Goal: Task Accomplishment & Management: Manage account settings

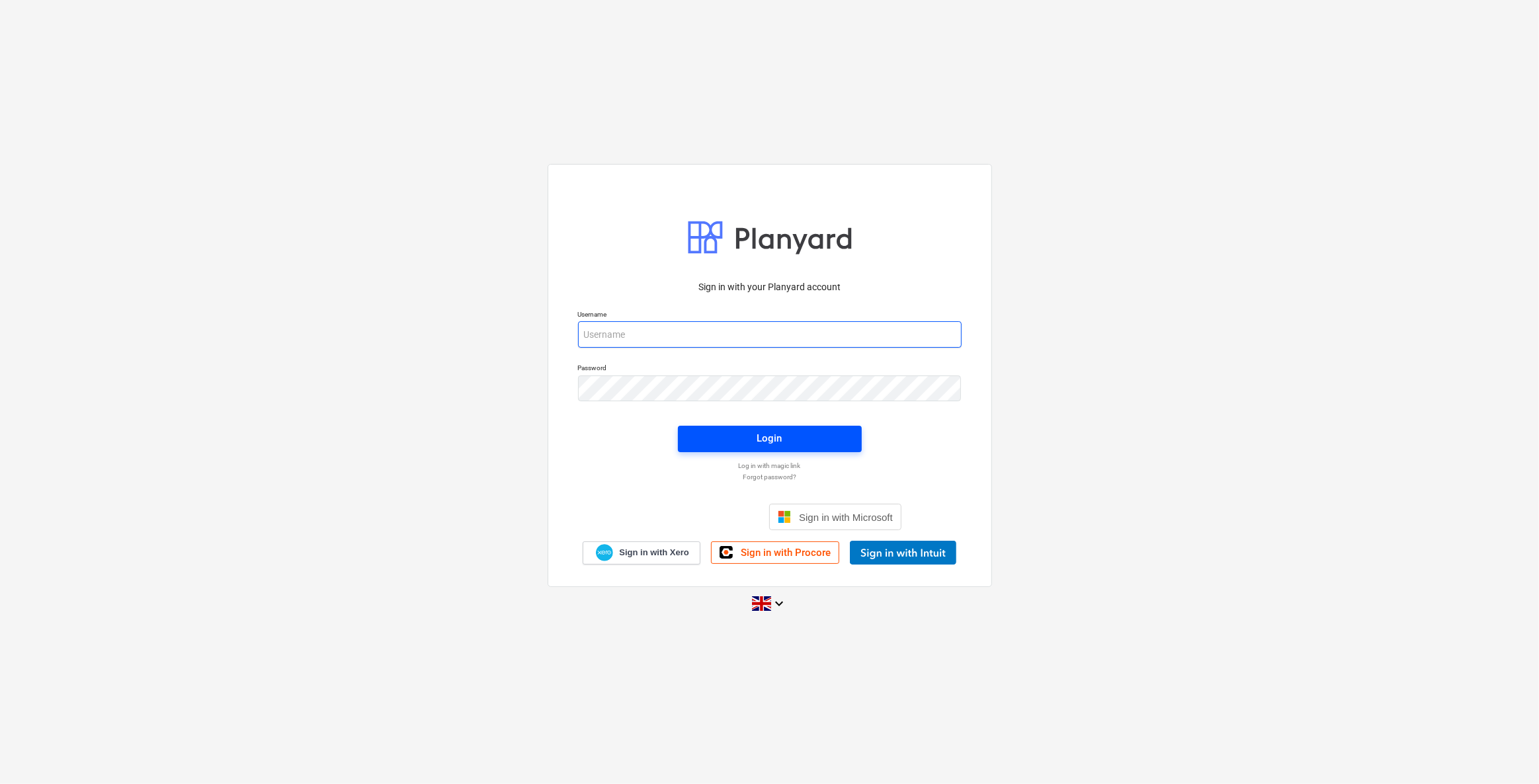
type input "[EMAIL_ADDRESS][DOMAIN_NAME]"
click at [714, 429] on button "Login" at bounding box center [770, 439] width 184 height 27
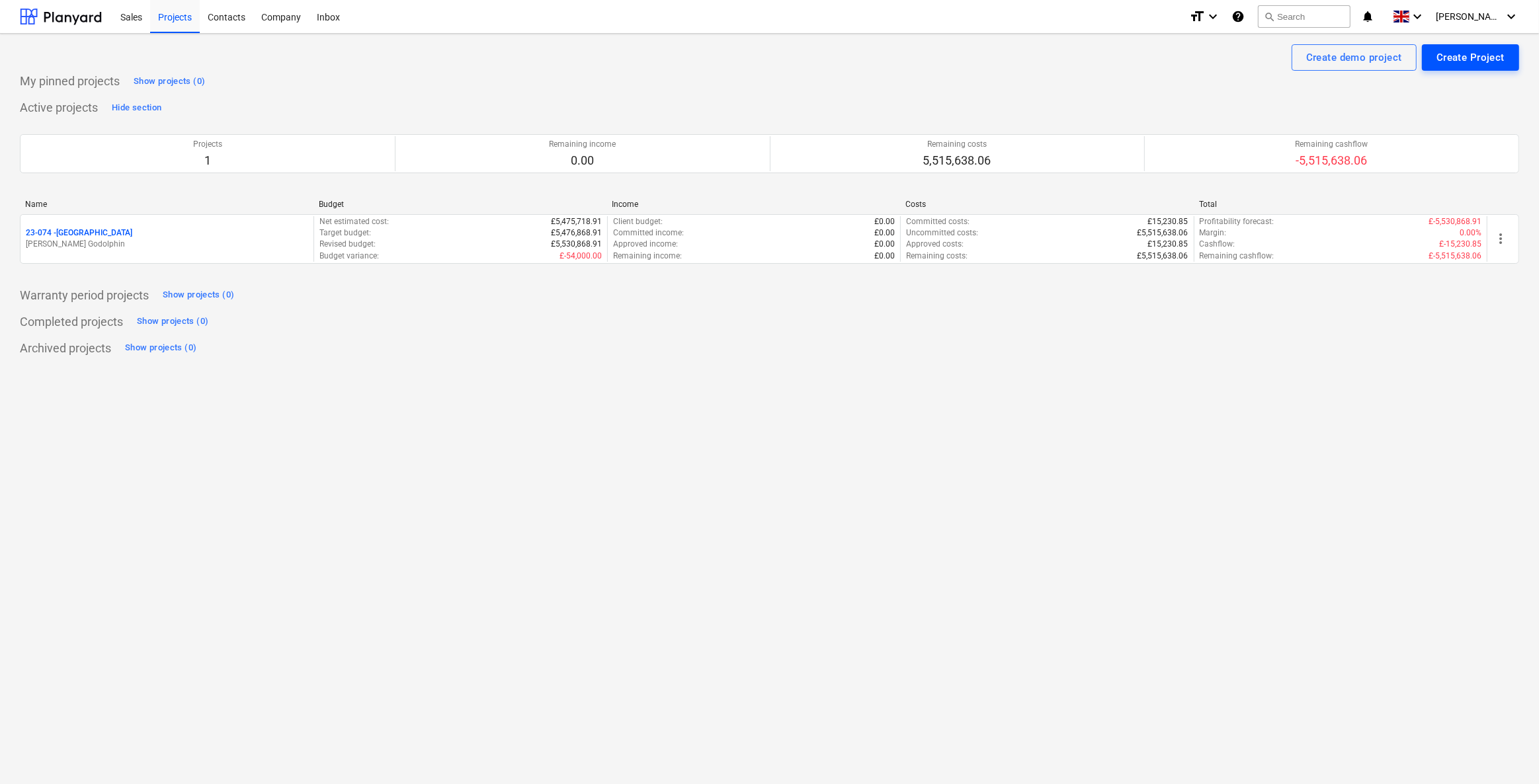
click at [1436, 51] on button "Create Project" at bounding box center [1470, 58] width 97 height 27
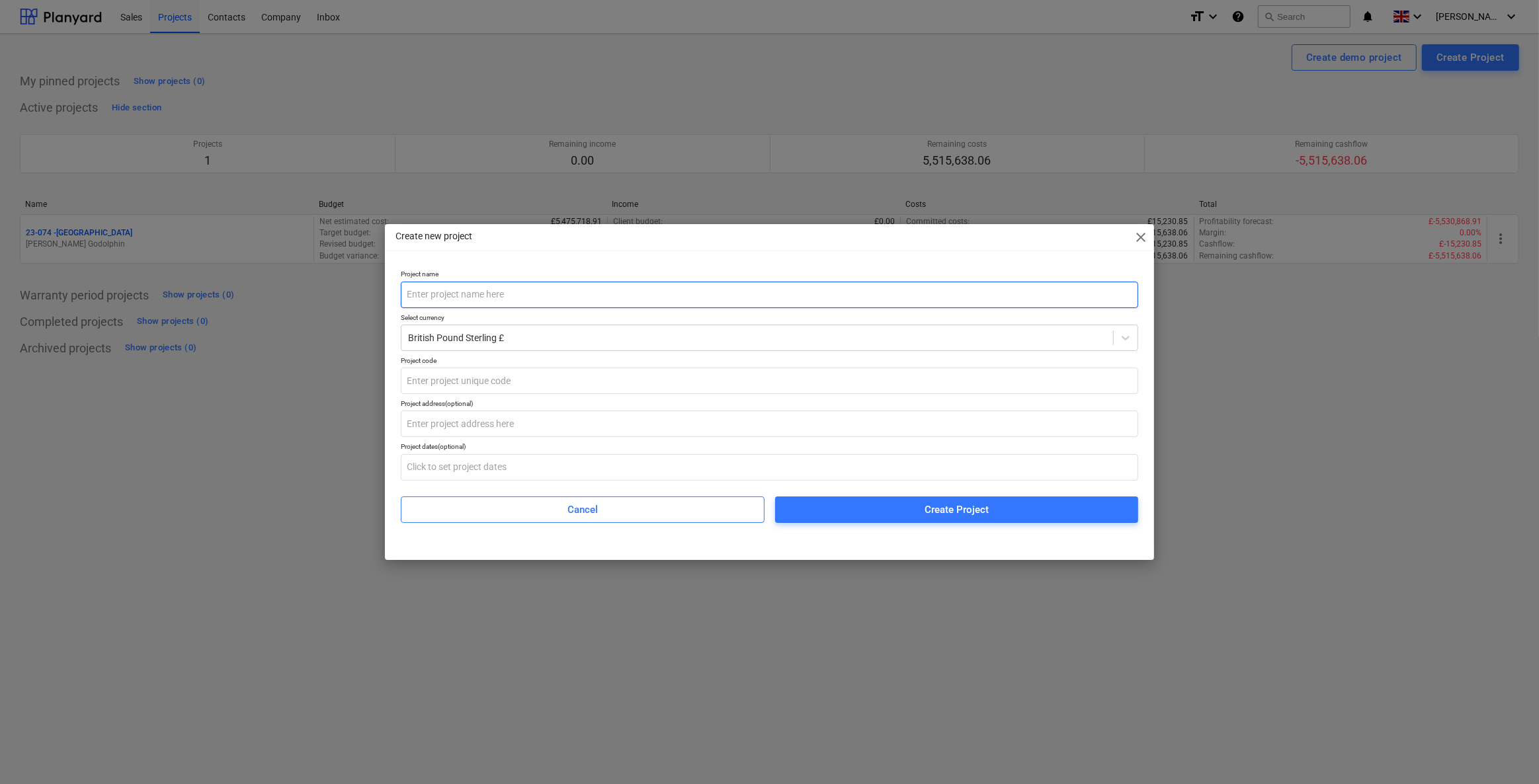
click at [448, 293] on input "text" at bounding box center [769, 295] width 738 height 27
type input "Greystones"
click at [434, 382] on input "text" at bounding box center [769, 381] width 738 height 27
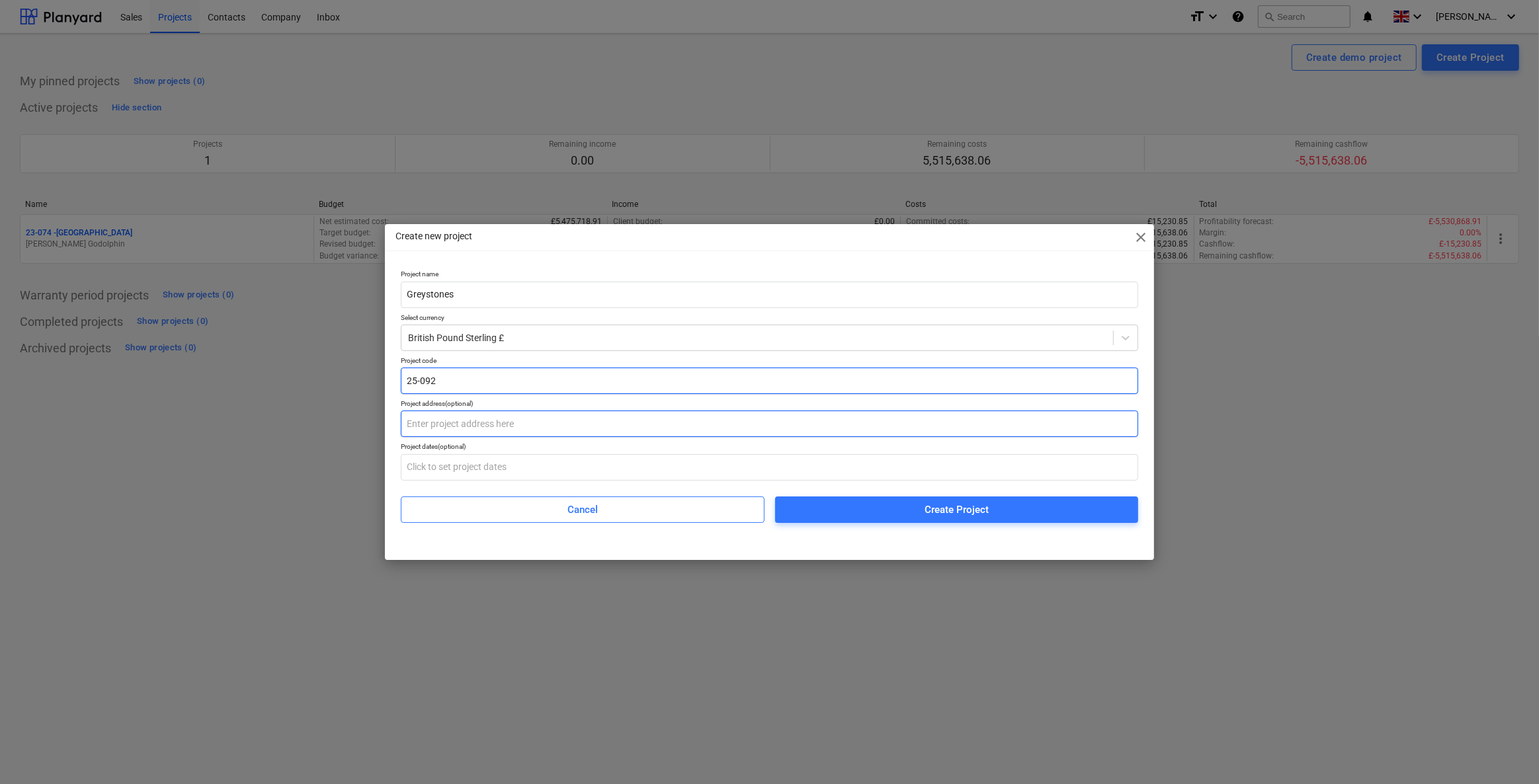
type input "25-092"
click at [430, 435] on input "text" at bounding box center [769, 423] width 738 height 27
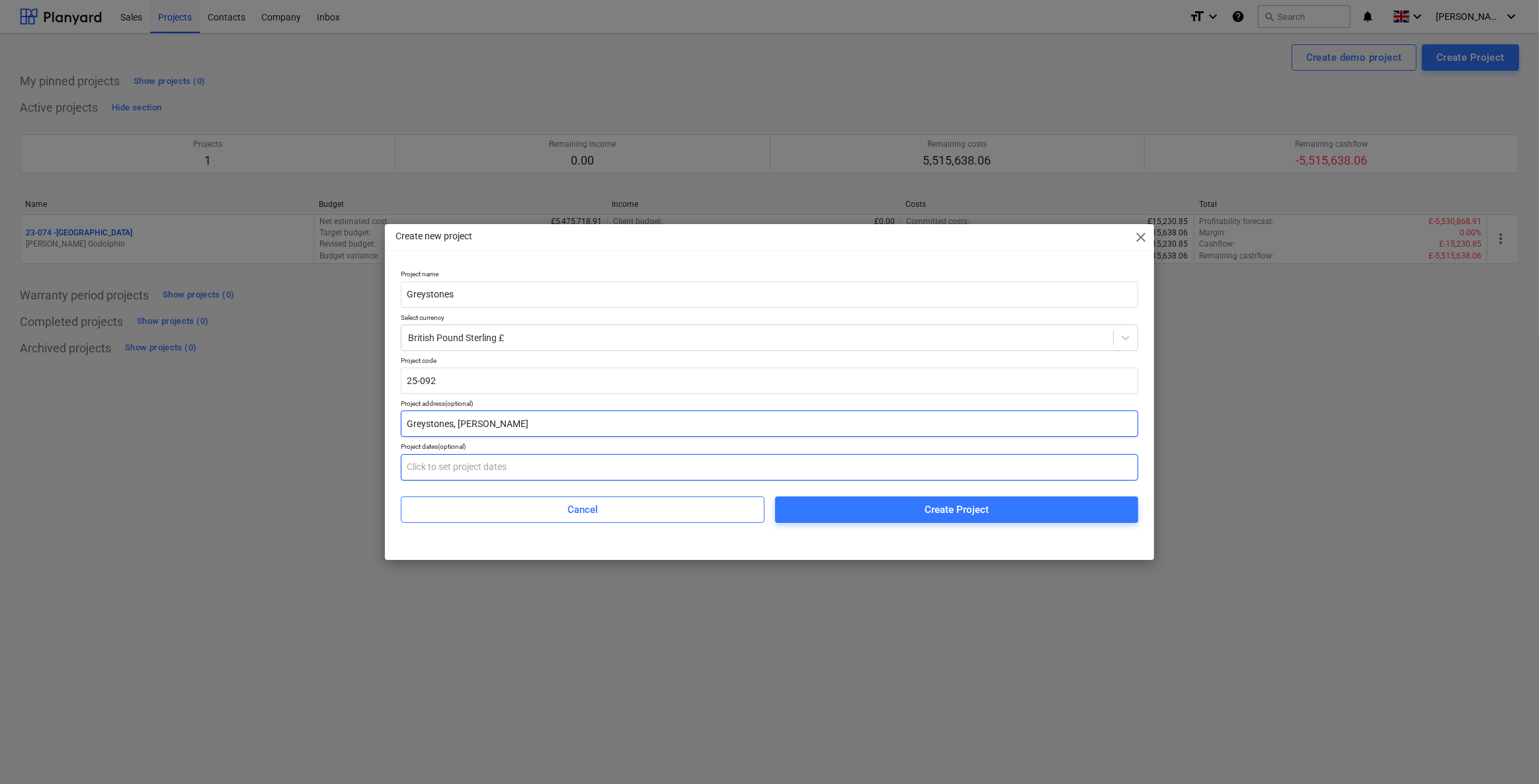
type input "Greystones, Constantine BAy"
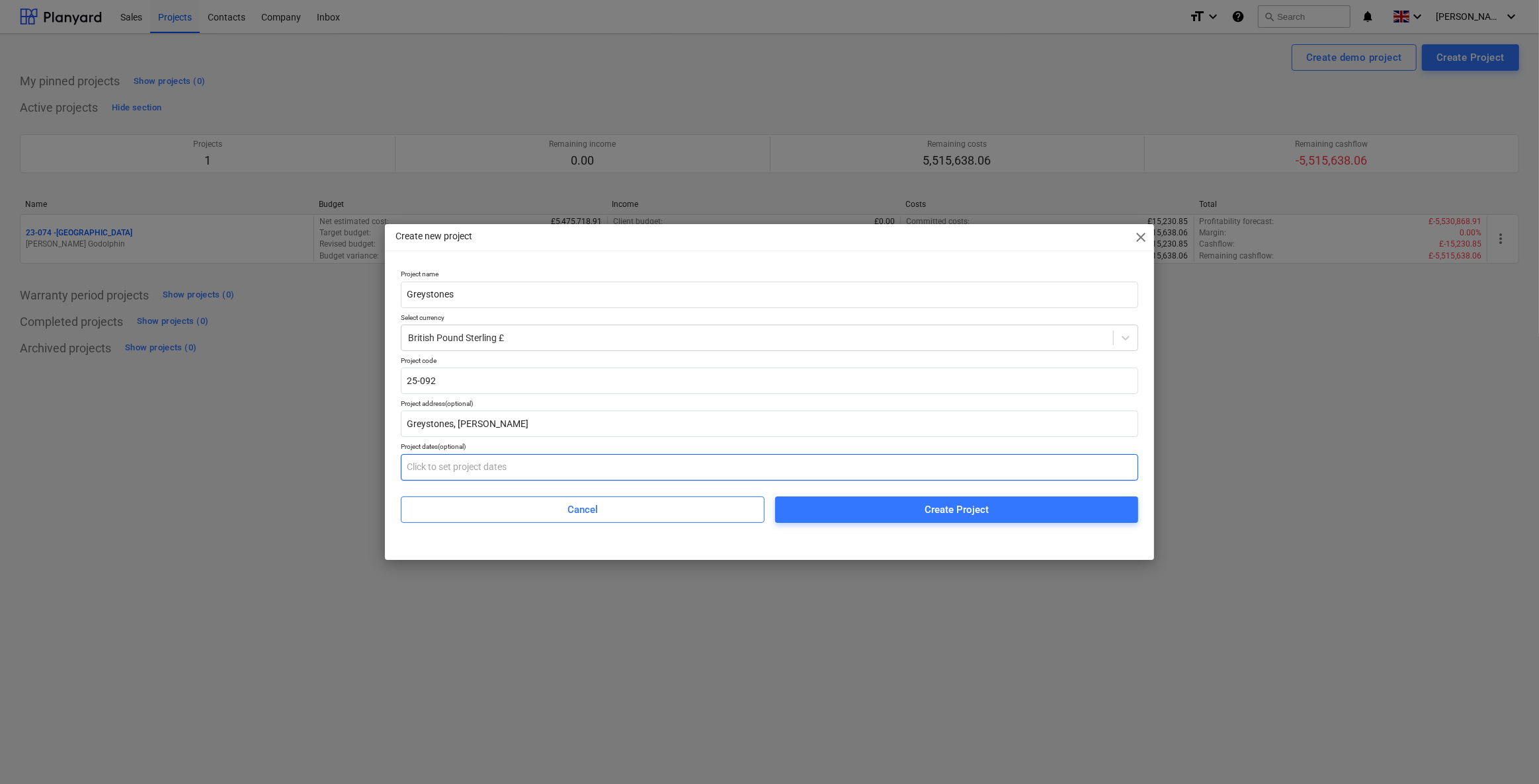
click at [494, 456] on input "text" at bounding box center [769, 467] width 738 height 27
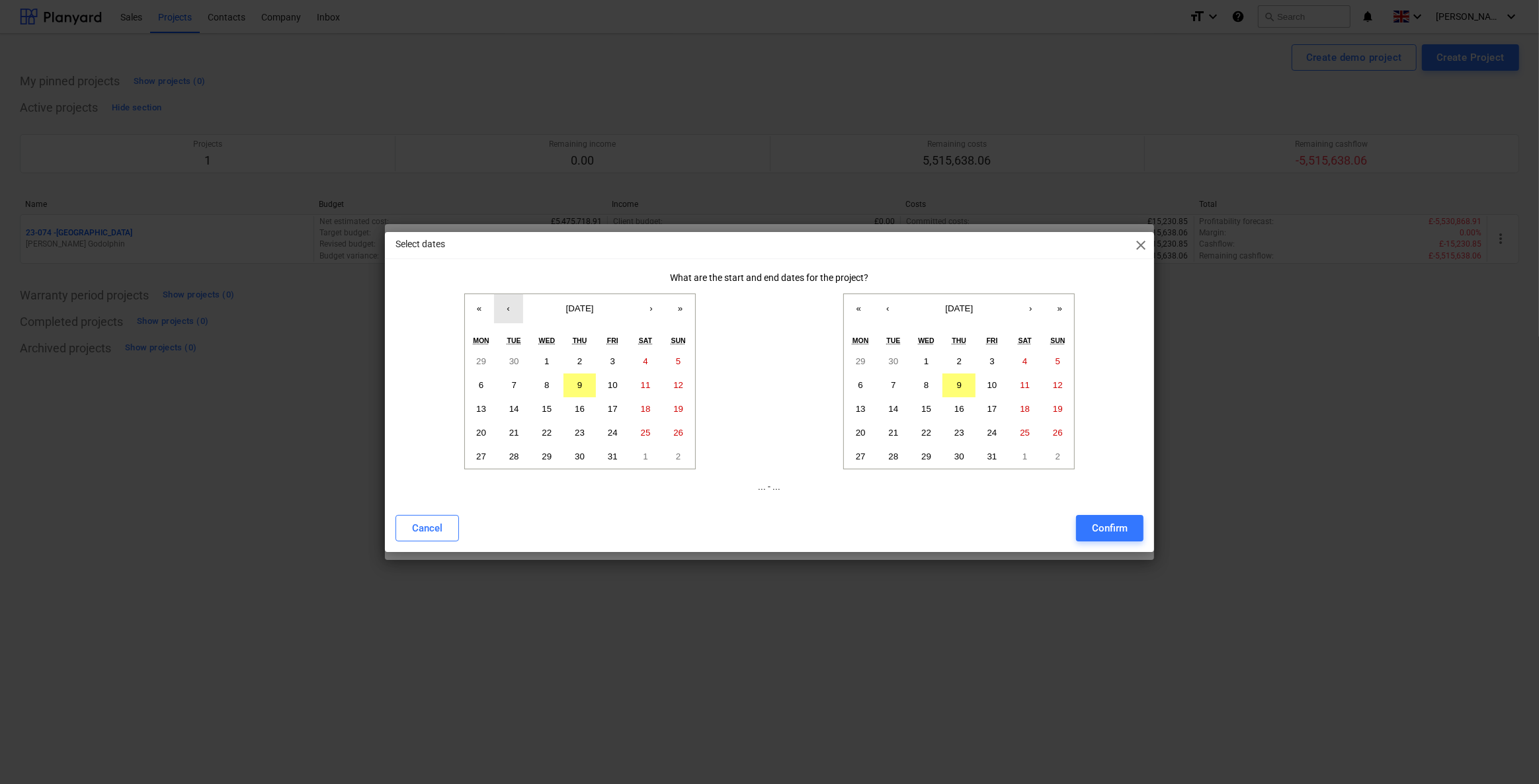
click at [511, 306] on button "‹" at bounding box center [508, 308] width 29 height 29
click at [487, 363] on button "1" at bounding box center [481, 361] width 33 height 24
click at [1060, 311] on button "»" at bounding box center [1059, 308] width 29 height 29
click at [1031, 308] on button "›" at bounding box center [1030, 308] width 29 height 29
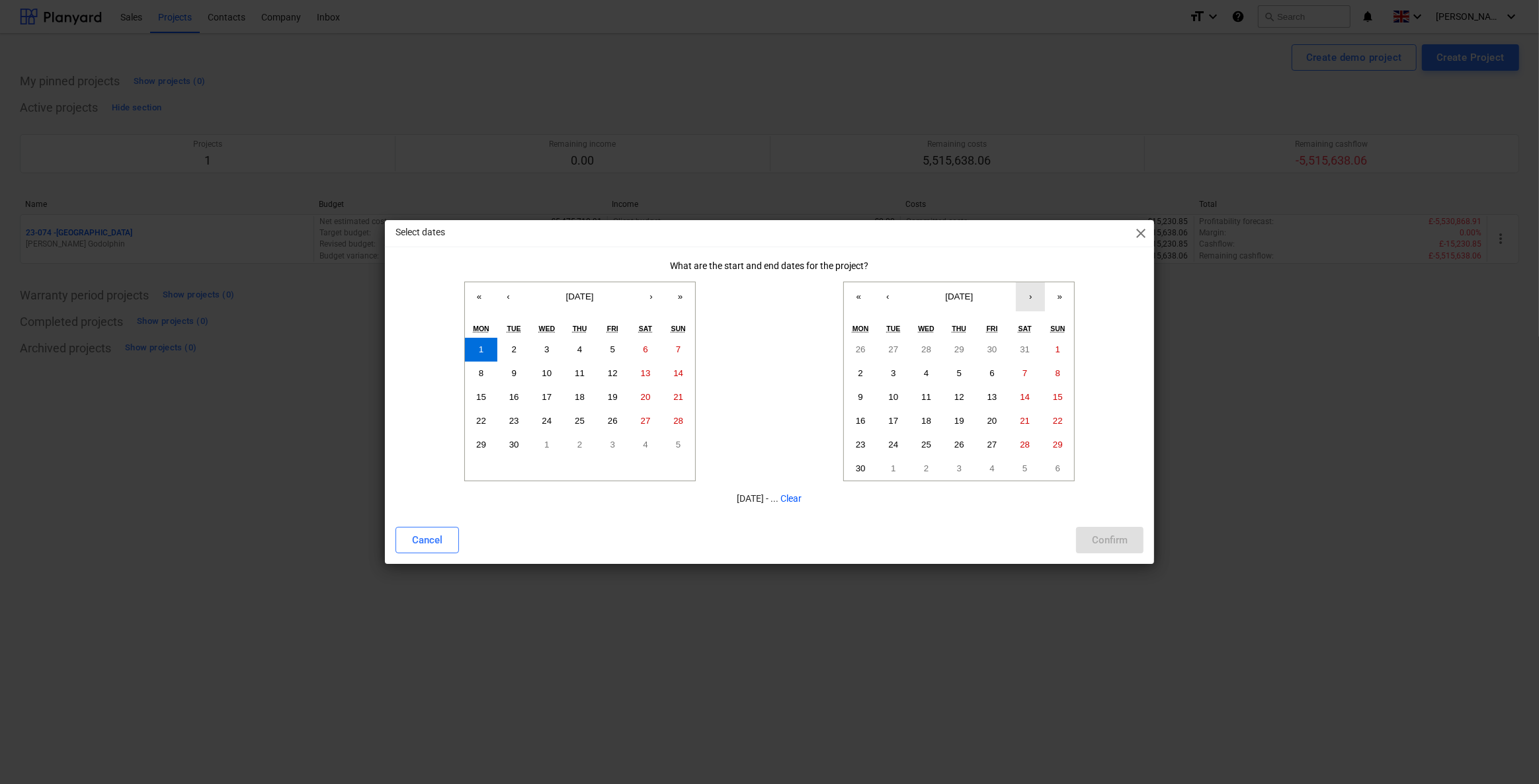
click at [1031, 308] on button "›" at bounding box center [1030, 296] width 29 height 29
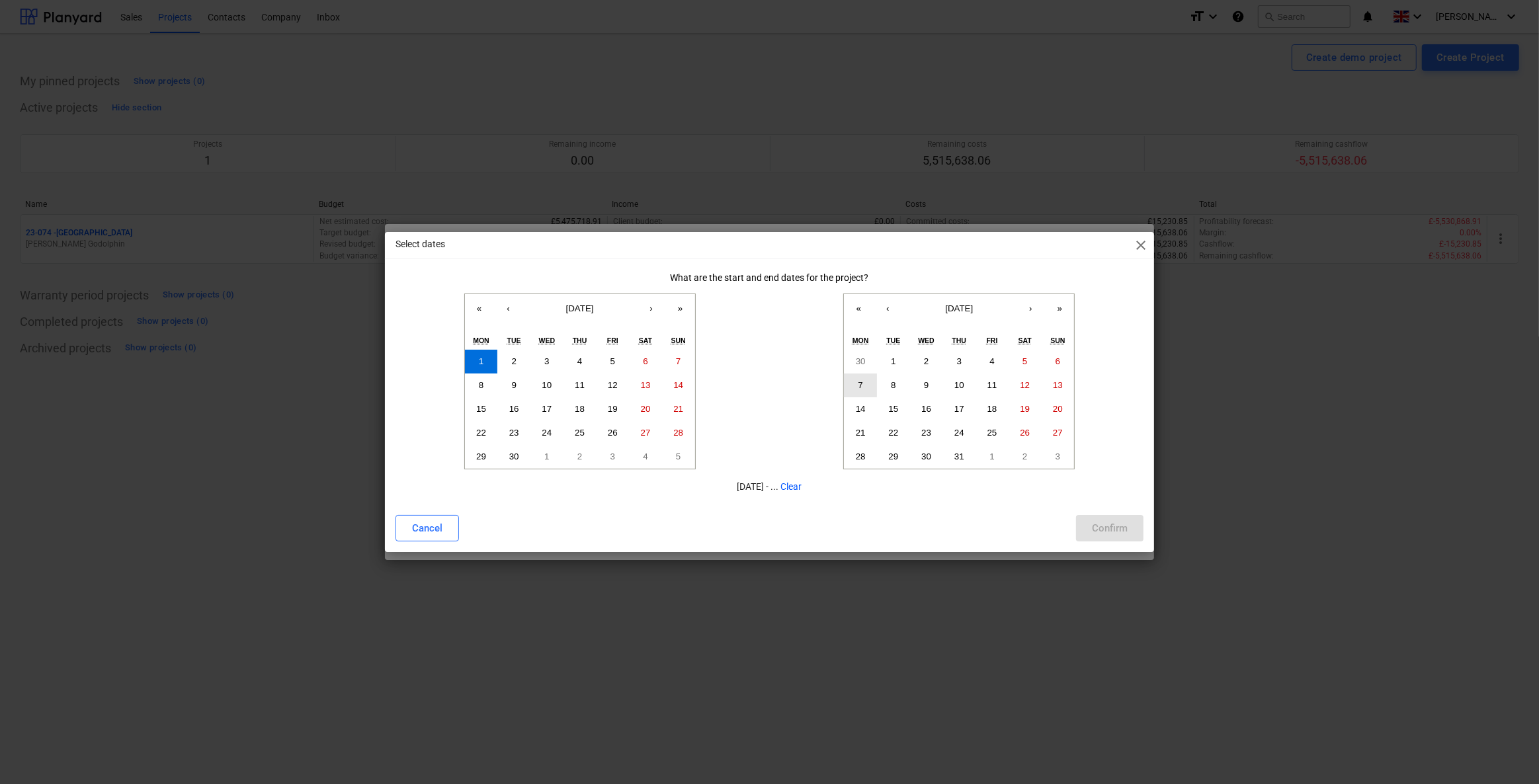
click at [861, 384] on abbr "7" at bounding box center [860, 384] width 5 height 9
click at [1112, 529] on div "Confirm" at bounding box center [1110, 528] width 36 height 17
type input "01.09.2025 - 07.12.2026"
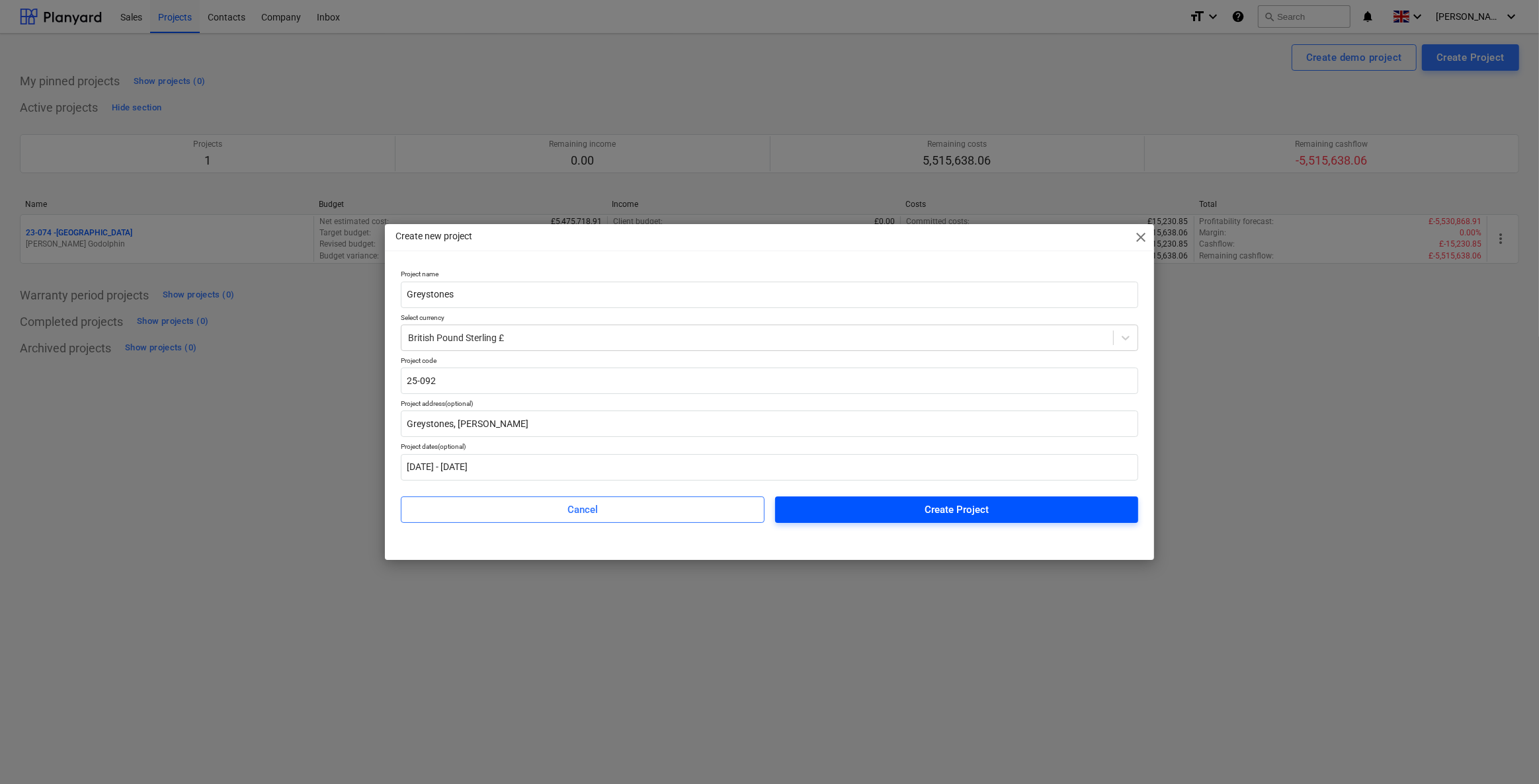
click at [903, 515] on span "Create Project" at bounding box center [957, 510] width 332 height 17
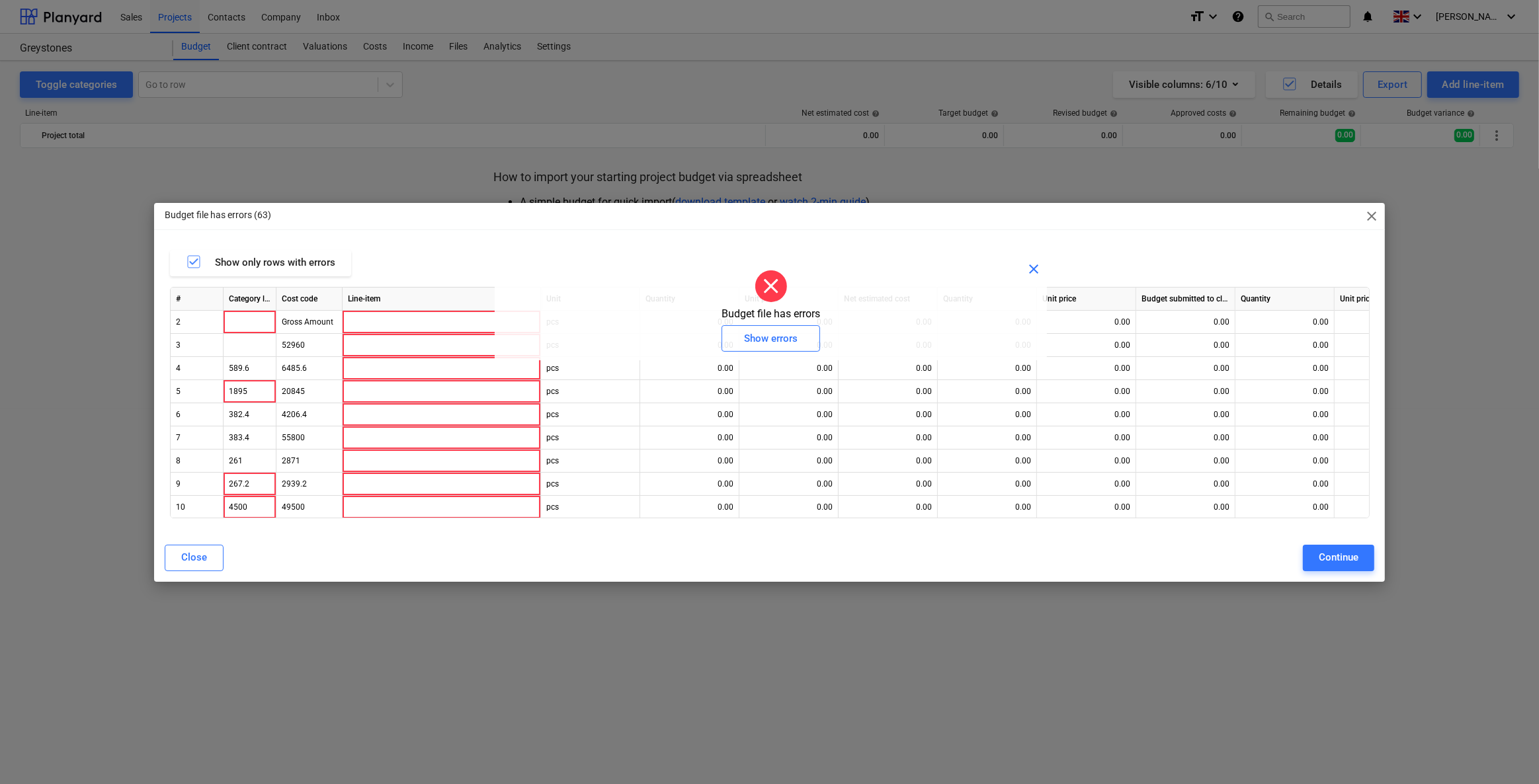
drag, startPoint x: 739, startPoint y: 199, endPoint x: 1098, endPoint y: 233, distance: 360.6
click at [1098, 232] on div "Budget file has errors (63) close Show only rows with errors # Category level C…" at bounding box center [769, 392] width 1231 height 379
click at [1042, 262] on span "close" at bounding box center [1033, 269] width 16 height 16
click at [1371, 217] on span "close" at bounding box center [1371, 215] width 16 height 16
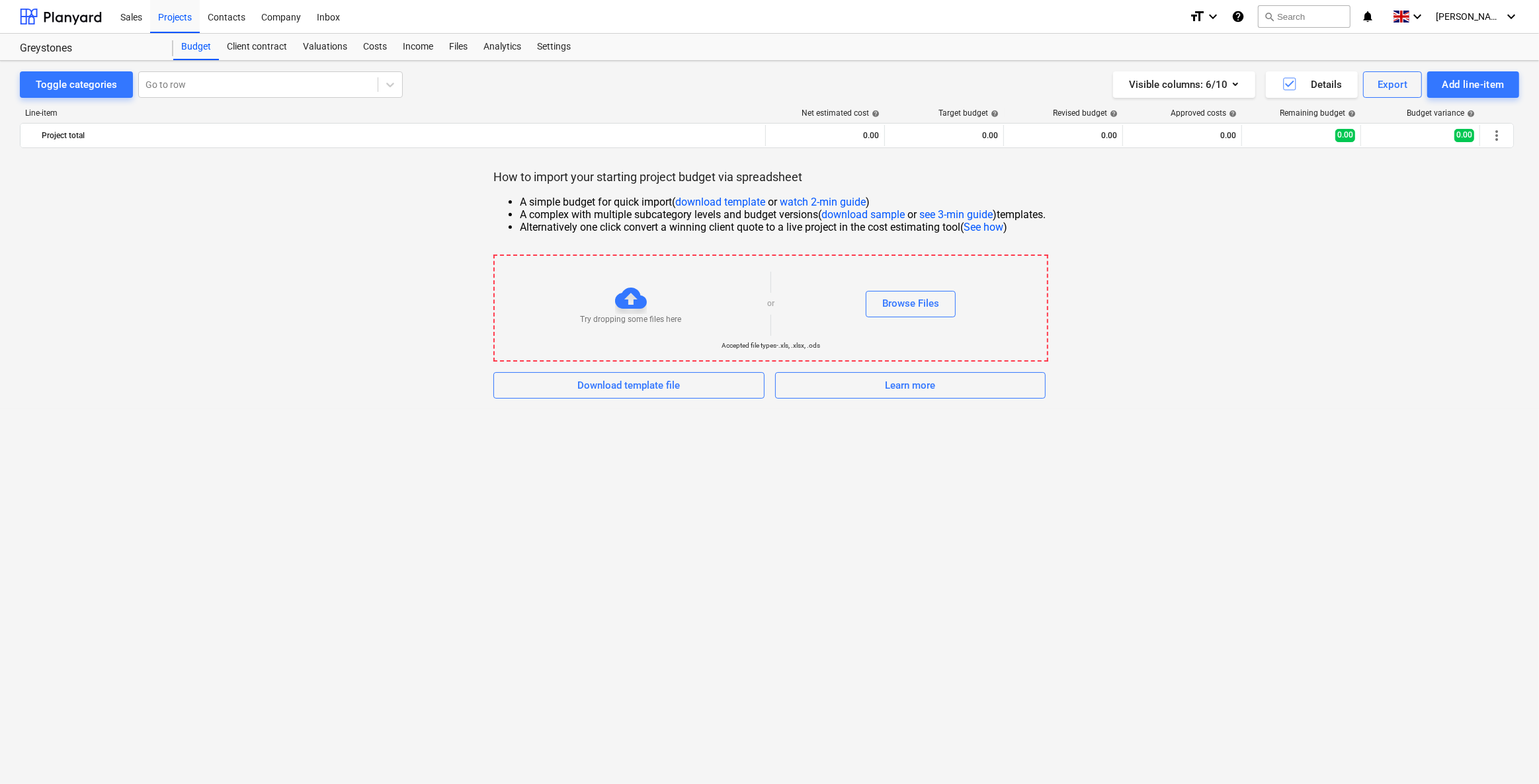
click at [683, 201] on link "download template" at bounding box center [720, 201] width 90 height 12
click at [1446, 227] on div "How to import your starting project budget via spreadsheet A simple budget for …" at bounding box center [769, 283] width 1499 height 228
click at [621, 273] on div "Try dropping some files here or Browse Files" at bounding box center [770, 303] width 553 height 75
click at [572, 321] on div "Try dropping some files here" at bounding box center [629, 303] width 272 height 43
drag, startPoint x: 572, startPoint y: 322, endPoint x: 628, endPoint y: 329, distance: 56.4
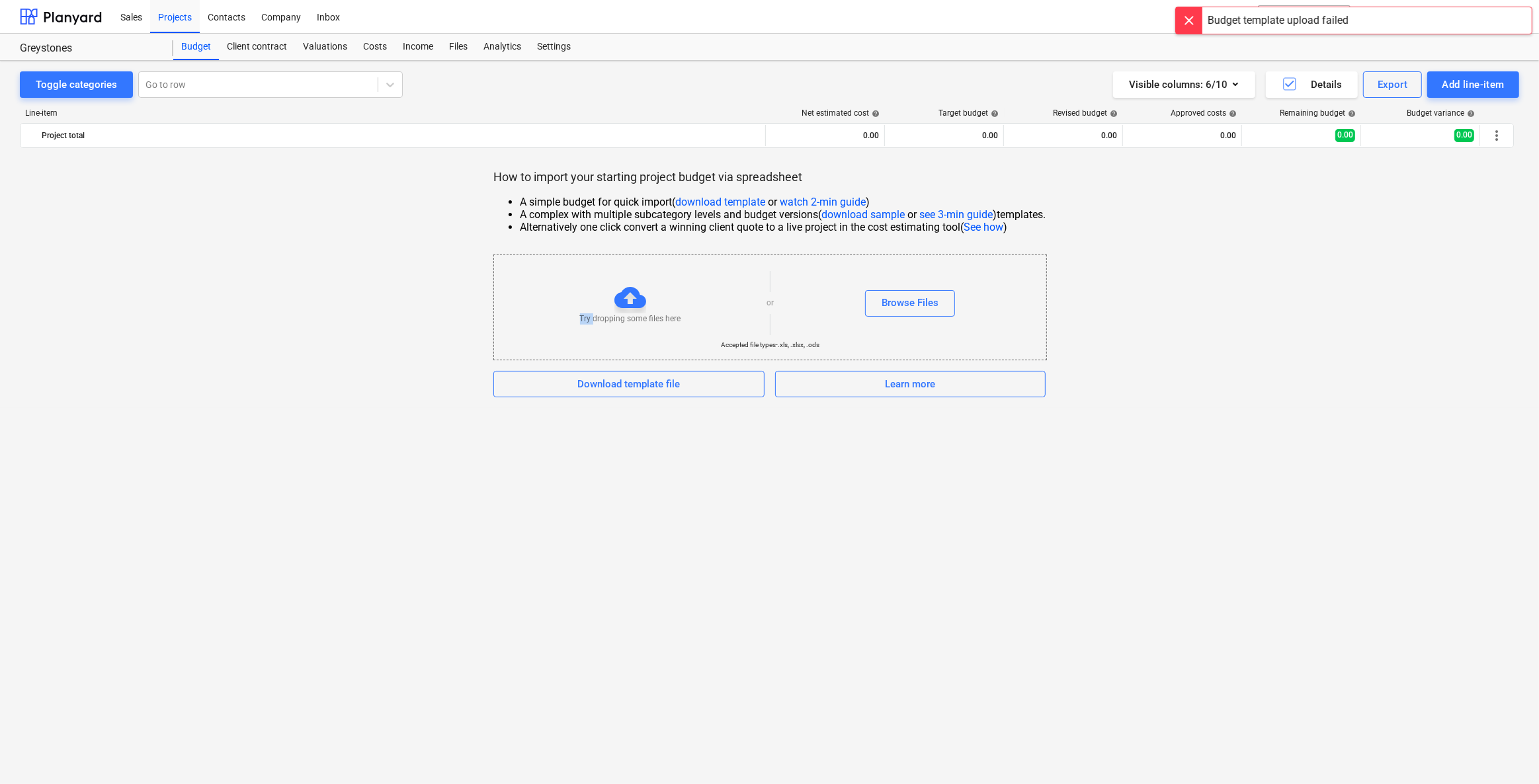
click at [572, 323] on div "Try dropping some files here" at bounding box center [629, 303] width 272 height 43
click at [182, 375] on div "How to import your starting project budget via spreadsheet A simple budget for …" at bounding box center [769, 283] width 1499 height 228
click at [1184, 26] on div at bounding box center [1189, 21] width 27 height 27
click at [912, 308] on div "Browse Files" at bounding box center [910, 303] width 57 height 17
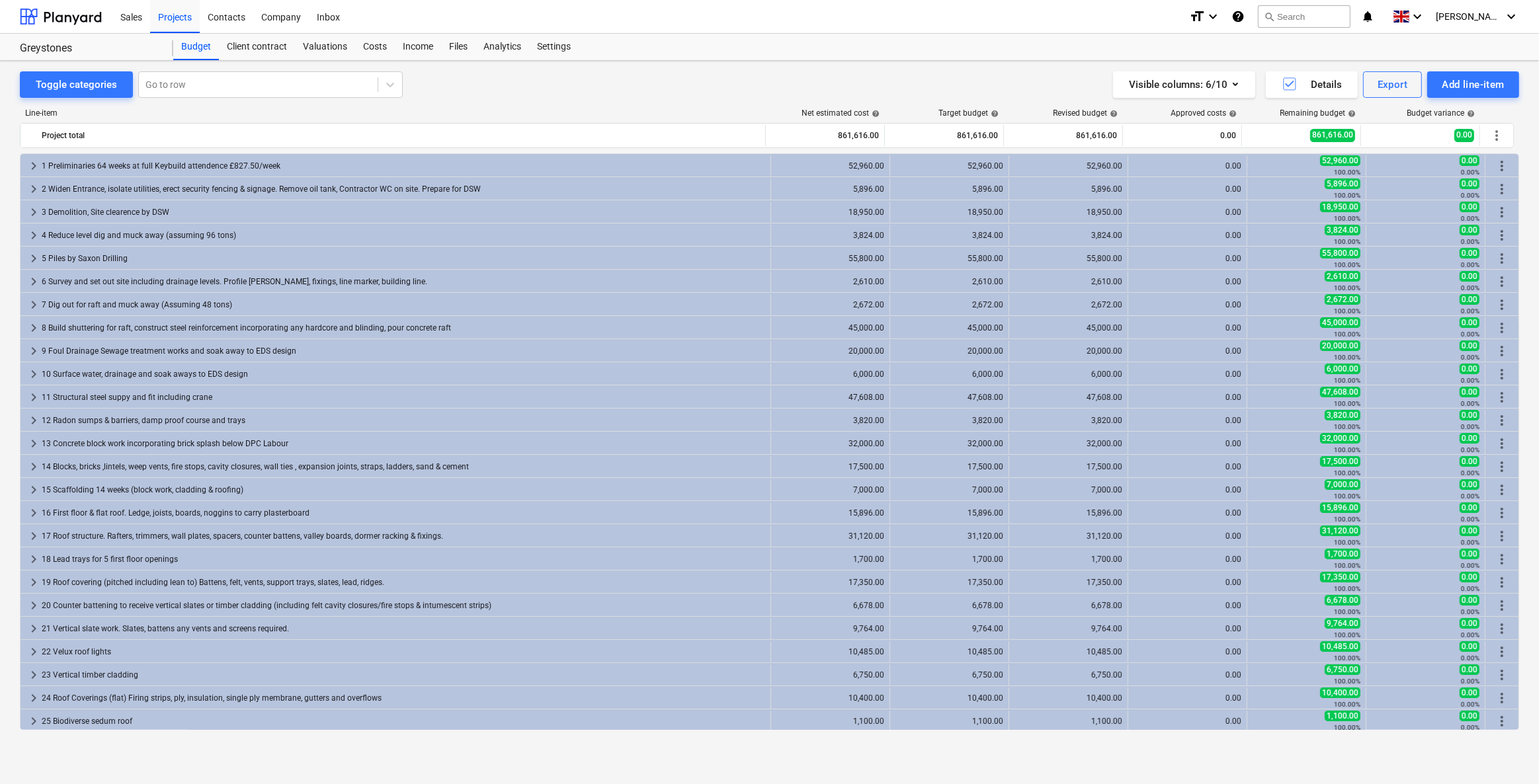
drag, startPoint x: 1015, startPoint y: 70, endPoint x: 1014, endPoint y: 77, distance: 7.1
click at [1015, 70] on div "Toggle categories Go to row Visible columns : 6/10 Details Export Add line-item…" at bounding box center [769, 408] width 1539 height 696
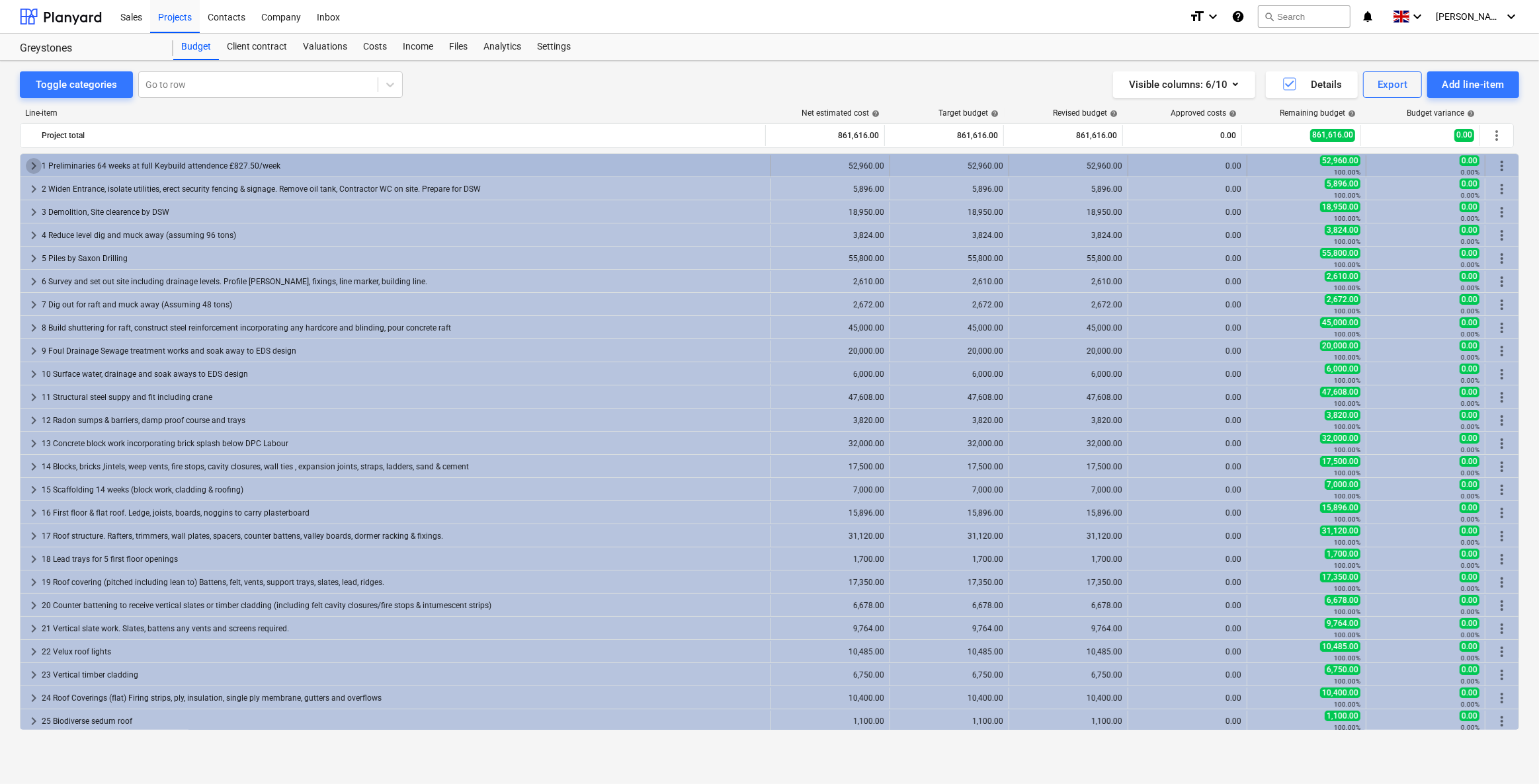
click at [30, 164] on span "keyboard_arrow_right" at bounding box center [33, 165] width 16 height 16
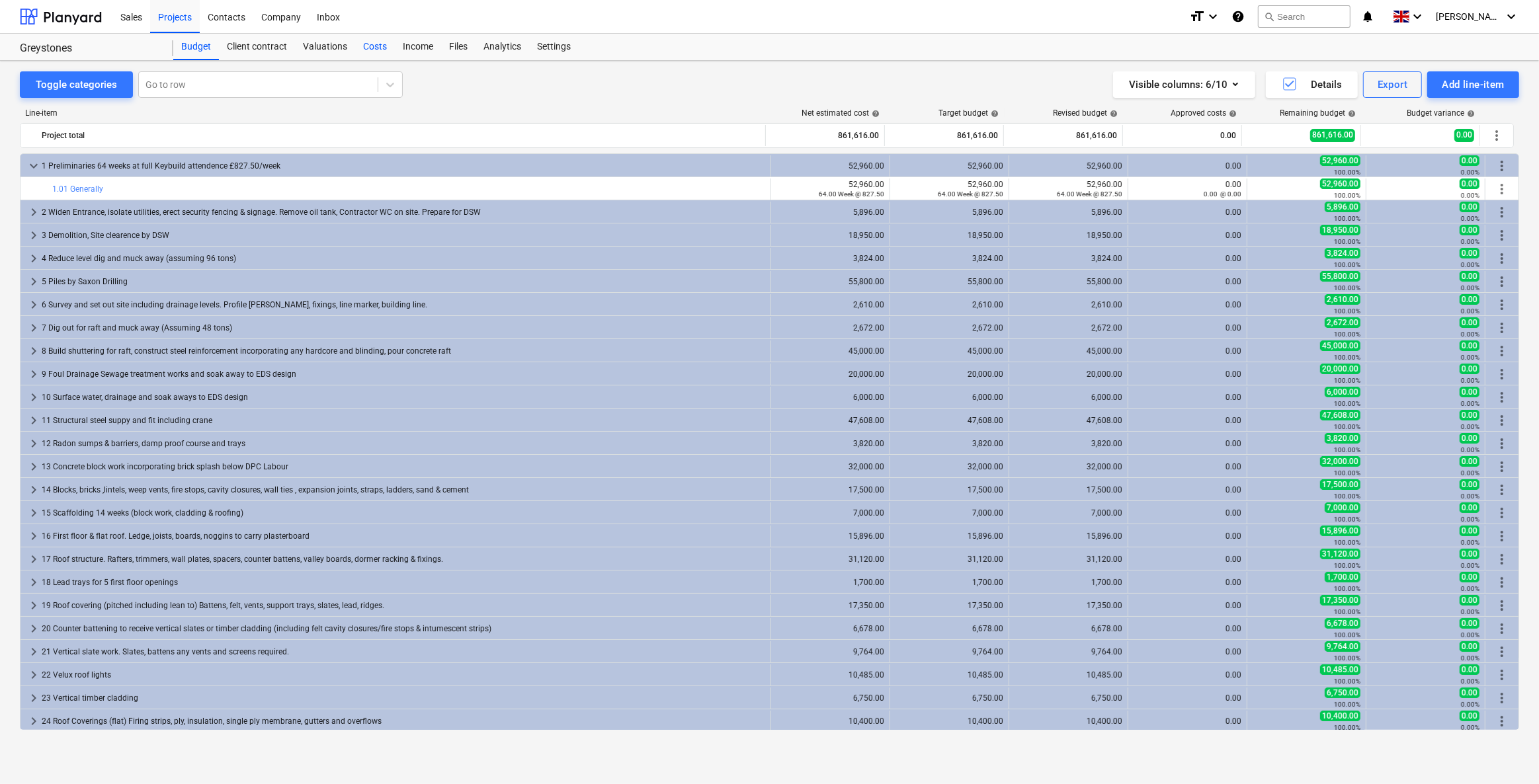
click at [375, 41] on div "Costs" at bounding box center [375, 47] width 40 height 27
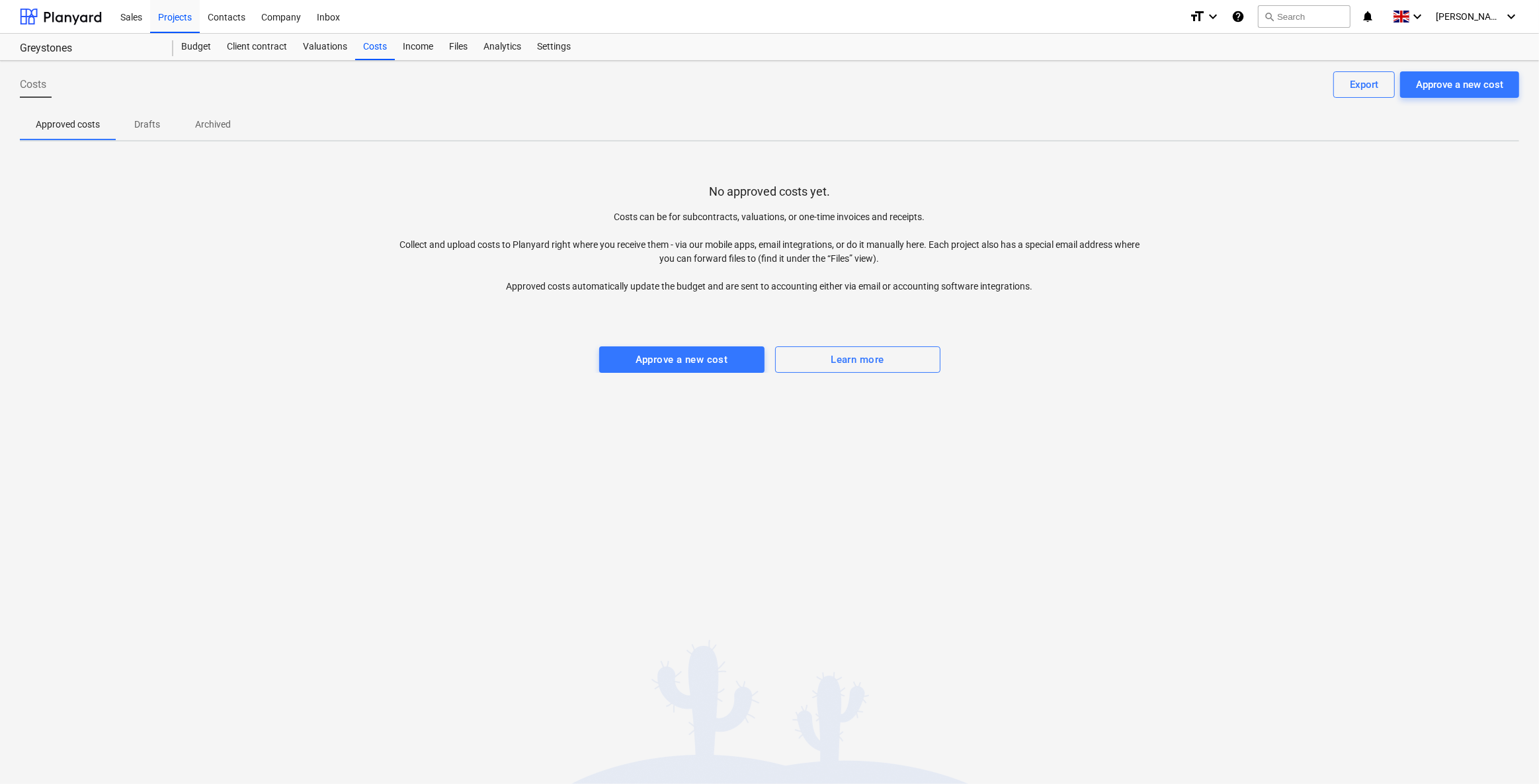
click at [564, 494] on div "Costs Approve a new cost Export Approved costs Drafts Archived No approved cost…" at bounding box center [769, 422] width 1539 height 723
click at [650, 351] on div "Approve a new cost" at bounding box center [682, 360] width 93 height 17
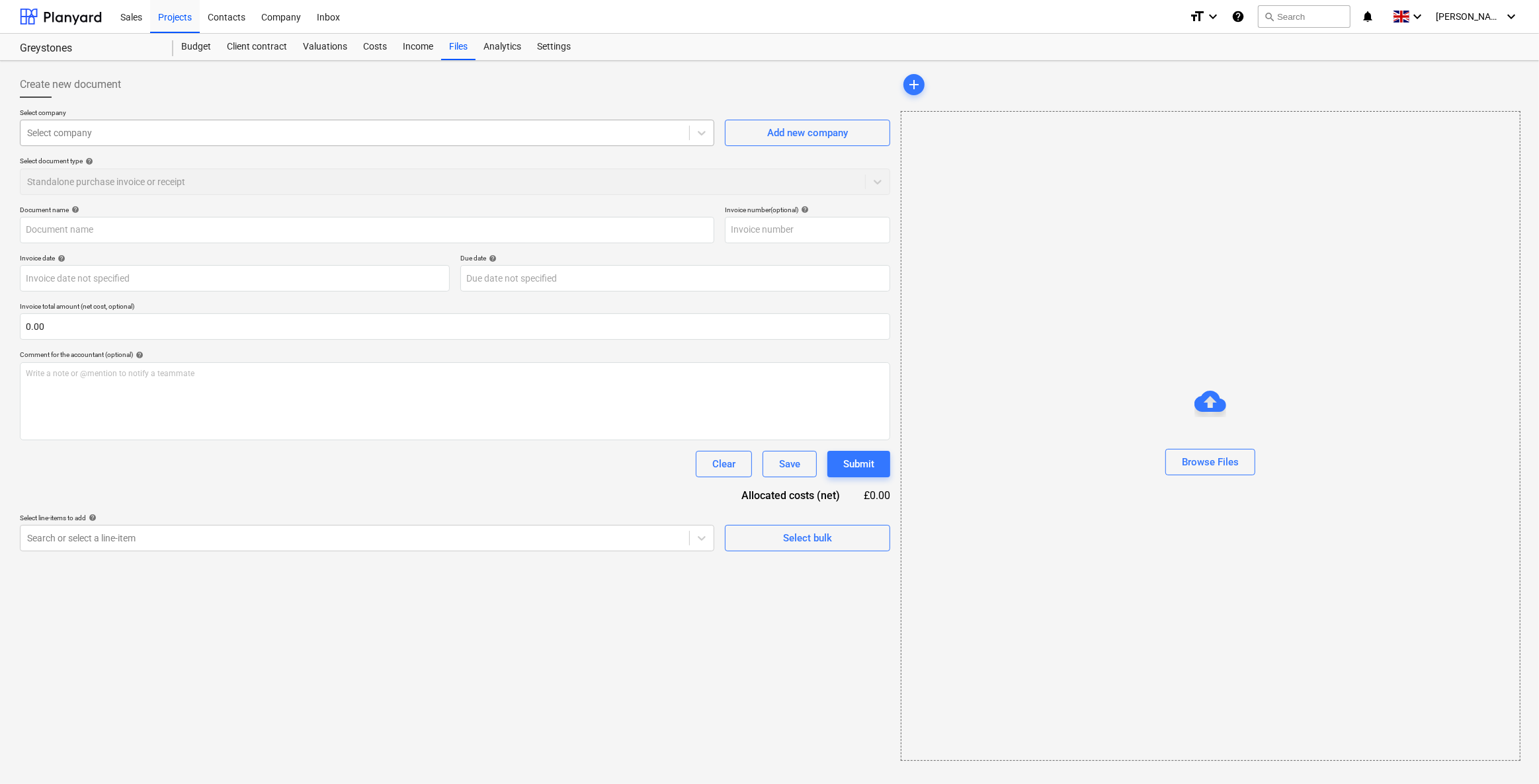
click at [157, 139] on div at bounding box center [355, 133] width 655 height 13
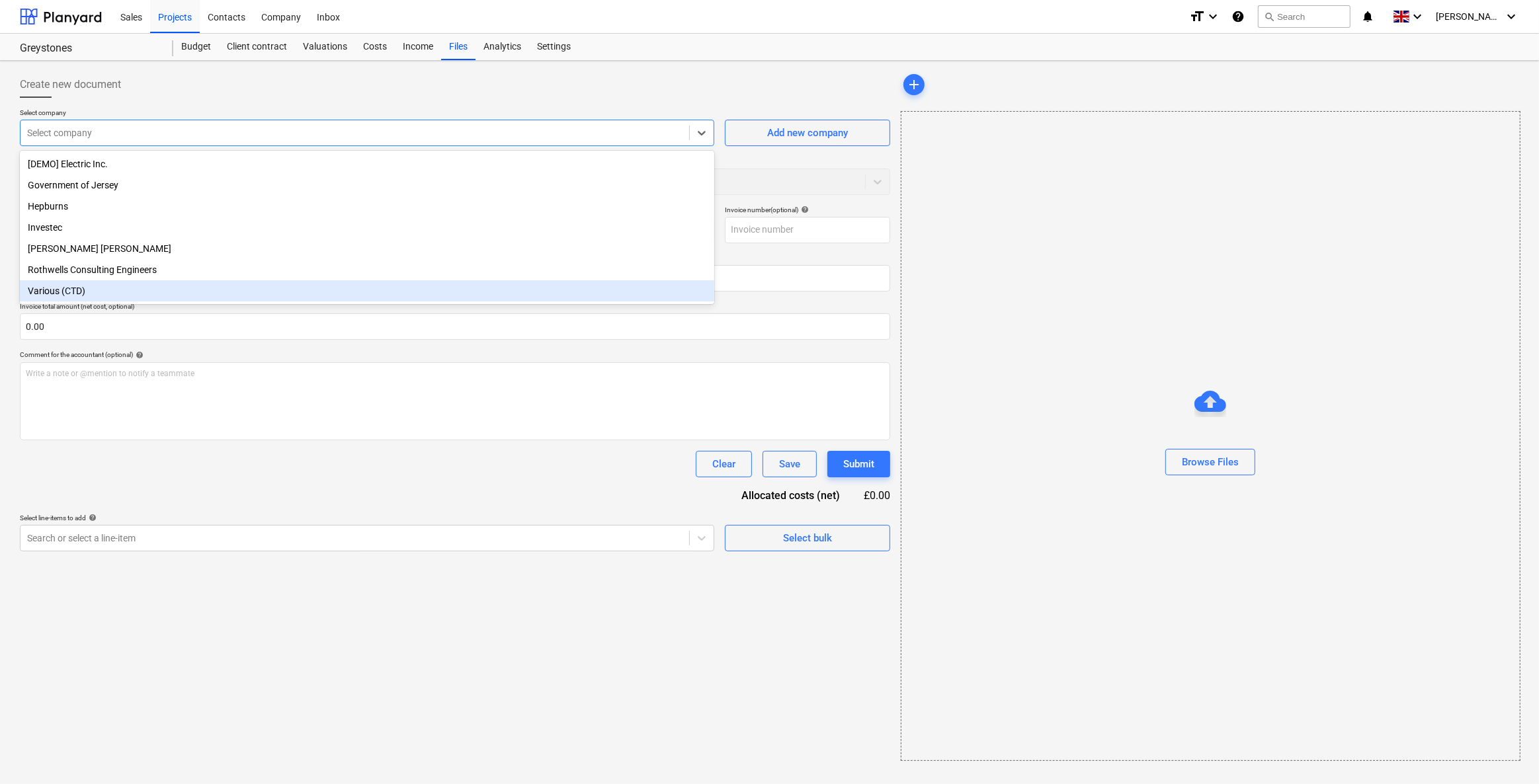
click at [77, 295] on div "Various (CTD)" at bounding box center [366, 290] width 694 height 21
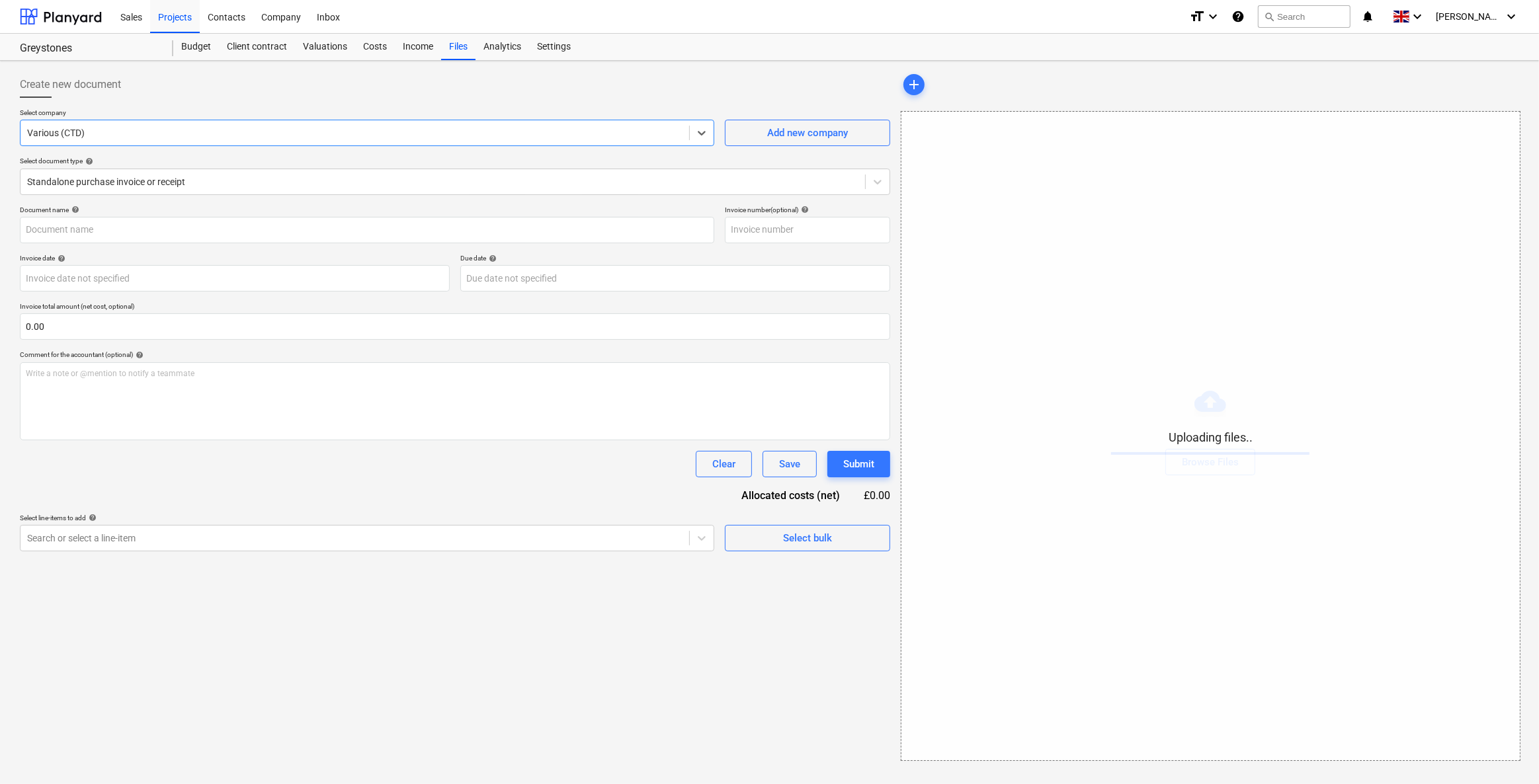
type input "BSL Invoice_IN0074000_151172.pdf"
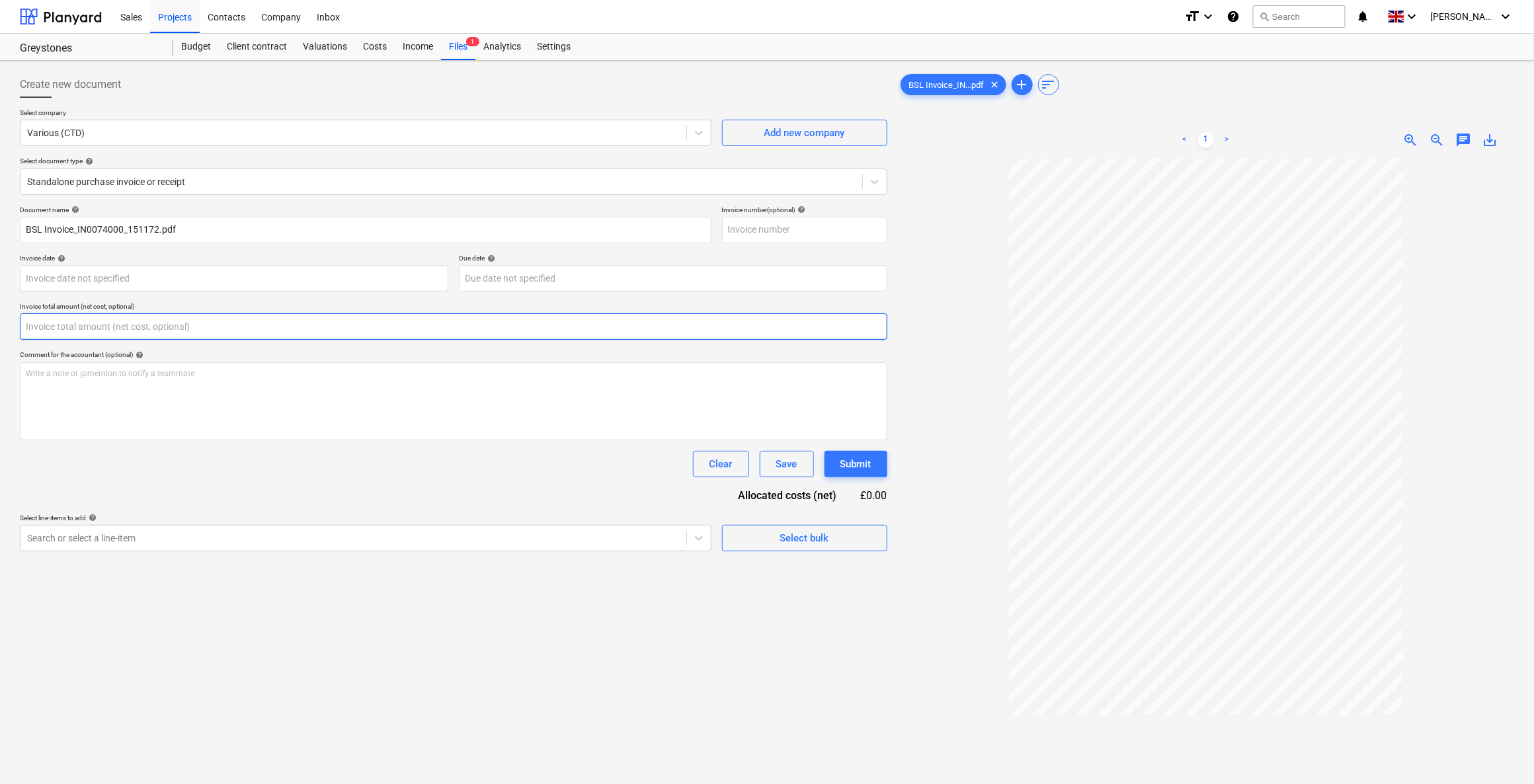
click at [112, 326] on input "text" at bounding box center [454, 327] width 868 height 27
type input "5.27"
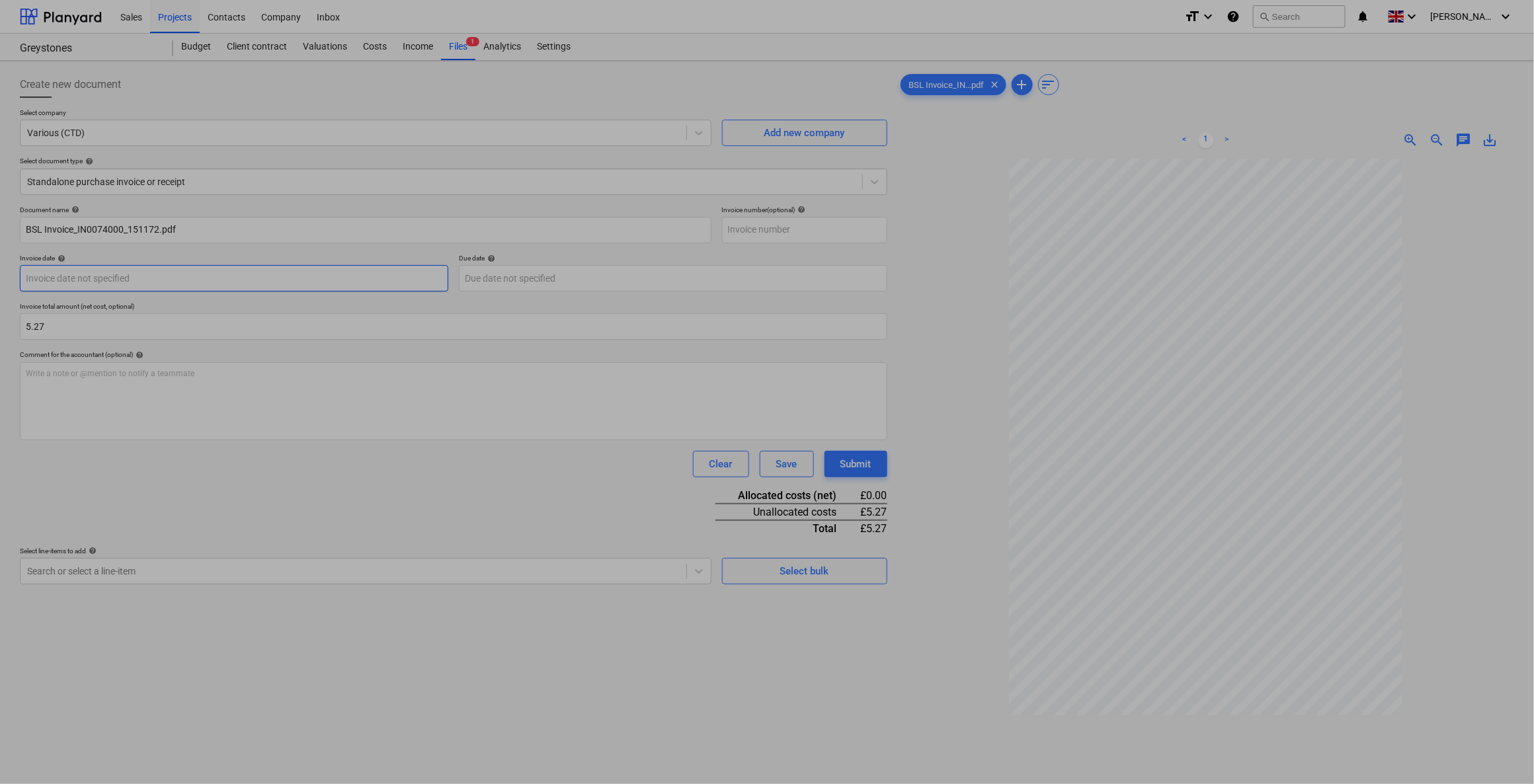
click at [112, 275] on body "Sales Projects Contacts Company Inbox format_size keyboard_arrow_down help sear…" at bounding box center [767, 392] width 1534 height 784
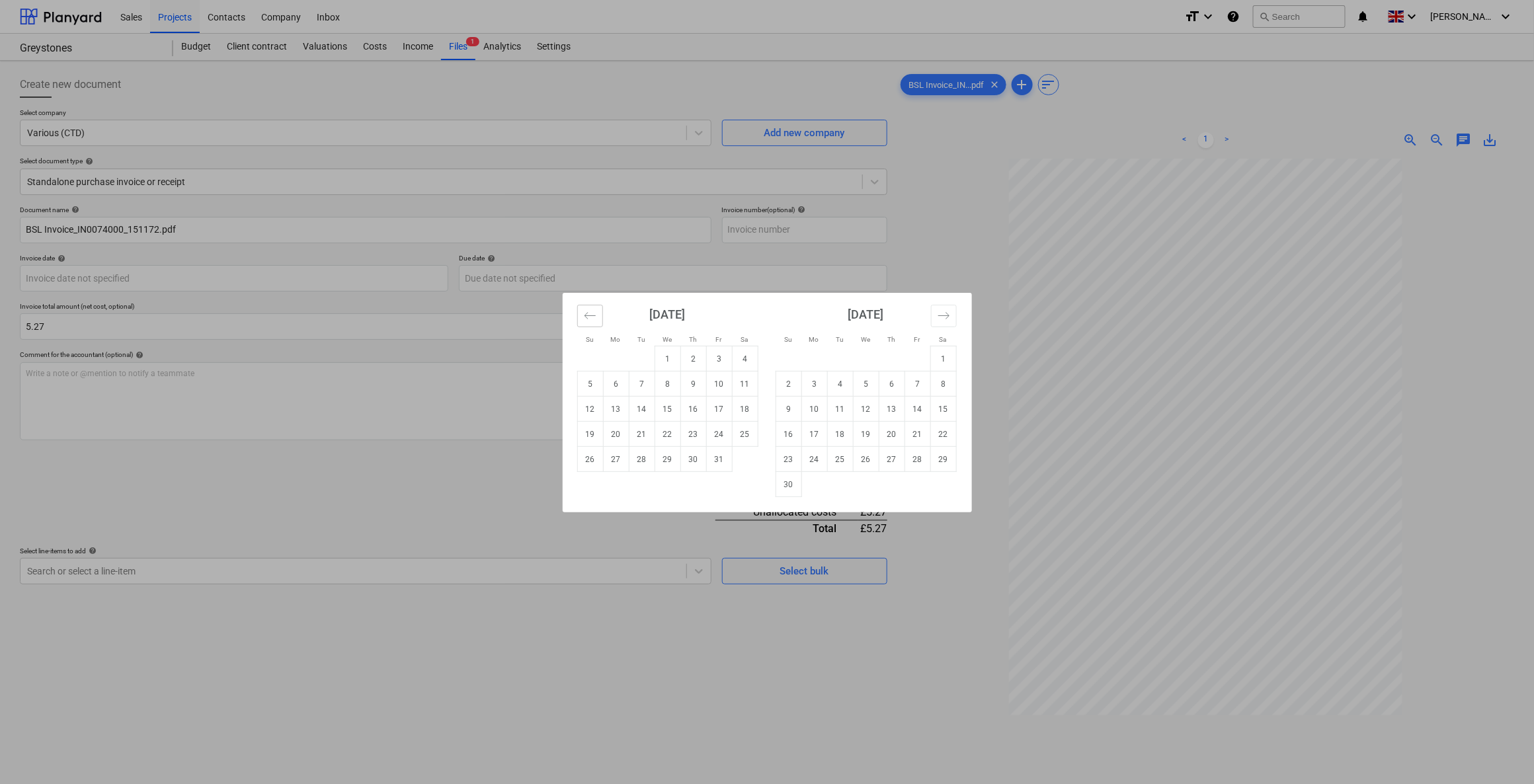
click at [585, 312] on icon "Move backward to switch to the previous month." at bounding box center [589, 315] width 12 height 12
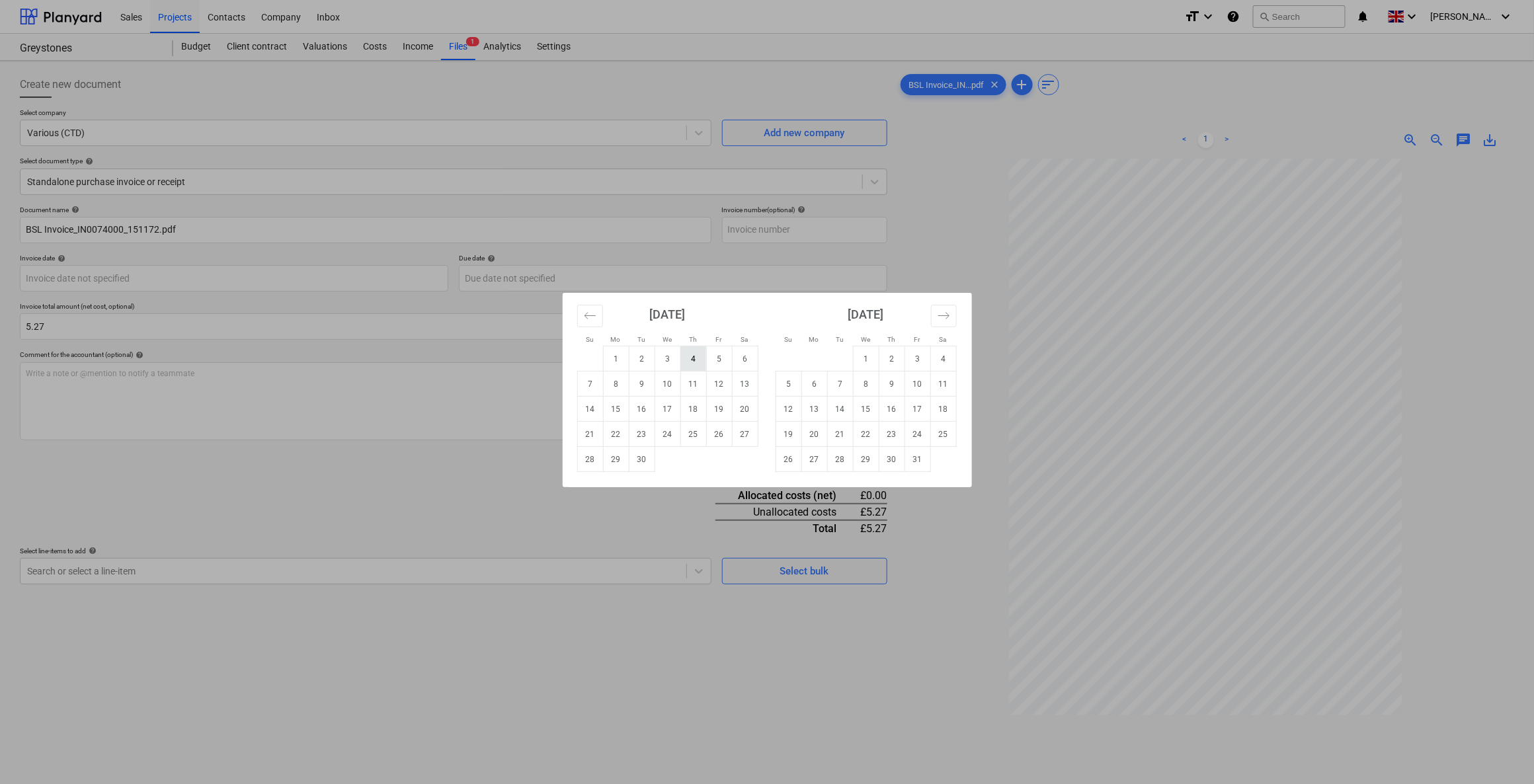
click at [701, 357] on td "4" at bounding box center [693, 359] width 26 height 25
type input "04 Sep 2025"
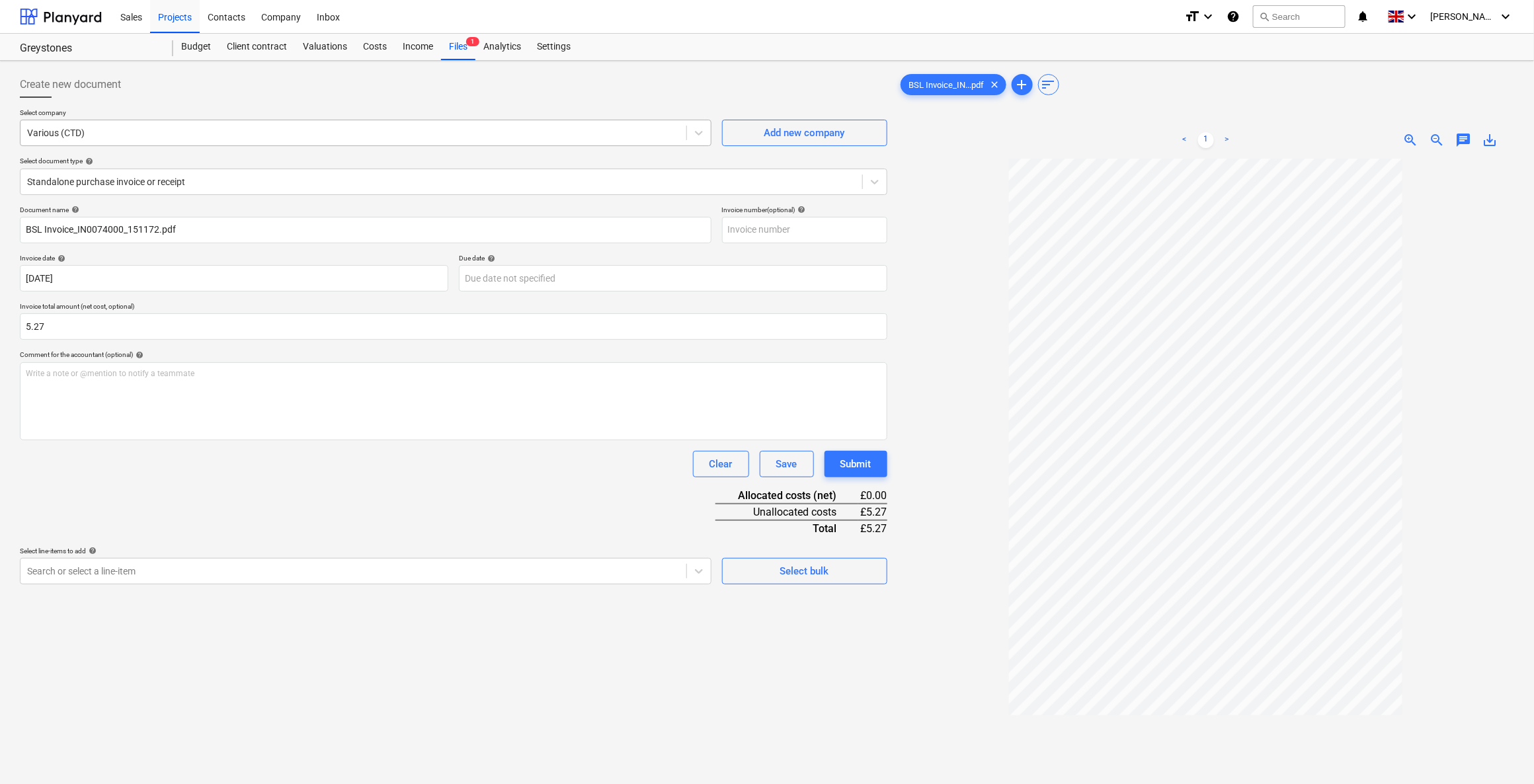
click at [186, 132] on div at bounding box center [353, 133] width 652 height 13
click at [781, 86] on div "Create new document" at bounding box center [454, 84] width 868 height 27
click at [301, 585] on div "Create new document Select company Various (CTD) Add new company Select documen…" at bounding box center [453, 489] width 878 height 845
click at [297, 560] on div "Search or select a line-item" at bounding box center [365, 568] width 691 height 27
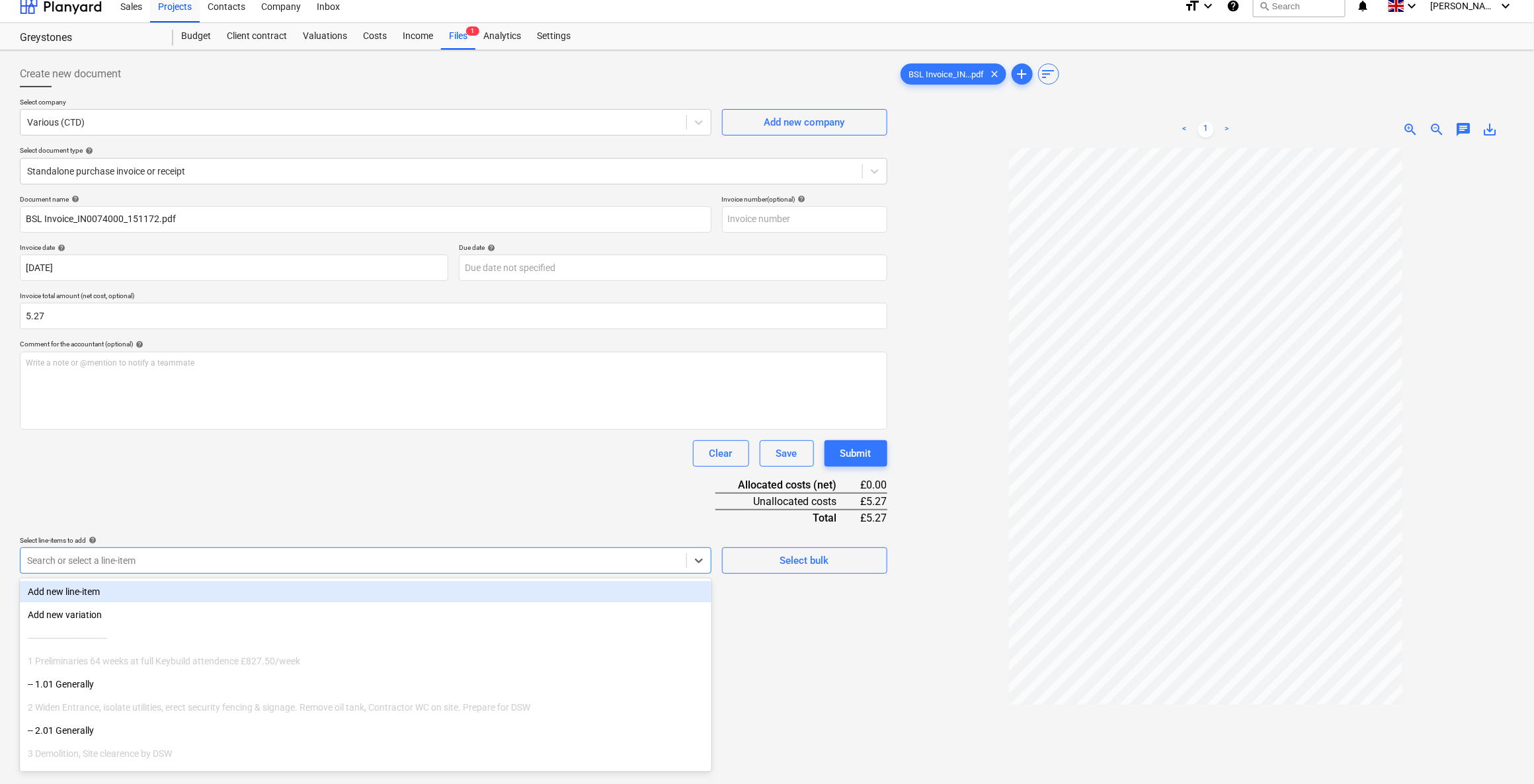
scroll to position [10, 0]
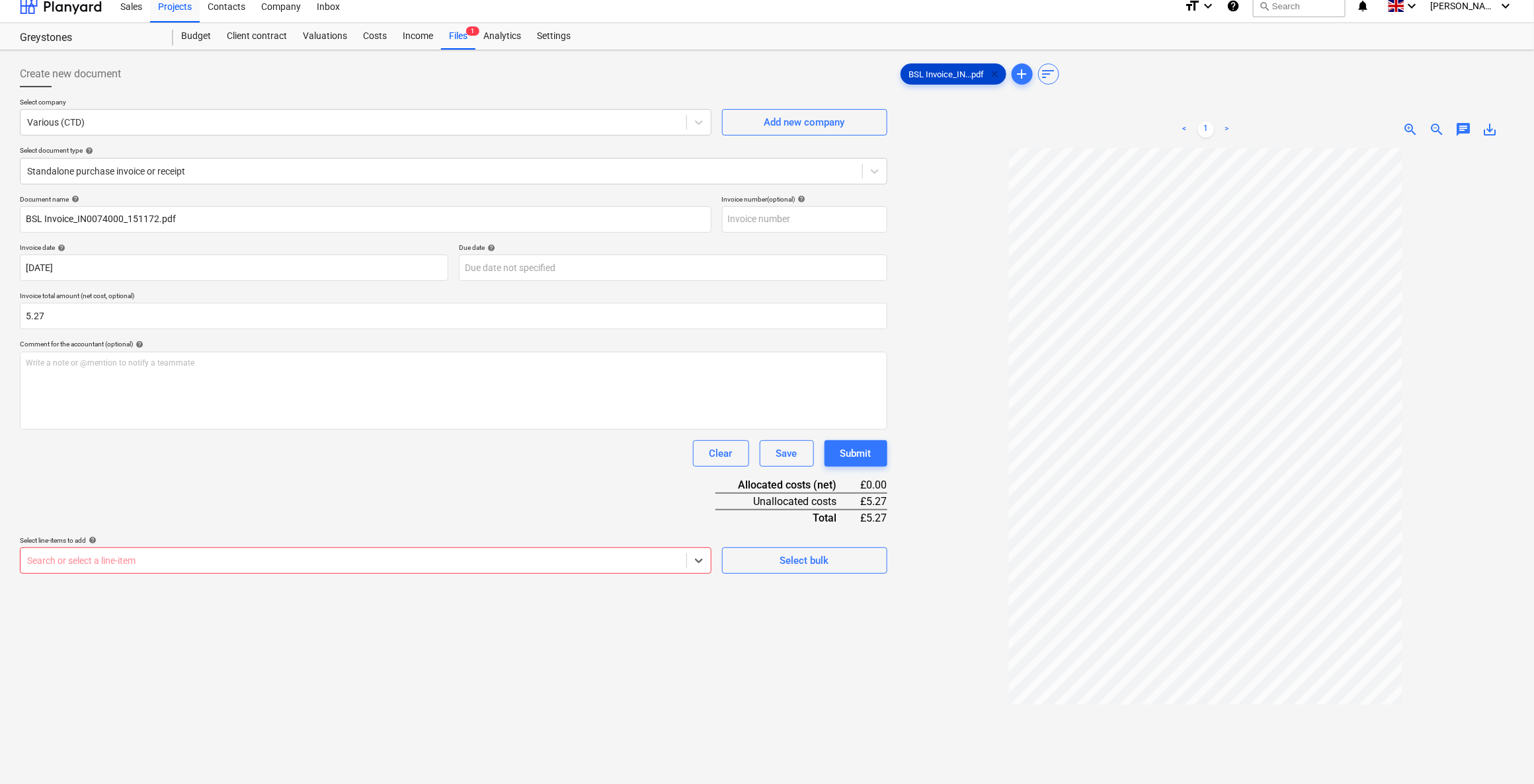
click at [997, 72] on span "clear" at bounding box center [995, 74] width 16 height 16
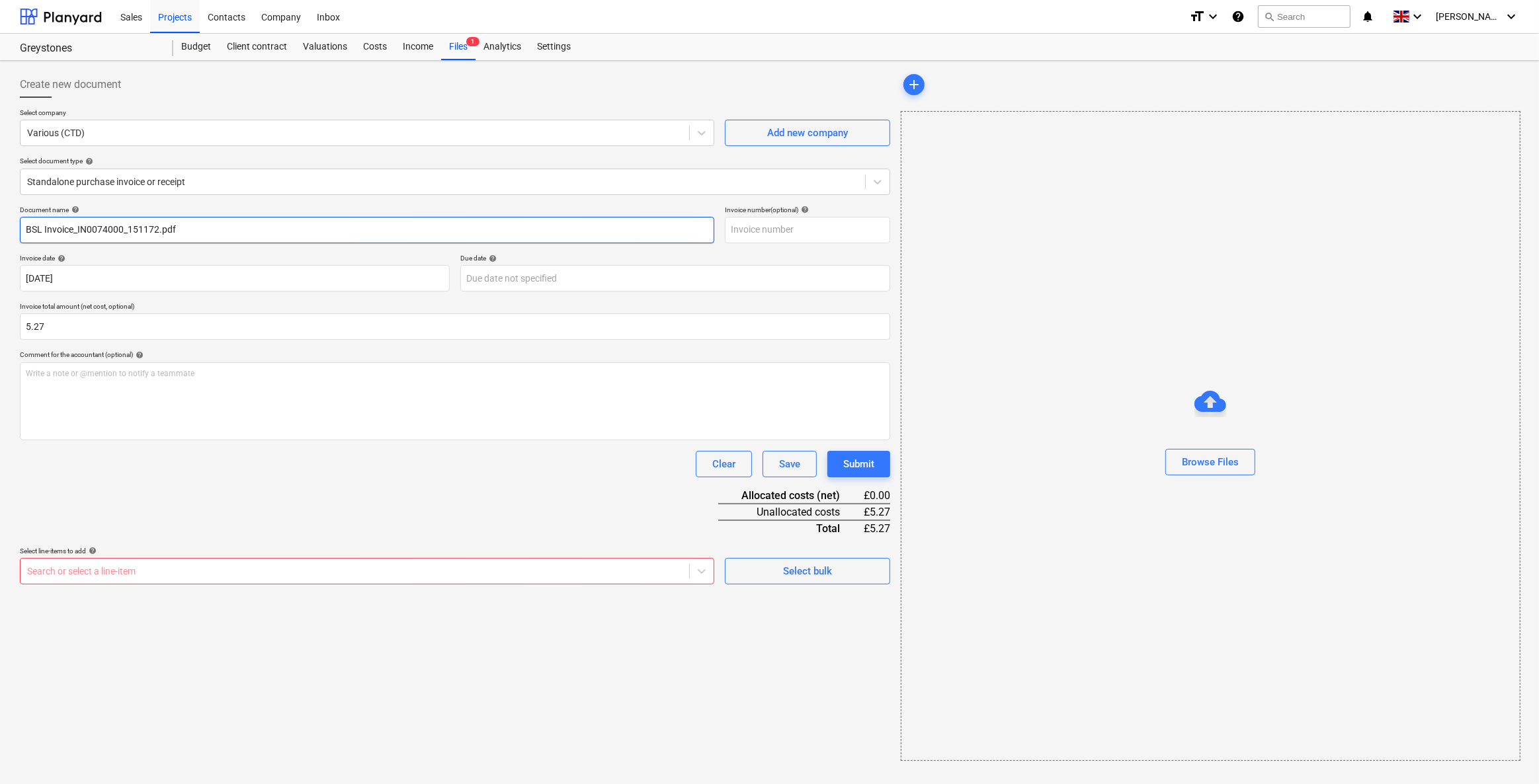
drag, startPoint x: 309, startPoint y: 237, endPoint x: -185, endPoint y: 204, distance: 495.1
click at [0, 204] on html "Sales Projects Contacts Company Inbox format_size keyboard_arrow_down help sear…" at bounding box center [769, 392] width 1539 height 784
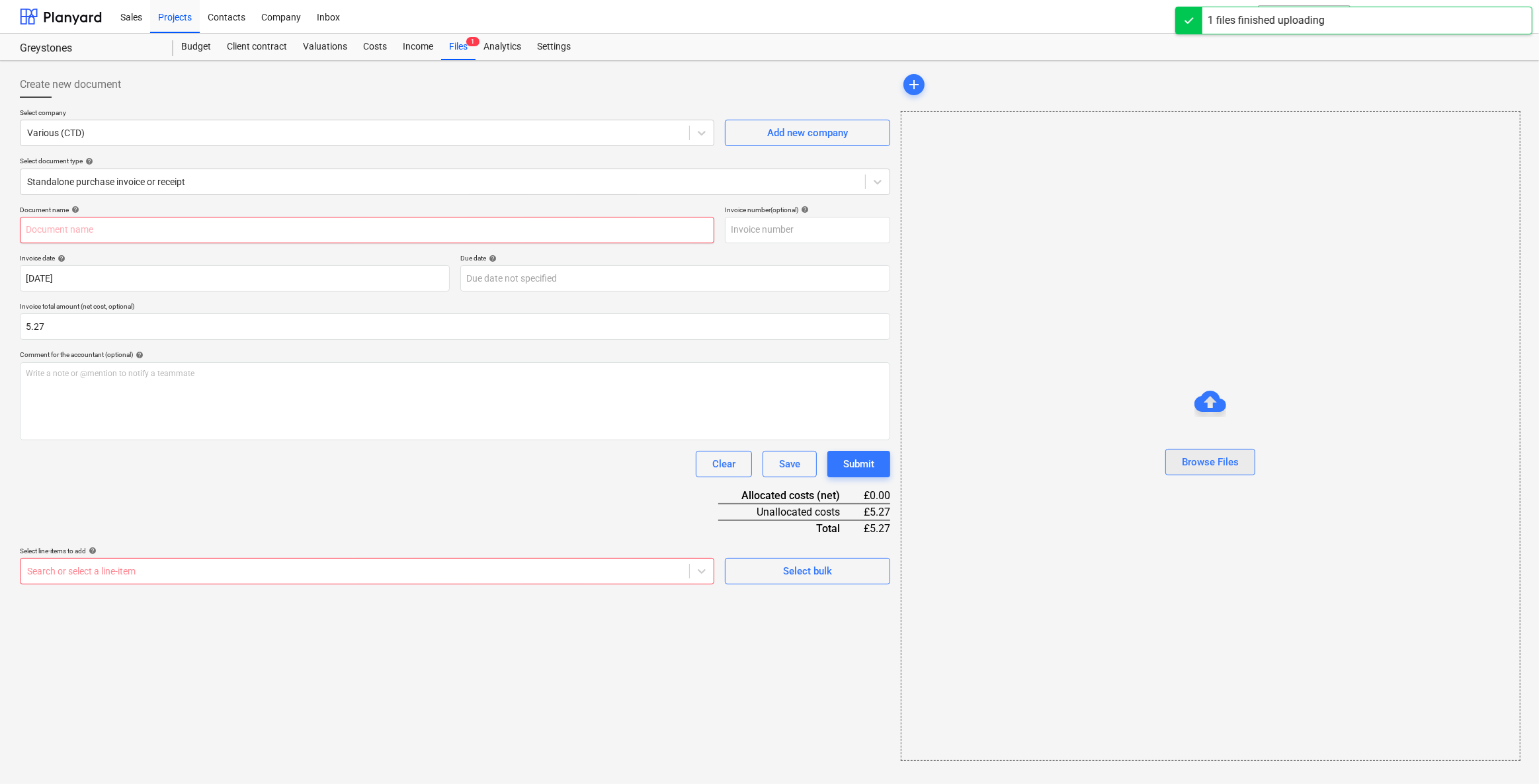
type input "Day Sheet Greystones [DATE] xlsx.pdf"
click at [931, 84] on span "Day Sheet Gre...pdf" at bounding box center [948, 84] width 88 height 9
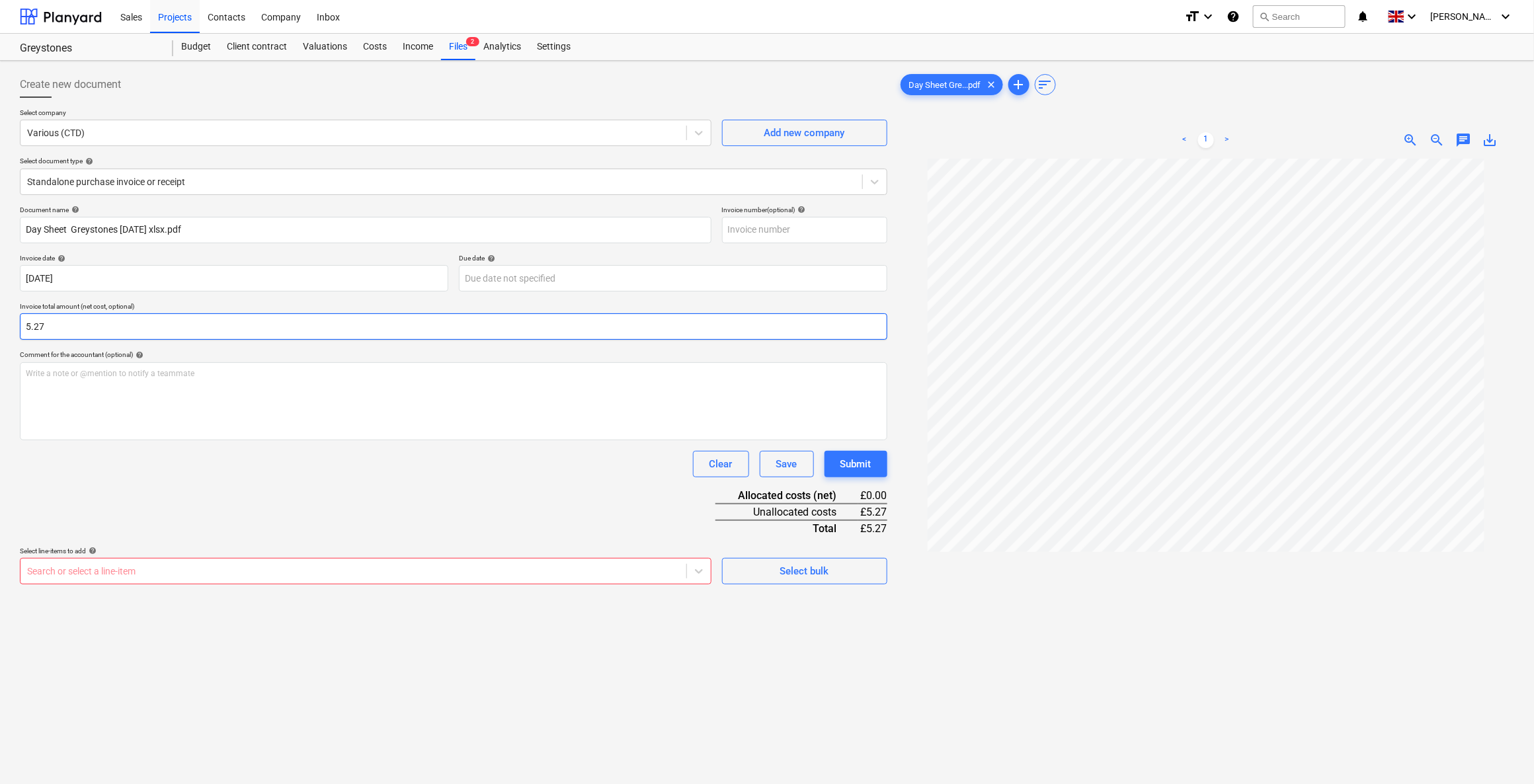
drag, startPoint x: 48, startPoint y: 326, endPoint x: 3, endPoint y: 321, distance: 45.3
click at [3, 321] on div "Create new document Select company Various (CTD) Add new company Select documen…" at bounding box center [767, 488] width 1534 height 855
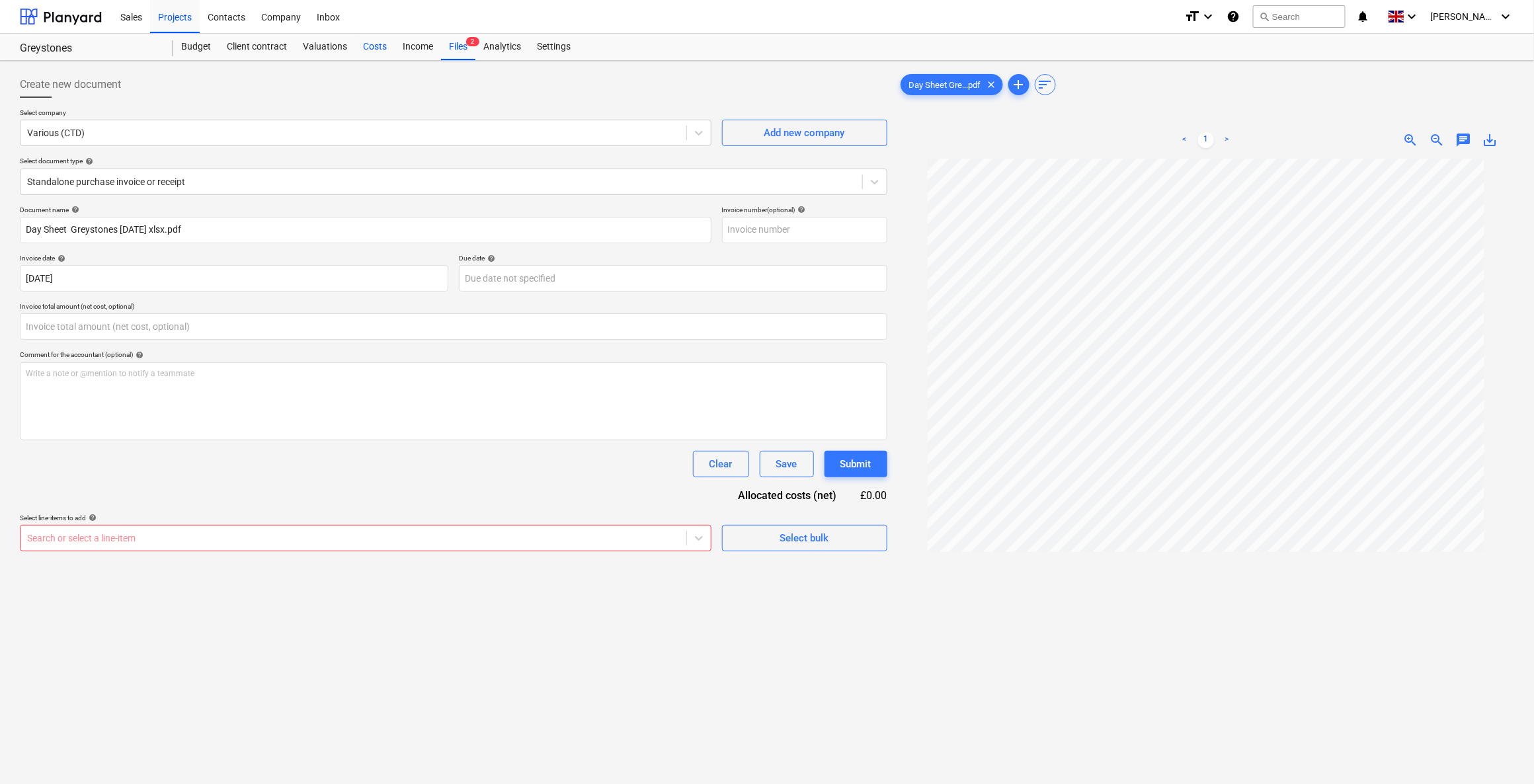
type input "0.00"
click at [363, 47] on div "Costs" at bounding box center [375, 47] width 40 height 27
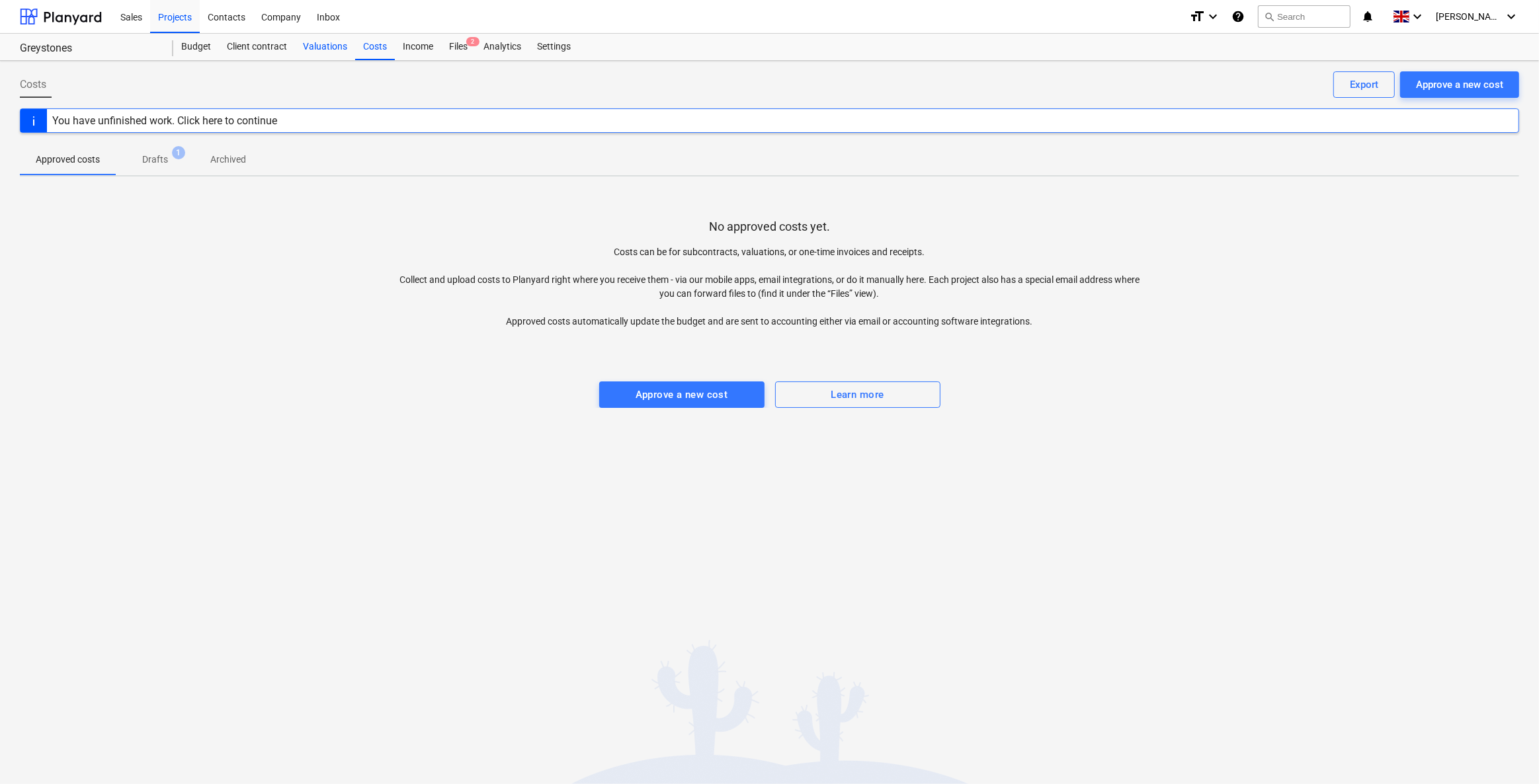
click at [309, 49] on div "Valuations" at bounding box center [325, 47] width 60 height 27
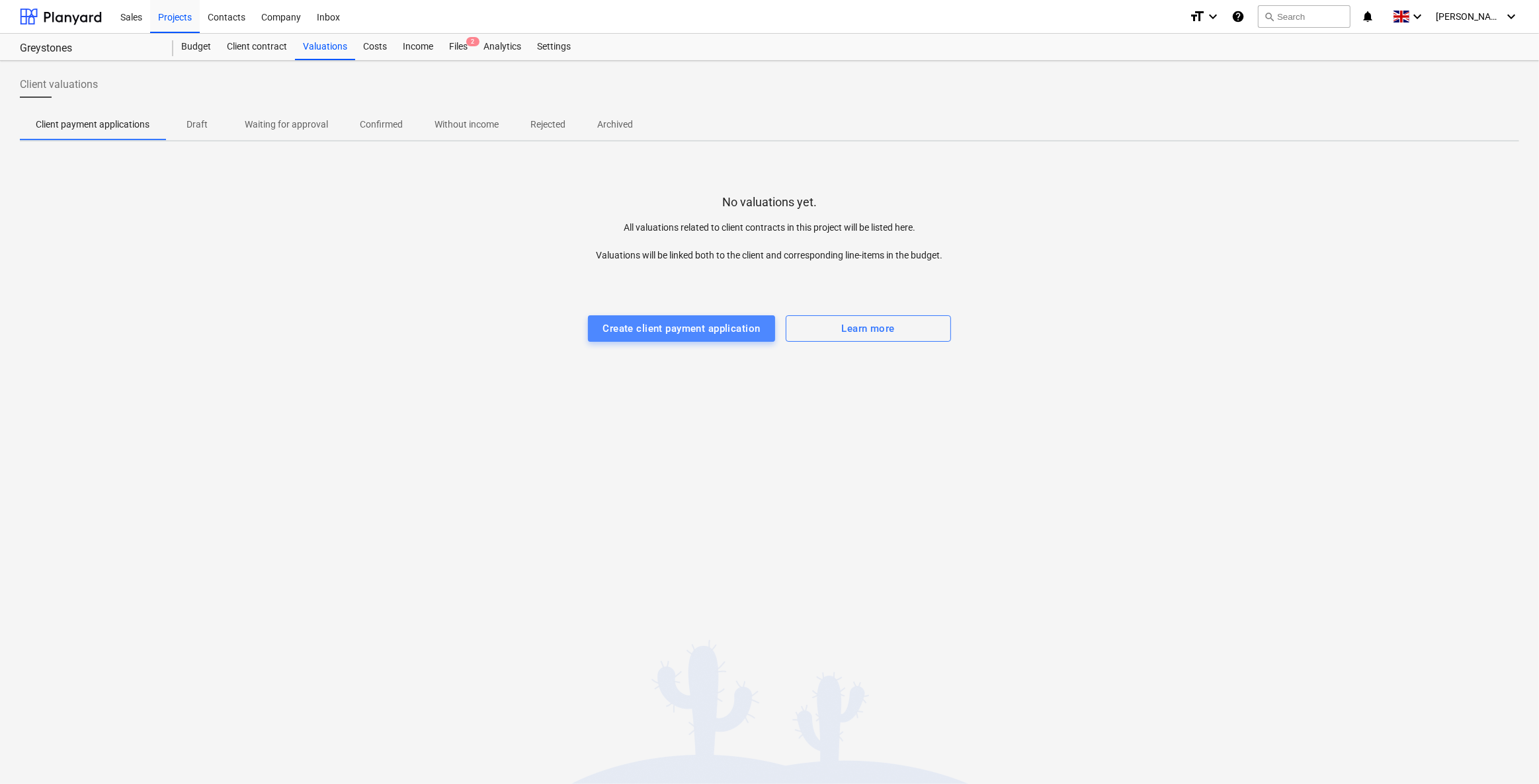
click at [605, 317] on button "Create client payment application" at bounding box center [681, 328] width 186 height 27
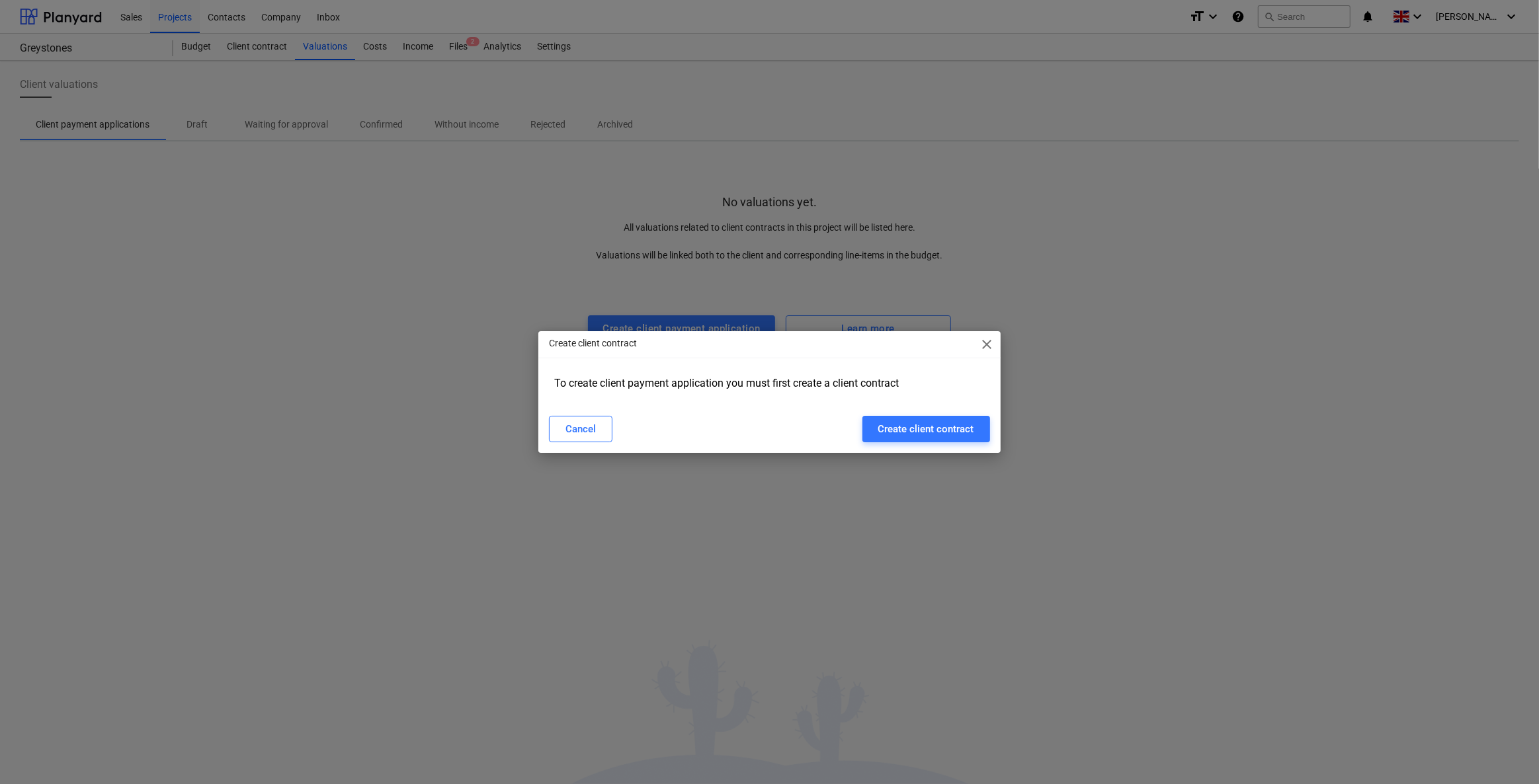
click at [989, 345] on span "close" at bounding box center [986, 344] width 16 height 16
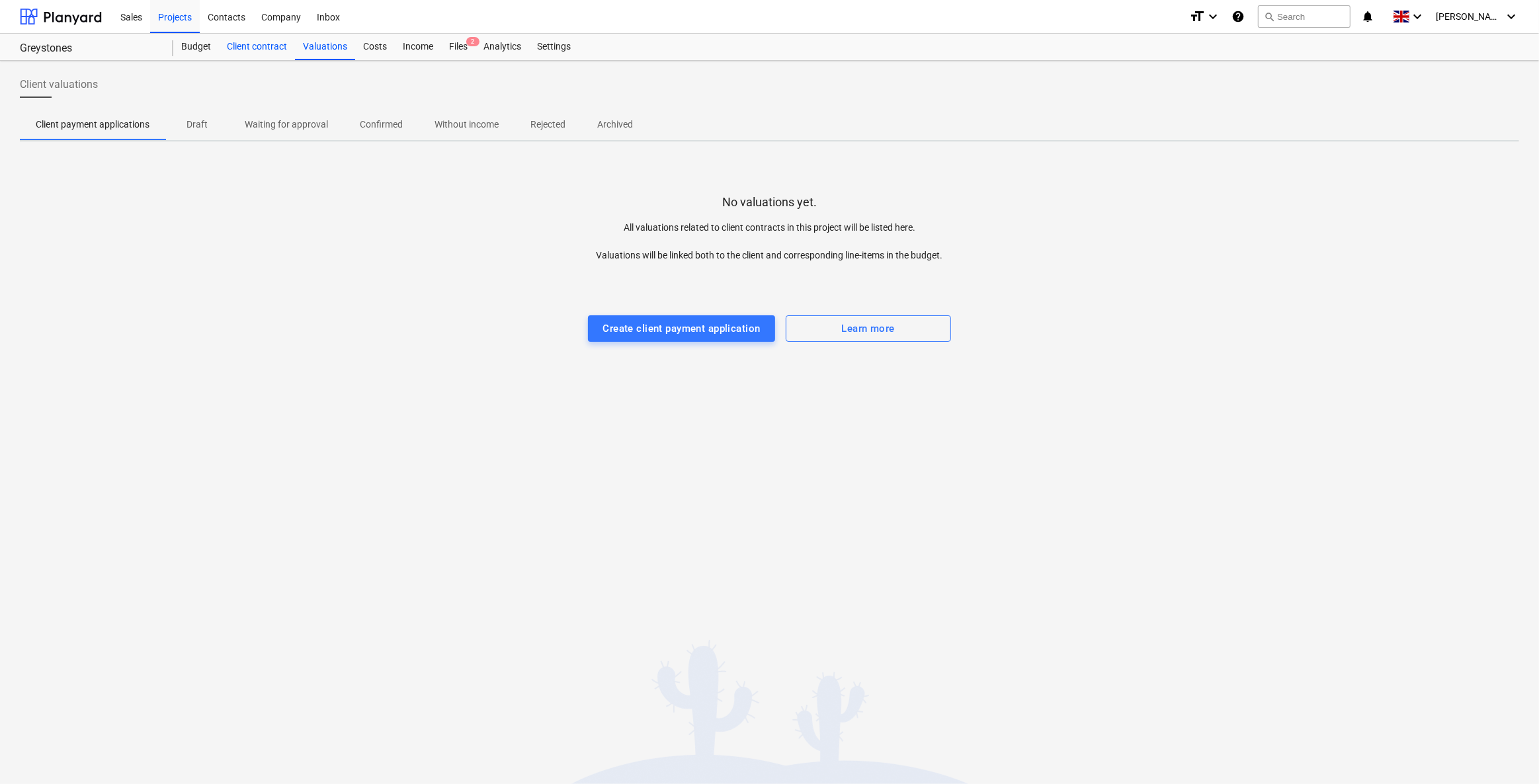
click at [258, 56] on div "Client contract" at bounding box center [257, 47] width 76 height 27
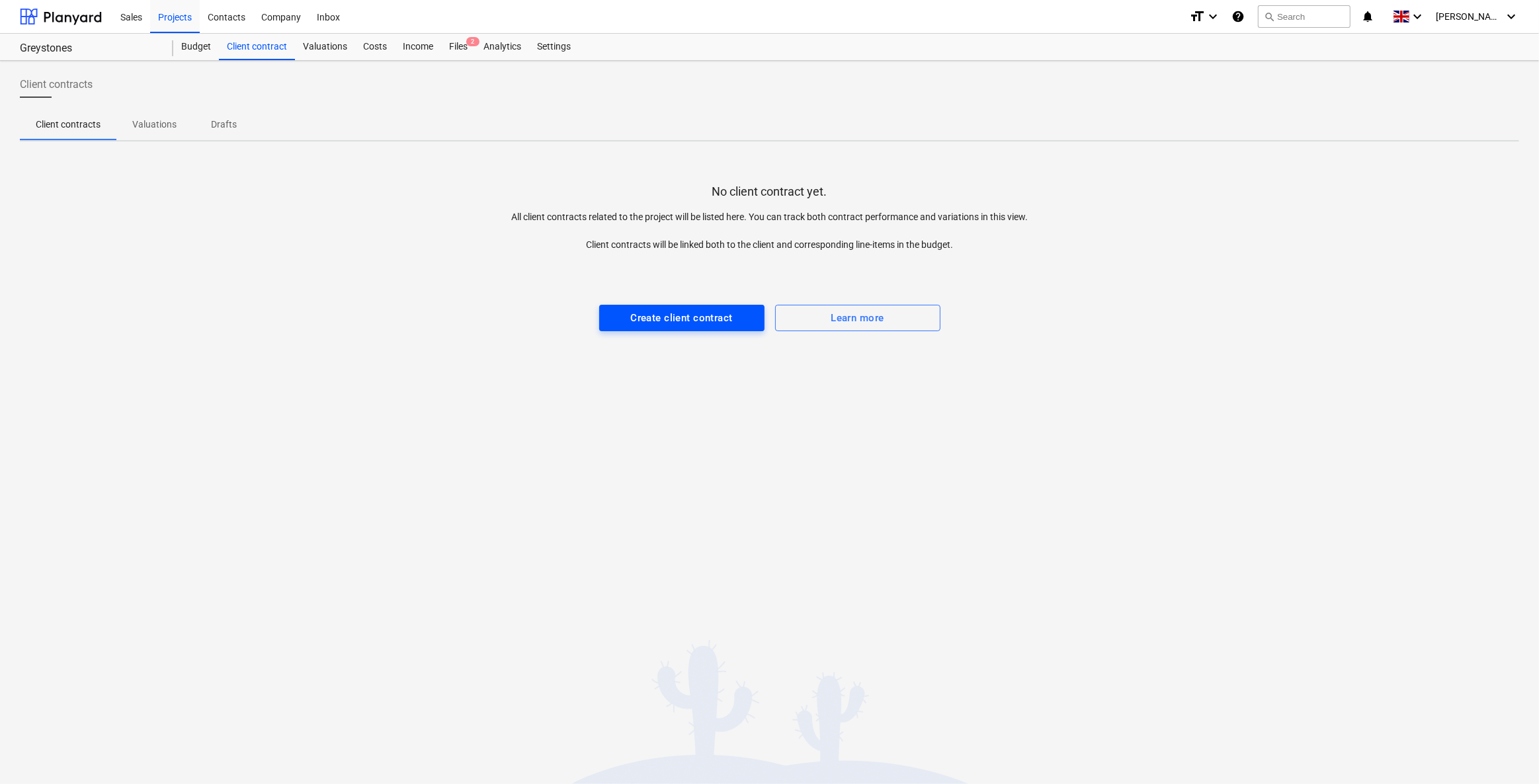
click at [685, 324] on div "Create client contract" at bounding box center [681, 318] width 102 height 17
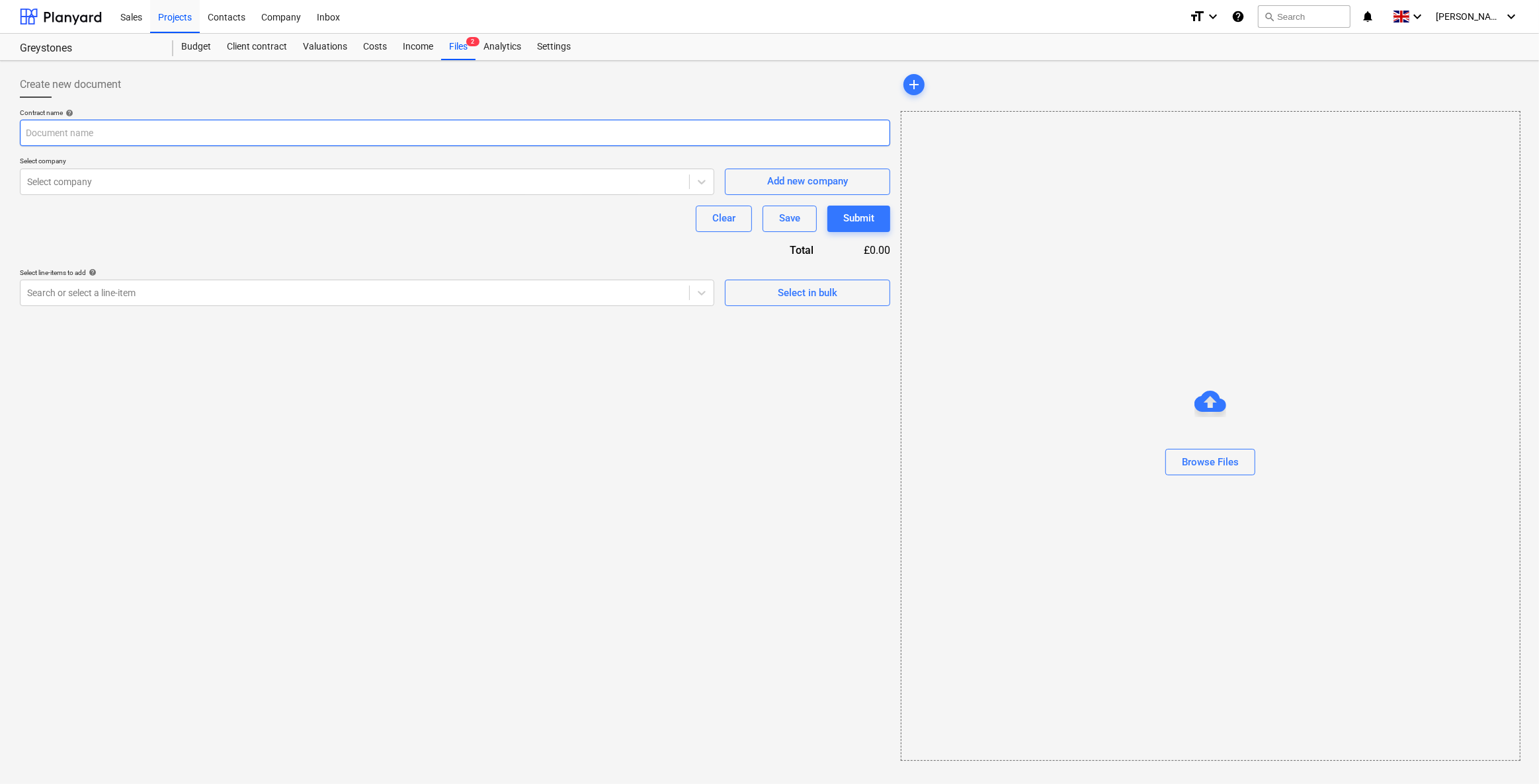
click at [132, 133] on input "text" at bounding box center [455, 133] width 871 height 27
type input "Contract"
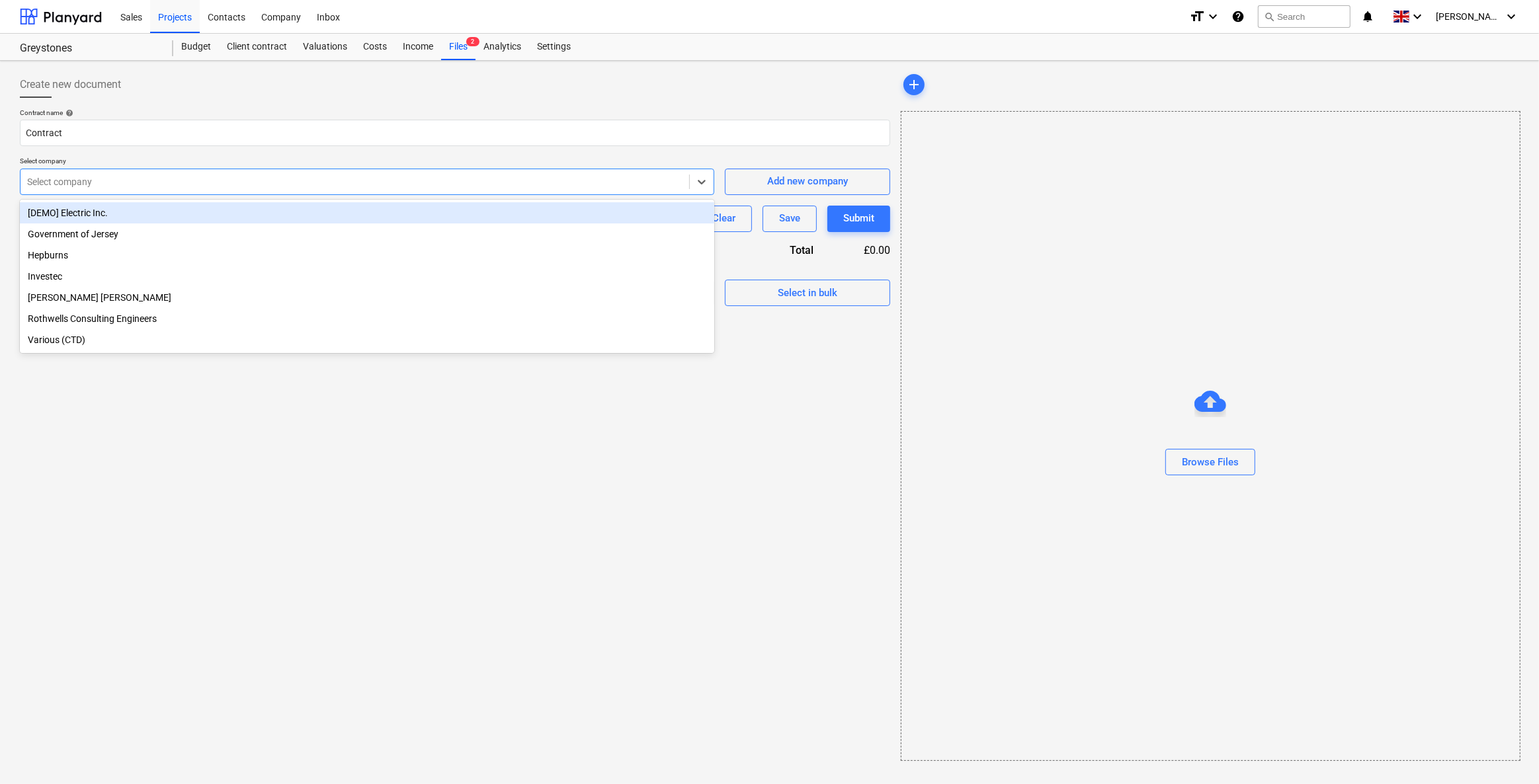
click at [130, 184] on div at bounding box center [355, 182] width 655 height 13
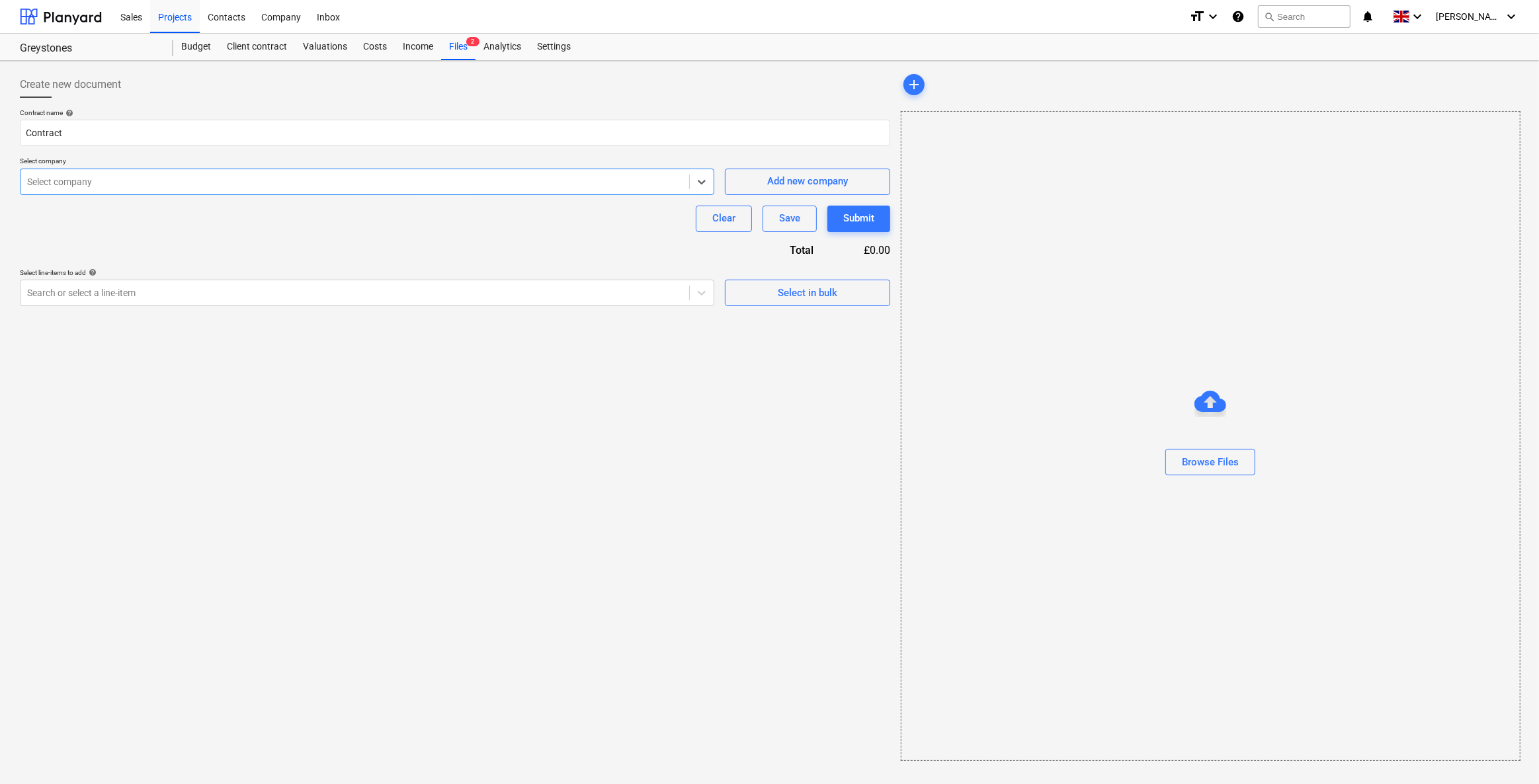
click at [121, 173] on div "Select company" at bounding box center [355, 182] width 668 height 19
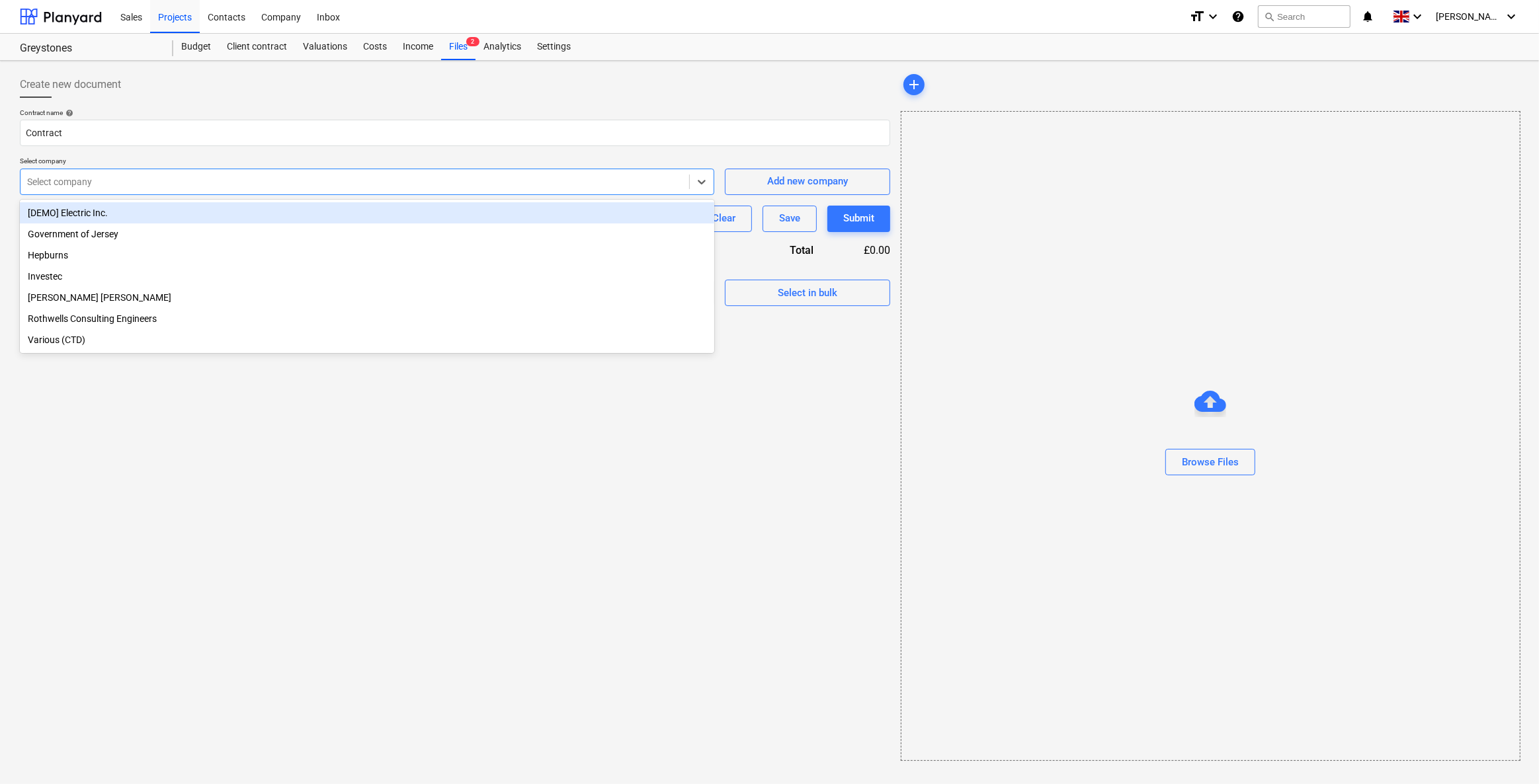
click at [118, 176] on div at bounding box center [355, 182] width 655 height 13
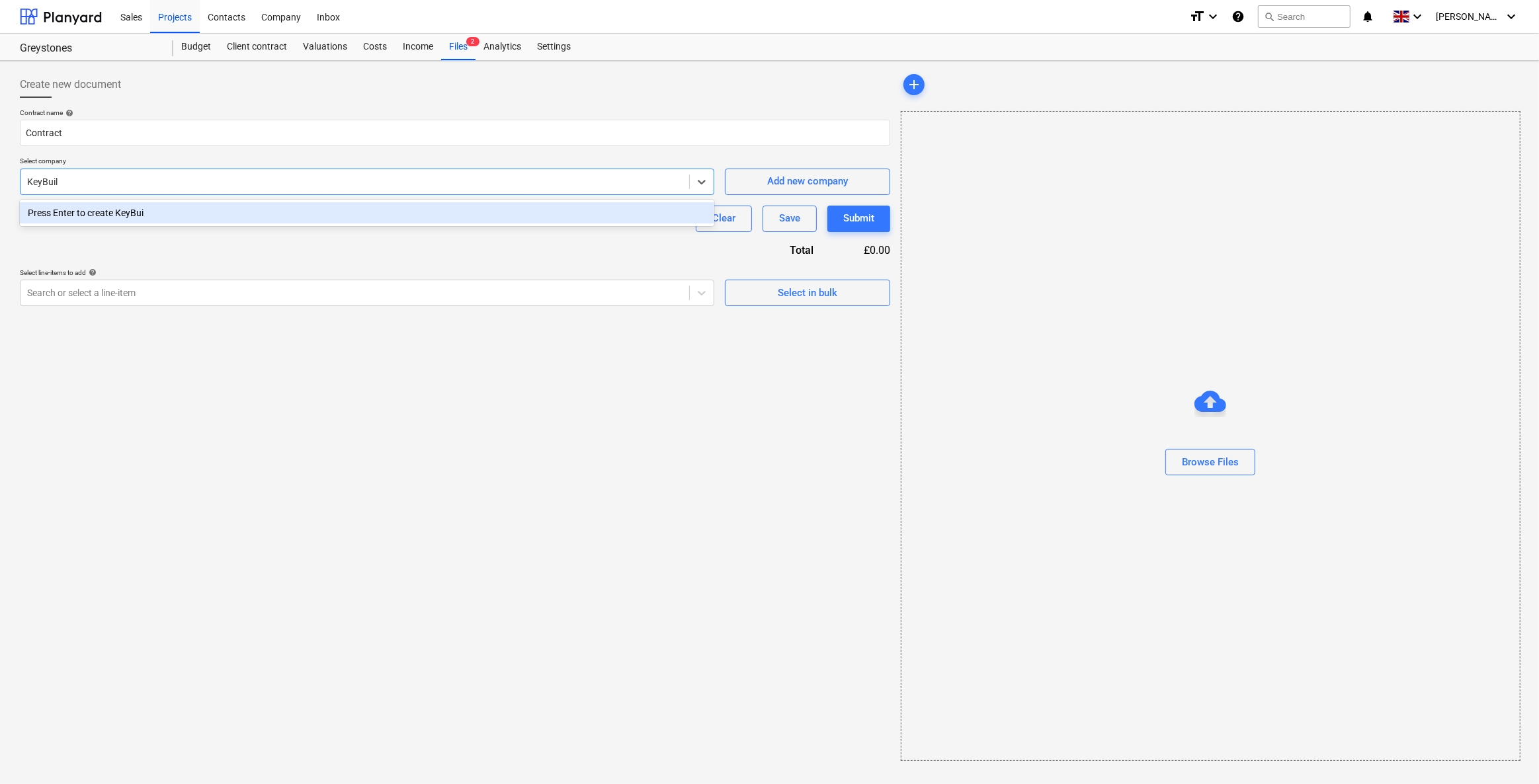
type input "KeyBuild"
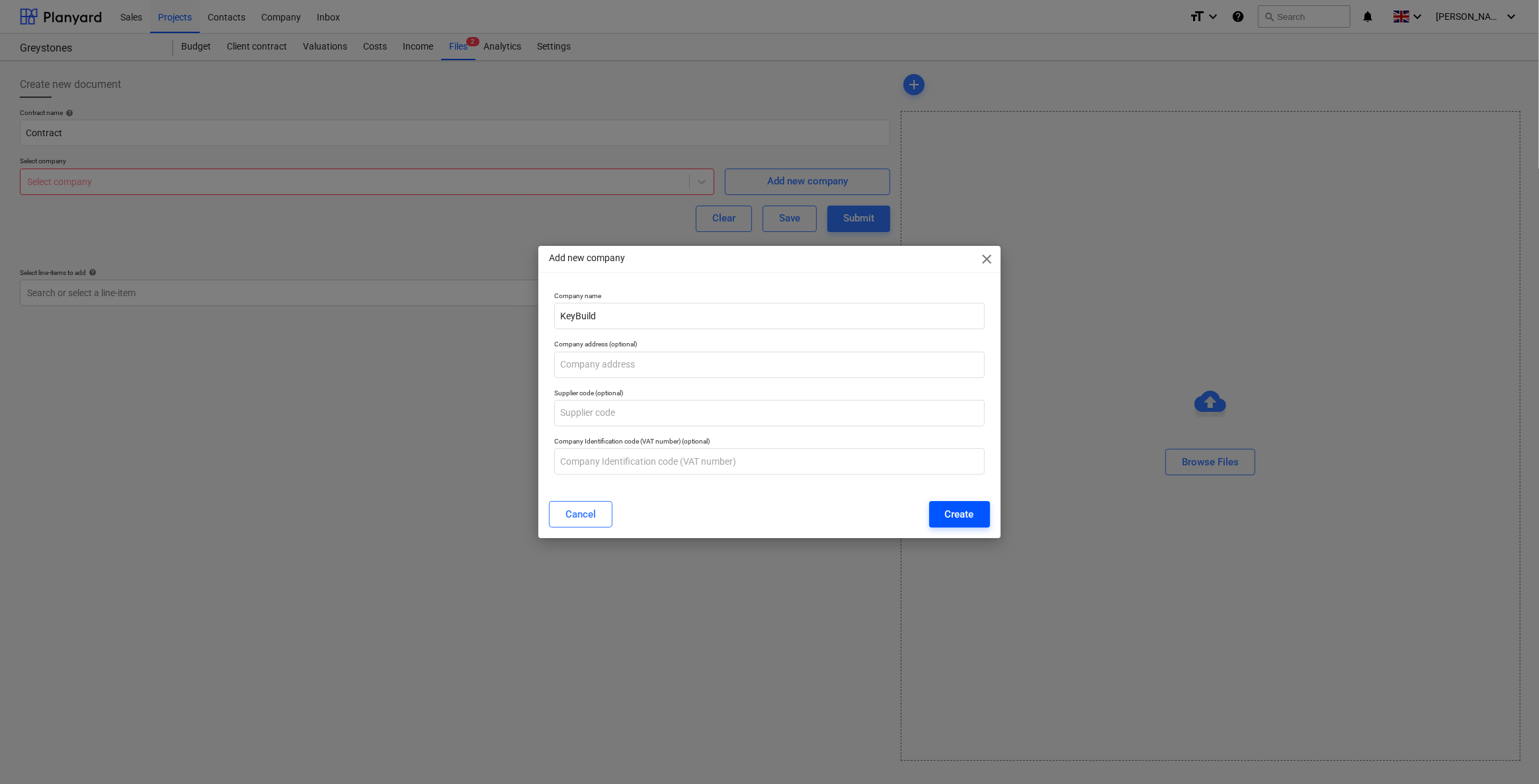
click at [950, 514] on div "Create" at bounding box center [959, 514] width 29 height 17
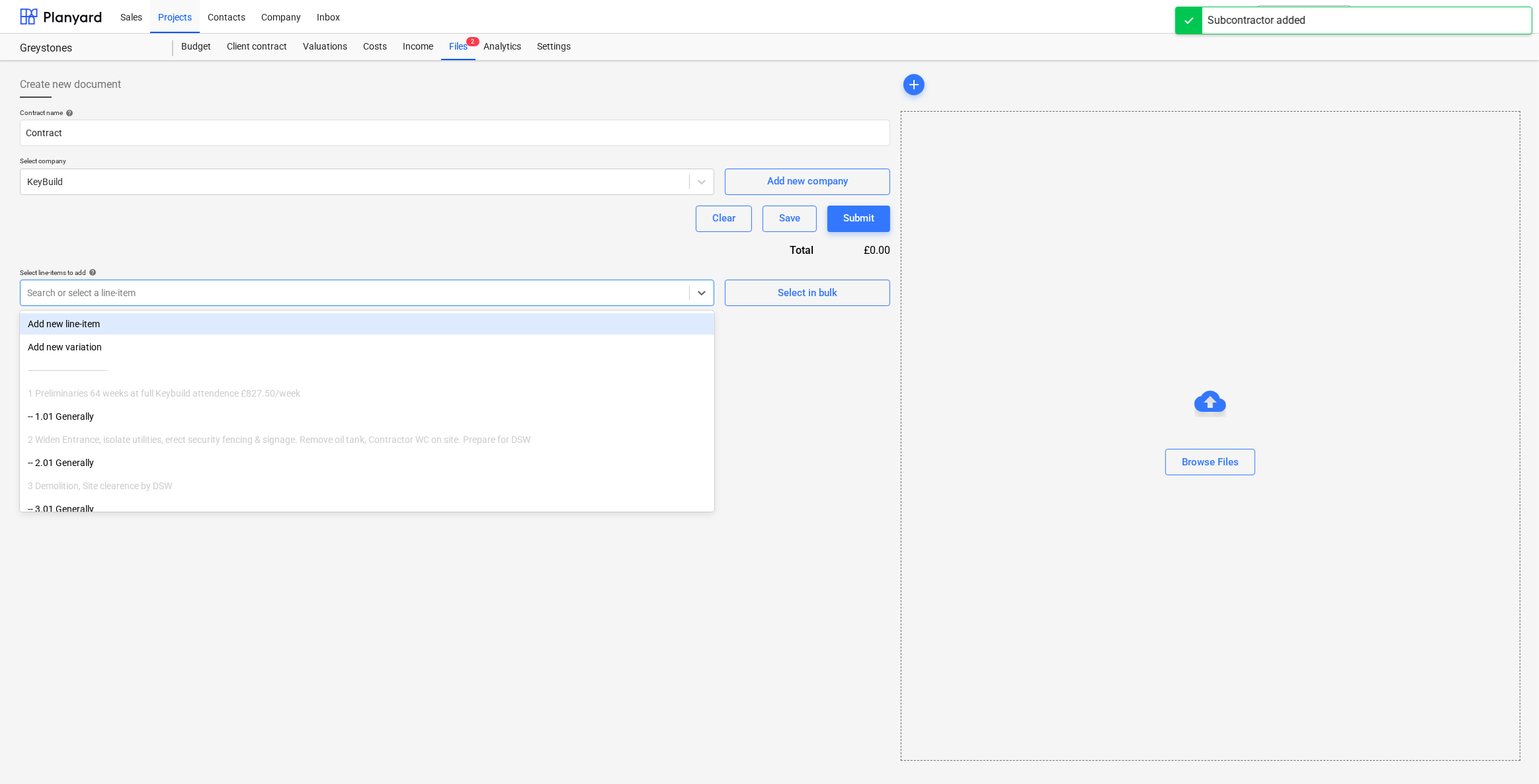
click at [165, 295] on div at bounding box center [355, 293] width 655 height 13
click at [756, 300] on span "Select in bulk" at bounding box center [807, 292] width 132 height 17
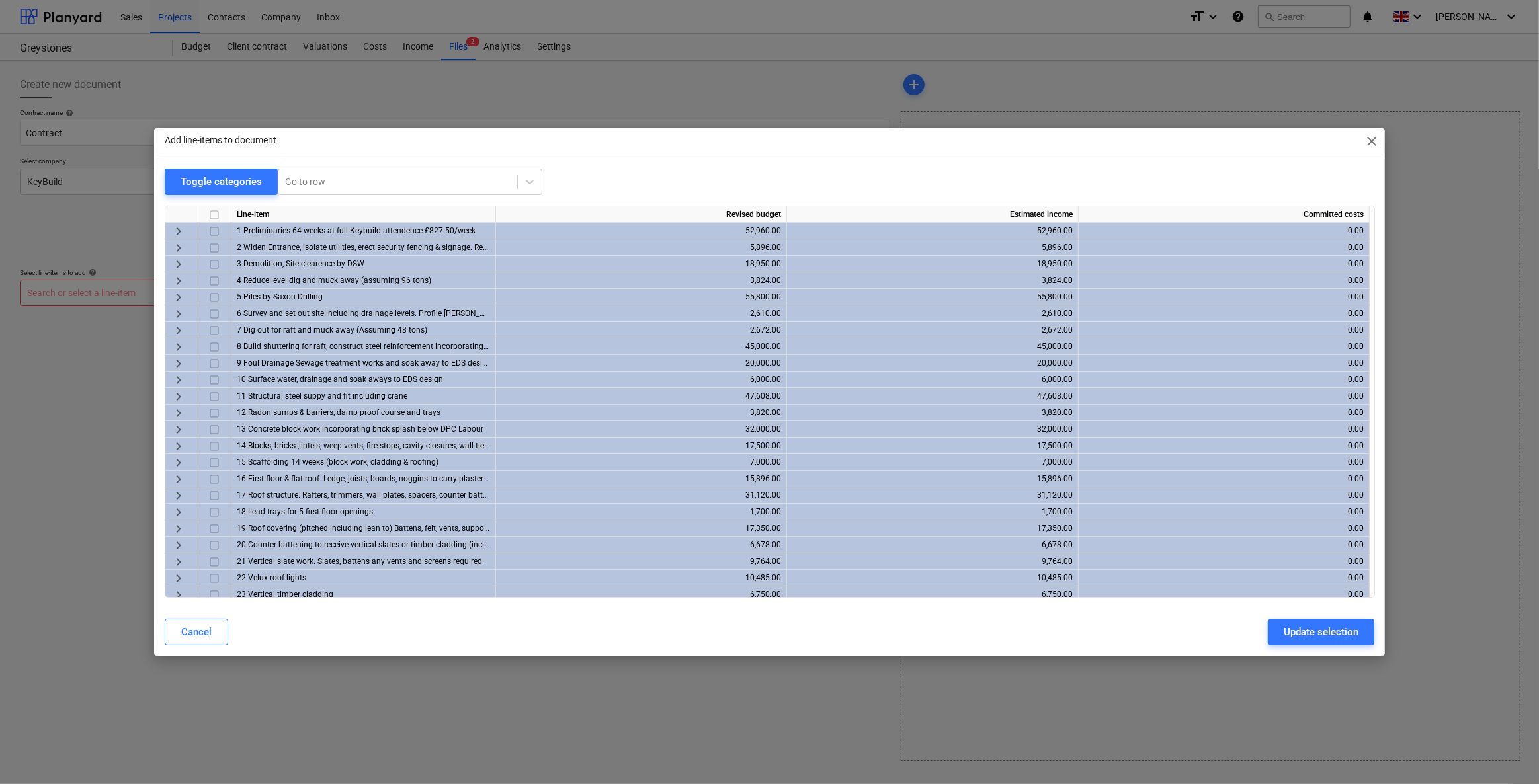
click at [213, 215] on input "checkbox" at bounding box center [214, 215] width 16 height 16
checkbox input "true"
click at [1289, 637] on div "Update selection" at bounding box center [1321, 632] width 75 height 17
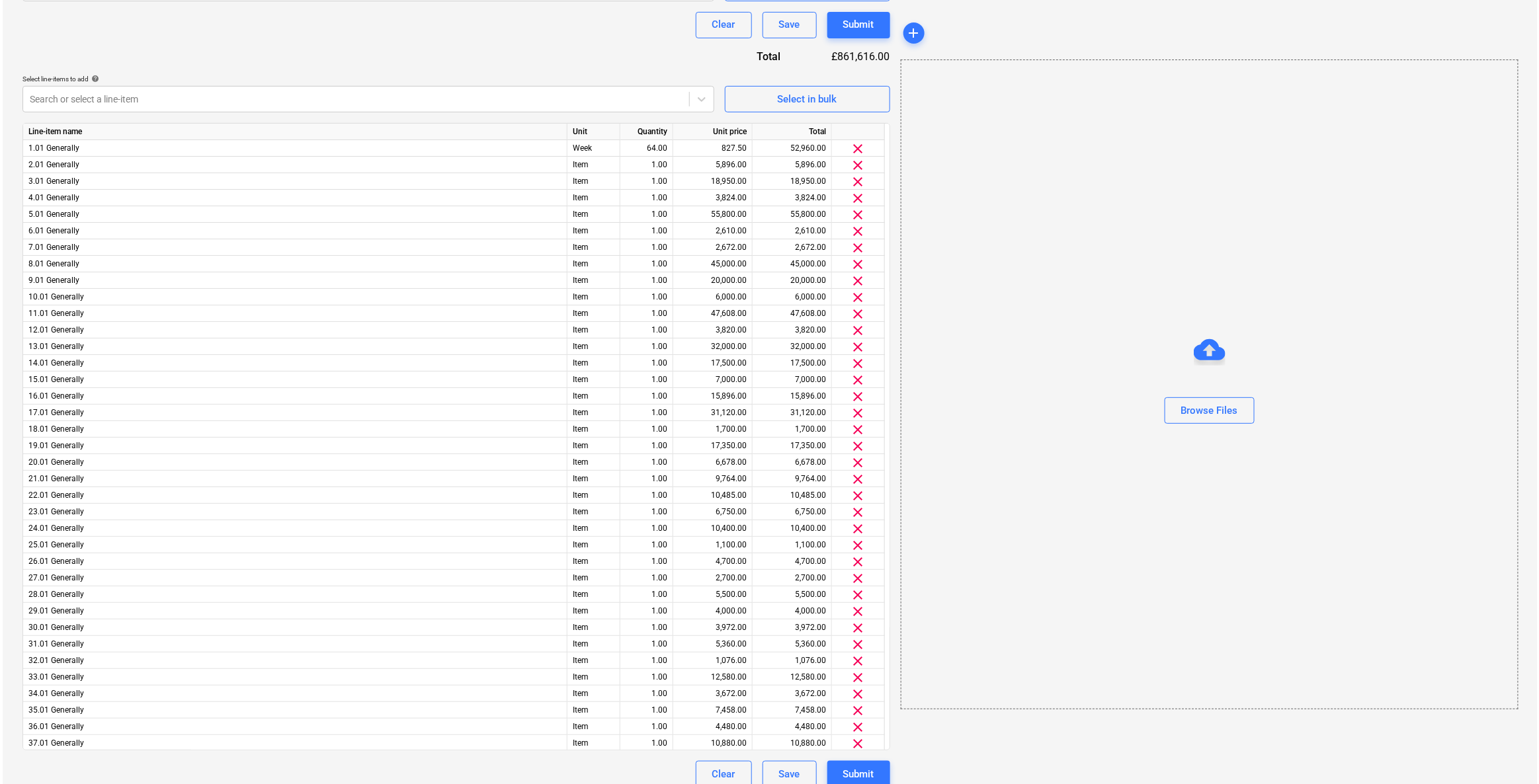
scroll to position [207, 0]
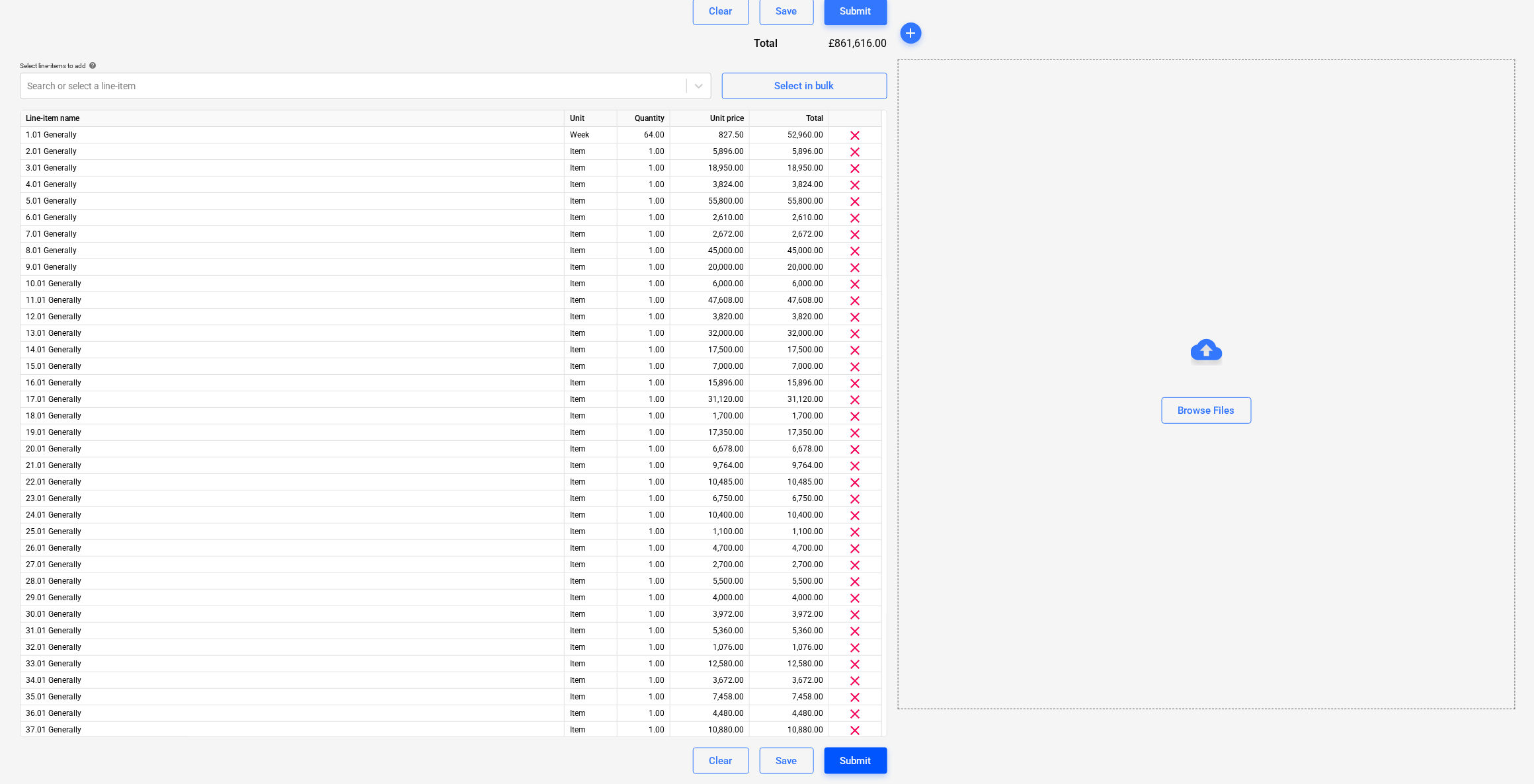
click at [851, 759] on div "Submit" at bounding box center [855, 761] width 31 height 17
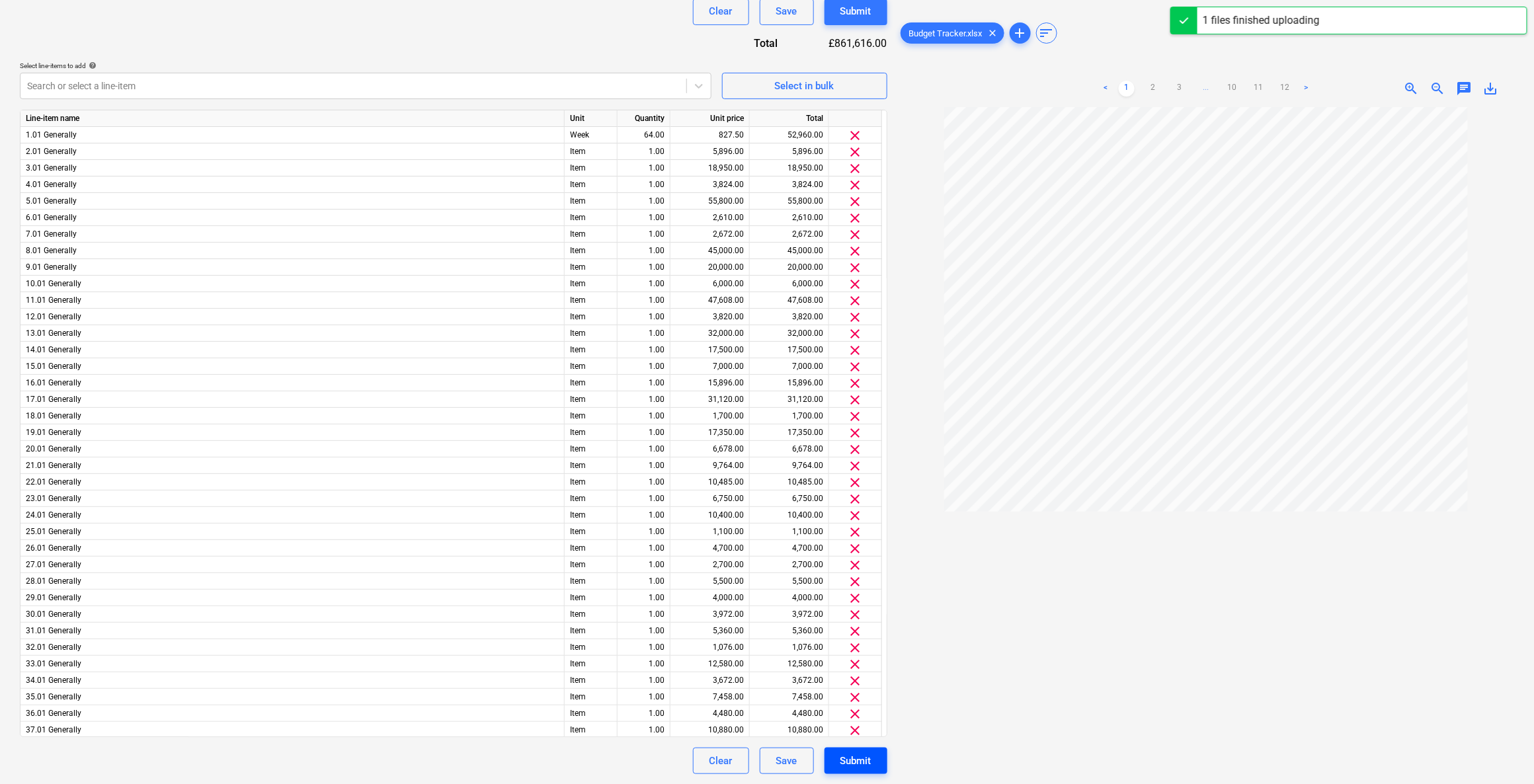
click at [864, 758] on div "Submit" at bounding box center [855, 761] width 31 height 17
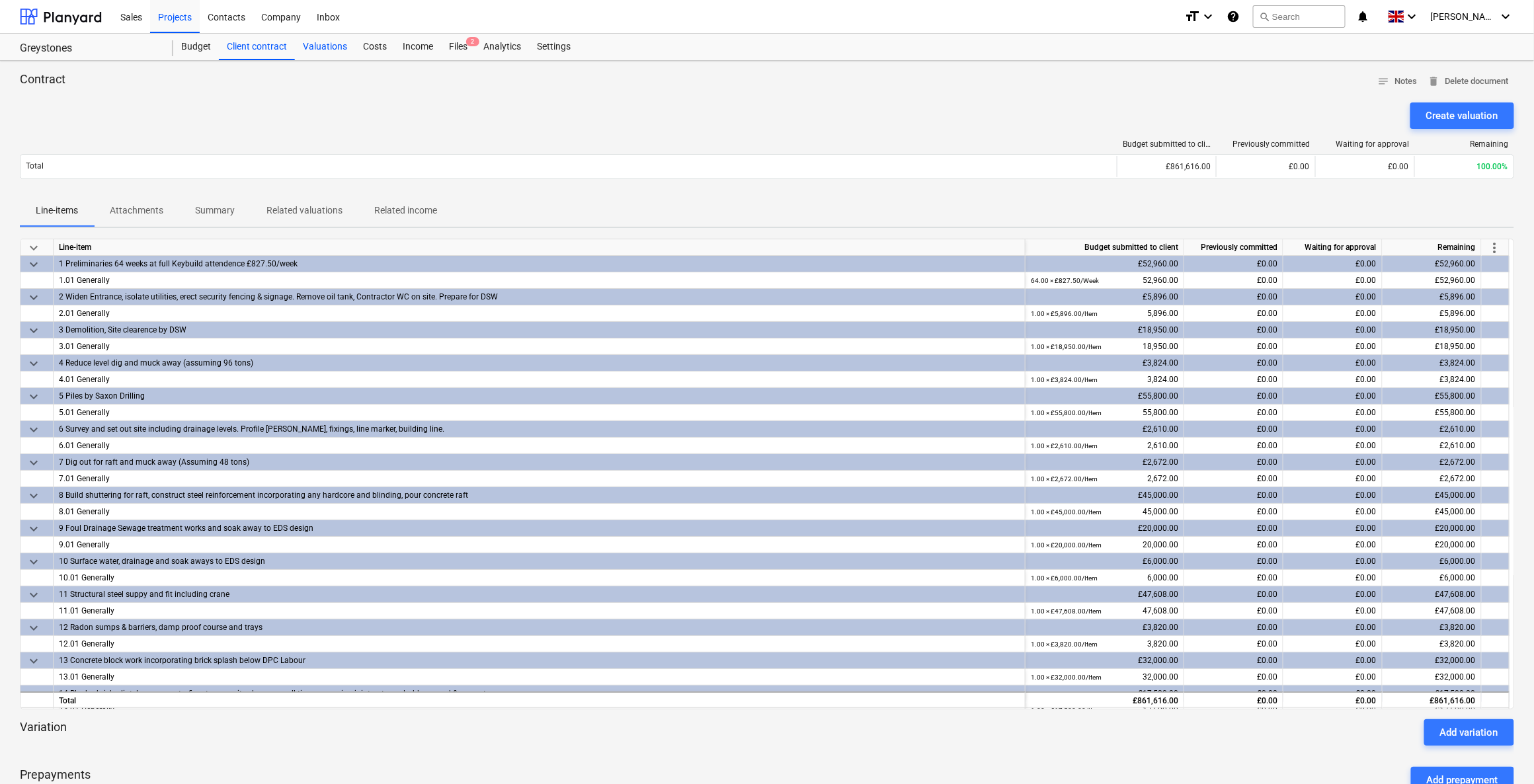
click at [309, 48] on div "Valuations" at bounding box center [325, 47] width 60 height 27
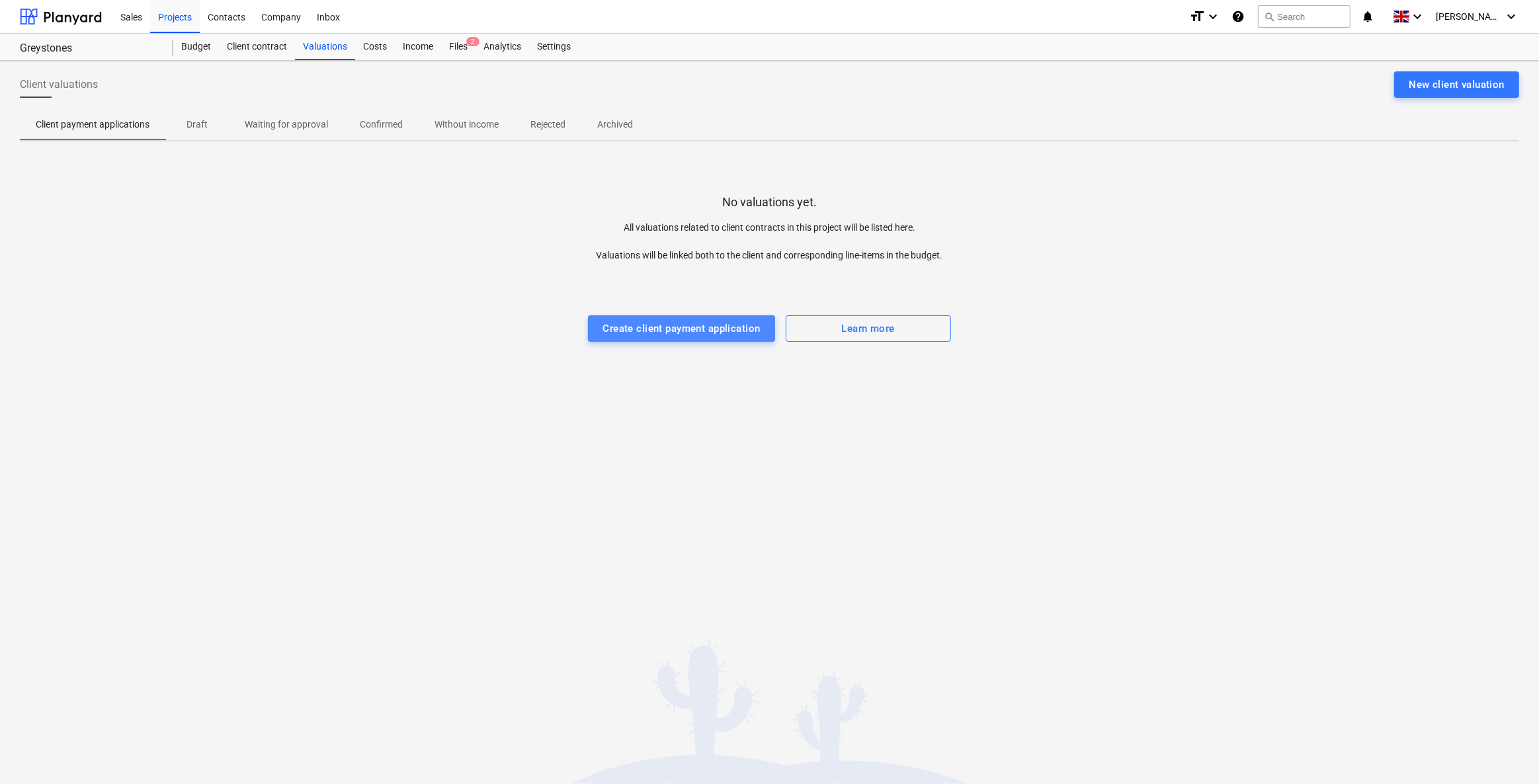
click at [658, 331] on div "Create client payment application" at bounding box center [681, 328] width 158 height 17
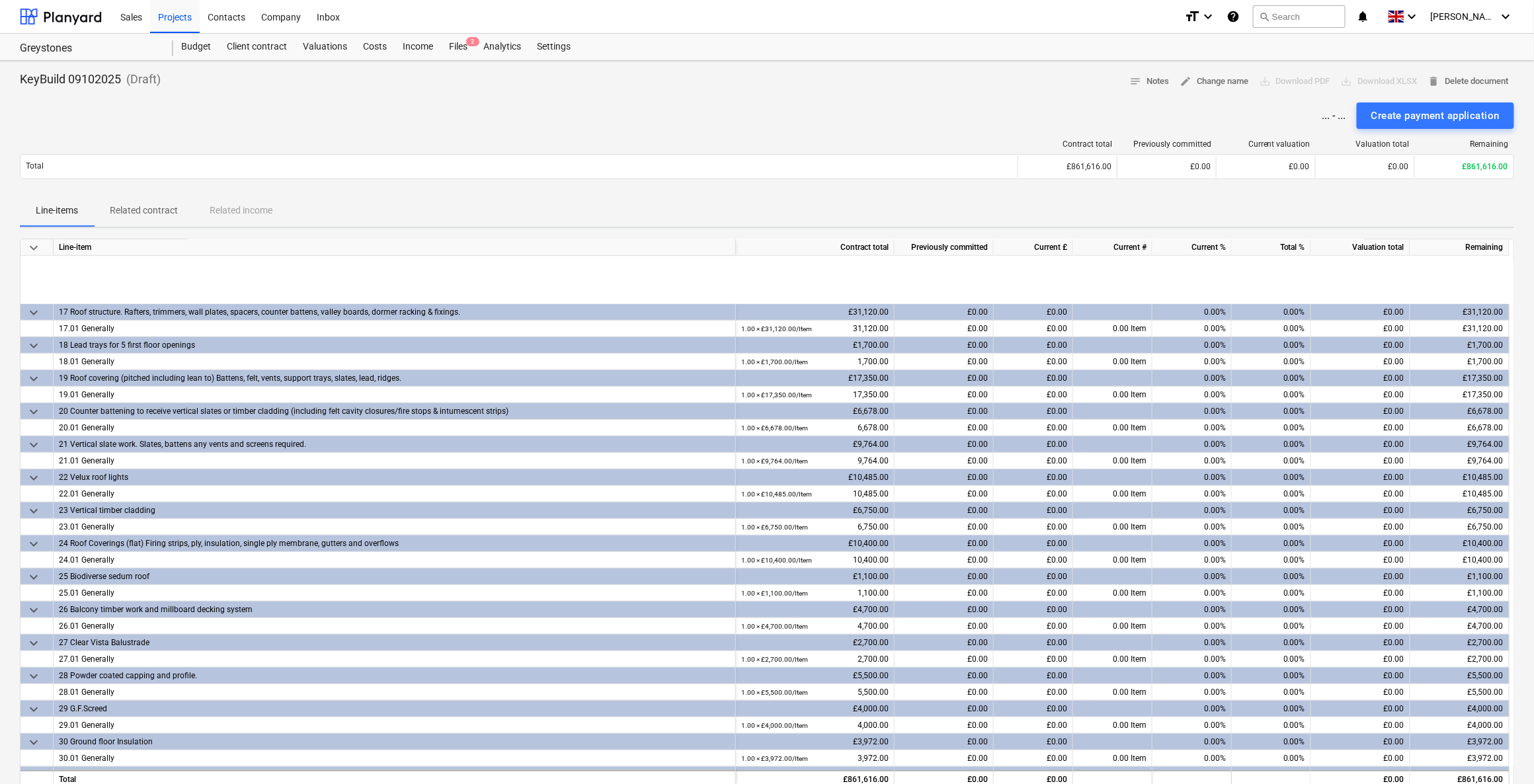
scroll to position [901, 0]
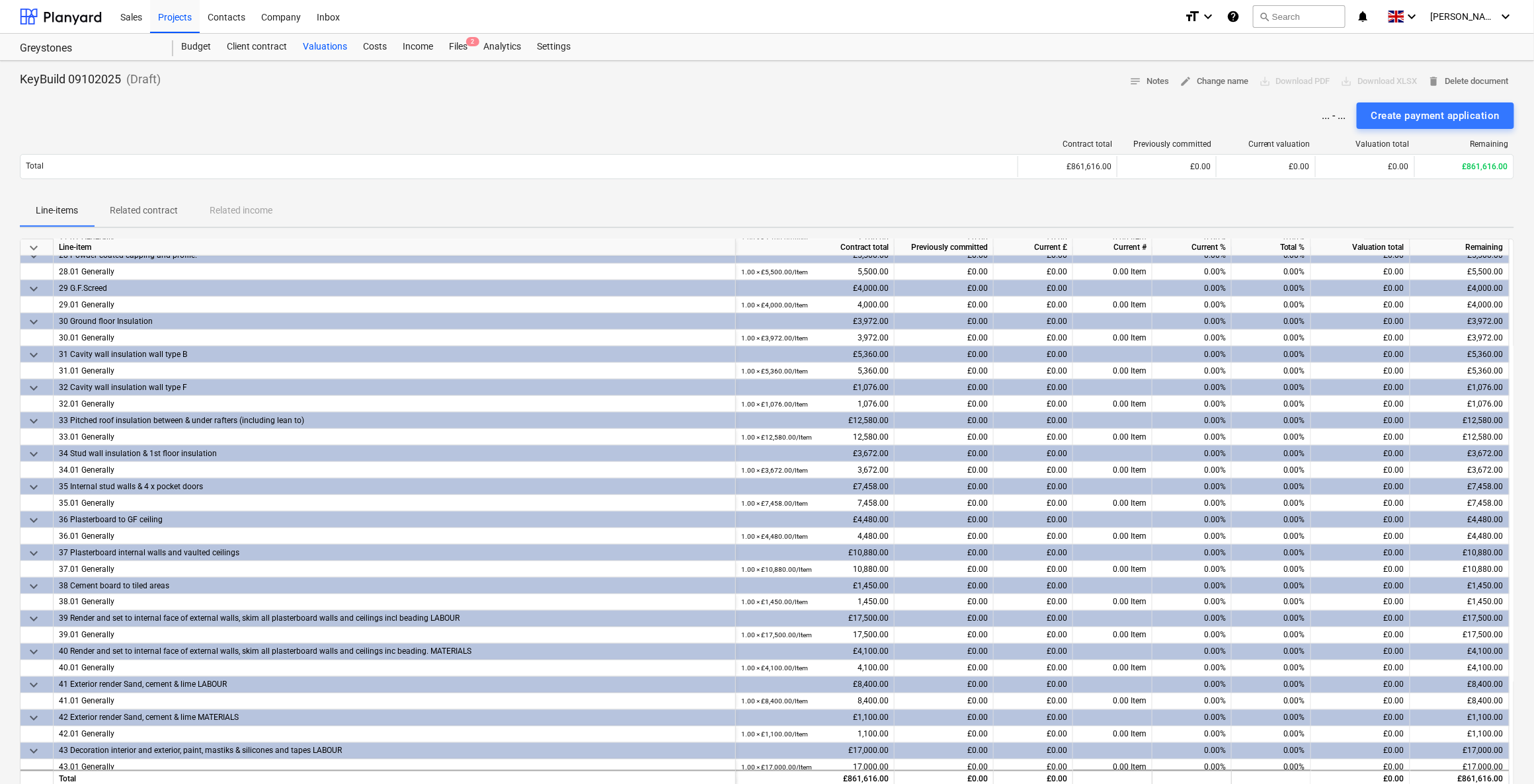
click at [350, 40] on div "Valuations" at bounding box center [325, 47] width 60 height 27
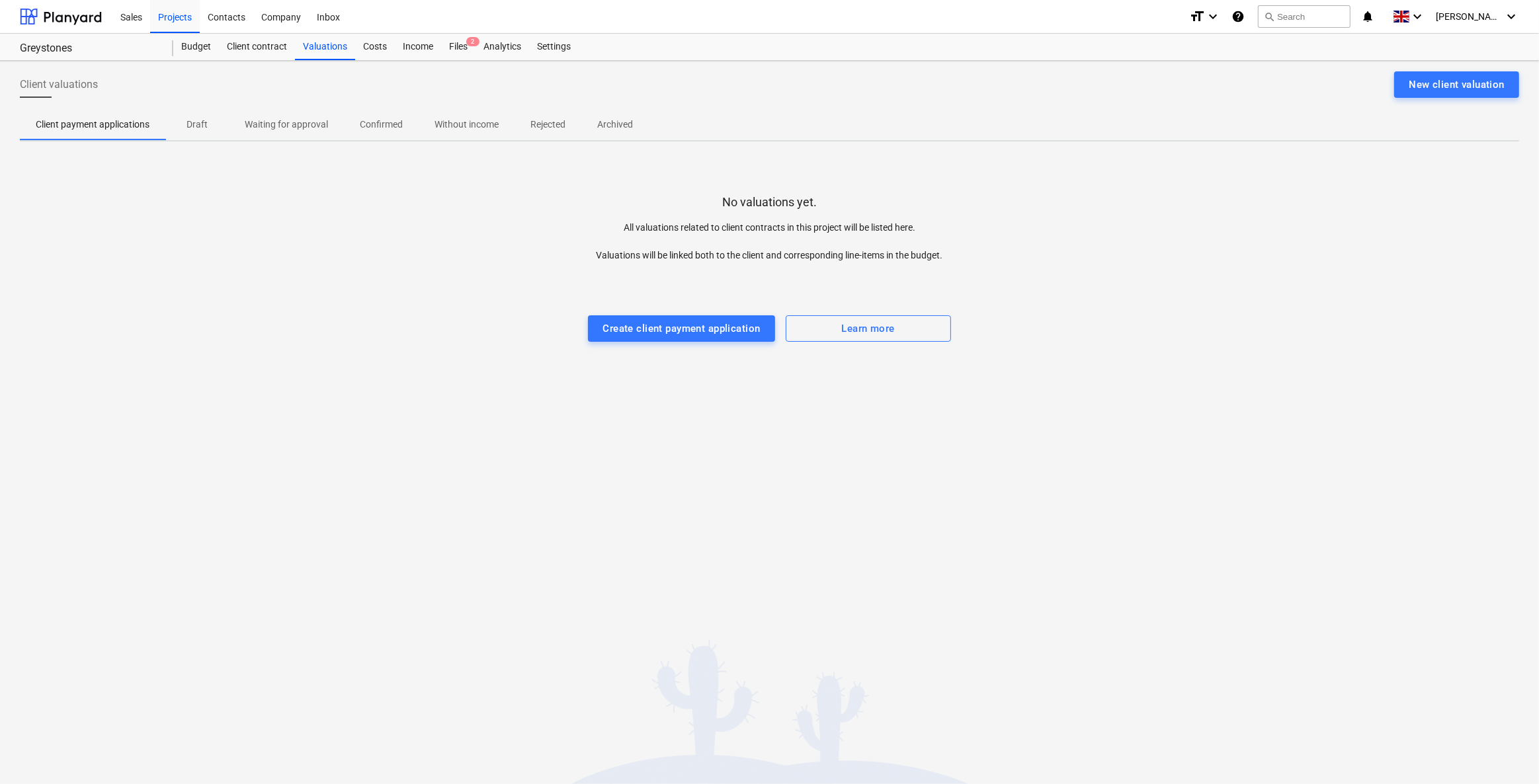
click at [201, 123] on p "Draft" at bounding box center [197, 124] width 31 height 14
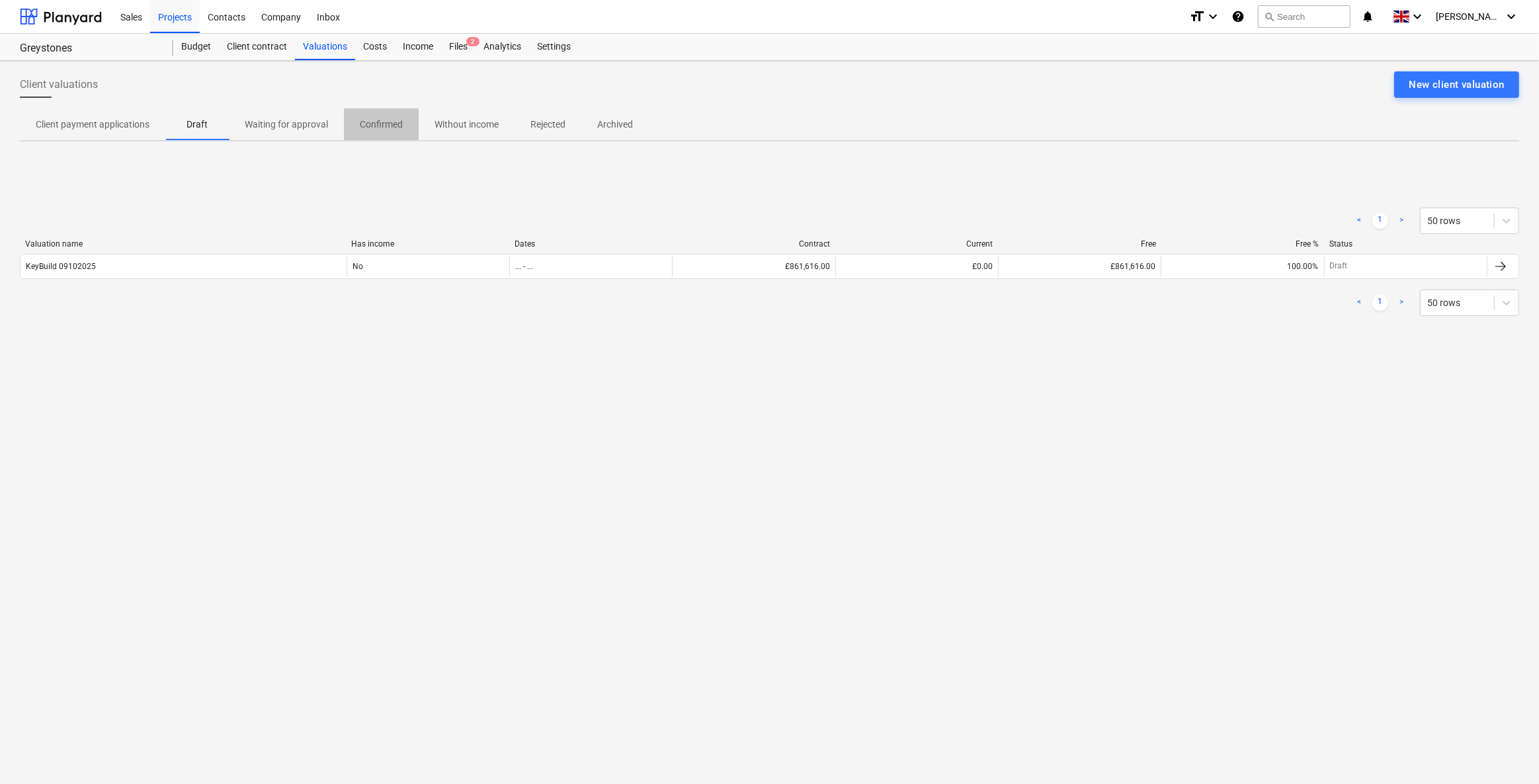
click at [391, 121] on p "Confirmed" at bounding box center [381, 124] width 43 height 14
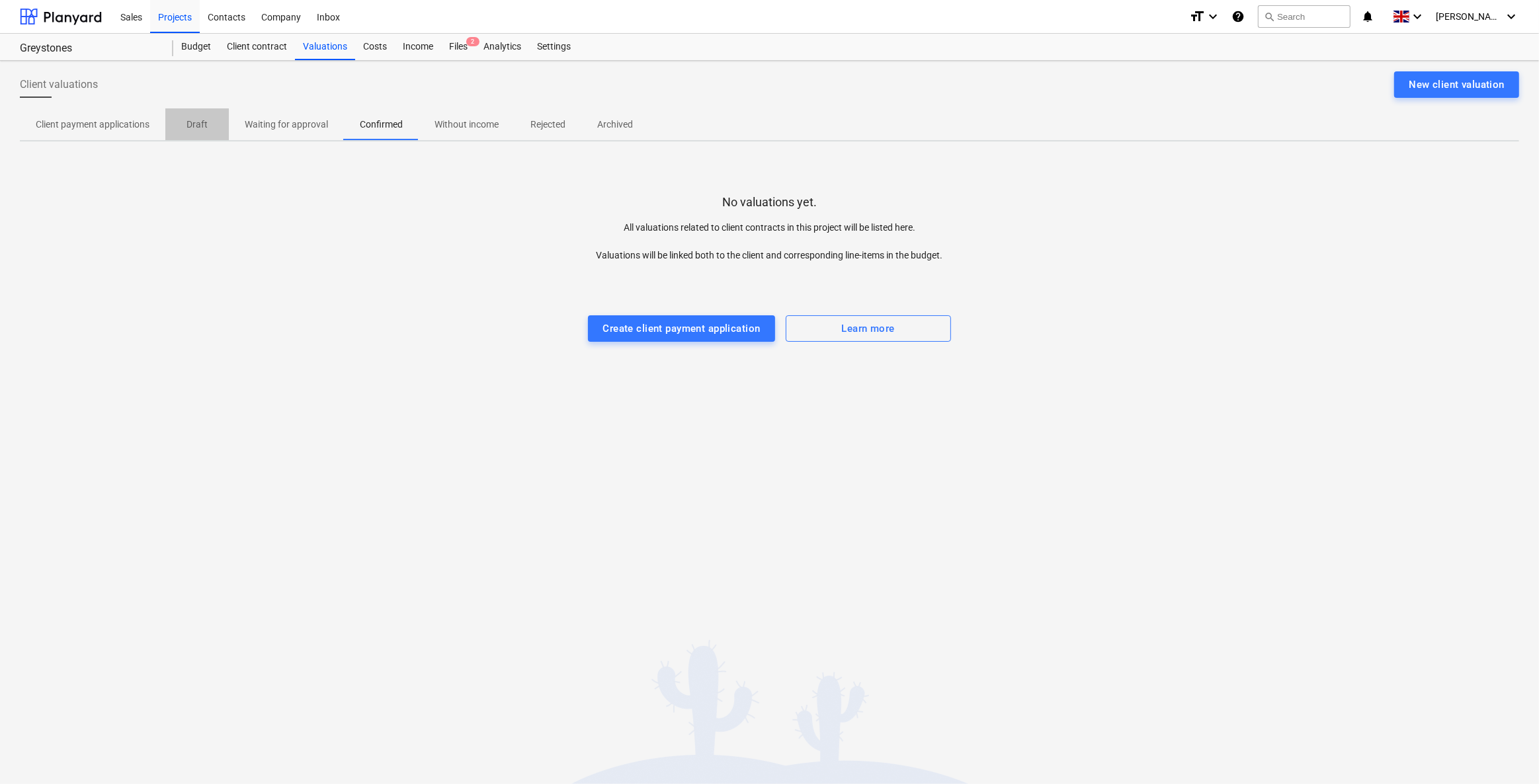
click at [197, 127] on p "Draft" at bounding box center [197, 124] width 31 height 14
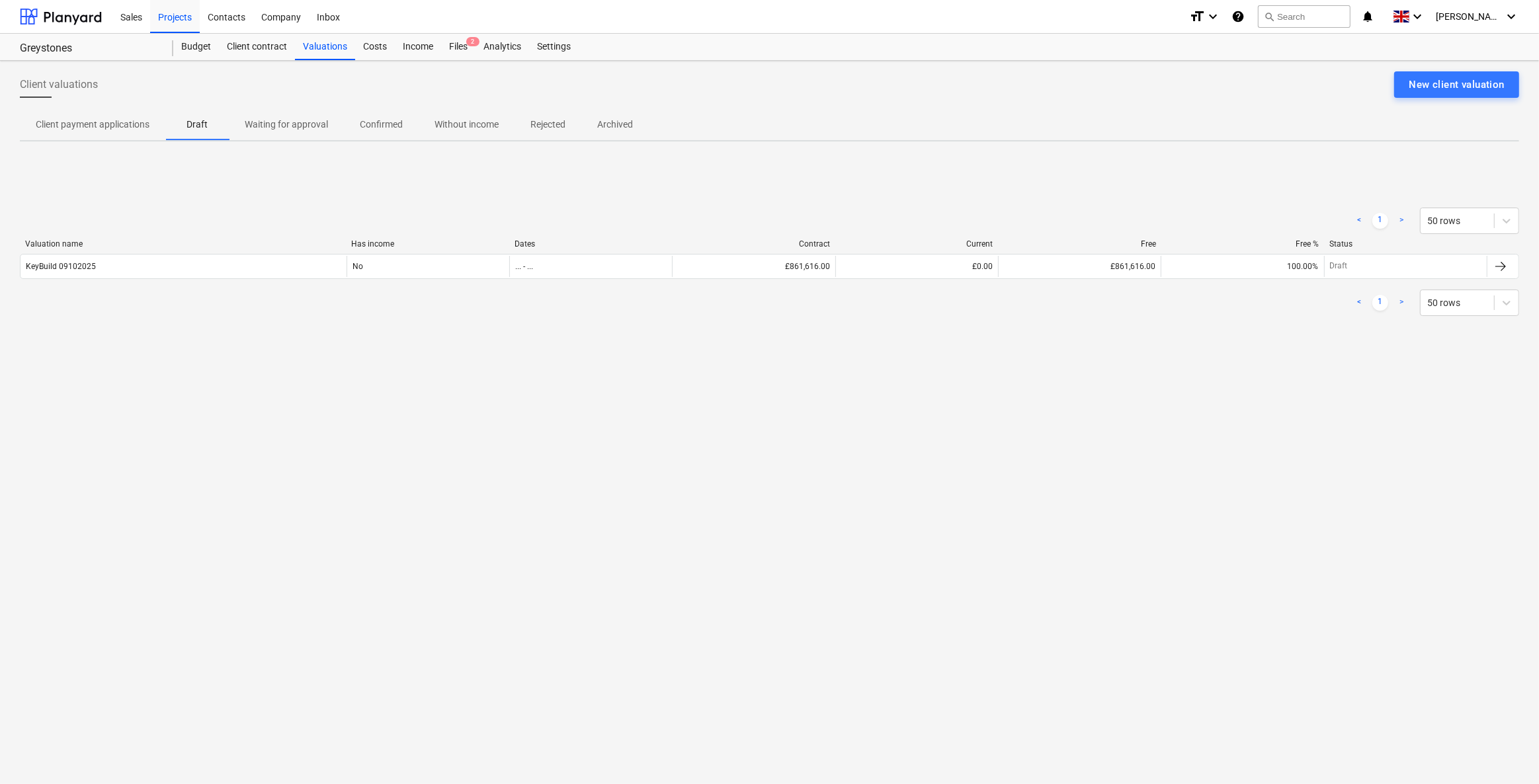
click at [137, 121] on p "Client payment applications" at bounding box center [93, 124] width 114 height 14
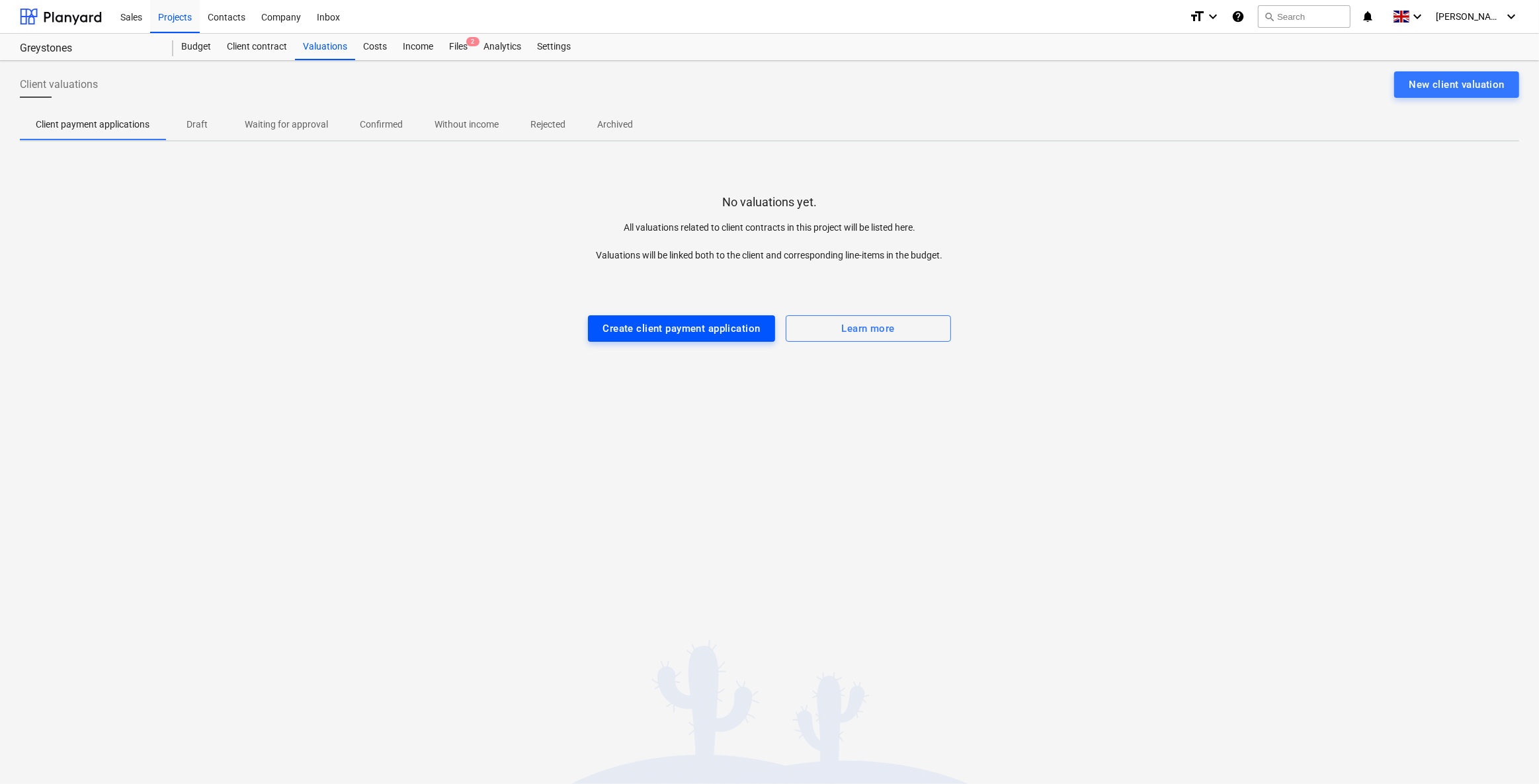
click at [683, 330] on div "Create client payment application" at bounding box center [681, 328] width 158 height 17
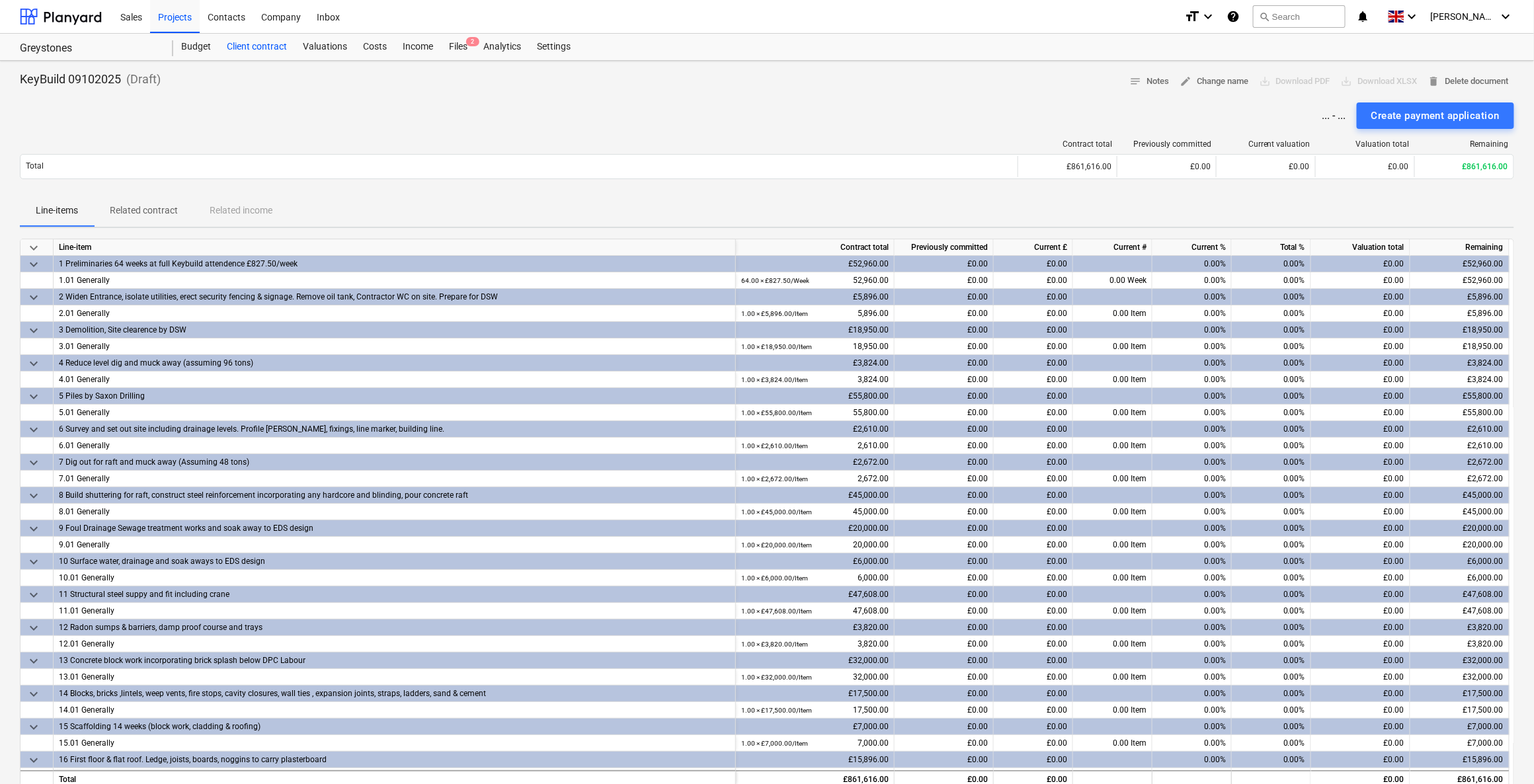
click at [252, 47] on div "Client contract" at bounding box center [257, 47] width 76 height 27
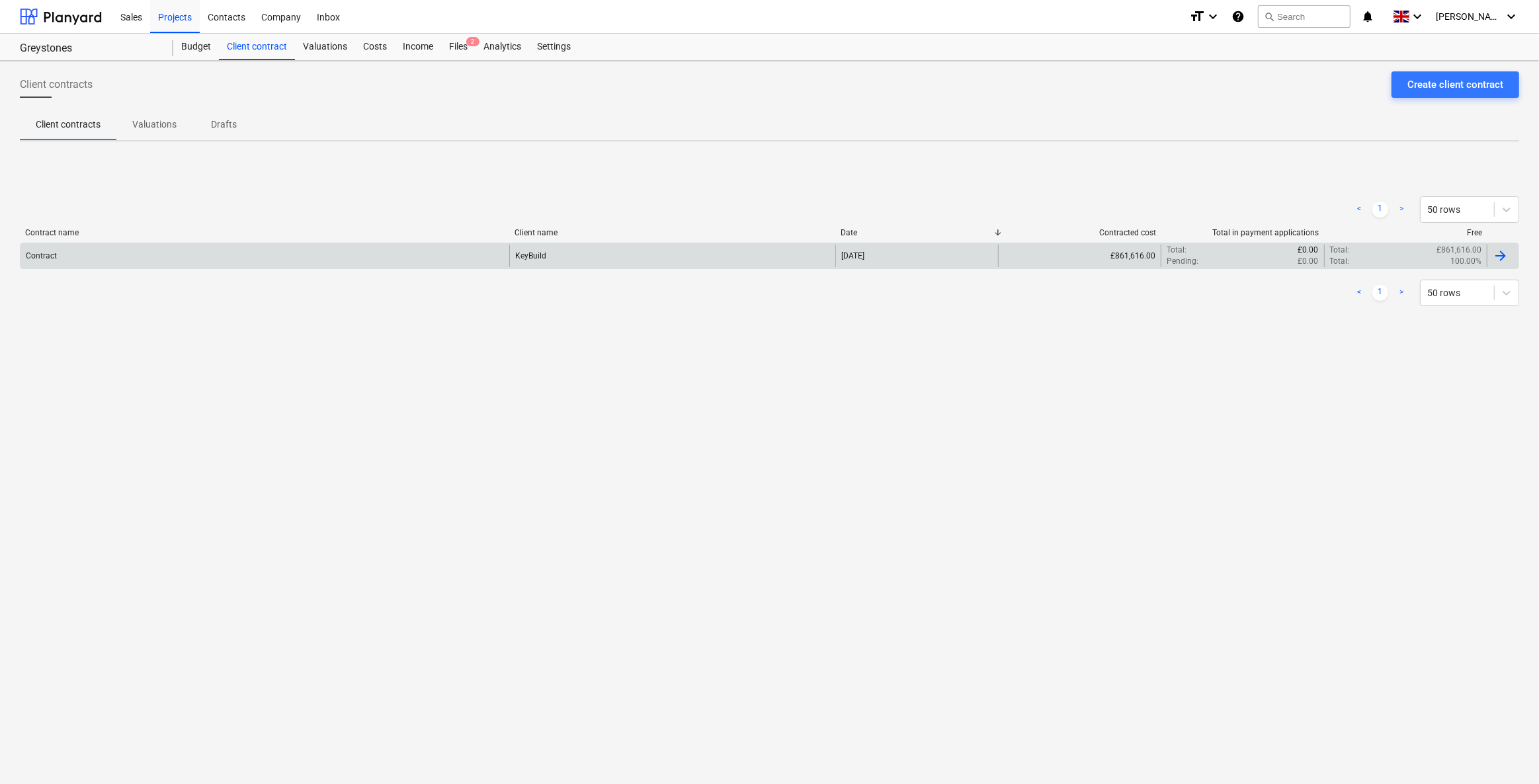
click at [572, 245] on div "KeyBuild" at bounding box center [671, 256] width 326 height 23
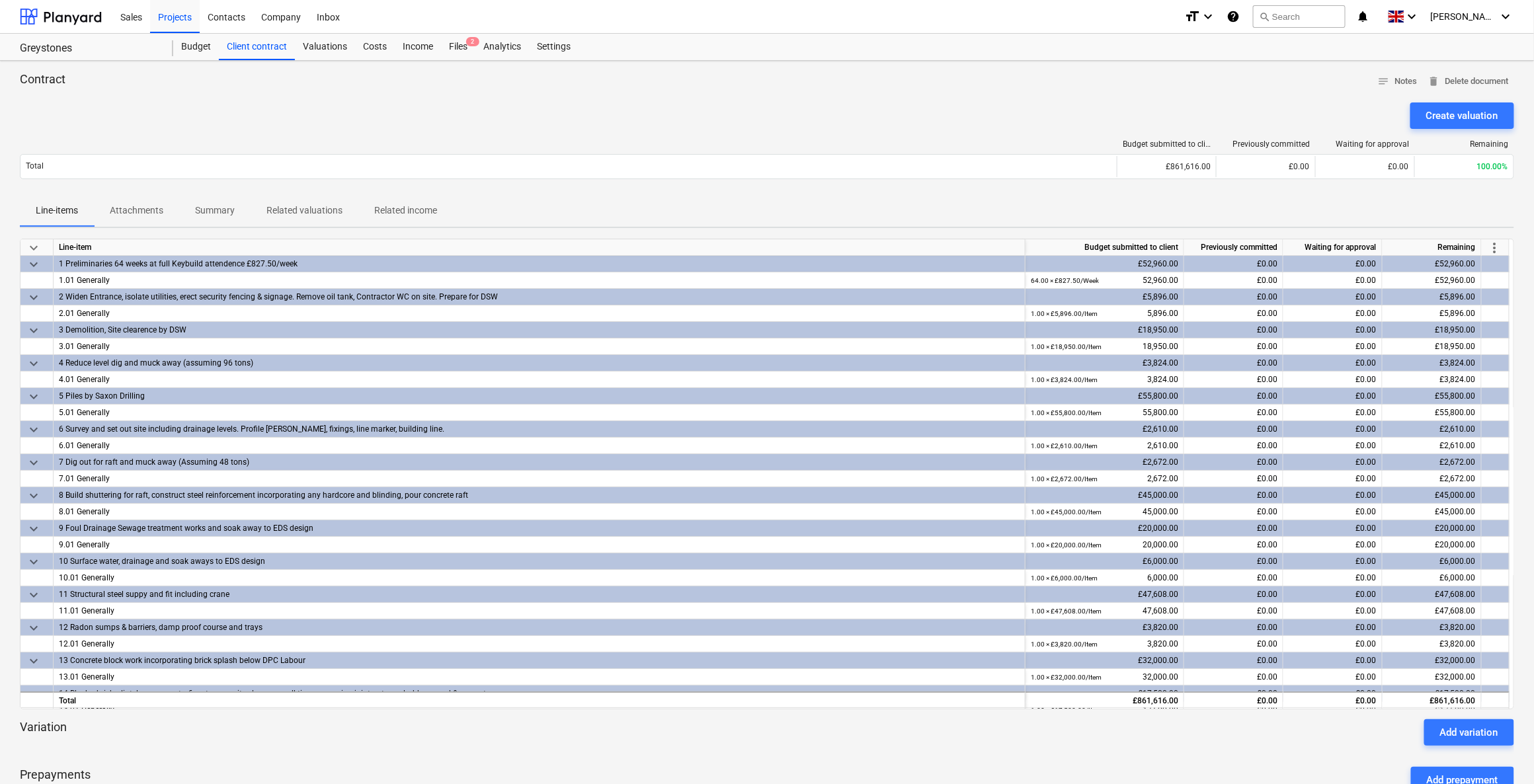
click at [224, 211] on p "Summary" at bounding box center [215, 211] width 40 height 14
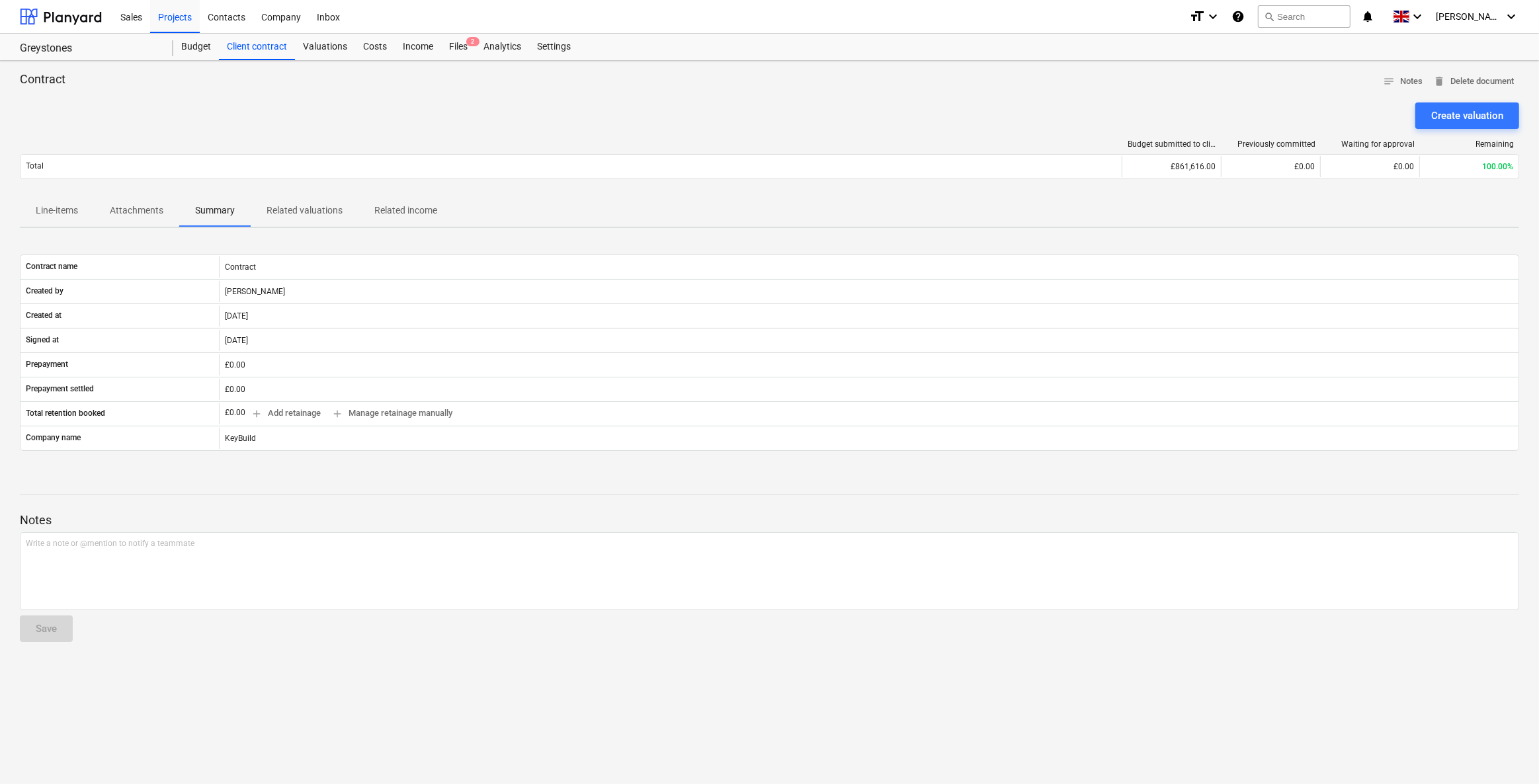
click at [301, 211] on p "Related valuations" at bounding box center [305, 211] width 76 height 14
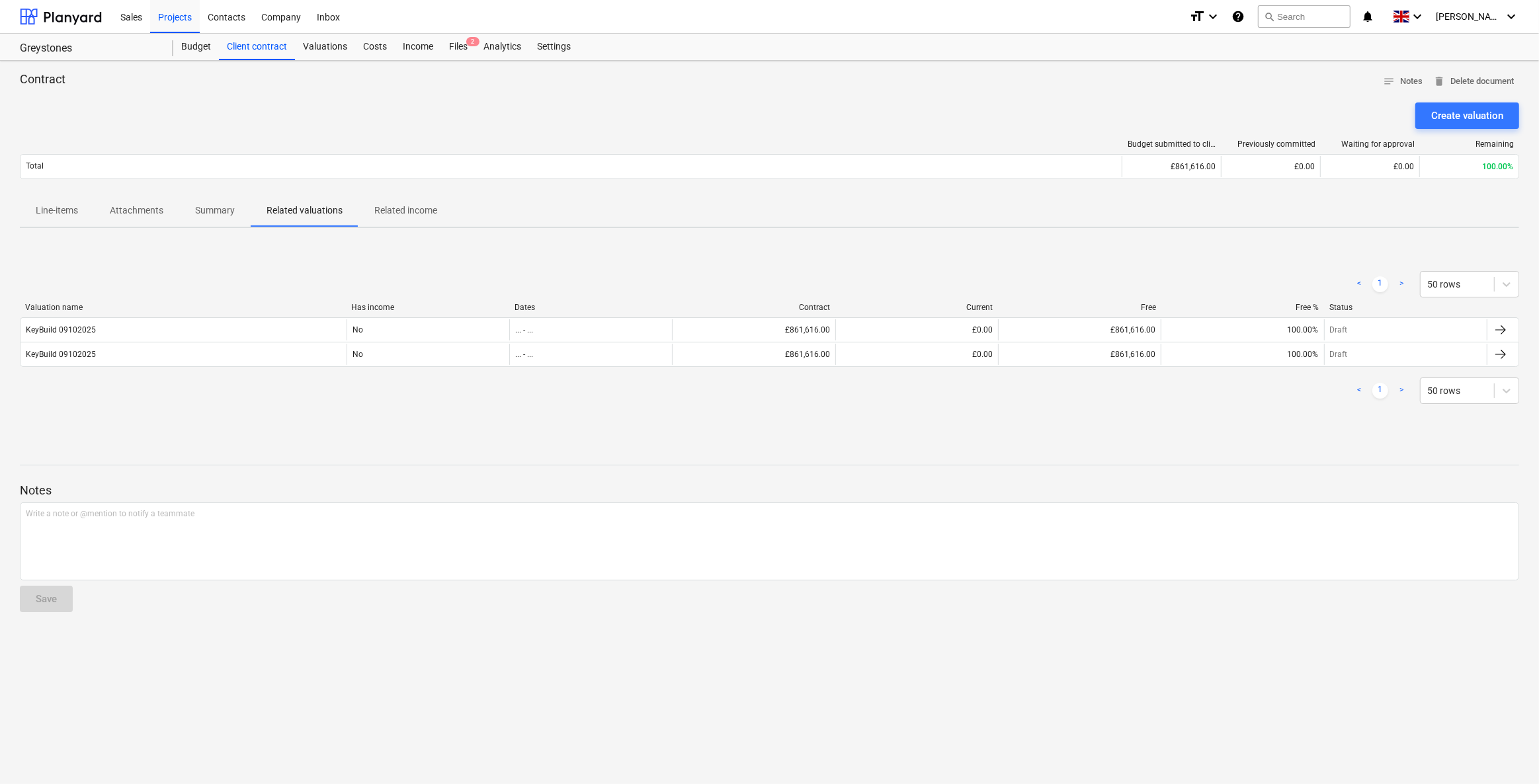
click at [386, 214] on p "Related income" at bounding box center [405, 211] width 63 height 14
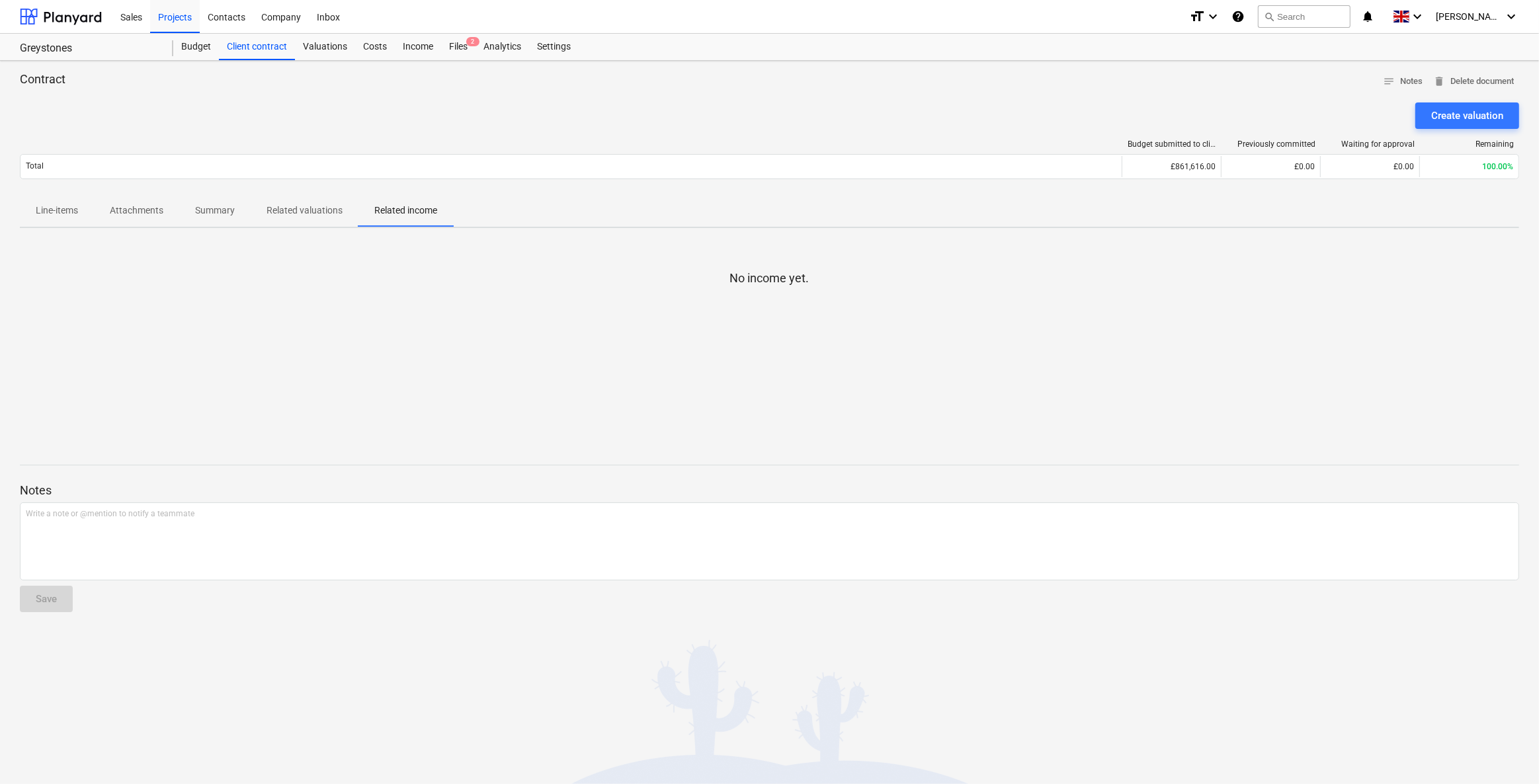
click at [34, 220] on span "Line-items" at bounding box center [57, 210] width 74 height 22
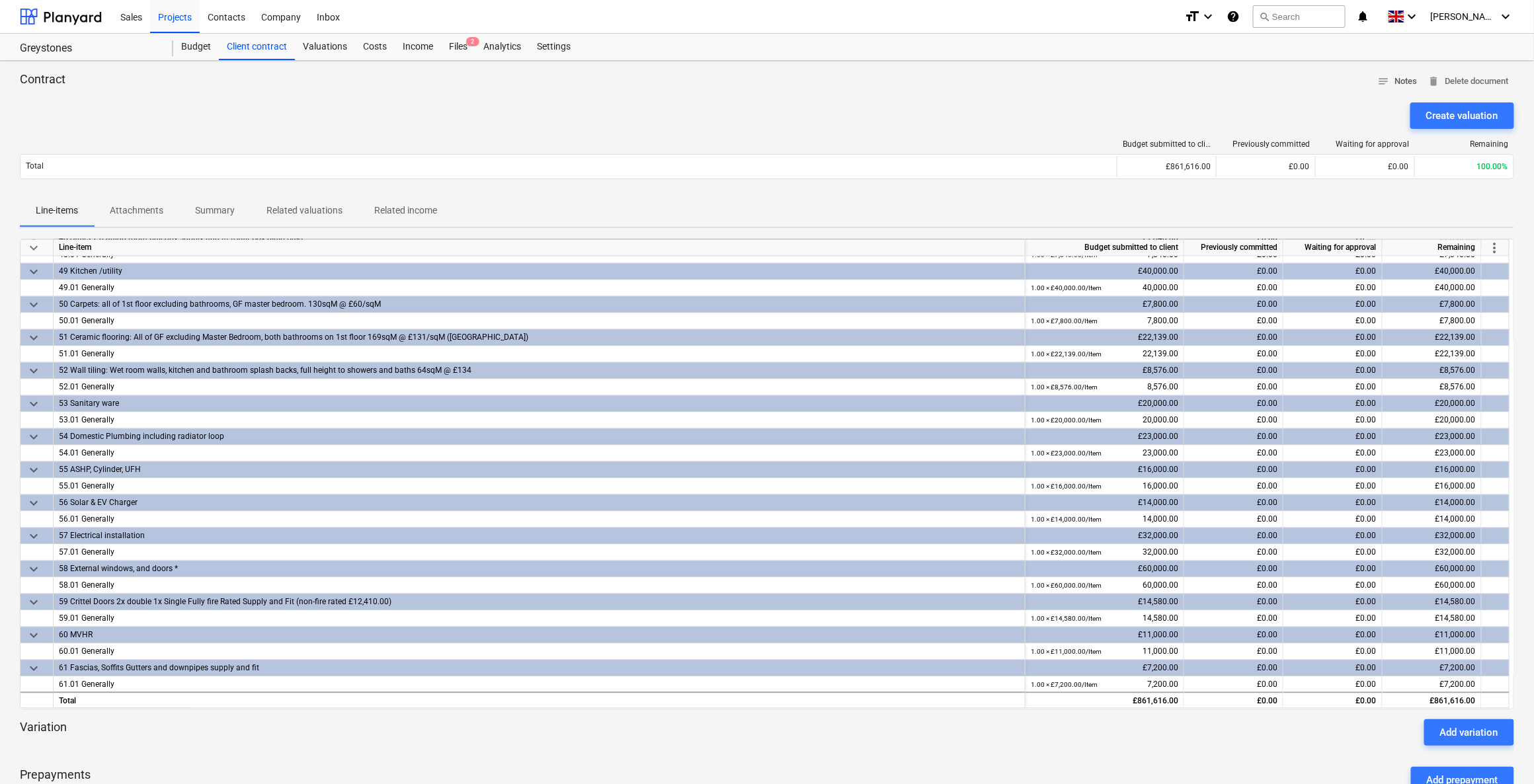
click at [1390, 82] on span "notes Notes" at bounding box center [1397, 82] width 40 height 15
click at [192, 45] on div "Budget" at bounding box center [196, 47] width 46 height 27
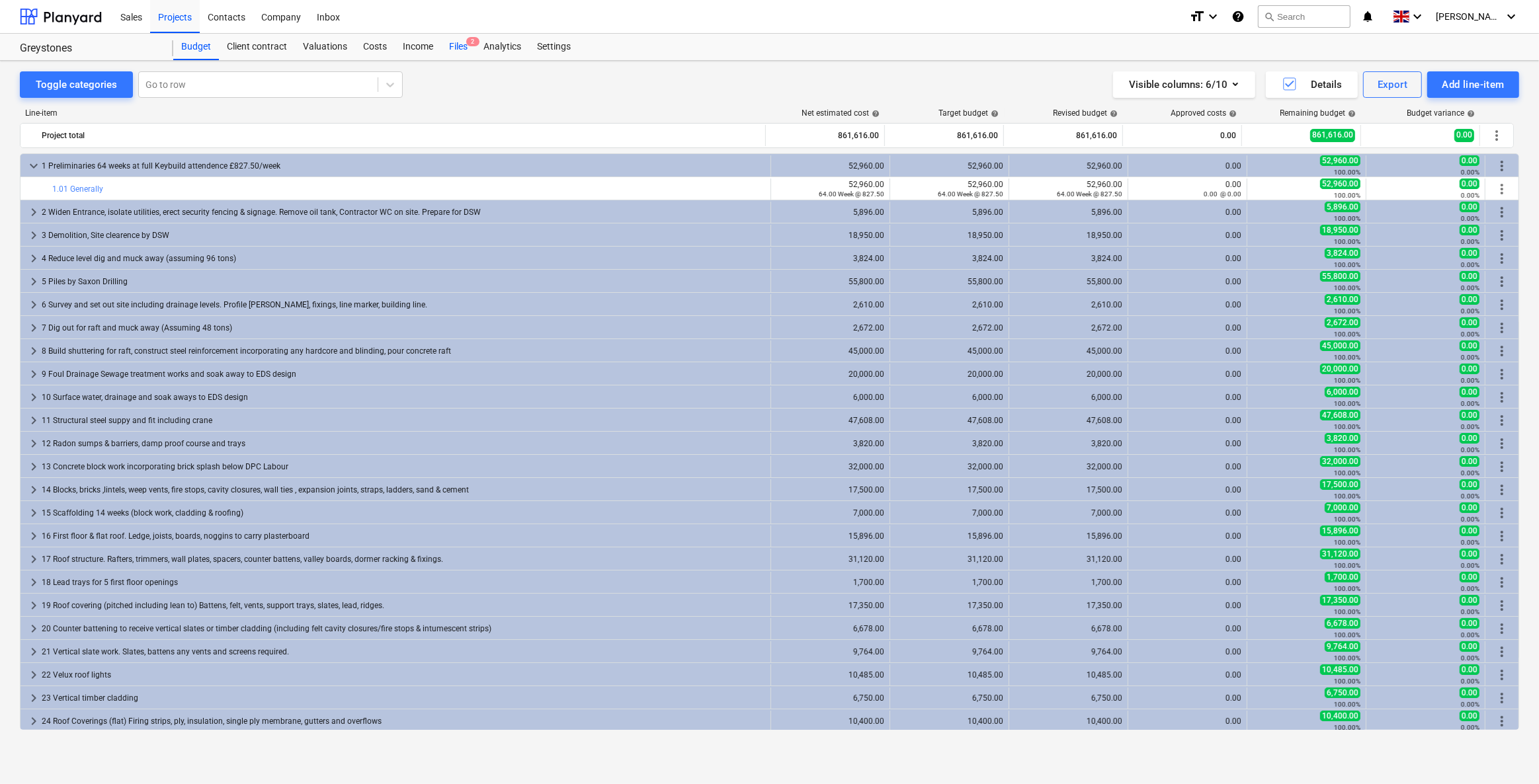
click at [463, 47] on div "Files 2" at bounding box center [459, 47] width 34 height 27
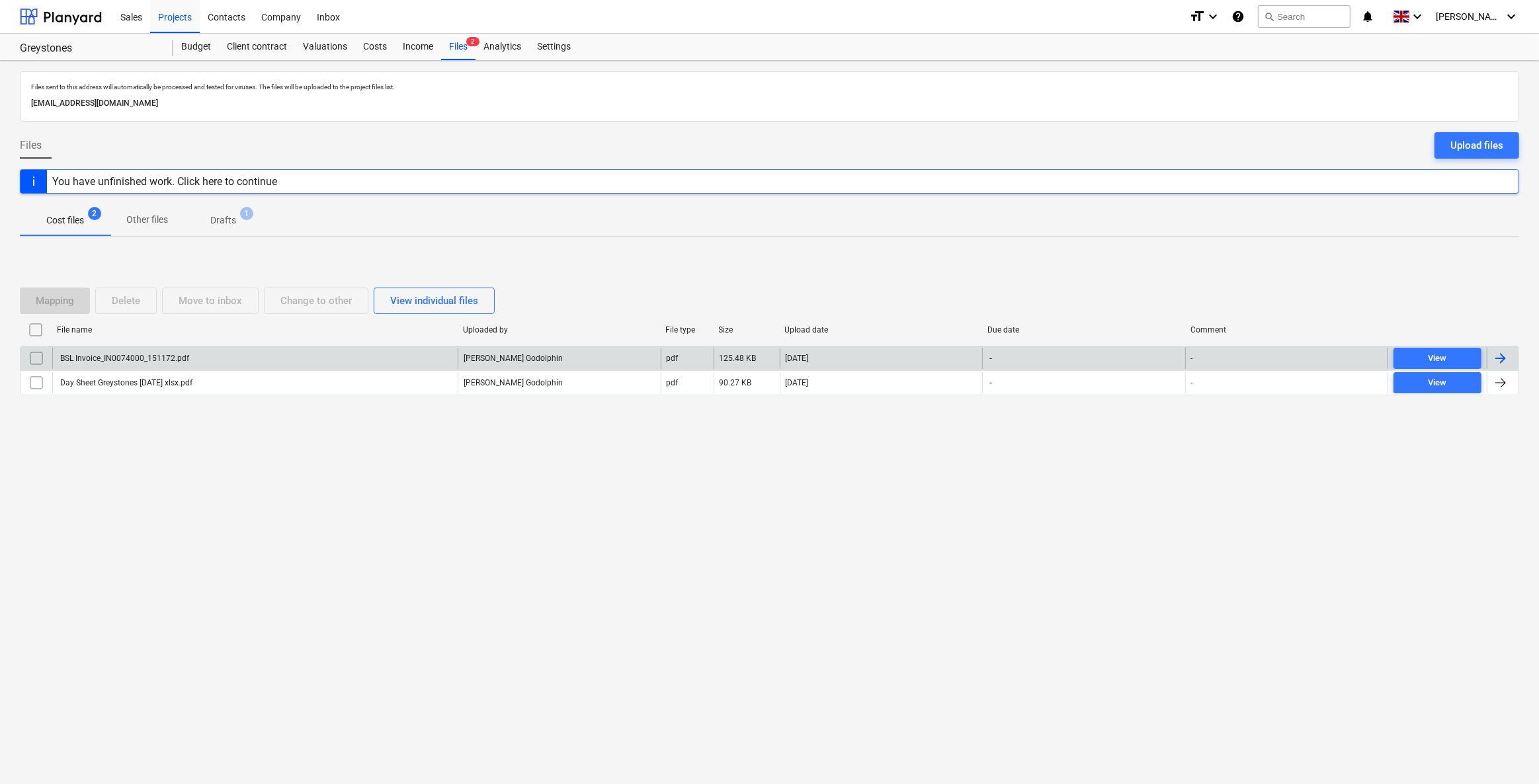
click at [38, 356] on input "checkbox" at bounding box center [36, 358] width 21 height 21
click at [144, 297] on button "Delete" at bounding box center [125, 301] width 62 height 27
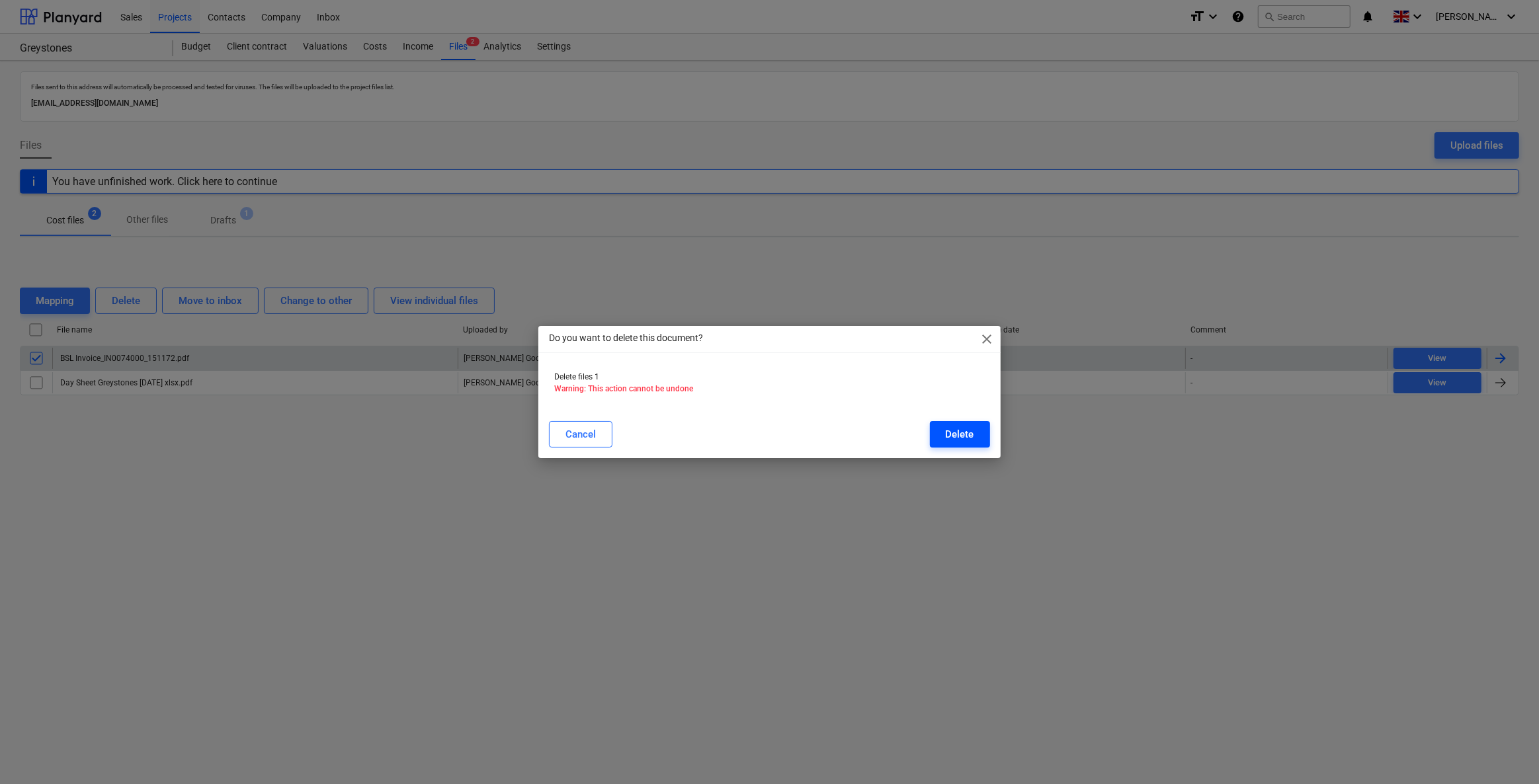
click at [950, 433] on div "Delete" at bounding box center [960, 435] width 28 height 17
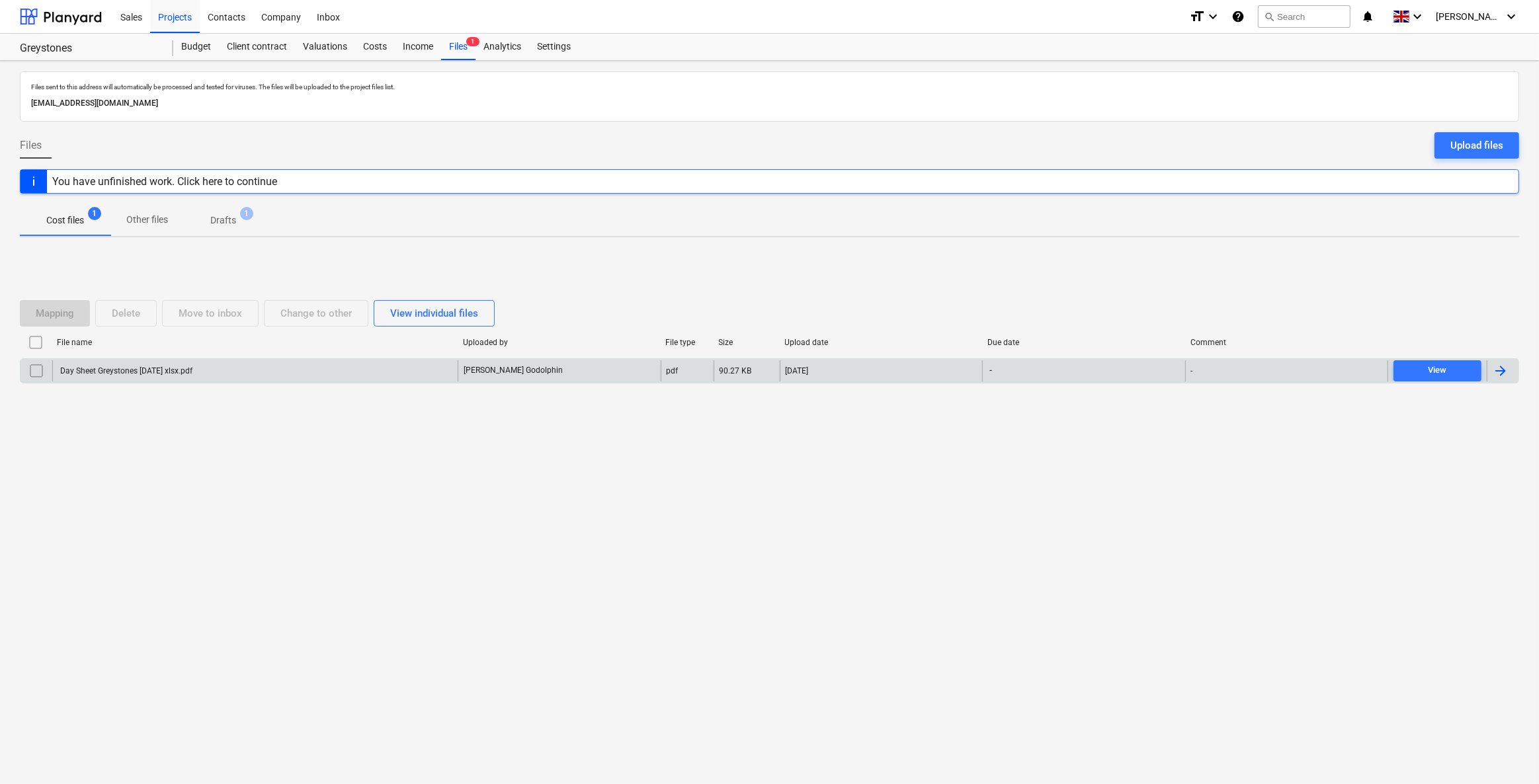
click at [33, 366] on input "checkbox" at bounding box center [36, 371] width 21 height 21
click at [118, 322] on button "Delete" at bounding box center [125, 313] width 62 height 27
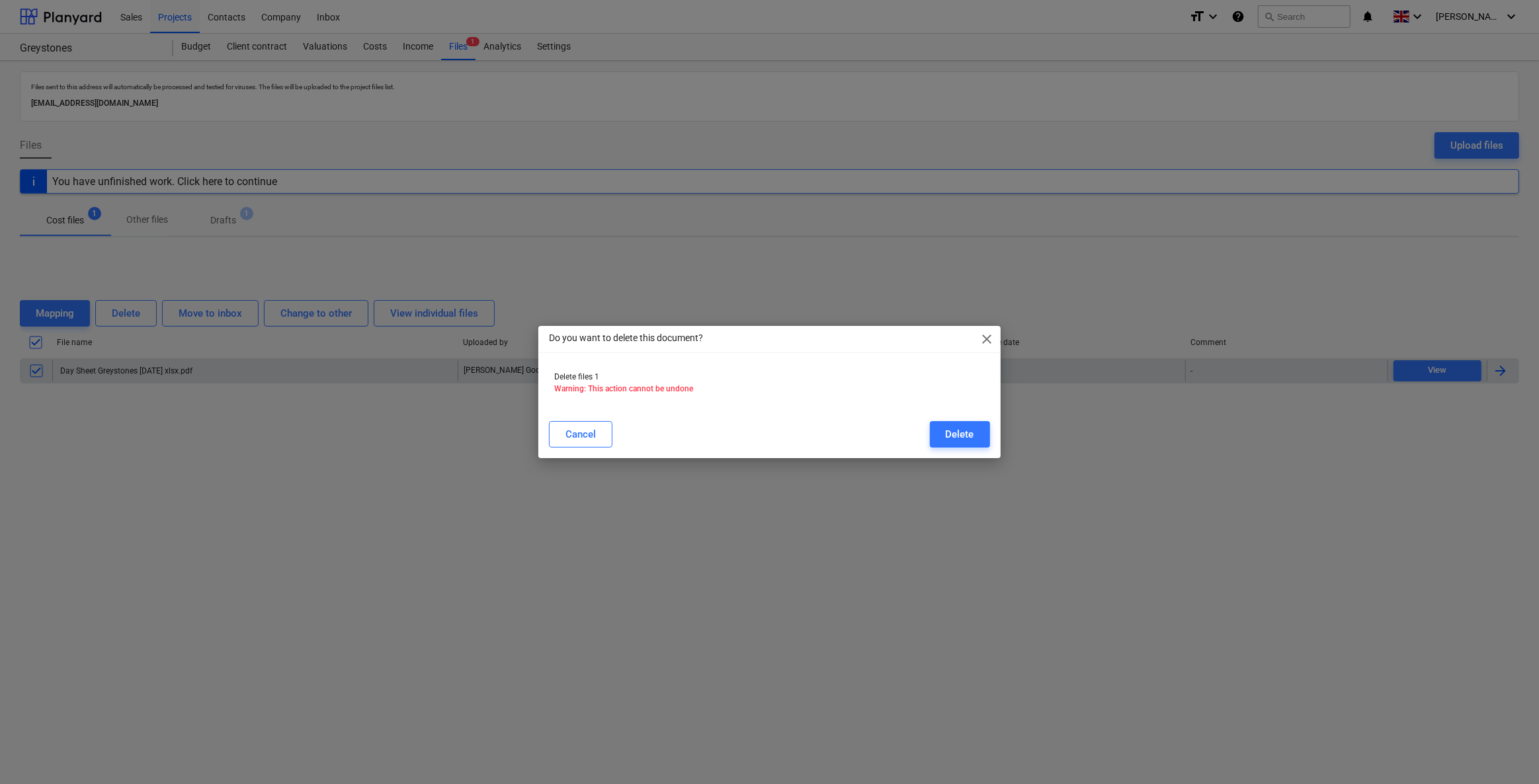
click at [949, 436] on div "Delete" at bounding box center [960, 435] width 28 height 17
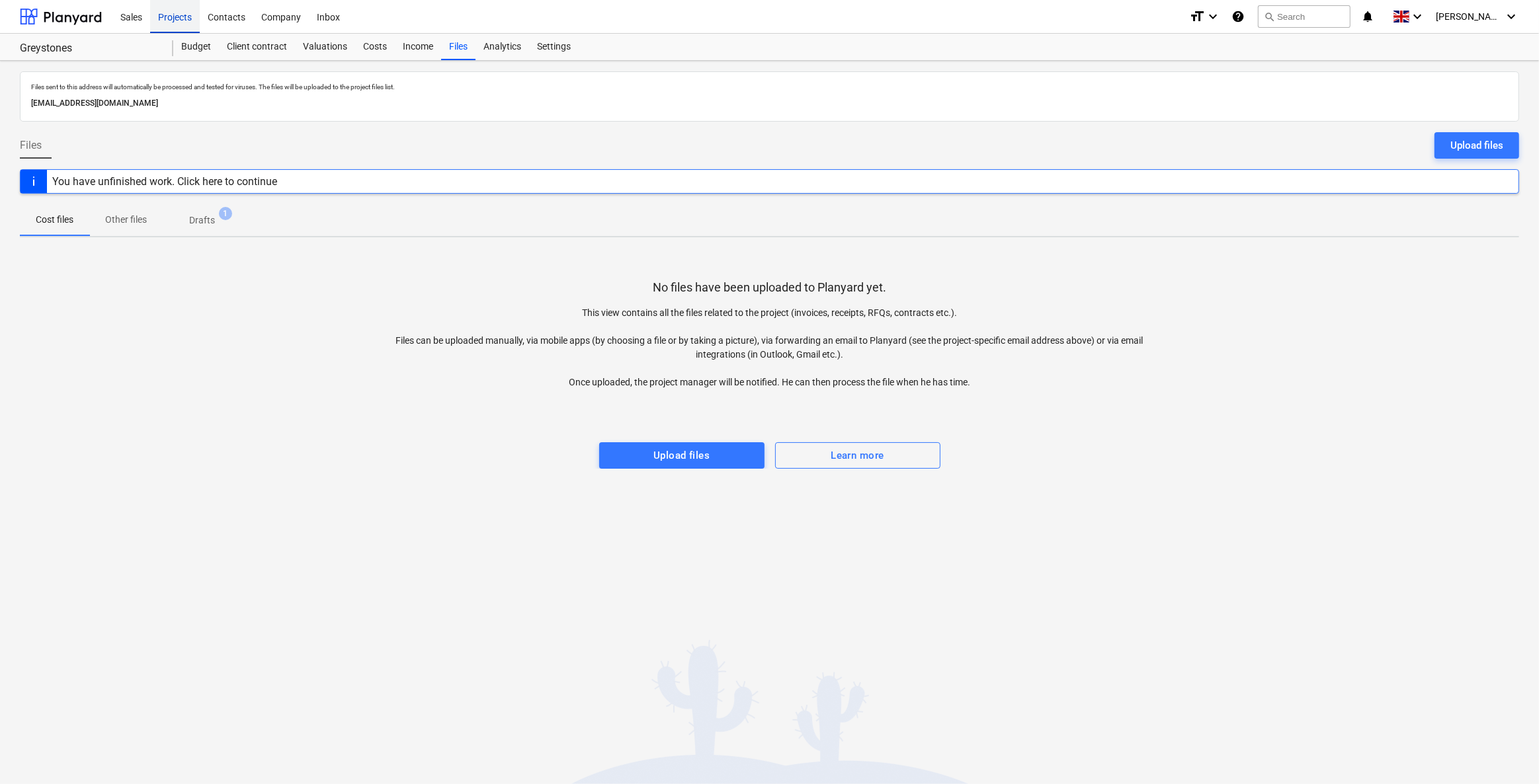
click at [177, 12] on div "Projects" at bounding box center [175, 16] width 49 height 34
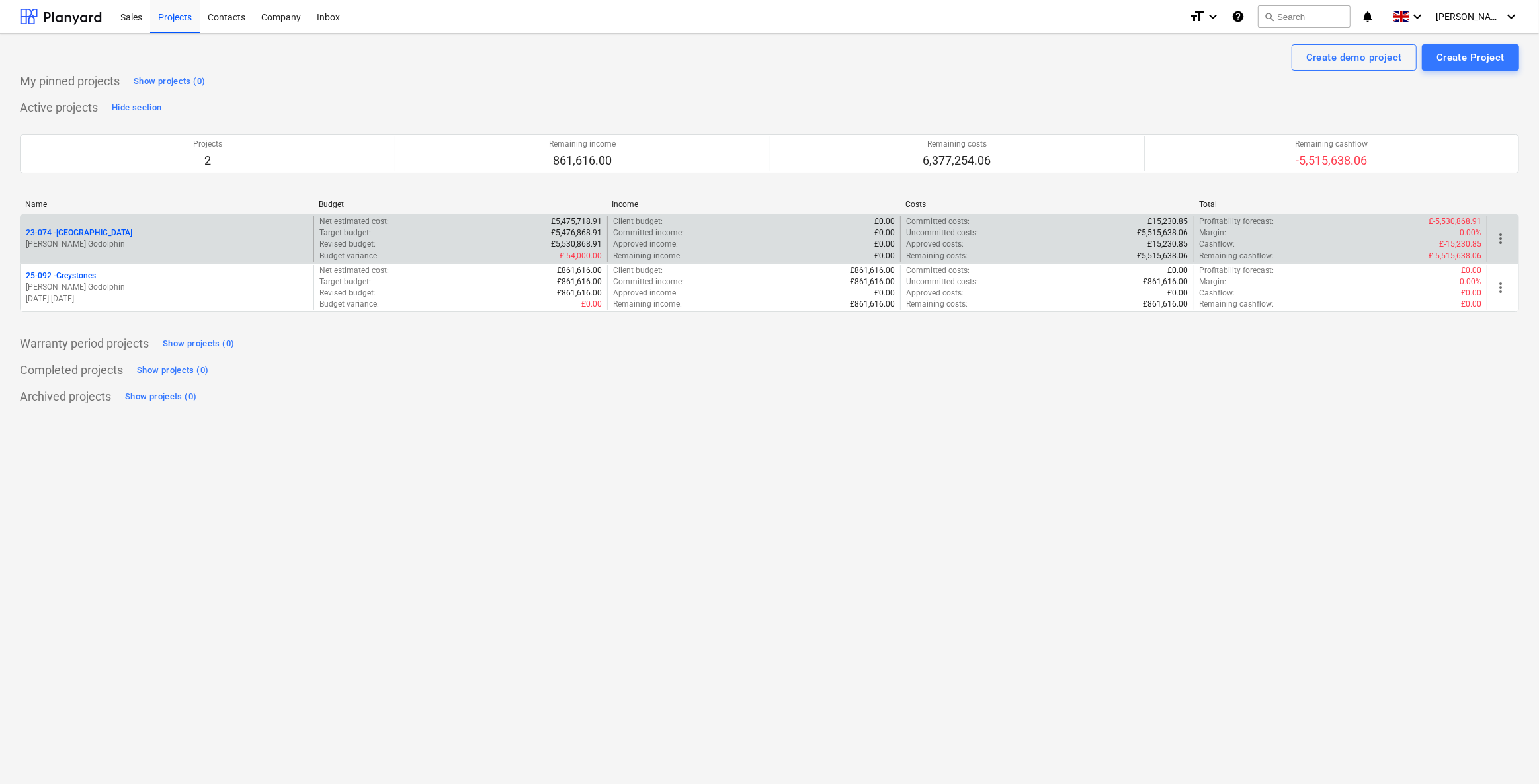
click at [67, 230] on p "23-074 - Palm Springs" at bounding box center [79, 233] width 106 height 11
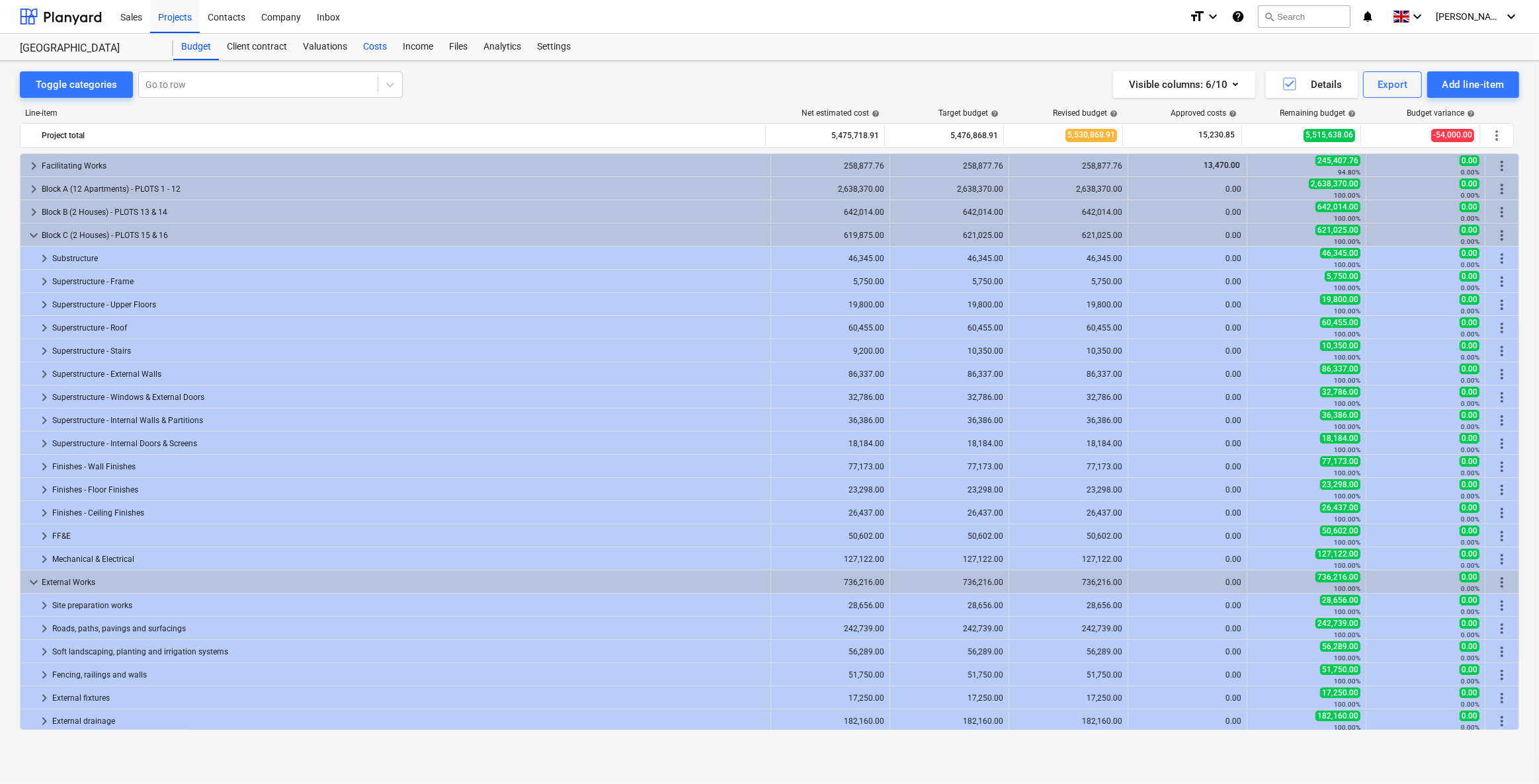
click at [378, 49] on div "Costs" at bounding box center [375, 47] width 40 height 27
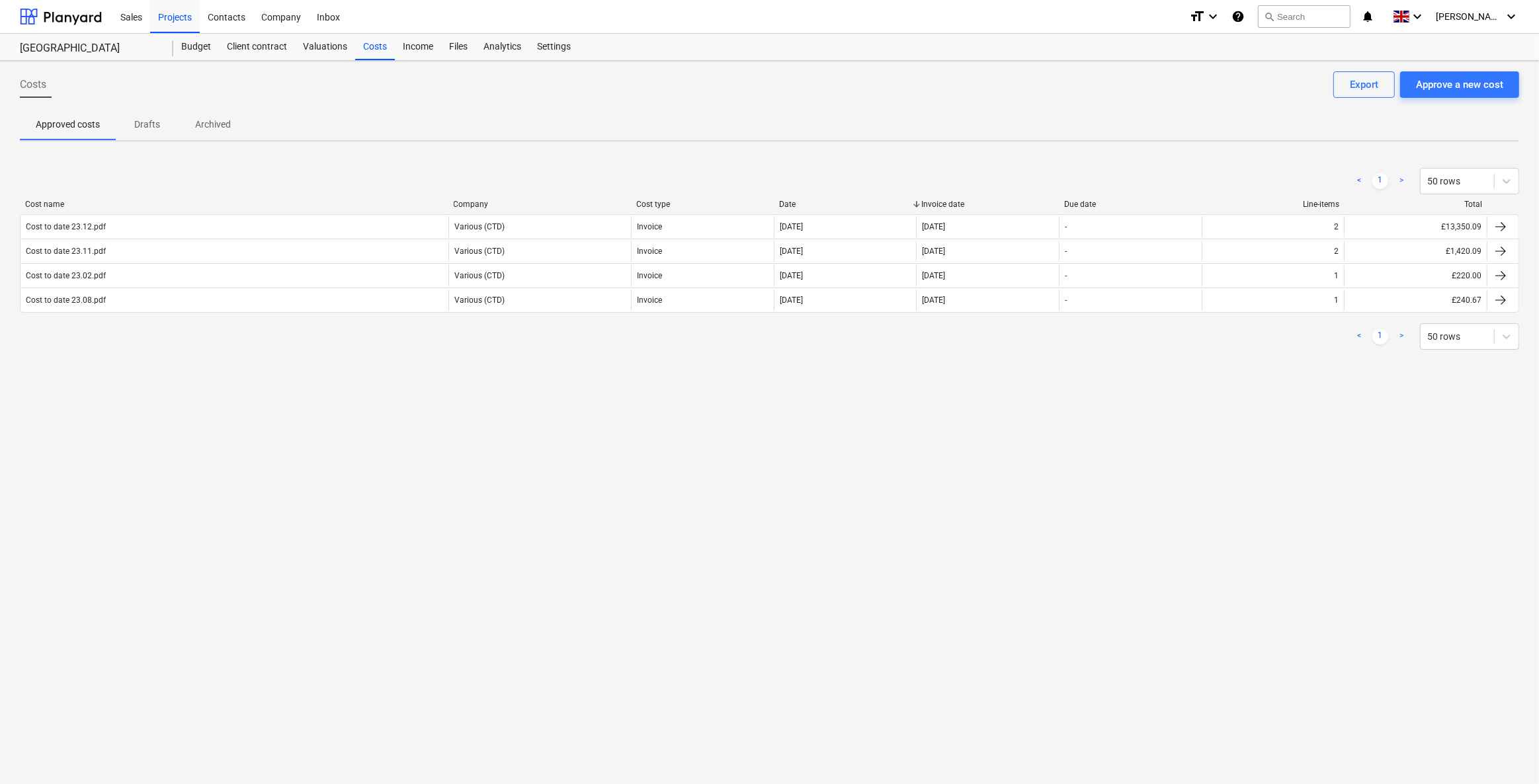
click at [318, 103] on div "Costs Approve a new cost Export" at bounding box center [769, 89] width 1499 height 37
click at [132, 123] on p "Drafts" at bounding box center [147, 124] width 31 height 14
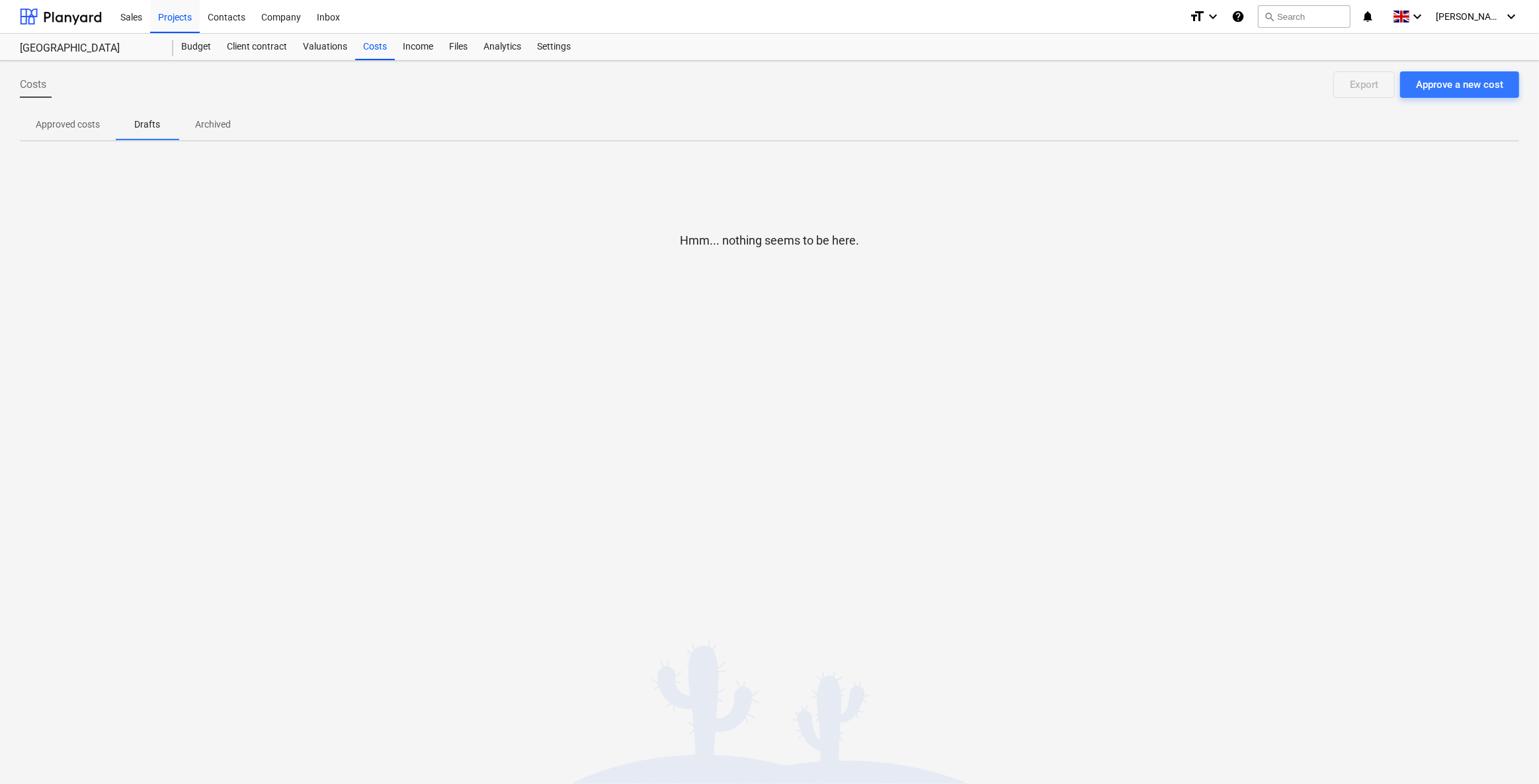
click at [205, 130] on p "Archived" at bounding box center [213, 124] width 36 height 14
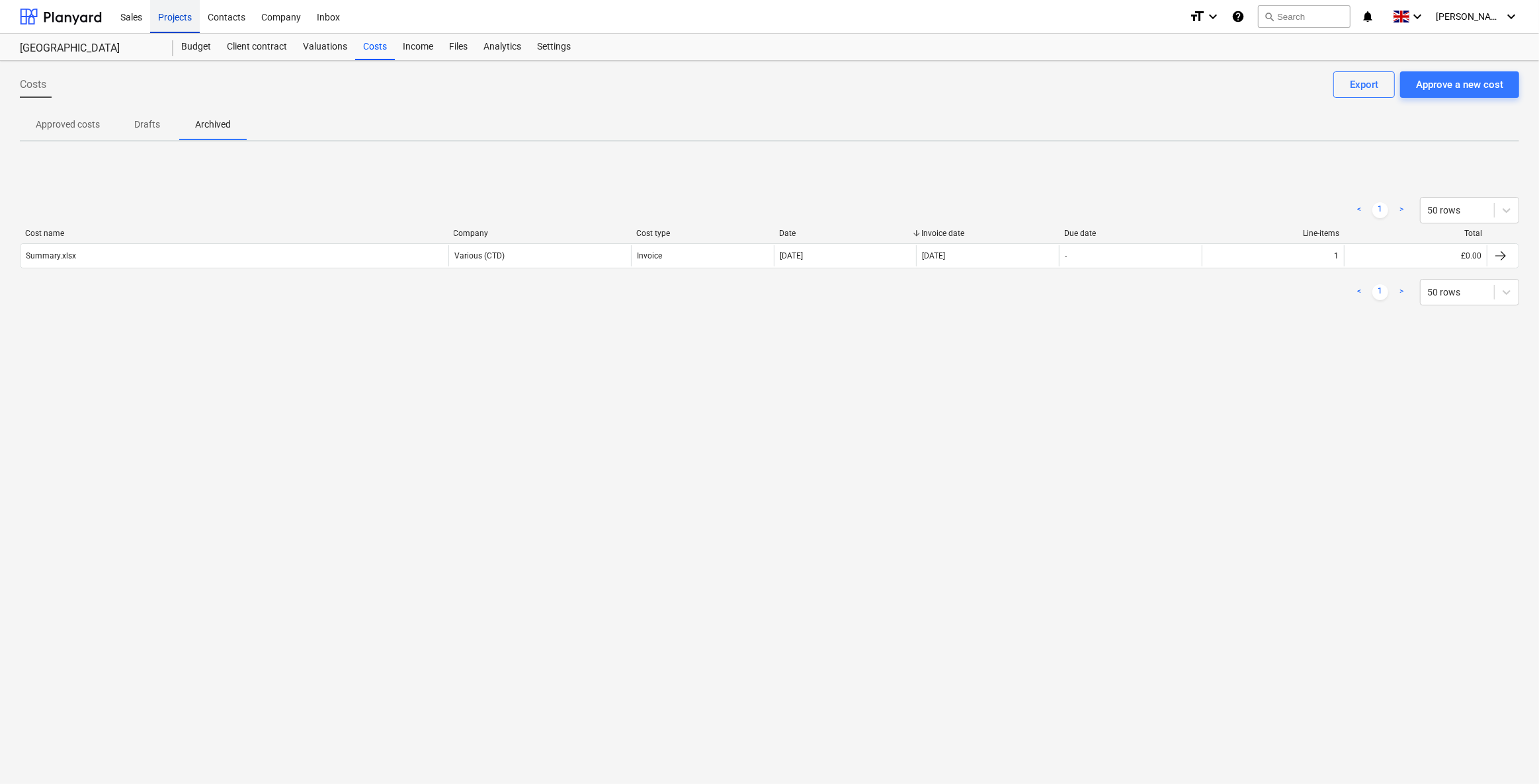
click at [171, 19] on div "Projects" at bounding box center [175, 16] width 49 height 34
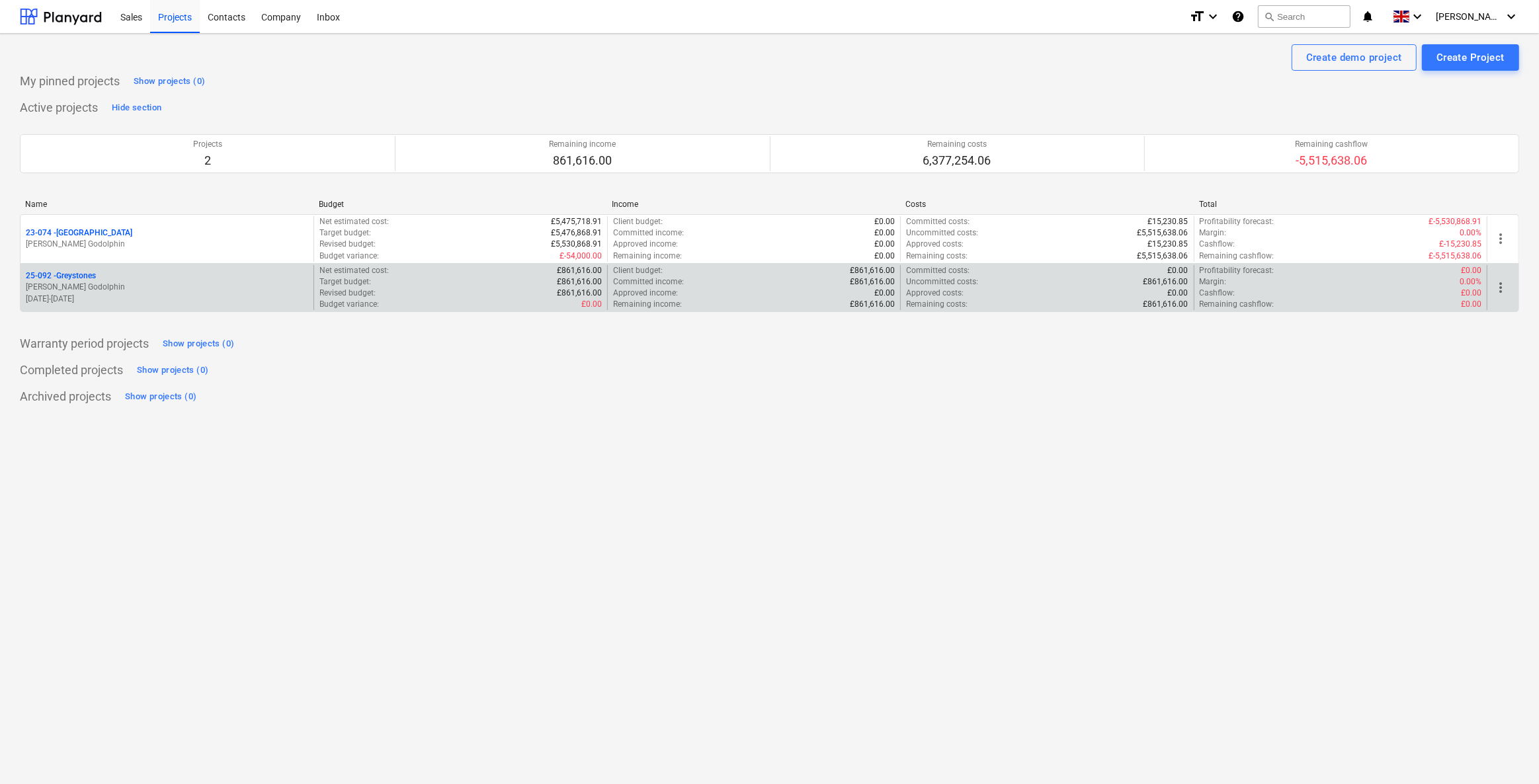
click at [53, 284] on p "[PERSON_NAME] Godolphin" at bounding box center [166, 288] width 282 height 11
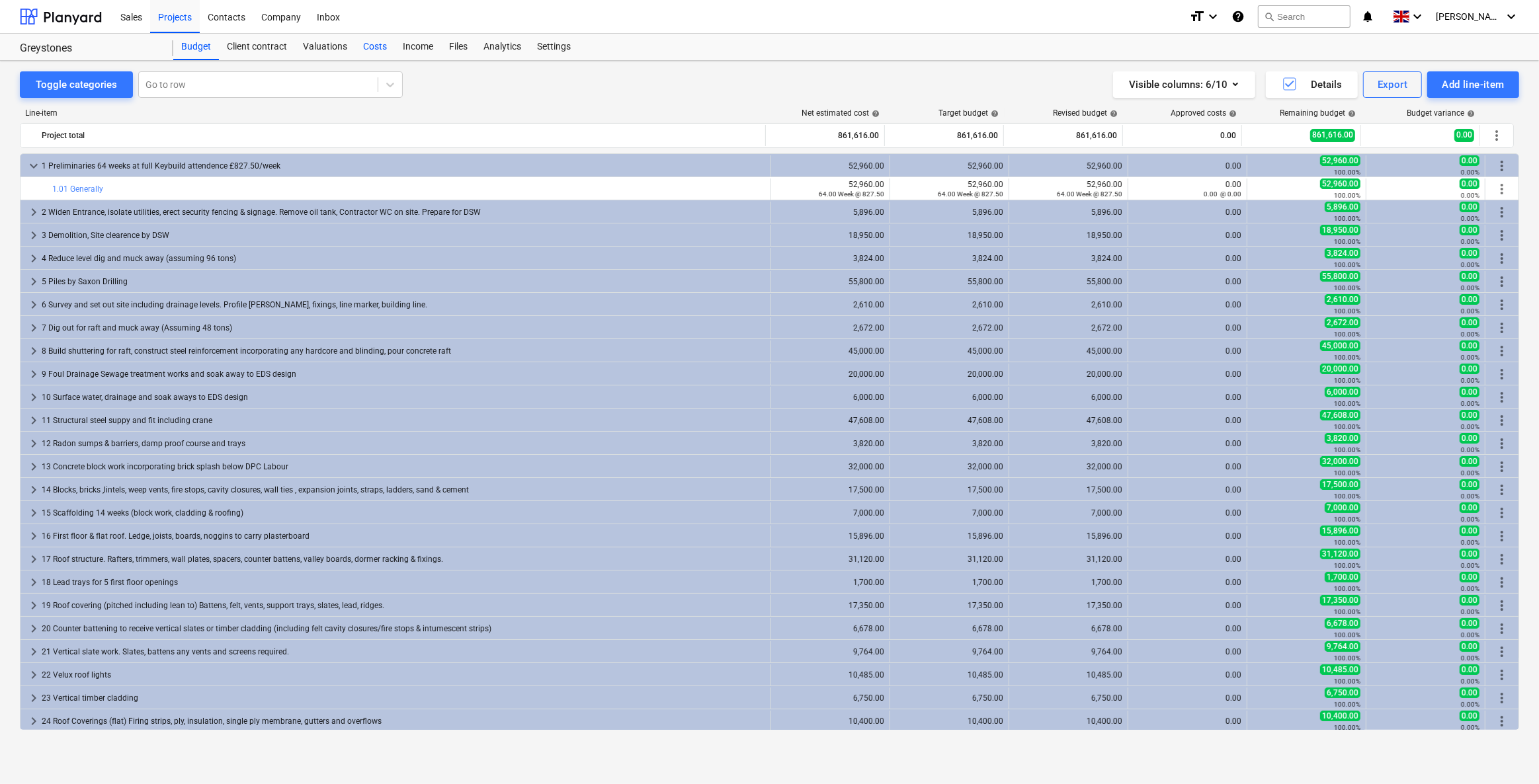
click at [366, 50] on div "Costs" at bounding box center [375, 47] width 40 height 27
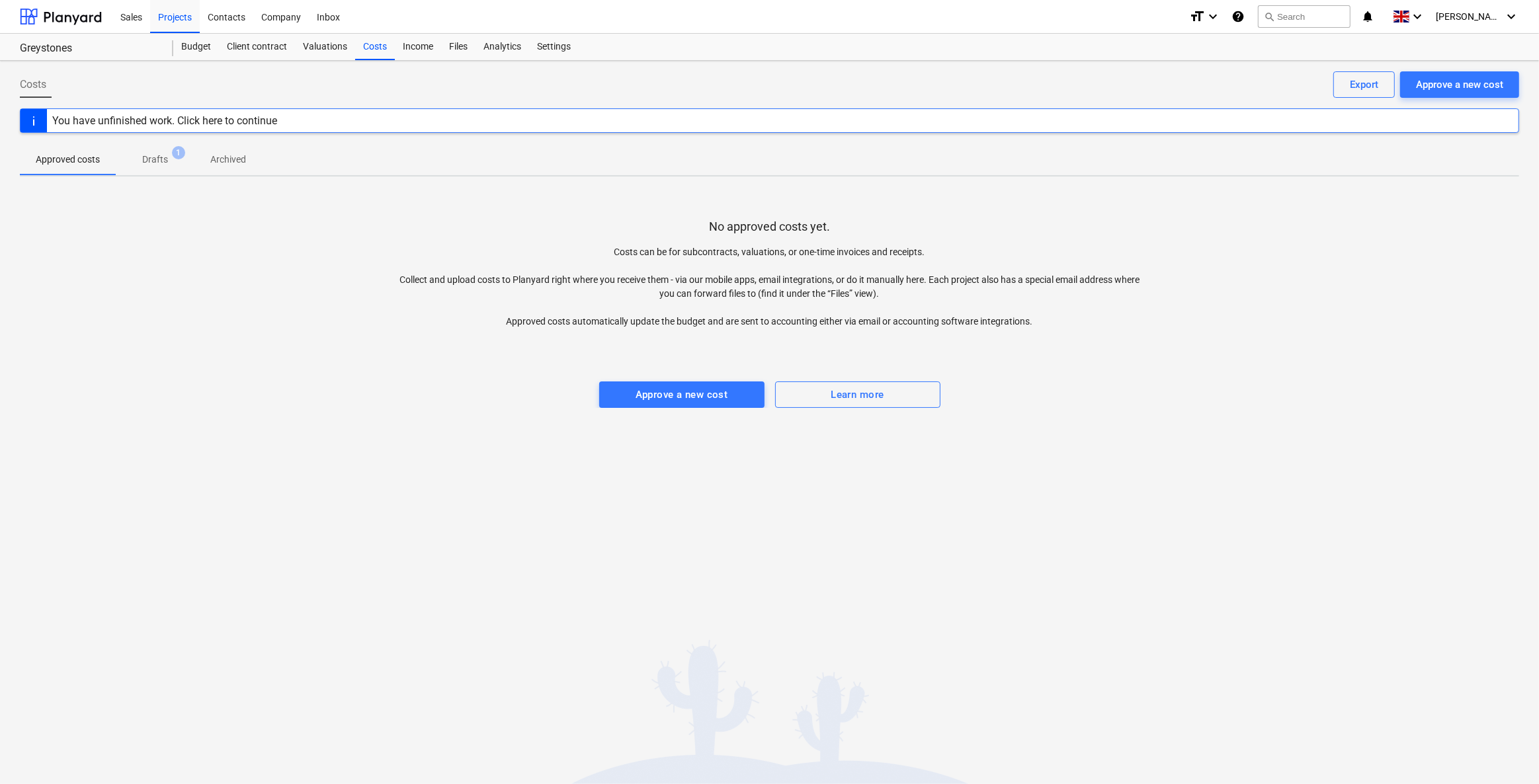
click at [1335, 125] on div "You have unfinished work. Click here to continue" at bounding box center [769, 121] width 1499 height 25
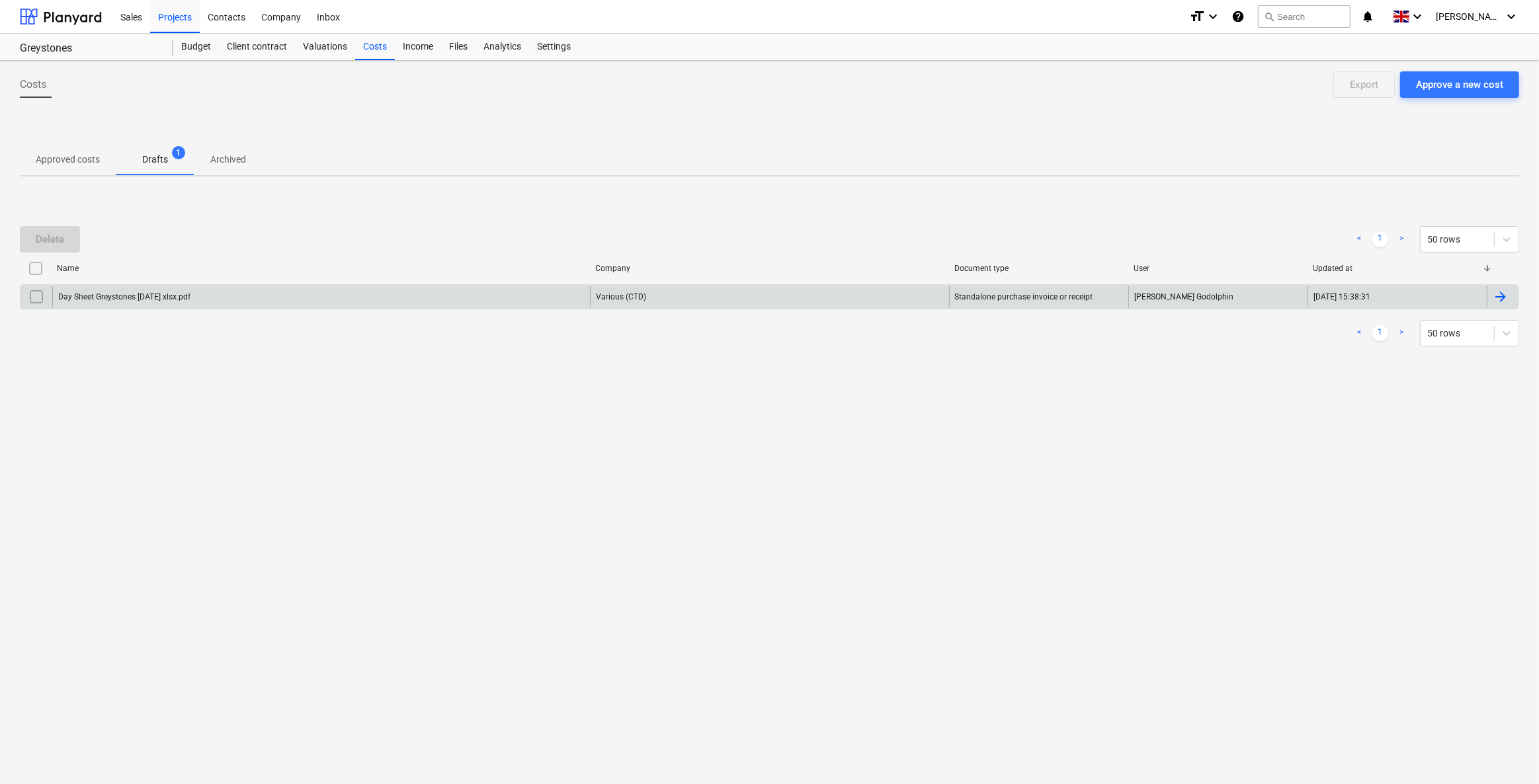
click at [36, 297] on input "checkbox" at bounding box center [36, 297] width 21 height 21
click at [51, 241] on div "Delete" at bounding box center [50, 239] width 28 height 17
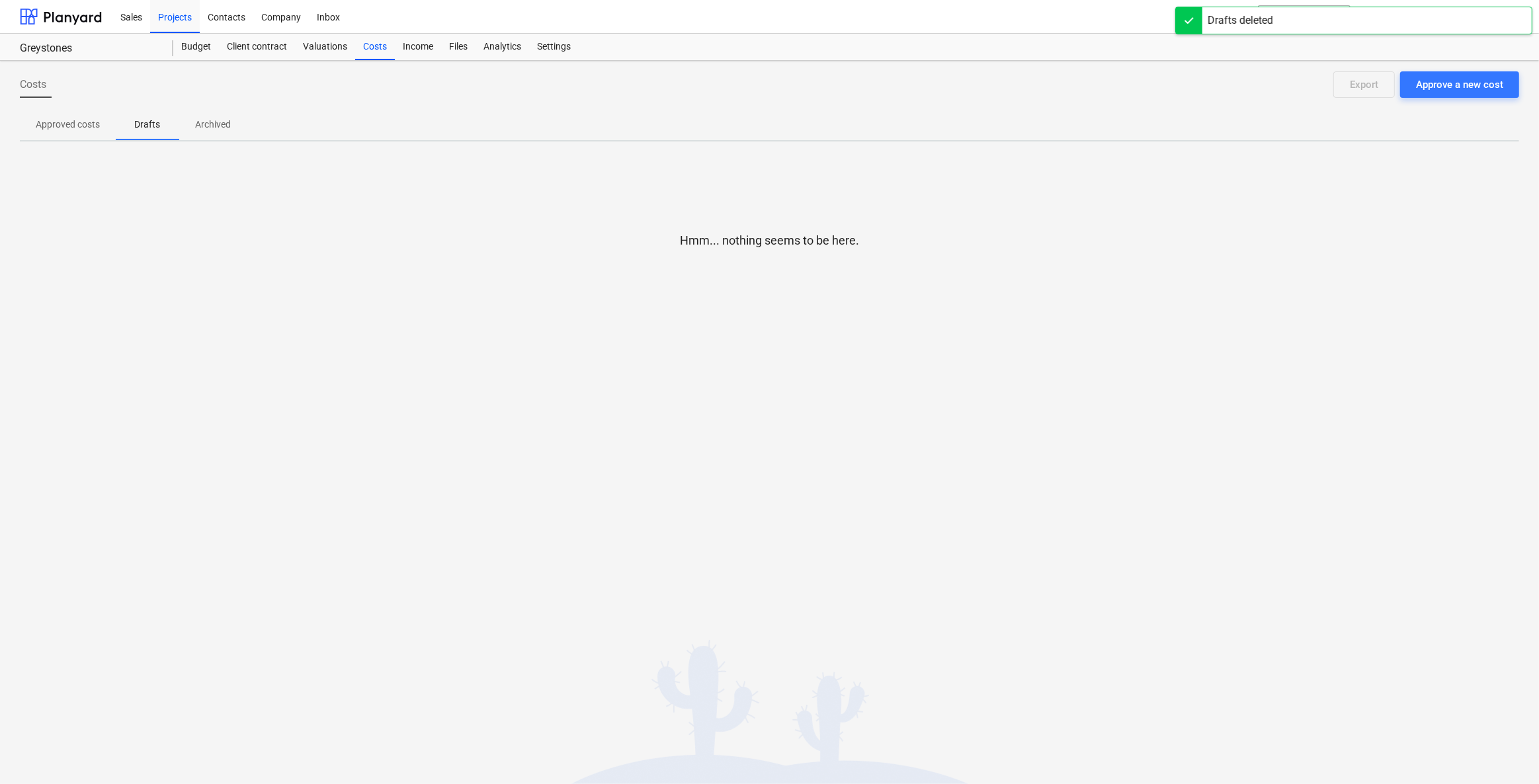
click at [997, 383] on div "Costs Approve a new cost Export Approved costs Drafts Archived Hmm... nothing s…" at bounding box center [769, 422] width 1539 height 723
click at [1473, 96] on button "Approve a new cost" at bounding box center [1458, 84] width 119 height 27
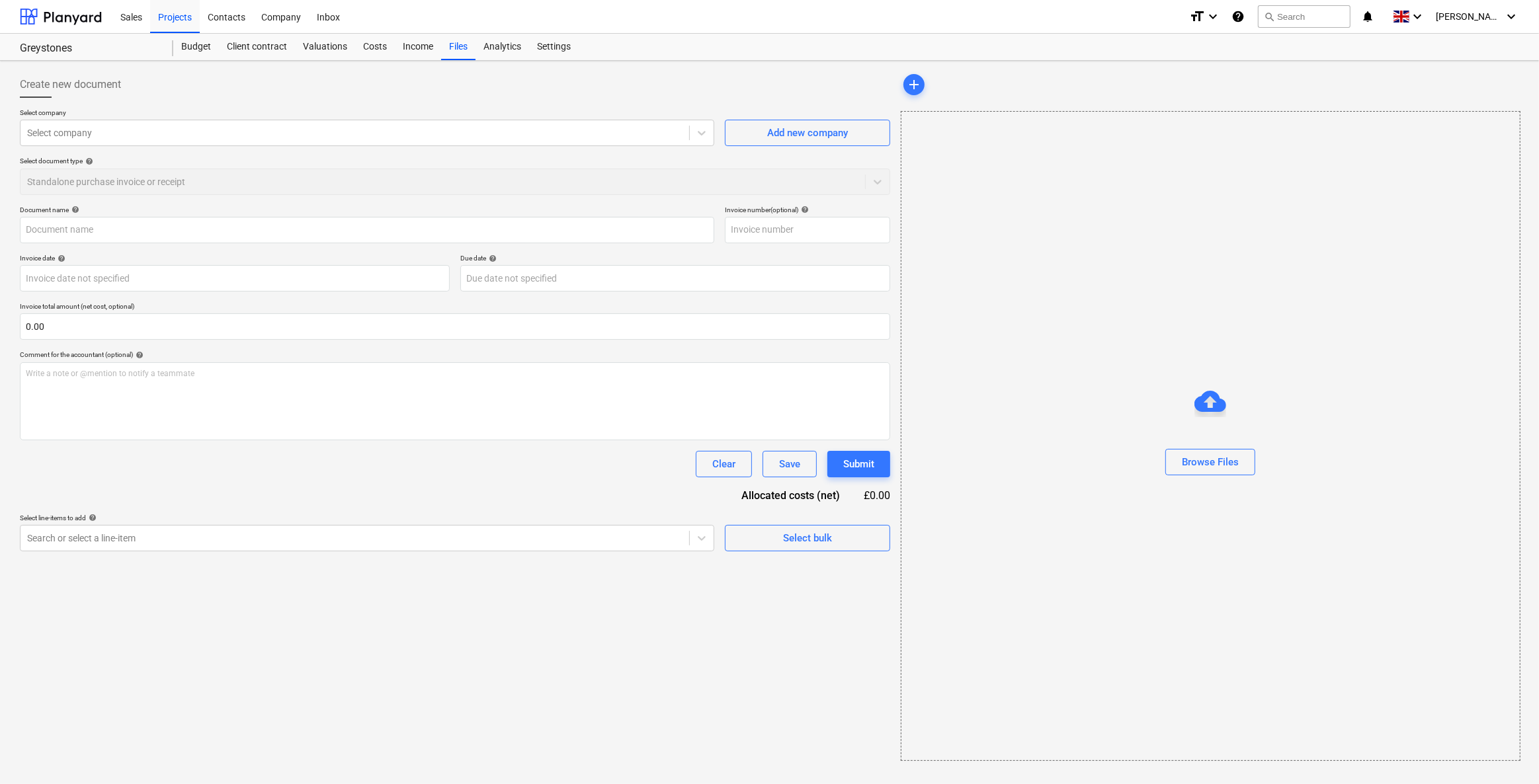
type input "JOSM Sales Invoice 656 Keybuild Greystones Constantine Bay..pdf"
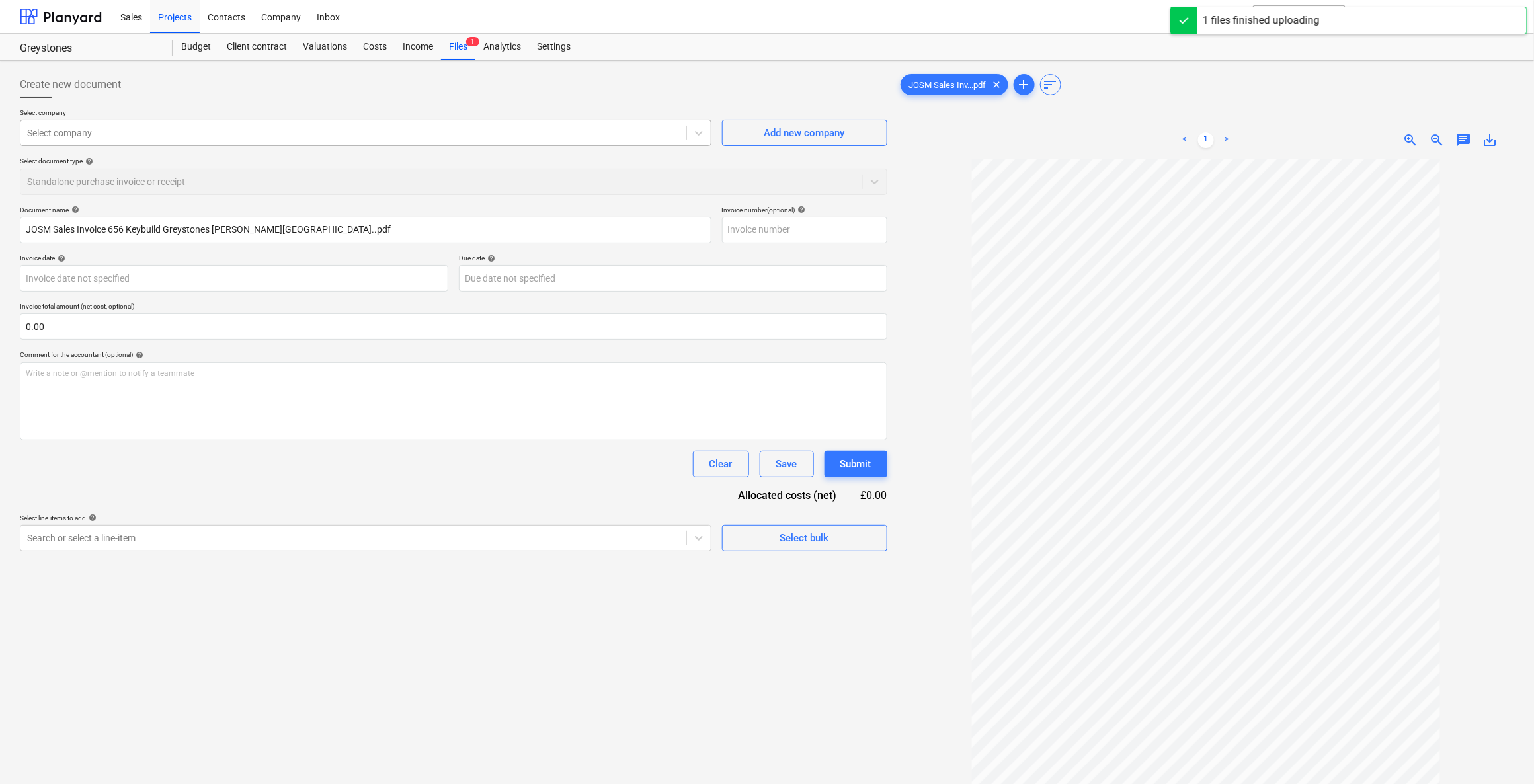
click at [150, 133] on div at bounding box center [353, 133] width 652 height 13
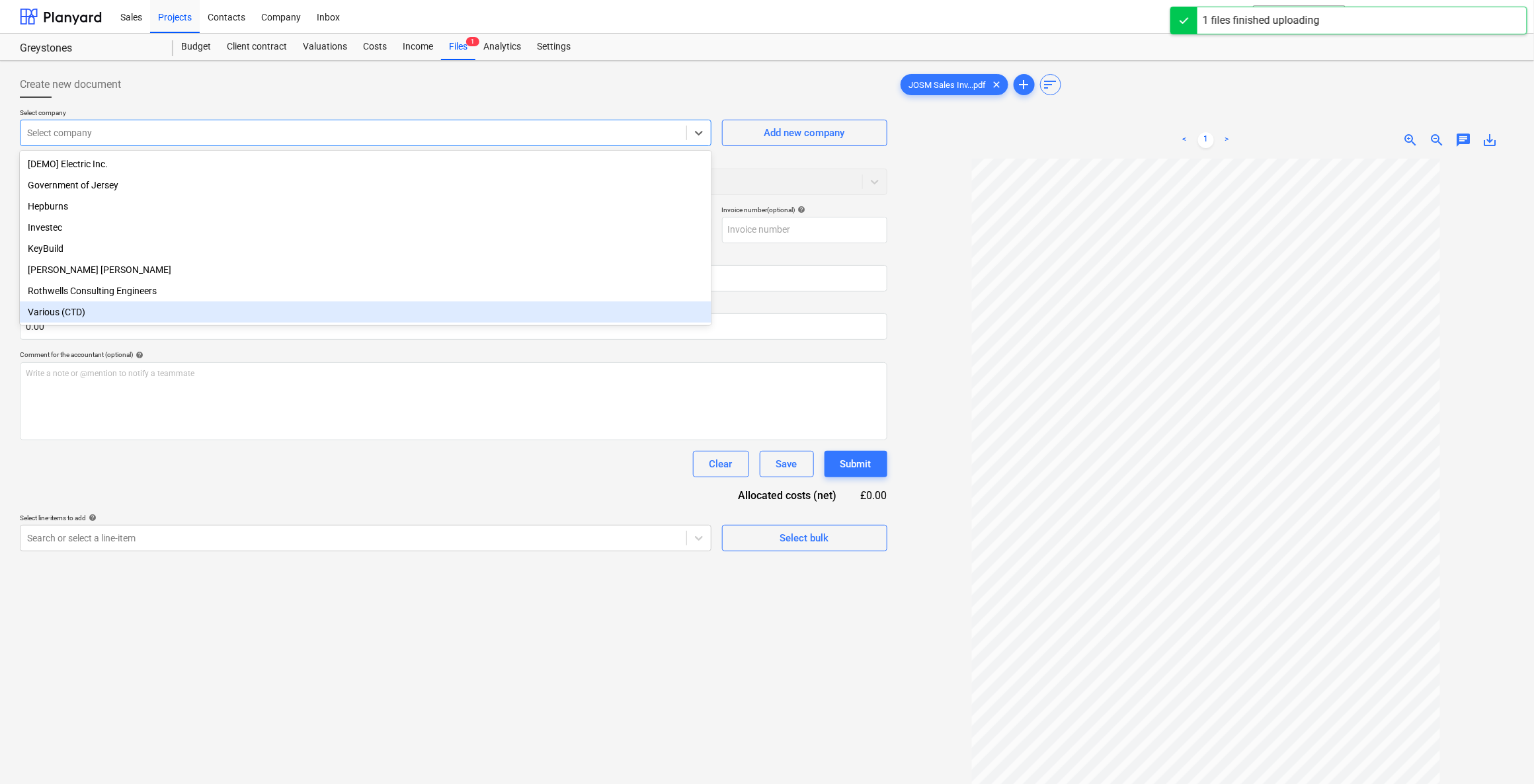
click at [58, 312] on div "Various (CTD)" at bounding box center [365, 312] width 691 height 21
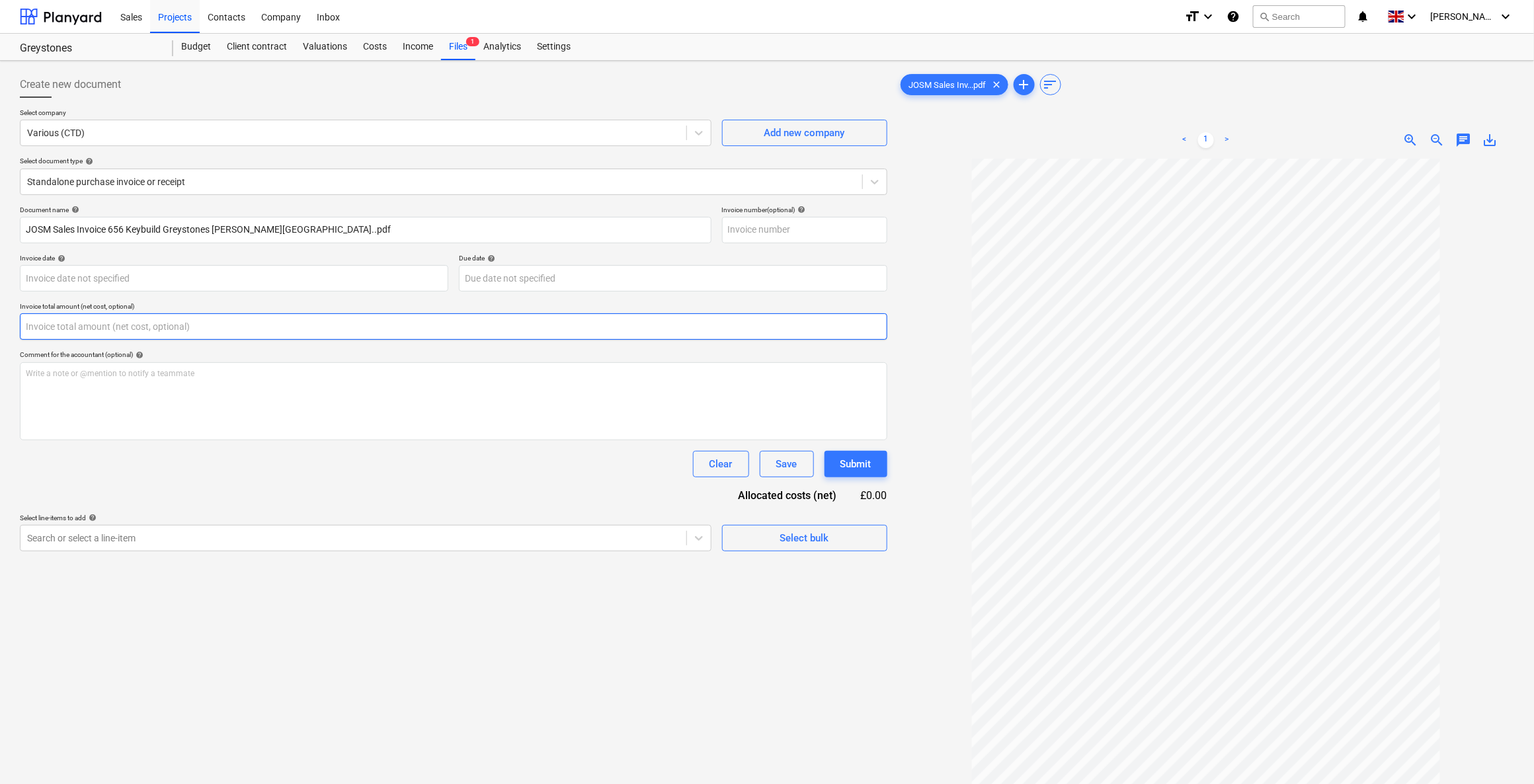
click at [76, 327] on input "text" at bounding box center [454, 327] width 868 height 27
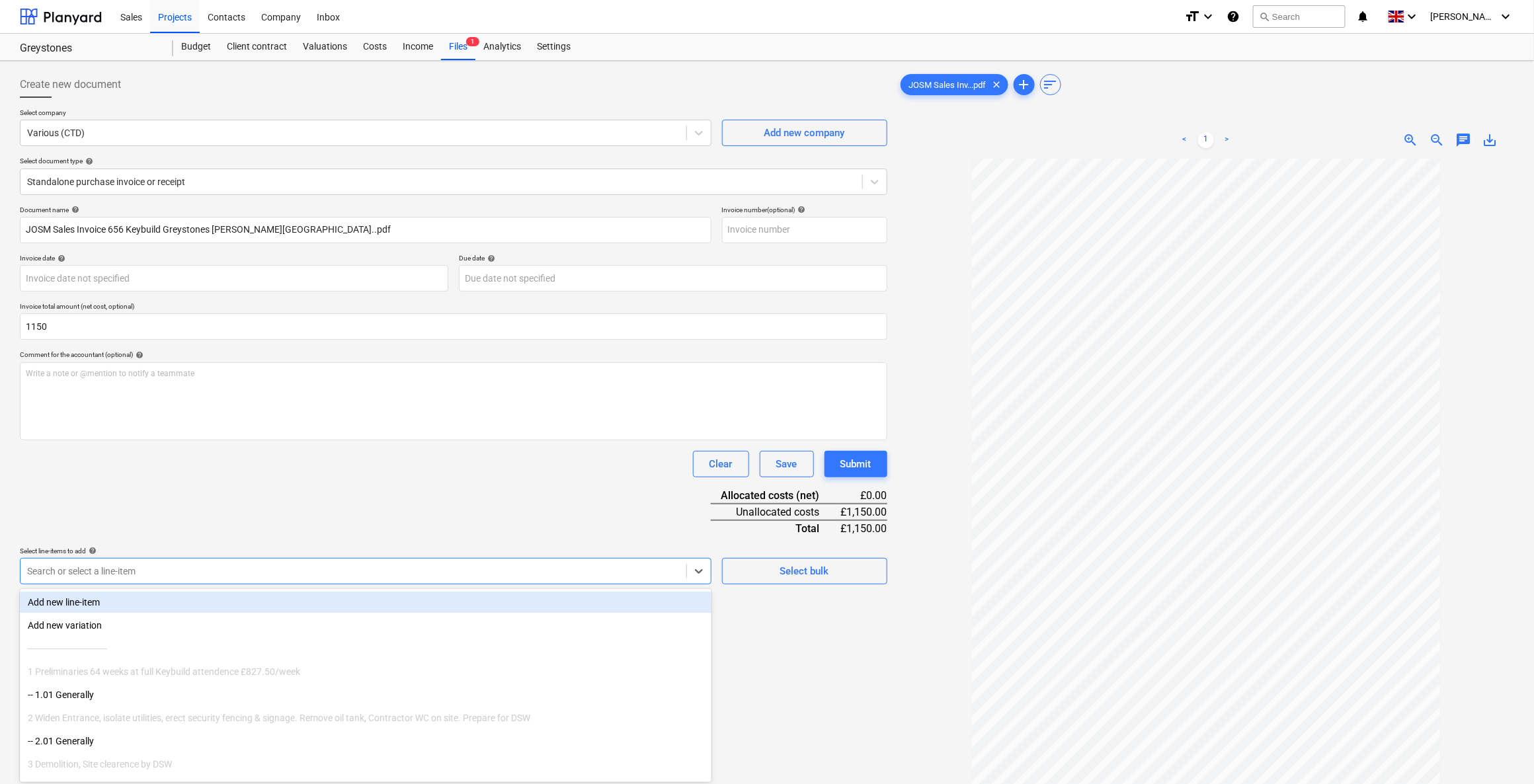
type input "1,150.00"
click at [216, 570] on div at bounding box center [353, 571] width 652 height 13
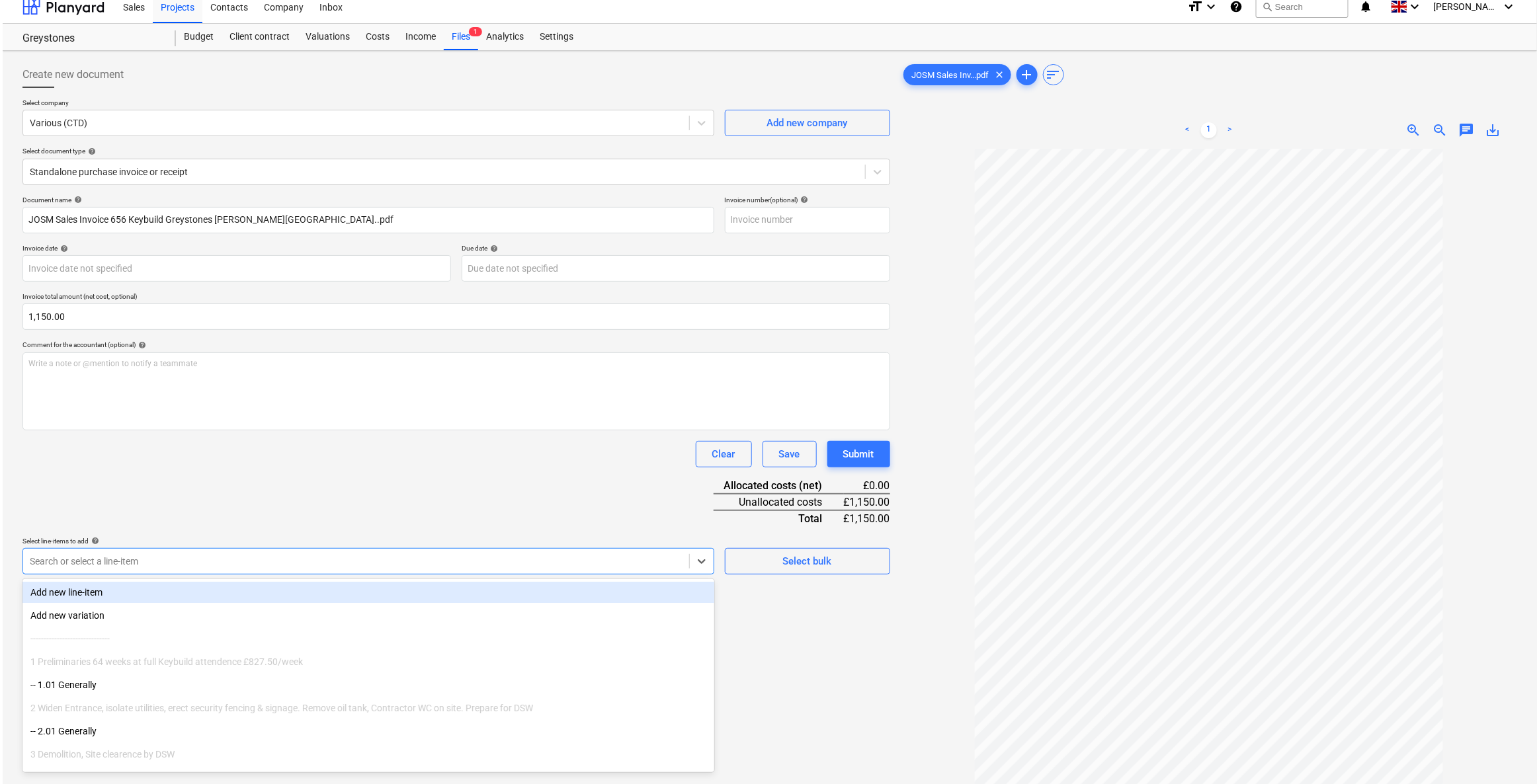
scroll to position [10, 0]
click at [212, 513] on div "Document name help JOSM Sales Invoice 656 Keybuild Greystones Constantine Bay..…" at bounding box center [454, 383] width 868 height 379
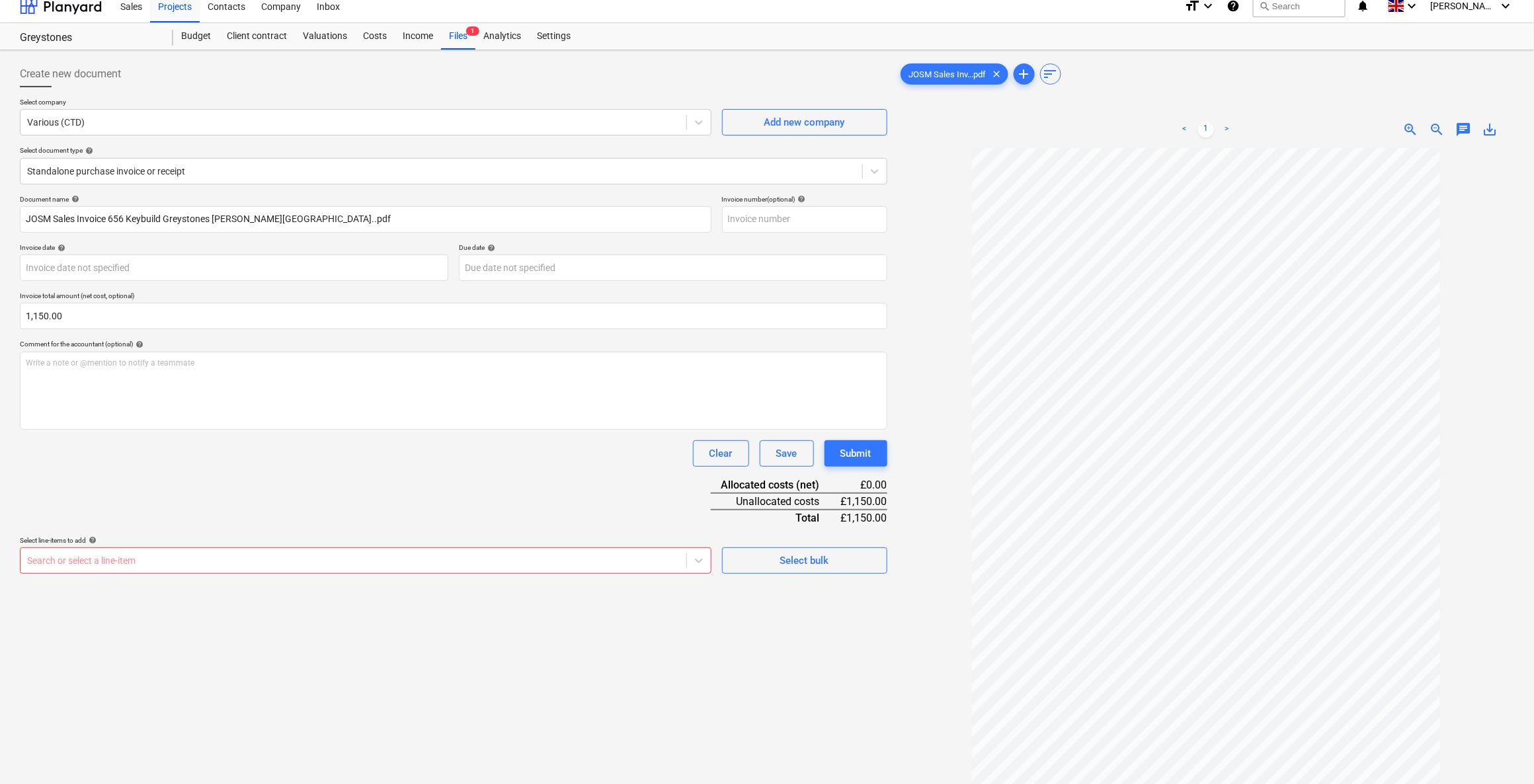
click at [236, 556] on div at bounding box center [353, 561] width 652 height 13
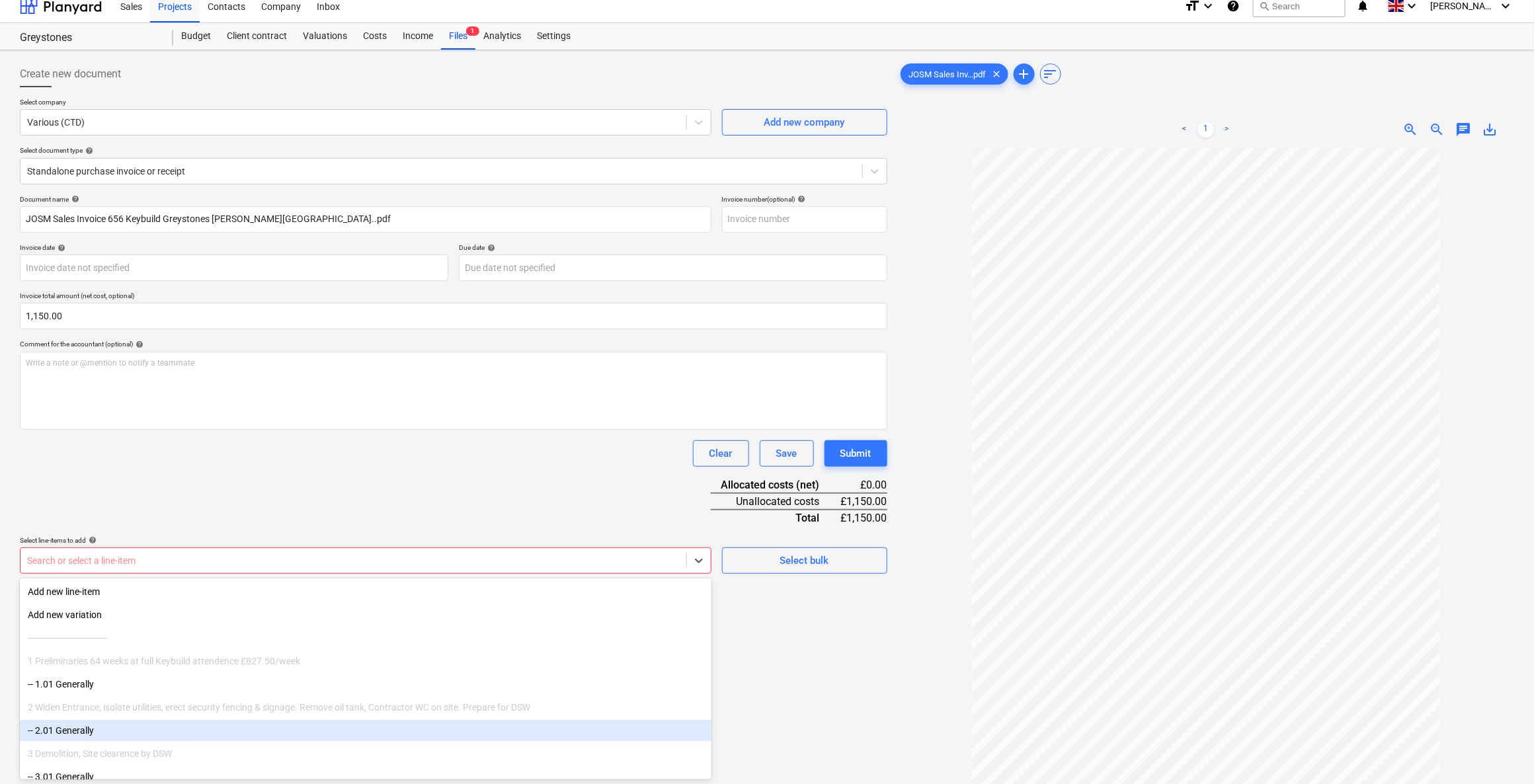
click at [91, 724] on div "-- 2.01 Generally" at bounding box center [365, 730] width 691 height 21
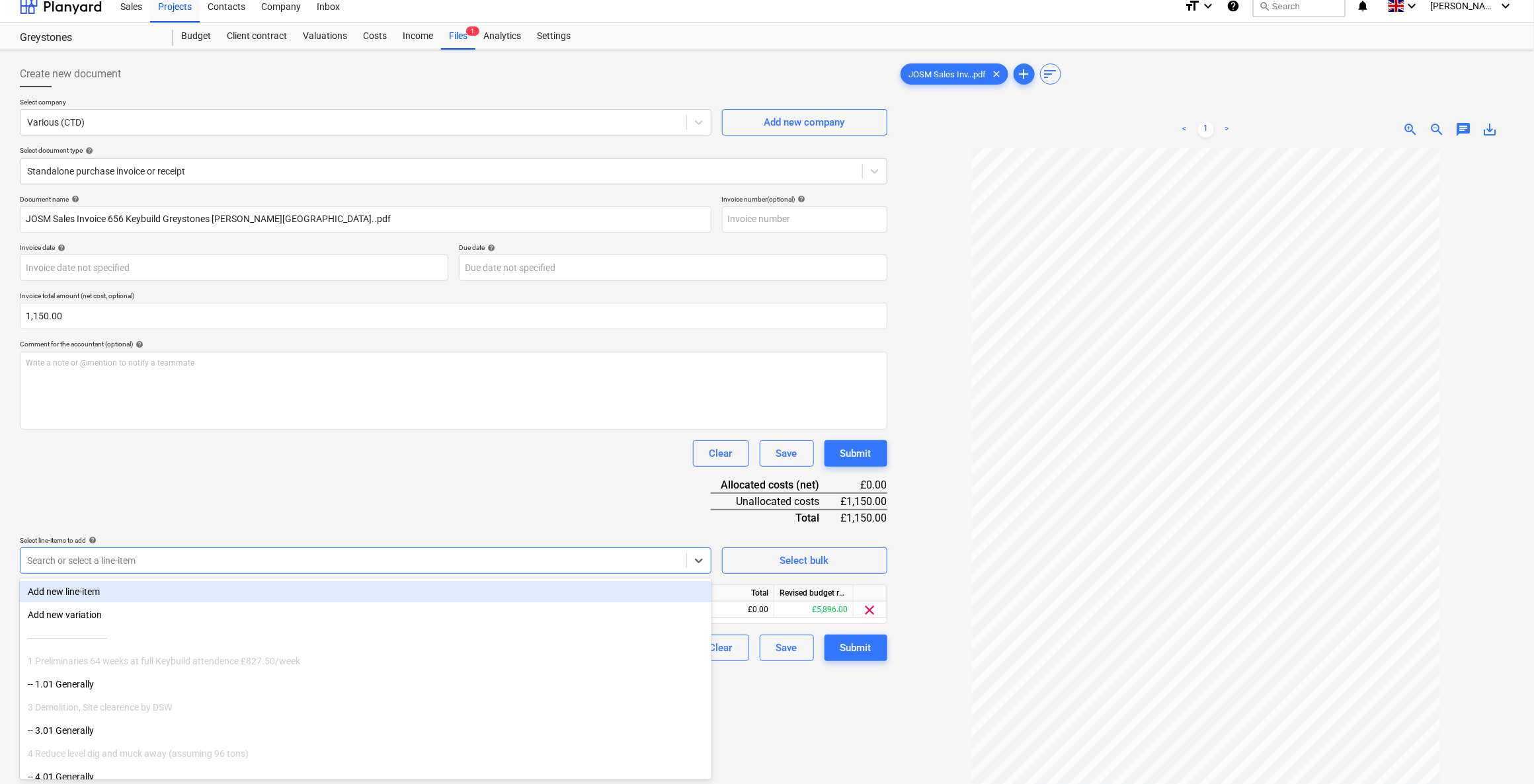
click at [331, 494] on div "Document name help JOSM Sales Invoice 656 Keybuild Greystones Constantine Bay..…" at bounding box center [454, 427] width 868 height 466
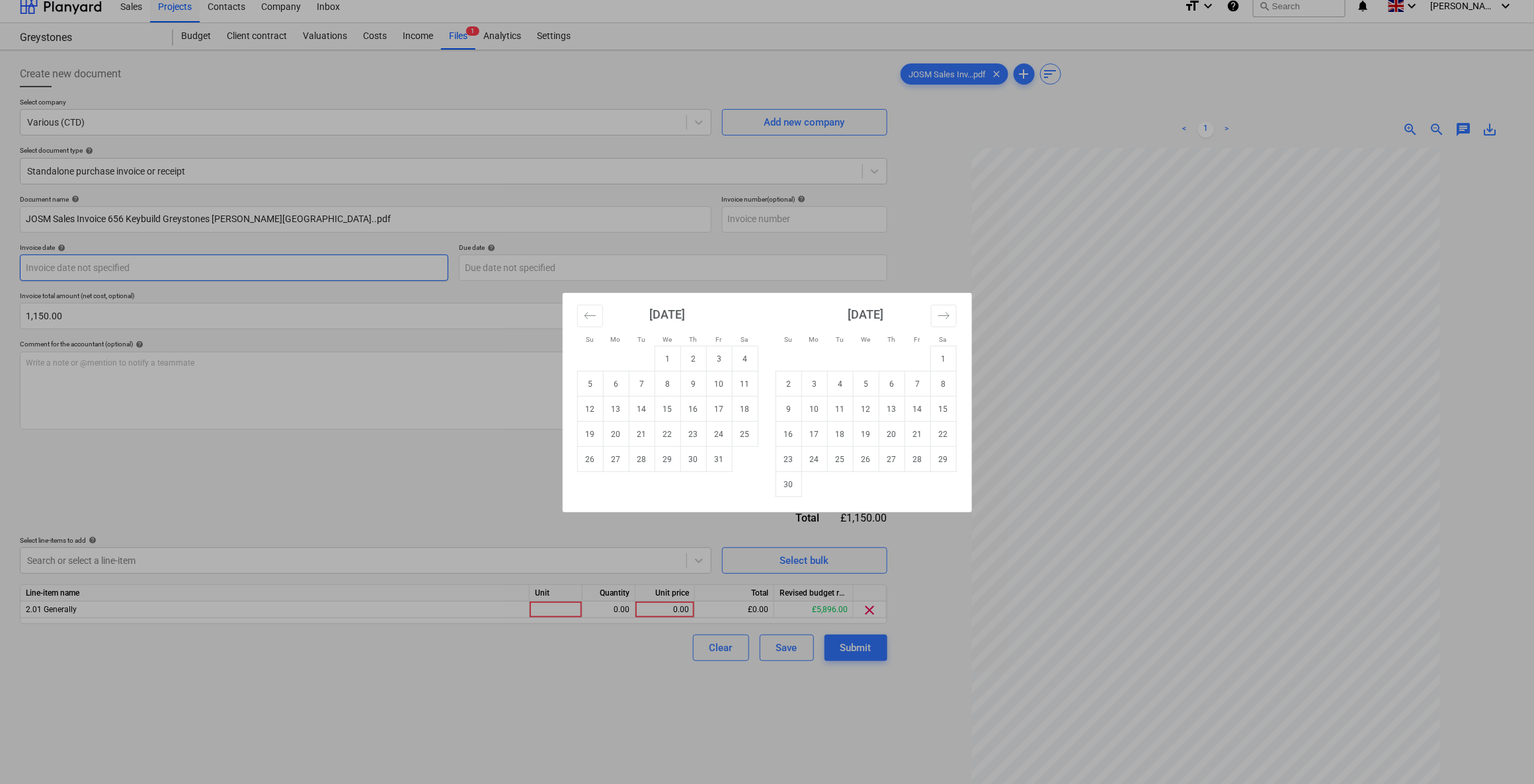
click at [151, 268] on body "Sales Projects Contacts Company Inbox format_size keyboard_arrow_down help sear…" at bounding box center [767, 382] width 1534 height 784
click at [595, 321] on icon "Move backward to switch to the previous month." at bounding box center [589, 315] width 12 height 12
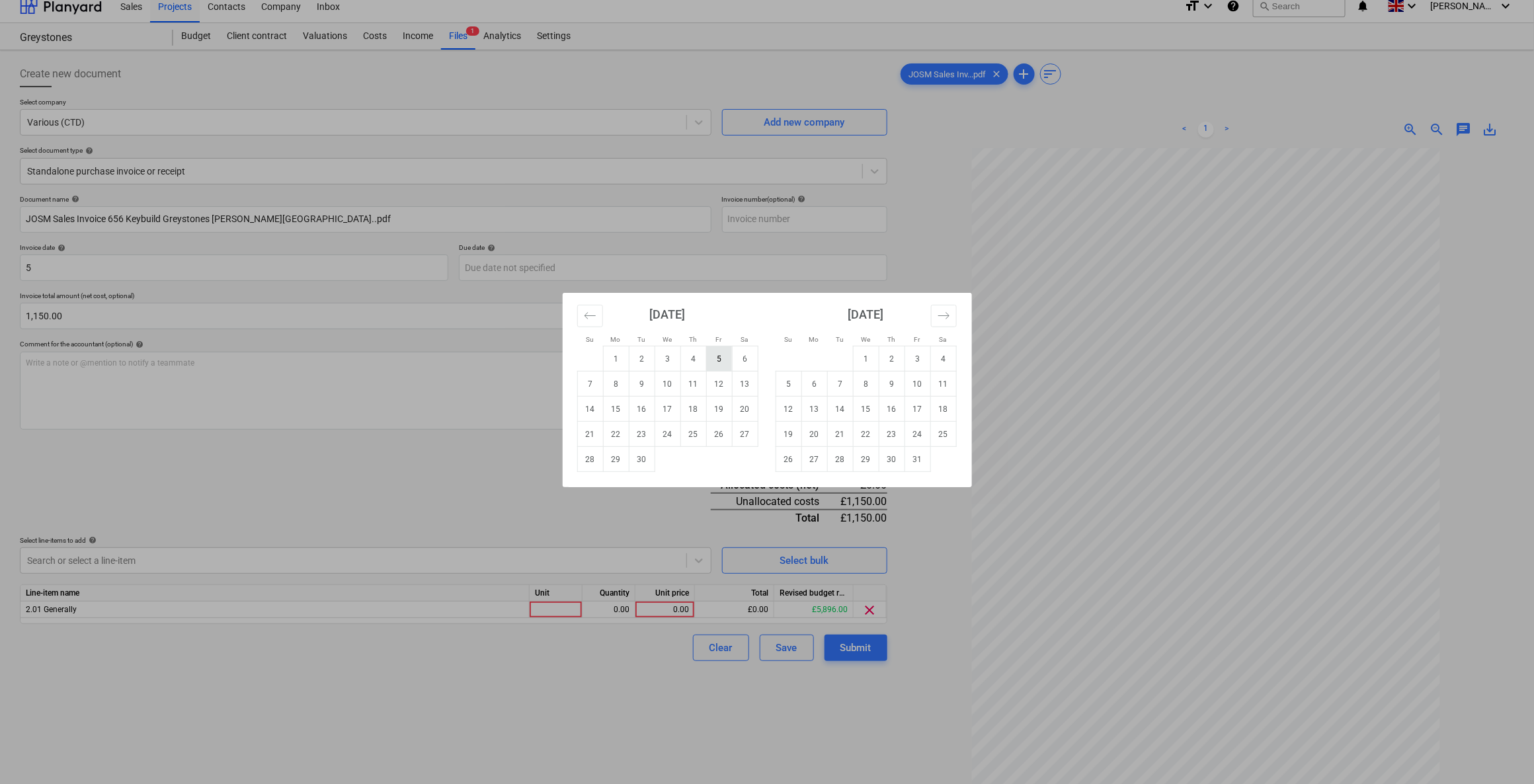
click at [724, 358] on td "5" at bounding box center [719, 359] width 26 height 25
type input "05 Sep 2025"
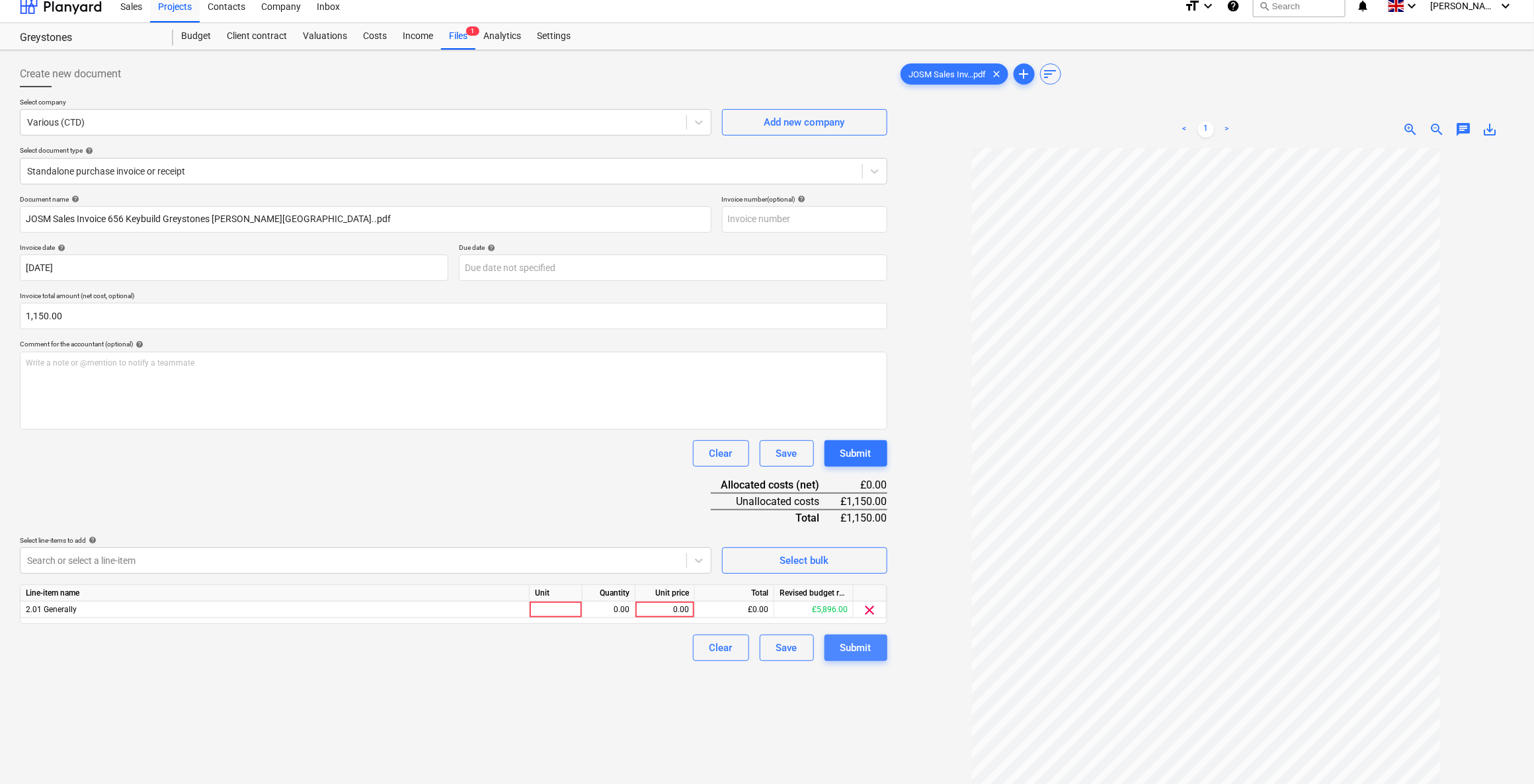
click at [849, 653] on div "Submit" at bounding box center [855, 647] width 31 height 17
click at [565, 606] on div at bounding box center [556, 609] width 53 height 16
type input "1"
click at [664, 610] on div "0.00" at bounding box center [664, 609] width 48 height 16
type input "1150"
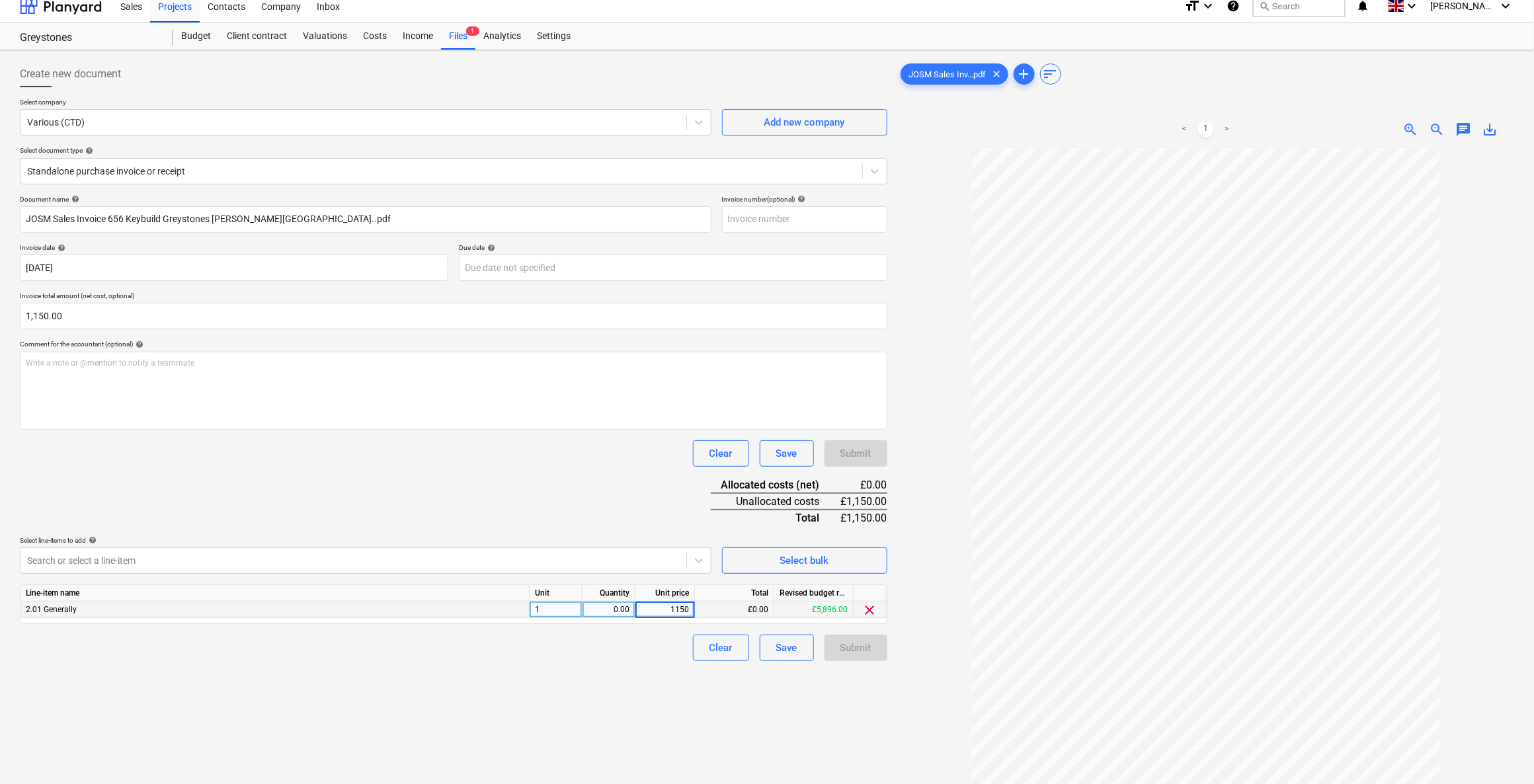
click at [647, 664] on div "Create new document Select company Various (CTD) Add new company Select documen…" at bounding box center [453, 478] width 878 height 845
click at [622, 611] on div "0.00" at bounding box center [608, 609] width 42 height 16
click at [611, 667] on div "Create new document Select company Various (CTD) Add new company Select documen…" at bounding box center [453, 478] width 878 height 845
click at [846, 650] on div "Submit" at bounding box center [855, 647] width 31 height 17
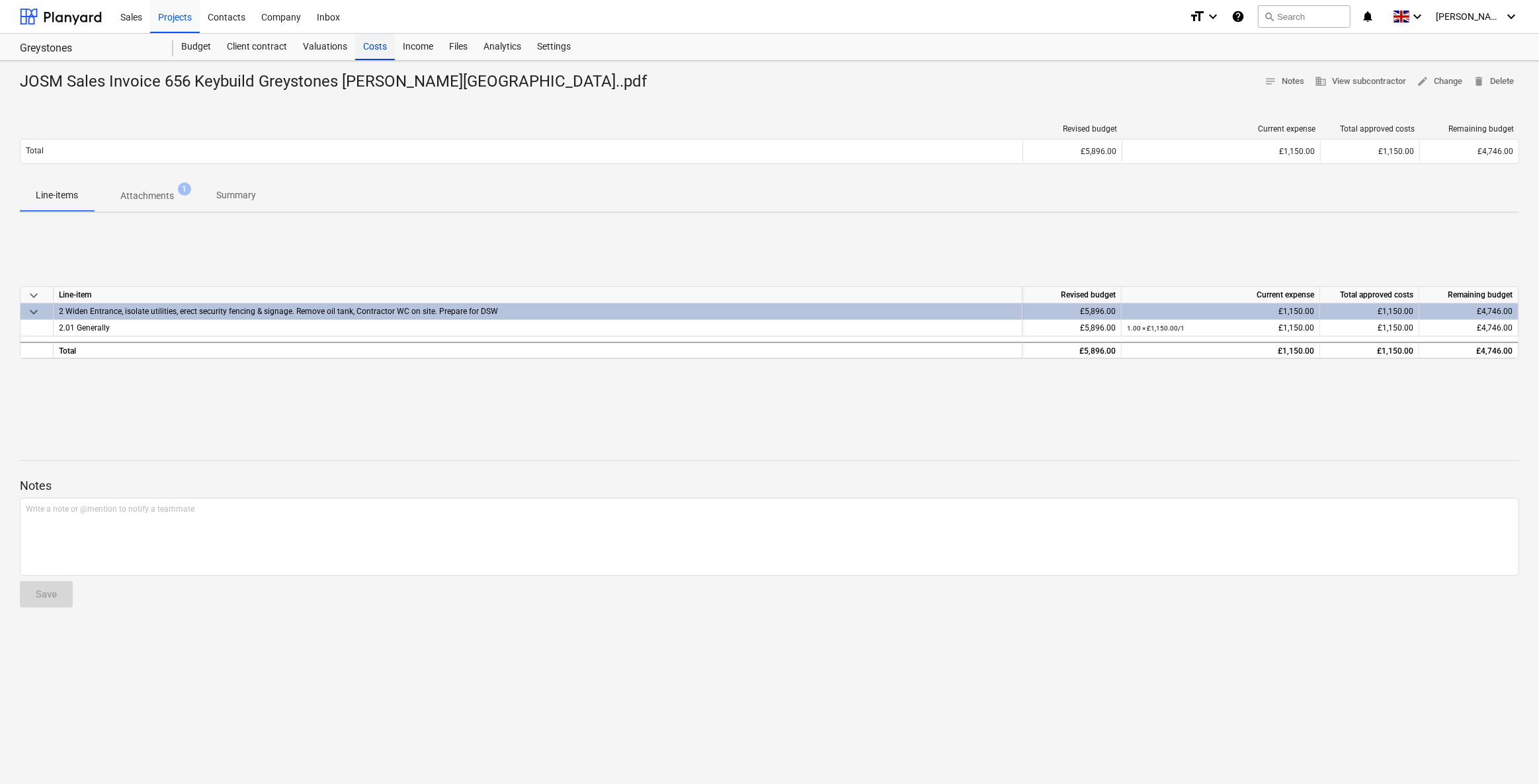
click at [366, 48] on div "Costs" at bounding box center [375, 47] width 40 height 27
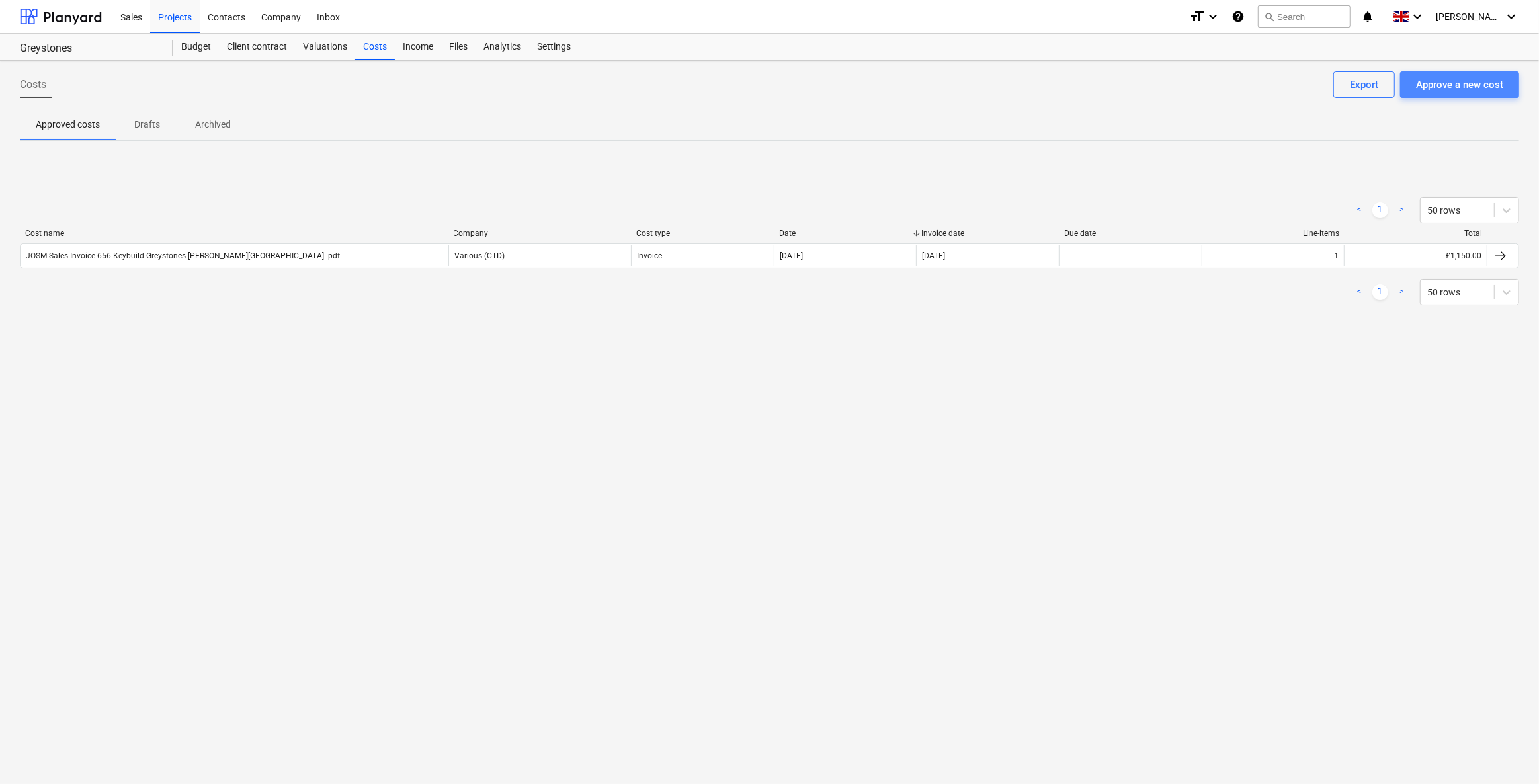
click at [1438, 86] on div "Approve a new cost" at bounding box center [1459, 84] width 87 height 17
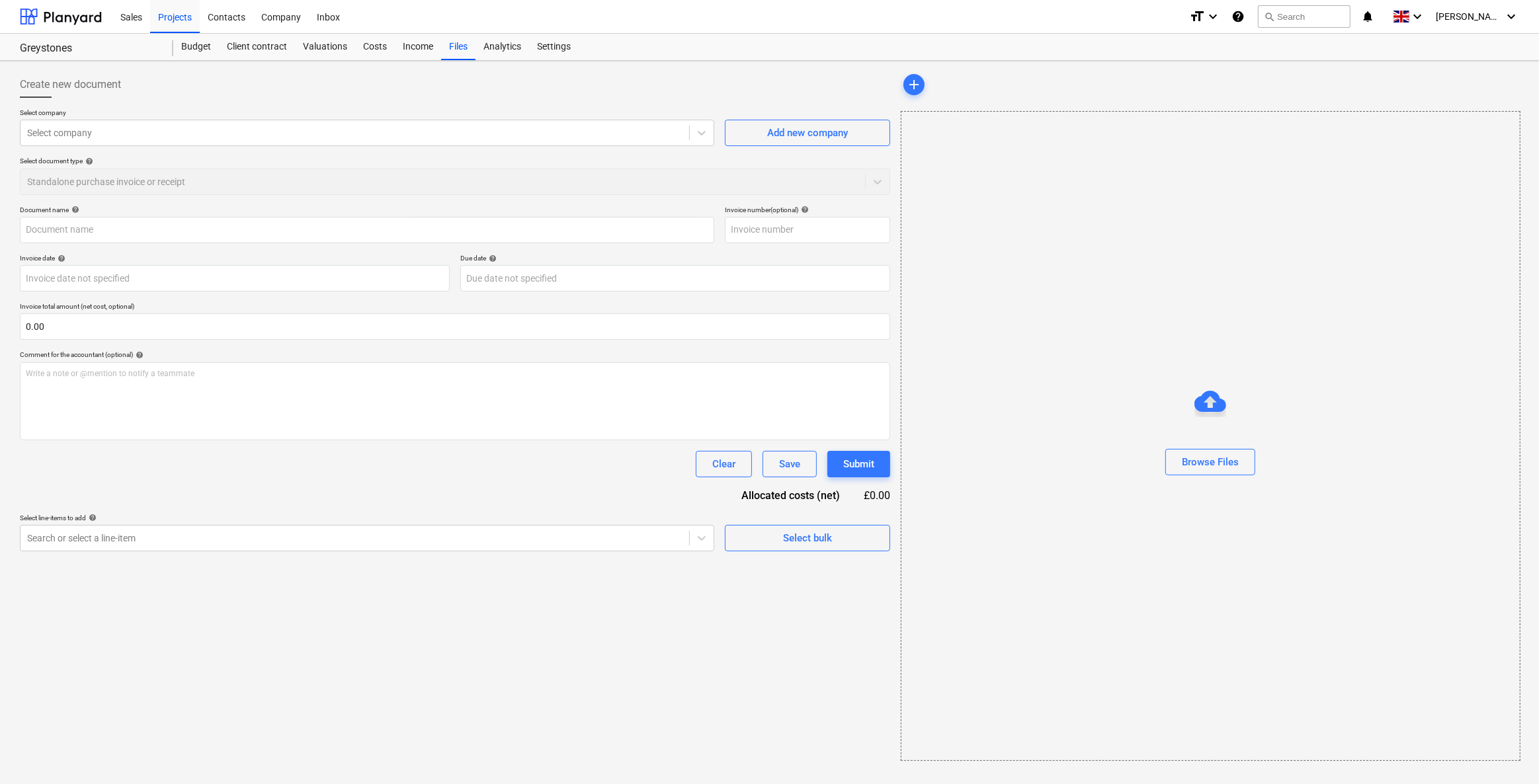
type input "Mole Vally Water Fittings.pdf"
click at [123, 149] on div "Select company Select company Add new company Select document type help Standal…" at bounding box center [454, 157] width 868 height 97
click at [116, 139] on div at bounding box center [353, 133] width 652 height 13
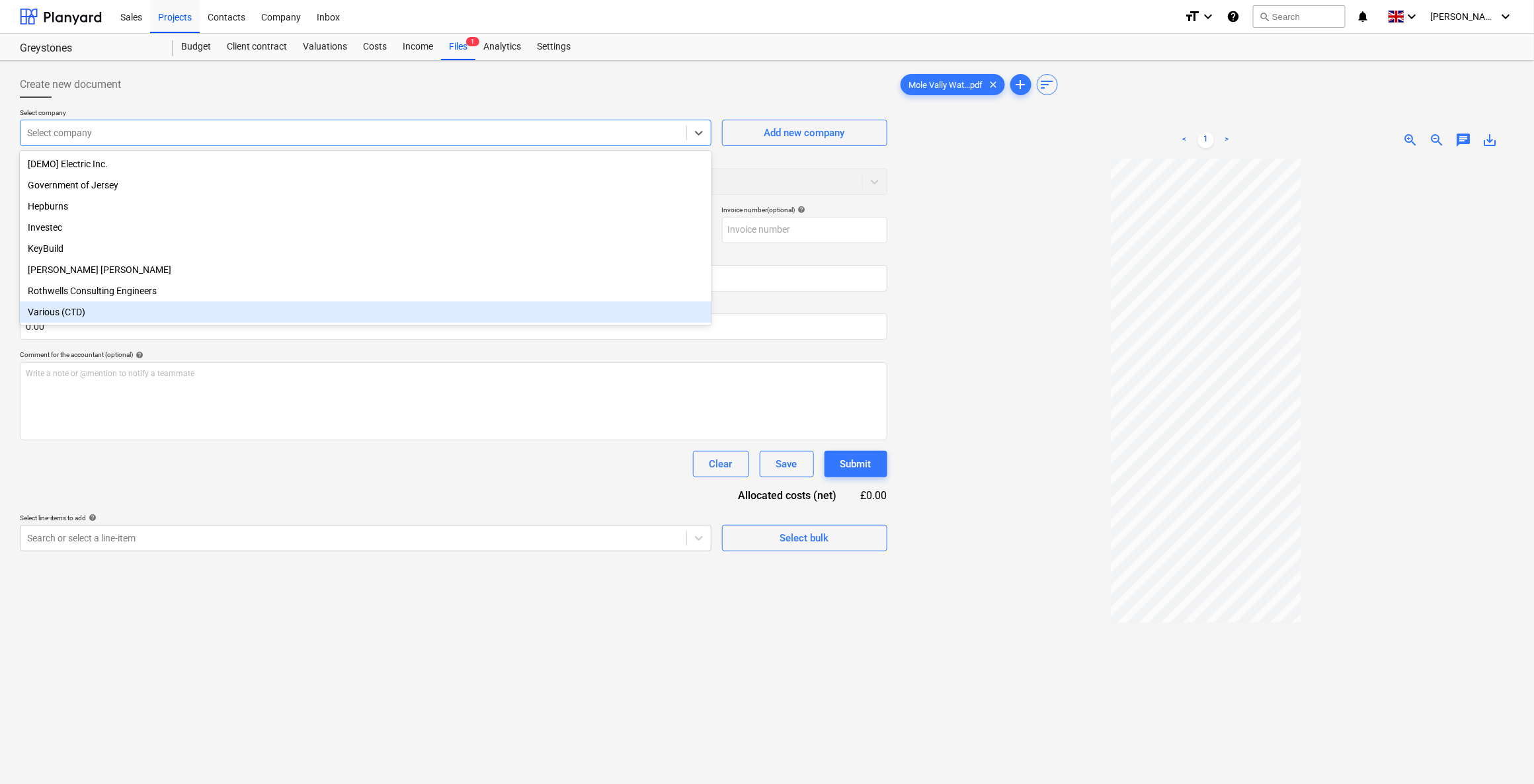
click at [78, 315] on div "Various (CTD)" at bounding box center [365, 312] width 691 height 21
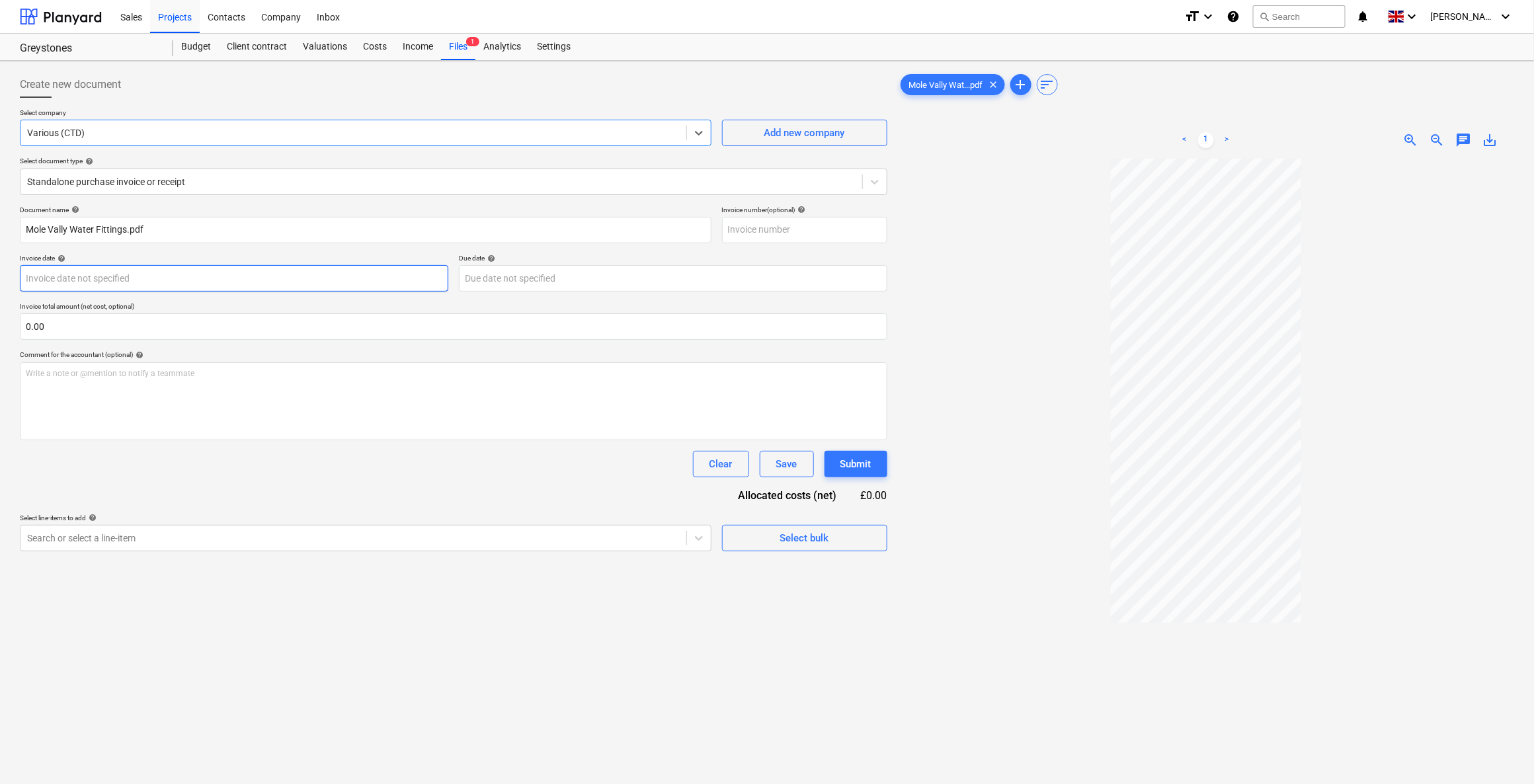
click at [68, 281] on body "Sales Projects Contacts Company Inbox format_size keyboard_arrow_down help sear…" at bounding box center [767, 392] width 1534 height 784
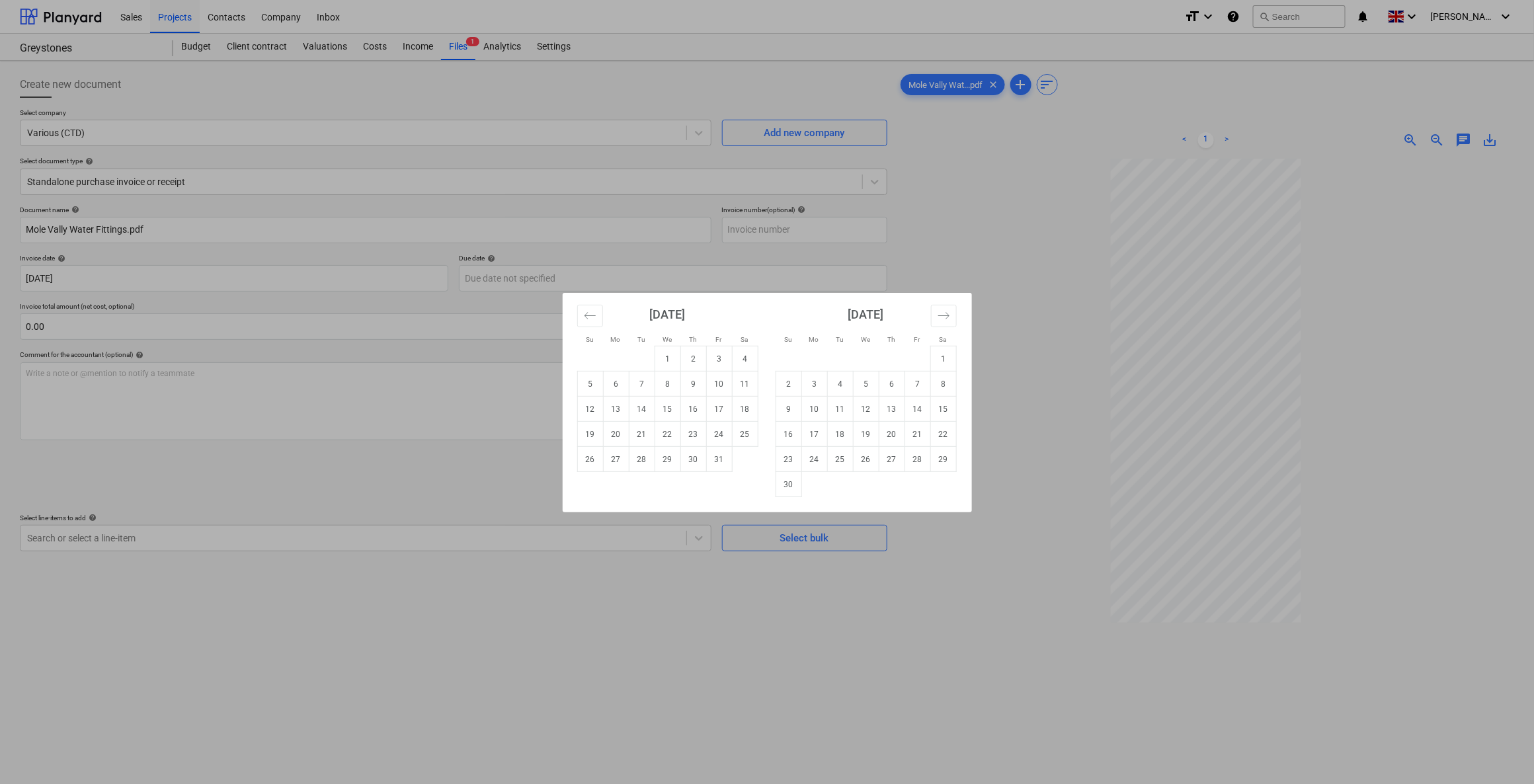
click at [28, 277] on div "Su Mo Tu We Th Fr Sa Su Mo Tu We Th Fr Sa September 2025 1 2 3 4 5 6 7 8 9 10 1…" at bounding box center [767, 392] width 1534 height 784
click at [25, 277] on body "Sales Projects Contacts Company Inbox format_size keyboard_arrow_down help sear…" at bounding box center [767, 392] width 1534 height 784
click at [39, 275] on div "Su Mo Tu We Th Fr Sa Su Mo Tu We Th Fr Sa September 2025 1 2 3 4 5 6 7 8 9 10 1…" at bounding box center [767, 392] width 1534 height 784
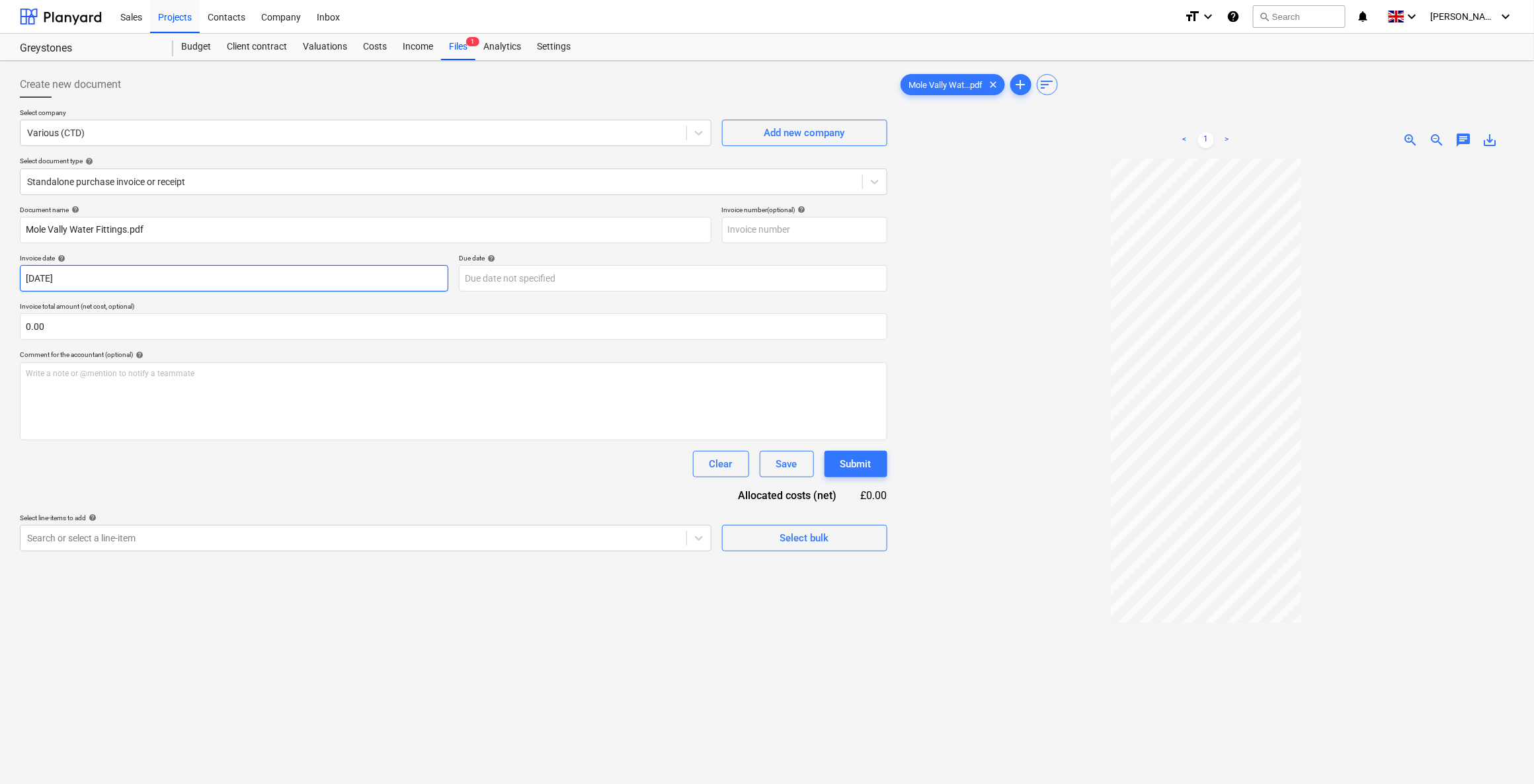
click at [40, 279] on body "Sales Projects Contacts Company Inbox format_size keyboard_arrow_down help sear…" at bounding box center [767, 392] width 1534 height 784
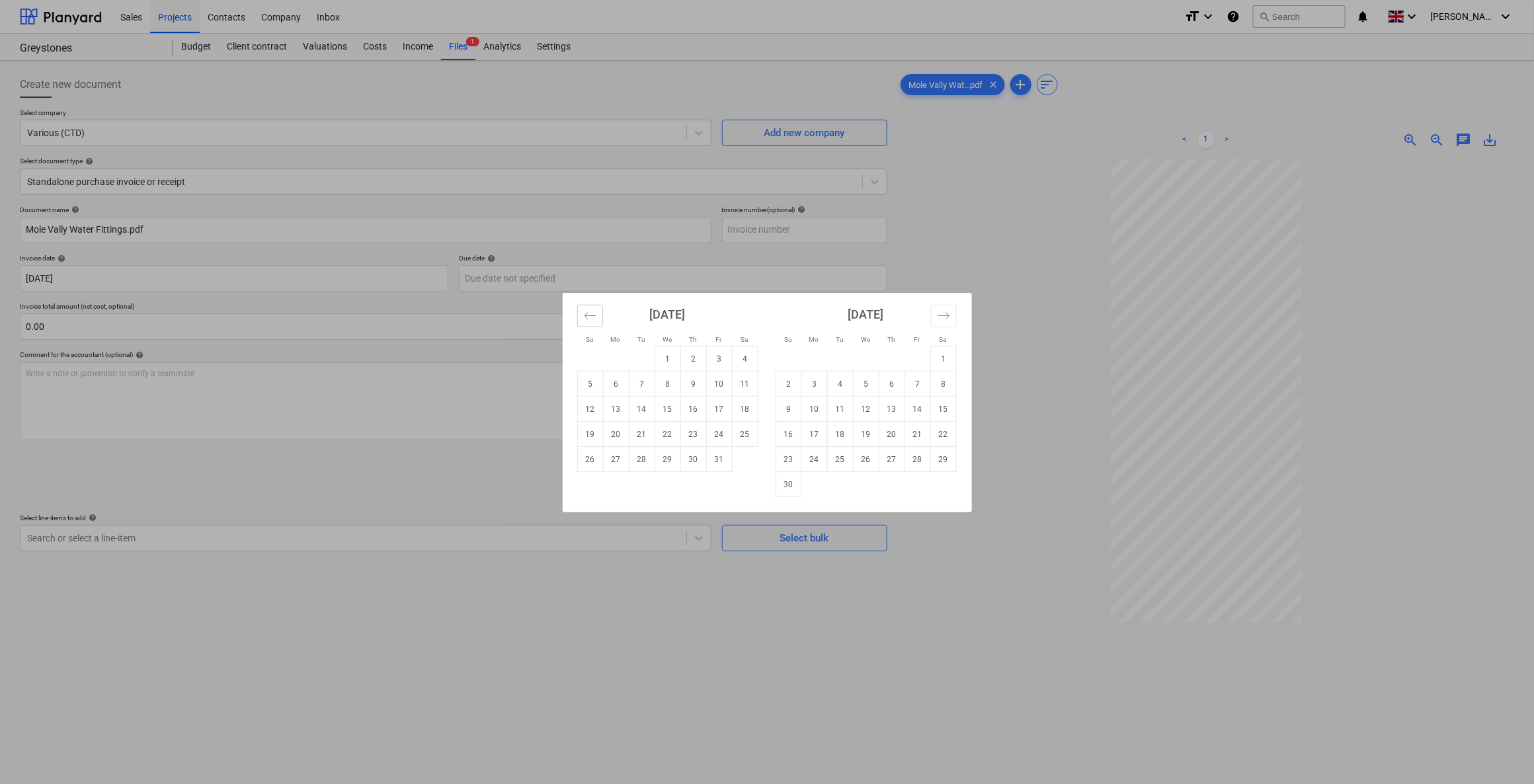
click at [580, 322] on button "Move backward to switch to the previous month." at bounding box center [589, 316] width 26 height 23
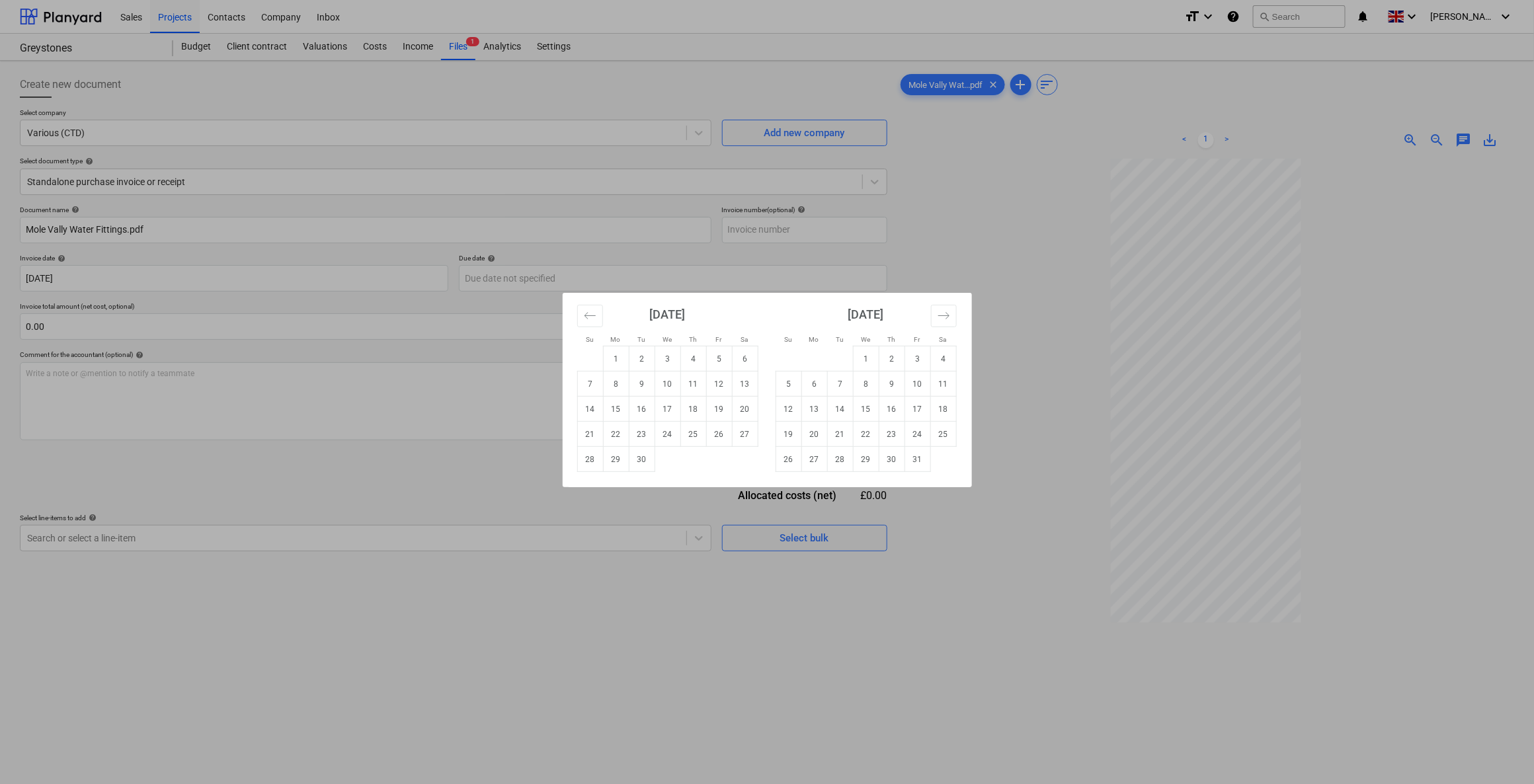
click at [674, 360] on td "3" at bounding box center [666, 359] width 26 height 25
type input "03 Sep 2025"
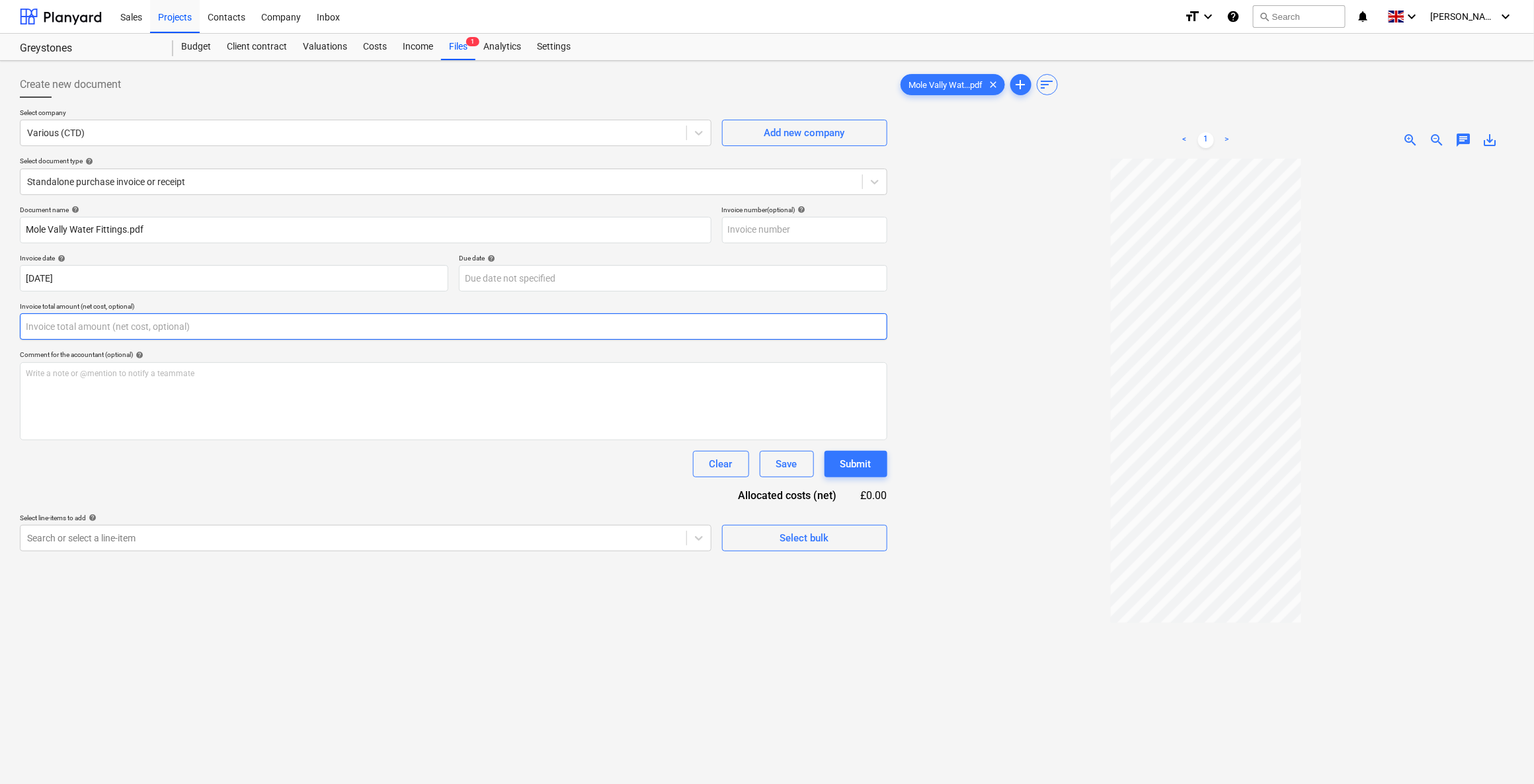
click at [164, 334] on input "text" at bounding box center [454, 327] width 868 height 27
click at [40, 325] on input "text" at bounding box center [454, 327] width 868 height 27
type input "29.48"
click at [158, 554] on div "Select line-items to add help" at bounding box center [365, 551] width 691 height 9
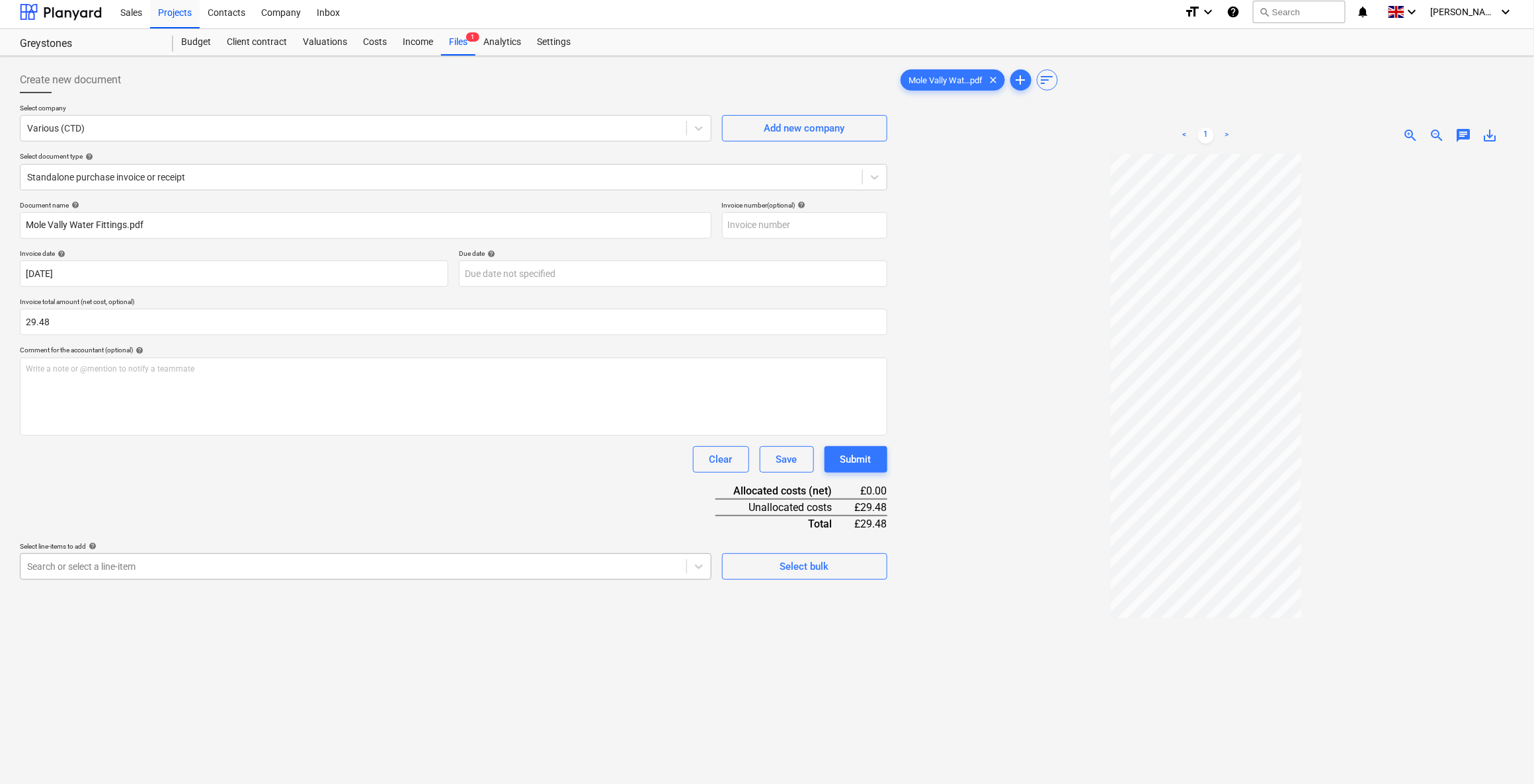
click at [154, 569] on div at bounding box center [353, 567] width 652 height 13
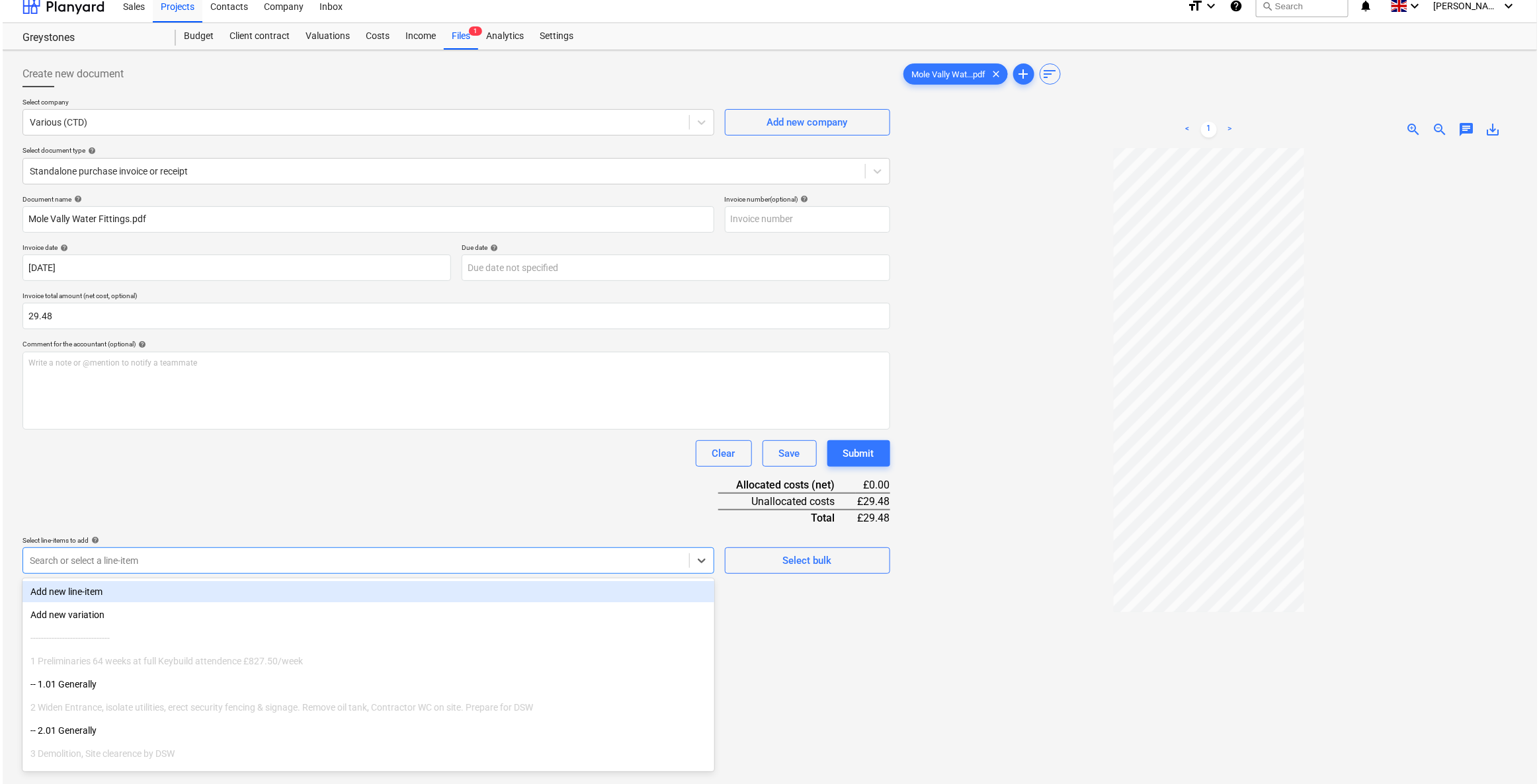
scroll to position [10, 0]
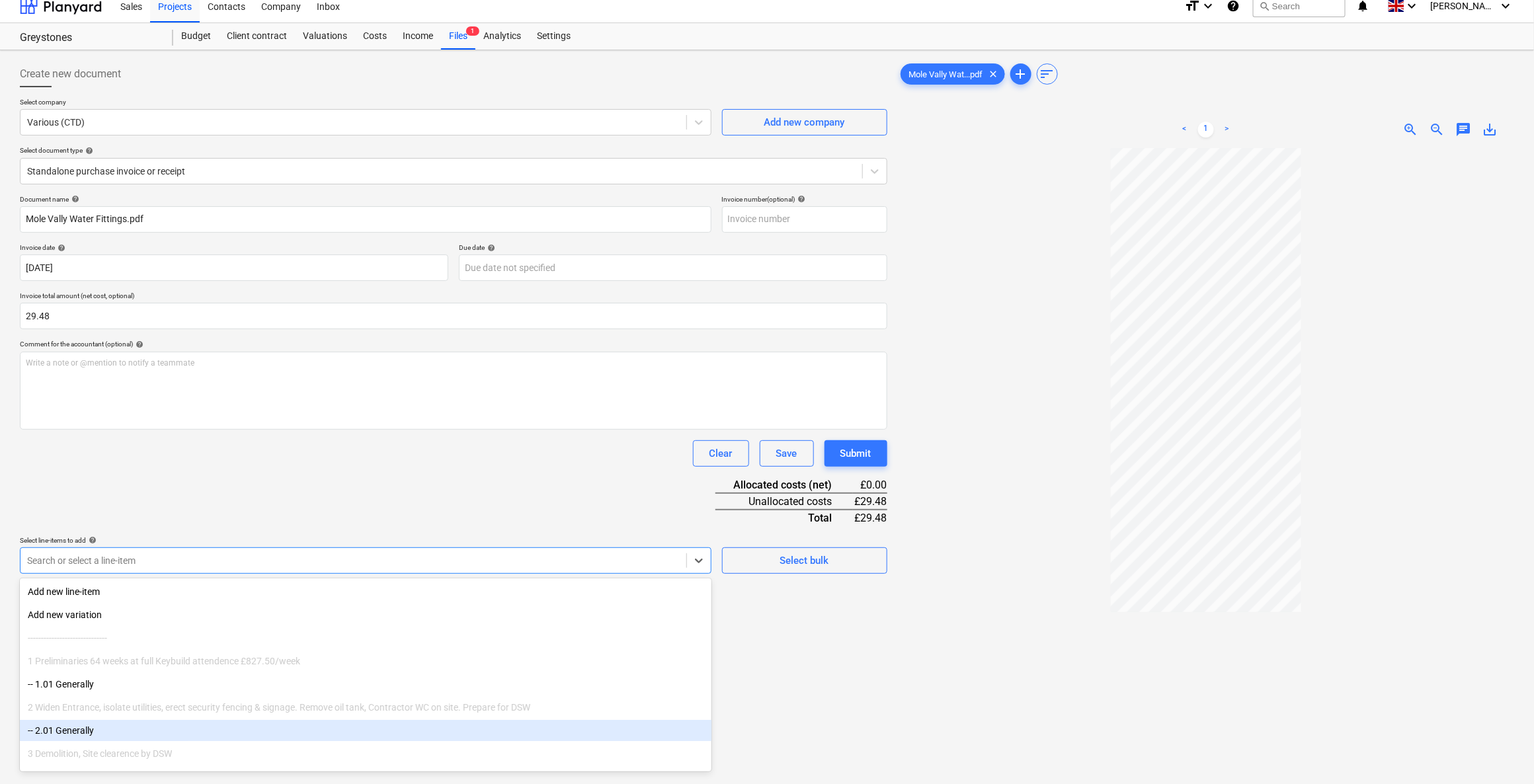
click at [82, 729] on div "-- 2.01 Generally" at bounding box center [365, 730] width 691 height 21
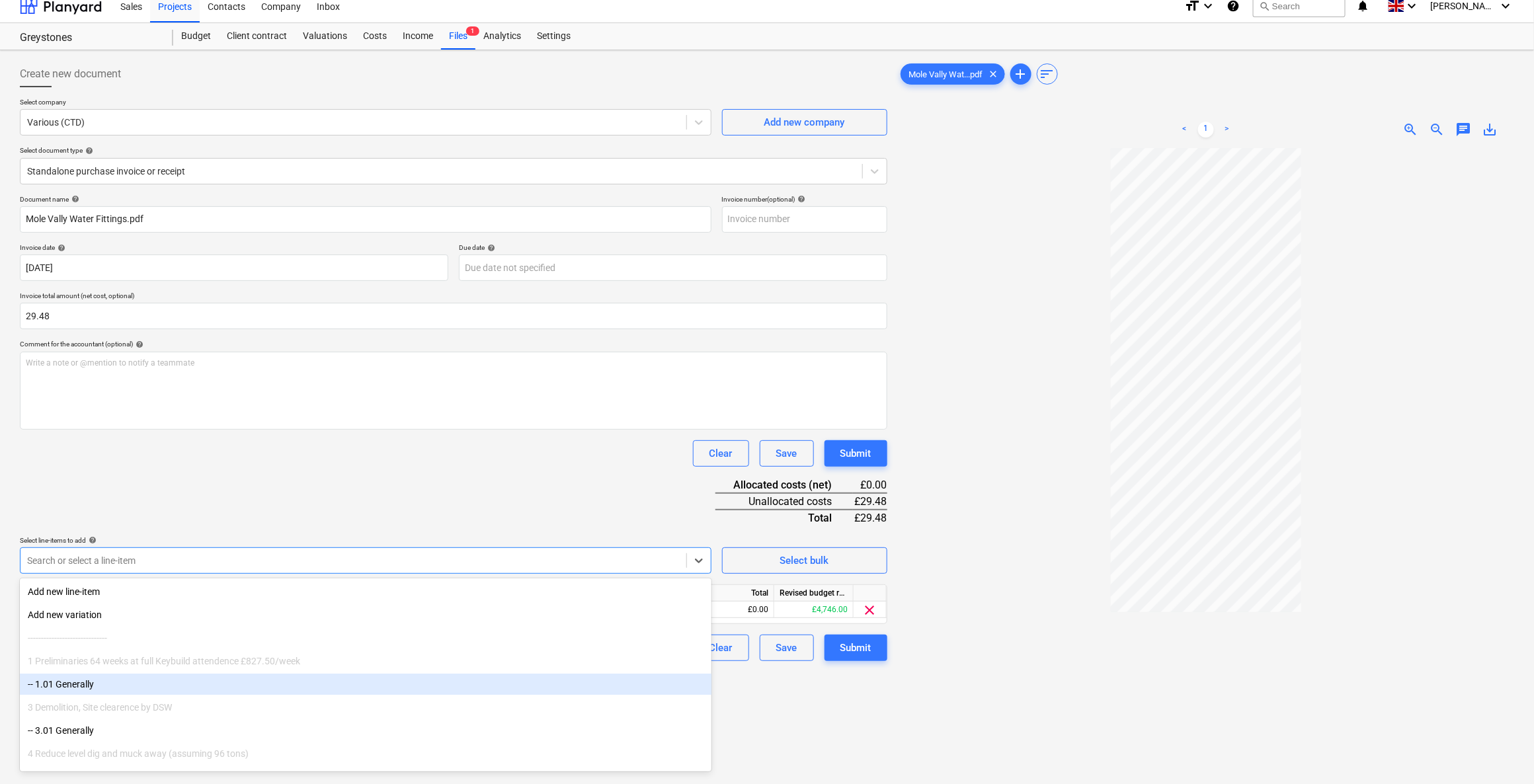
click at [798, 737] on div "Create new document Select company Various (CTD) Add new company Select documen…" at bounding box center [453, 478] width 878 height 845
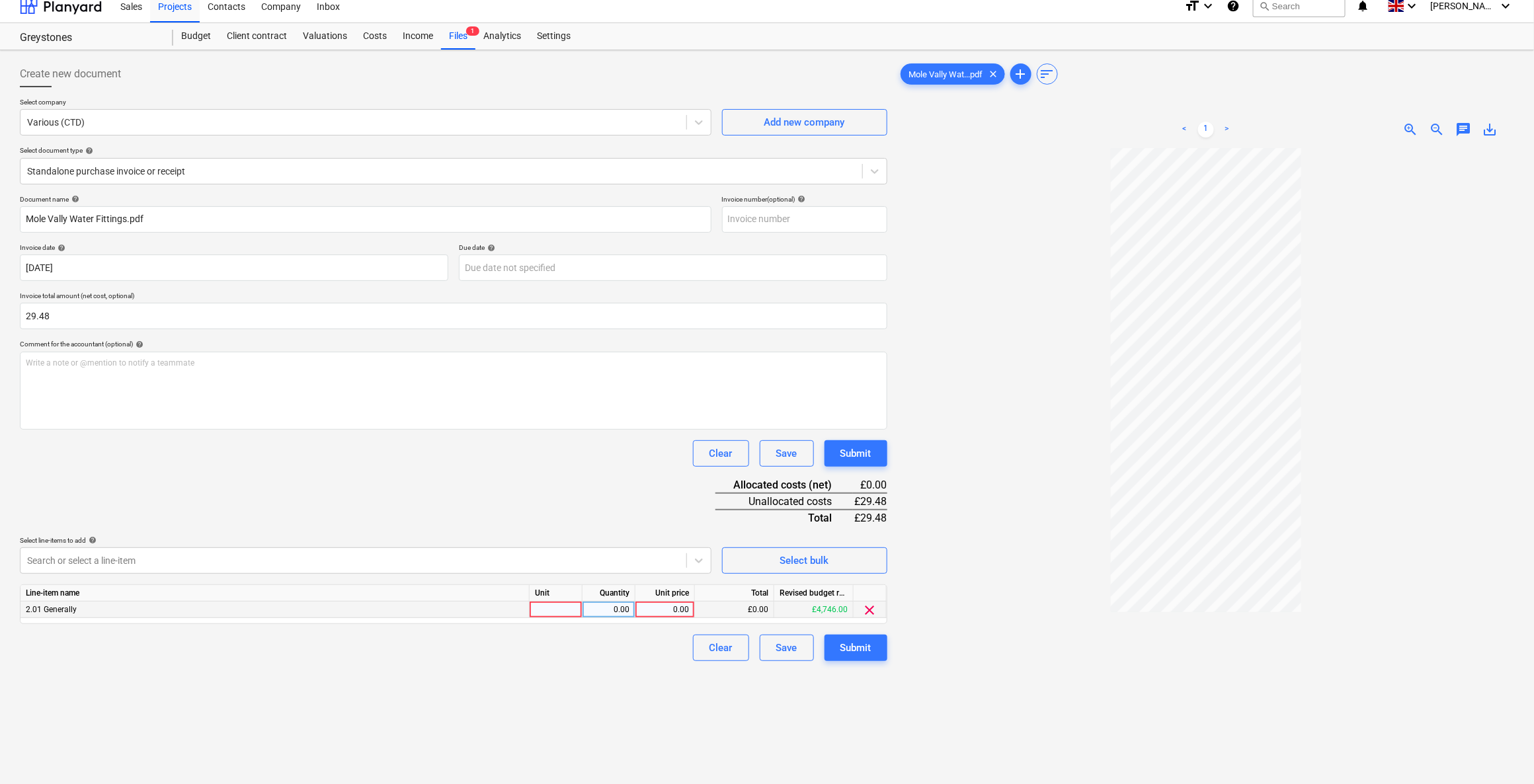
click at [554, 607] on div at bounding box center [556, 609] width 53 height 16
type input "1"
click at [666, 611] on div "0.00" at bounding box center [664, 609] width 48 height 16
drag, startPoint x: 660, startPoint y: 606, endPoint x: 701, endPoint y: 610, distance: 41.2
click at [0, 0] on div "2.01 Generally 1 0.00 1 £0.00 £4,746.00 clear" at bounding box center [0, 0] width 0 height 0
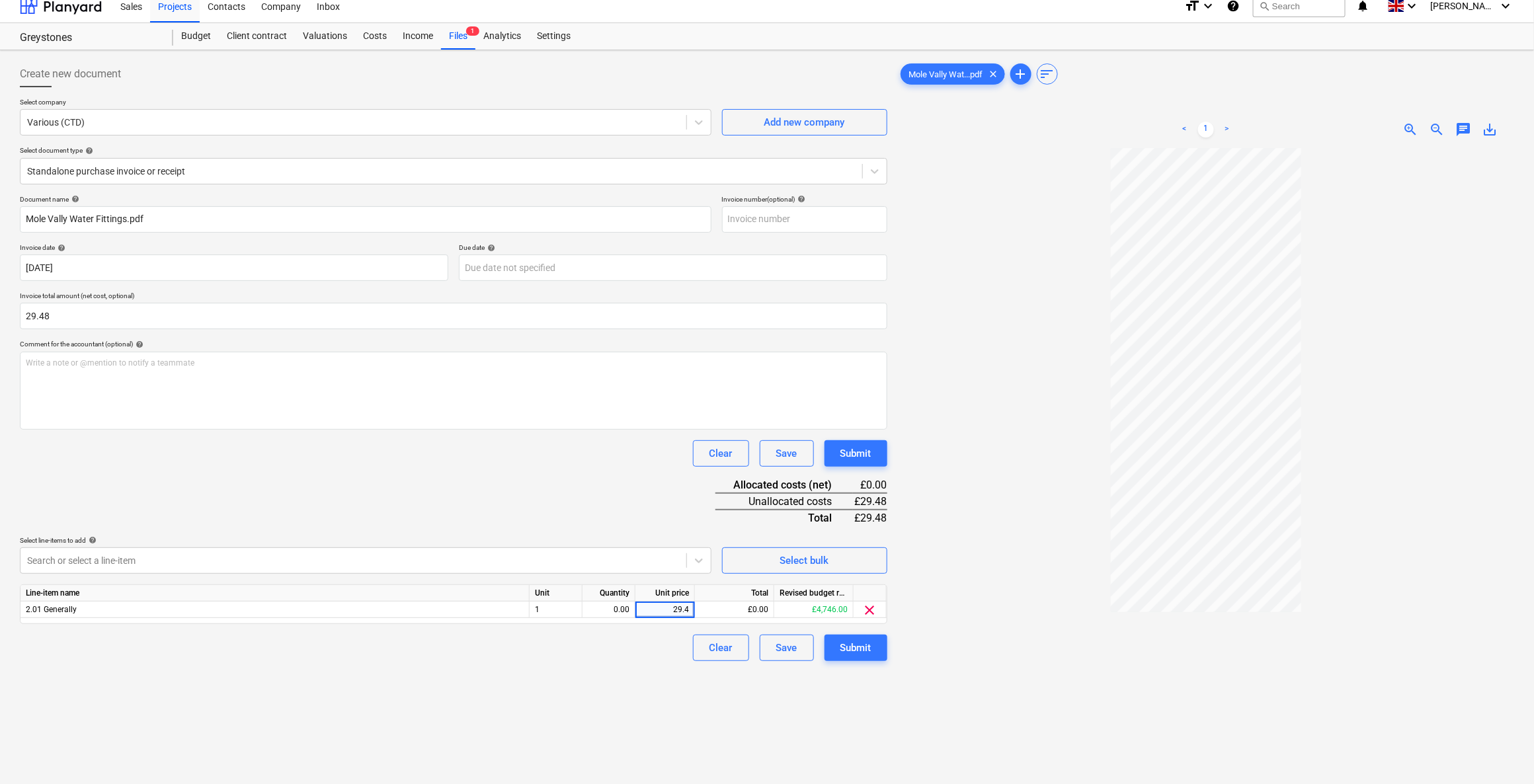
type input "29.48"
drag, startPoint x: 626, startPoint y: 683, endPoint x: 652, endPoint y: 681, distance: 26.1
click at [625, 683] on div "Create new document Select company Various (CTD) Add new company Select documen…" at bounding box center [453, 478] width 878 height 845
click at [838, 652] on button "Submit" at bounding box center [855, 648] width 63 height 27
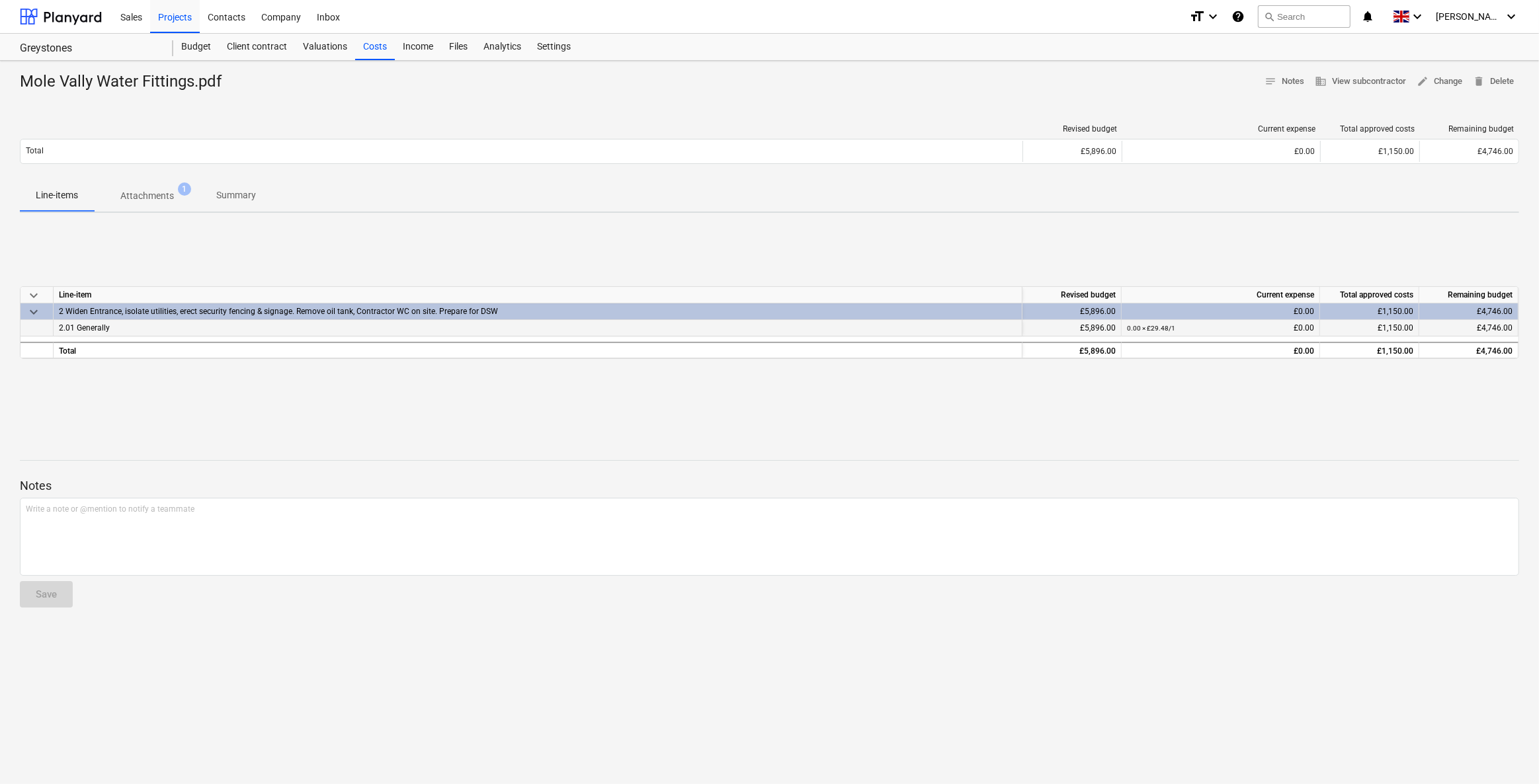
click at [1142, 326] on small "0.00 × £29.48 / 1" at bounding box center [1151, 328] width 48 height 8
click at [1135, 328] on small "0.00 × £29.48 / 1" at bounding box center [1151, 328] width 48 height 8
click at [1132, 327] on small "0.00 × £29.48 / 1" at bounding box center [1151, 328] width 48 height 8
click at [1131, 327] on small "0.00 × £29.48 / 1" at bounding box center [1151, 328] width 48 height 8
click at [1428, 80] on span "edit Change" at bounding box center [1439, 82] width 46 height 15
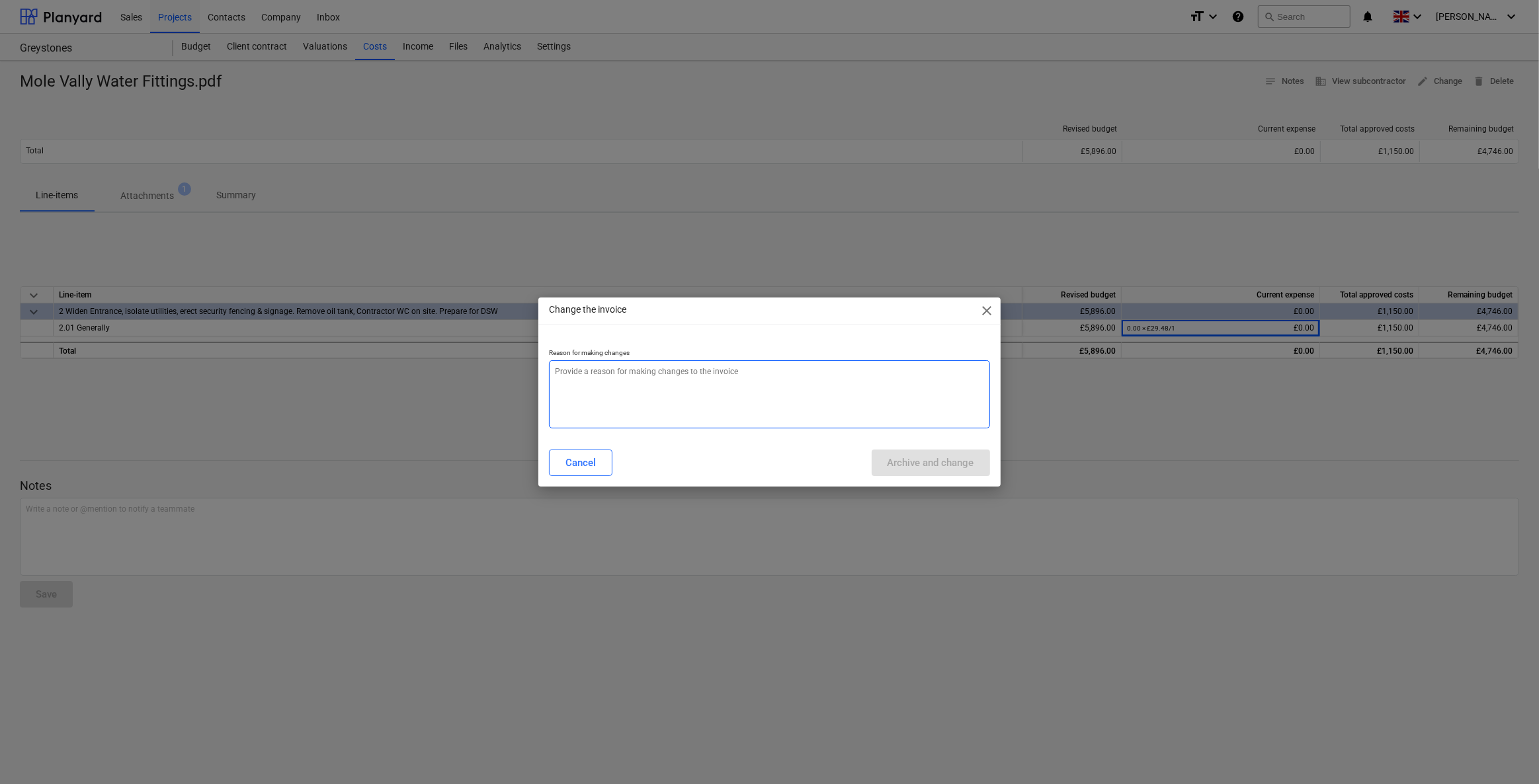
click at [654, 370] on textarea at bounding box center [769, 395] width 441 height 68
type textarea "q"
type textarea "x"
type textarea "qu"
type textarea "x"
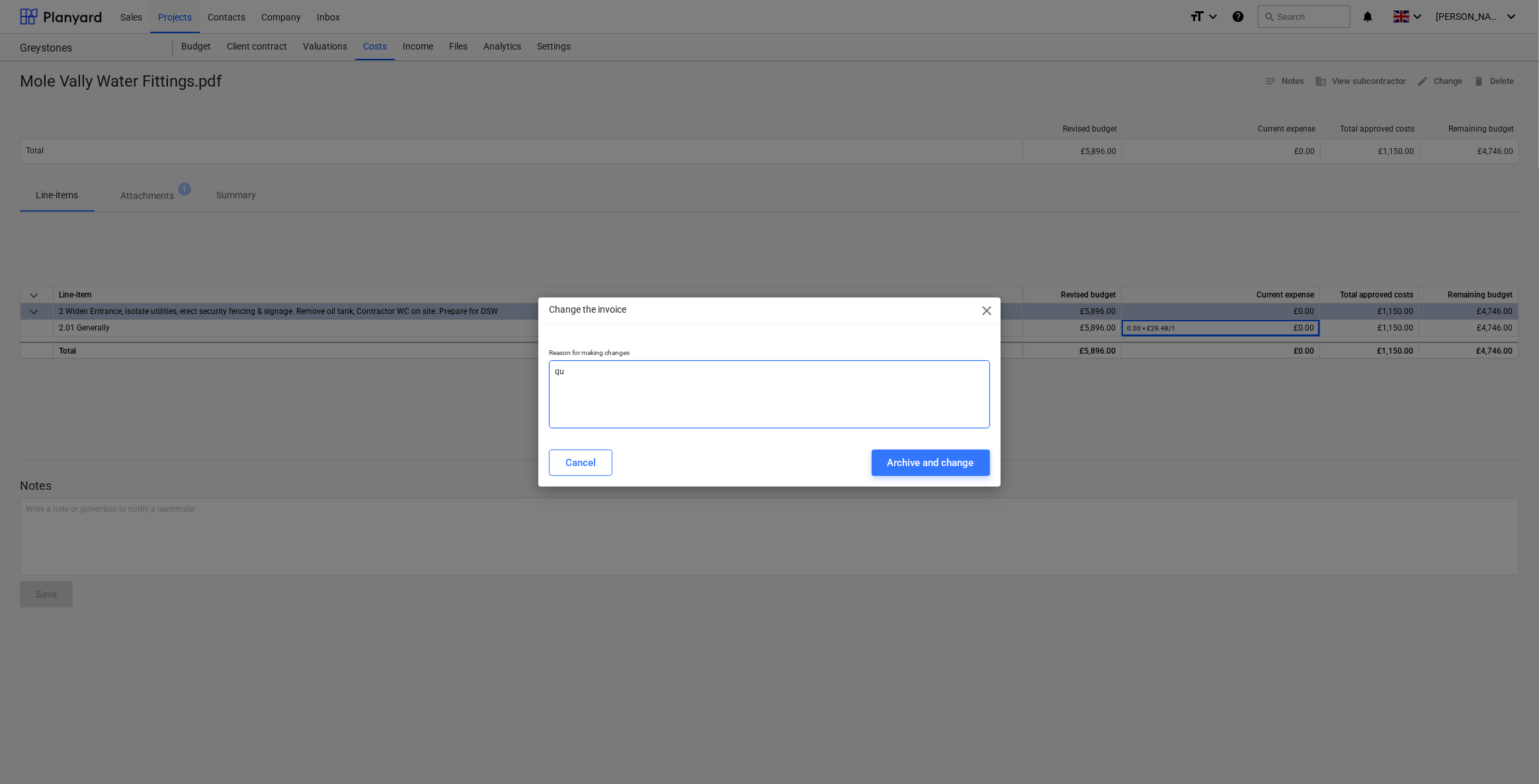
type textarea "qua"
type textarea "x"
type textarea "quan"
type textarea "x"
type textarea "quant"
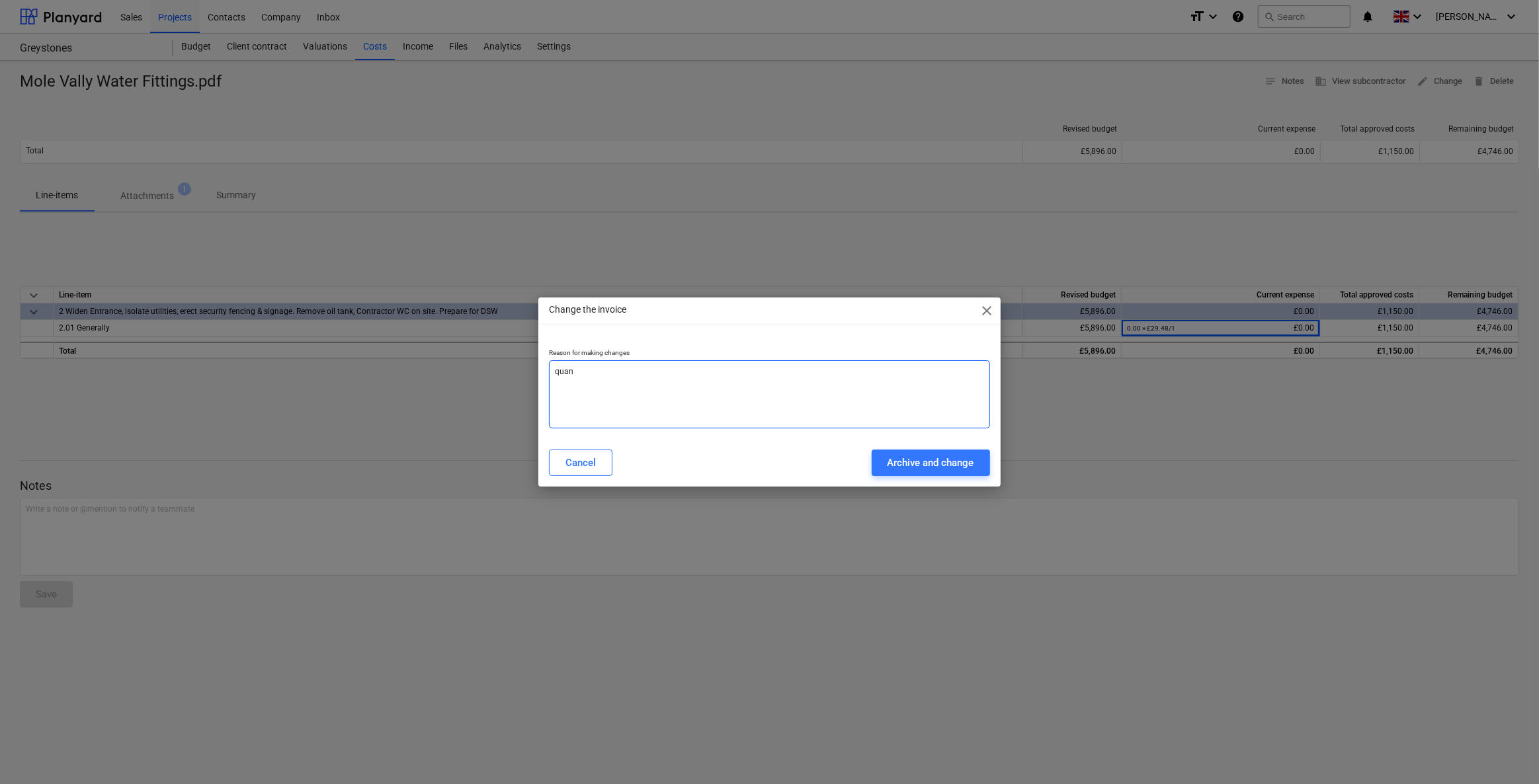
type textarea "x"
type textarea "quant"
click at [938, 470] on div "Archive and change" at bounding box center [930, 462] width 86 height 17
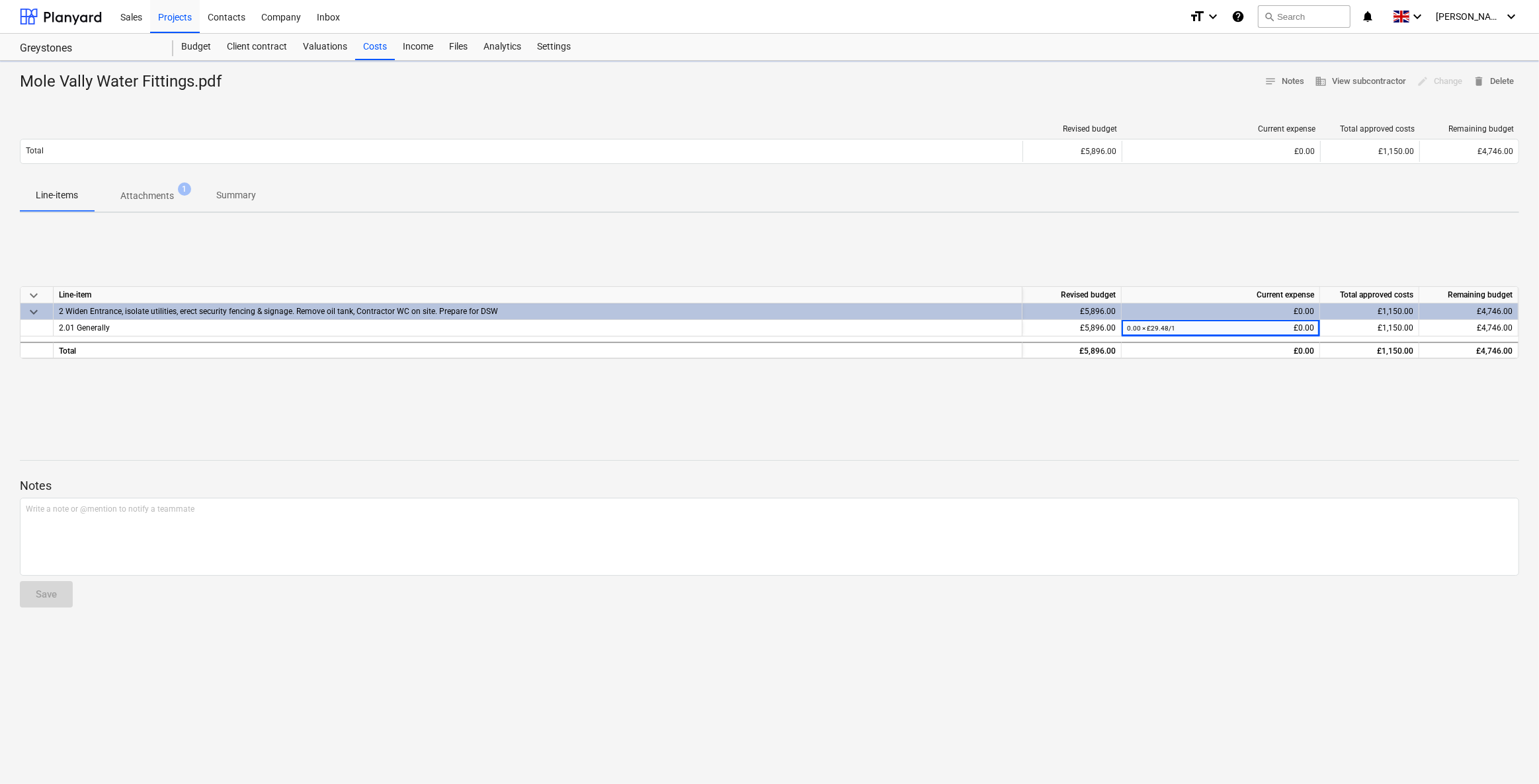
type textarea "x"
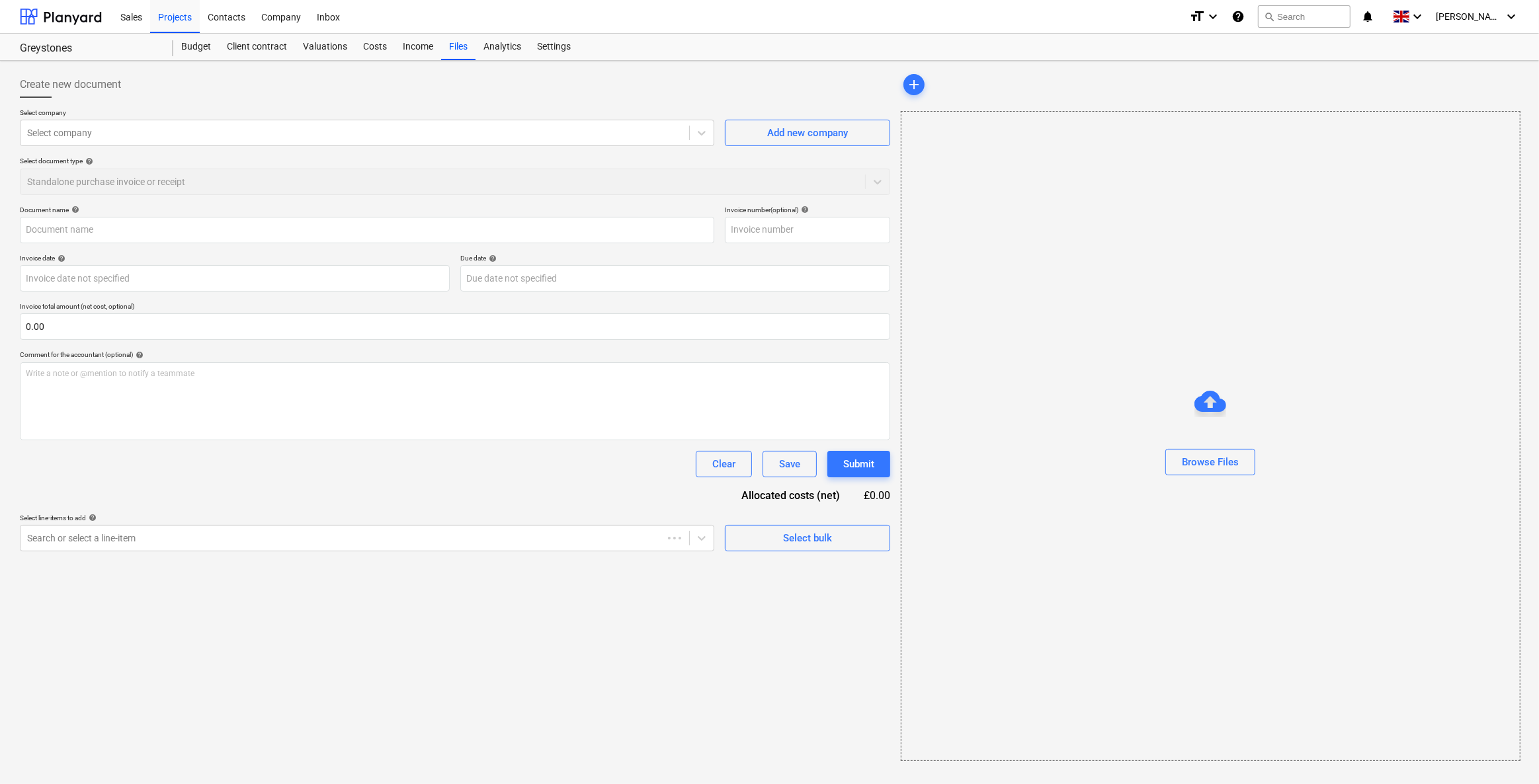
type input "Mole Vally Water Fittings.pdf"
type input "03 Sep 2025"
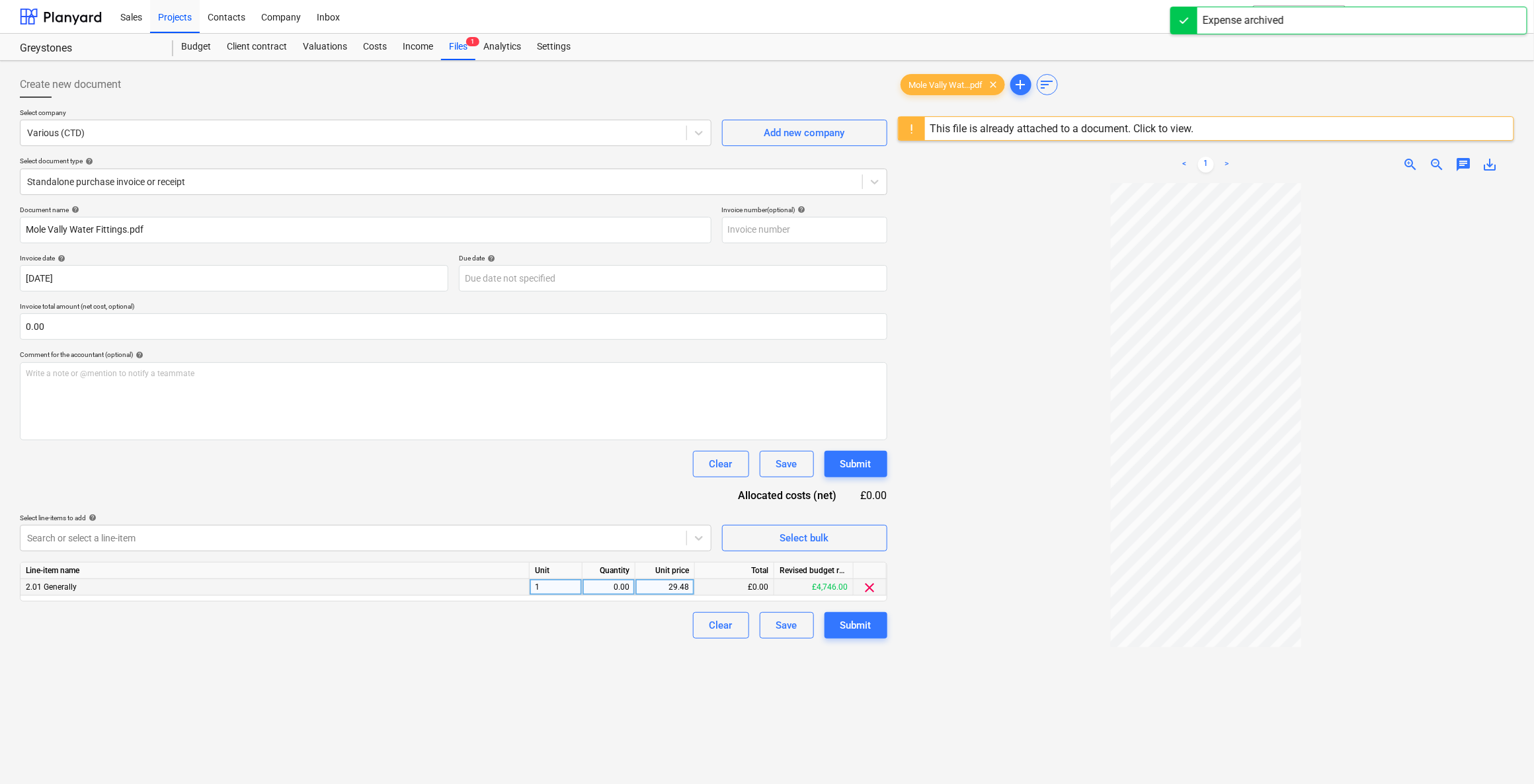
click at [614, 588] on div "0.00" at bounding box center [608, 587] width 42 height 16
type input "1"
click at [610, 634] on div "Clear Save Submit" at bounding box center [454, 625] width 868 height 27
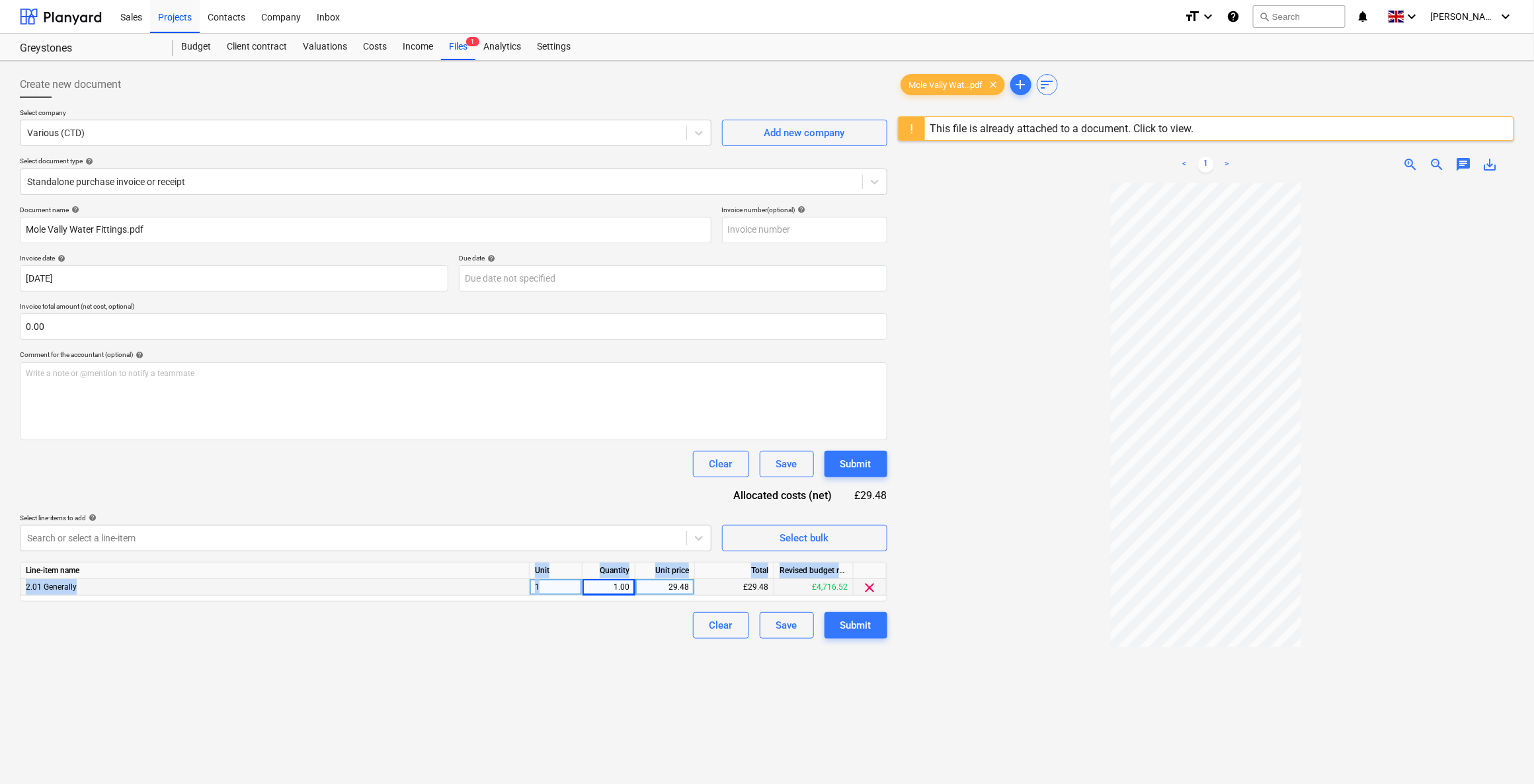
drag, startPoint x: 549, startPoint y: 586, endPoint x: 487, endPoint y: 595, distance: 62.6
click at [0, 0] on div "2.01 Generally 1 1.00 29.48 £29.48 £4,716.52 clear" at bounding box center [0, 0] width 0 height 0
click at [527, 683] on div "Create new document Select company Various (CTD) Add new company Select documen…" at bounding box center [453, 501] width 878 height 869
click at [549, 588] on div "1" at bounding box center [556, 587] width 53 height 16
click at [591, 645] on div "Create new document Select company Various (CTD) Add new company Select documen…" at bounding box center [453, 501] width 878 height 869
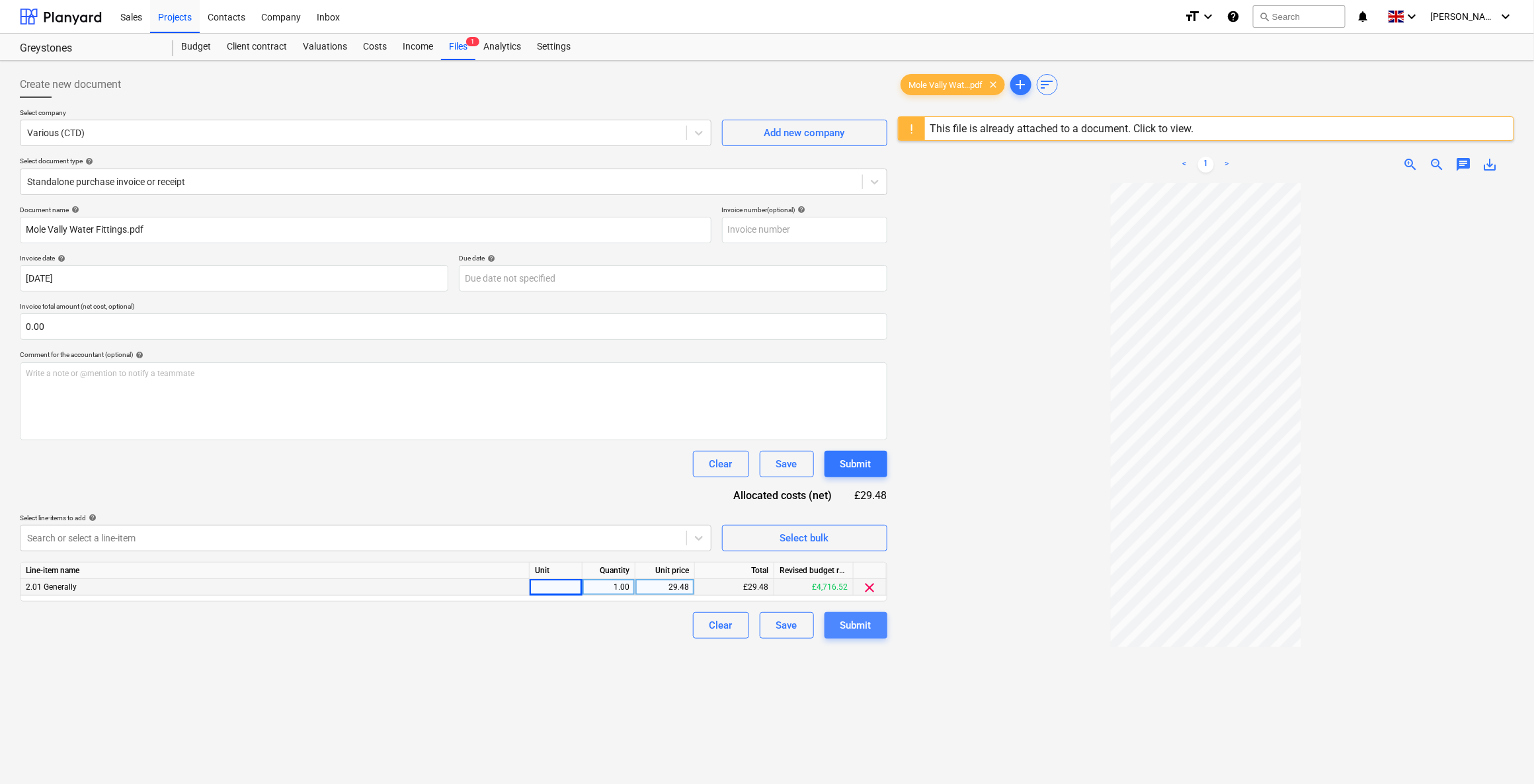
click at [838, 624] on button "Submit" at bounding box center [855, 625] width 63 height 27
click at [1005, 215] on div at bounding box center [1206, 556] width 616 height 747
click at [561, 587] on div at bounding box center [556, 587] width 53 height 16
click at [771, 628] on button "Save" at bounding box center [786, 625] width 54 height 27
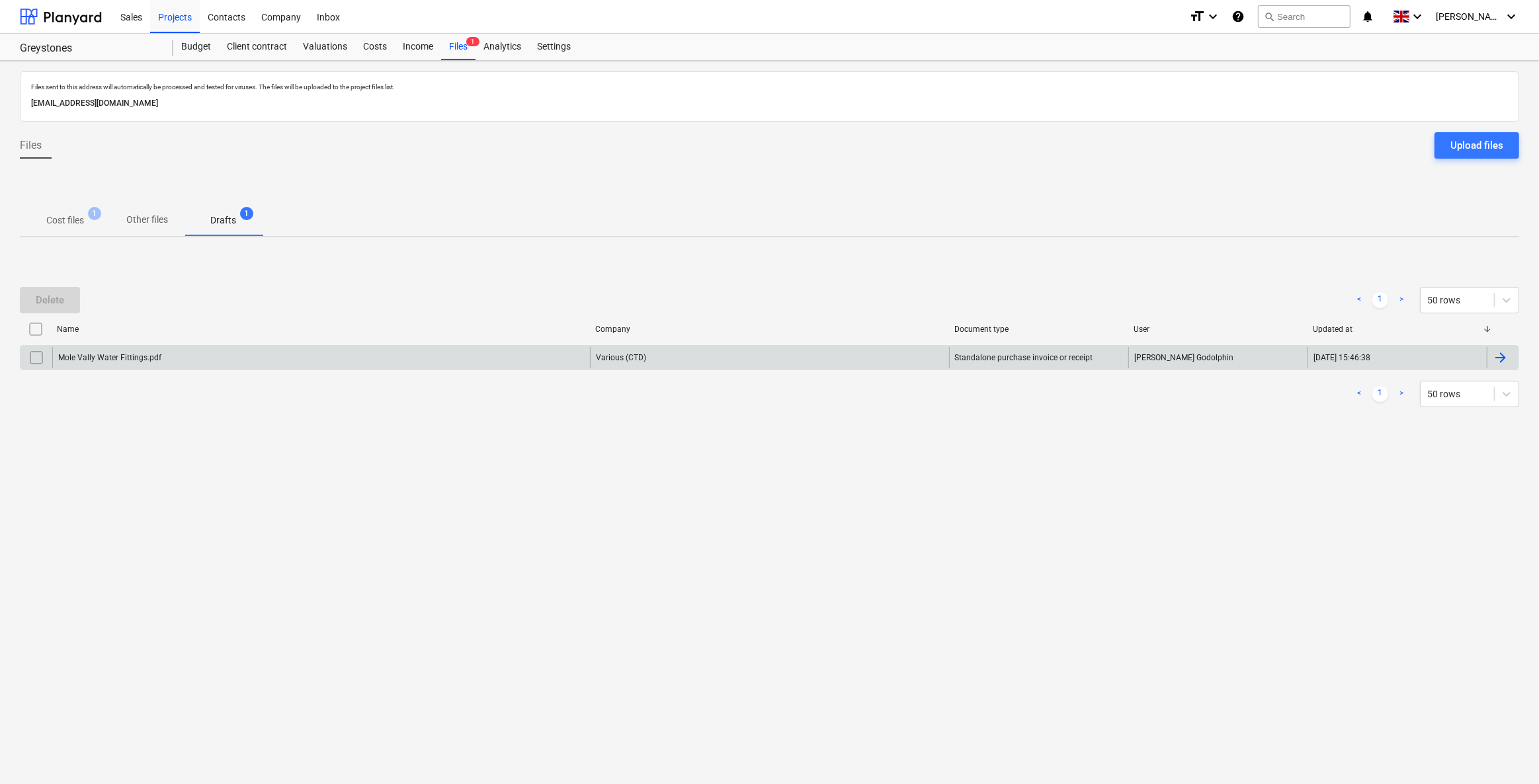
click at [30, 354] on input "checkbox" at bounding box center [36, 358] width 21 height 21
click at [567, 165] on div "Files Upload files" at bounding box center [769, 150] width 1499 height 37
click at [369, 45] on div "Costs" at bounding box center [375, 47] width 40 height 27
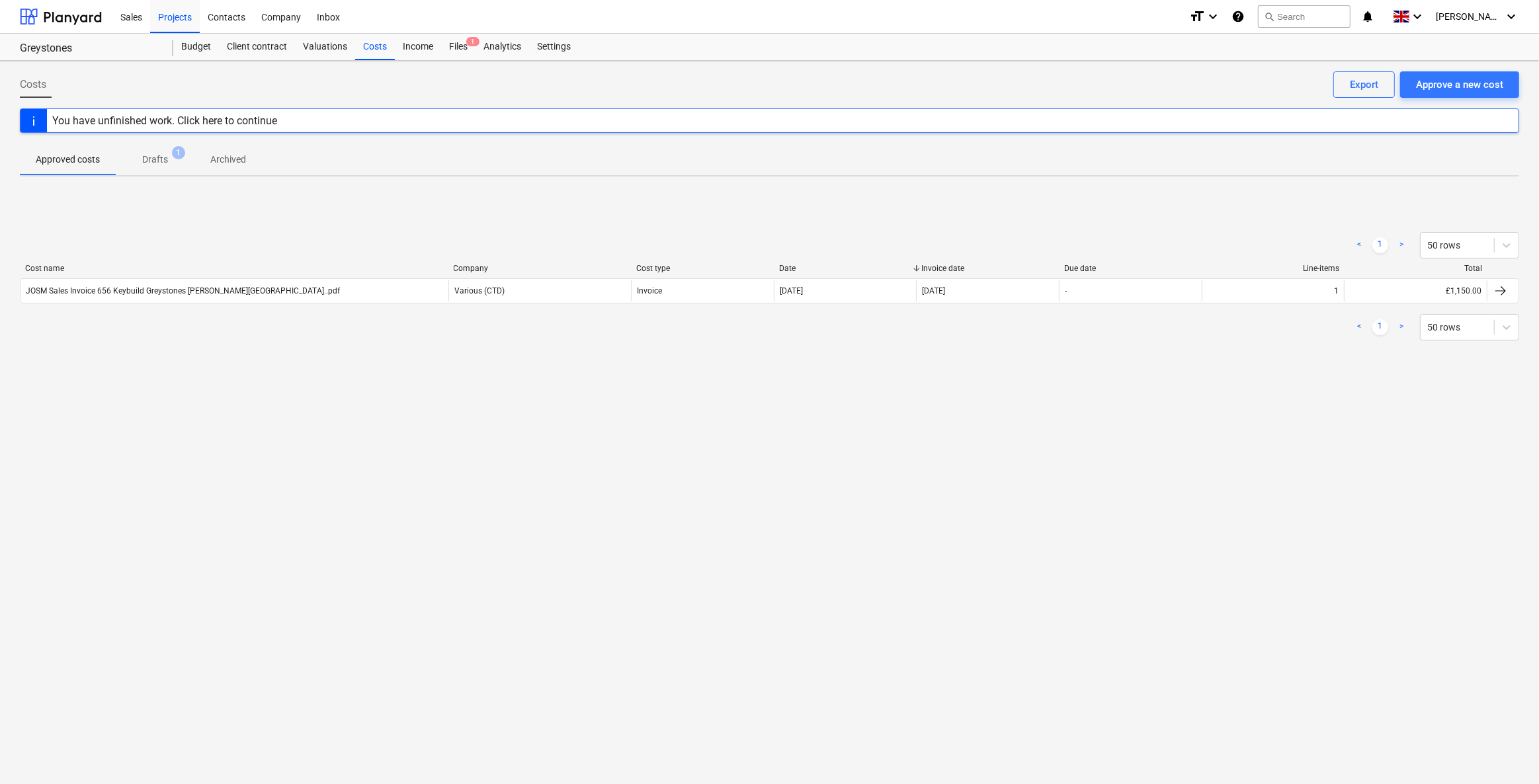
click at [160, 162] on p "Drafts" at bounding box center [155, 159] width 26 height 14
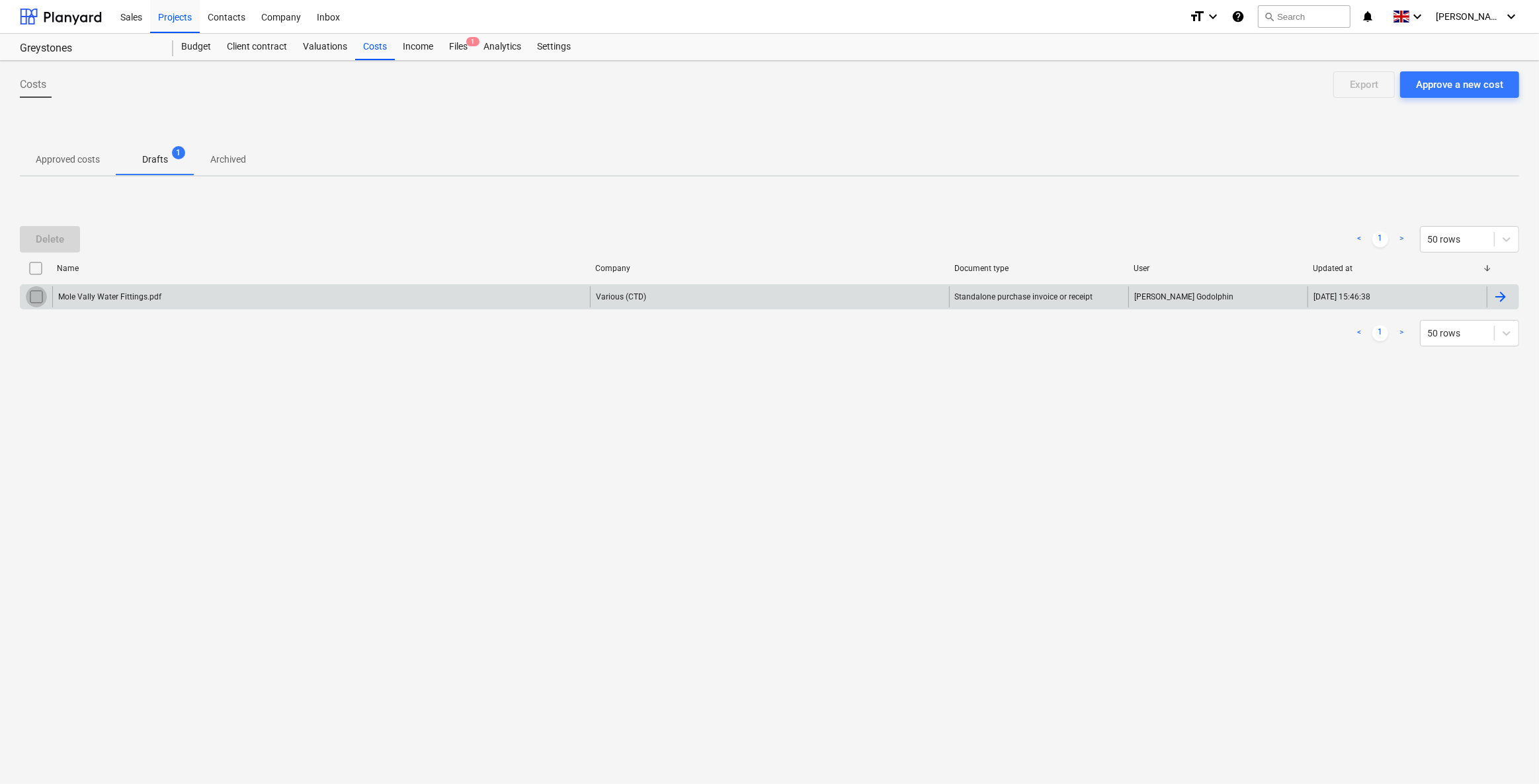
click at [33, 295] on input "checkbox" at bounding box center [36, 297] width 21 height 21
click at [127, 299] on div "Mole Vally Water Fittings.pdf" at bounding box center [109, 297] width 103 height 9
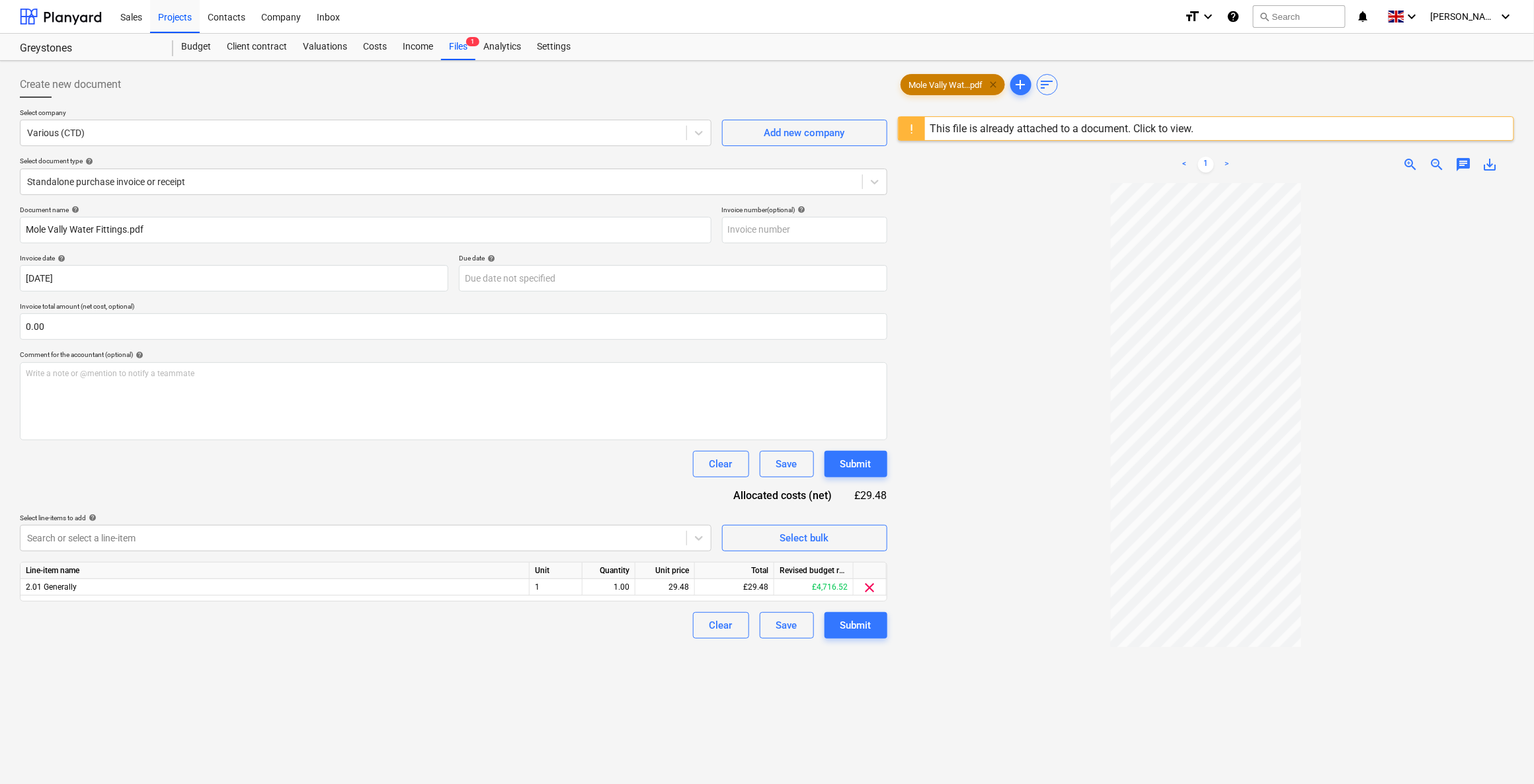
click at [994, 81] on span "clear" at bounding box center [993, 84] width 16 height 16
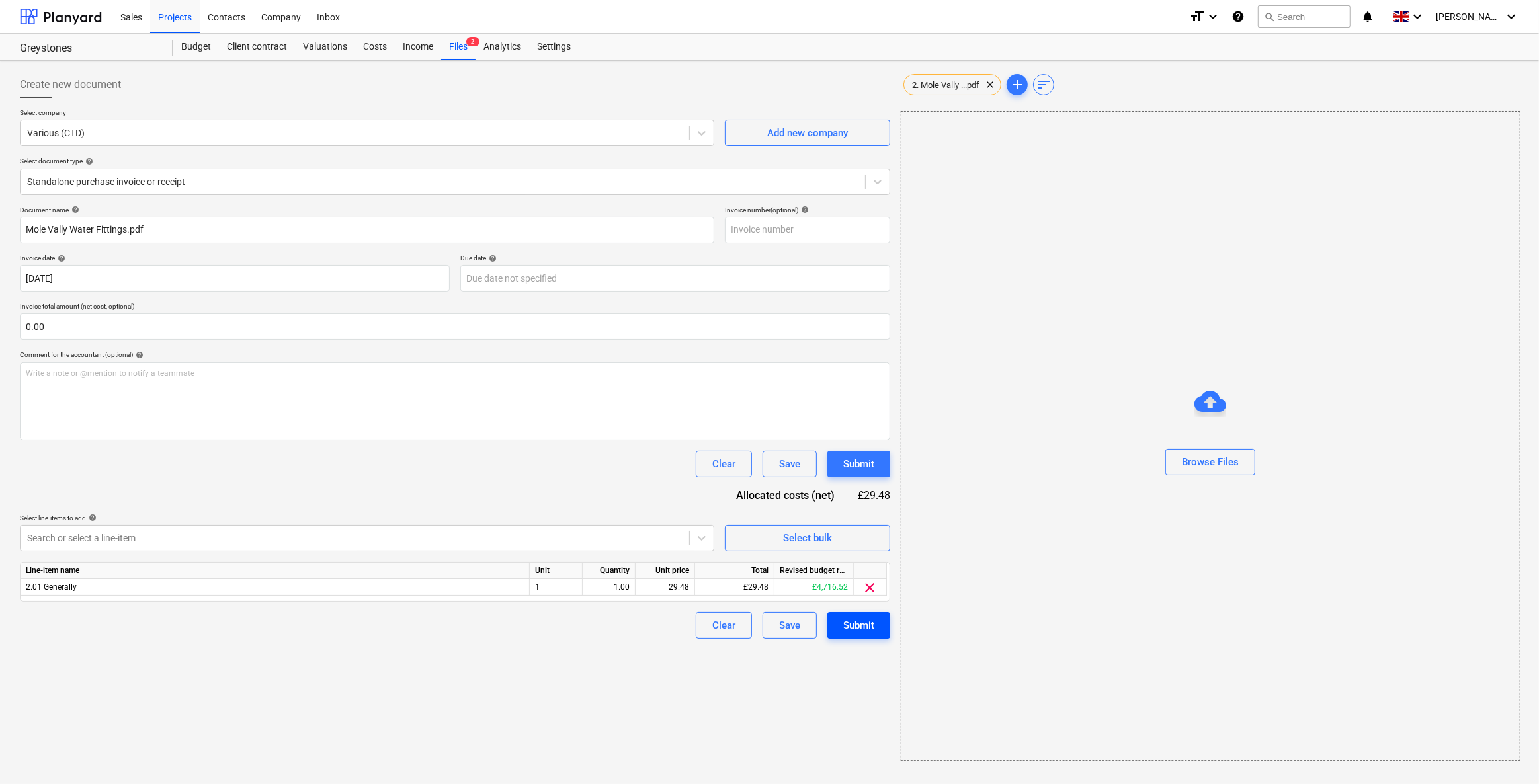
click at [856, 630] on div "Submit" at bounding box center [858, 625] width 31 height 17
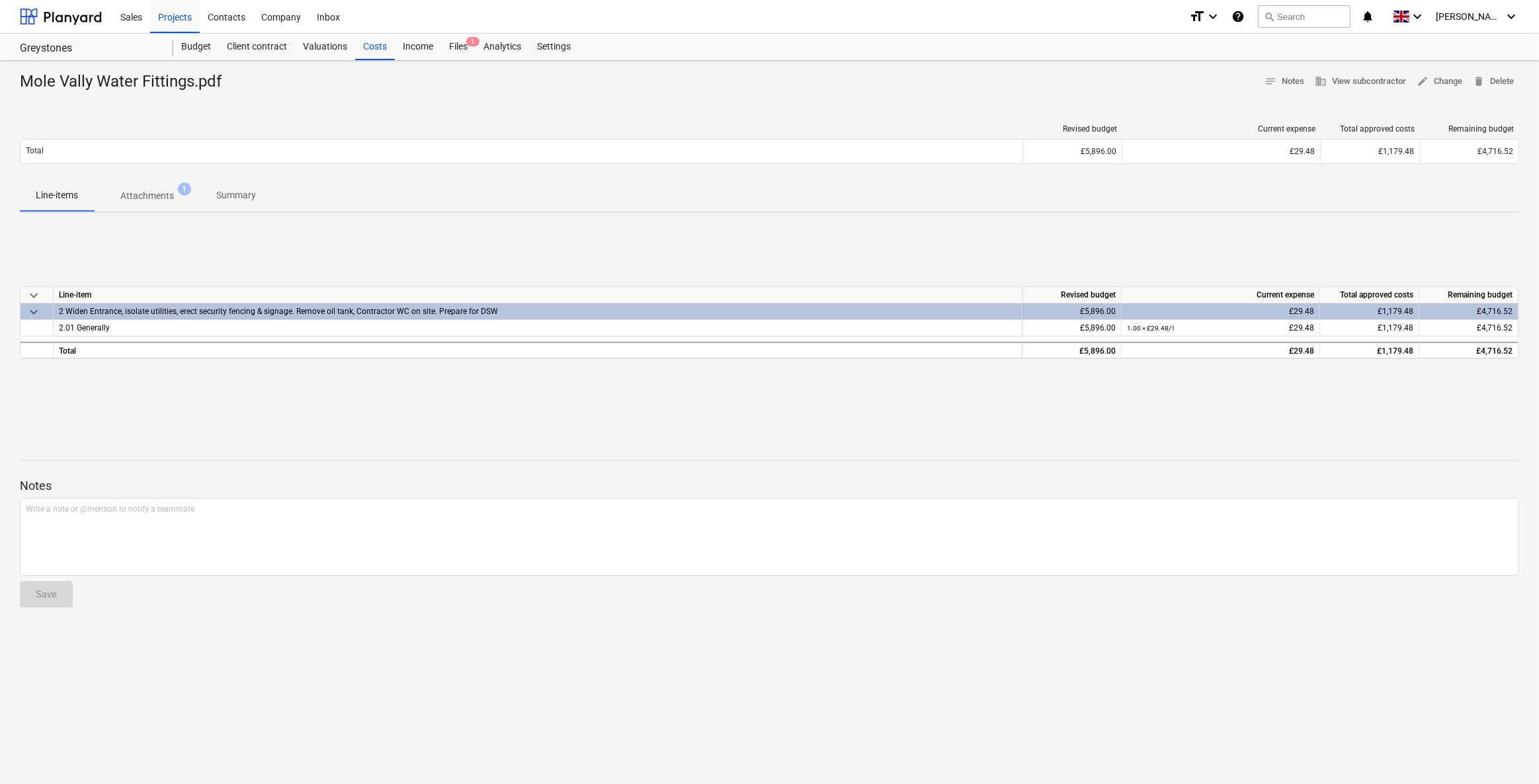
click at [145, 196] on p "Attachments" at bounding box center [147, 196] width 53 height 14
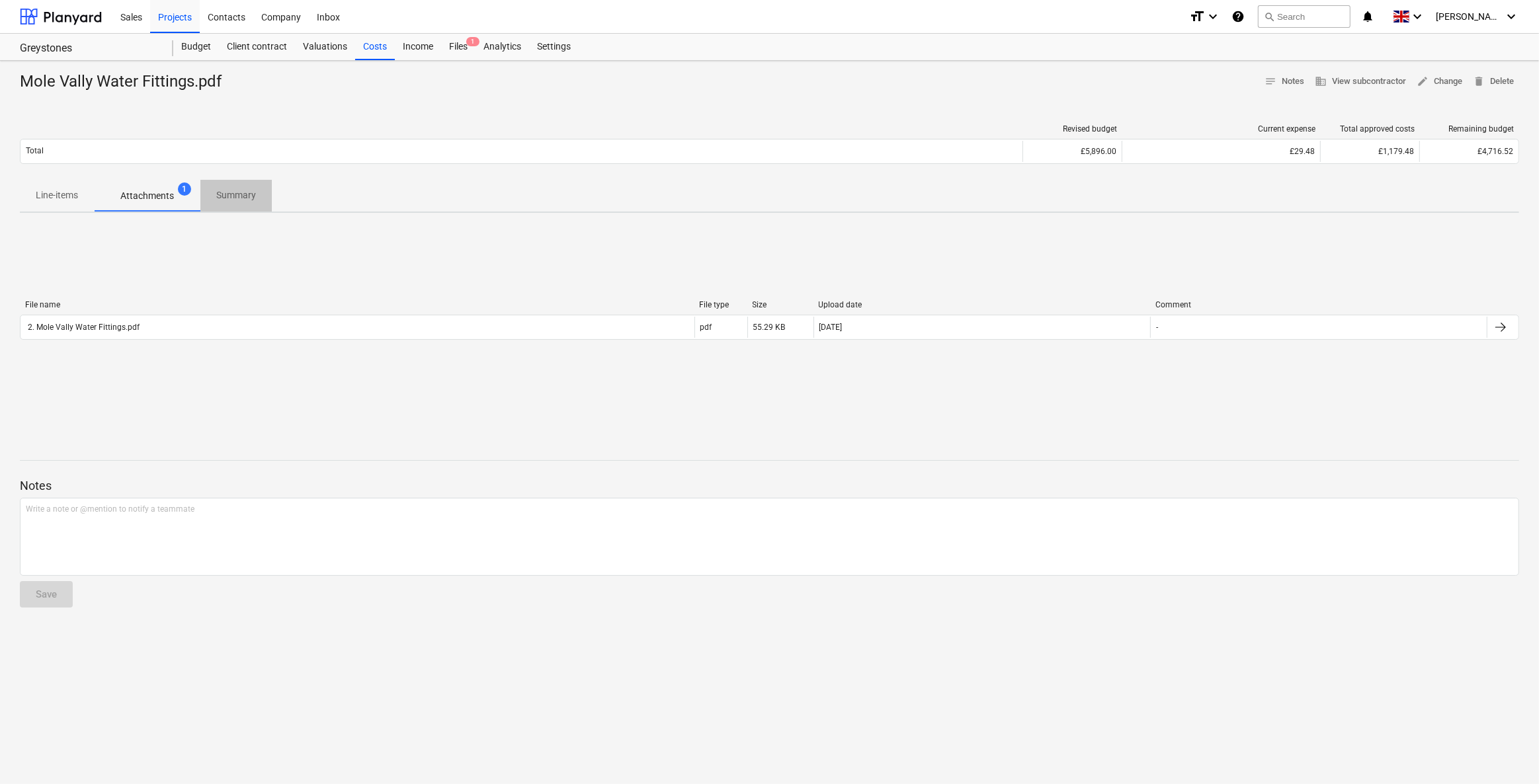
click at [216, 193] on p "Summary" at bounding box center [236, 195] width 40 height 14
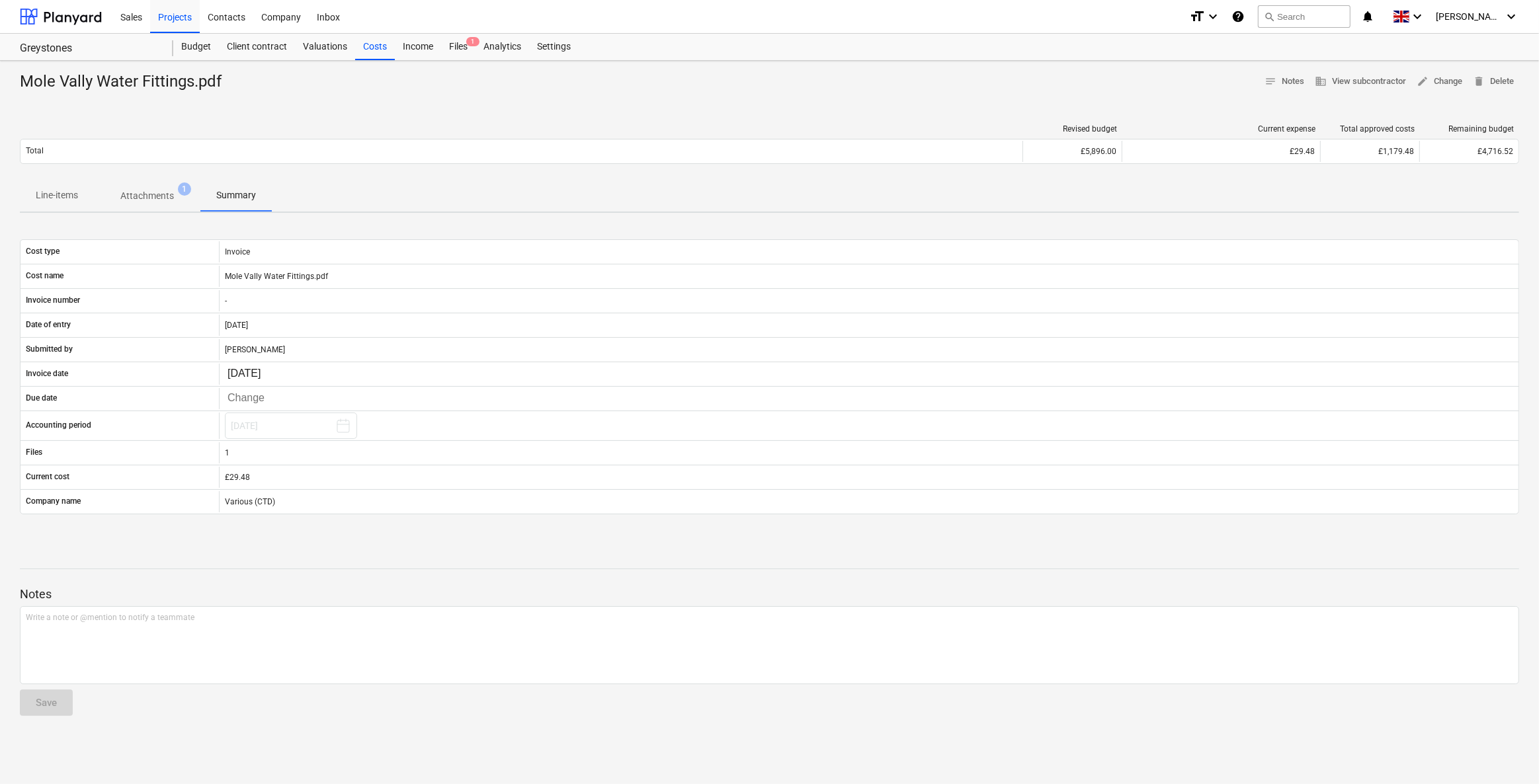
click at [169, 191] on p "Attachments" at bounding box center [147, 196] width 53 height 14
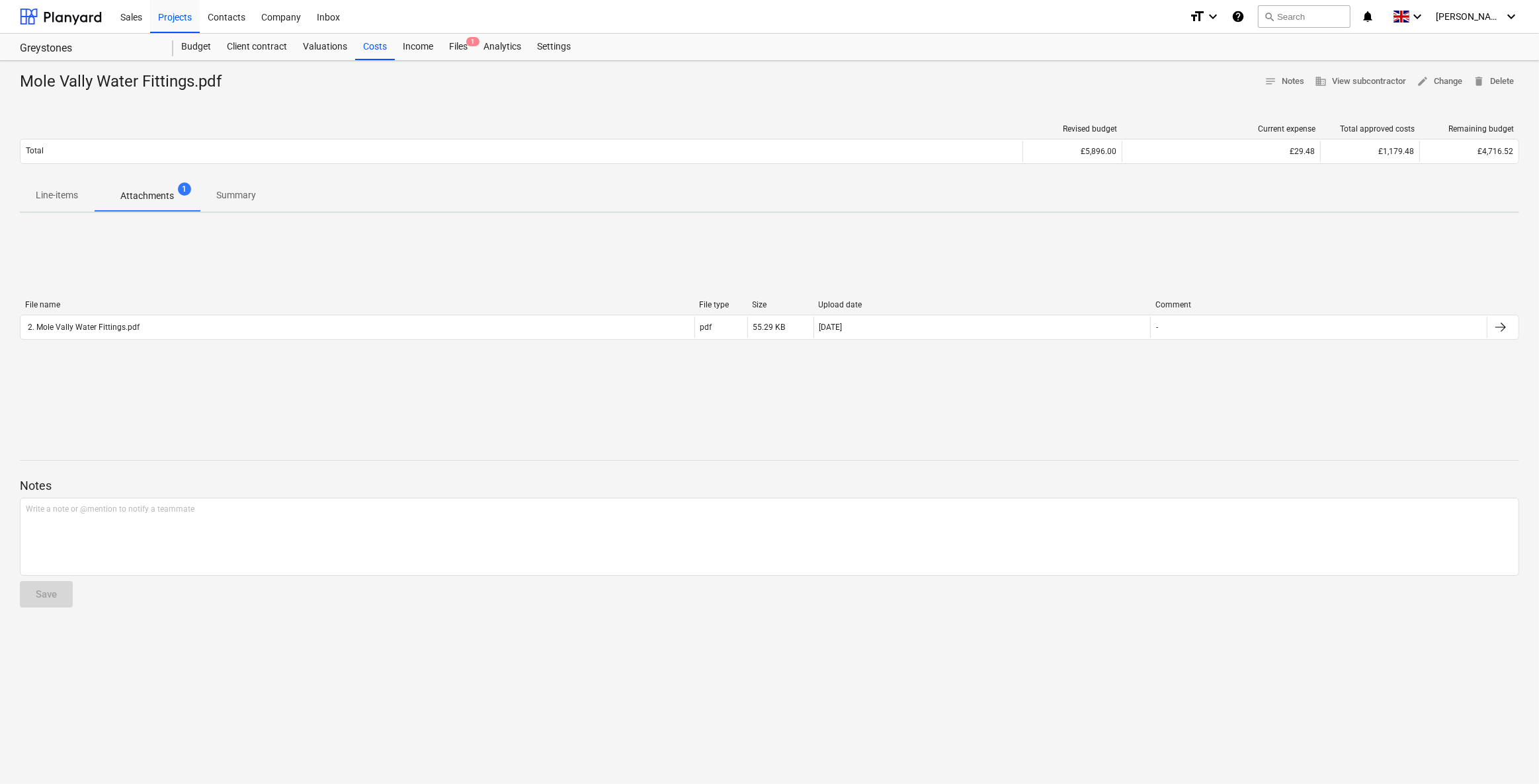
click at [57, 188] on p "Line-items" at bounding box center [57, 195] width 43 height 14
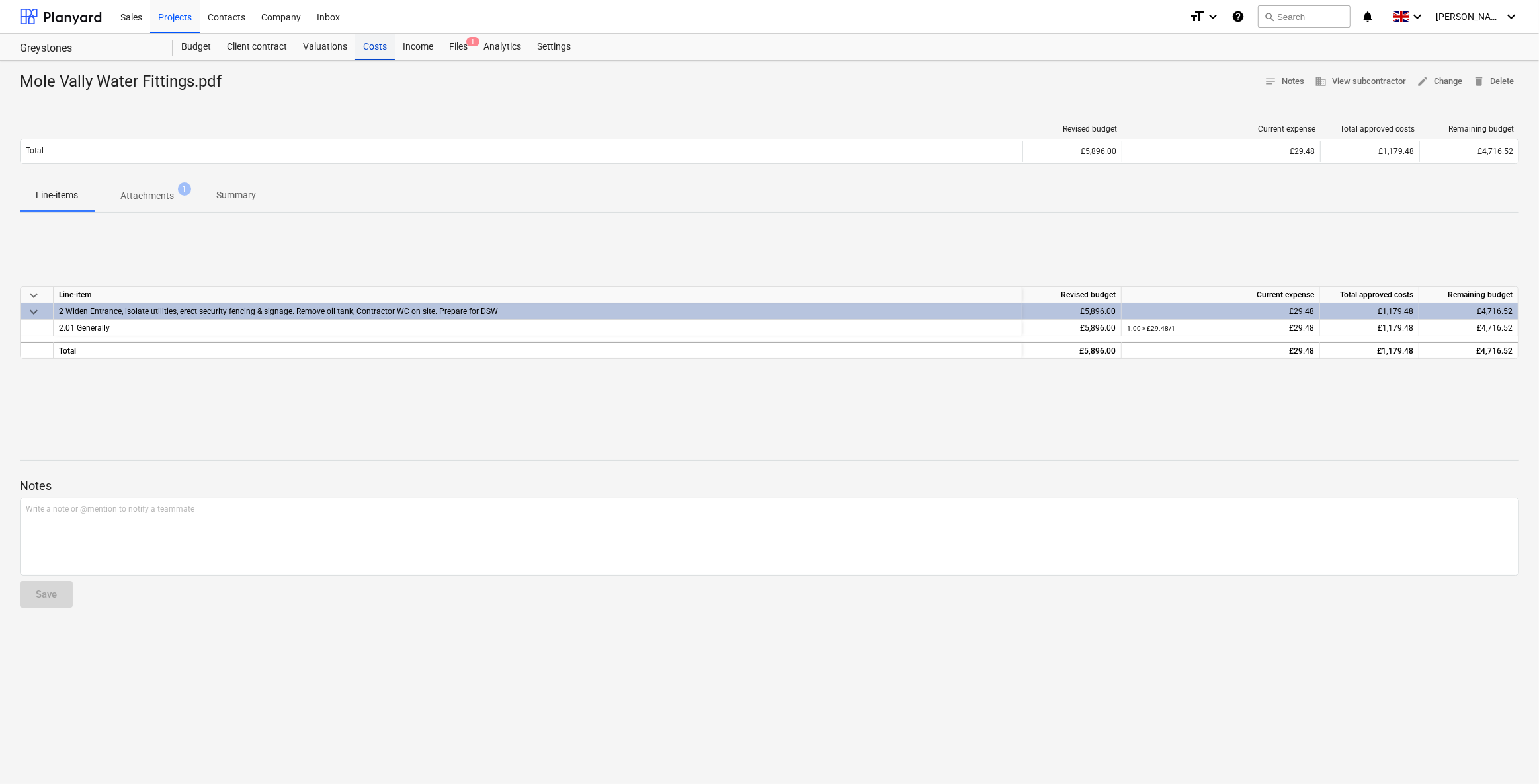
click at [370, 53] on div "Costs" at bounding box center [375, 47] width 40 height 27
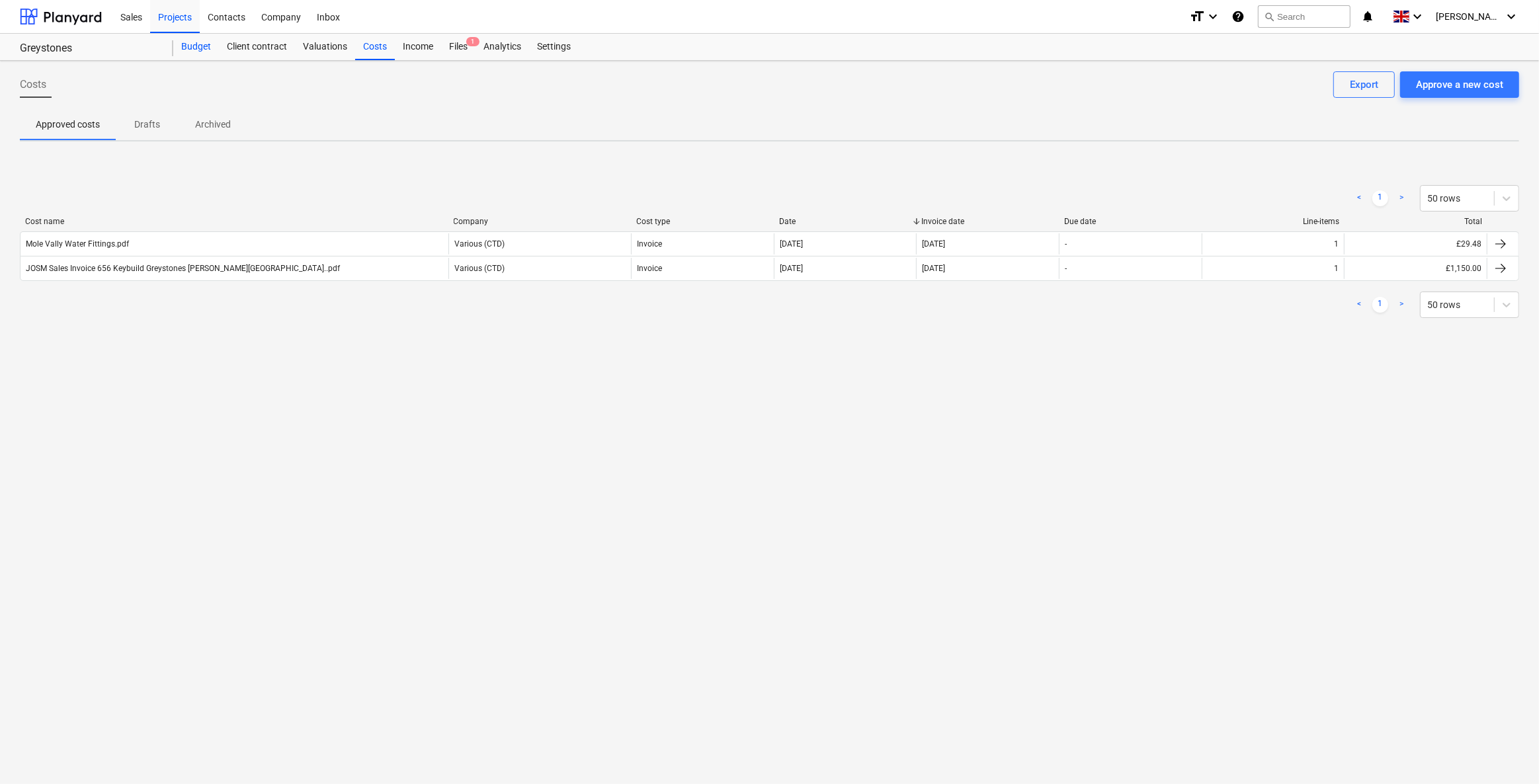
click at [194, 48] on div "Budget" at bounding box center [196, 47] width 46 height 27
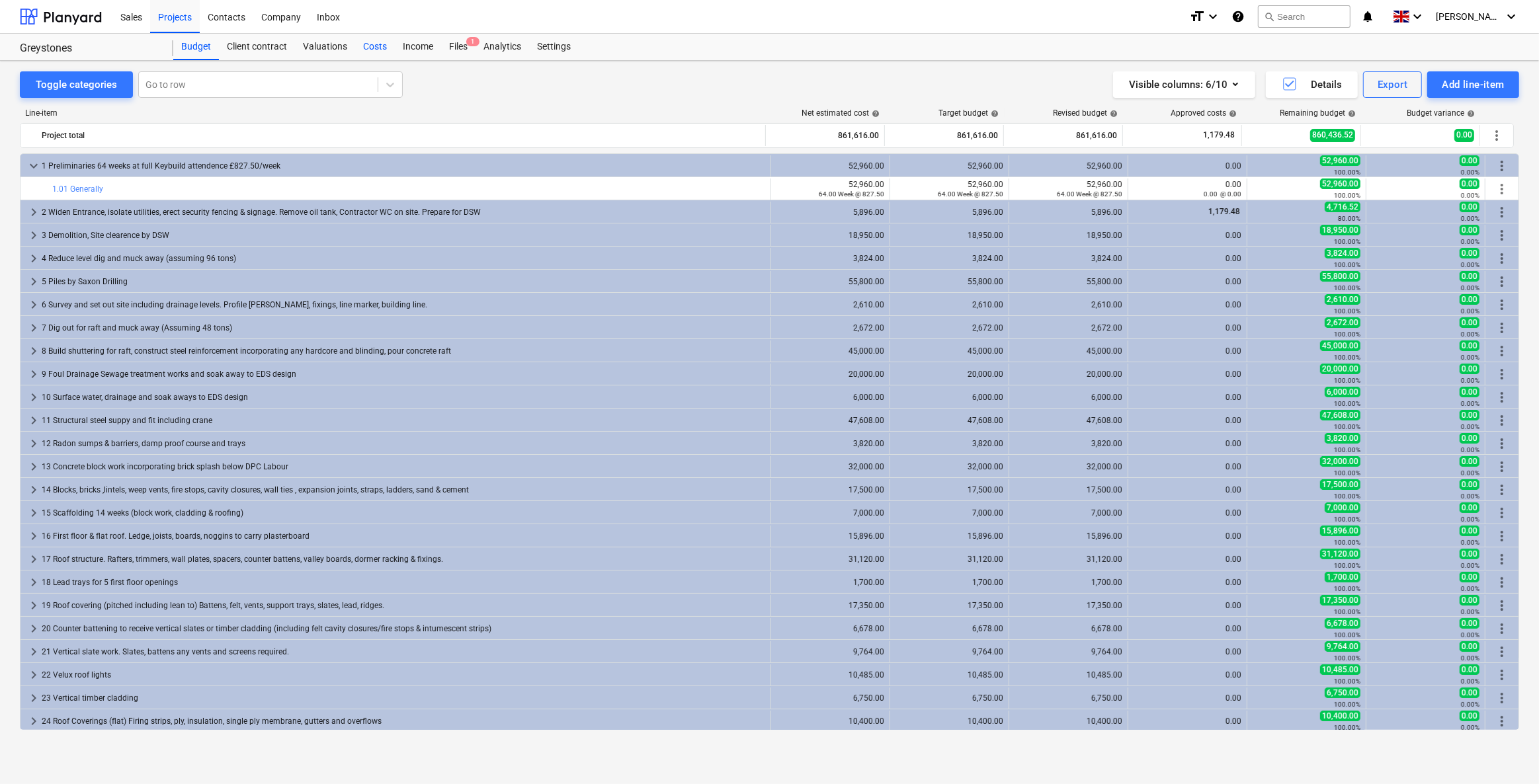
click at [376, 43] on div "Costs" at bounding box center [375, 47] width 40 height 27
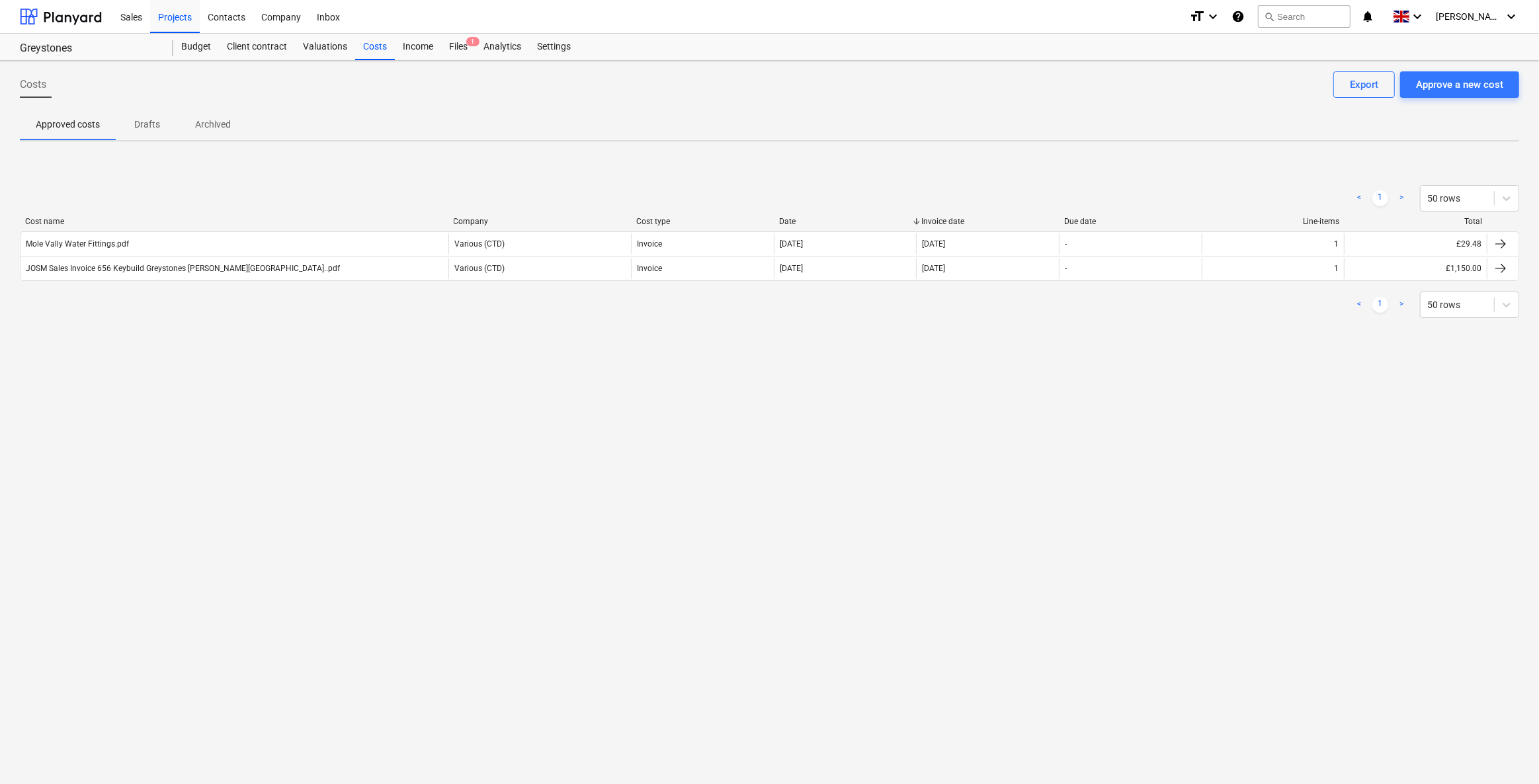
click at [218, 423] on div "Costs Approve a new cost Export Approved costs Drafts Archived < 1 > 50 rows Co…" at bounding box center [769, 422] width 1539 height 723
click at [1478, 81] on div "Approve a new cost" at bounding box center [1459, 84] width 87 height 17
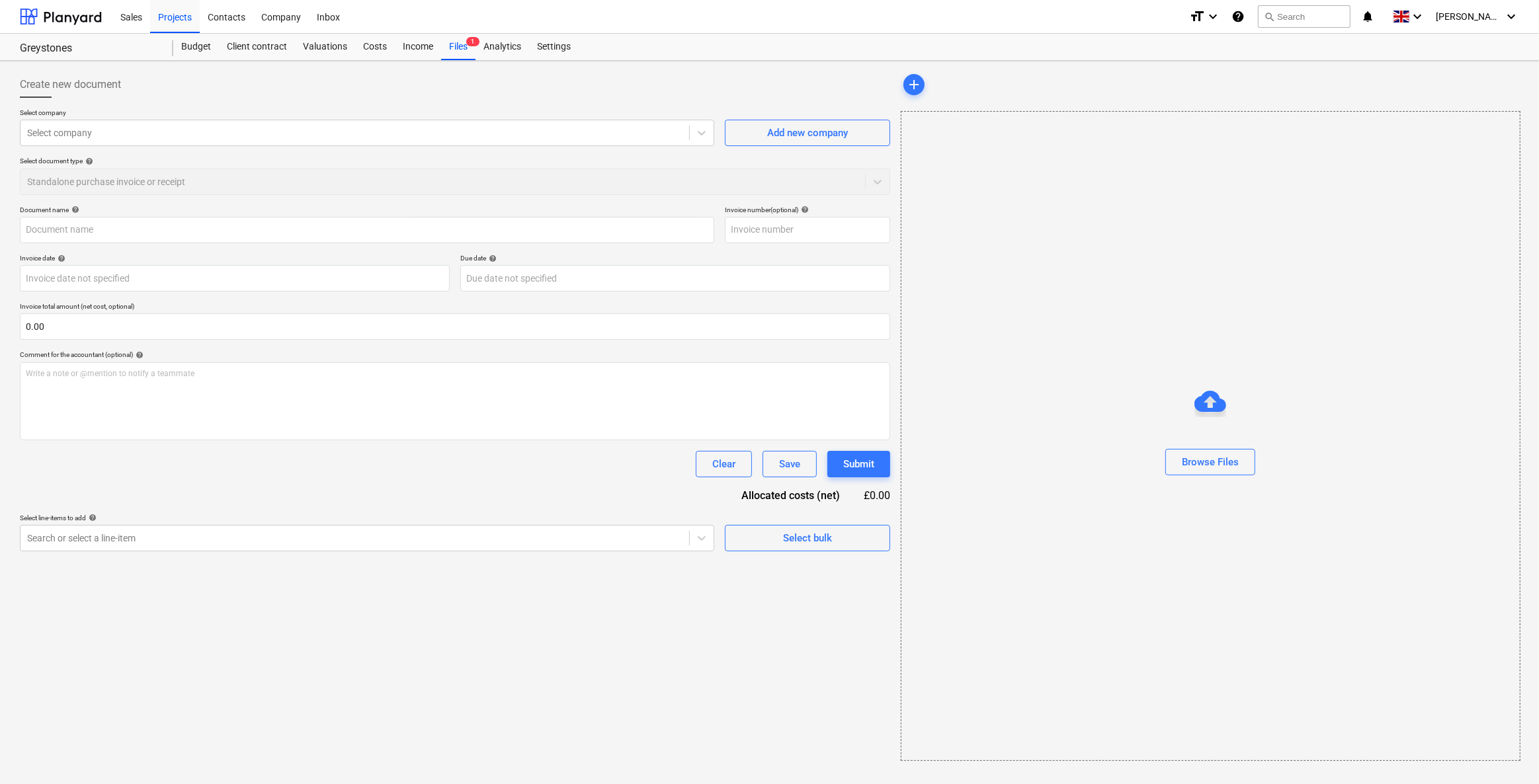
type input "Oil Tank INV-00003241.pdf"
click at [105, 272] on body "Sales Projects Contacts Company Inbox format_size keyboard_arrow_down help sear…" at bounding box center [767, 392] width 1534 height 784
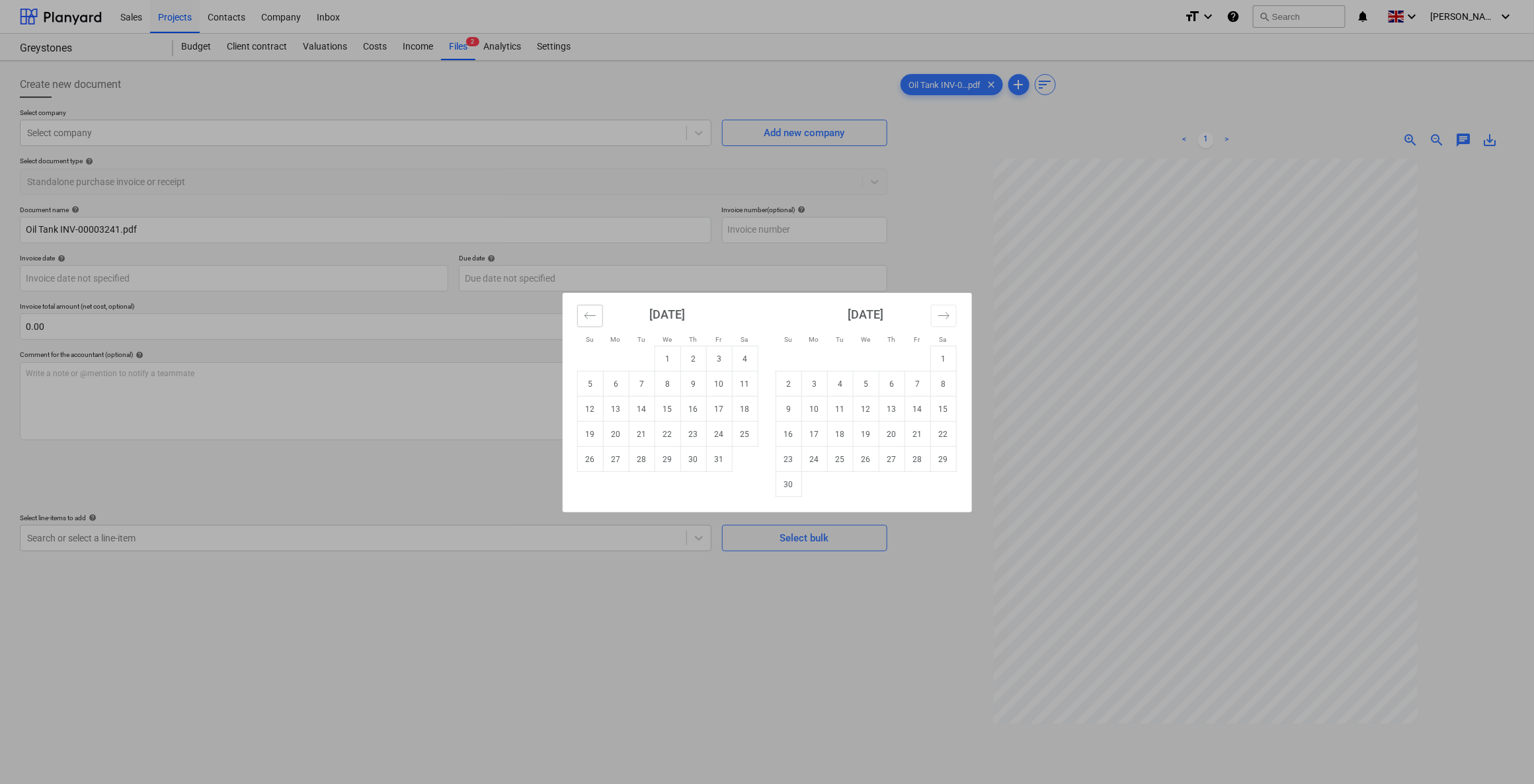
click at [585, 317] on icon "Move backward to switch to the previous month." at bounding box center [589, 315] width 12 height 12
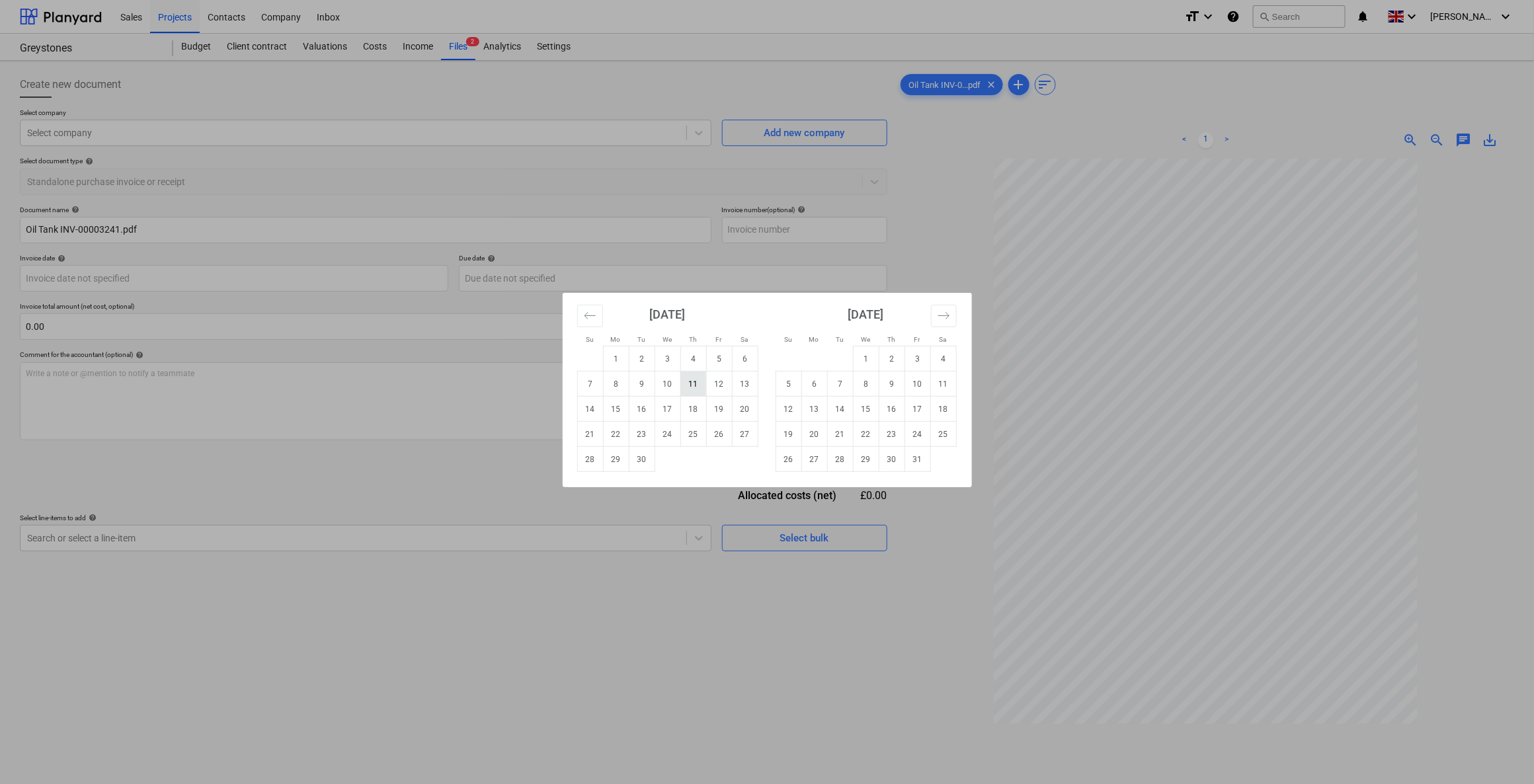
click at [685, 387] on td "11" at bounding box center [693, 383] width 26 height 25
type input "11 Sep 2025"
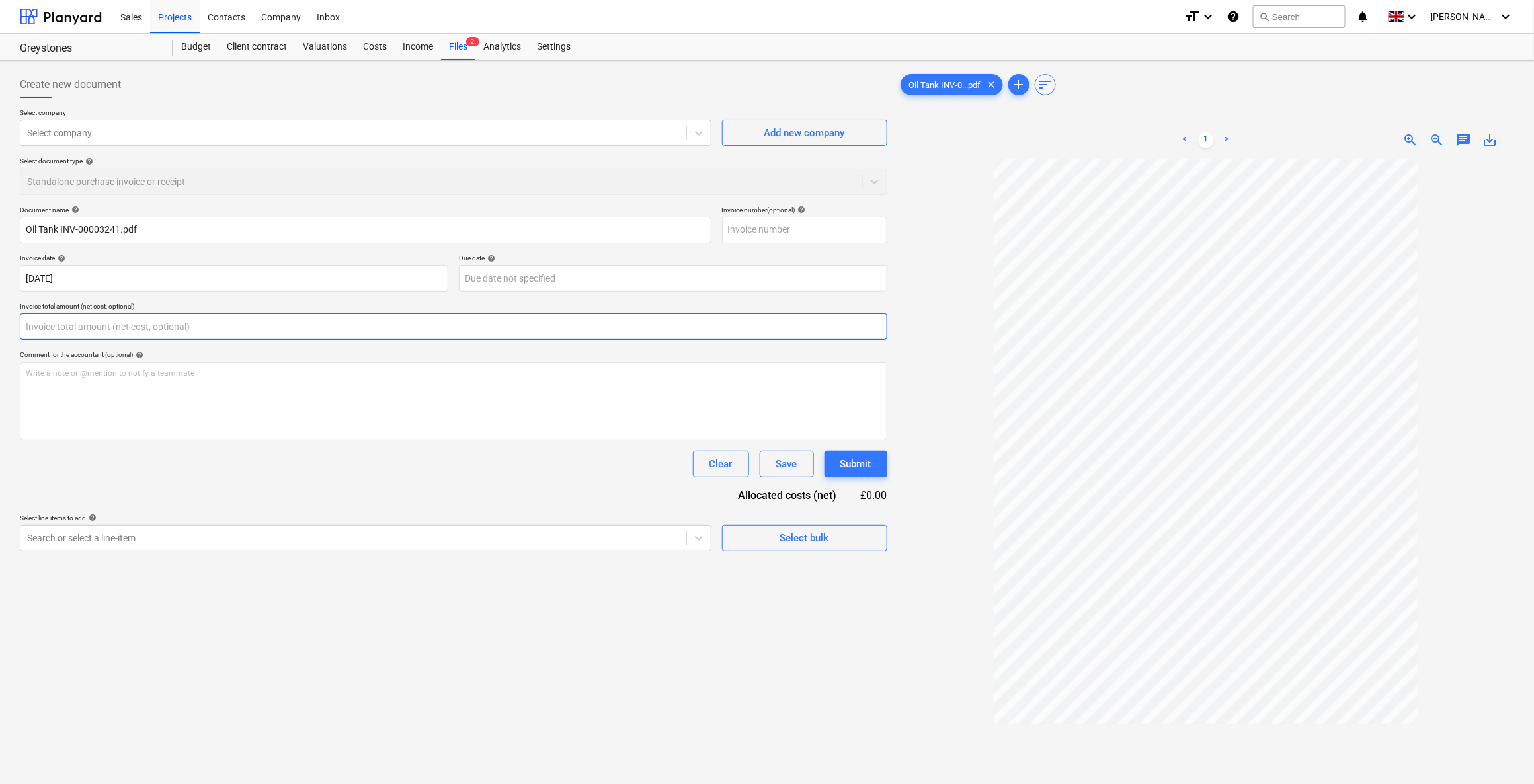
click at [49, 325] on input "text" at bounding box center [454, 327] width 868 height 27
type input "545.00"
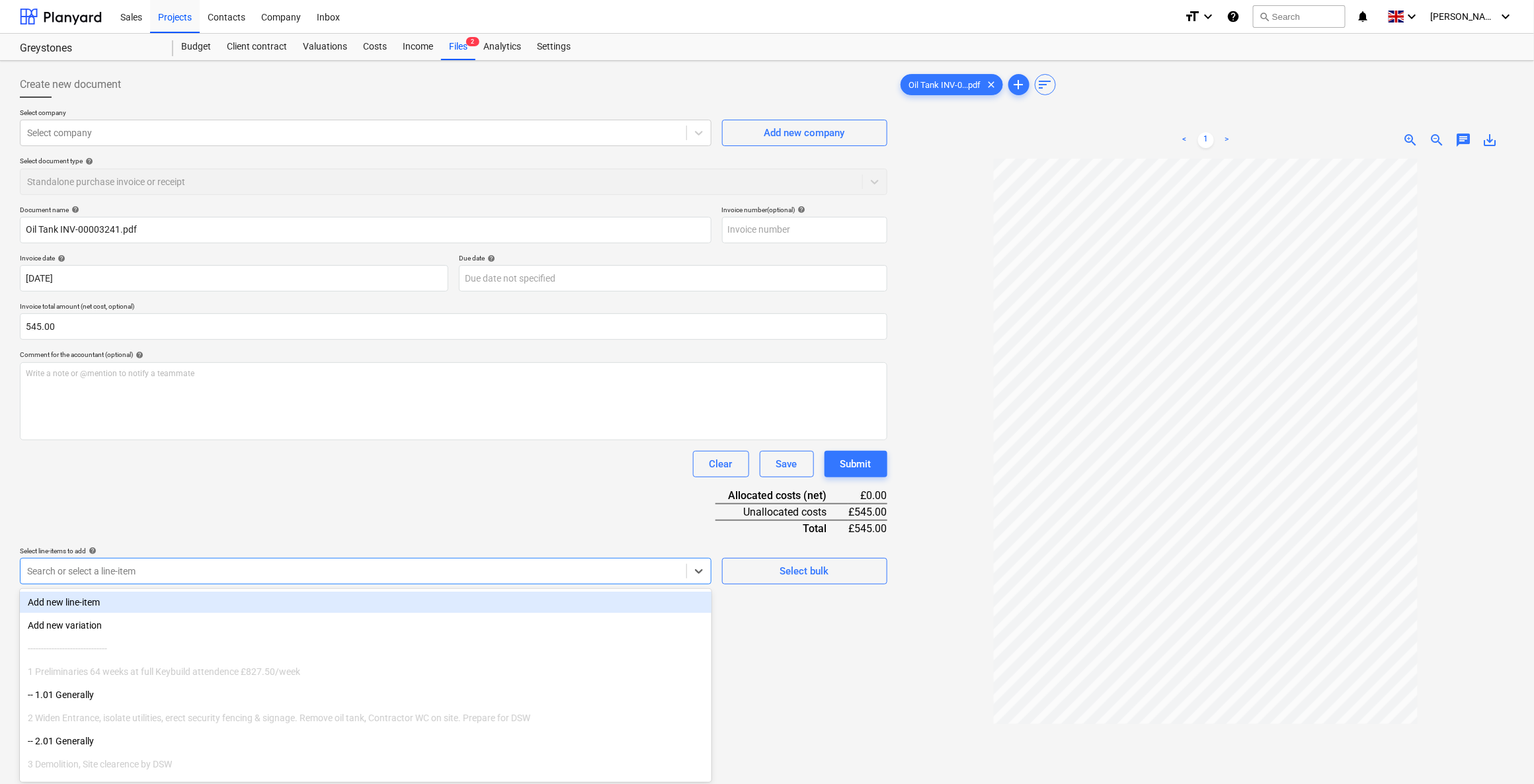
click at [144, 566] on div at bounding box center [353, 571] width 652 height 13
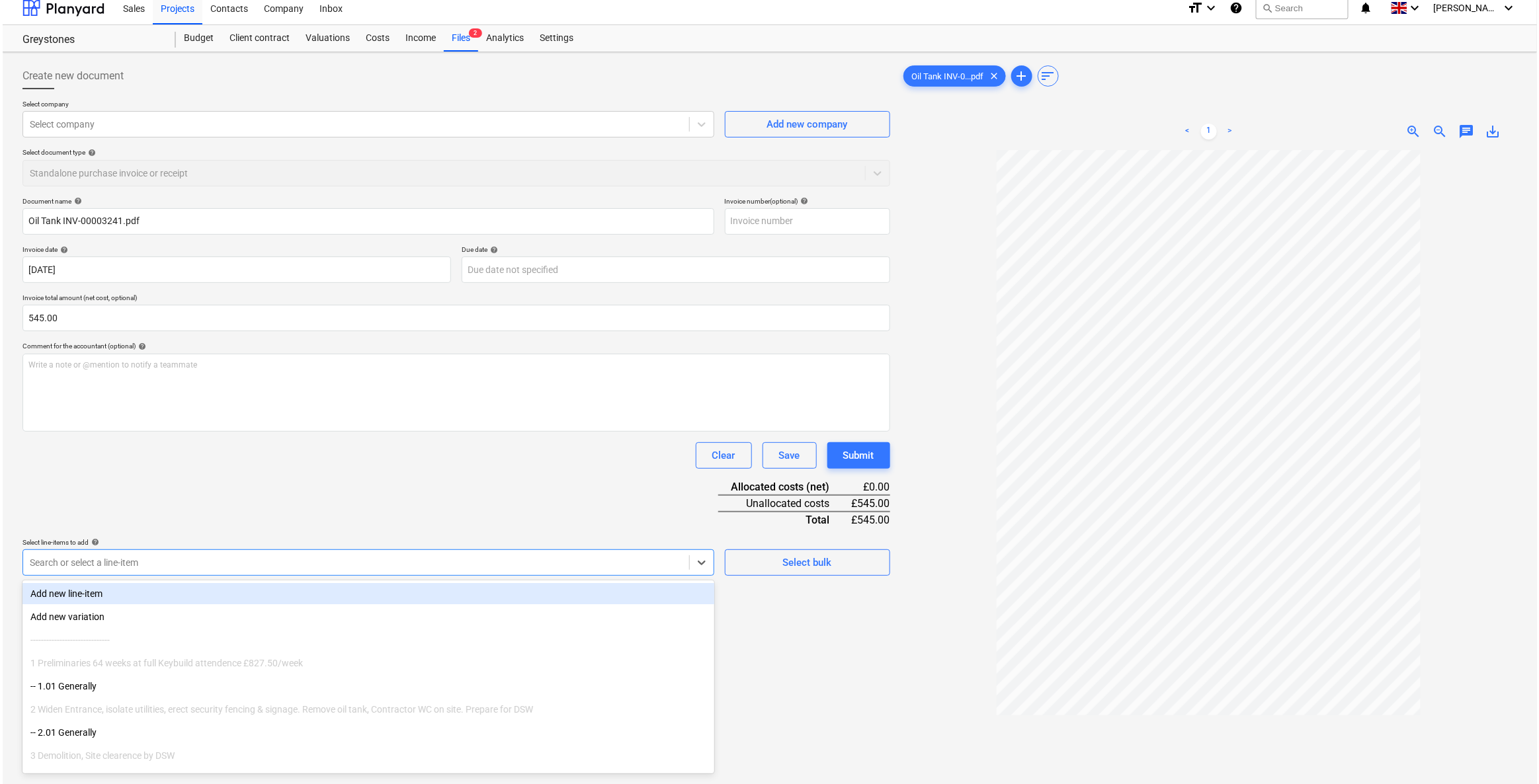
scroll to position [10, 0]
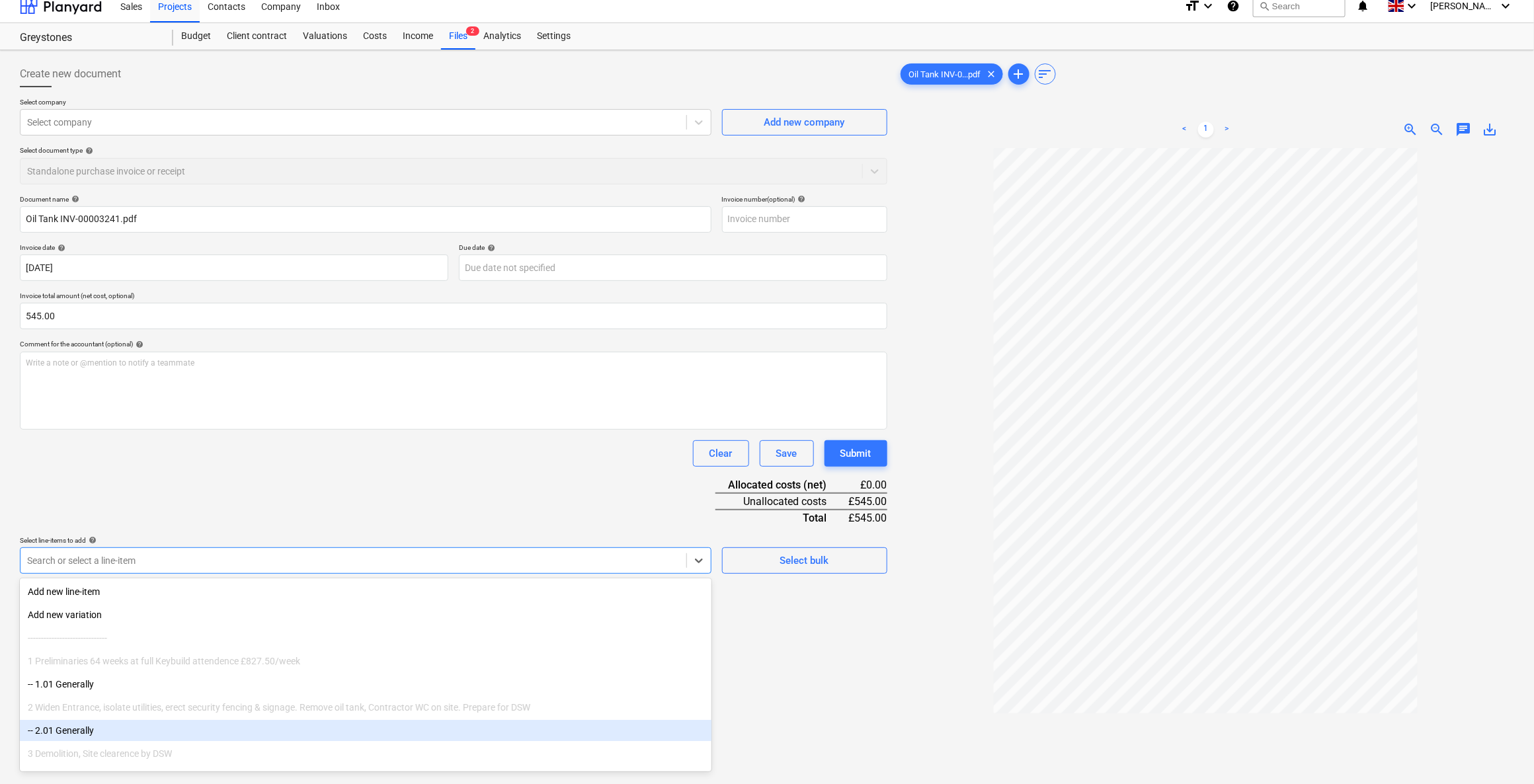
click at [75, 734] on div "-- 2.01 Generally" at bounding box center [365, 730] width 691 height 21
click at [439, 502] on div "Document name help Oil Tank INV-00003241.pdf Invoice number (optional) help Inv…" at bounding box center [454, 427] width 868 height 466
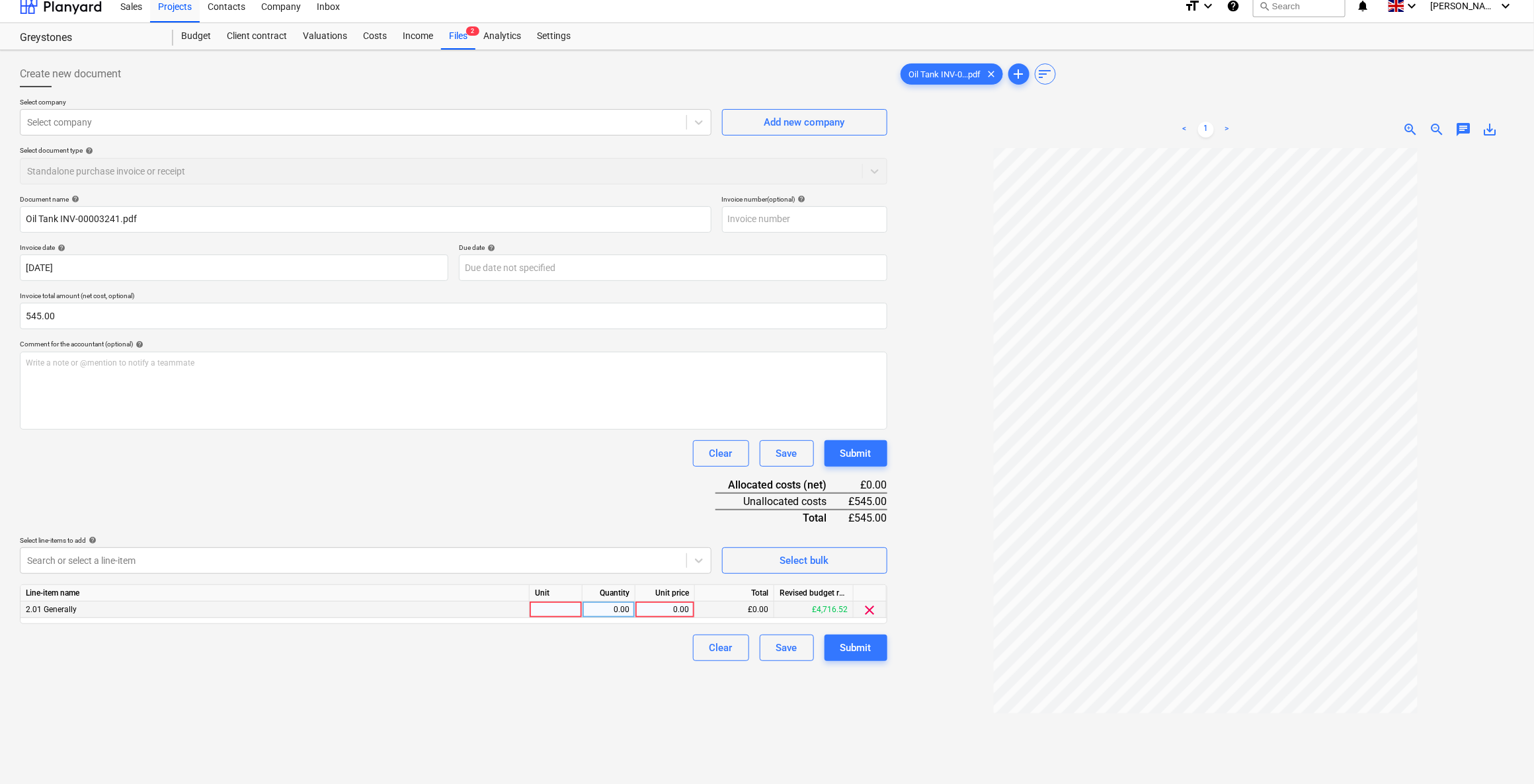
click at [563, 608] on div at bounding box center [556, 609] width 53 height 16
type input "1"
click at [598, 611] on div "0.00" at bounding box center [608, 609] width 42 height 16
type input "1"
click at [659, 608] on div "0.00" at bounding box center [664, 609] width 48 height 16
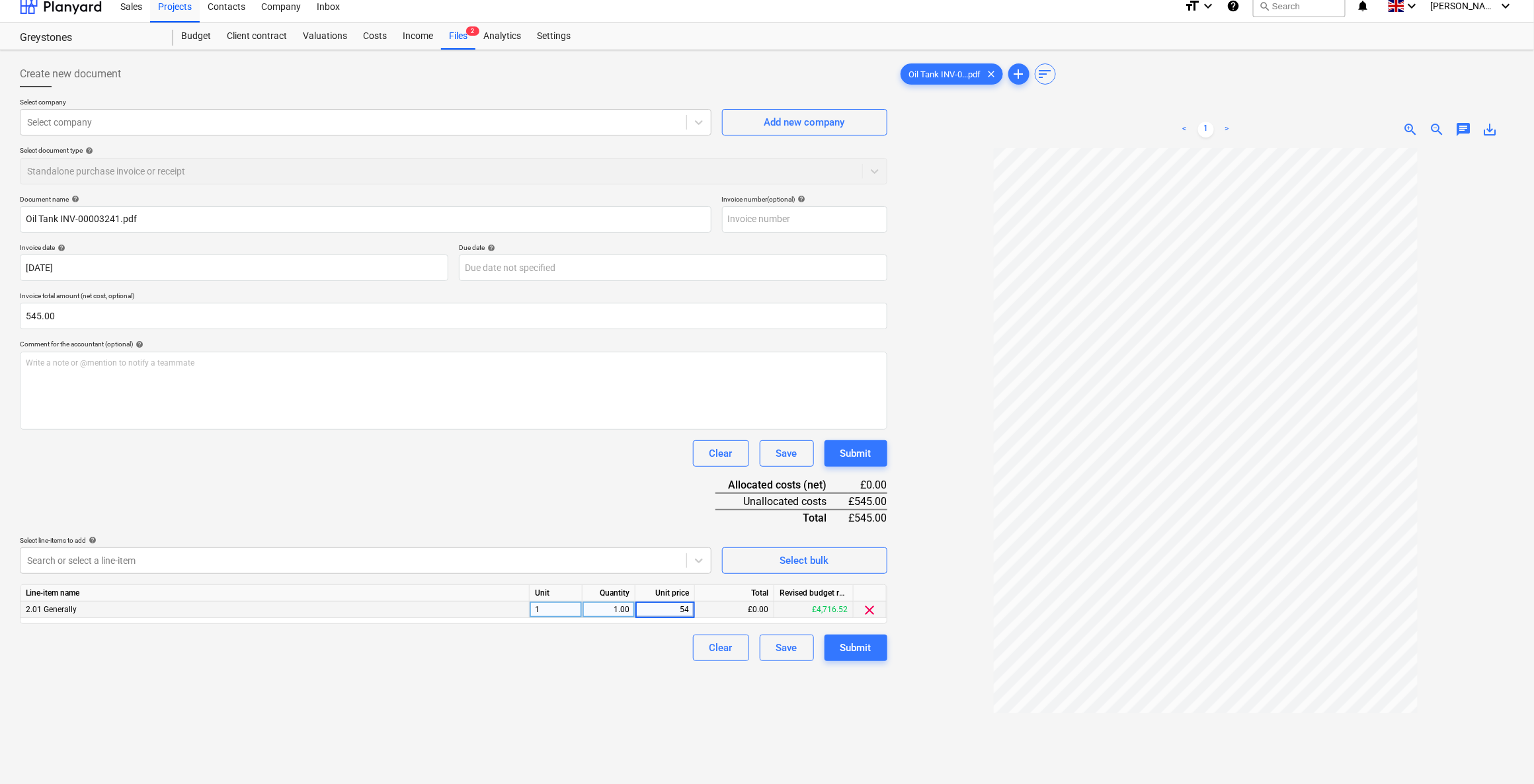
type input "545"
click at [606, 667] on div "Create new document Select company Select company Add new company Select docume…" at bounding box center [453, 478] width 878 height 845
click at [450, 127] on div at bounding box center [353, 122] width 652 height 13
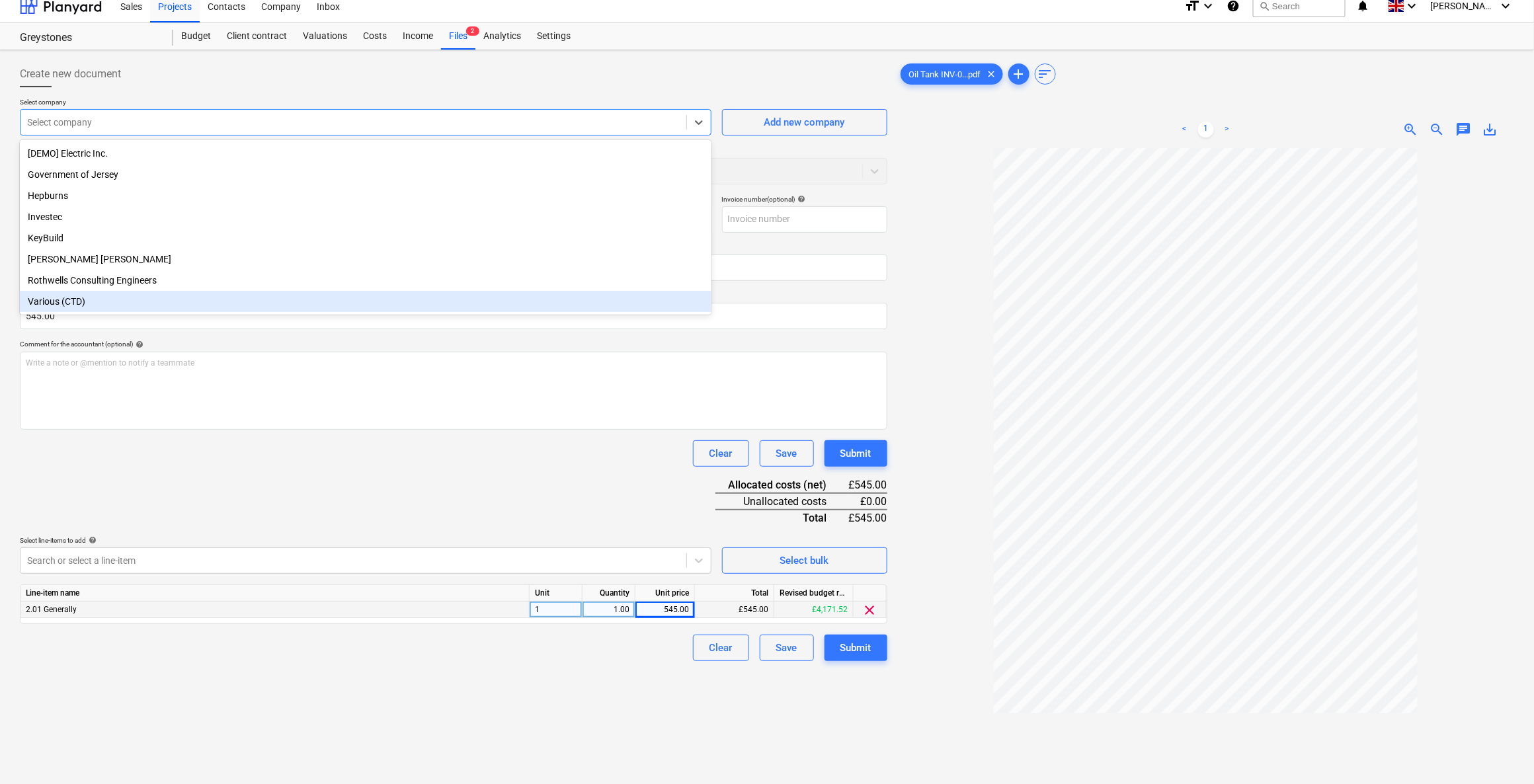
click at [93, 308] on div "Various (CTD)" at bounding box center [365, 301] width 691 height 21
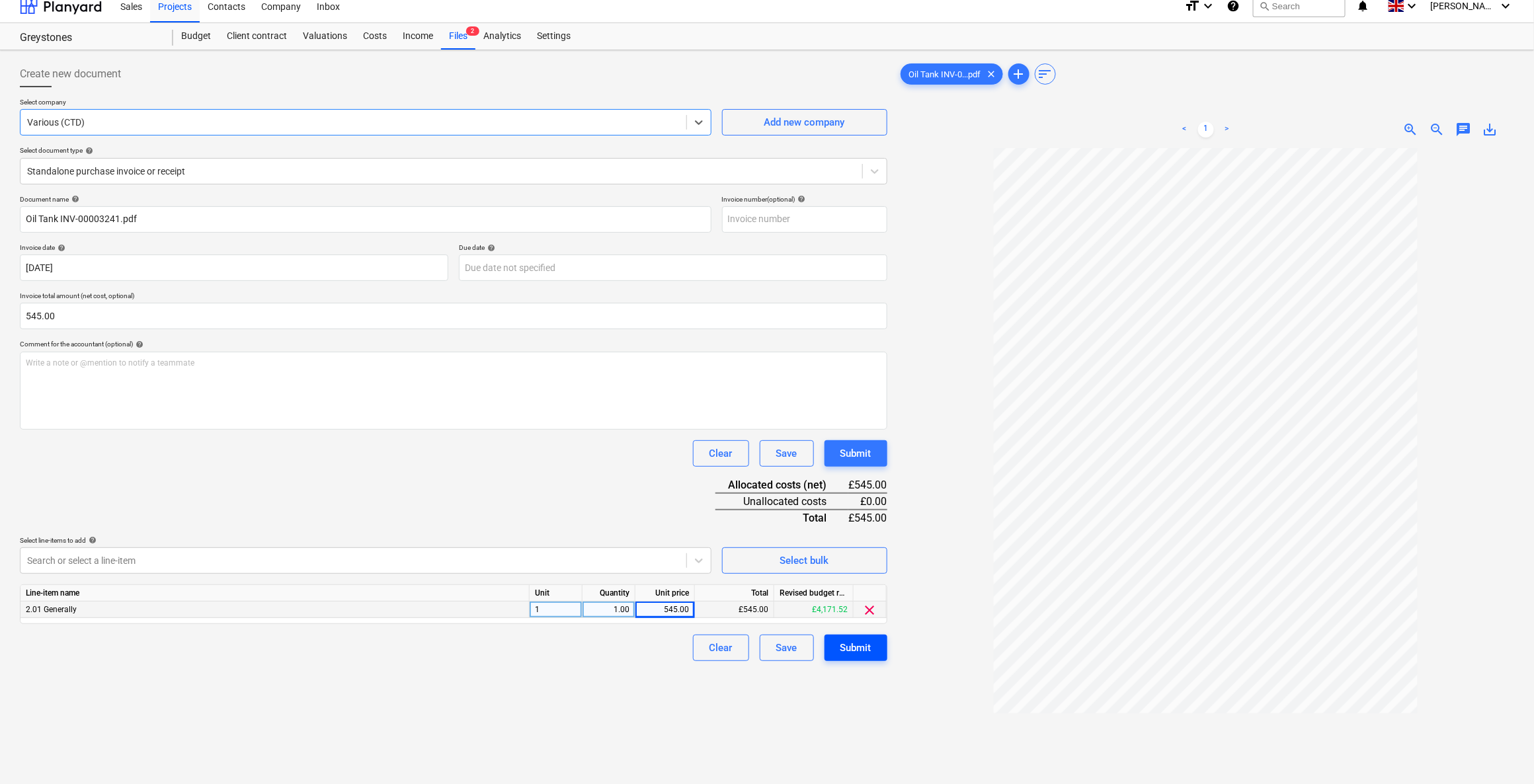
click at [861, 657] on button "Submit" at bounding box center [855, 648] width 63 height 27
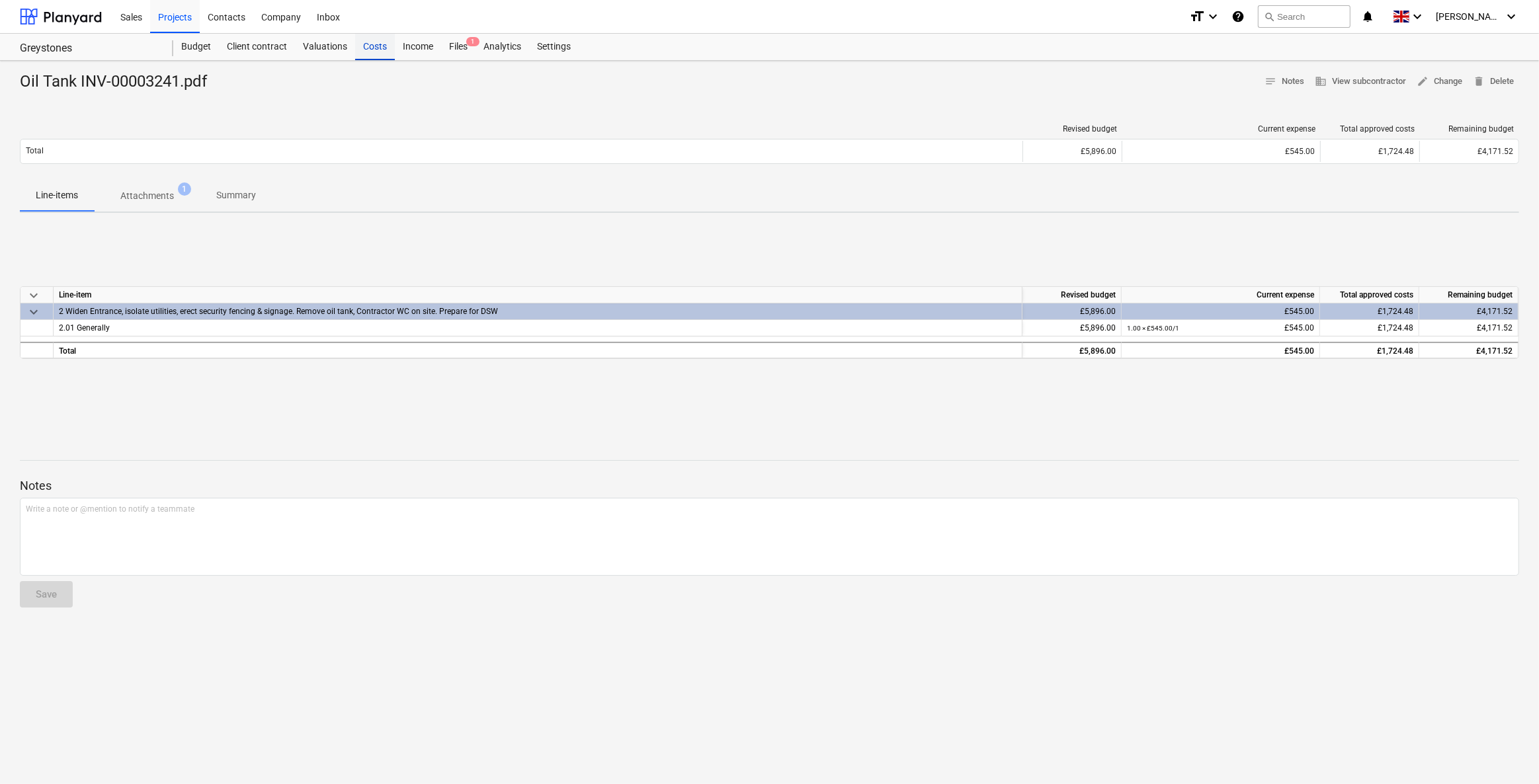
click at [385, 51] on div "Costs" at bounding box center [375, 47] width 40 height 27
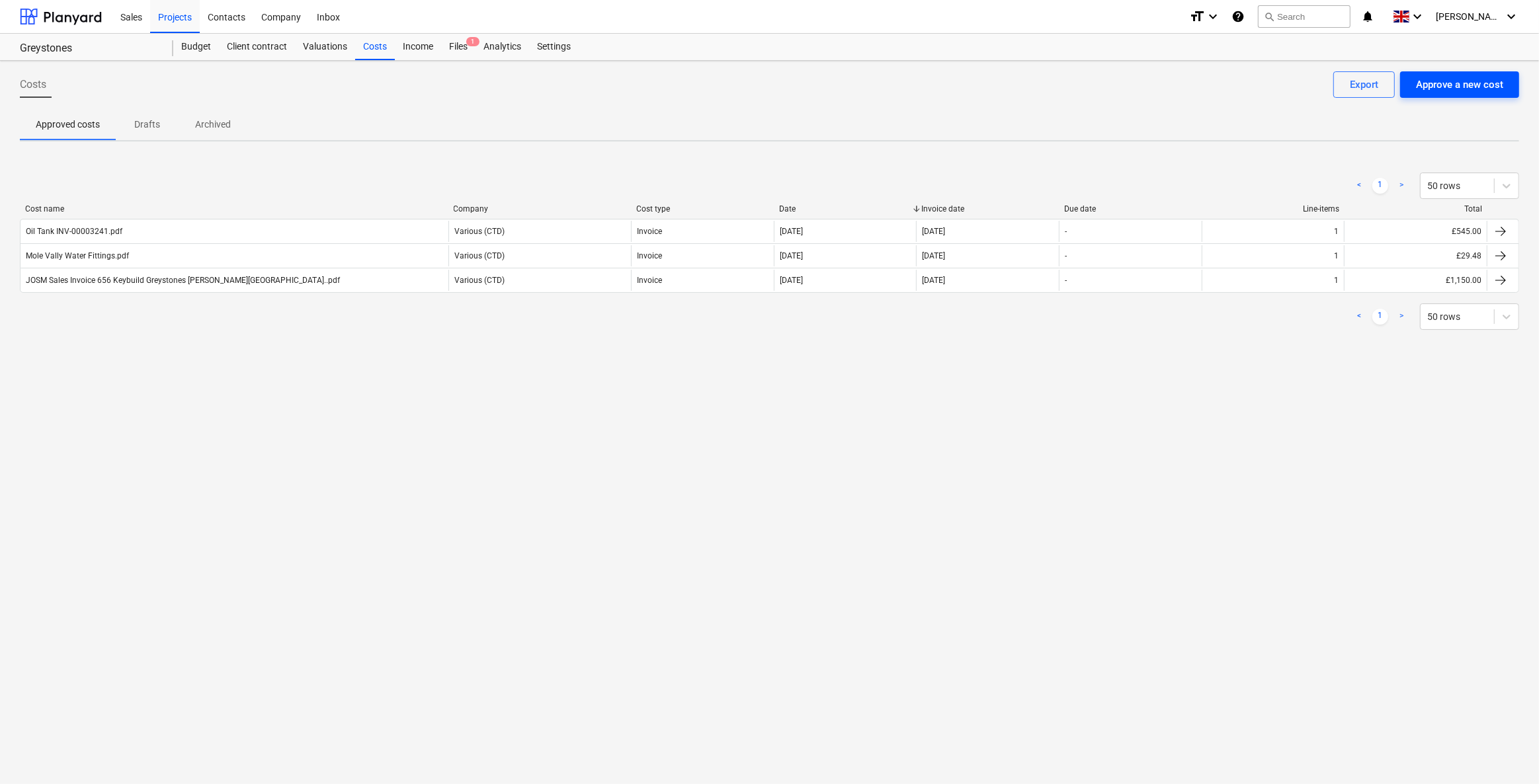
click at [1473, 84] on div "Approve a new cost" at bounding box center [1459, 84] width 87 height 17
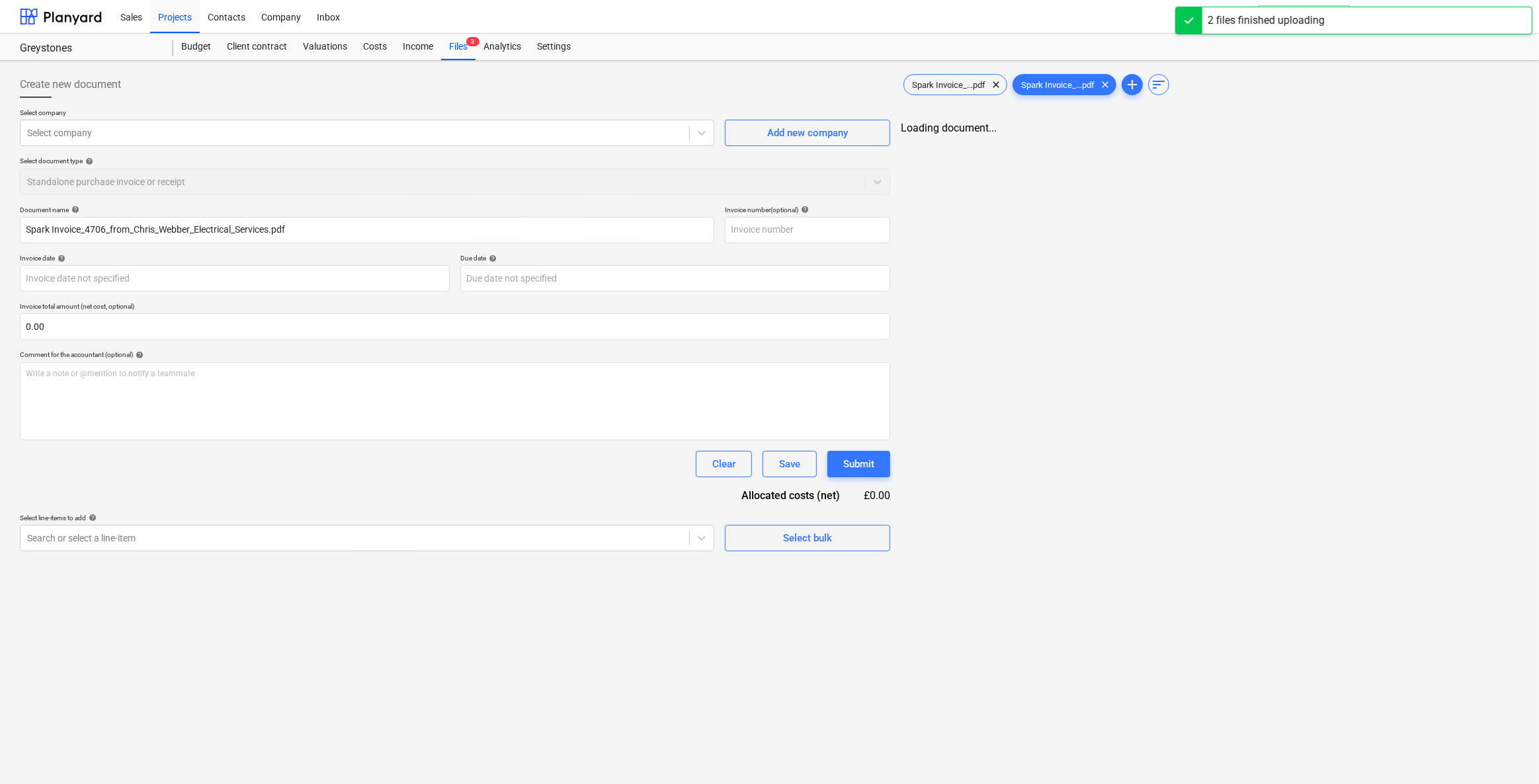
type input "Spark Invoice_4706_from_Chris_Webber_Electrical_Services.pdf"
click at [87, 145] on div "Select company" at bounding box center [366, 133] width 691 height 27
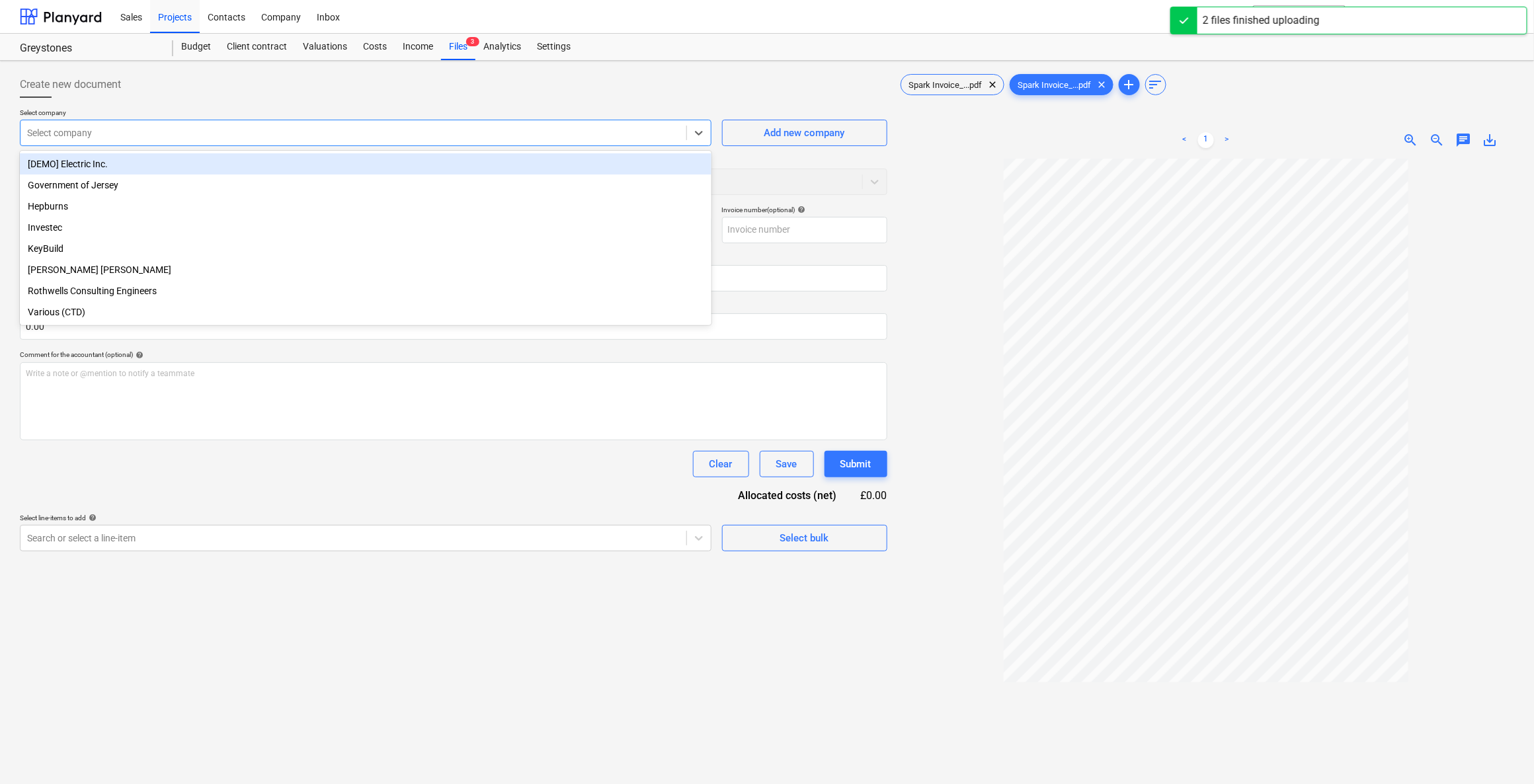
click at [82, 137] on div at bounding box center [353, 133] width 652 height 13
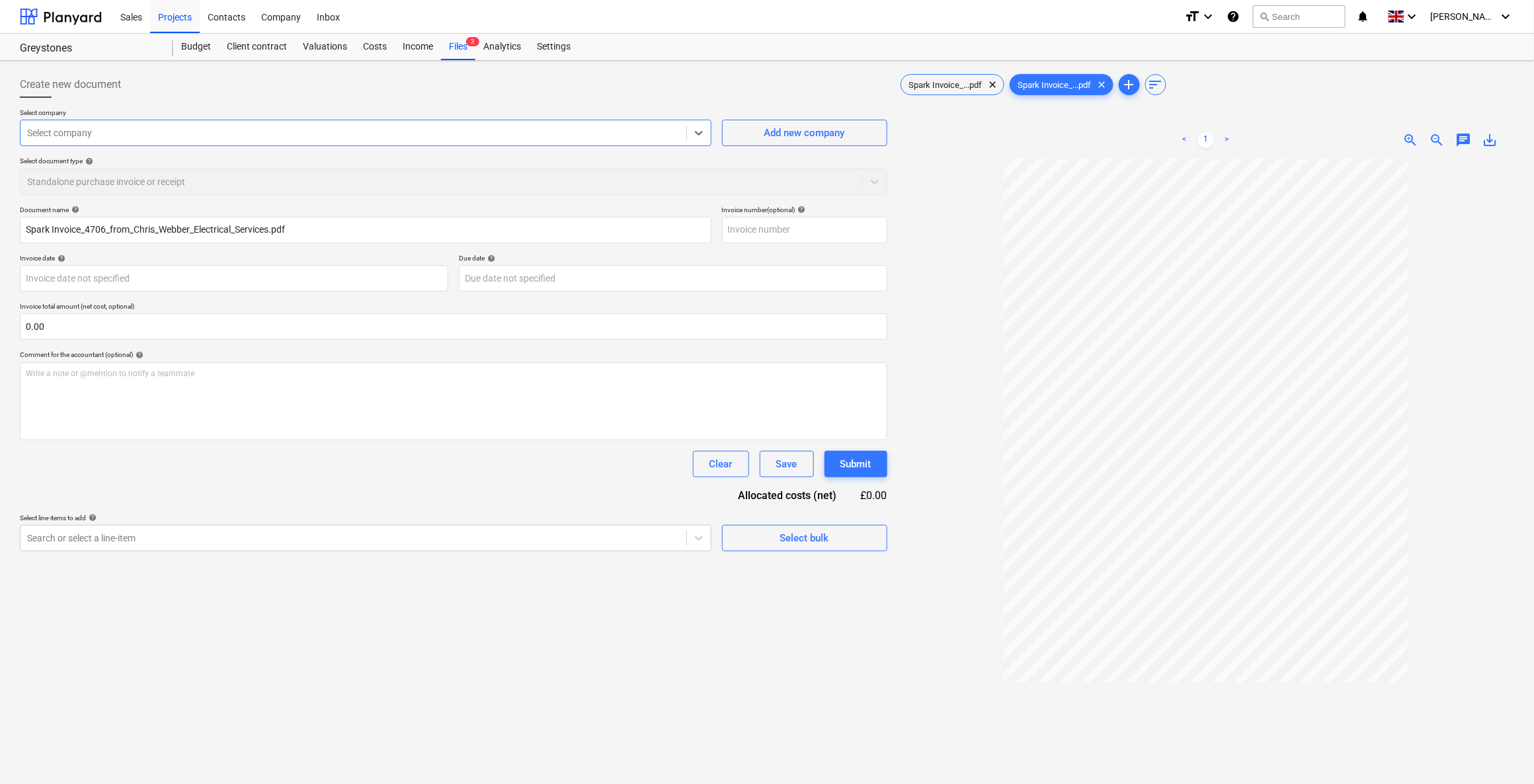
click at [204, 126] on div at bounding box center [353, 133] width 652 height 13
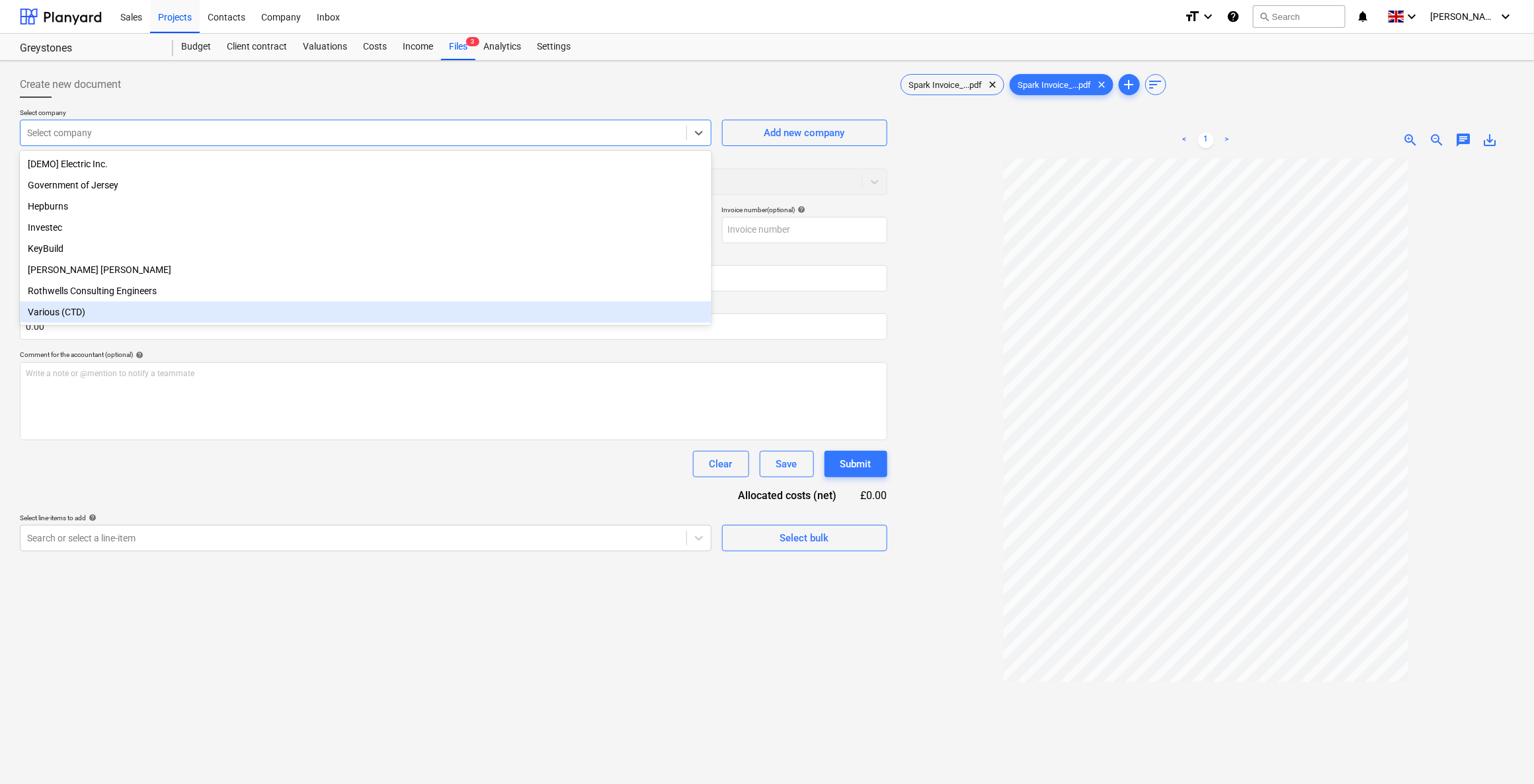
click at [65, 321] on div "Various (CTD)" at bounding box center [365, 312] width 691 height 21
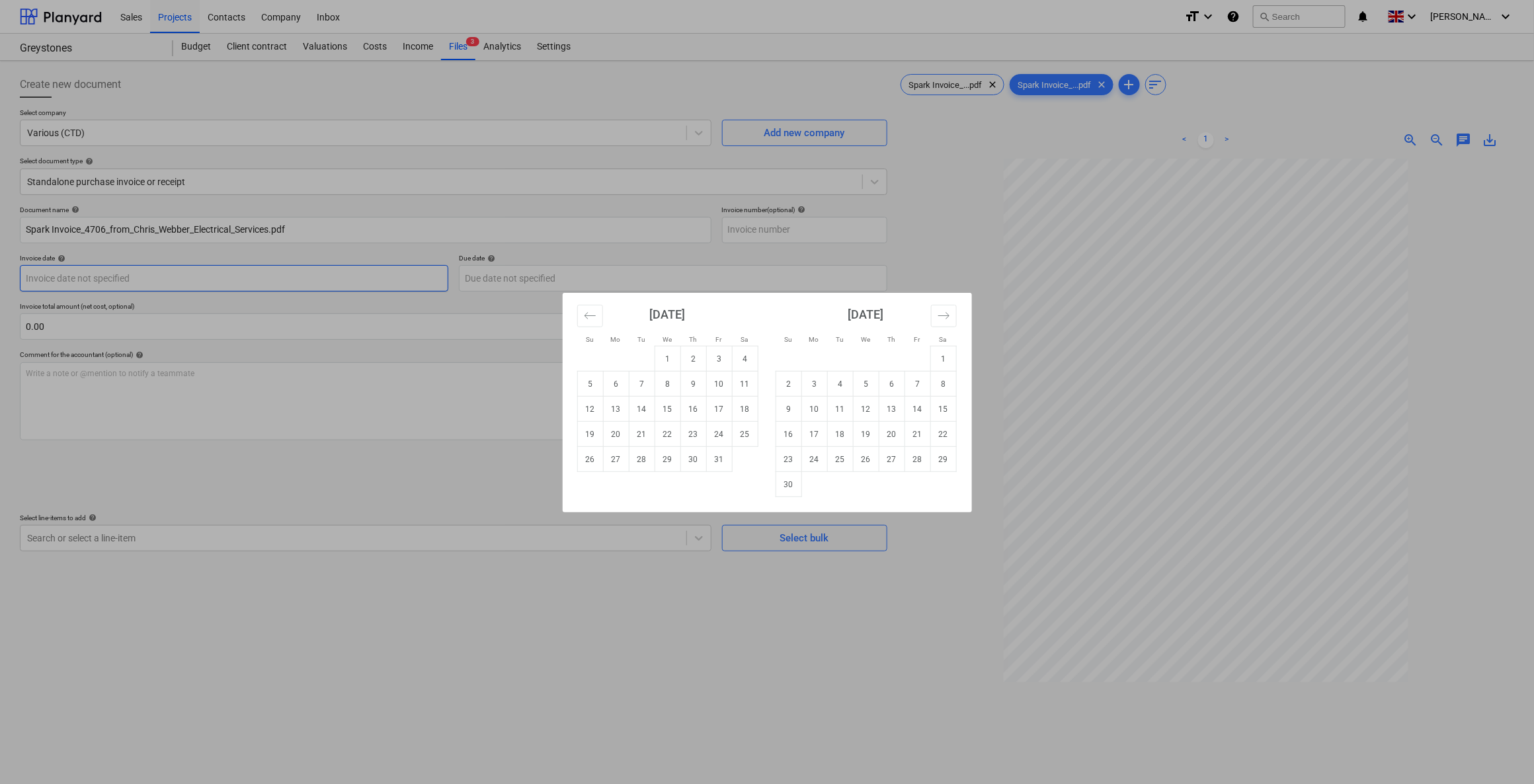
click at [95, 287] on body "Sales Projects Contacts Company Inbox format_size keyboard_arrow_down help sear…" at bounding box center [767, 392] width 1534 height 784
click at [585, 309] on icon "Move backward to switch to the previous month." at bounding box center [589, 315] width 12 height 12
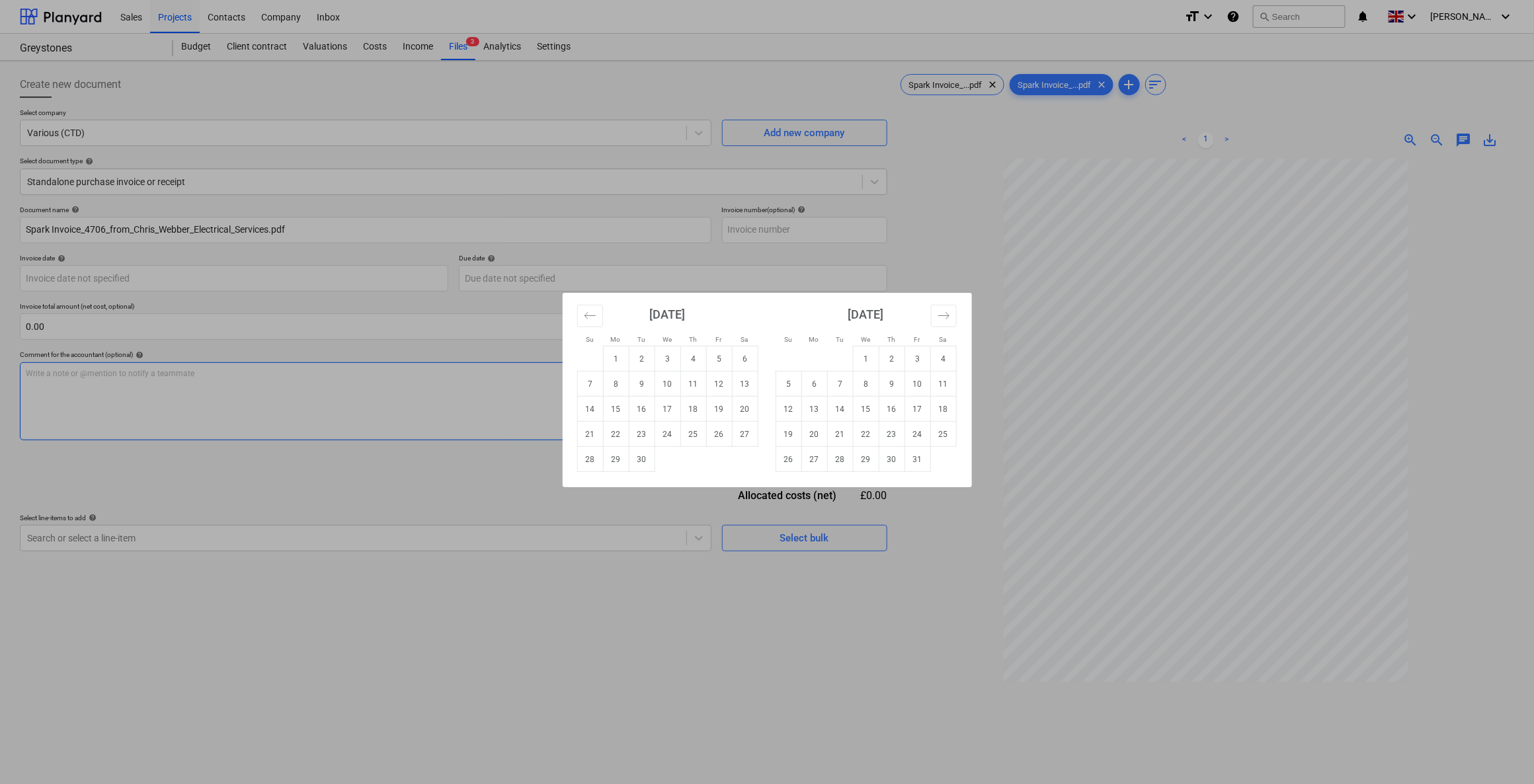
click at [699, 384] on td "11" at bounding box center [693, 383] width 26 height 25
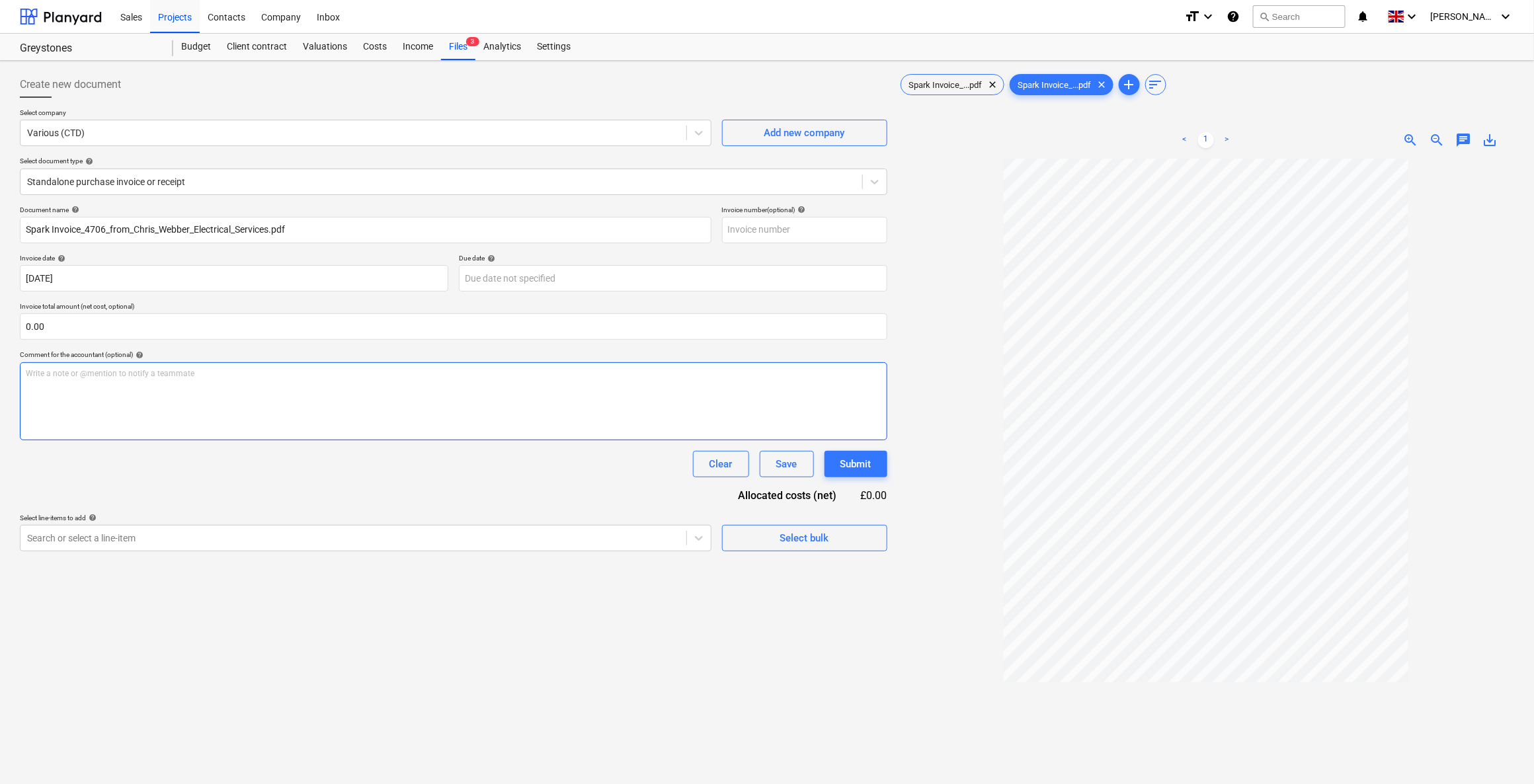
type input "11 Sep 2025"
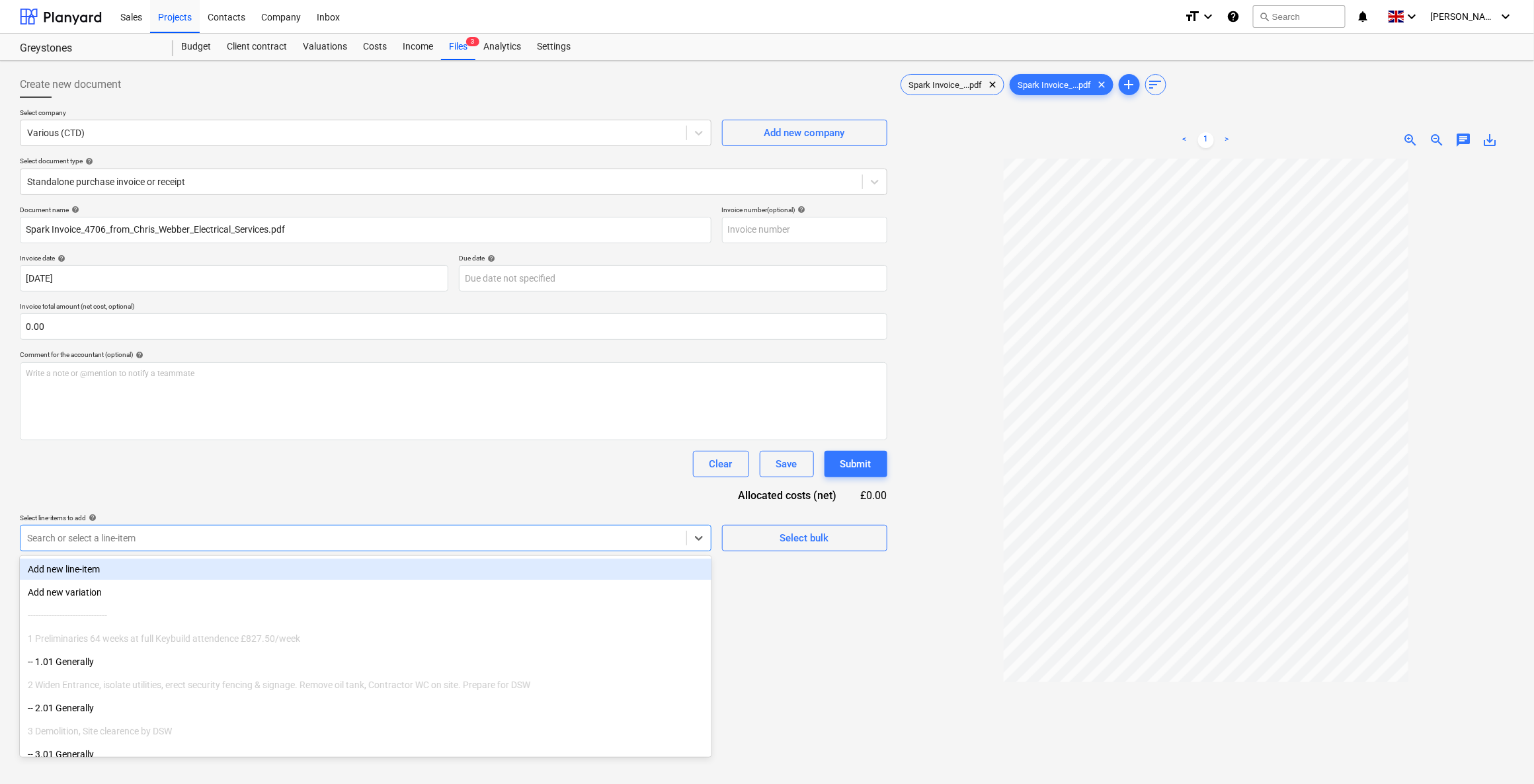
click at [82, 526] on div "Search or select a line-item" at bounding box center [365, 538] width 691 height 27
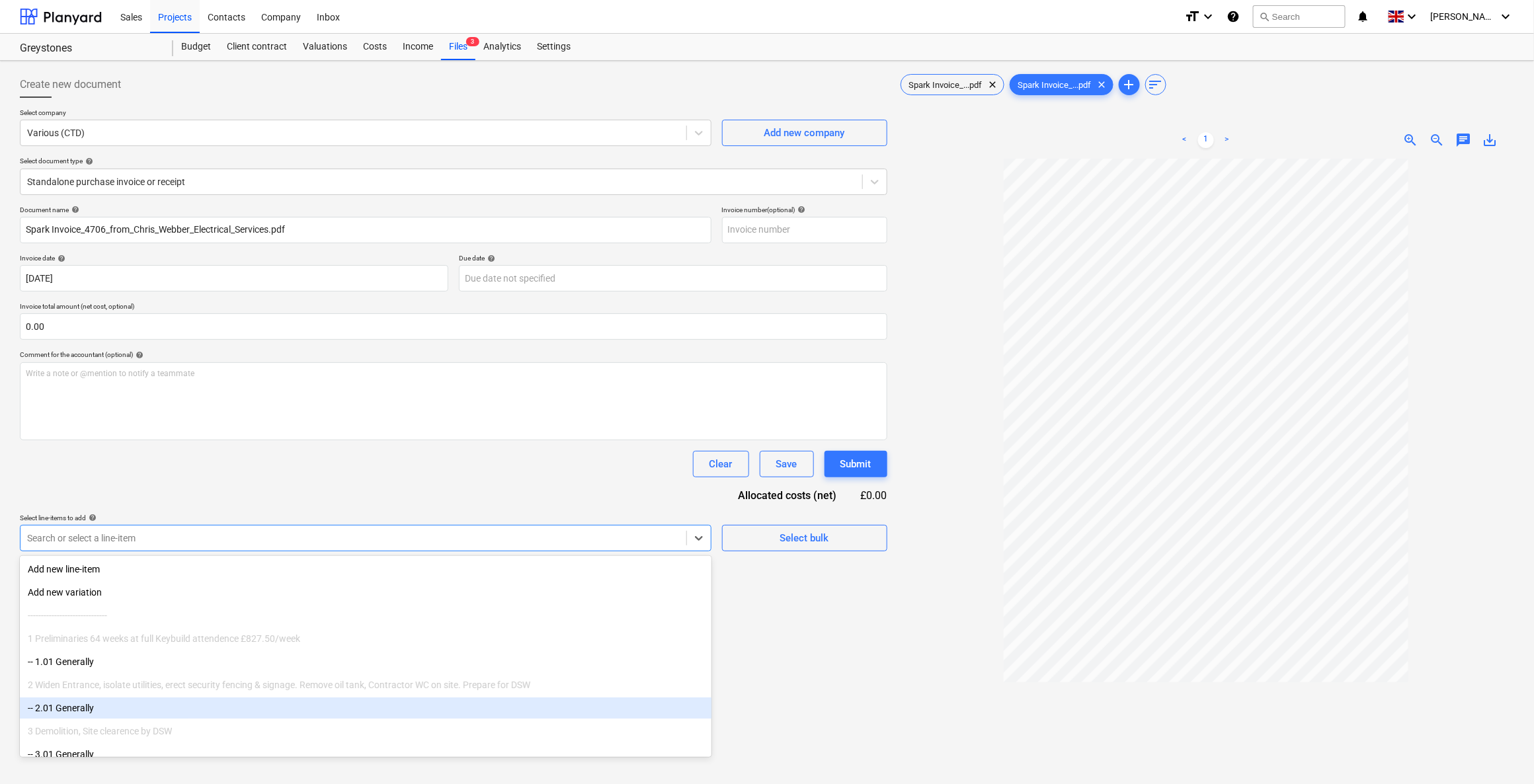
click at [82, 708] on div "-- 2.01 Generally" at bounding box center [365, 708] width 691 height 21
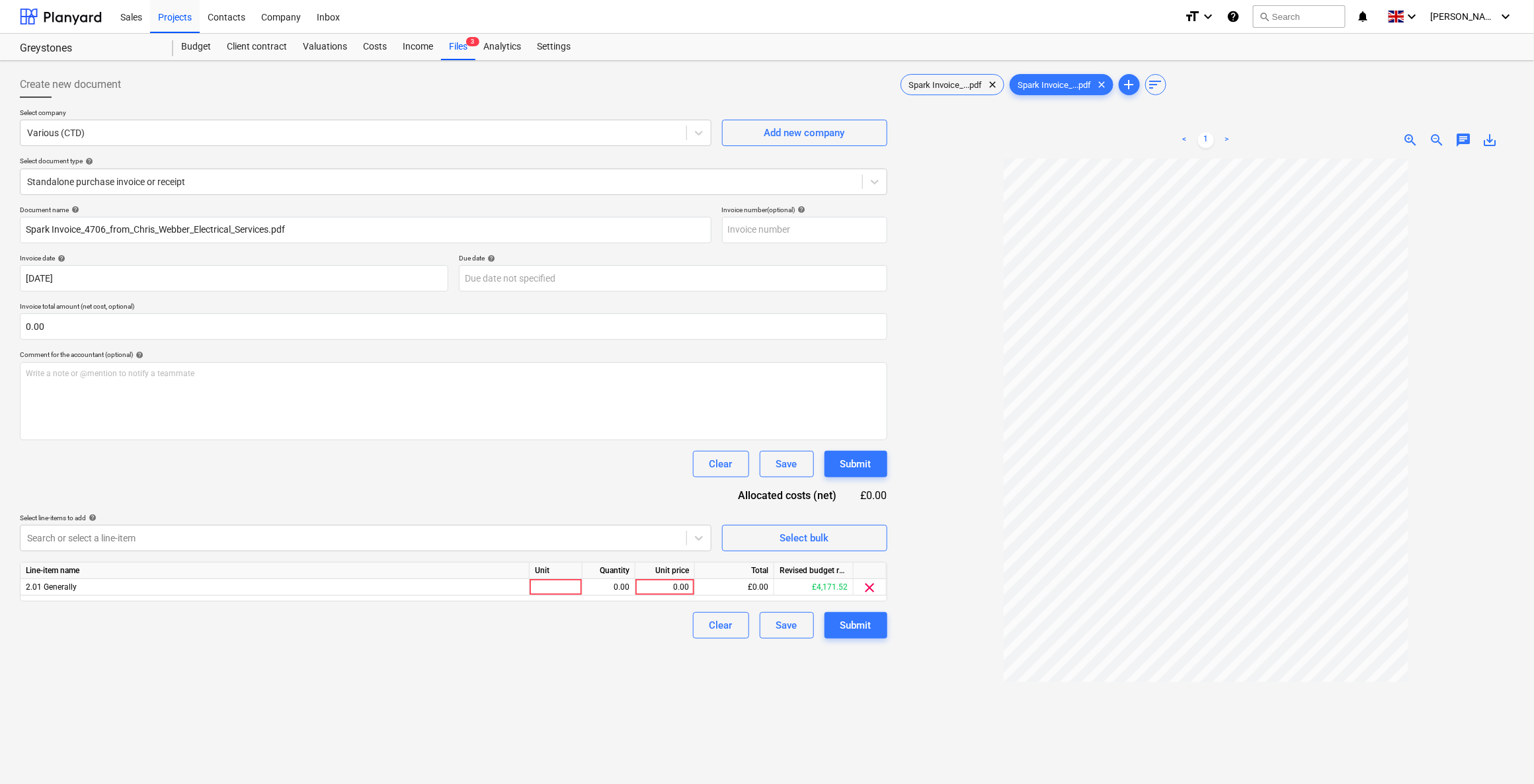
click at [290, 723] on div "Create new document Select company Various (CTD) Add new company Select documen…" at bounding box center [453, 489] width 878 height 845
click at [135, 515] on div "Select line-items to add help" at bounding box center [365, 517] width 691 height 9
click at [125, 535] on div at bounding box center [353, 538] width 652 height 13
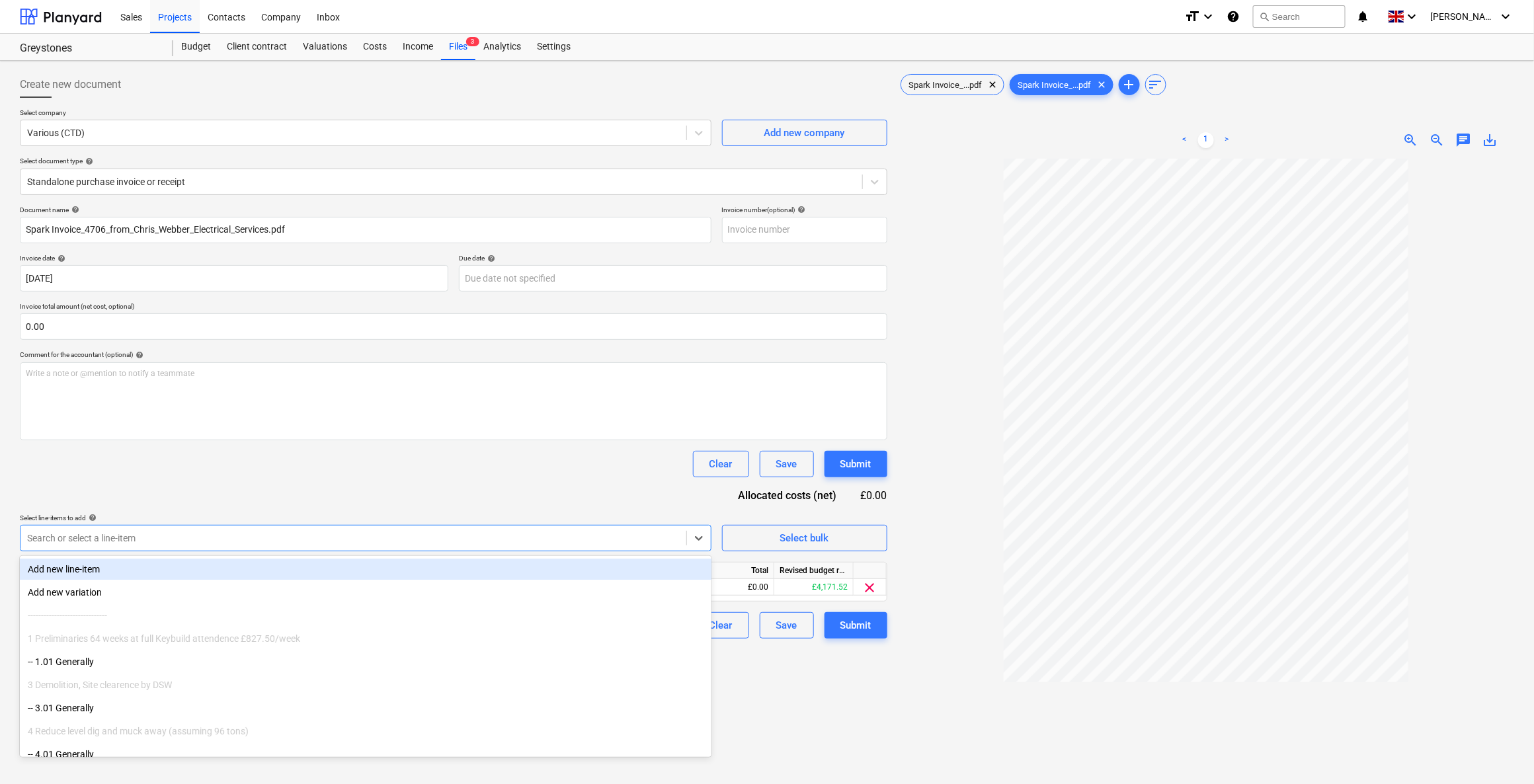
click at [82, 578] on div "Add new line-item" at bounding box center [365, 569] width 691 height 21
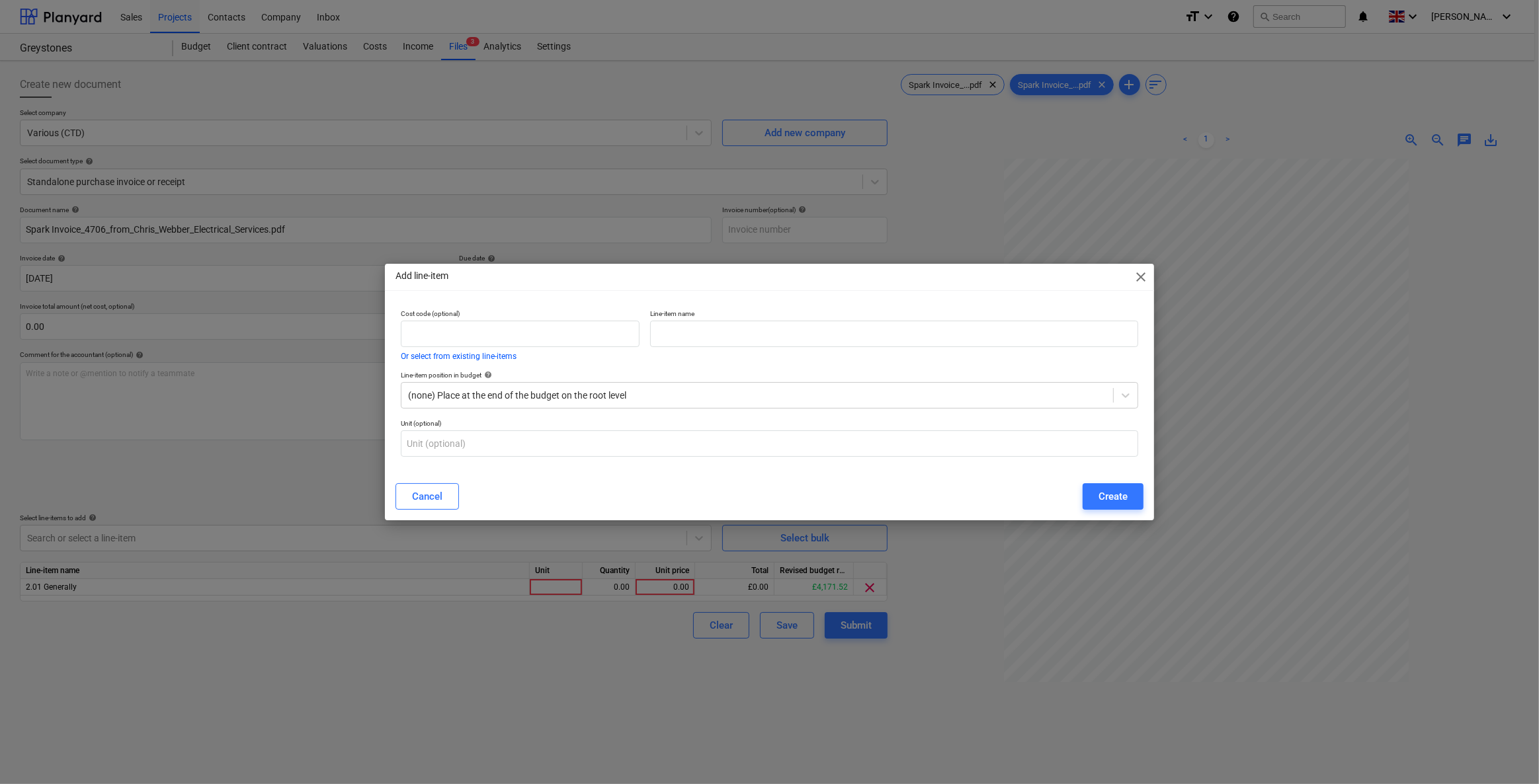
click at [1141, 275] on span "close" at bounding box center [1140, 276] width 16 height 16
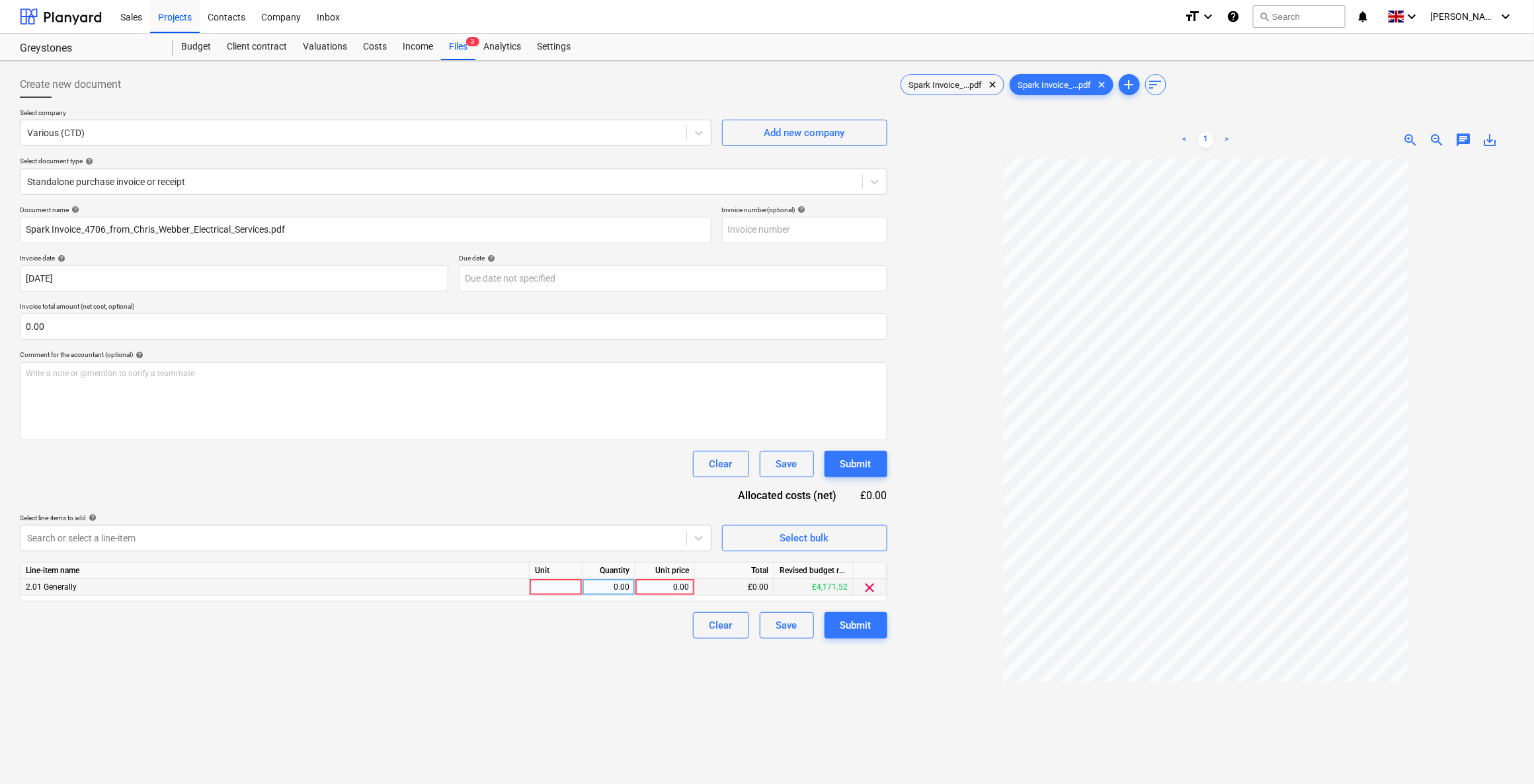
click at [553, 591] on div at bounding box center [556, 587] width 53 height 16
click at [1105, 83] on span "clear" at bounding box center [1102, 84] width 16 height 16
click at [758, 223] on input "text" at bounding box center [805, 230] width 165 height 27
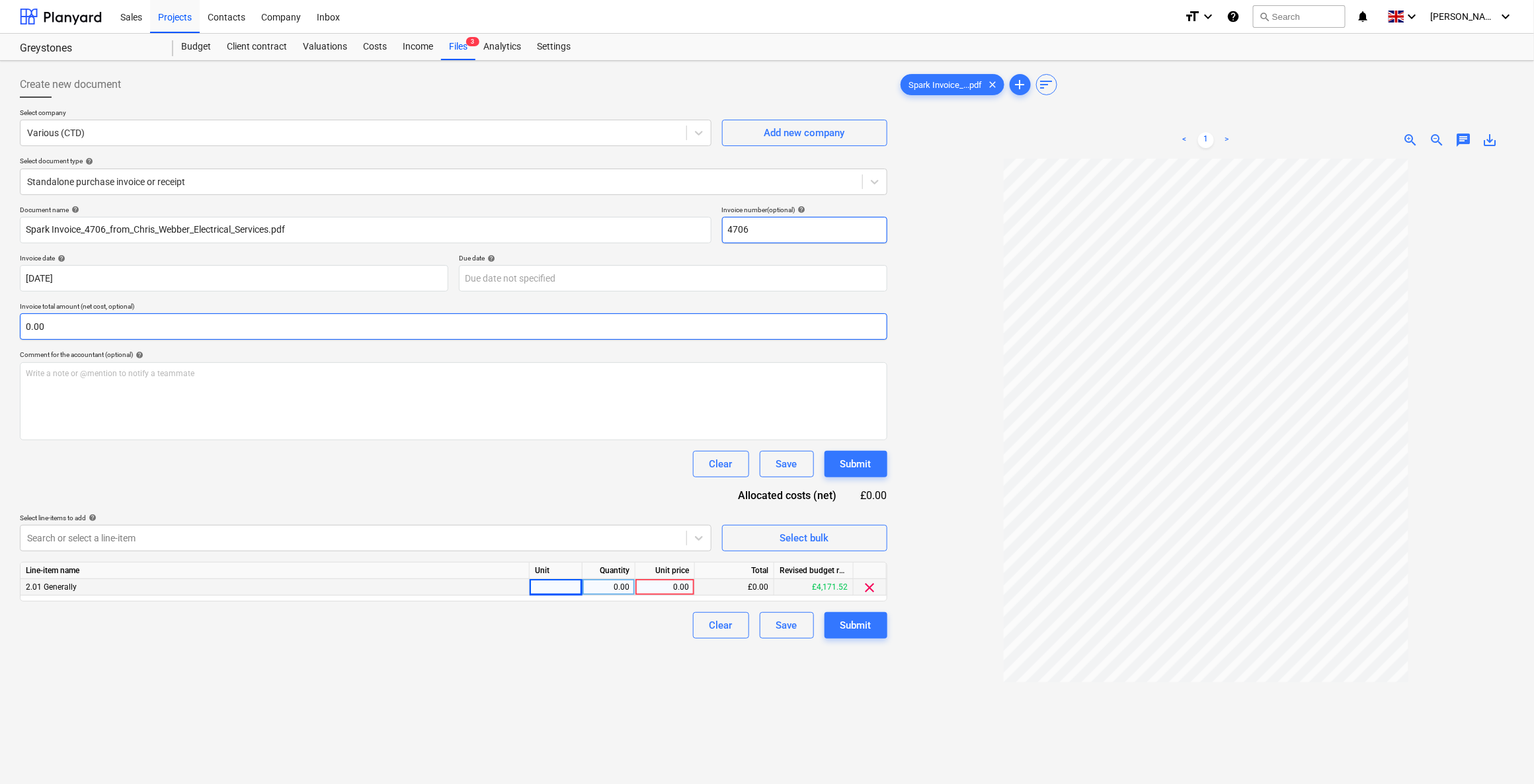
type input "4706"
click at [48, 324] on input "text" at bounding box center [454, 327] width 868 height 27
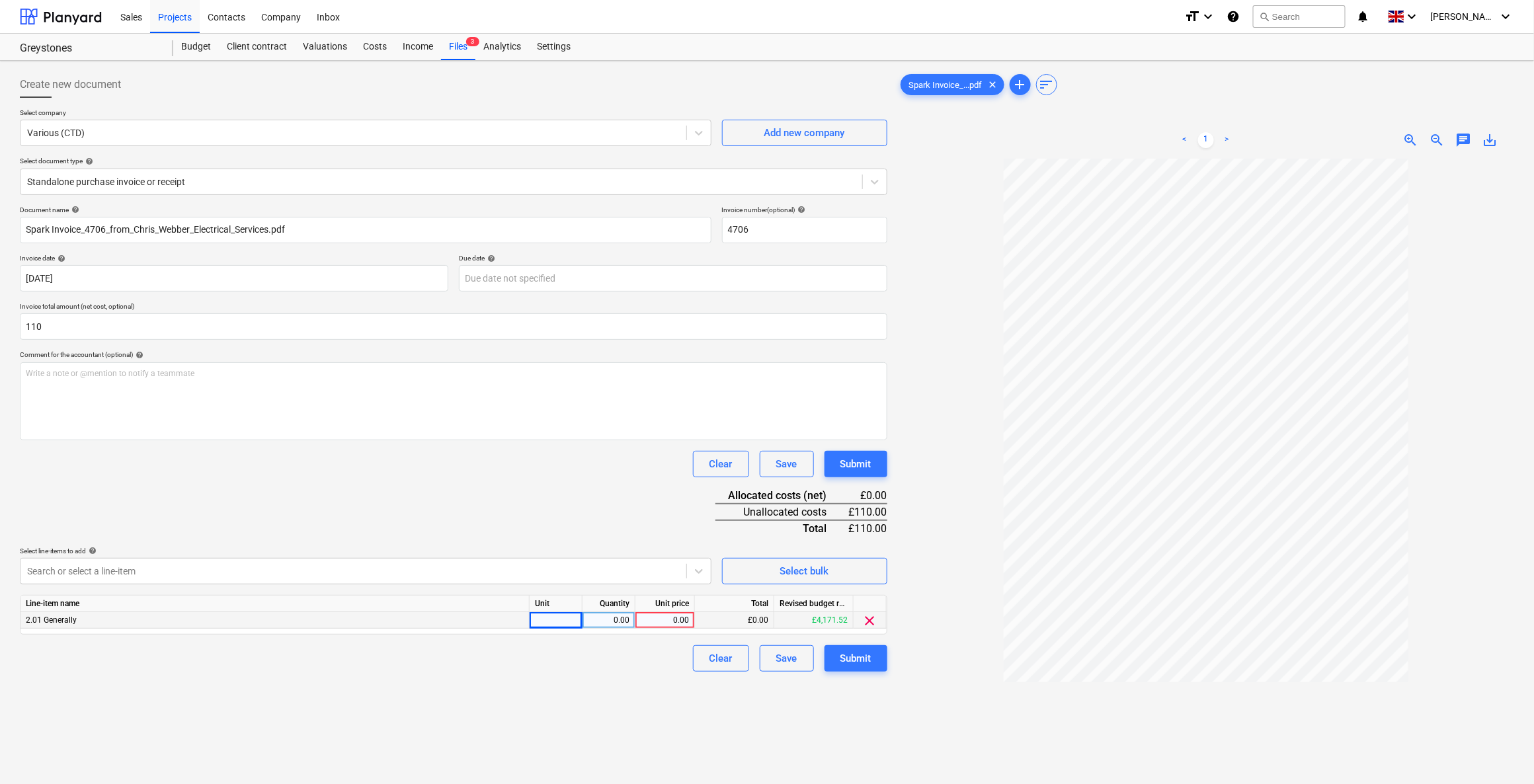
type input "110.00"
click at [550, 625] on div at bounding box center [556, 620] width 53 height 16
click at [605, 625] on div "0.00" at bounding box center [608, 620] width 42 height 16
type input "1"
click at [644, 622] on div "0.00" at bounding box center [664, 620] width 48 height 16
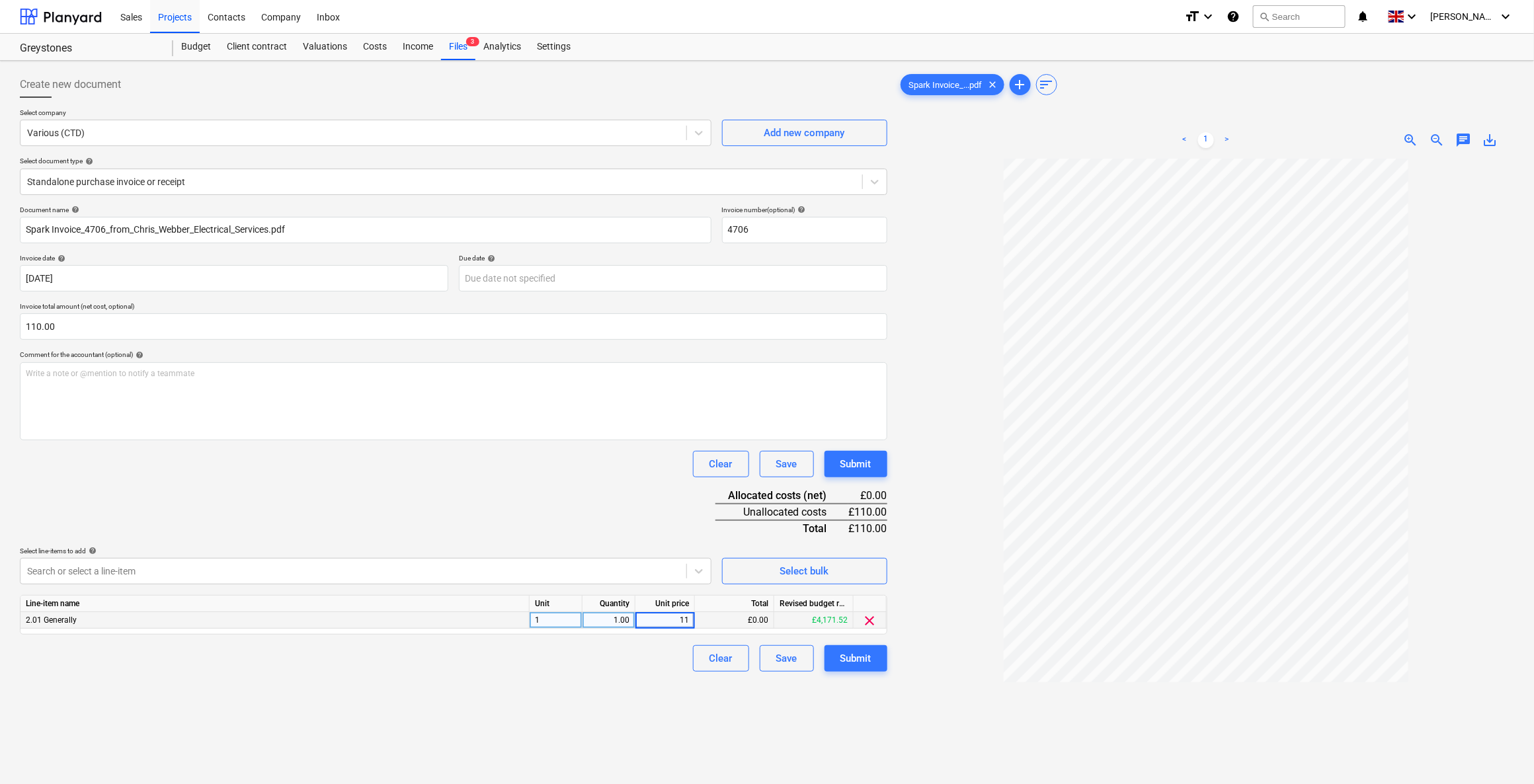
type input "110"
click at [596, 704] on div "Create new document Select company Various (CTD) Add new company Select documen…" at bounding box center [453, 489] width 878 height 845
click at [858, 663] on div "Submit" at bounding box center [855, 659] width 31 height 17
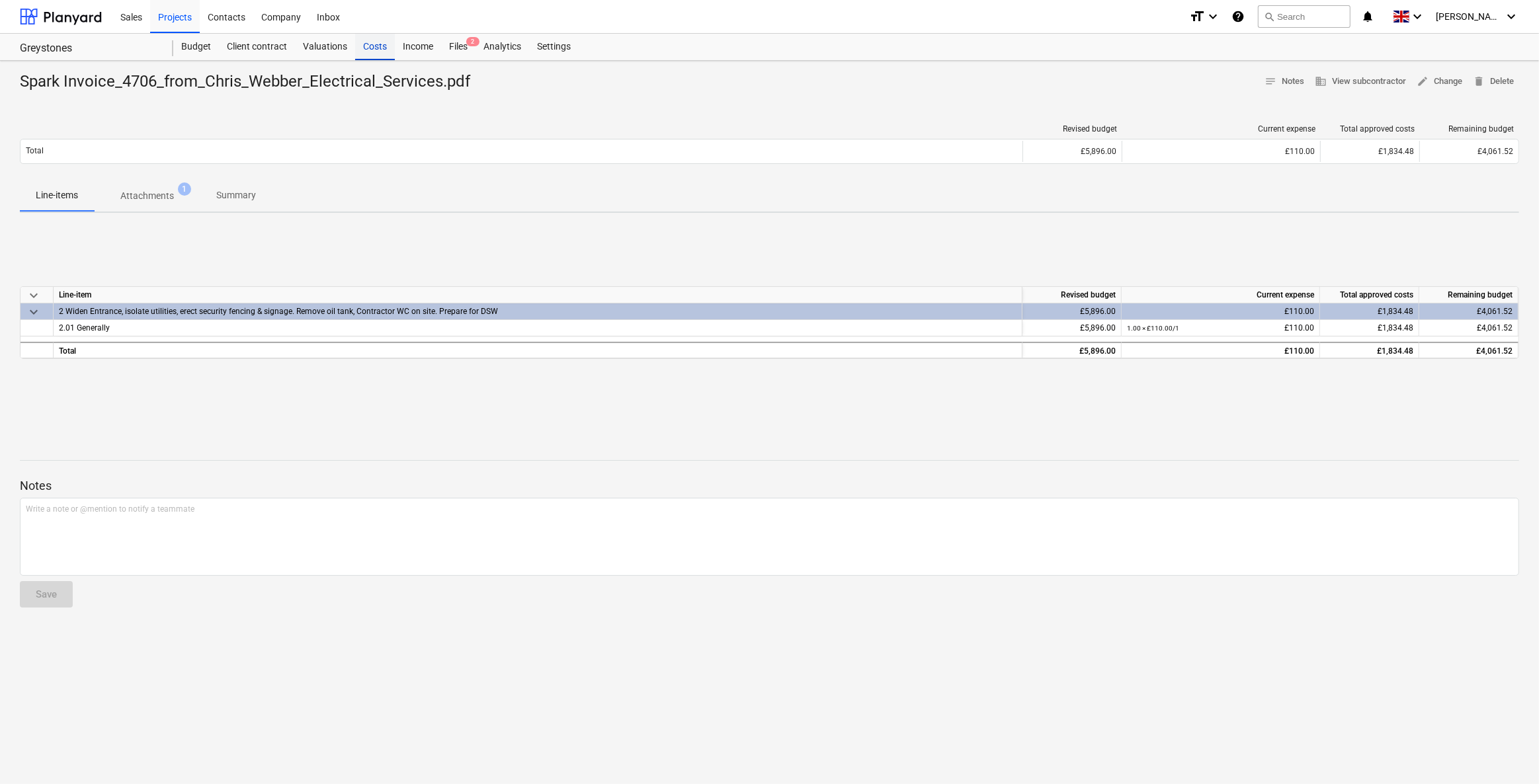
click at [365, 45] on div "Costs" at bounding box center [375, 47] width 40 height 27
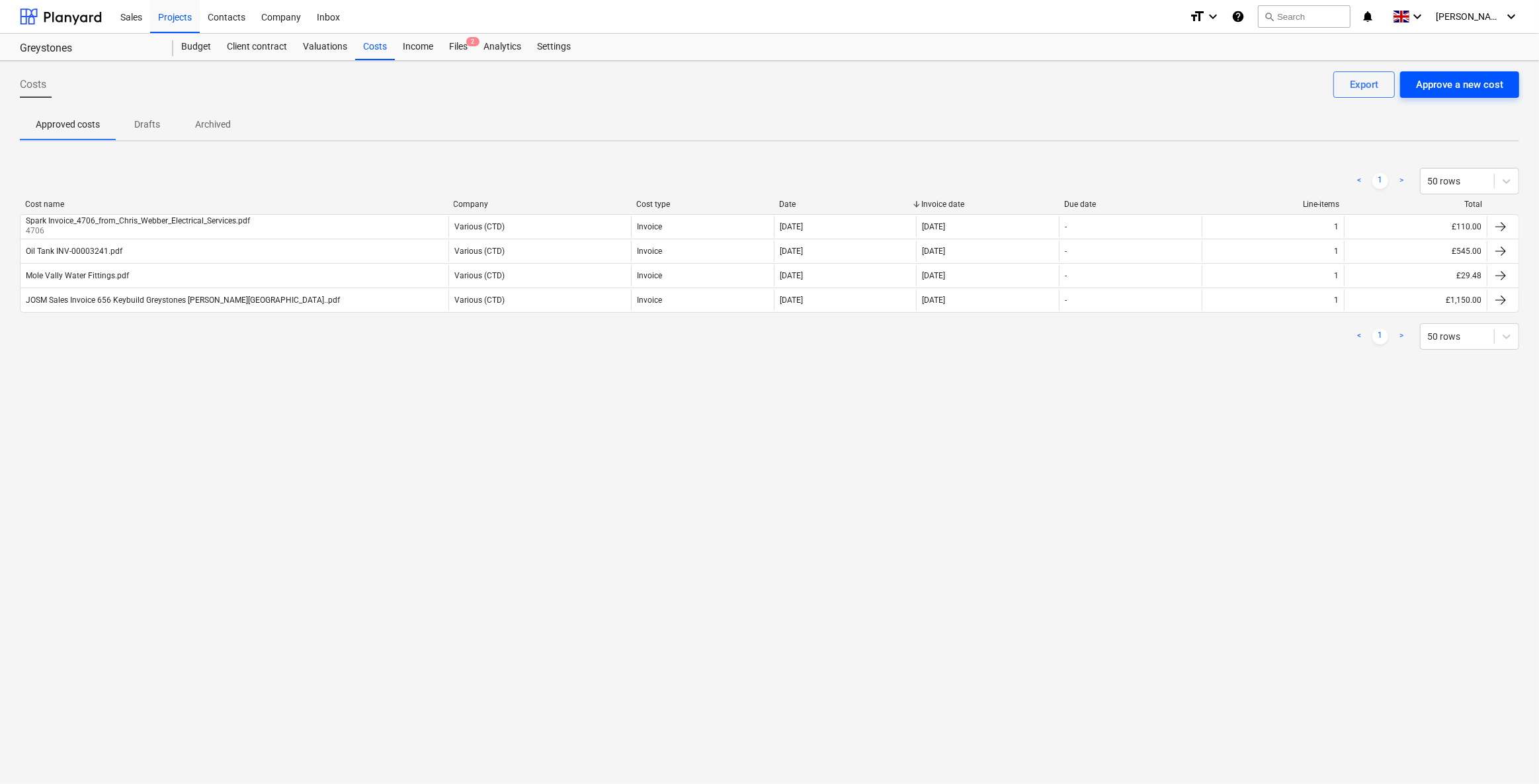
click at [1452, 90] on div "Approve a new cost" at bounding box center [1459, 84] width 87 height 17
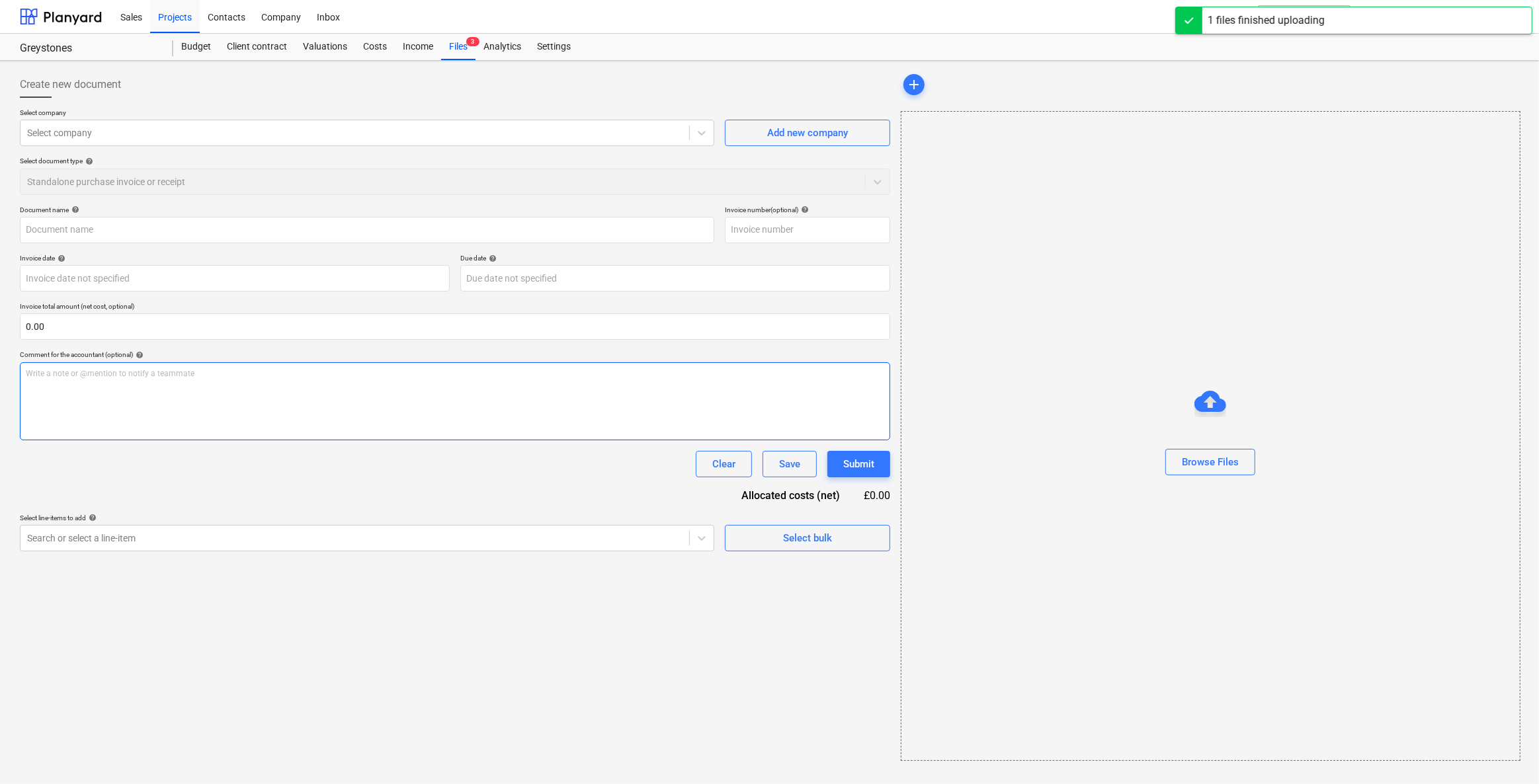
type input "Spark Invoice_4691_from_Chris_Webber_Electrical_Services.pdf"
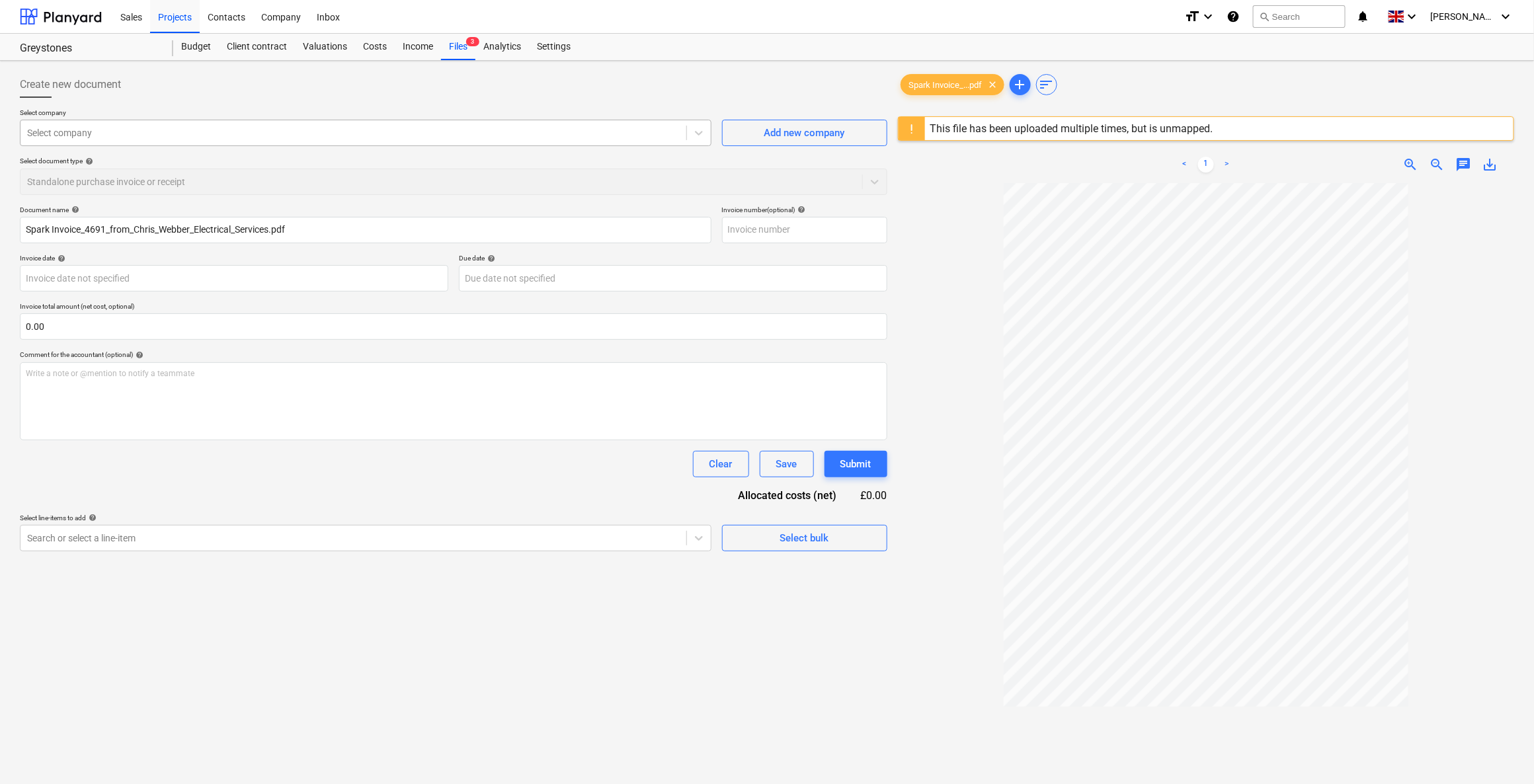
click at [154, 128] on div at bounding box center [353, 133] width 652 height 13
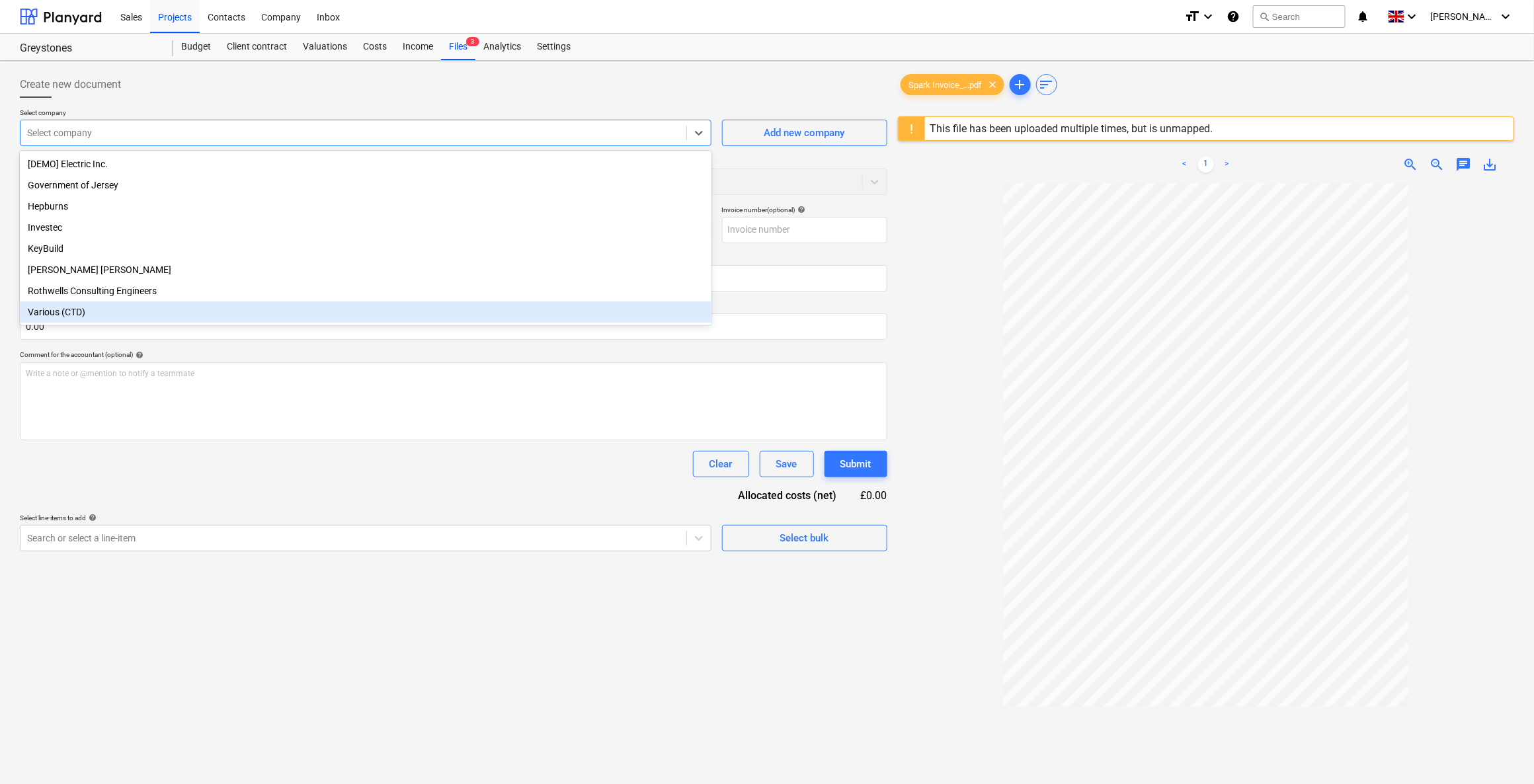
click at [52, 315] on div "Various (CTD)" at bounding box center [365, 312] width 691 height 21
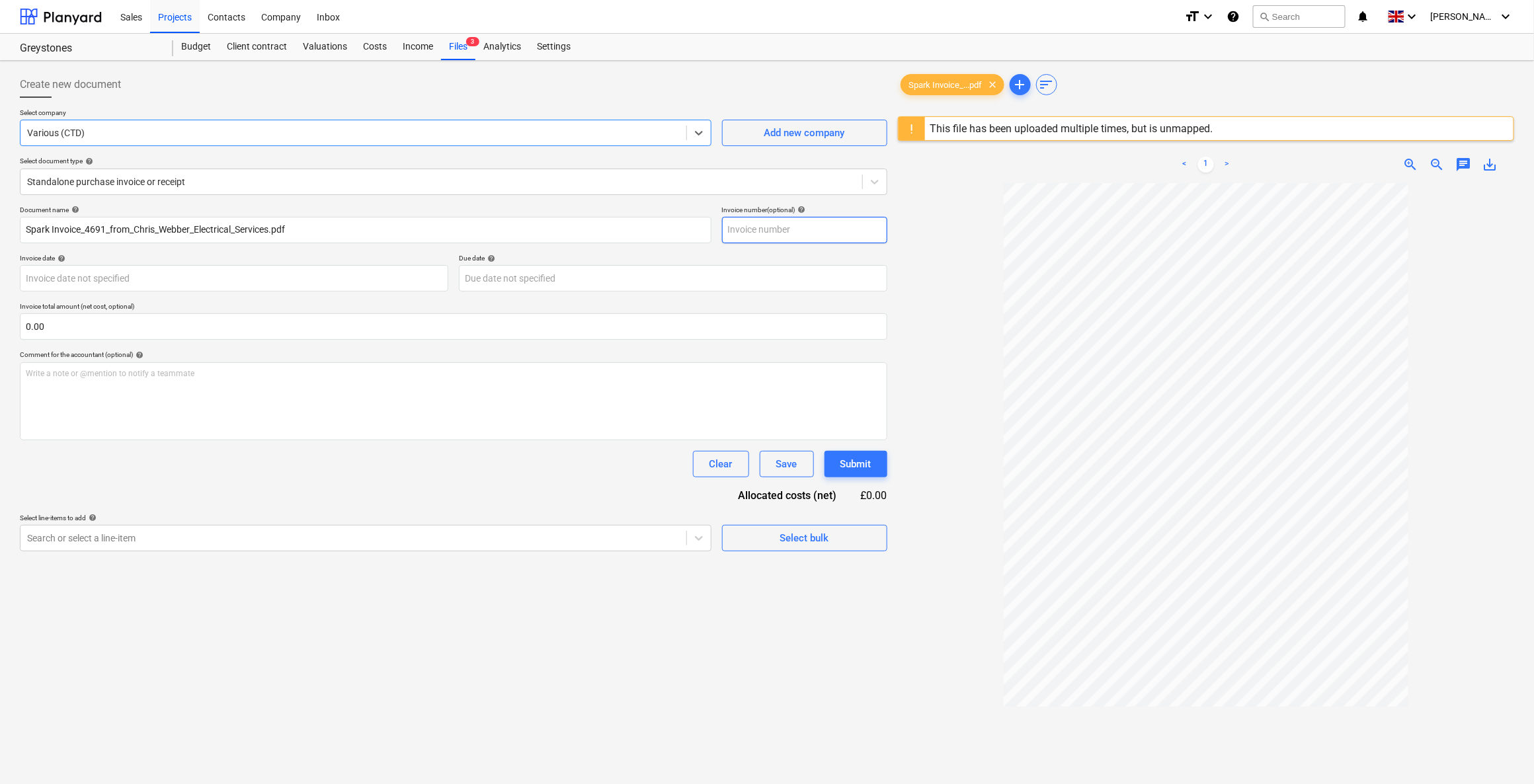
click at [751, 231] on input "text" at bounding box center [805, 230] width 165 height 27
type input "4691"
click at [108, 284] on body "Sales Projects Contacts Company Inbox format_size keyboard_arrow_down help sear…" at bounding box center [767, 392] width 1534 height 784
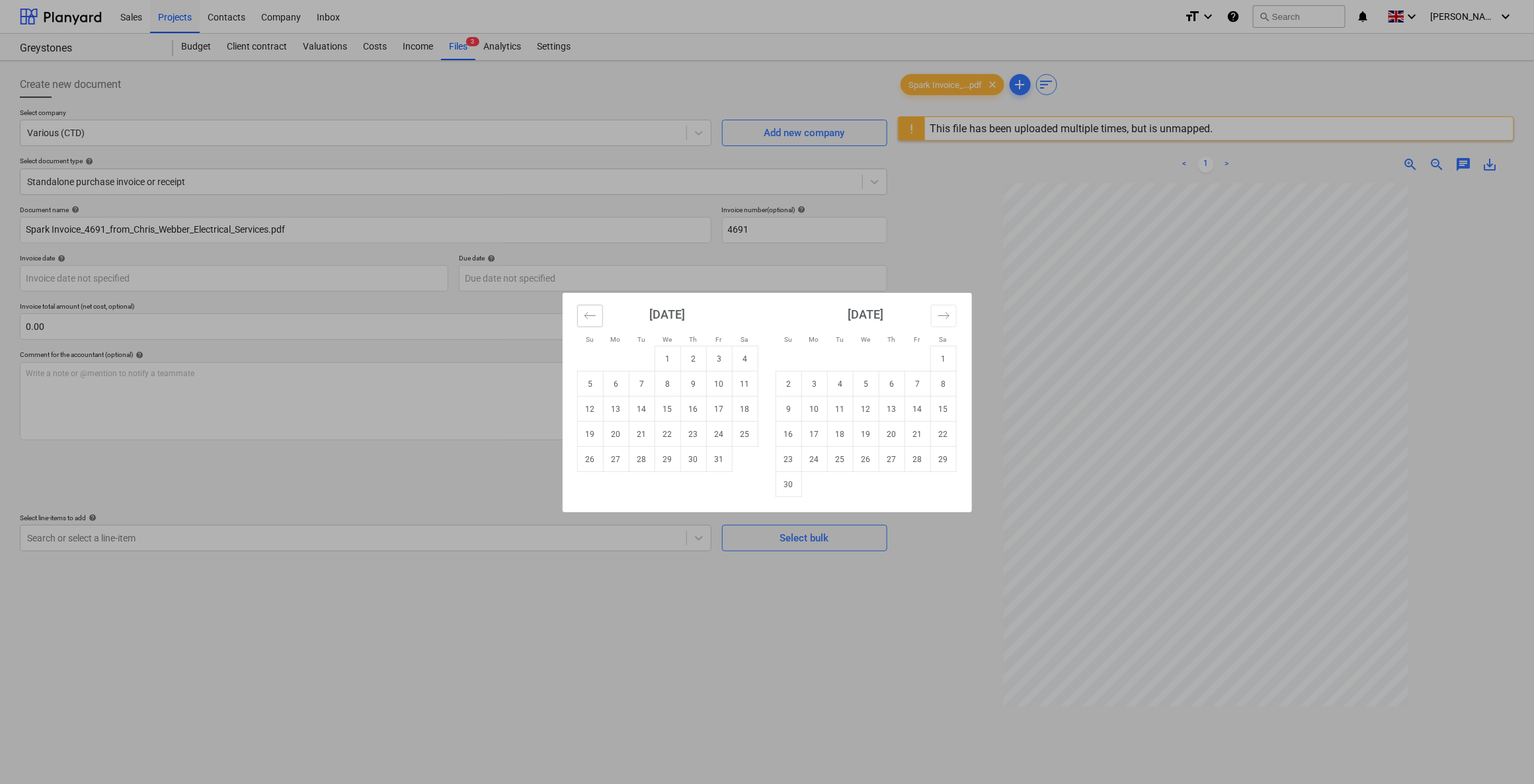
click at [580, 317] on button "Move backward to switch to the previous month." at bounding box center [589, 316] width 26 height 23
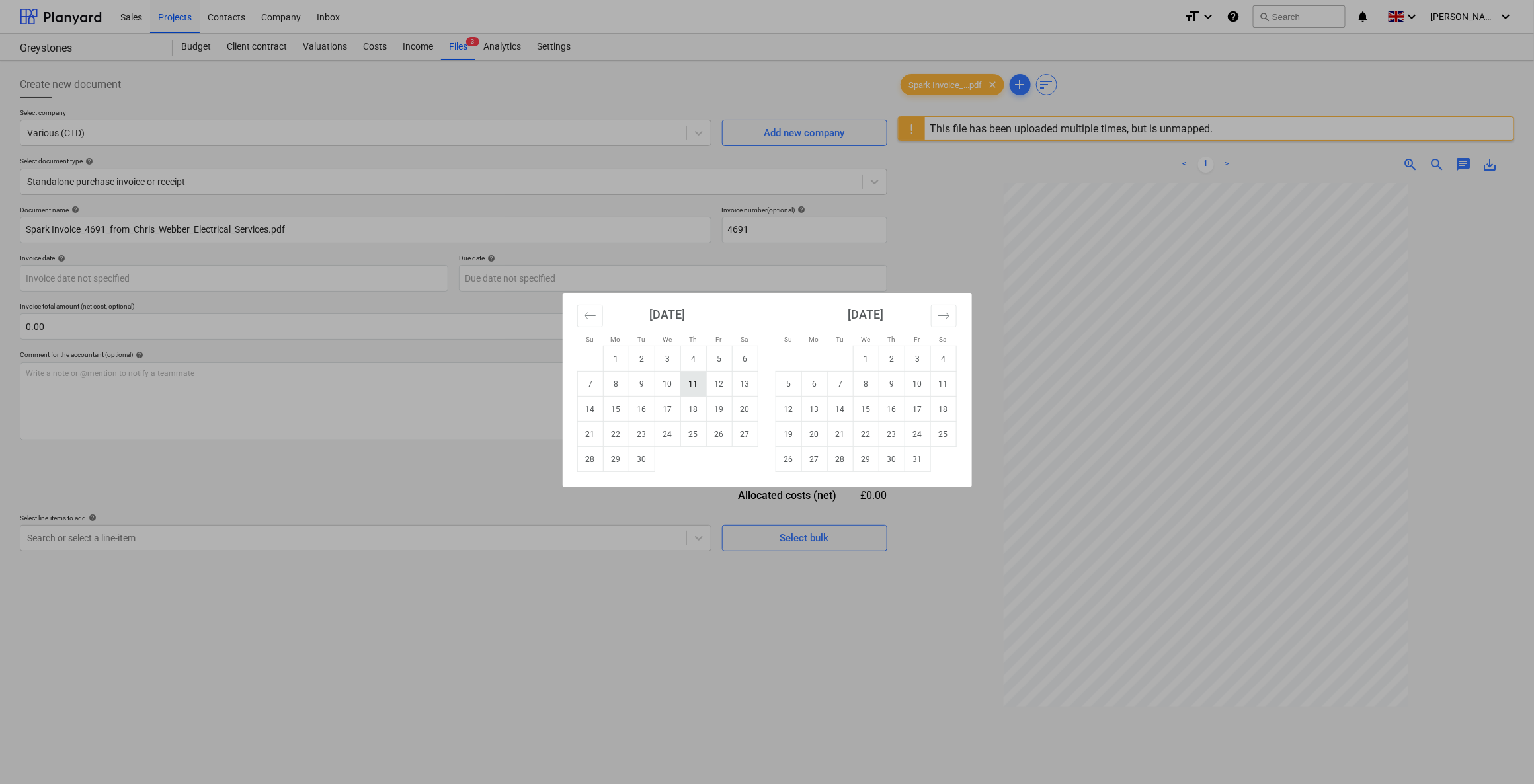
click at [701, 386] on td "11" at bounding box center [693, 383] width 26 height 25
type input "11 Sep 2025"
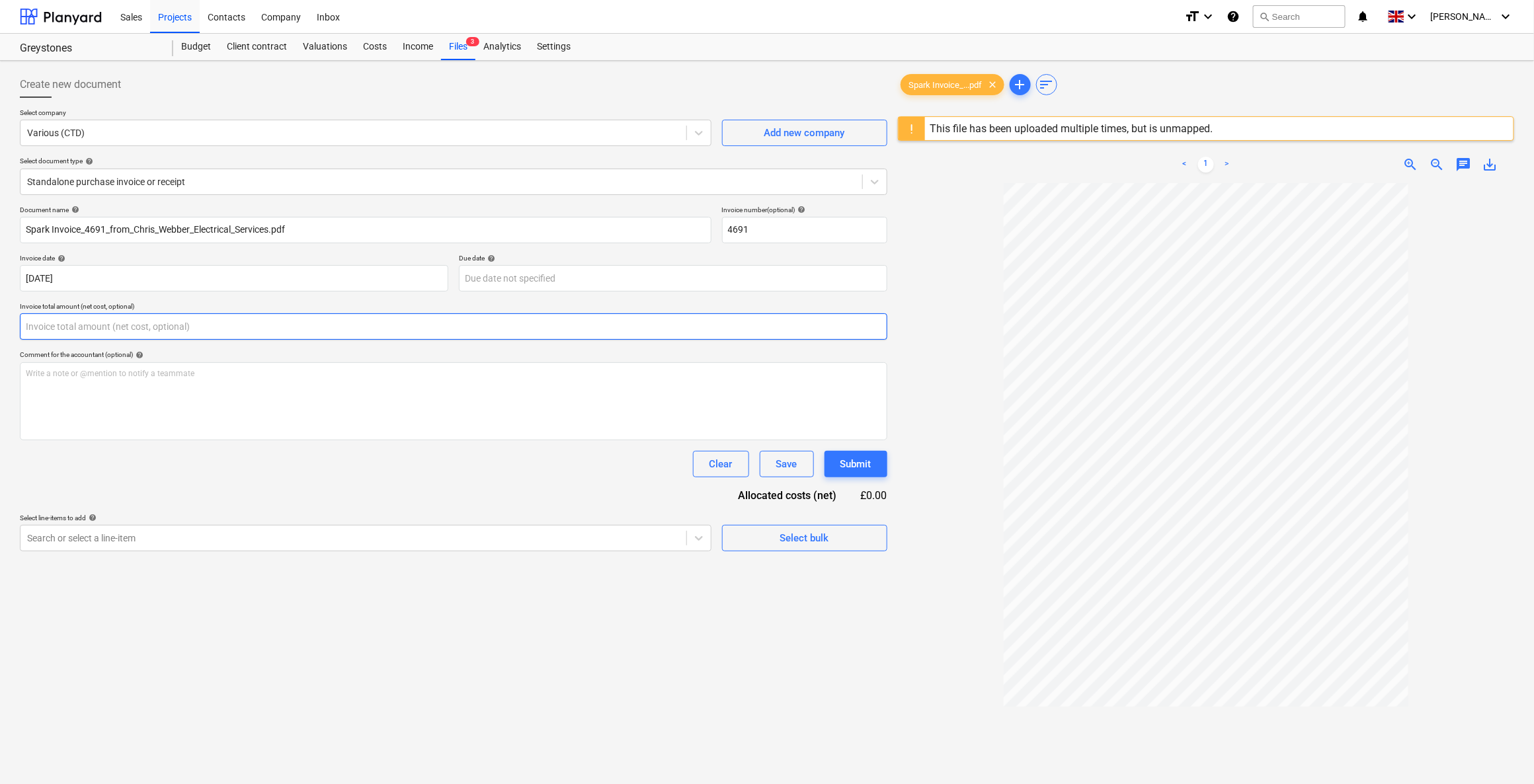
drag, startPoint x: 110, startPoint y: 325, endPoint x: -18, endPoint y: 317, distance: 128.2
click at [0, 317] on html "Sales Projects Contacts Company Inbox format_size keyboard_arrow_down help sear…" at bounding box center [767, 392] width 1534 height 784
type input "247.50"
click at [163, 571] on div at bounding box center [353, 571] width 652 height 13
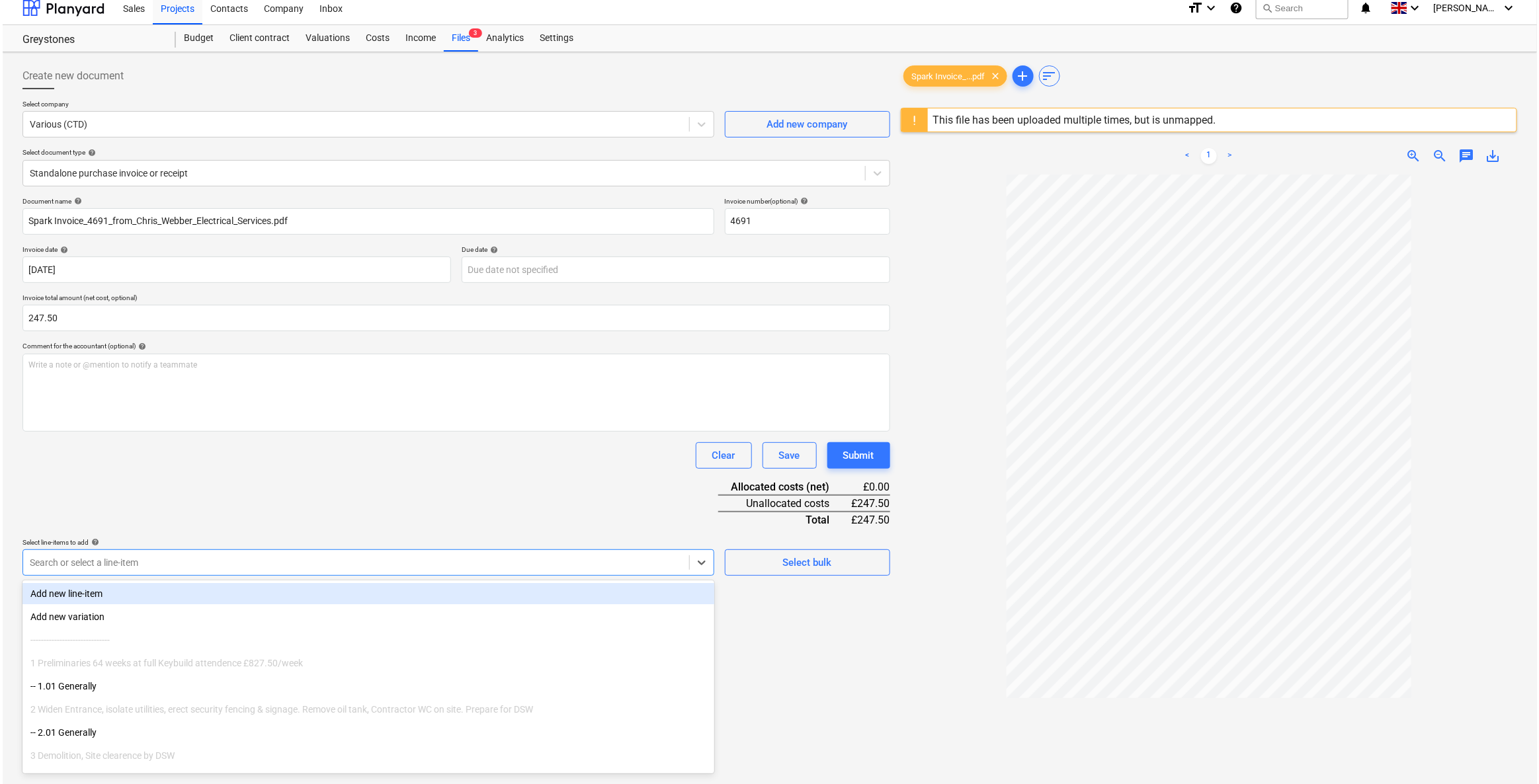
scroll to position [10, 0]
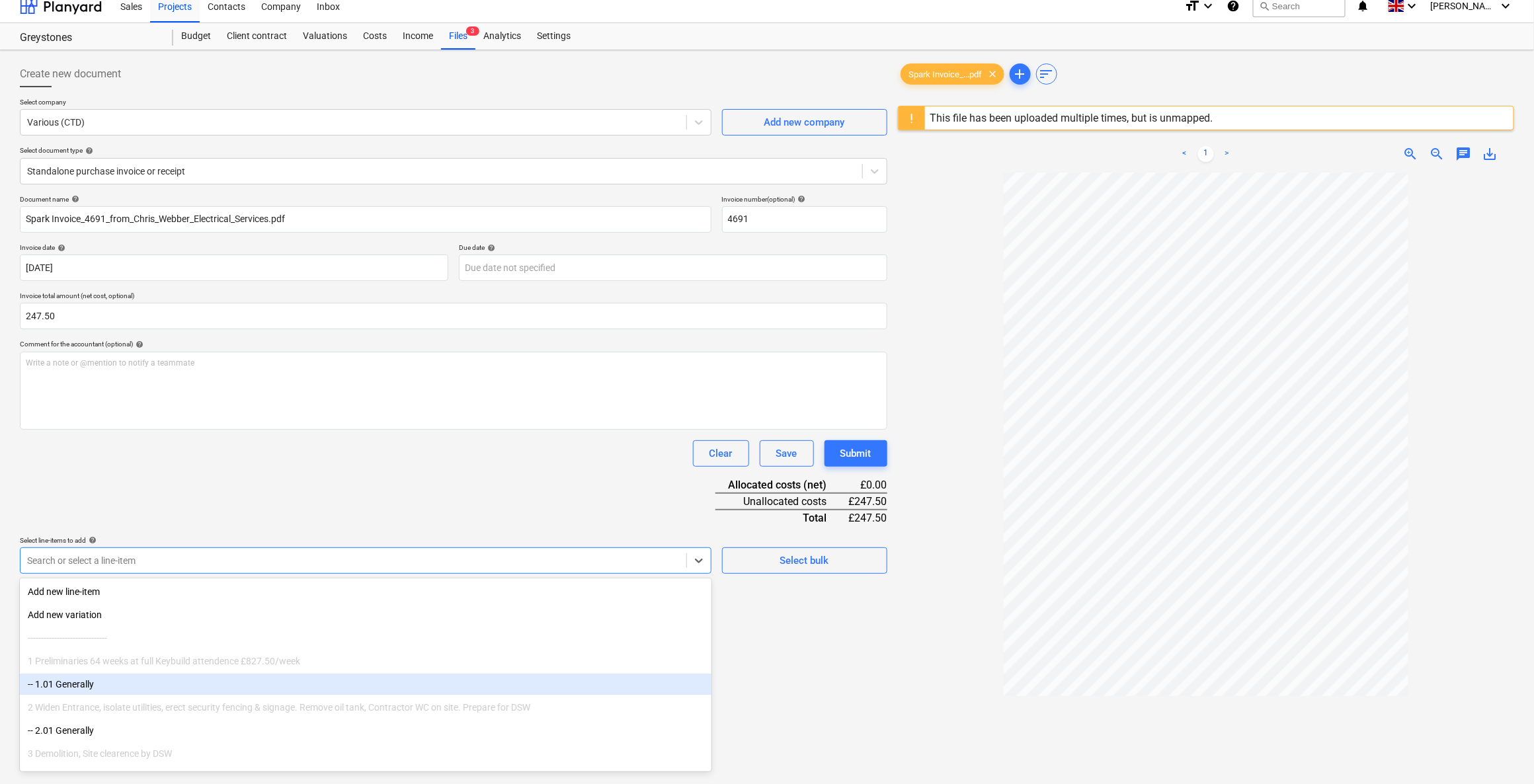
click at [104, 706] on div "2 Widen Entrance, isolate utilities, erect security fencing & signage. Remove o…" at bounding box center [365, 707] width 691 height 21
click at [87, 694] on div "-- 1.01 Generally" at bounding box center [365, 684] width 691 height 21
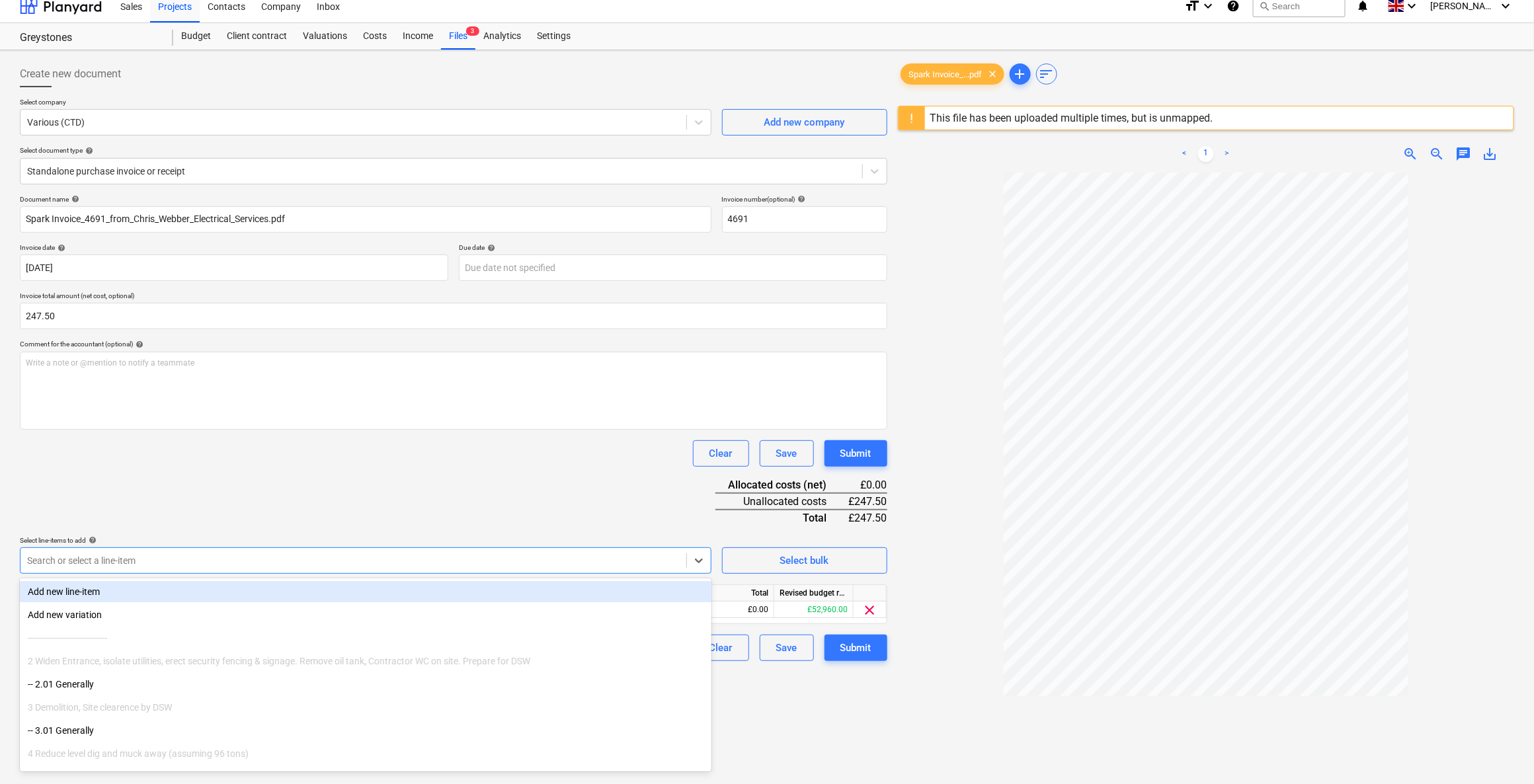
click at [51, 570] on div "Search or select a line-item" at bounding box center [365, 561] width 691 height 27
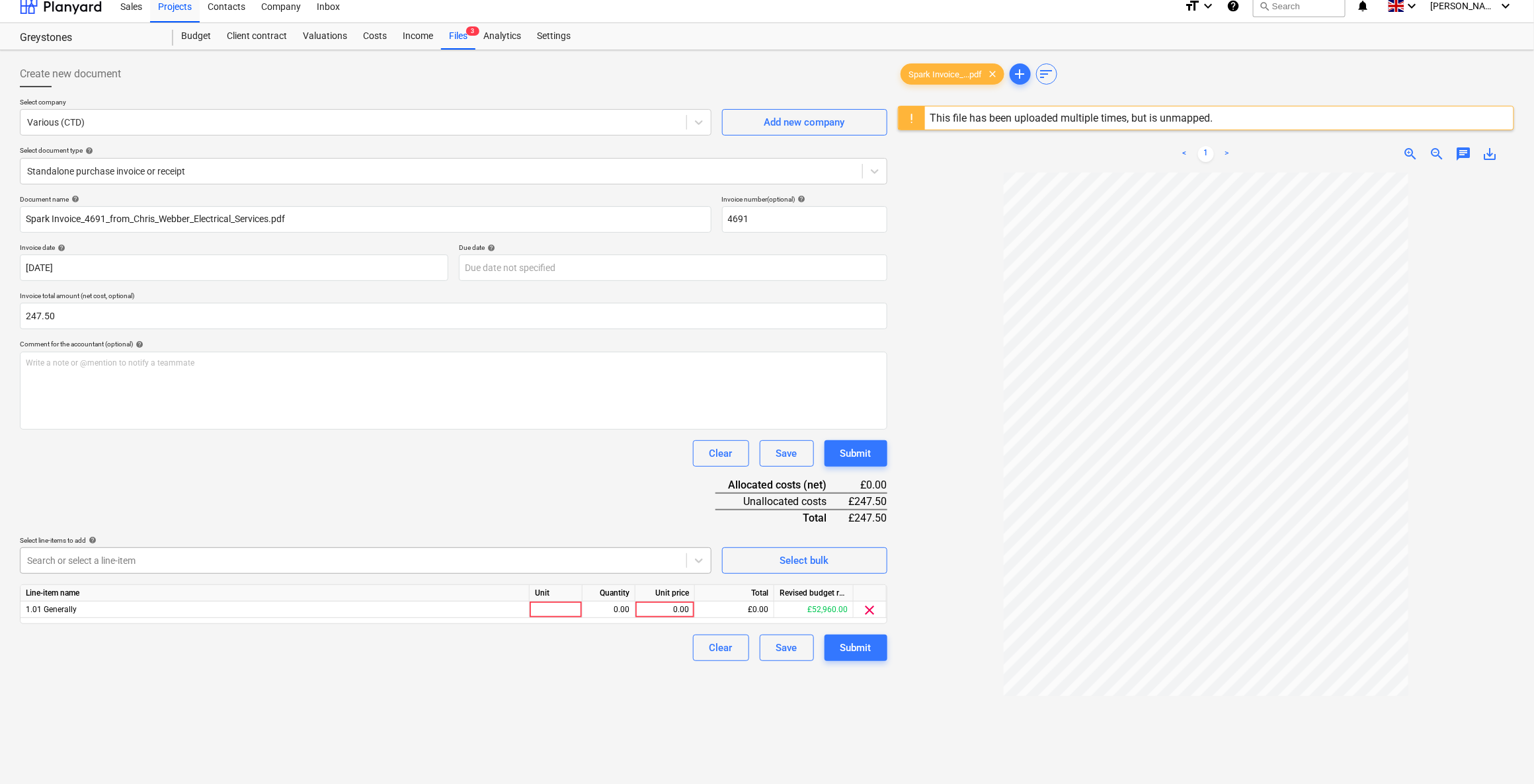
click at [467, 556] on div at bounding box center [353, 561] width 652 height 13
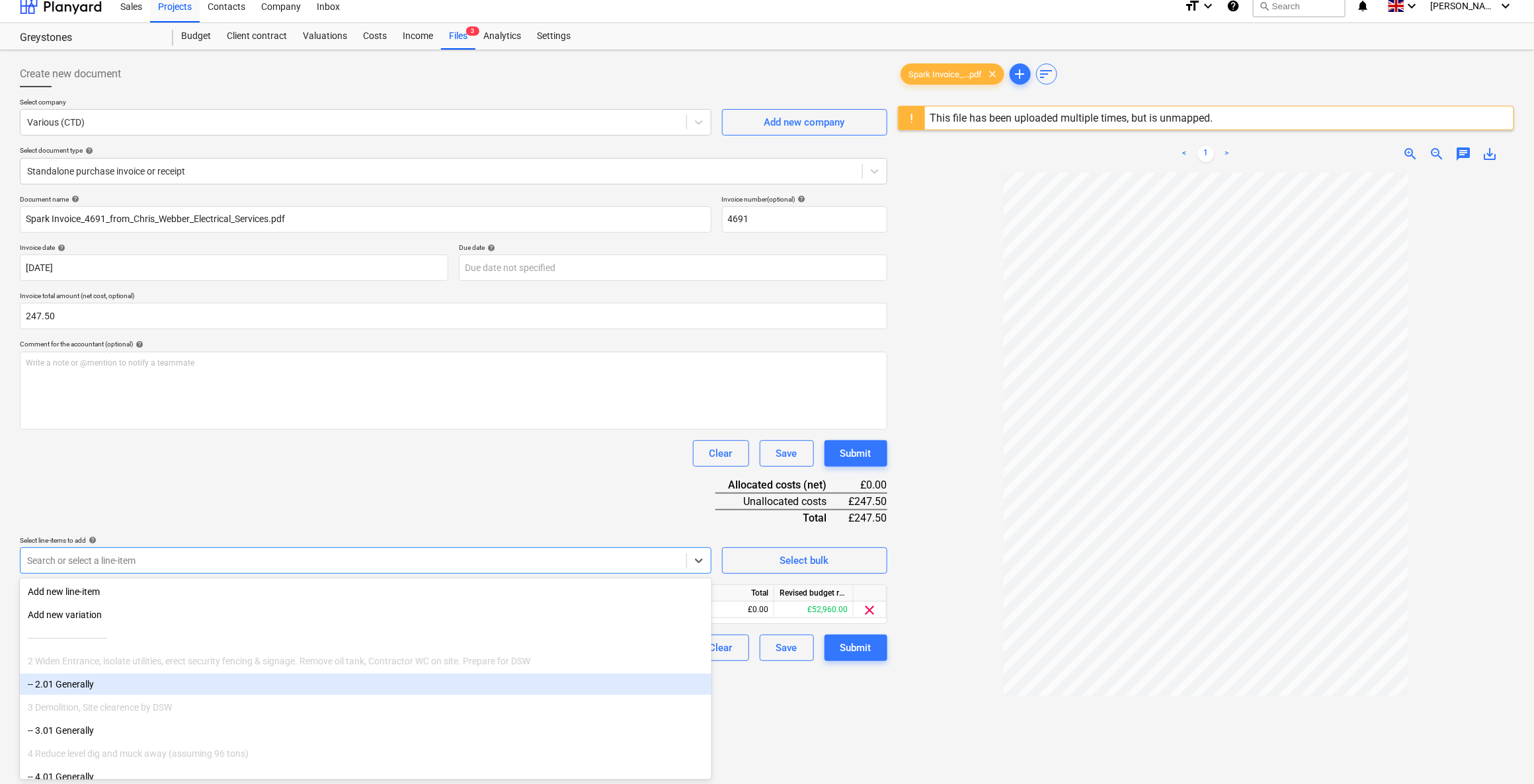
click at [37, 682] on div "-- 2.01 Generally" at bounding box center [365, 684] width 691 height 21
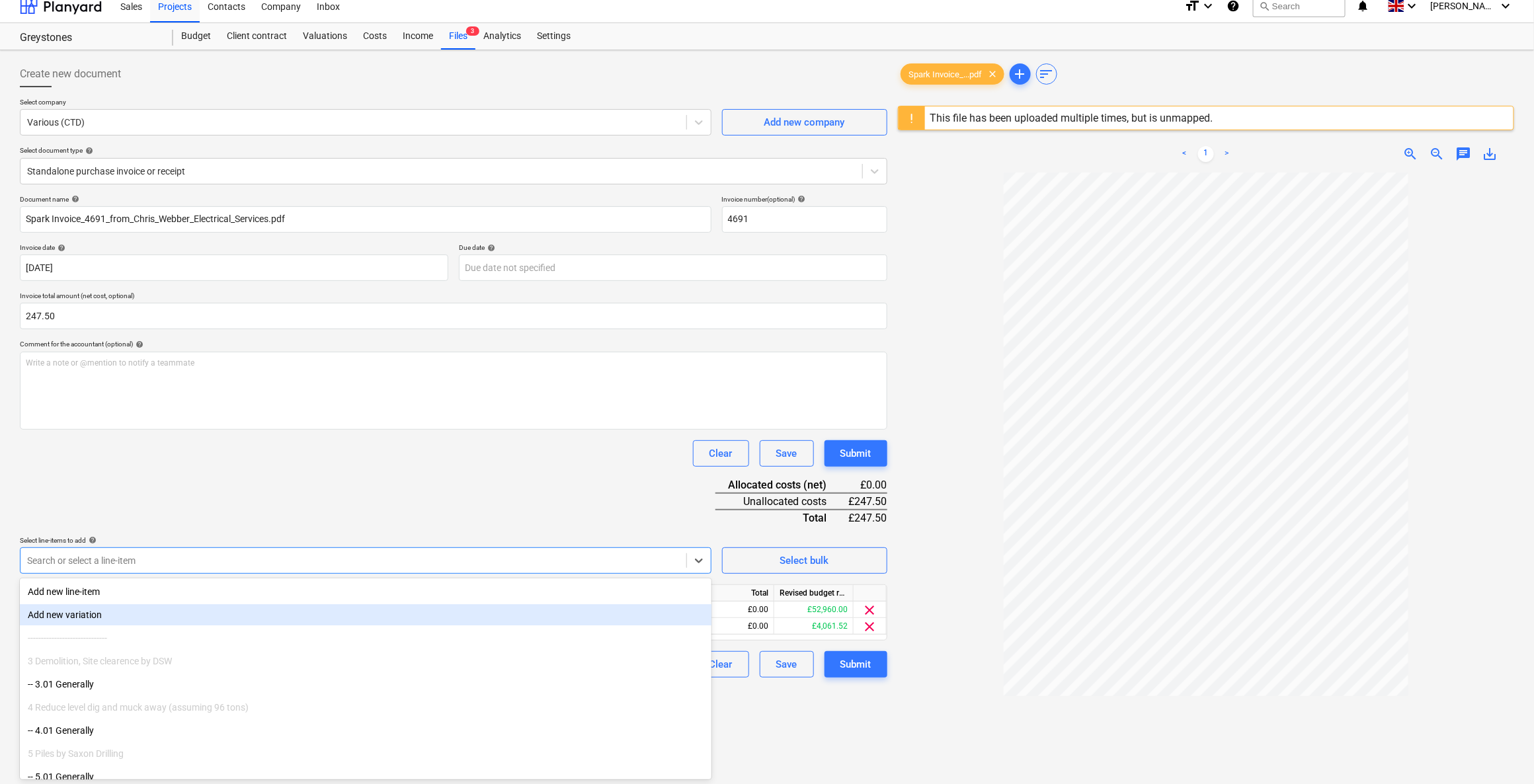
click at [589, 476] on div "Document name help Spark Invoice_4691_from_Chris_Webber_Electrical_Services.pdf…" at bounding box center [454, 436] width 868 height 482
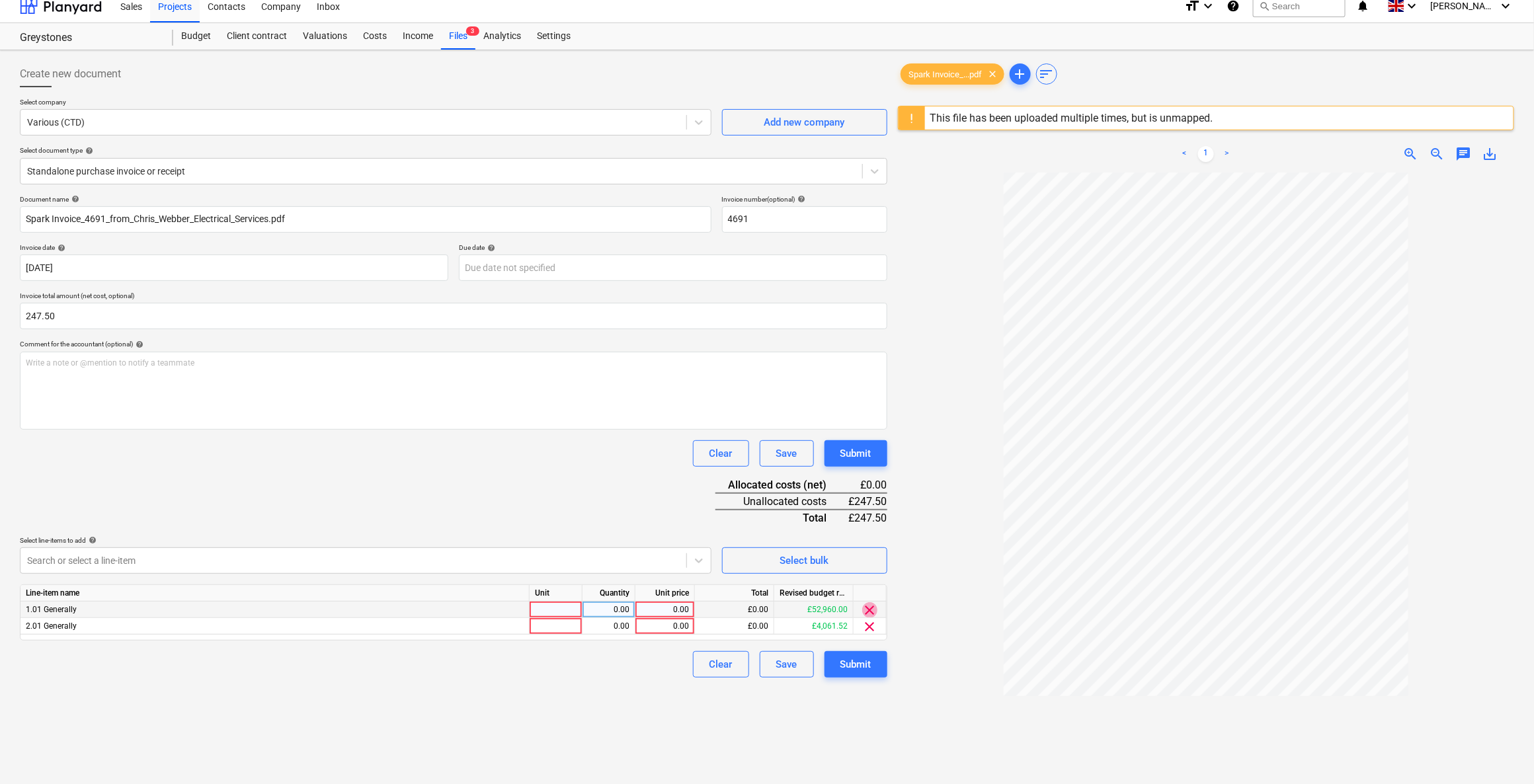
click at [870, 608] on span "clear" at bounding box center [870, 609] width 16 height 16
click at [558, 611] on div at bounding box center [556, 609] width 53 height 16
click at [600, 611] on div "0.00" at bounding box center [608, 609] width 42 height 16
click at [659, 610] on div "0.00" at bounding box center [664, 609] width 48 height 16
type input "247.50"
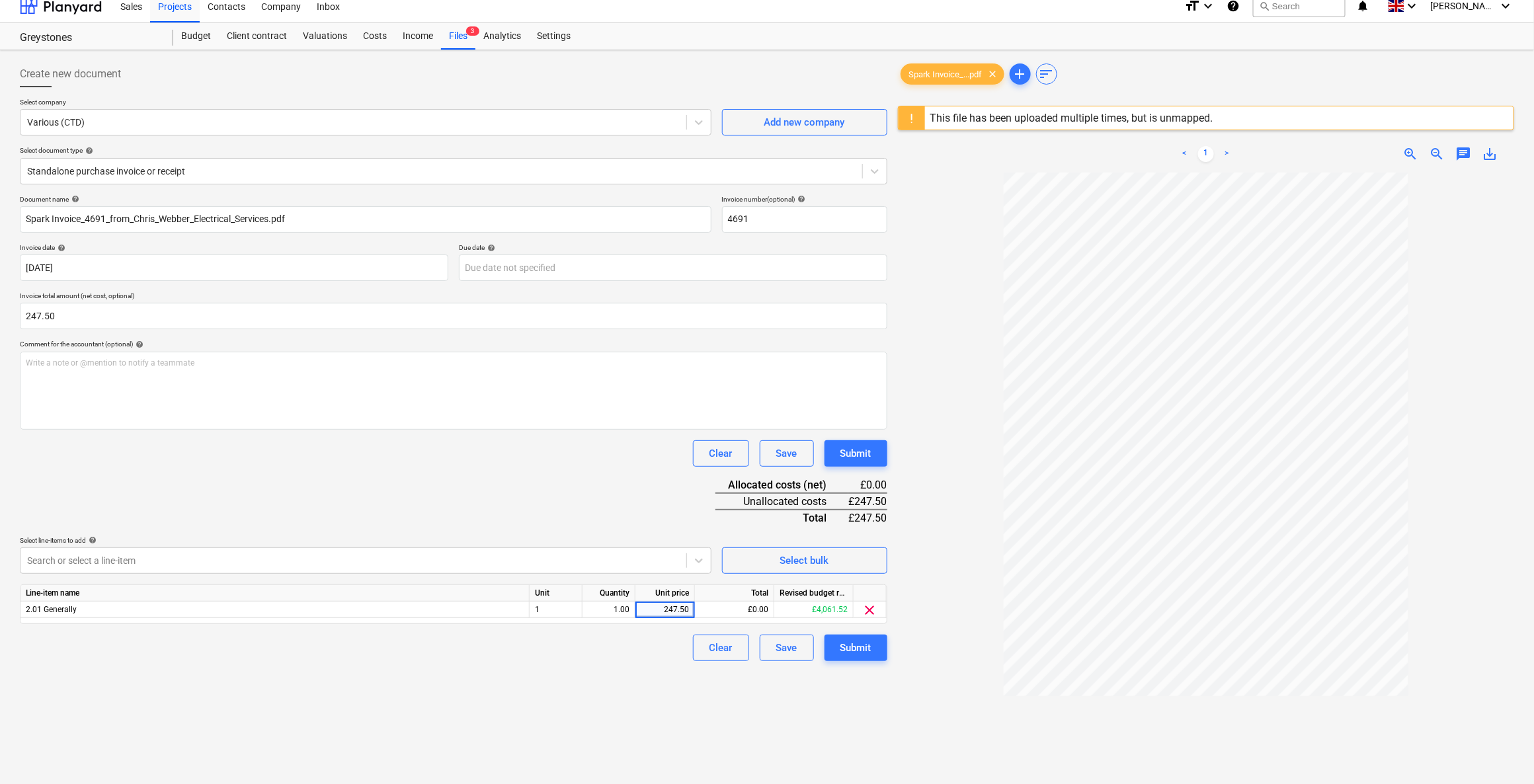
click at [519, 713] on div "Create new document Select company Various (CTD) Add new company Select documen…" at bounding box center [453, 491] width 878 height 869
click at [874, 648] on button "Submit" at bounding box center [855, 648] width 63 height 27
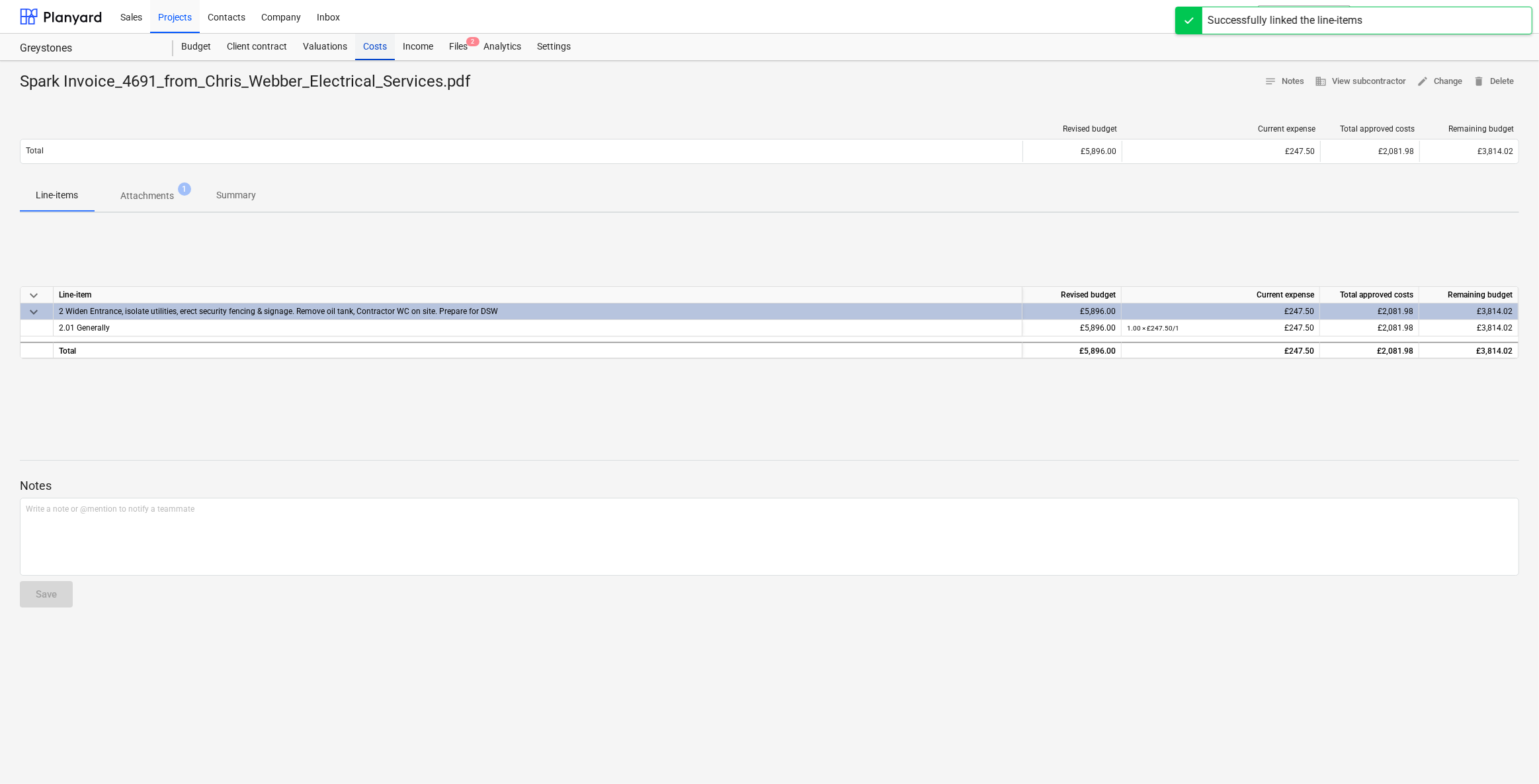
click at [366, 52] on div "Costs" at bounding box center [375, 47] width 40 height 27
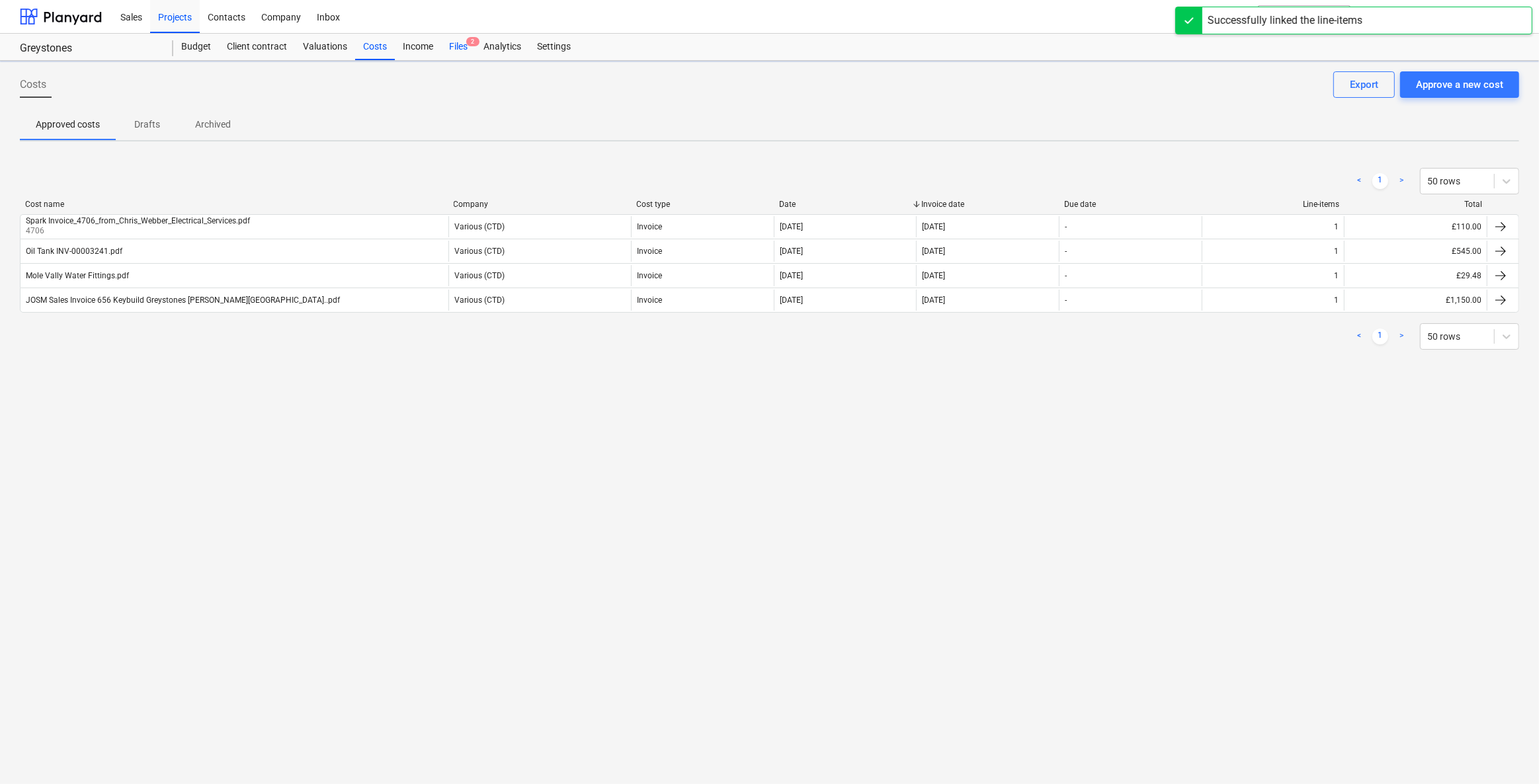
click at [454, 43] on div "Files 2" at bounding box center [459, 47] width 34 height 27
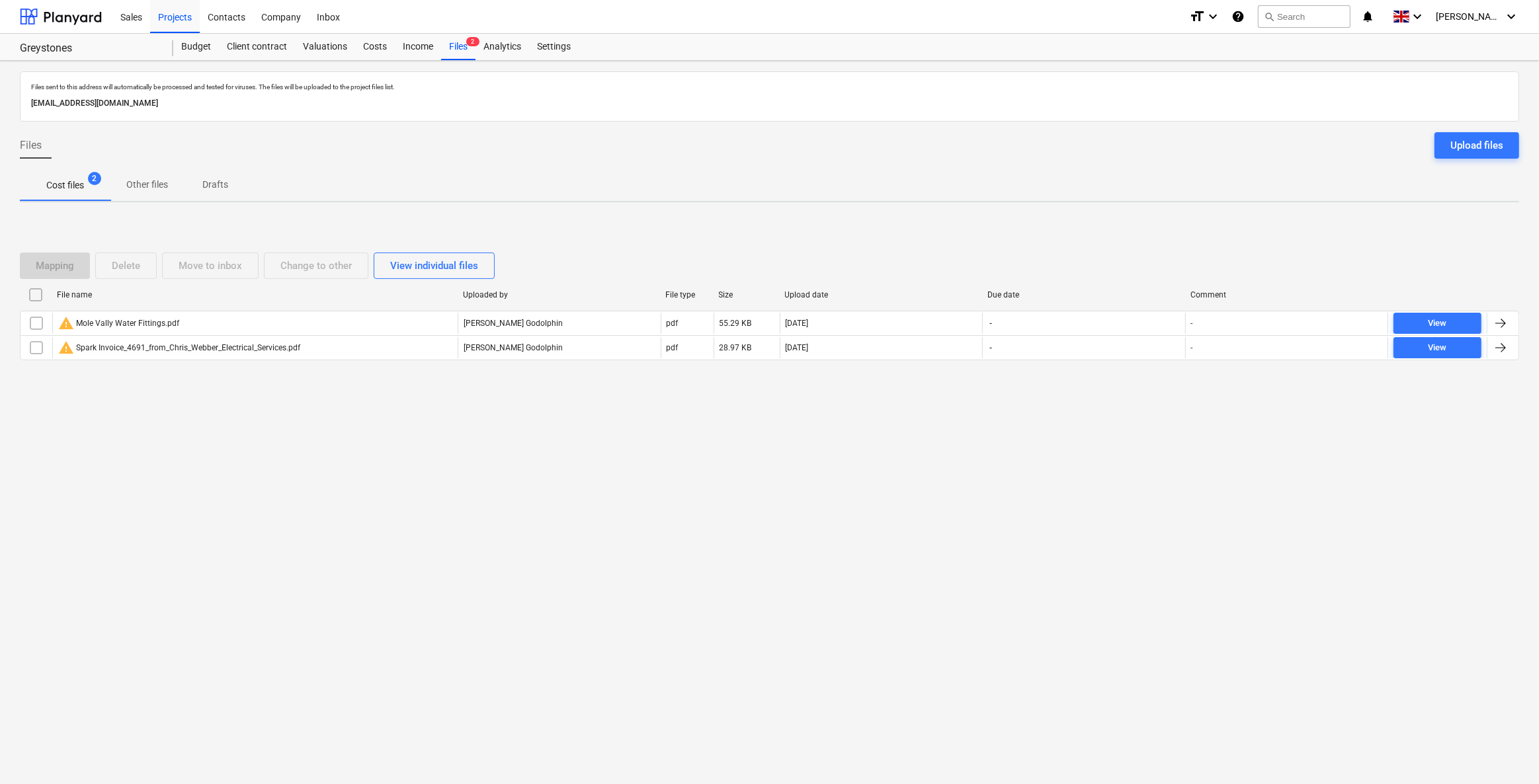
click at [35, 293] on input "checkbox" at bounding box center [35, 294] width 21 height 21
click at [118, 260] on div "Delete" at bounding box center [126, 266] width 28 height 17
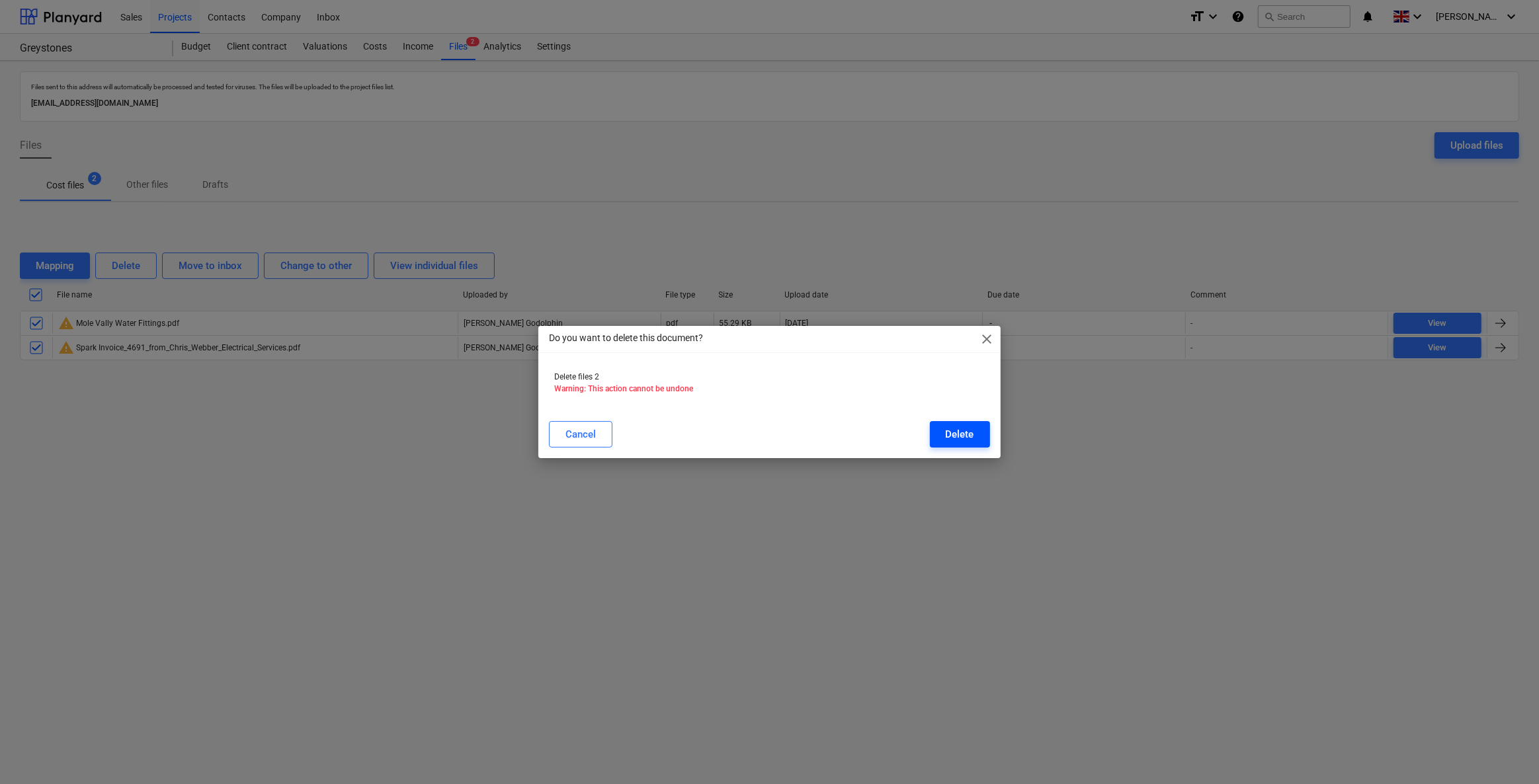
click at [954, 438] on div "Delete" at bounding box center [960, 435] width 28 height 17
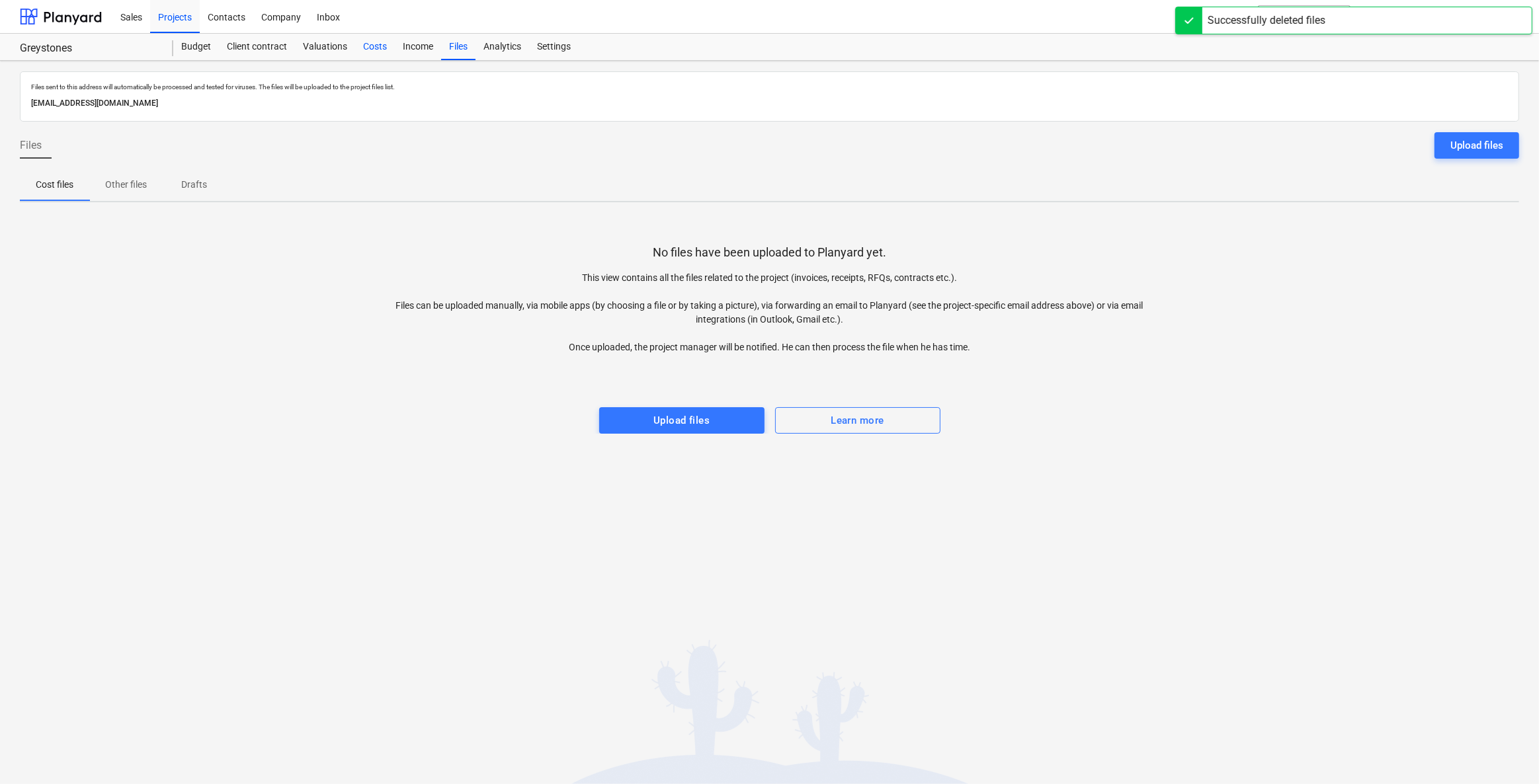
click at [367, 47] on div "Costs" at bounding box center [375, 47] width 40 height 27
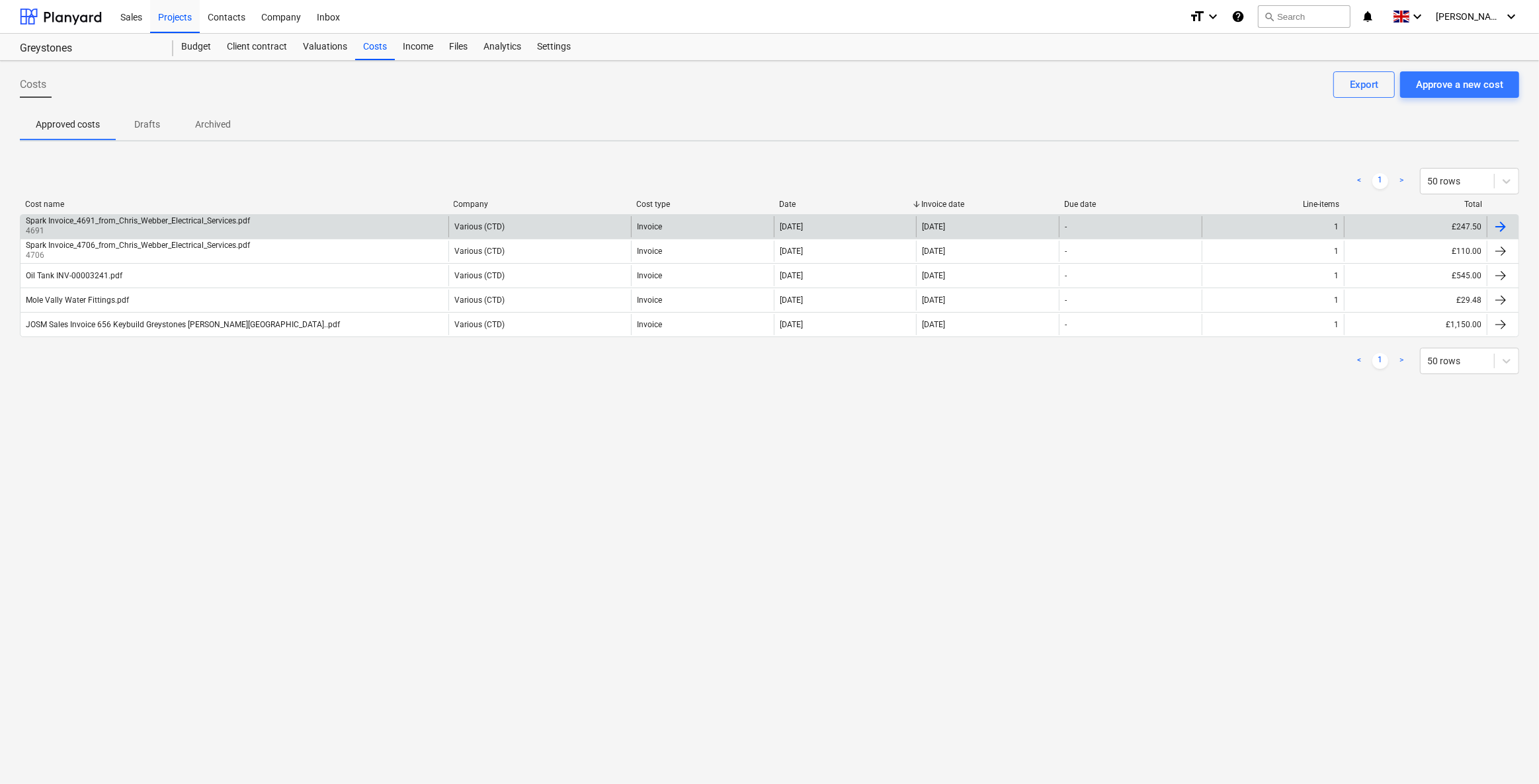
click at [331, 221] on div "Spark Invoice_4691_from_Chris_Webber_Electrical_Services.pdf 4691" at bounding box center [235, 227] width 428 height 21
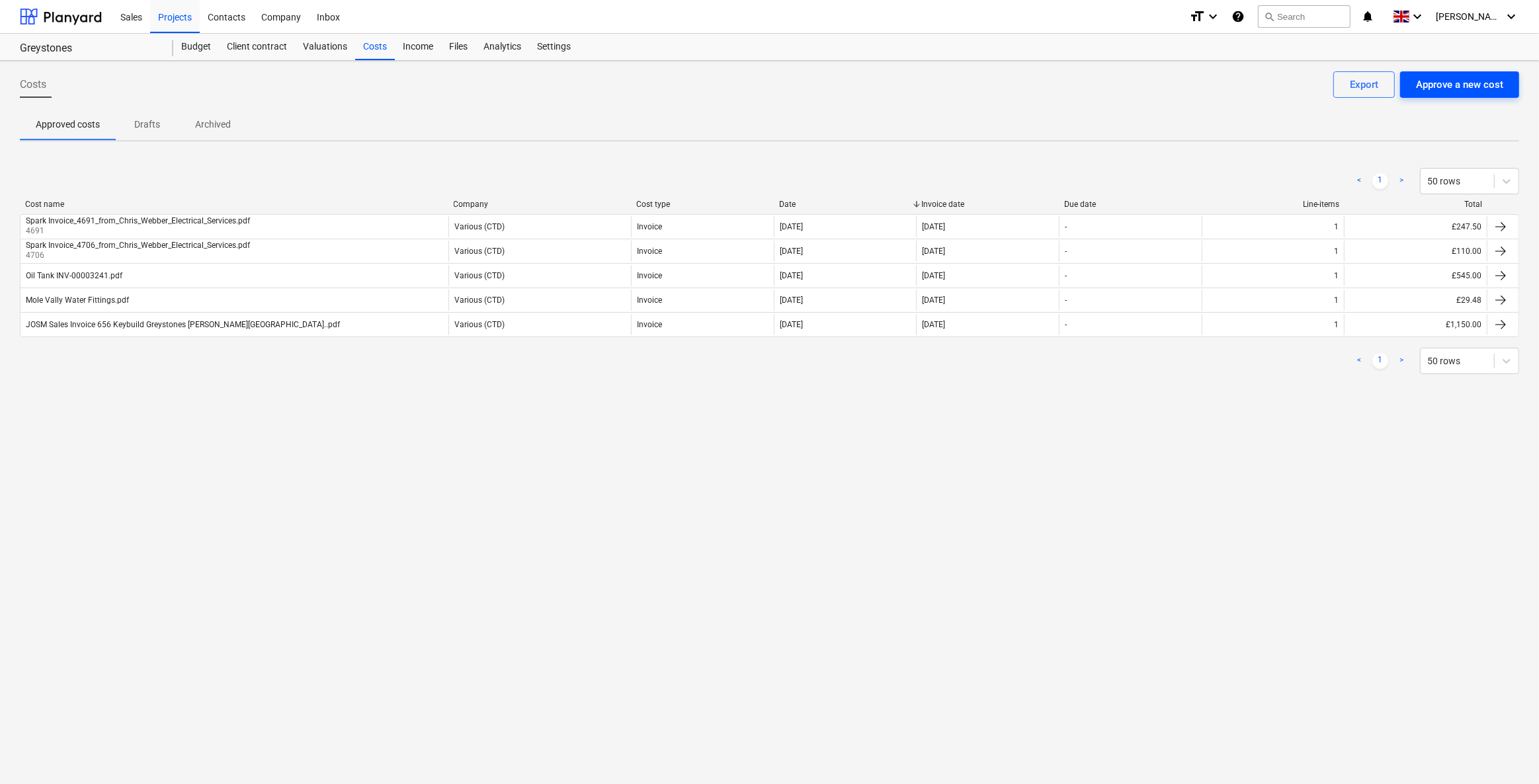
click at [1485, 90] on div "Approve a new cost" at bounding box center [1459, 84] width 87 height 17
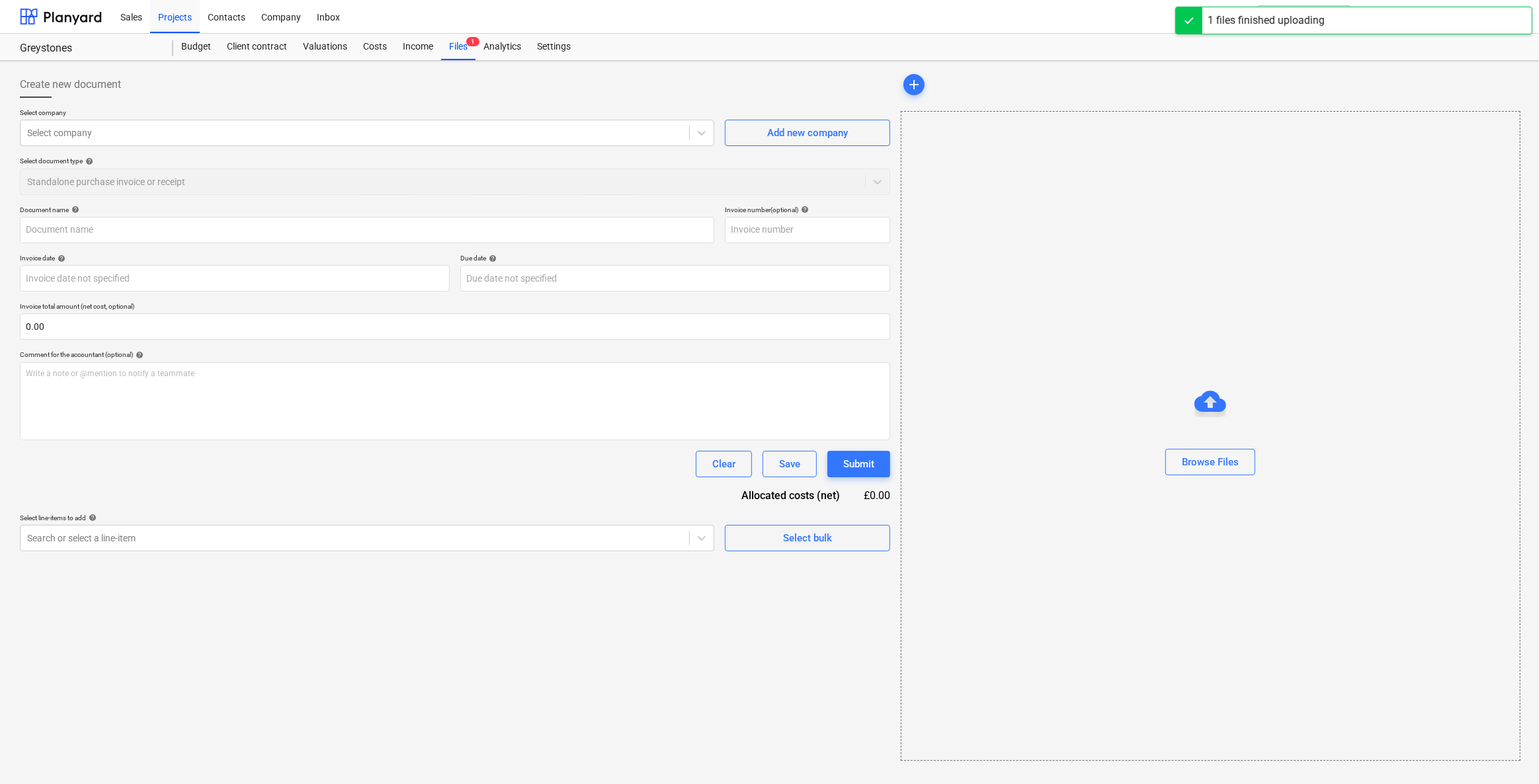
type input "5. NAT GRID 55007831.20250910150306.PDF"
click at [131, 138] on div at bounding box center [353, 133] width 652 height 13
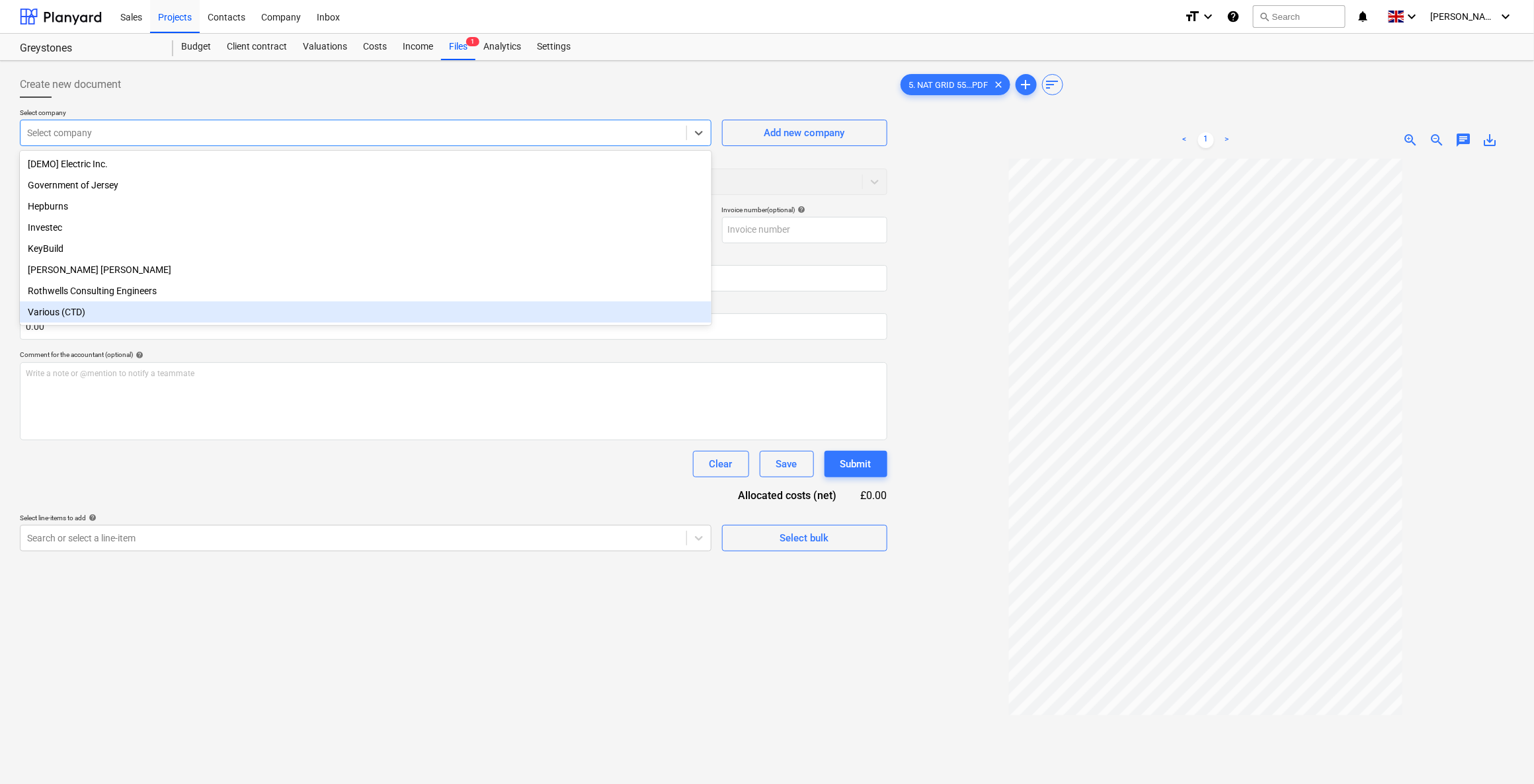
click at [33, 306] on div "Various (CTD)" at bounding box center [365, 312] width 691 height 21
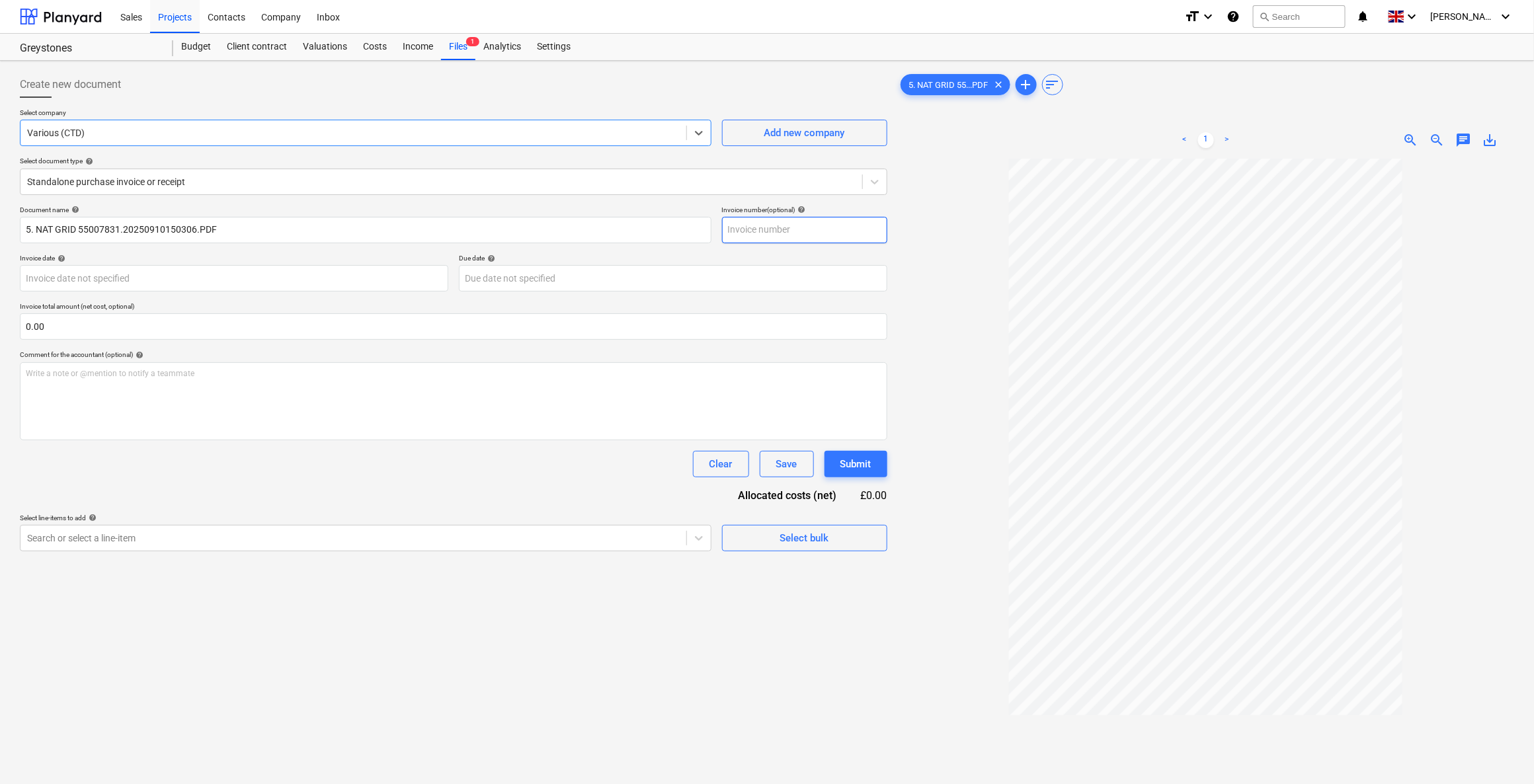
click at [835, 234] on input "text" at bounding box center [805, 230] width 165 height 27
type input "25044429"
click at [124, 290] on div "Document name help 5. NAT GRID 55007831.20250910150306.PDF Invoice number (opti…" at bounding box center [454, 379] width 868 height 345
click at [120, 275] on body "Sales Projects Contacts Company Inbox format_size keyboard_arrow_down help sear…" at bounding box center [767, 392] width 1534 height 784
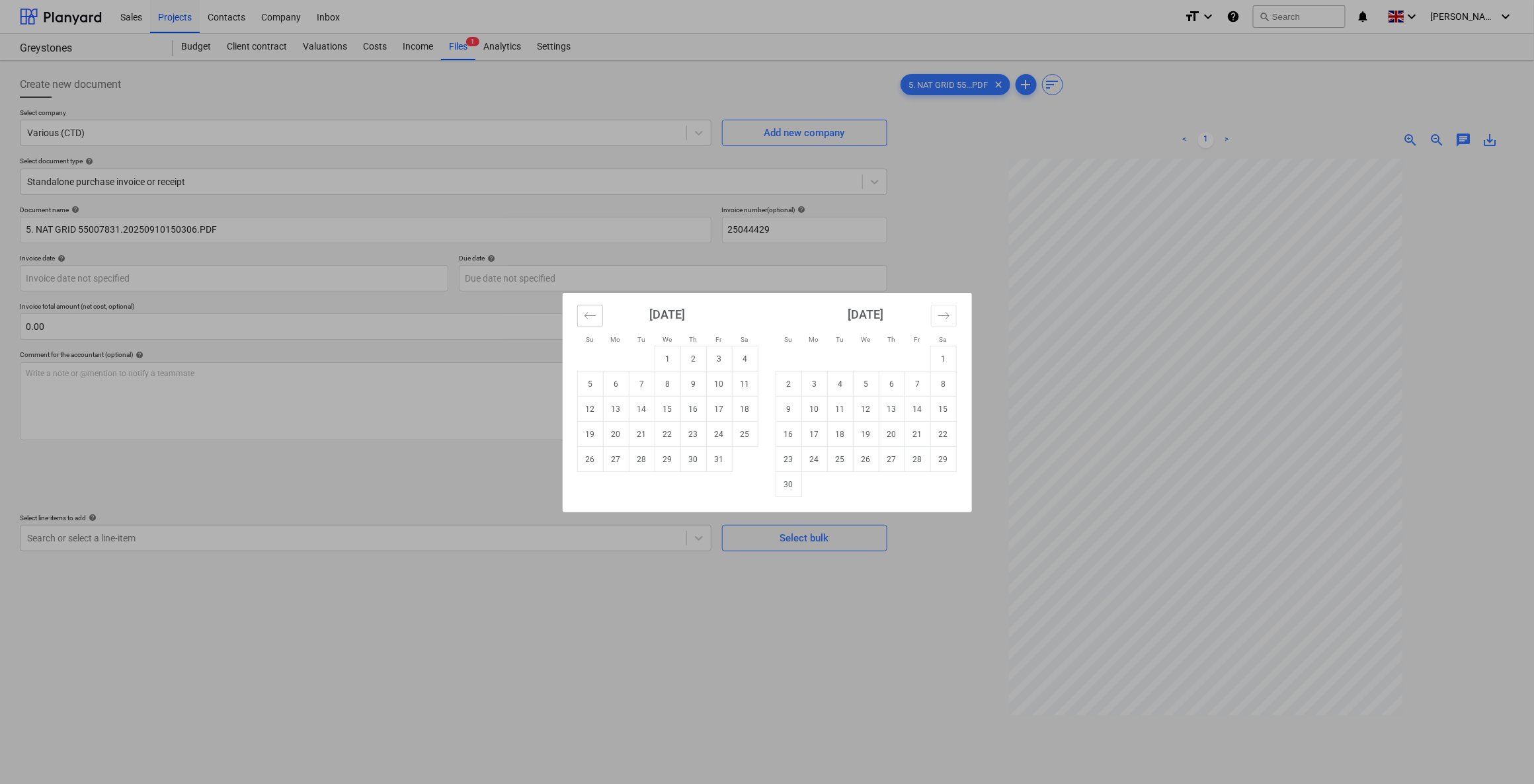
click at [591, 315] on icon "Move backward to switch to the previous month." at bounding box center [589, 315] width 11 height 7
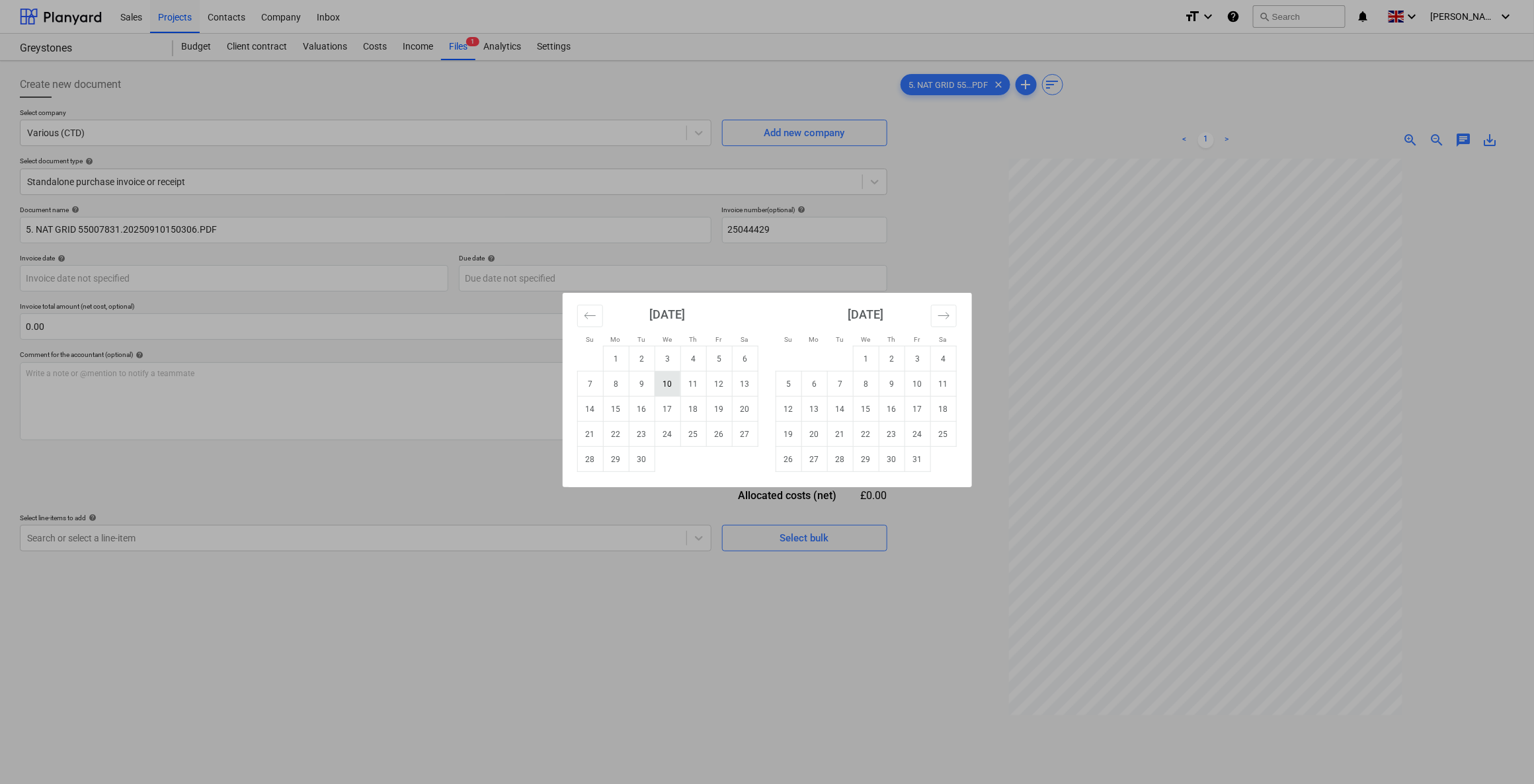
click at [659, 384] on td "10" at bounding box center [666, 383] width 26 height 25
type input "10 Sep 2025"
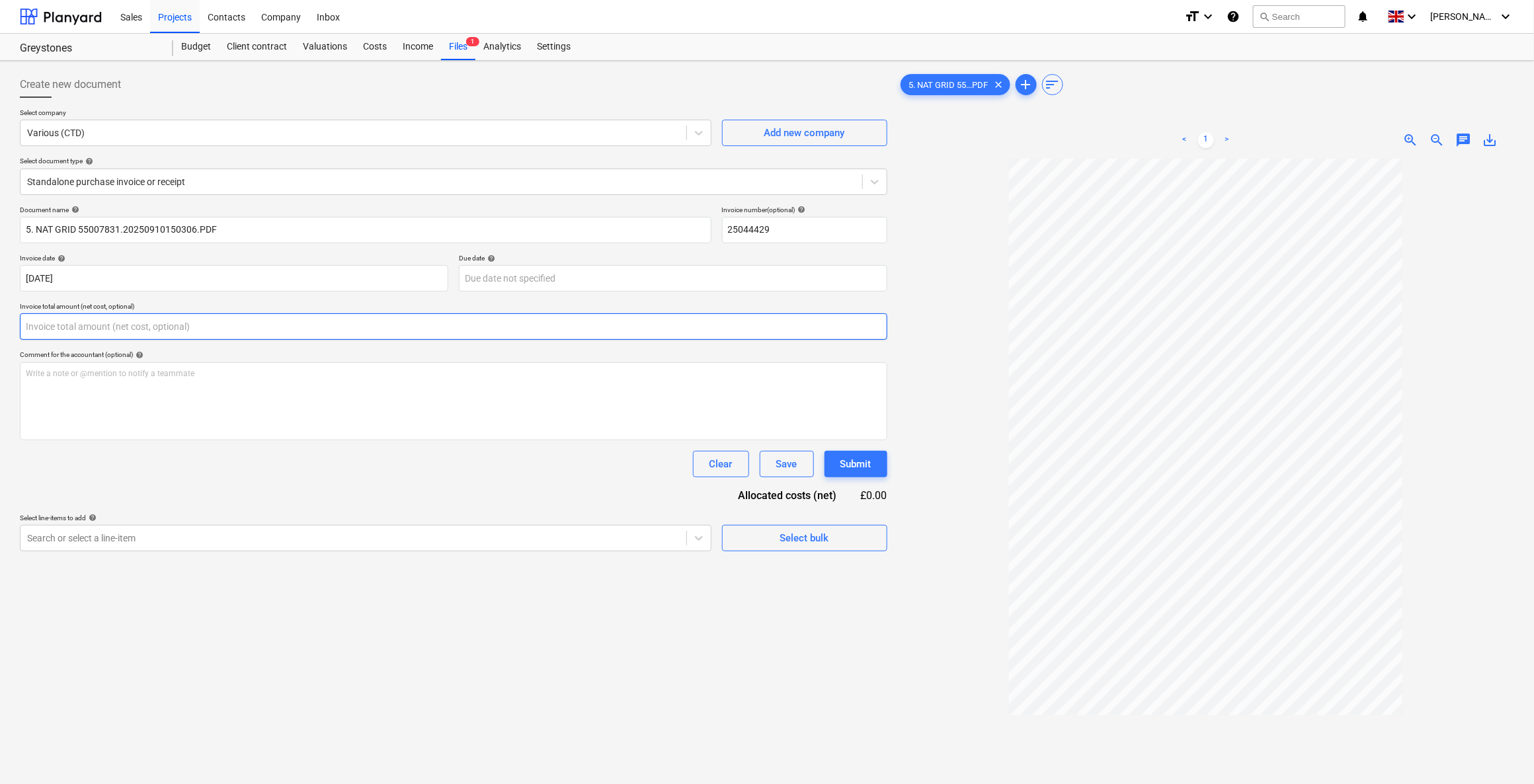
drag, startPoint x: 74, startPoint y: 326, endPoint x: -3, endPoint y: 324, distance: 77.0
click at [0, 324] on html "Sales Projects Contacts Company Inbox format_size keyboard_arrow_down help sear…" at bounding box center [767, 392] width 1534 height 784
type input "685.74"
click at [546, 537] on div "Document name help 5. NAT GRID 55007831.20250910150306.PDF Invoice number (opti…" at bounding box center [454, 395] width 868 height 379
click at [223, 577] on div "Search or select a line-item" at bounding box center [365, 571] width 691 height 27
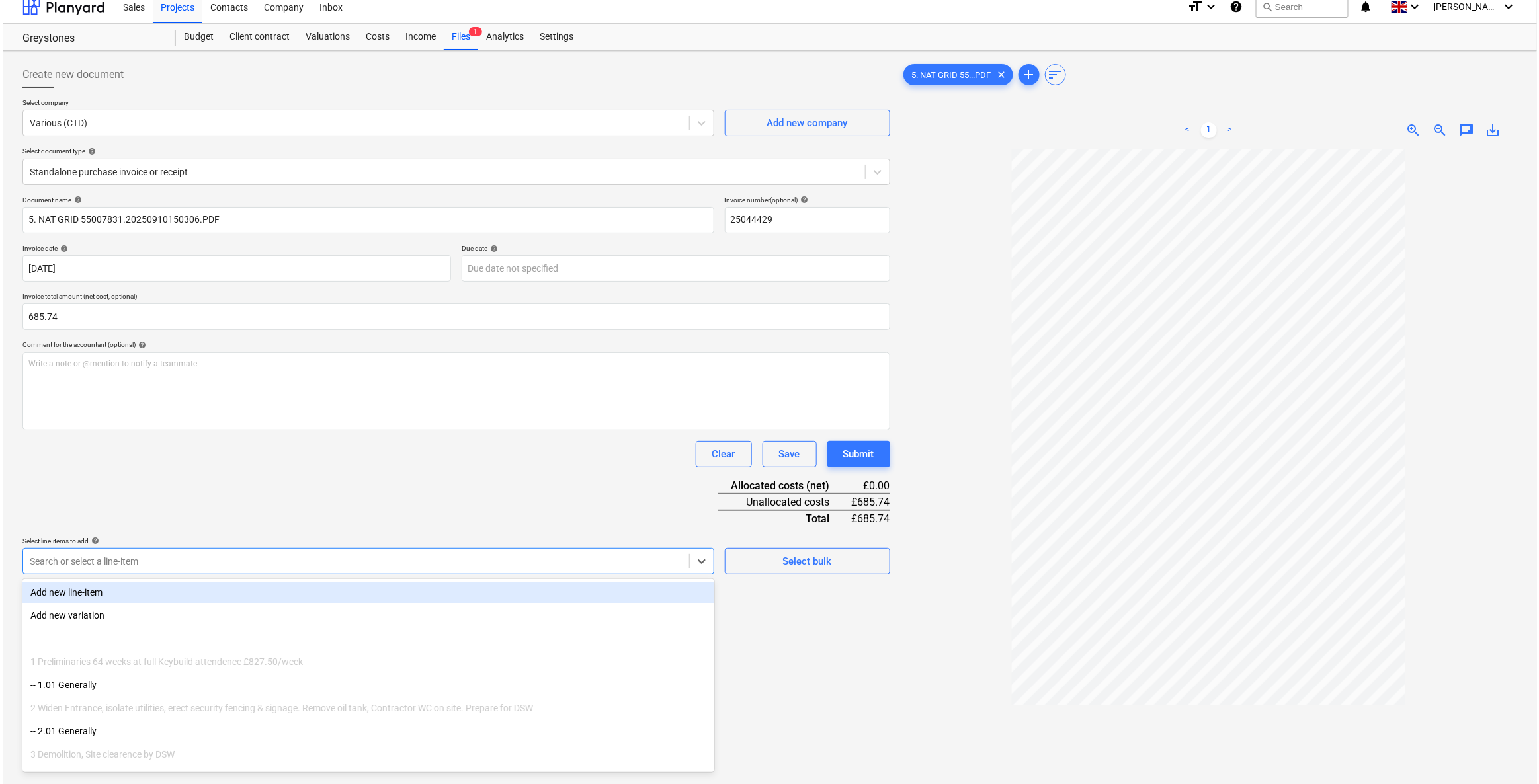
scroll to position [10, 0]
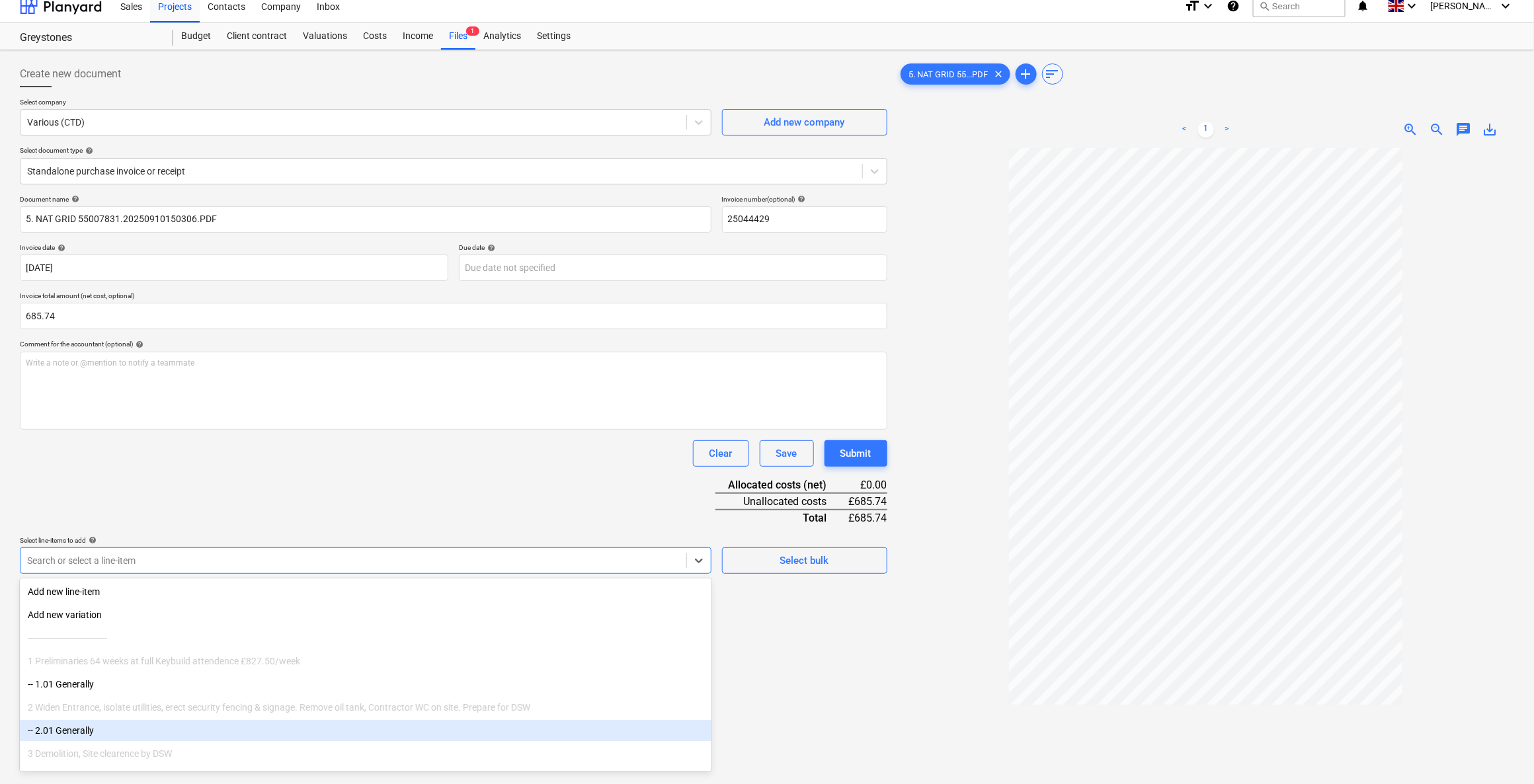
click at [83, 725] on div "-- 2.01 Generally" at bounding box center [365, 730] width 691 height 21
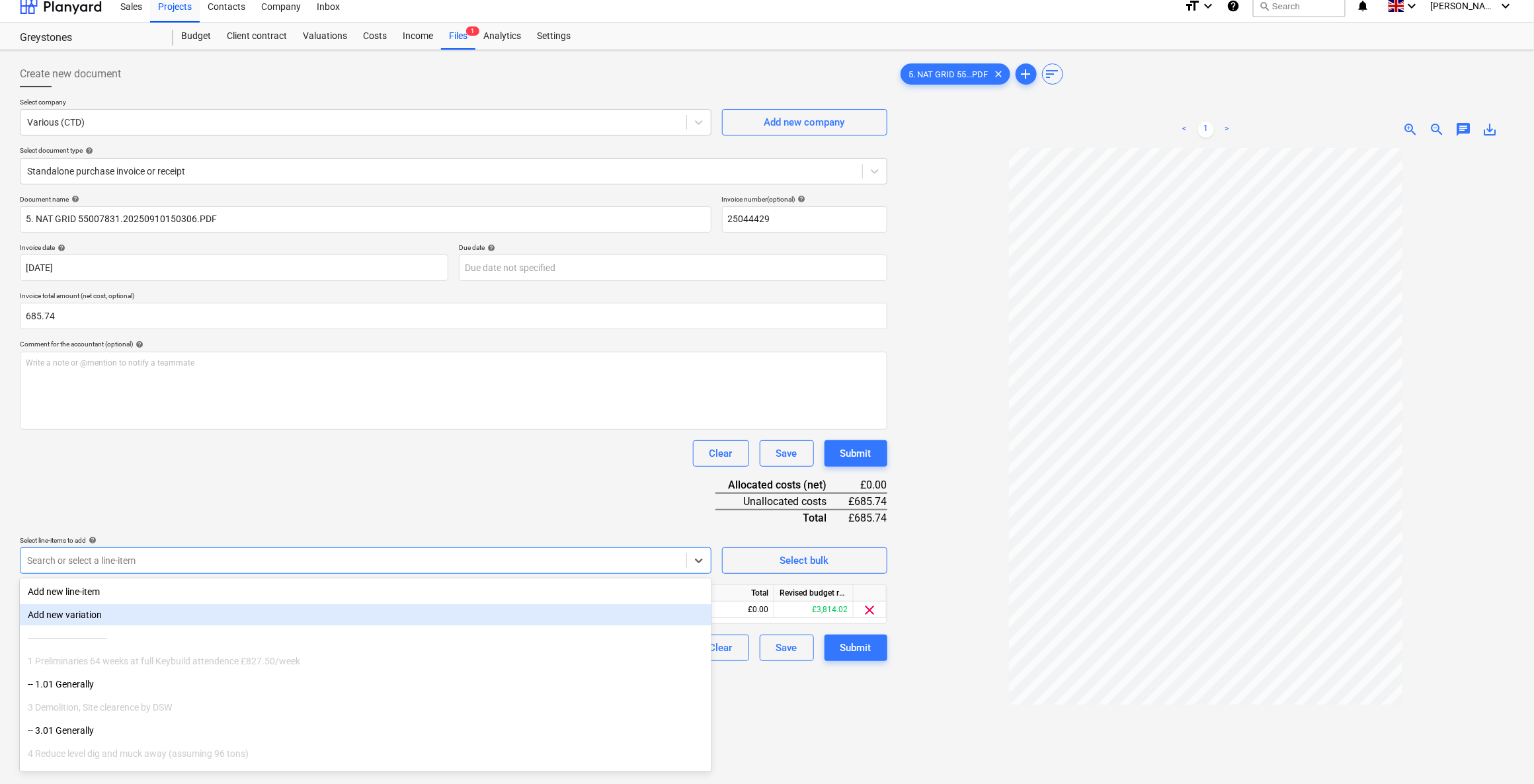
click at [608, 474] on div "Document name help 5. NAT GRID 55007831.20250910150306.PDF Invoice number (opti…" at bounding box center [454, 427] width 868 height 466
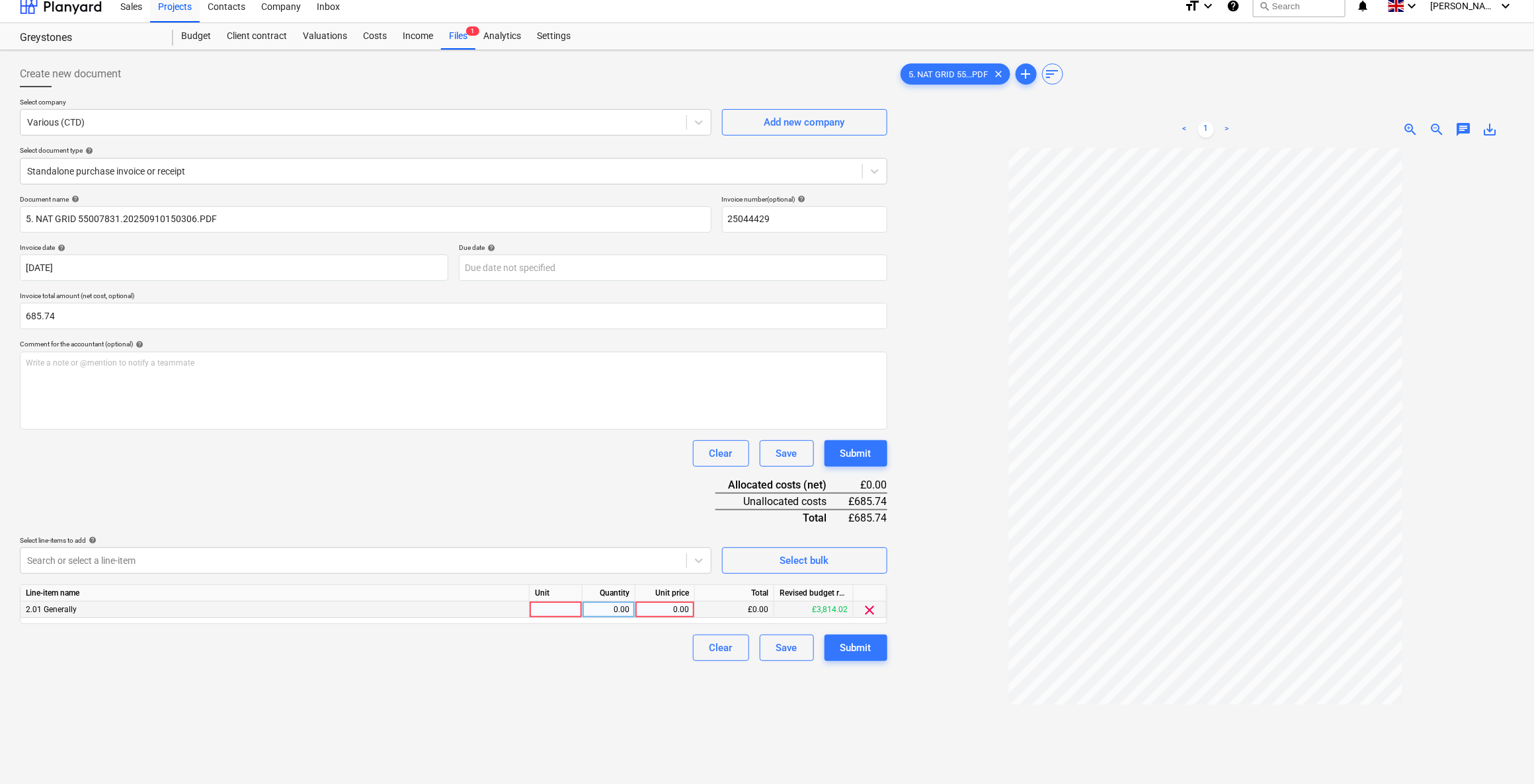
click at [571, 609] on div at bounding box center [556, 609] width 53 height 16
click at [612, 608] on div "0.00" at bounding box center [608, 609] width 42 height 16
type input "1"
click at [679, 608] on div "0.00" at bounding box center [664, 609] width 48 height 16
type input "685.74"
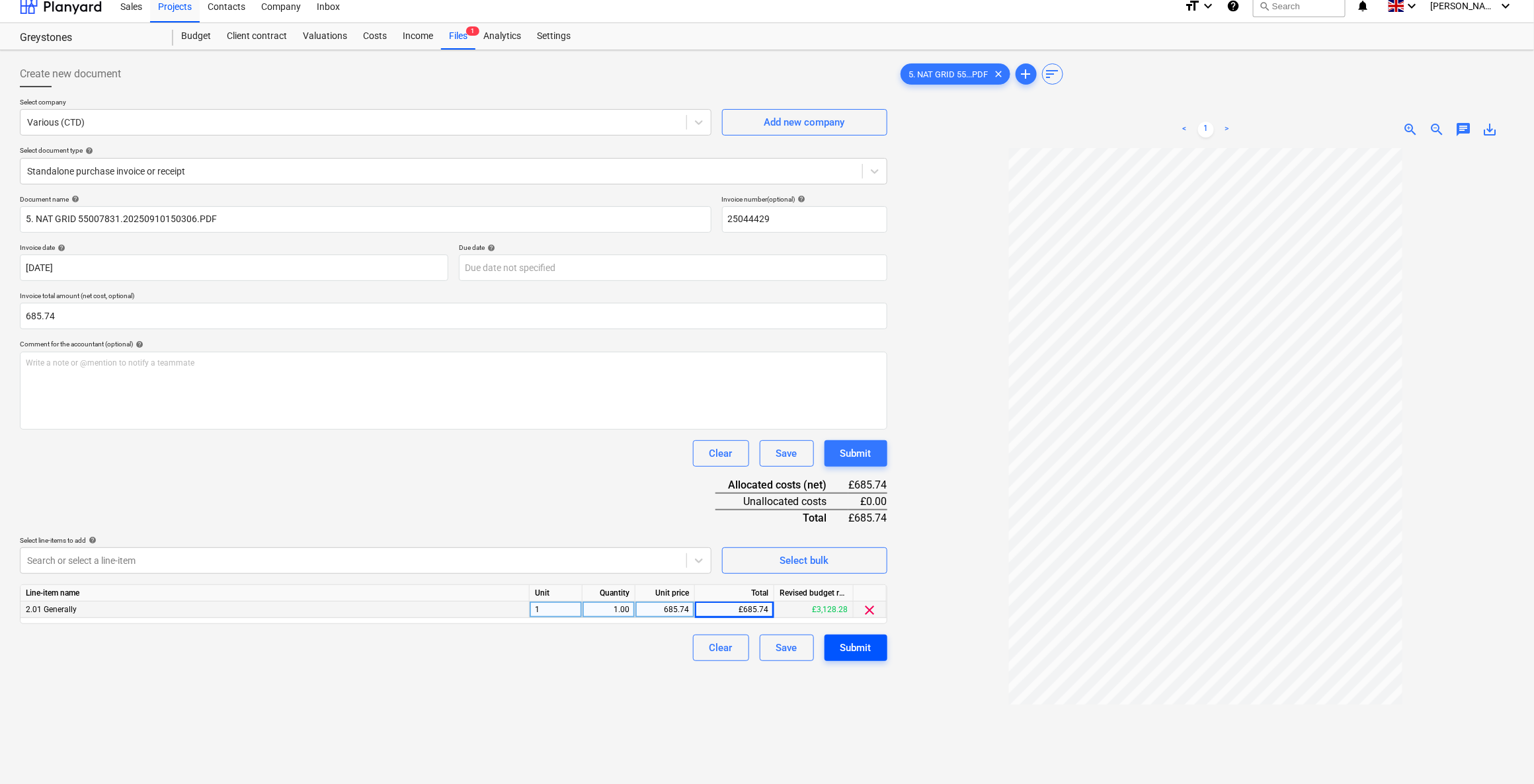
click at [873, 645] on button "Submit" at bounding box center [855, 648] width 63 height 27
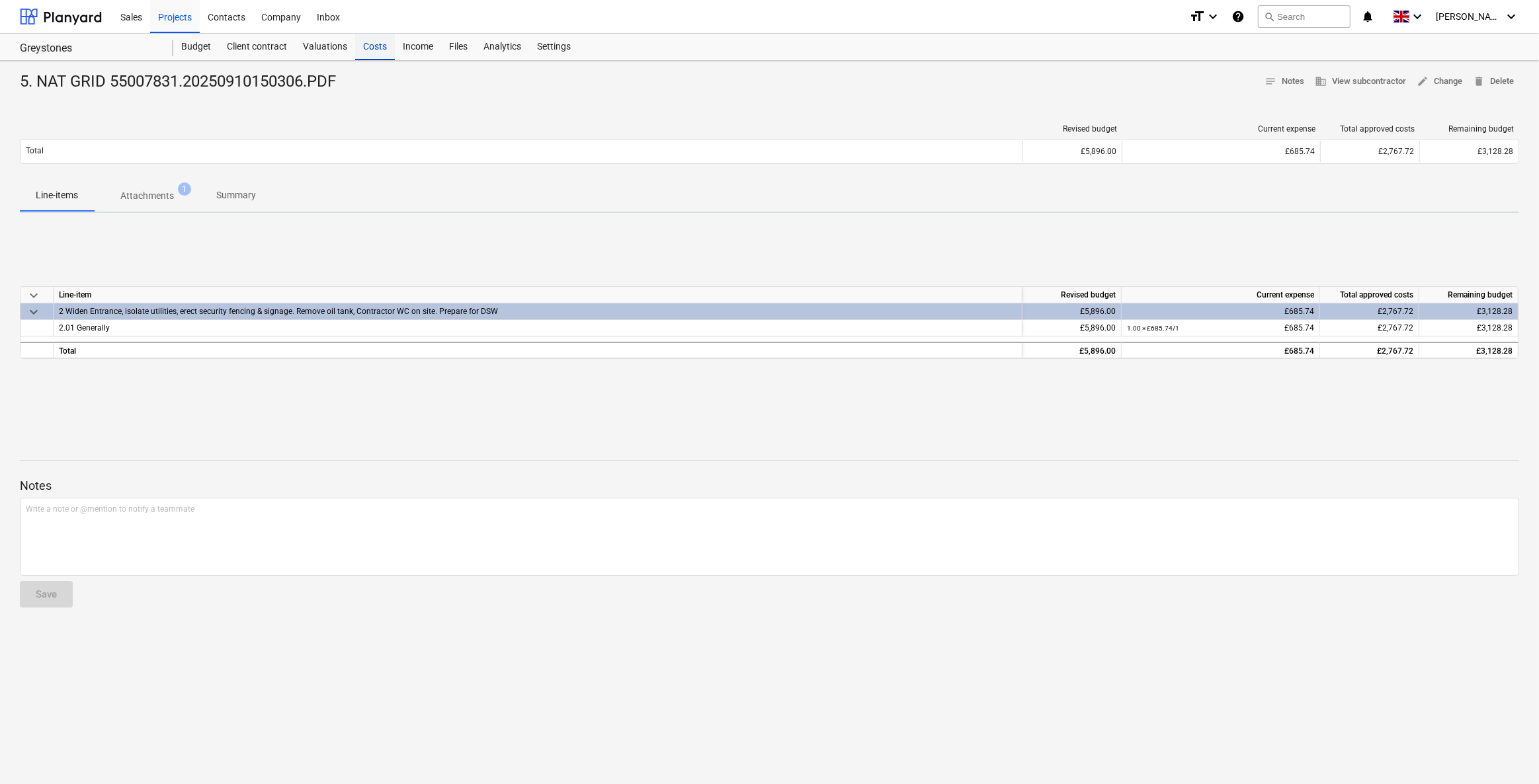
click at [366, 50] on div "Costs" at bounding box center [375, 47] width 40 height 27
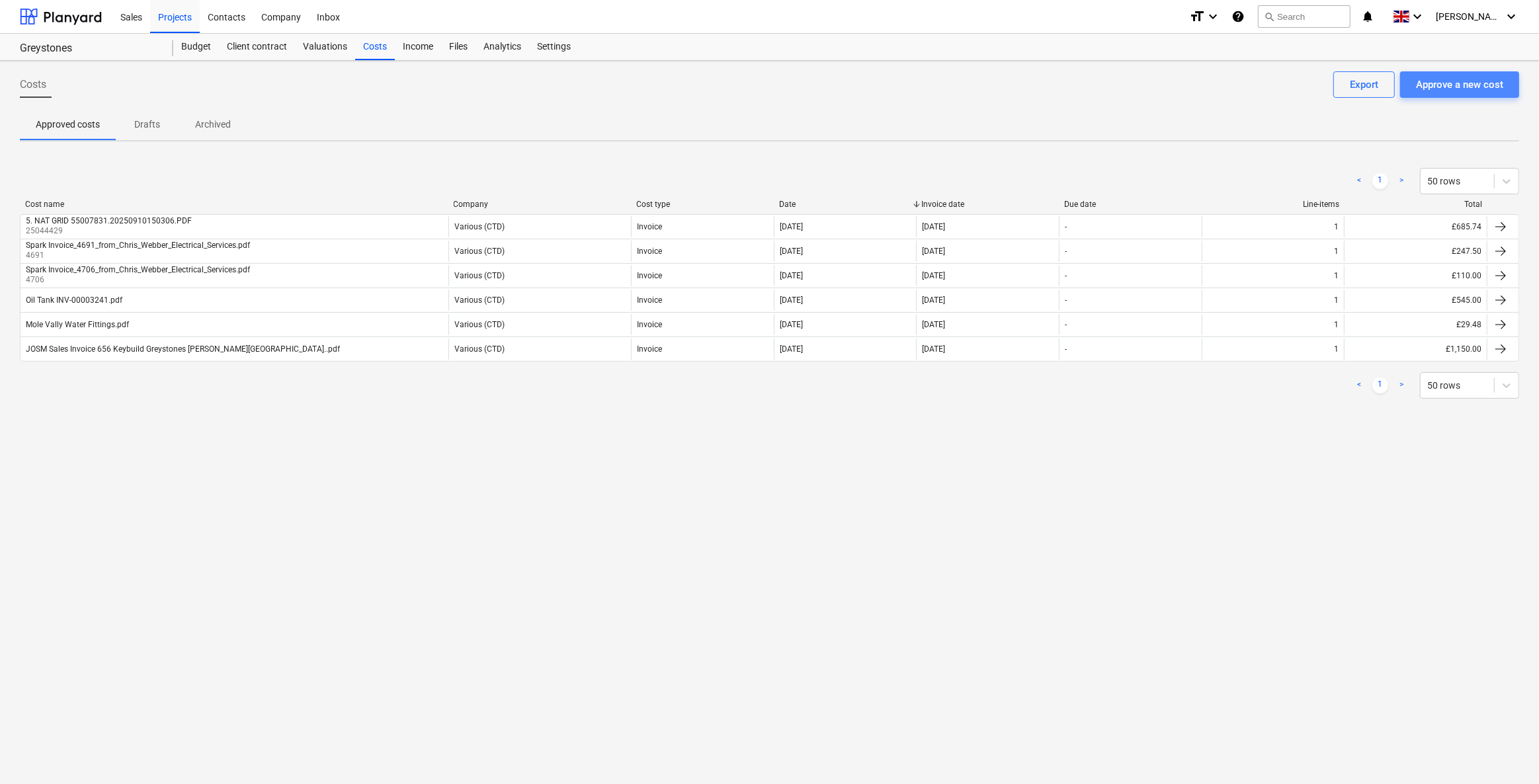
click at [1458, 82] on div "Approve a new cost" at bounding box center [1459, 84] width 87 height 17
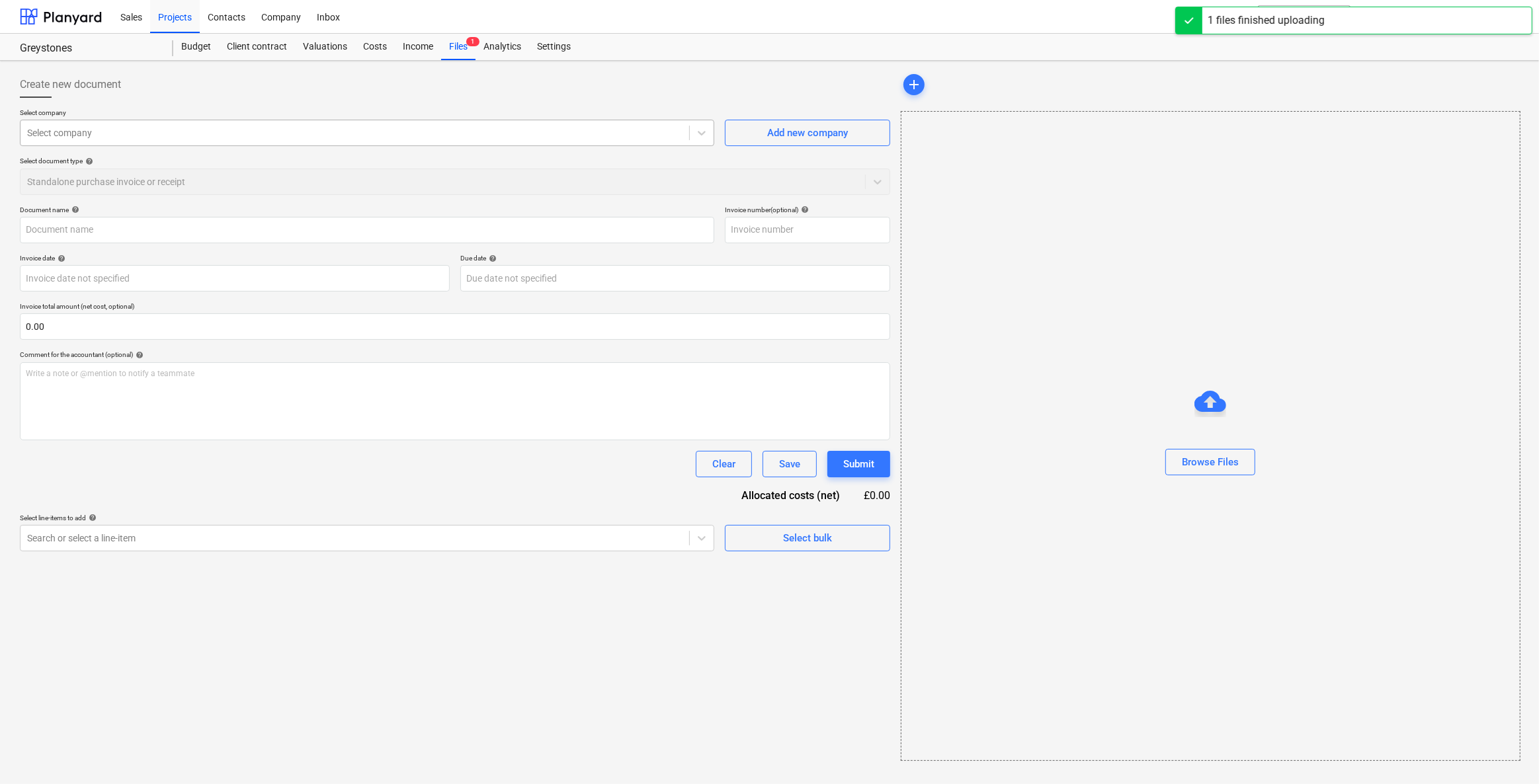
type input "CEF NQY384394.pdf"
click at [49, 132] on div at bounding box center [355, 133] width 655 height 13
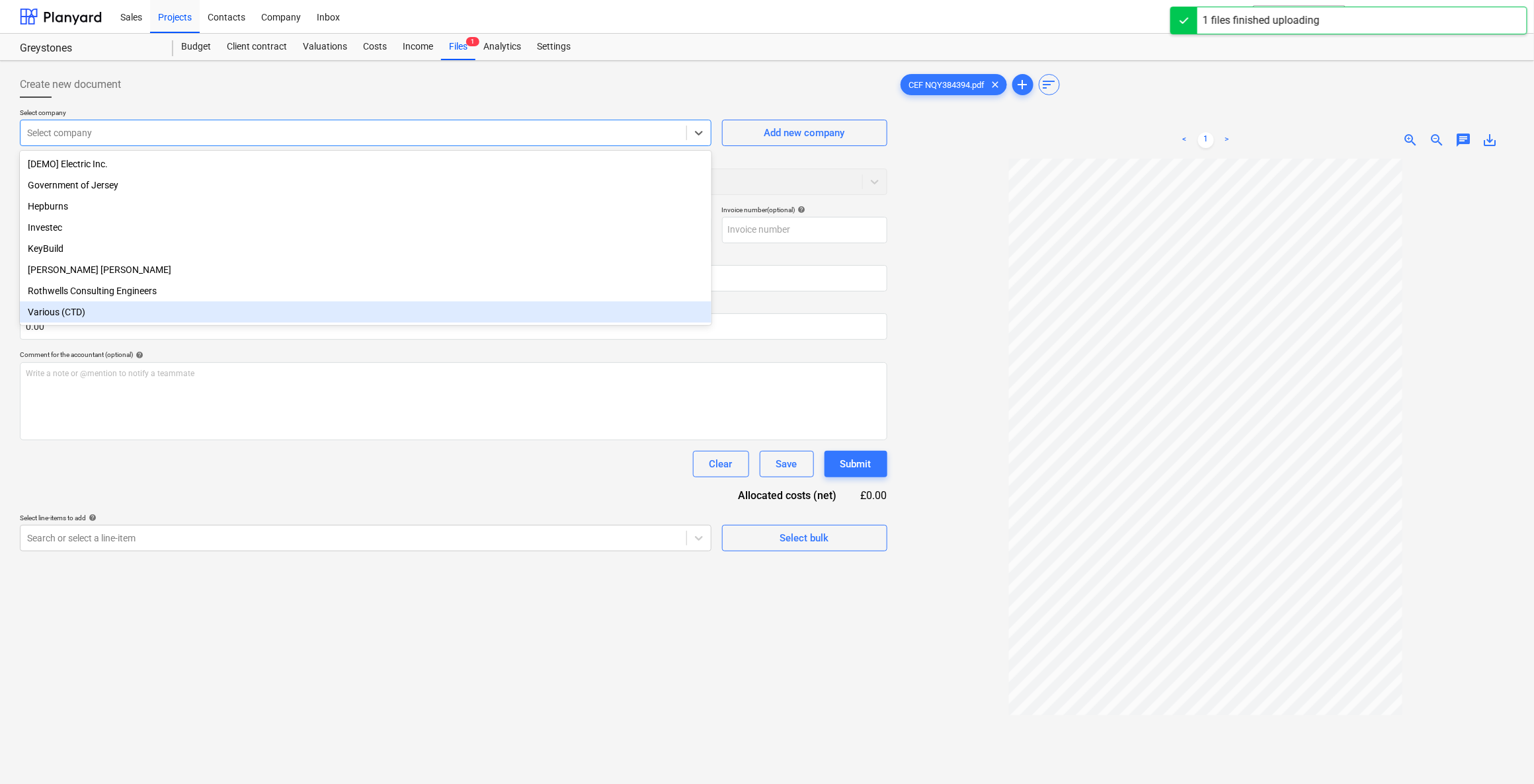
click at [65, 314] on div "Various (CTD)" at bounding box center [365, 312] width 691 height 21
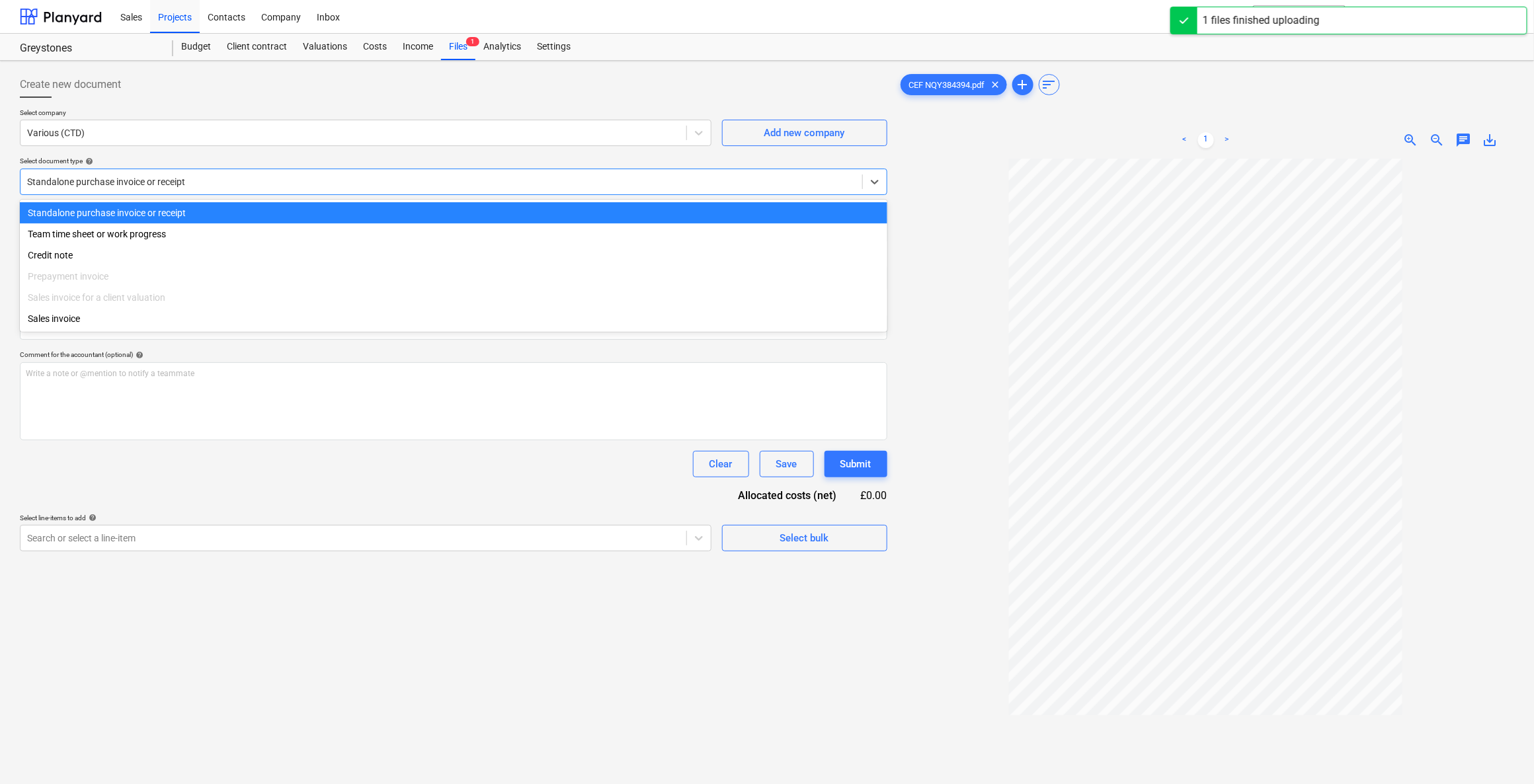
click at [70, 180] on div at bounding box center [441, 182] width 829 height 13
click at [75, 173] on div "Standalone purchase invoice or receipt" at bounding box center [441, 182] width 842 height 19
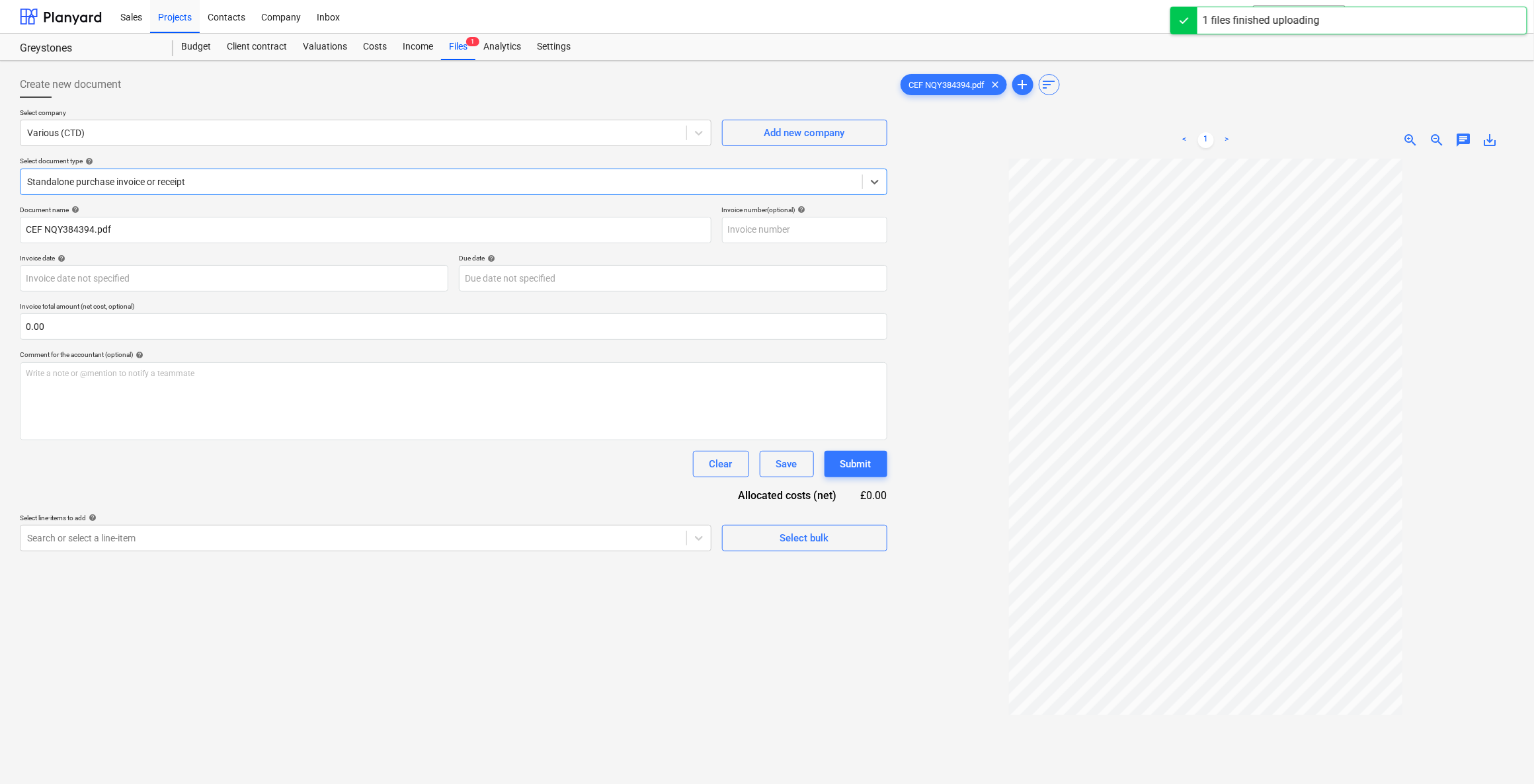
click at [52, 183] on div at bounding box center [441, 182] width 829 height 13
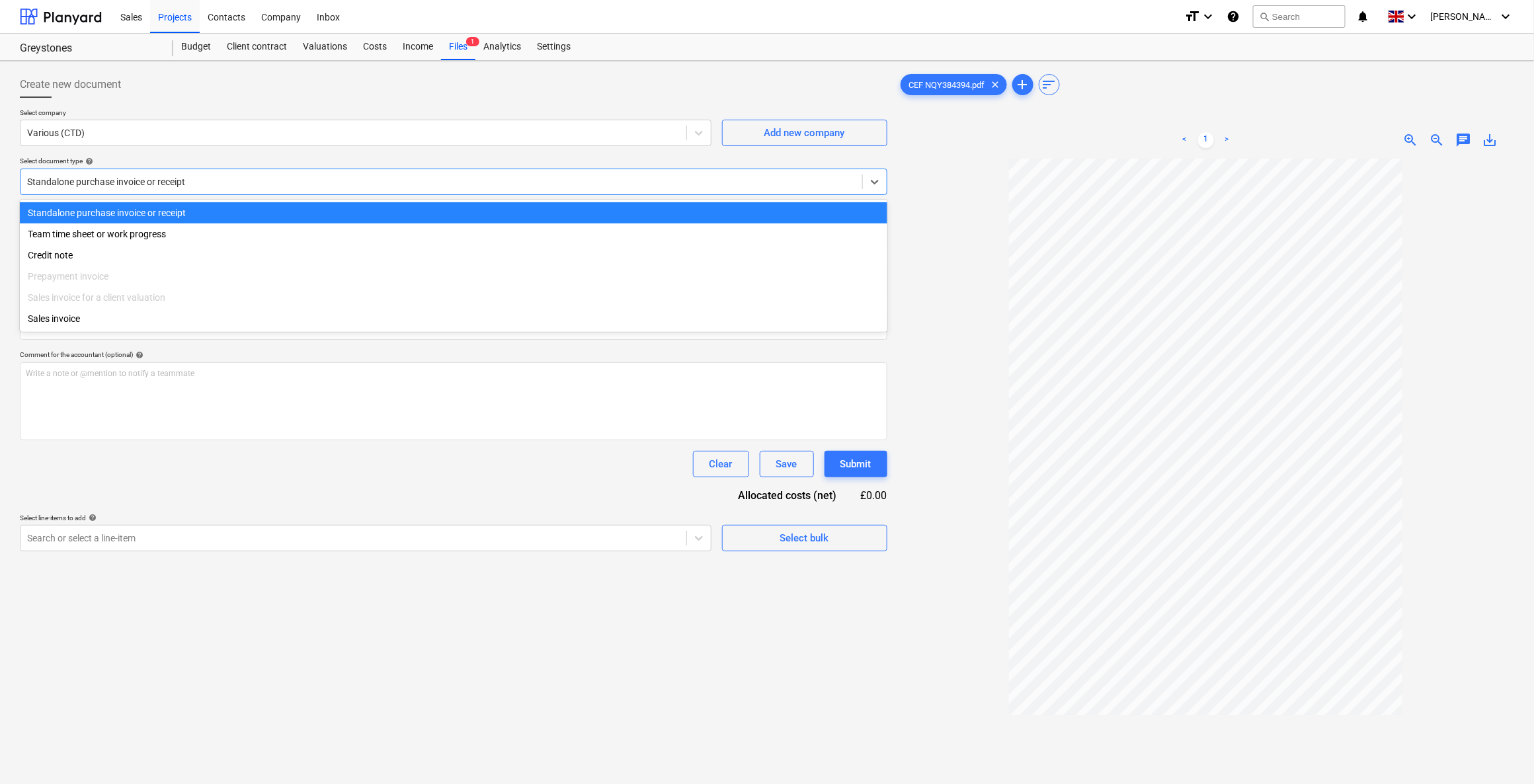
click at [53, 183] on div at bounding box center [441, 182] width 829 height 13
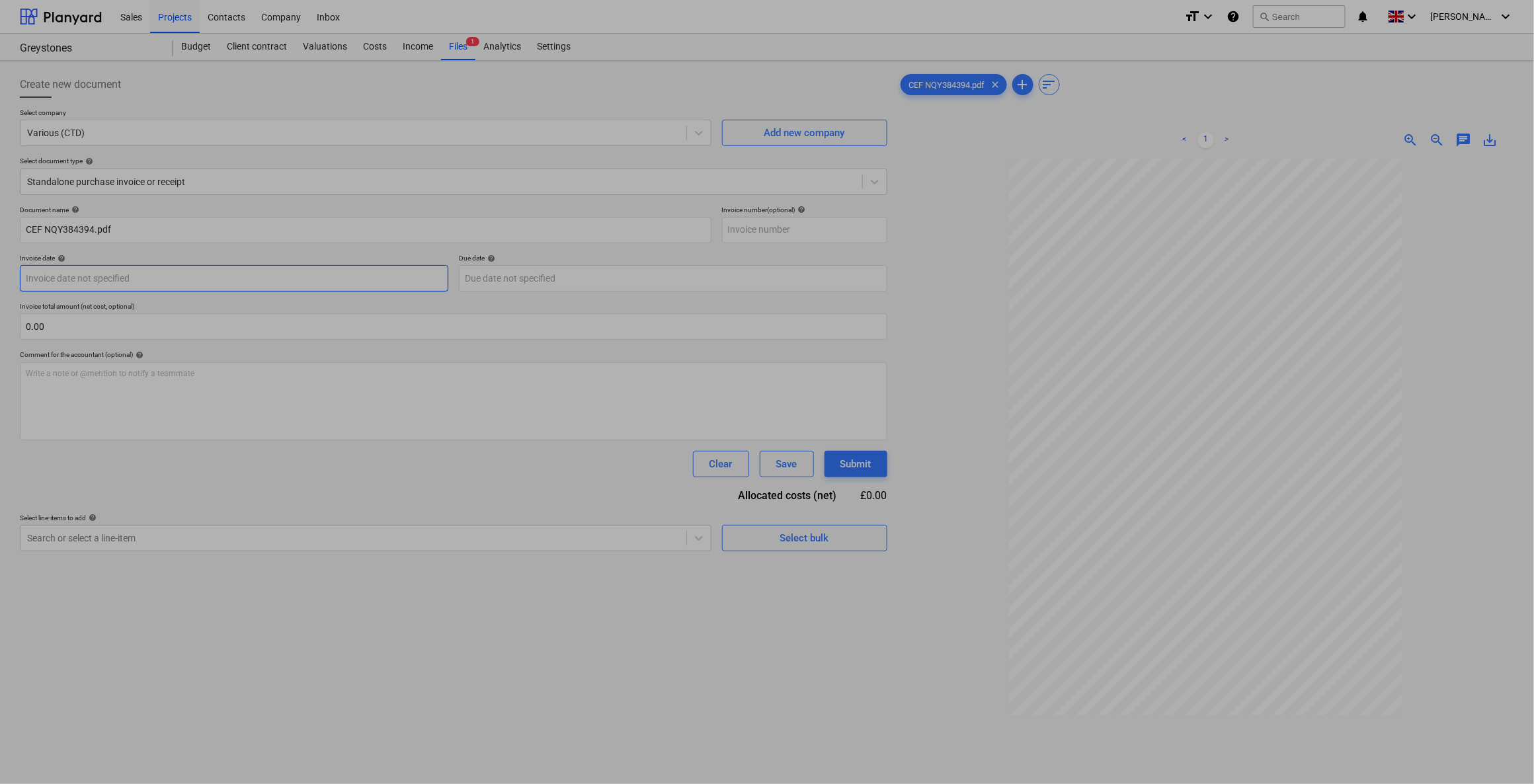
click at [82, 280] on body "Sales Projects Contacts Company Inbox format_size keyboard_arrow_down help sear…" at bounding box center [767, 392] width 1534 height 784
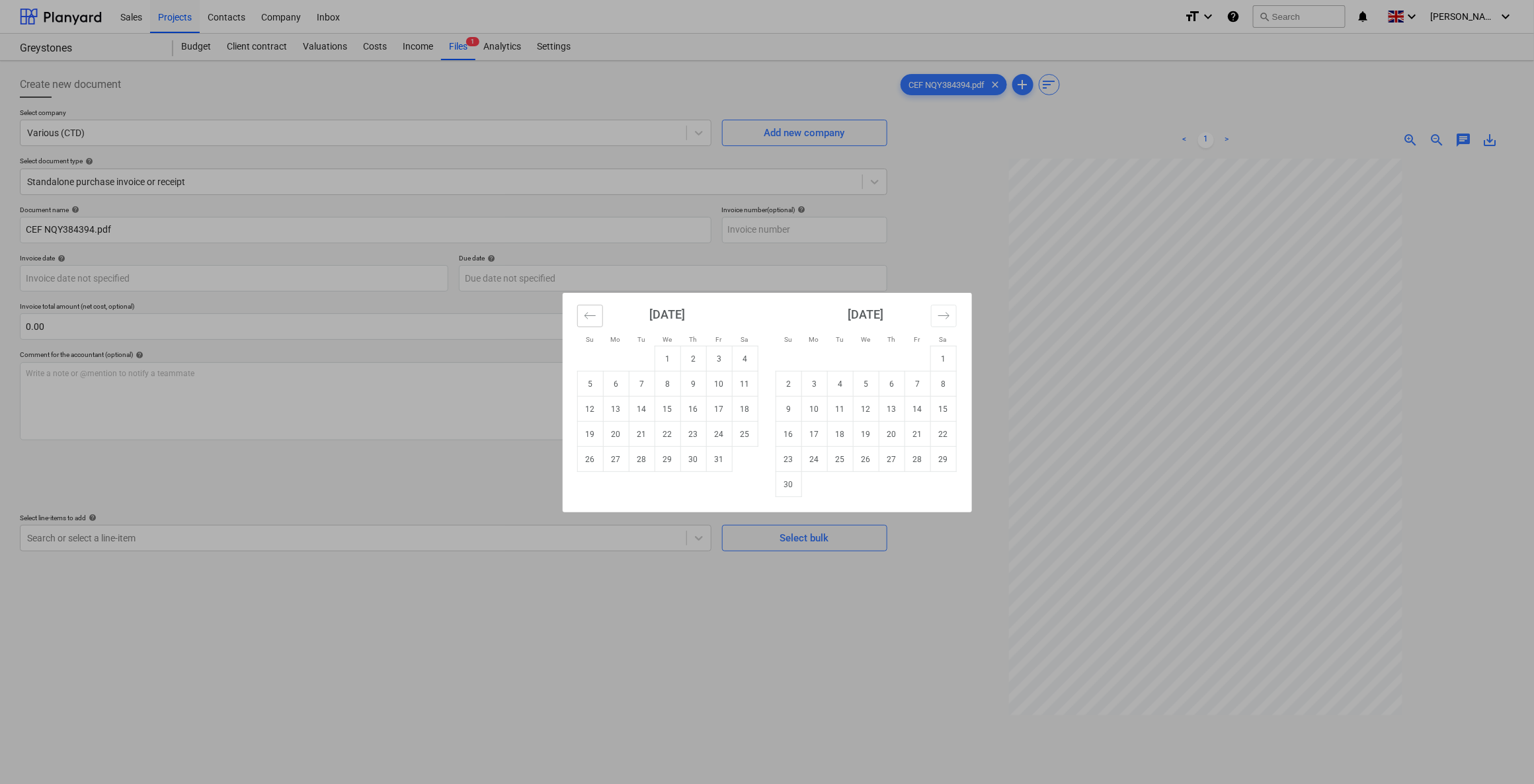
click at [589, 318] on icon "Move backward to switch to the previous month." at bounding box center [589, 315] width 12 height 12
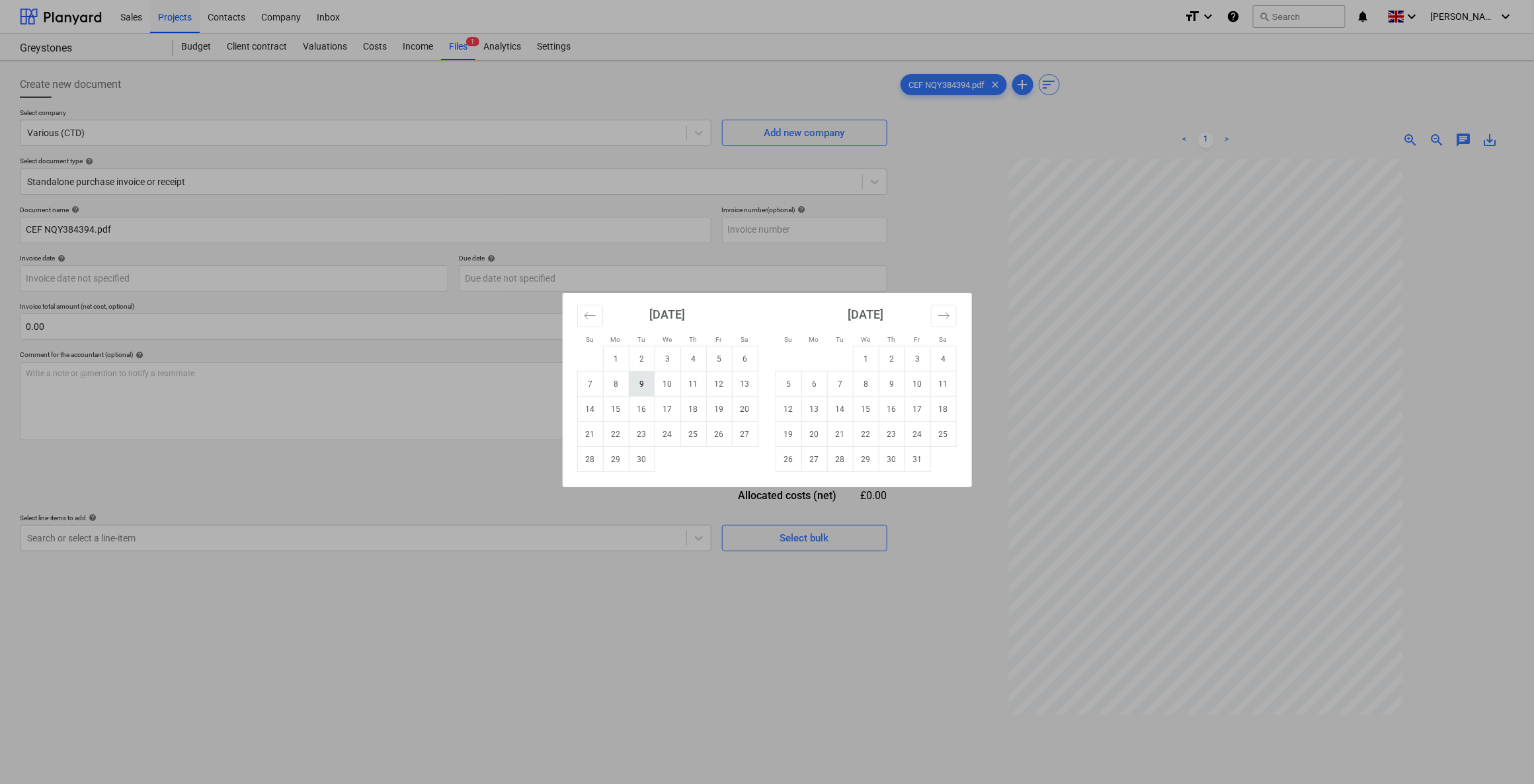
click at [637, 382] on td "9" at bounding box center [641, 383] width 26 height 25
type input "09 Sep 2025"
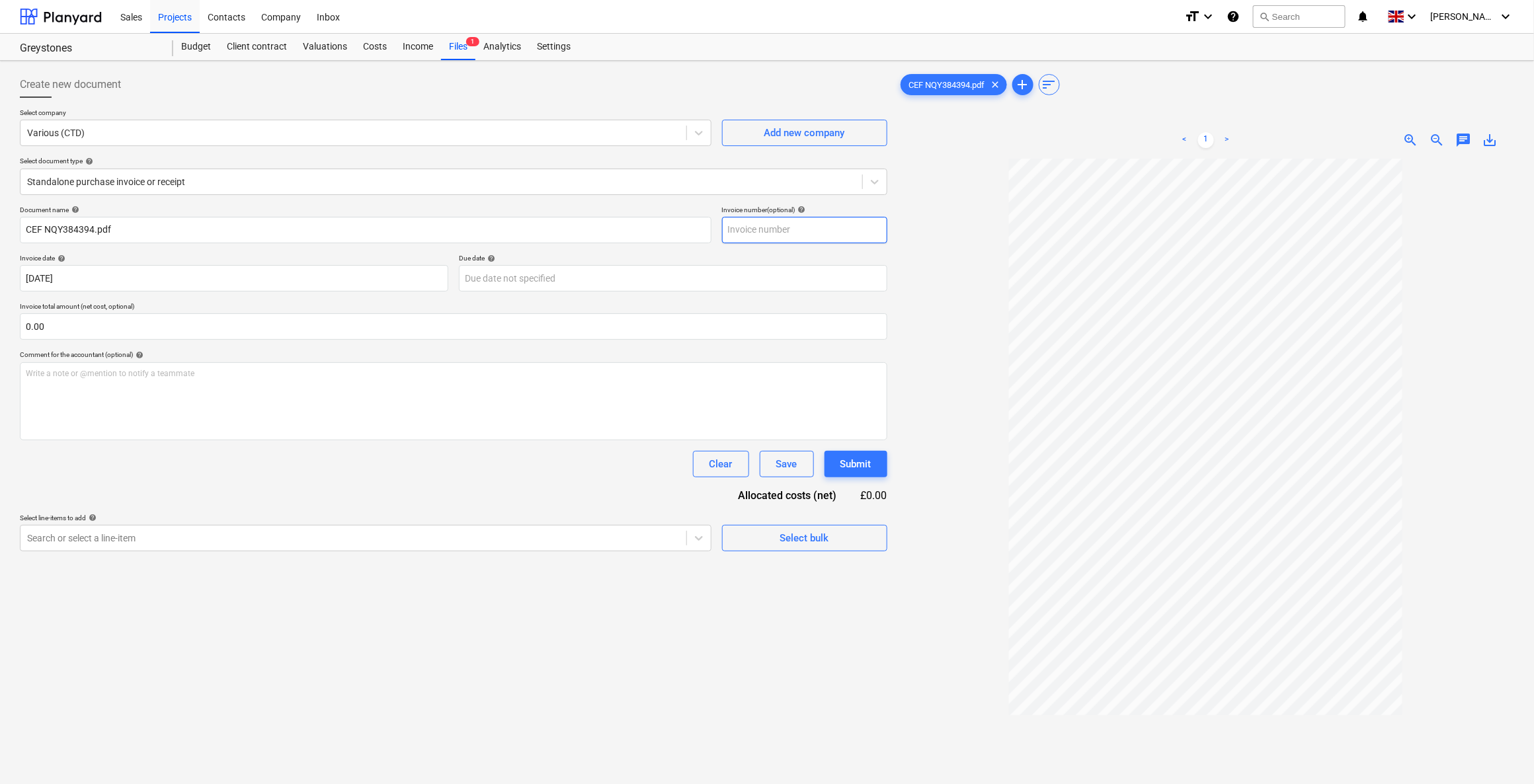
click at [765, 236] on input "text" at bounding box center [805, 230] width 165 height 27
drag, startPoint x: 776, startPoint y: 236, endPoint x: 670, endPoint y: 229, distance: 106.2
click at [670, 229] on div "Document name help CEF NQY384394.pdf Invoice number (optional) help 500" at bounding box center [454, 225] width 868 height 38
type input "384394"
drag, startPoint x: 133, startPoint y: 327, endPoint x: -20, endPoint y: 321, distance: 153.1
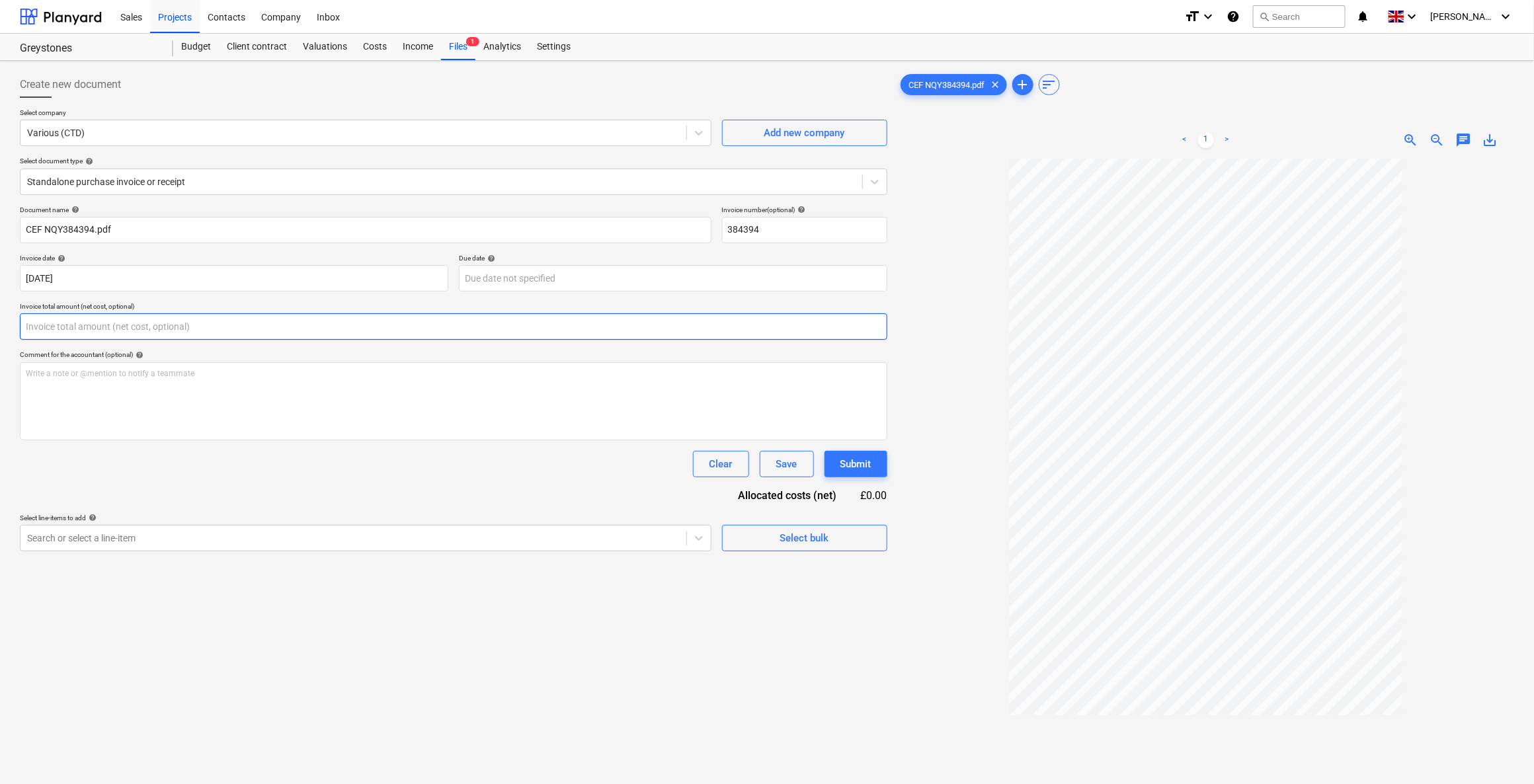
click at [0, 321] on html "Sales Projects Contacts Company Inbox format_size keyboard_arrow_down help sear…" at bounding box center [767, 392] width 1534 height 784
type input "333.73"
click at [242, 551] on div "Select line-items to add help" at bounding box center [365, 551] width 691 height 9
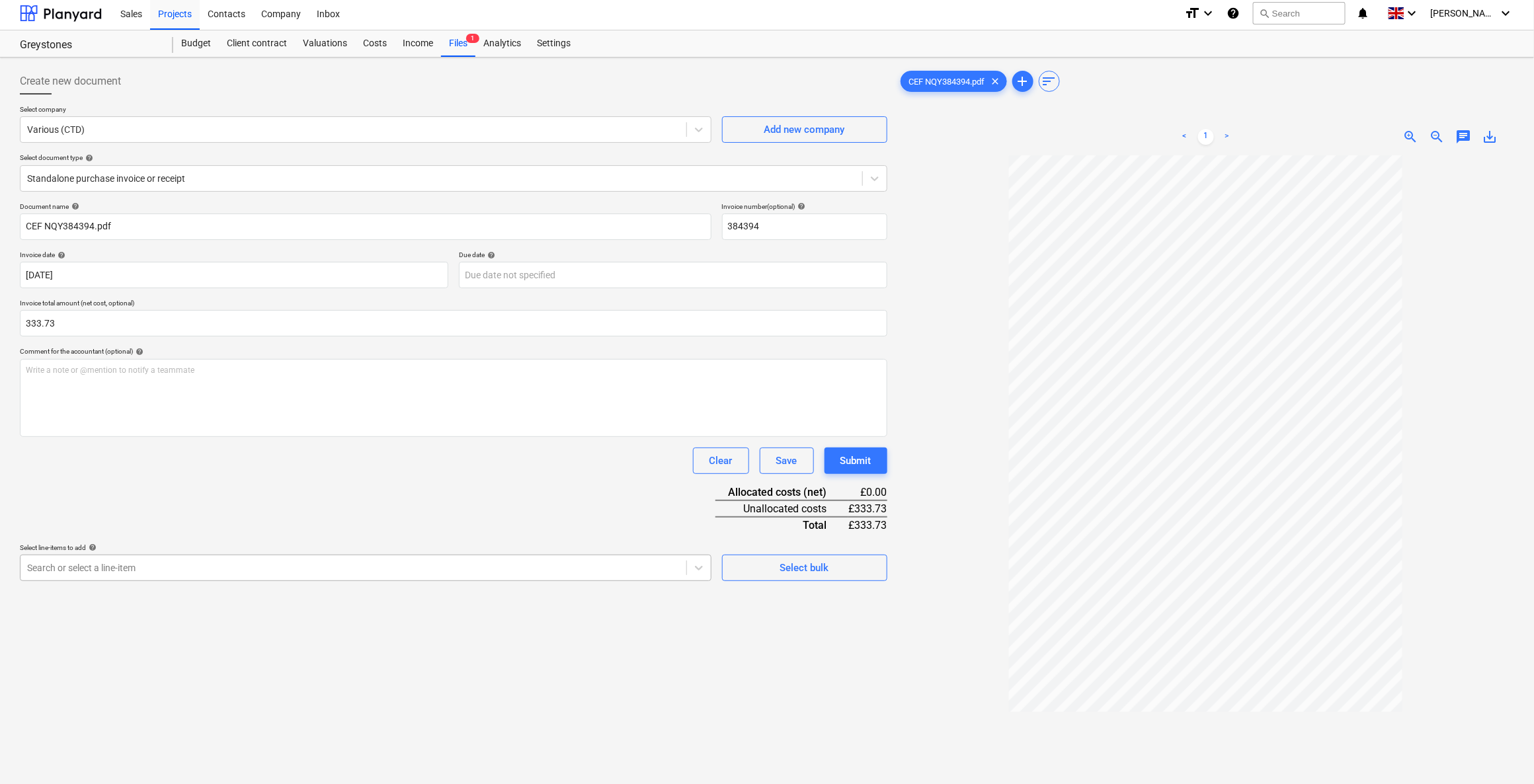
click at [231, 575] on div "Search or select a line-item" at bounding box center [353, 569] width 665 height 19
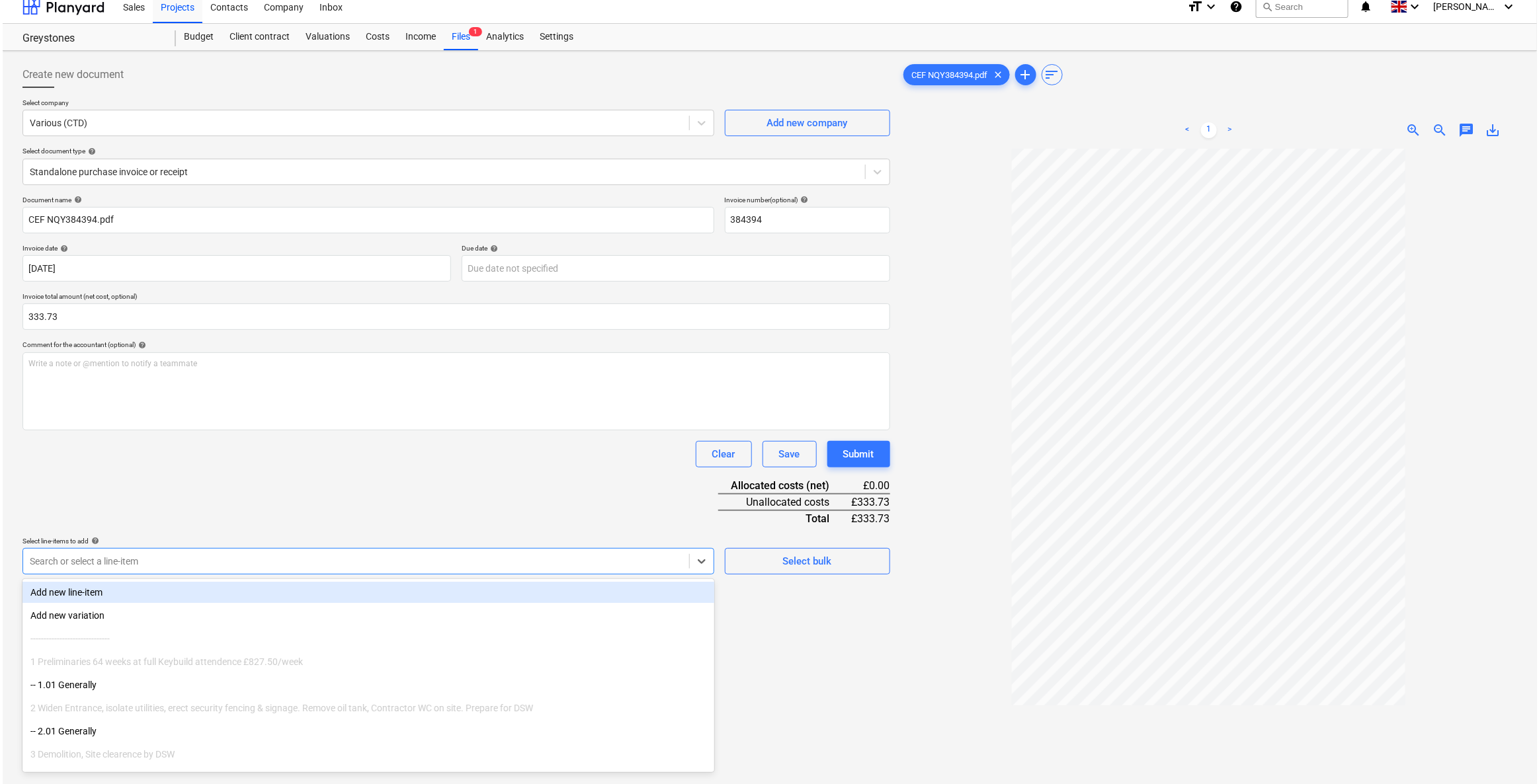
scroll to position [10, 0]
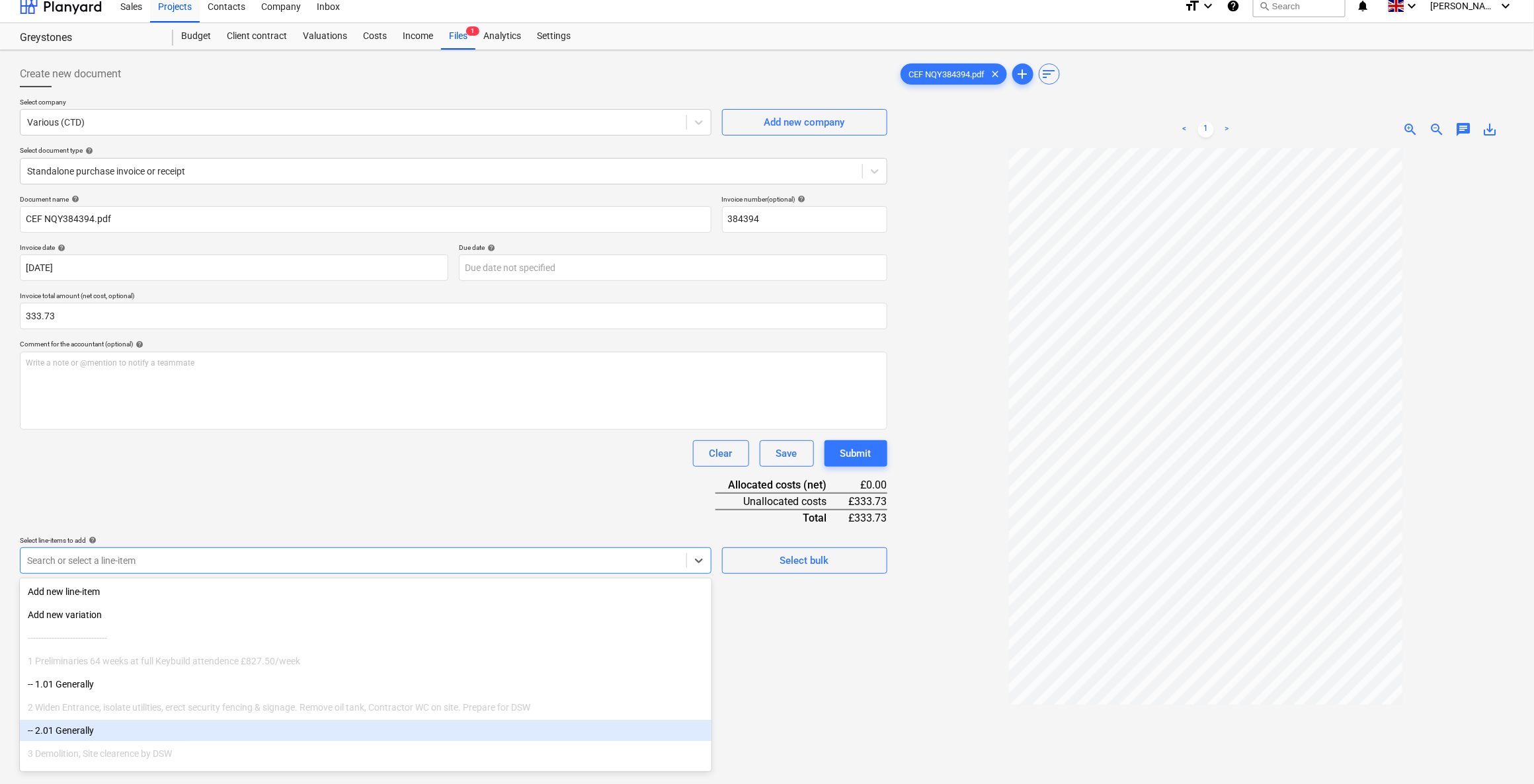
click at [86, 735] on div "-- 2.01 Generally" at bounding box center [365, 730] width 691 height 21
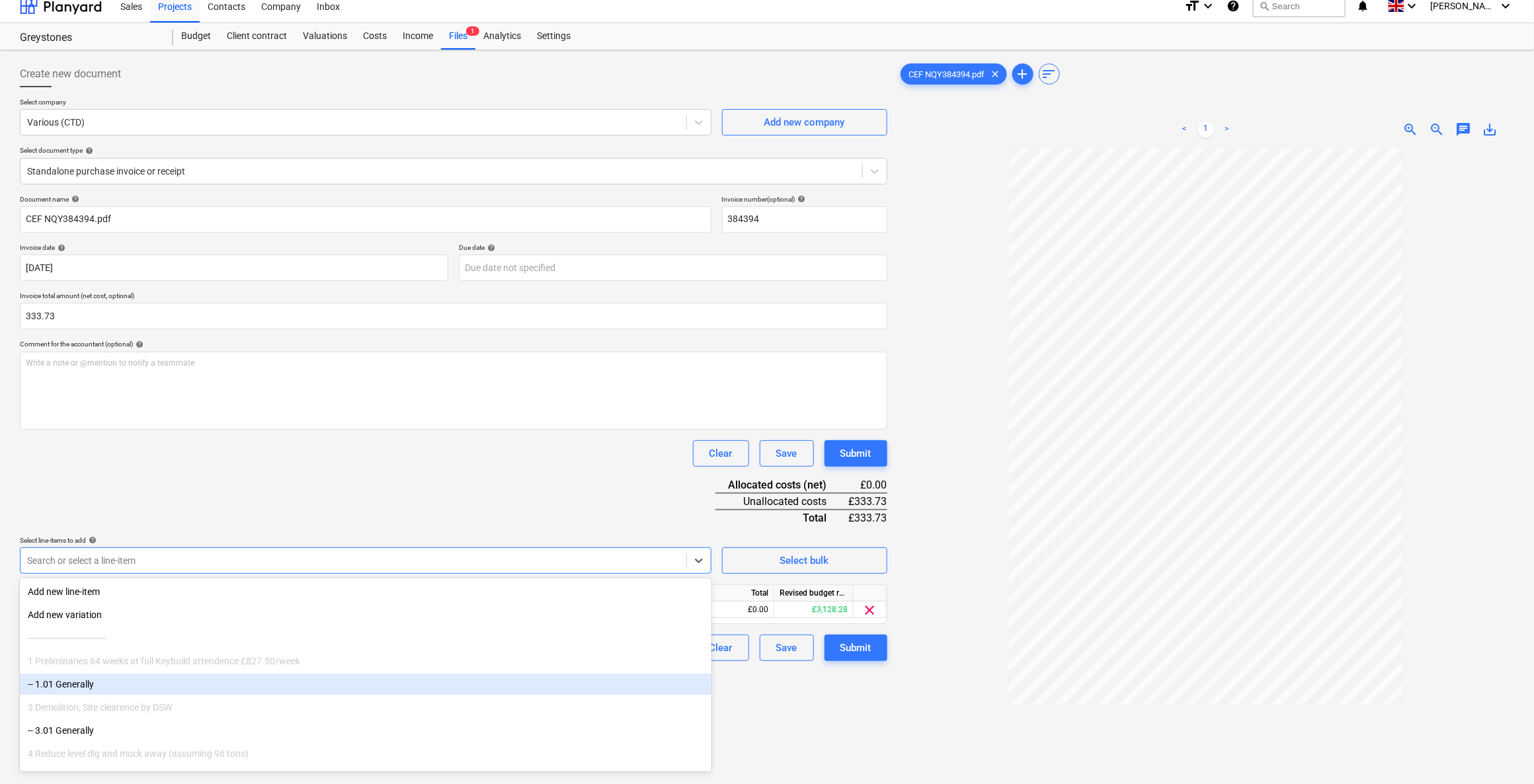
click at [568, 529] on div "Document name help CEF NQY384394.pdf Invoice number (optional) help 384394 Invo…" at bounding box center [454, 427] width 868 height 466
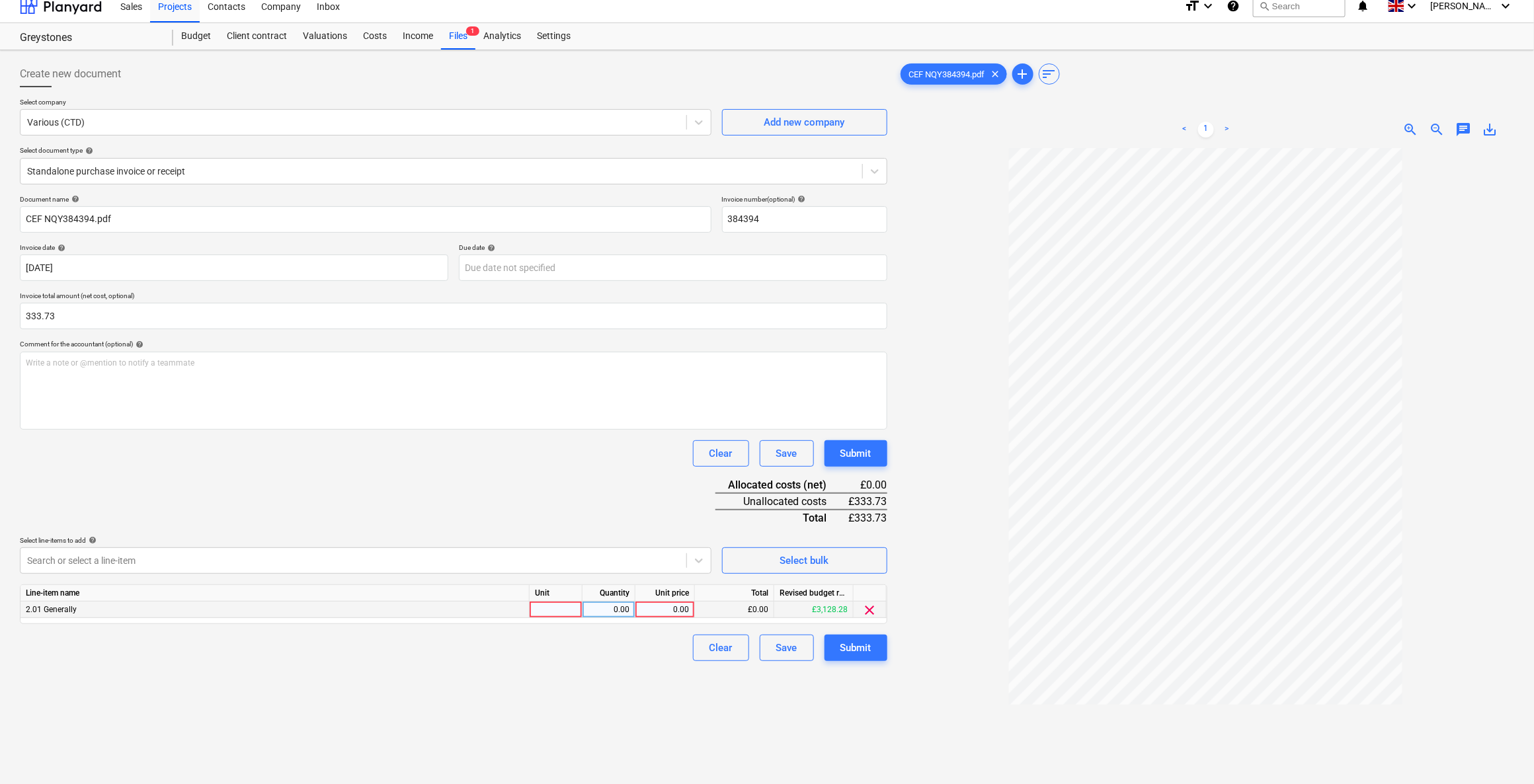
click at [557, 608] on div at bounding box center [556, 609] width 53 height 16
type input "1"
drag, startPoint x: 594, startPoint y: 608, endPoint x: 656, endPoint y: 614, distance: 62.3
click at [0, 0] on div "2.01 Generally 1 0.00 0.00 £0.00 £3,128.28 clear" at bounding box center [0, 0] width 0 height 0
click at [602, 611] on div "0.00" at bounding box center [608, 609] width 42 height 16
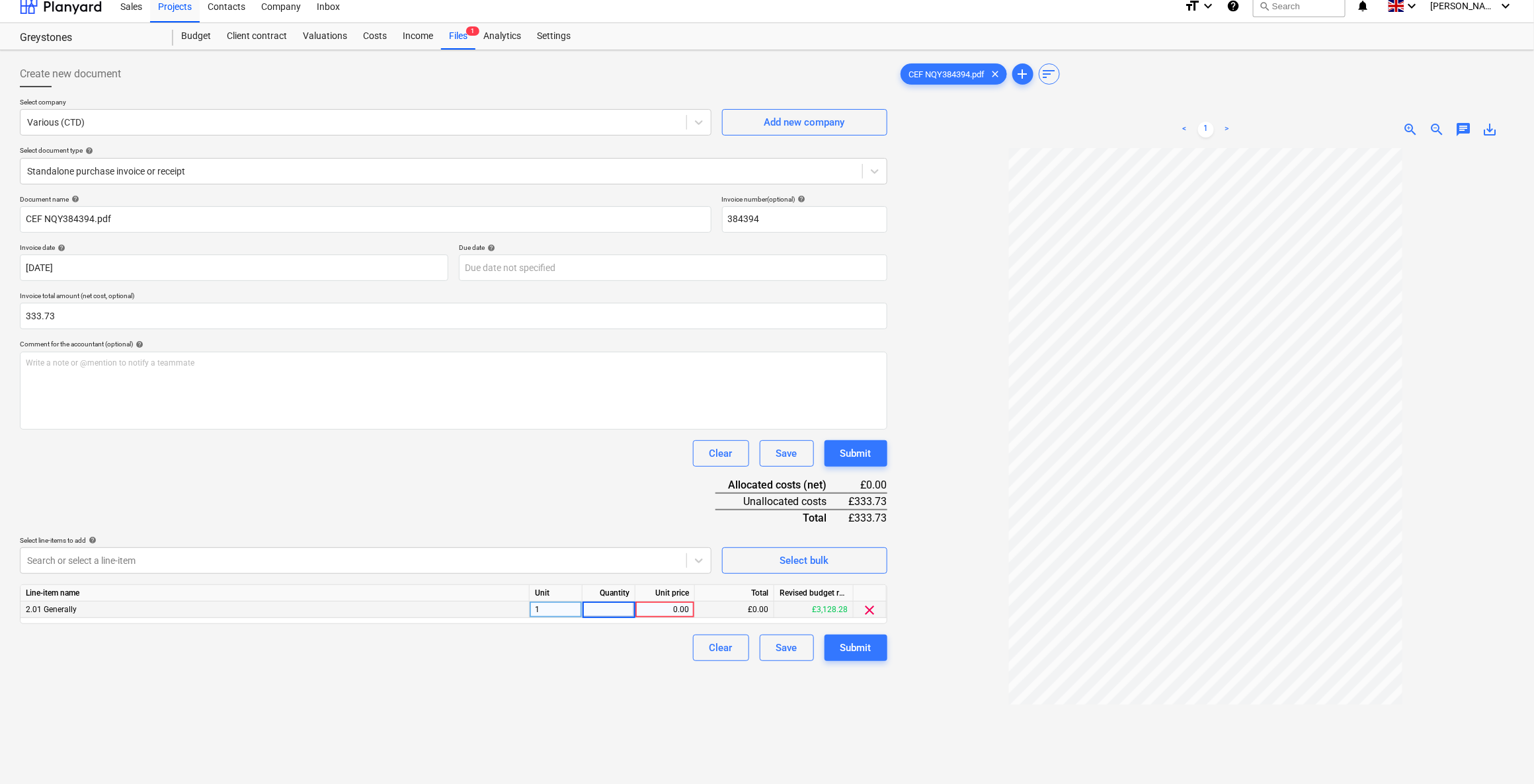
type input "1"
click at [648, 610] on div "0.00" at bounding box center [664, 609] width 48 height 16
type input "333.73"
click at [877, 651] on button "Submit" at bounding box center [855, 648] width 63 height 27
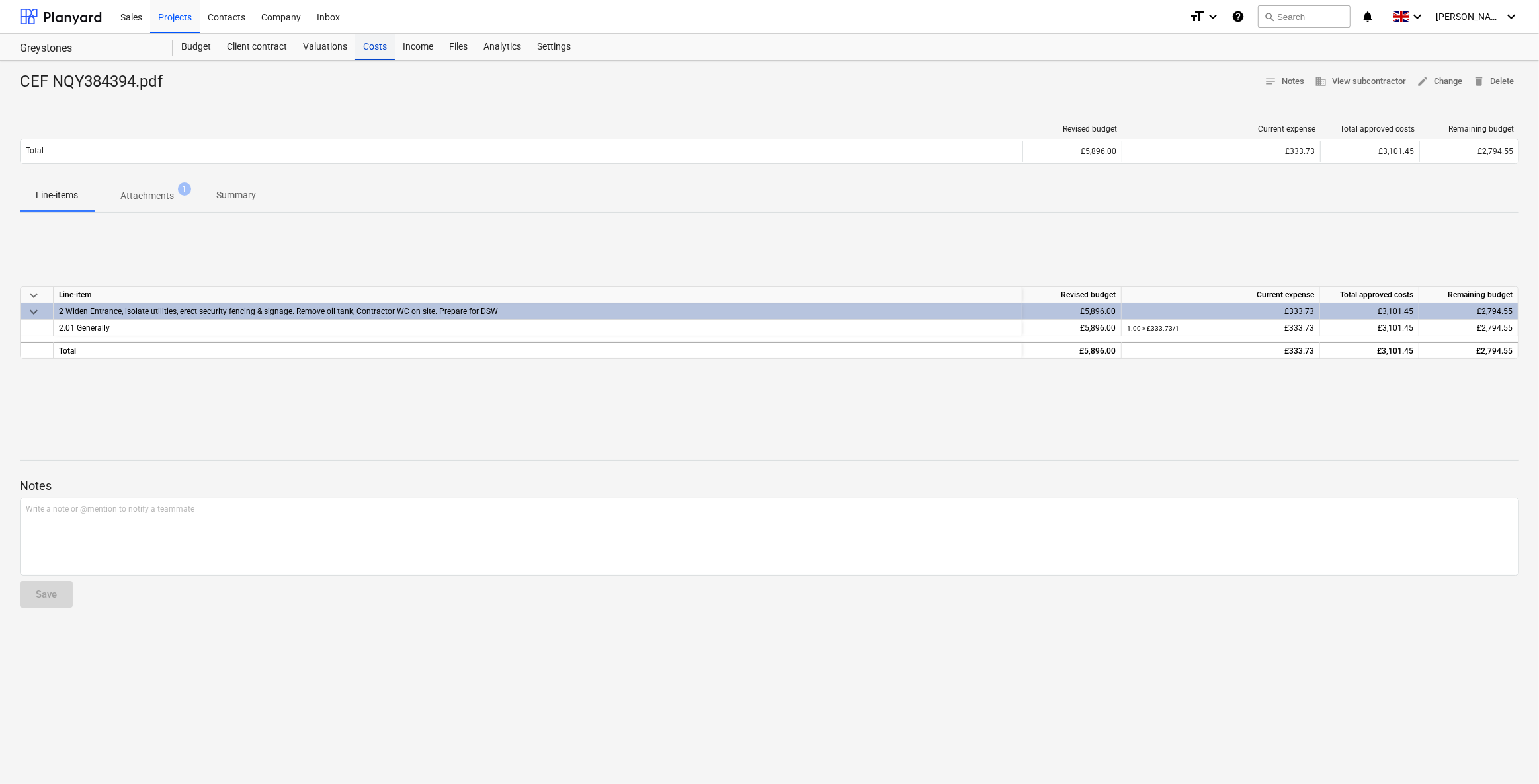
click at [378, 55] on div "Costs" at bounding box center [375, 47] width 40 height 27
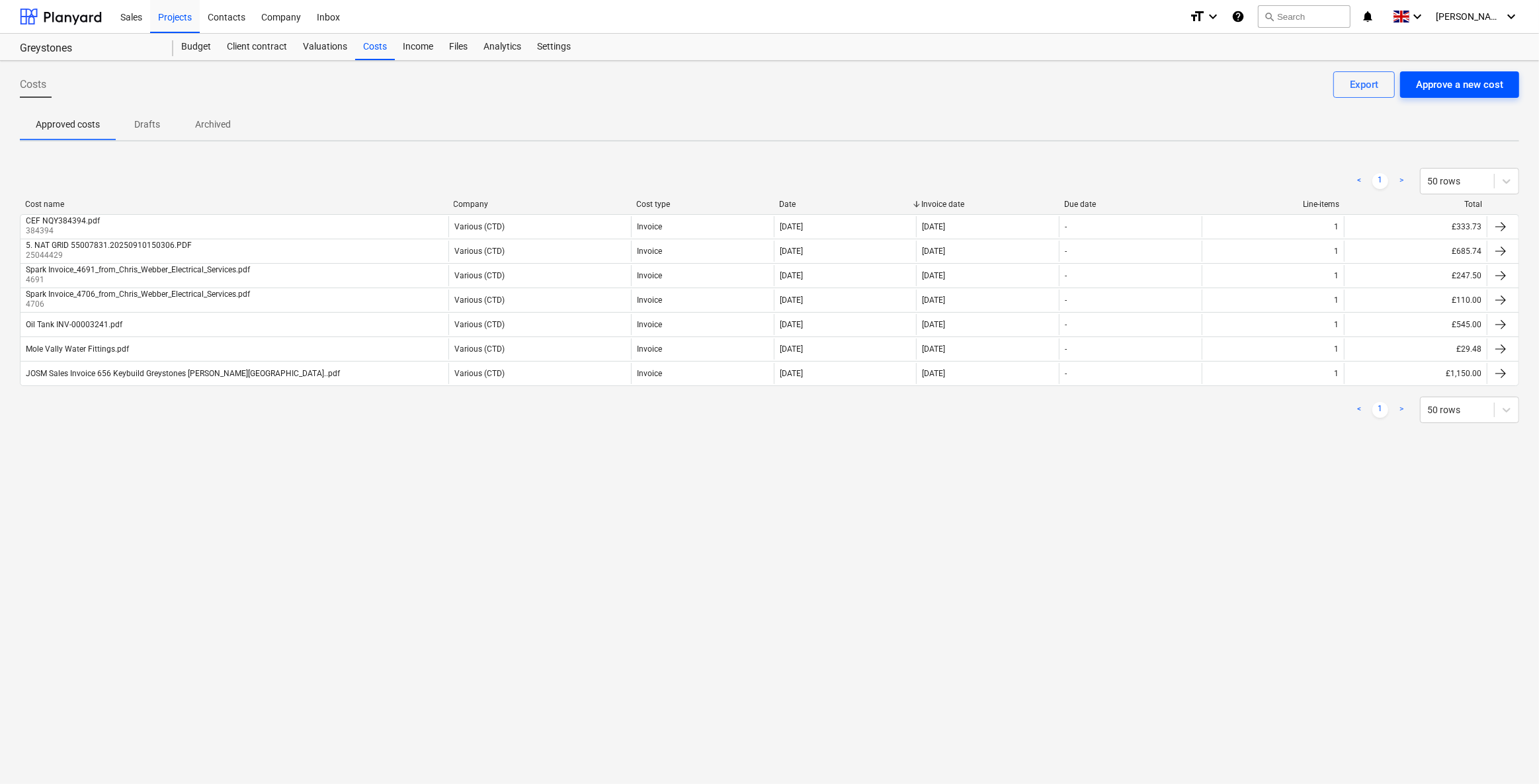
click at [1453, 83] on div "Approve a new cost" at bounding box center [1459, 84] width 87 height 17
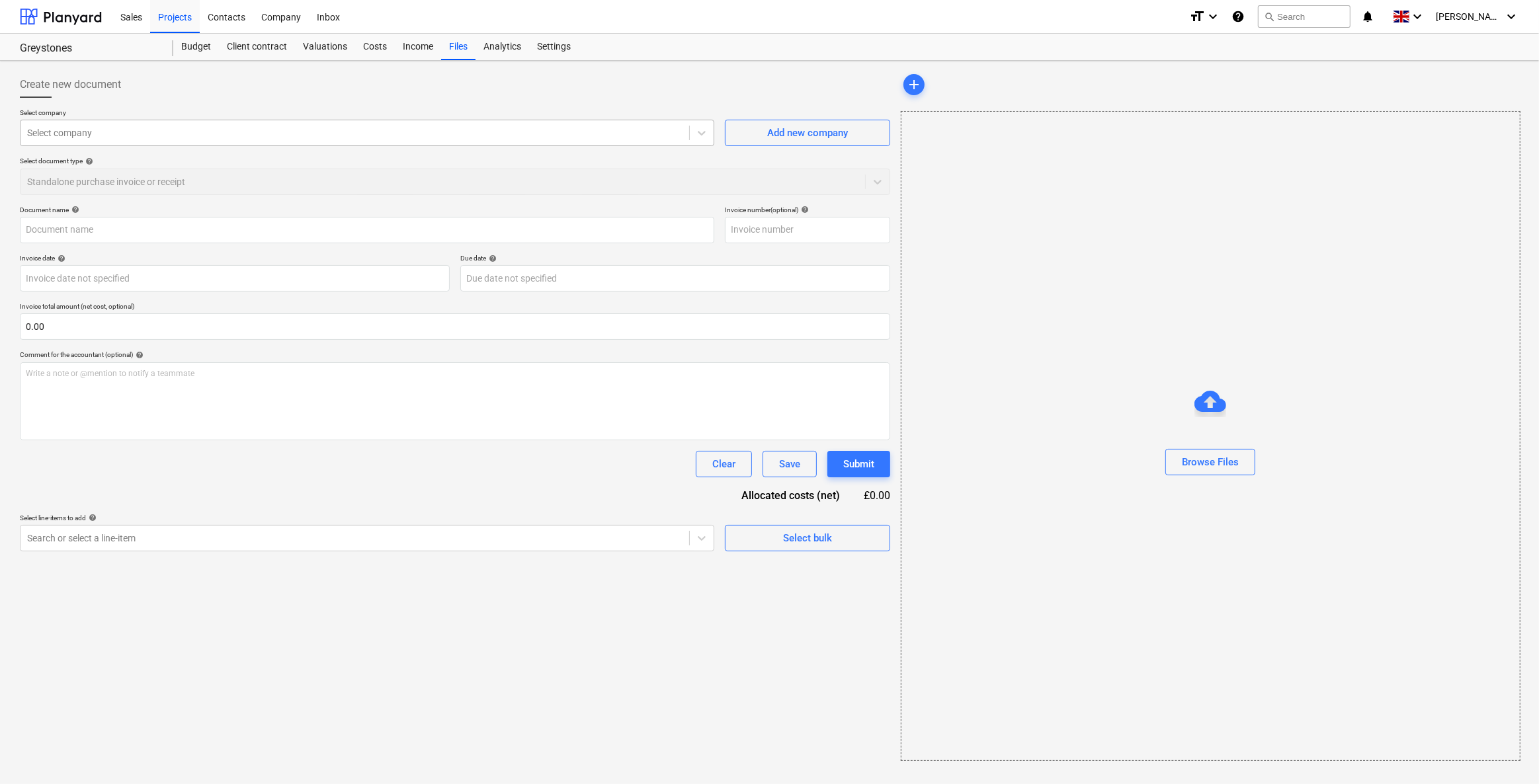
click at [125, 126] on div at bounding box center [355, 133] width 655 height 13
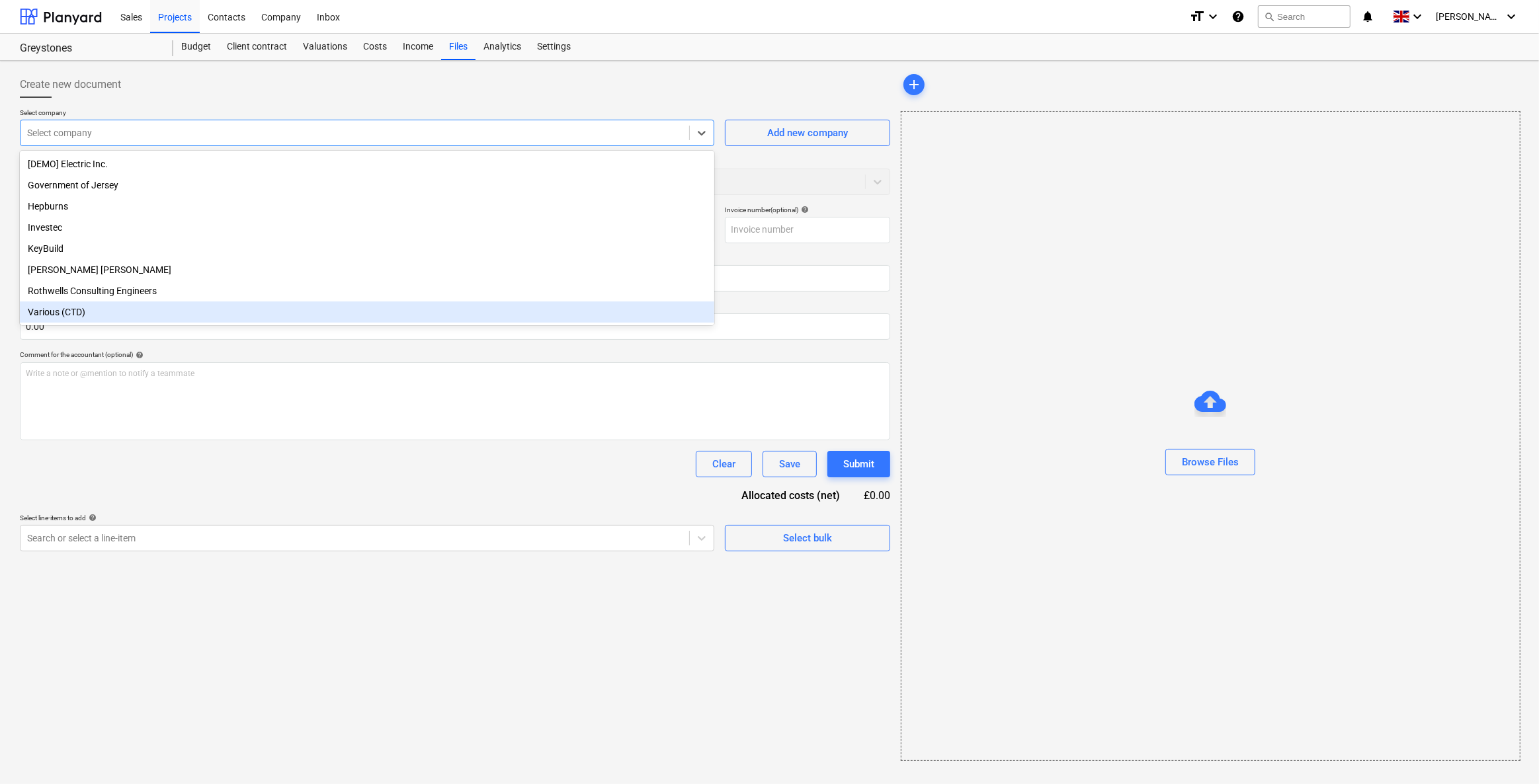
click at [61, 317] on div "Various (CTD)" at bounding box center [366, 312] width 694 height 21
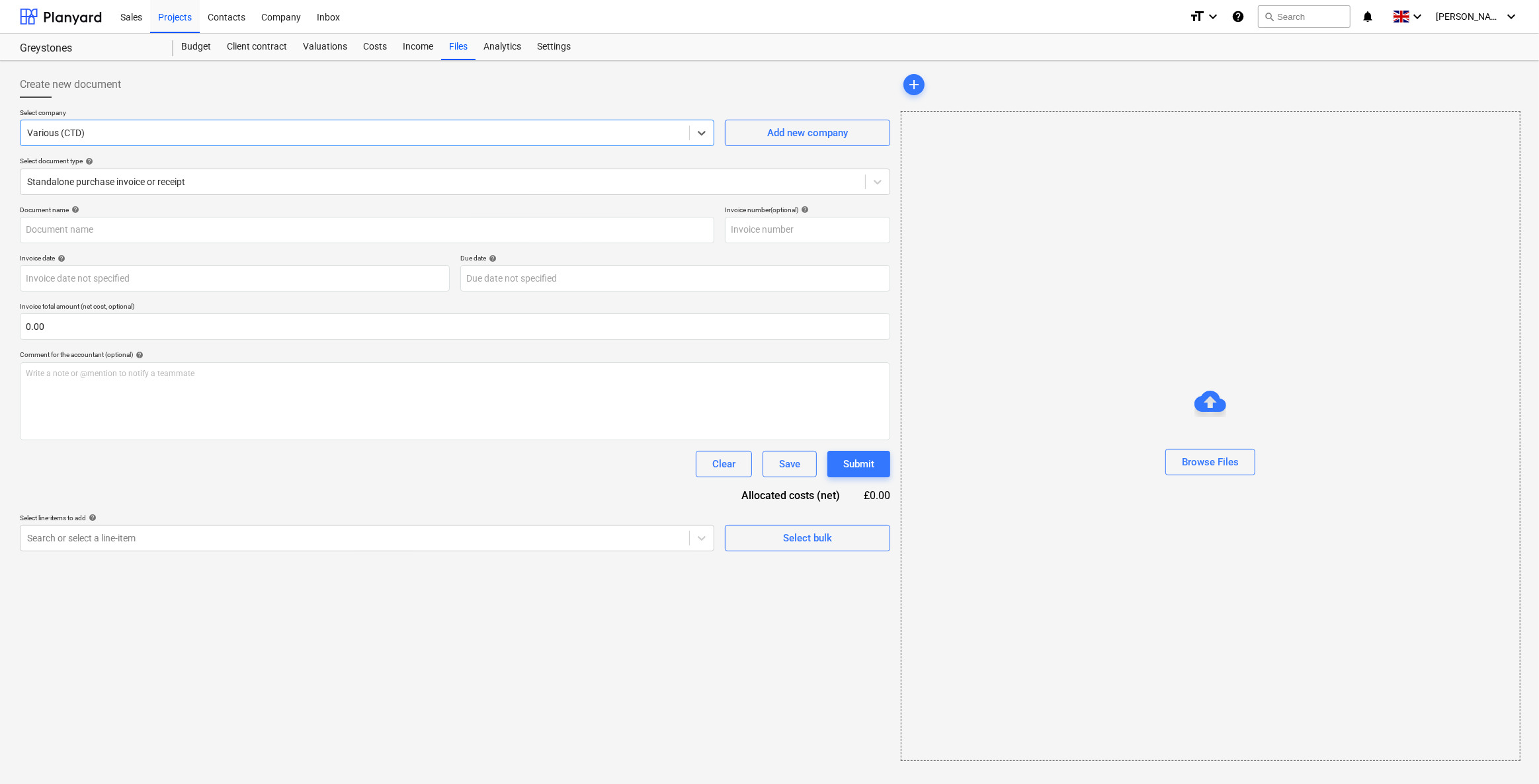
type input "CEF NQY386489.pdf"
click at [81, 277] on body "Sales Projects Contacts Company Inbox format_size keyboard_arrow_down help sear…" at bounding box center [767, 392] width 1534 height 784
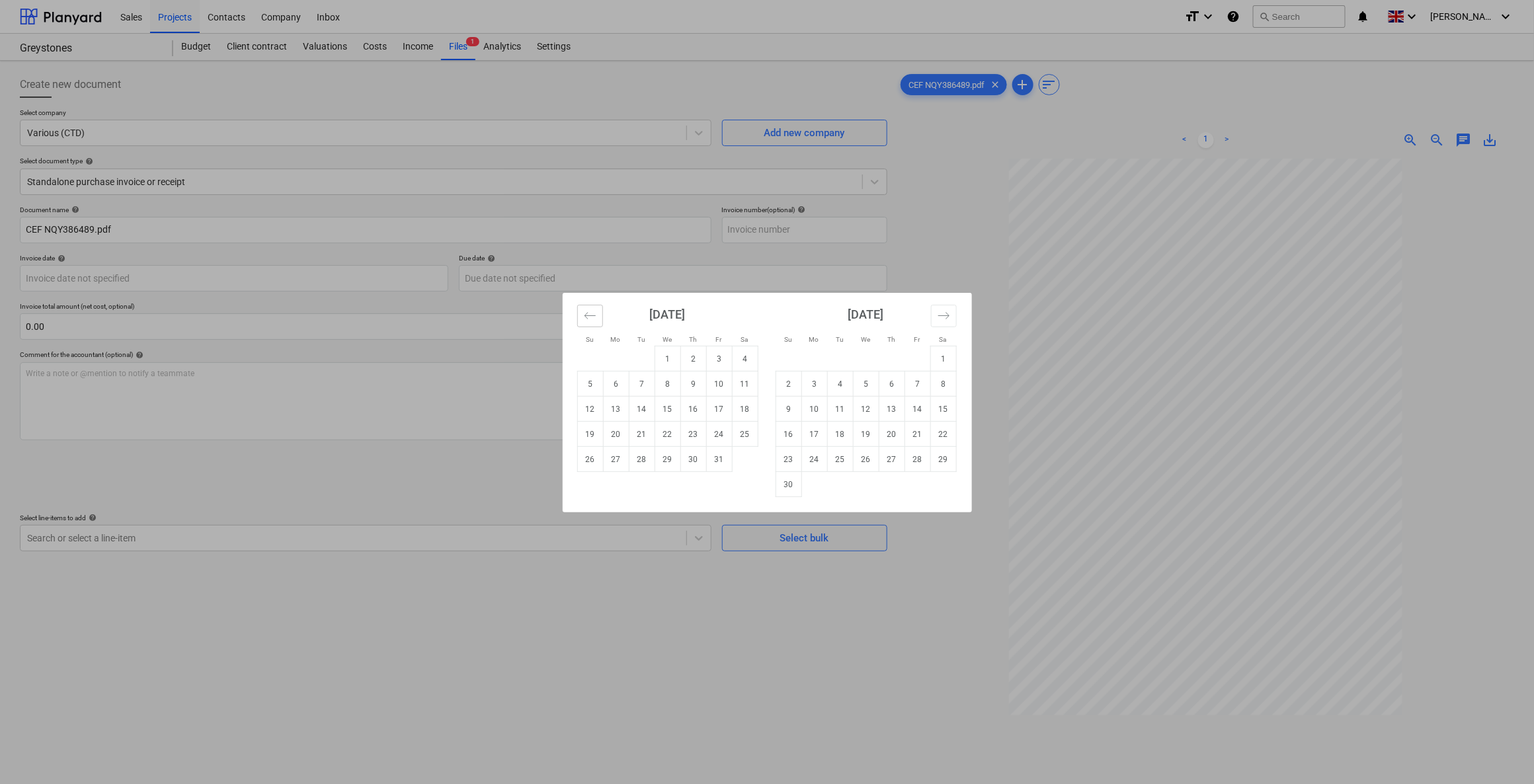
click at [589, 315] on icon "Move backward to switch to the previous month." at bounding box center [589, 315] width 11 height 7
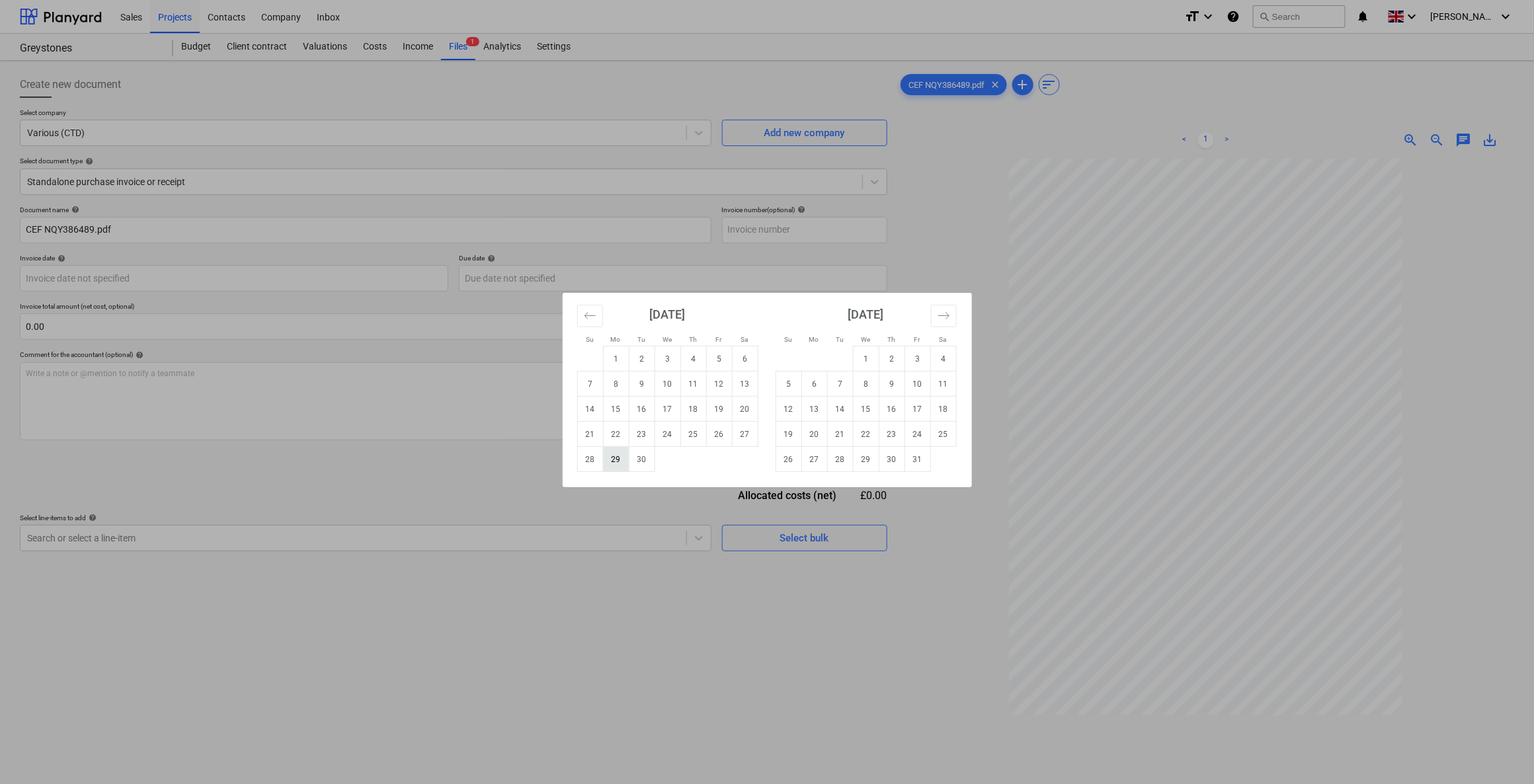
click at [614, 458] on td "29" at bounding box center [615, 459] width 26 height 25
type input "29 Sep 2025"
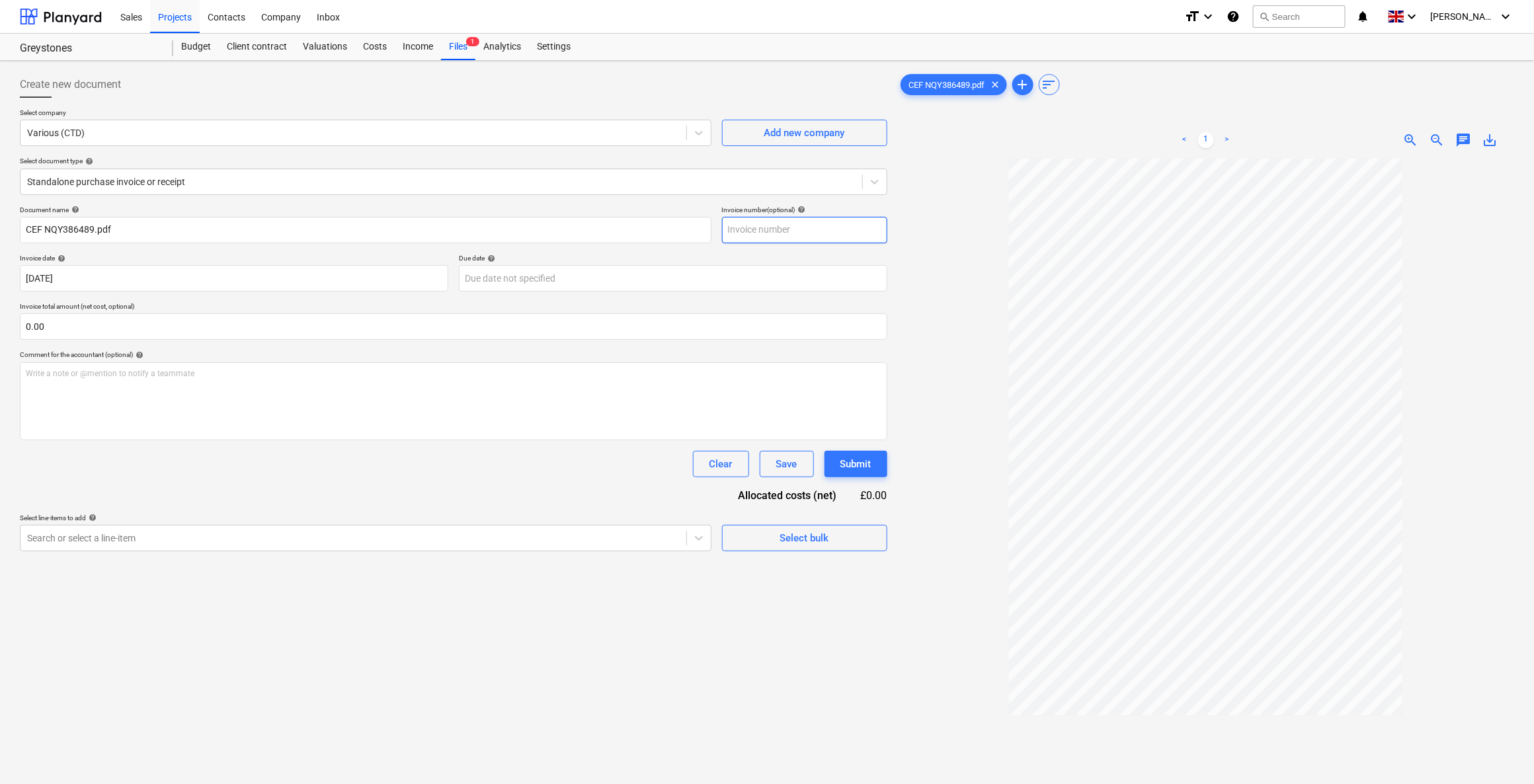
click at [753, 232] on input "text" at bounding box center [805, 230] width 165 height 27
type input "50018017"
drag, startPoint x: 60, startPoint y: 325, endPoint x: -6, endPoint y: 319, distance: 66.3
click at [0, 319] on html "Sales Projects Contacts Company Inbox format_size keyboard_arrow_down help sear…" at bounding box center [767, 392] width 1534 height 784
type input "23.16"
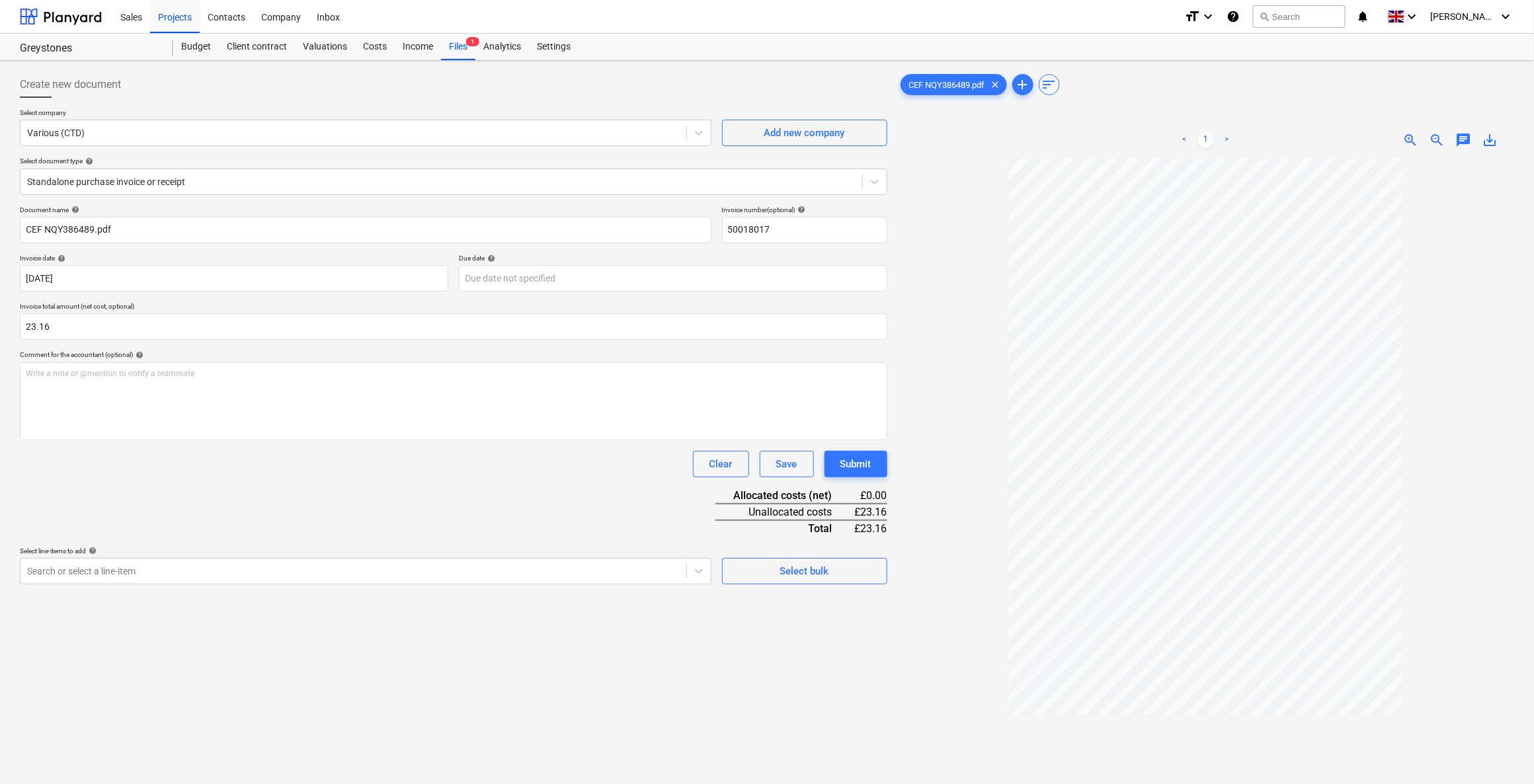
click at [398, 515] on div "Document name help CEF NQY386489.pdf Invoice number (optional) help 50018017 In…" at bounding box center [454, 395] width 868 height 379
click at [378, 568] on div at bounding box center [353, 571] width 652 height 13
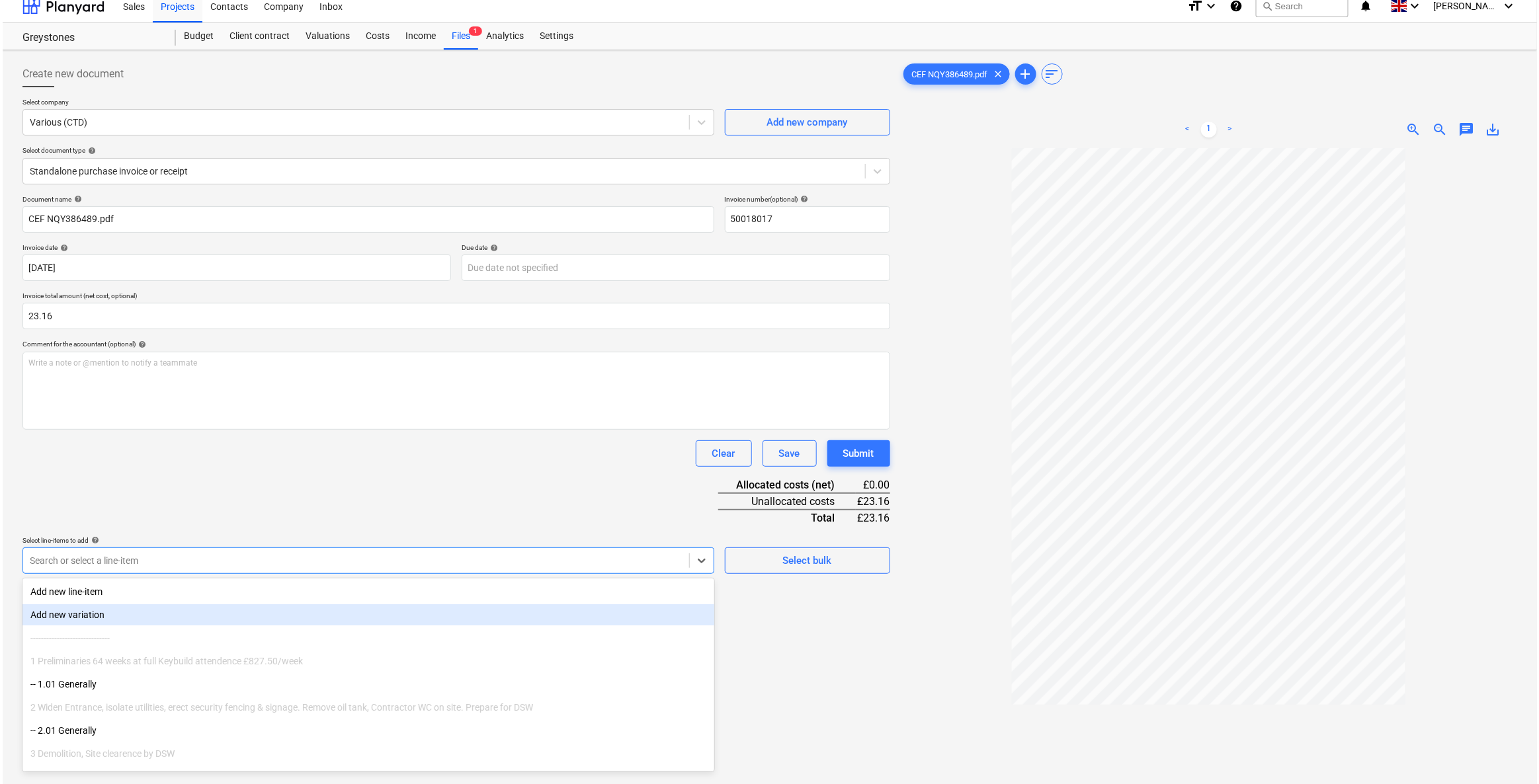
scroll to position [10, 0]
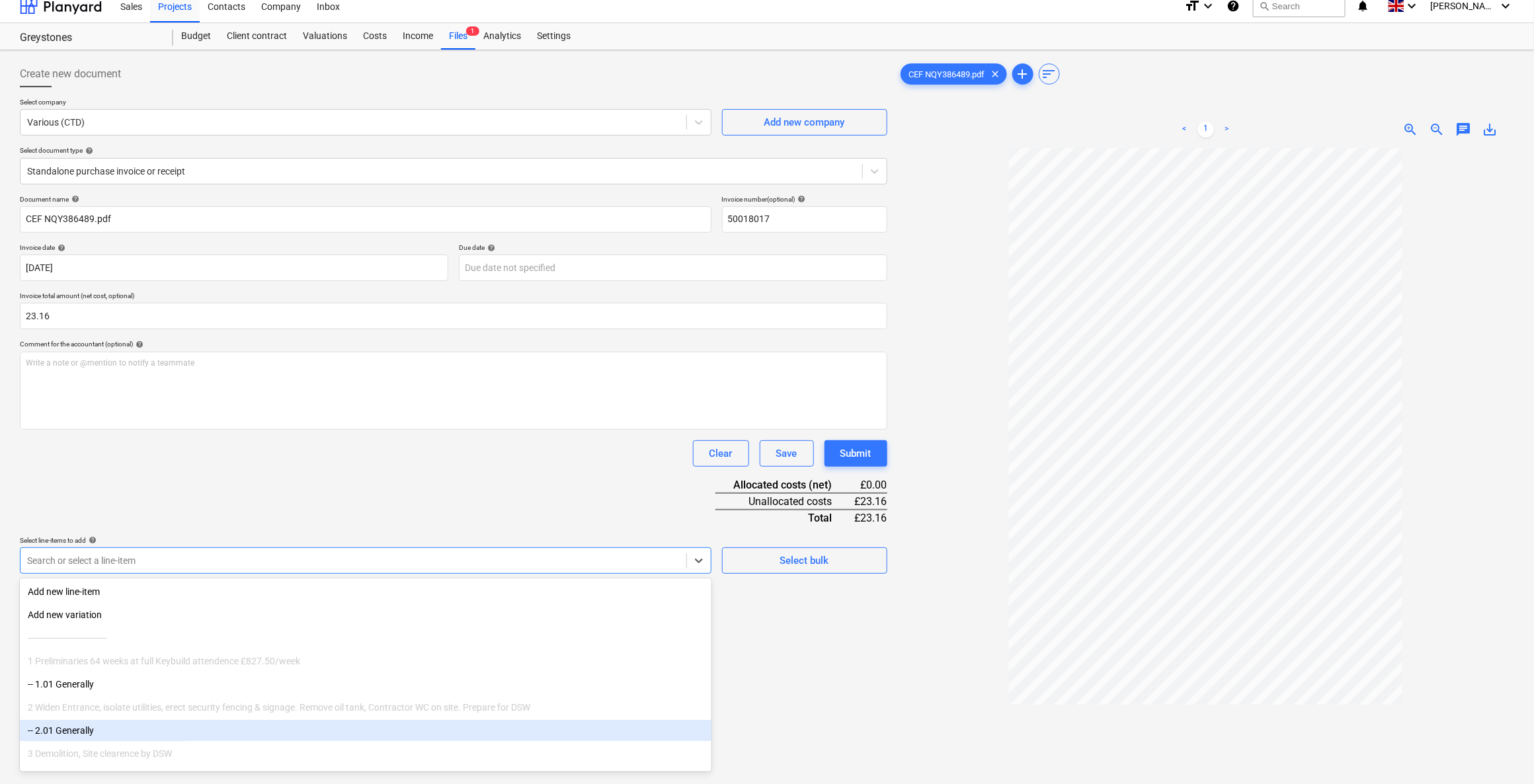
click at [63, 736] on div "-- 2.01 Generally" at bounding box center [365, 730] width 691 height 21
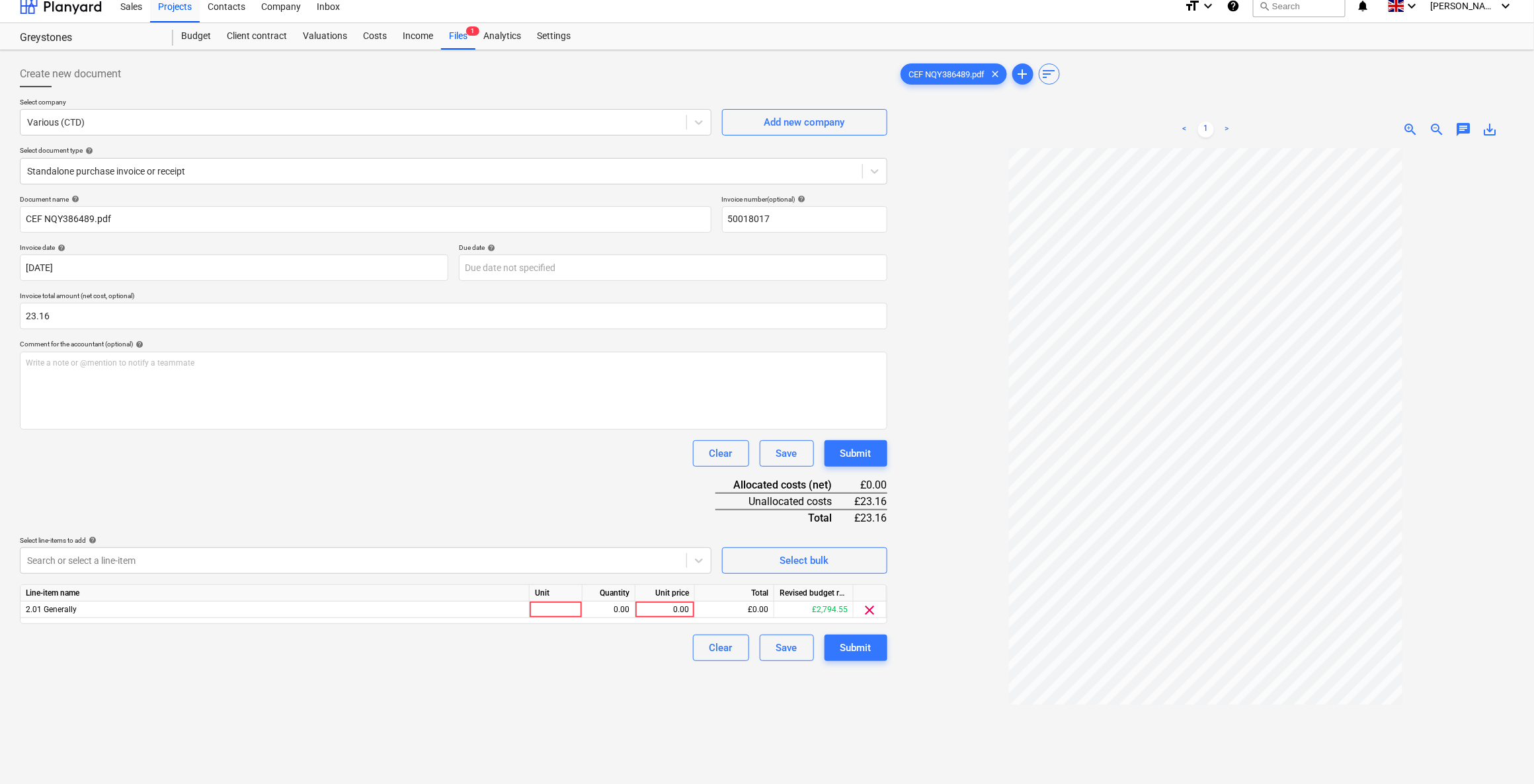
click at [548, 495] on div "Document name help CEF NQY386489.pdf Invoice number (optional) help 50018017 In…" at bounding box center [454, 427] width 868 height 466
click at [552, 608] on div at bounding box center [556, 609] width 53 height 16
type input "1"
click at [613, 609] on div "0.00" at bounding box center [608, 609] width 42 height 16
type input "1"
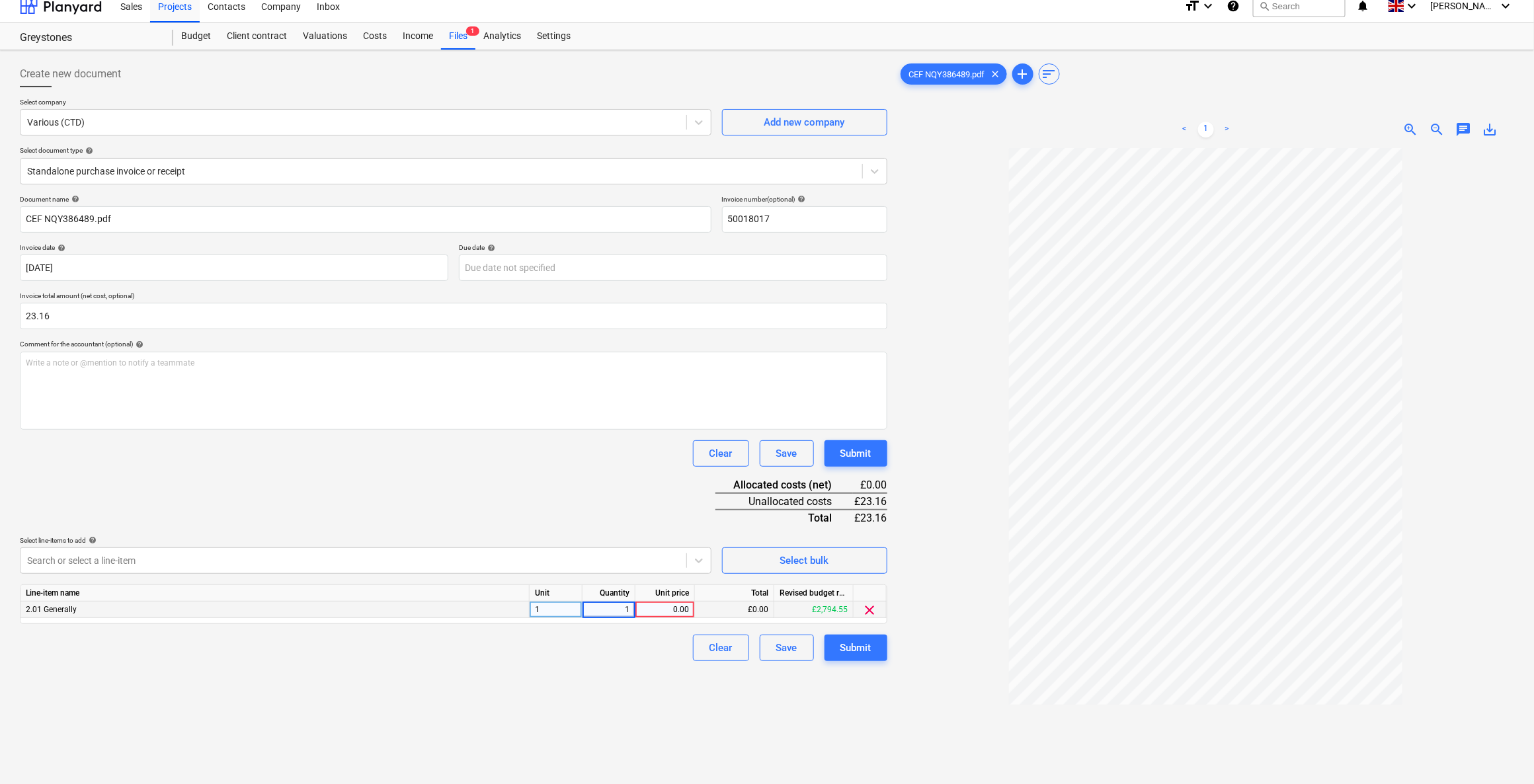
click at [660, 608] on div "0.00" at bounding box center [664, 609] width 48 height 16
type input "23.16"
click at [627, 681] on div "Create new document Select company Various (CTD) Add new company Select documen…" at bounding box center [453, 478] width 878 height 845
click at [849, 647] on div "Submit" at bounding box center [855, 647] width 31 height 17
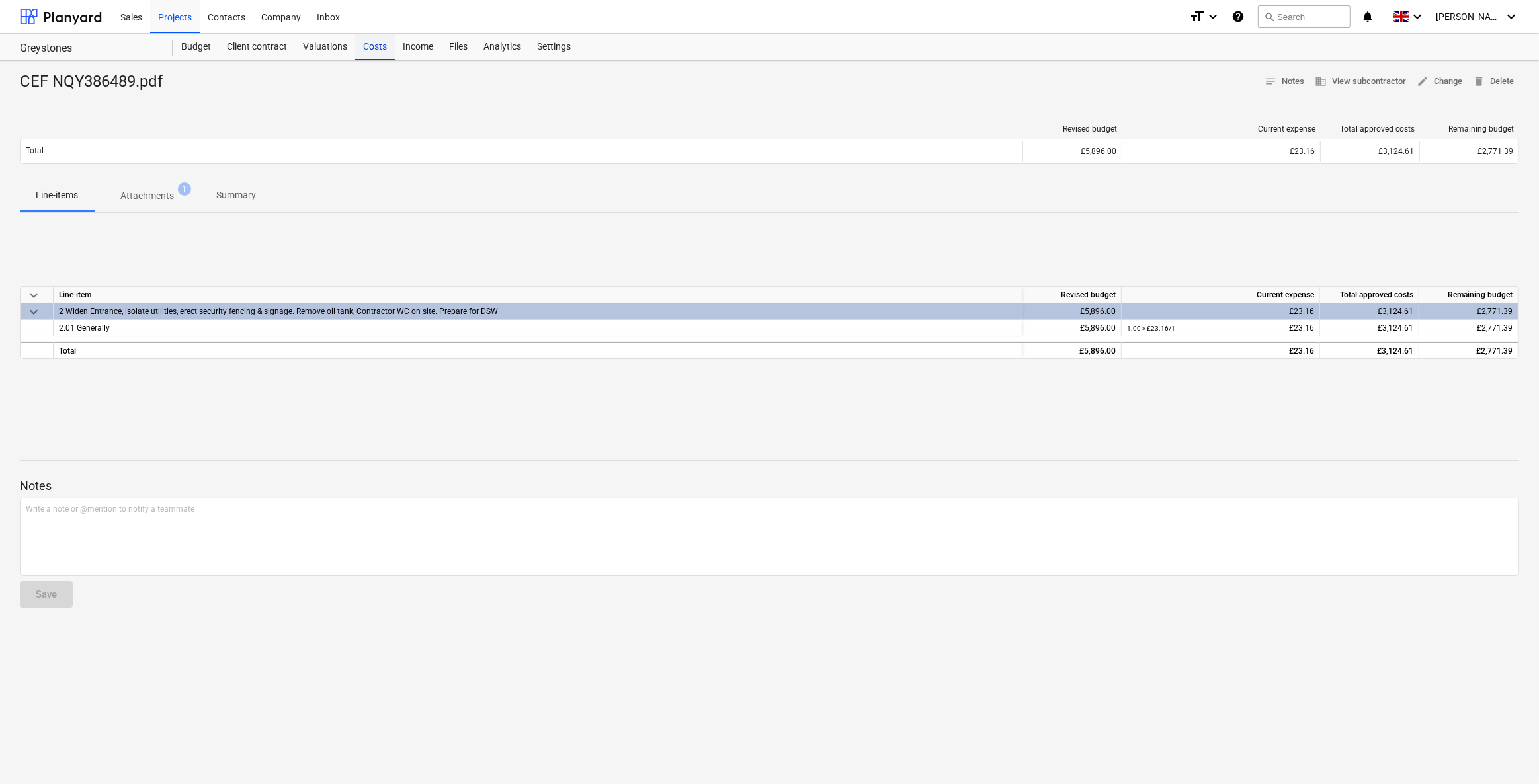
click at [372, 44] on div "Costs" at bounding box center [375, 47] width 40 height 27
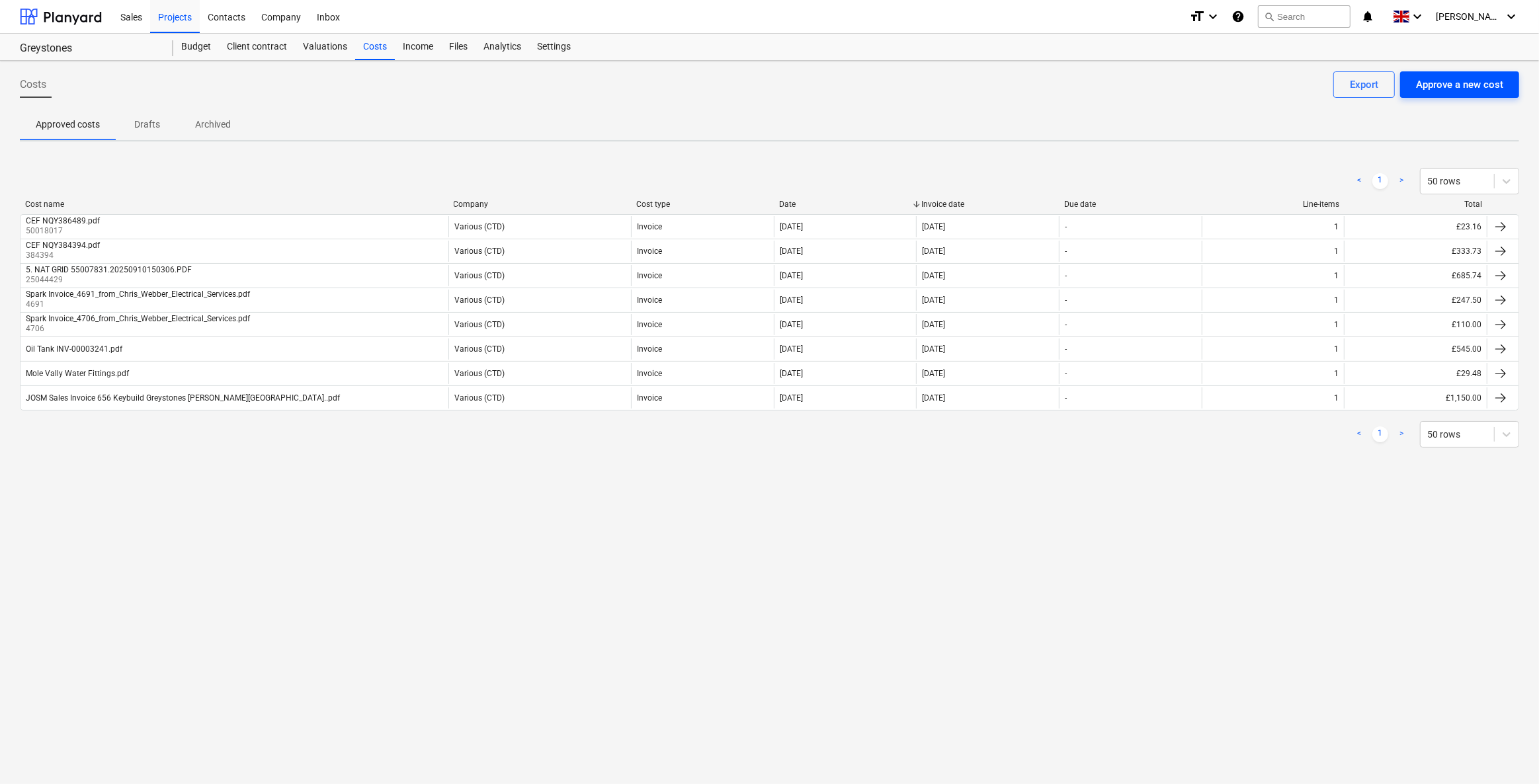
click at [1435, 86] on div "Approve a new cost" at bounding box center [1459, 84] width 87 height 17
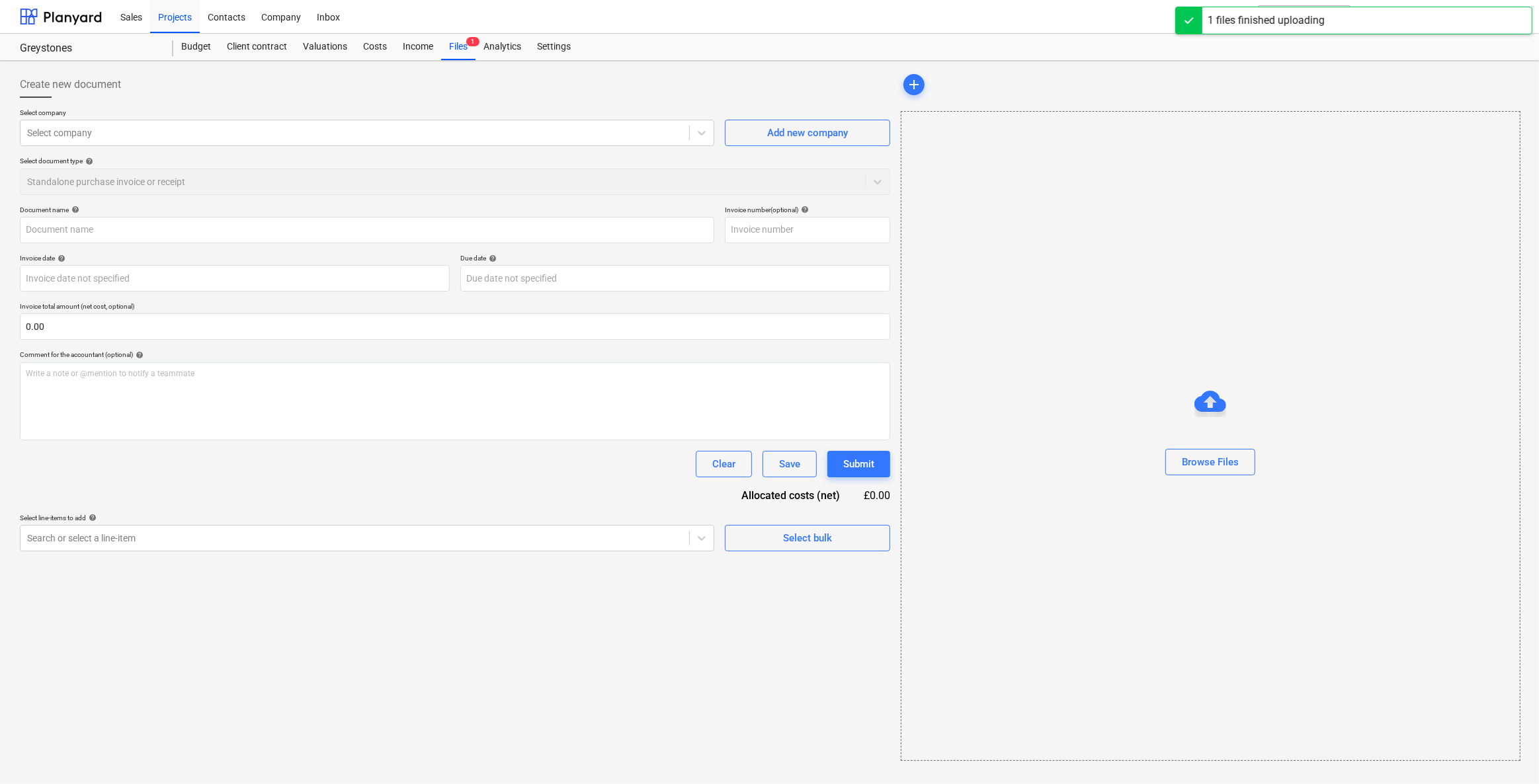
type input "BSL Invoice_IN0074000_151172.pdf"
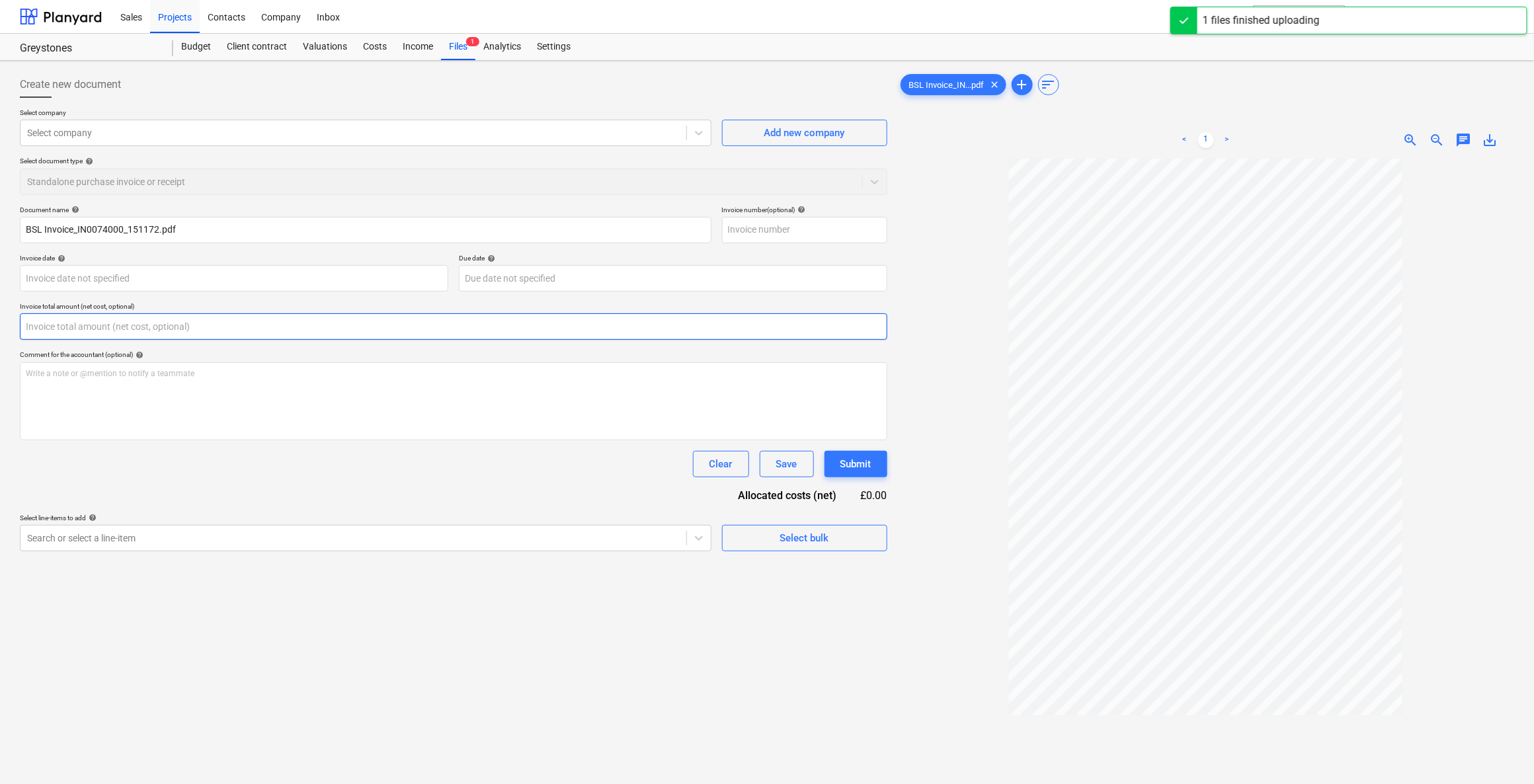
click at [271, 319] on input "text" at bounding box center [454, 327] width 868 height 27
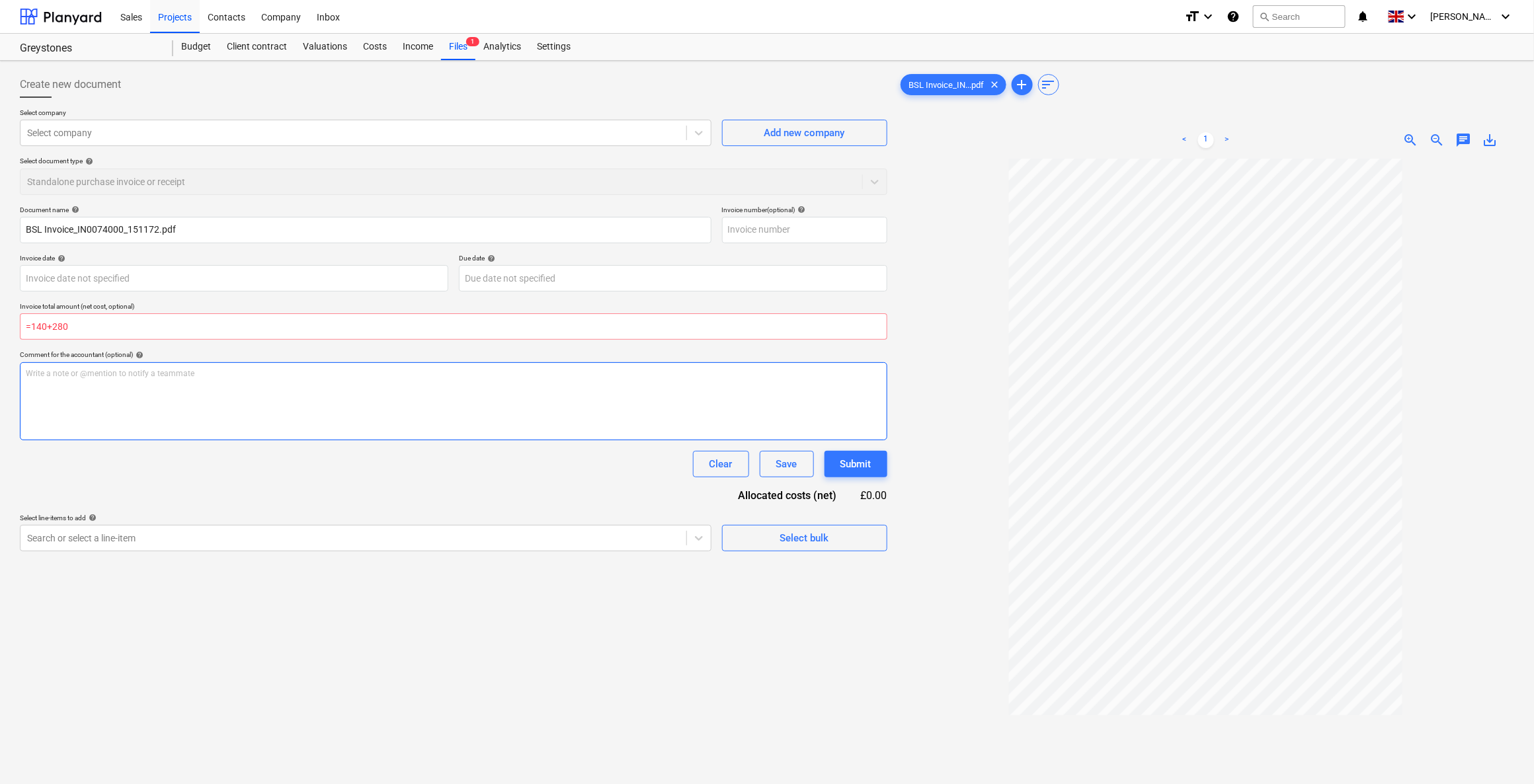
type input "0.00"
click at [221, 406] on div "Write a note or @mention to notify a teammate ﻿" at bounding box center [454, 401] width 868 height 78
click at [117, 127] on div at bounding box center [353, 133] width 652 height 13
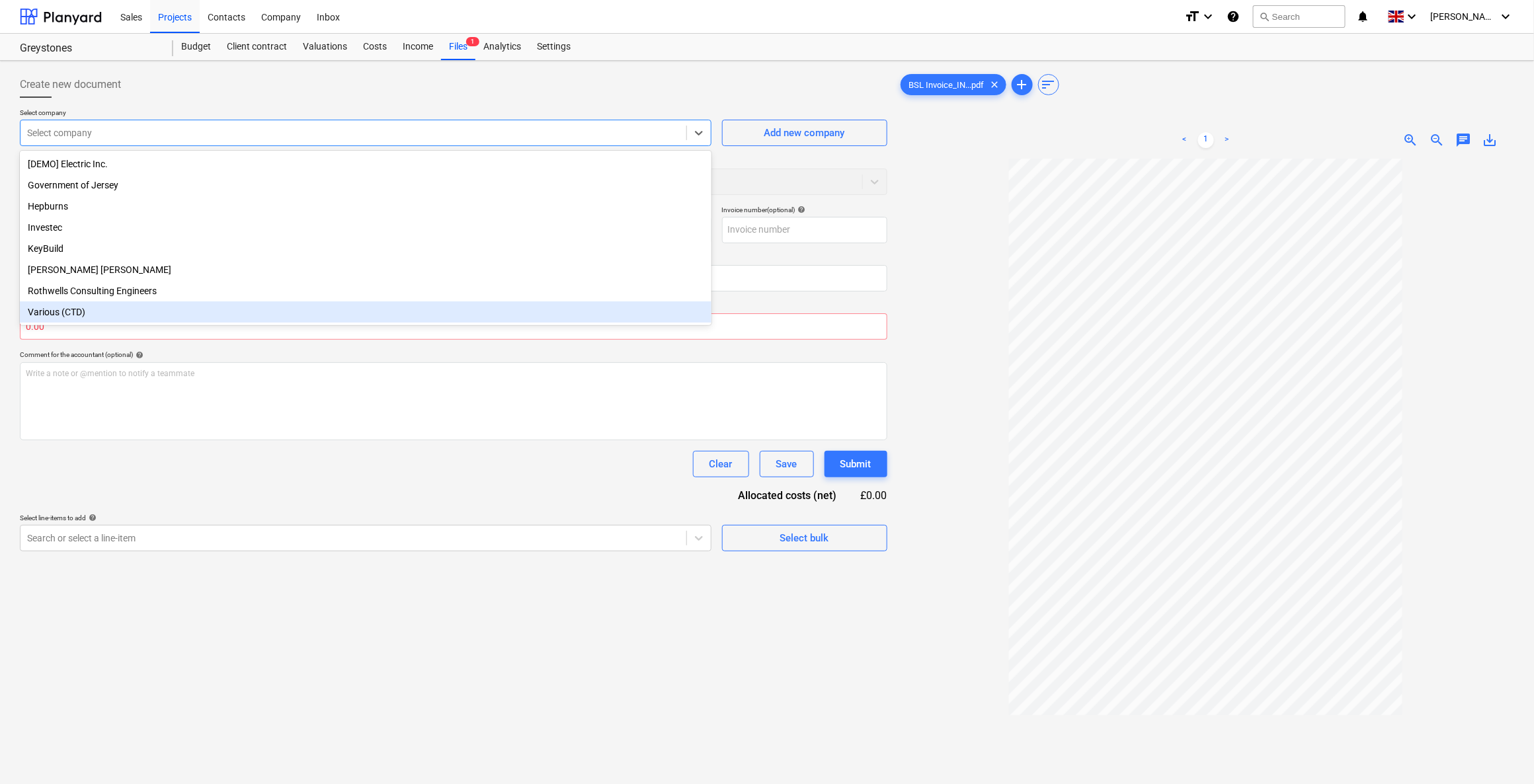
click at [80, 317] on div "Various (CTD)" at bounding box center [365, 312] width 691 height 21
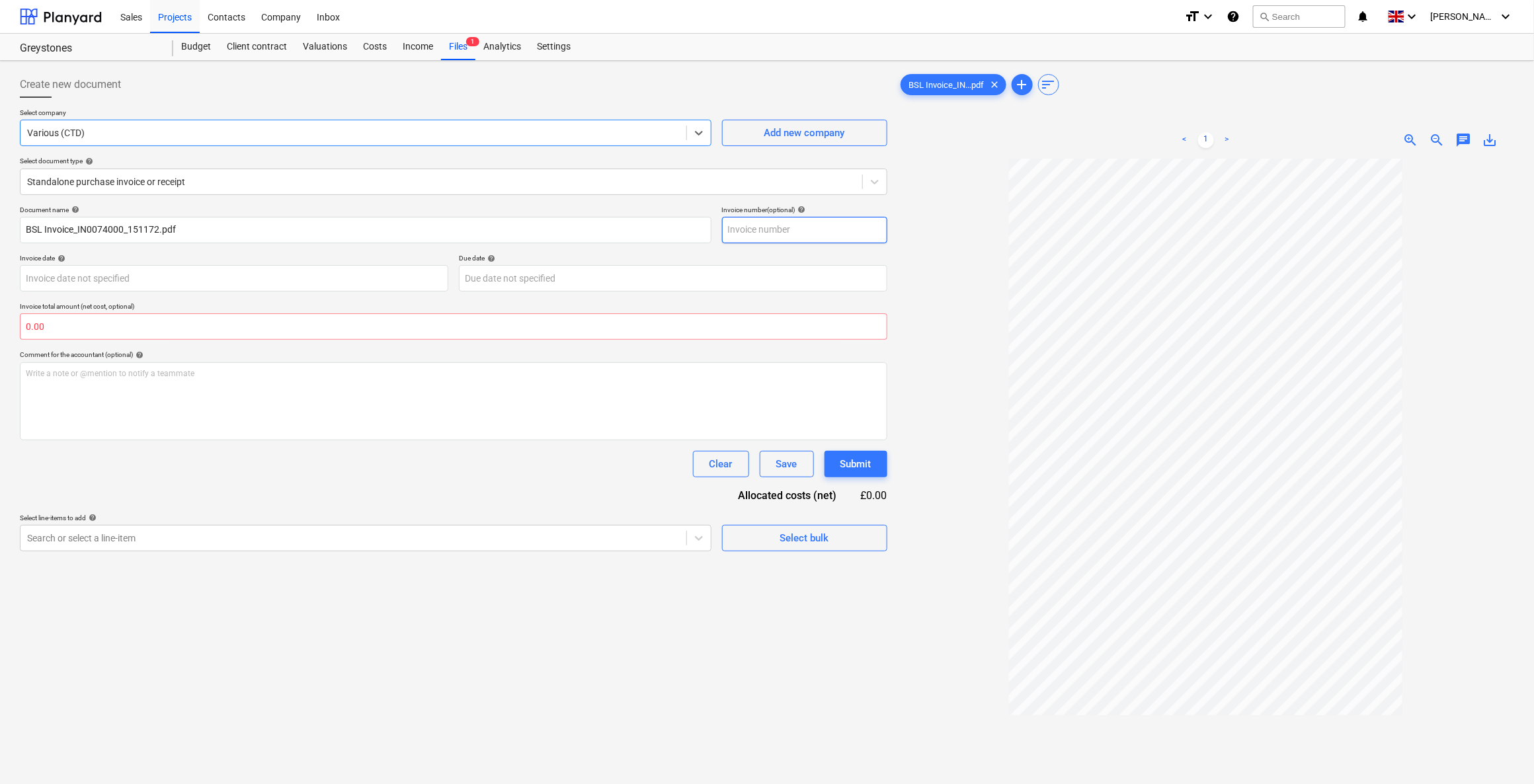
click at [751, 225] on input "text" at bounding box center [805, 230] width 165 height 27
type input "151172"
click at [267, 278] on body "Sales Projects Contacts Company Inbox format_size keyboard_arrow_down help sear…" at bounding box center [767, 392] width 1534 height 784
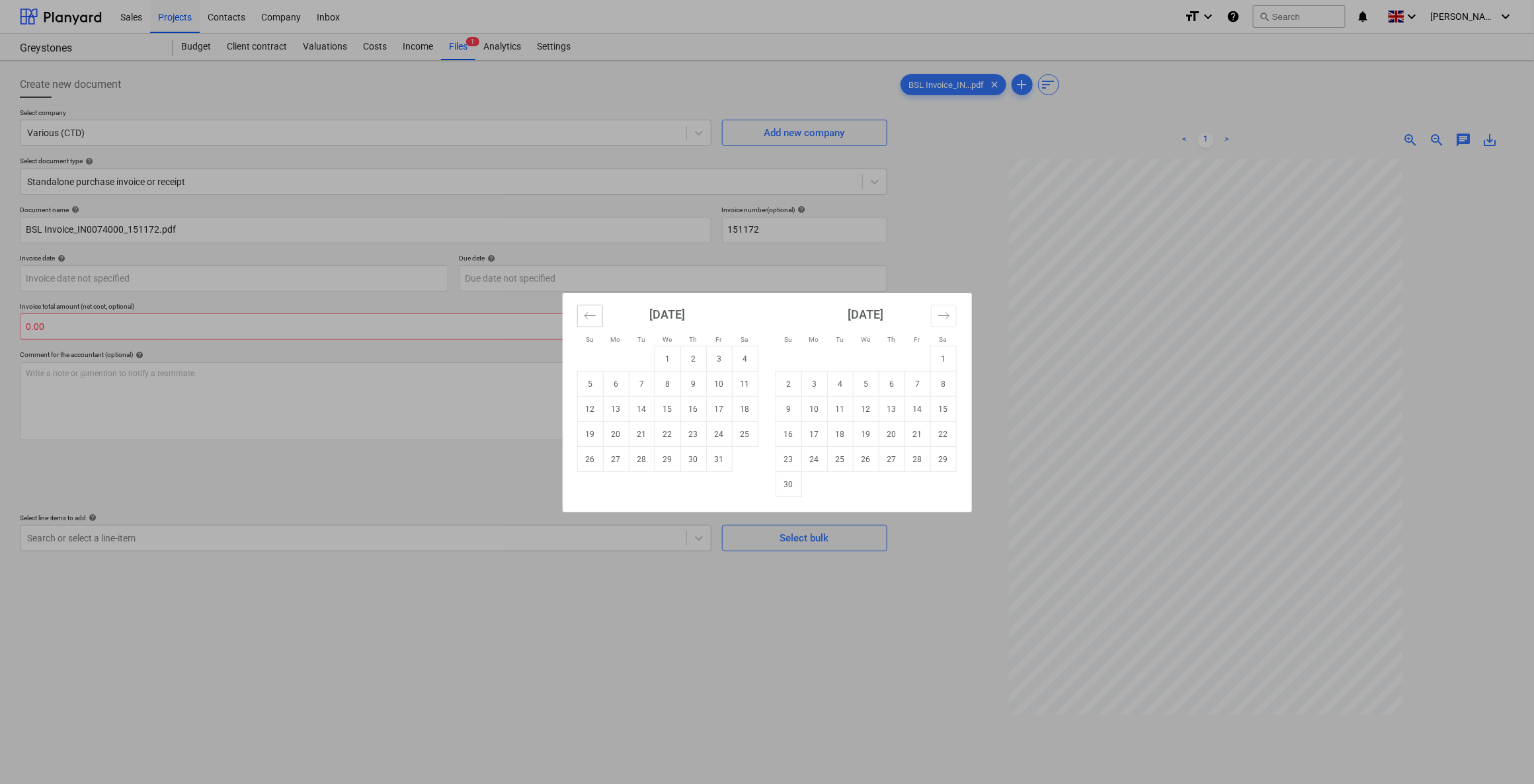
click at [592, 315] on icon "Move backward to switch to the previous month." at bounding box center [589, 315] width 11 height 7
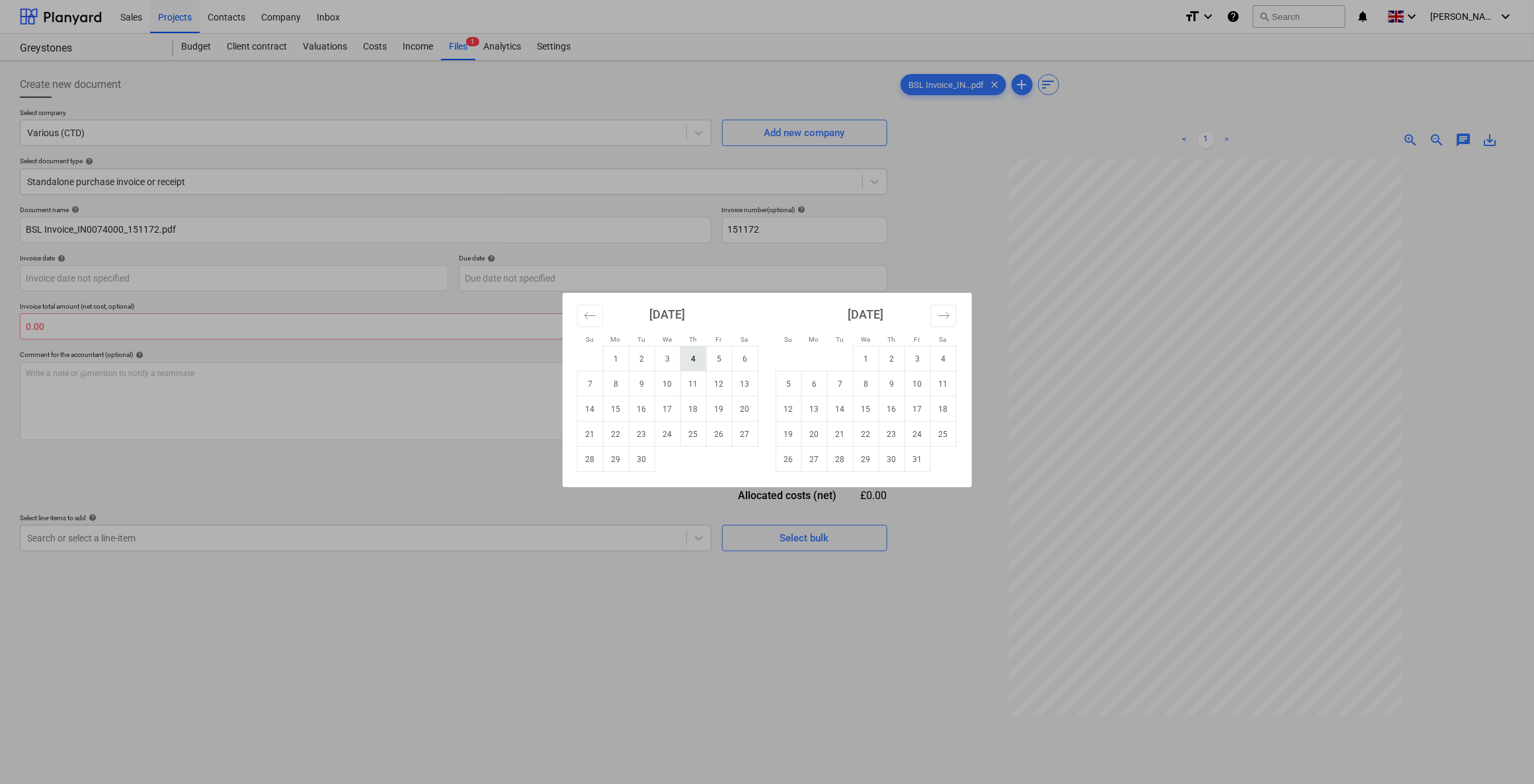
click at [698, 352] on td "4" at bounding box center [693, 359] width 26 height 25
type input "04 Sep 2025"
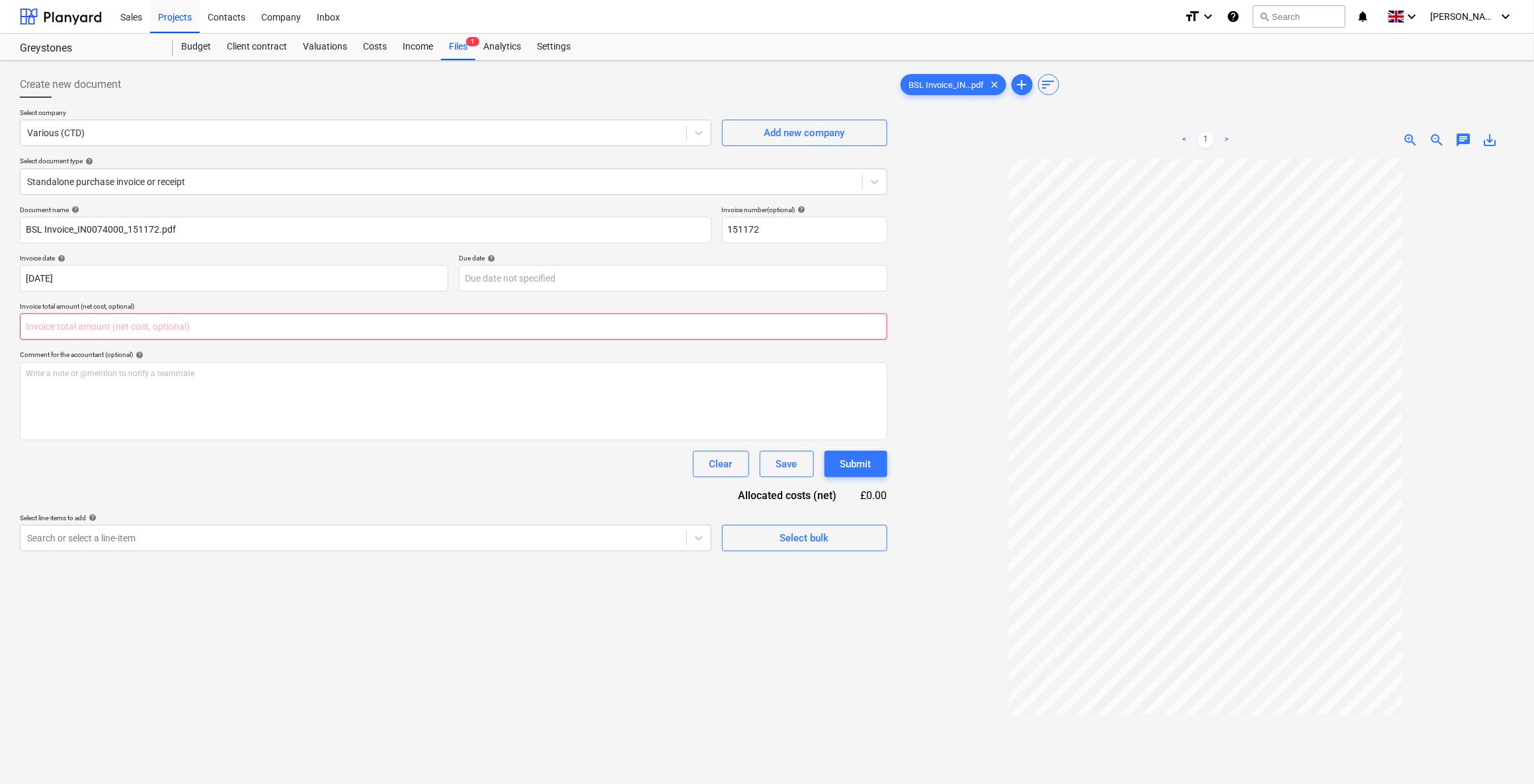
click at [105, 321] on input "text" at bounding box center [454, 327] width 868 height 27
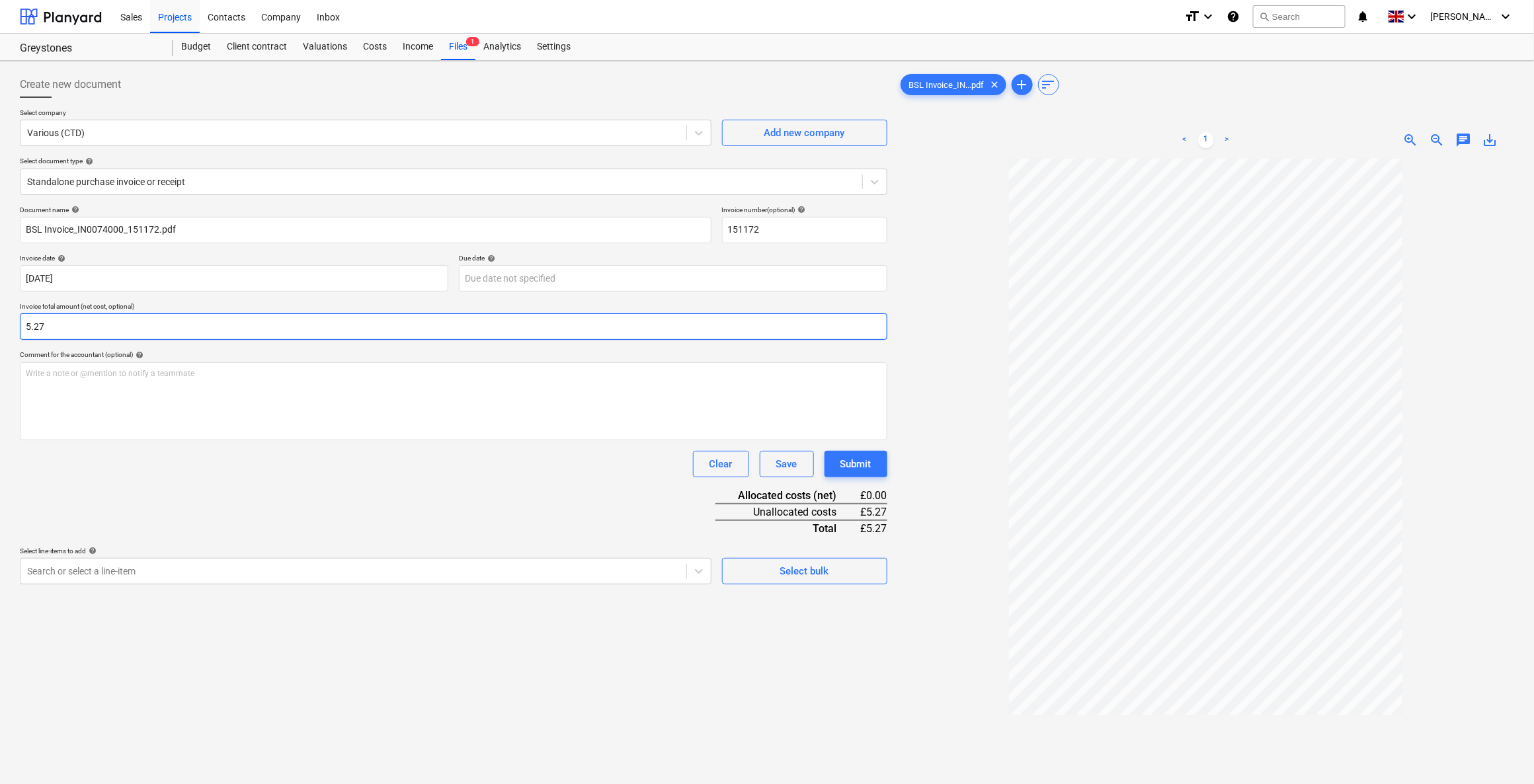
type input "5.27"
click at [526, 556] on p "Select line-items to add help" at bounding box center [365, 552] width 691 height 11
click at [496, 577] on div "Search or select a line-item" at bounding box center [365, 571] width 691 height 27
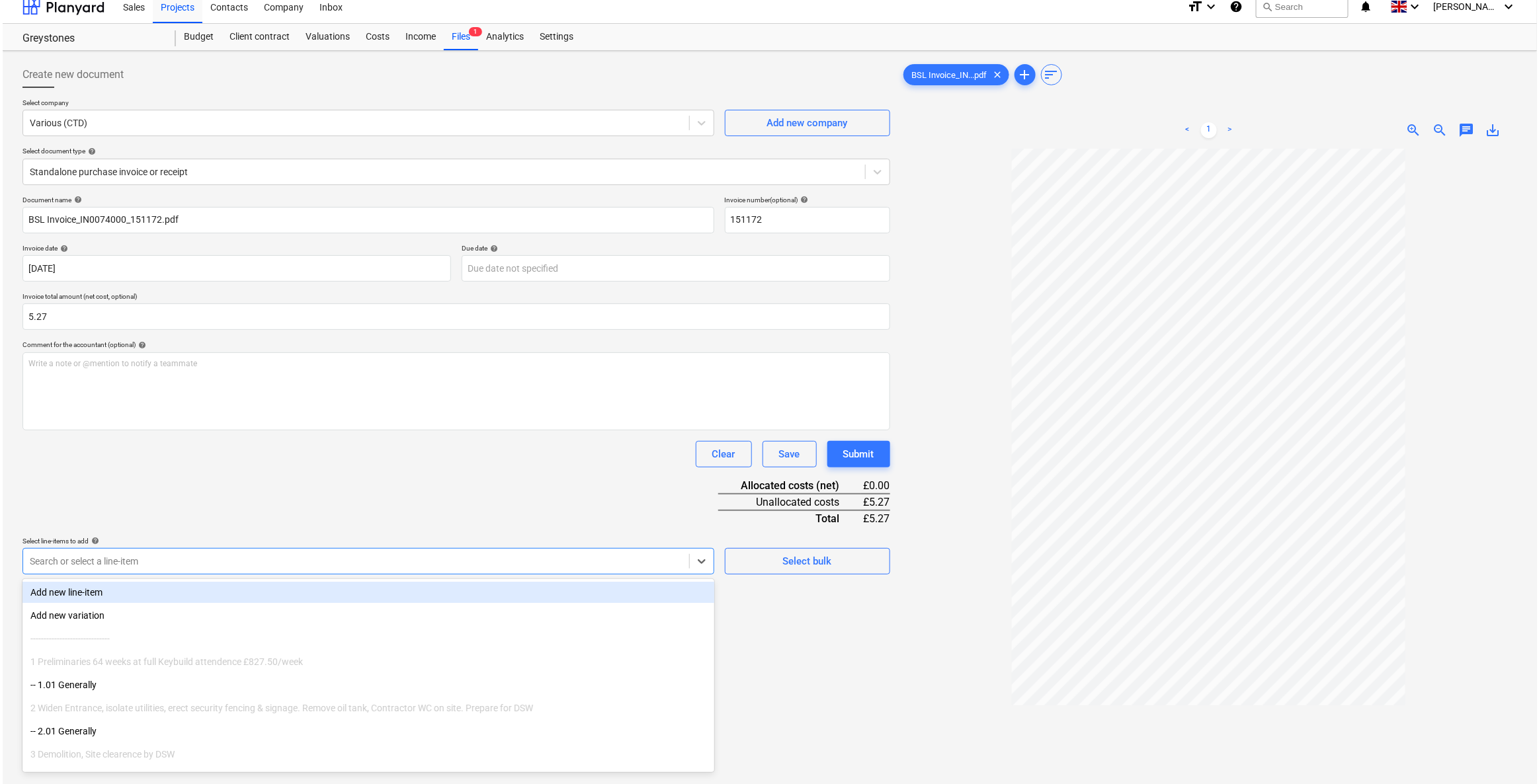
scroll to position [10, 0]
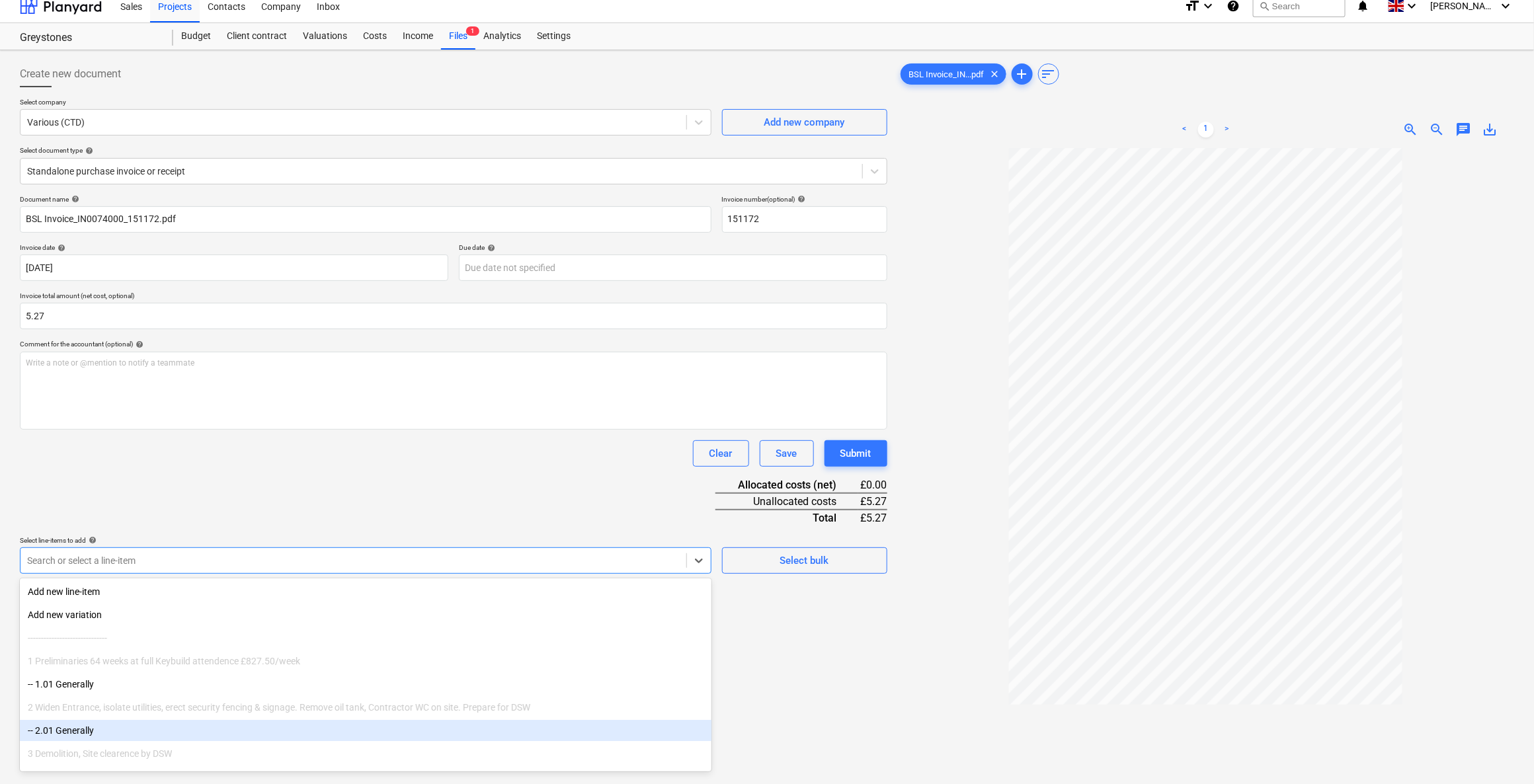
click at [80, 729] on div "-- 2.01 Generally" at bounding box center [365, 730] width 691 height 21
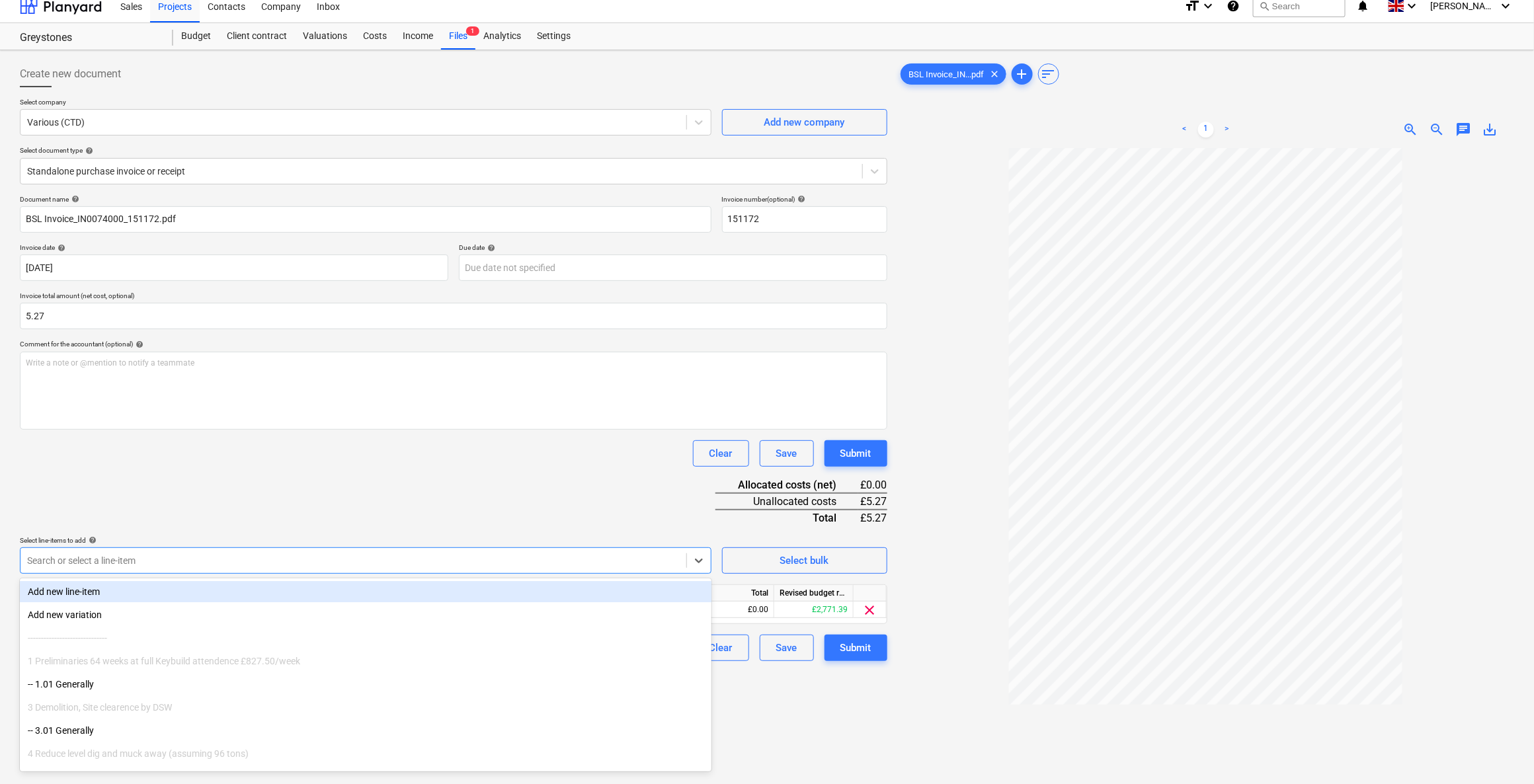
click at [294, 491] on div "Document name help BSL Invoice_IN0074000_151172.pdf Invoice number (optional) h…" at bounding box center [454, 427] width 868 height 466
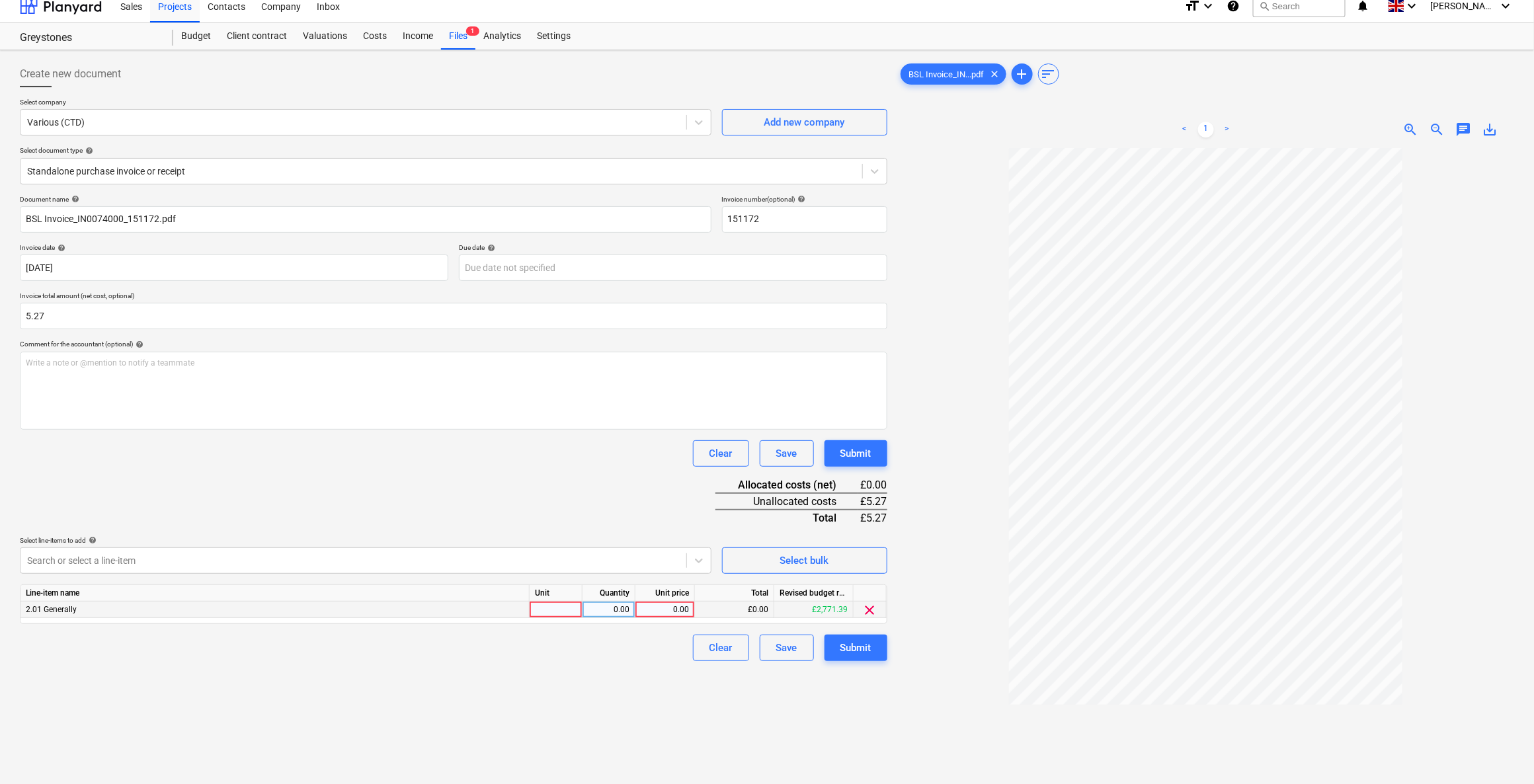
click at [541, 611] on div at bounding box center [556, 609] width 53 height 16
type input "1"
click at [608, 607] on div "0.00" at bounding box center [608, 609] width 42 height 16
type input "1"
click at [658, 607] on div "0.00" at bounding box center [664, 609] width 48 height 16
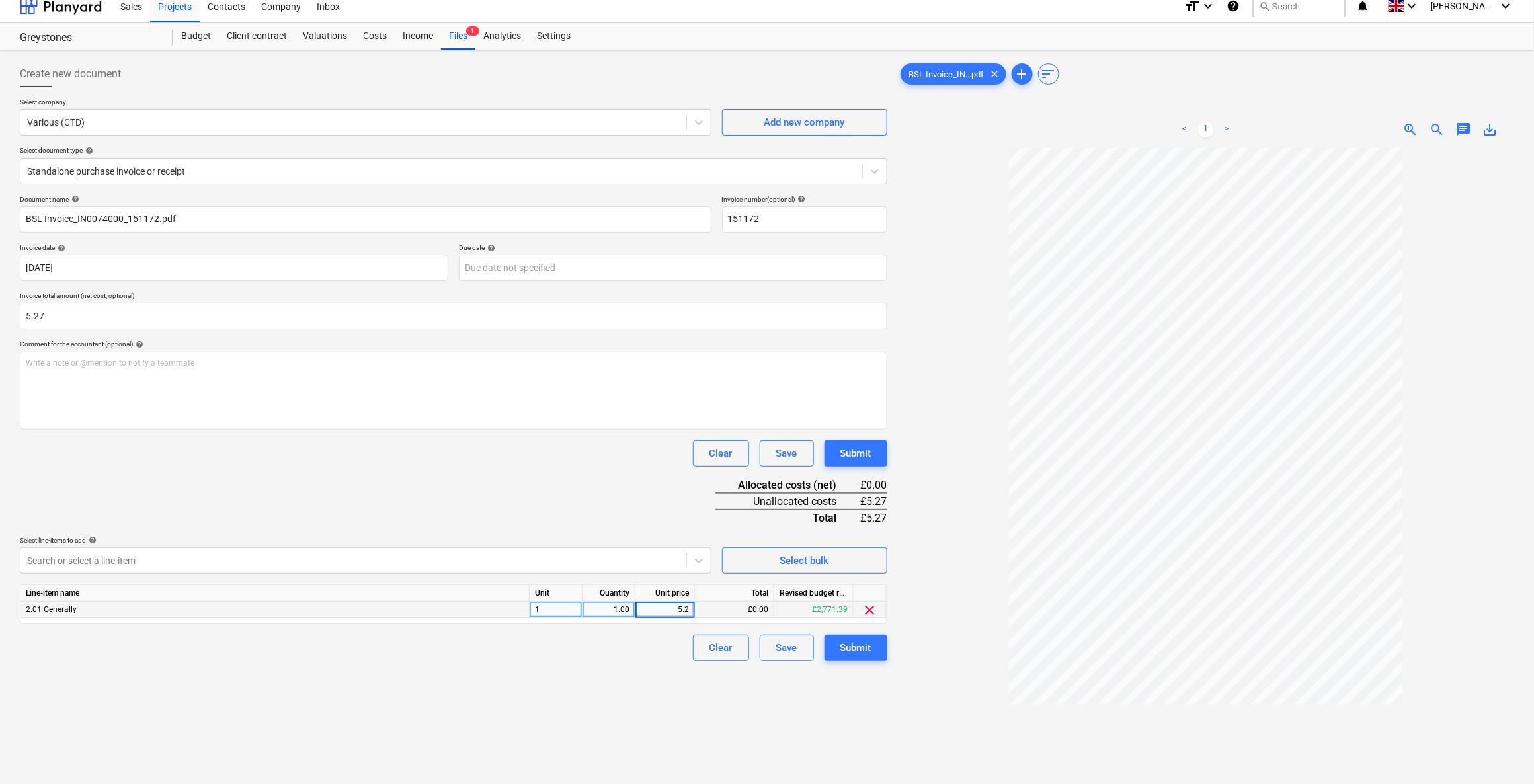
type input "5.27"
click at [835, 649] on button "Submit" at bounding box center [855, 648] width 63 height 27
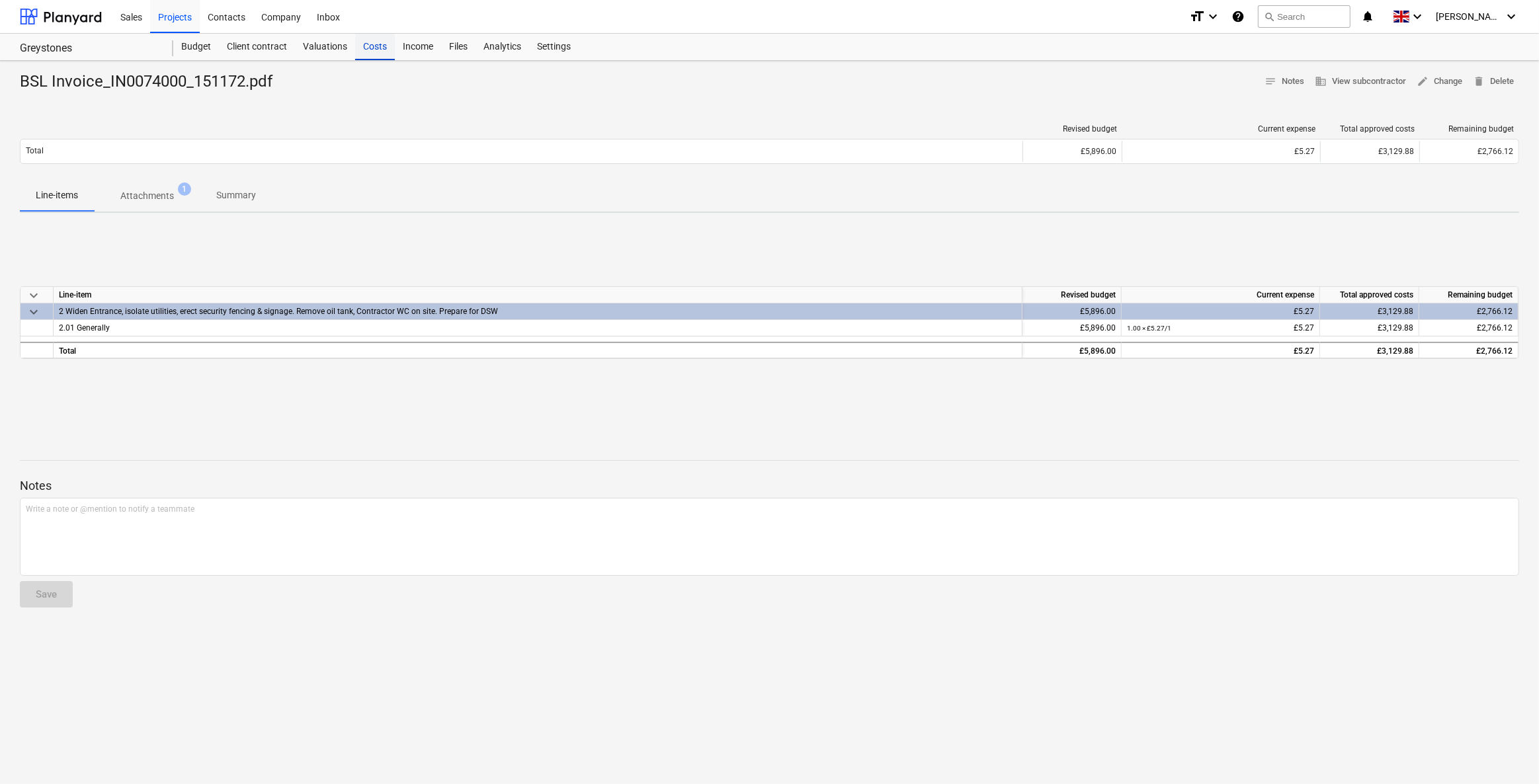
click at [364, 47] on div "Costs" at bounding box center [375, 47] width 40 height 27
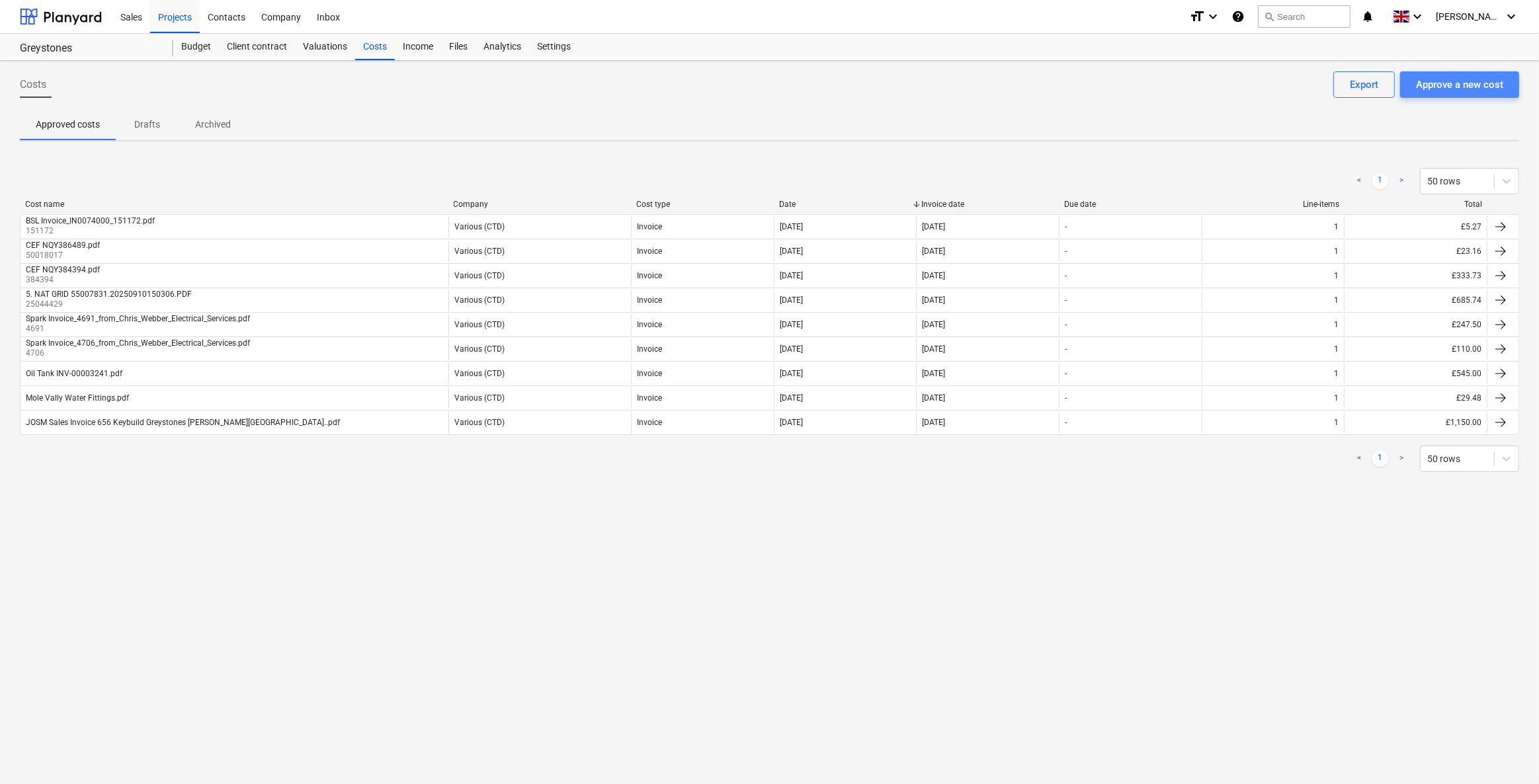
click at [1456, 87] on div "Approve a new cost" at bounding box center [1459, 84] width 87 height 17
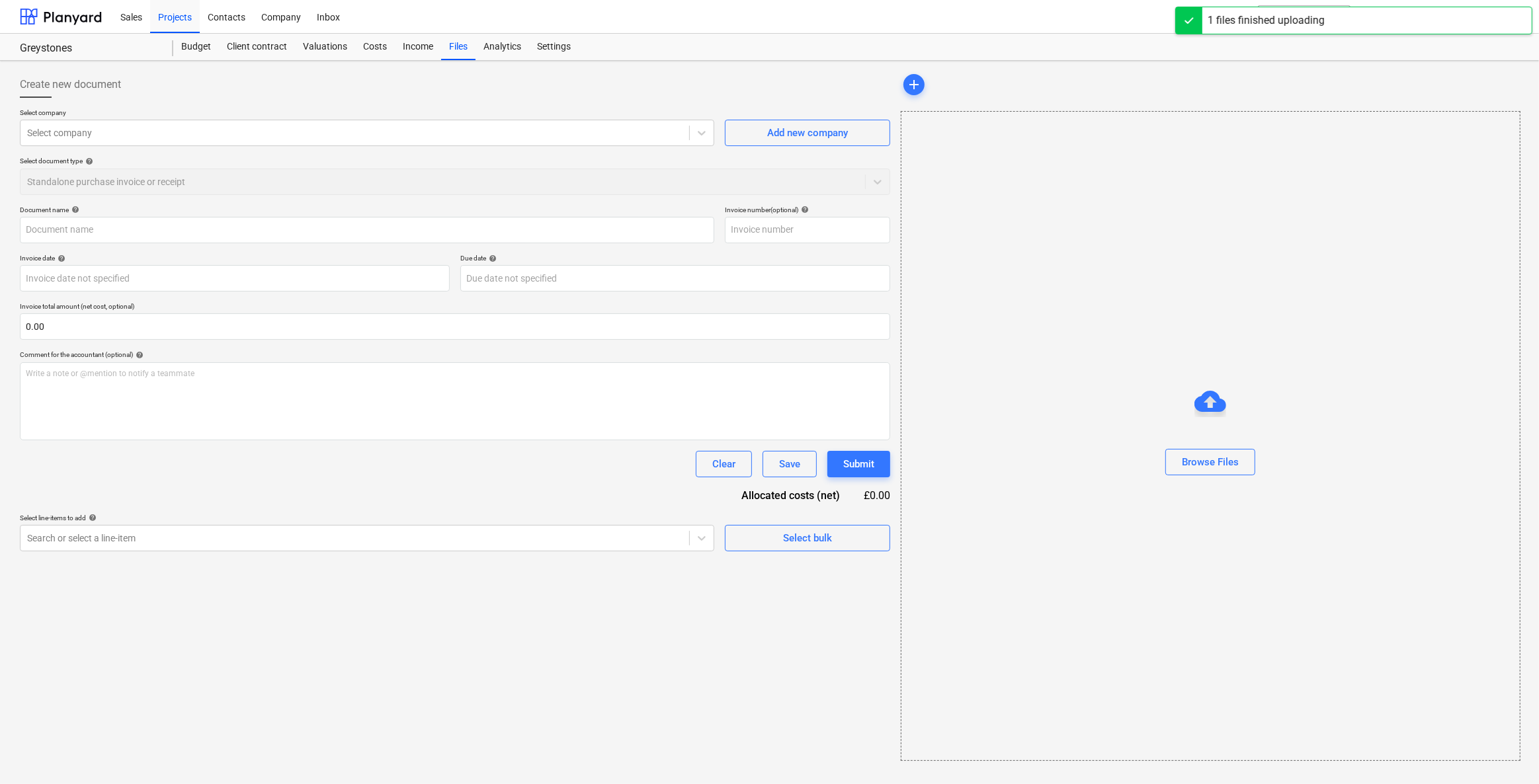
type input "BSL Invoice_IN0074008_151198.pdf"
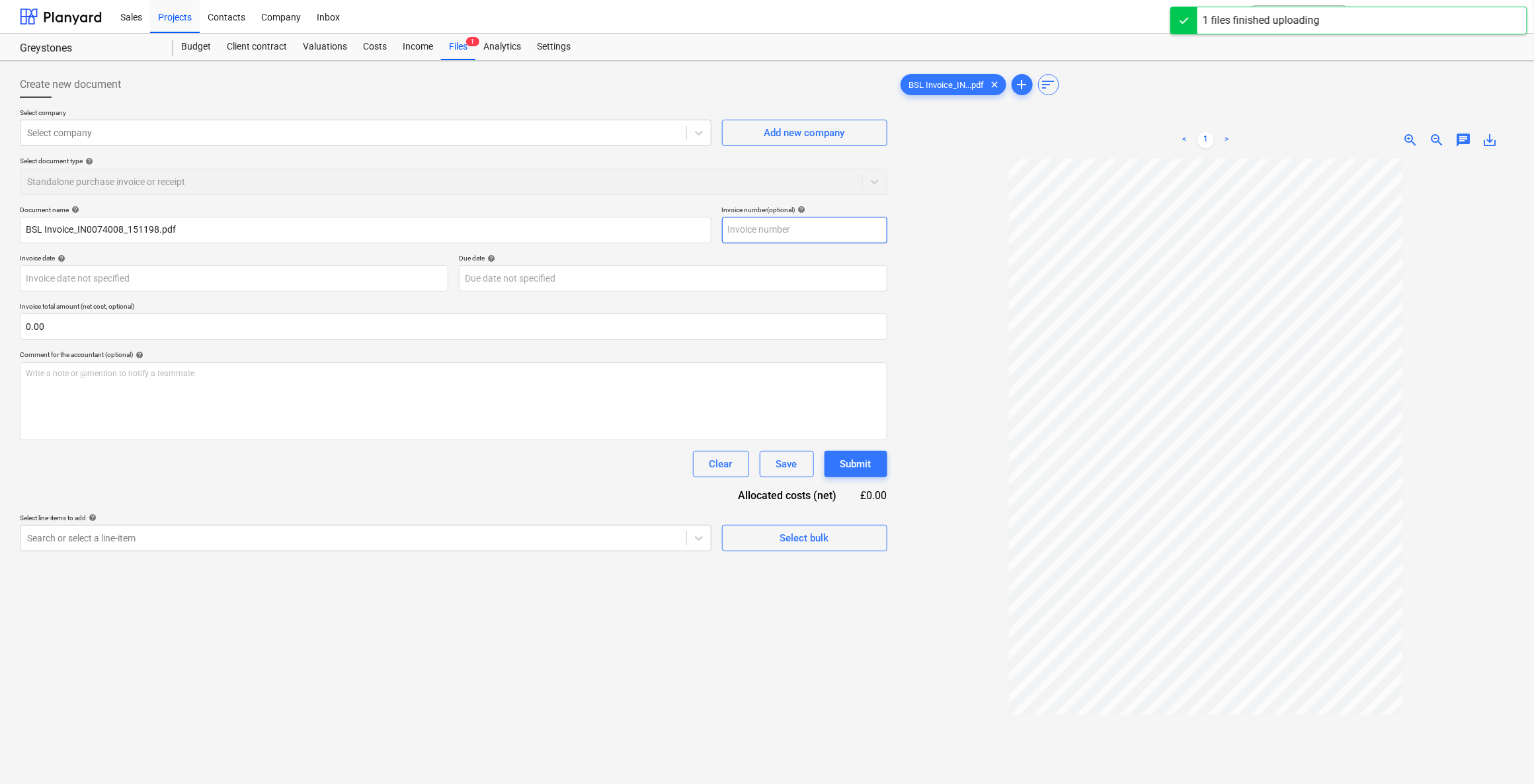
click at [757, 225] on input "text" at bounding box center [805, 230] width 165 height 27
type input "151198"
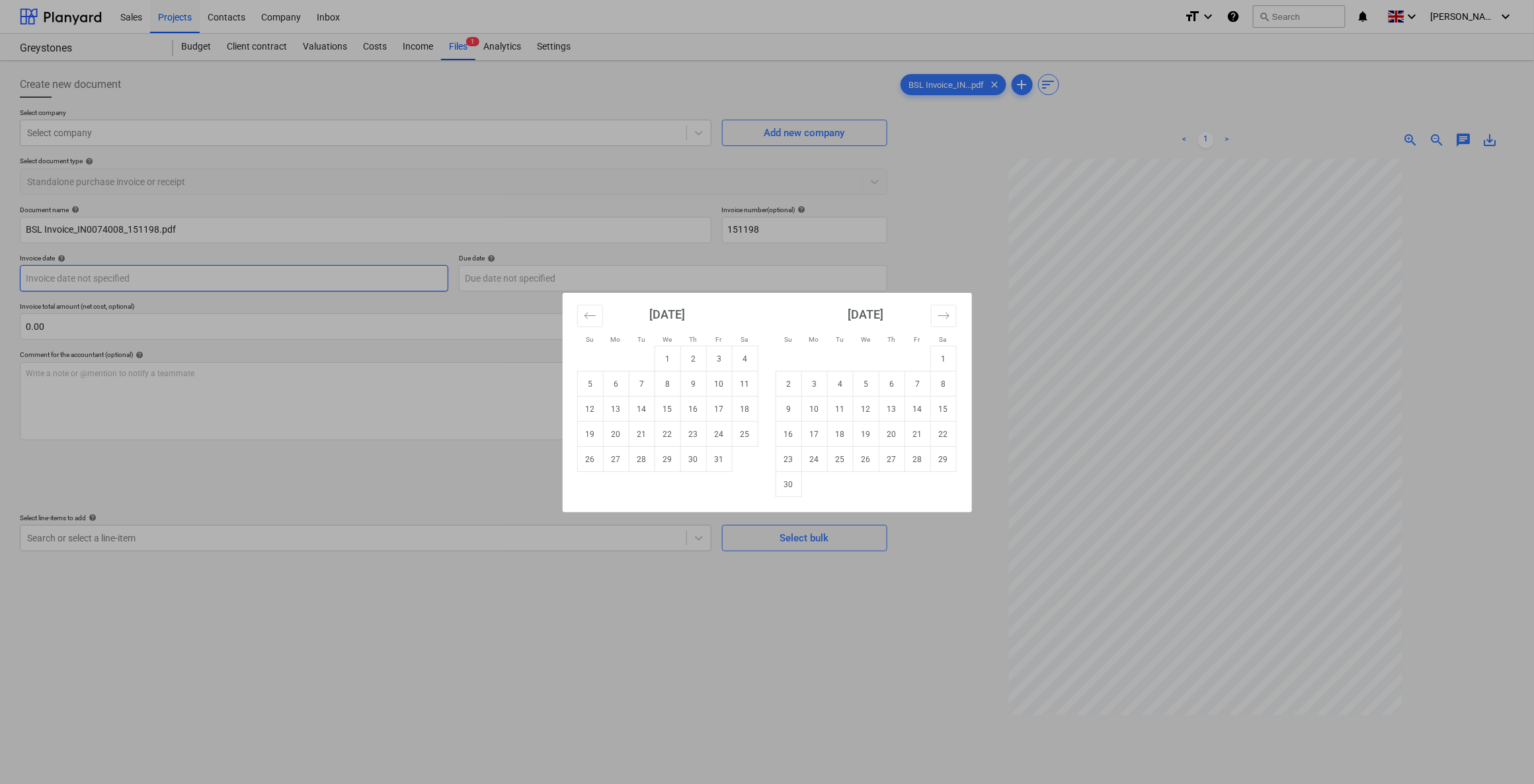
click at [89, 280] on body "Sales Projects Contacts Company Inbox format_size keyboard_arrow_down help sear…" at bounding box center [767, 392] width 1534 height 784
click at [585, 315] on icon "Move backward to switch to the previous month." at bounding box center [589, 315] width 11 height 7
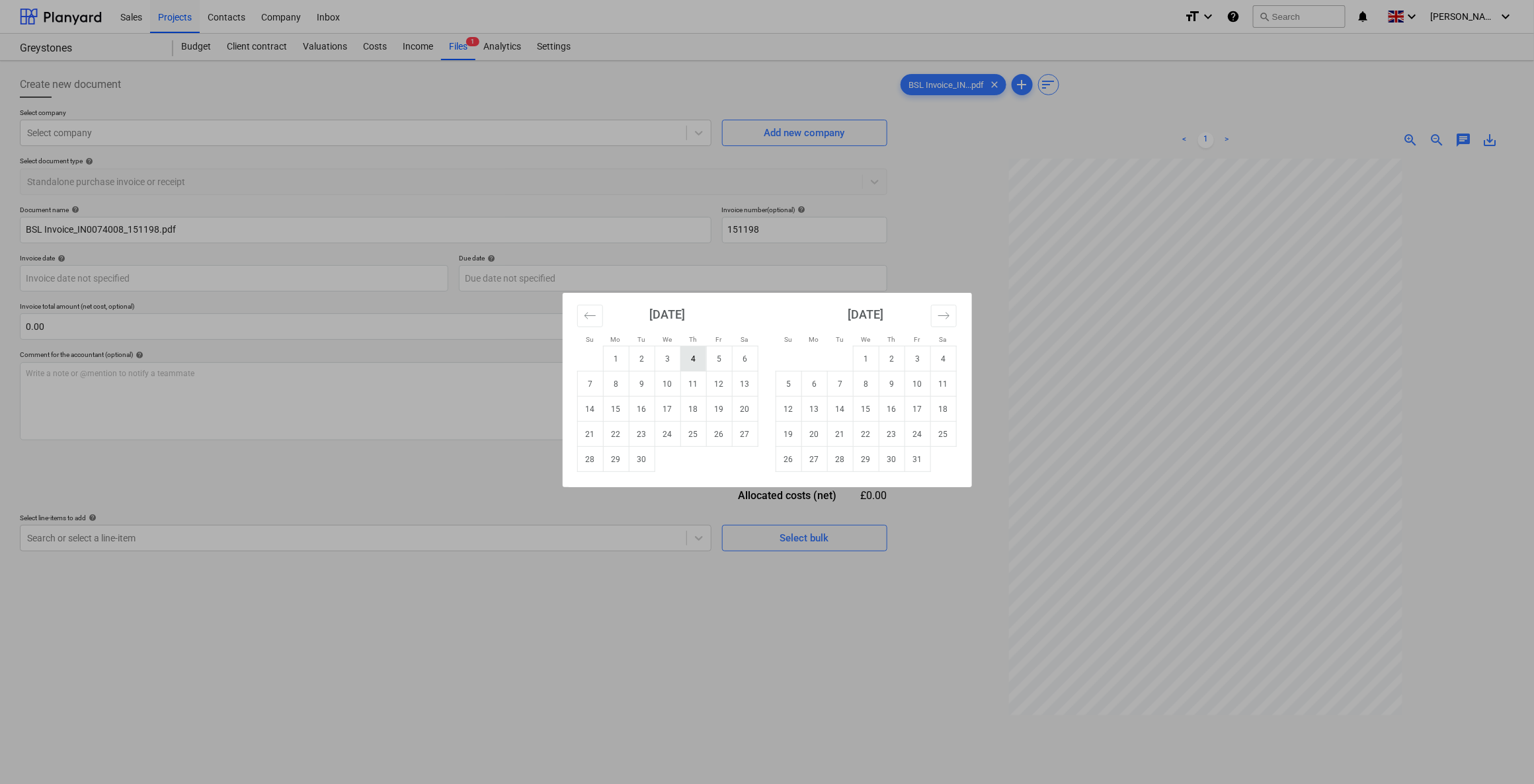
click at [701, 352] on td "4" at bounding box center [693, 359] width 26 height 25
type input "04 Sep 2025"
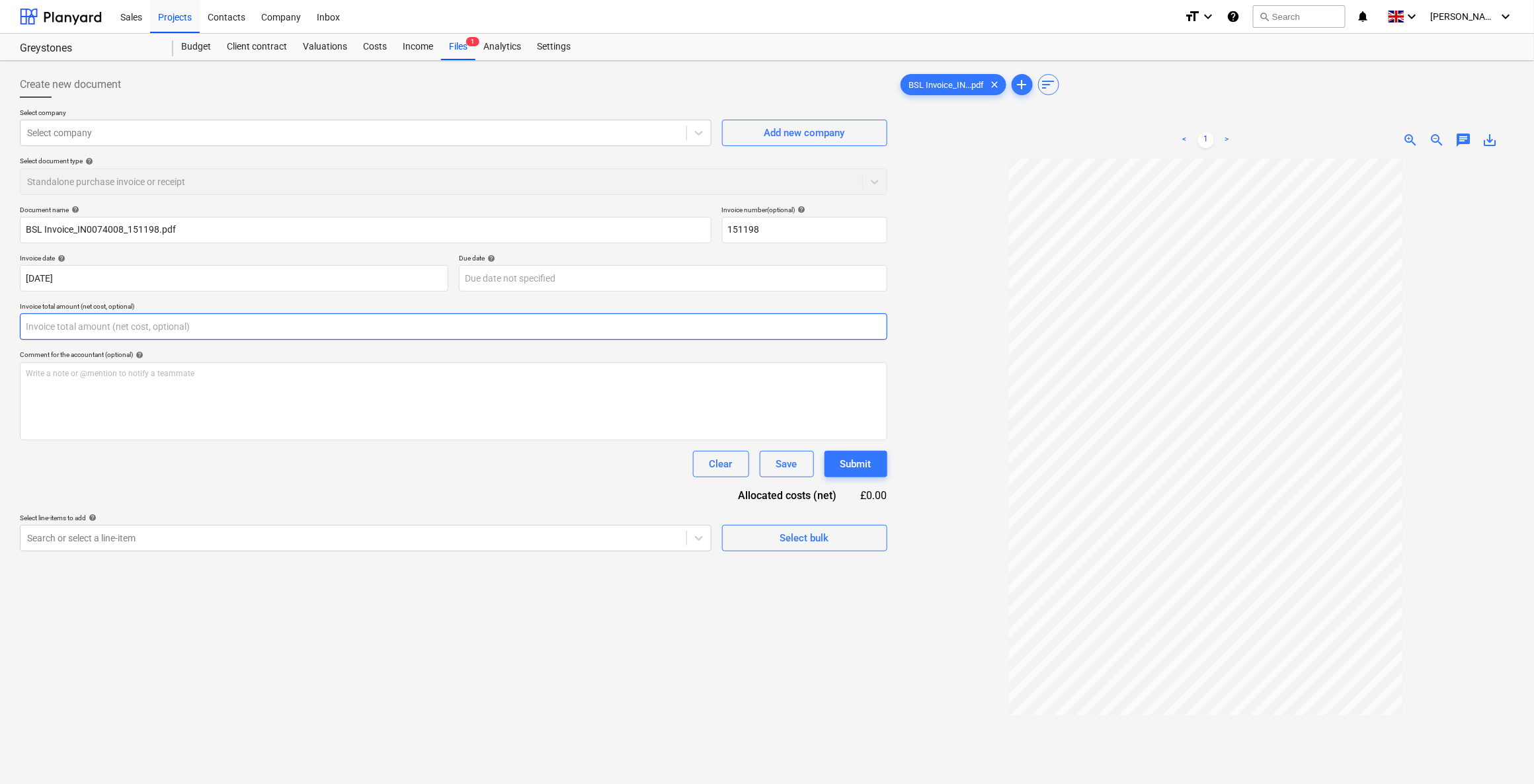
click at [186, 321] on input "text" at bounding box center [454, 327] width 868 height 27
drag, startPoint x: 19, startPoint y: 332, endPoint x: -14, endPoint y: 332, distance: 33.0
click at [0, 332] on html "Sales Projects Contacts Company Inbox format_size keyboard_arrow_down help sear…" at bounding box center [767, 392] width 1534 height 784
click at [70, 327] on input "text" at bounding box center [454, 327] width 868 height 27
type input "24.85"
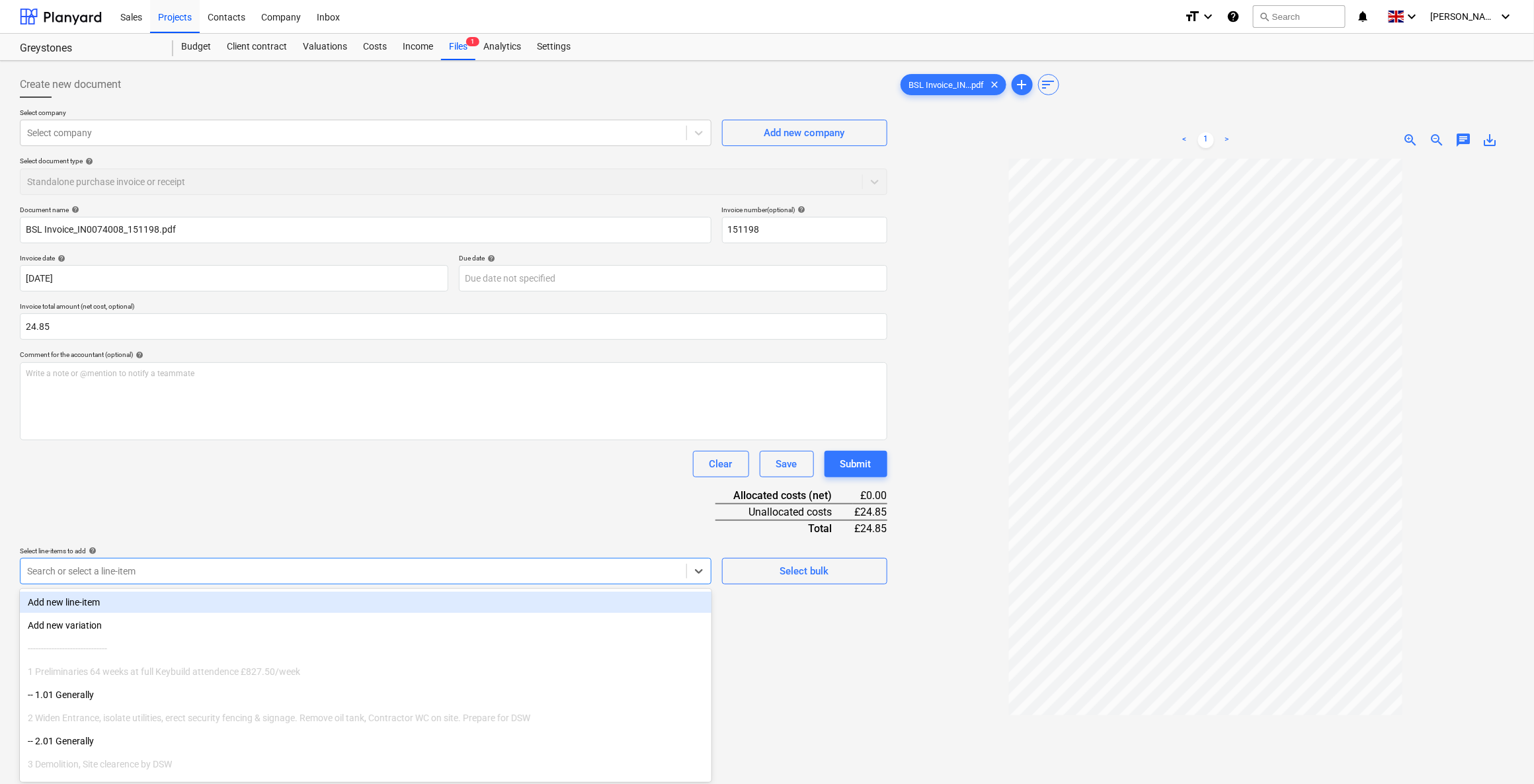
click at [188, 569] on div at bounding box center [353, 571] width 652 height 13
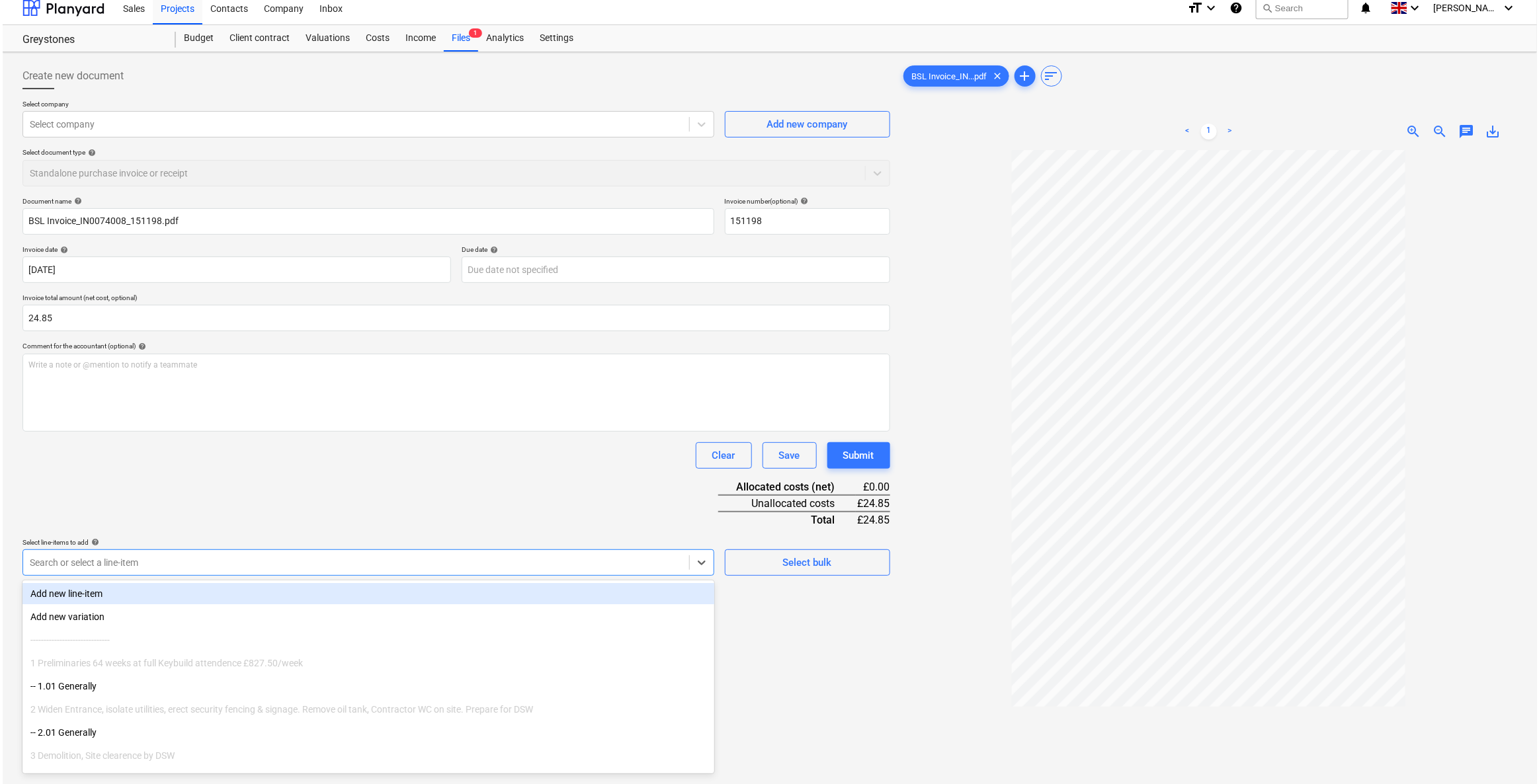
scroll to position [10, 0]
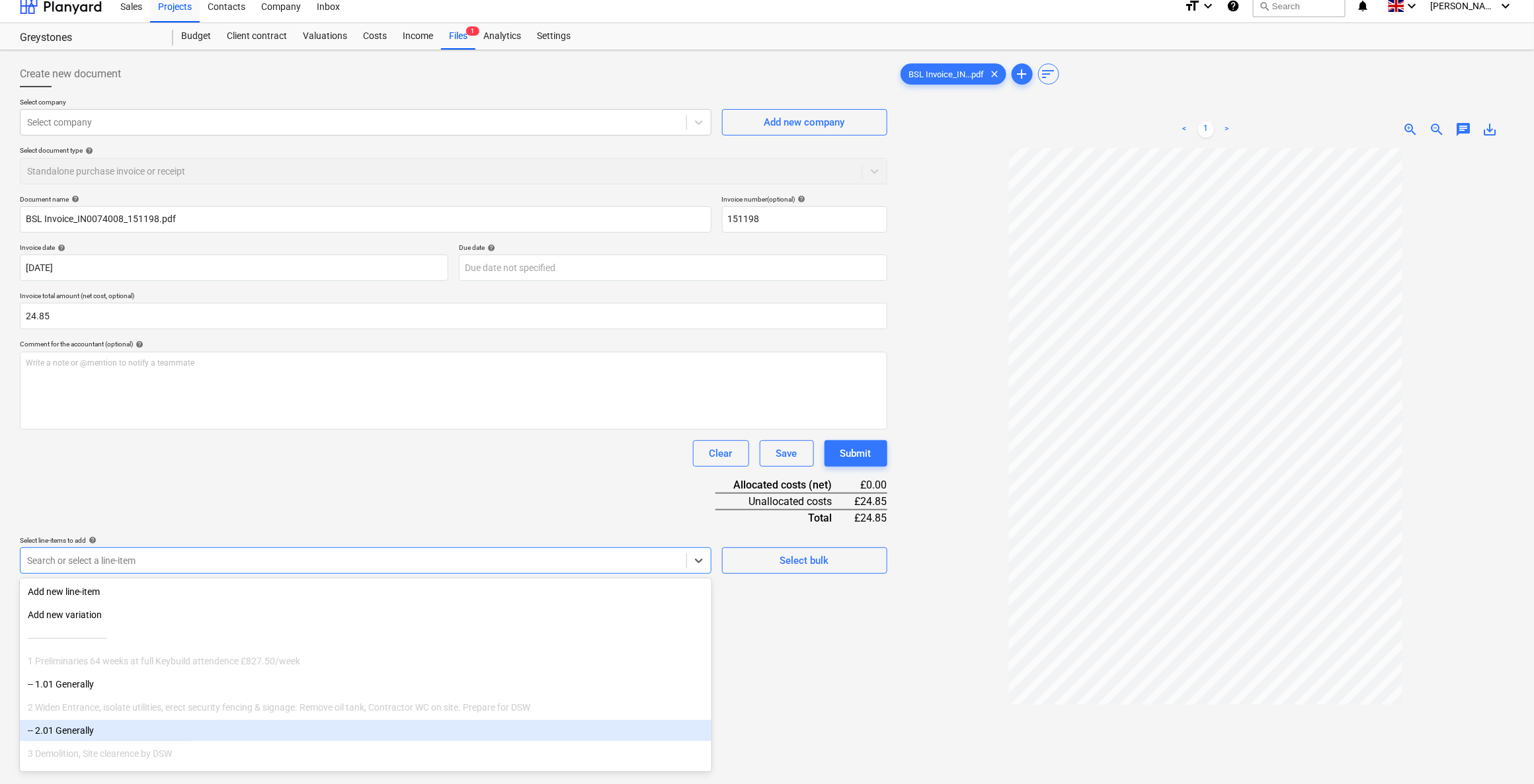
click at [100, 738] on div "-- 2.01 Generally" at bounding box center [365, 730] width 691 height 21
click at [599, 492] on div "Document name help BSL Invoice_IN0074008_151198.pdf Invoice number (optional) h…" at bounding box center [454, 427] width 868 height 466
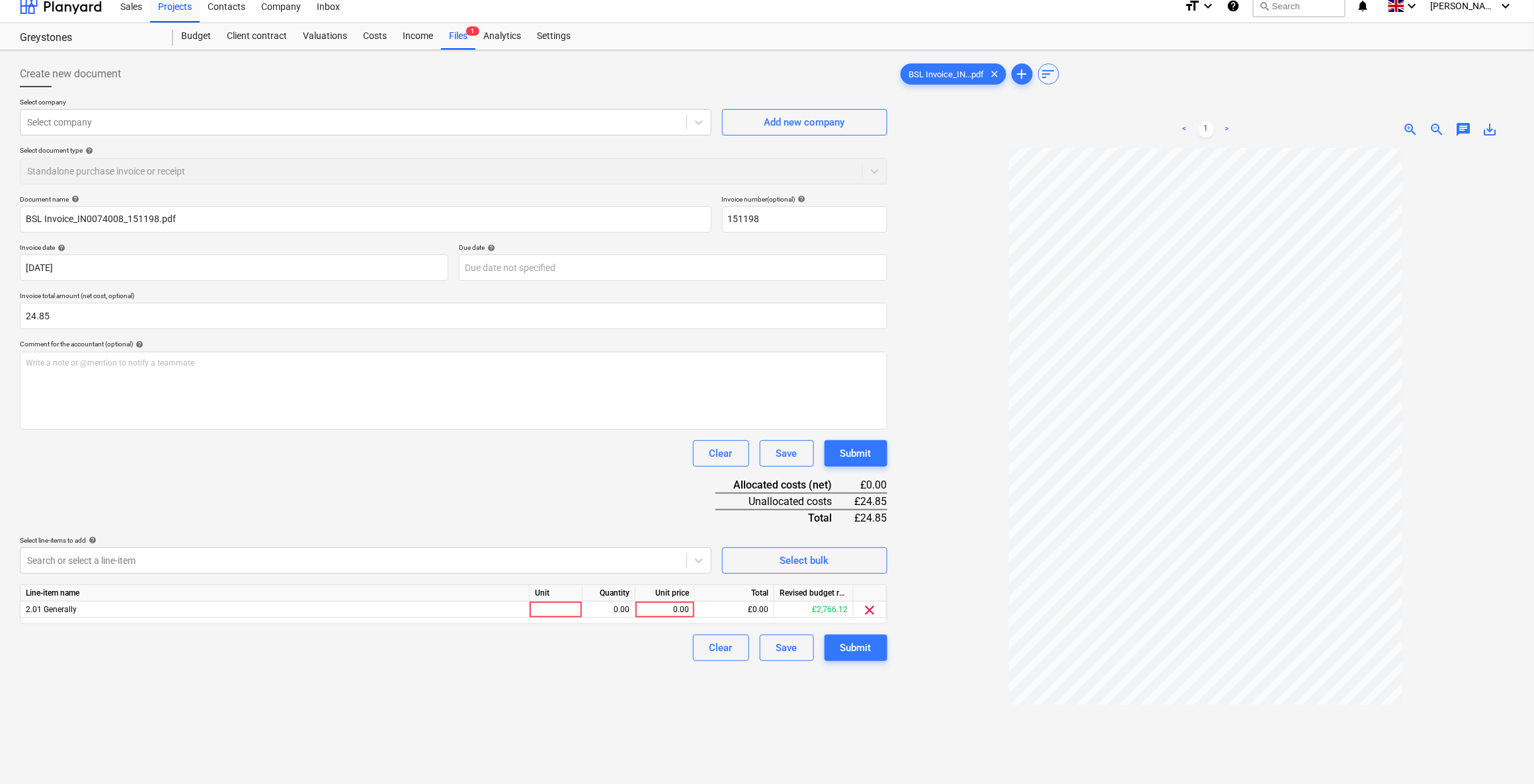
click at [545, 617] on div "Line-item name Unit Quantity Unit price Total Revised budget remaining 2.01 Gen…" at bounding box center [454, 605] width 868 height 40
click at [544, 609] on div at bounding box center [556, 609] width 53 height 16
type input "1"
click at [606, 607] on div "0.00" at bounding box center [608, 609] width 42 height 16
type input "1"
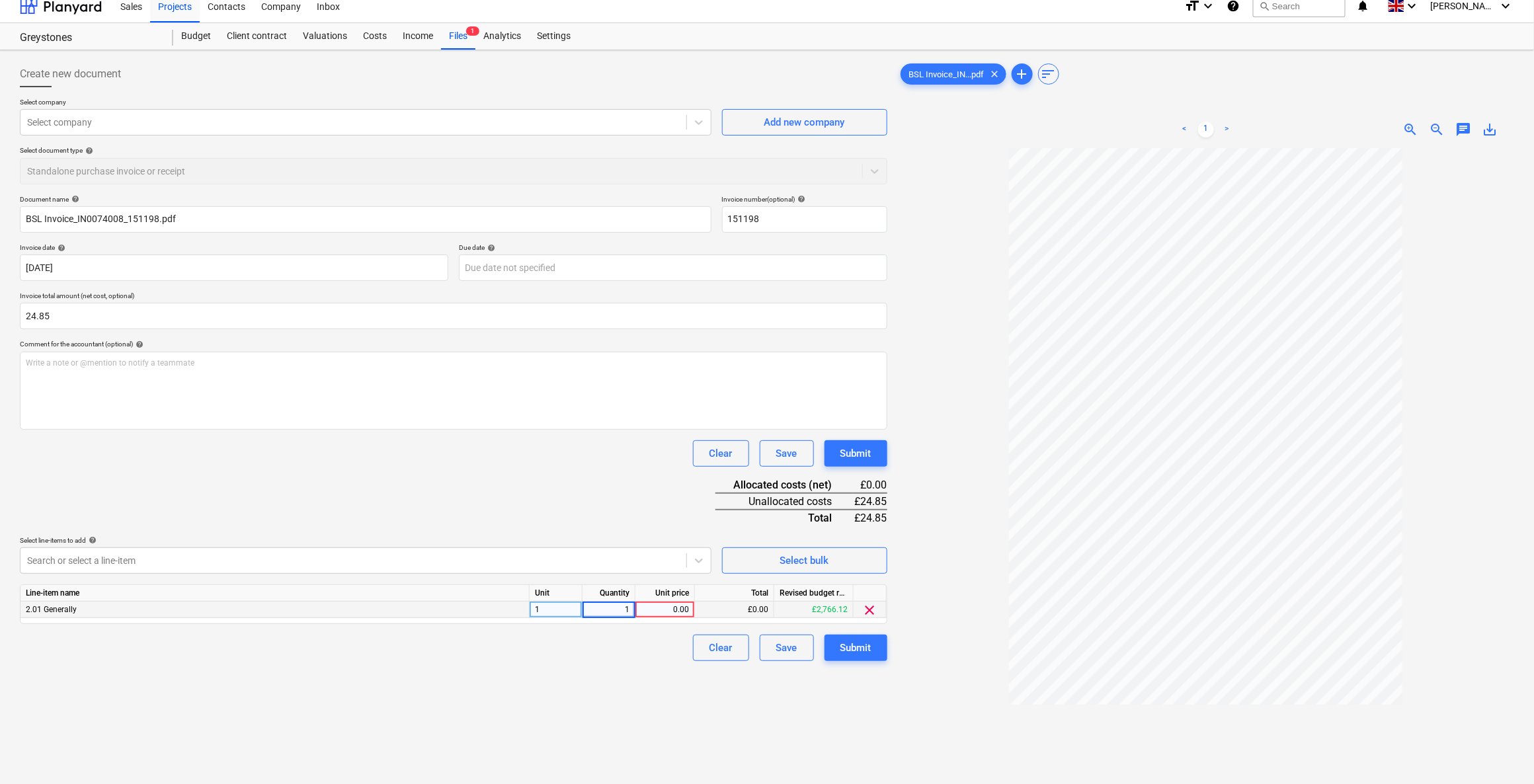
click at [642, 607] on div "0.00" at bounding box center [664, 609] width 48 height 16
type input "24.85"
click at [844, 650] on div "Submit" at bounding box center [855, 647] width 31 height 17
click at [376, 652] on div "Clear Save Submit" at bounding box center [454, 648] width 868 height 27
click at [337, 456] on div "Clear Save Submit" at bounding box center [454, 454] width 868 height 27
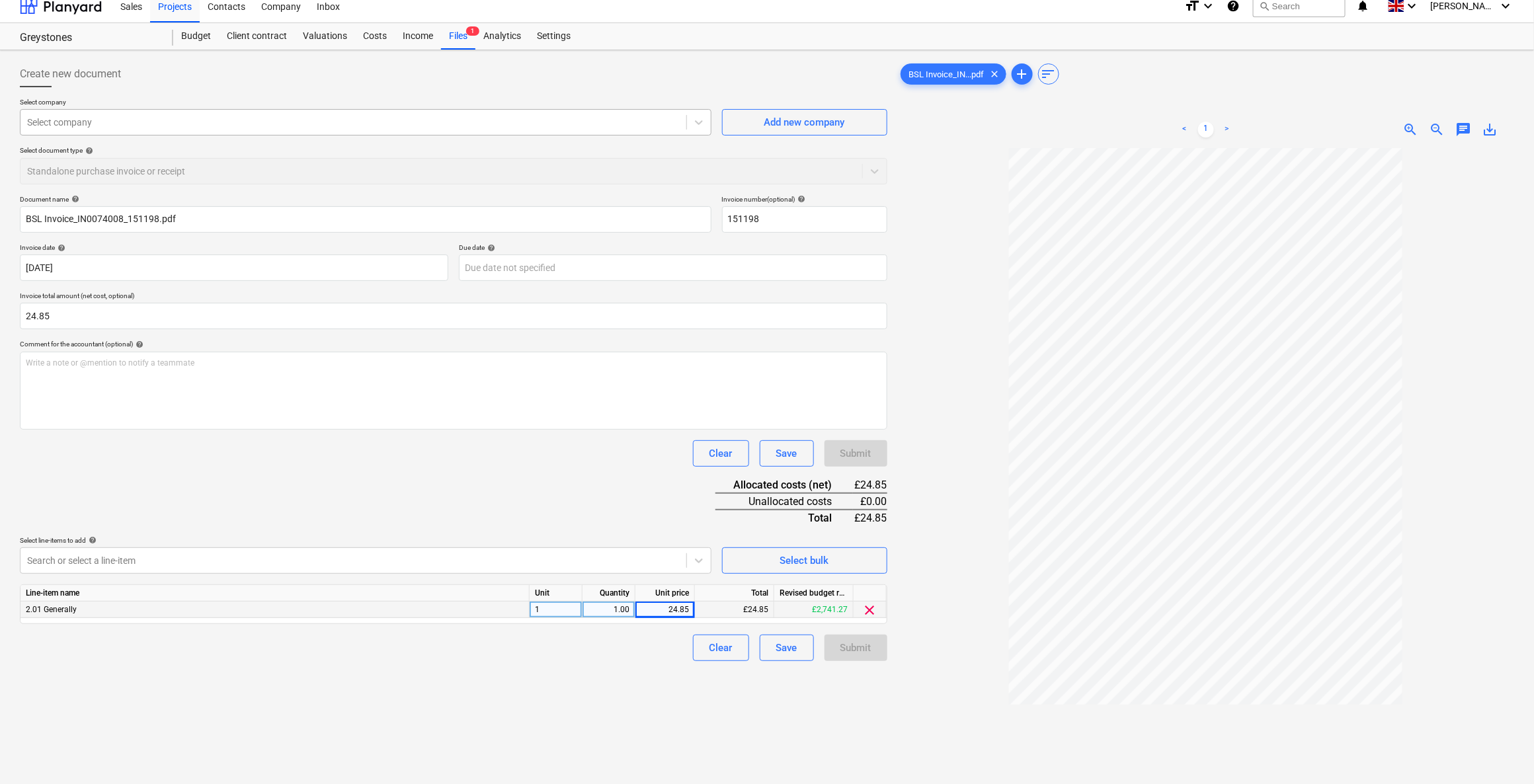
click at [87, 121] on div at bounding box center [353, 122] width 652 height 13
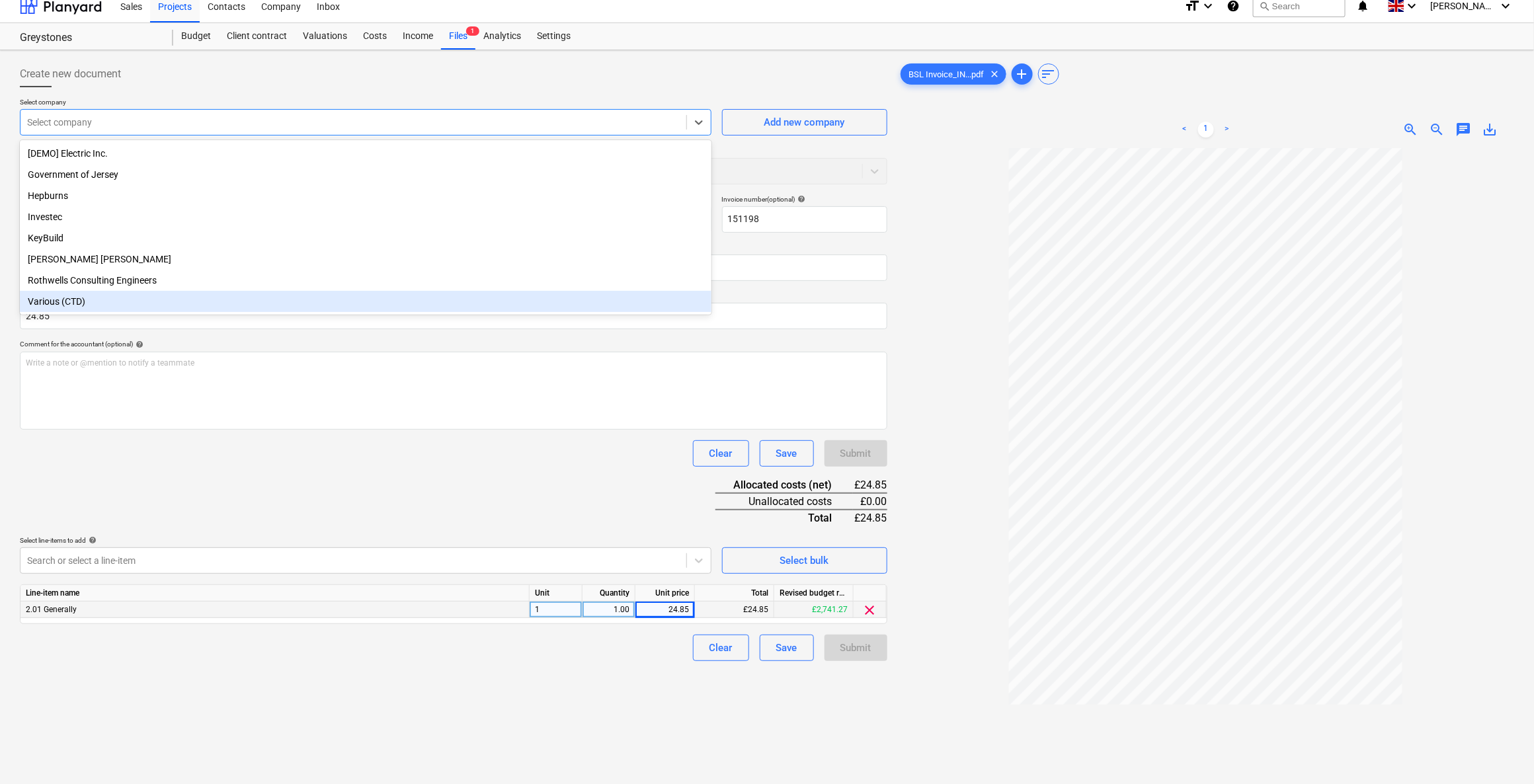
click at [64, 309] on div "Various (CTD)" at bounding box center [365, 301] width 691 height 21
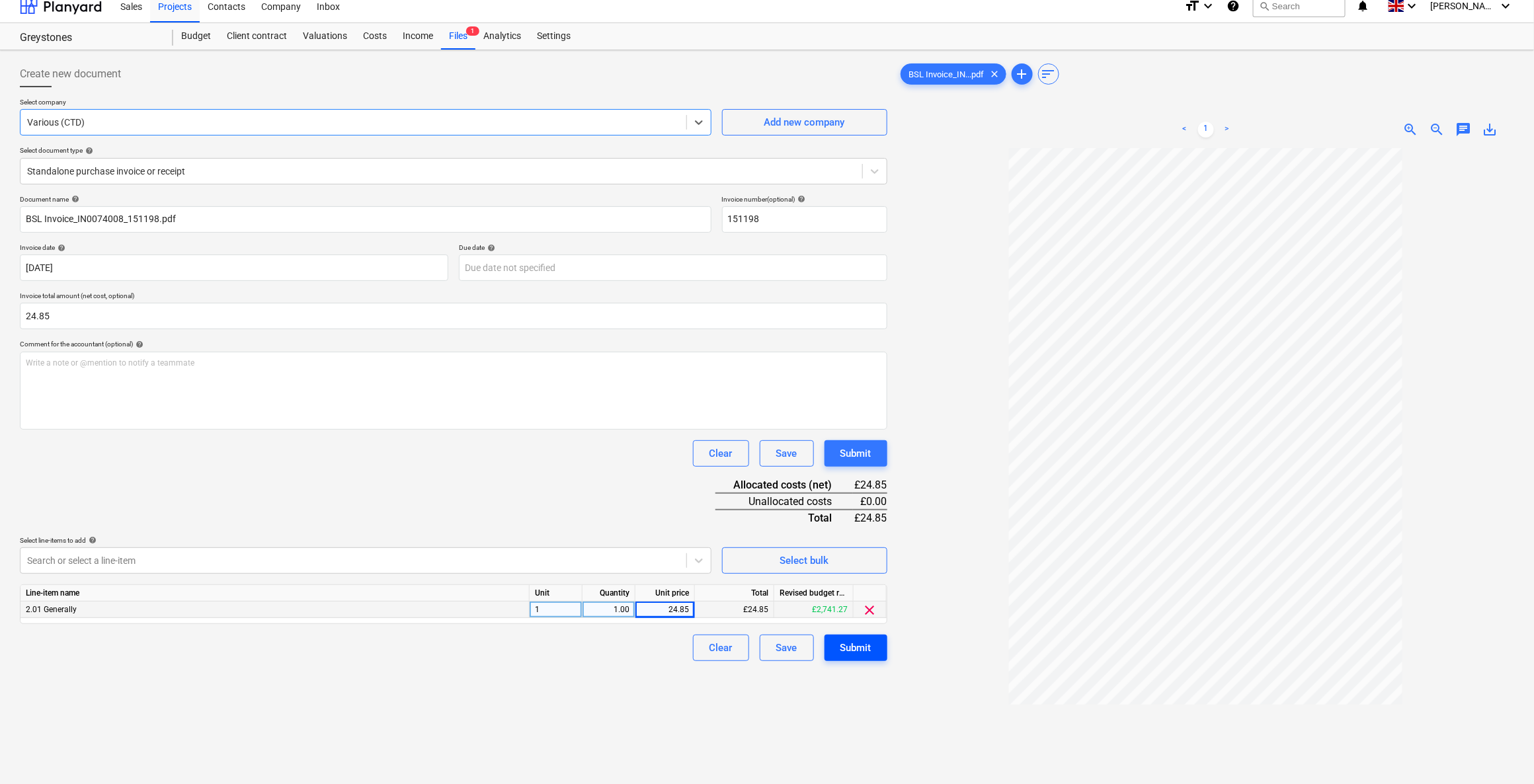
click at [843, 641] on div "Submit" at bounding box center [855, 647] width 31 height 17
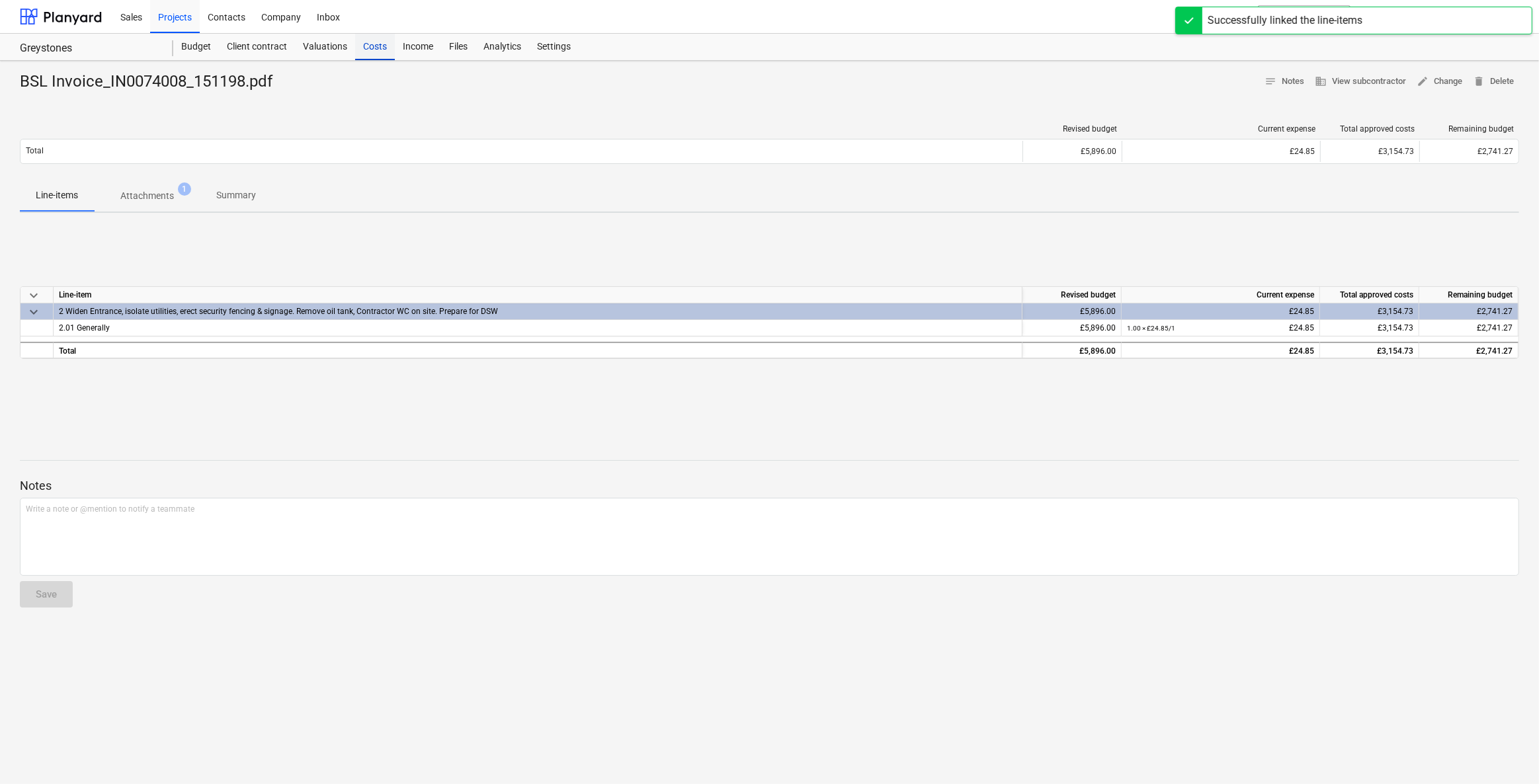
click at [375, 41] on div "Costs" at bounding box center [375, 47] width 40 height 27
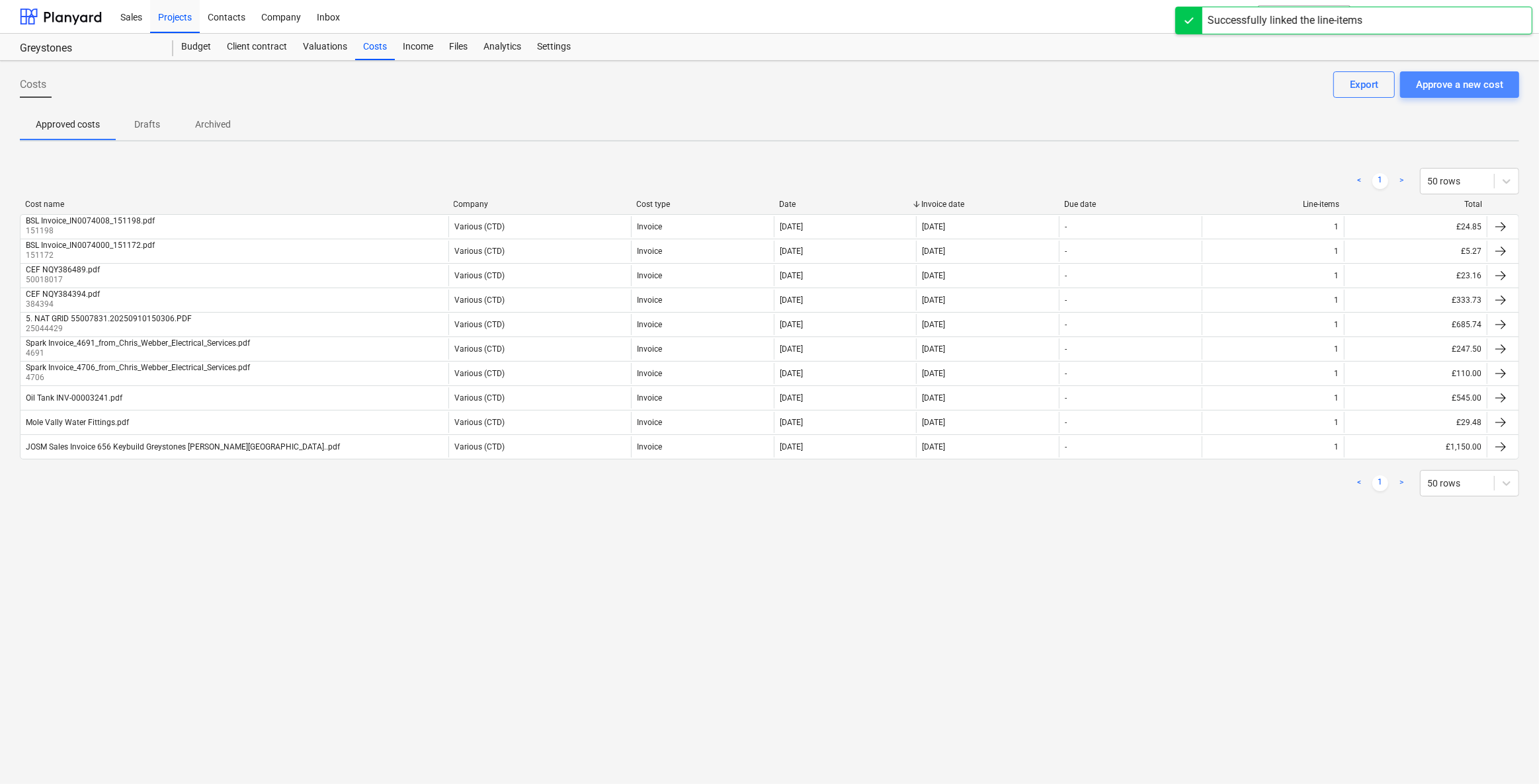
click at [1429, 88] on div "Approve a new cost" at bounding box center [1459, 84] width 87 height 17
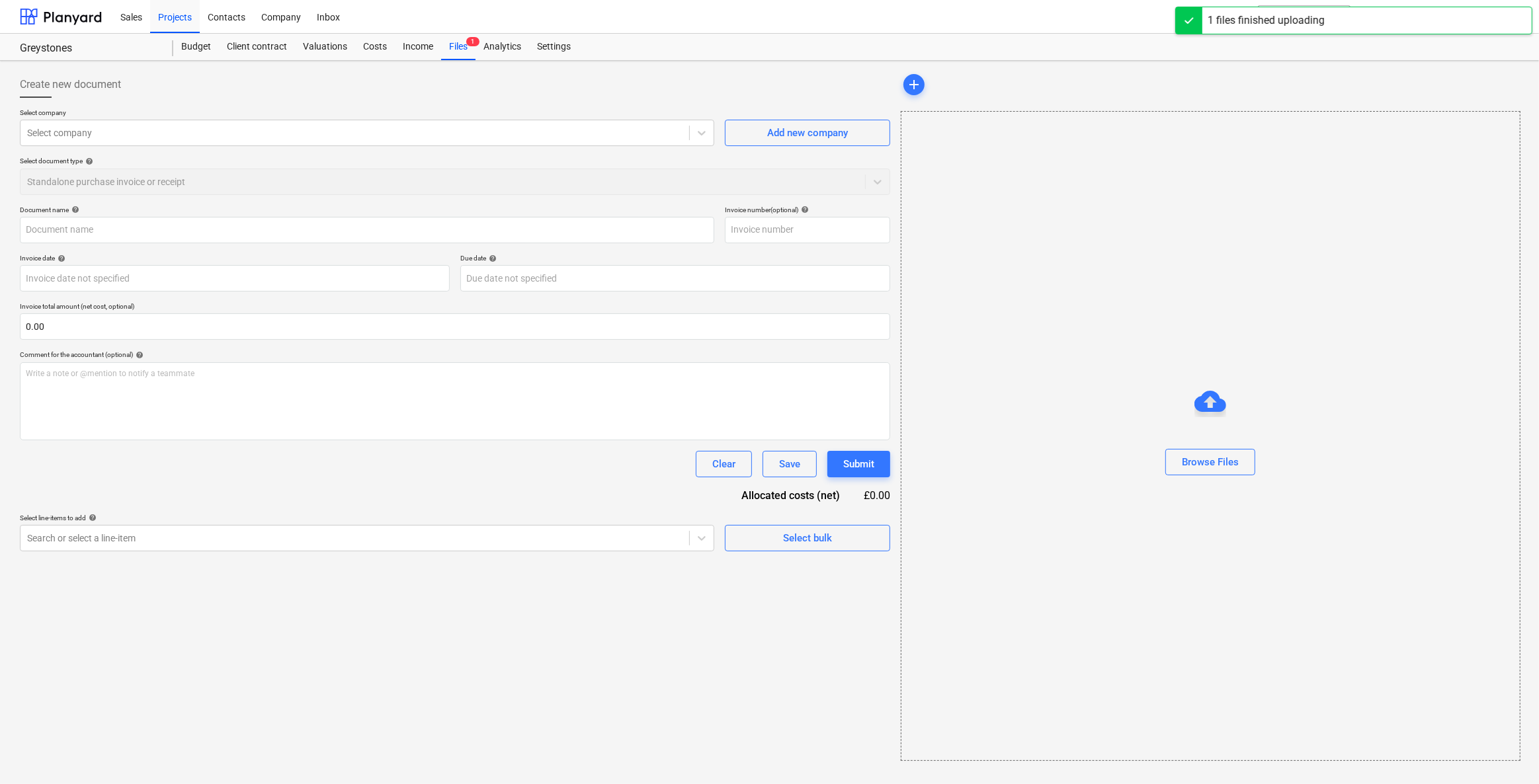
type input "BSL Invoice_IN0074009_151135.pdf"
click at [132, 130] on div at bounding box center [355, 133] width 655 height 13
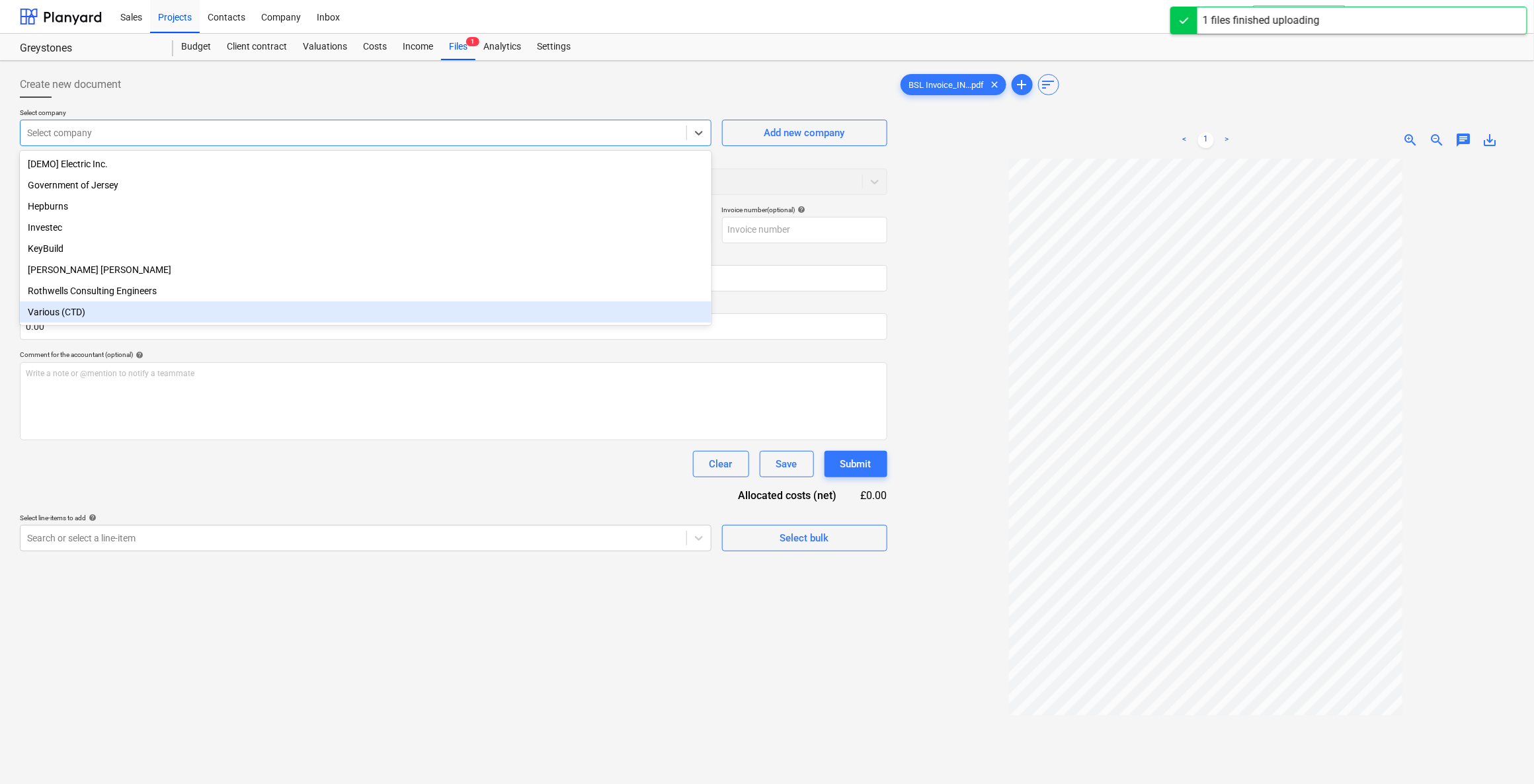
click at [115, 323] on div "Various (CTD)" at bounding box center [365, 312] width 691 height 21
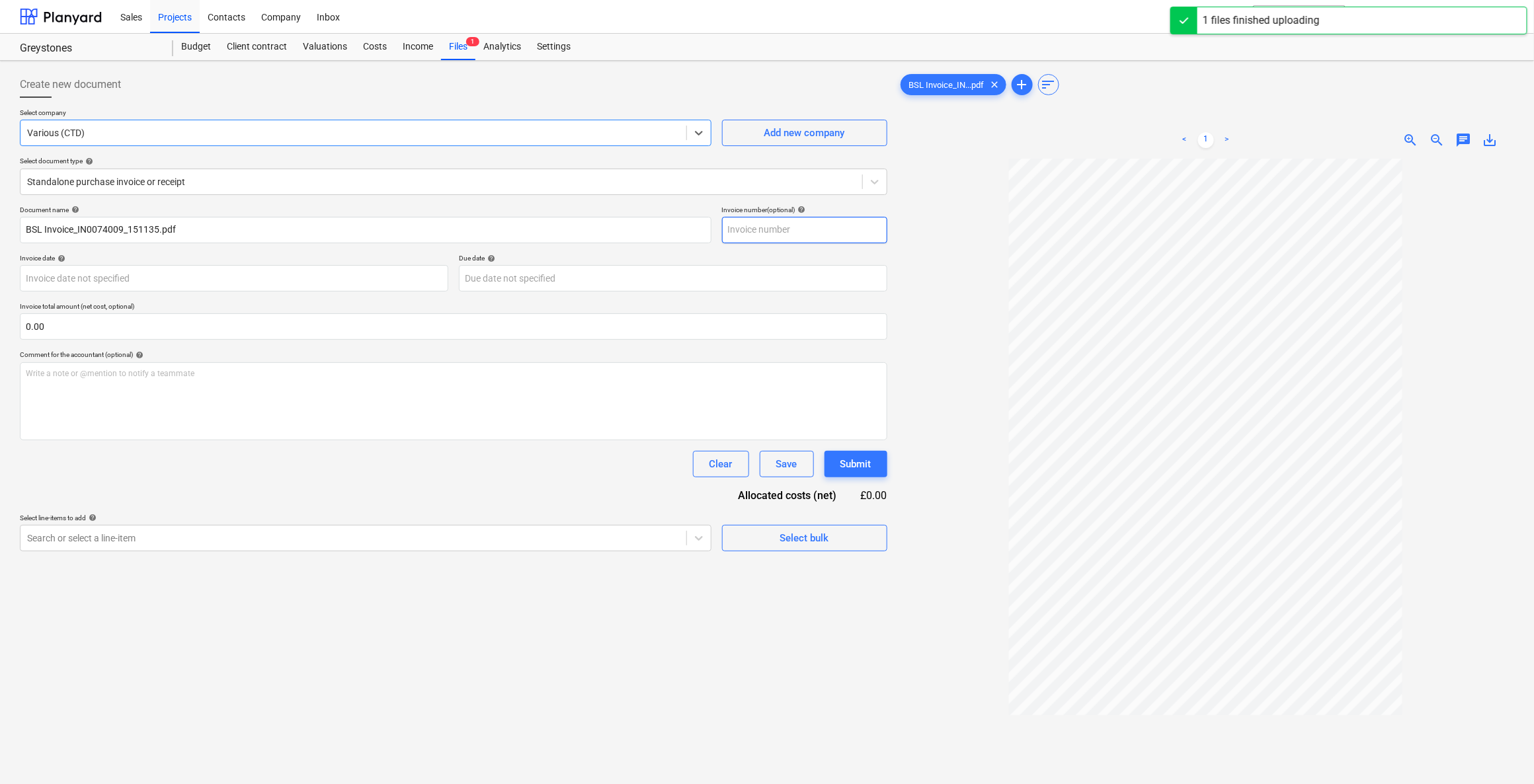
click at [759, 221] on input "text" at bounding box center [805, 230] width 165 height 27
type input "151135"
click at [95, 285] on body "Sales Projects Contacts Company Inbox format_size keyboard_arrow_down help sear…" at bounding box center [767, 392] width 1534 height 784
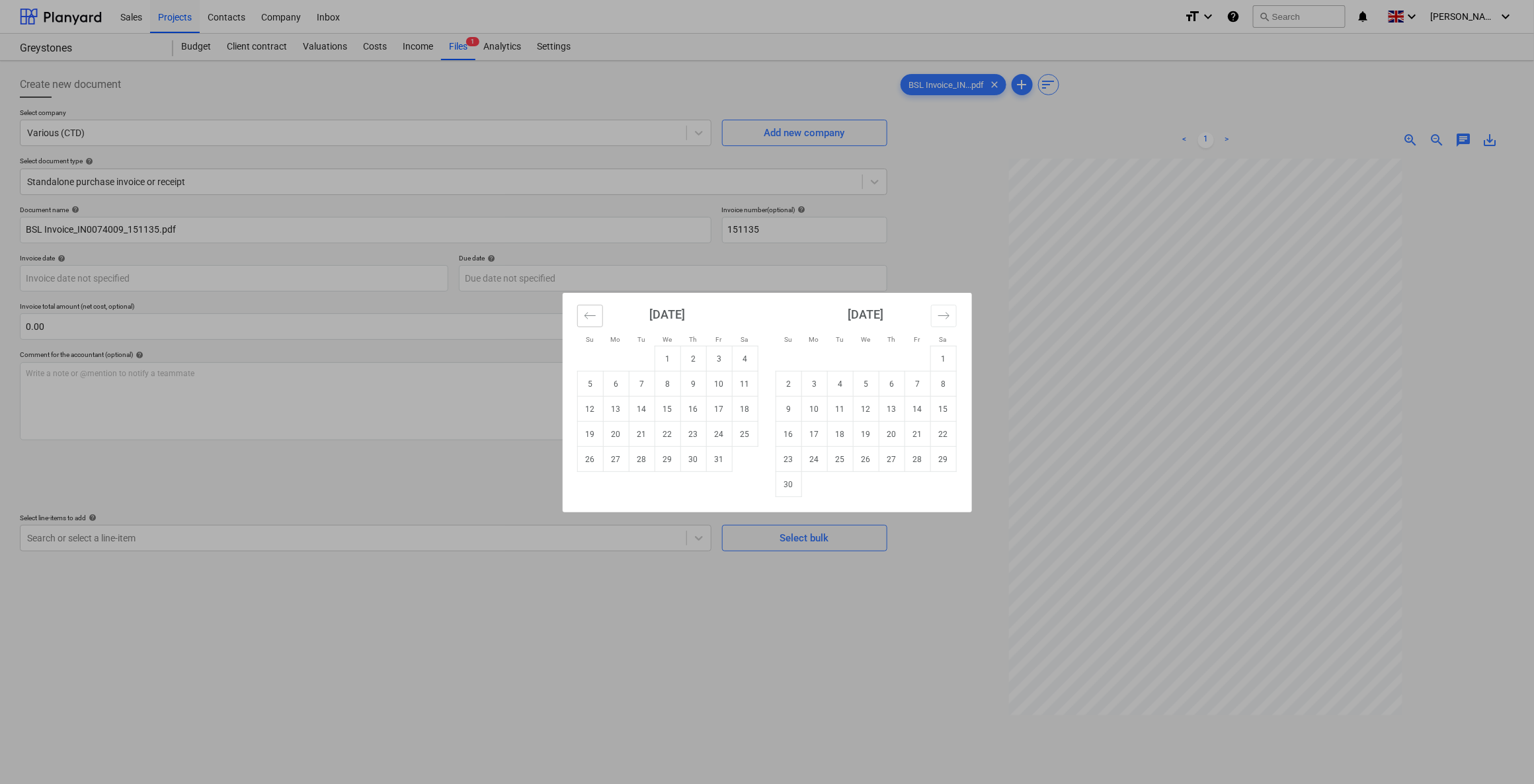
click at [586, 314] on icon "Move backward to switch to the previous month." at bounding box center [589, 315] width 12 height 12
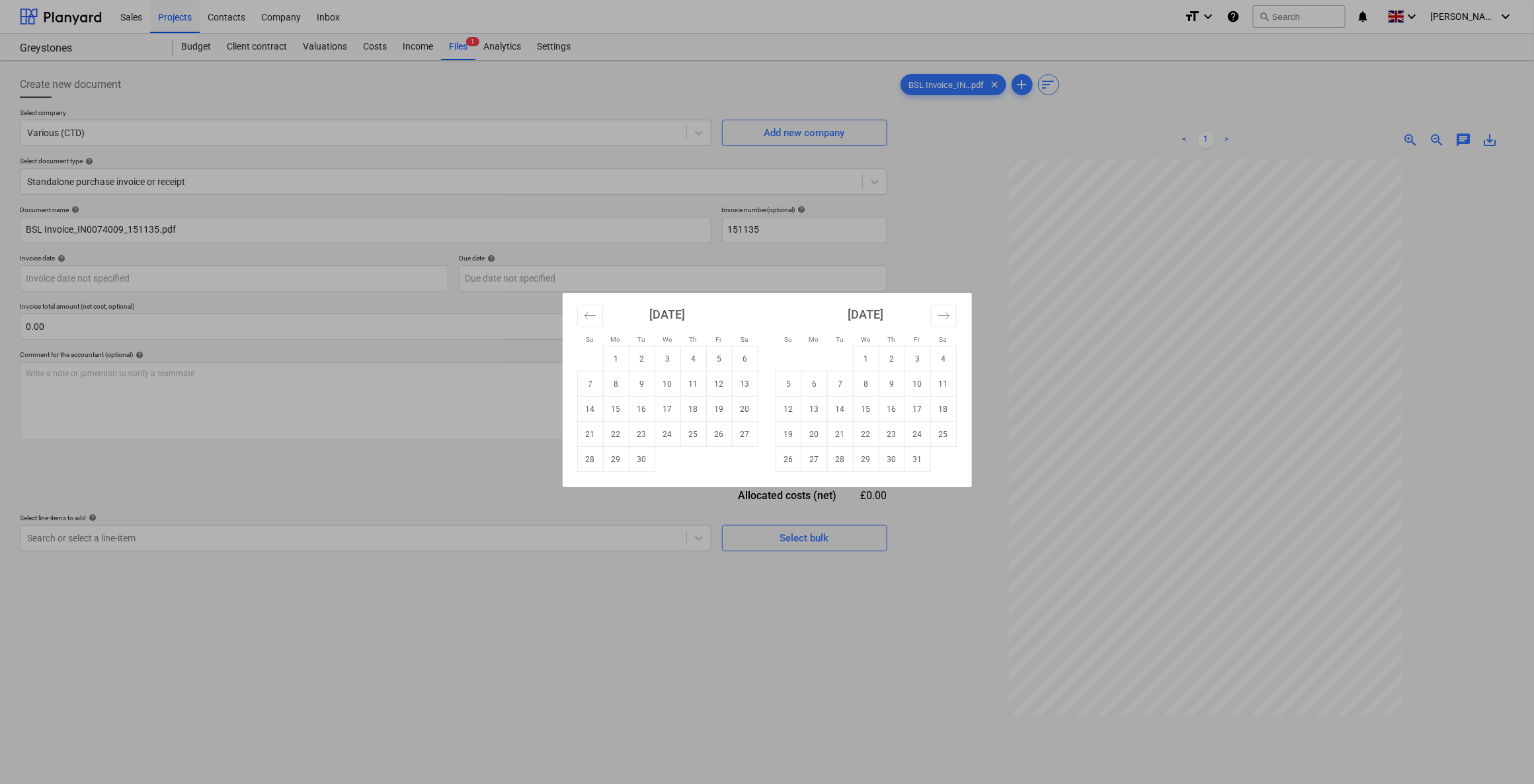
click at [671, 361] on td "3" at bounding box center [666, 359] width 26 height 25
type input "03 Sep 2025"
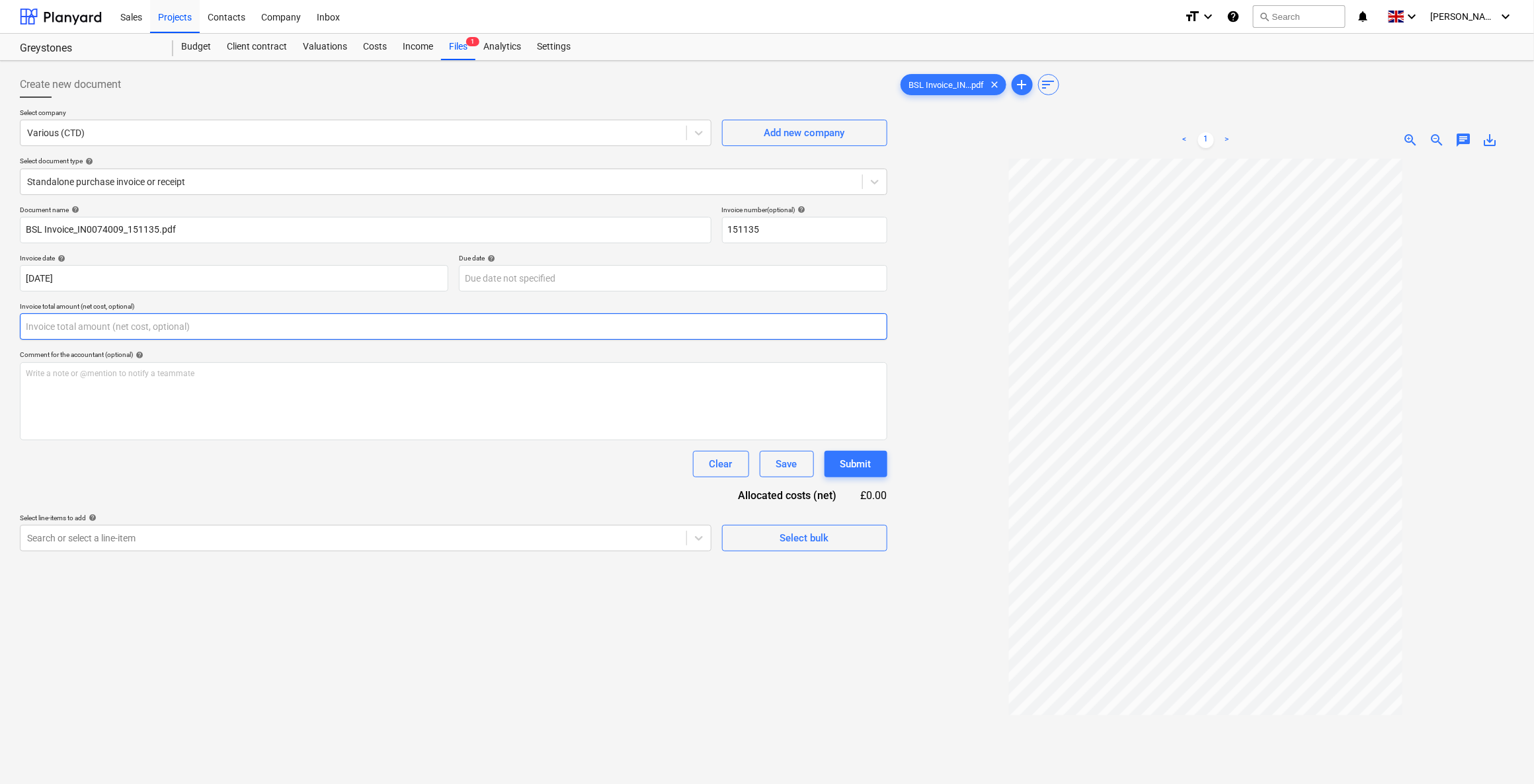
click at [369, 331] on input "text" at bounding box center [454, 327] width 868 height 27
type input "18.94"
click at [176, 574] on div "Search or select a line-item" at bounding box center [365, 571] width 691 height 27
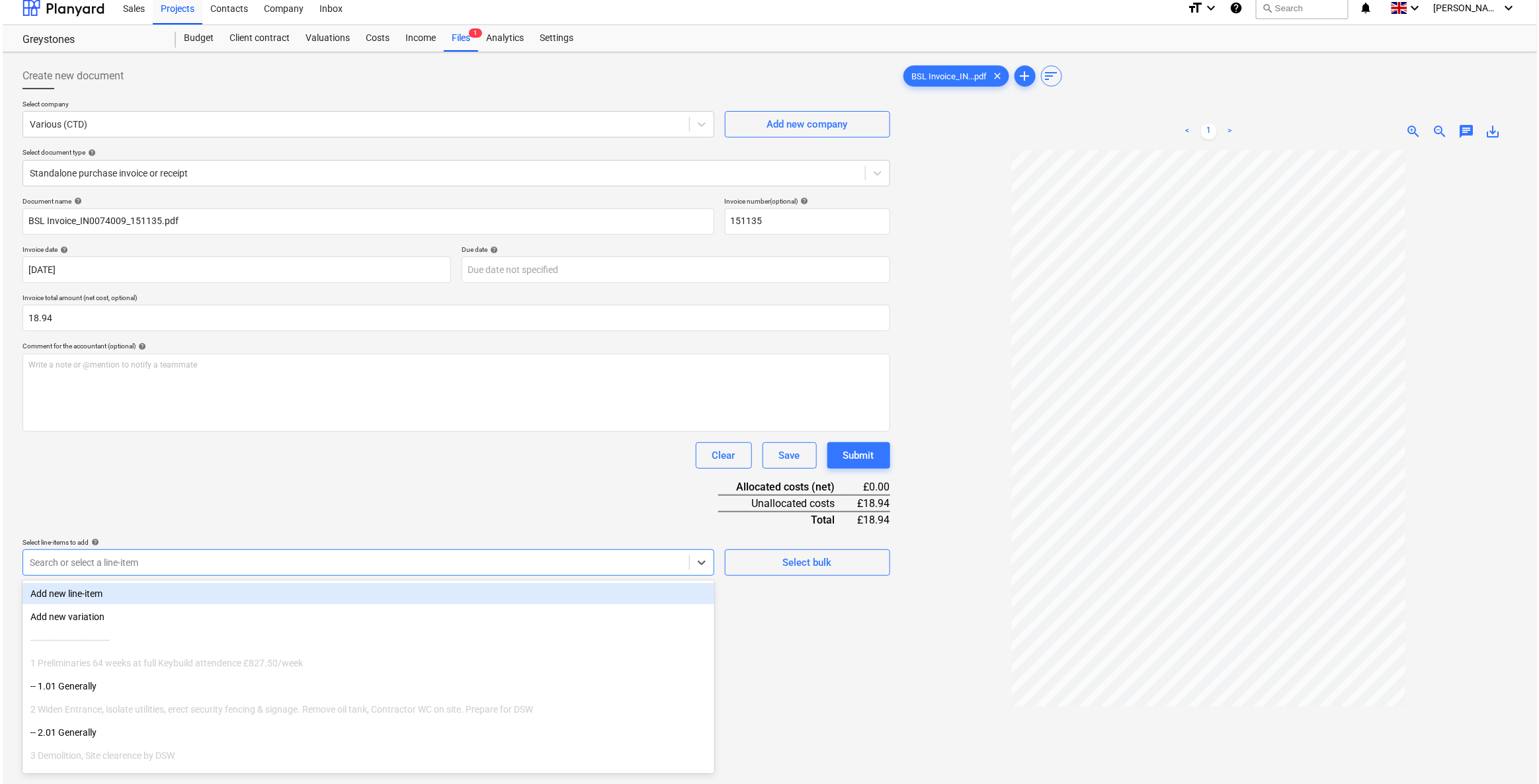
scroll to position [10, 0]
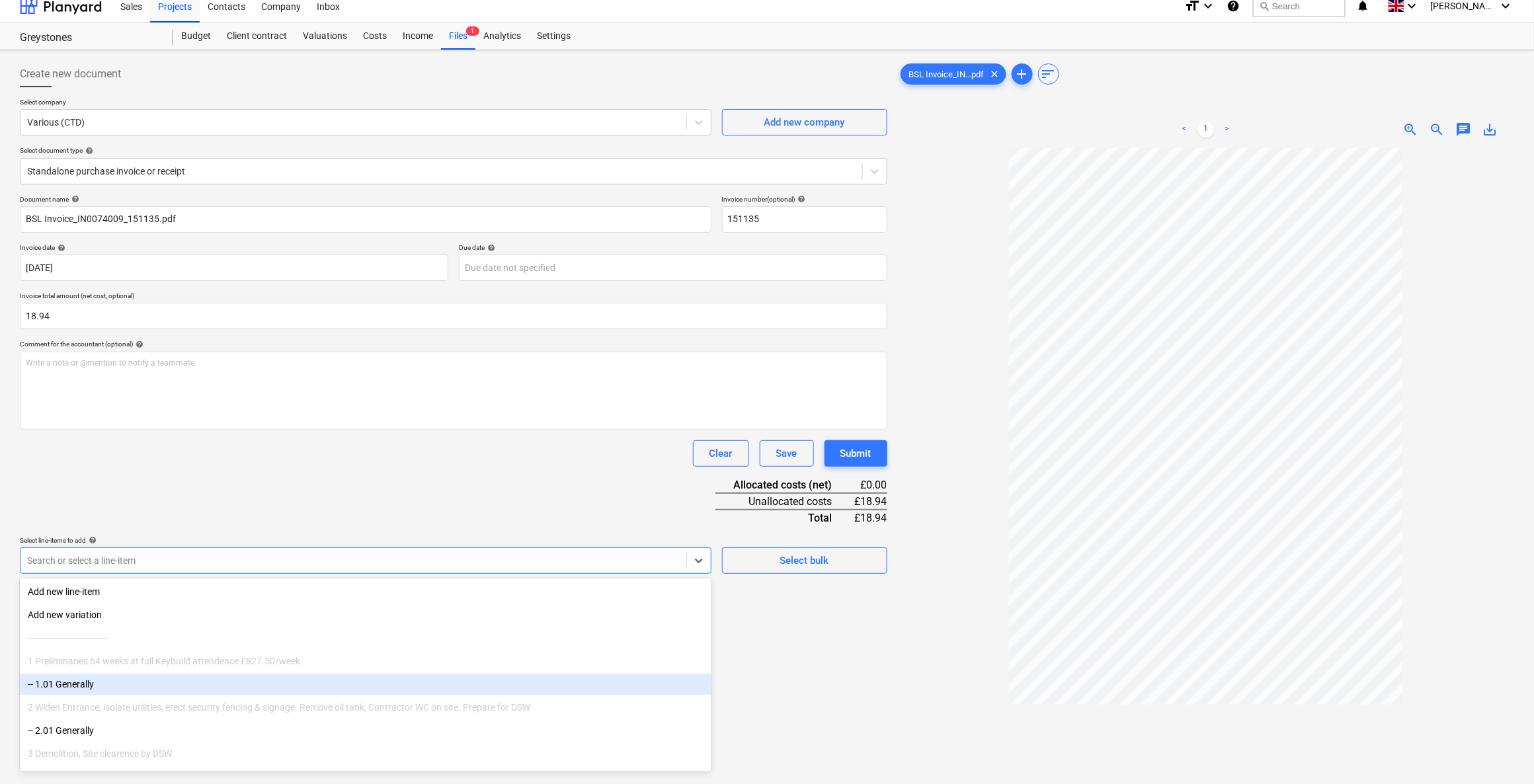
click at [76, 711] on div "2 Widen Entrance, isolate utilities, erect security fencing & signage. Remove o…" at bounding box center [365, 707] width 691 height 21
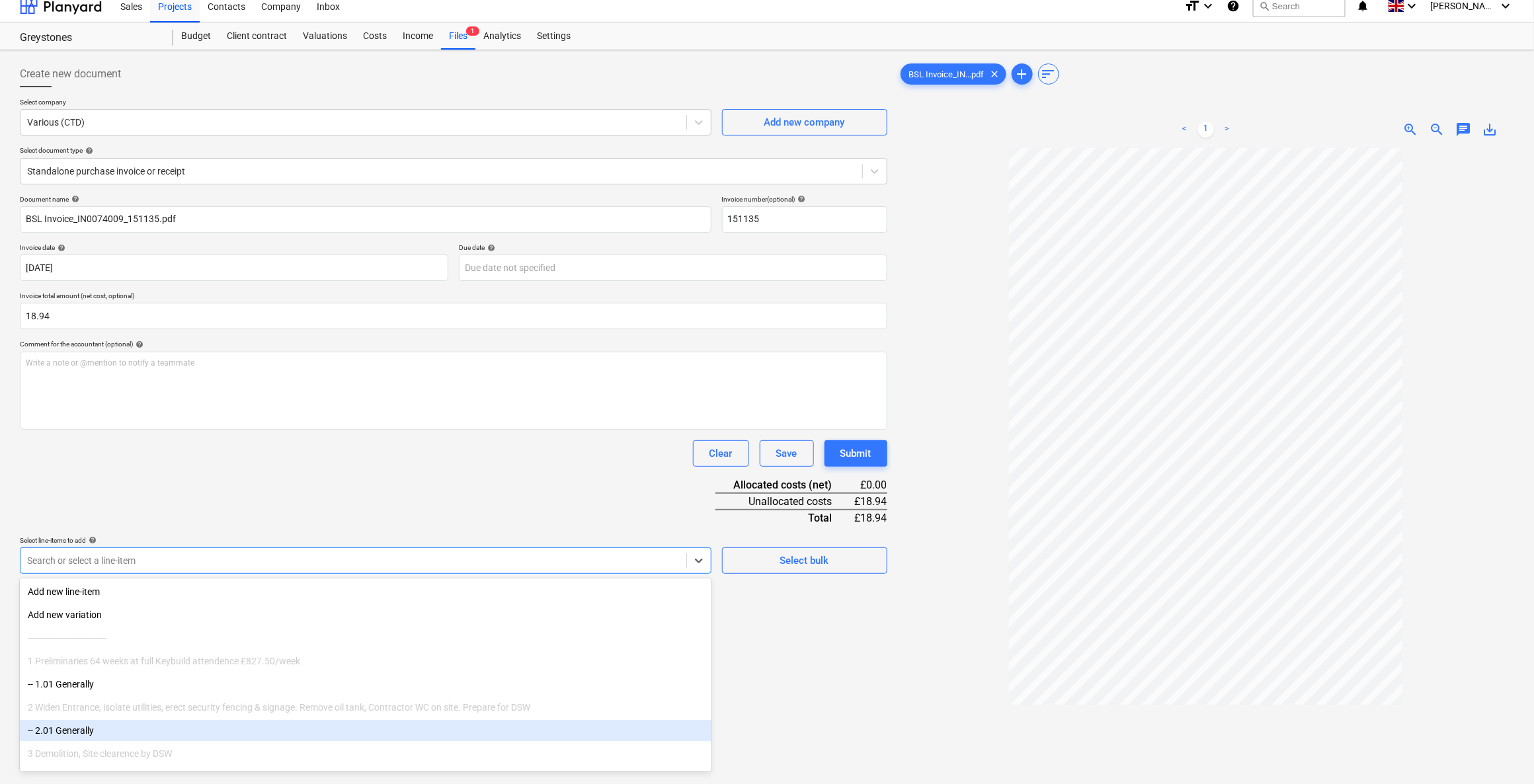
click at [55, 734] on div "-- 2.01 Generally" at bounding box center [365, 730] width 691 height 21
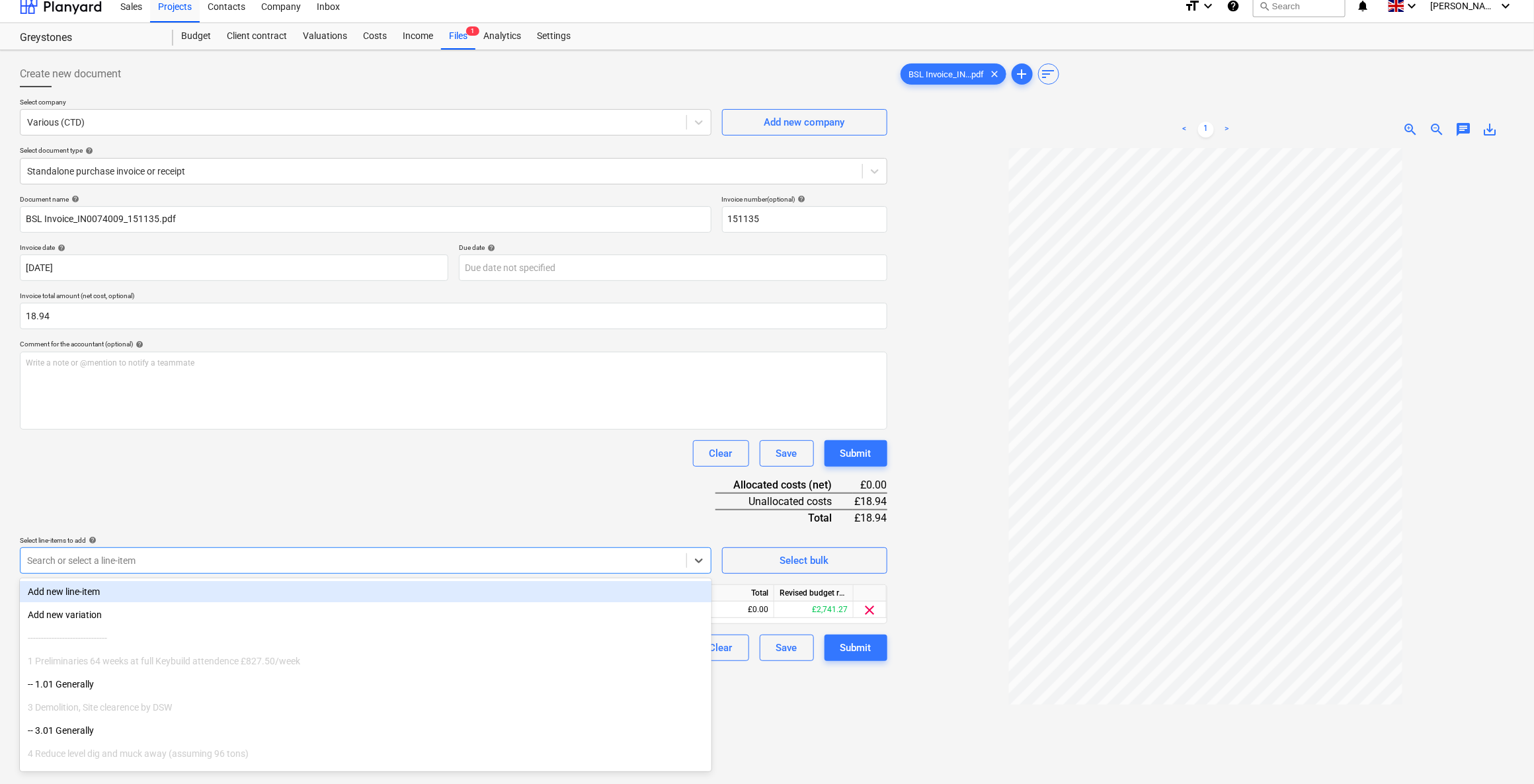
click at [283, 476] on div "Document name help BSL Invoice_IN0074009_151135.pdf Invoice number (optional) h…" at bounding box center [454, 427] width 868 height 466
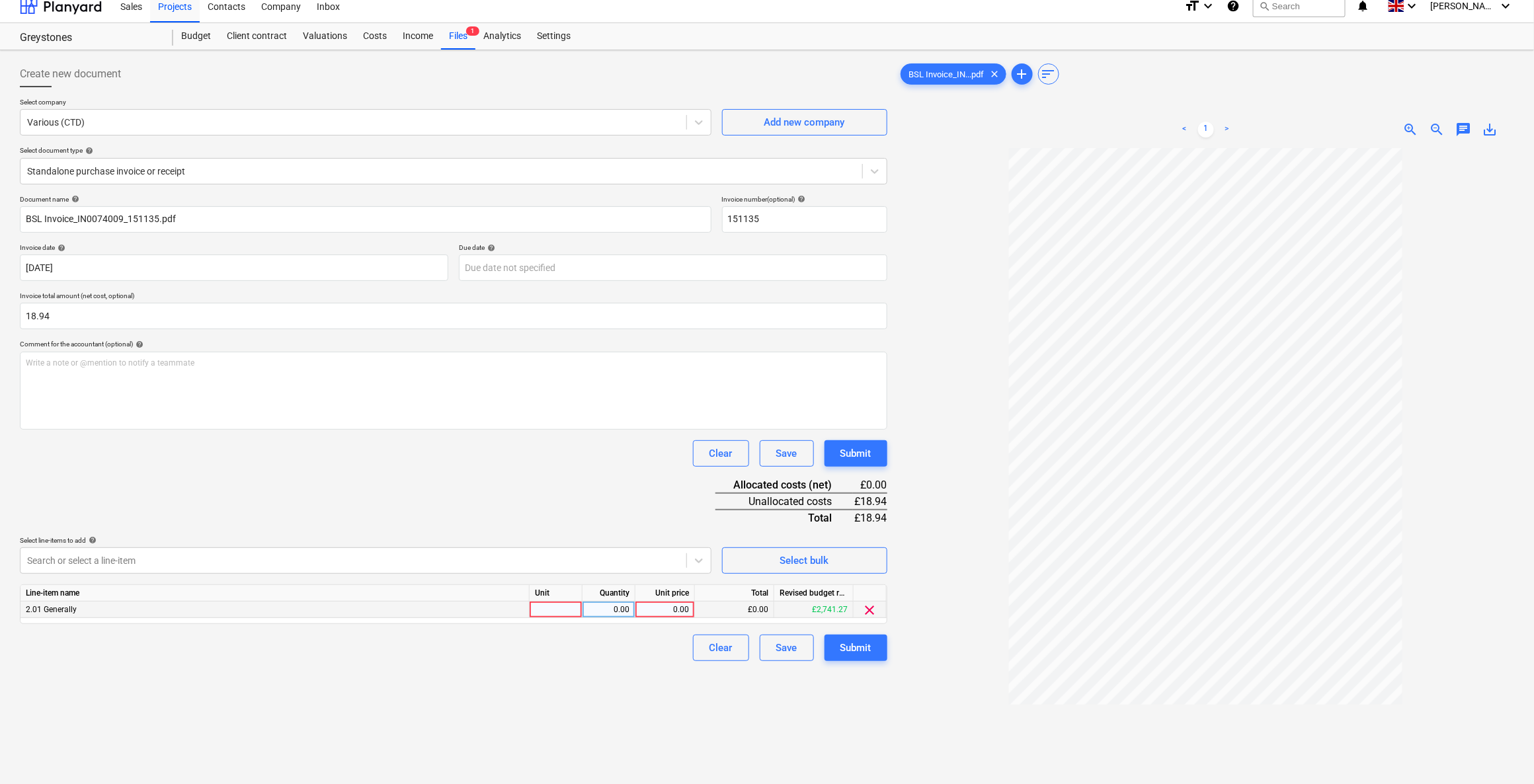
click at [541, 608] on div at bounding box center [556, 609] width 53 height 16
type input "1"
click at [611, 607] on div "0.00" at bounding box center [608, 609] width 42 height 16
type input "1"
click at [677, 607] on div "0.00" at bounding box center [664, 609] width 48 height 16
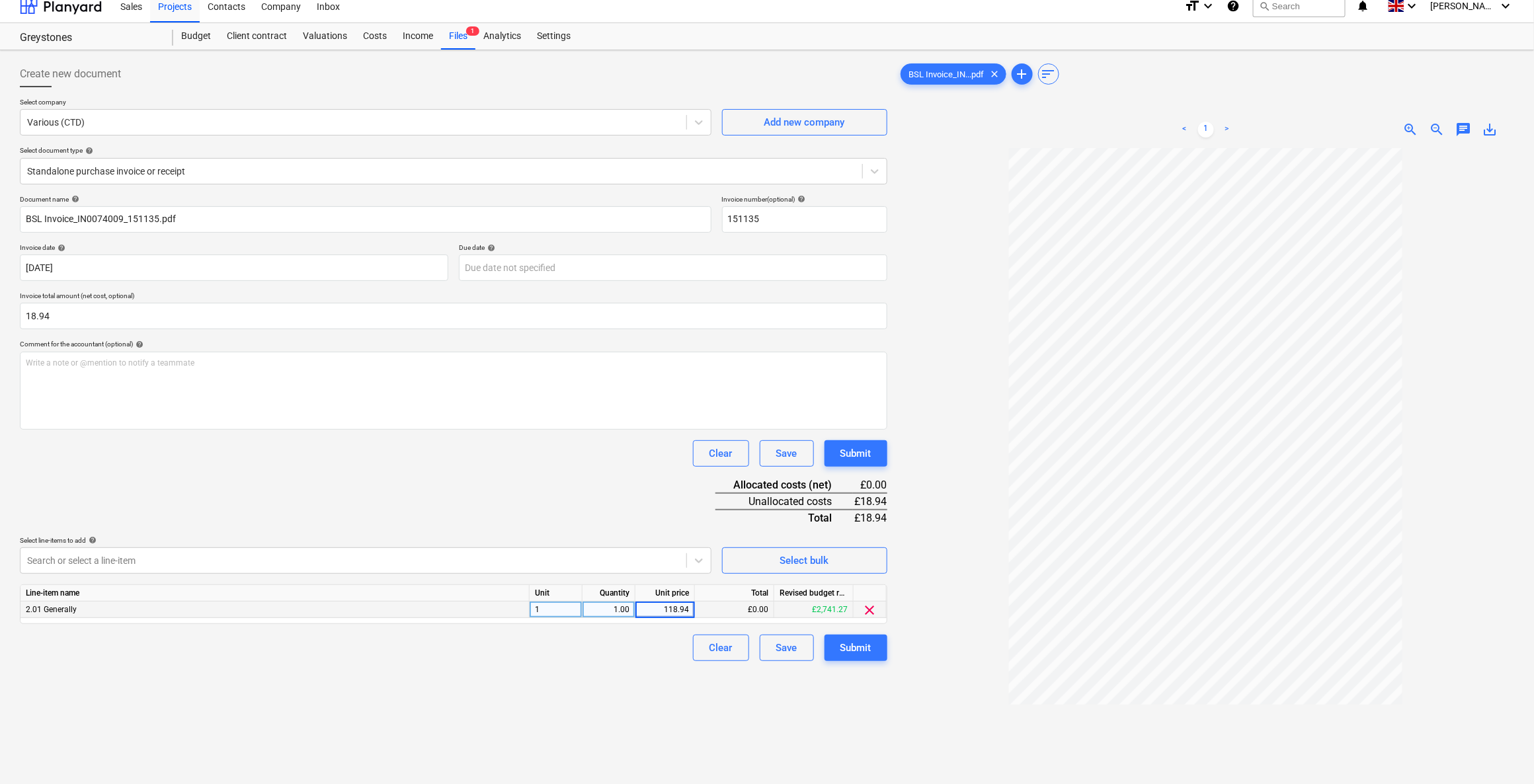
click at [646, 610] on input "118.94" at bounding box center [664, 609] width 59 height 16
type input "18.94"
click at [647, 644] on div "Clear Save Submit" at bounding box center [454, 648] width 868 height 27
click at [848, 650] on div "Submit" at bounding box center [855, 647] width 31 height 17
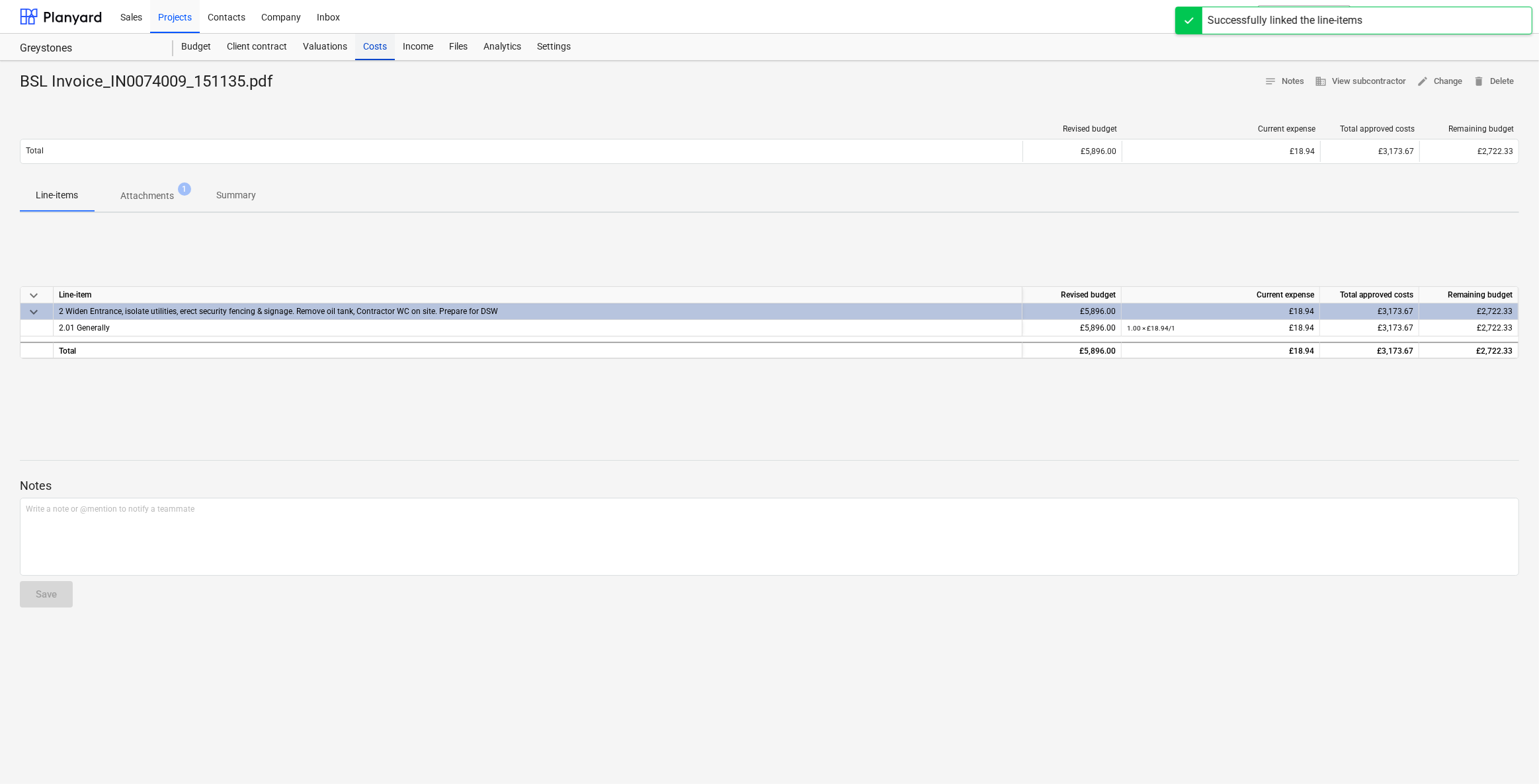
click at [367, 42] on div "Costs" at bounding box center [375, 47] width 40 height 27
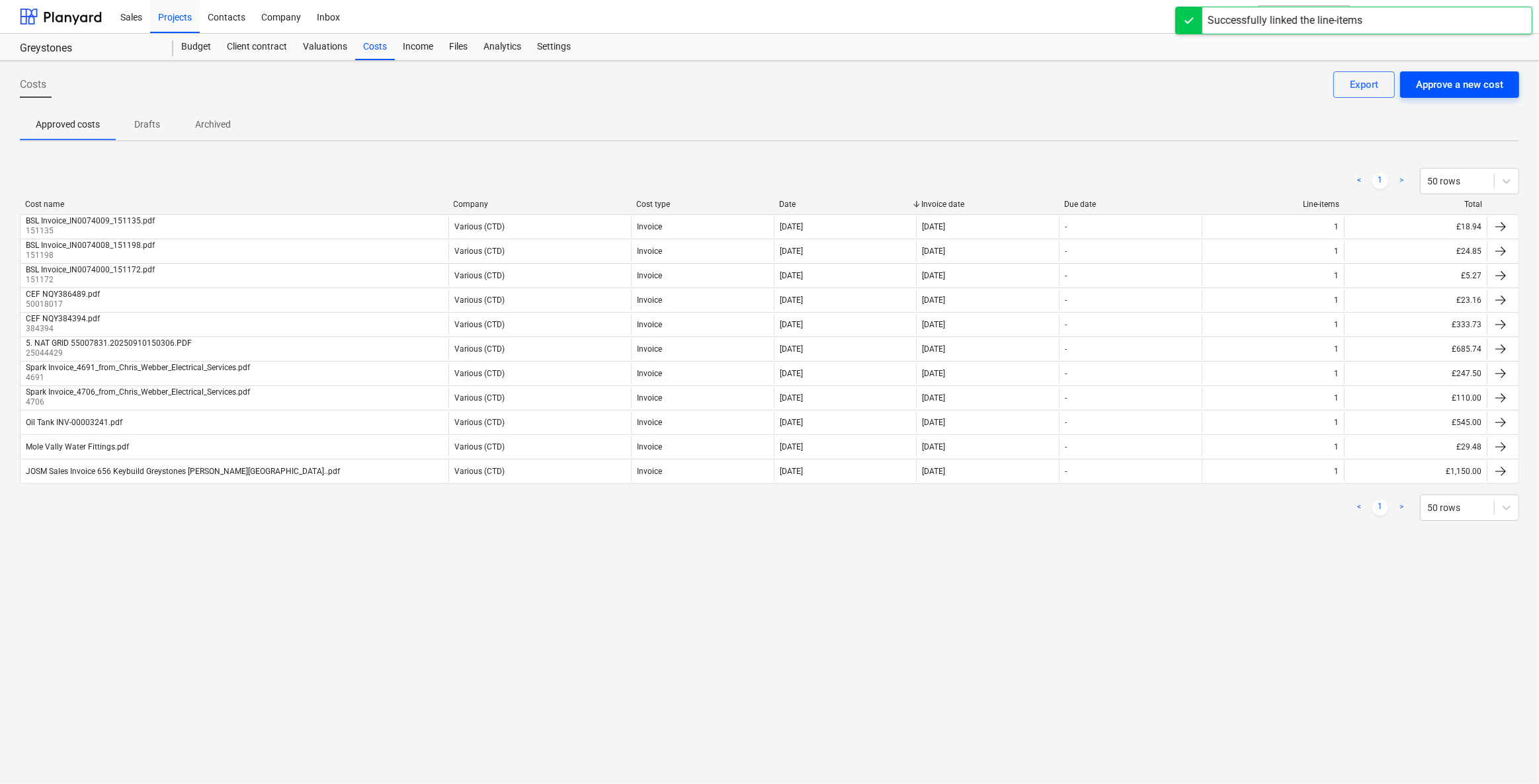
click at [1487, 89] on div "Approve a new cost" at bounding box center [1459, 84] width 87 height 17
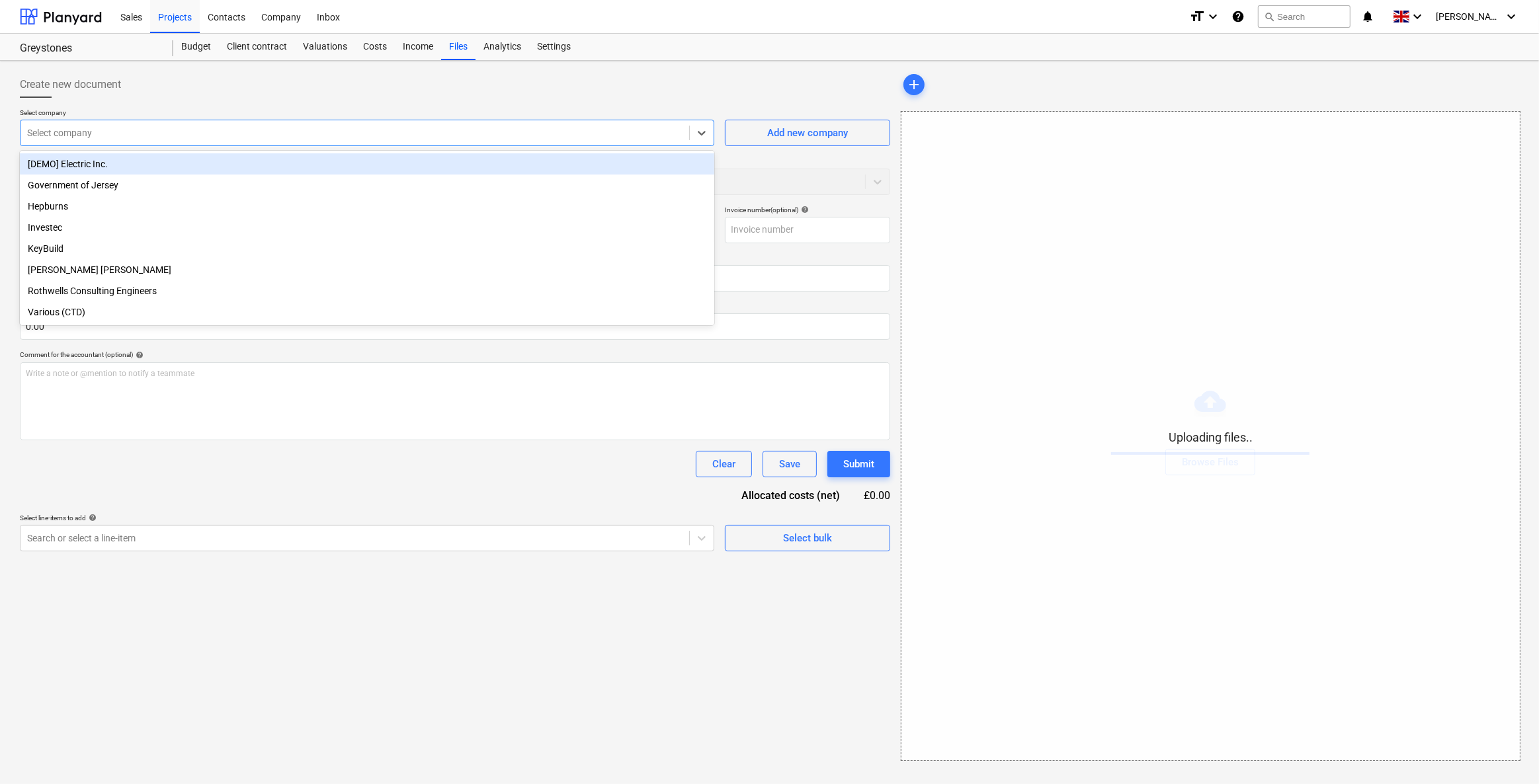
click at [105, 139] on div at bounding box center [355, 133] width 655 height 13
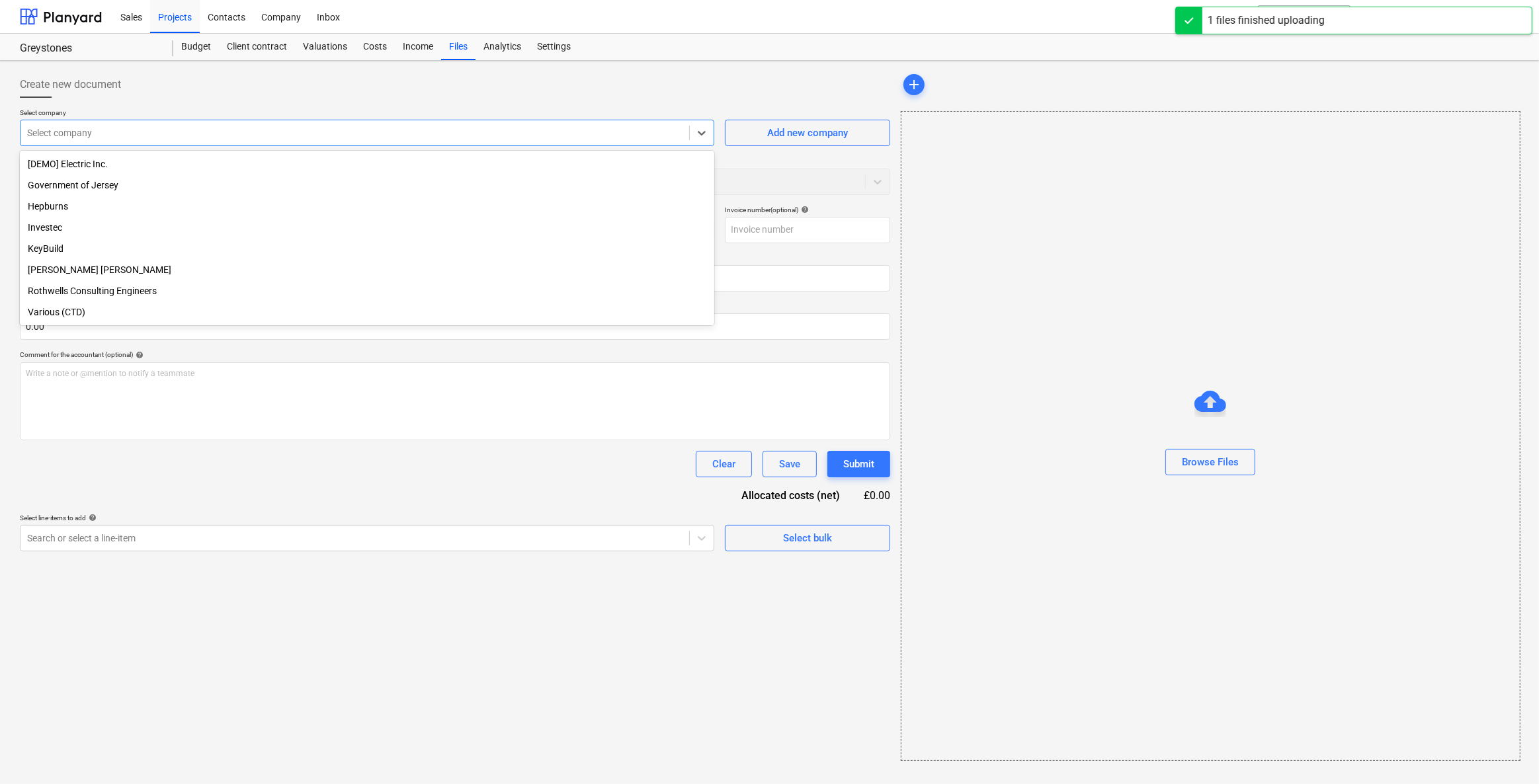
type input "BSL Invoice_IN0074012_151007.pdf"
click at [52, 323] on div "Various (CTD)" at bounding box center [366, 312] width 691 height 21
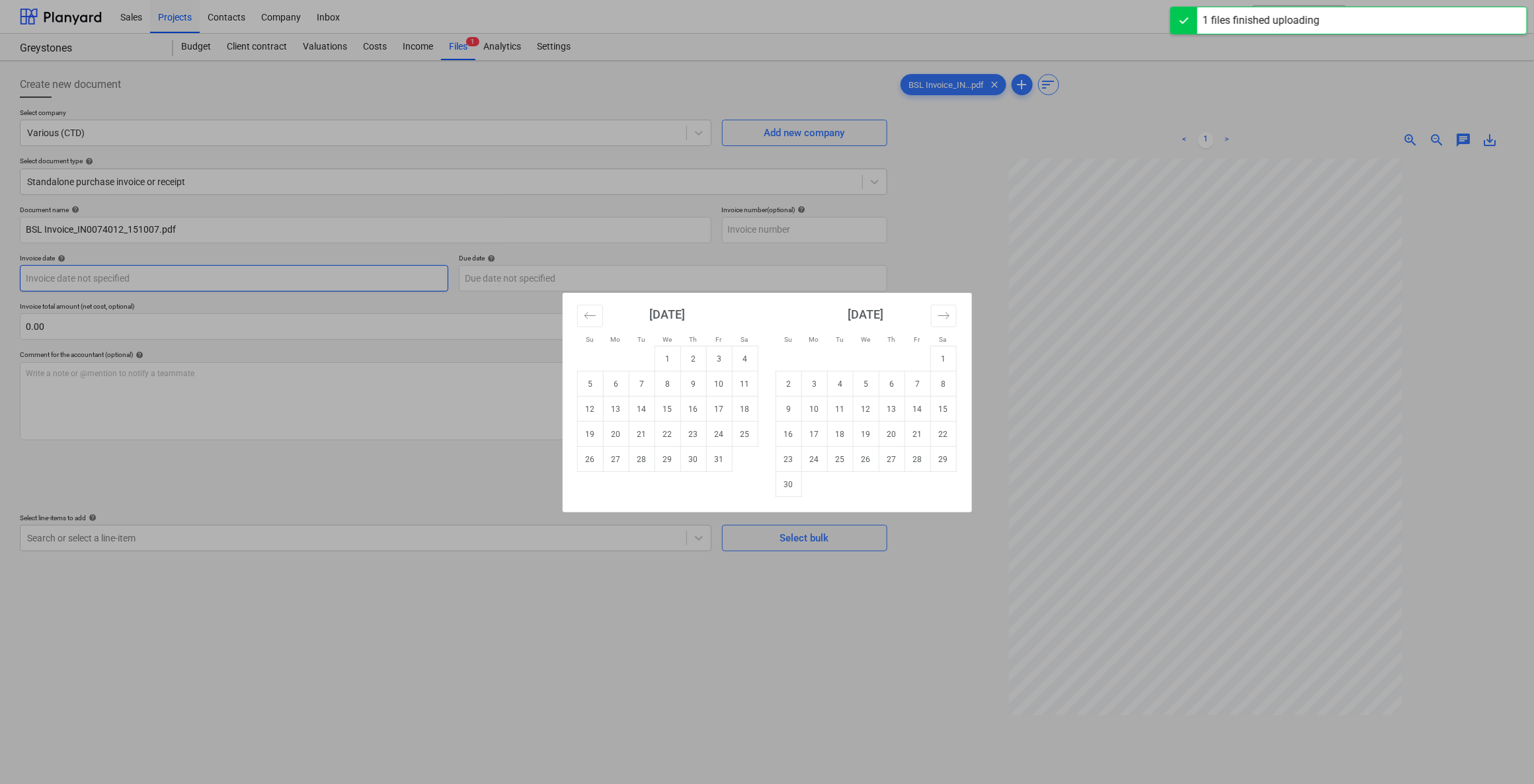
click at [43, 272] on body "Sales Projects Contacts Company Inbox format_size keyboard_arrow_down help sear…" at bounding box center [767, 392] width 1534 height 784
click at [591, 319] on icon "Move backward to switch to the previous month." at bounding box center [589, 315] width 12 height 12
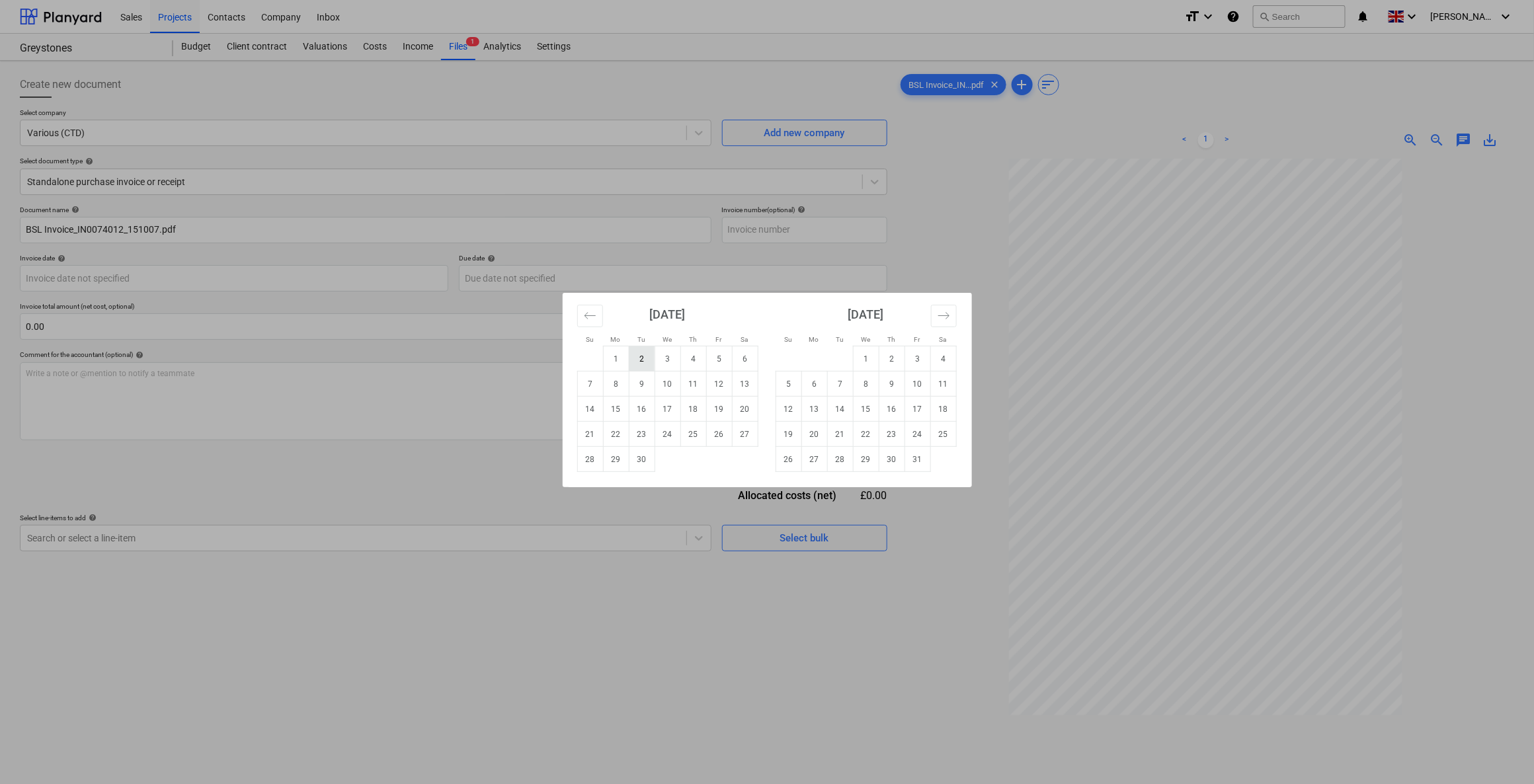
click at [648, 362] on td "2" at bounding box center [641, 359] width 26 height 25
type input "02 Sep 2025"
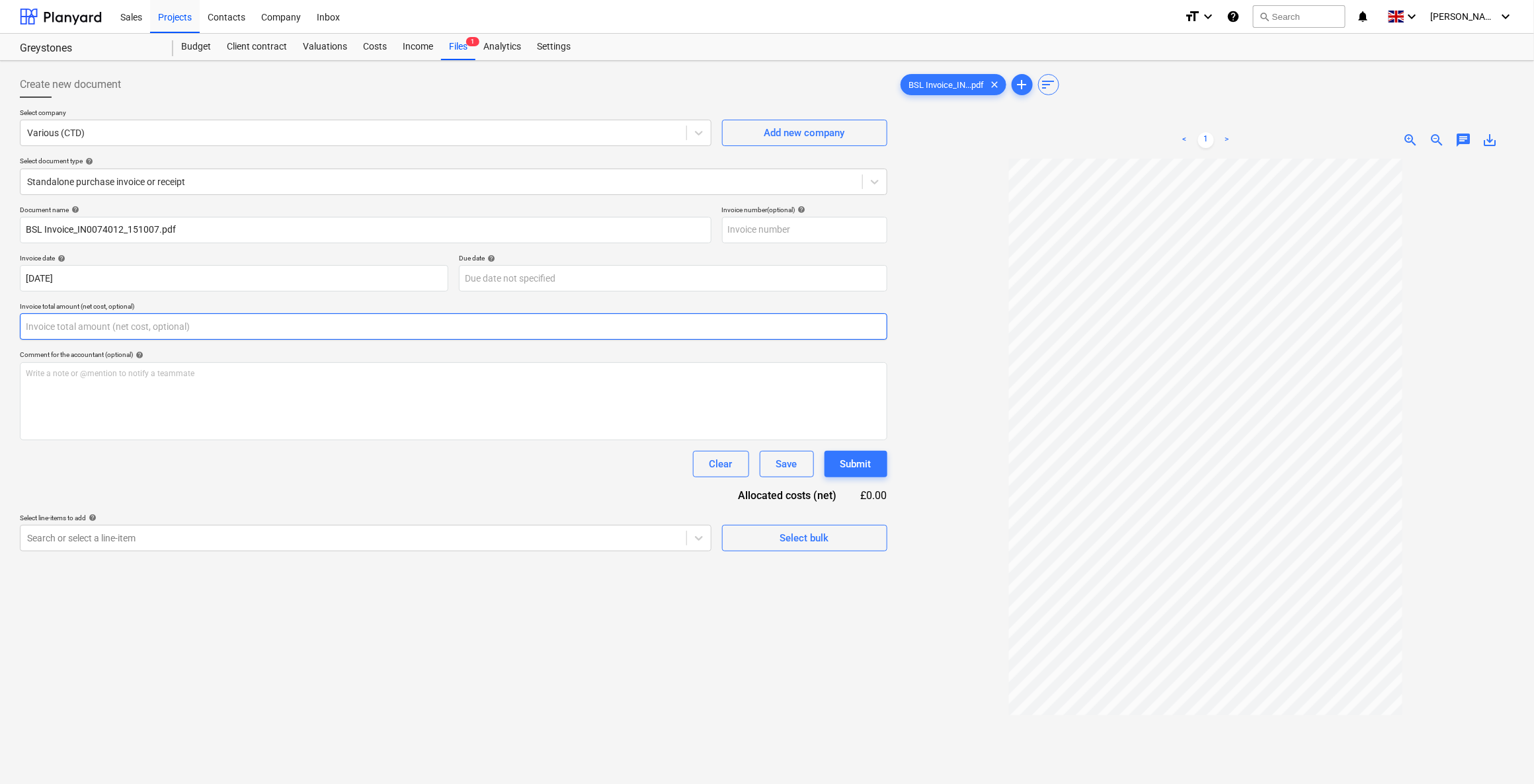
click at [89, 321] on input "text" at bounding box center [454, 327] width 868 height 27
type input "52.10"
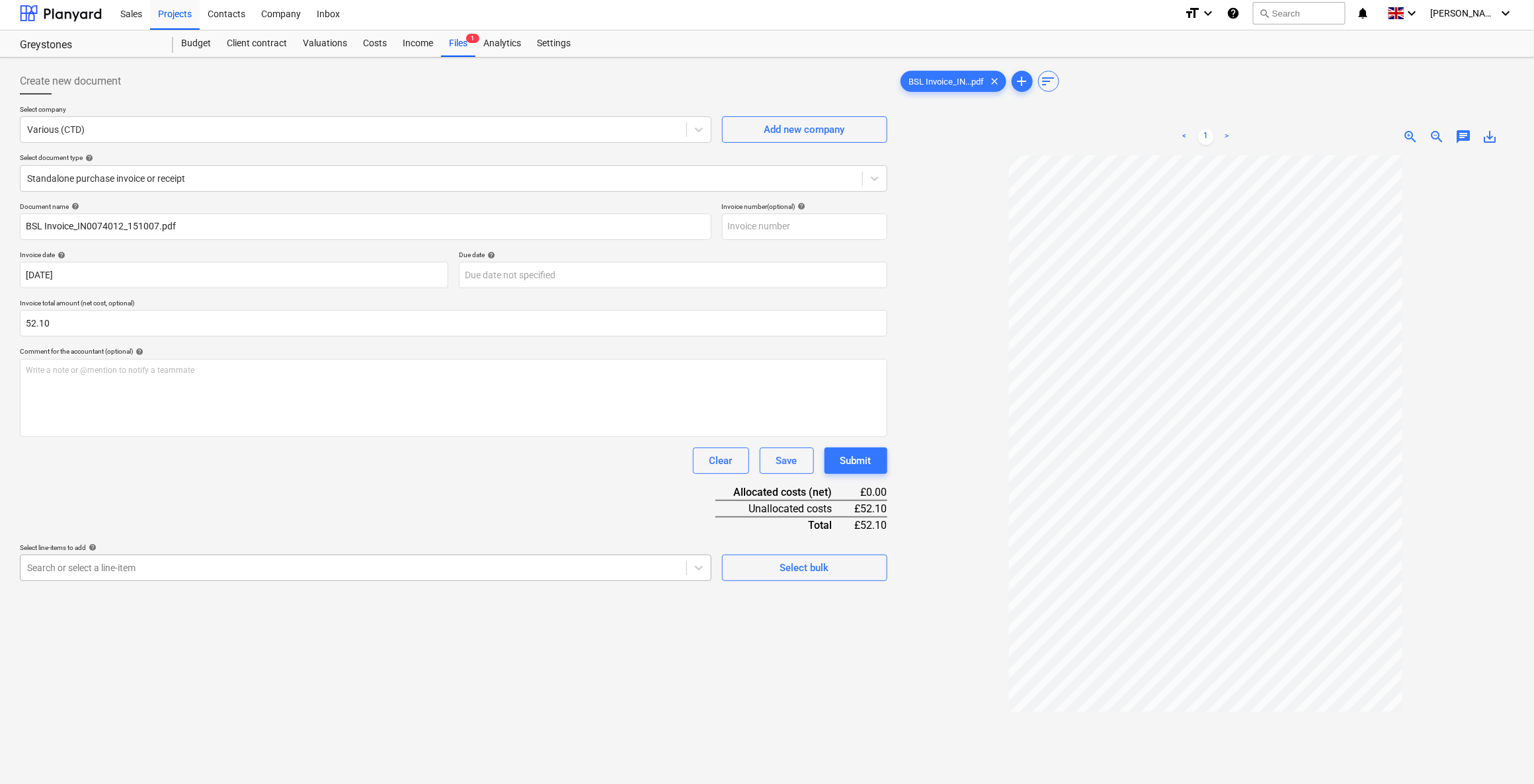
click at [195, 572] on div "Search or select a line-item" at bounding box center [353, 569] width 665 height 19
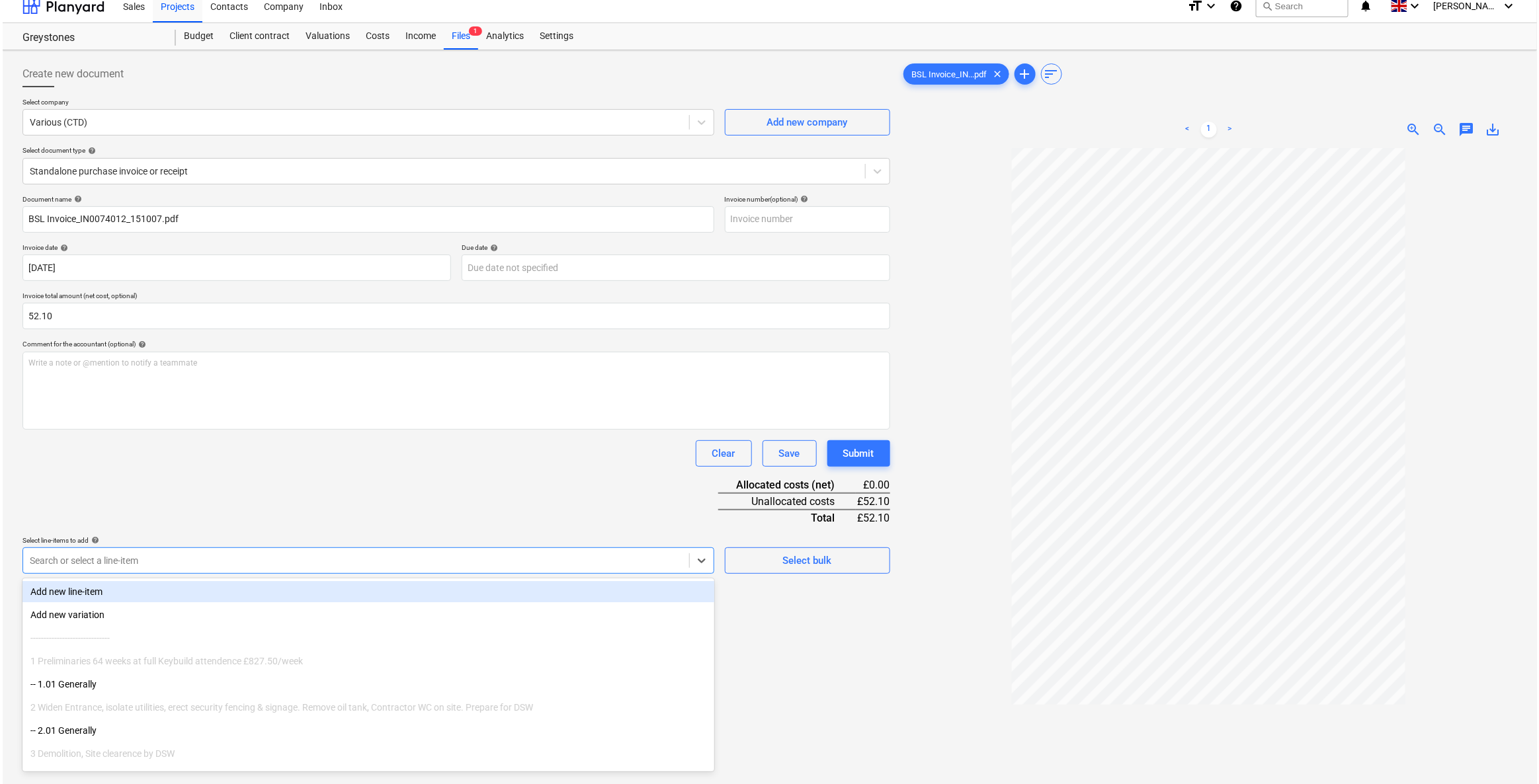
scroll to position [10, 0]
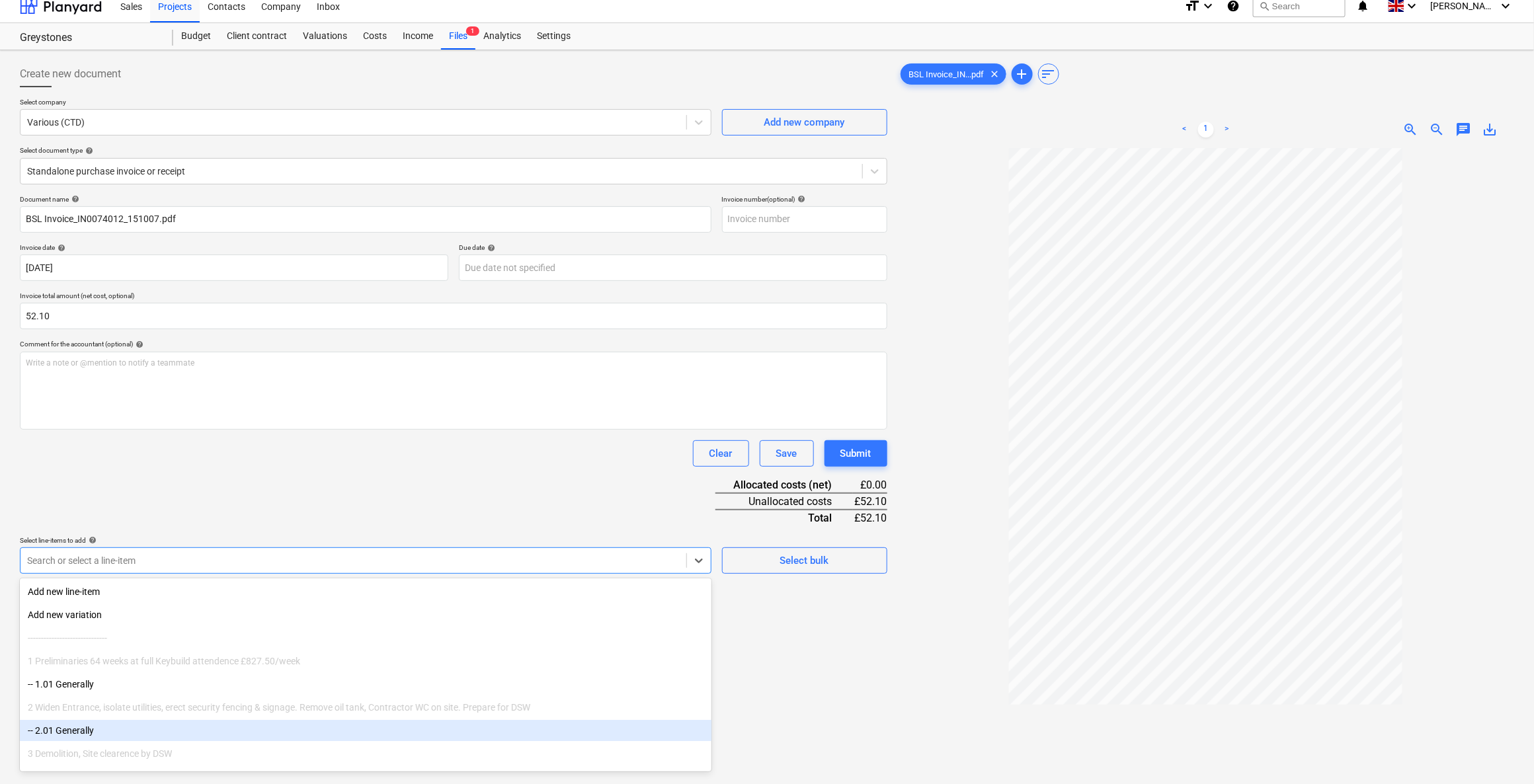
click at [88, 735] on div "-- 2.01 Generally" at bounding box center [365, 730] width 691 height 21
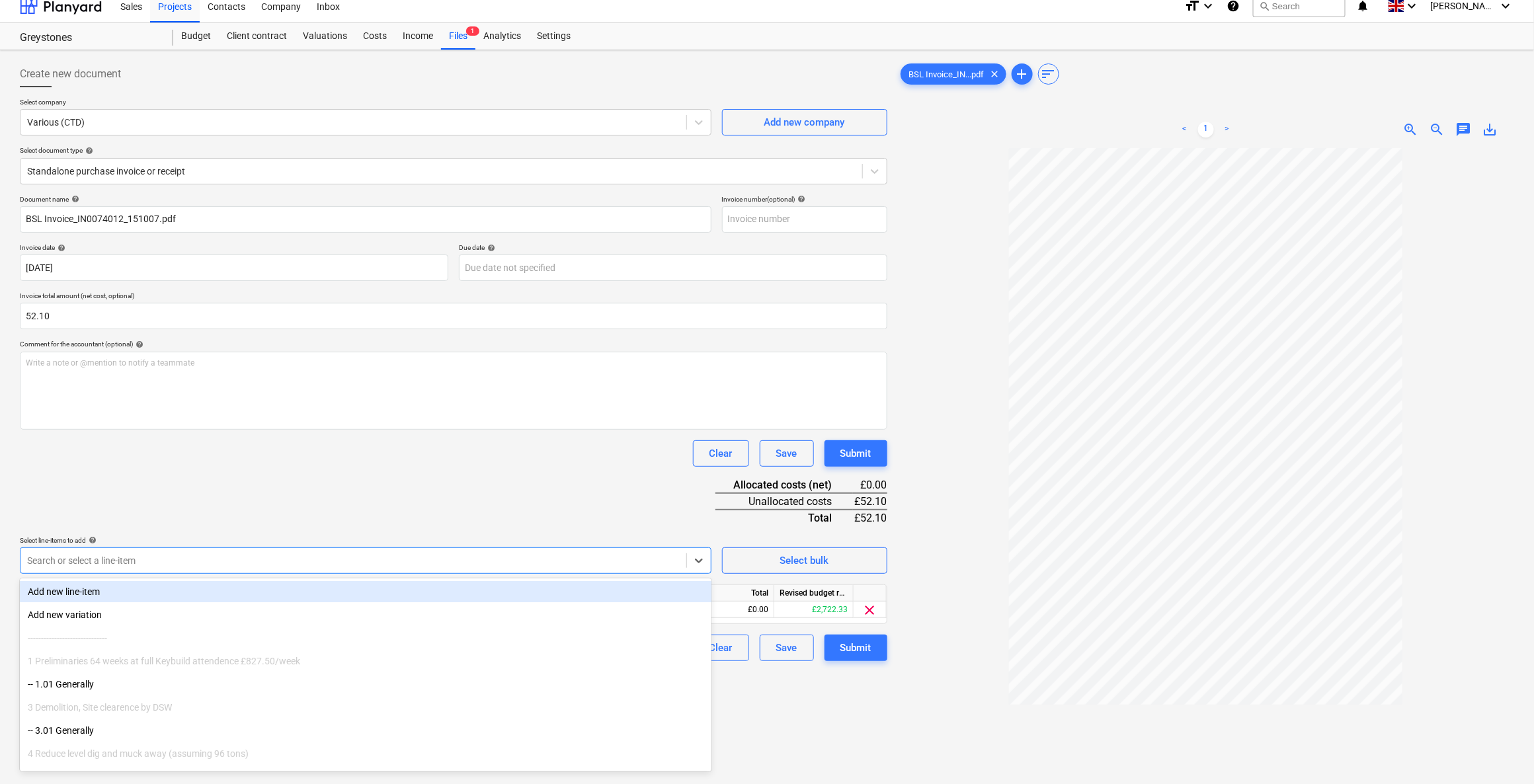
click at [573, 475] on div "Document name help BSL Invoice_IN0074012_151007.pdf Invoice number (optional) h…" at bounding box center [454, 427] width 868 height 466
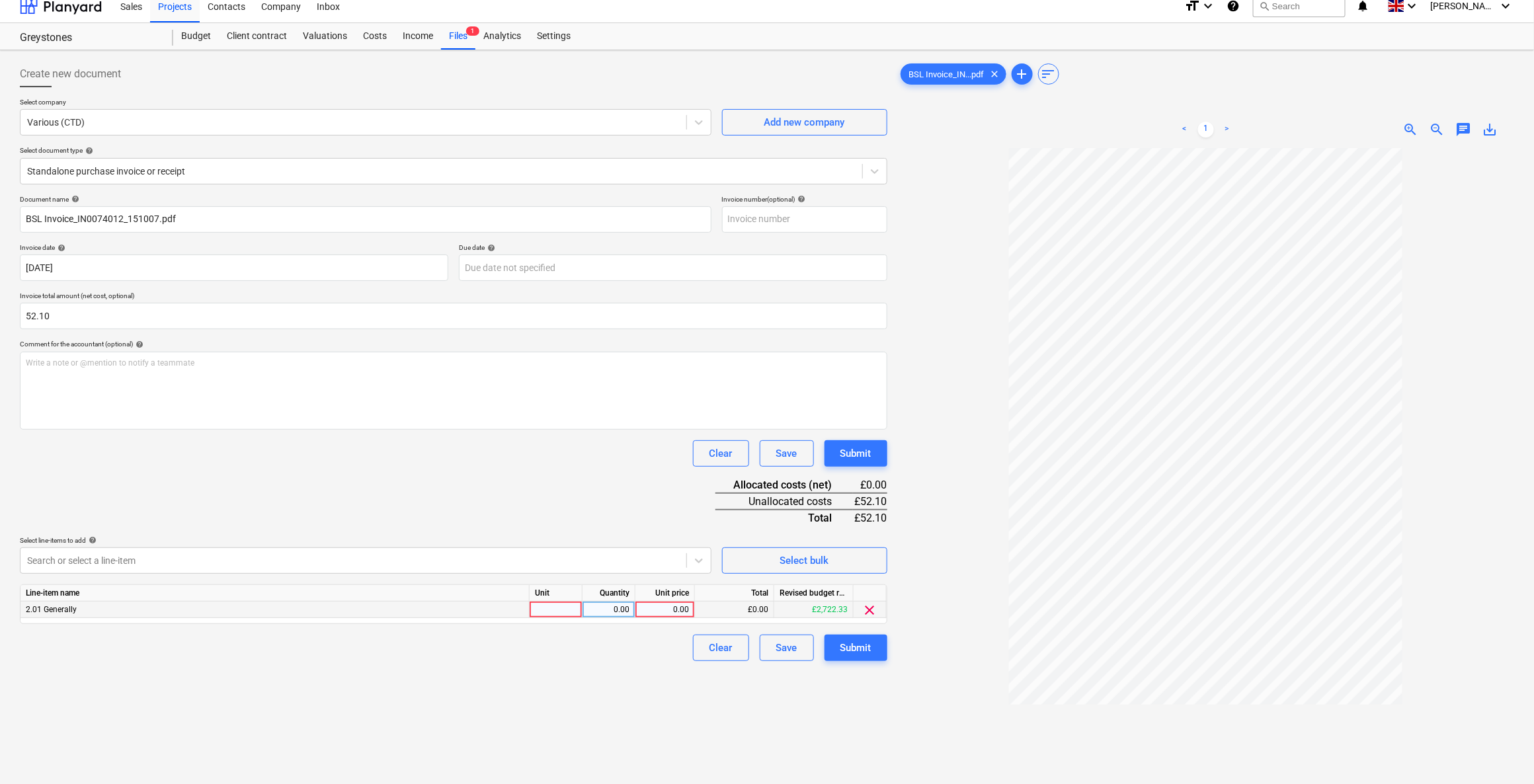
click at [549, 607] on div at bounding box center [556, 609] width 53 height 16
type input "1"
click at [605, 608] on div "0.00" at bounding box center [608, 609] width 42 height 16
type input "1"
click at [670, 609] on div "0.00" at bounding box center [664, 609] width 48 height 16
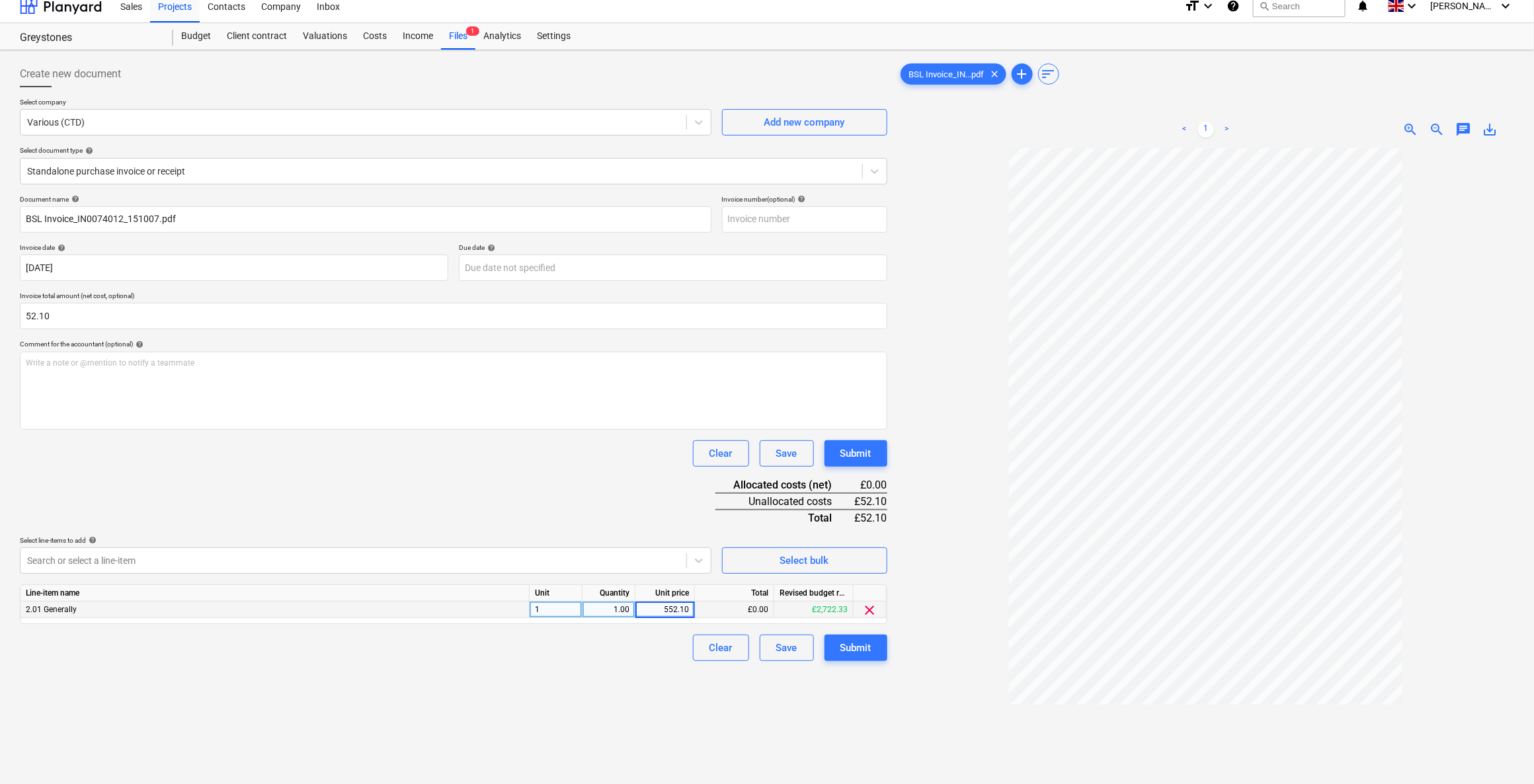
click at [662, 612] on input "552.10" at bounding box center [664, 609] width 59 height 16
type input "52.10"
click at [607, 706] on div "Create new document Select company Various (CTD) Add new company Select documen…" at bounding box center [453, 478] width 878 height 845
click at [838, 655] on button "Submit" at bounding box center [855, 648] width 63 height 27
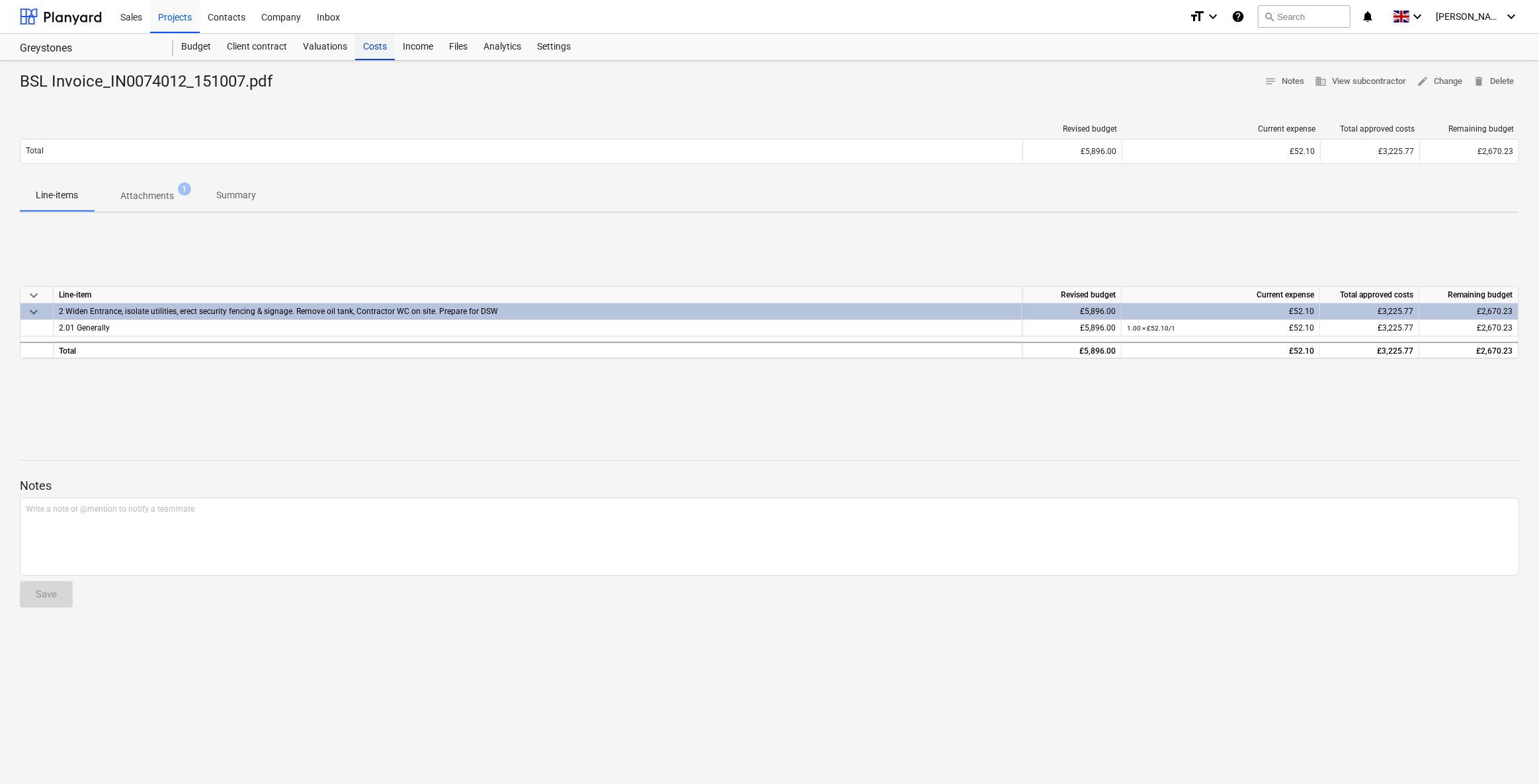
click at [362, 47] on div "Costs" at bounding box center [375, 47] width 40 height 27
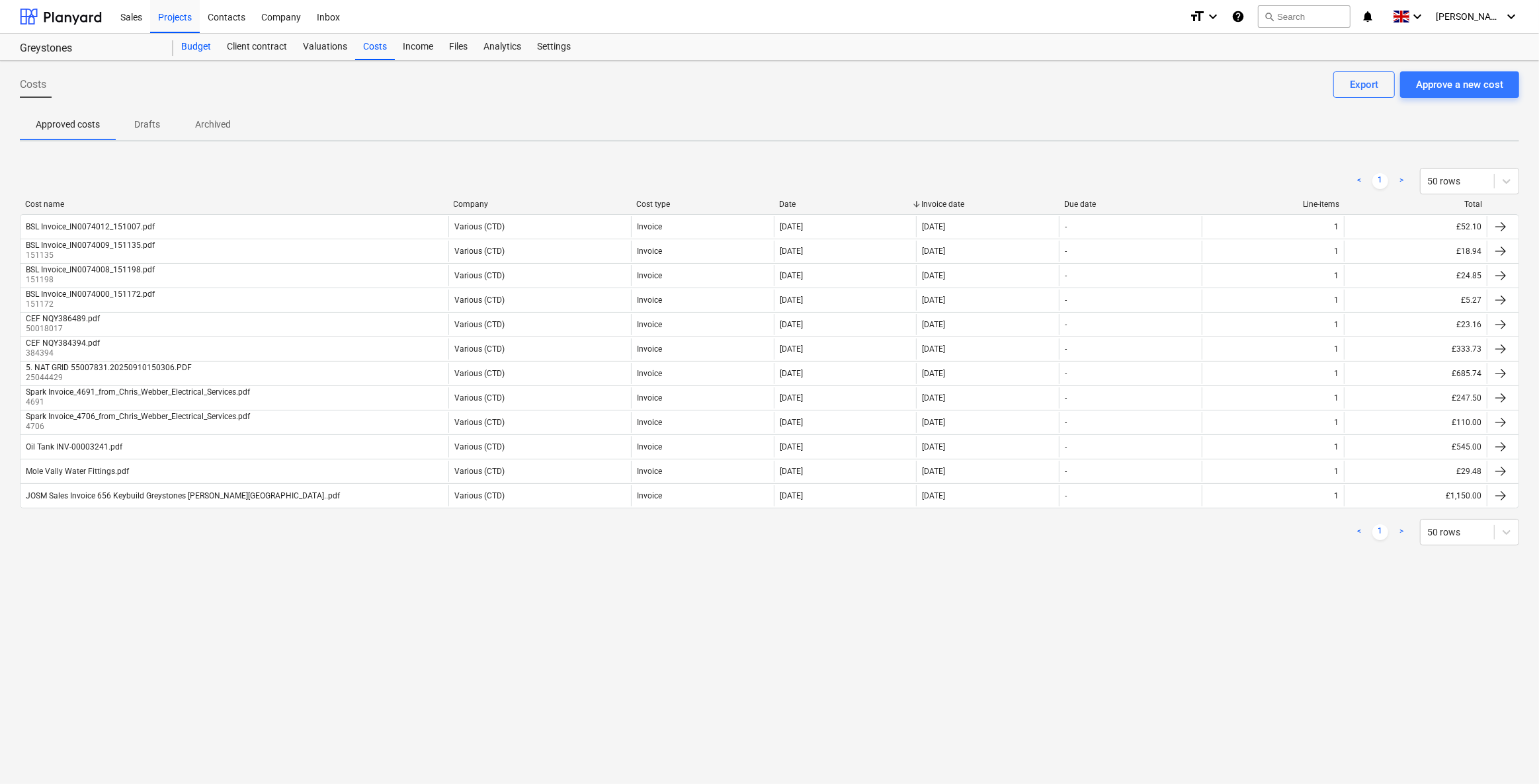
click at [190, 46] on div "Budget" at bounding box center [196, 47] width 46 height 27
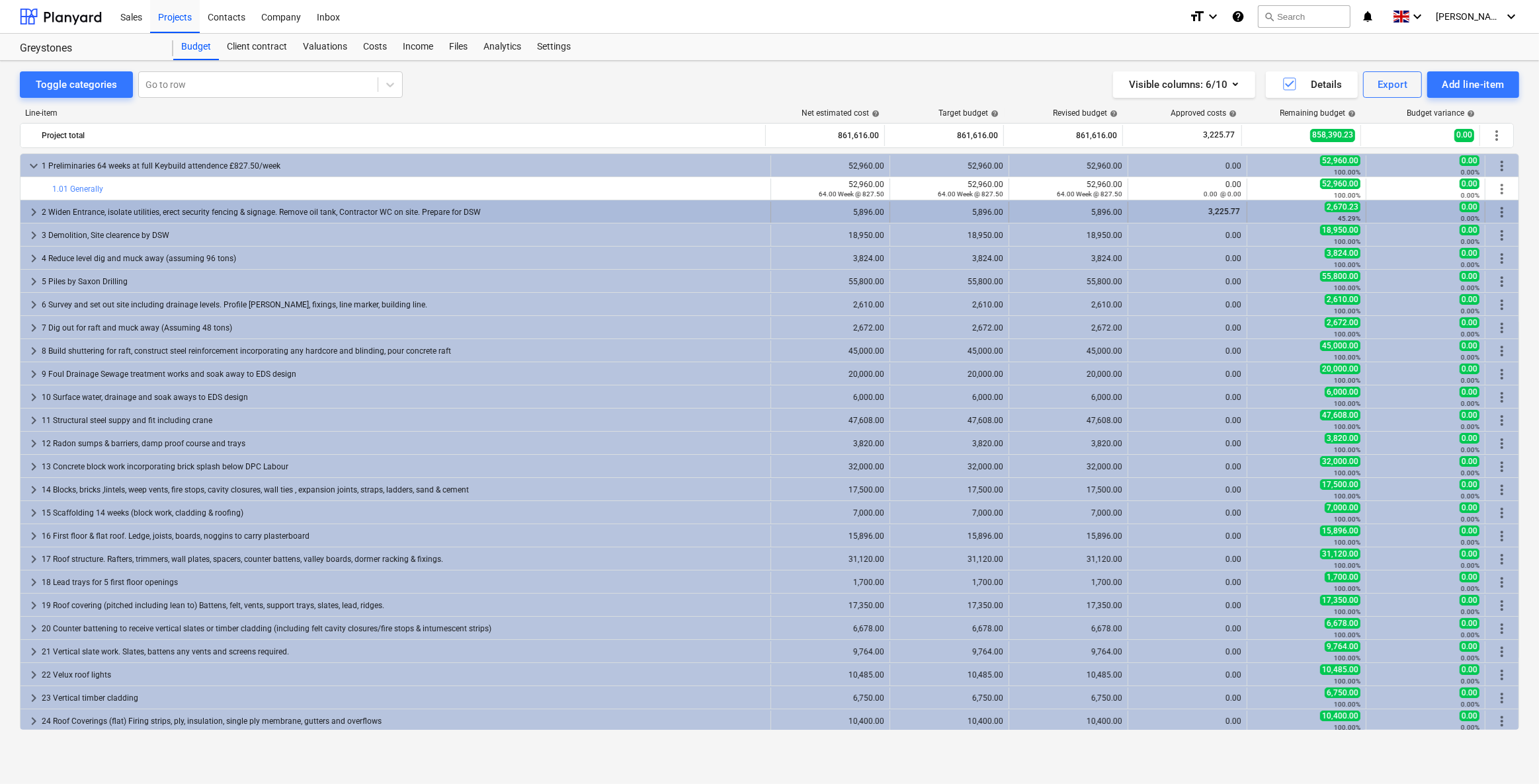
click at [28, 208] on span "keyboard_arrow_right" at bounding box center [33, 212] width 16 height 16
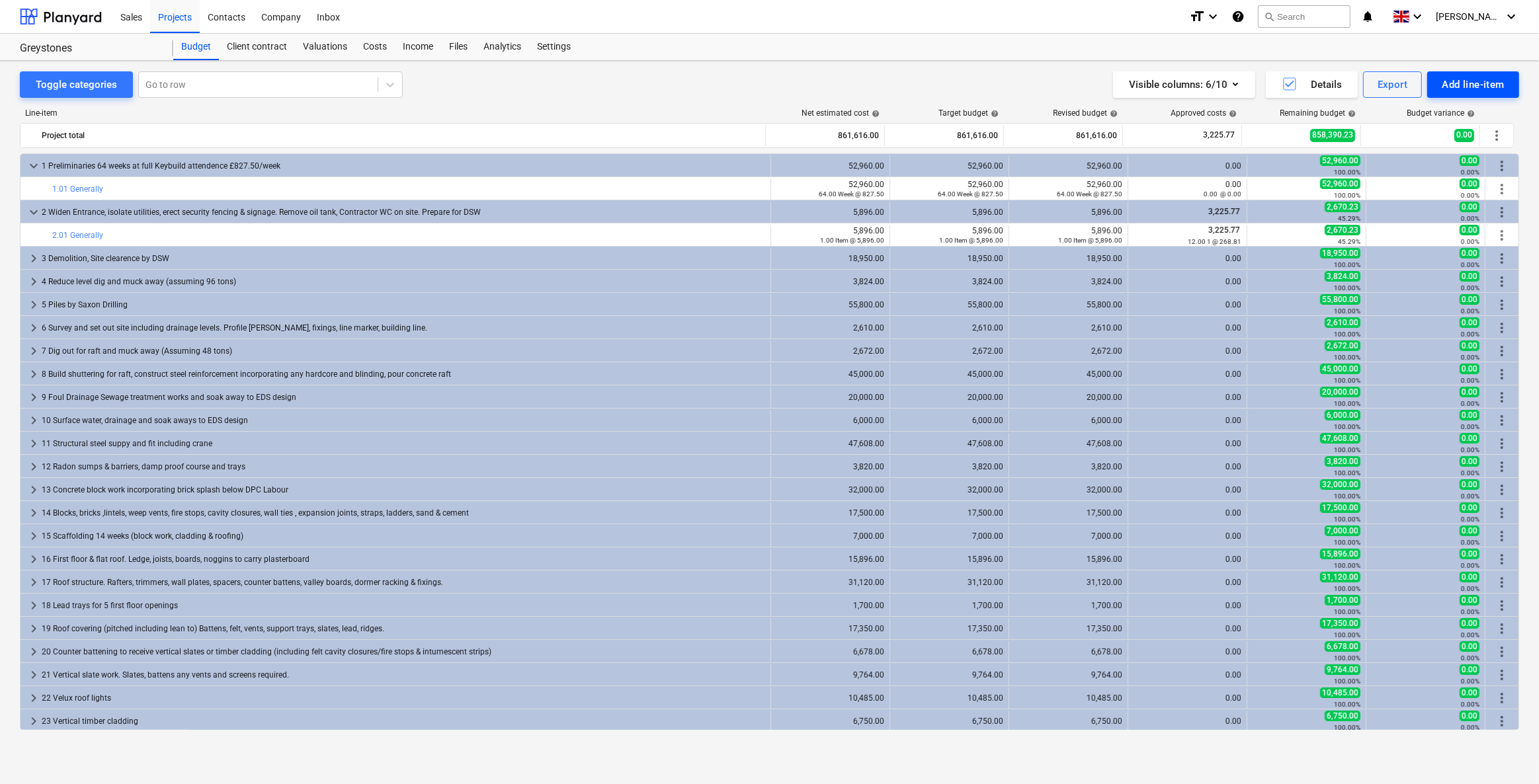
click at [1452, 82] on div "Add line-item" at bounding box center [1473, 84] width 63 height 17
click at [1454, 144] on div "Add custom" at bounding box center [1450, 140] width 138 height 23
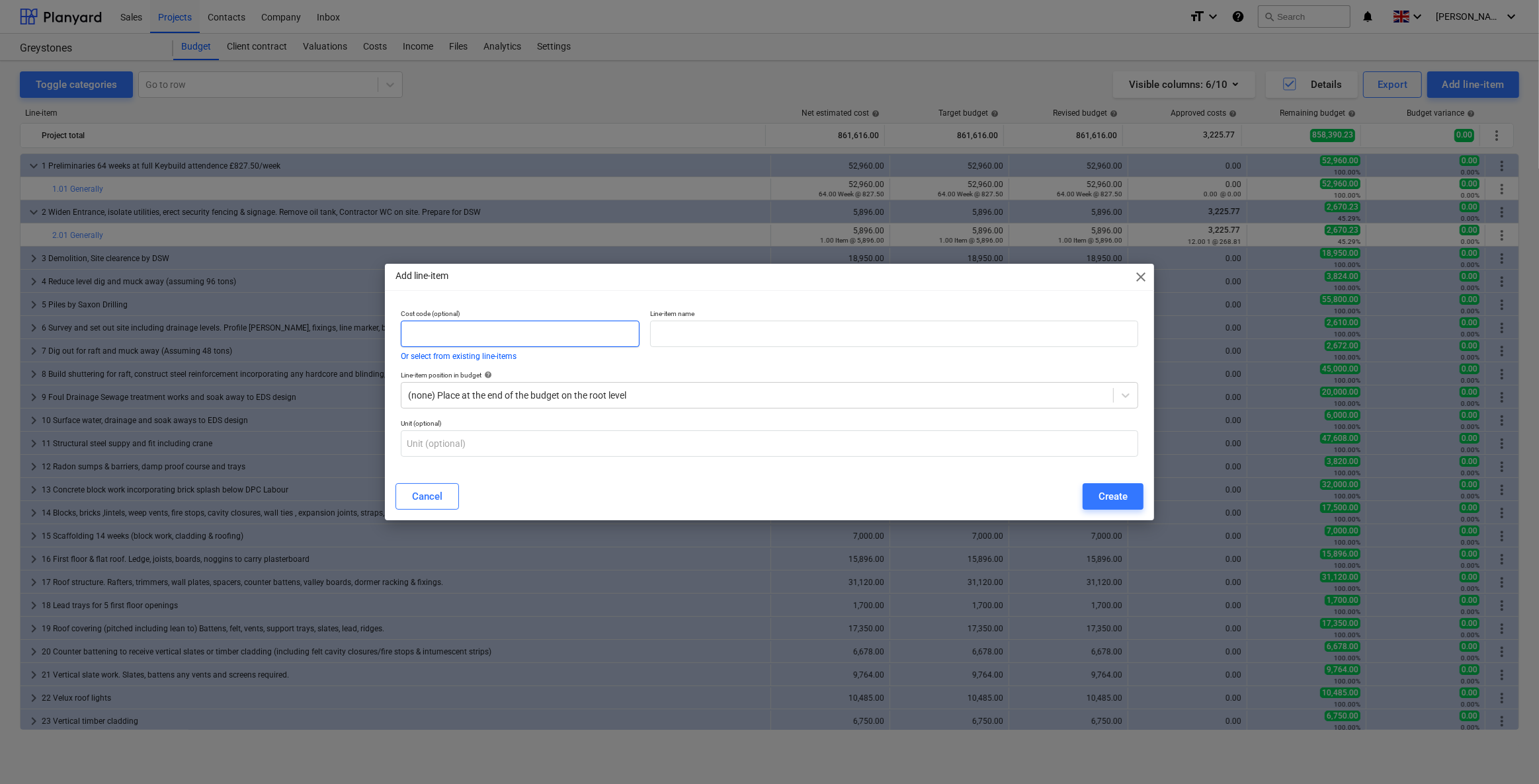
click at [486, 330] on input "text" at bounding box center [519, 334] width 238 height 27
type input "2.02"
click at [663, 332] on input "text" at bounding box center [894, 334] width 488 height 27
drag, startPoint x: 676, startPoint y: 334, endPoint x: 618, endPoint y: 338, distance: 58.1
click at [624, 326] on div "Cost code (optional) 2.02 Or select from existing line-items Line-item name 2.0…" at bounding box center [769, 334] width 748 height 62
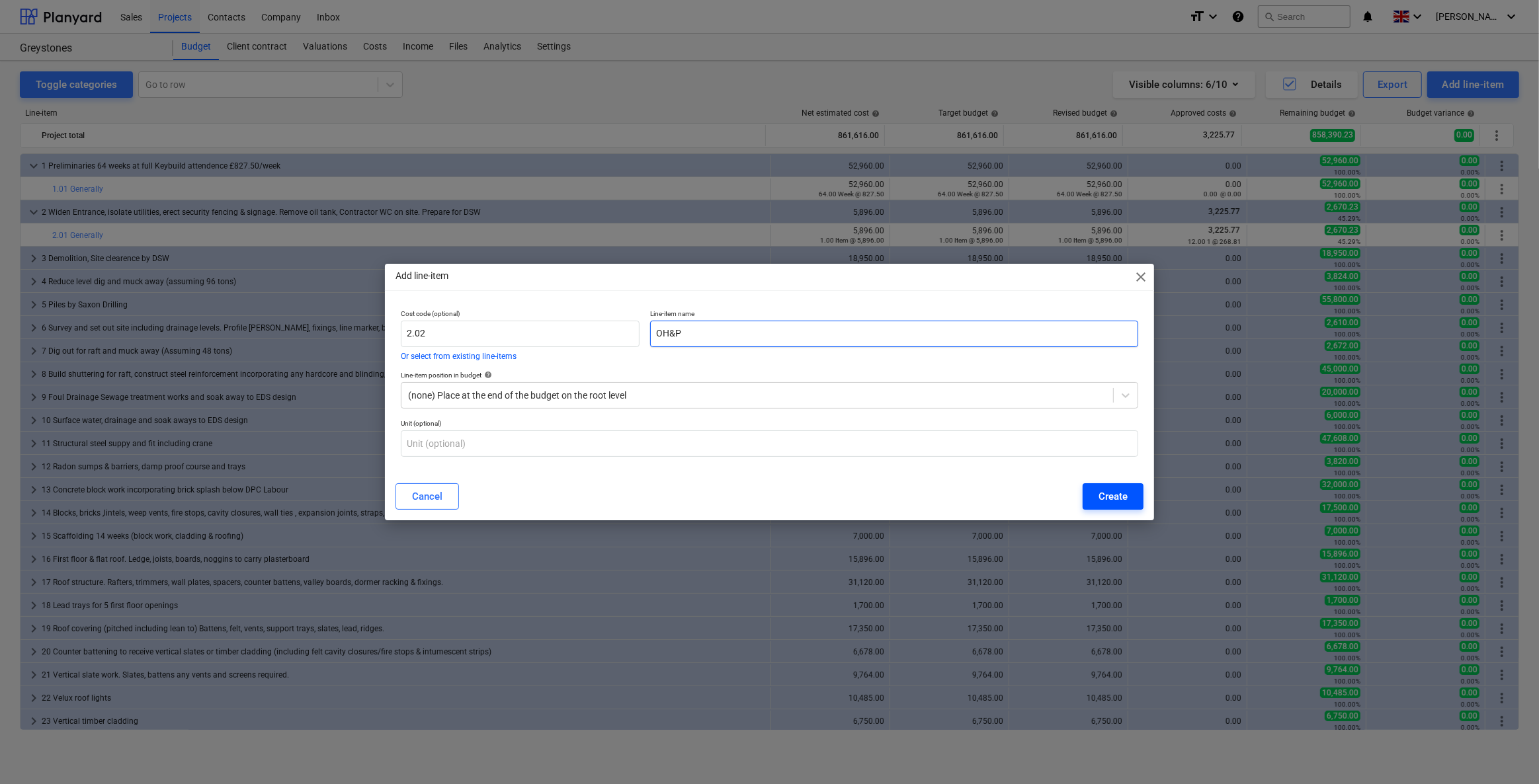
type input "OH&P"
click at [1105, 495] on div "Create" at bounding box center [1113, 496] width 29 height 17
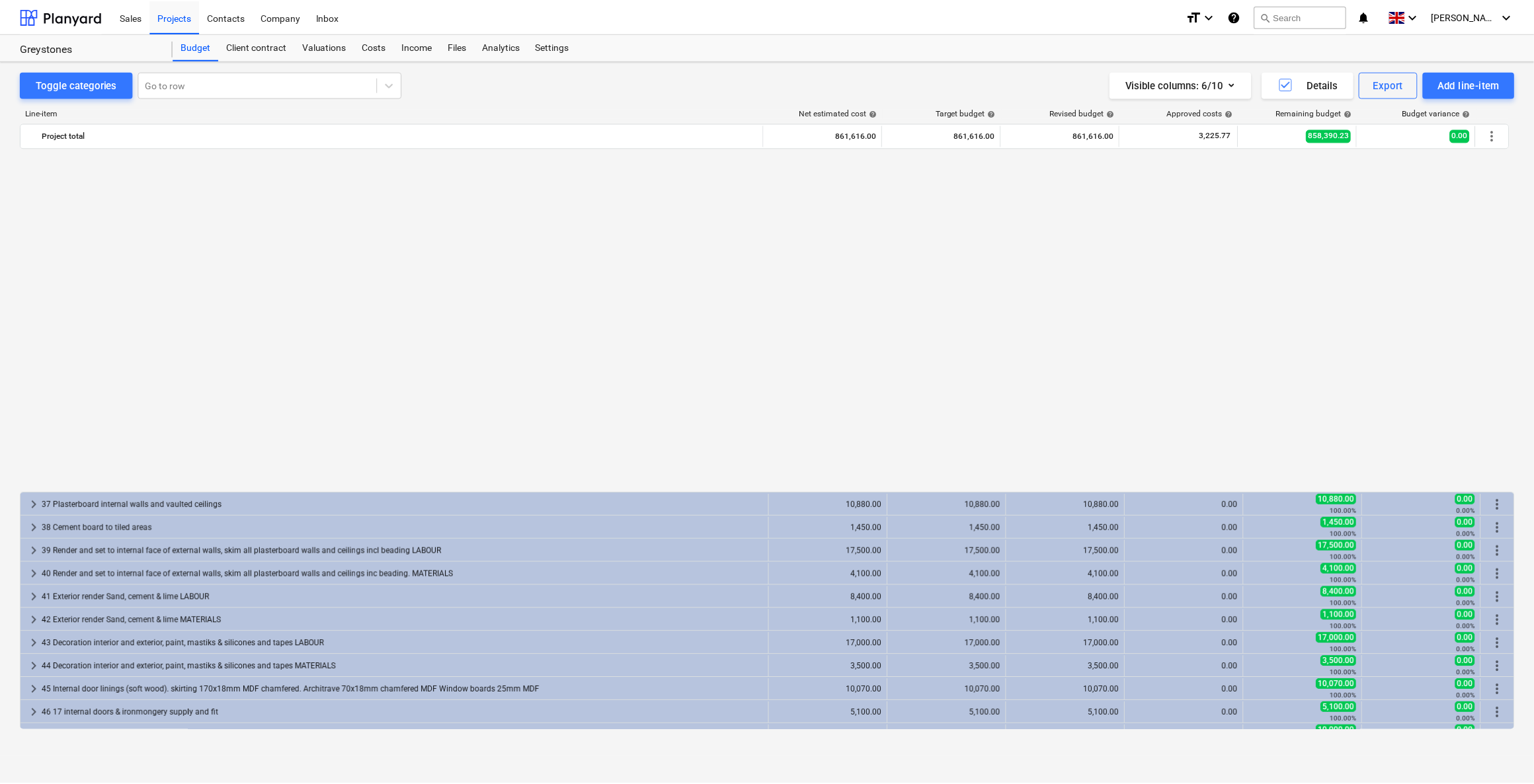
scroll to position [904, 0]
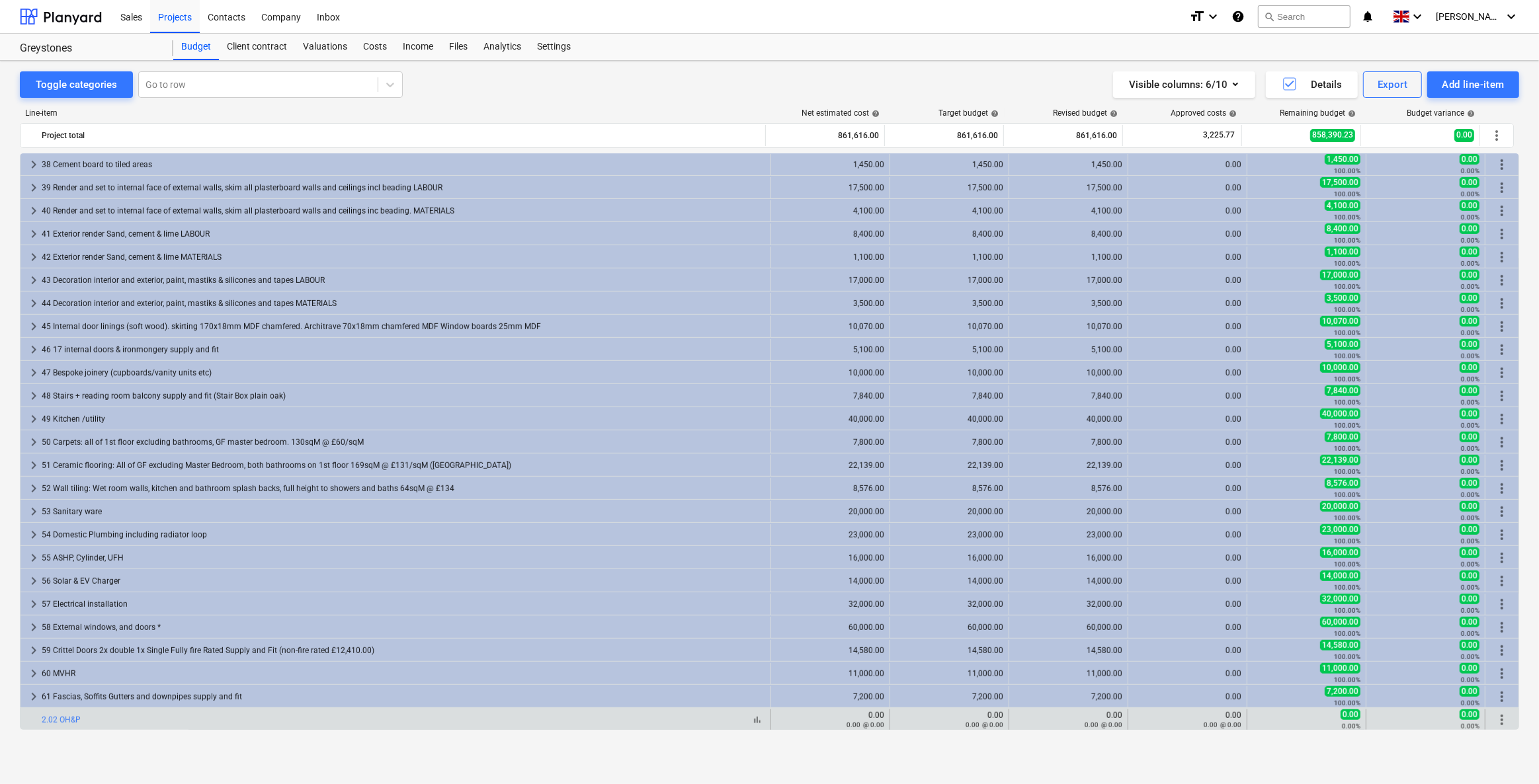
click at [80, 718] on div "bar_chart 2.02 OH&P" at bounding box center [404, 720] width 723 height 9
click at [67, 718] on link "2.02 OH&P" at bounding box center [61, 720] width 39 height 9
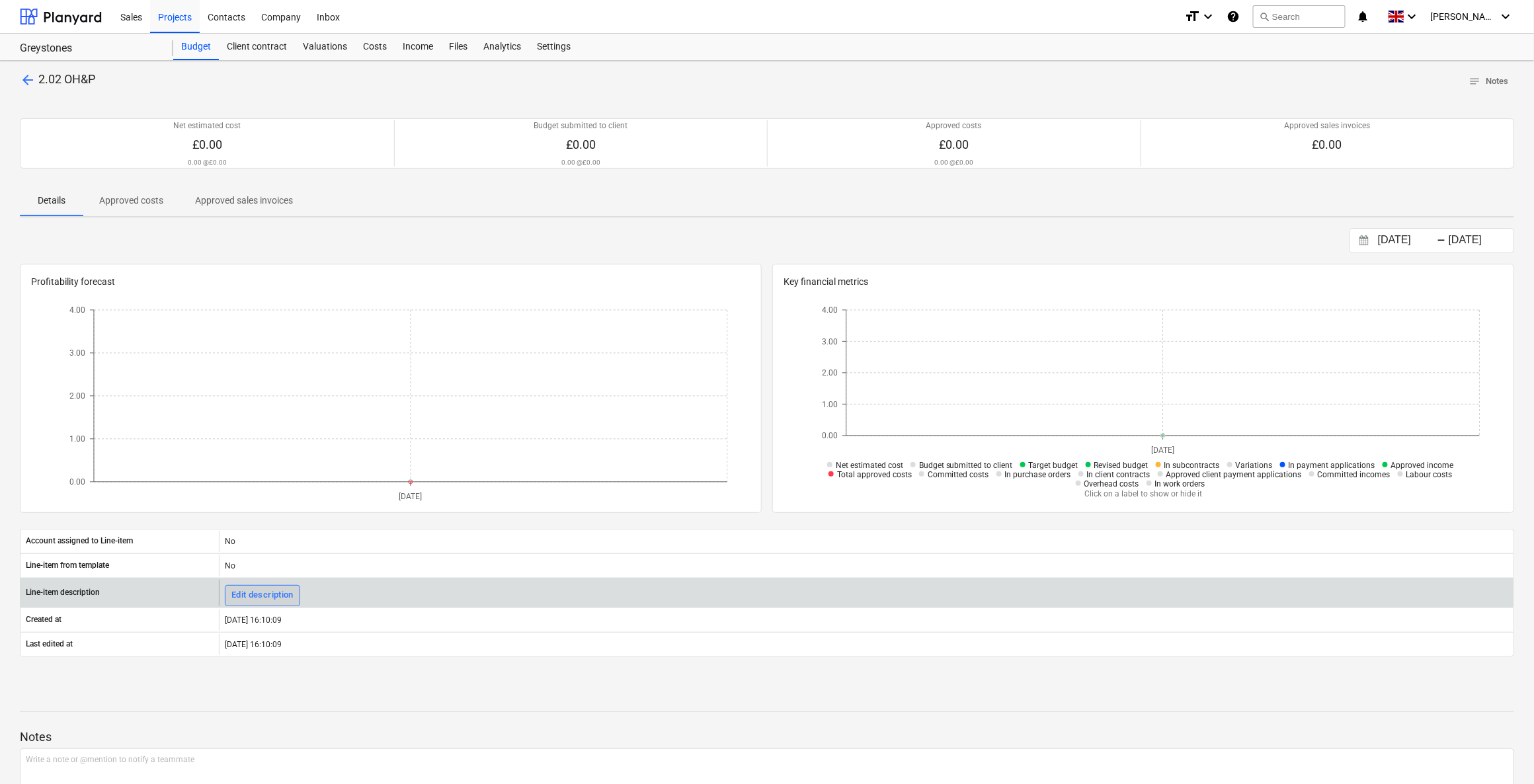
click at [258, 598] on div "Edit description" at bounding box center [262, 595] width 62 height 15
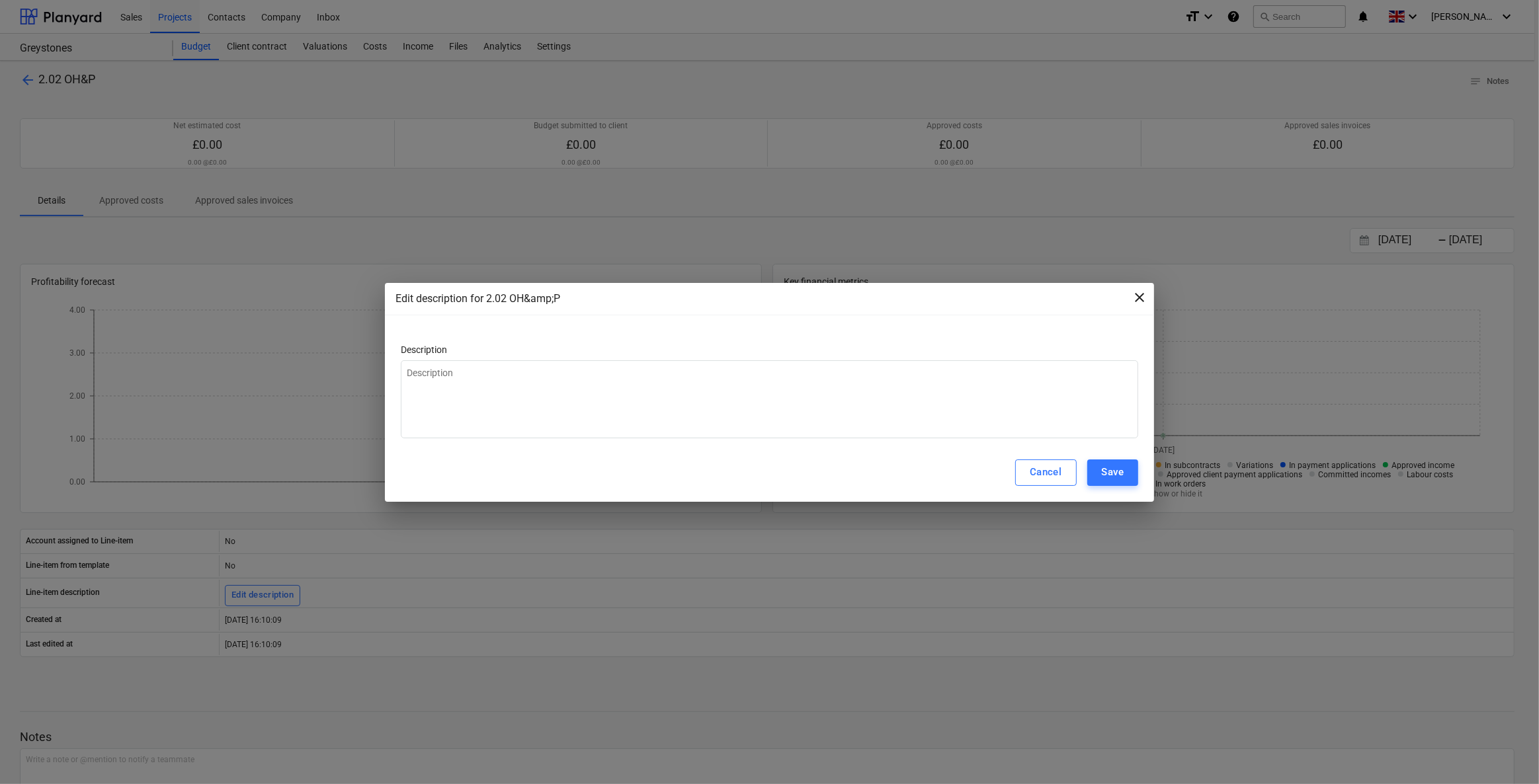
click at [1139, 293] on span "close" at bounding box center [1139, 297] width 16 height 16
type textarea "x"
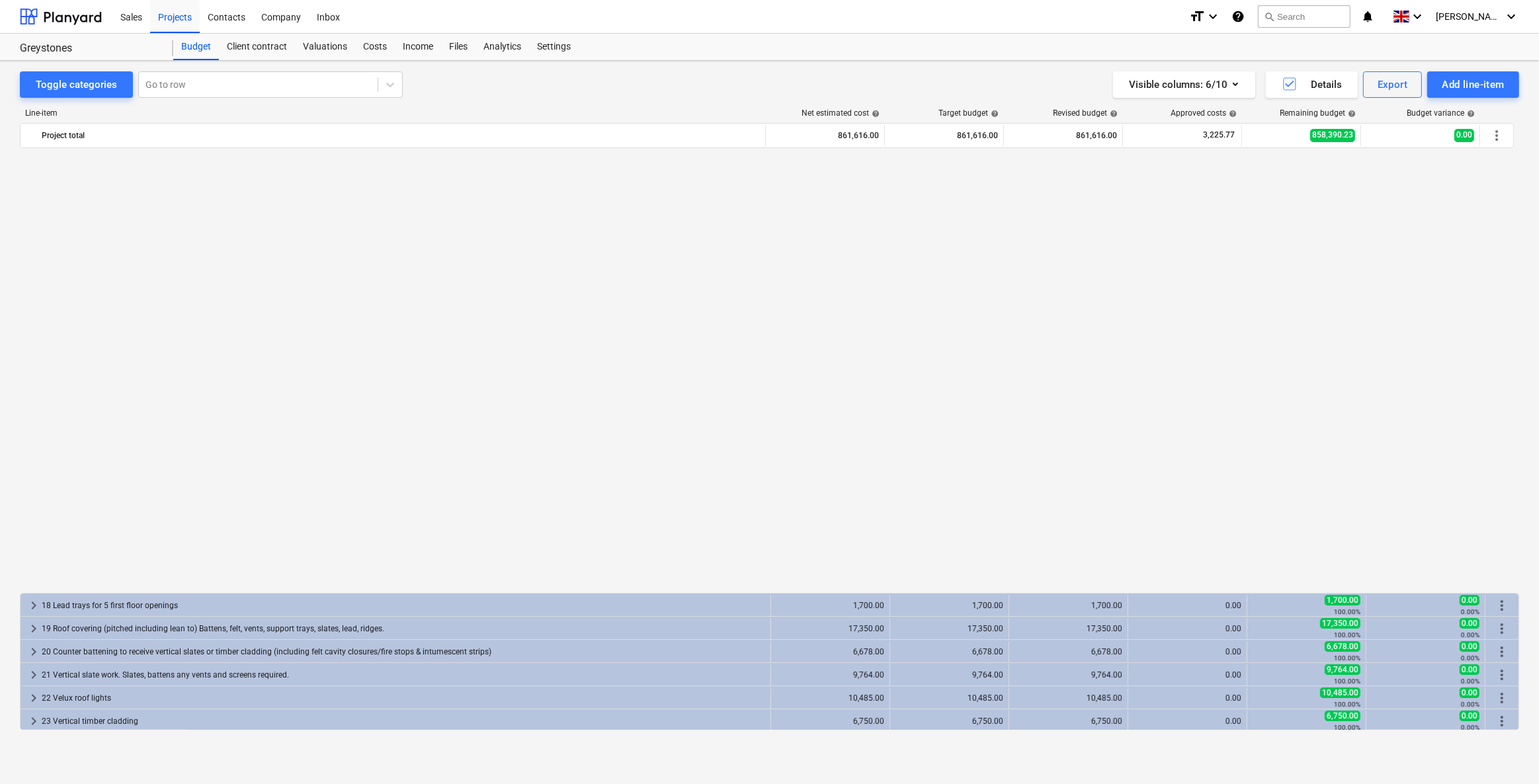
scroll to position [904, 0]
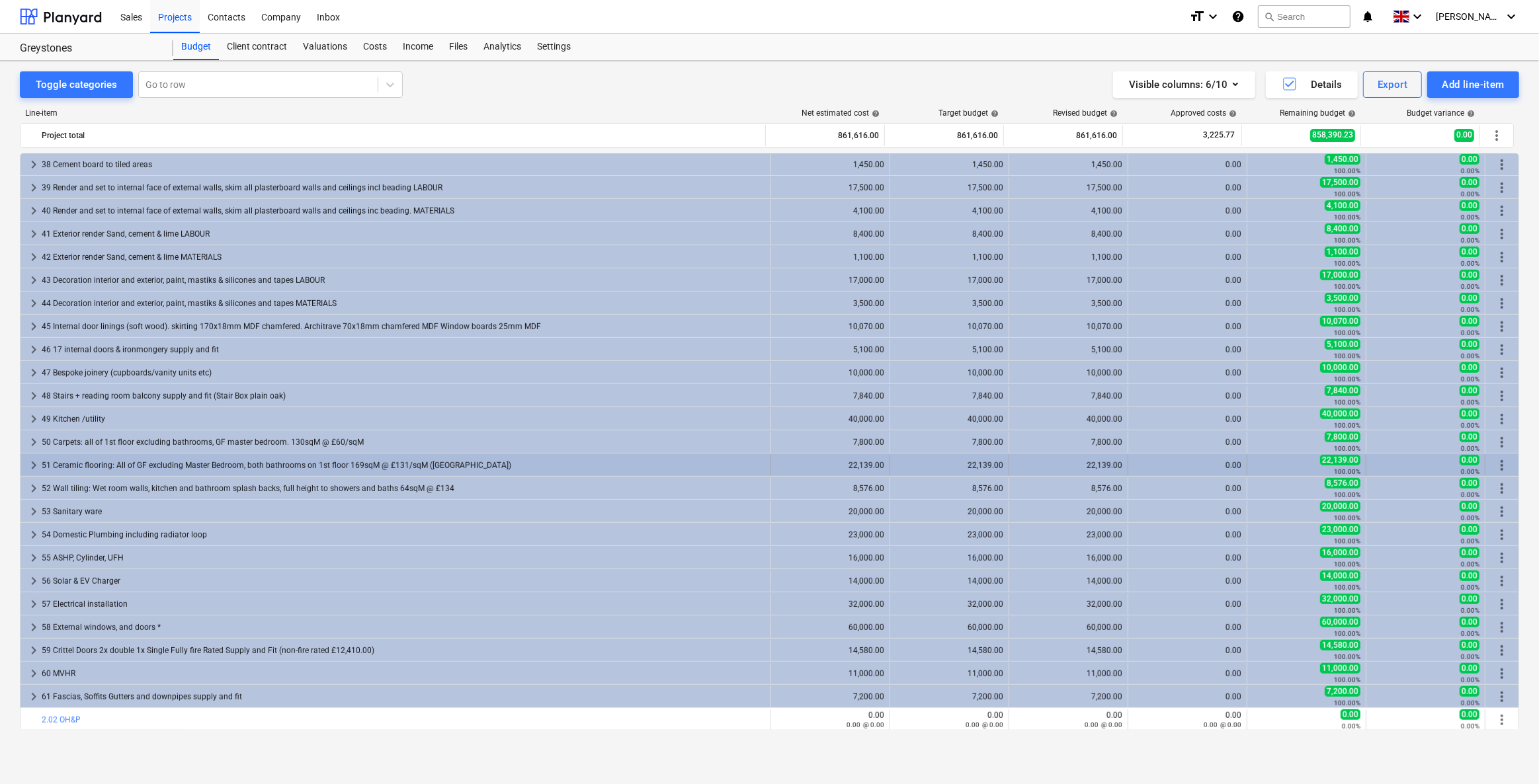
drag, startPoint x: 1500, startPoint y: 719, endPoint x: 1496, endPoint y: 474, distance: 245.0
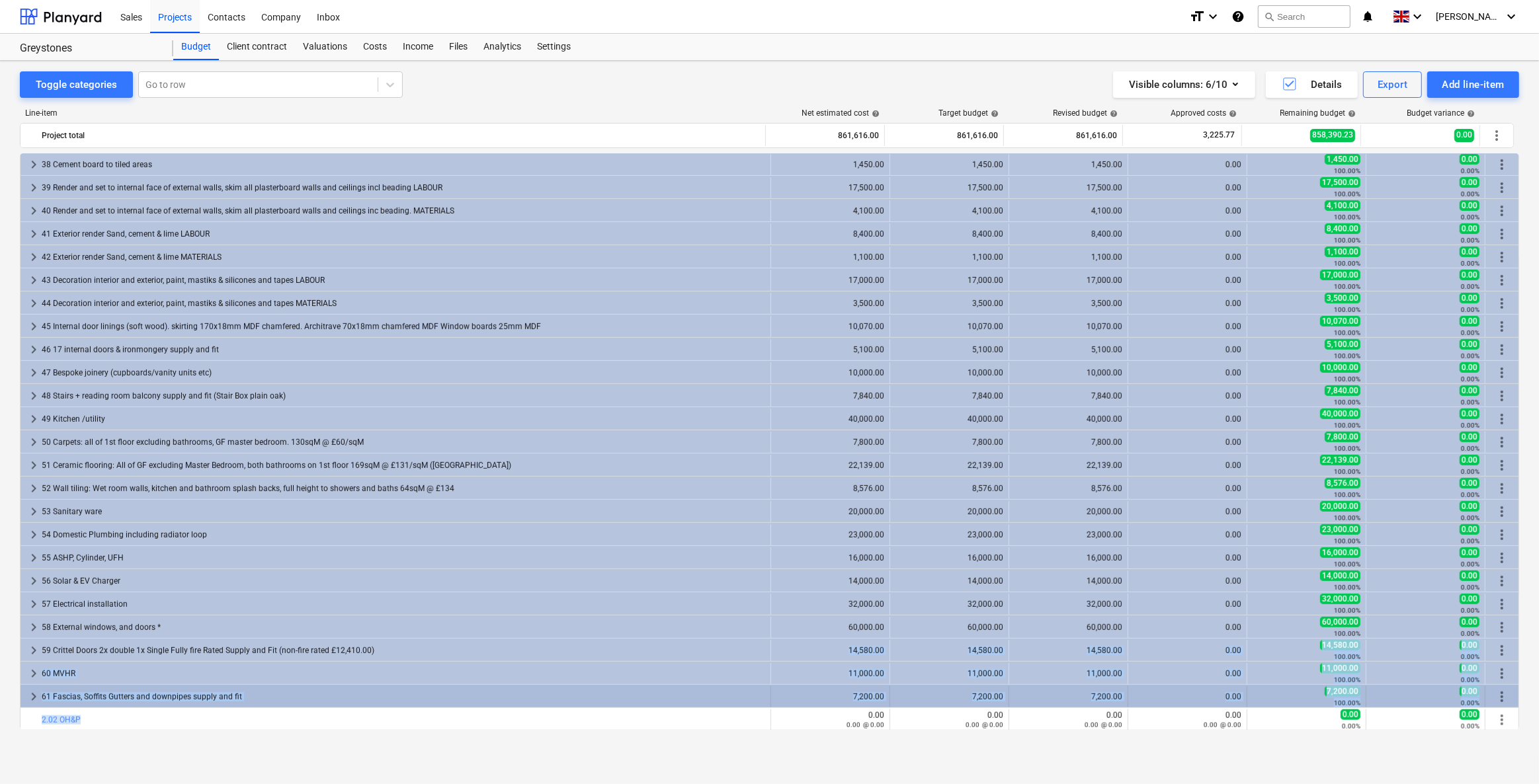
drag, startPoint x: 528, startPoint y: 715, endPoint x: 867, endPoint y: 691, distance: 339.8
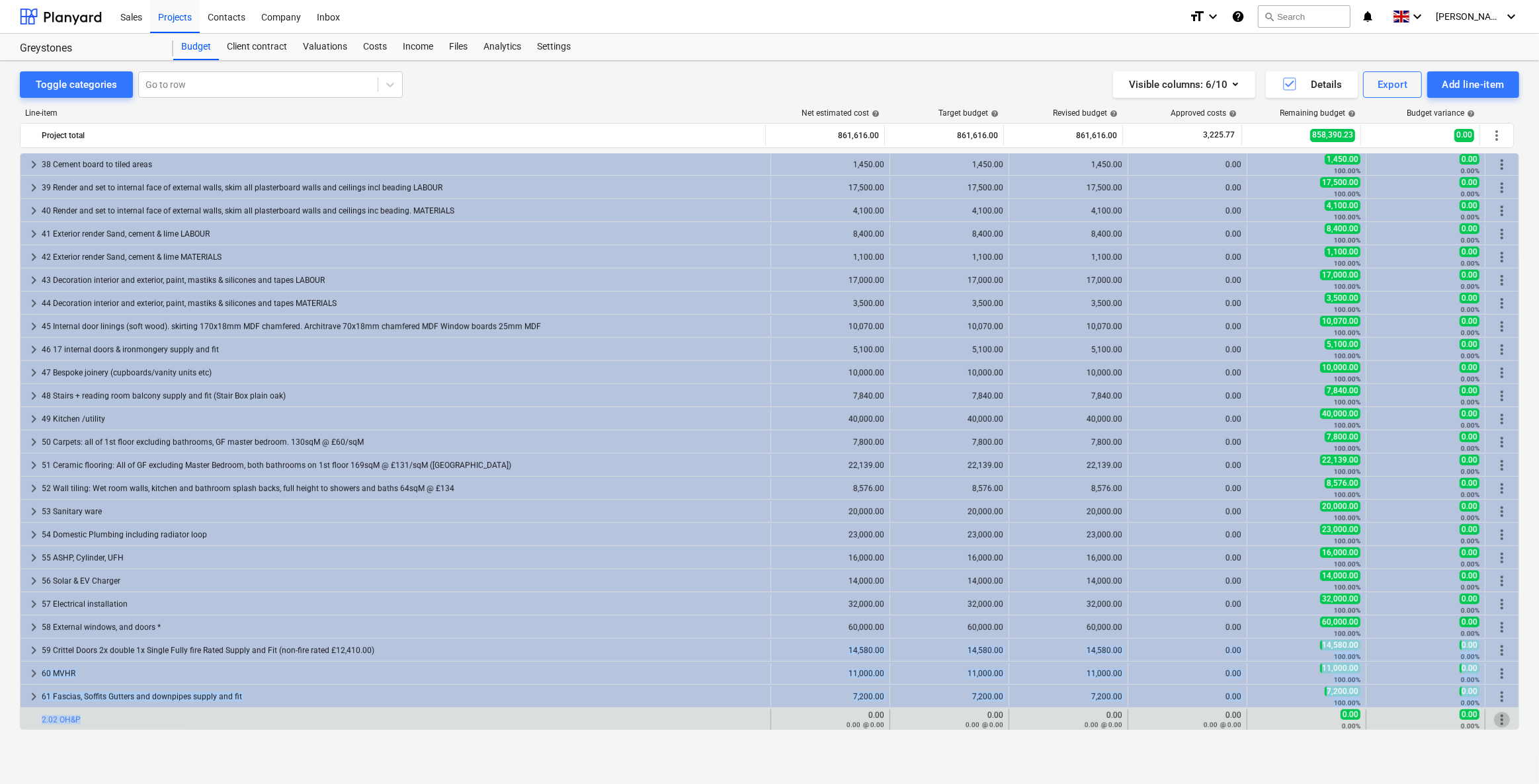
click at [1495, 716] on span "more_vert" at bounding box center [1501, 719] width 16 height 16
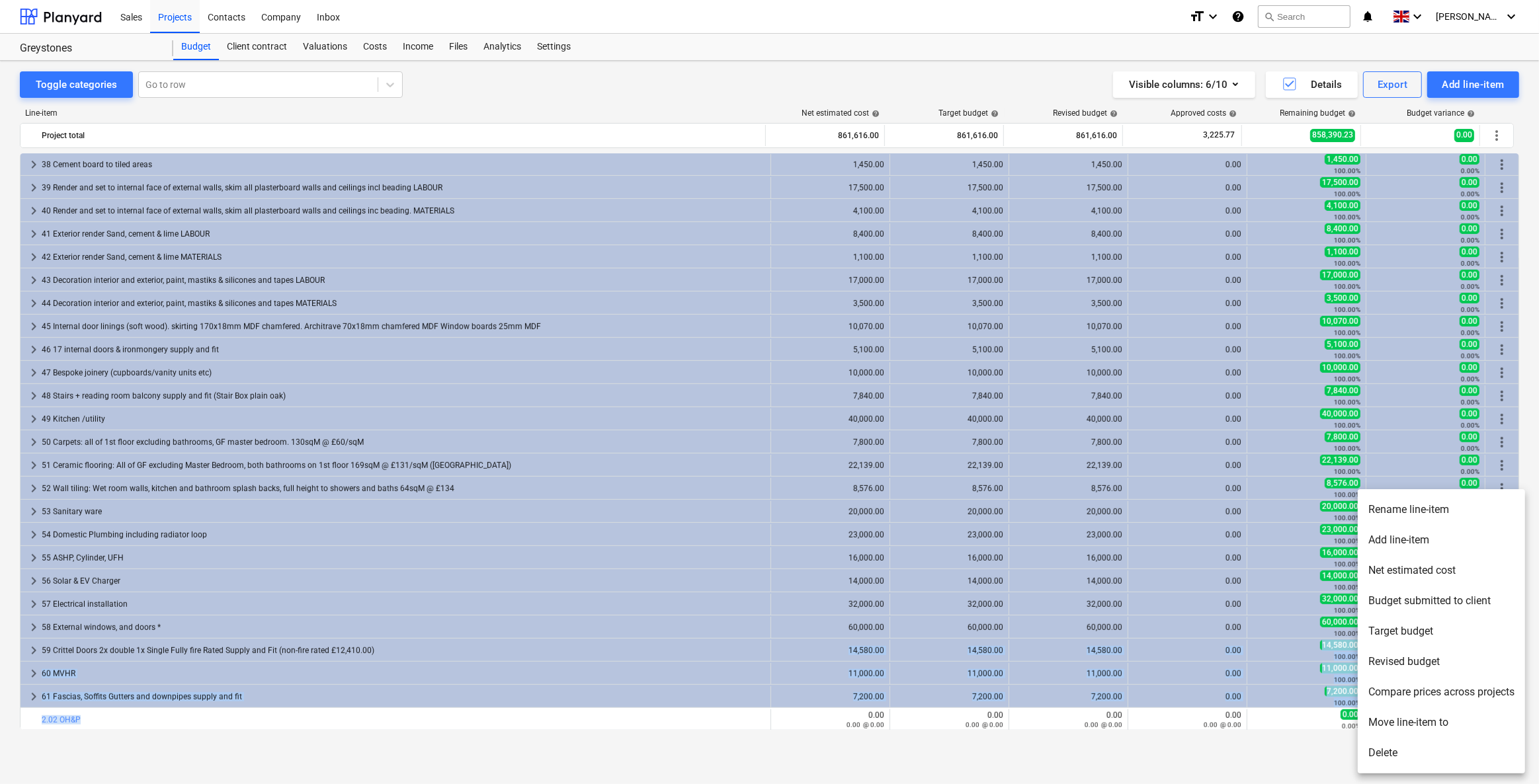
click at [1423, 719] on li "Move line-item to" at bounding box center [1441, 722] width 167 height 30
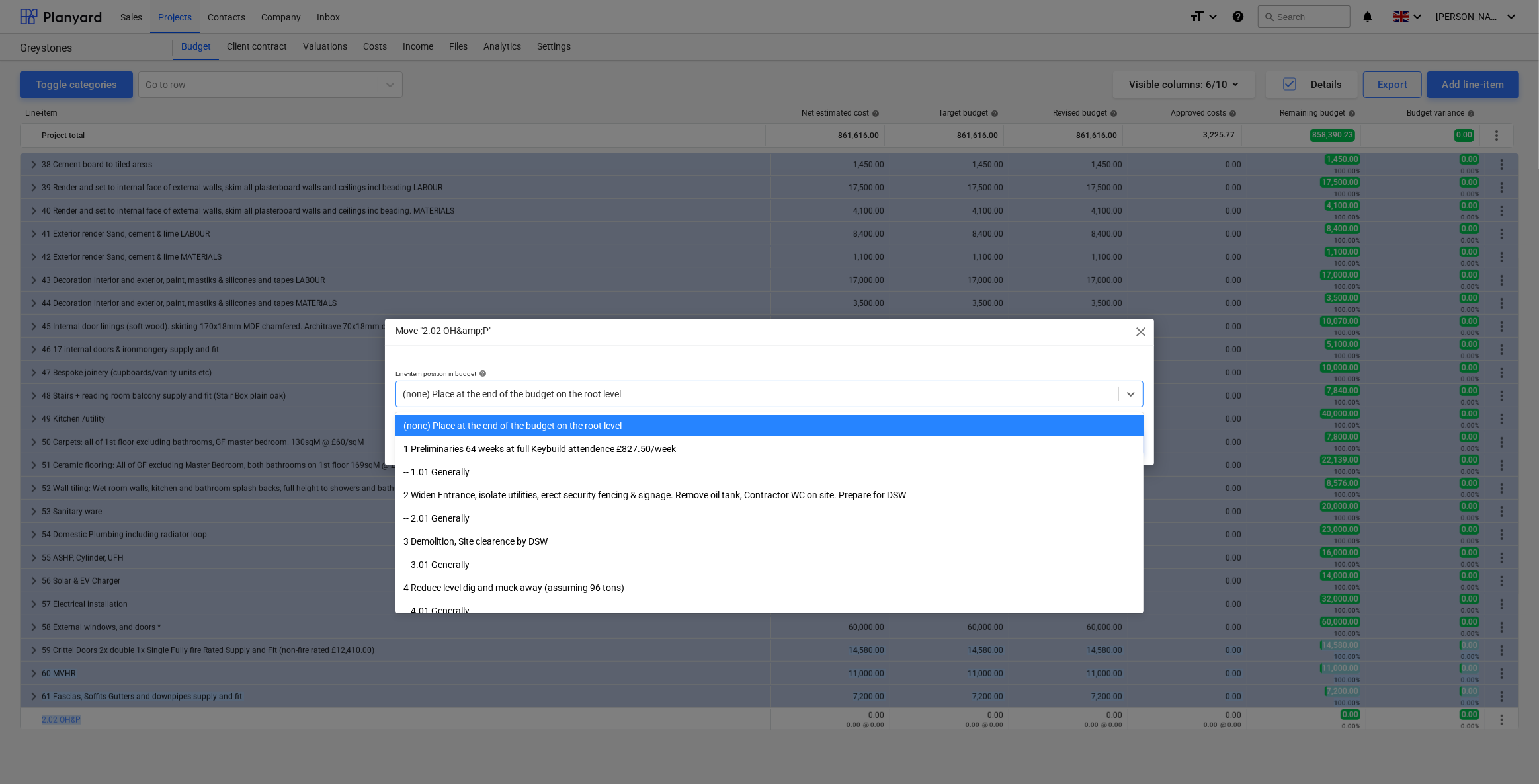
click at [446, 383] on div "(none) Place at the end of the budget on the root level" at bounding box center [769, 394] width 748 height 27
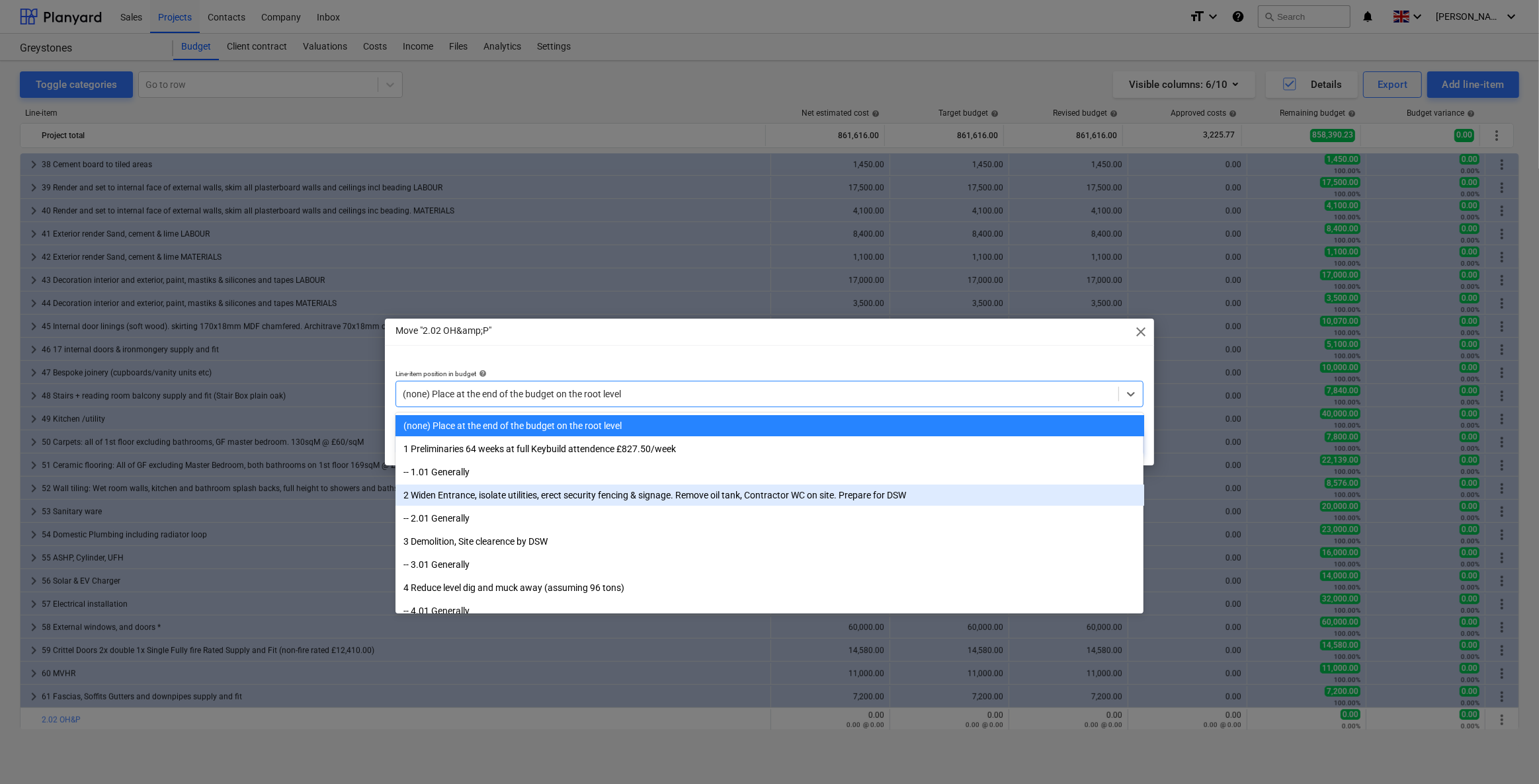
click at [417, 494] on div "2 Widen Entrance, isolate utilities, erect security fencing & signage. Remove o…" at bounding box center [769, 495] width 748 height 21
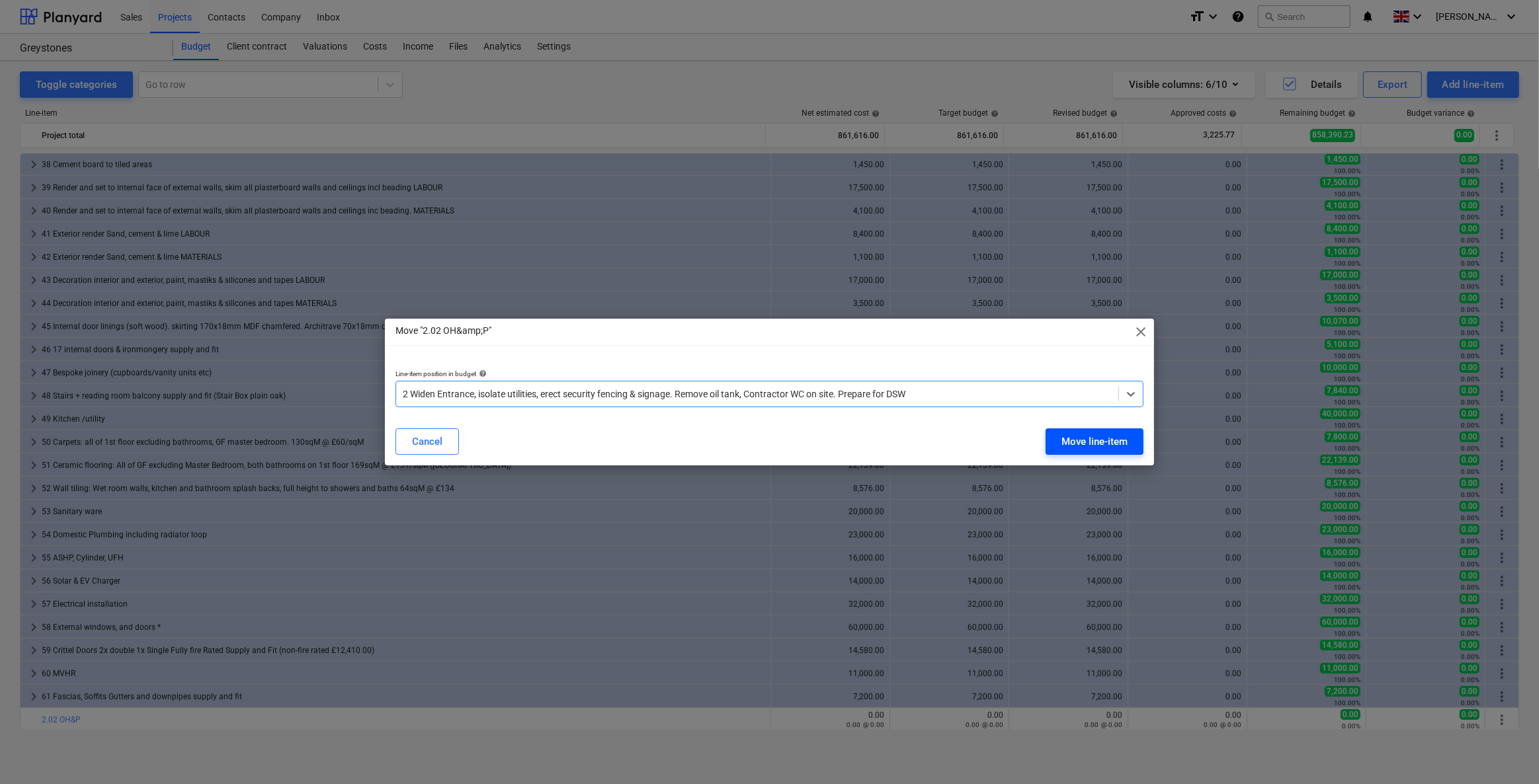
click at [1088, 443] on div "Move line-item" at bounding box center [1095, 441] width 66 height 17
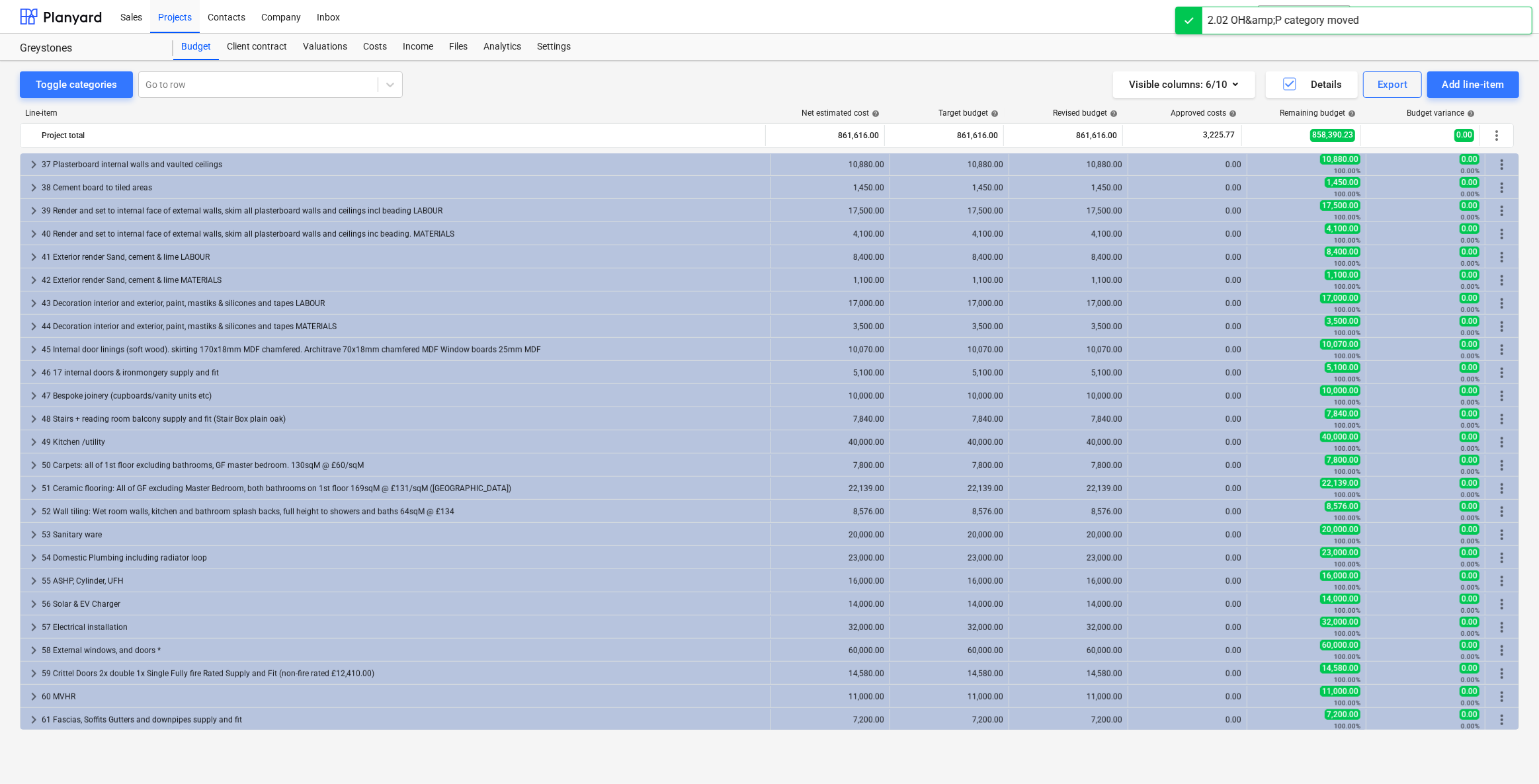
scroll to position [0, 0]
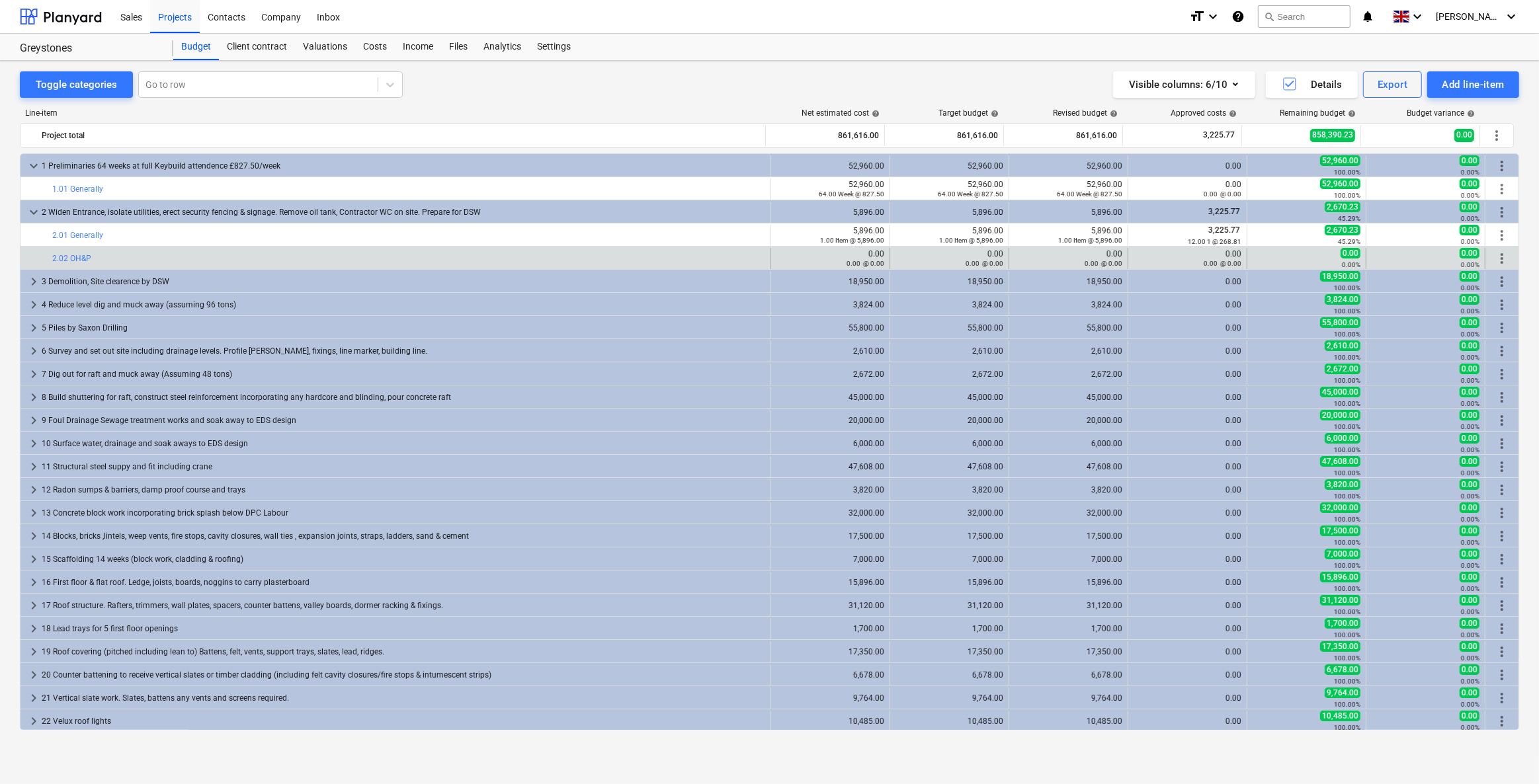
click at [1495, 256] on span "more_vert" at bounding box center [1501, 258] width 16 height 16
click at [1497, 256] on span "more_vert" at bounding box center [1501, 258] width 16 height 16
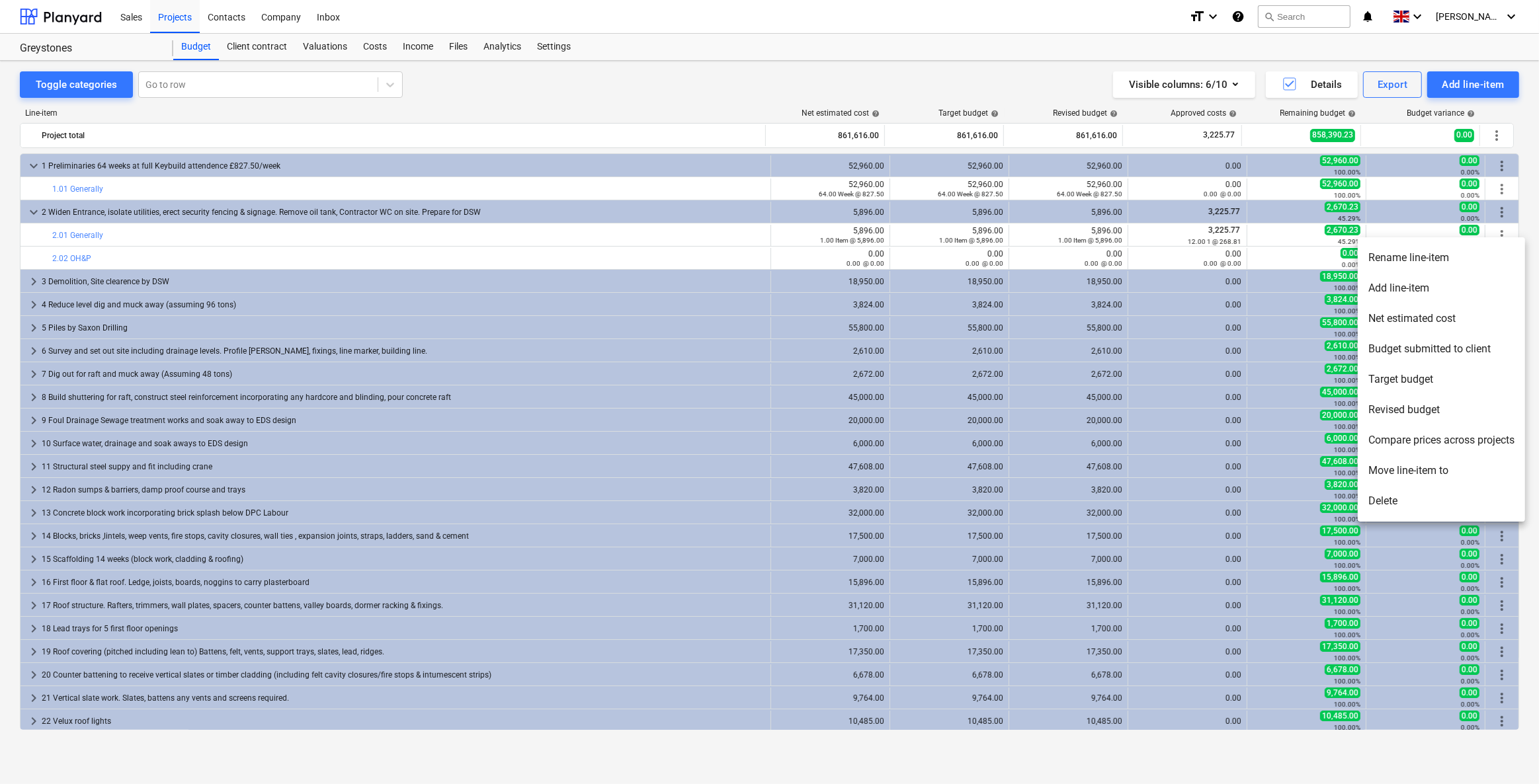
click at [1397, 500] on li "Delete" at bounding box center [1441, 501] width 167 height 30
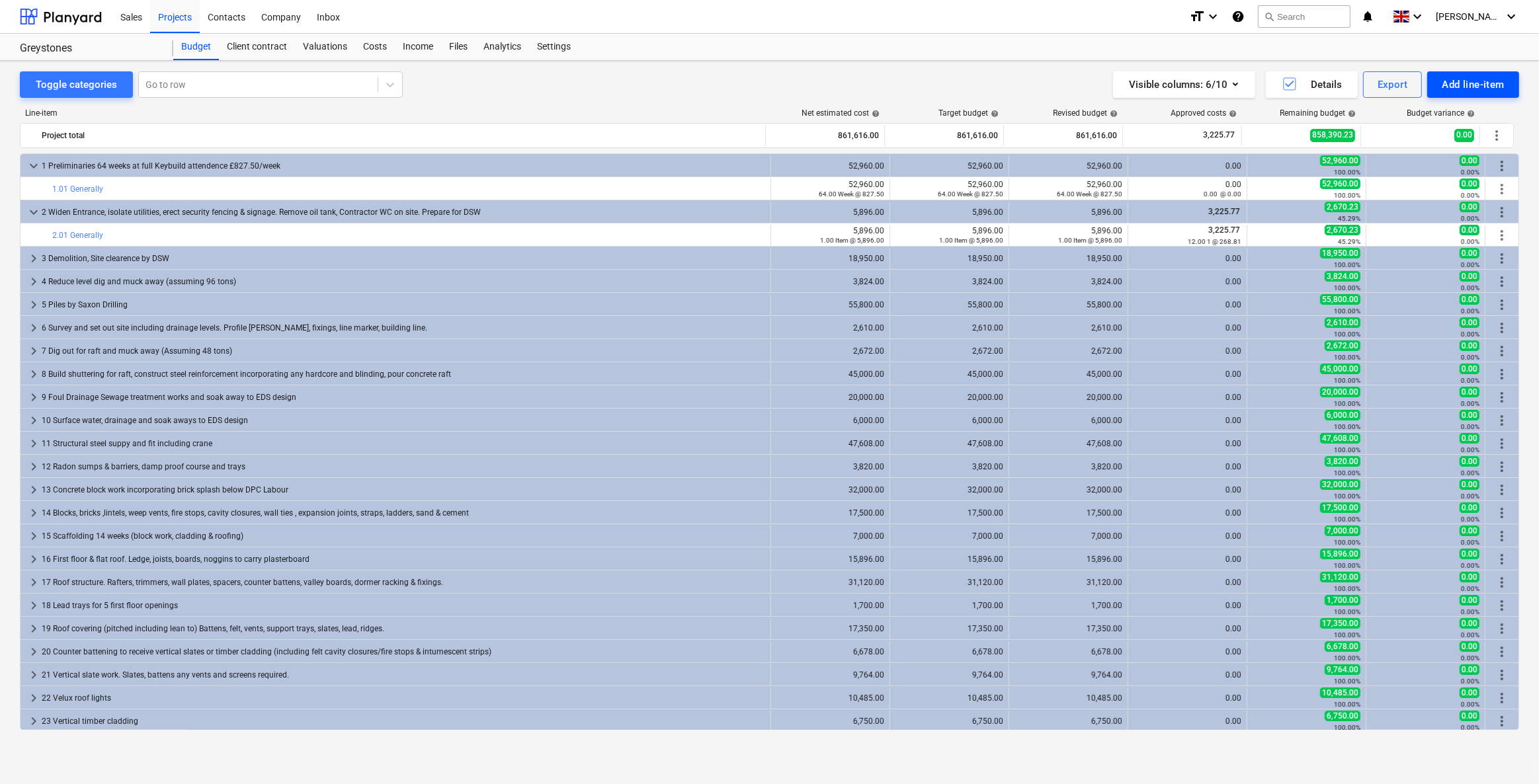
click at [1458, 82] on div "Add line-item" at bounding box center [1473, 84] width 63 height 17
click at [379, 47] on div at bounding box center [769, 392] width 1539 height 784
drag, startPoint x: 374, startPoint y: 47, endPoint x: 377, endPoint y: 55, distance: 8.5
click at [374, 47] on div "Costs" at bounding box center [375, 47] width 40 height 27
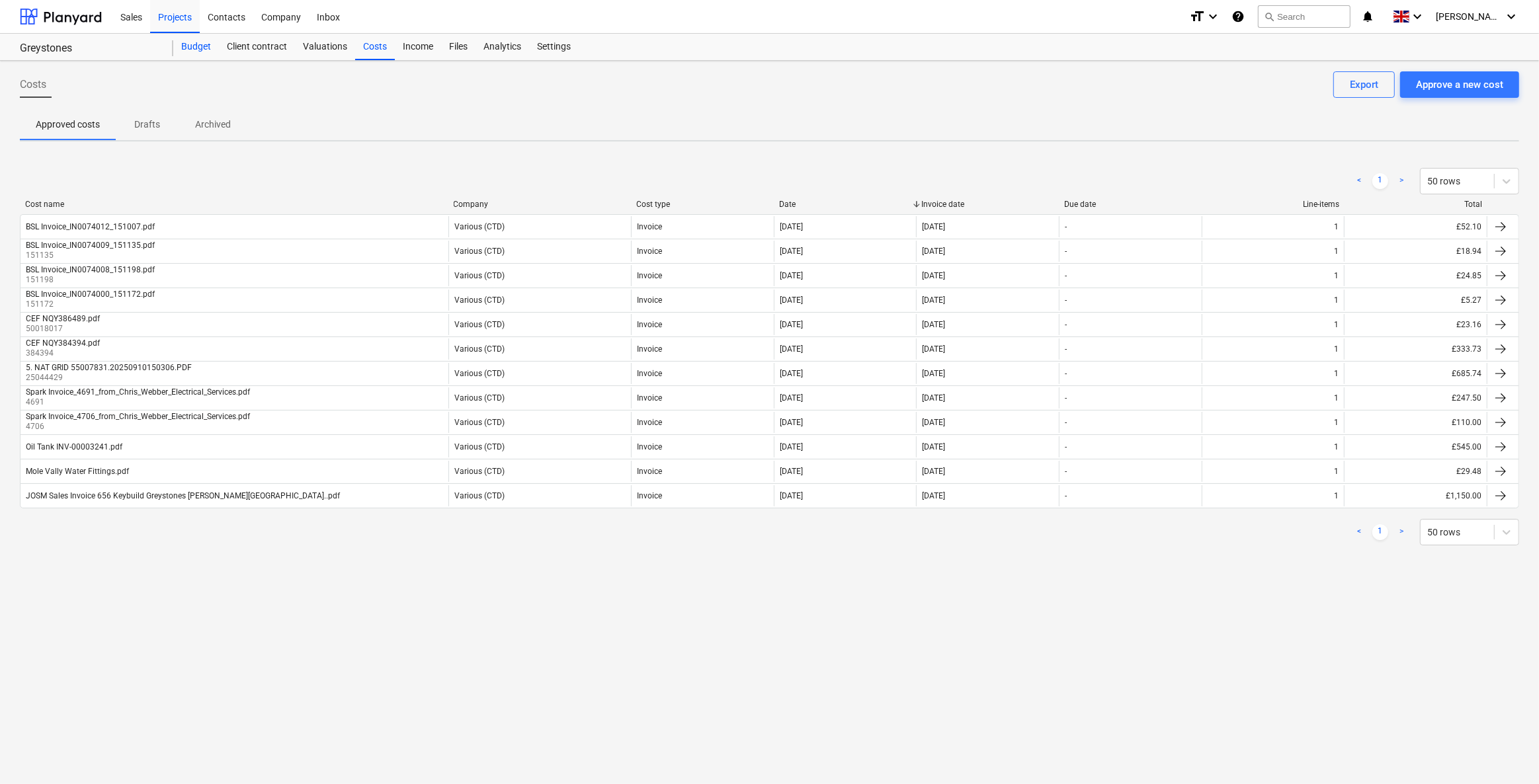
click at [184, 51] on div "Budget" at bounding box center [196, 47] width 46 height 27
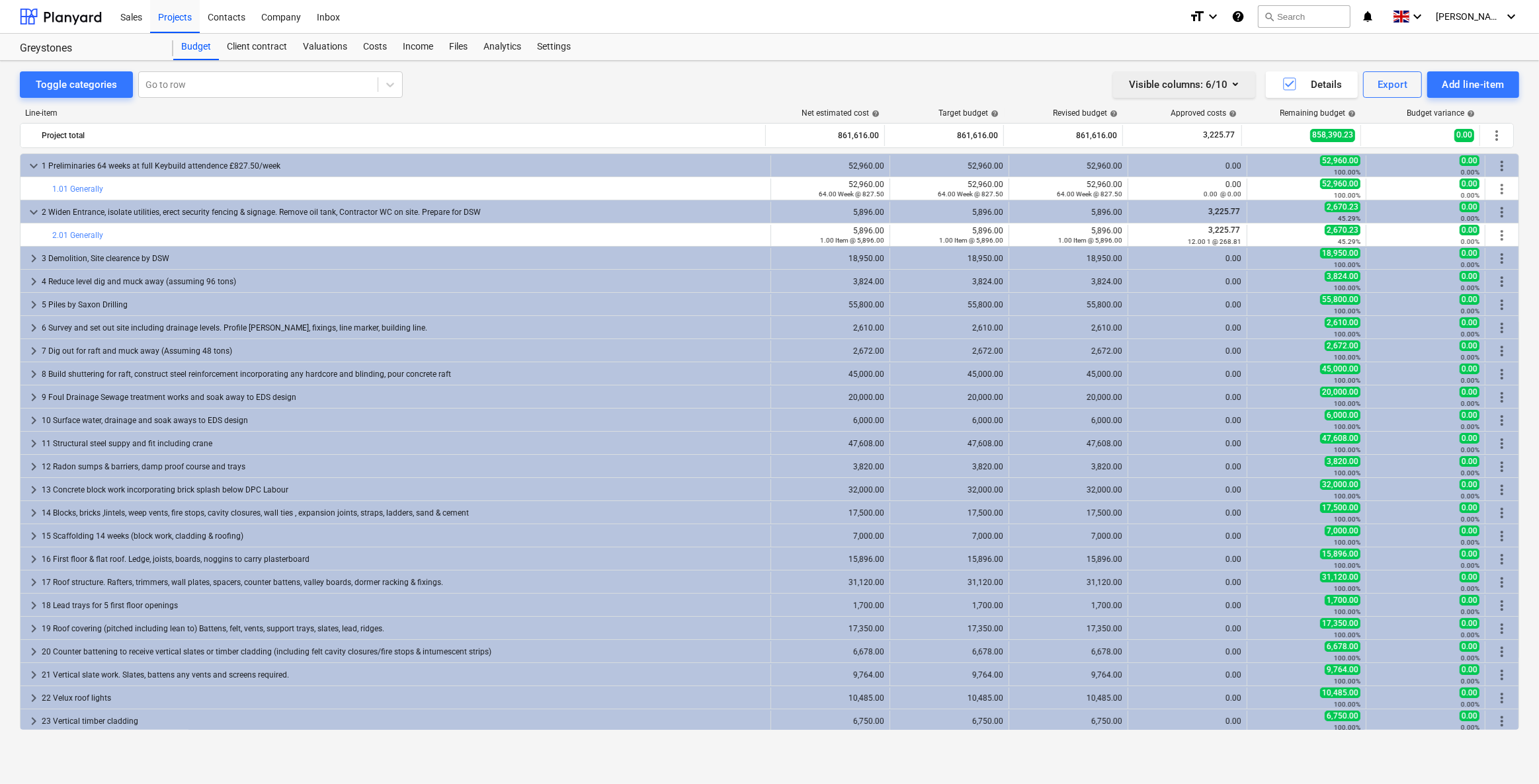
click at [1198, 83] on div "Visible columns : 6/10" at bounding box center [1184, 84] width 110 height 17
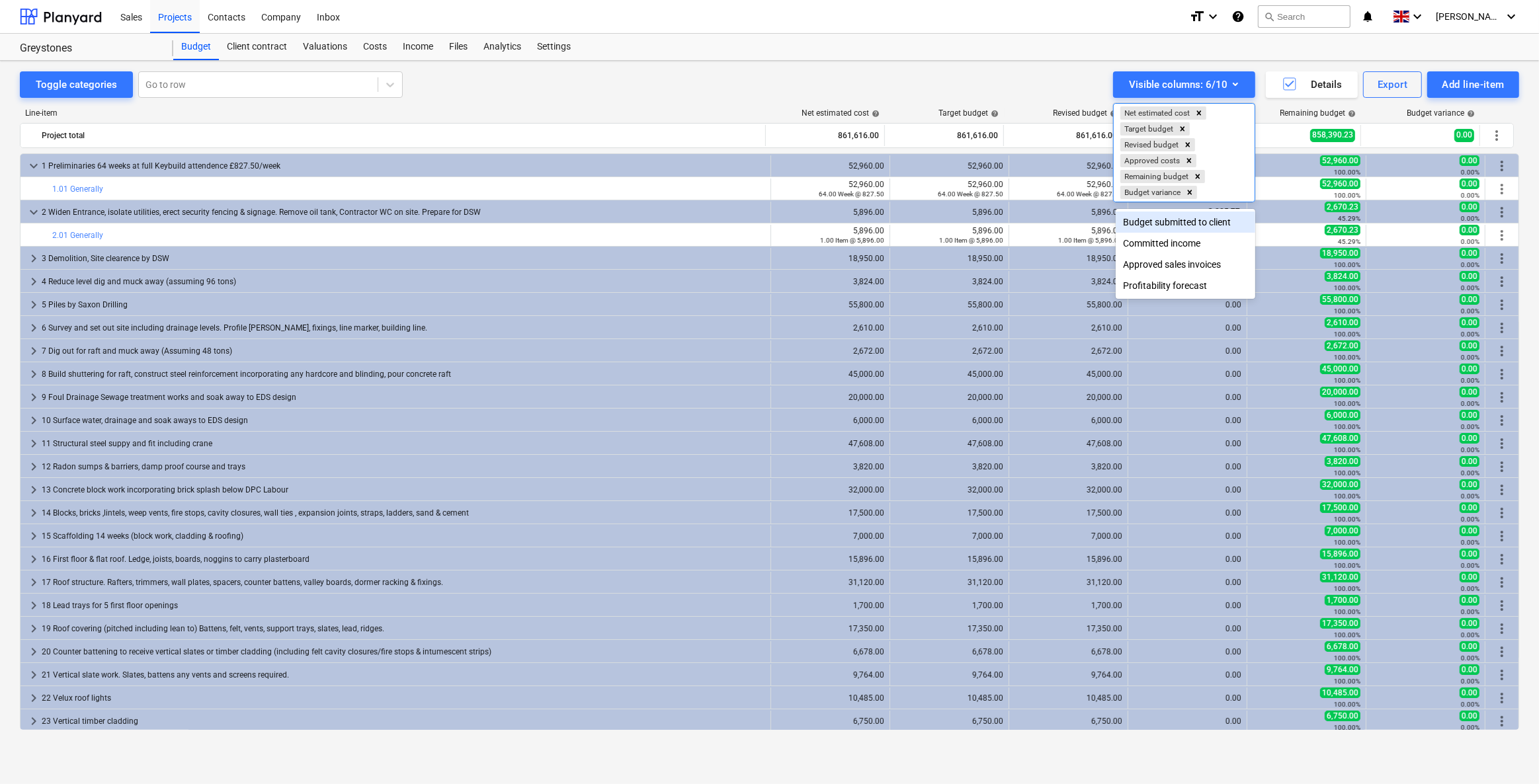
click at [1144, 225] on div "Budget submitted to client" at bounding box center [1186, 222] width 141 height 21
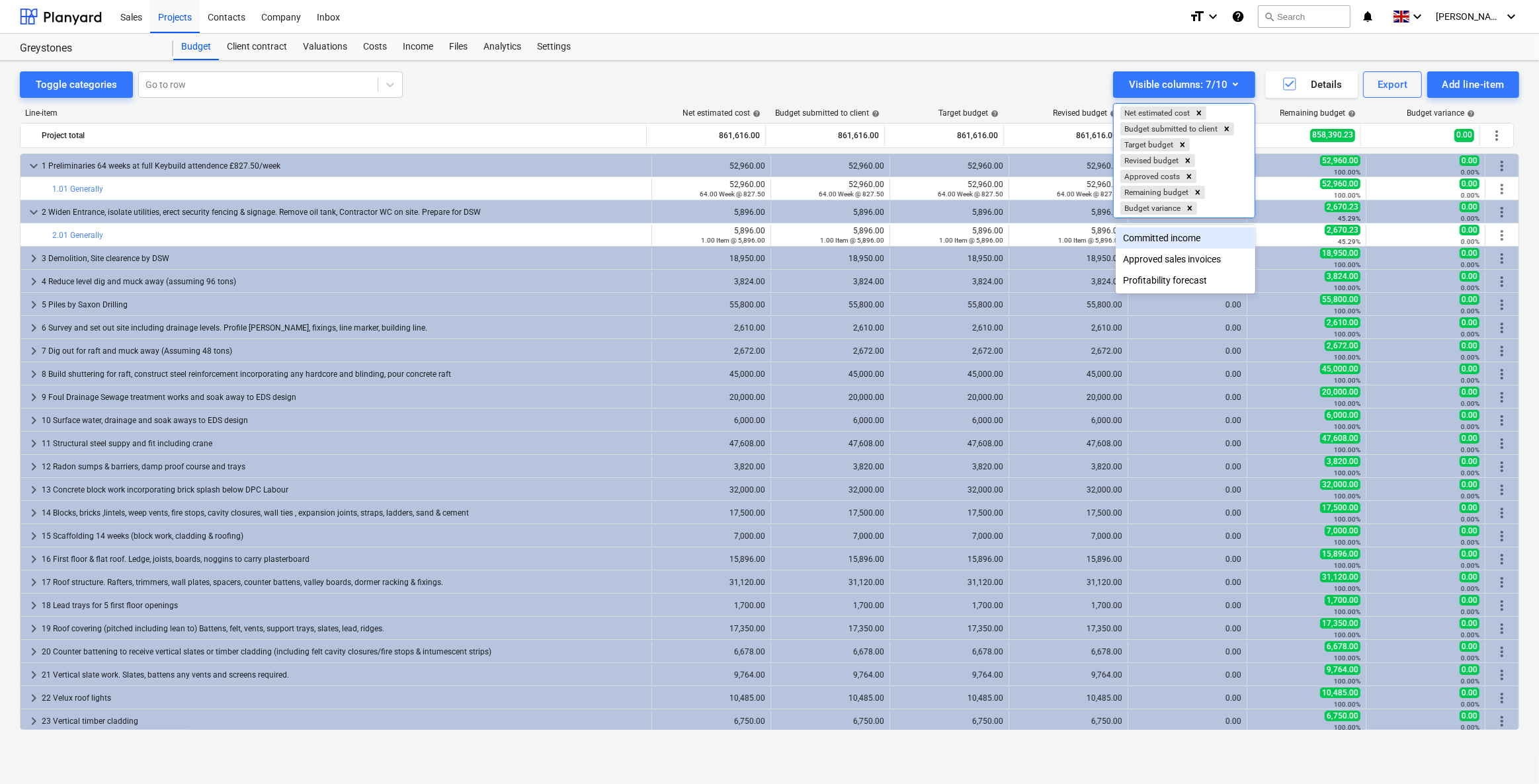
click at [1171, 239] on div "Committed income" at bounding box center [1186, 238] width 141 height 21
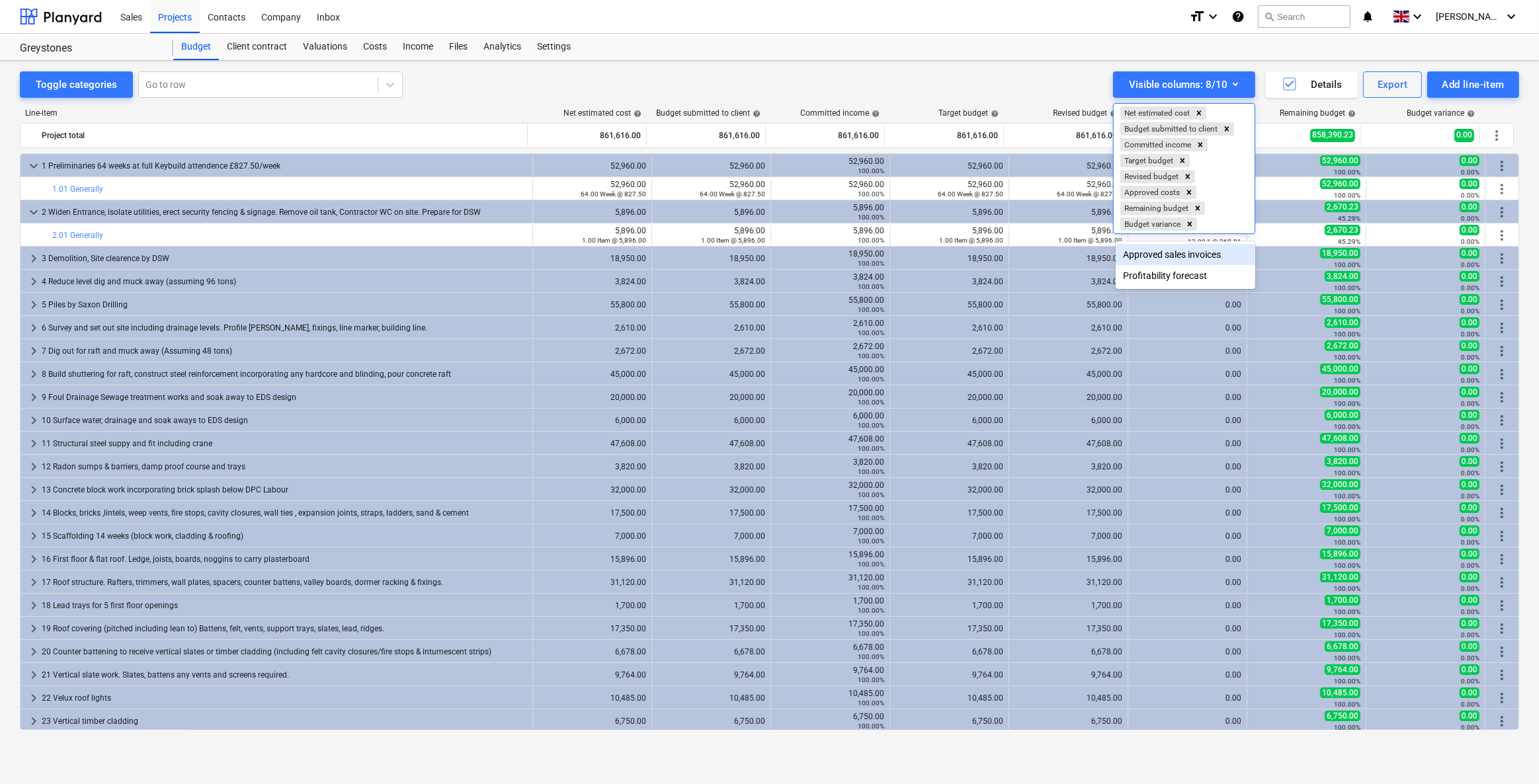
click at [1167, 254] on div "Approved sales invoices" at bounding box center [1186, 254] width 141 height 21
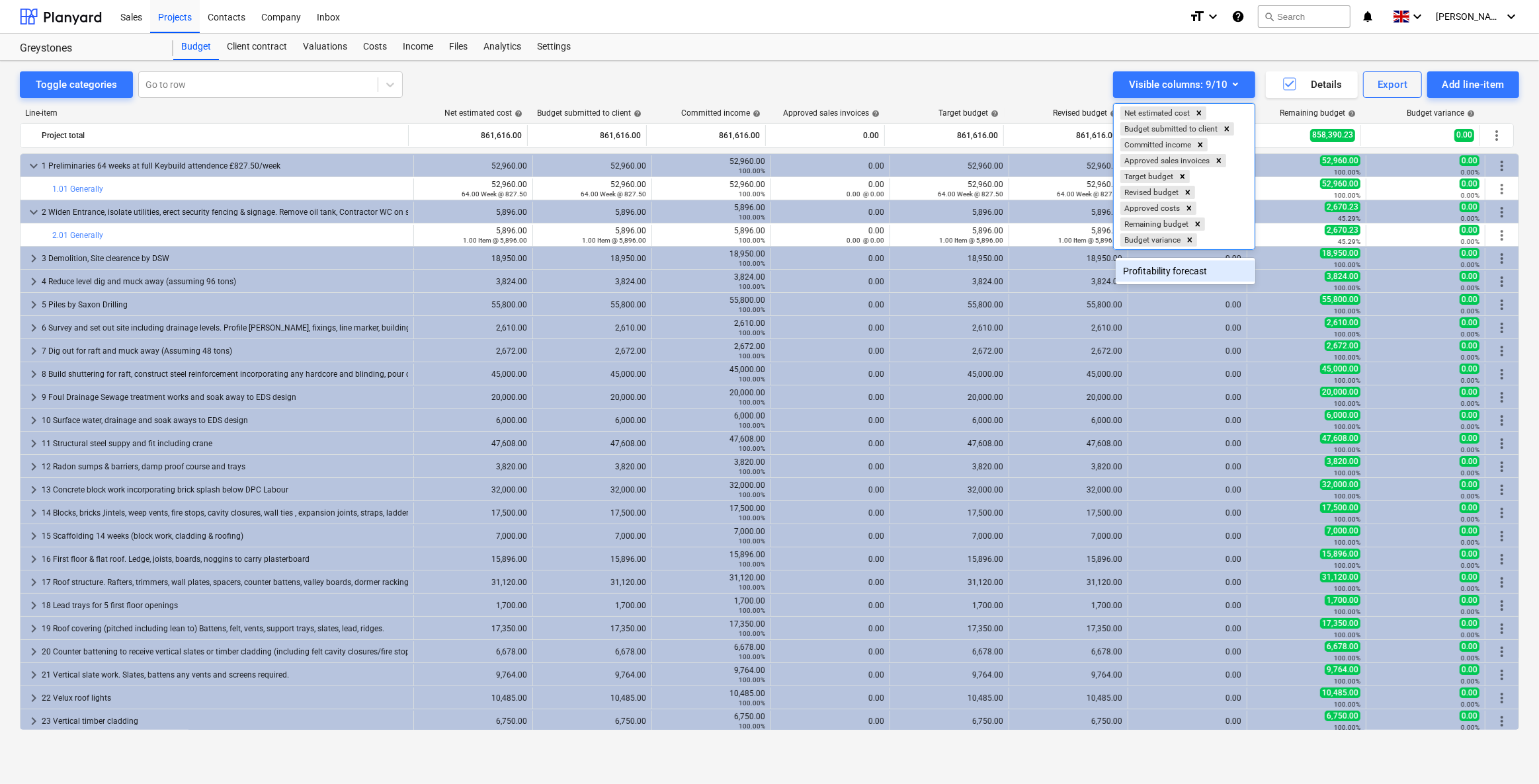
click at [1160, 272] on div "Profitability forecast" at bounding box center [1186, 271] width 141 height 21
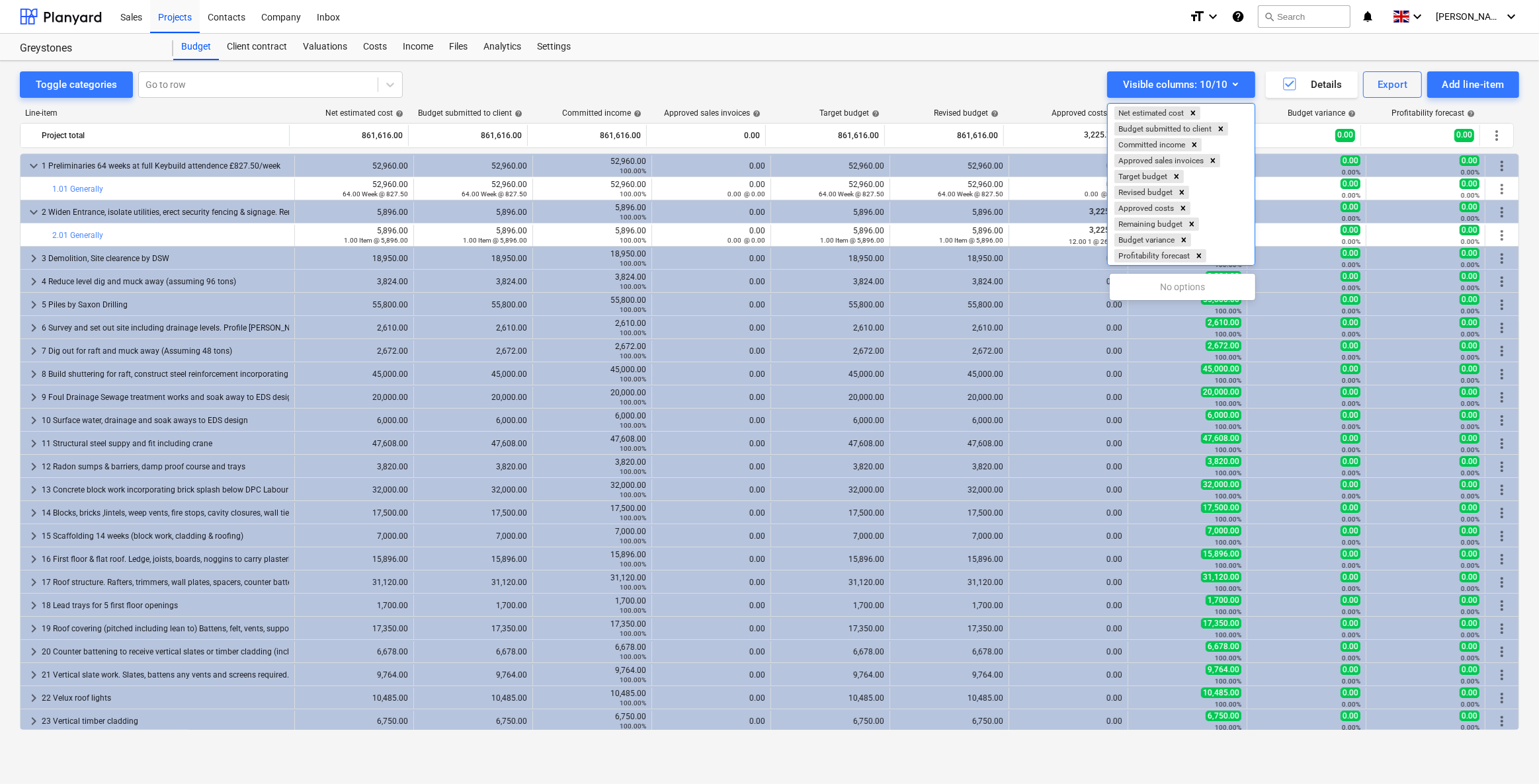
click at [991, 80] on div at bounding box center [769, 392] width 1539 height 784
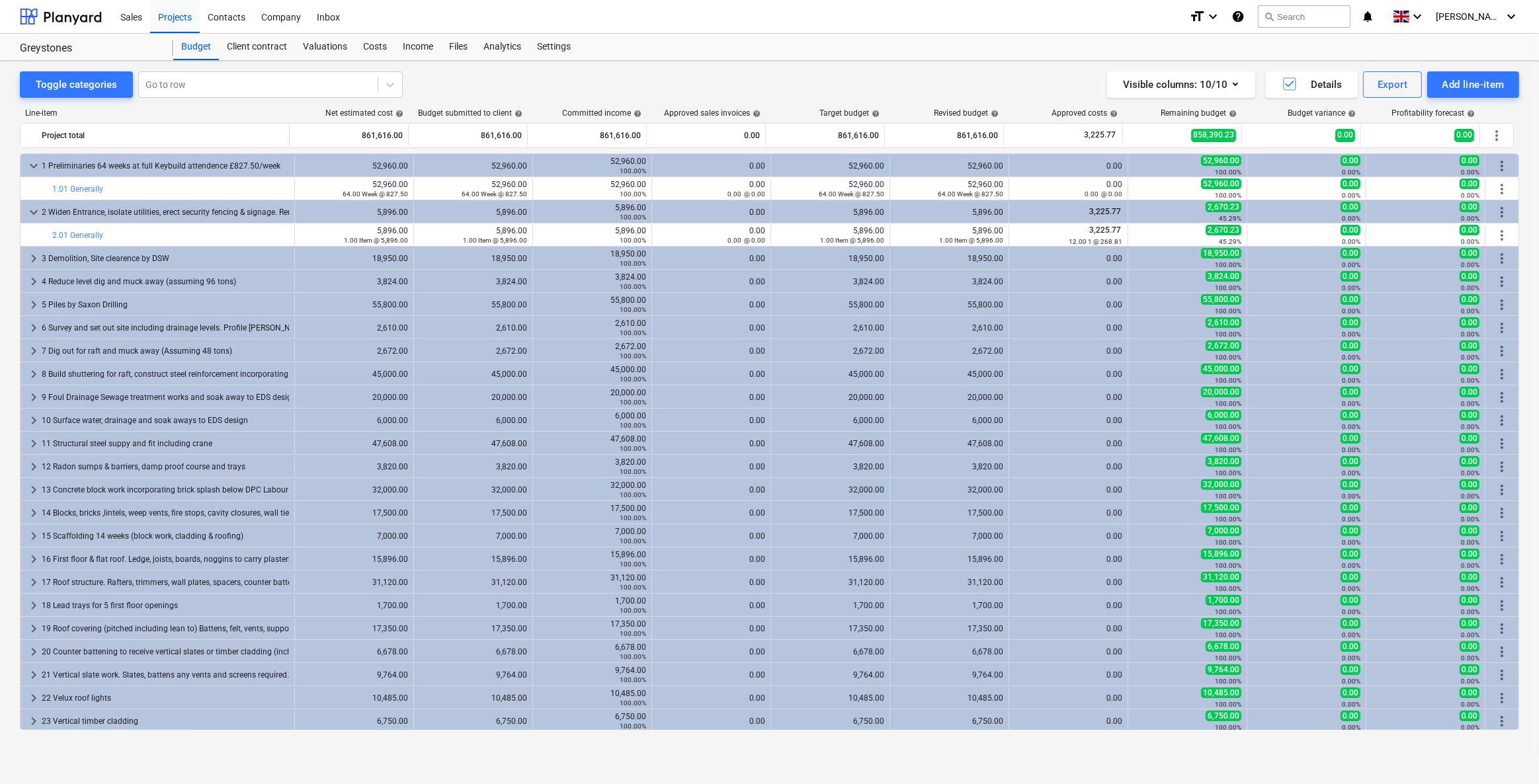
drag, startPoint x: 1453, startPoint y: 117, endPoint x: 1425, endPoint y: 112, distance: 28.4
click at [1425, 112] on div "Profitability forecast help" at bounding box center [1433, 113] width 84 height 9
click at [1186, 89] on div "Visible columns : 10/10" at bounding box center [1181, 84] width 117 height 17
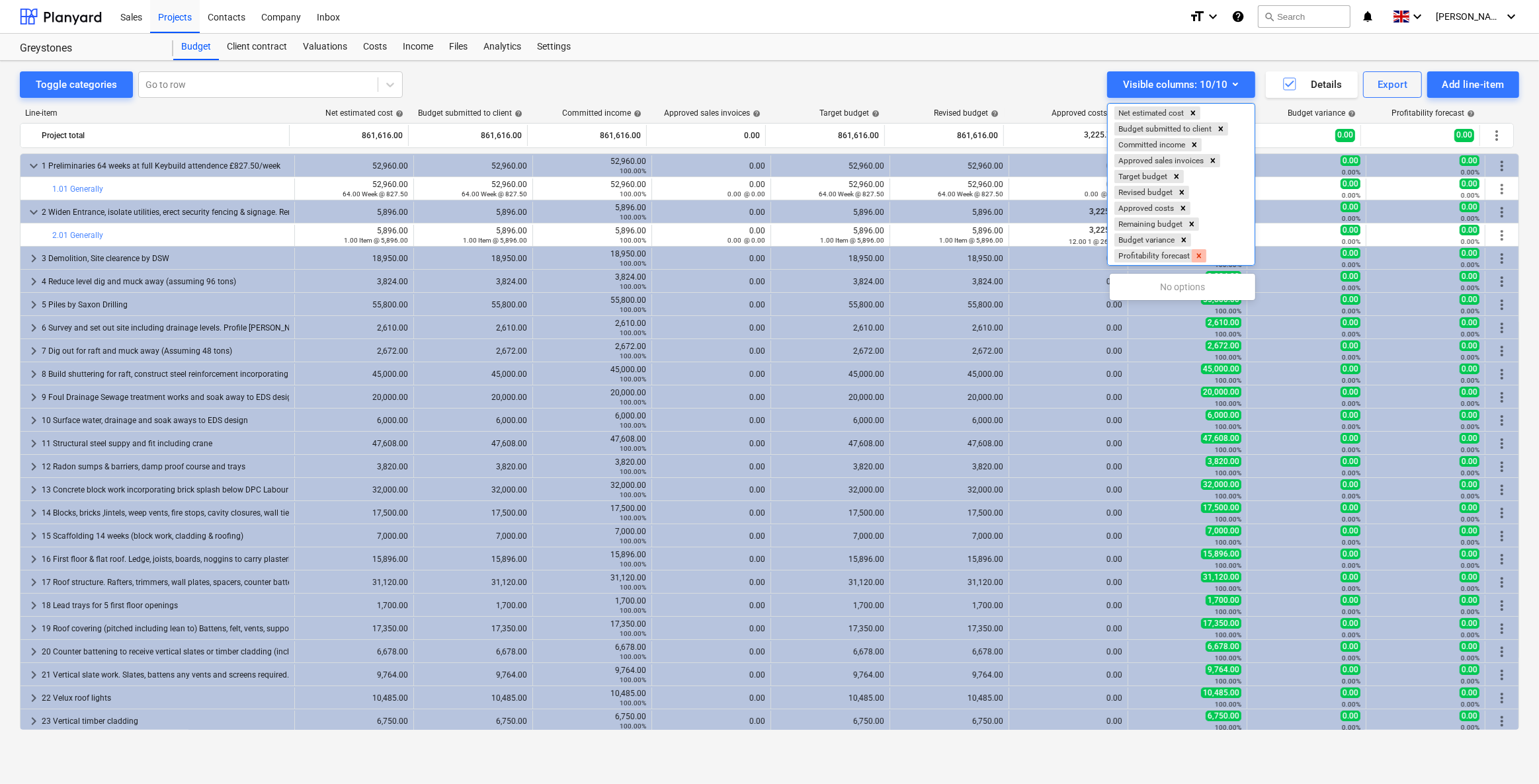
click at [1199, 258] on icon "Remove Profitability forecast" at bounding box center [1199, 255] width 5 height 5
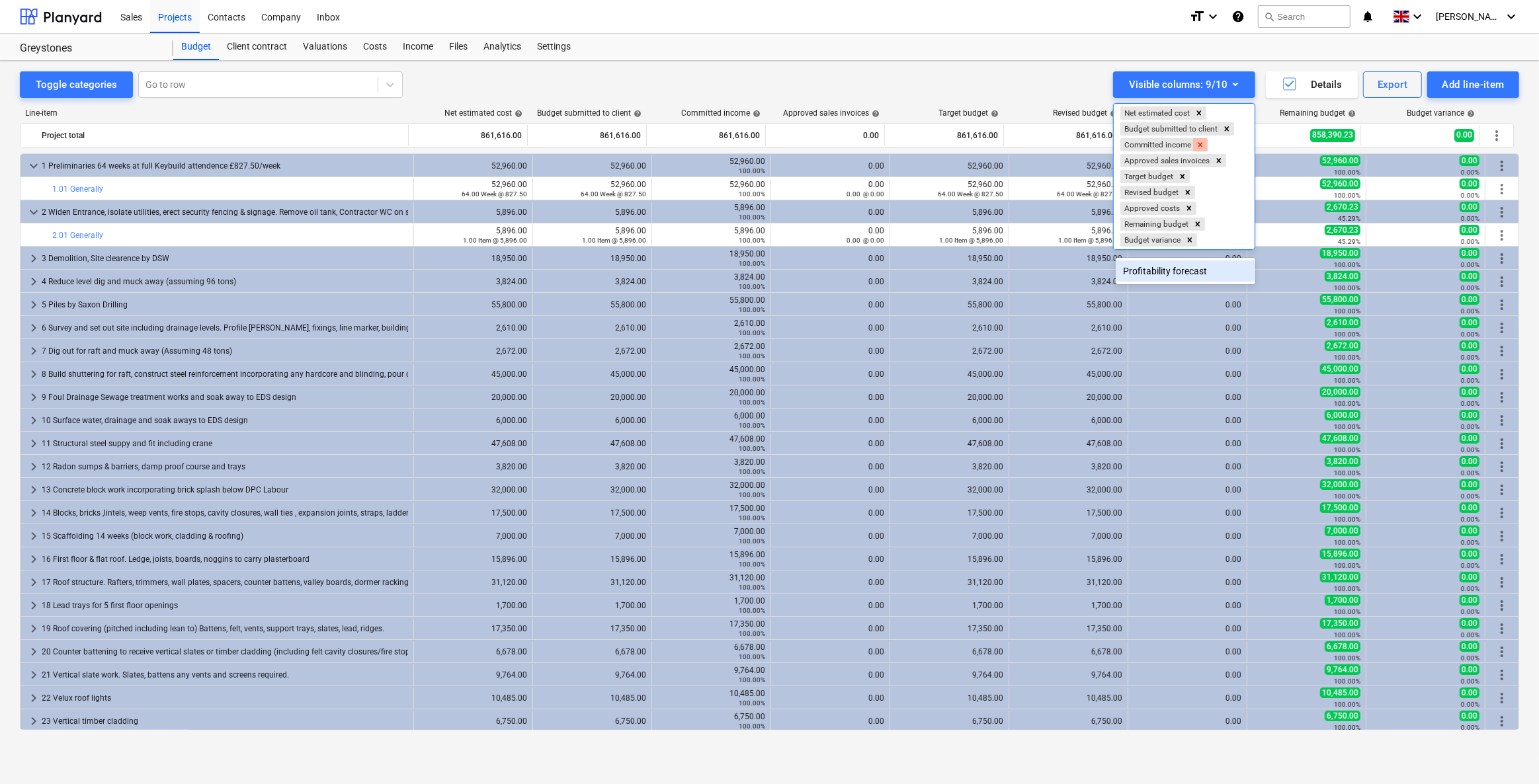
click at [1201, 142] on icon "Remove Committed income" at bounding box center [1200, 144] width 5 height 5
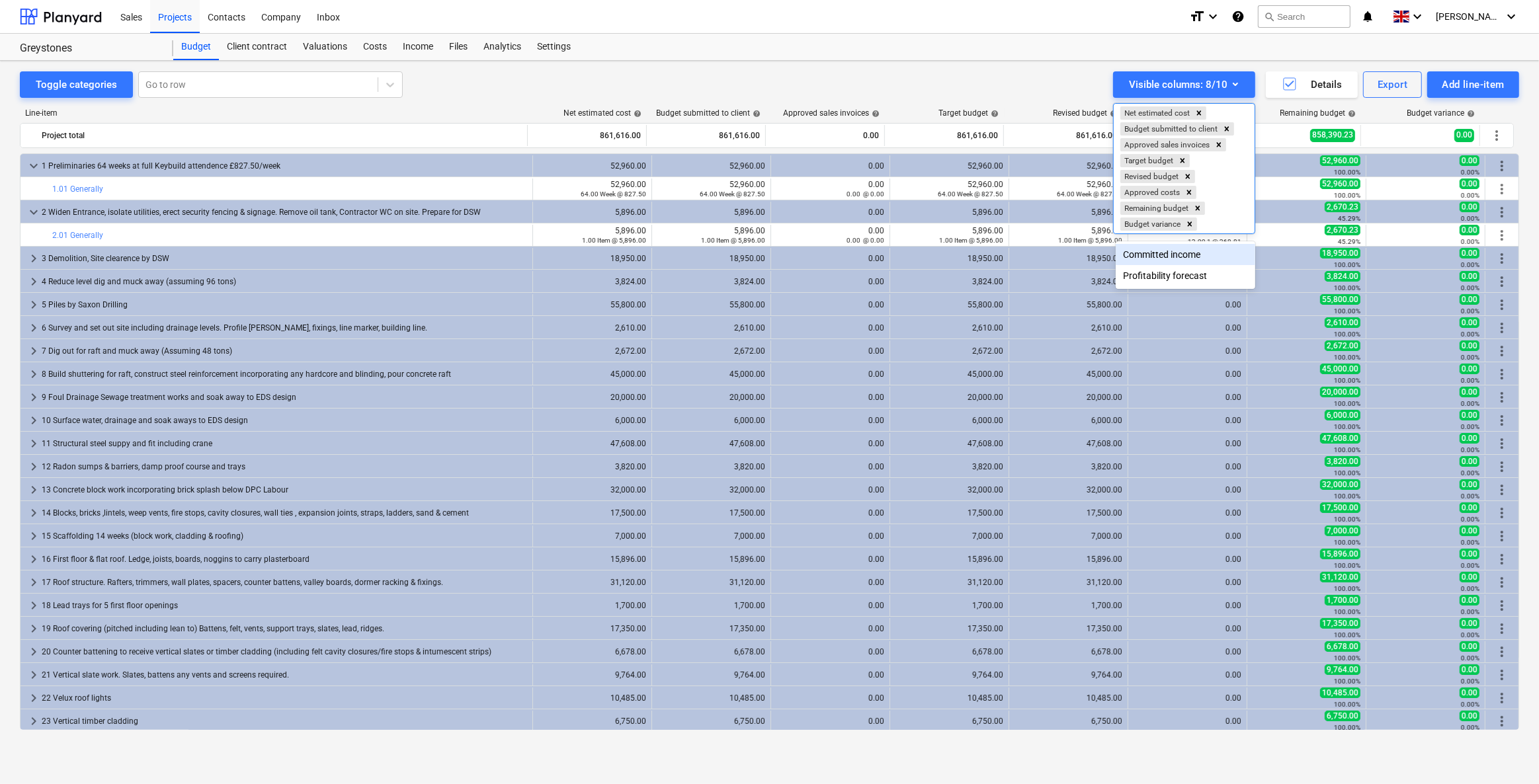
click at [921, 83] on div at bounding box center [769, 392] width 1539 height 784
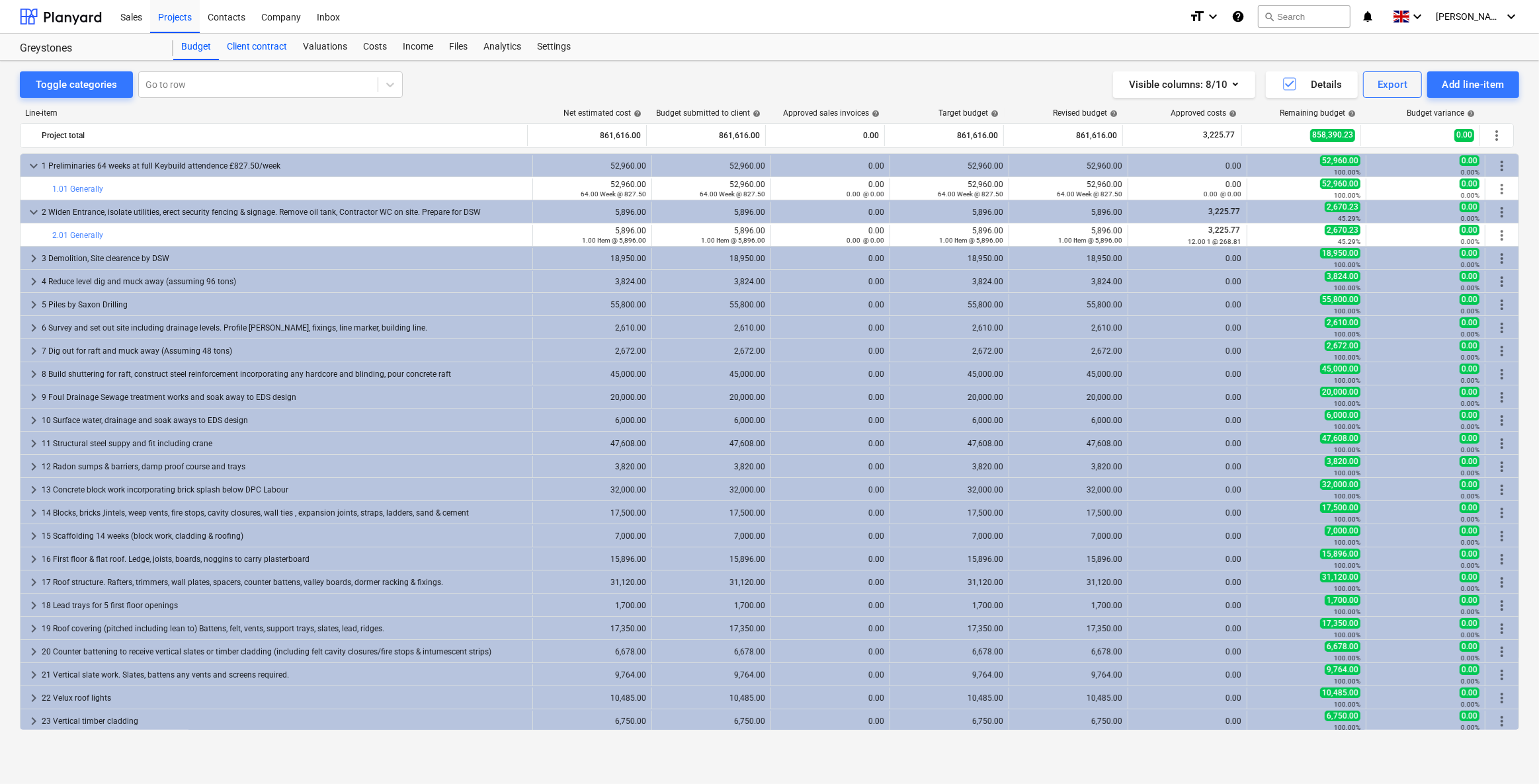
click at [277, 47] on div "Client contract" at bounding box center [257, 47] width 76 height 27
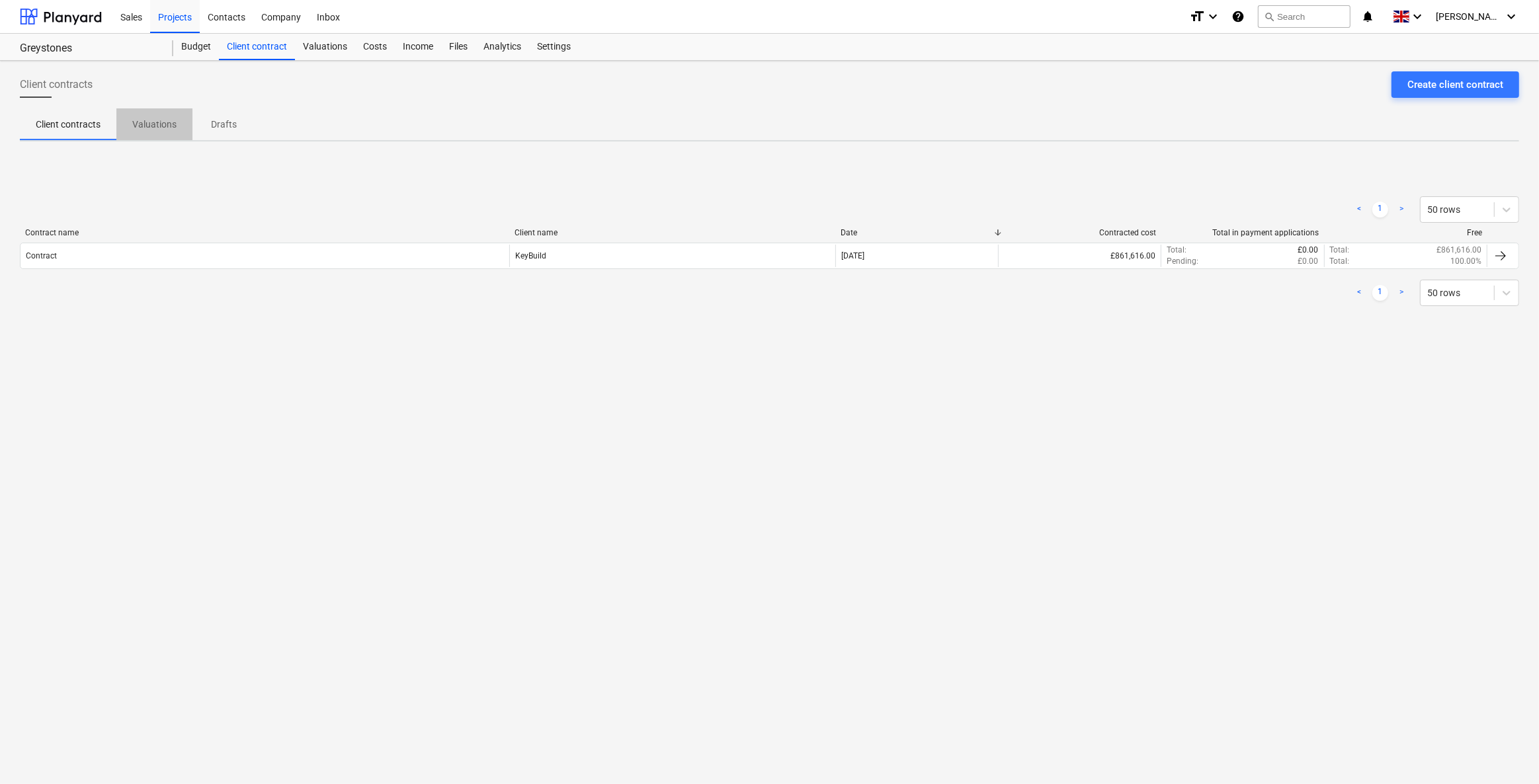
click at [148, 125] on p "Valuations" at bounding box center [154, 124] width 45 height 14
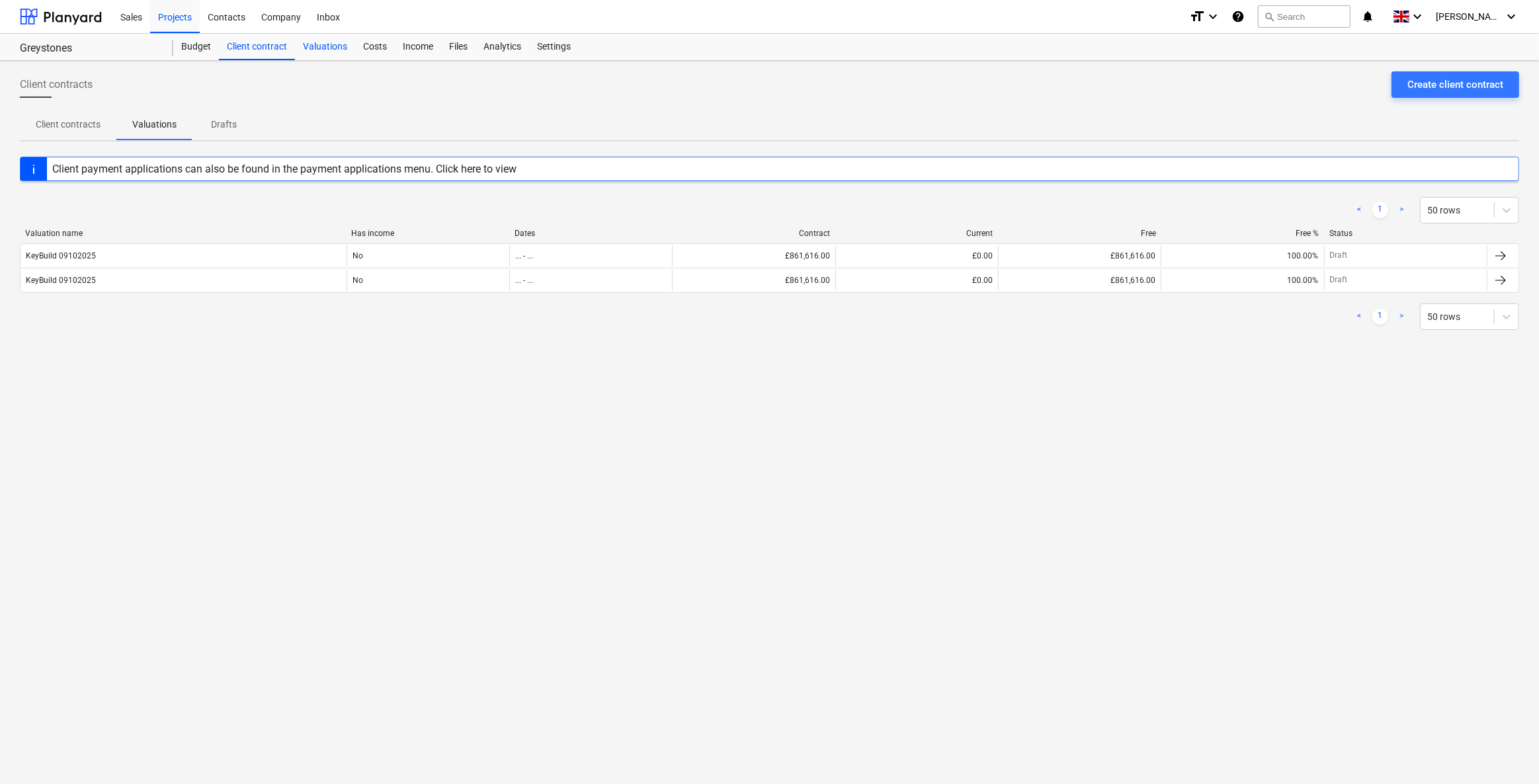
click at [319, 41] on div "Valuations" at bounding box center [325, 47] width 60 height 27
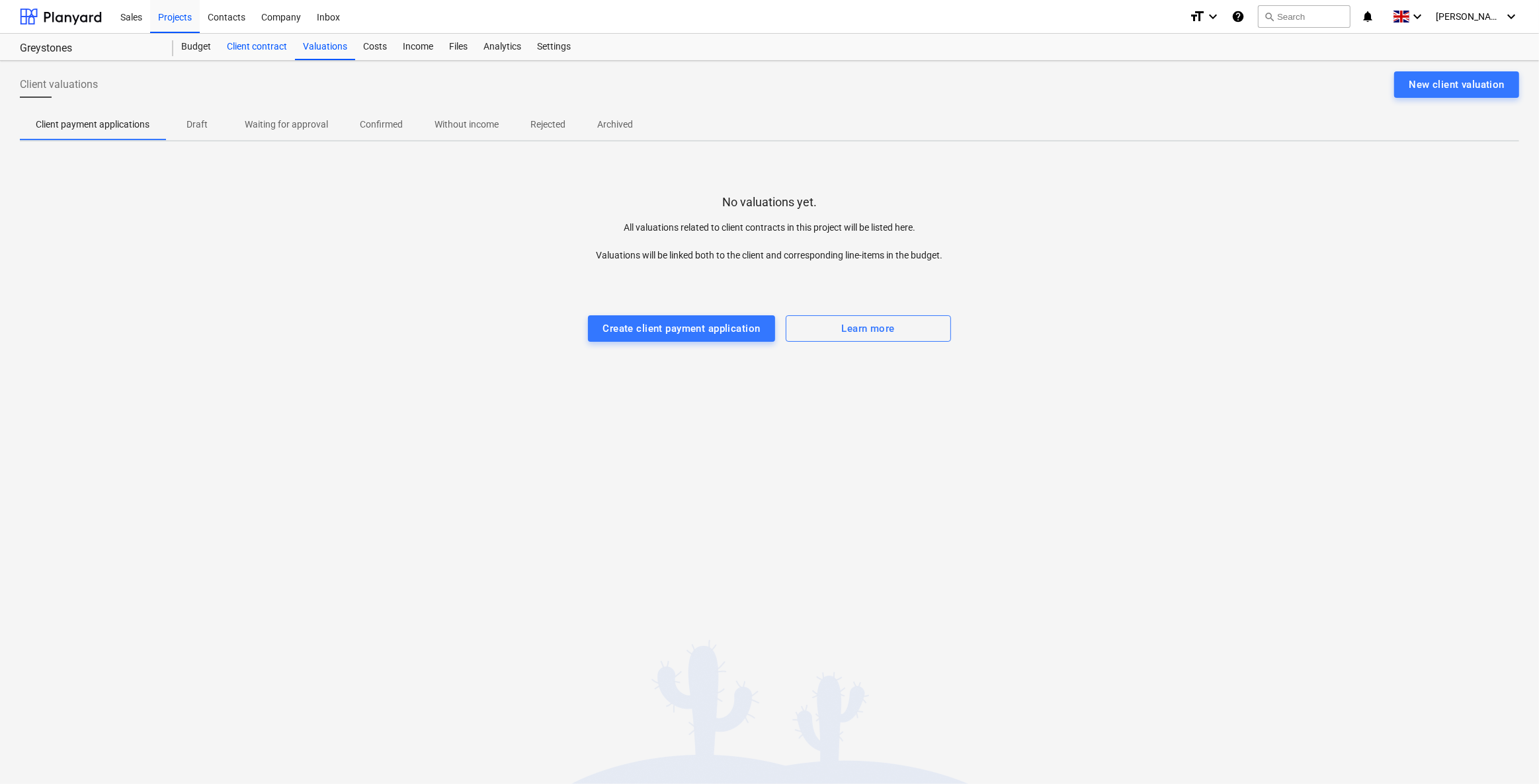
click at [243, 43] on div "Client contract" at bounding box center [257, 47] width 76 height 27
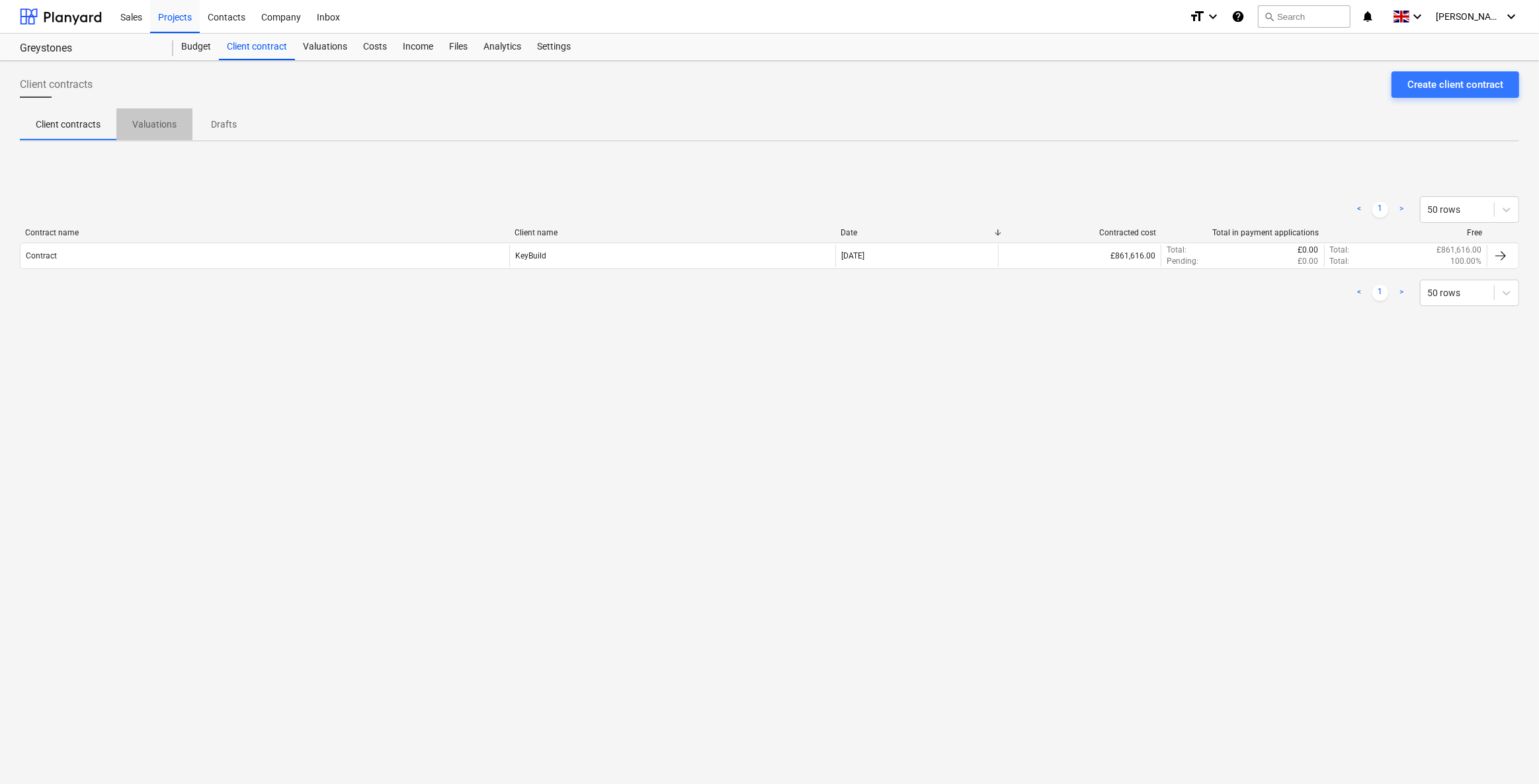
click at [166, 129] on p "Valuations" at bounding box center [154, 124] width 45 height 14
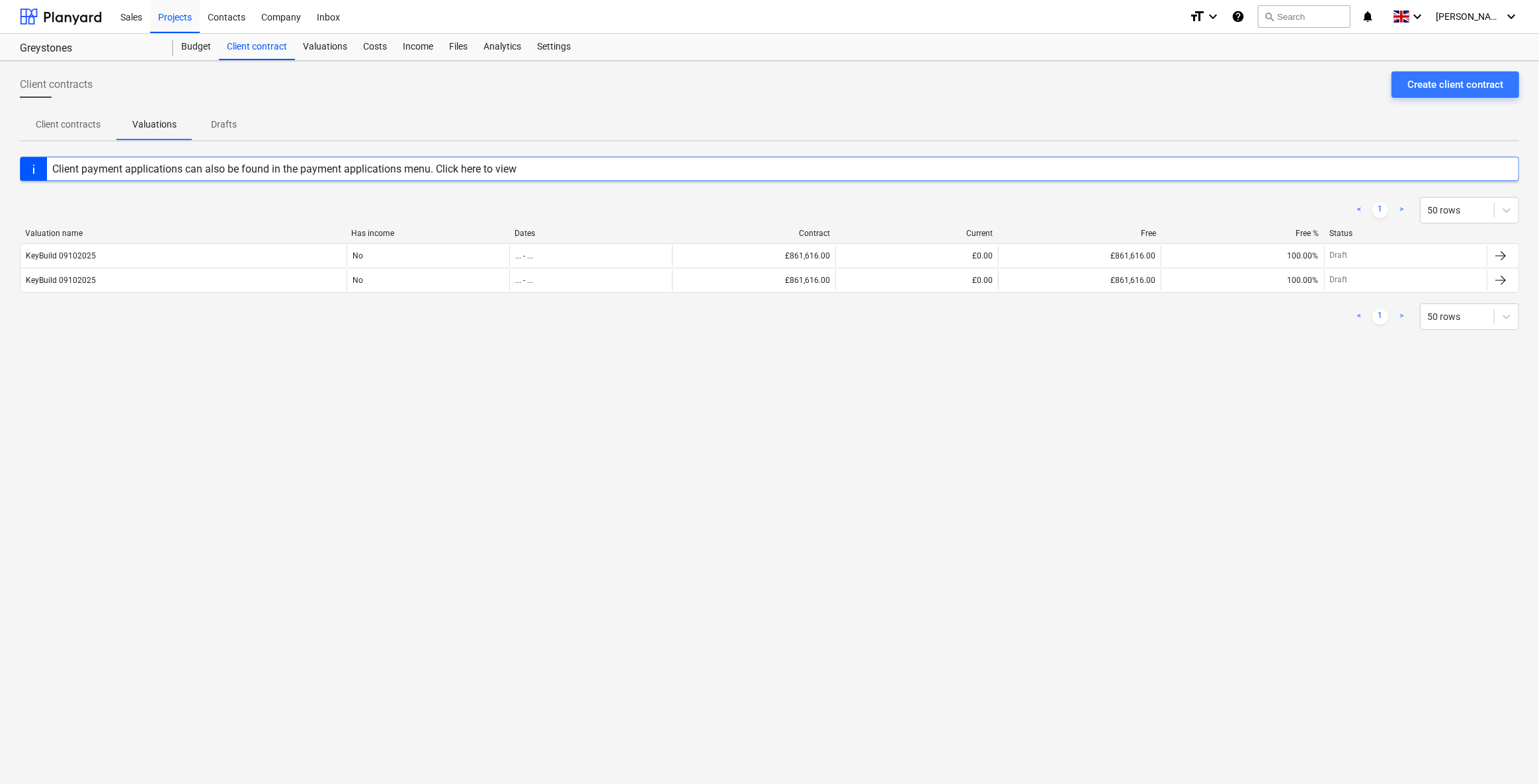
click at [221, 128] on p "Drafts" at bounding box center [223, 124] width 31 height 14
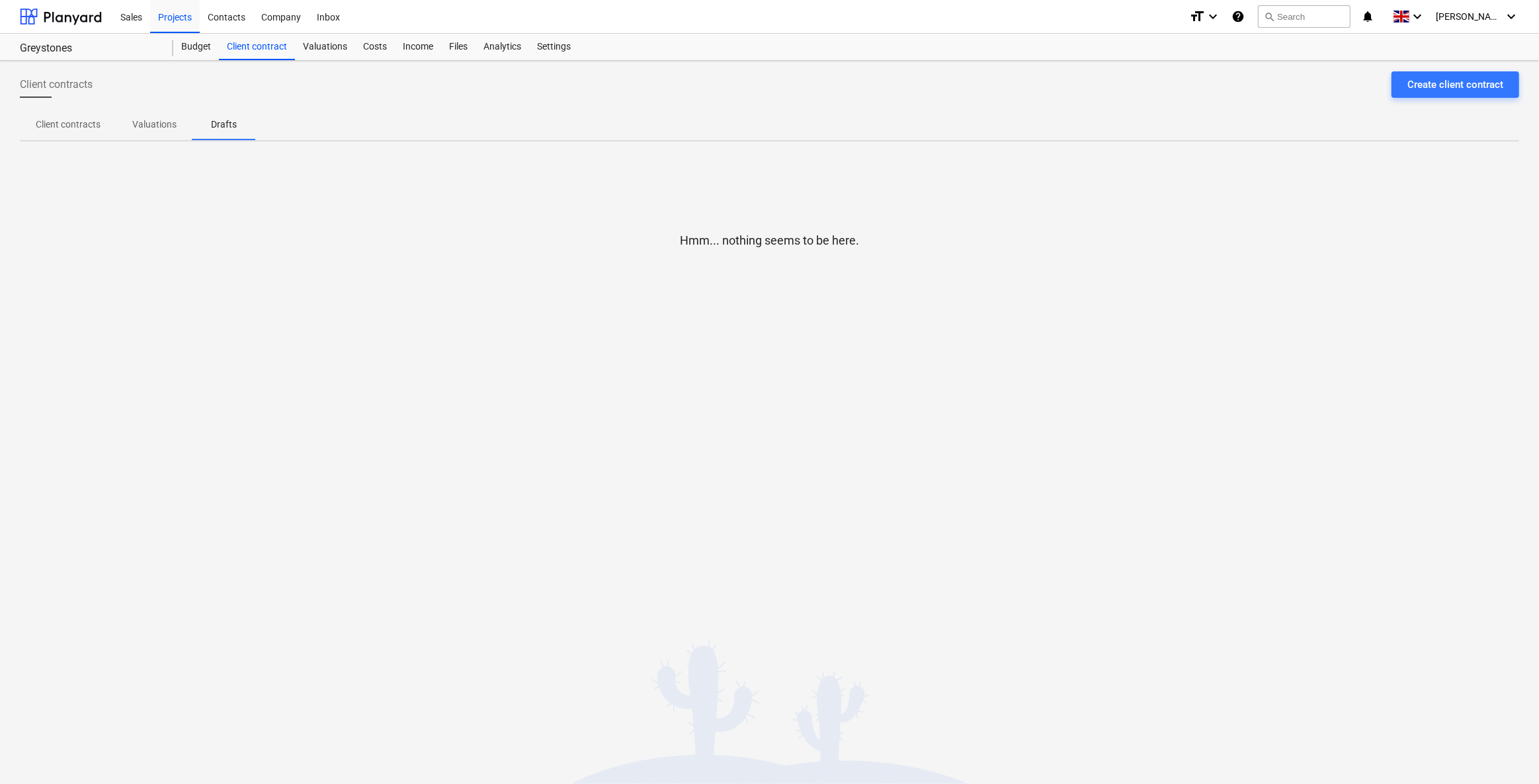
click at [170, 123] on p "Valuations" at bounding box center [154, 124] width 45 height 14
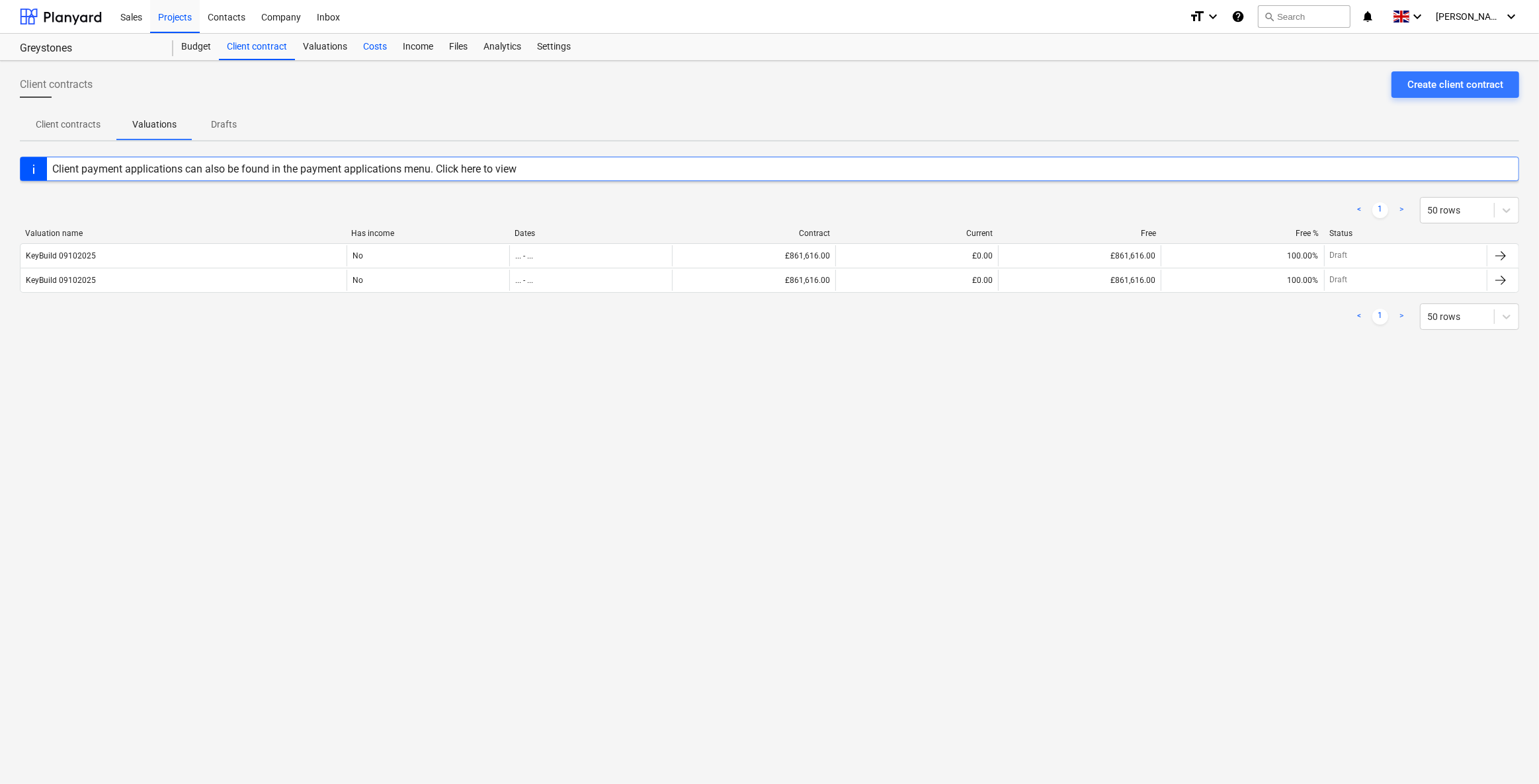
click at [369, 52] on div "Costs" at bounding box center [375, 47] width 40 height 27
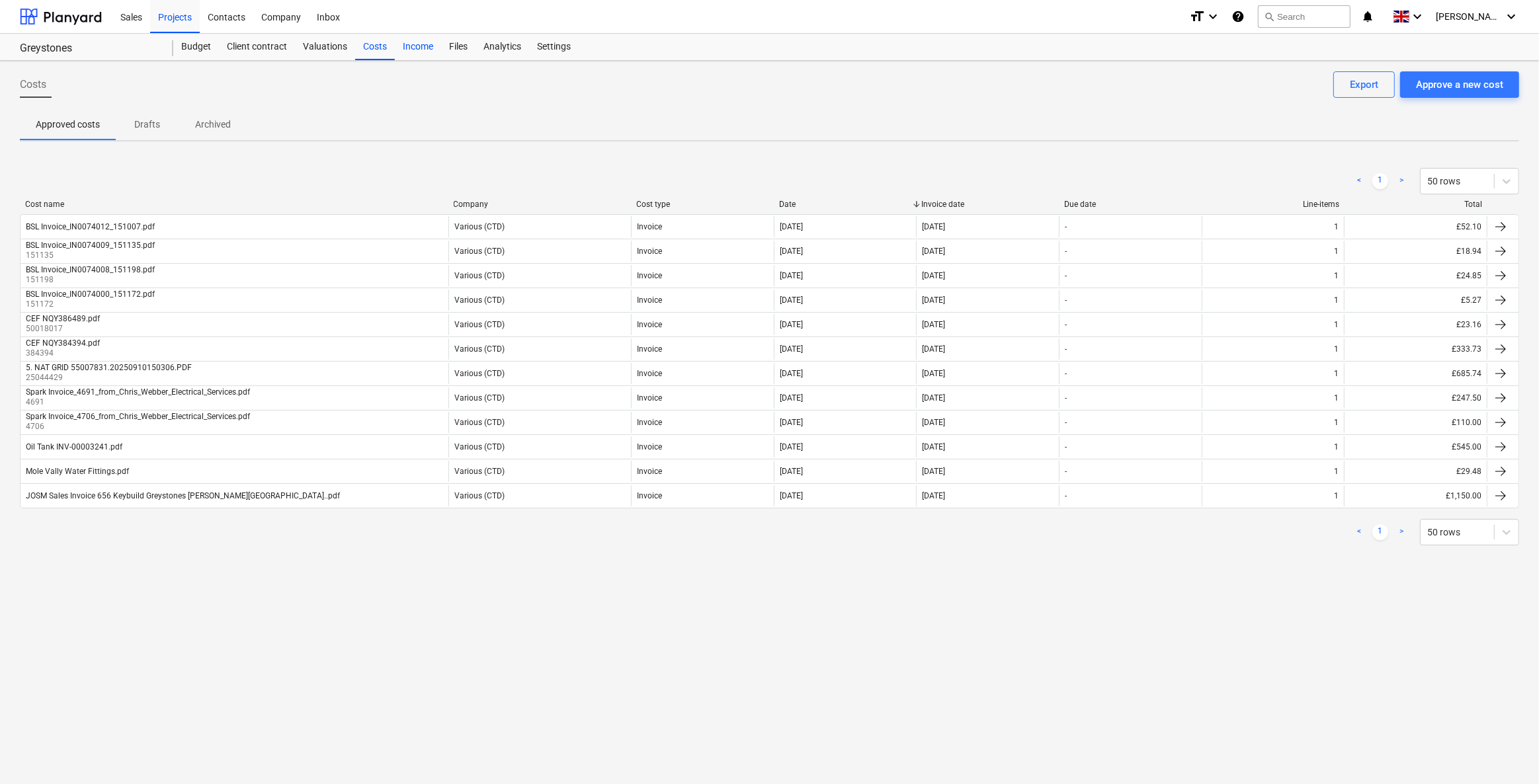
click at [421, 48] on div "Income" at bounding box center [418, 47] width 47 height 27
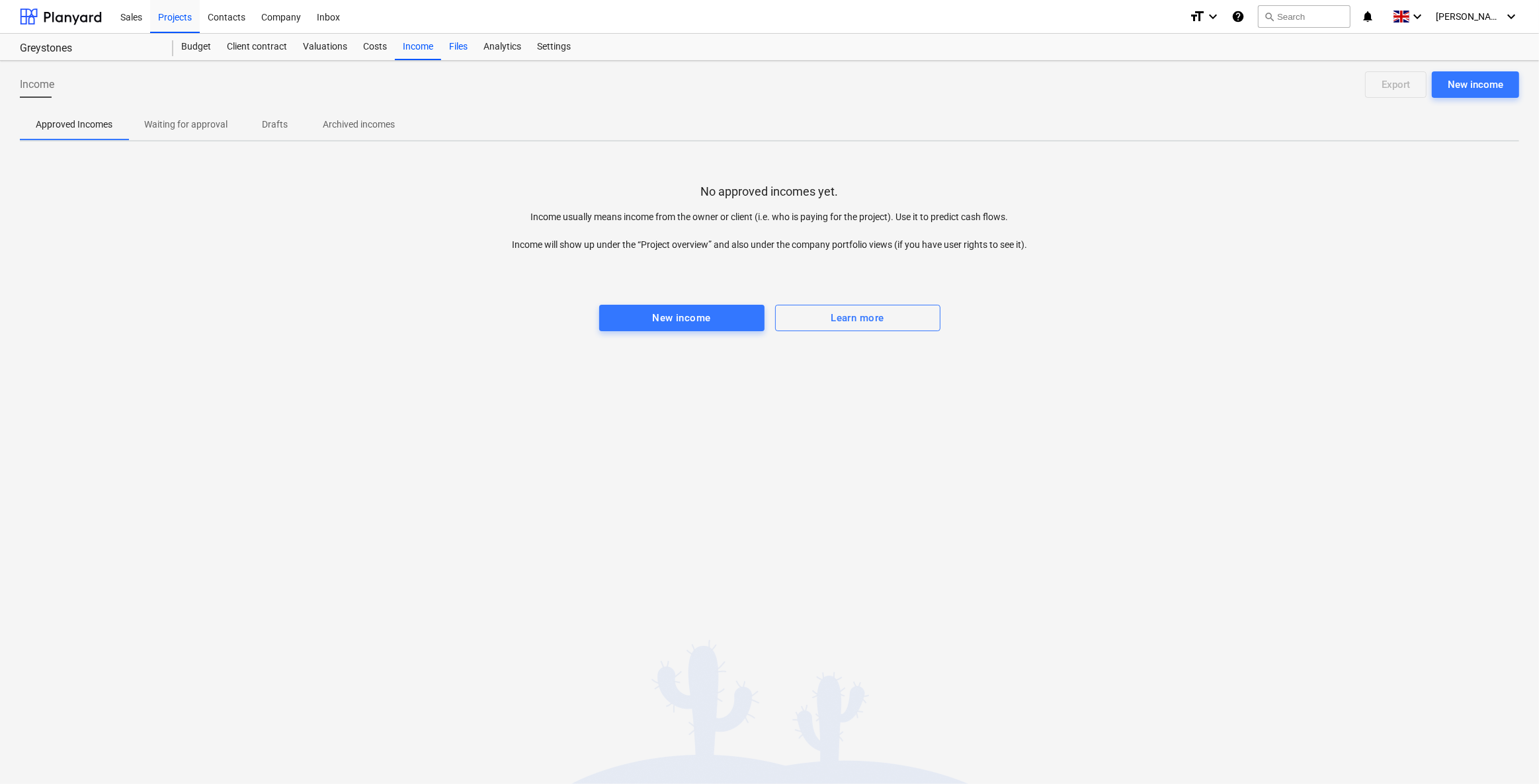
click at [452, 47] on div "Files" at bounding box center [459, 47] width 34 height 27
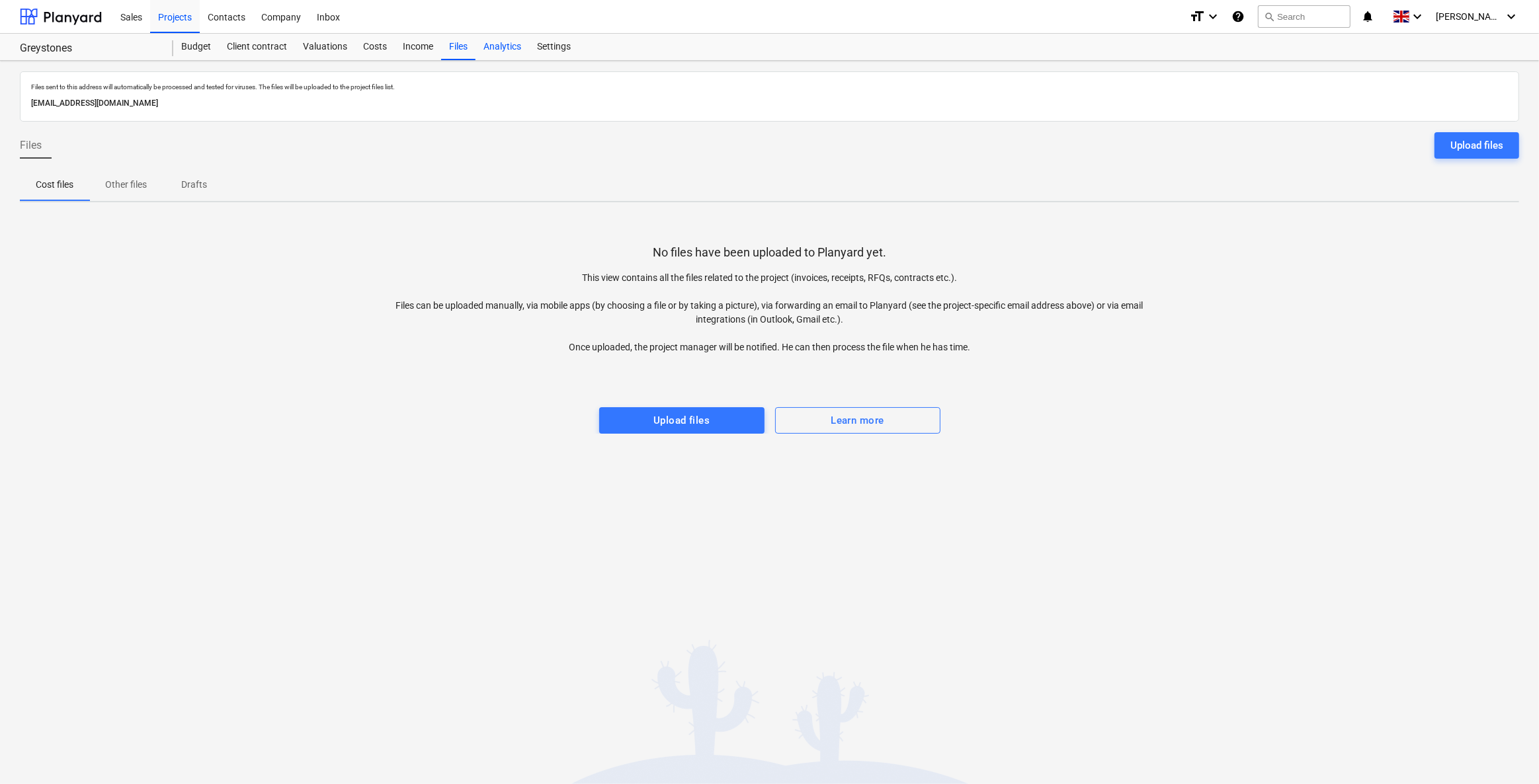
click at [496, 46] on div "Analytics" at bounding box center [502, 47] width 53 height 27
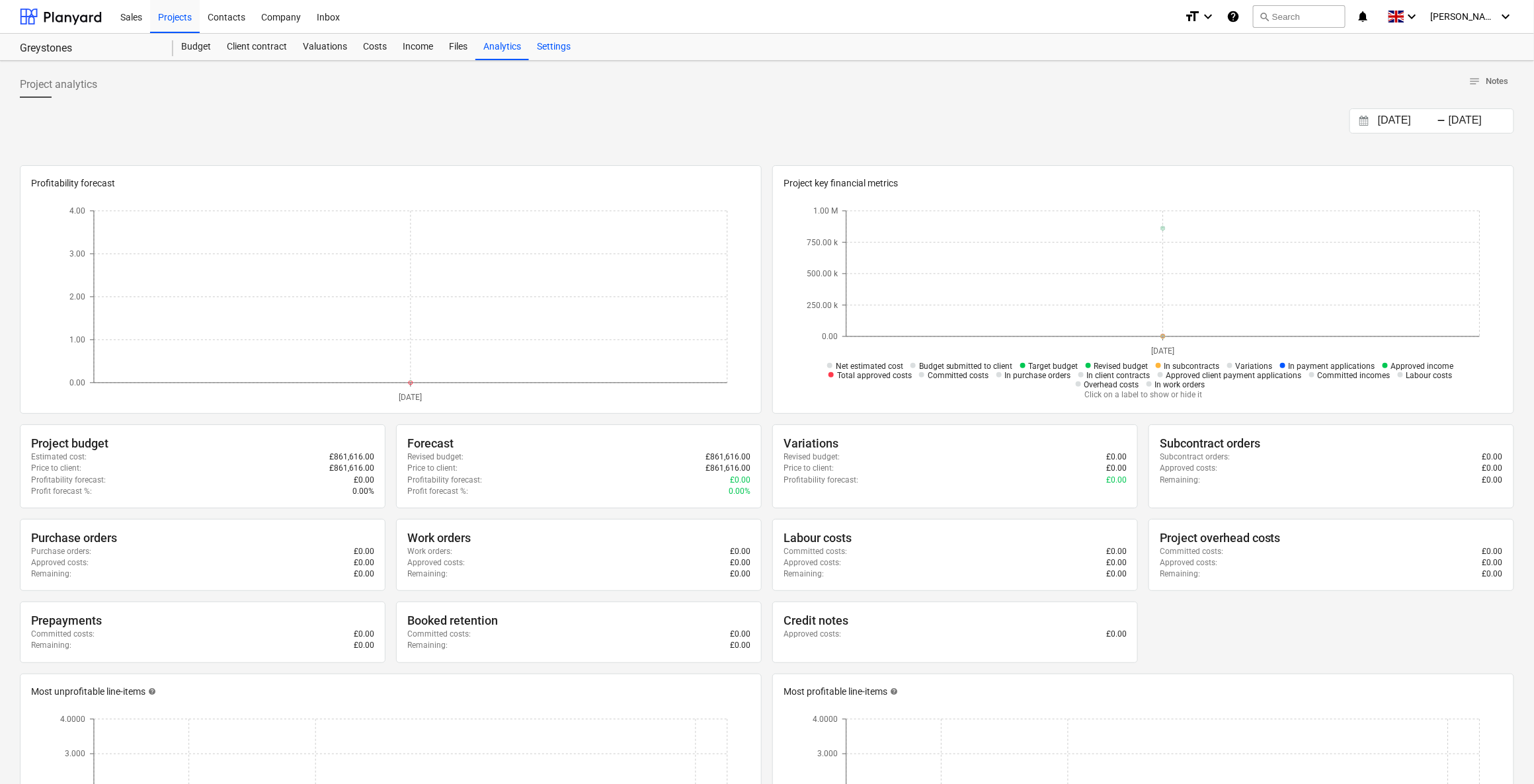
click at [551, 47] on div "Settings" at bounding box center [553, 47] width 49 height 27
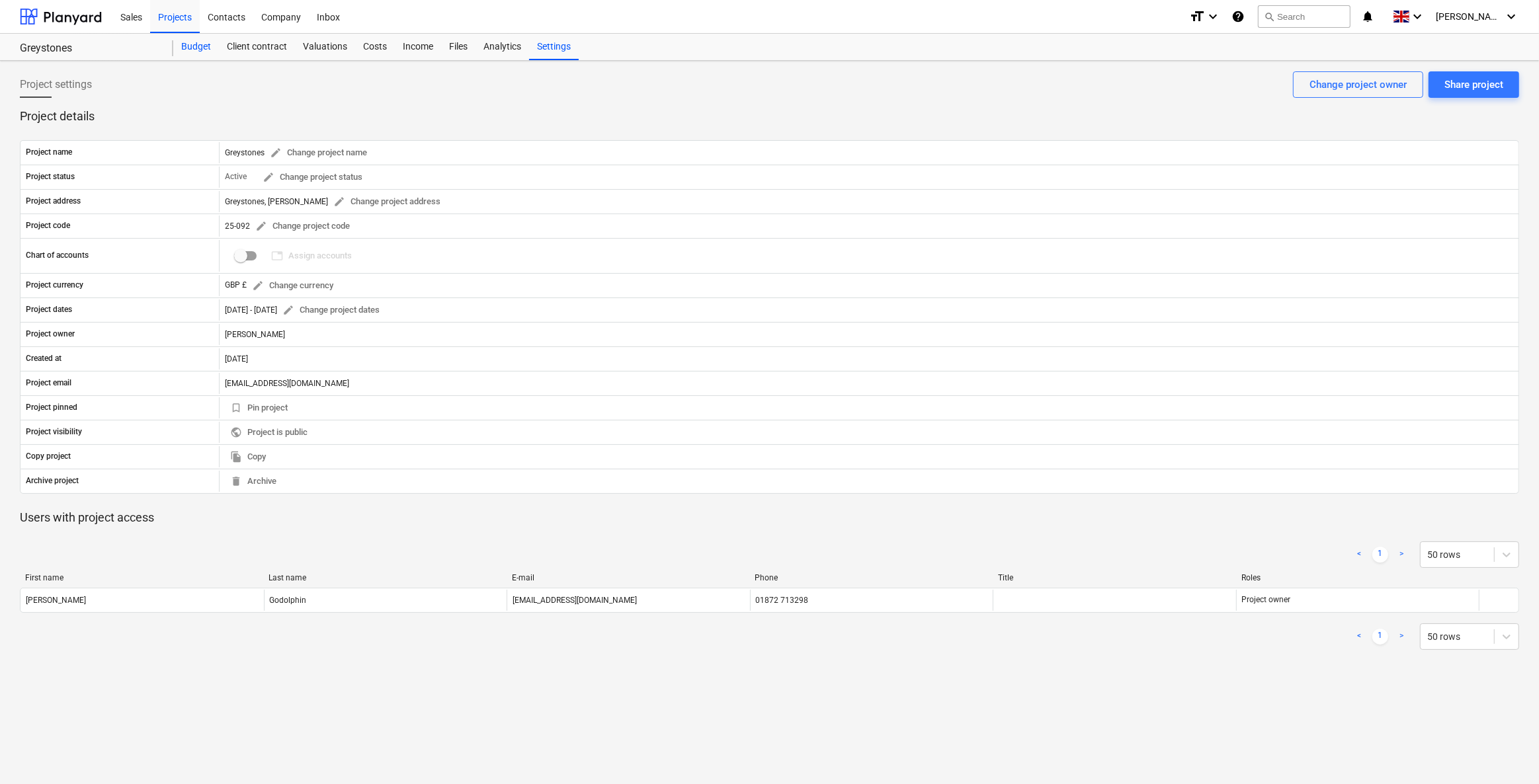
click at [188, 45] on div "Budget" at bounding box center [196, 47] width 46 height 27
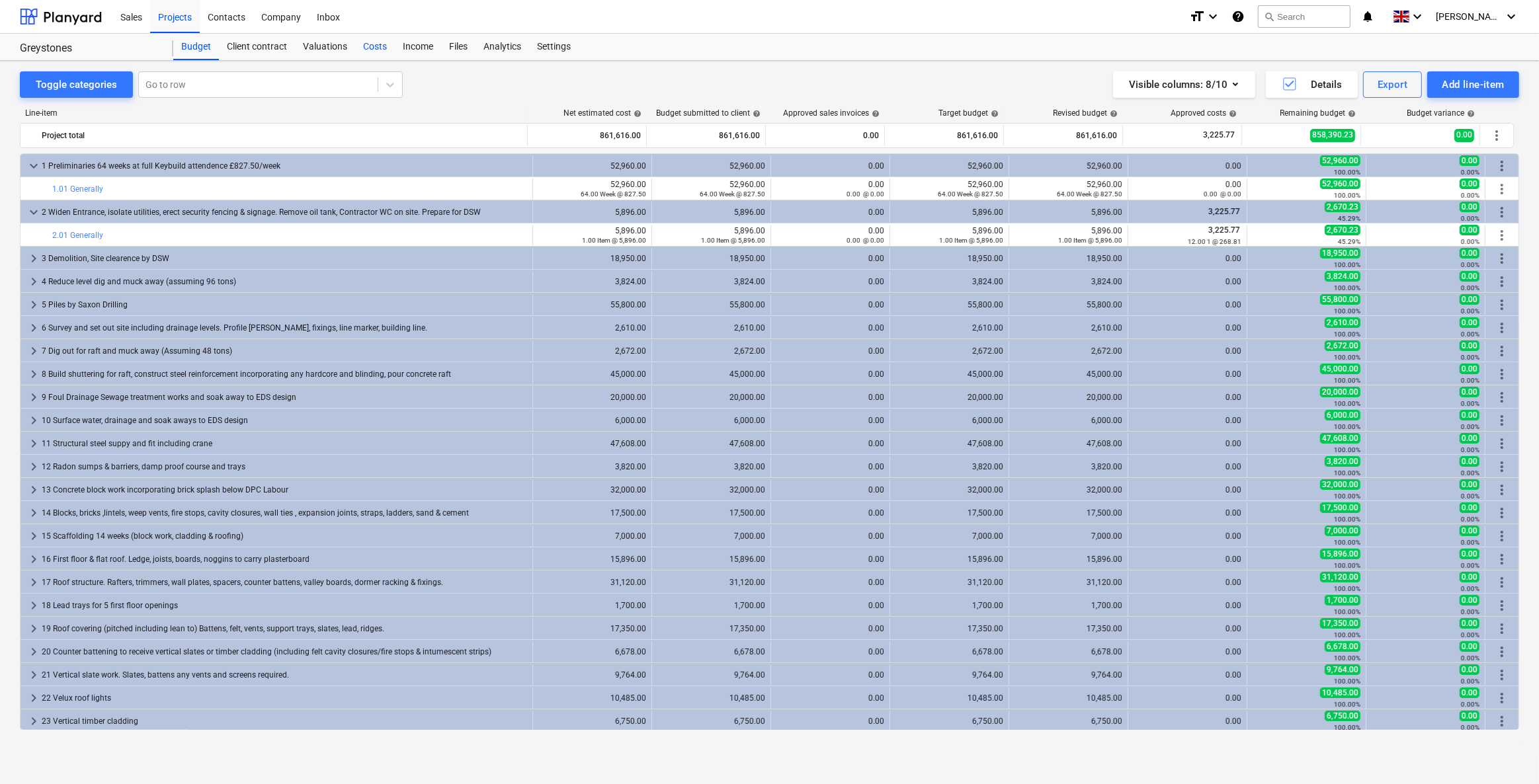
click at [376, 47] on div "Costs" at bounding box center [375, 47] width 40 height 27
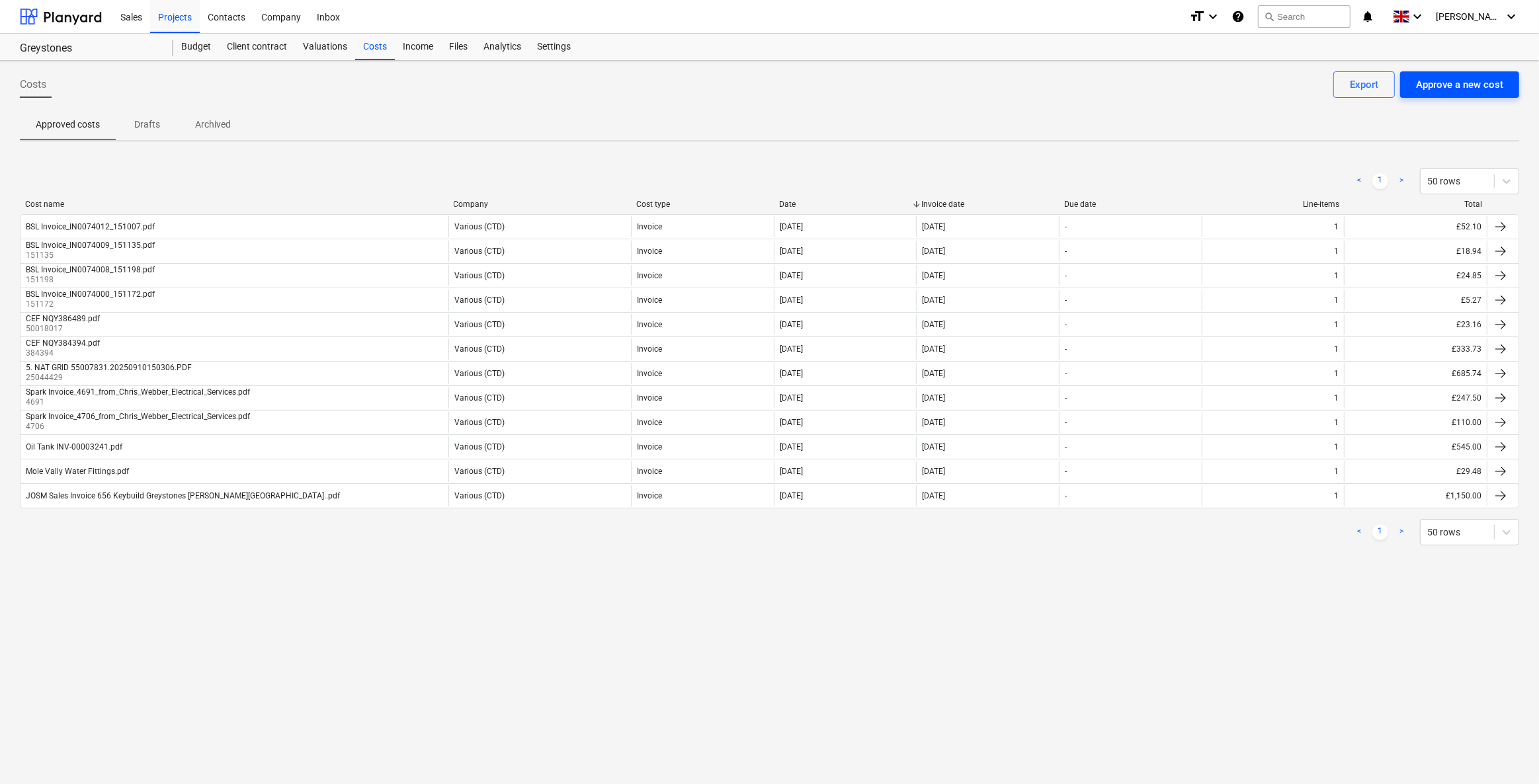
click at [1472, 84] on div "Approve a new cost" at bounding box center [1459, 84] width 87 height 17
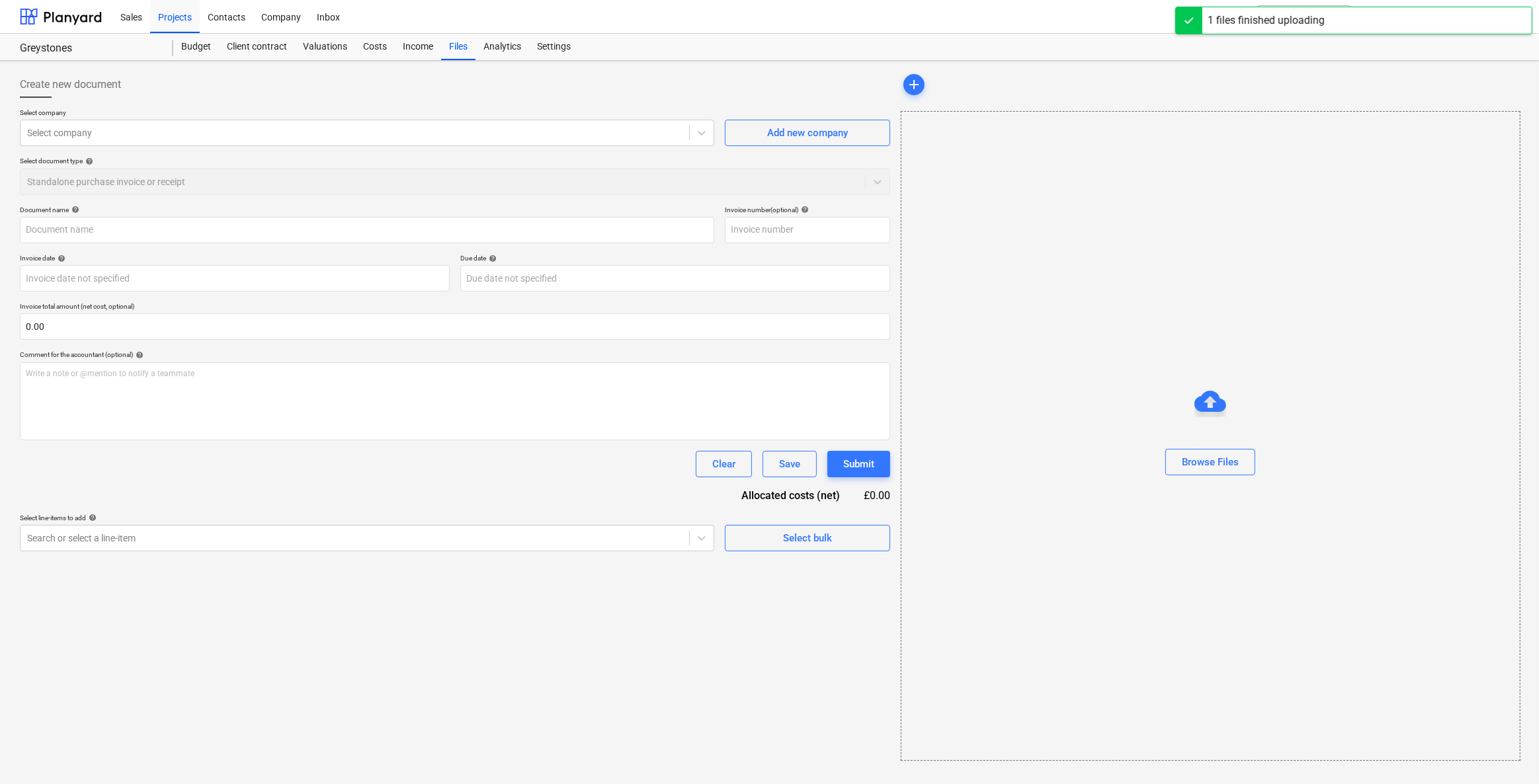
type input "Day Sheet Greystones Aug 2025 xlsx.pdf"
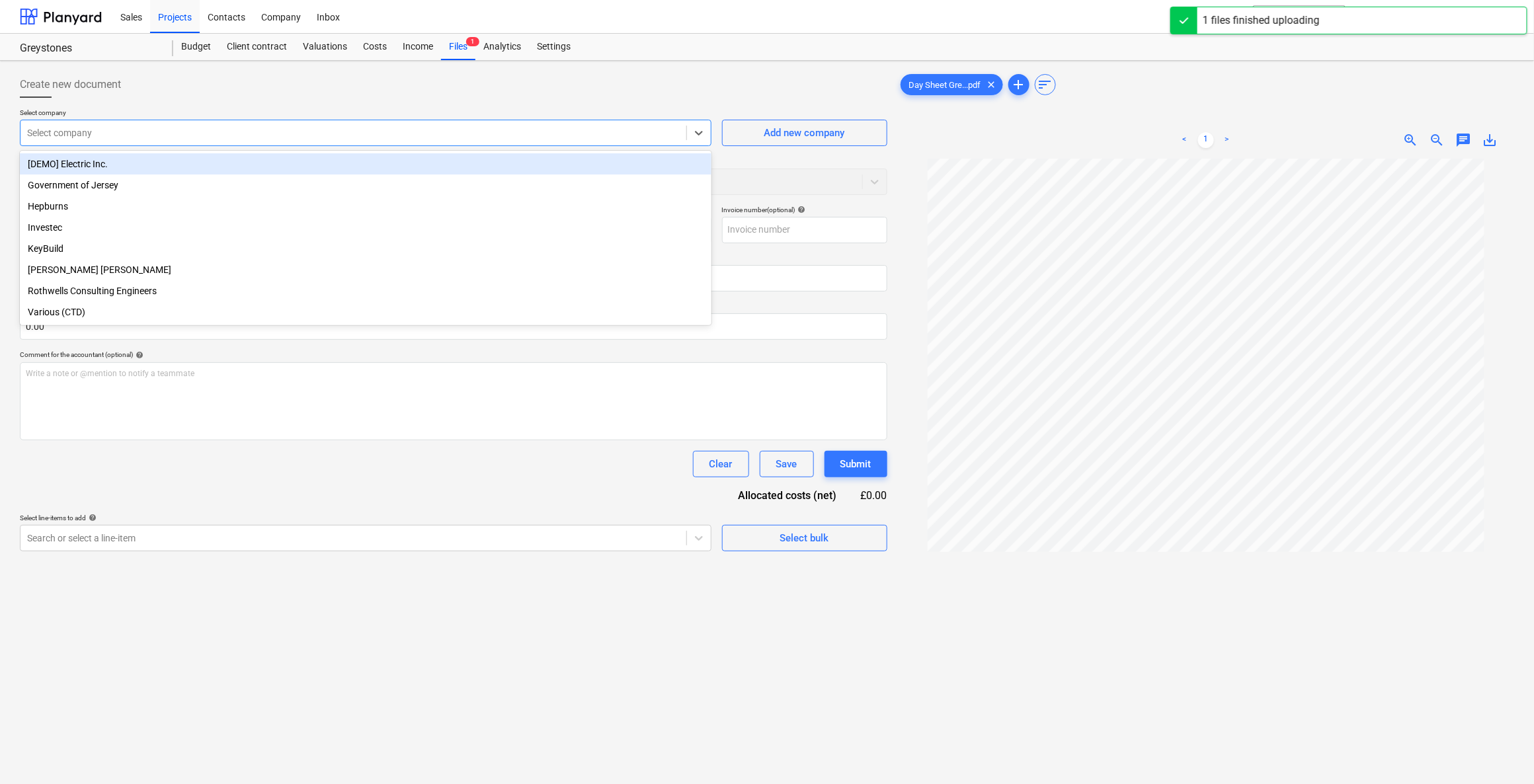
click at [127, 131] on div at bounding box center [353, 133] width 652 height 13
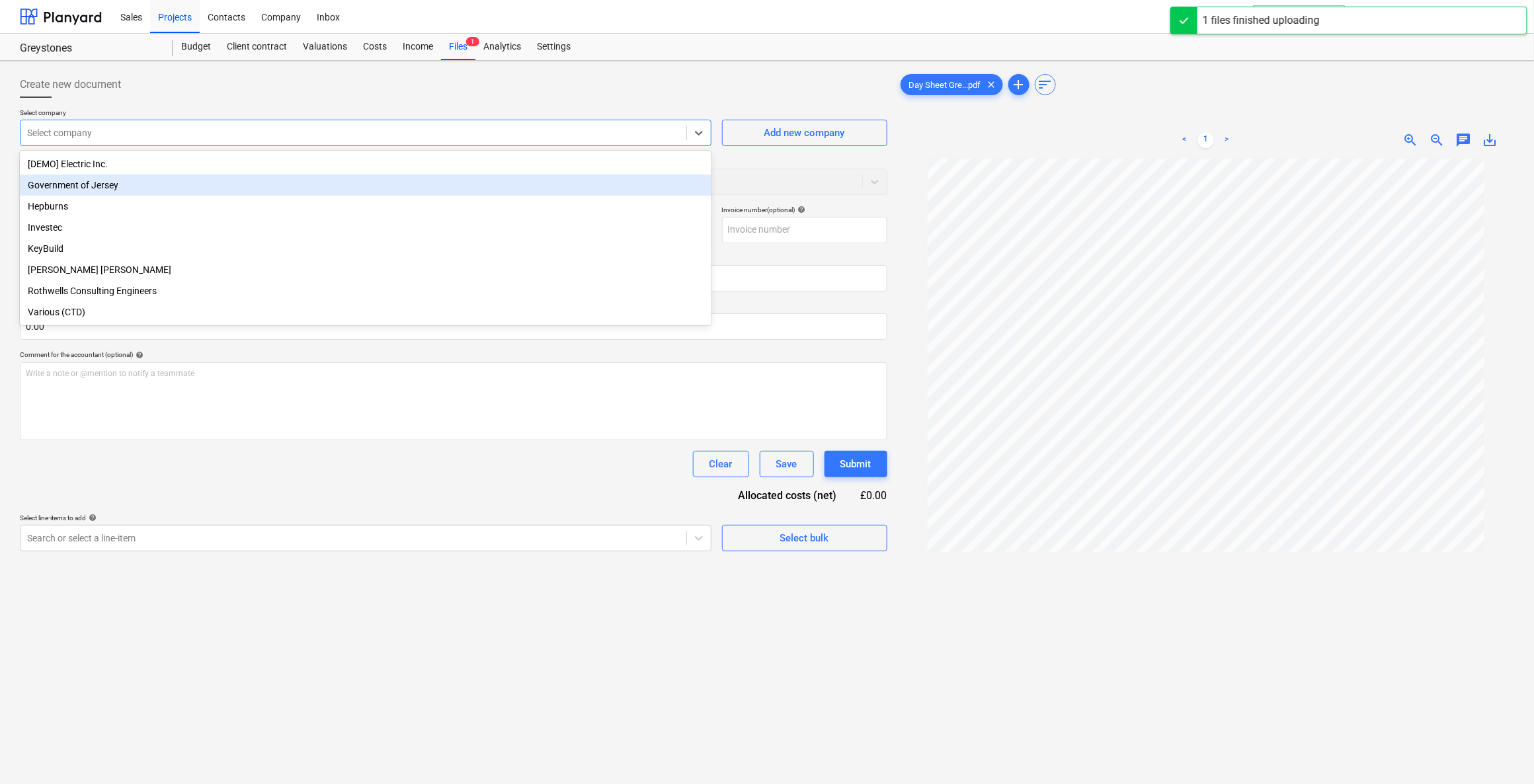
click at [75, 134] on div at bounding box center [353, 133] width 652 height 13
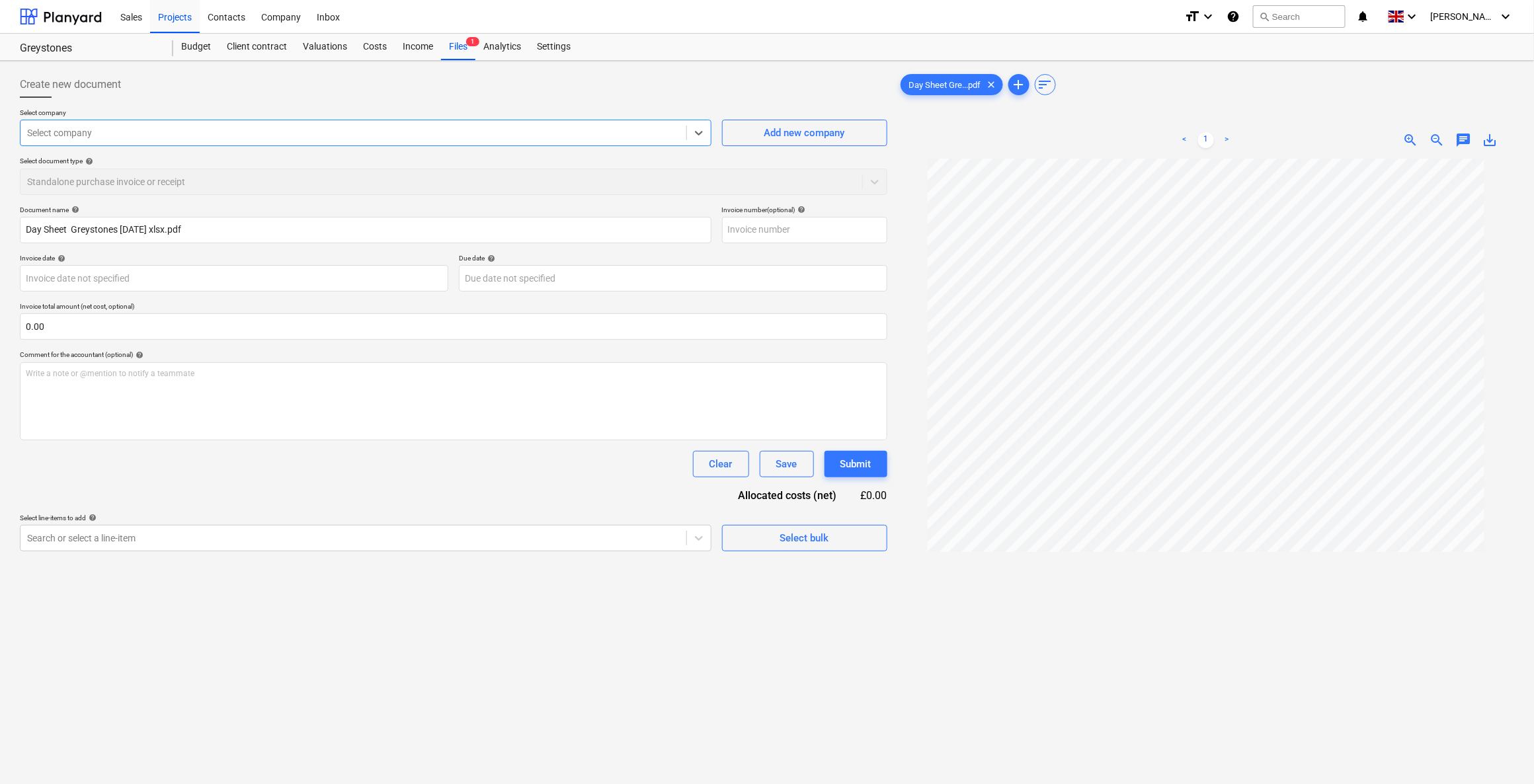
type input "M"
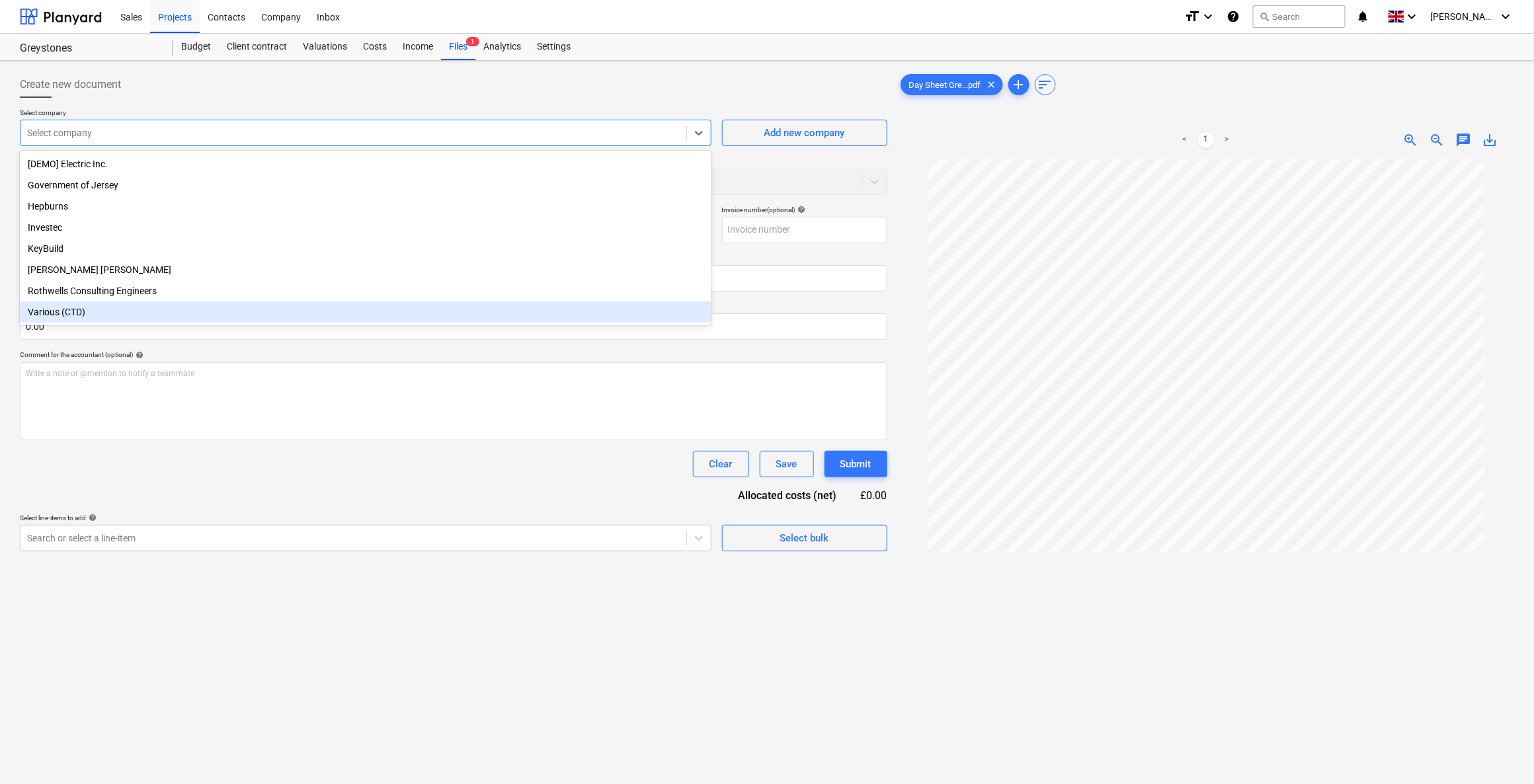
click at [66, 323] on div "Various (CTD)" at bounding box center [365, 312] width 691 height 21
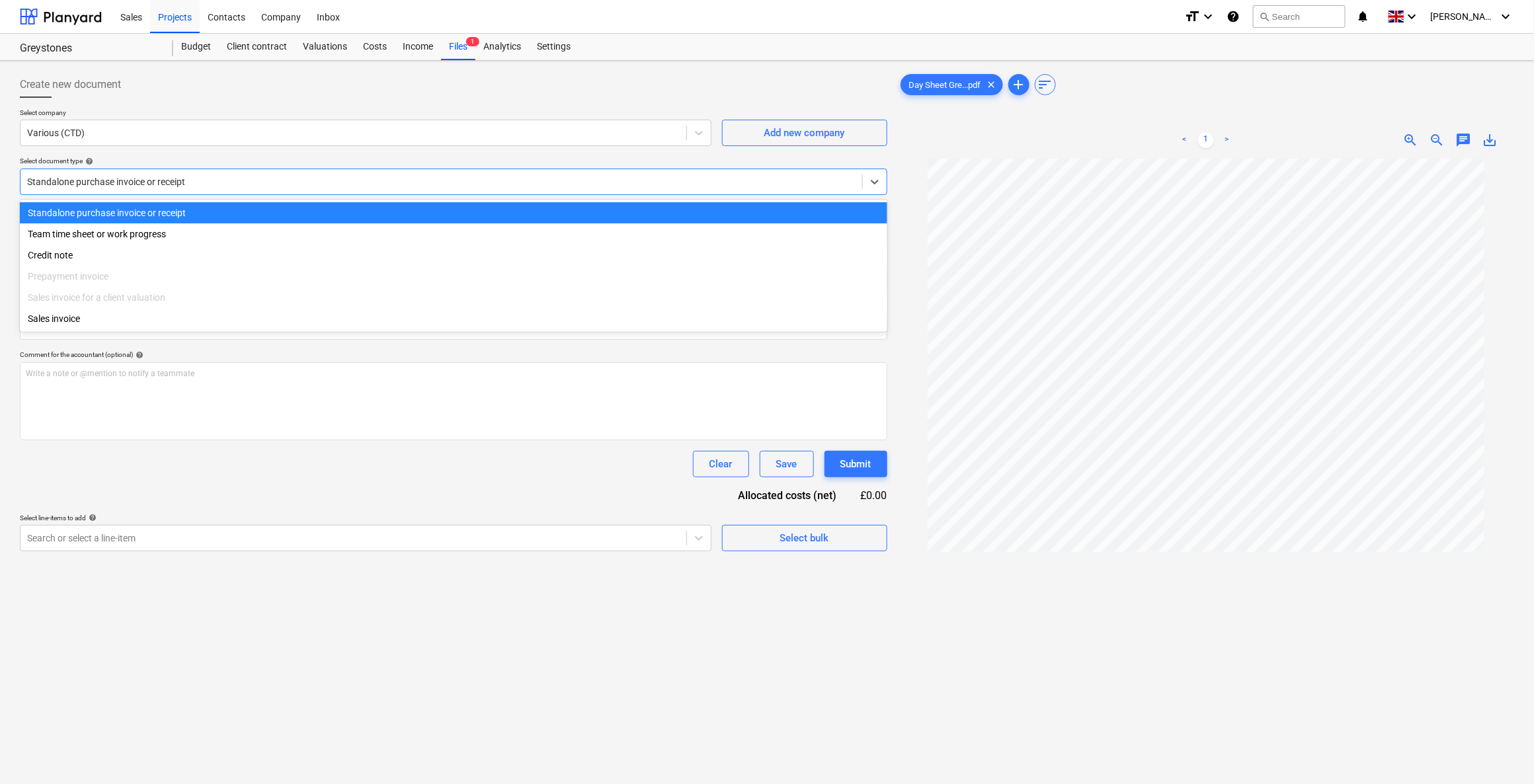
click at [80, 181] on div at bounding box center [441, 182] width 829 height 13
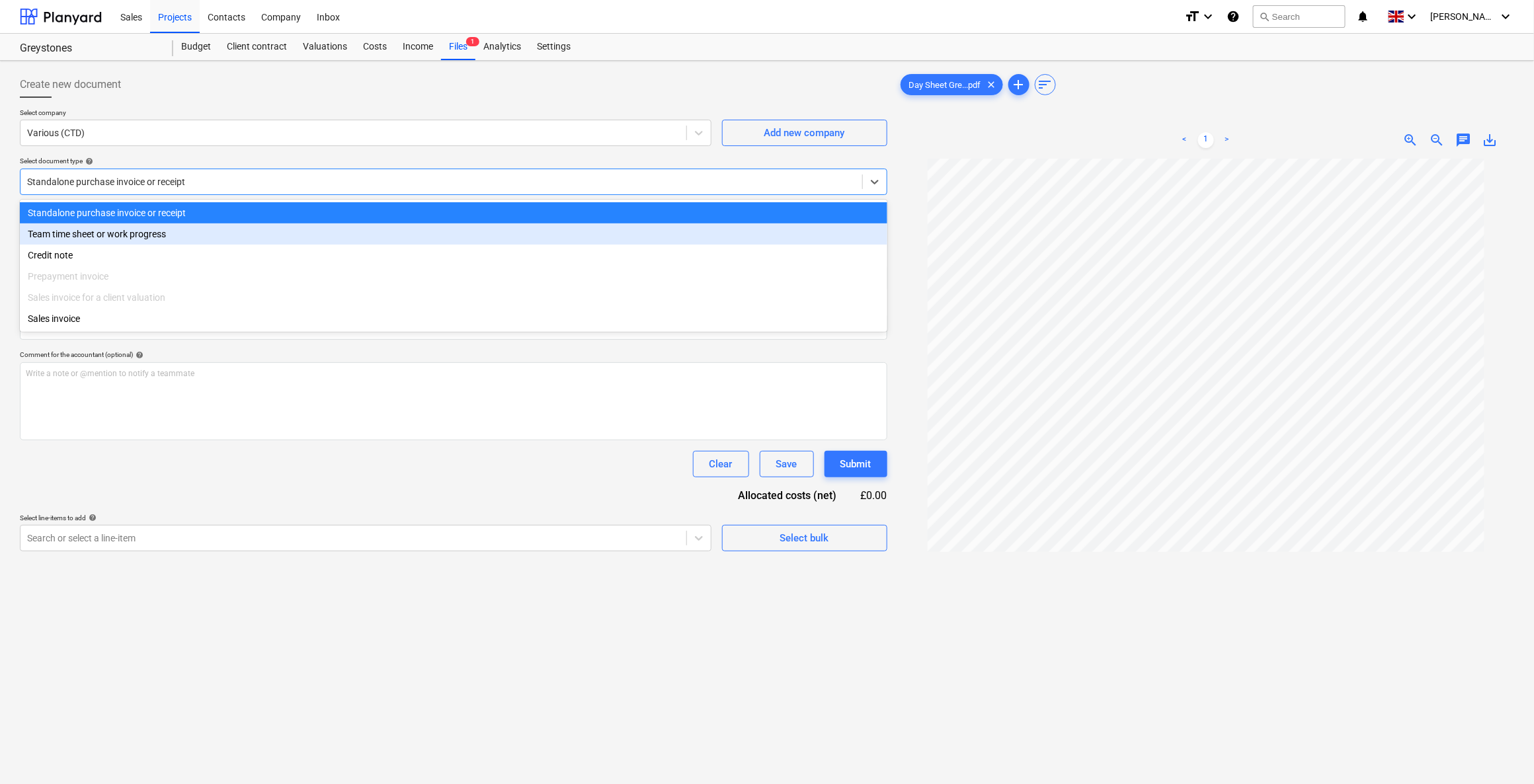
click at [72, 233] on div "Team time sheet or work progress" at bounding box center [454, 233] width 868 height 21
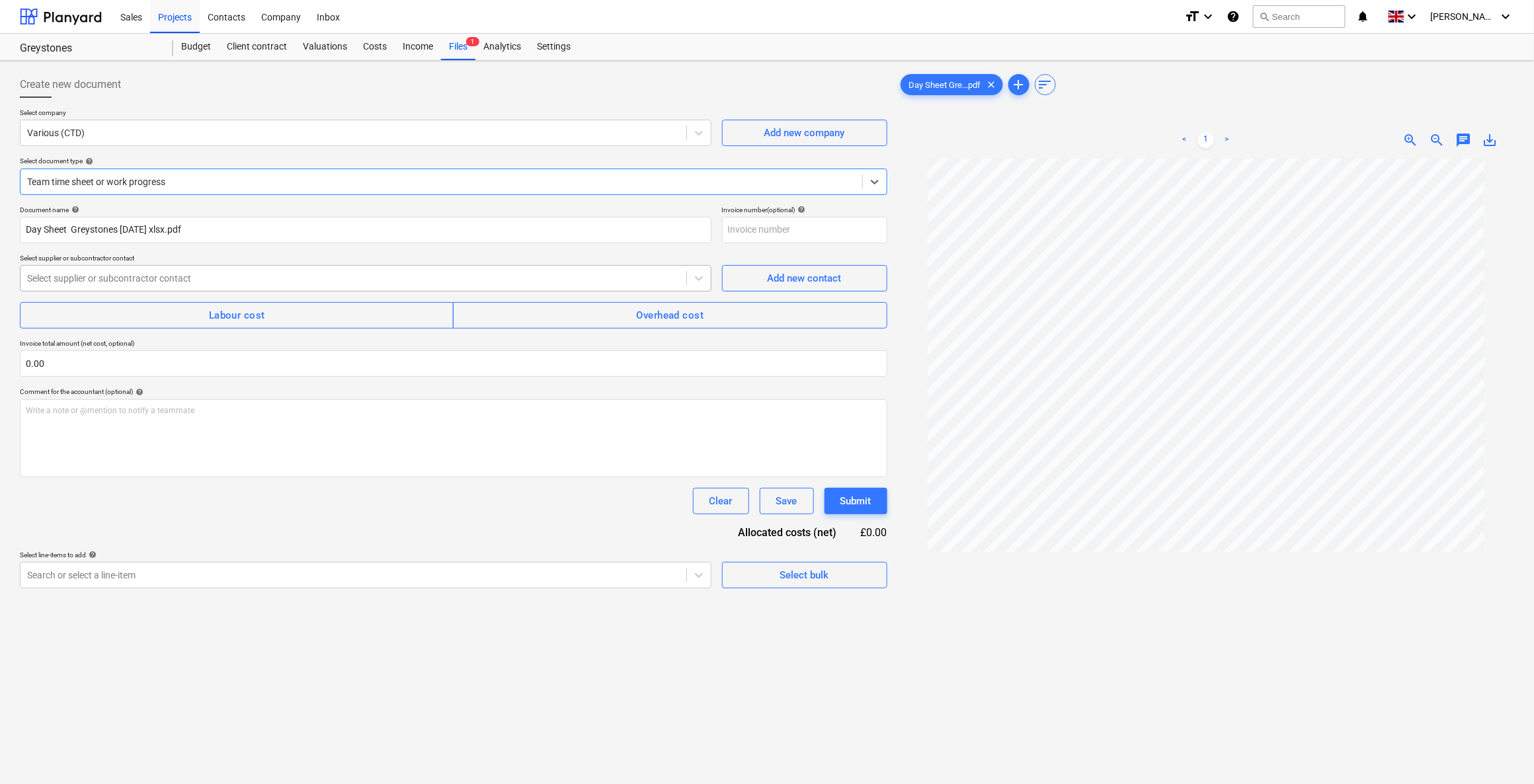
click at [107, 282] on div at bounding box center [353, 278] width 652 height 13
click at [751, 277] on span "Add new contact" at bounding box center [804, 278] width 132 height 17
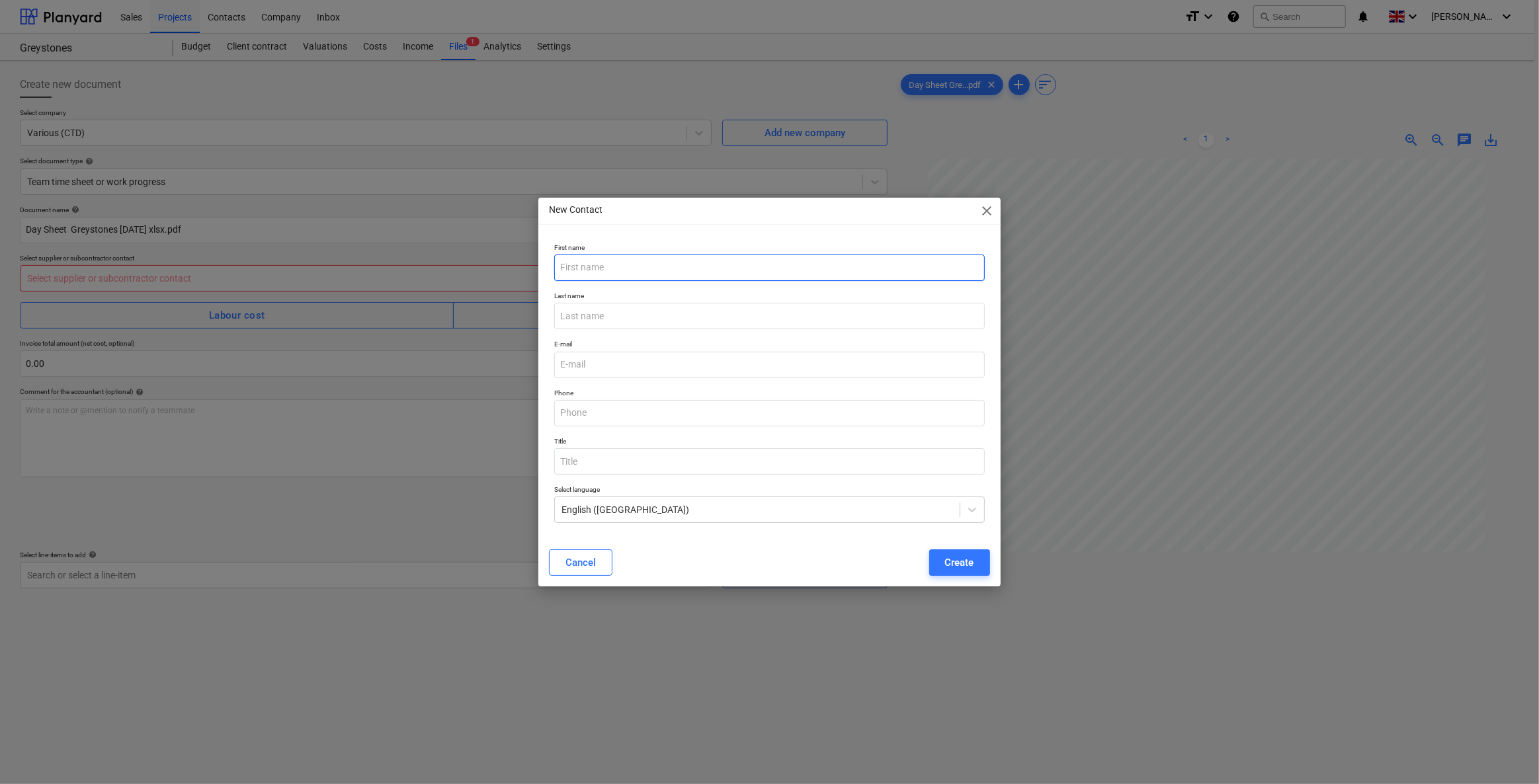
click at [637, 271] on input "text" at bounding box center [769, 268] width 430 height 27
type input "Matt"
type input "Rodwell"
click at [974, 561] on button "Create" at bounding box center [960, 563] width 61 height 27
click at [597, 361] on input "email" at bounding box center [769, 365] width 430 height 27
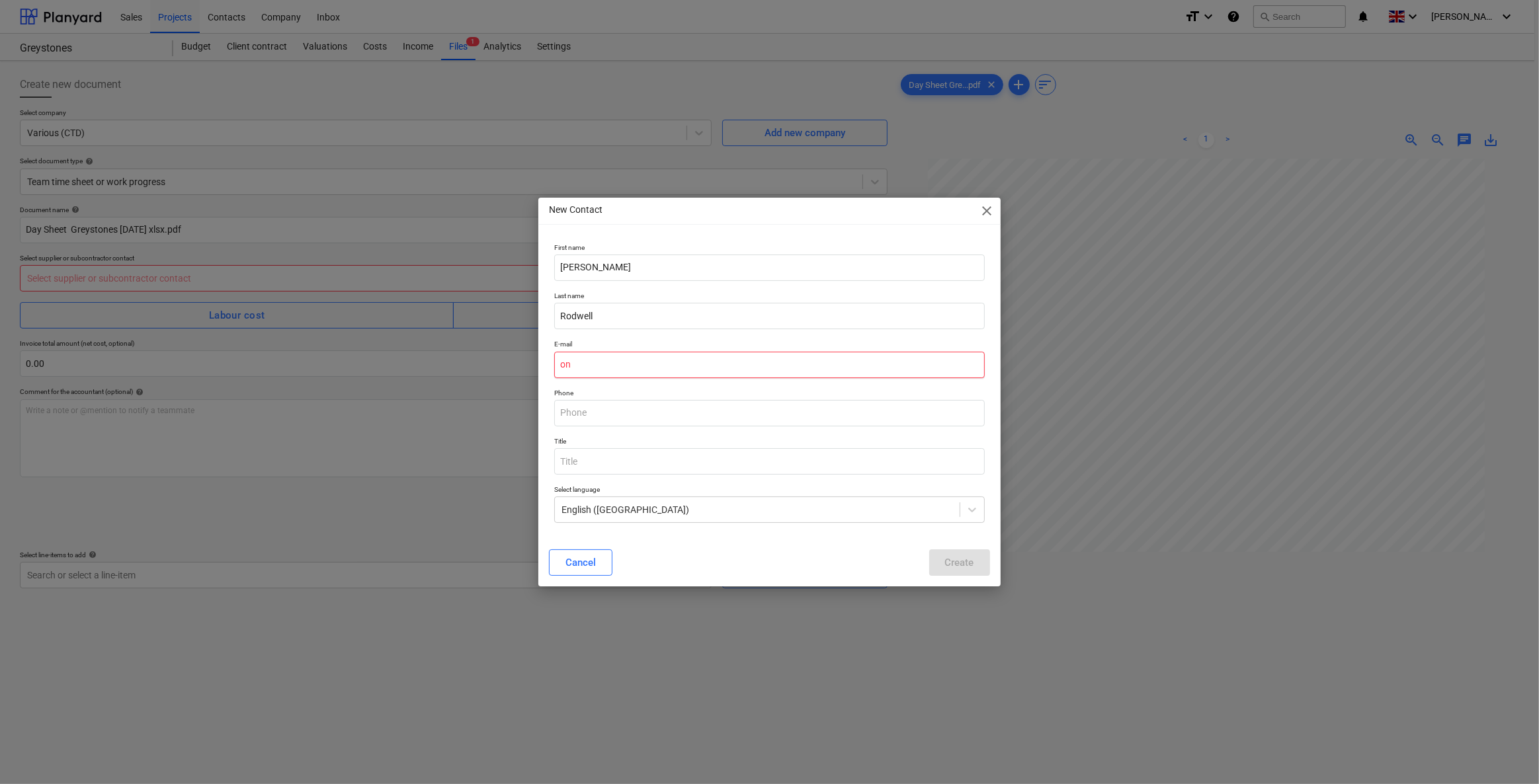
type input "o"
type input "none@none.com"
drag, startPoint x: 948, startPoint y: 549, endPoint x: 947, endPoint y: 560, distance: 11.0
click at [948, 551] on div "Cancel Create" at bounding box center [769, 562] width 457 height 37
click at [947, 560] on div "Create" at bounding box center [959, 563] width 29 height 17
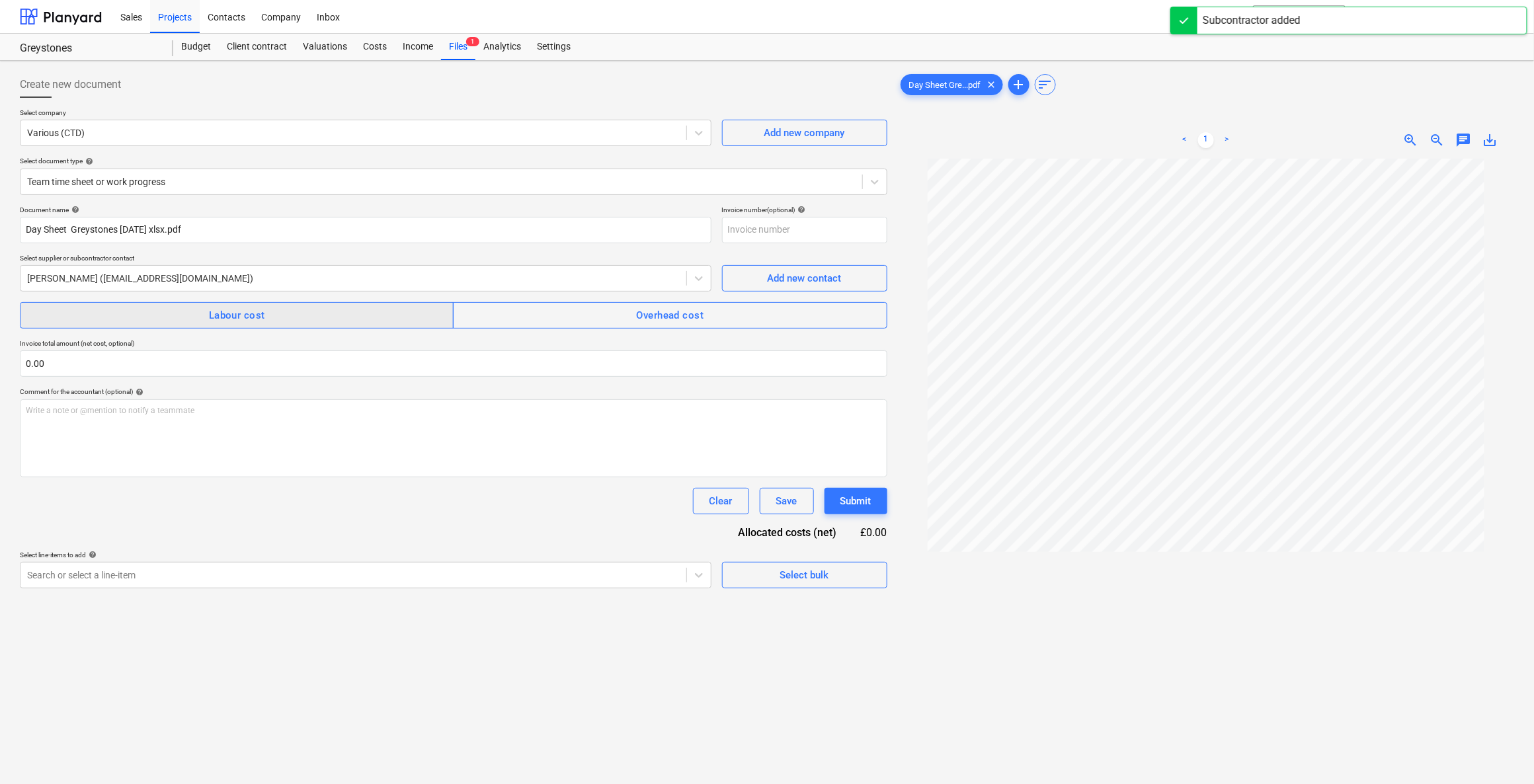
click at [306, 304] on button "Labour cost" at bounding box center [236, 315] width 434 height 27
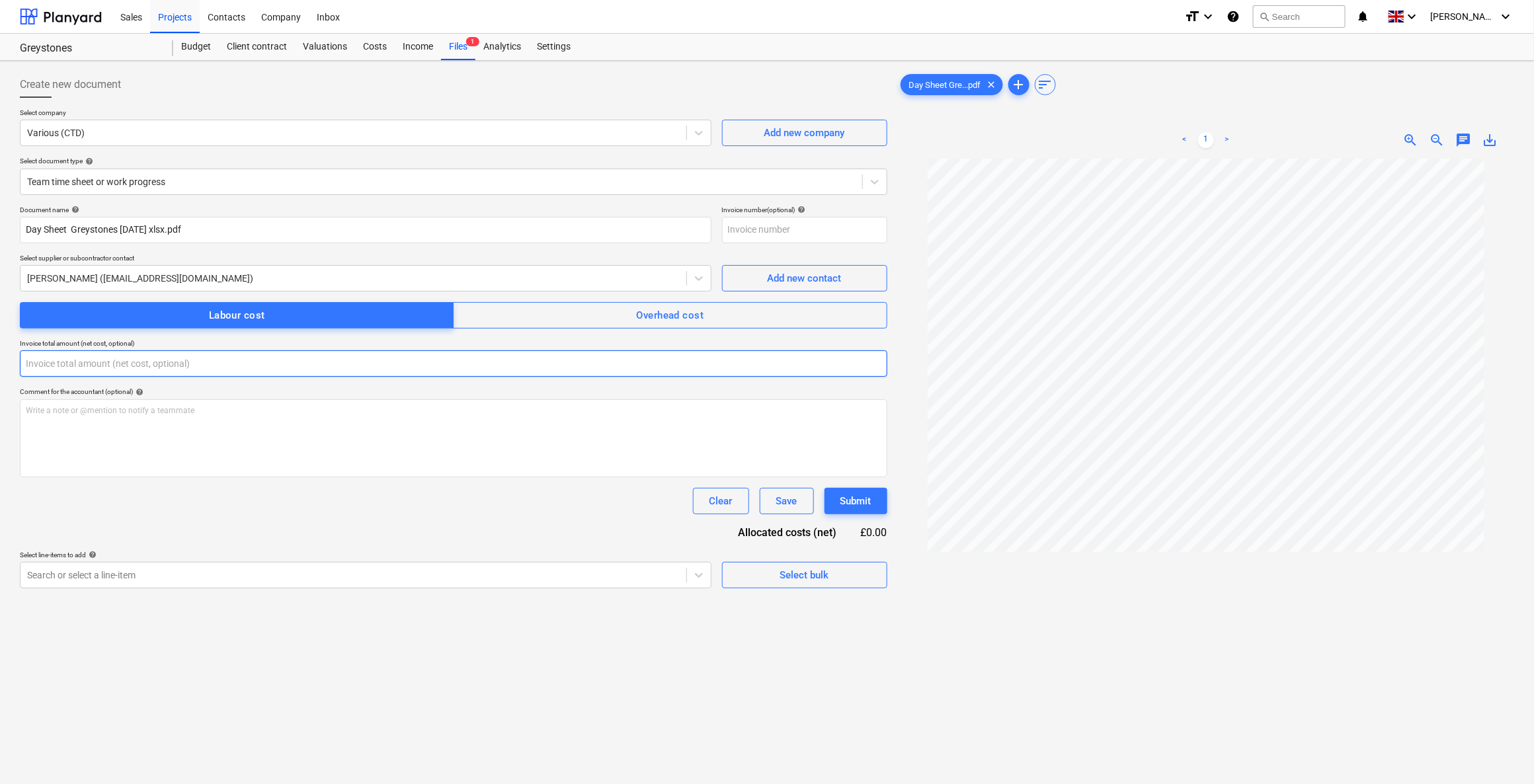
click at [47, 362] on input "text" at bounding box center [454, 364] width 868 height 27
type input "0.00"
click at [173, 43] on div "Budget" at bounding box center [196, 47] width 46 height 27
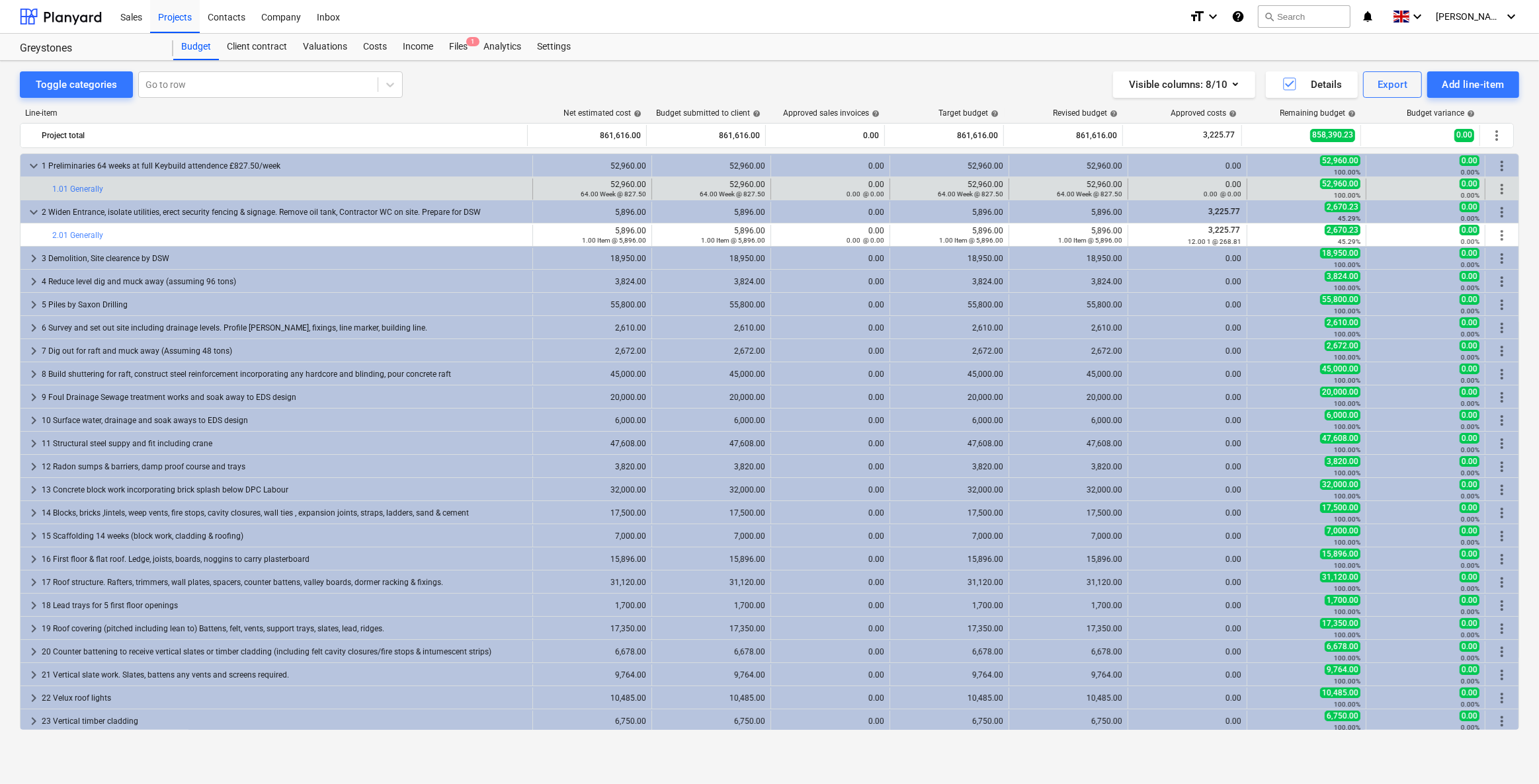
click at [1496, 189] on span "more_vert" at bounding box center [1501, 189] width 16 height 16
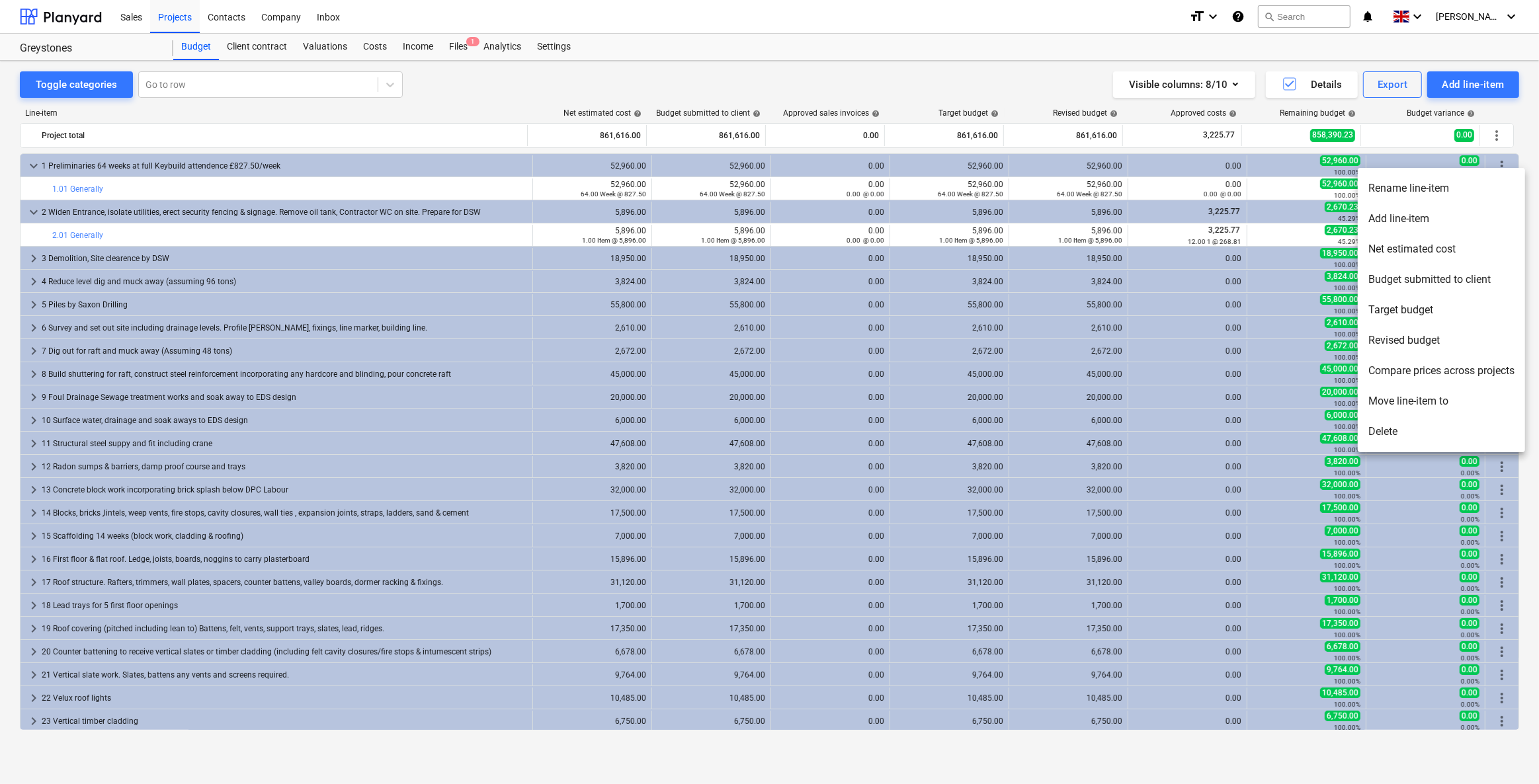
click at [1416, 191] on li "Rename line-item" at bounding box center [1441, 188] width 167 height 30
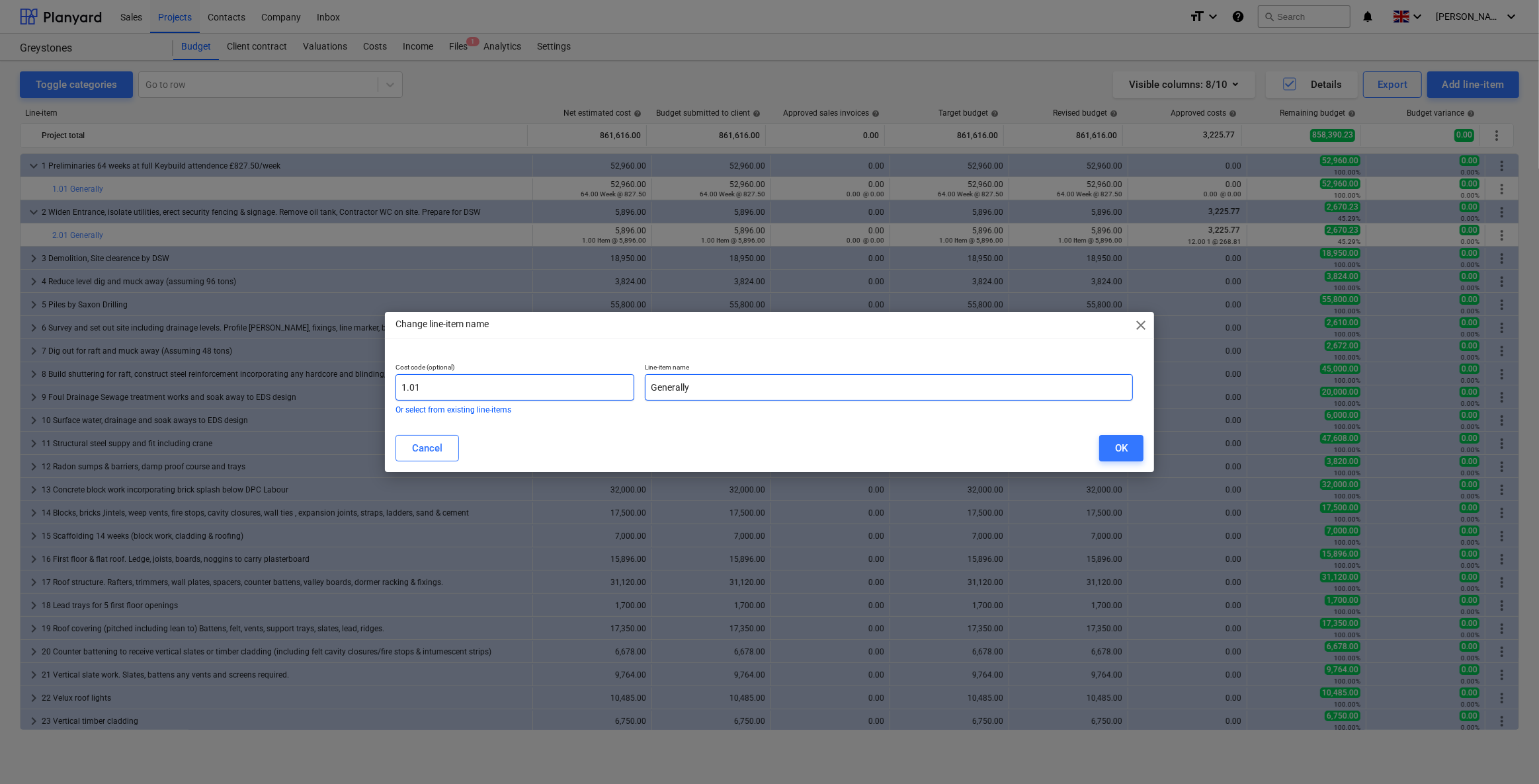
drag, startPoint x: 720, startPoint y: 386, endPoint x: 571, endPoint y: 386, distance: 149.0
click at [571, 386] on div "Cost code (optional) 1.01 Or select from existing line-items Line-item name Gen…" at bounding box center [764, 388] width 748 height 62
paste input "Preliminaries 64 weeks at full Keybuild attendence £827.50/week"
drag, startPoint x: 748, startPoint y: 387, endPoint x: 1056, endPoint y: 383, distance: 308.0
click at [1056, 383] on input "Preliminaries 64 weeks at full Keybuild attendence £827.50/week" at bounding box center [889, 387] width 488 height 27
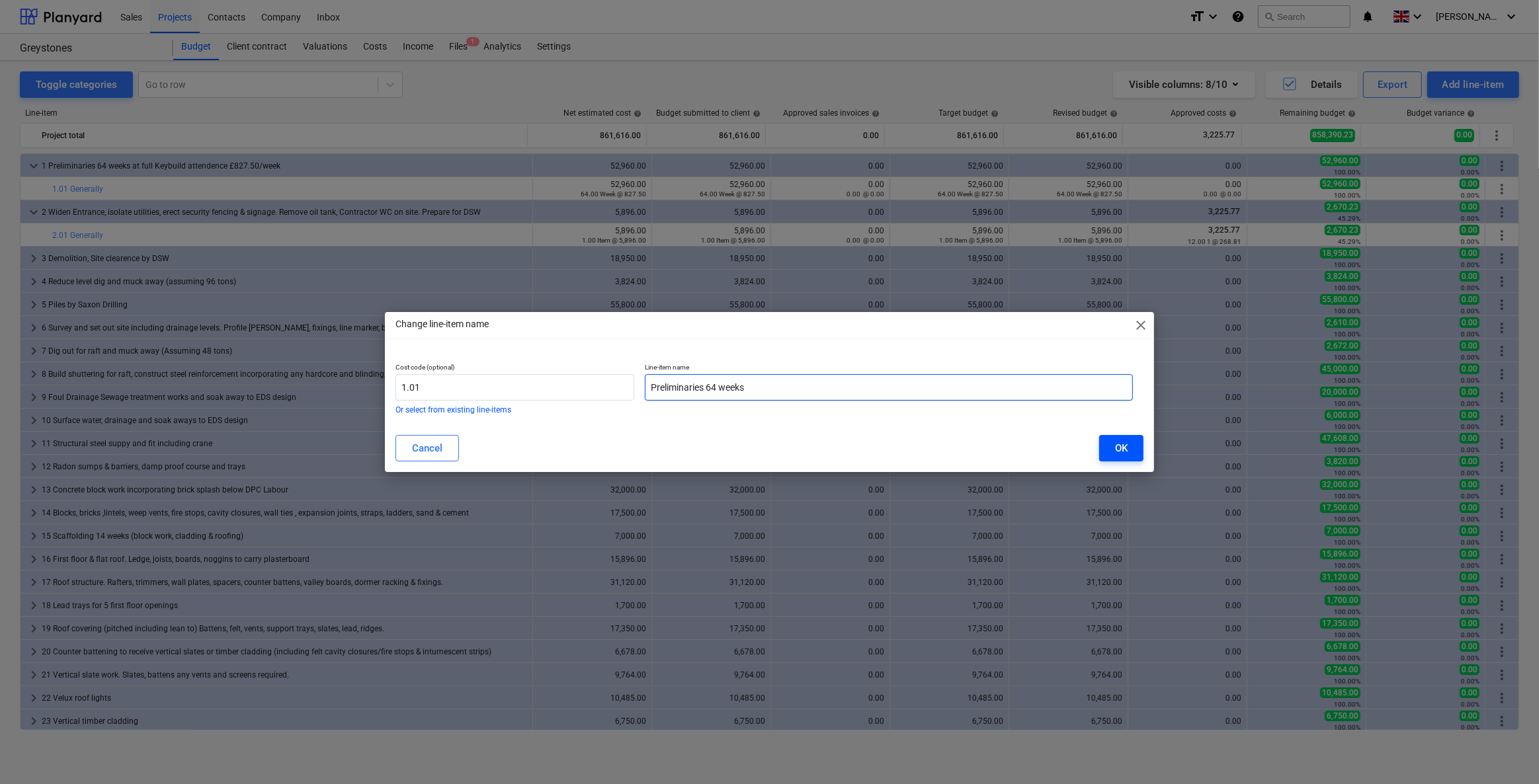
type input "Preliminaries 64 weeks"
click at [1113, 444] on button "OK" at bounding box center [1121, 448] width 45 height 27
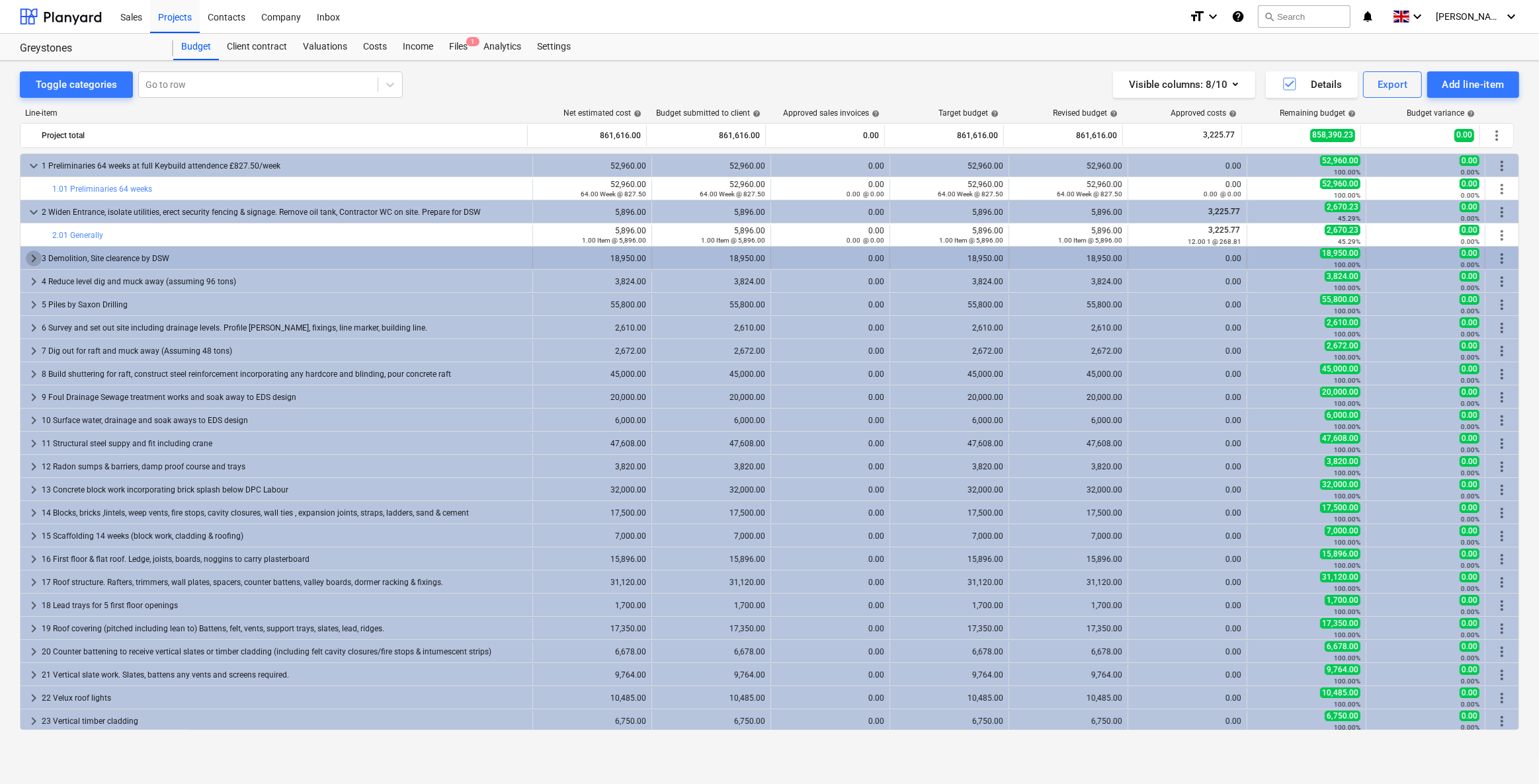
click at [31, 257] on span "keyboard_arrow_right" at bounding box center [33, 258] width 16 height 16
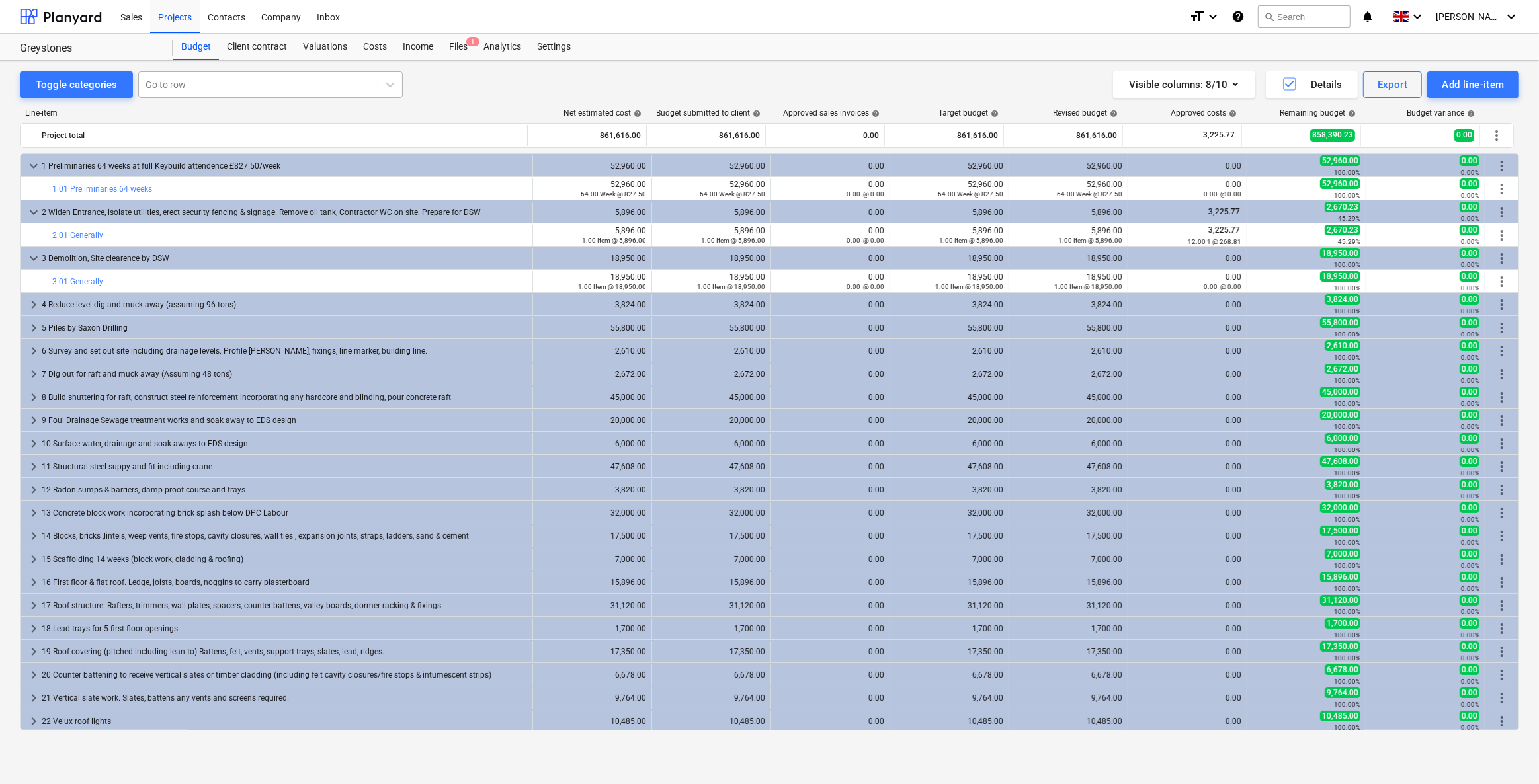
click at [171, 82] on div at bounding box center [257, 84] width 225 height 13
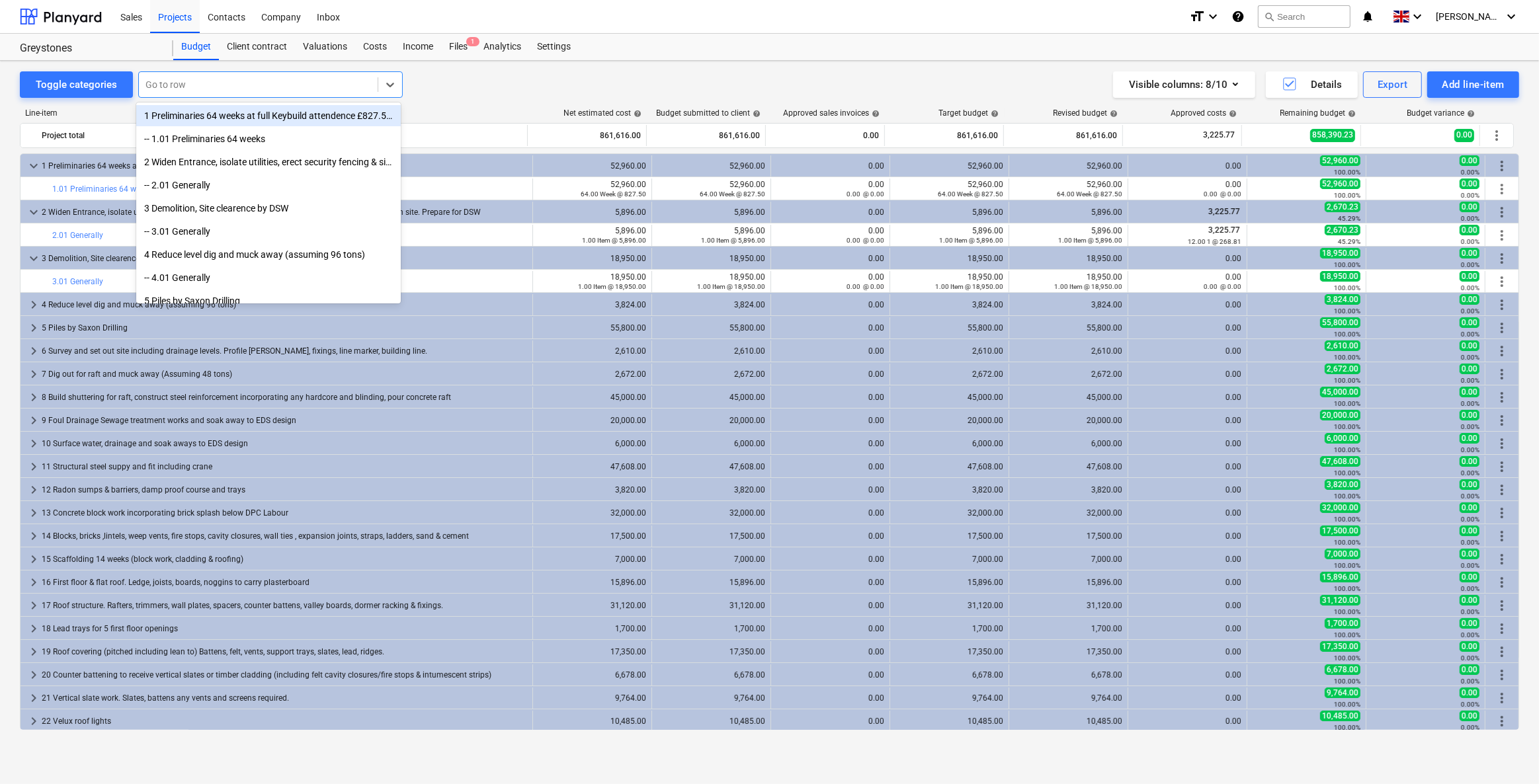
click at [169, 82] on div at bounding box center [257, 84] width 225 height 13
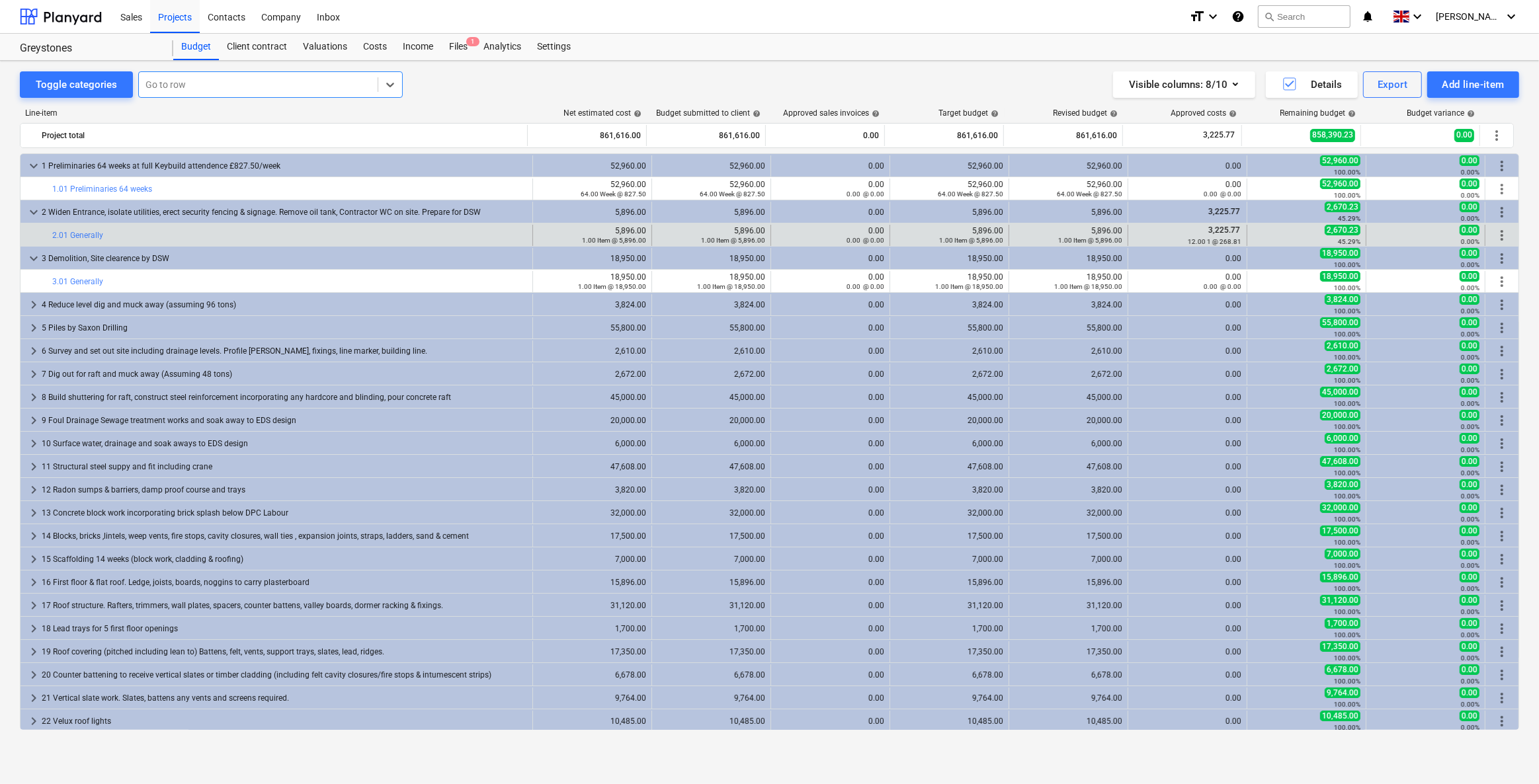
click at [1500, 235] on span "more_vert" at bounding box center [1501, 235] width 16 height 16
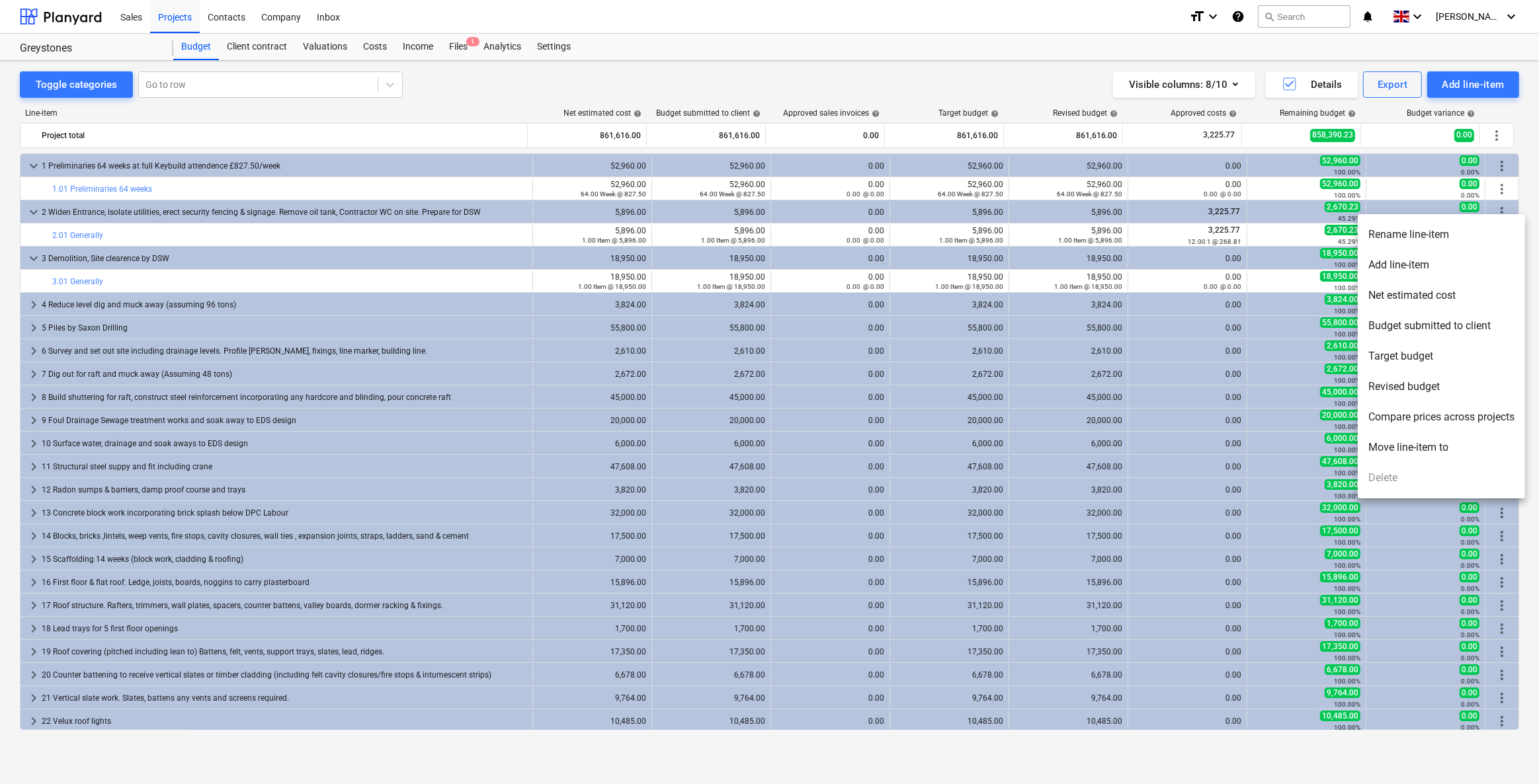
click at [352, 238] on div at bounding box center [769, 392] width 1539 height 784
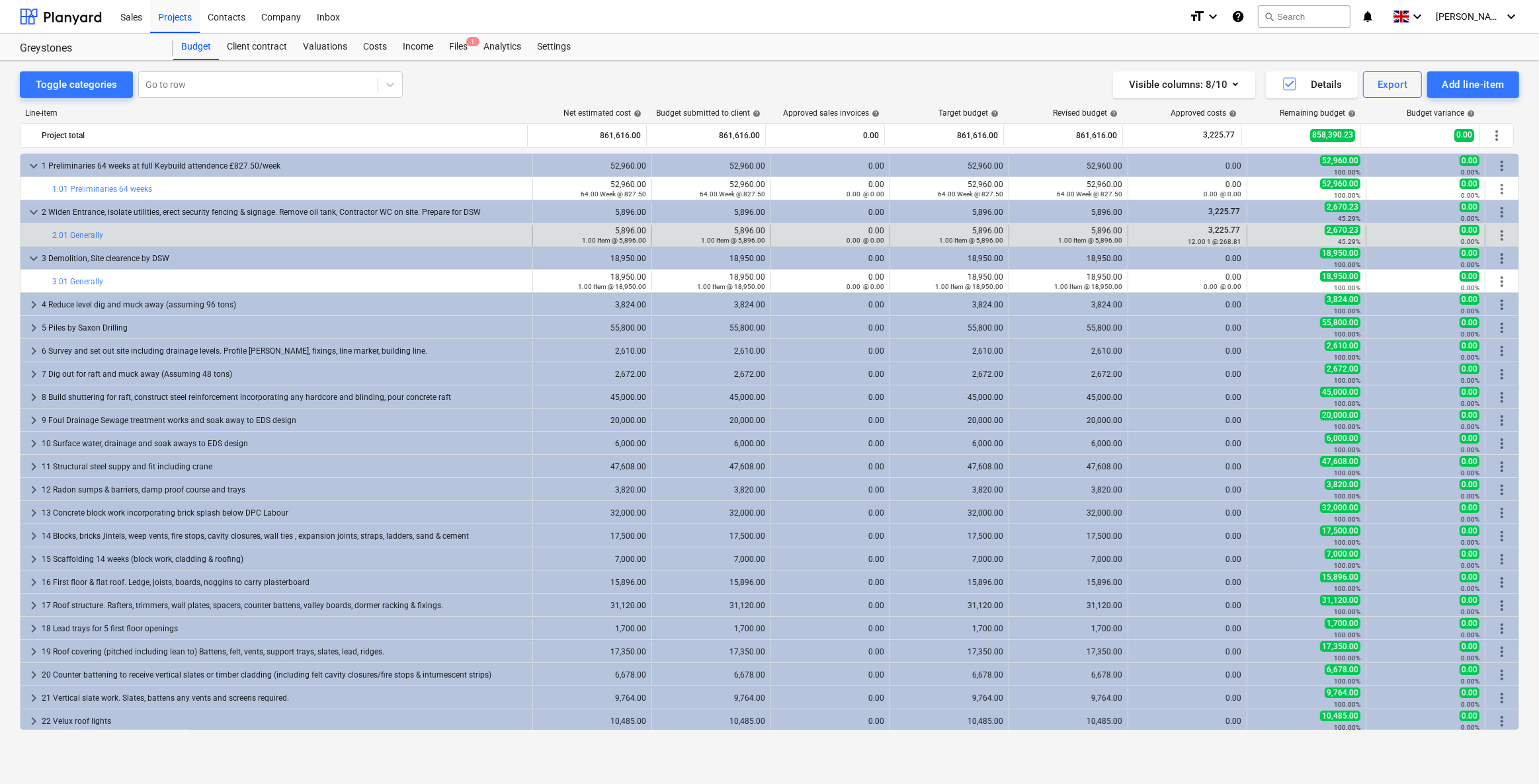
click at [1495, 238] on span "more_vert" at bounding box center [1501, 235] width 16 height 16
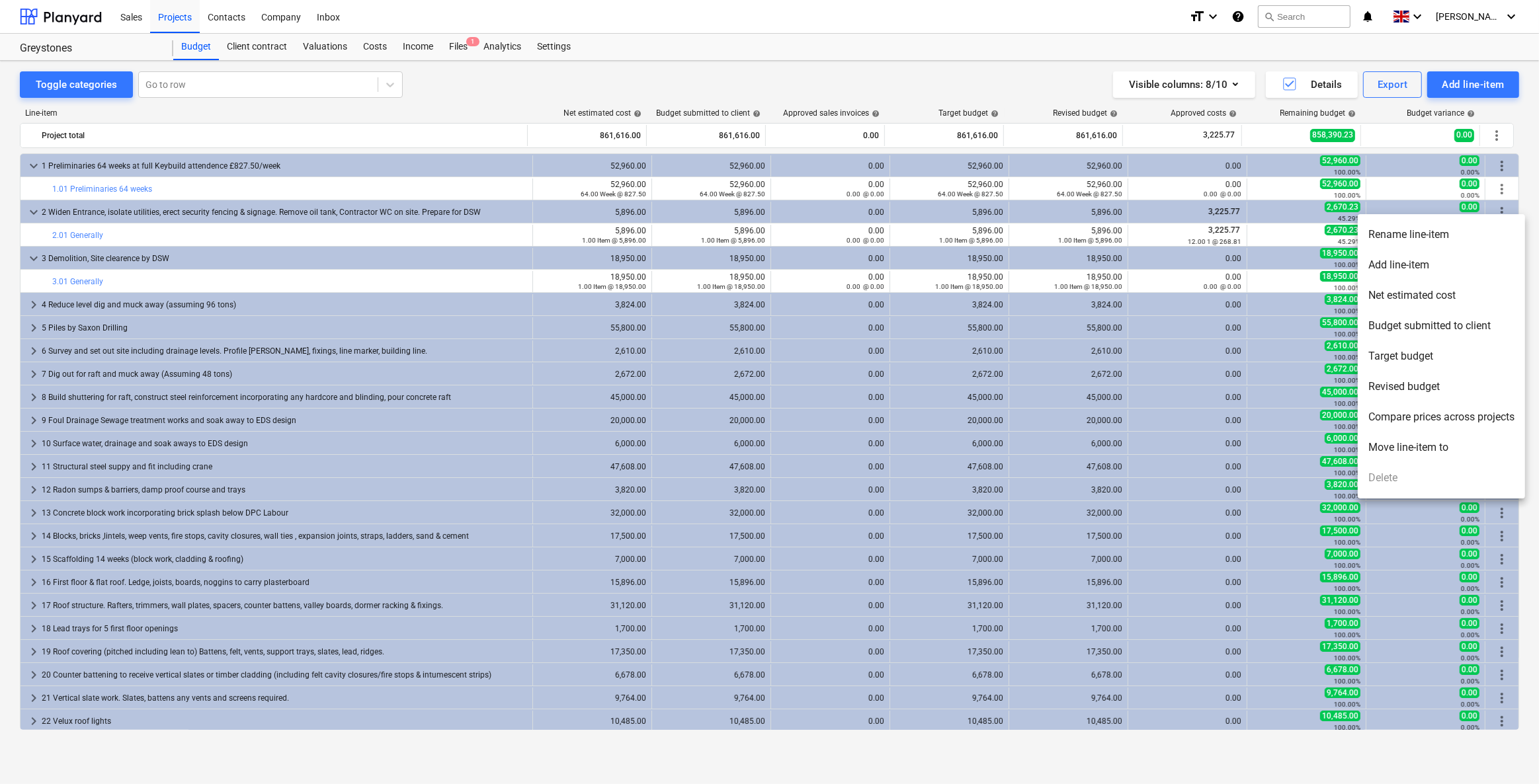
click at [1417, 239] on li "Rename line-item" at bounding box center [1441, 234] width 167 height 30
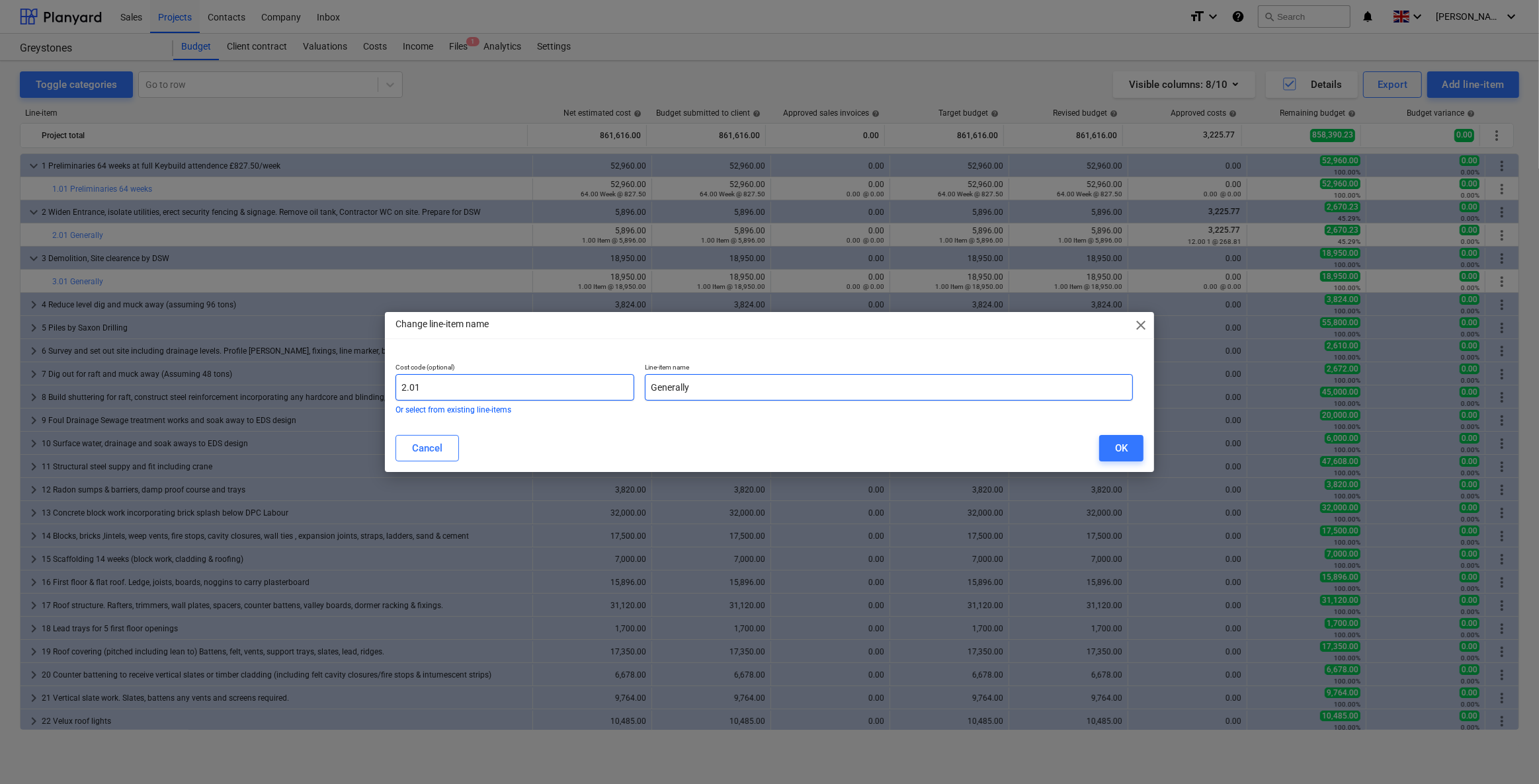
click at [545, 376] on div "Cost code (optional) 2.01 Or select from existing line-items Line-item name Gen…" at bounding box center [764, 388] width 748 height 62
paste input "Widen Entrance, isolate utilities, erect security fencing & signage. Remove oil…"
type input "Widen Entrance, isolate utilities, erect security fencing & signage. Remove oil…"
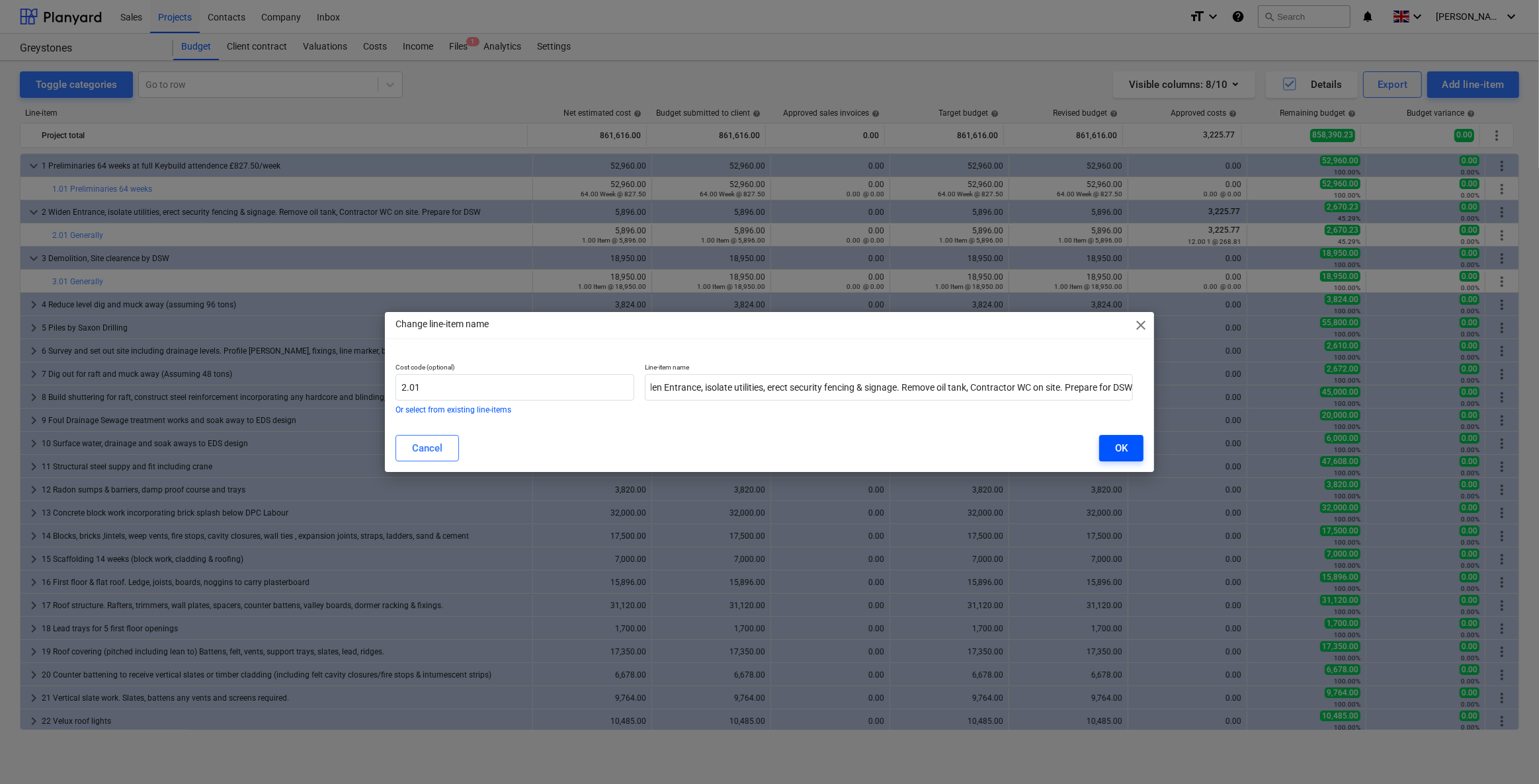
click at [1110, 450] on button "OK" at bounding box center [1121, 448] width 45 height 27
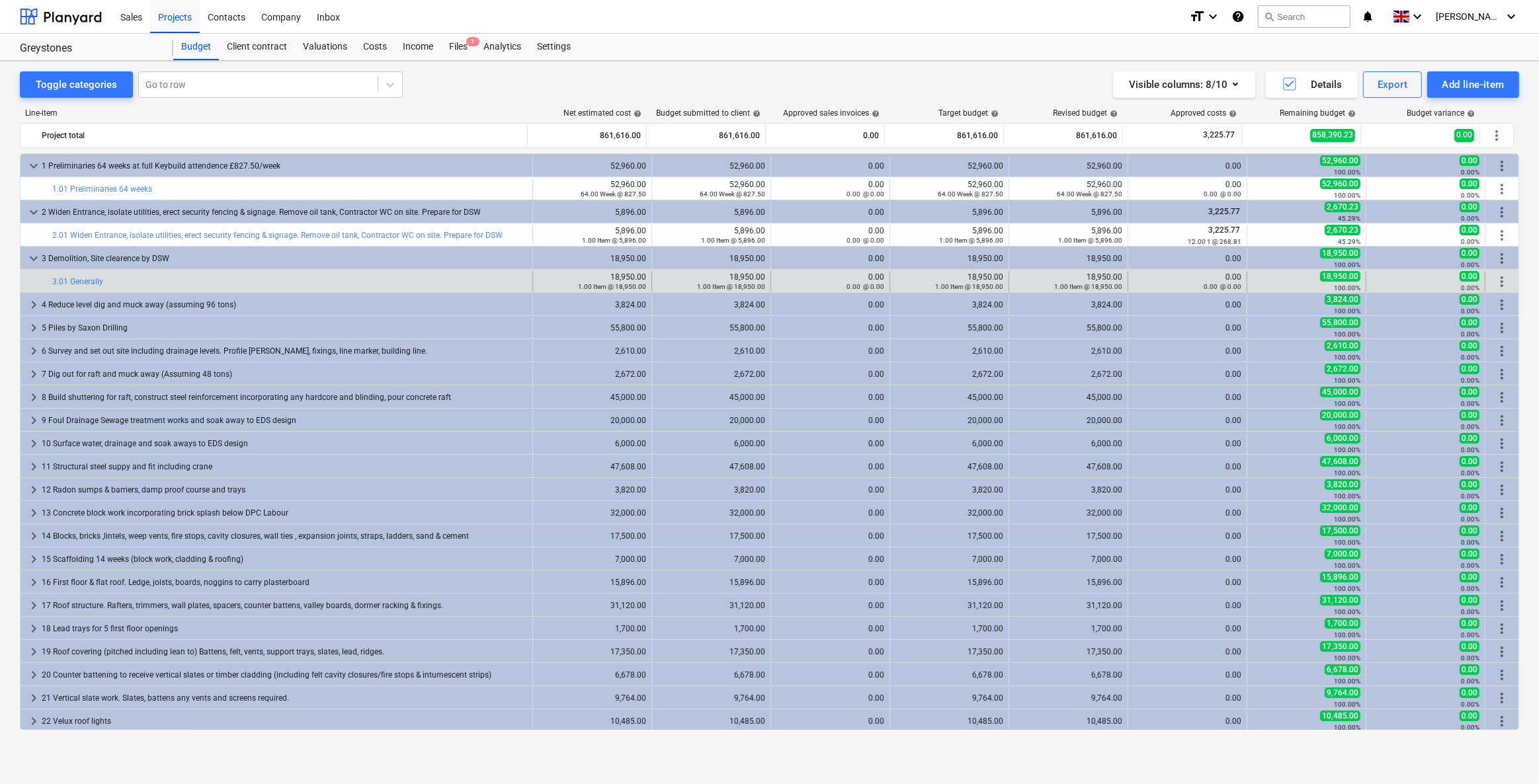
click at [1497, 279] on span "more_vert" at bounding box center [1501, 281] width 16 height 16
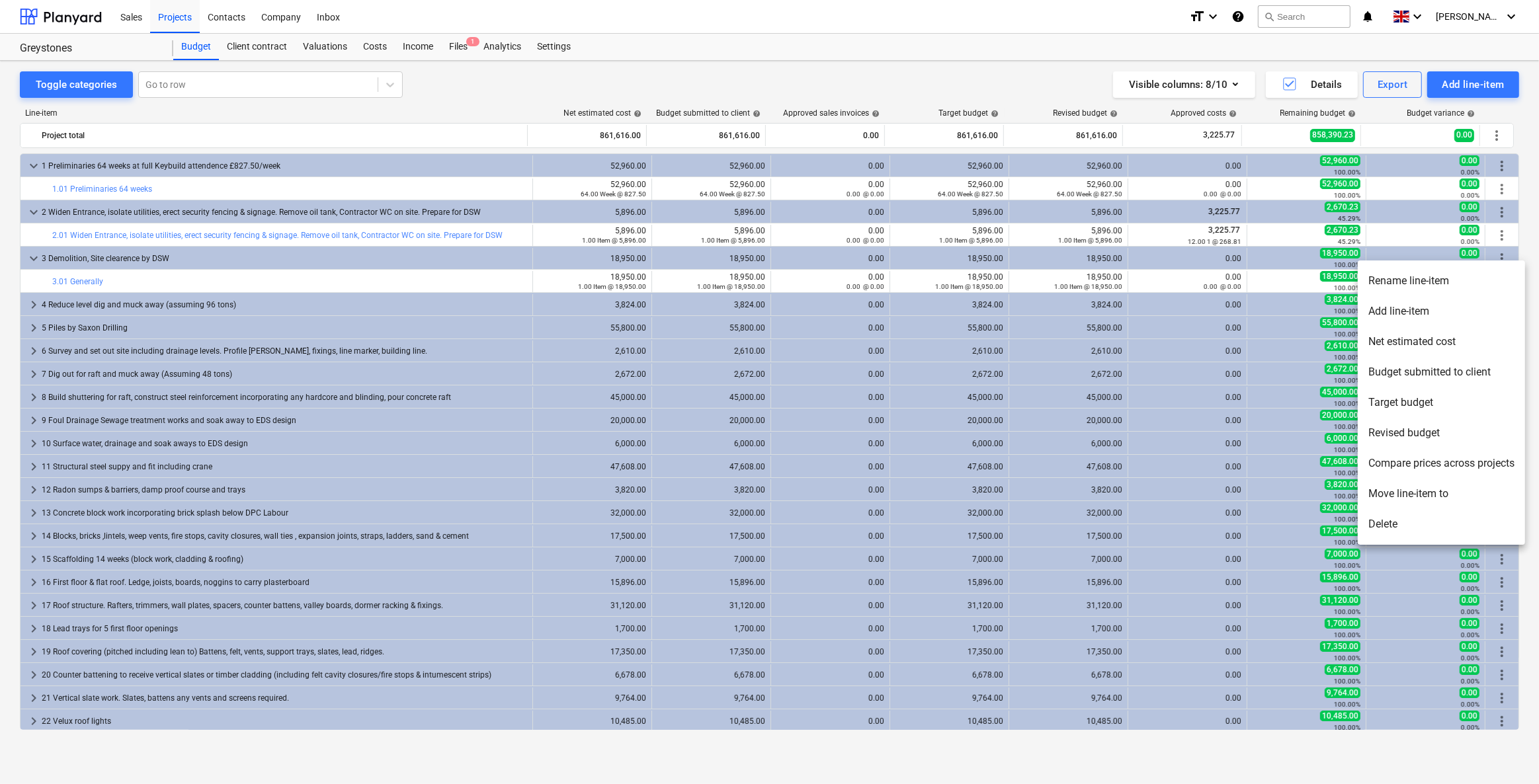
click at [1400, 281] on li "Rename line-item" at bounding box center [1441, 281] width 167 height 30
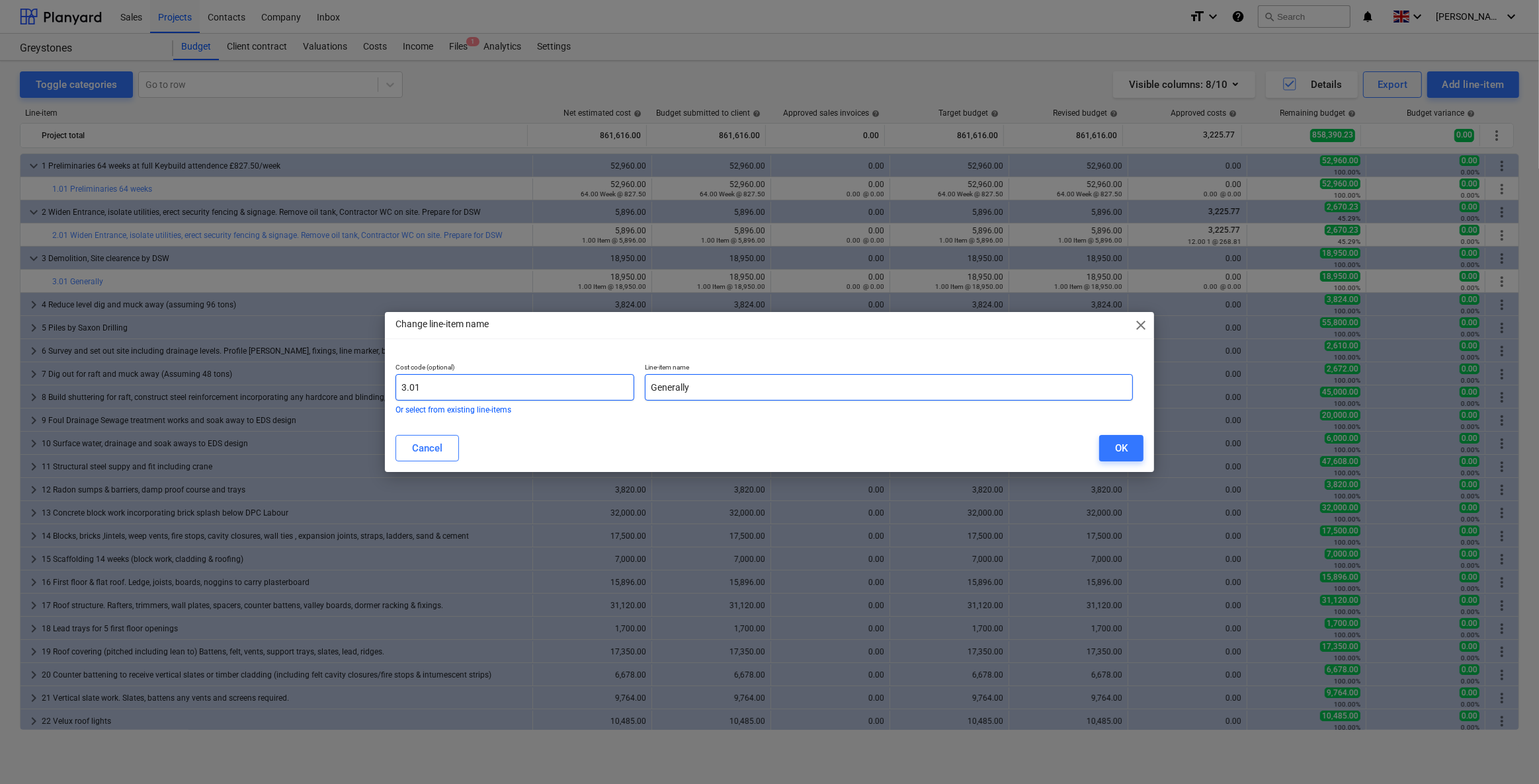
drag, startPoint x: 690, startPoint y: 389, endPoint x: 588, endPoint y: 383, distance: 102.2
click at [588, 383] on div "Cost code (optional) 3.01 Or select from existing line-items Line-item name Gen…" at bounding box center [764, 388] width 748 height 62
paste input "Demolition, Site clearence by DSW"
type input "Demolition, Site clearence by DSW"
click at [1135, 441] on button "OK" at bounding box center [1121, 448] width 45 height 27
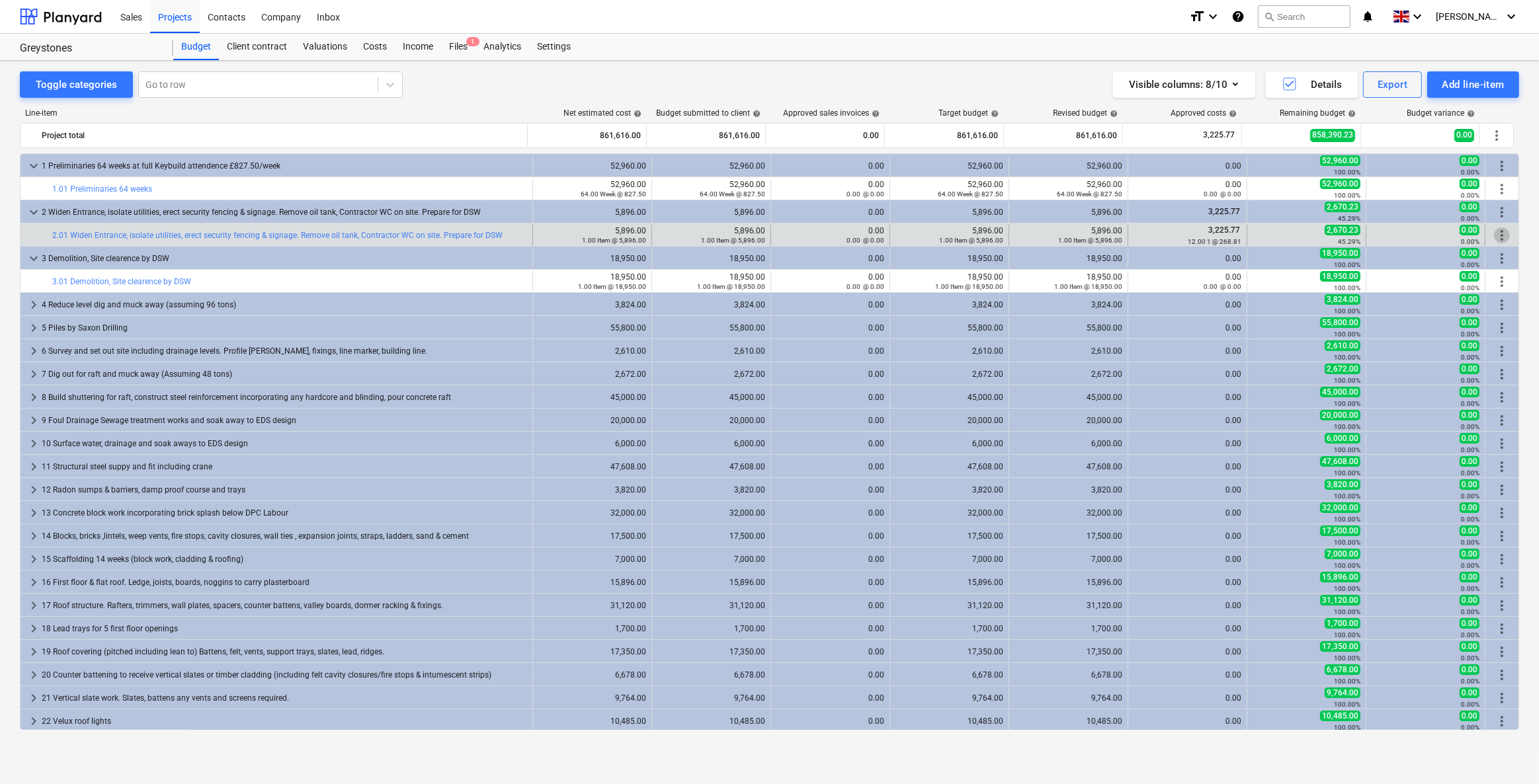
click at [1495, 235] on span "more_vert" at bounding box center [1501, 235] width 16 height 16
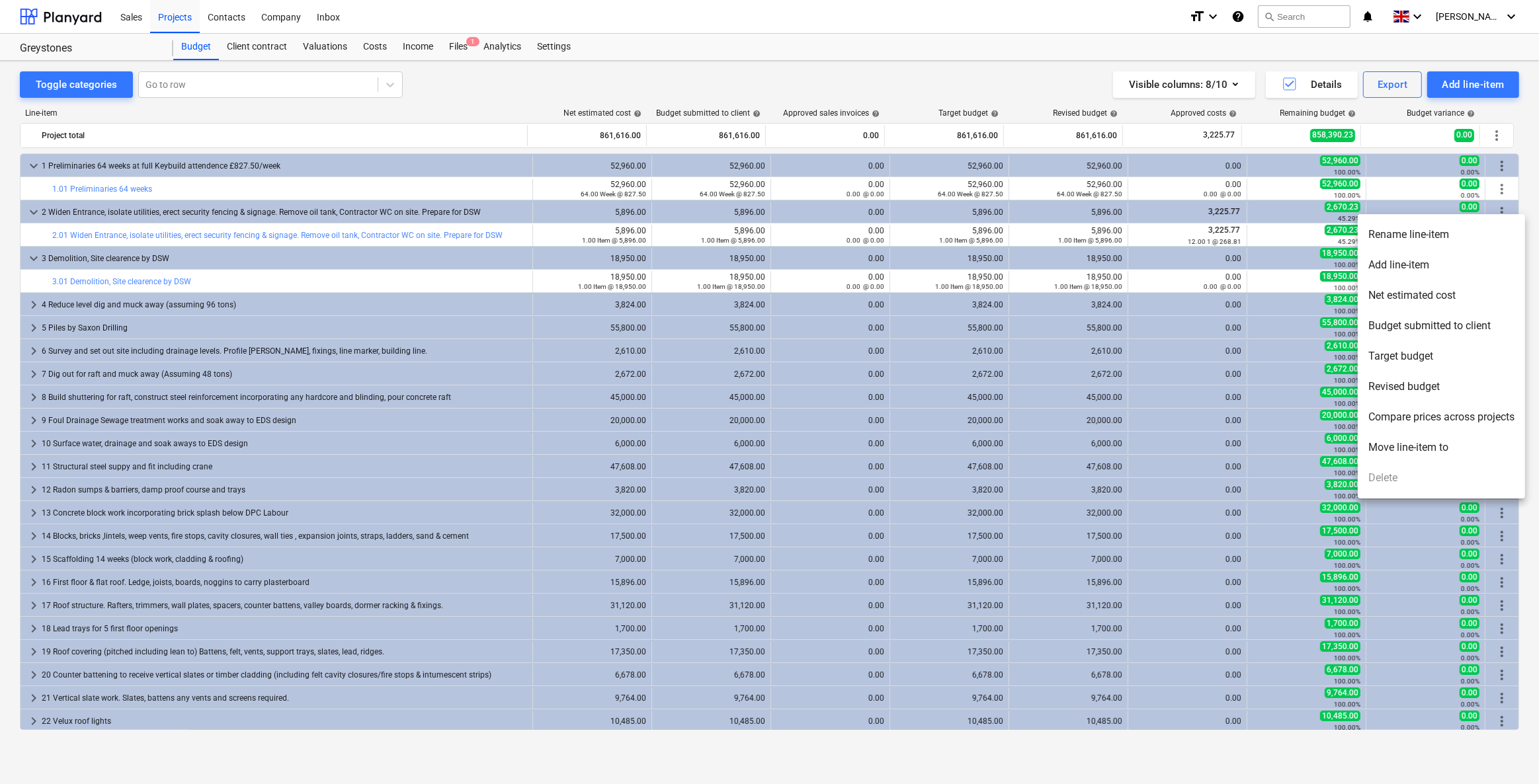
click at [1475, 257] on li "Add line-item" at bounding box center [1441, 265] width 167 height 30
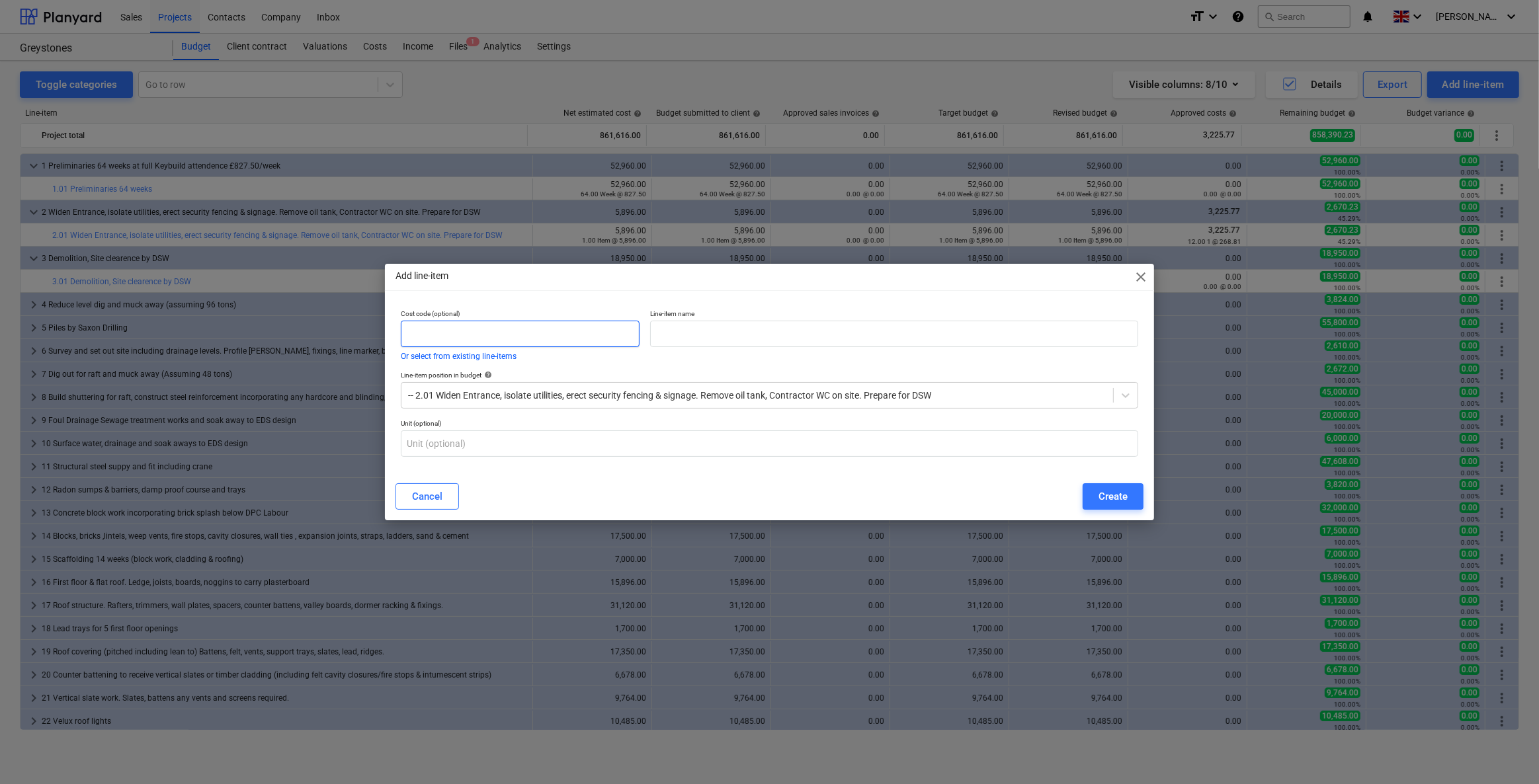
click at [477, 341] on input "text" at bounding box center [519, 334] width 238 height 27
click at [698, 335] on input "text" at bounding box center [894, 334] width 488 height 27
type input "OH&P on materials and sub-contracts"
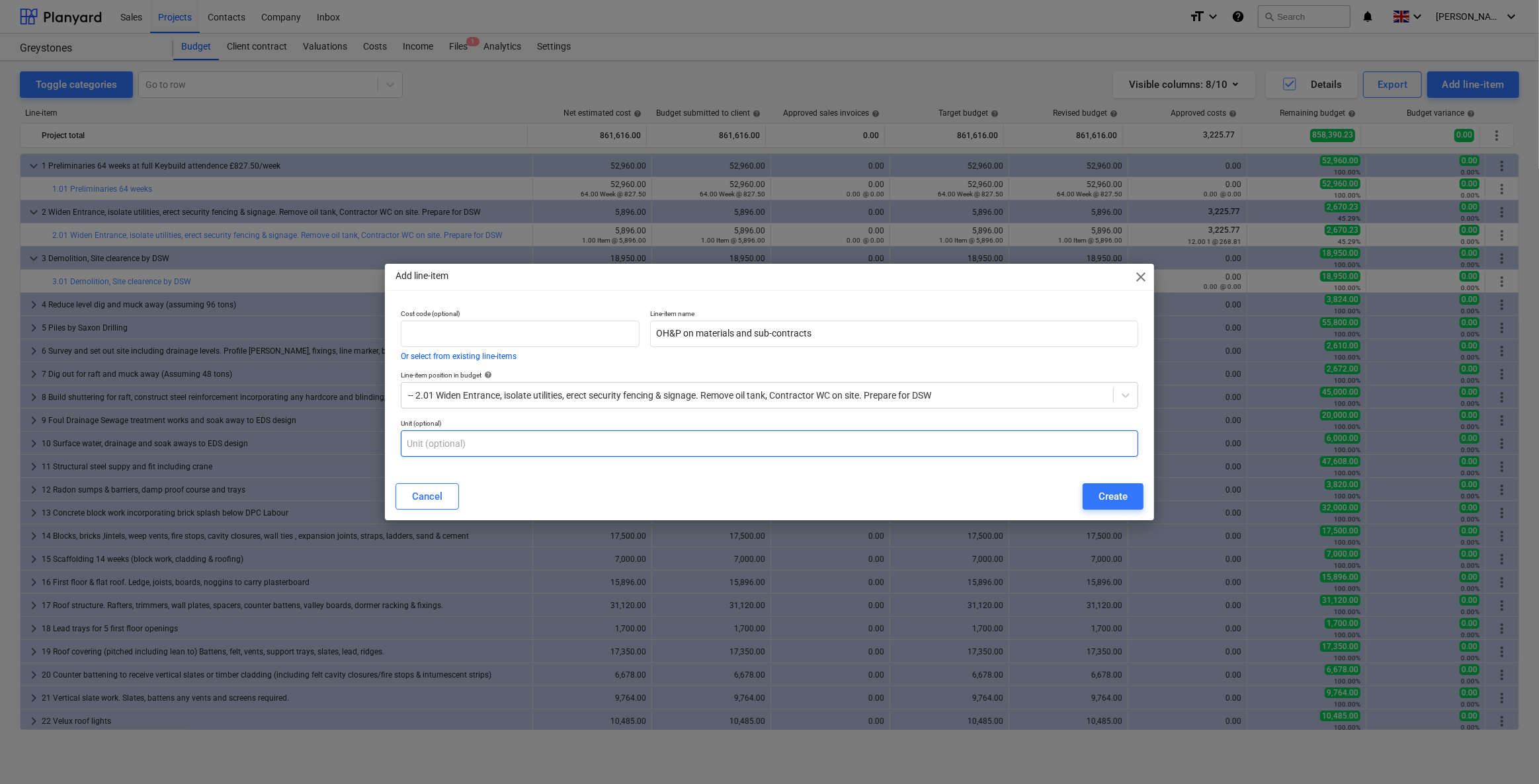
click at [587, 445] on input "text" at bounding box center [769, 443] width 738 height 27
click at [1117, 494] on div "Create" at bounding box center [1113, 496] width 29 height 17
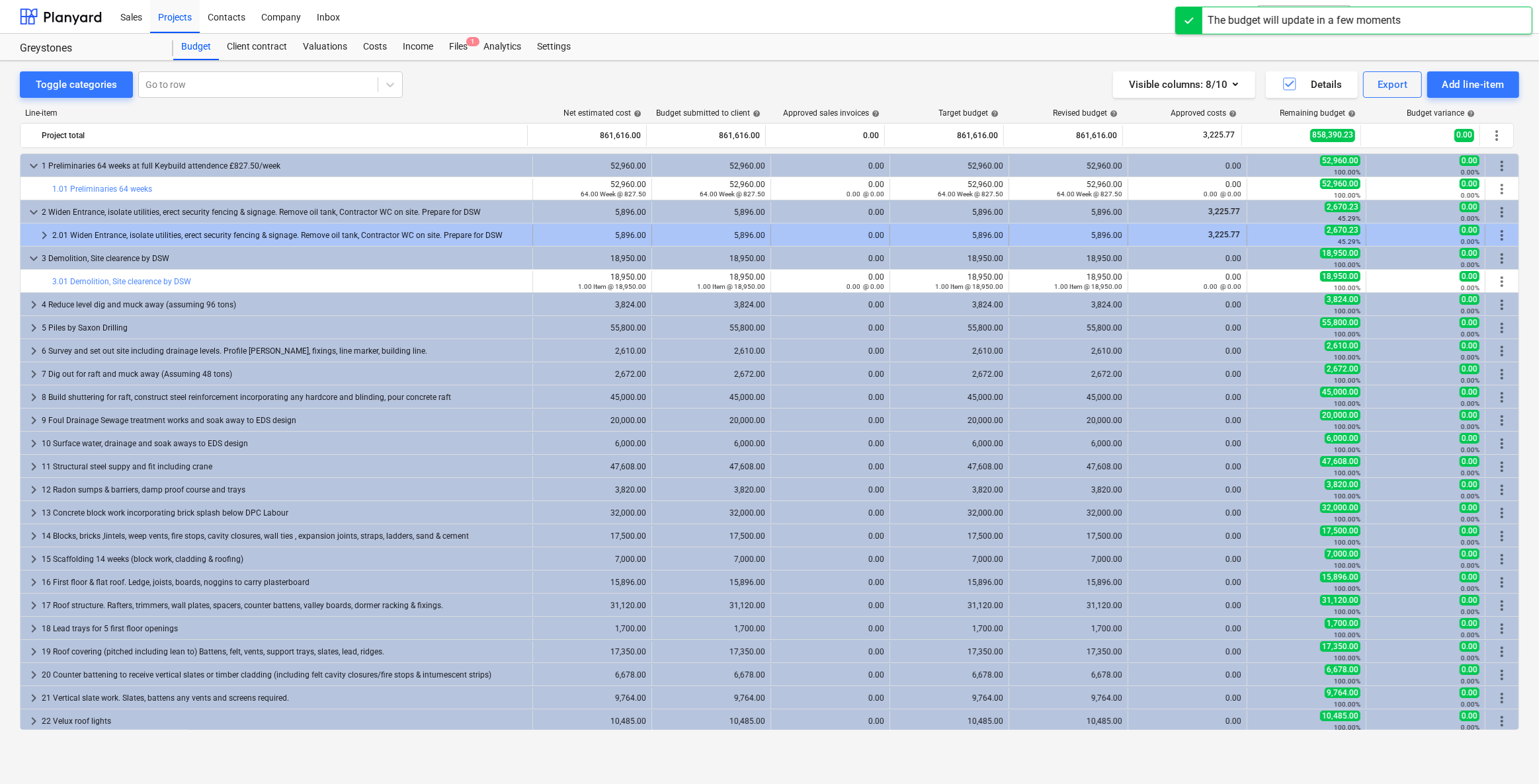
click at [40, 230] on span "keyboard_arrow_right" at bounding box center [44, 235] width 16 height 16
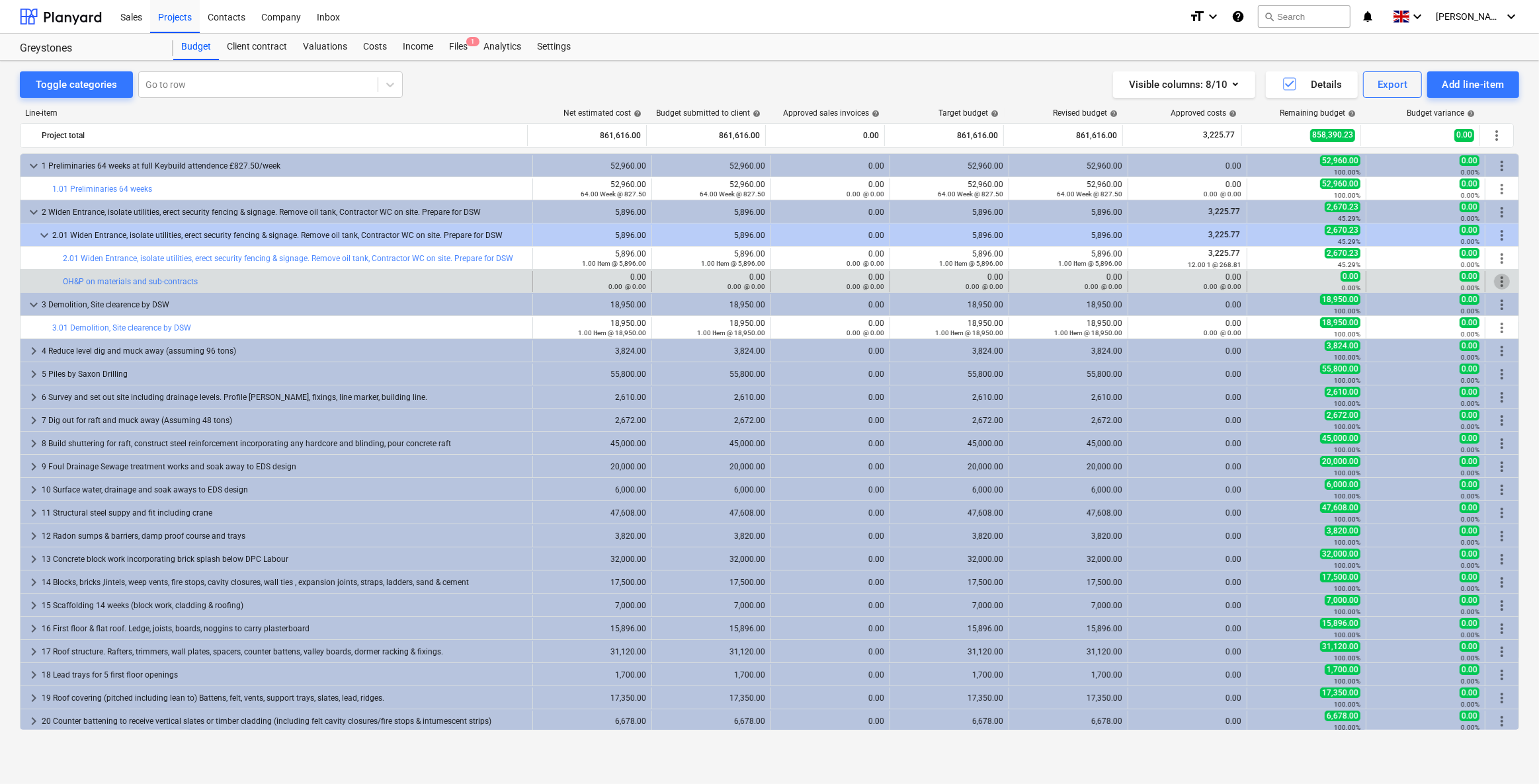
click at [1493, 282] on span "more_vert" at bounding box center [1501, 281] width 16 height 16
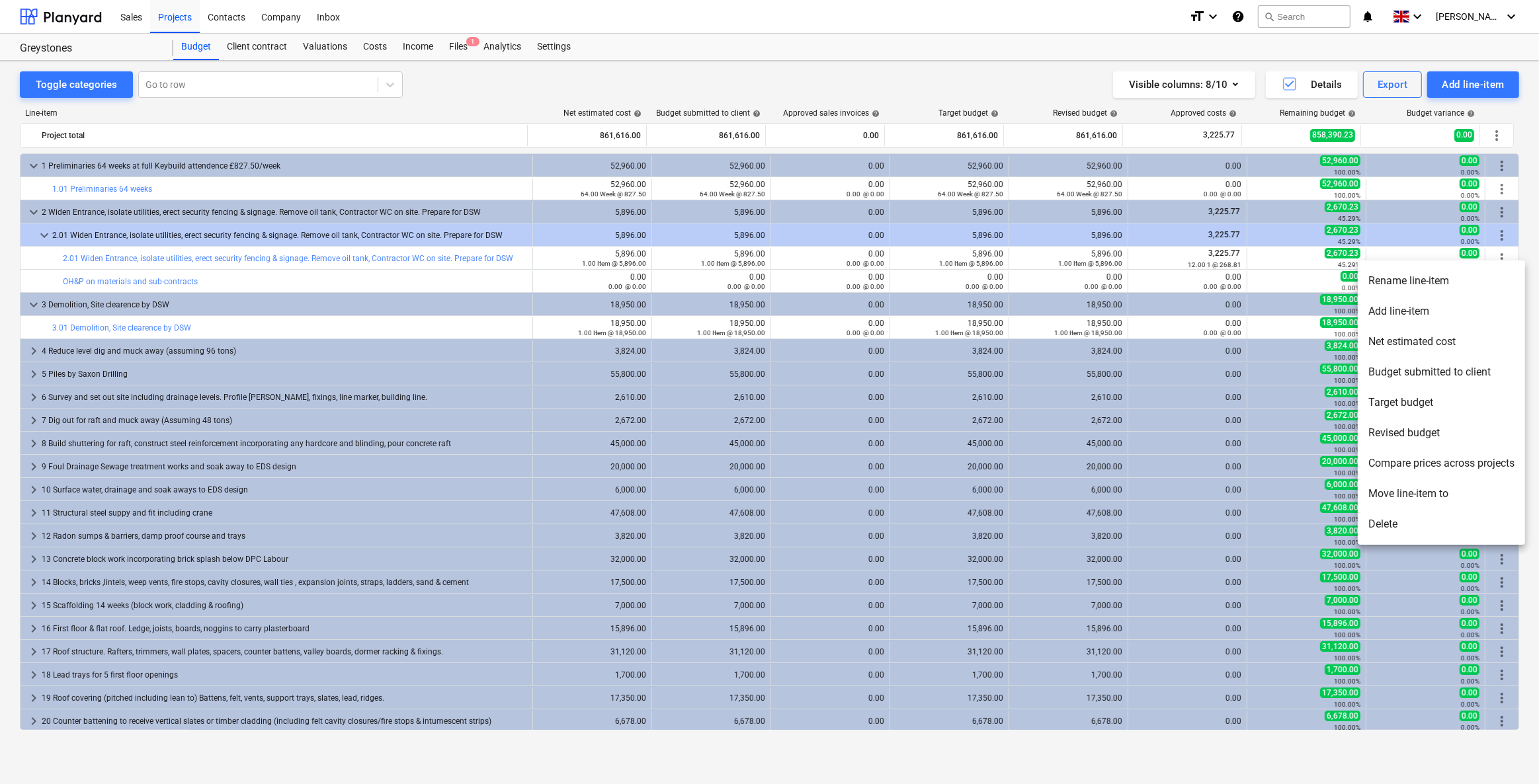
click at [1386, 489] on li "Move line-item to" at bounding box center [1441, 494] width 167 height 30
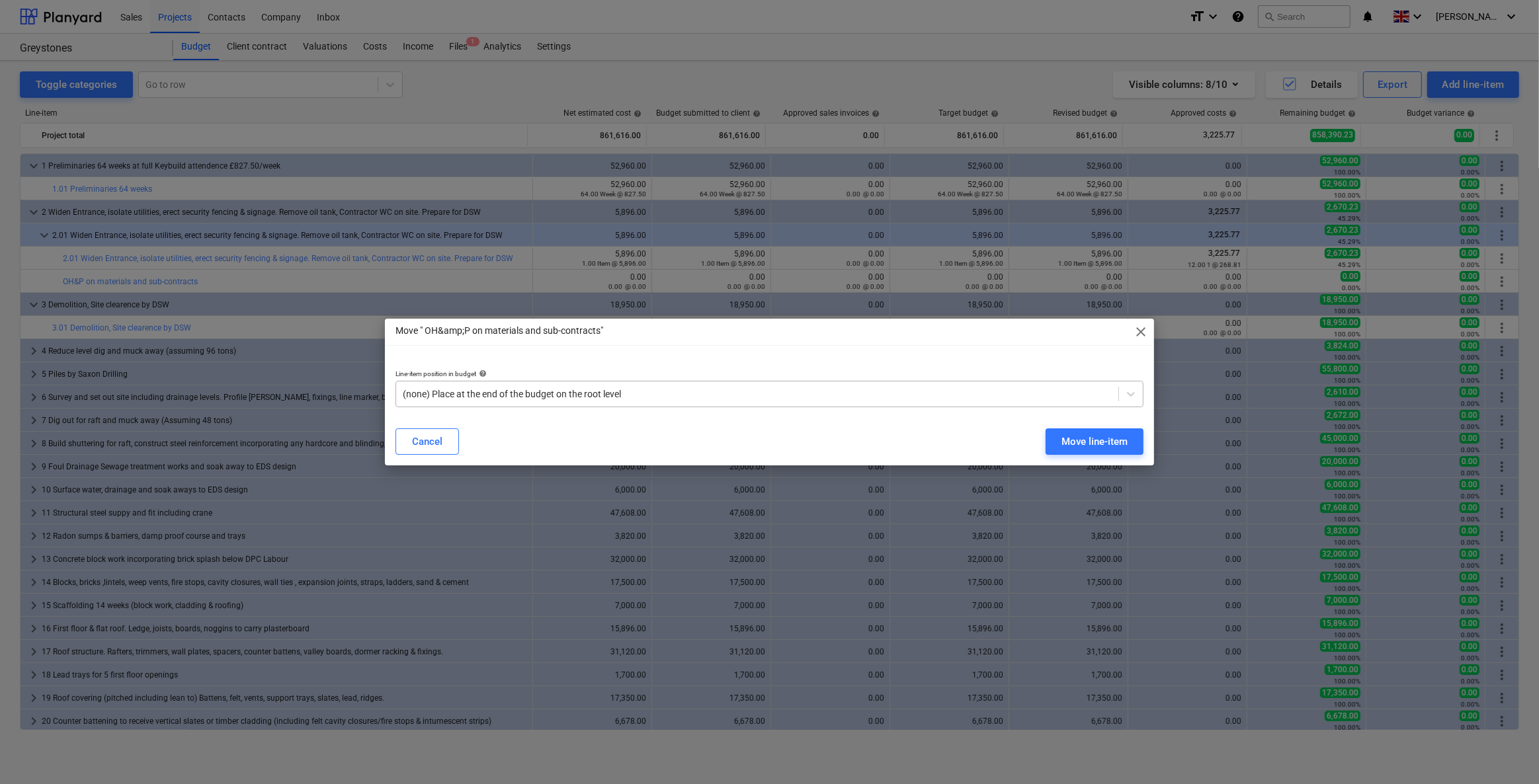
click at [560, 395] on div at bounding box center [757, 394] width 709 height 13
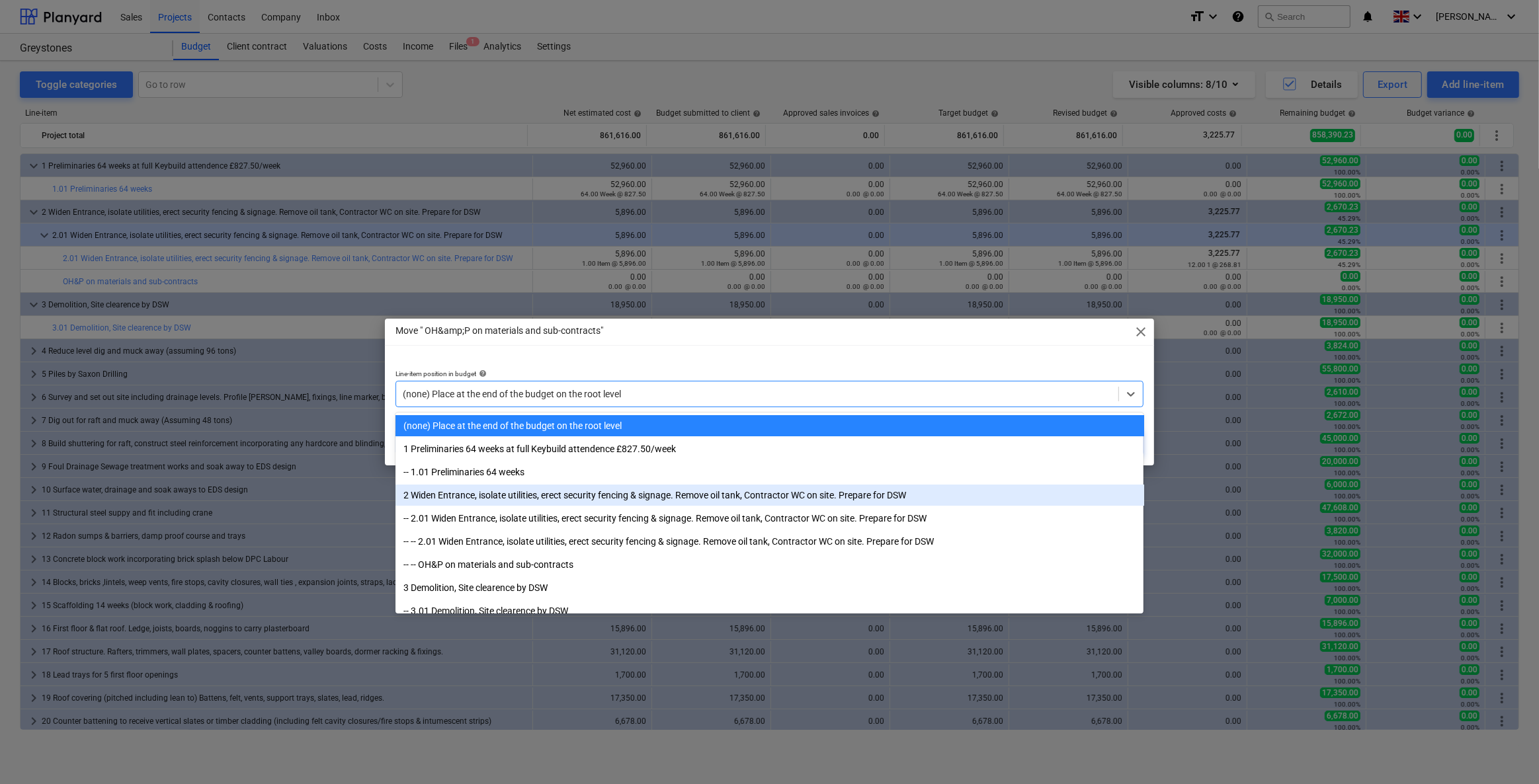
click at [487, 497] on div "2 Widen Entrance, isolate utilities, erect security fencing & signage. Remove o…" at bounding box center [769, 495] width 748 height 21
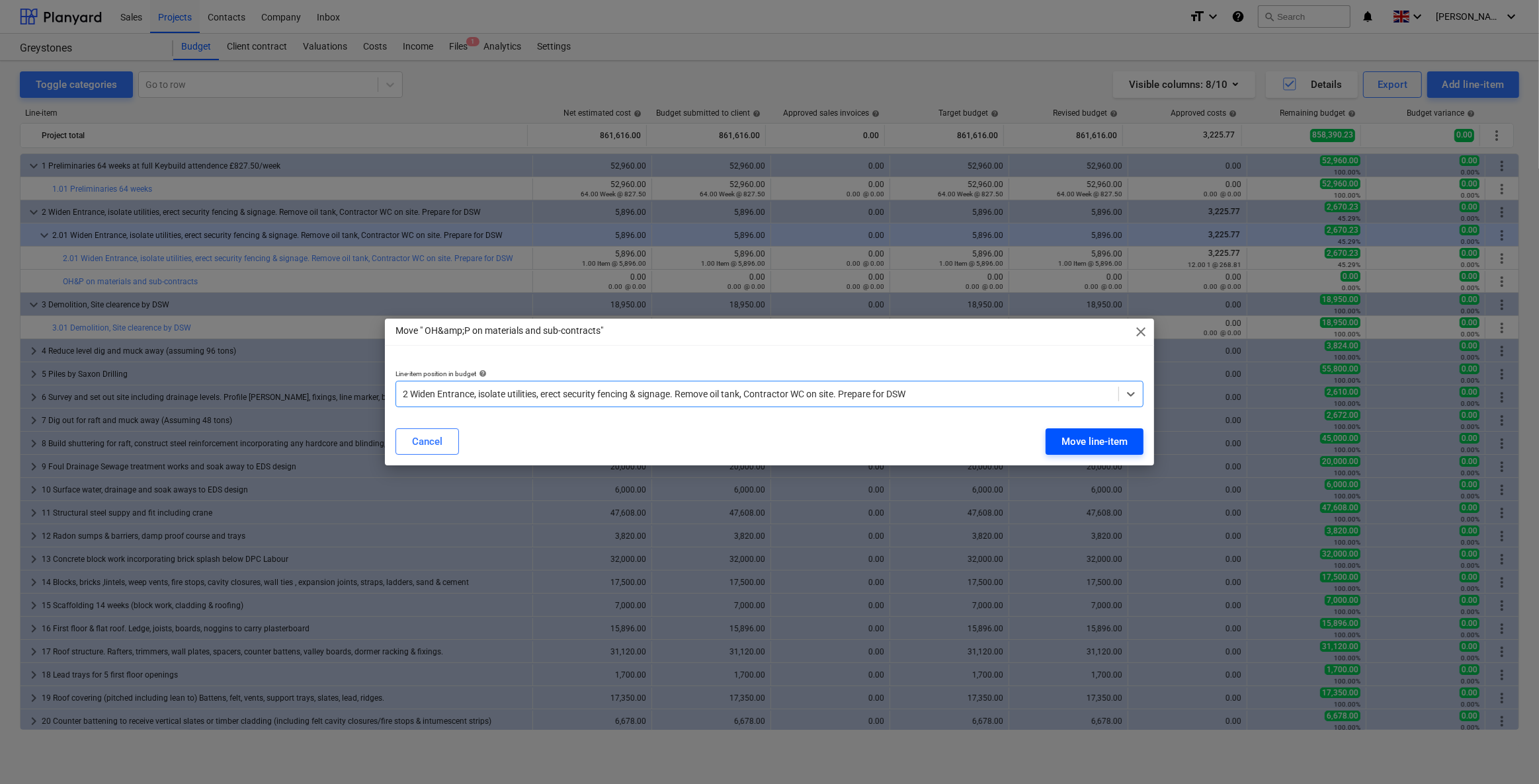
click at [1076, 442] on div "Move line-item" at bounding box center [1095, 441] width 66 height 17
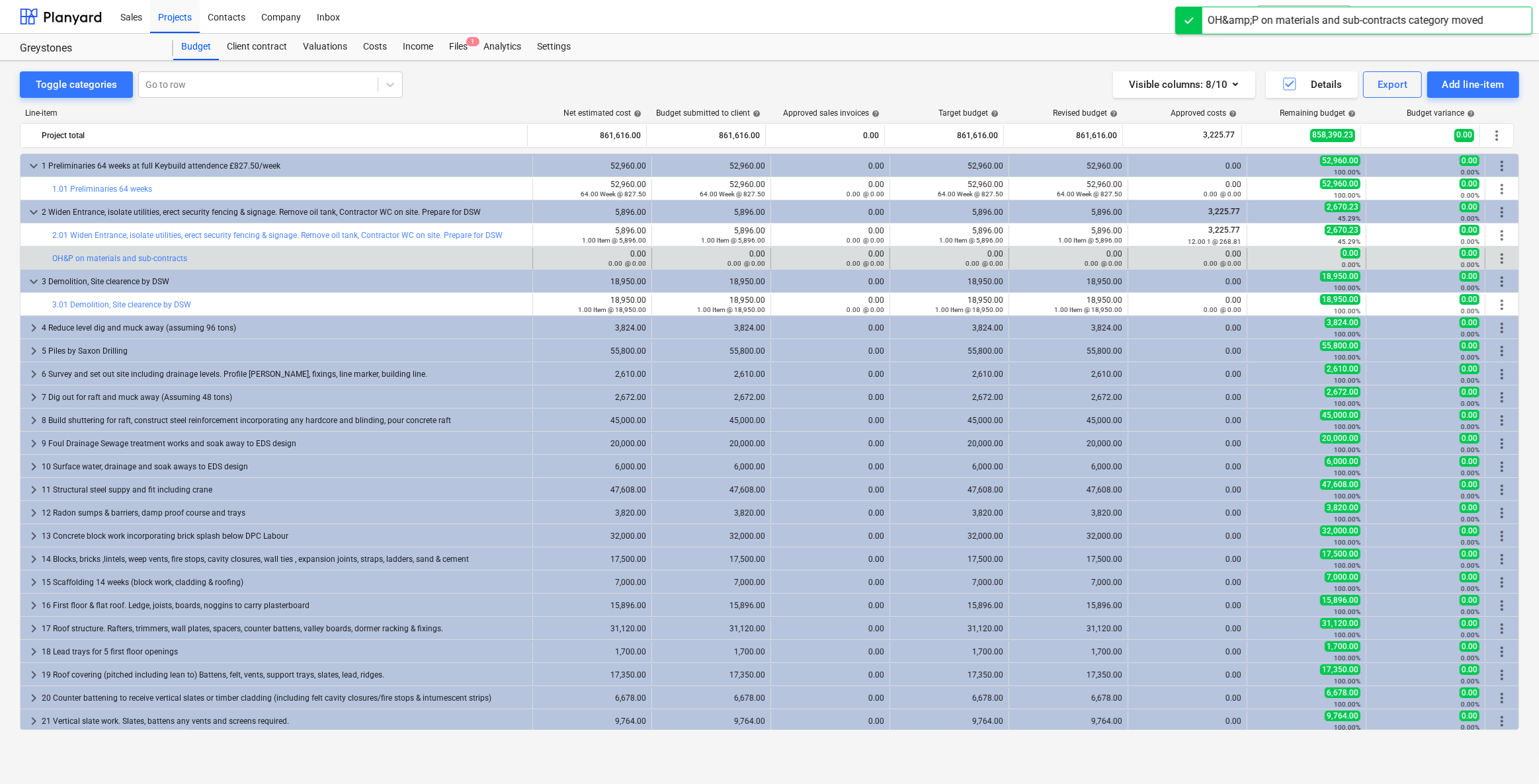
click at [1495, 252] on span "more_vert" at bounding box center [1501, 258] width 16 height 16
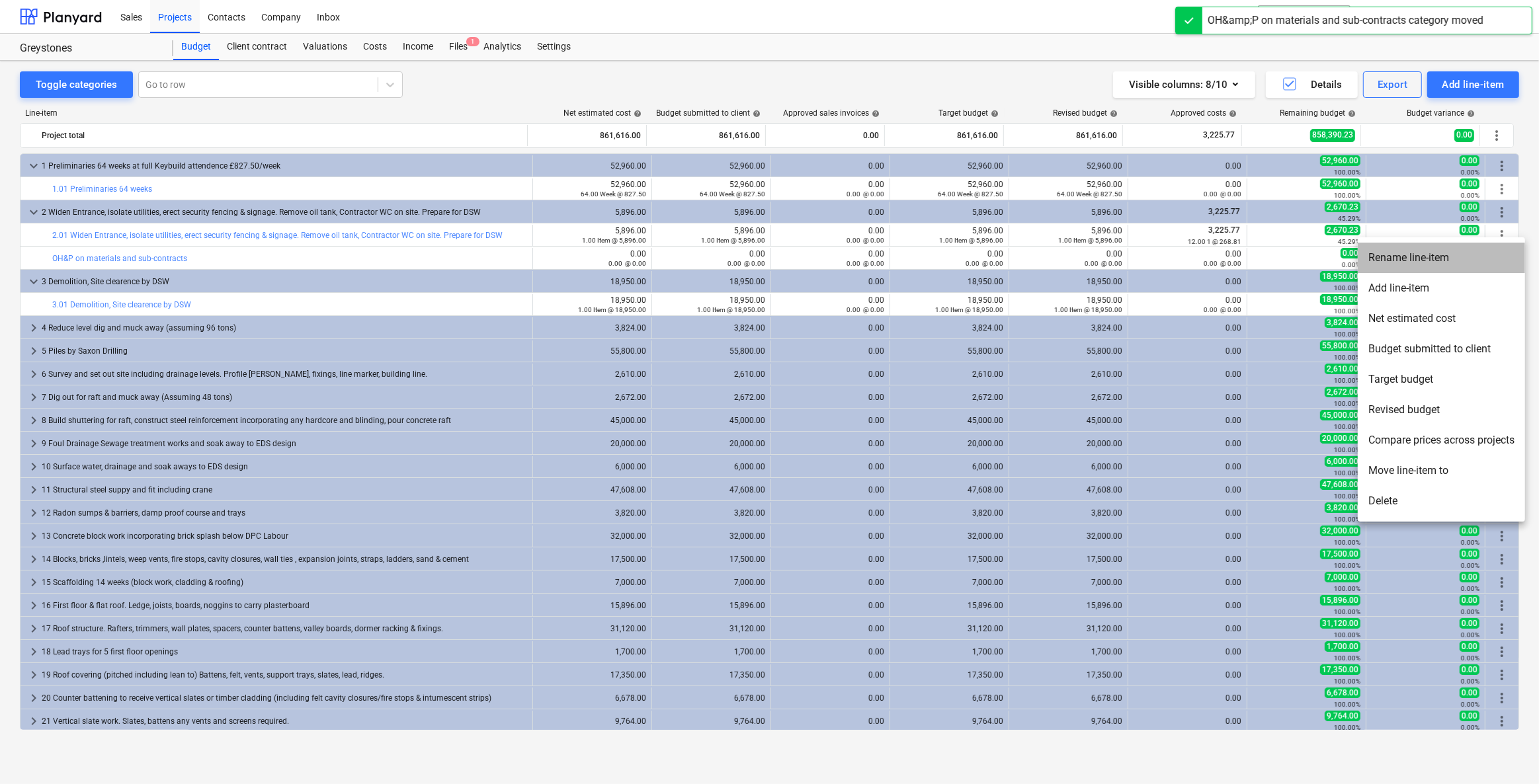
click at [1422, 265] on li "Rename line-item" at bounding box center [1441, 258] width 167 height 30
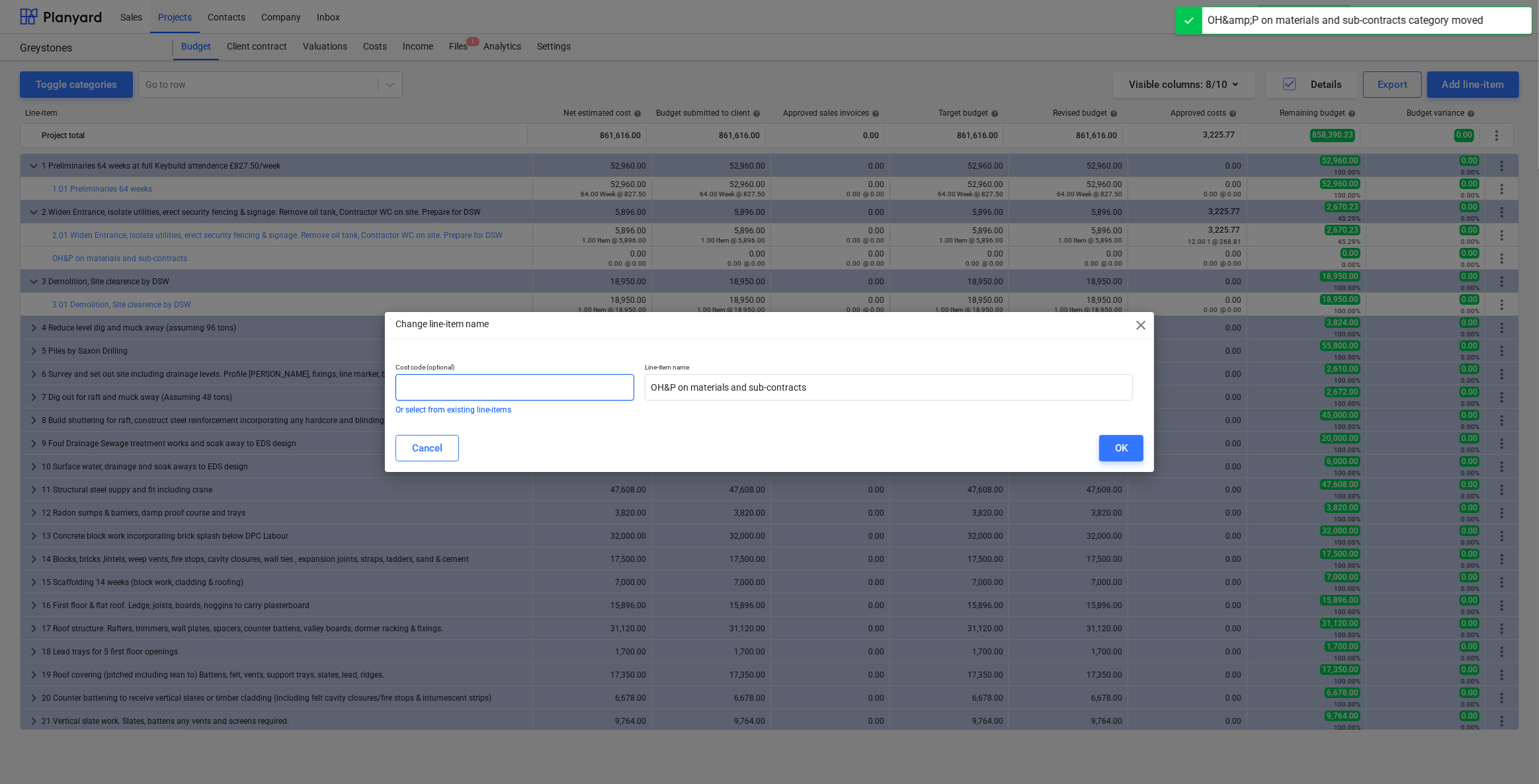
click at [415, 383] on input "text" at bounding box center [514, 387] width 238 height 27
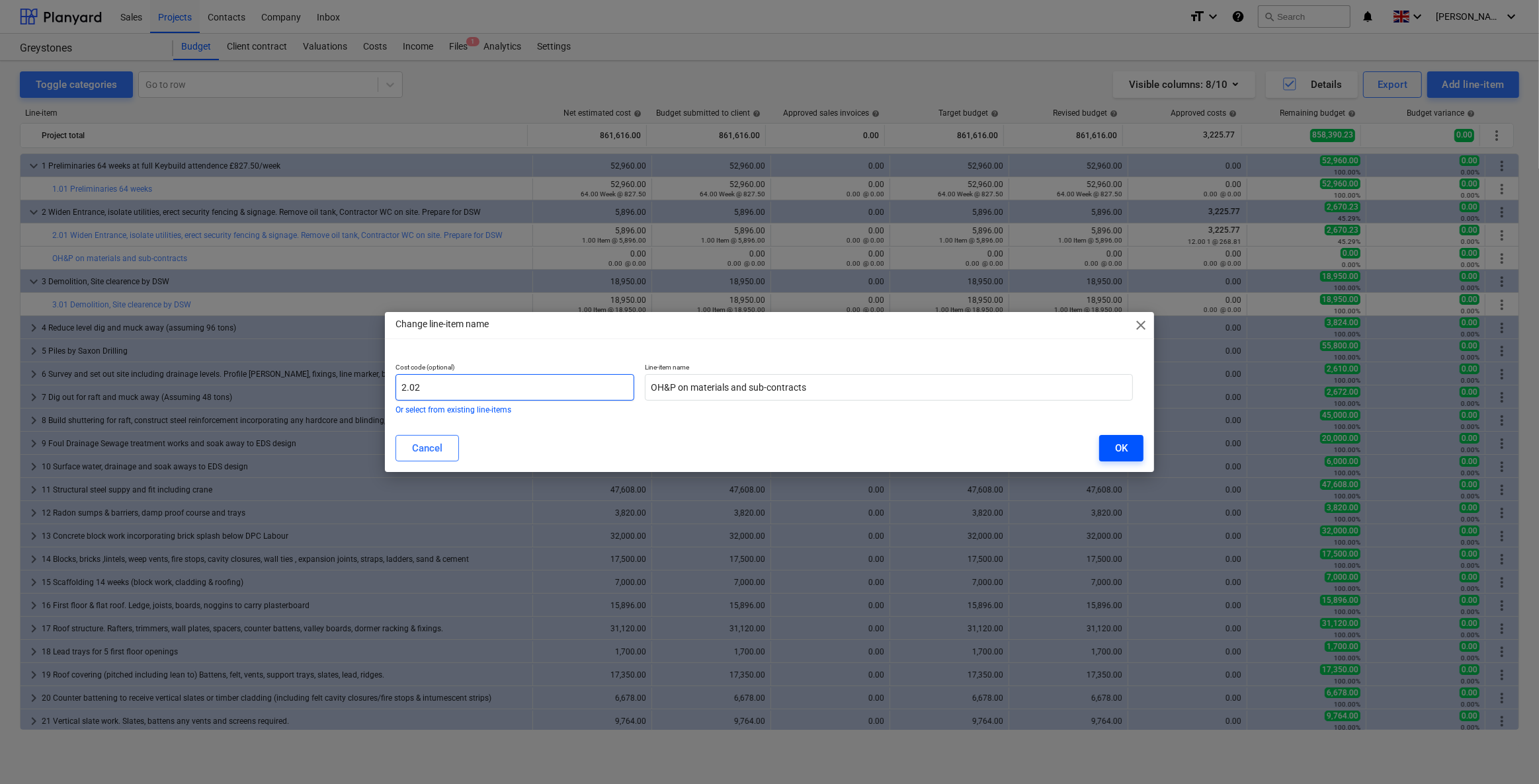
type input "2.02"
click at [1118, 453] on div "OK" at bounding box center [1120, 448] width 12 height 17
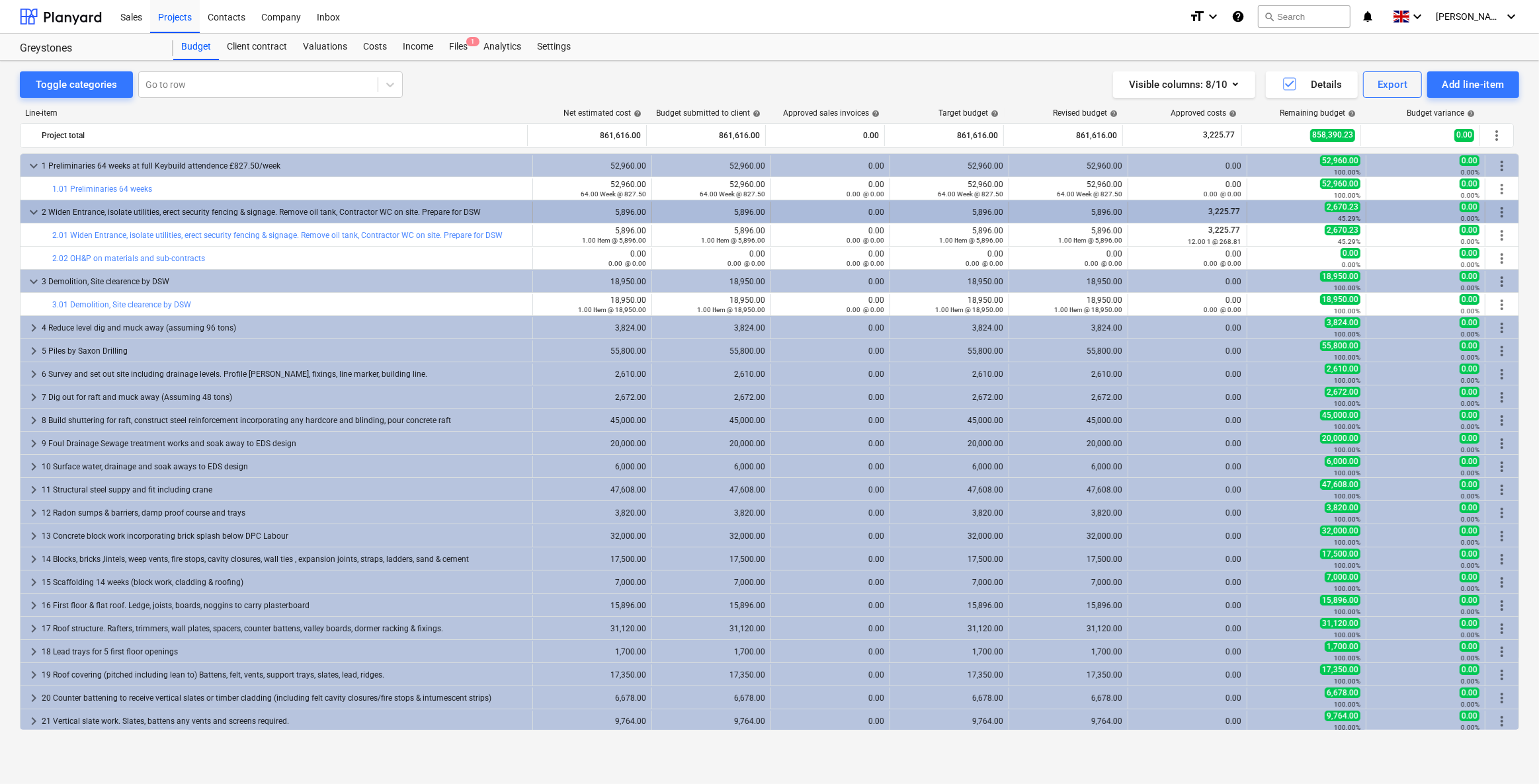
click at [585, 215] on div "5,896.00" at bounding box center [592, 213] width 108 height 9
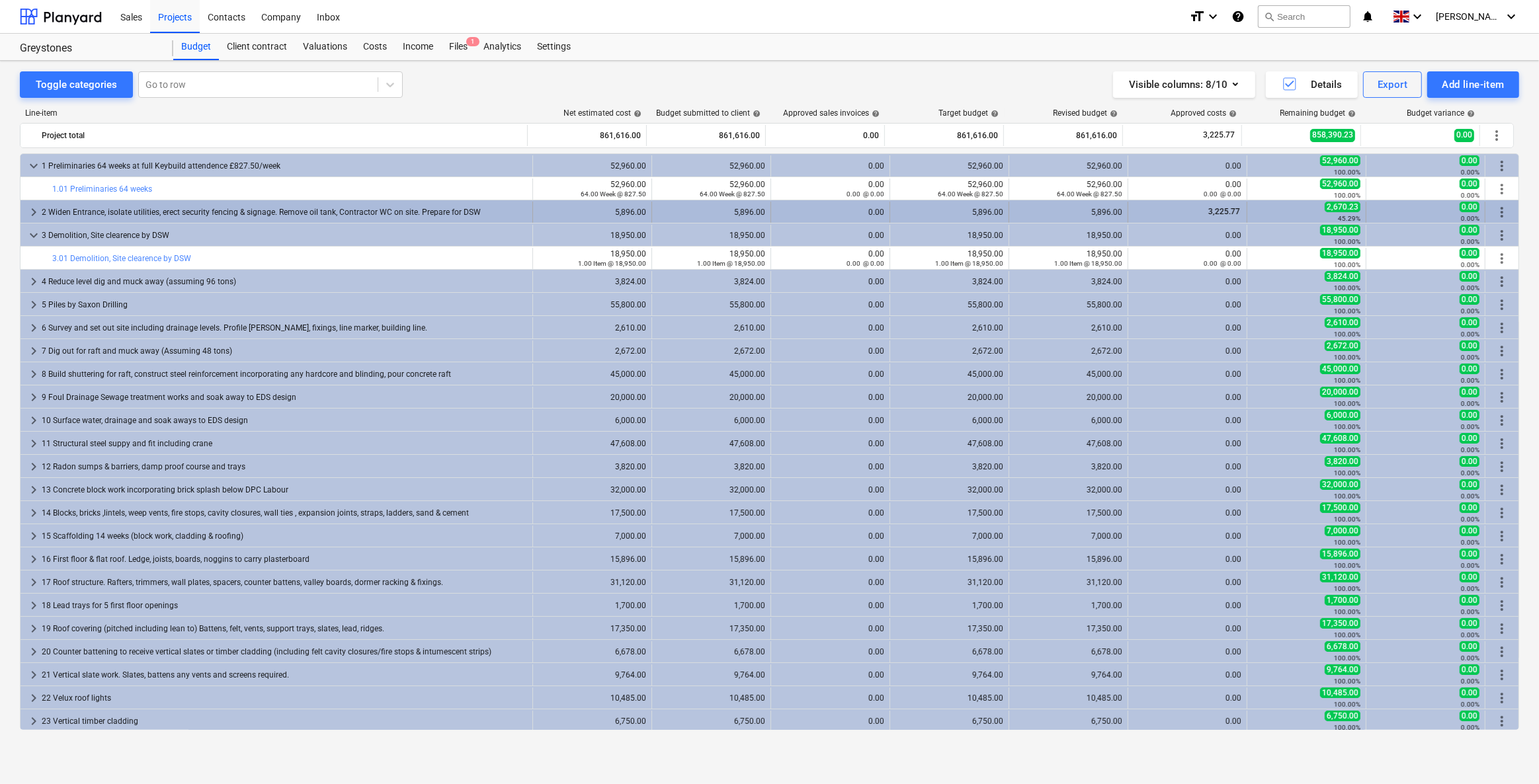
click at [591, 214] on div "5,896.00" at bounding box center [592, 213] width 108 height 9
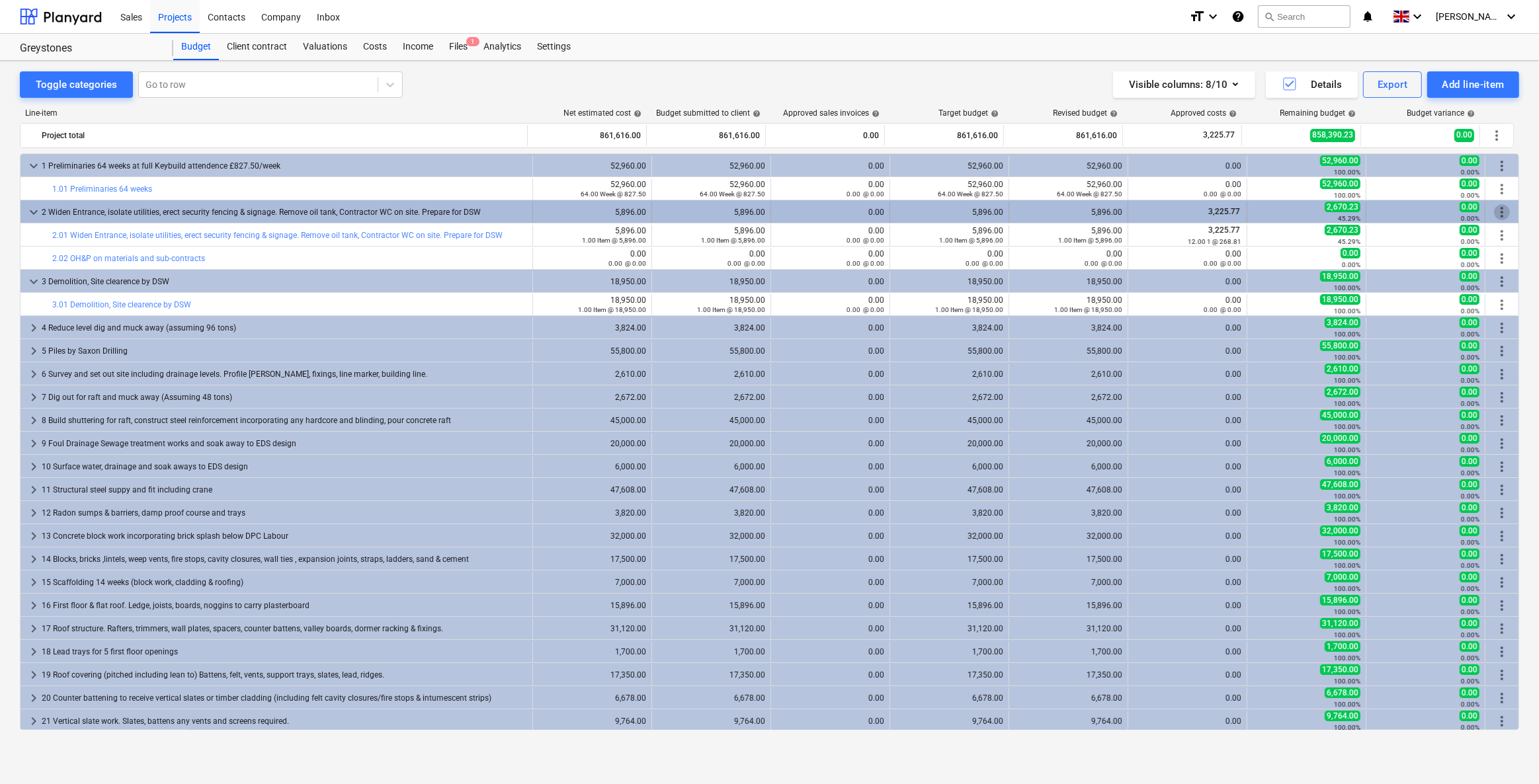
click at [1497, 213] on span "more_vert" at bounding box center [1501, 212] width 16 height 16
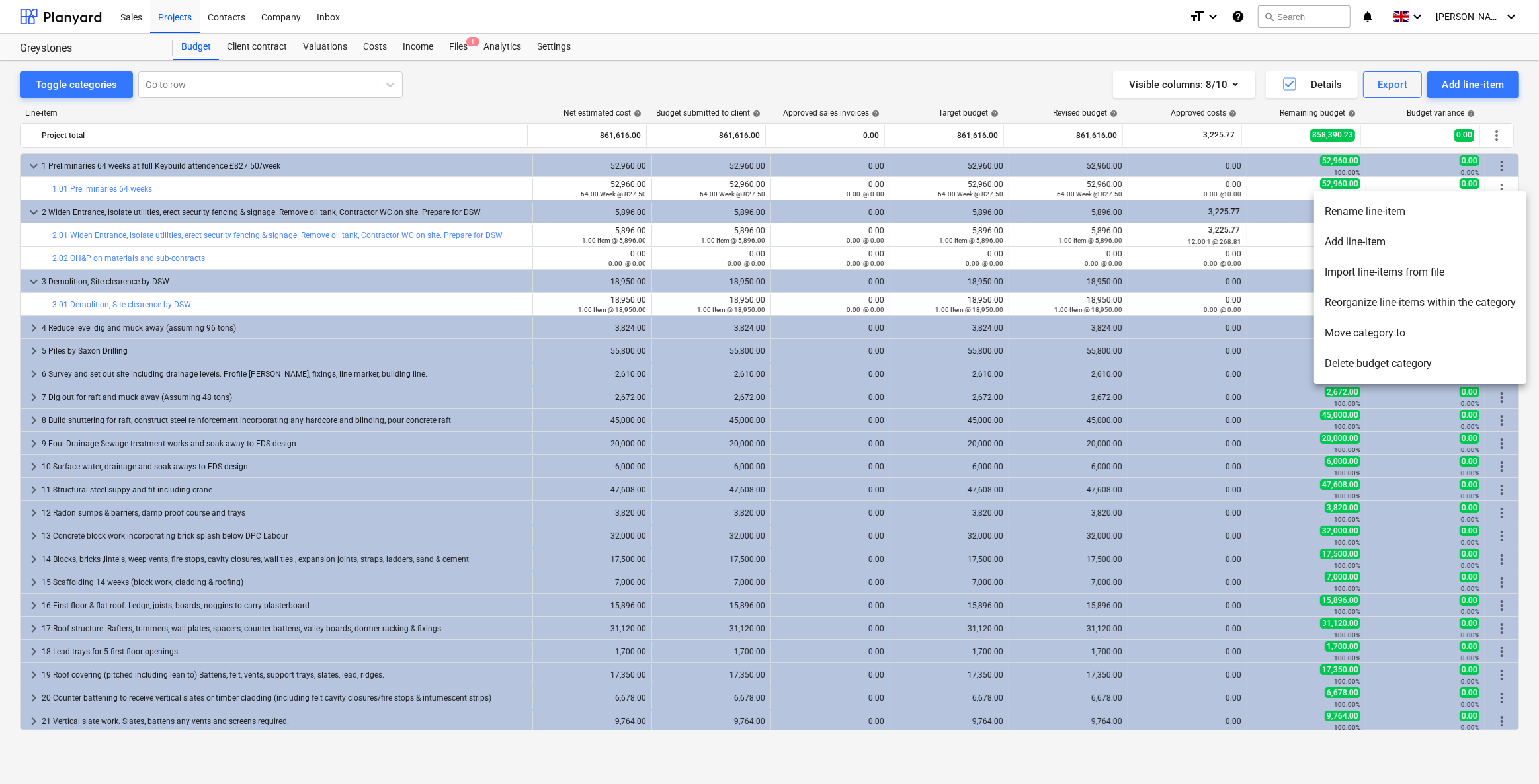
click at [666, 209] on div at bounding box center [769, 392] width 1539 height 784
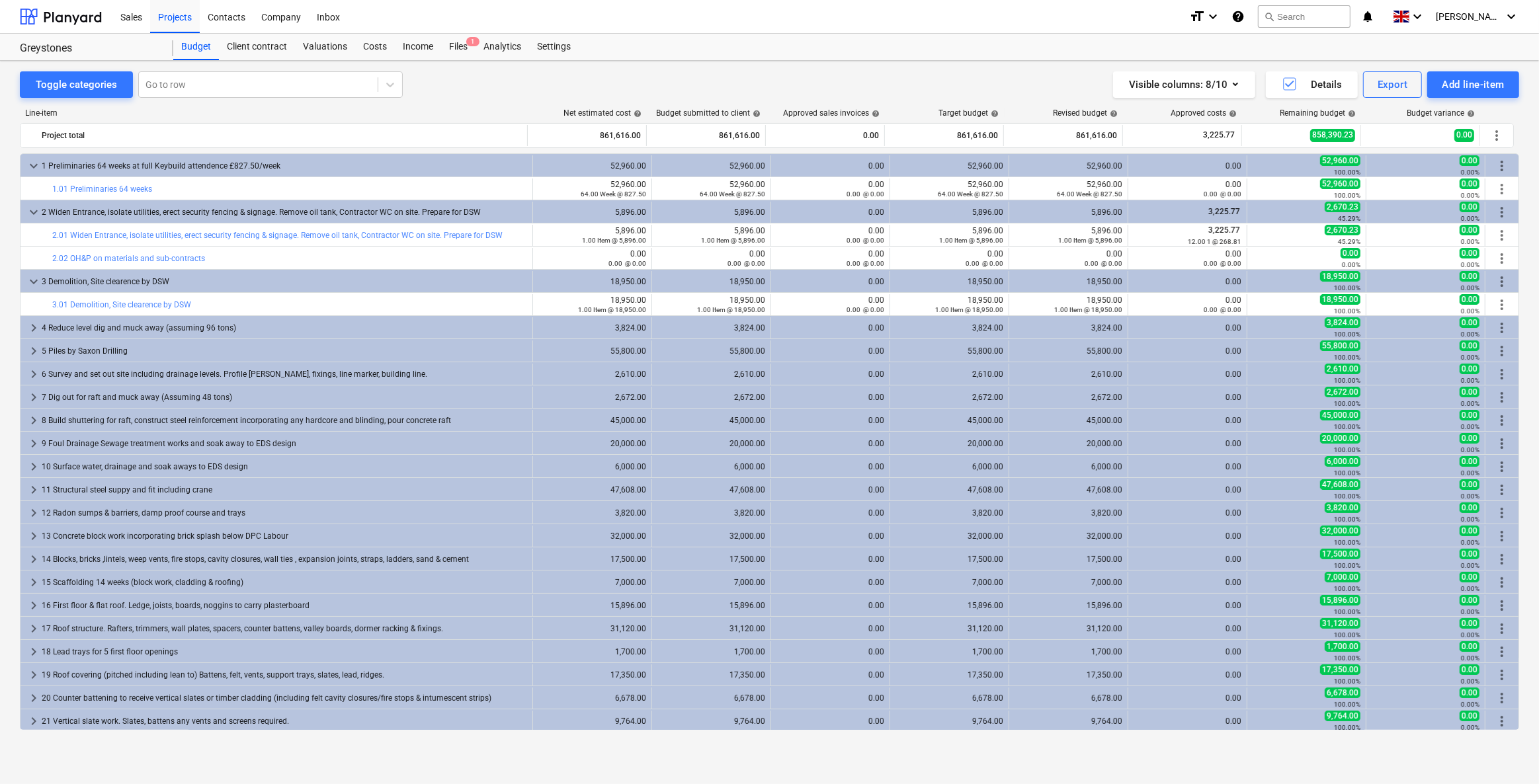
click at [548, 216] on div "5,896.00" at bounding box center [592, 212] width 108 height 21
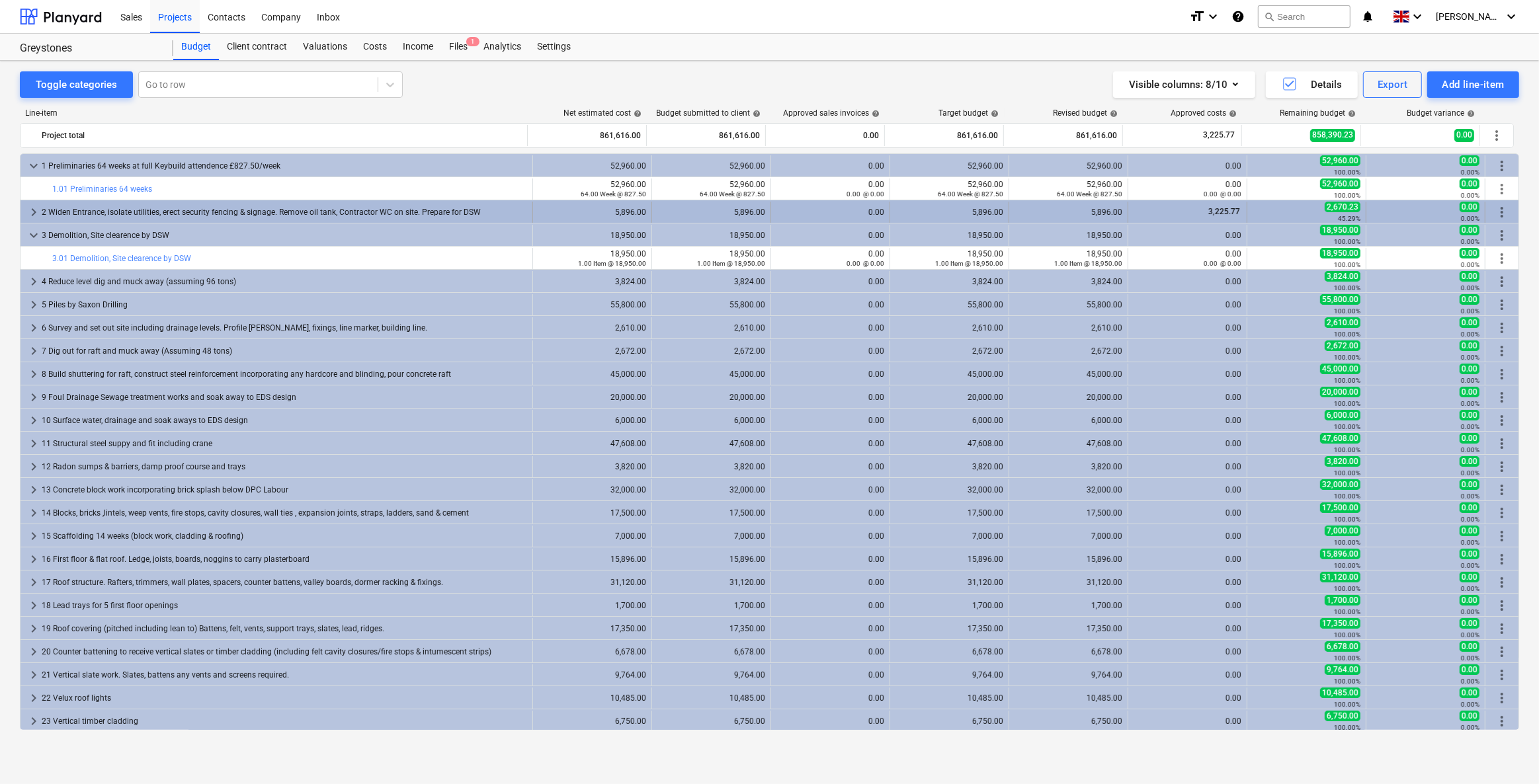
click at [377, 215] on div "2 Widen Entrance, isolate utilities, erect security fencing & signage. Remove o…" at bounding box center [284, 212] width 485 height 21
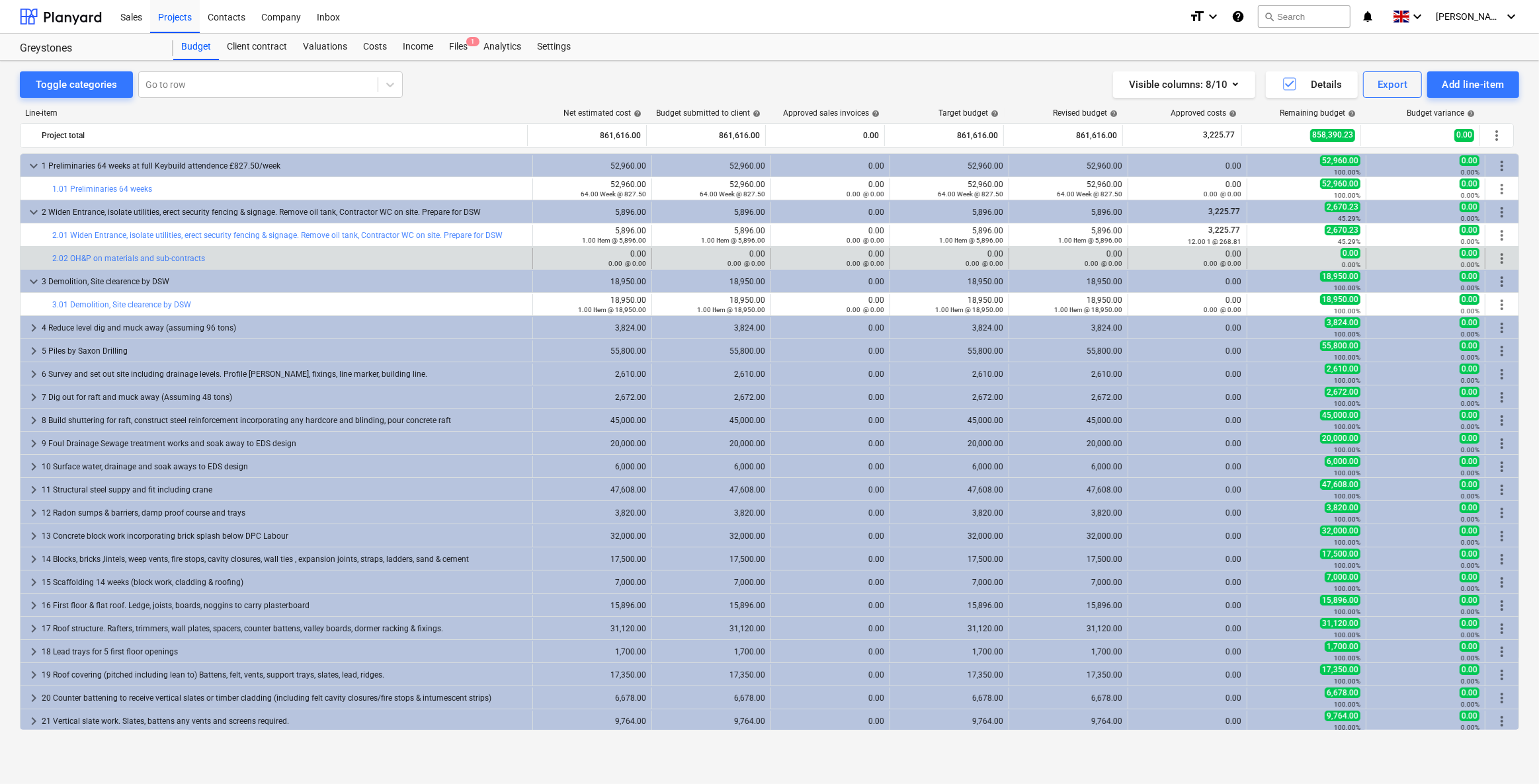
click at [624, 248] on div "edit 0.00 0.00 @ 0.00" at bounding box center [592, 258] width 108 height 21
click at [625, 252] on div "0.00 0.00 @ 0.00" at bounding box center [592, 259] width 108 height 19
click at [543, 258] on div "0.00 @ 0.00" at bounding box center [592, 263] width 108 height 9
click at [541, 258] on div "0.00 @ 0.00" at bounding box center [592, 263] width 108 height 9
click at [541, 255] on span "edit" at bounding box center [546, 258] width 10 height 10
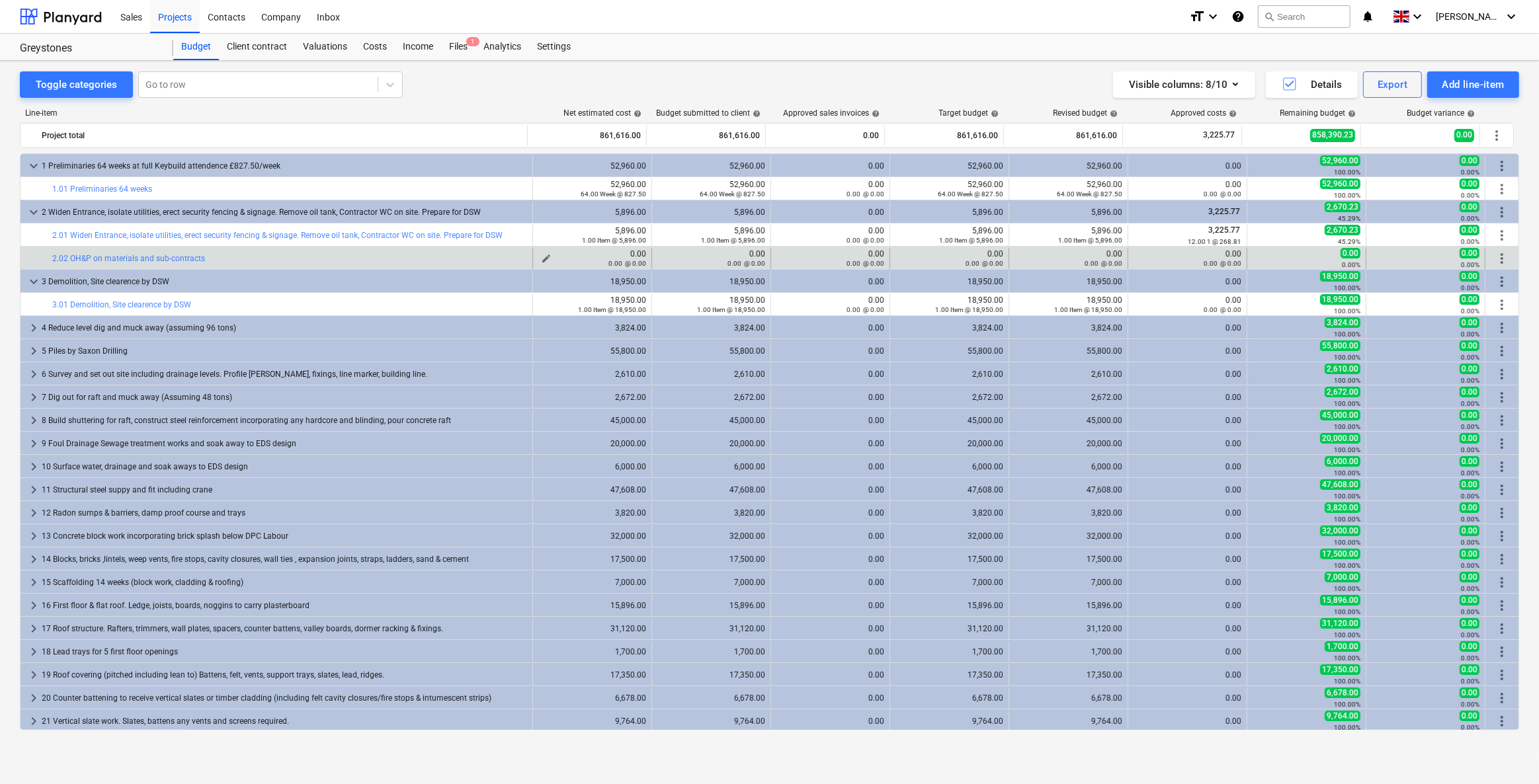
type textarea "x"
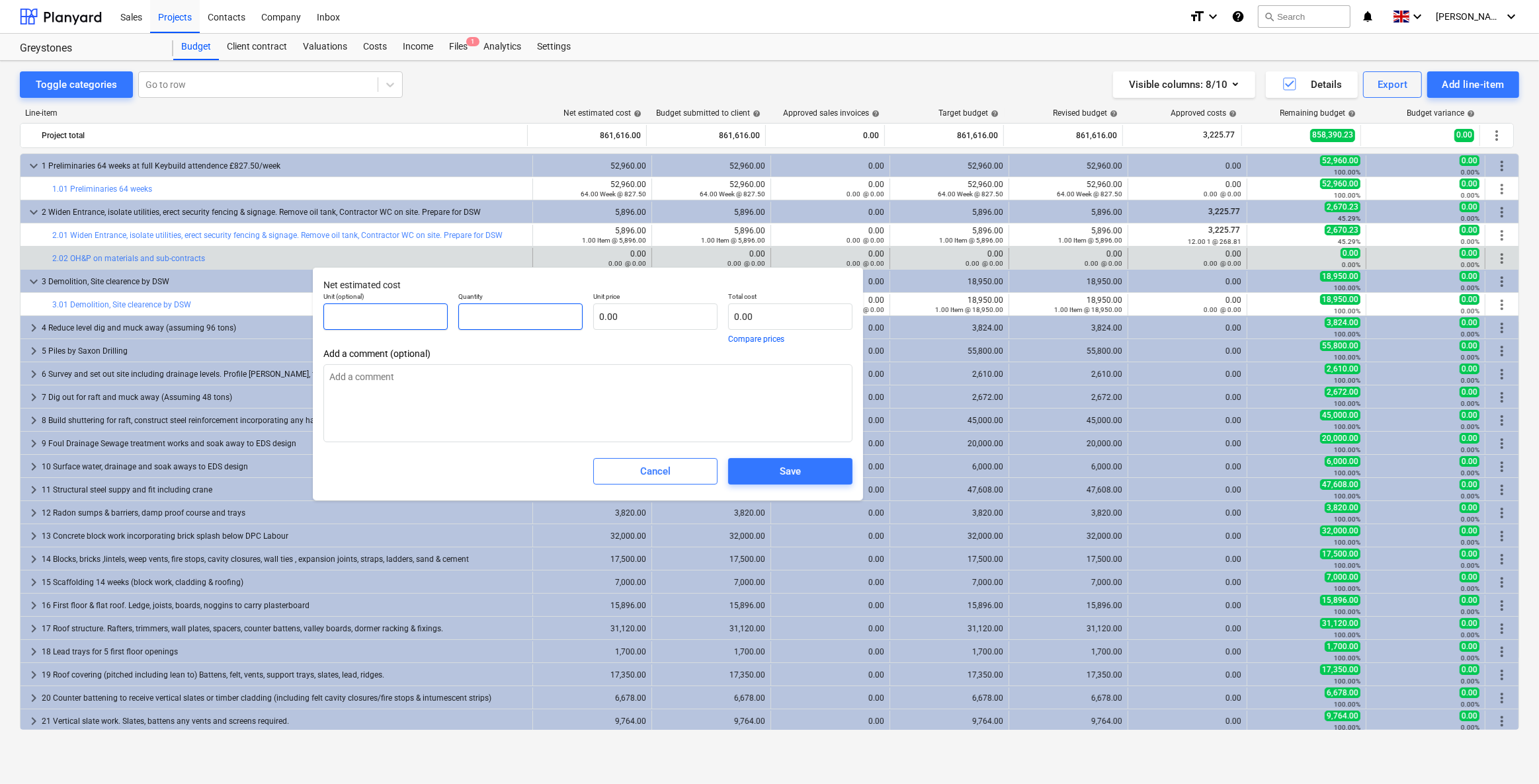
drag, startPoint x: 514, startPoint y: 317, endPoint x: 386, endPoint y: 305, distance: 128.6
click at [386, 305] on div "Unit (optional) Quantity Unit price 0.00 Total cost 0.00 Compare prices" at bounding box center [588, 317] width 539 height 62
type textarea "x"
type input "1"
type textarea "x"
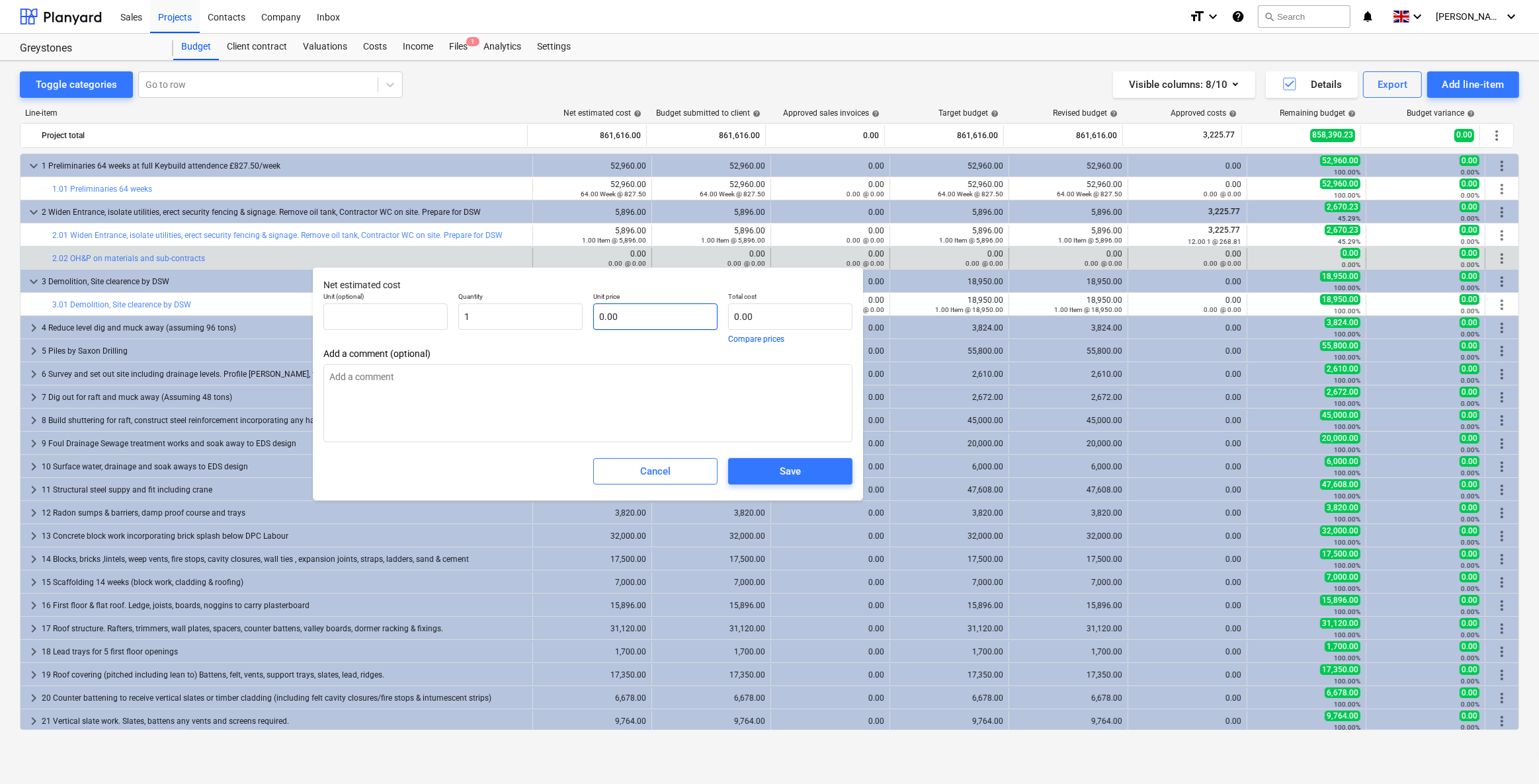
type input "1.00"
drag, startPoint x: 667, startPoint y: 311, endPoint x: 591, endPoint y: 311, distance: 76.0
click at [591, 311] on div "Unit price" at bounding box center [655, 317] width 135 height 62
type textarea "x"
type input "5"
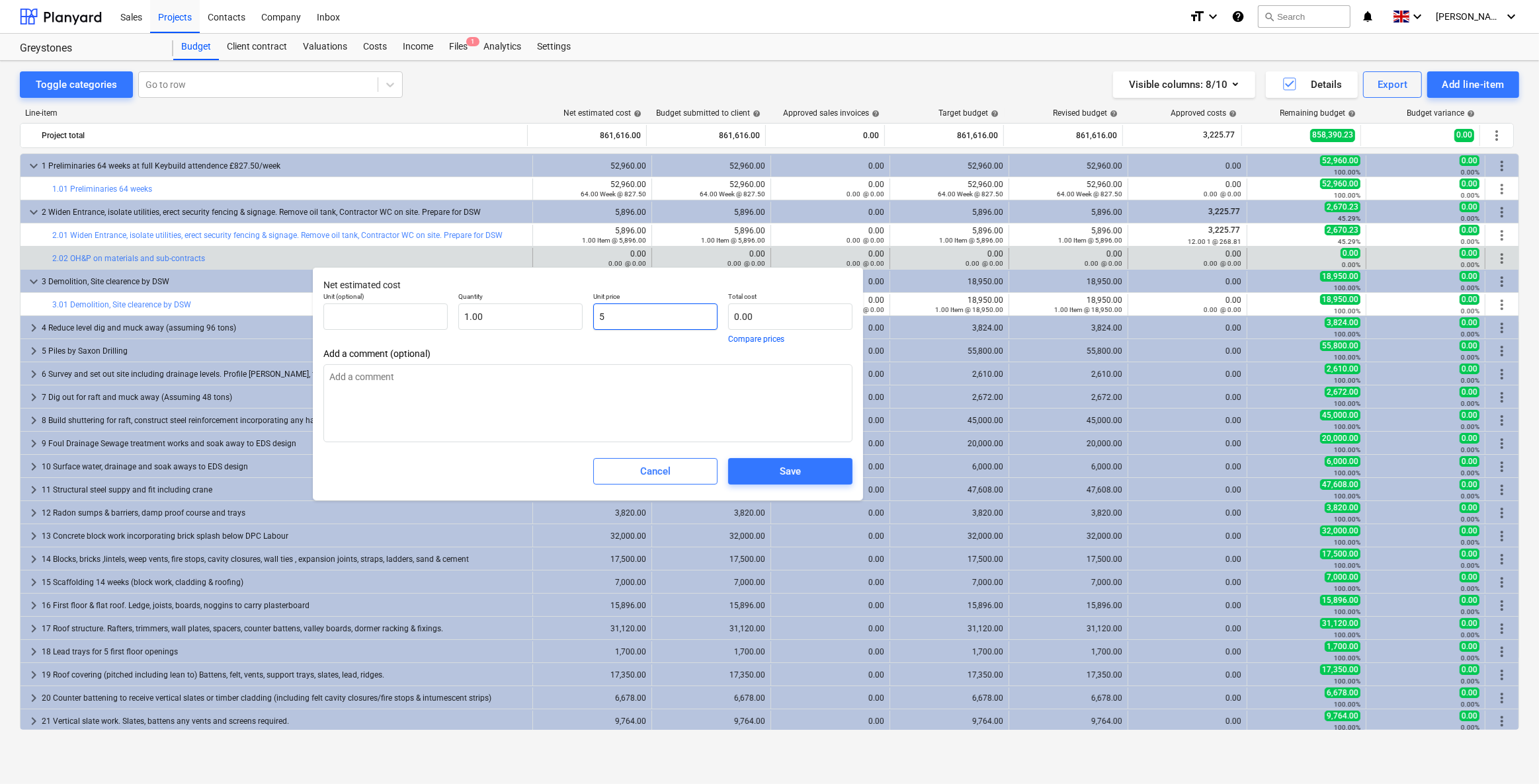
type input "5.00"
type textarea "x"
type input "58"
type input "58.00"
type textarea "x"
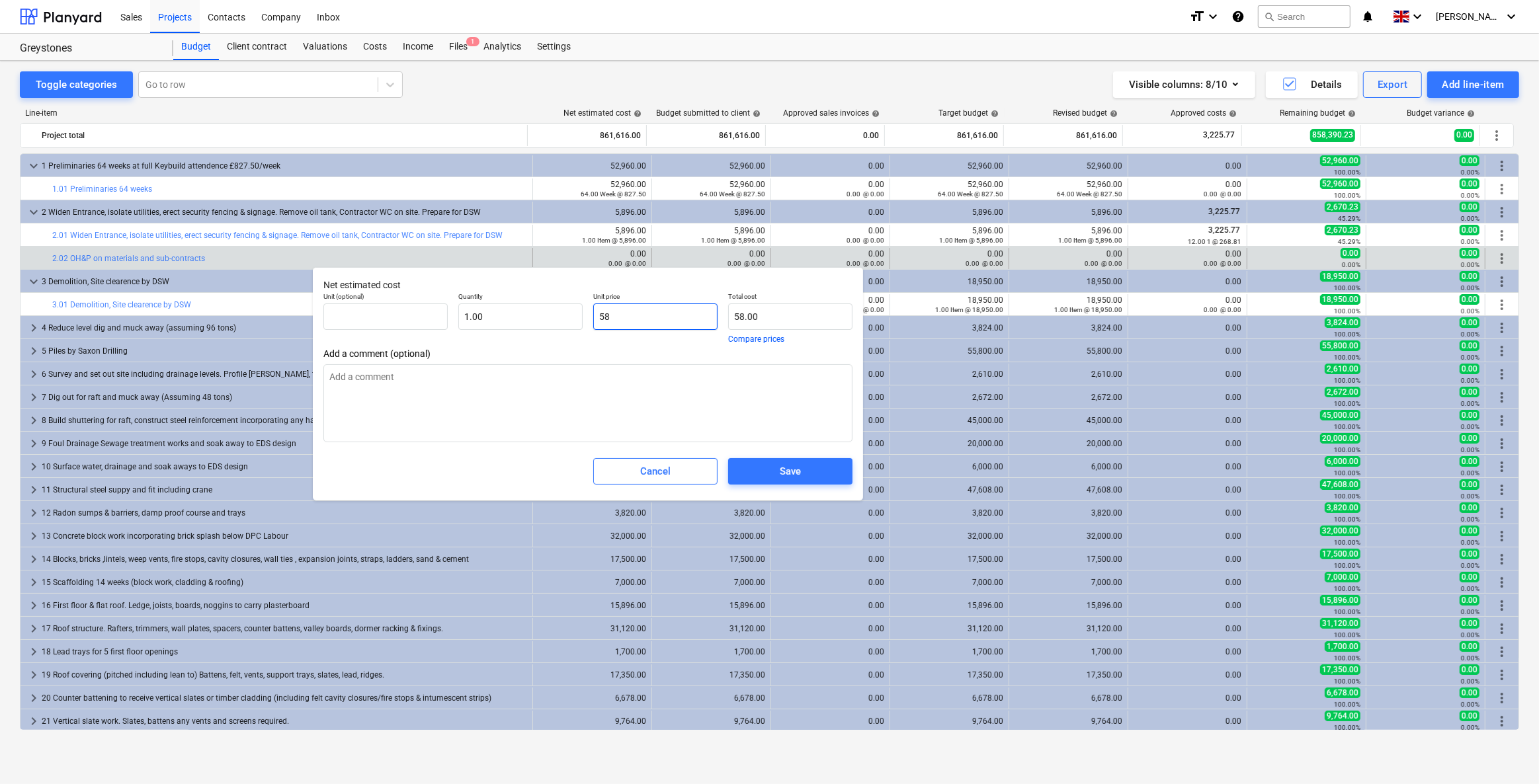
type input "589"
type input "589.00"
type textarea "x"
type input "589."
type textarea "x"
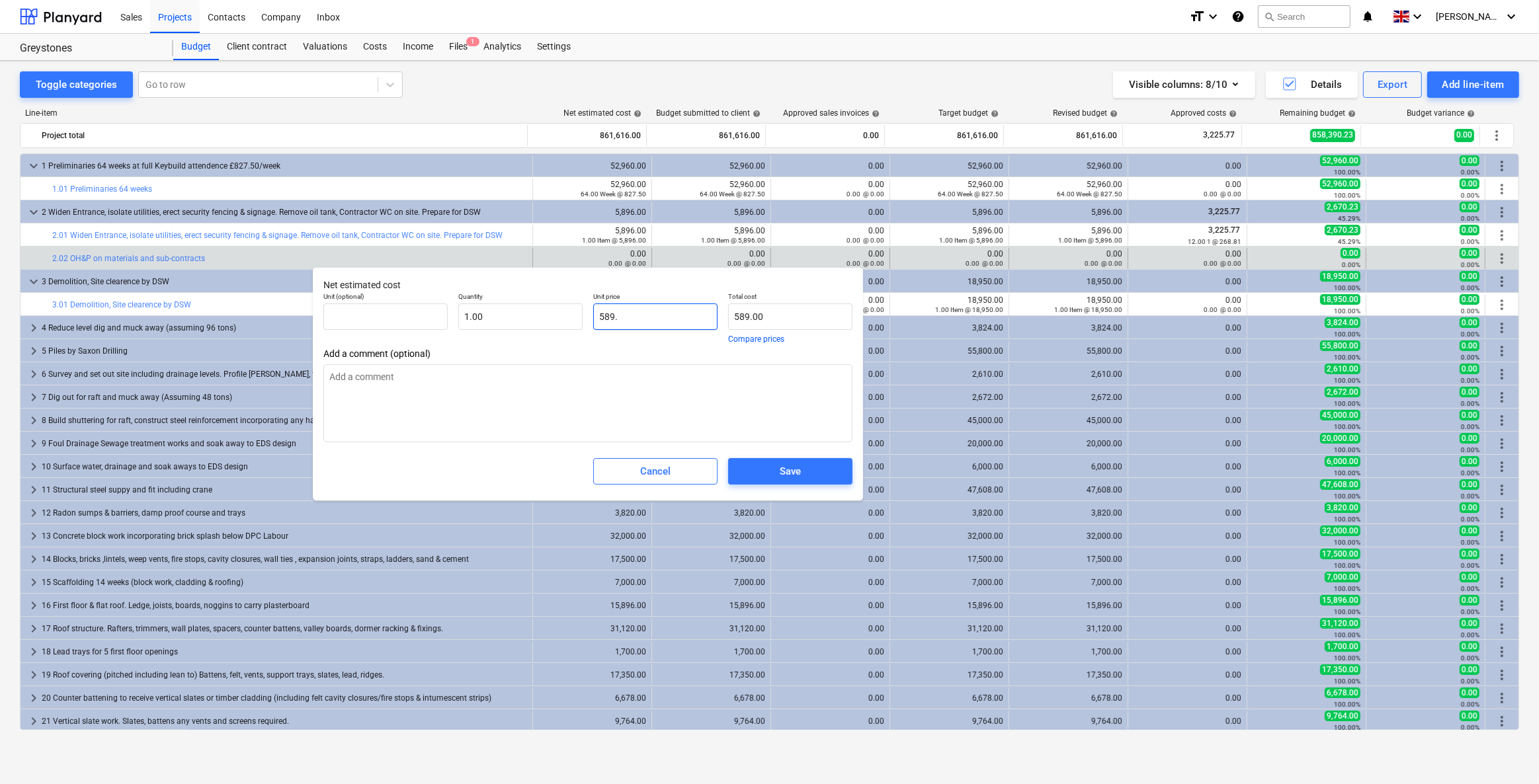
type input "589.6"
type input "589.60"
type textarea "x"
type input "589.60"
click at [760, 474] on span "Save" at bounding box center [791, 472] width 93 height 17
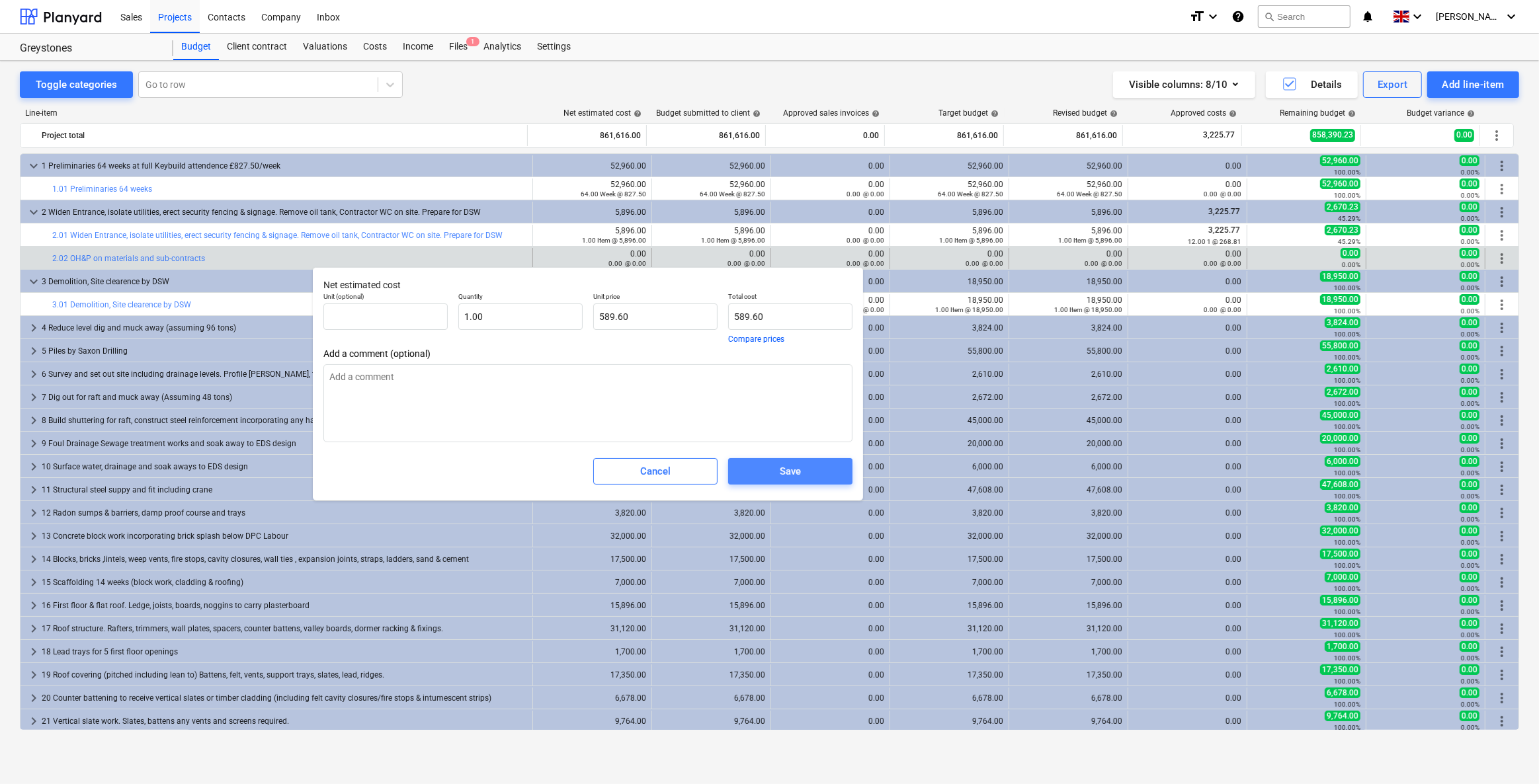
type textarea "x"
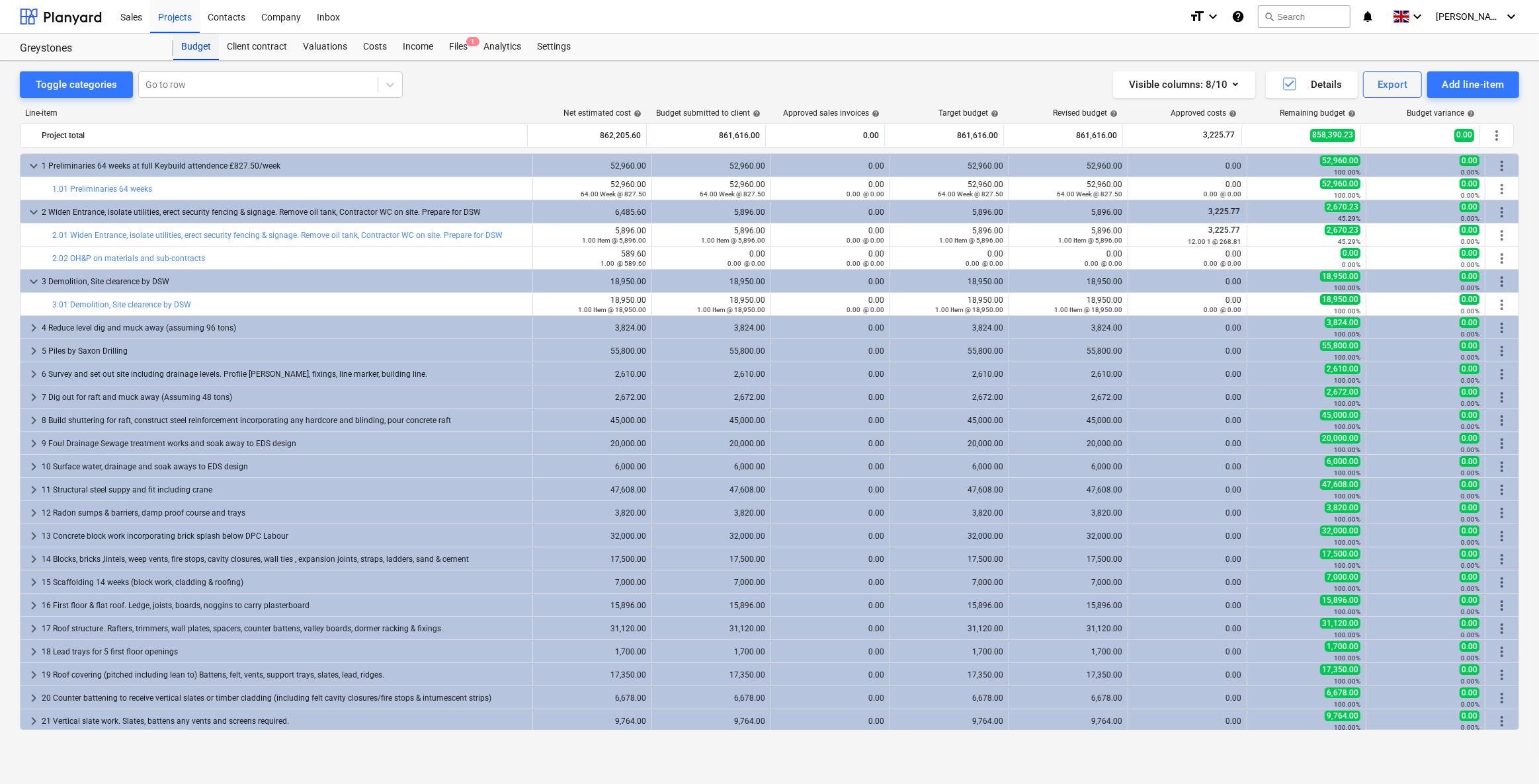
click at [195, 55] on div "Budget" at bounding box center [196, 47] width 46 height 27
click at [175, 28] on div "Projects" at bounding box center [175, 16] width 49 height 34
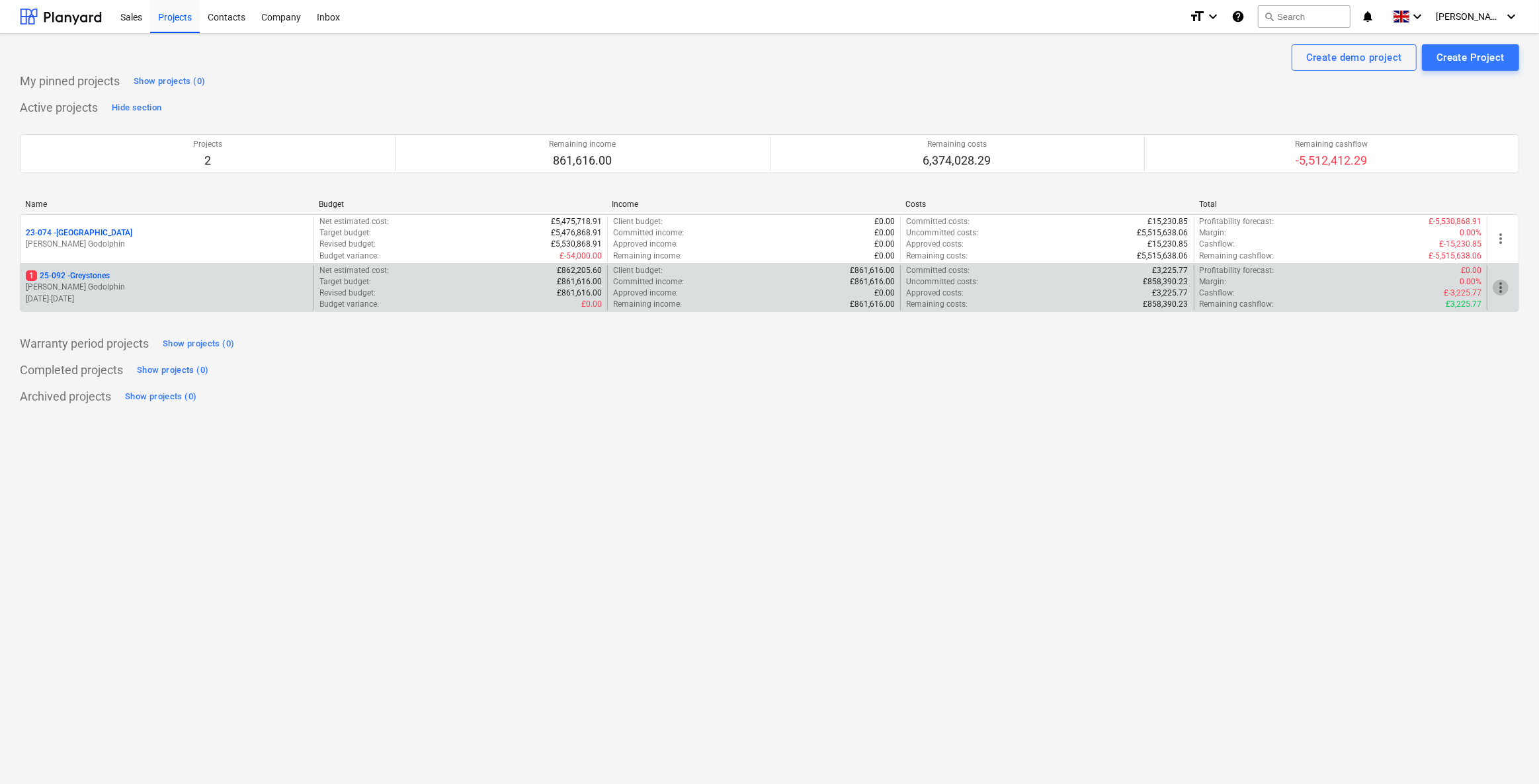
click at [1493, 284] on span "more_vert" at bounding box center [1500, 288] width 16 height 16
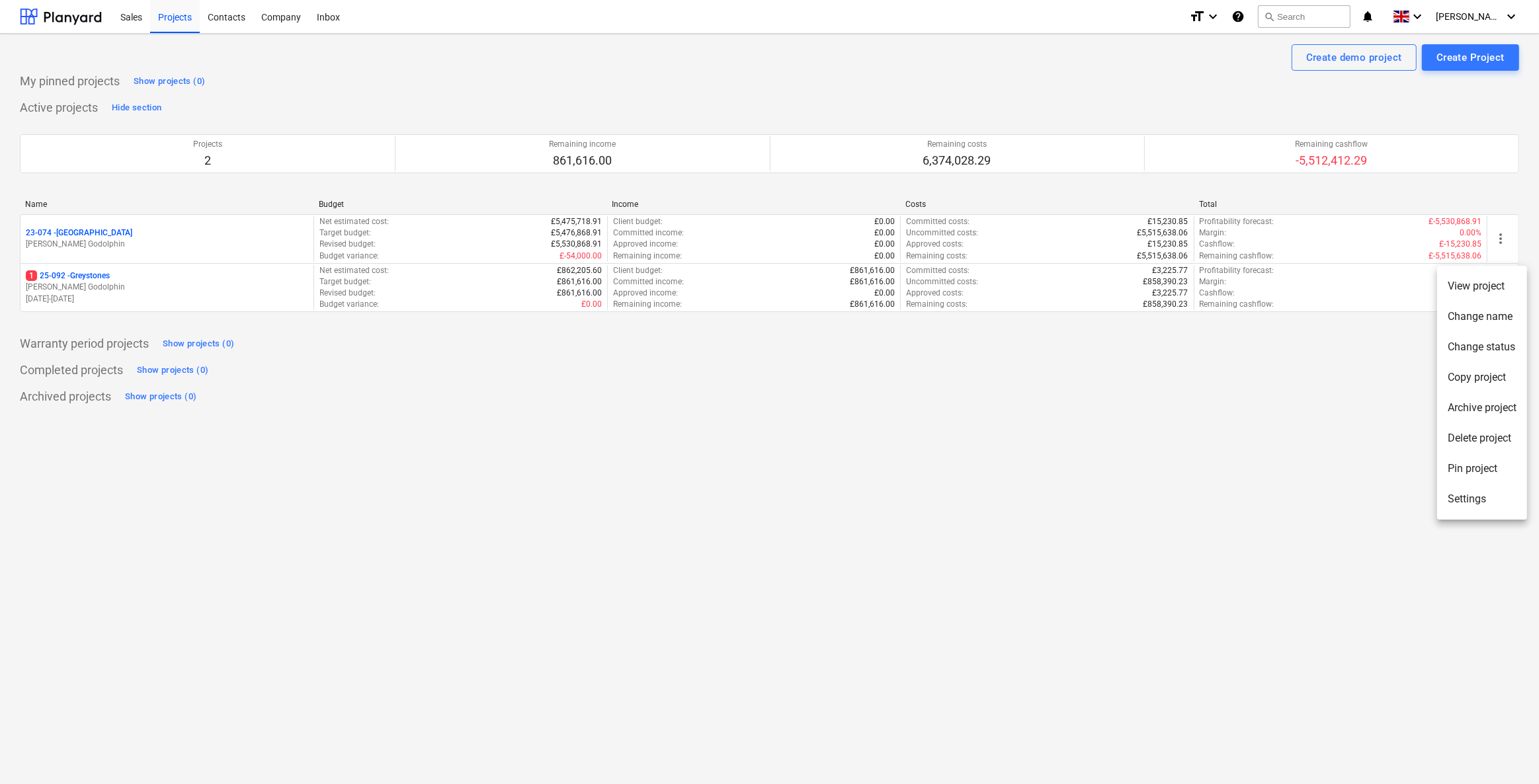
click at [1468, 435] on li "Delete project" at bounding box center [1481, 439] width 90 height 30
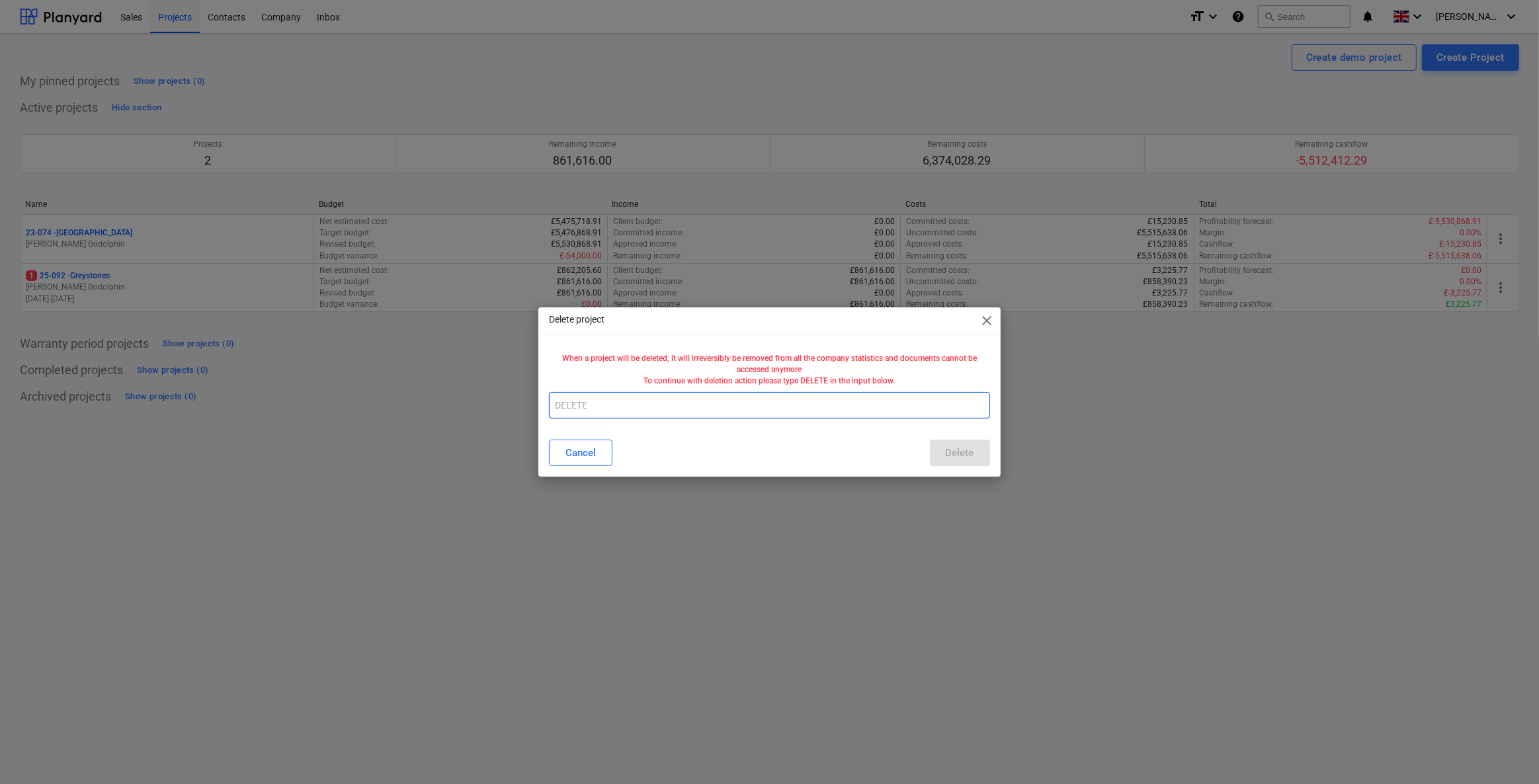
click at [605, 405] on input "text" at bounding box center [769, 405] width 441 height 27
click at [609, 408] on input "text" at bounding box center [769, 405] width 441 height 27
type input "DELETE"
click at [948, 450] on div "Delete" at bounding box center [960, 453] width 28 height 17
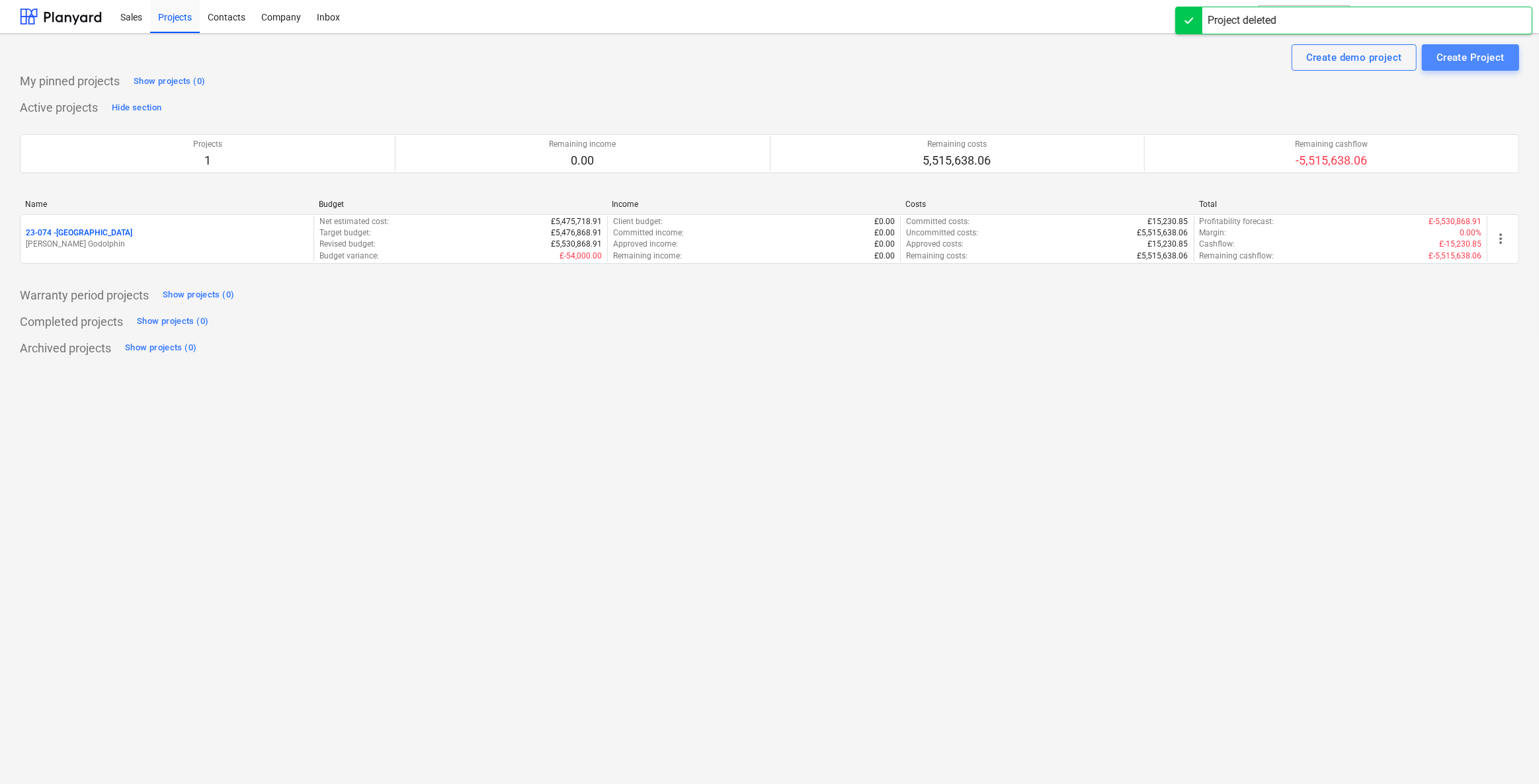
click at [1475, 57] on div "Create Project" at bounding box center [1471, 58] width 68 height 17
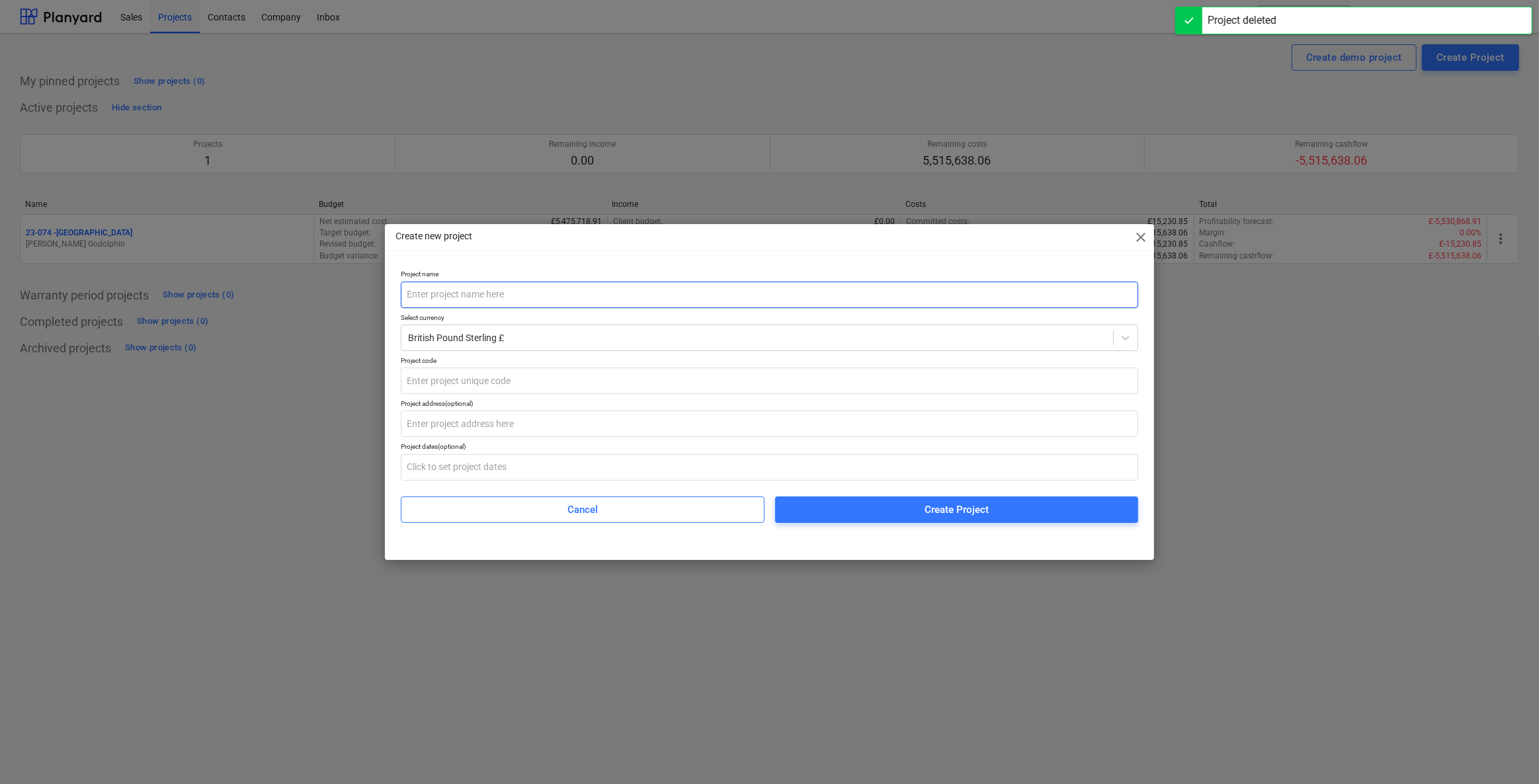
click at [458, 293] on input "text" at bounding box center [769, 295] width 738 height 27
type input "Greystones"
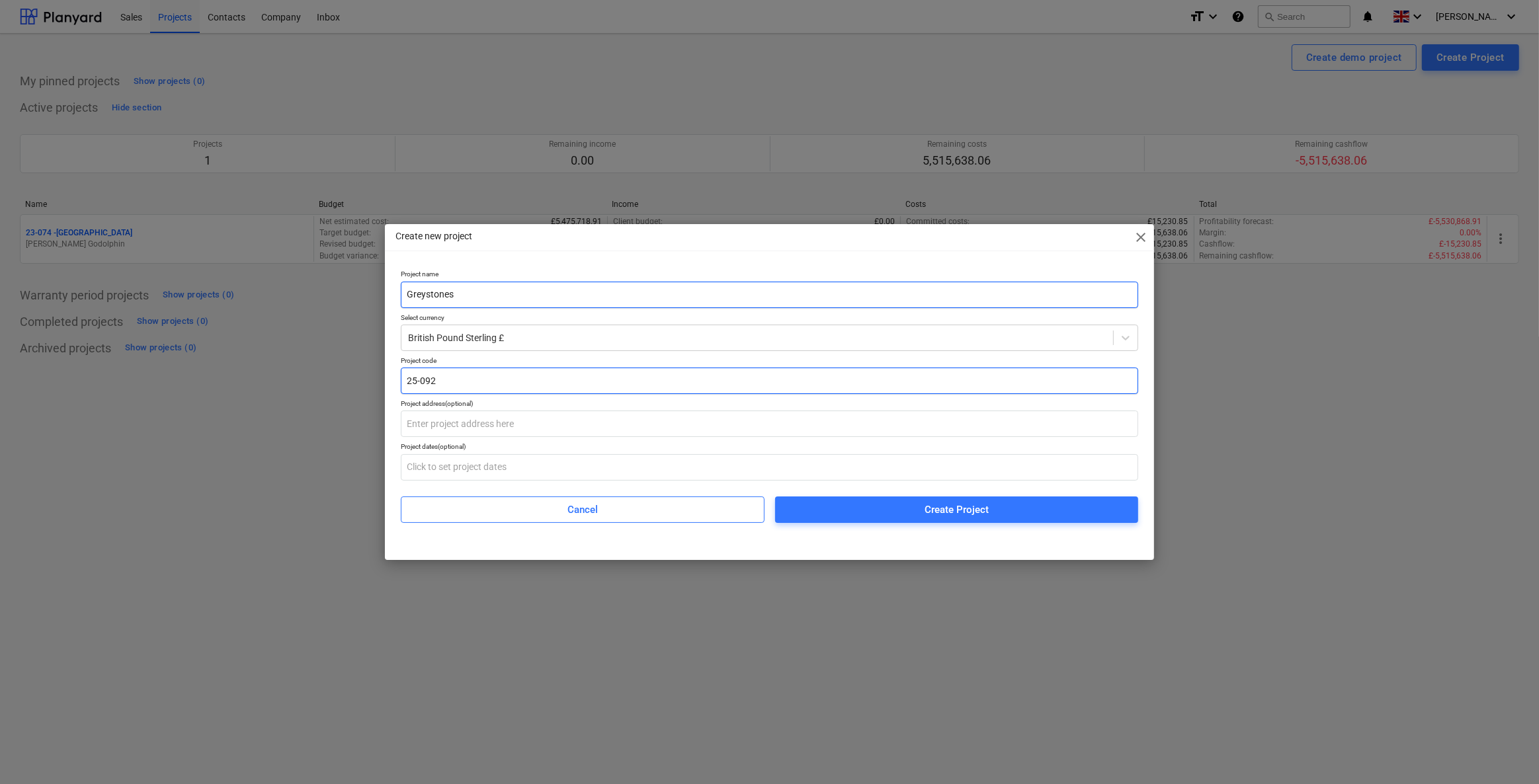
type input "25-092"
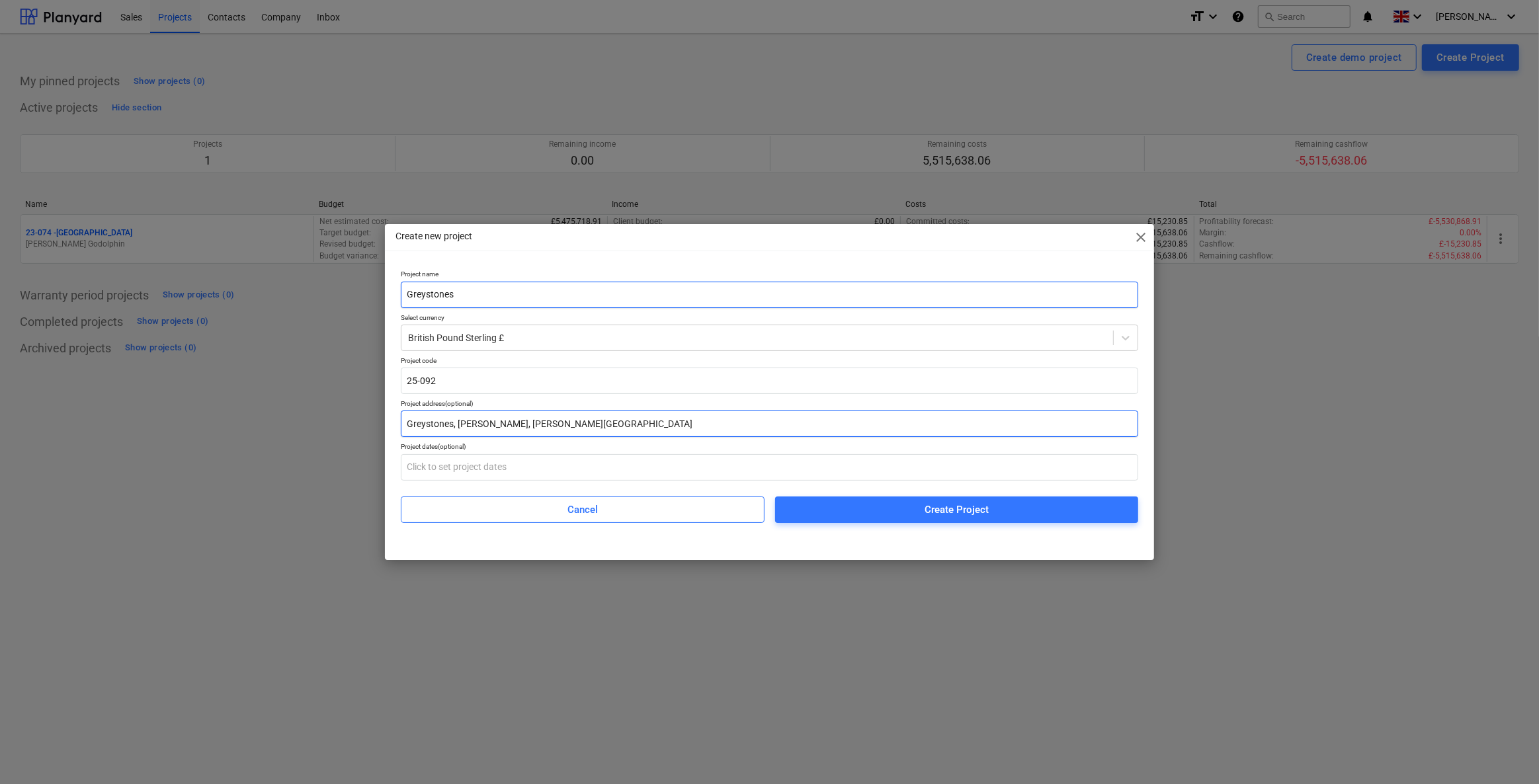
type input "Greystones, Sandy Common, Constantine Bay"
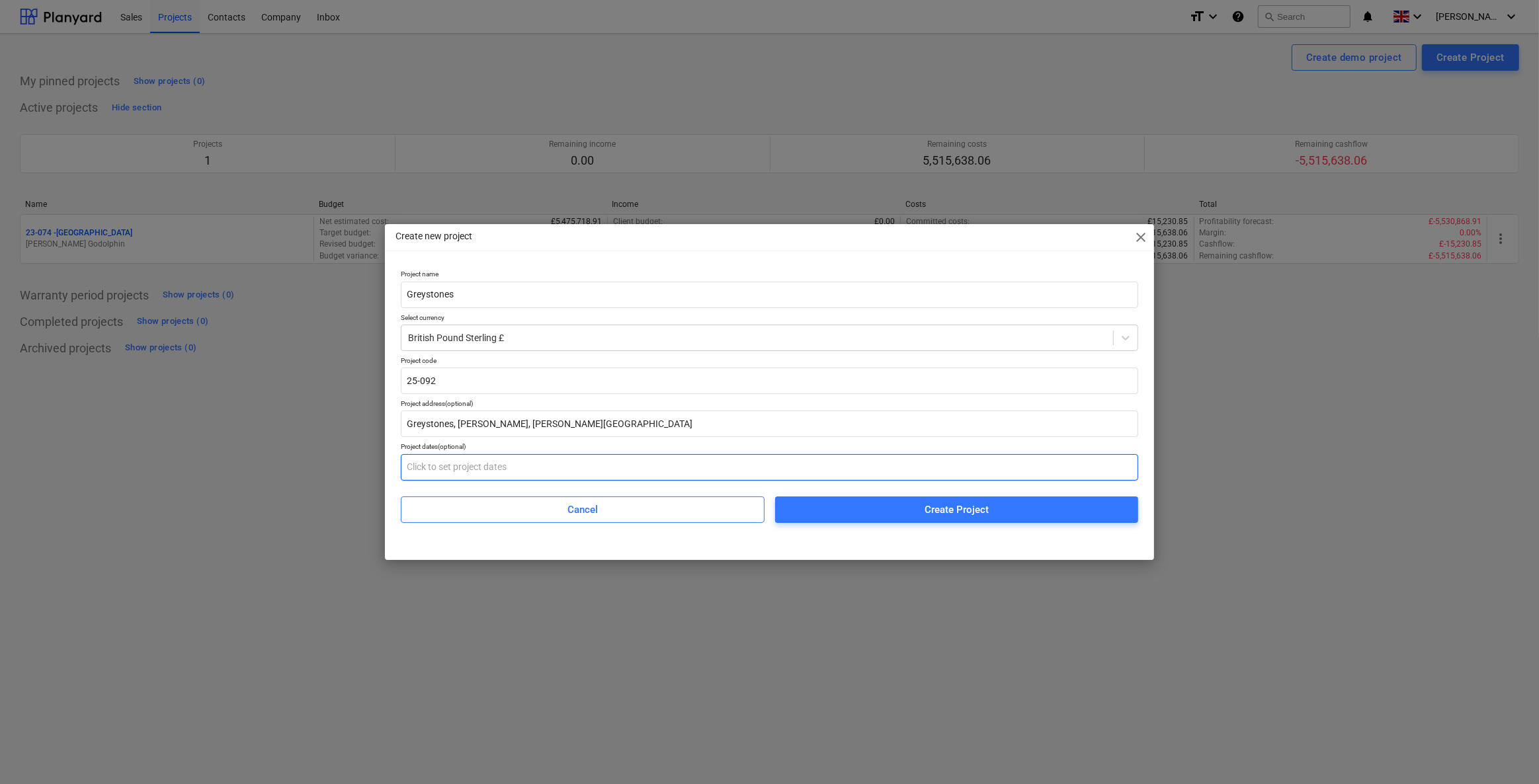
click at [489, 465] on input "text" at bounding box center [769, 467] width 738 height 27
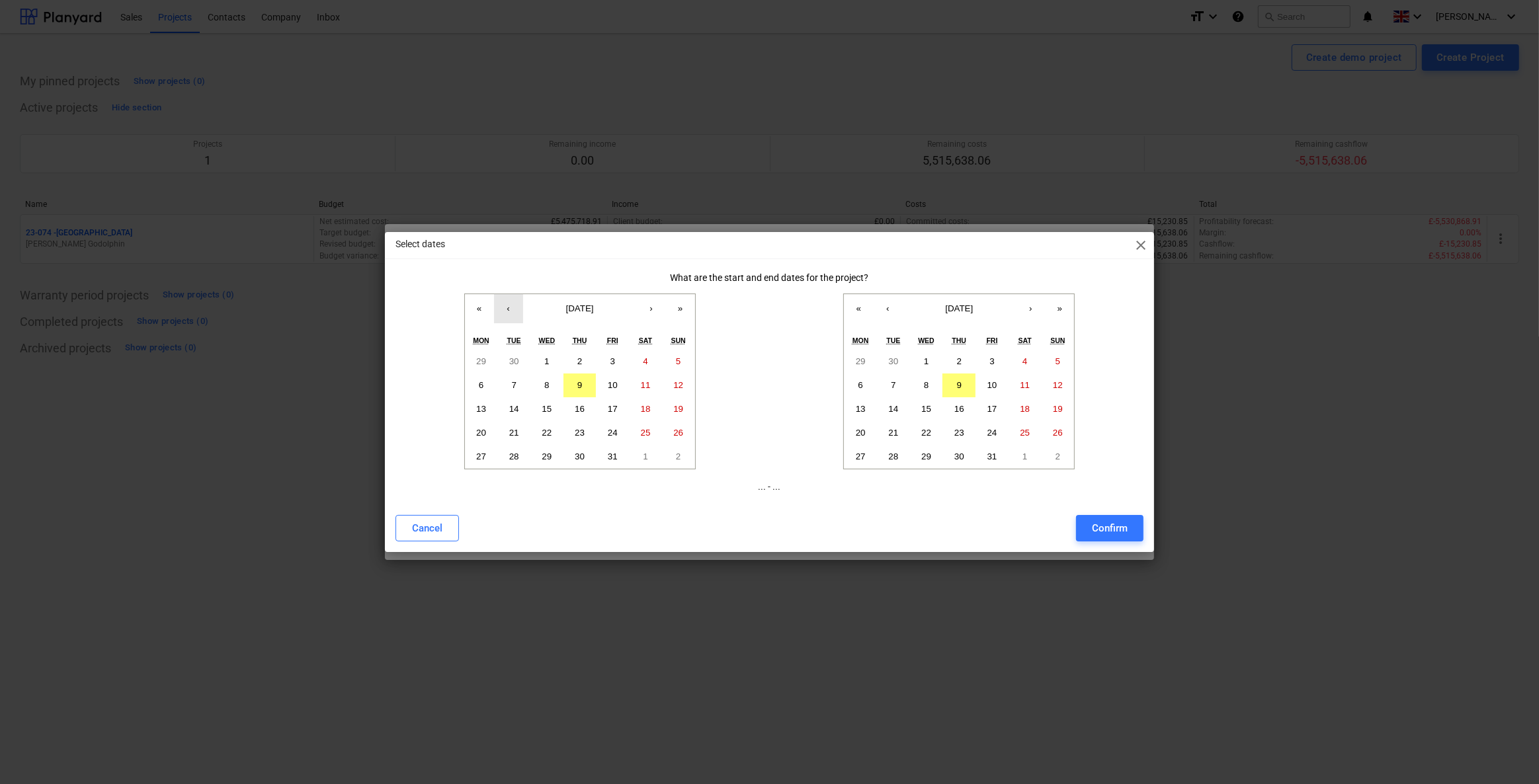
click at [502, 302] on button "‹" at bounding box center [508, 308] width 29 height 29
click at [479, 361] on abbr "1" at bounding box center [480, 361] width 5 height 9
click at [1057, 308] on button "»" at bounding box center [1059, 308] width 29 height 29
click at [1036, 306] on button "›" at bounding box center [1030, 308] width 29 height 29
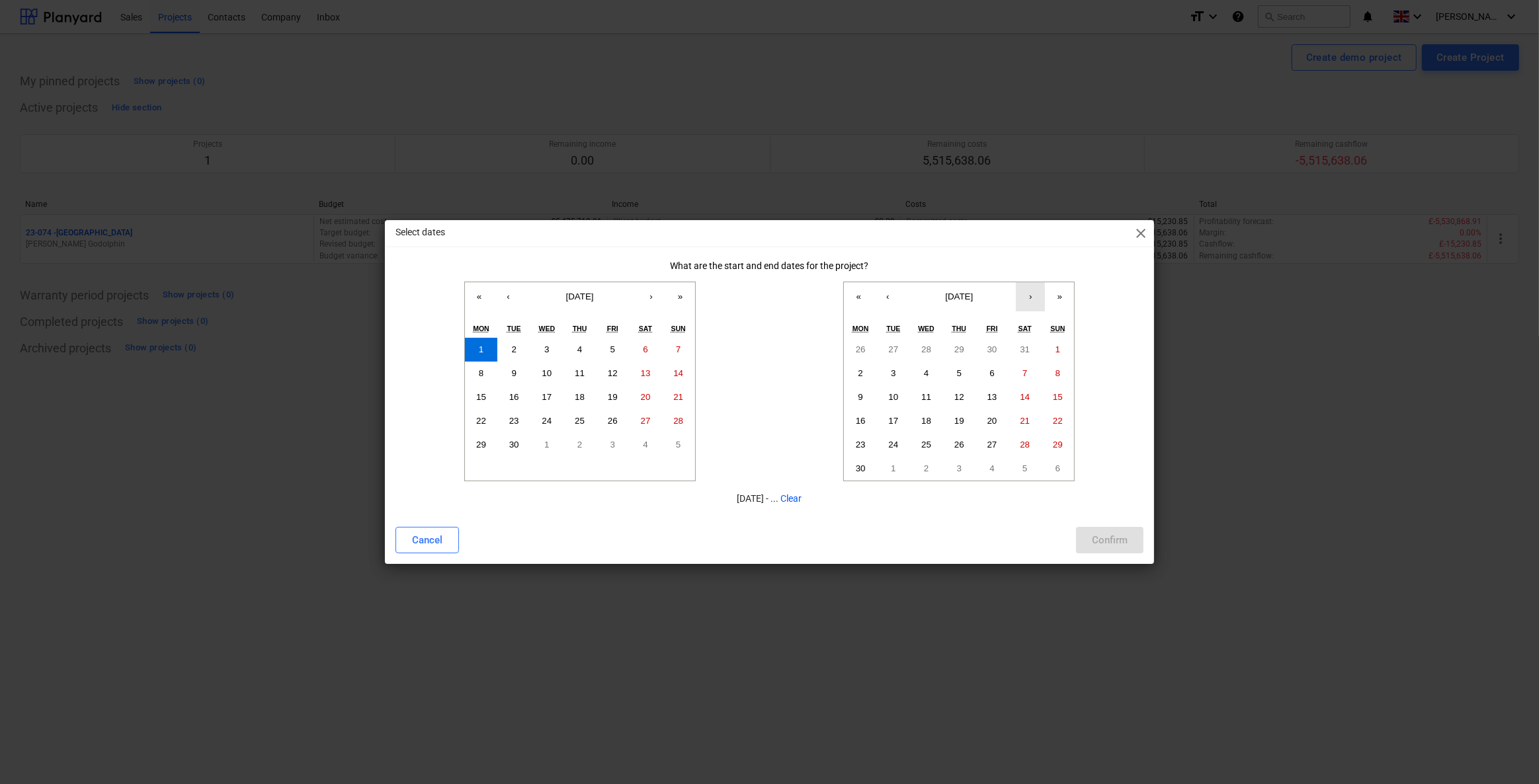
click at [1036, 306] on button "›" at bounding box center [1030, 296] width 29 height 29
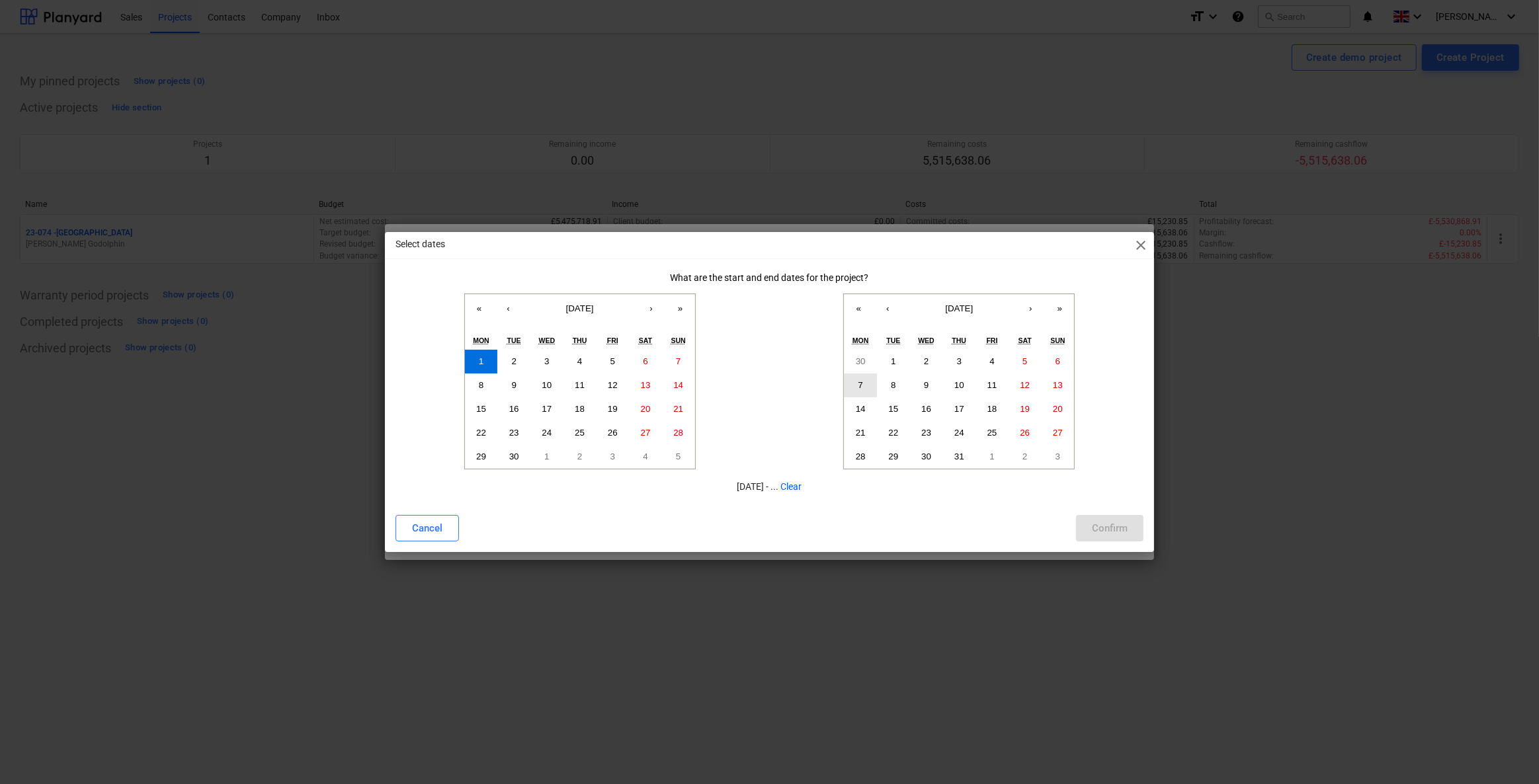
click at [853, 383] on button "7" at bounding box center [860, 384] width 33 height 24
click at [1086, 523] on button "Confirm" at bounding box center [1109, 529] width 67 height 27
type input "01.09.2025 - 07.12.2026"
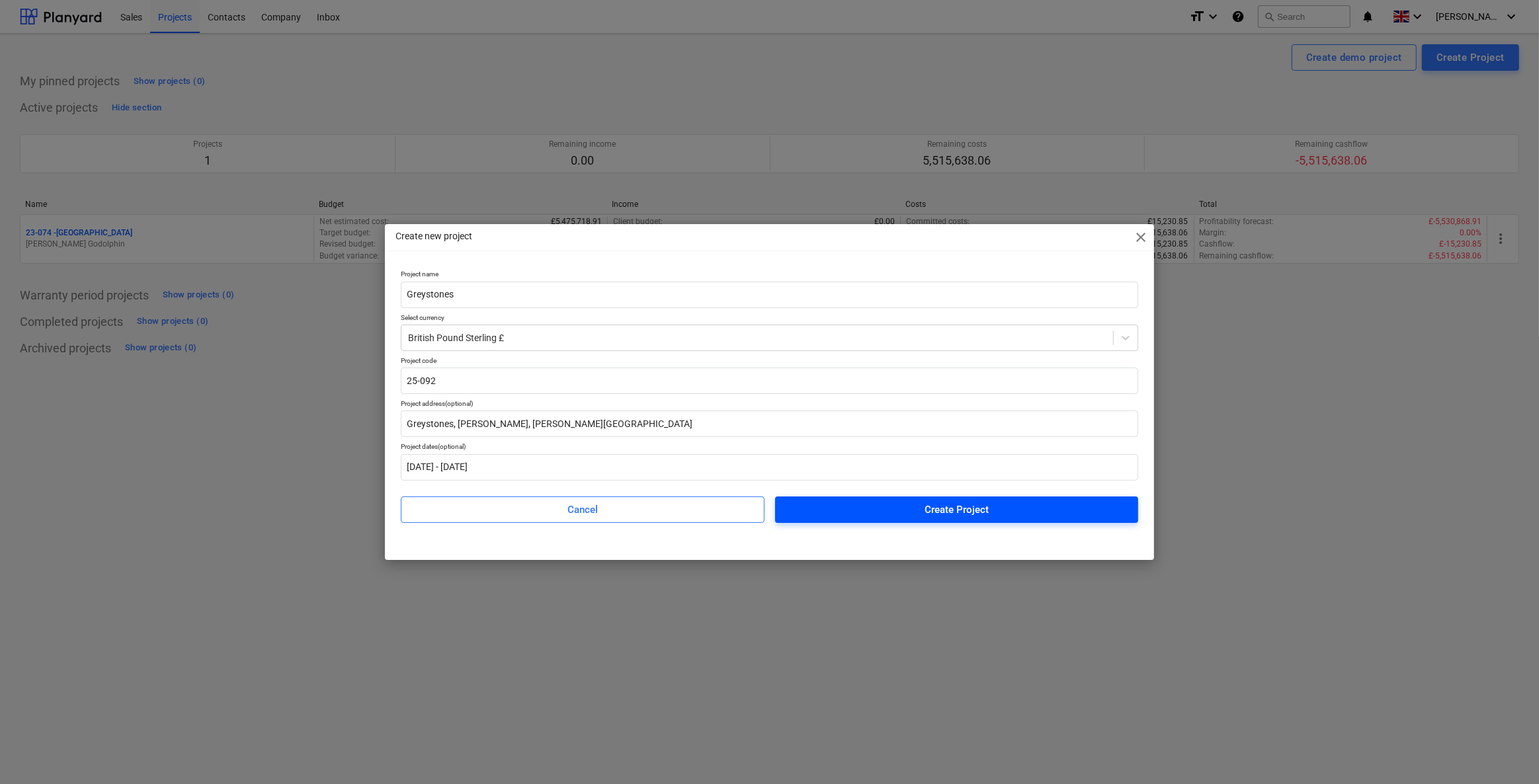
click at [985, 510] on div "Create Project" at bounding box center [957, 510] width 65 height 17
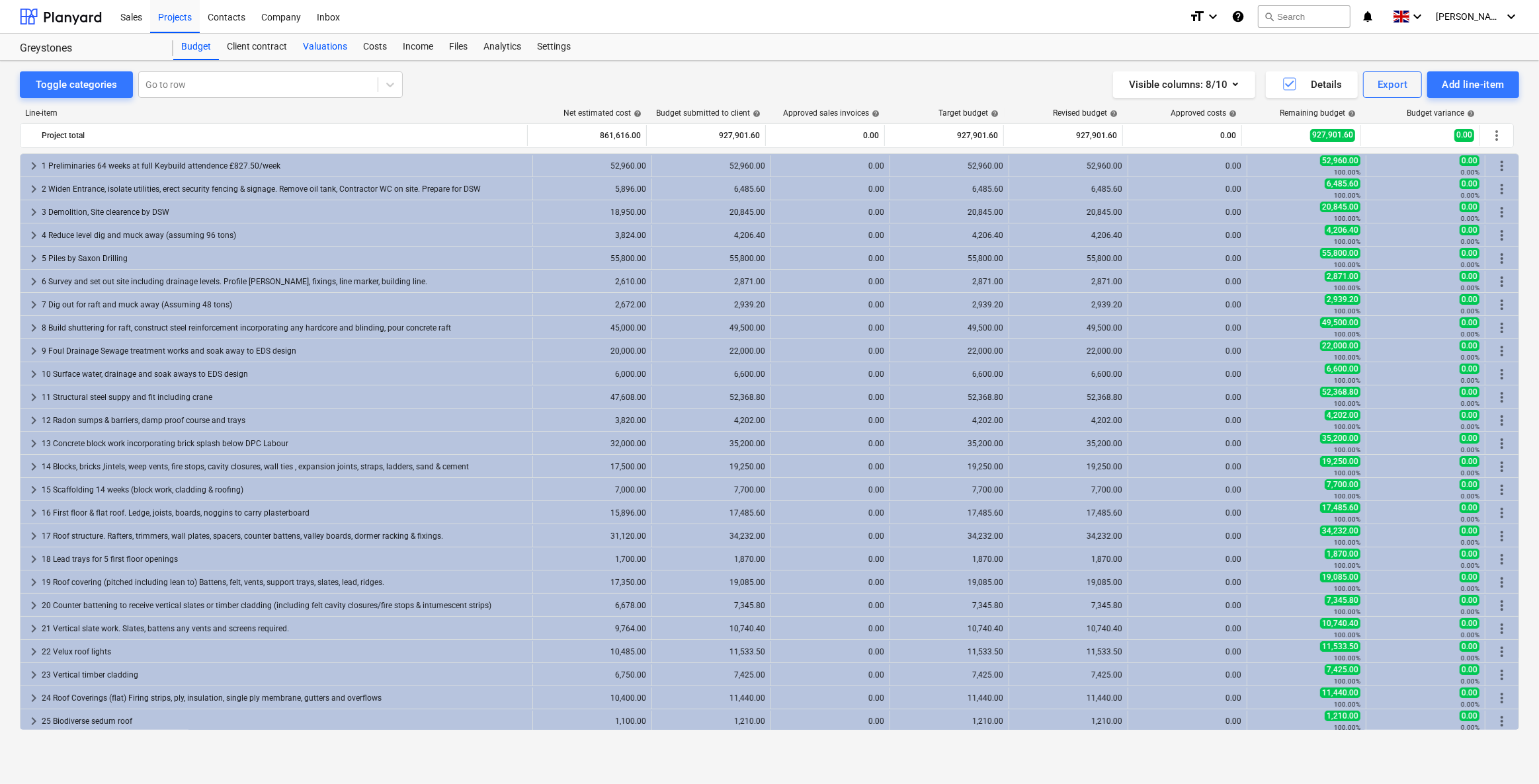
click at [305, 44] on div "Valuations" at bounding box center [325, 47] width 60 height 27
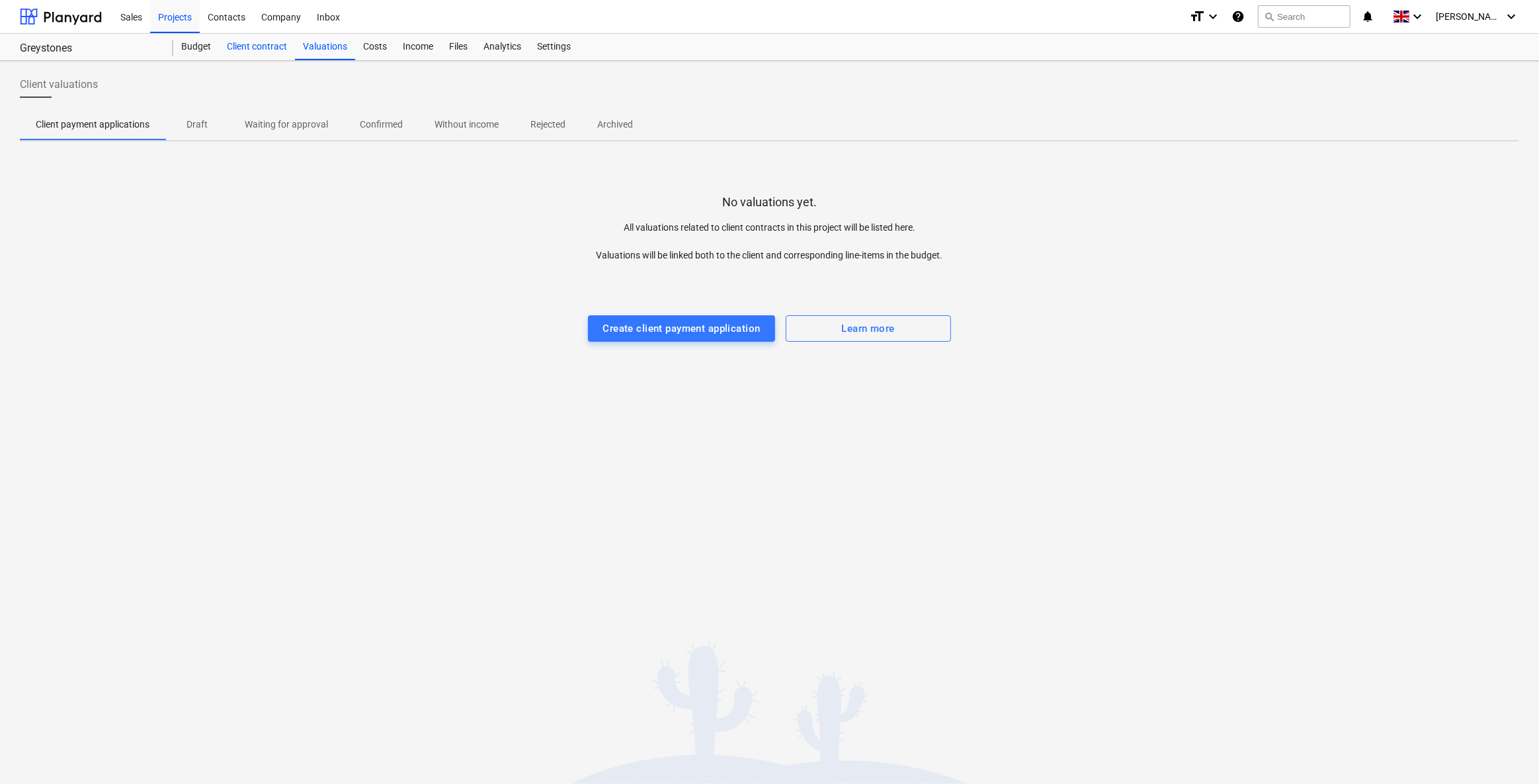
click at [253, 49] on div "Client contract" at bounding box center [257, 47] width 76 height 27
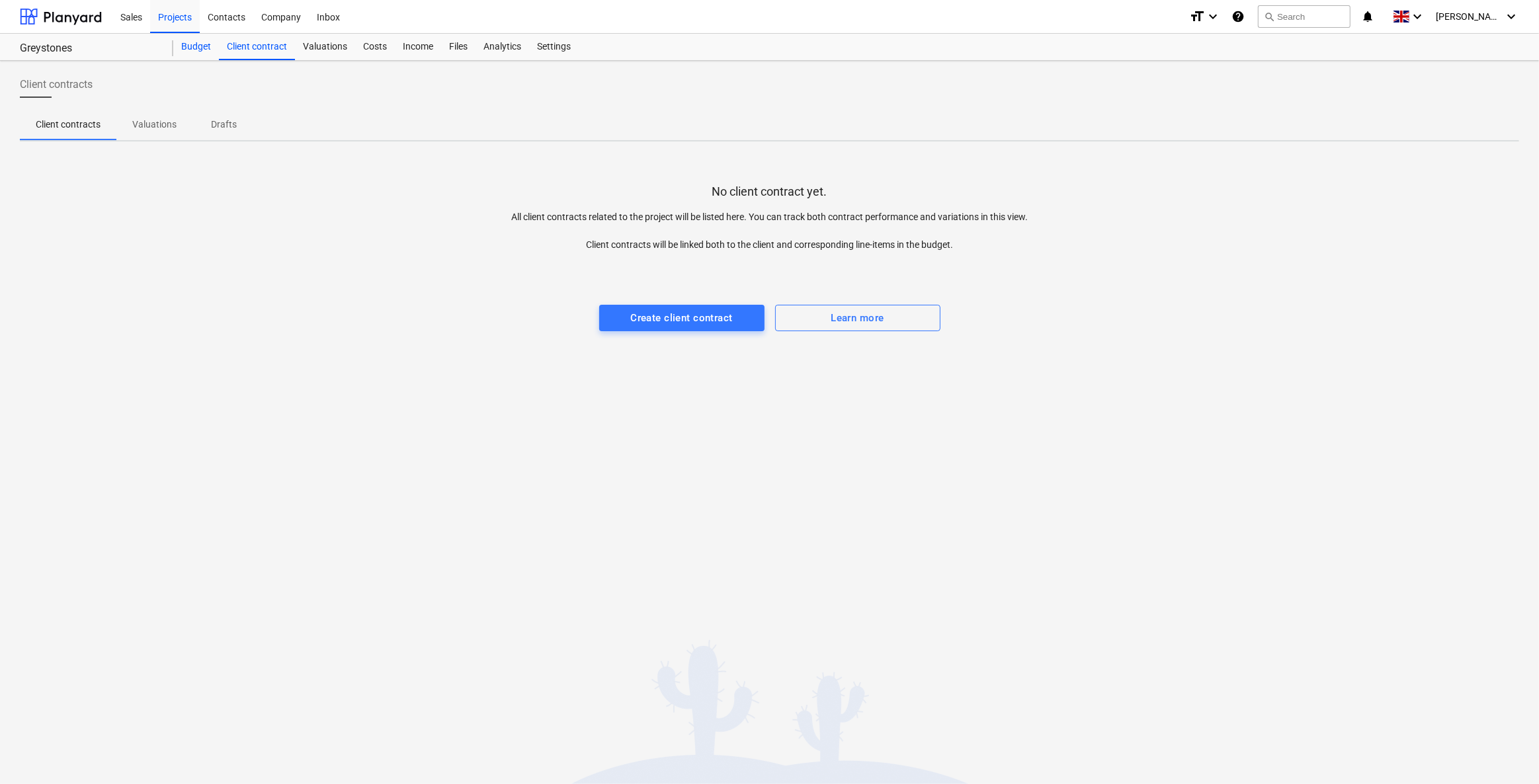
click at [195, 45] on div "Budget" at bounding box center [196, 47] width 46 height 27
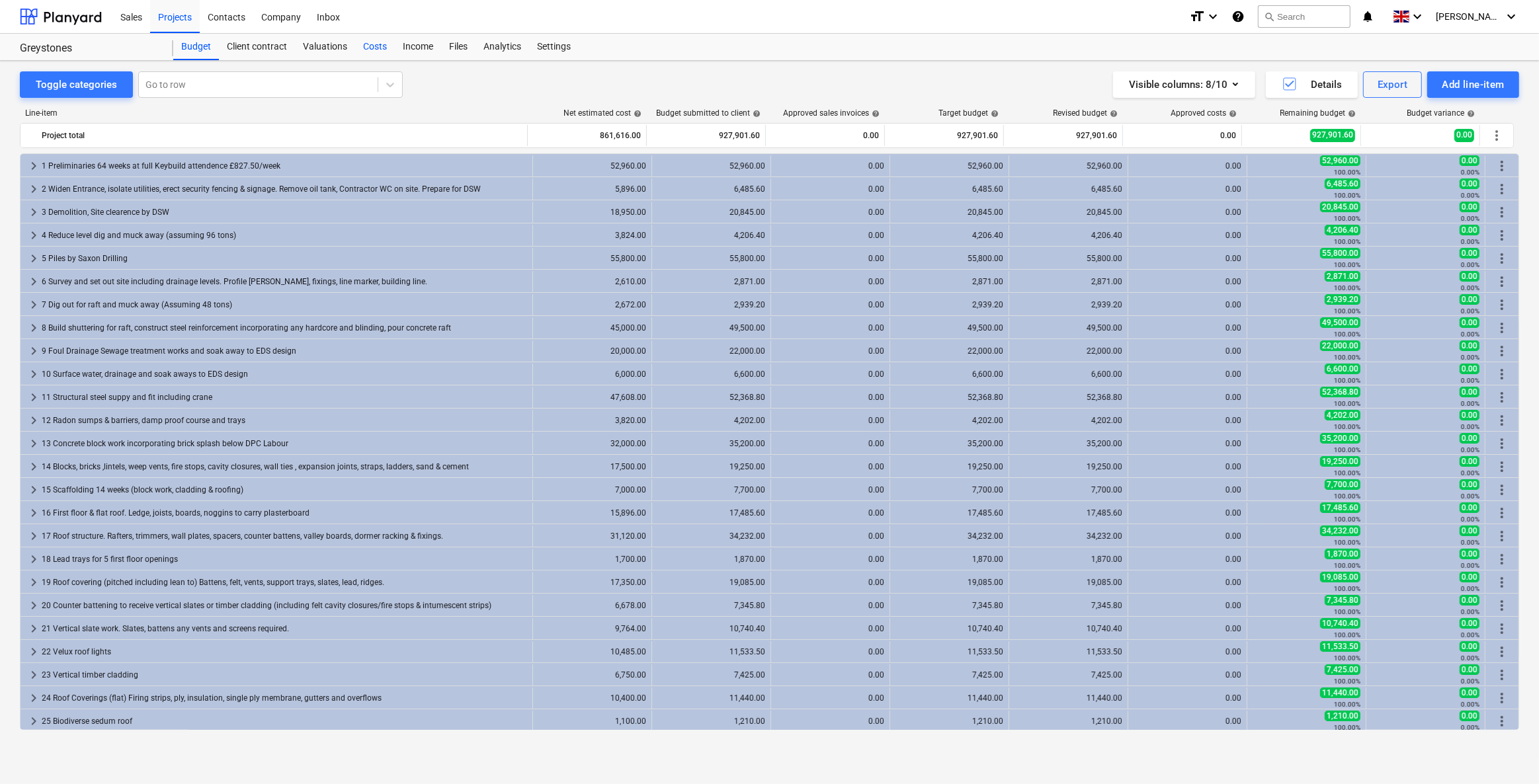
click at [371, 43] on div "Costs" at bounding box center [375, 47] width 40 height 27
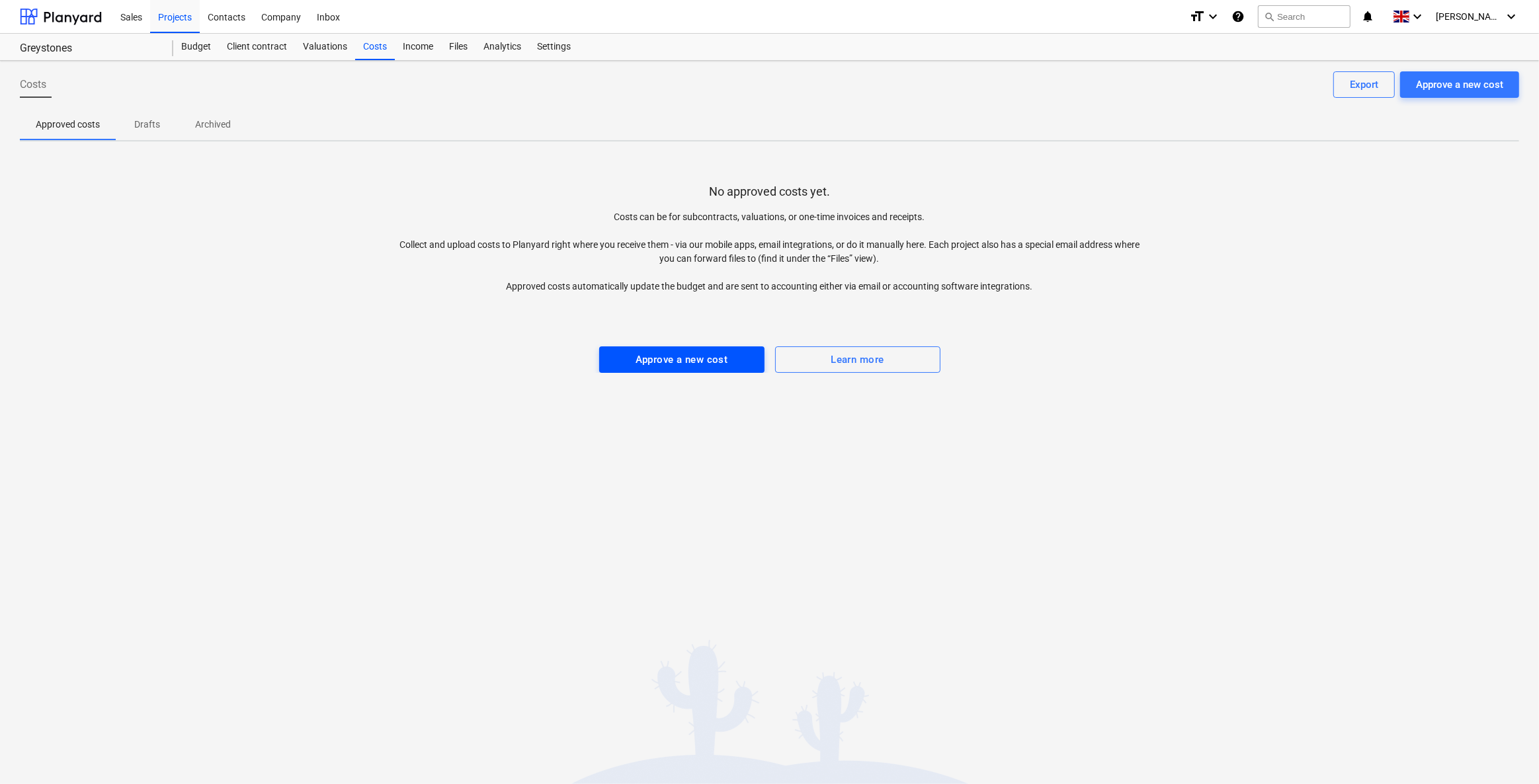
click at [661, 367] on div "Approve a new cost" at bounding box center [682, 360] width 93 height 17
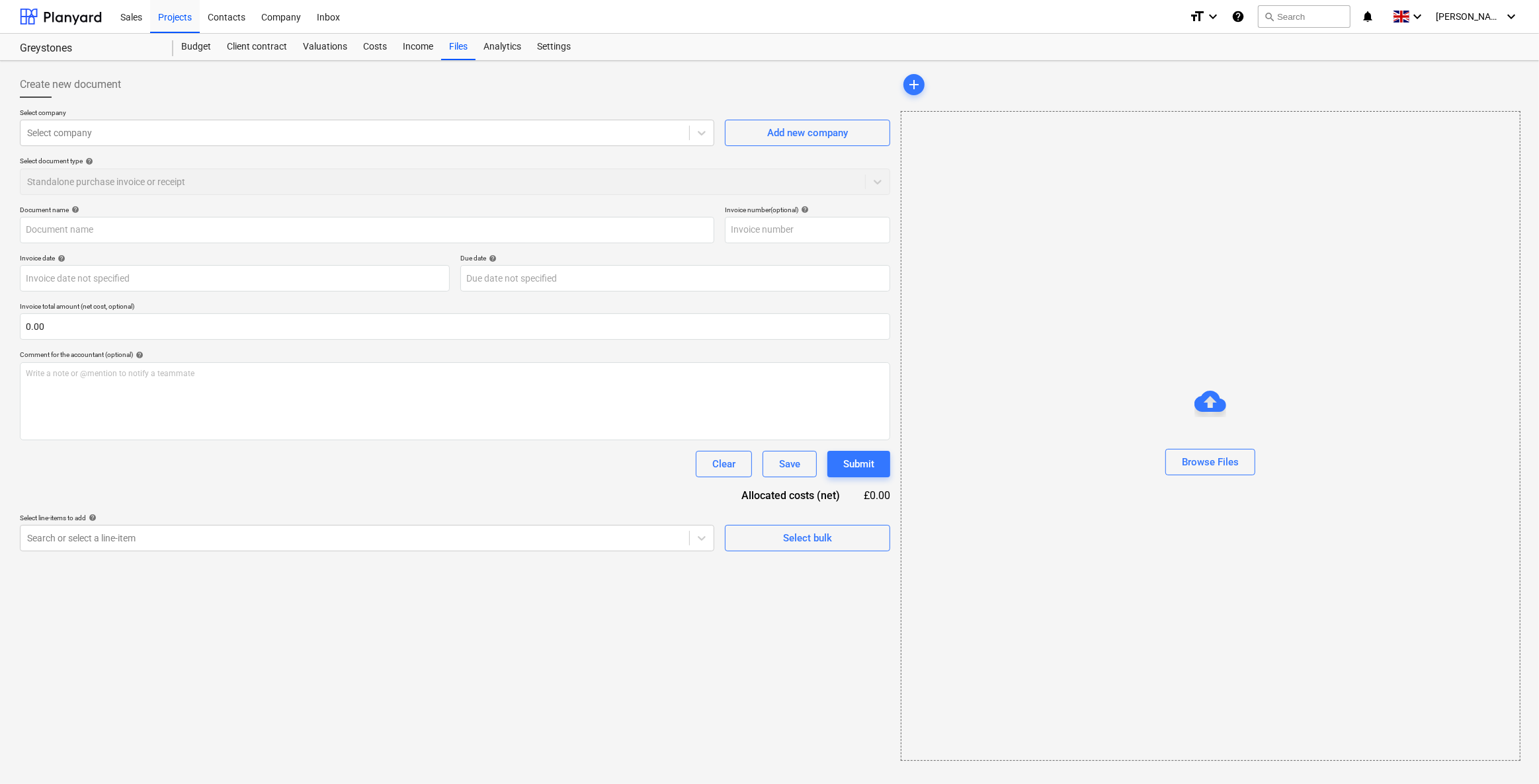
type input "1. JOSM Sales Invoice 656 Keybuild Greystones Constantine Bay..pdf"
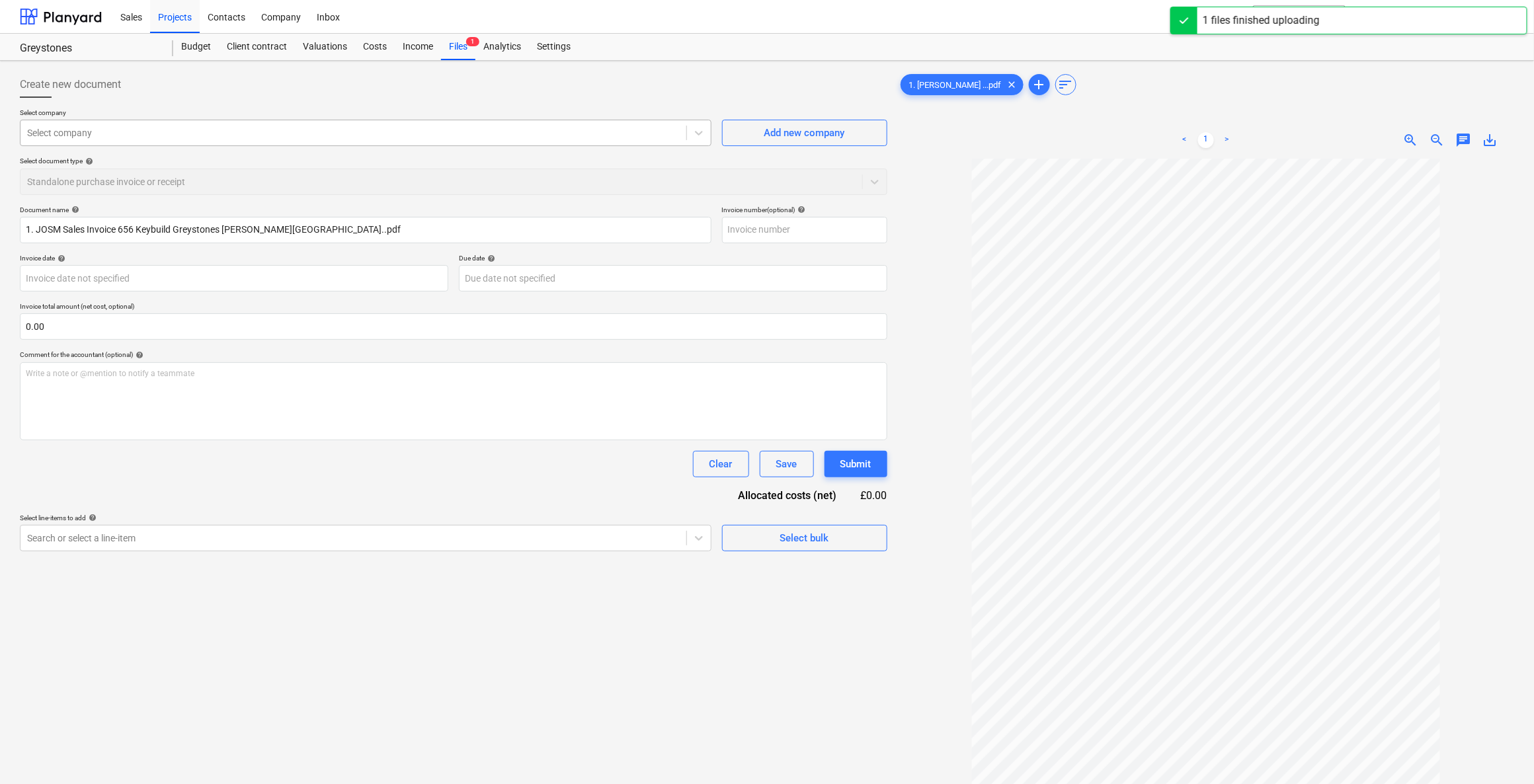
click at [537, 127] on div at bounding box center [353, 133] width 652 height 13
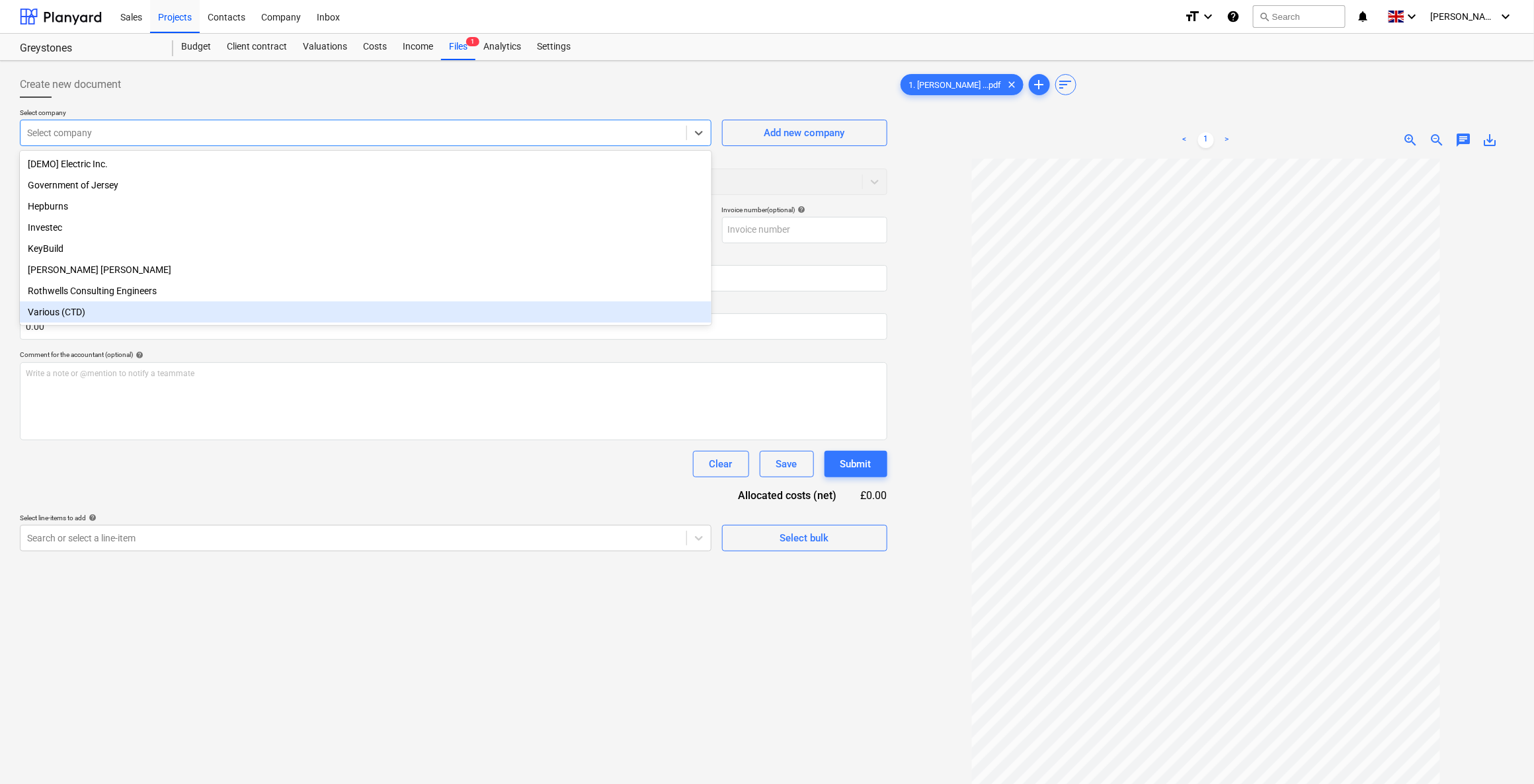
click at [75, 315] on div "Various (CTD)" at bounding box center [365, 312] width 691 height 21
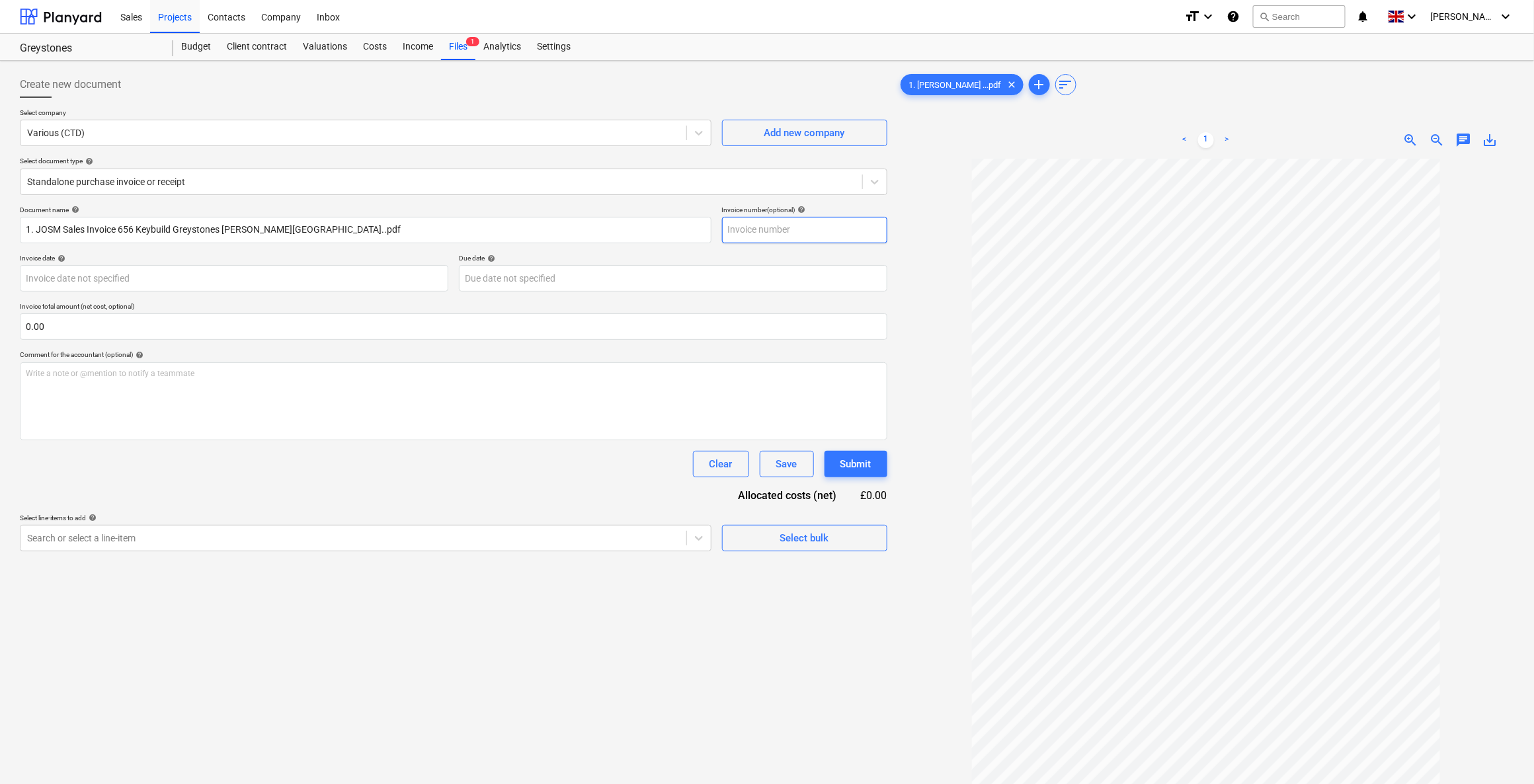
click at [844, 228] on input "text" at bounding box center [805, 230] width 165 height 27
type input "656"
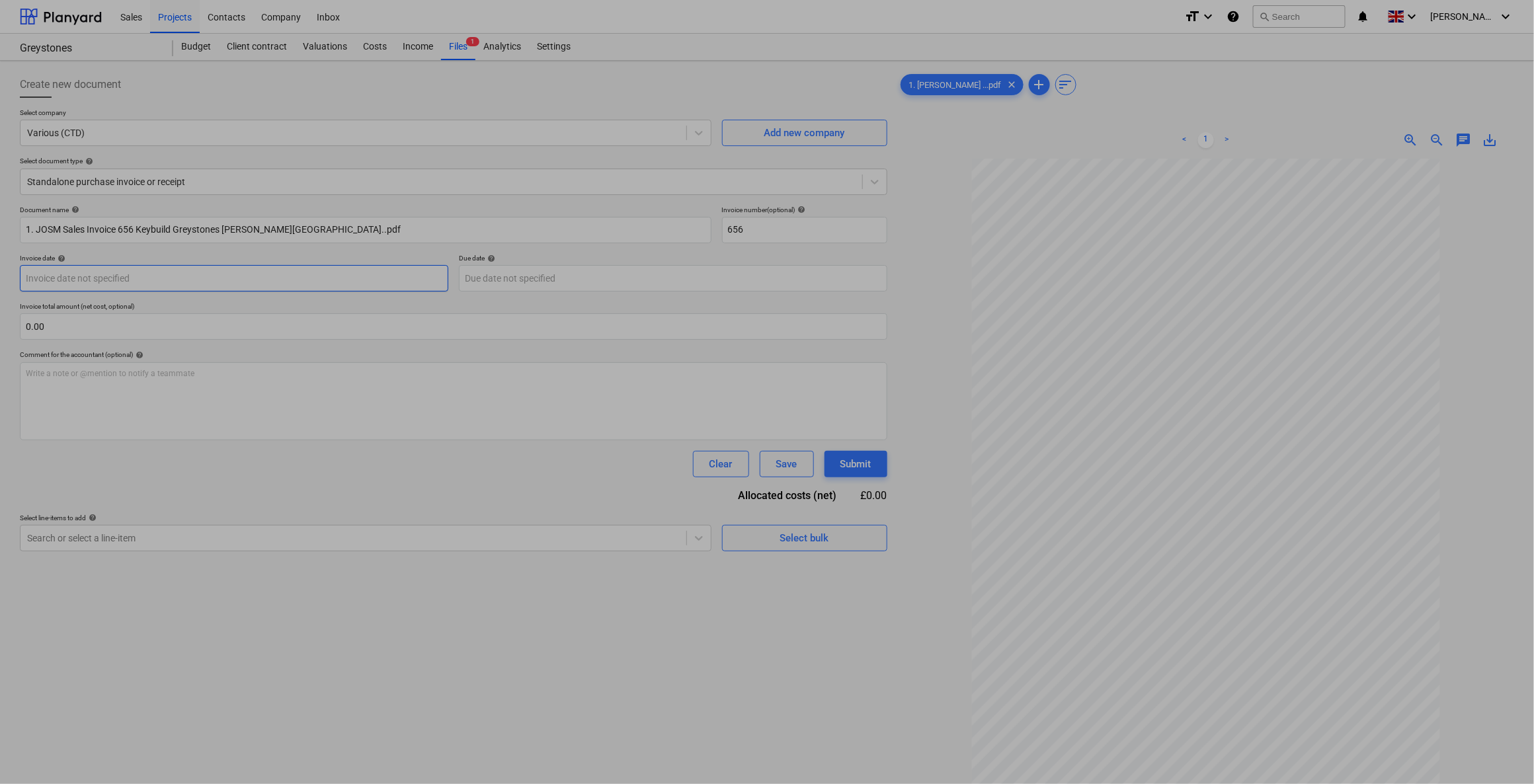
click at [178, 278] on body "Sales Projects Contacts Company Inbox format_size keyboard_arrow_down help sear…" at bounding box center [767, 392] width 1534 height 784
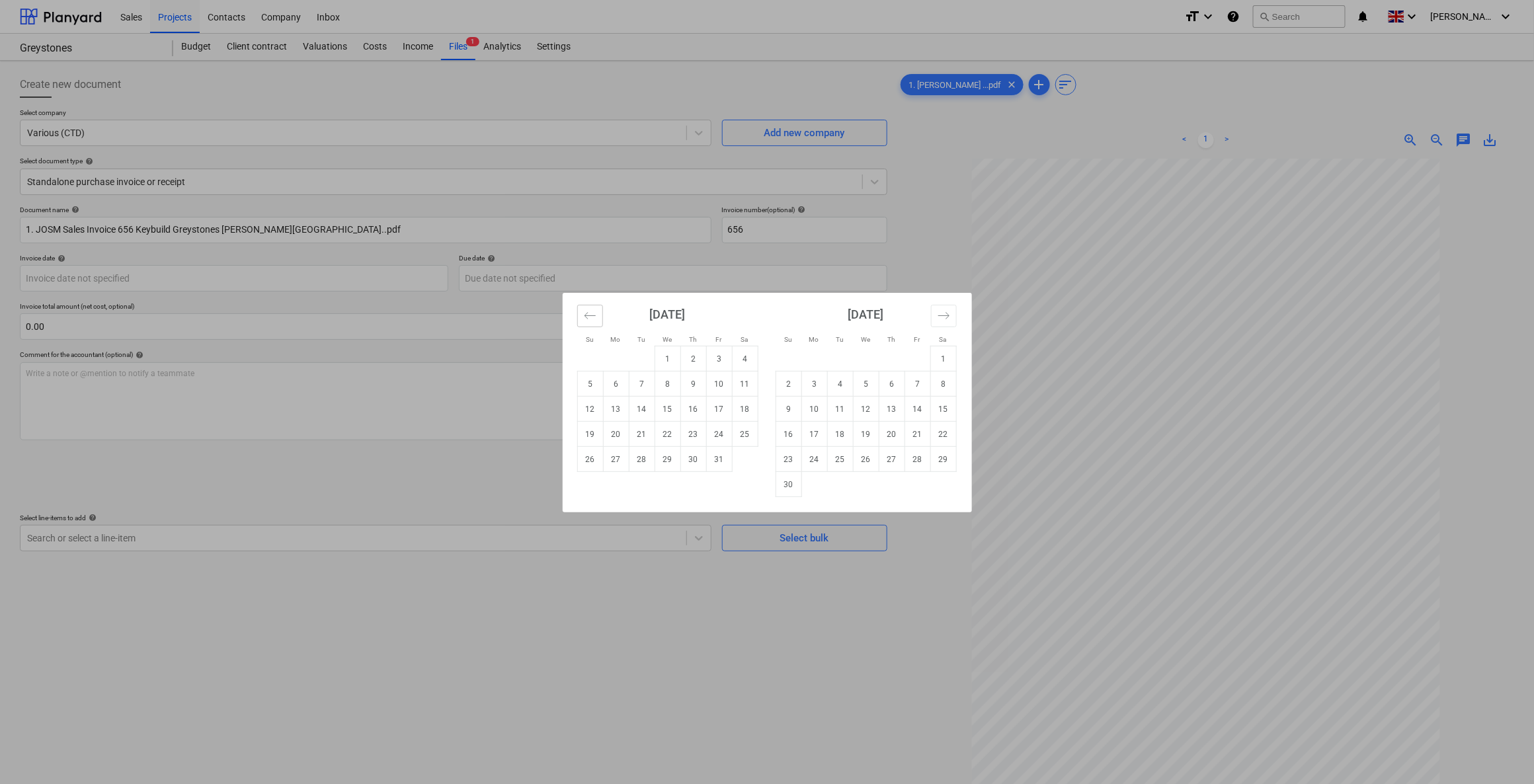
click at [593, 313] on icon "Move backward to switch to the previous month." at bounding box center [589, 315] width 12 height 12
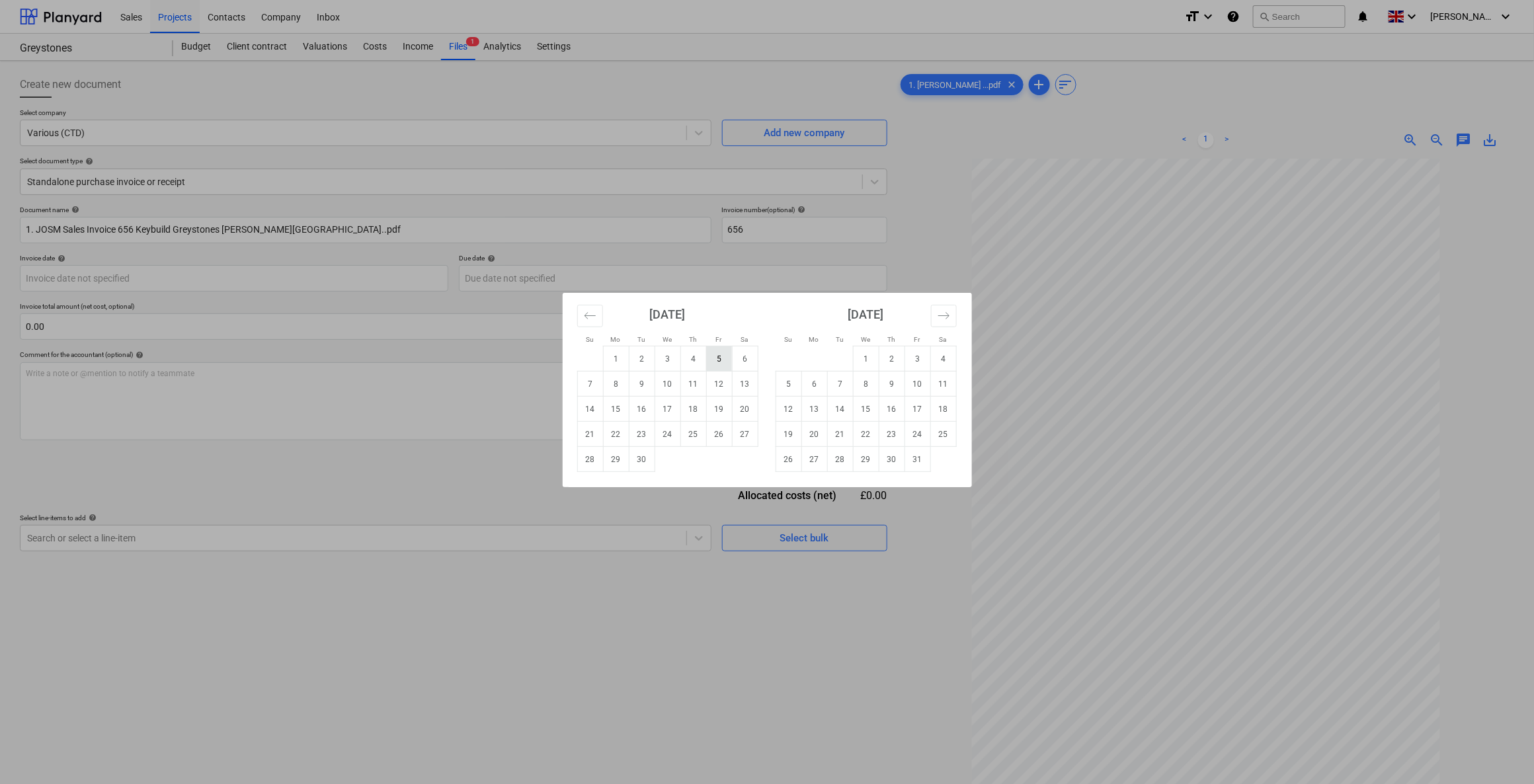
click at [719, 358] on td "5" at bounding box center [719, 359] width 26 height 25
type input "05 Sep 2025"
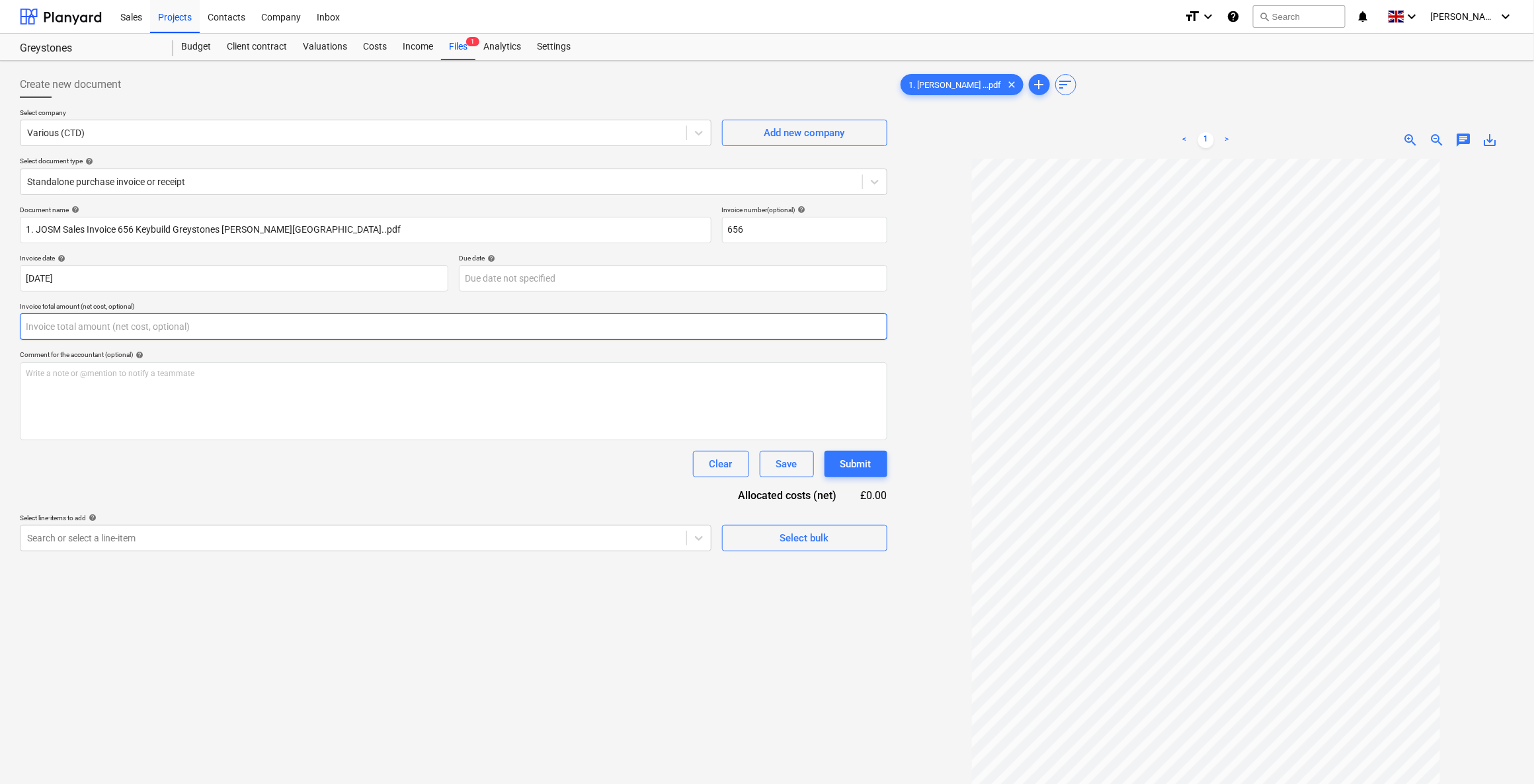
click at [140, 330] on input "text" at bounding box center [454, 327] width 868 height 27
type input "1"
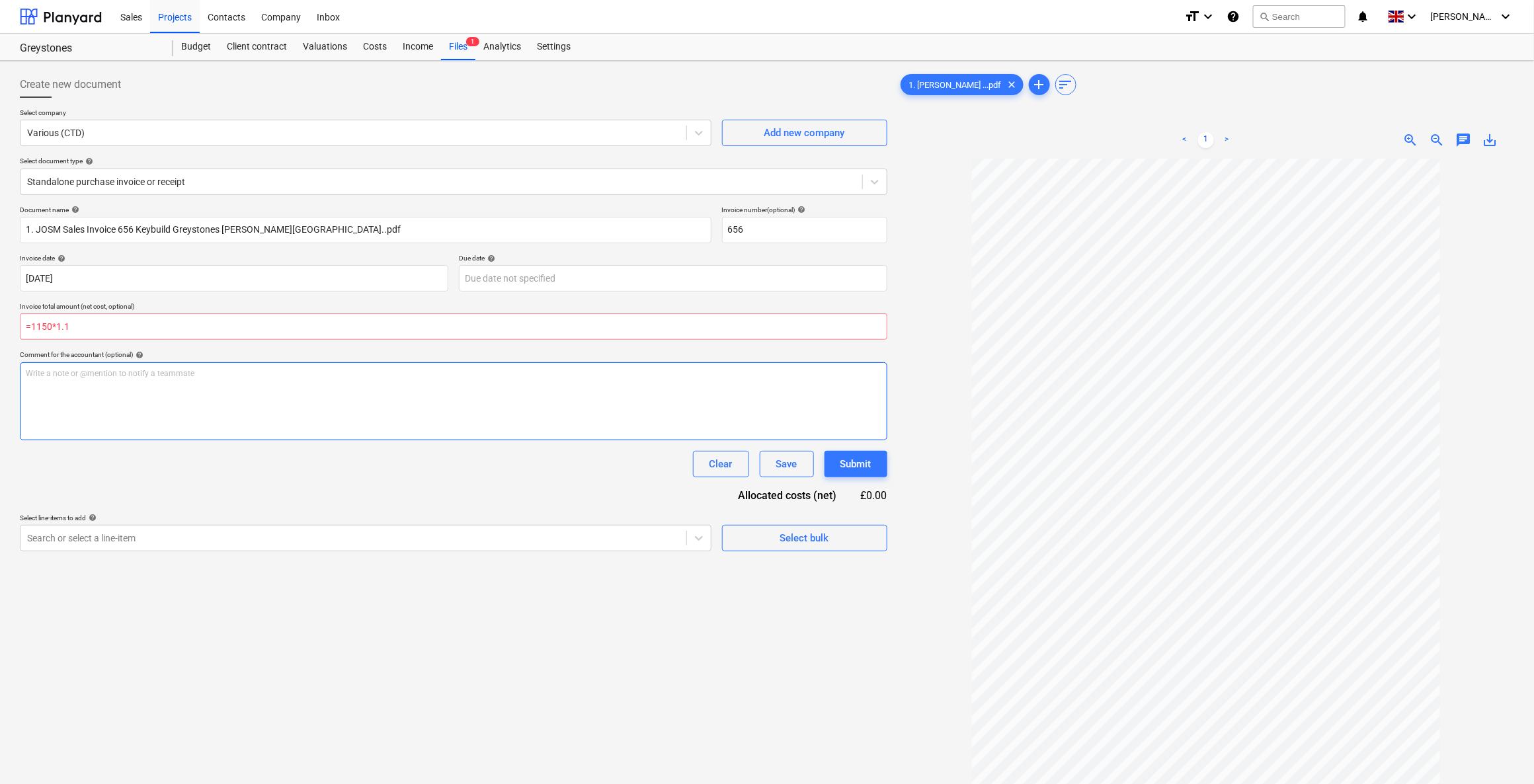
type input "0.00"
click at [156, 394] on div "Write a note or @mention to notify a teammate ﻿" at bounding box center [454, 401] width 868 height 78
click at [84, 327] on input "text" at bounding box center [454, 327] width 868 height 27
type input "0.00"
click at [154, 540] on div at bounding box center [353, 538] width 652 height 13
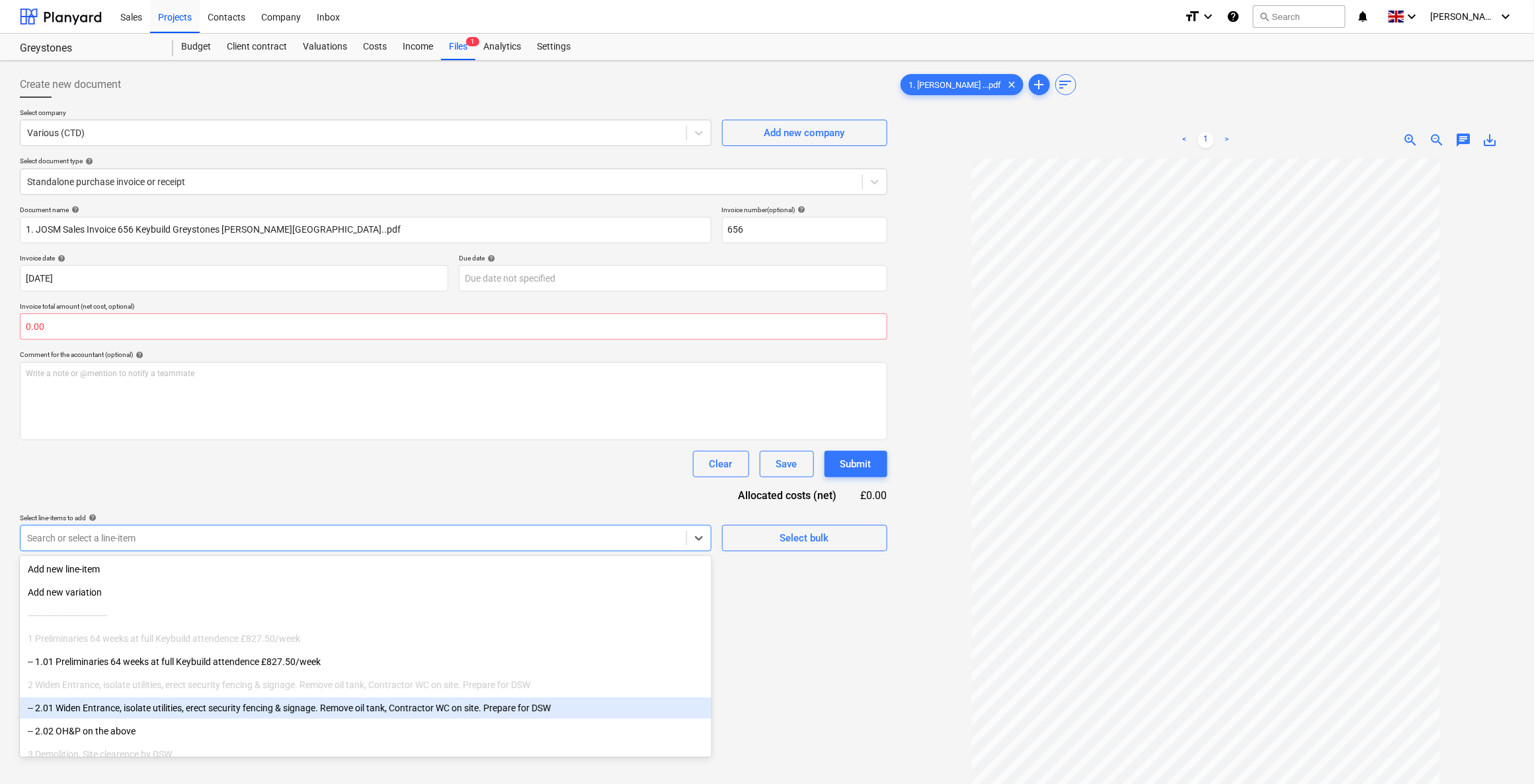
click at [81, 708] on div "-- 2.01 Widen Entrance, isolate utilities, erect security fencing & signage. Re…" at bounding box center [365, 708] width 691 height 21
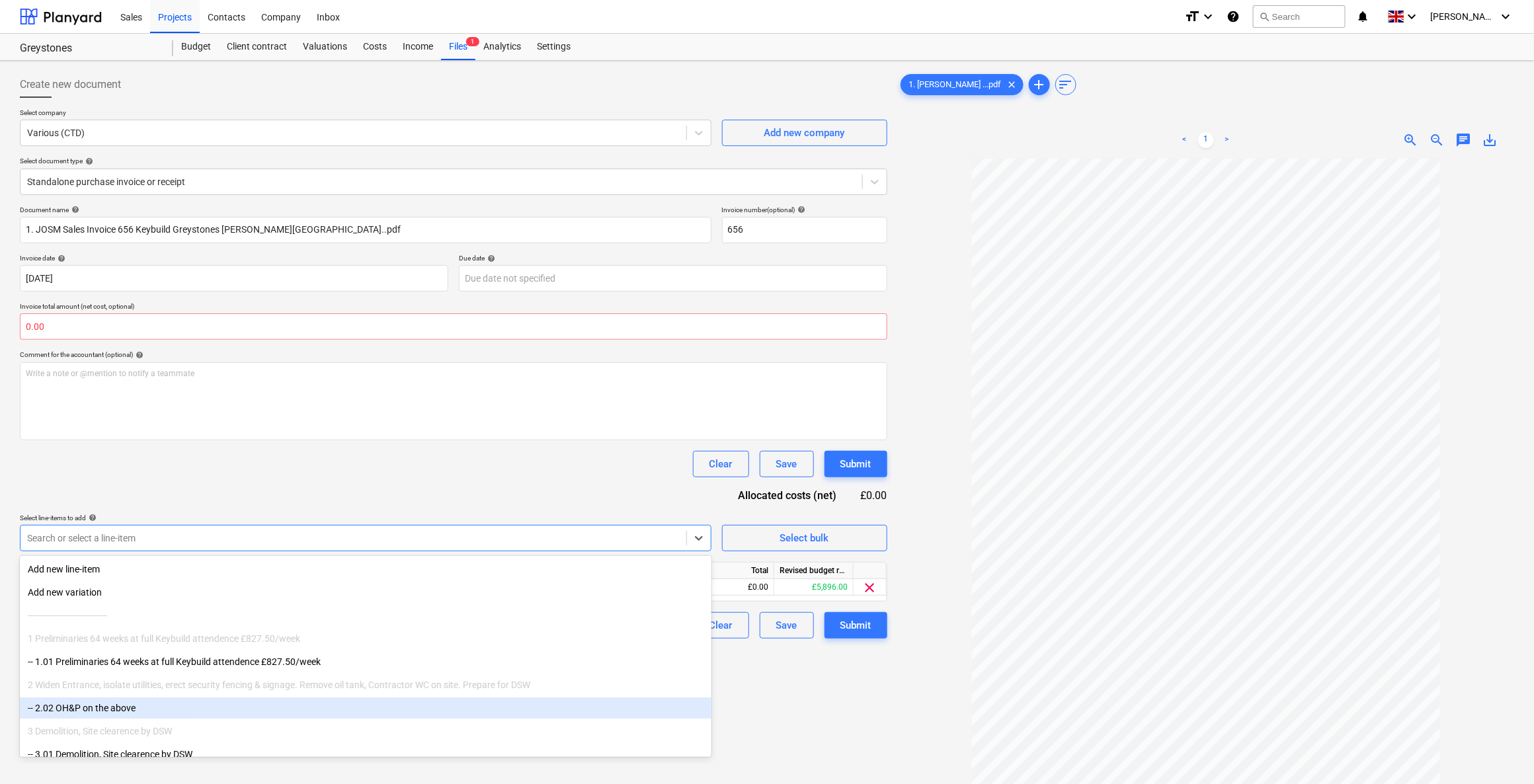
click at [86, 716] on div "-- 2.02 OH&P on the above" at bounding box center [365, 708] width 691 height 21
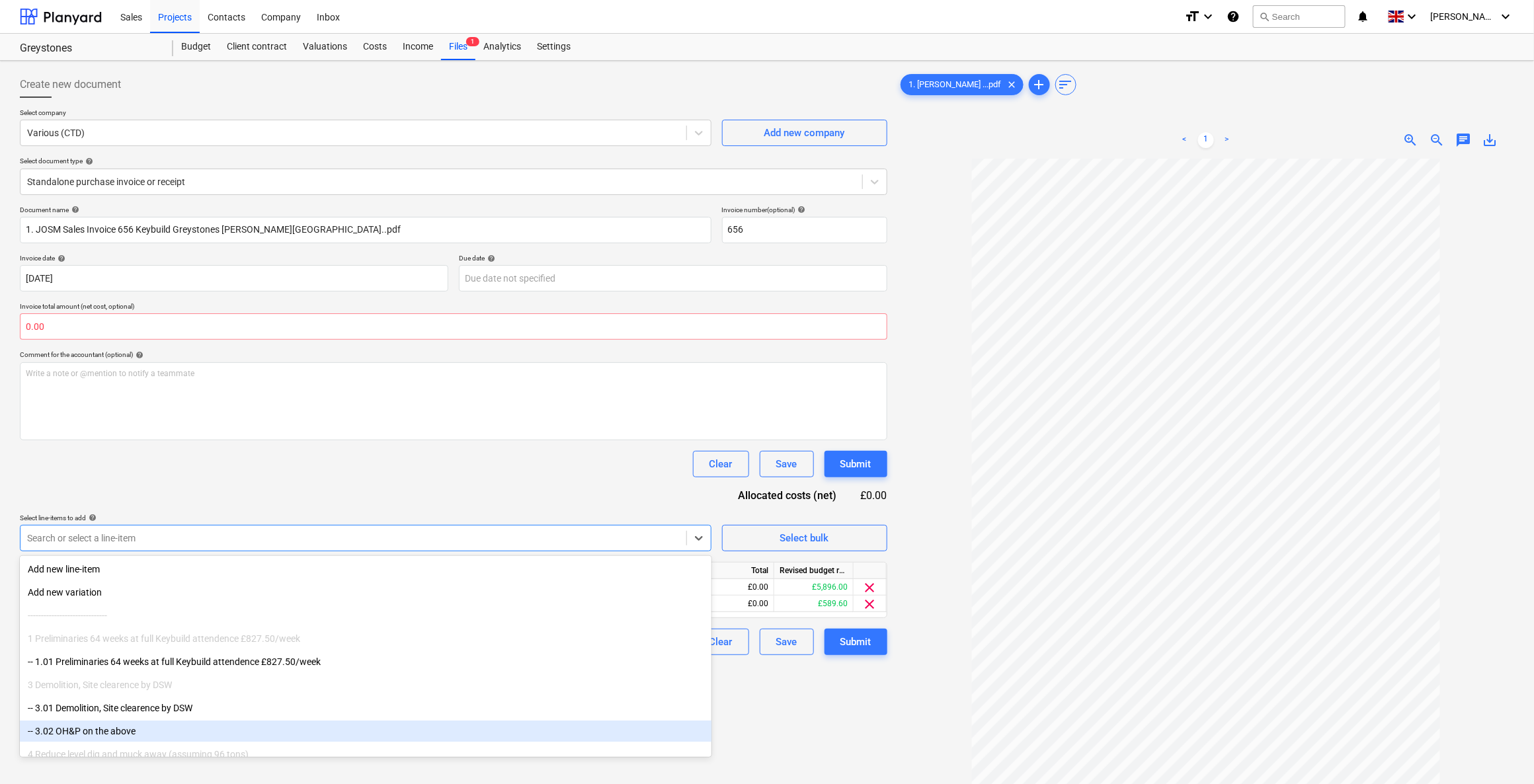
click at [850, 736] on div "Create new document Select company Various (CTD) Add new company Select documen…" at bounding box center [453, 489] width 878 height 845
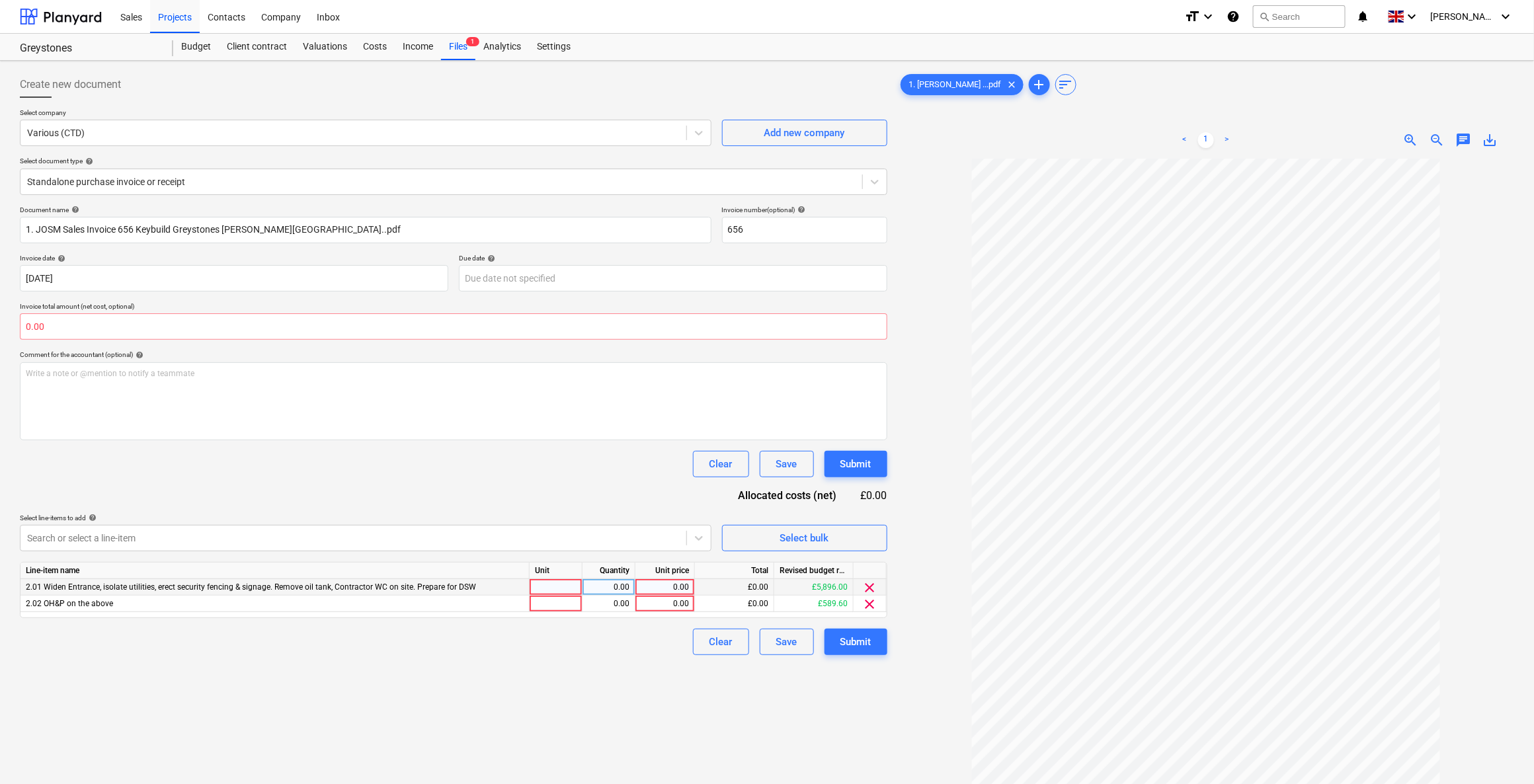
click at [564, 587] on div at bounding box center [556, 587] width 53 height 16
type input "1"
click at [560, 601] on div at bounding box center [556, 604] width 53 height 16
type input "1"
click at [602, 589] on div "0.00" at bounding box center [608, 587] width 42 height 16
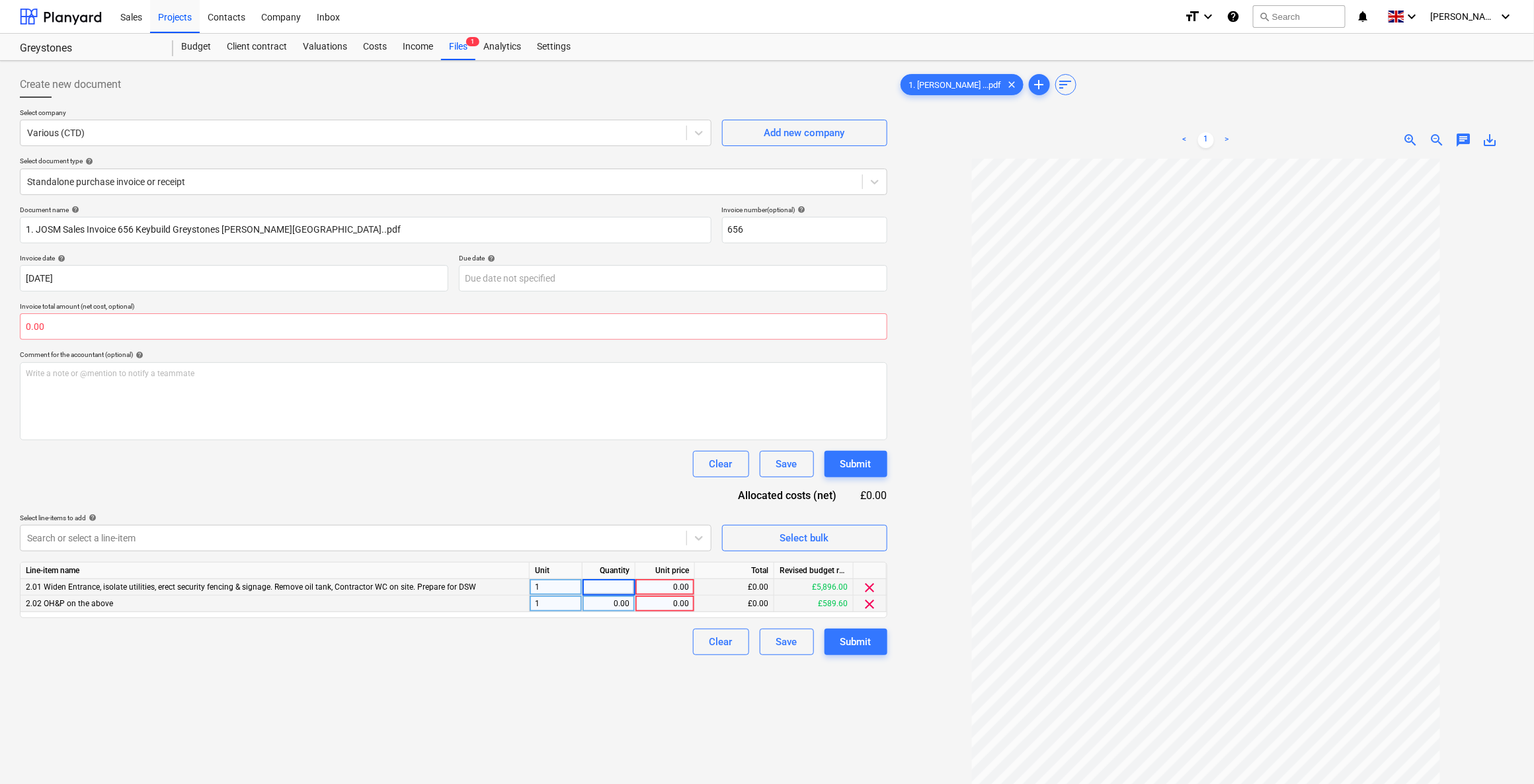
type input "1"
click at [608, 607] on div "0.00" at bounding box center [608, 604] width 42 height 16
type input "0.1"
click at [660, 586] on div "0.00" at bounding box center [664, 587] width 48 height 16
type input "1150"
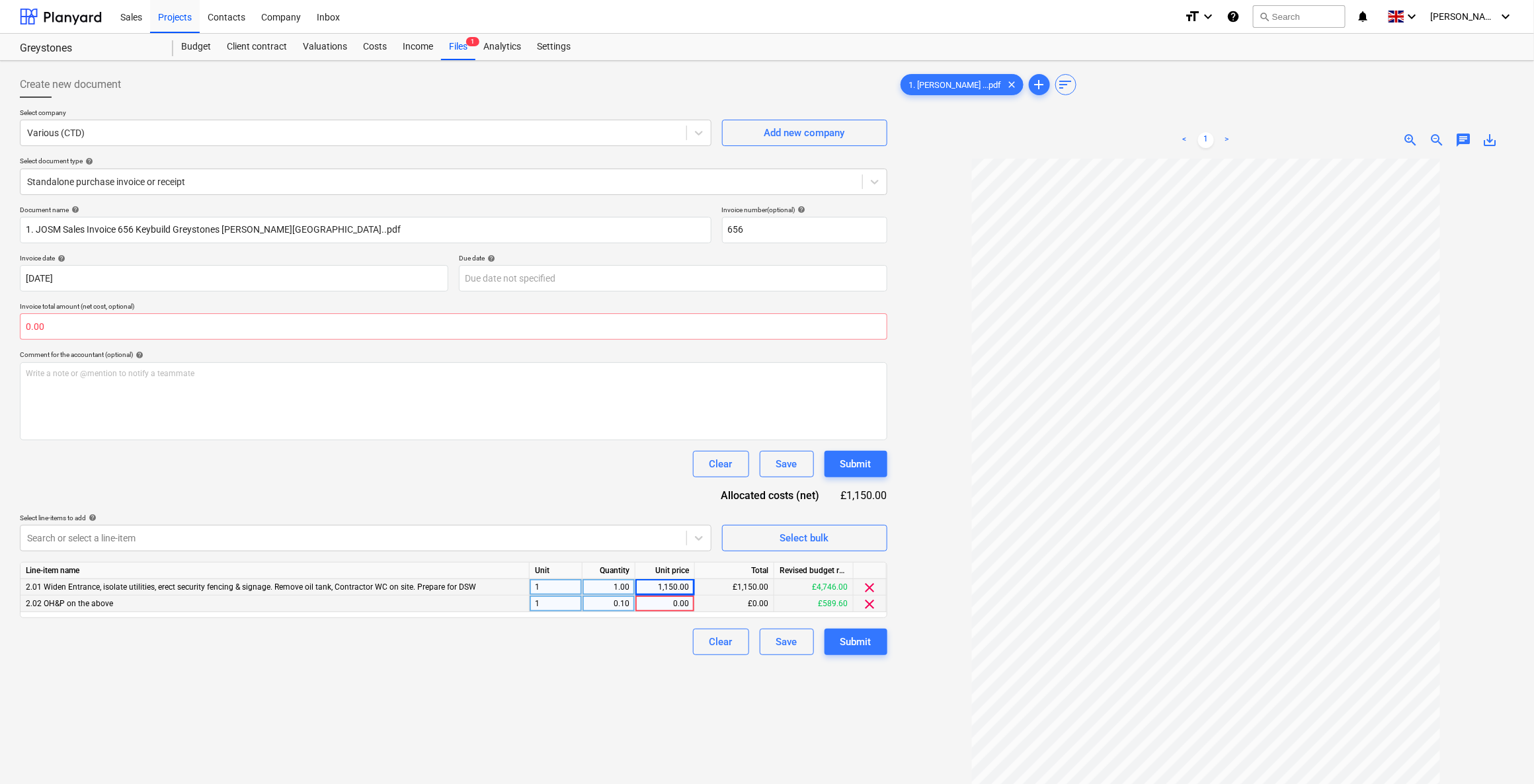
click at [657, 598] on div "0.00" at bounding box center [664, 604] width 48 height 16
type input "1150"
click at [664, 672] on div "Create new document Select company Various (CTD) Add new company Select documen…" at bounding box center [453, 489] width 878 height 845
click at [112, 330] on input "text" at bounding box center [454, 327] width 868 height 27
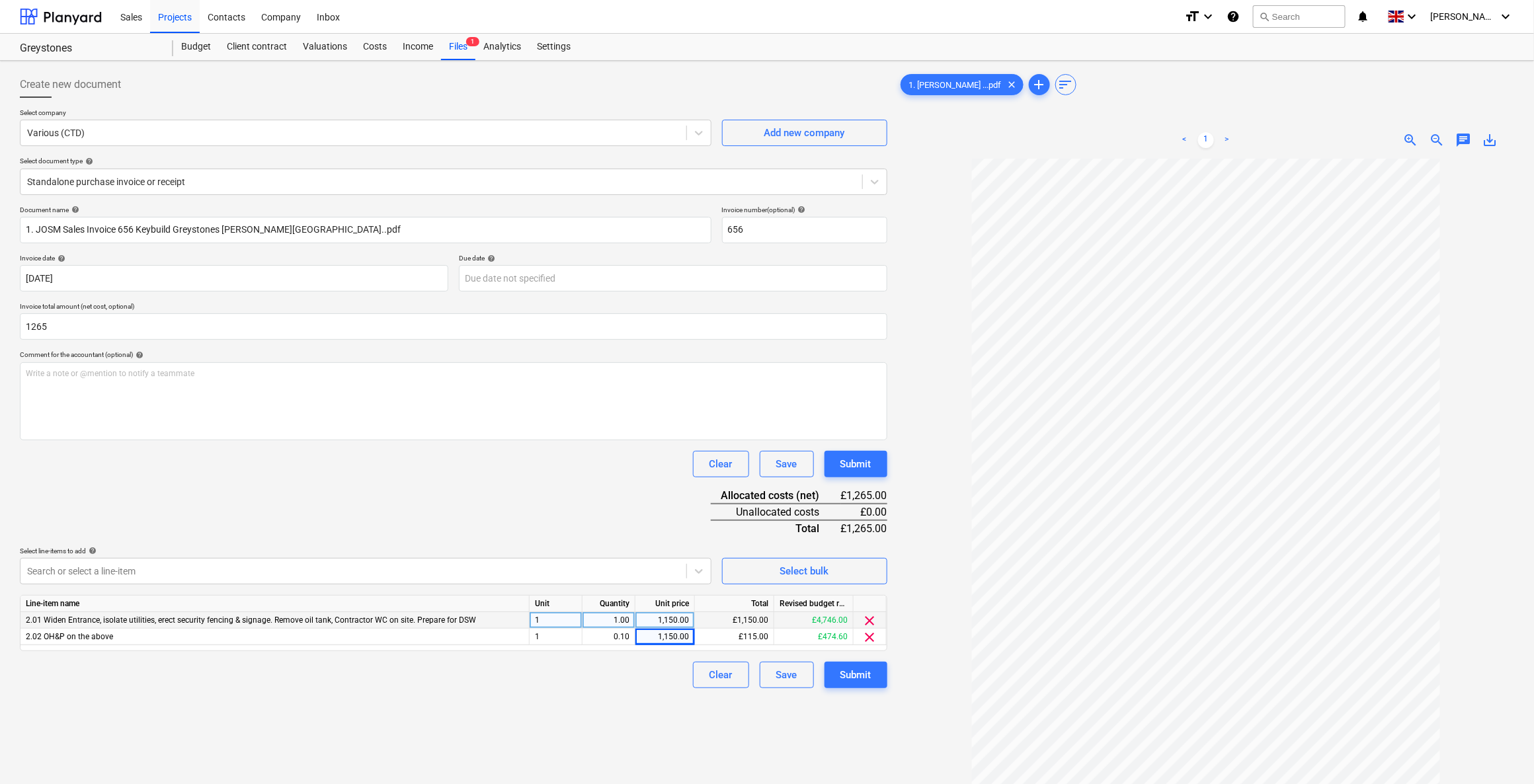
type input "1,265.00"
click at [501, 491] on div "Document name help 1. JOSM Sales Invoice 656 Keybuild Greystones Constantine Ba…" at bounding box center [454, 447] width 868 height 482
click at [856, 673] on div "Submit" at bounding box center [855, 675] width 31 height 17
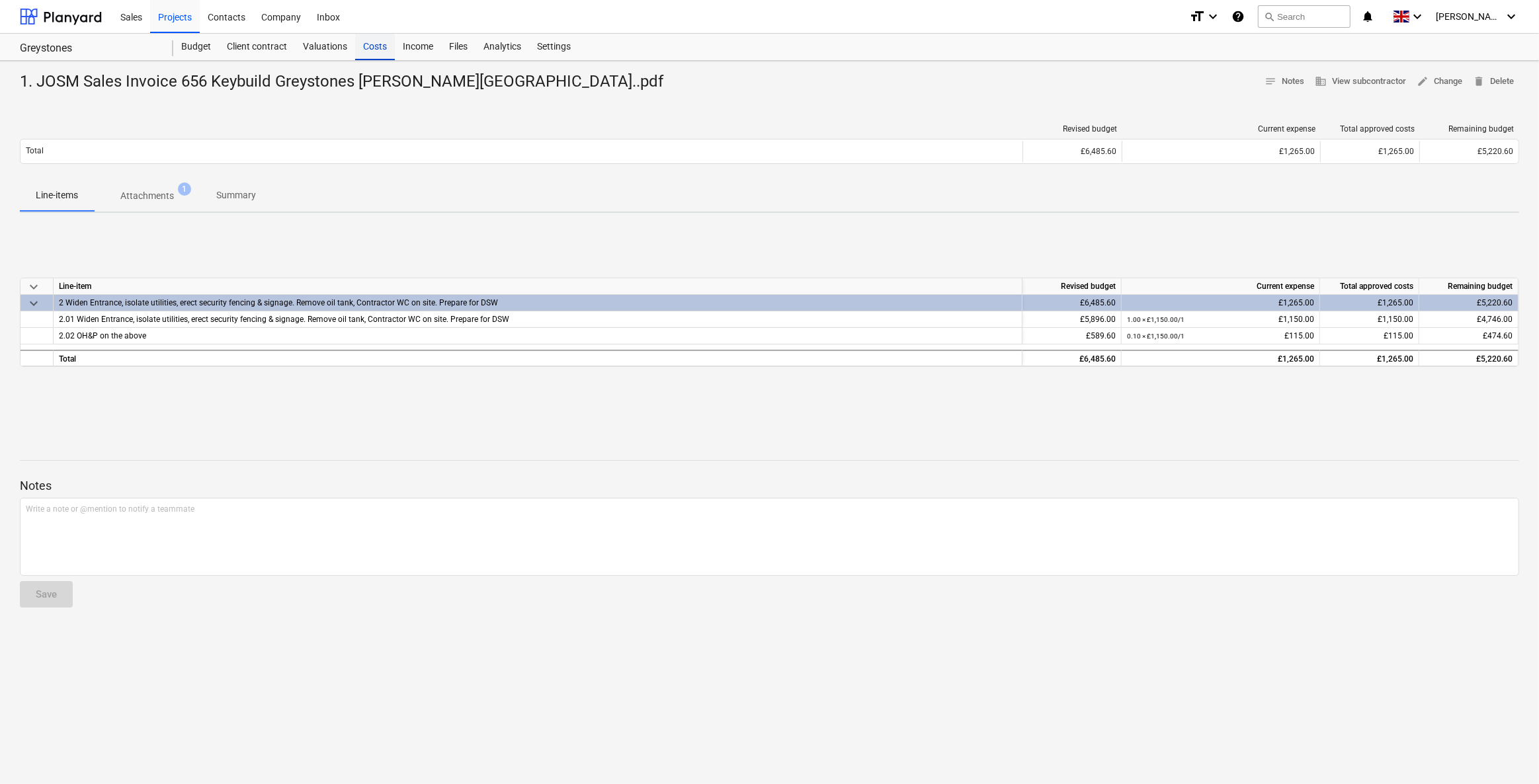
click at [378, 47] on div "Costs" at bounding box center [375, 47] width 40 height 27
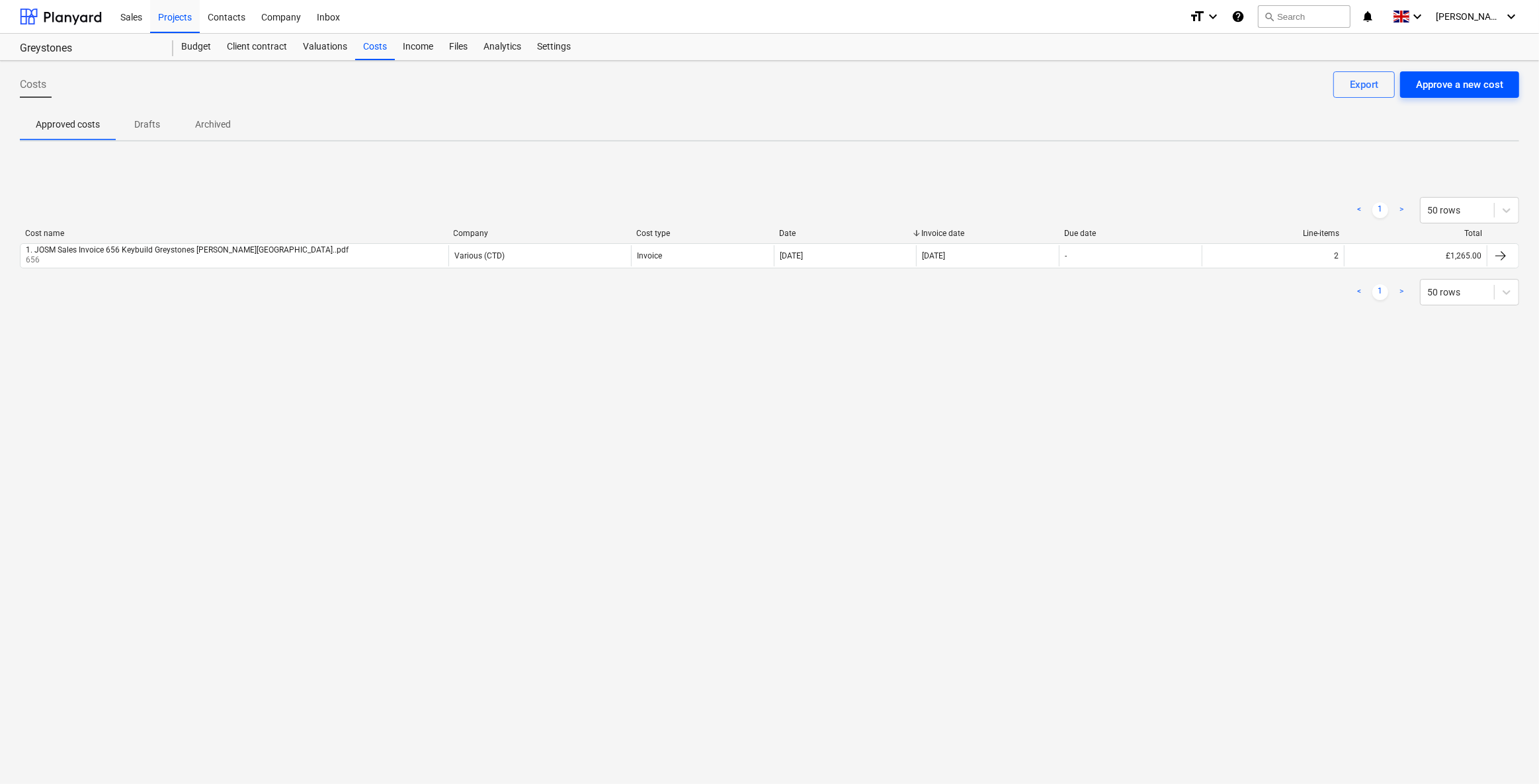
click at [1484, 77] on div "Approve a new cost" at bounding box center [1459, 84] width 87 height 17
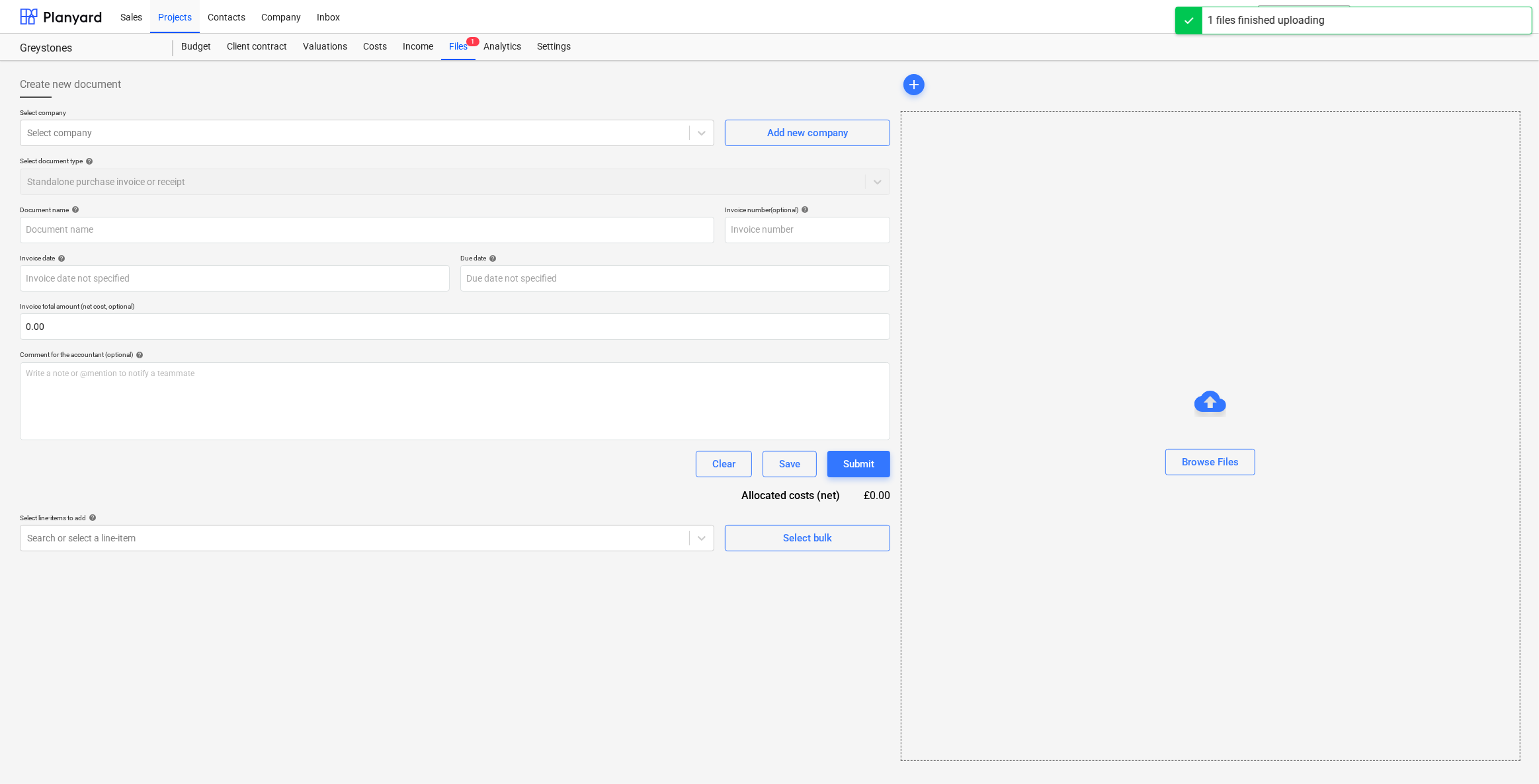
type input "2. Mole Vally Water Fittings.pdf"
click at [95, 127] on div at bounding box center [353, 133] width 652 height 13
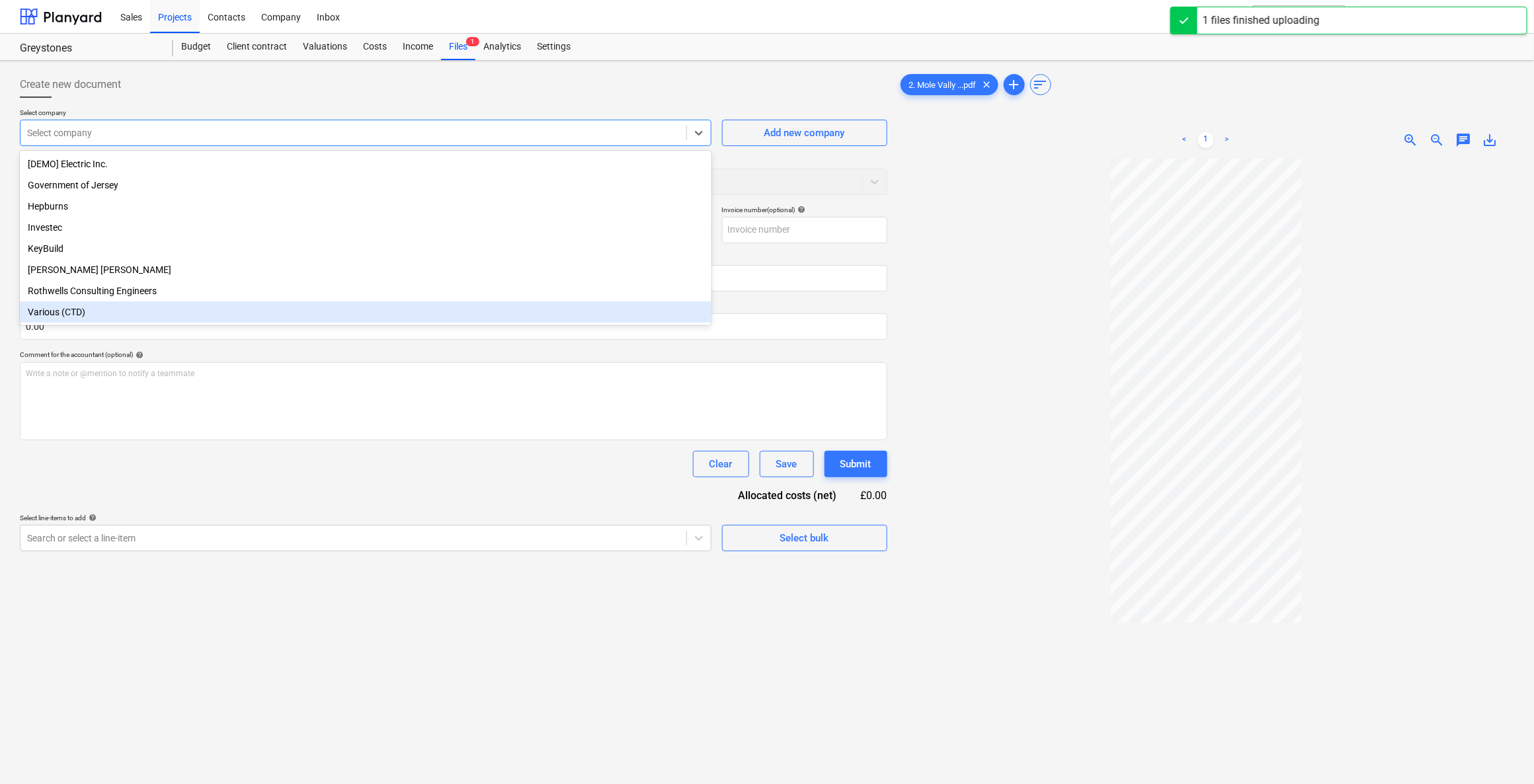
click at [54, 311] on div "Various (CTD)" at bounding box center [365, 312] width 691 height 21
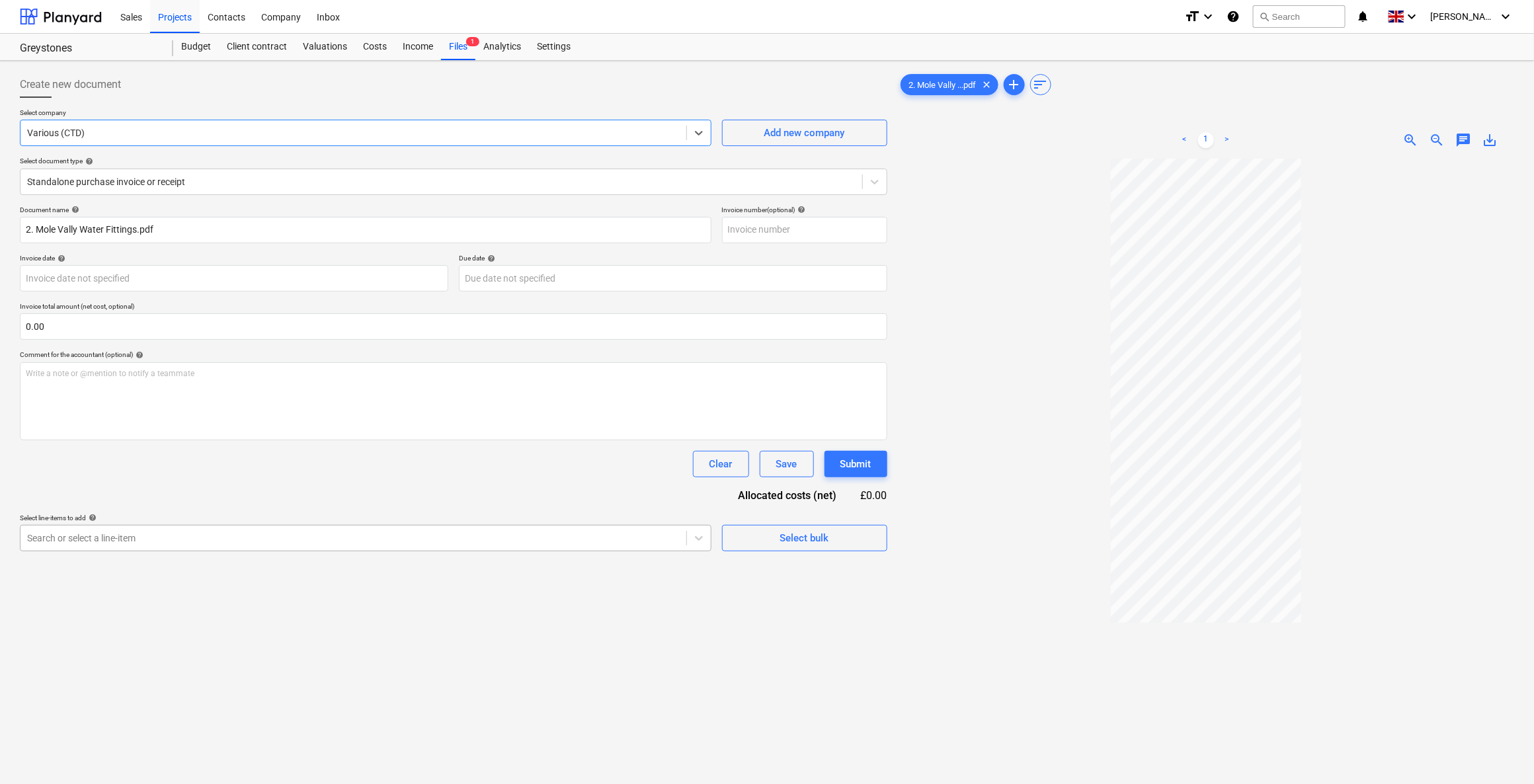
click at [556, 540] on div at bounding box center [353, 538] width 652 height 13
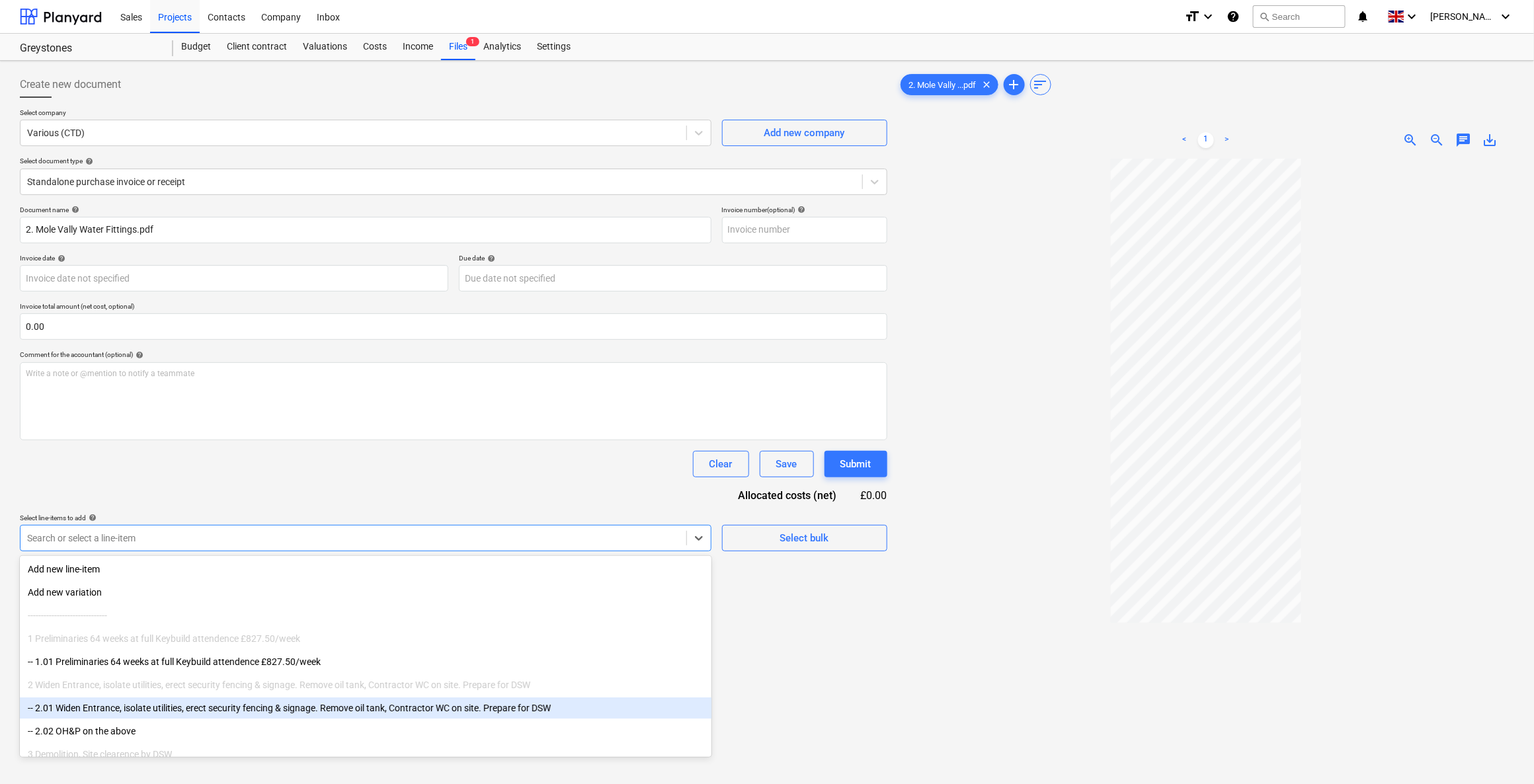
click at [84, 713] on div "-- 2.01 Widen Entrance, isolate utilities, erect security fencing & signage. Re…" at bounding box center [365, 708] width 691 height 21
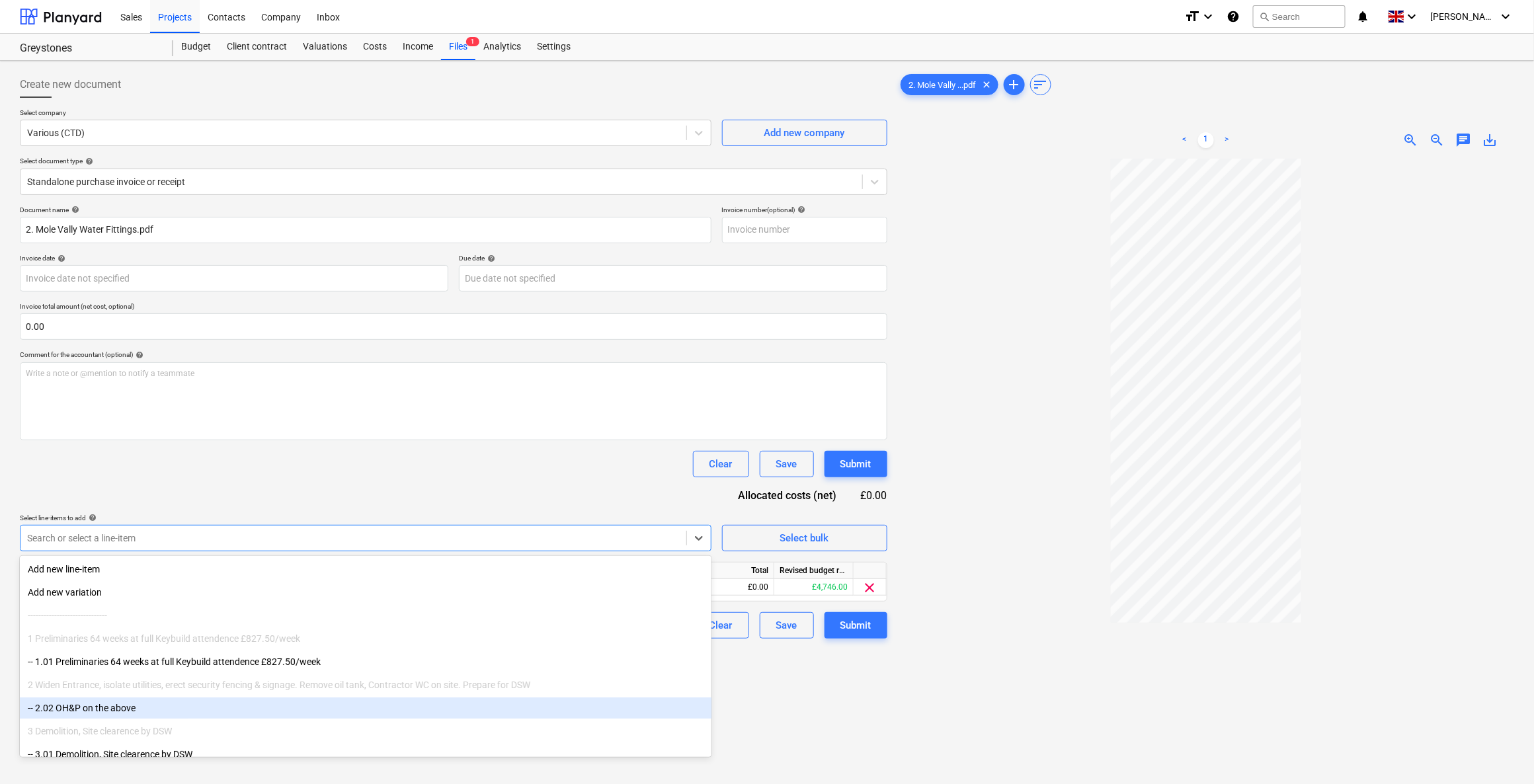
click at [86, 704] on div "-- 2.02 OH&P on the above" at bounding box center [365, 708] width 691 height 21
click at [855, 716] on div "Create new document Select company Various (CTD) Add new company Select documen…" at bounding box center [453, 489] width 878 height 845
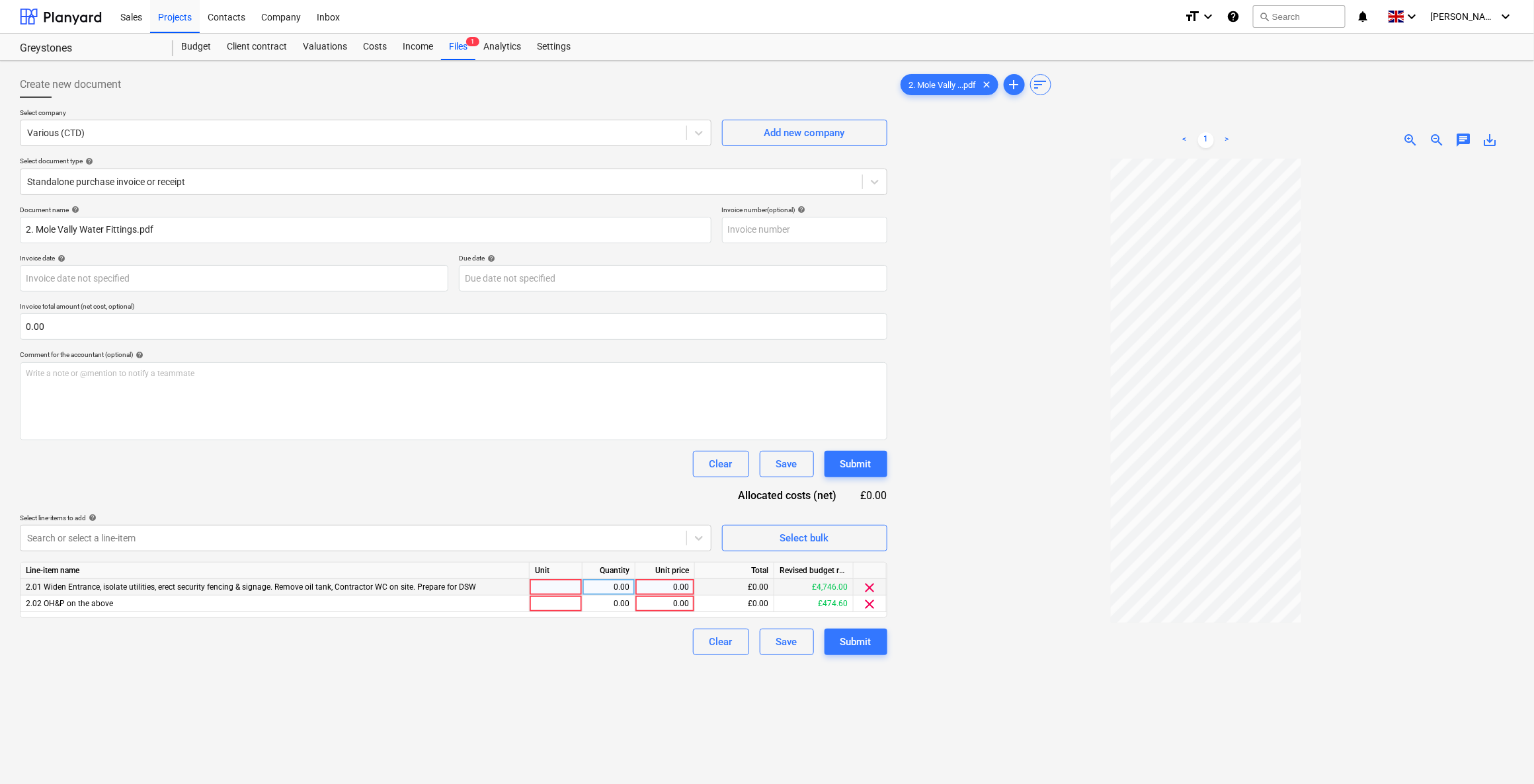
click at [561, 587] on div at bounding box center [556, 587] width 53 height 16
type input "1"
click at [568, 606] on div at bounding box center [556, 604] width 53 height 16
type input "1"
click at [598, 588] on div "0.00" at bounding box center [608, 587] width 42 height 16
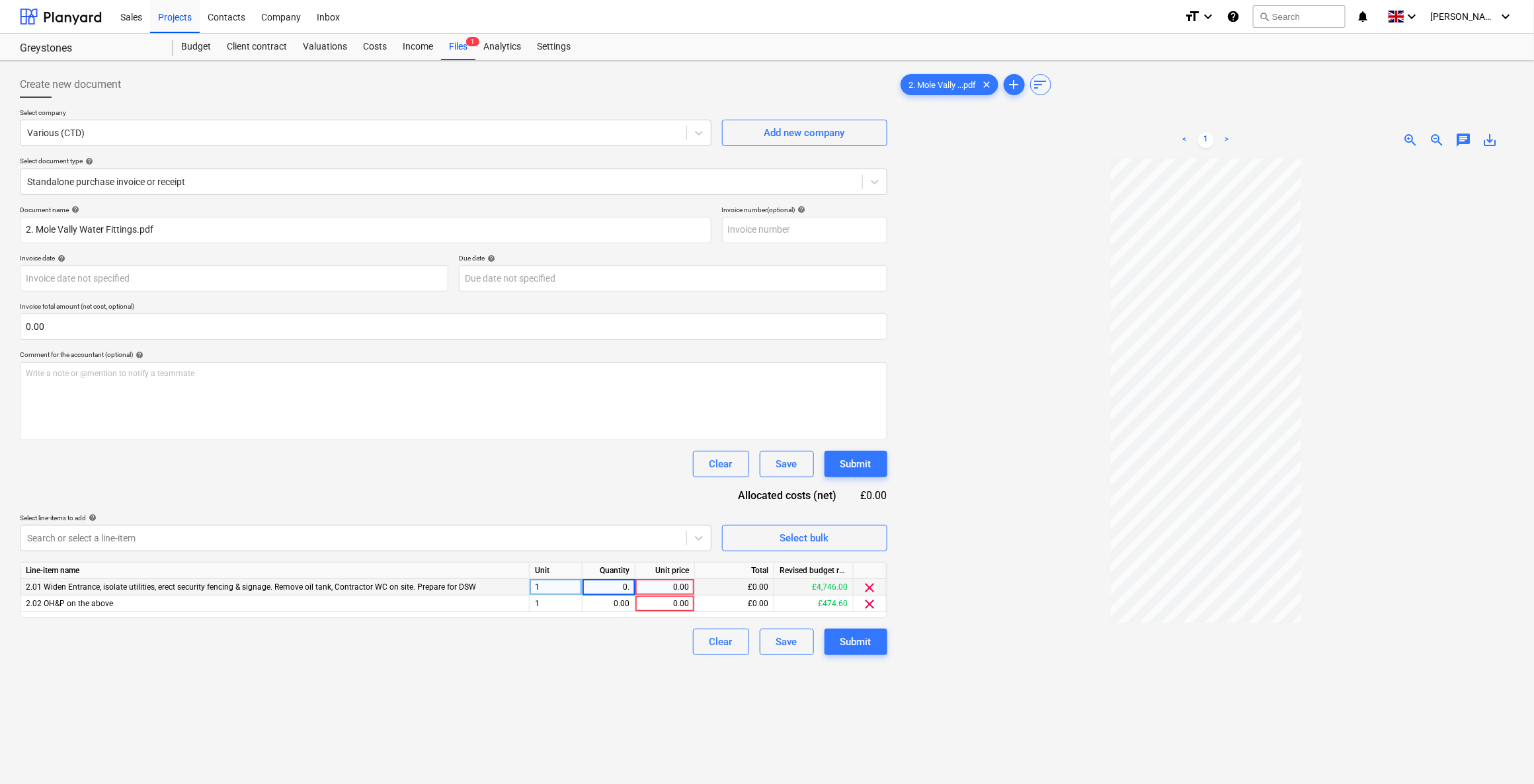
drag, startPoint x: 599, startPoint y: 586, endPoint x: 647, endPoint y: 588, distance: 48.0
click at [0, 0] on div "2.01 Widen Entrance, isolate utilities, erect security fencing & signage. Remov…" at bounding box center [0, 0] width 0 height 0
type input "1"
click at [611, 600] on div "0.00" at bounding box center [608, 604] width 42 height 16
type input "0.1"
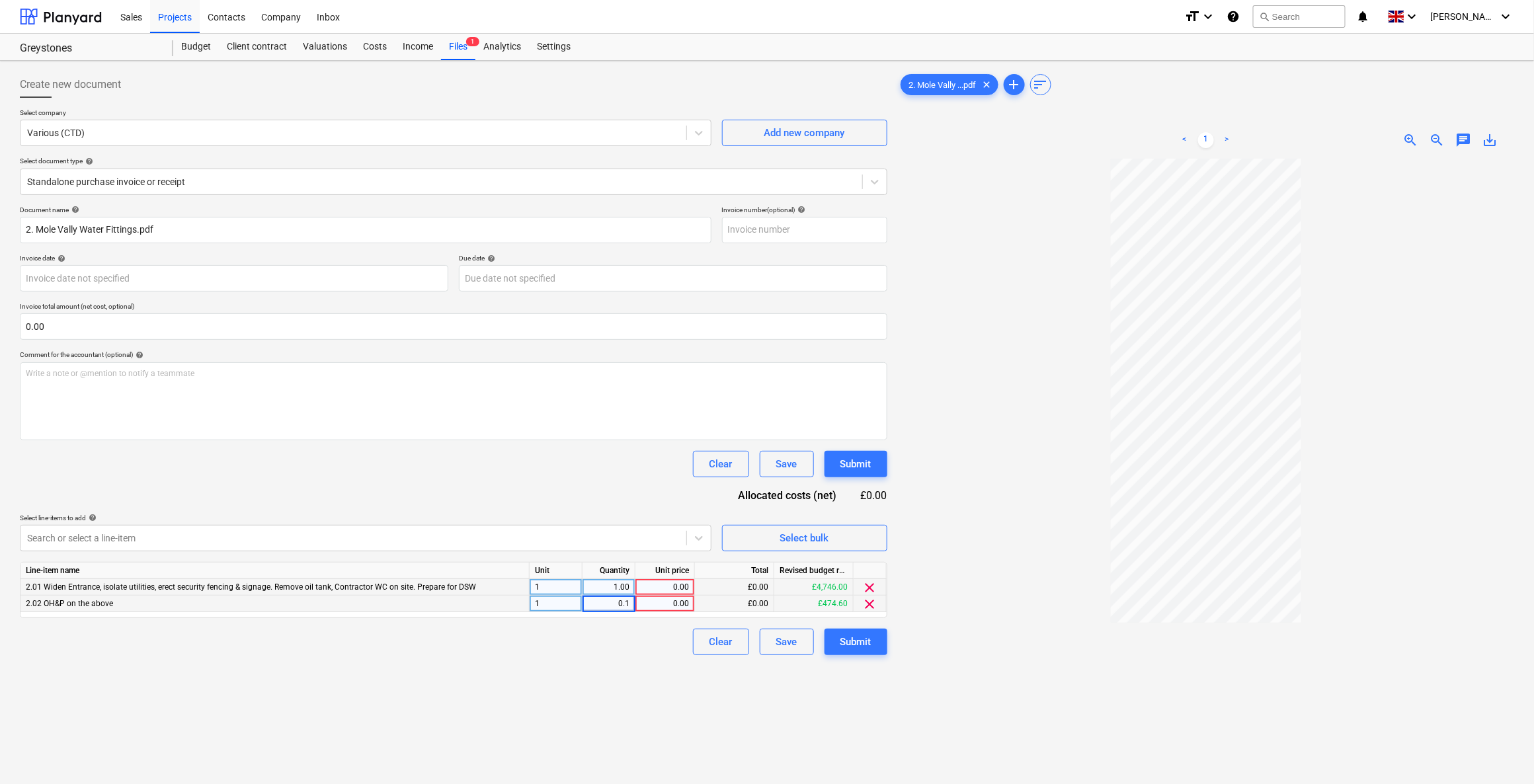
click at [668, 585] on div "0.00" at bounding box center [664, 587] width 48 height 16
type input "29.48"
click at [667, 604] on div "0.00" at bounding box center [664, 604] width 48 height 16
type input "29.48"
click at [248, 329] on input "0.00" at bounding box center [454, 327] width 868 height 27
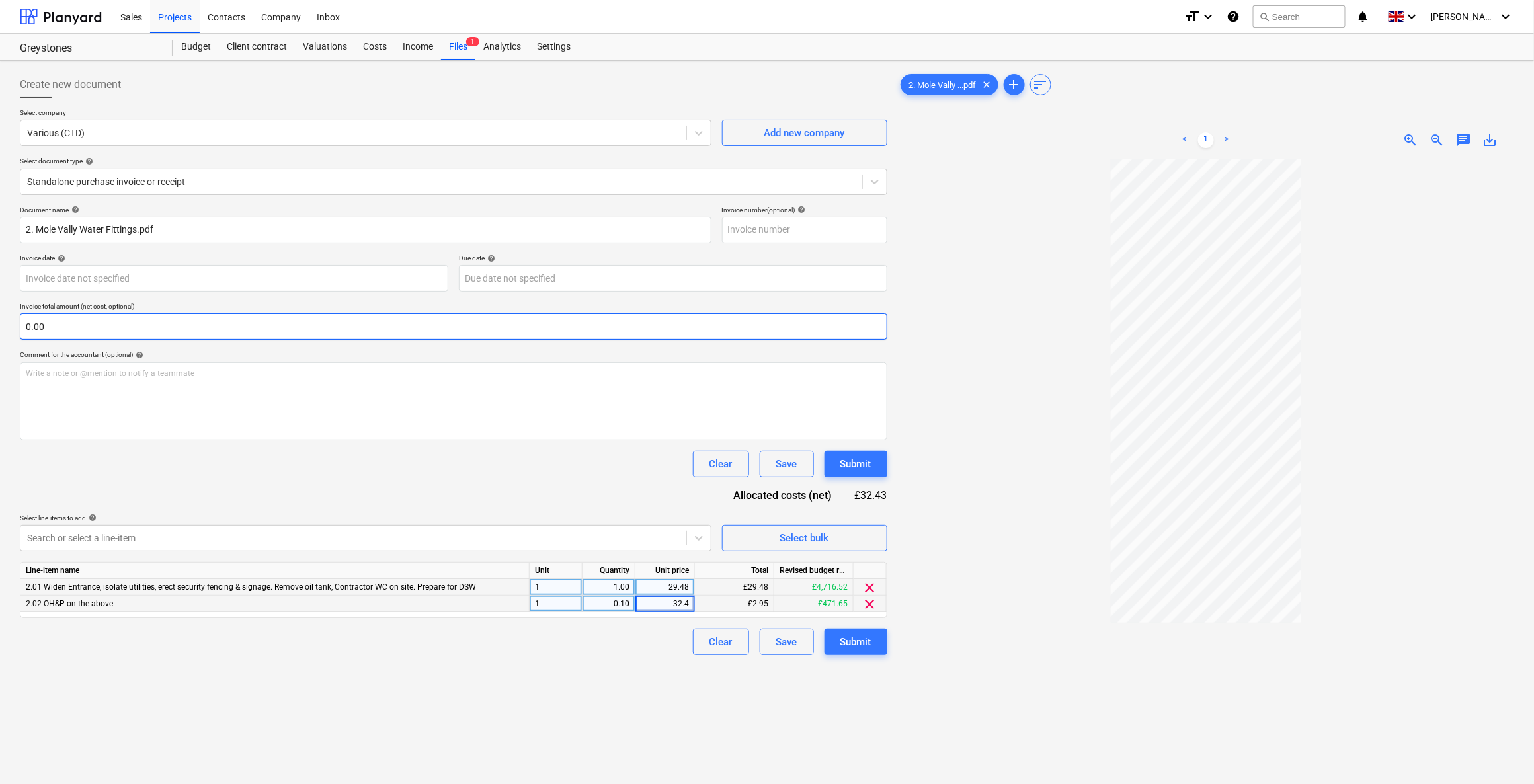
type input "32.43"
click at [249, 330] on input "0.00" at bounding box center [454, 327] width 868 height 27
click at [248, 326] on input "text" at bounding box center [454, 327] width 868 height 27
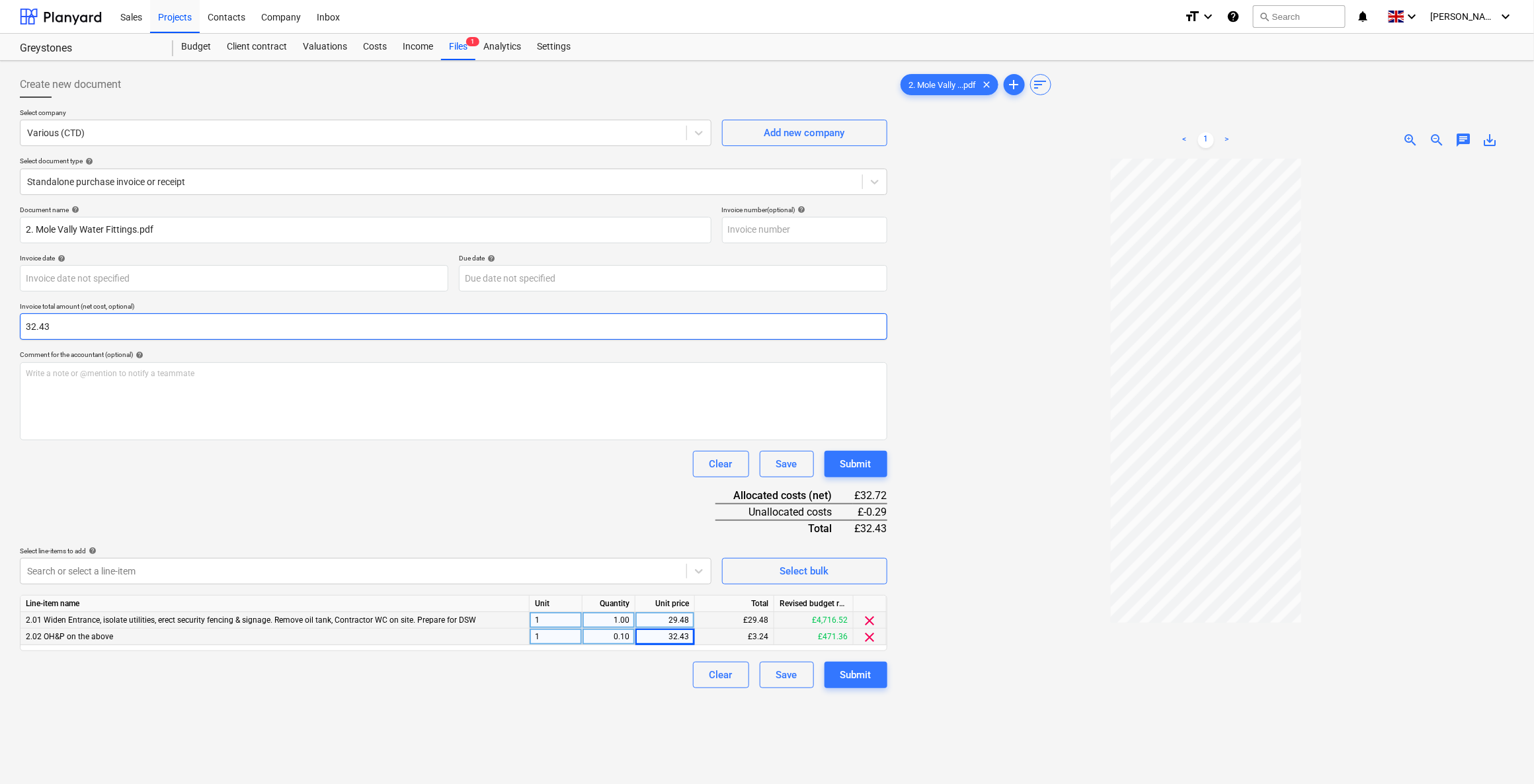
type input "32.43"
click at [377, 489] on div "Document name help 2. Mole Vally Water Fittings.pdf Invoice number (optional) h…" at bounding box center [454, 447] width 868 height 482
click at [665, 638] on div "32.43" at bounding box center [664, 636] width 48 height 16
type input "29.48"
click at [194, 327] on input "32.43" at bounding box center [454, 327] width 868 height 27
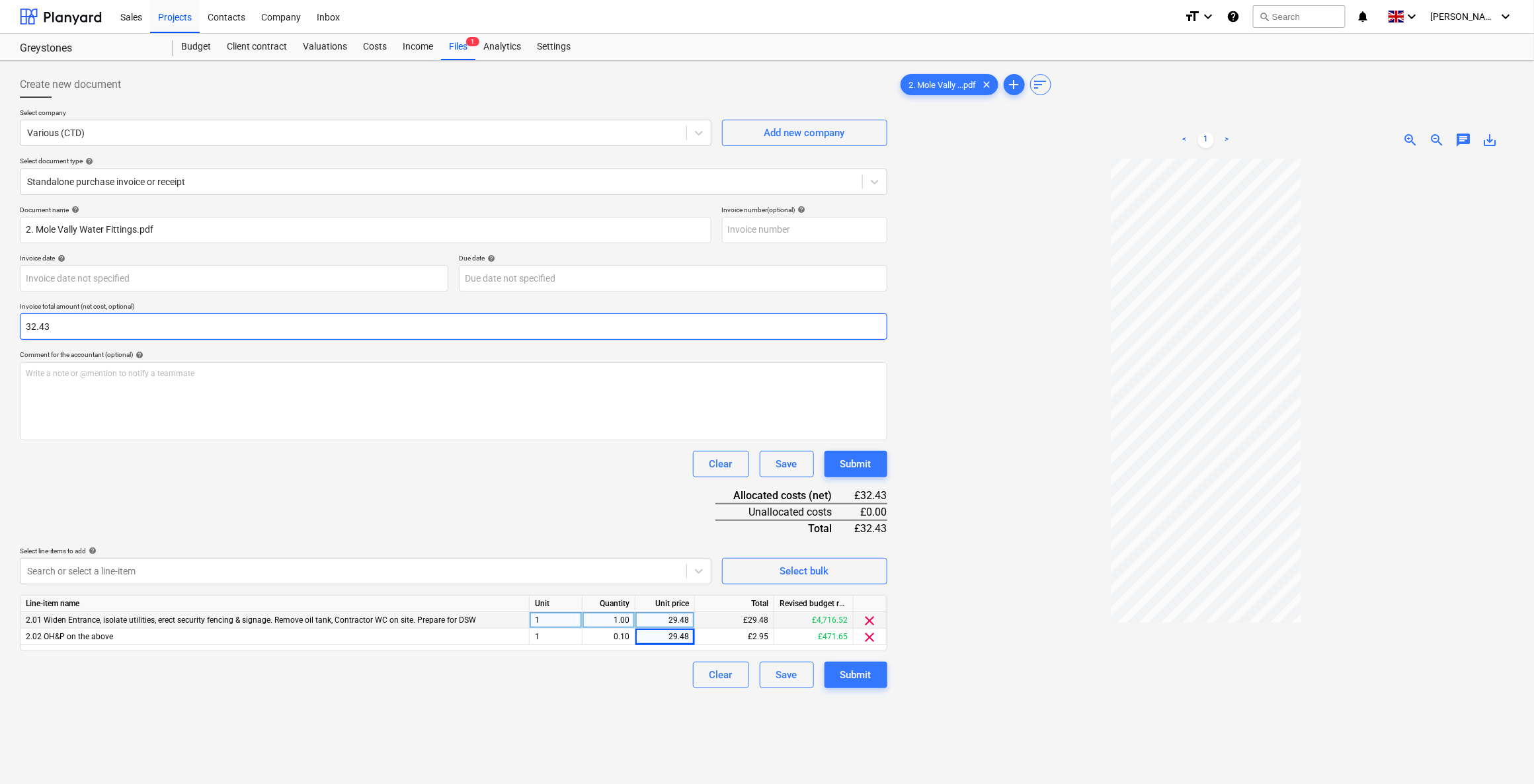
drag, startPoint x: 198, startPoint y: 313, endPoint x: -11, endPoint y: 312, distance: 209.0
click at [0, 312] on html "Sales Projects Contacts Company Inbox format_size keyboard_arrow_down help sear…" at bounding box center [767, 392] width 1534 height 784
click at [534, 550] on div "Select line-items to add help" at bounding box center [365, 551] width 691 height 9
click at [868, 672] on div "Submit" at bounding box center [855, 675] width 31 height 17
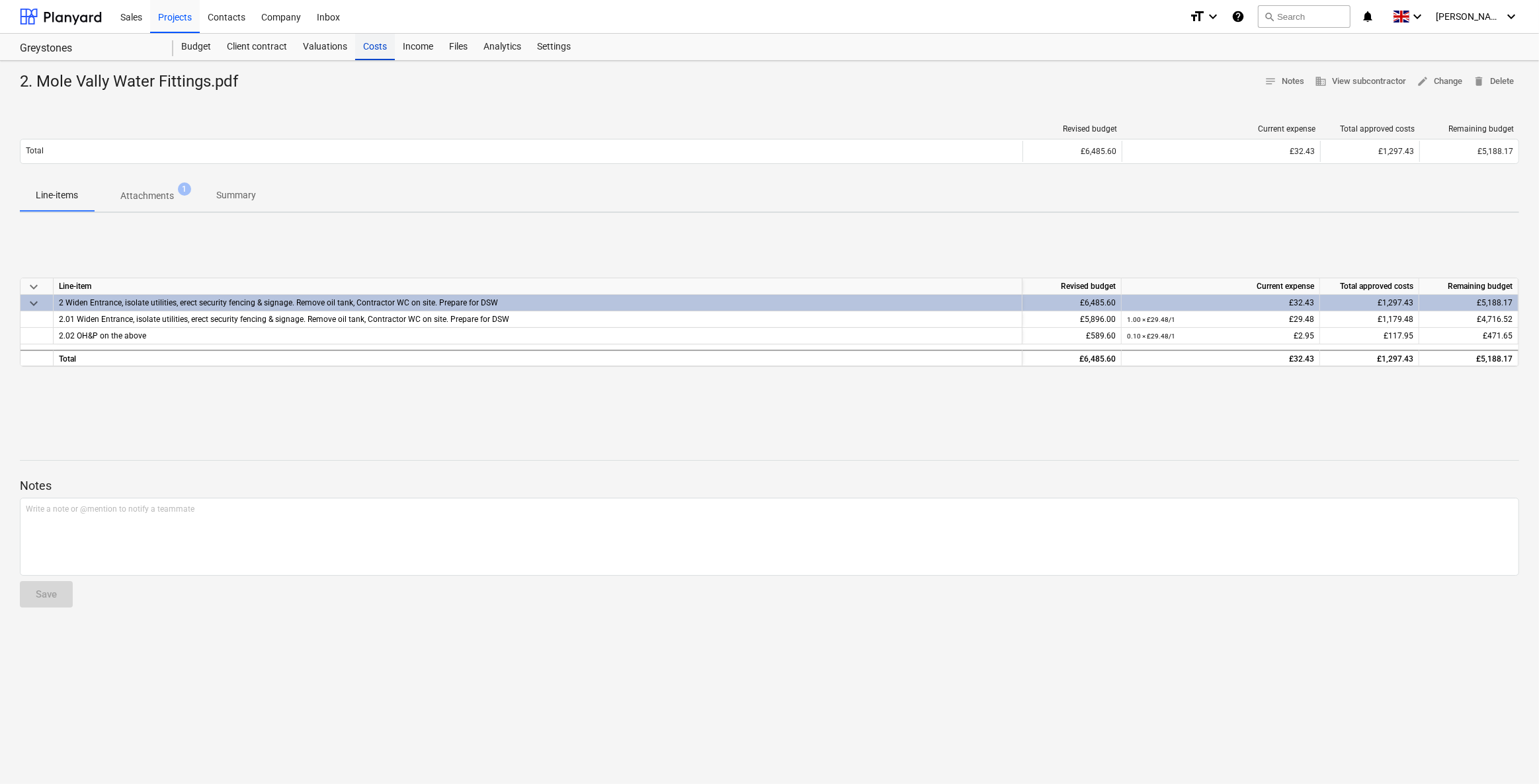
click at [376, 58] on div "Costs" at bounding box center [375, 47] width 40 height 27
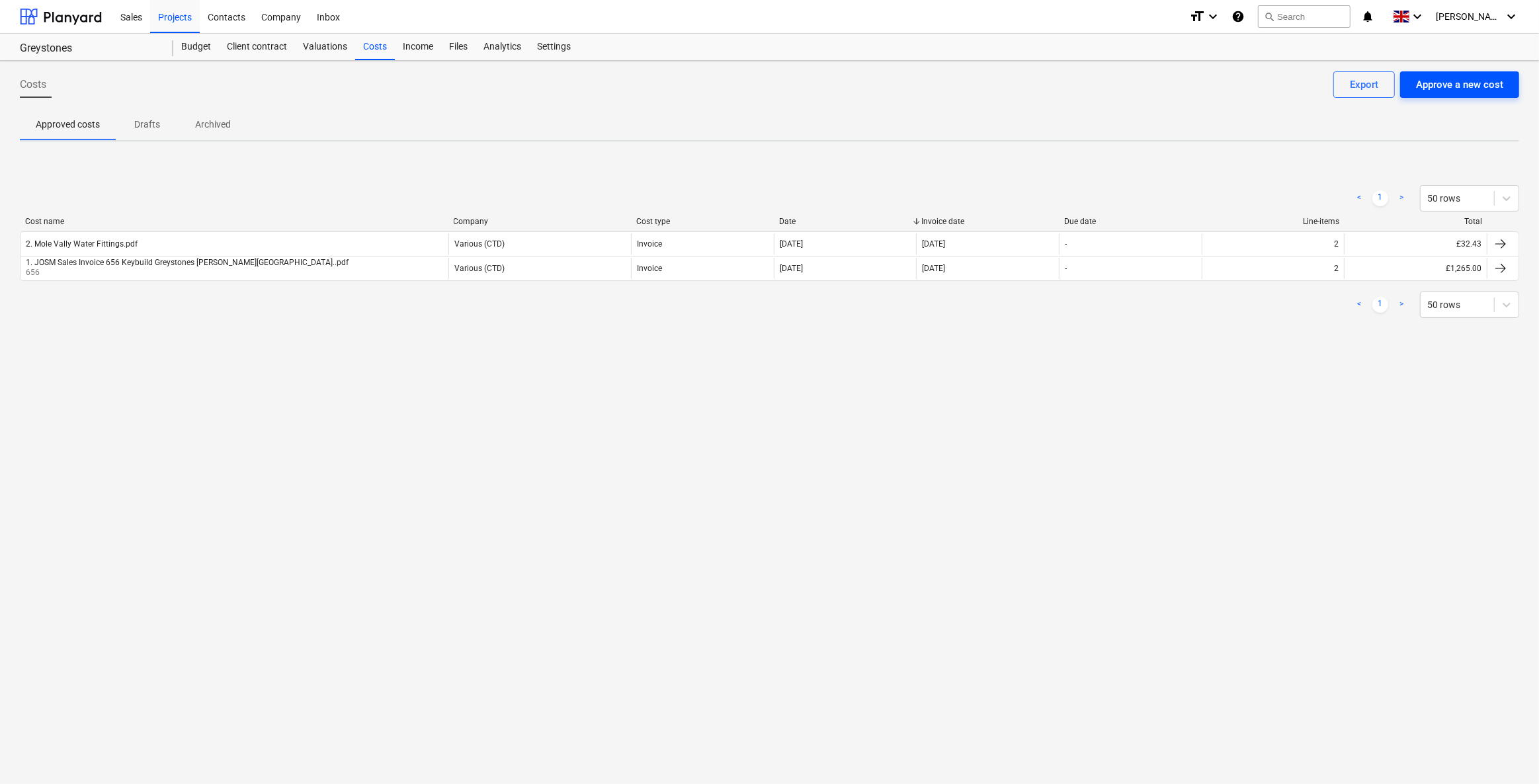
click at [1436, 84] on div "Approve a new cost" at bounding box center [1459, 84] width 87 height 17
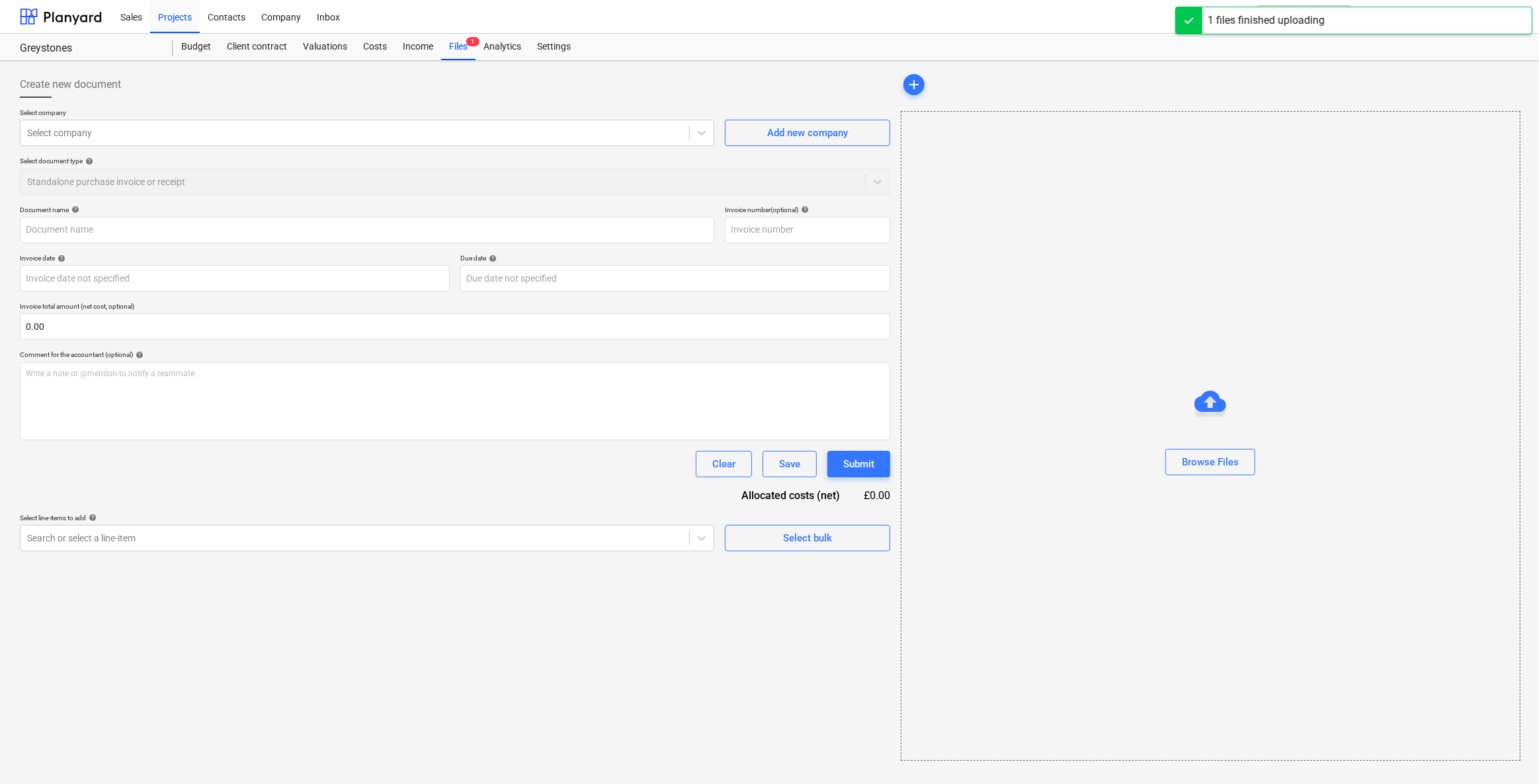
type input "3. Oil Tank INV-00003241.pdf"
click at [105, 132] on div at bounding box center [353, 133] width 652 height 13
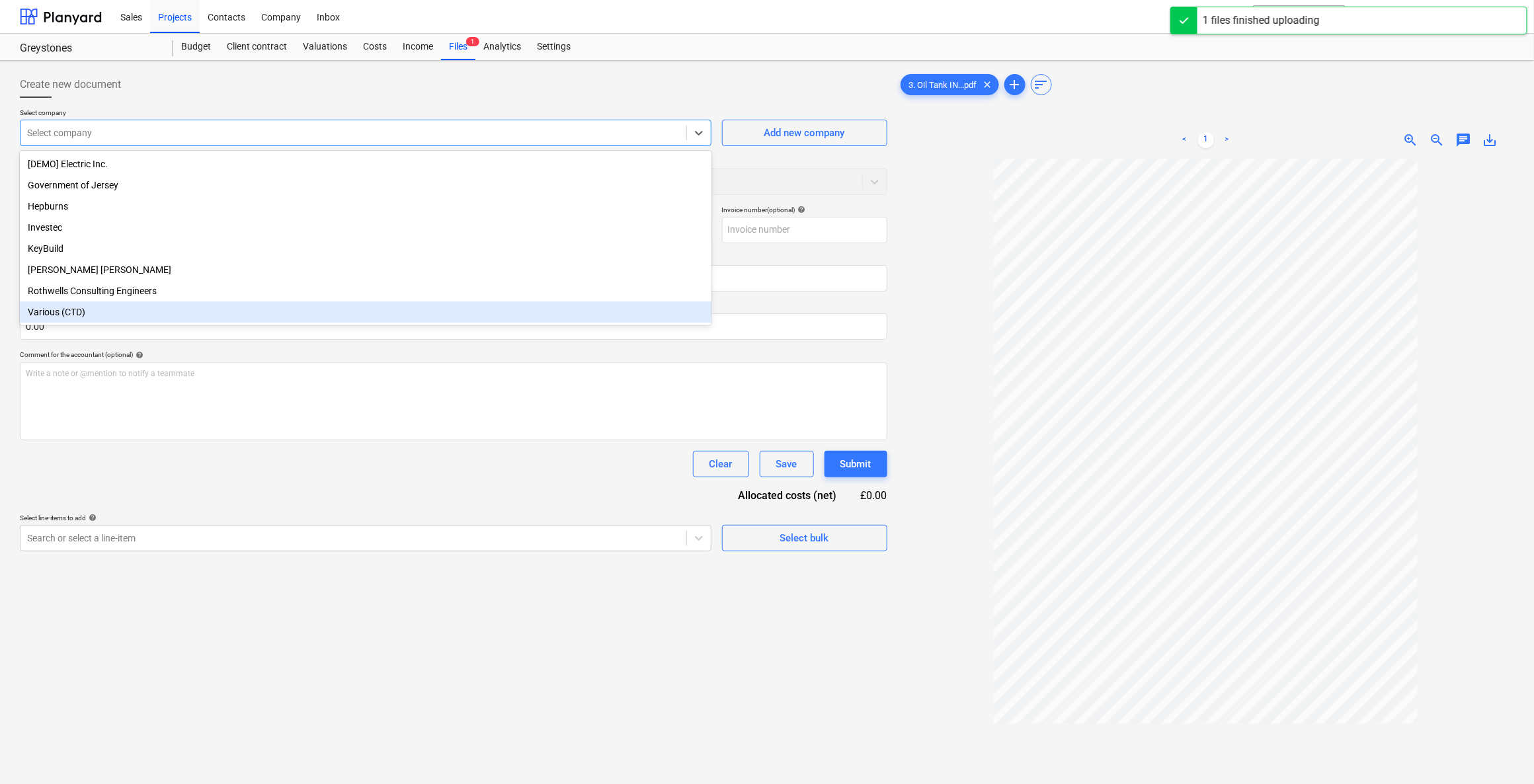
click at [79, 319] on div "Various (CTD)" at bounding box center [365, 312] width 691 height 21
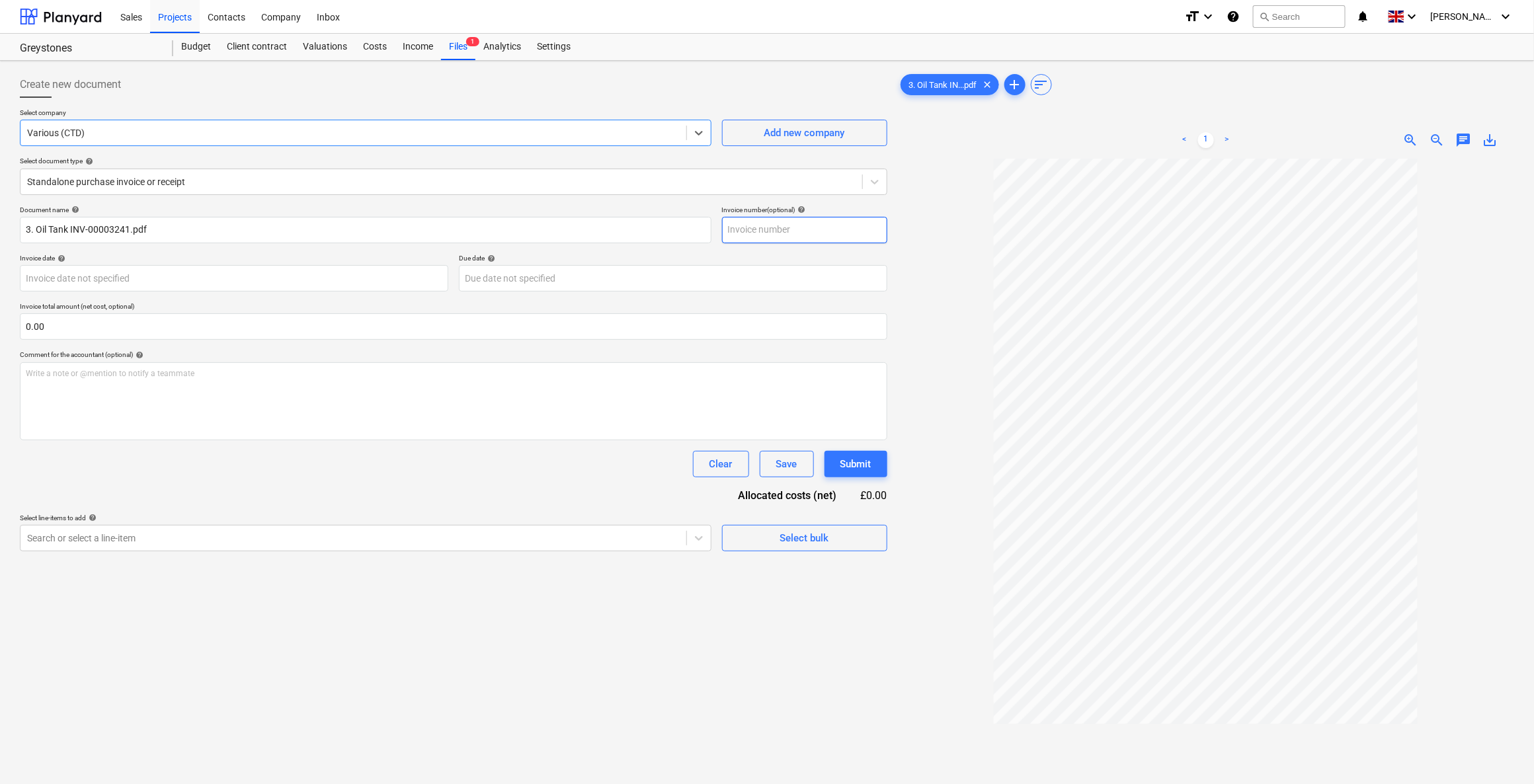
click at [775, 227] on input "text" at bounding box center [805, 230] width 165 height 27
type input "3241"
click at [246, 536] on div at bounding box center [353, 538] width 652 height 13
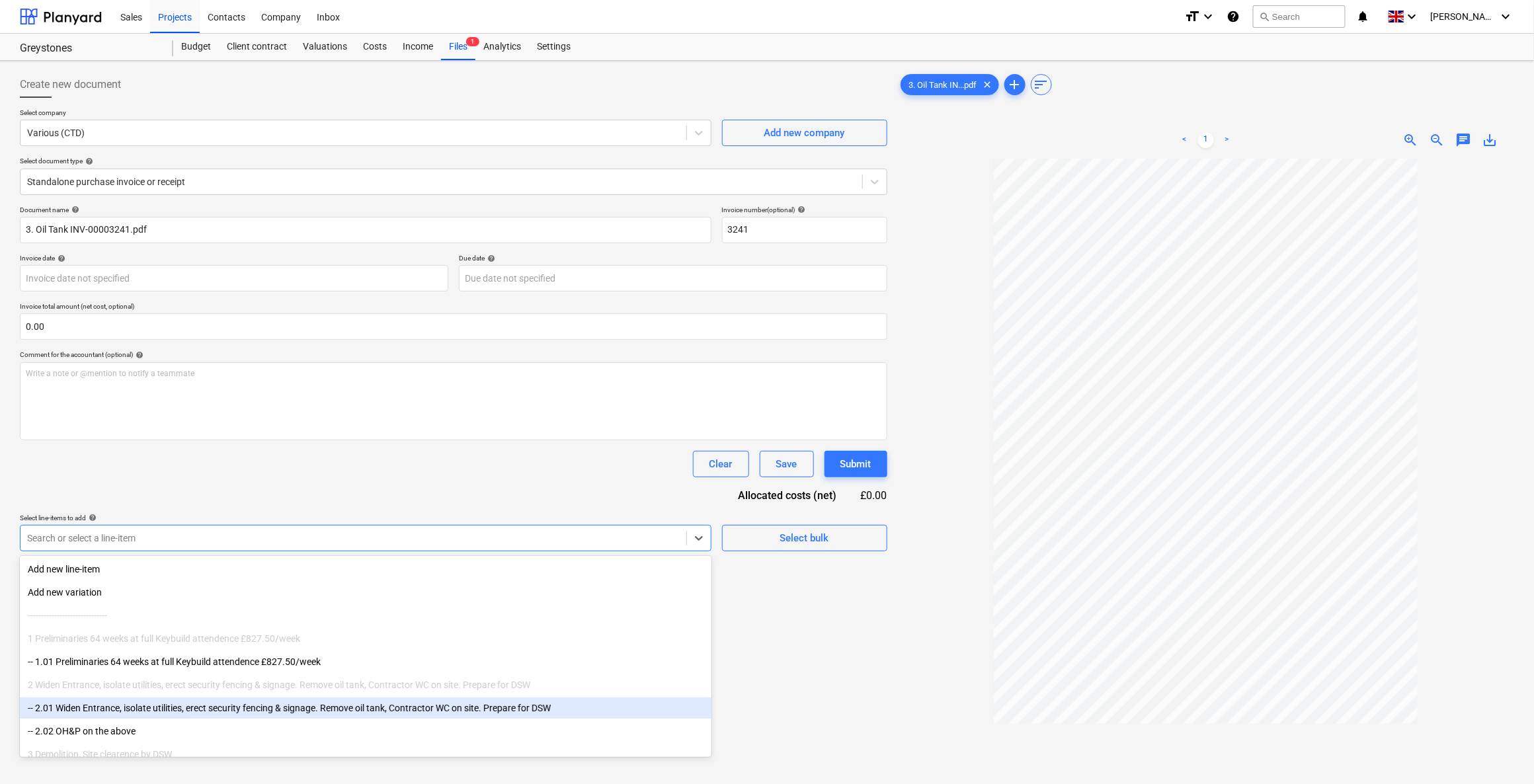
click at [182, 702] on div "-- 2.01 Widen Entrance, isolate utilities, erect security fencing & signage. Re…" at bounding box center [365, 708] width 691 height 21
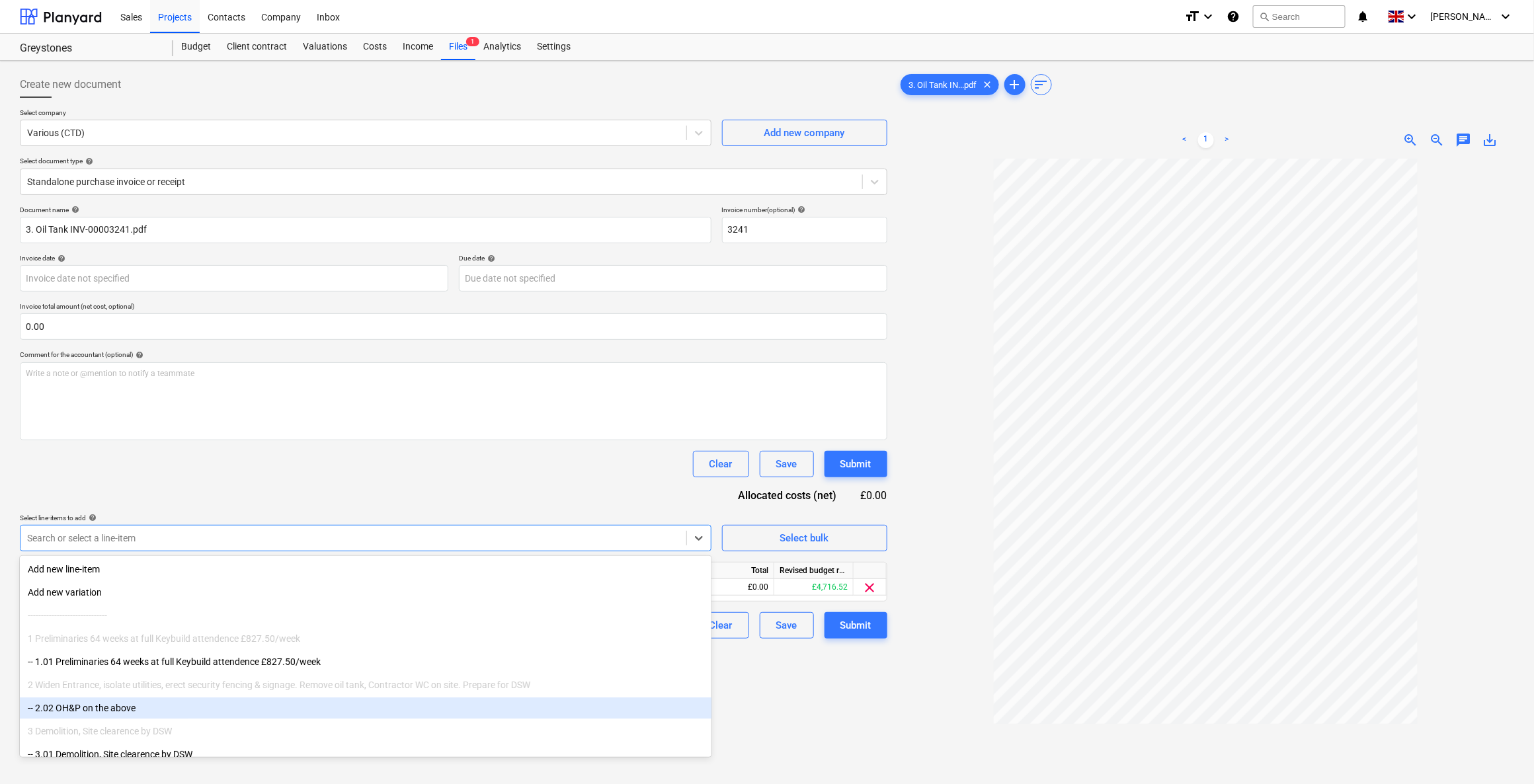
click at [154, 710] on div "-- 2.02 OH&P on the above" at bounding box center [365, 708] width 691 height 21
click at [832, 701] on div "Create new document Select company Various (CTD) Add new company Select documen…" at bounding box center [453, 489] width 878 height 845
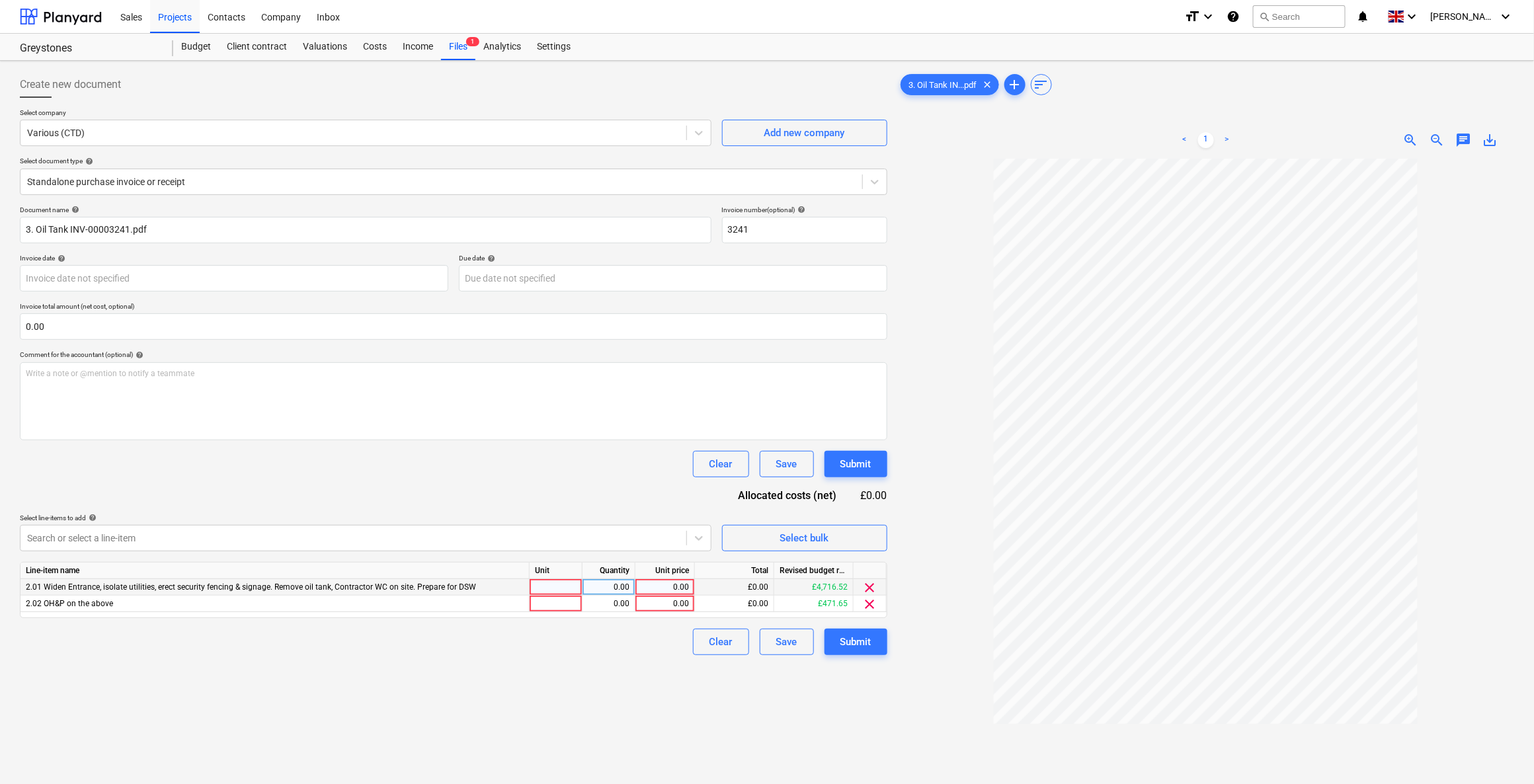
click at [559, 582] on div at bounding box center [556, 587] width 53 height 16
type input "1"
click at [622, 586] on div "0.00" at bounding box center [608, 587] width 42 height 16
type input "1"
click at [660, 585] on div "0.00" at bounding box center [664, 587] width 48 height 16
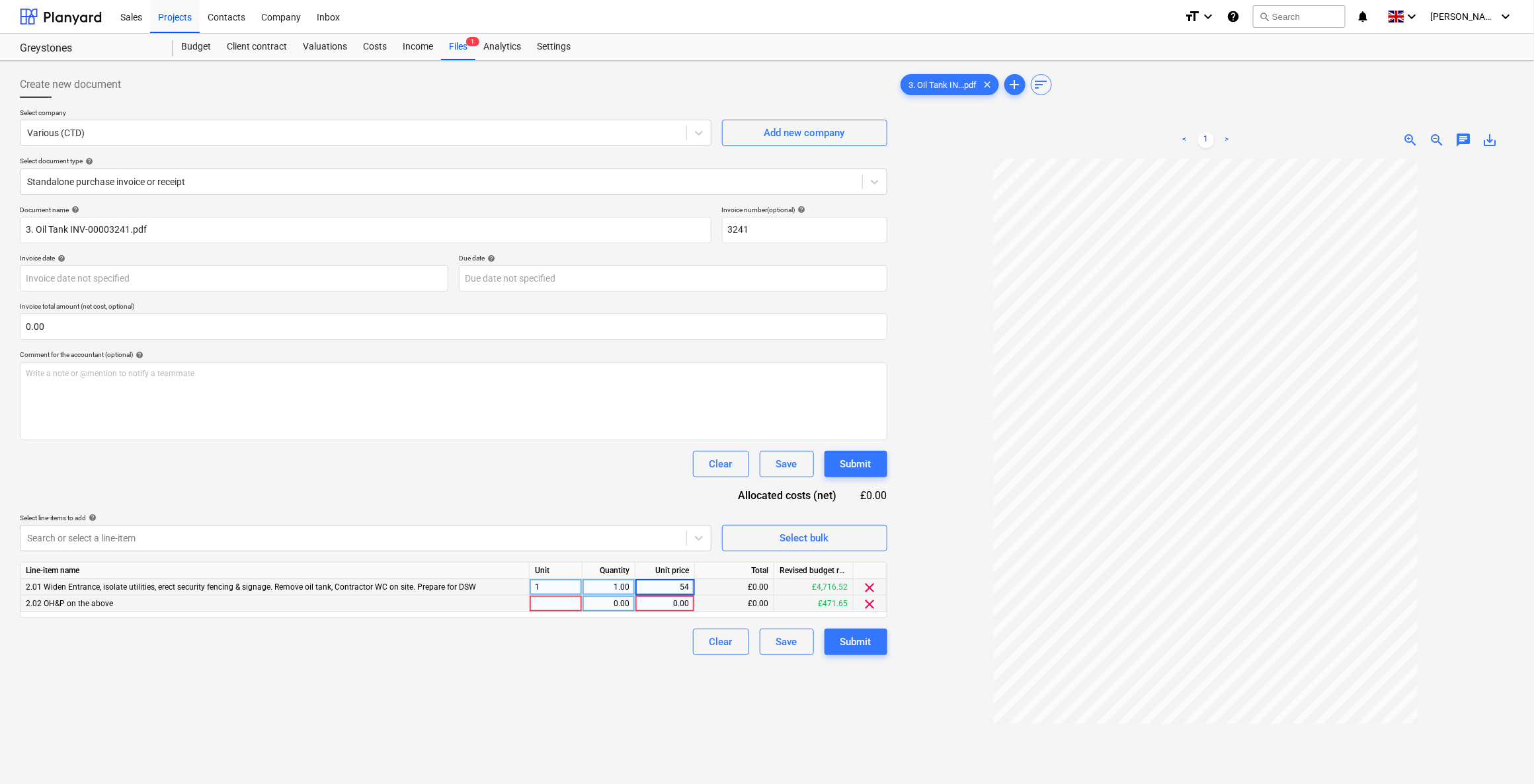
type input "545"
click at [546, 601] on div at bounding box center [556, 604] width 53 height 16
type input "1"
click at [599, 607] on div "0.00" at bounding box center [608, 604] width 42 height 16
type input "0.1"
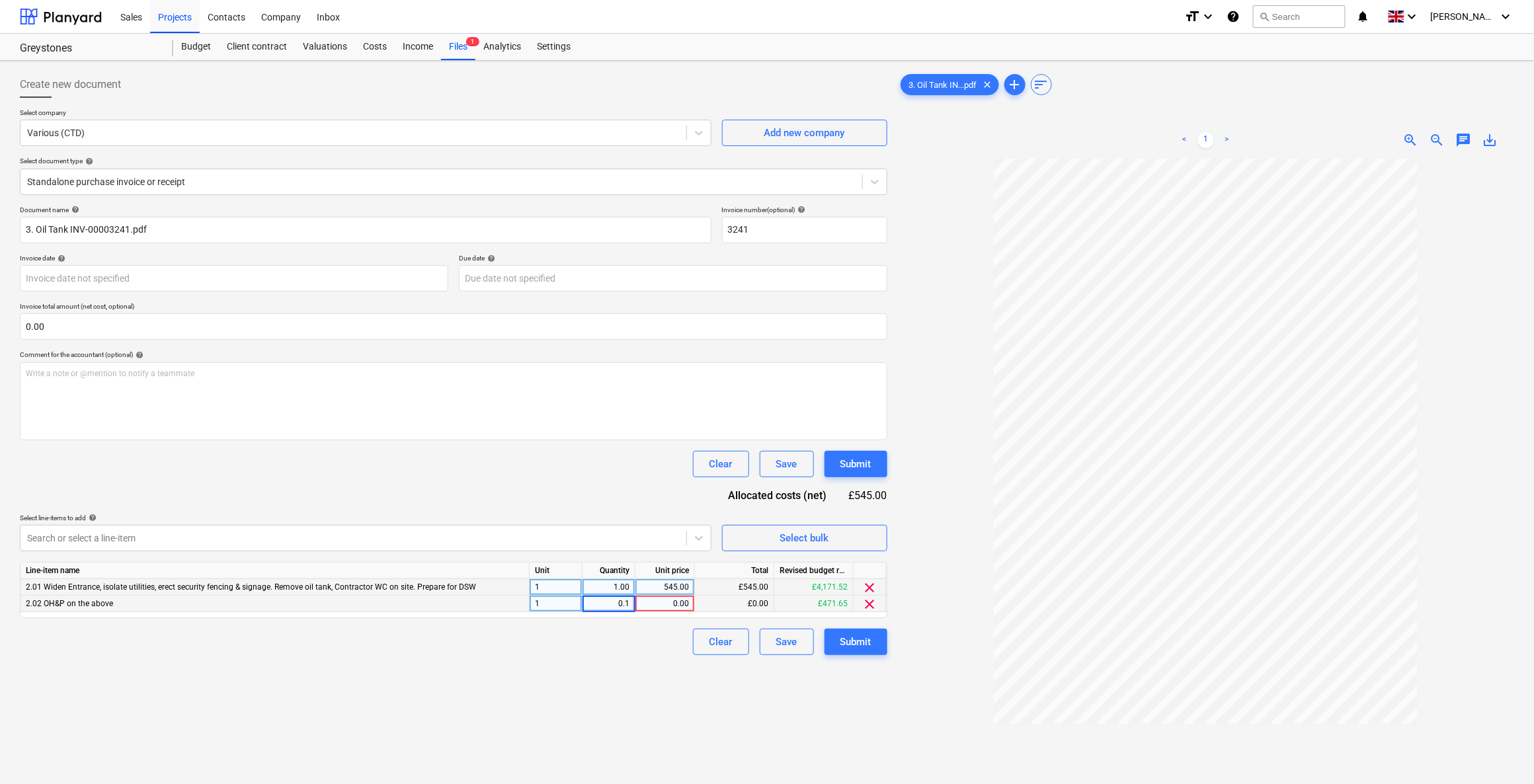
click at [650, 600] on div "0.00" at bounding box center [664, 604] width 48 height 16
type input "545"
click at [627, 654] on div "Create new document Select company Various (CTD) Add new company Select documen…" at bounding box center [453, 489] width 878 height 845
click at [108, 324] on input "text" at bounding box center [454, 327] width 868 height 27
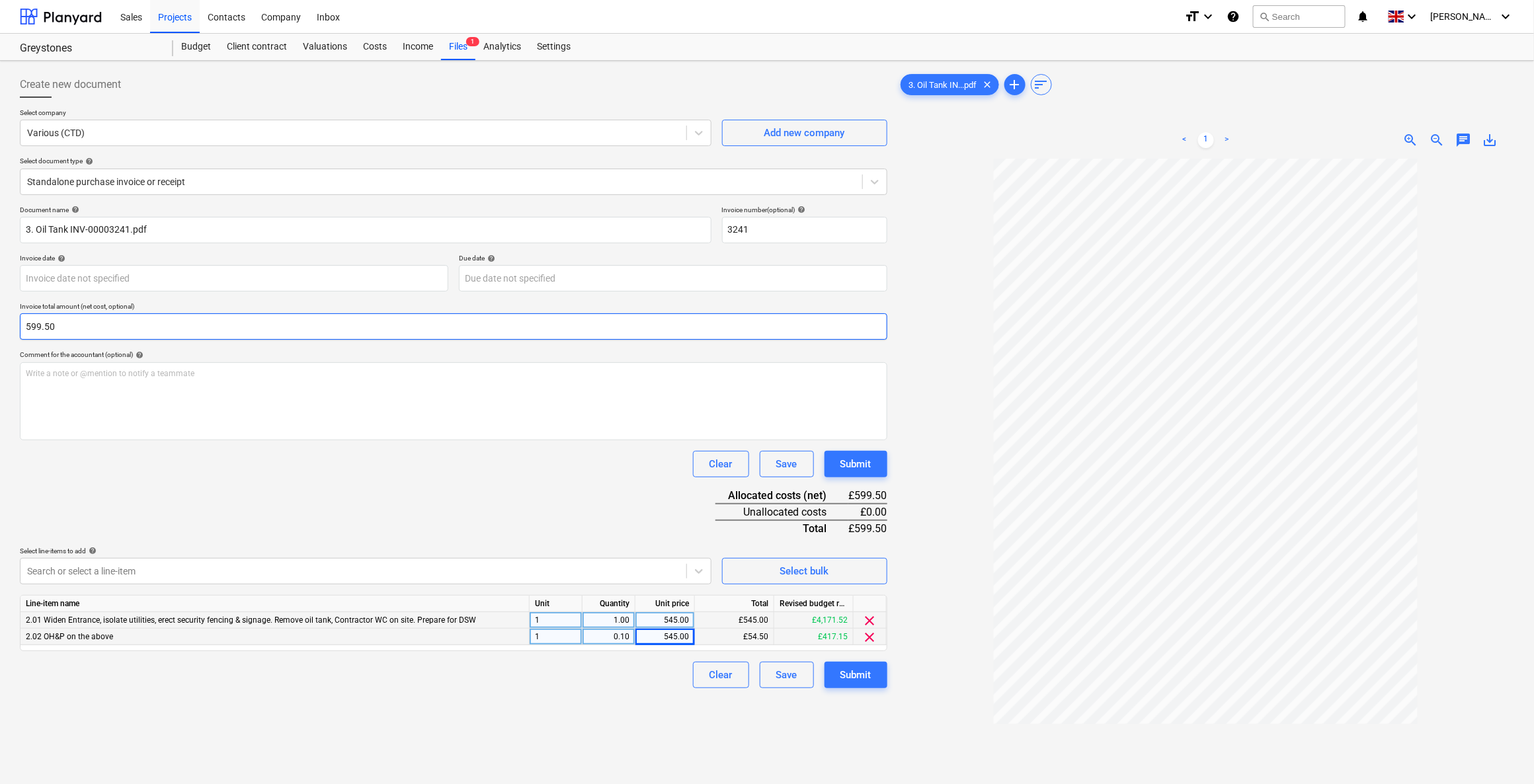
type input "599.50"
click at [458, 485] on div "Document name help 3. Oil Tank INV-00003241.pdf Invoice number (optional) help …" at bounding box center [454, 447] width 868 height 482
click at [831, 673] on button "Submit" at bounding box center [855, 675] width 63 height 27
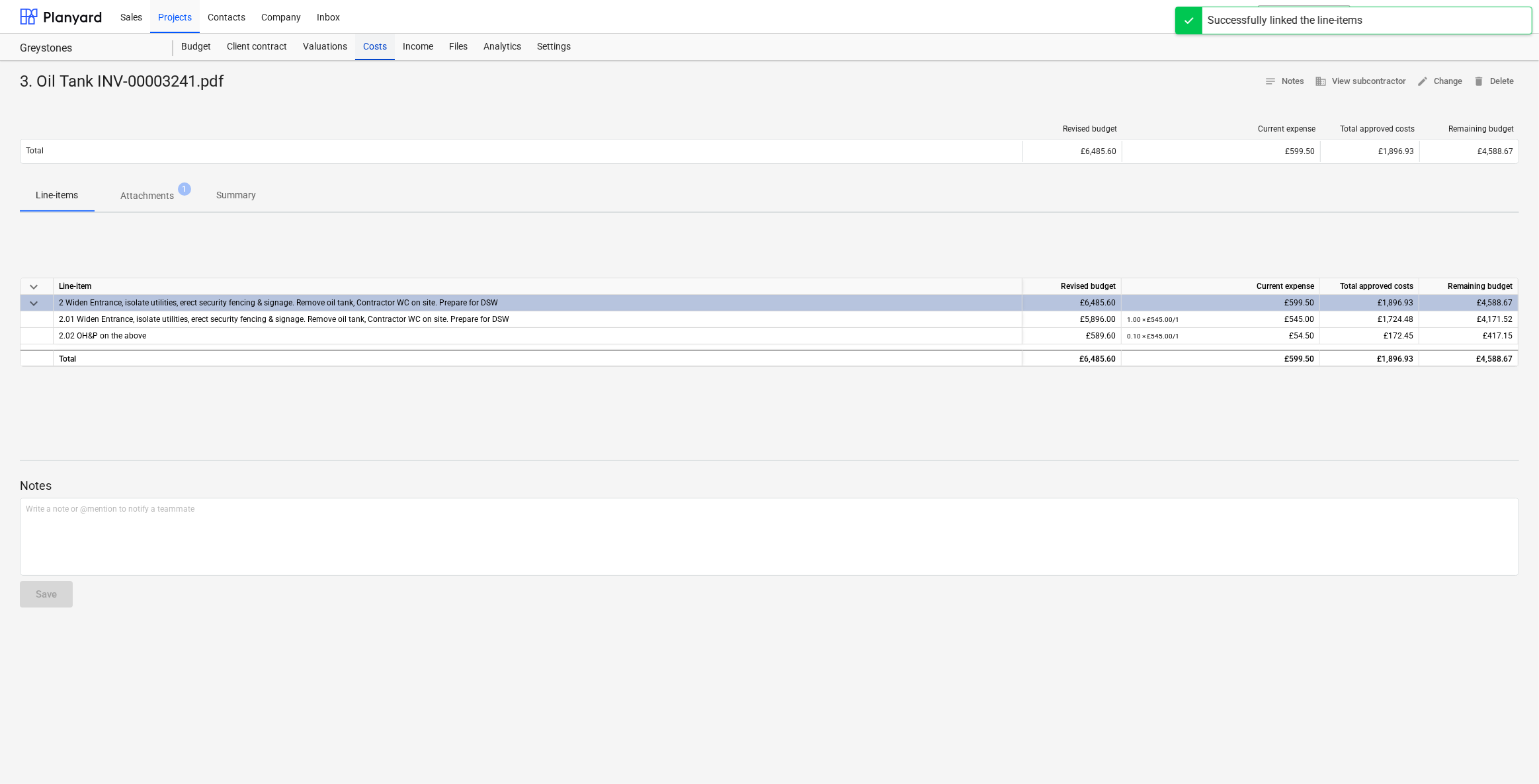
click at [378, 47] on div "Costs" at bounding box center [375, 47] width 40 height 27
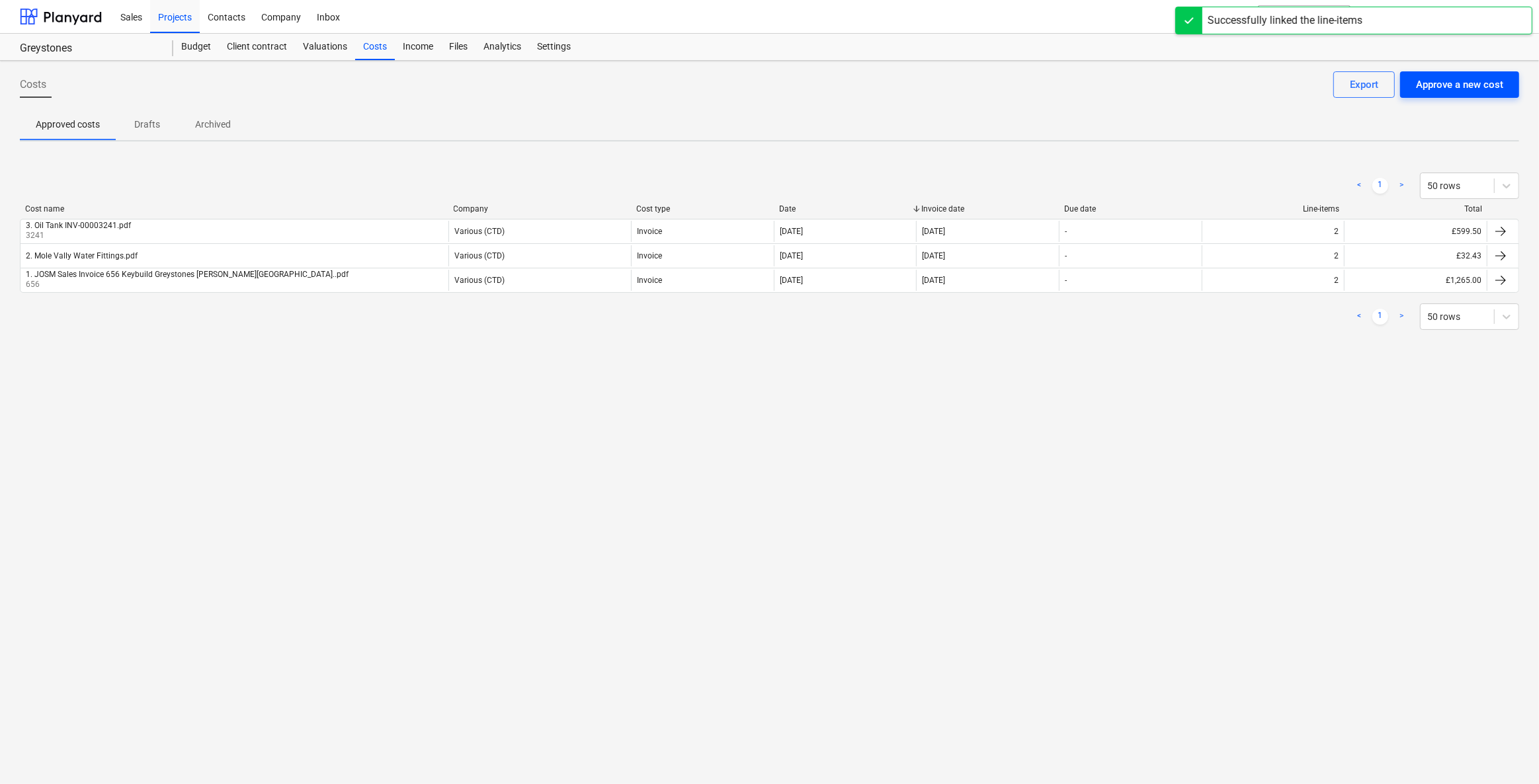
click at [1453, 80] on div "Approve a new cost" at bounding box center [1459, 84] width 87 height 17
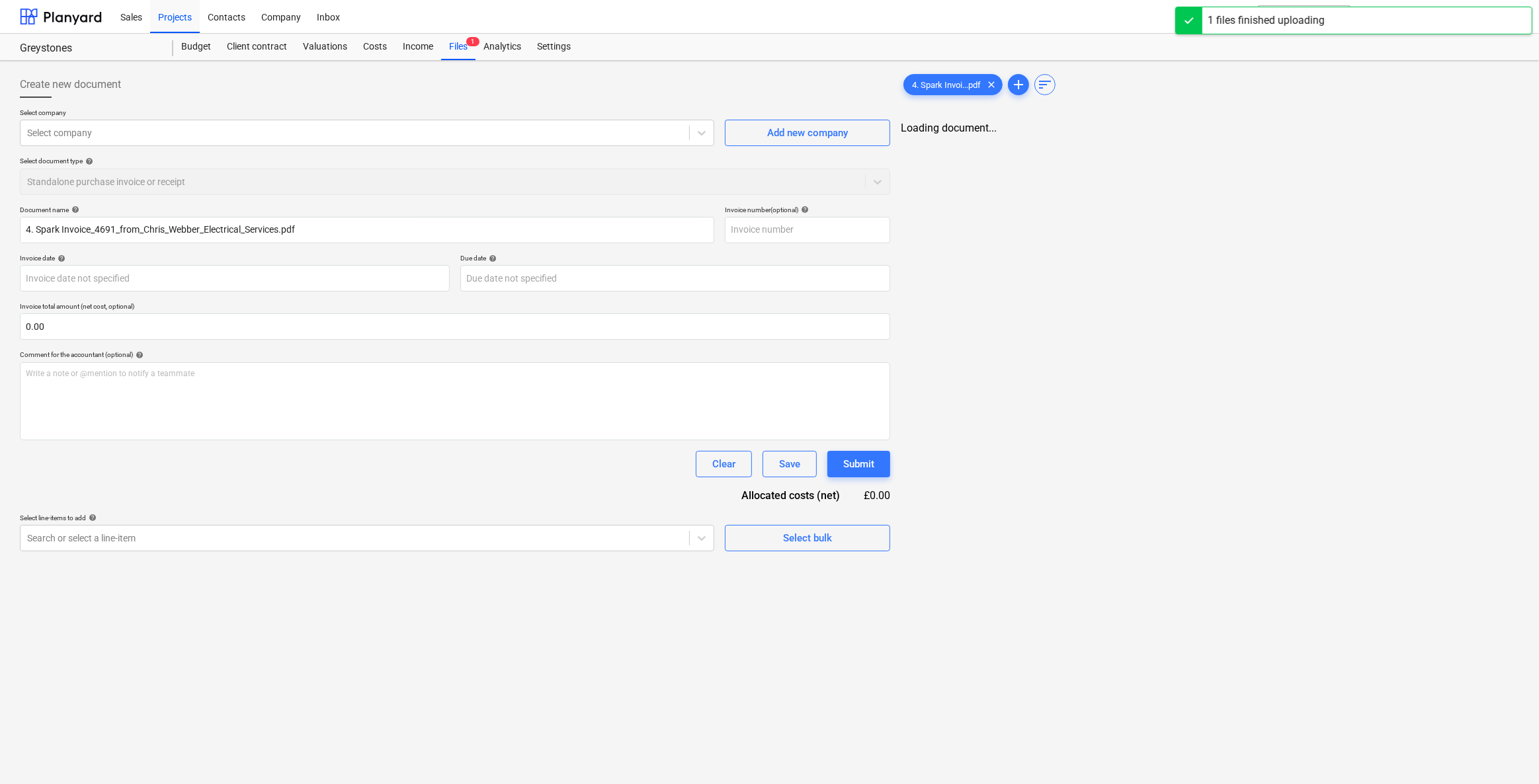
type input "4. Spark Invoice_4691_from_Chris_Webber_Electrical_Services.pdf"
click at [190, 130] on div at bounding box center [353, 133] width 652 height 13
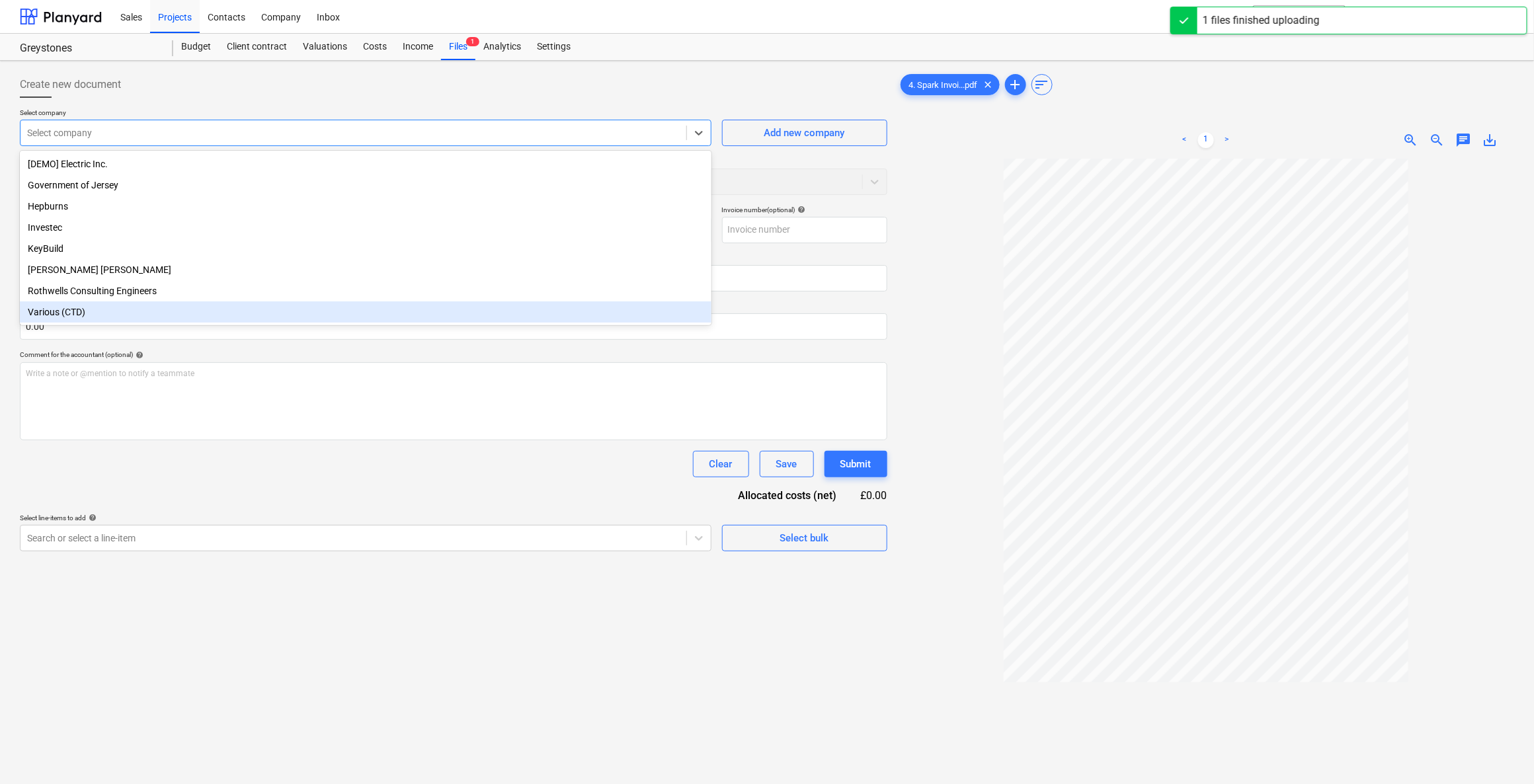
click at [105, 323] on div "Various (CTD)" at bounding box center [365, 312] width 691 height 21
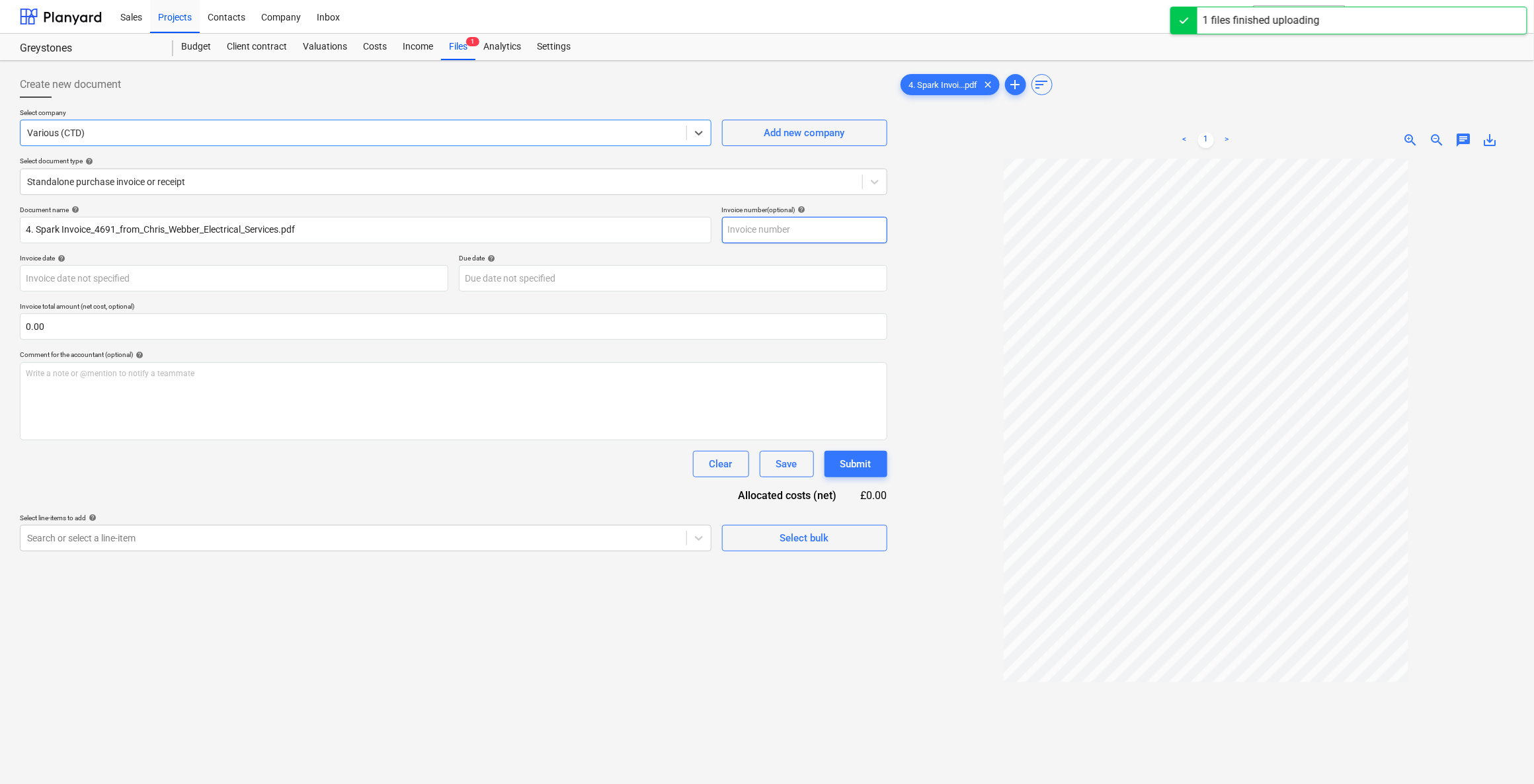
click at [794, 225] on input "text" at bounding box center [805, 230] width 165 height 27
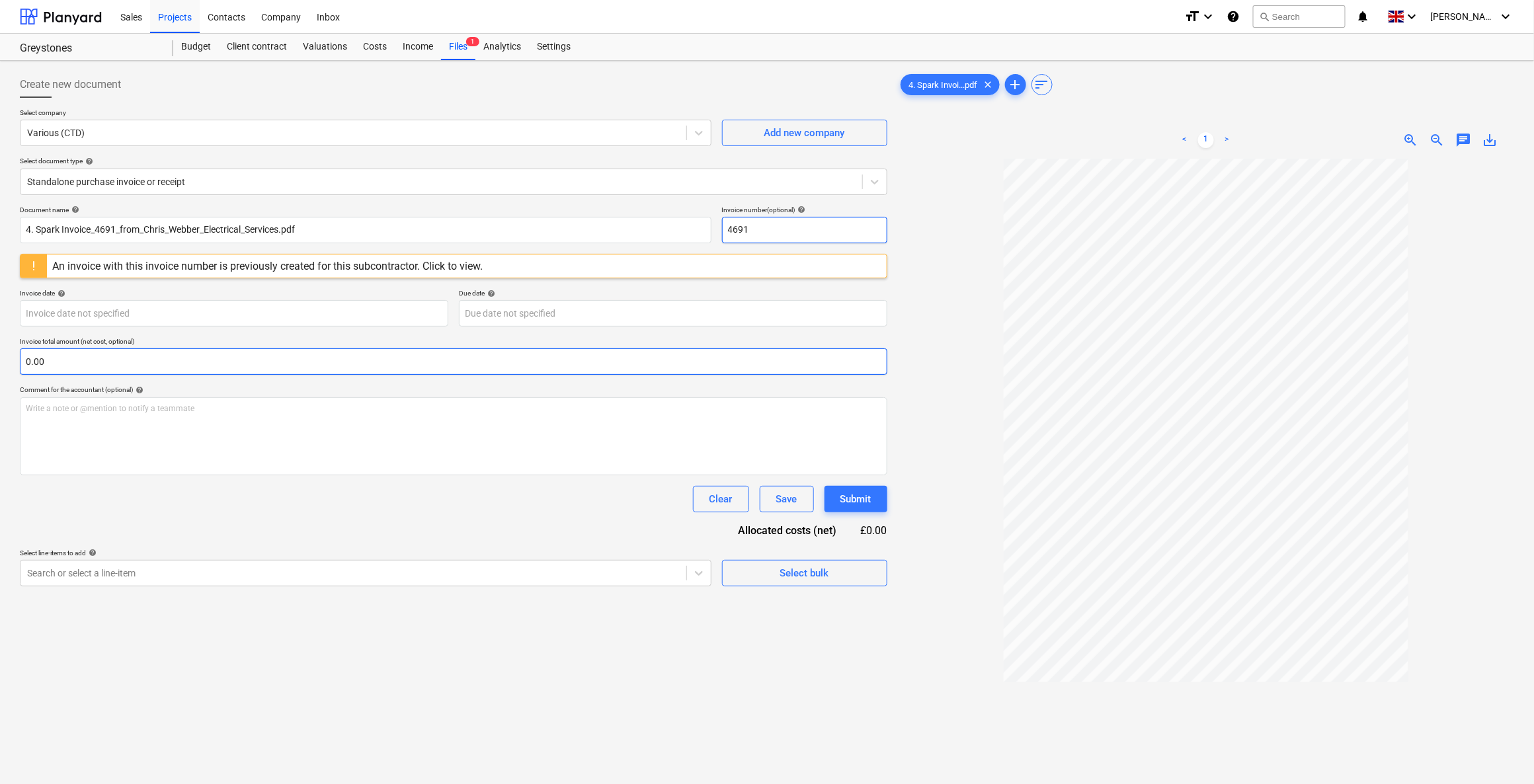
type input "4691"
click at [213, 354] on input "text" at bounding box center [454, 362] width 868 height 27
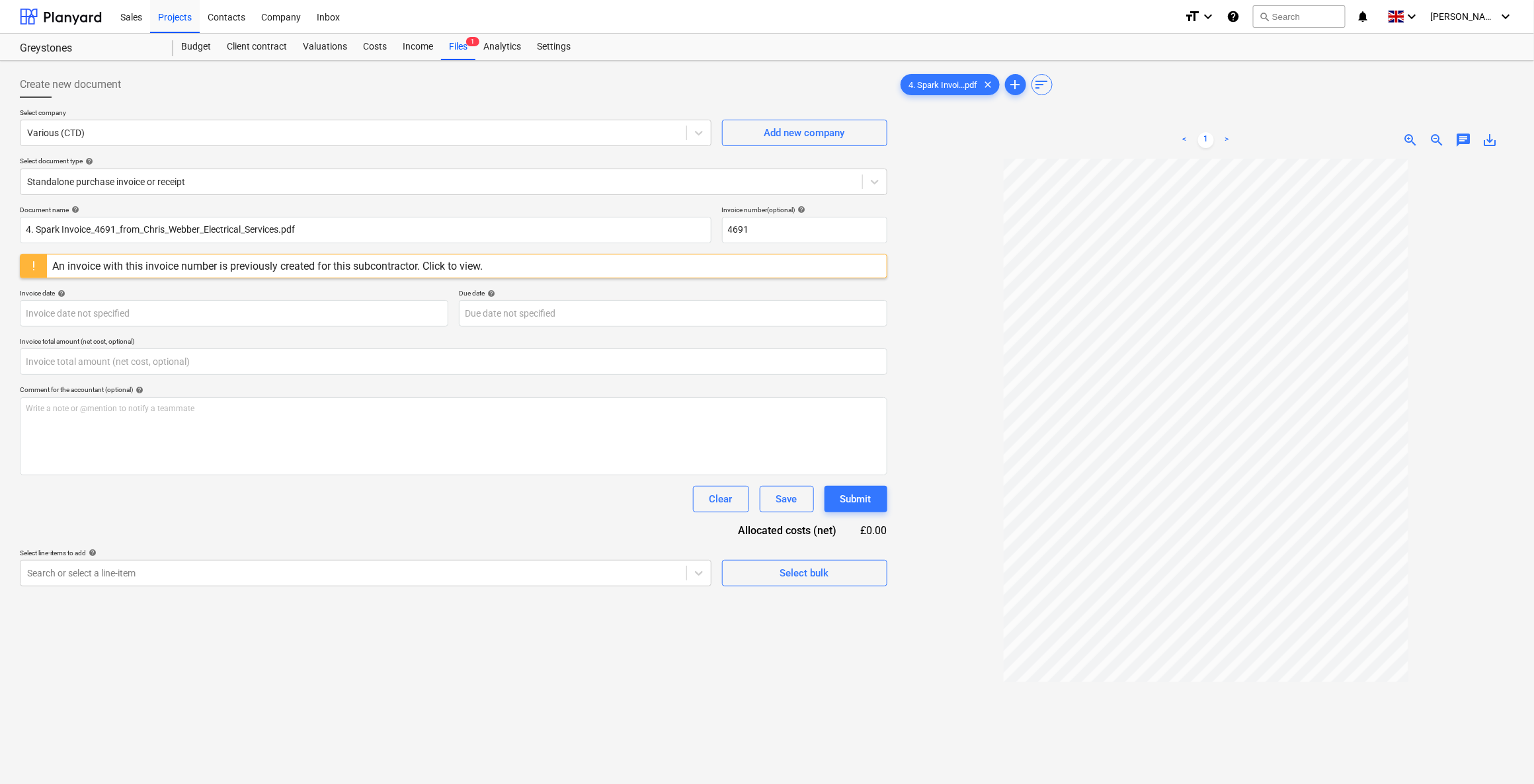
type input "0.00"
click at [142, 557] on p "Select line-items to add help" at bounding box center [365, 554] width 691 height 11
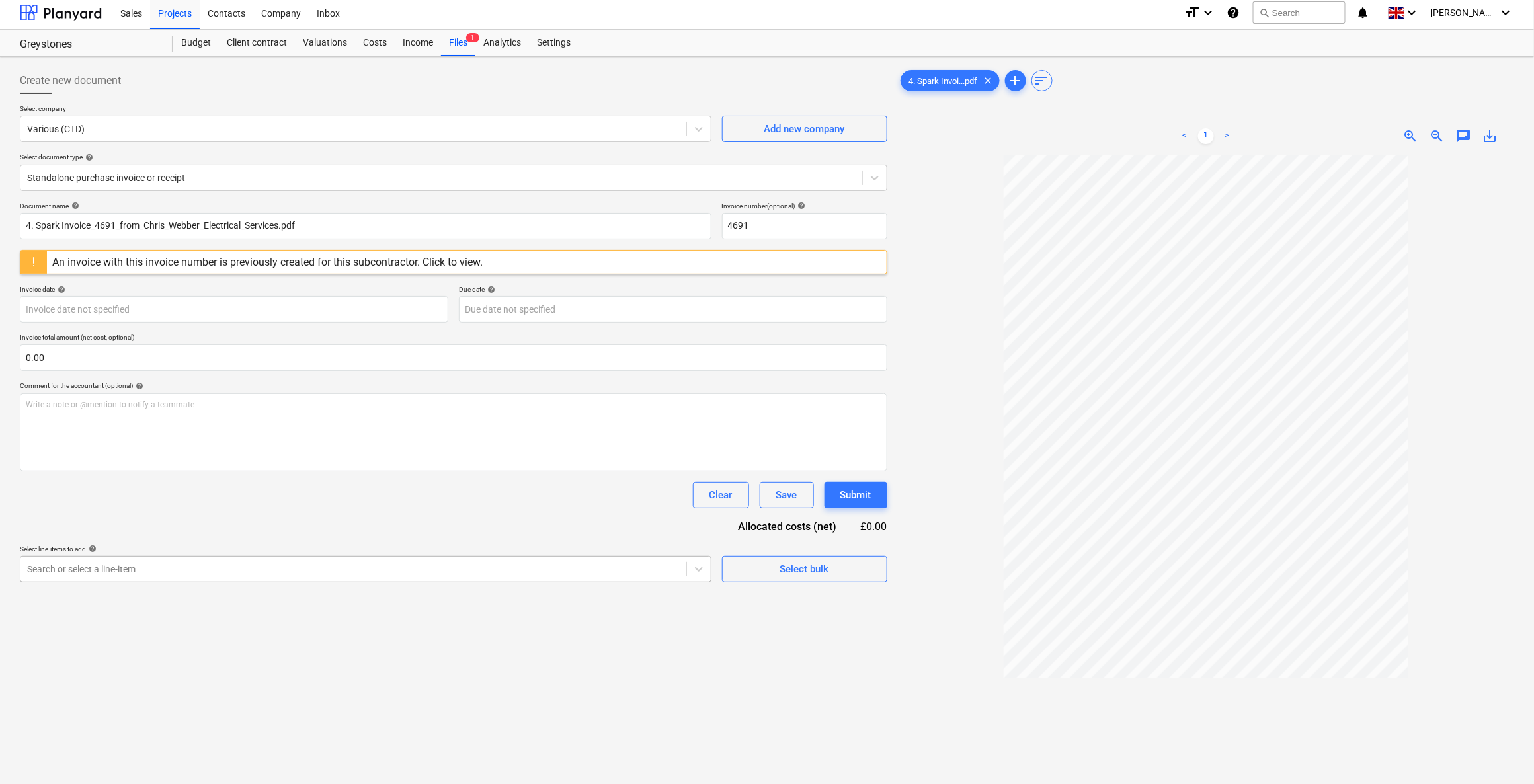
click at [134, 576] on div "Search or select a line-item" at bounding box center [365, 569] width 691 height 27
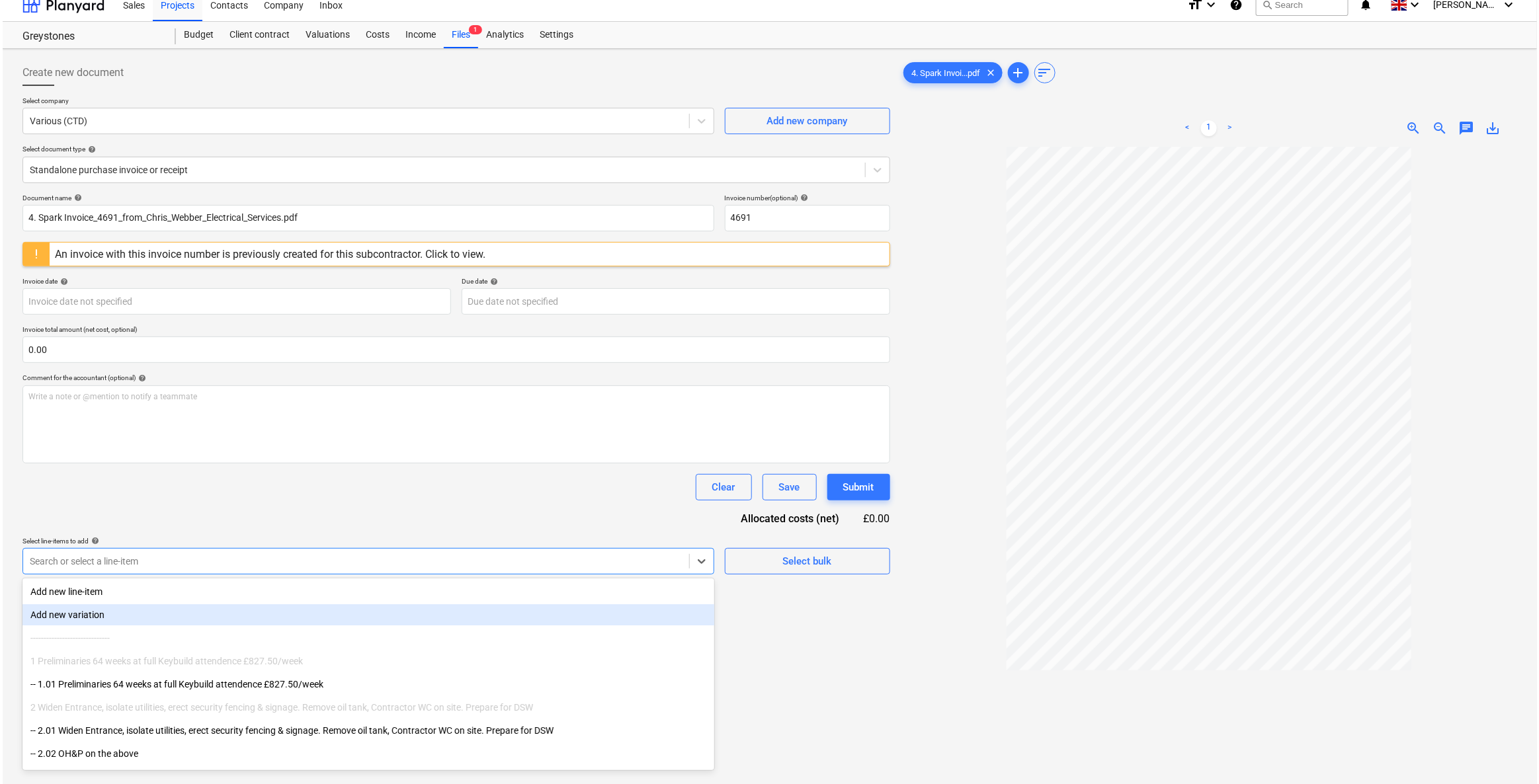
scroll to position [12, 0]
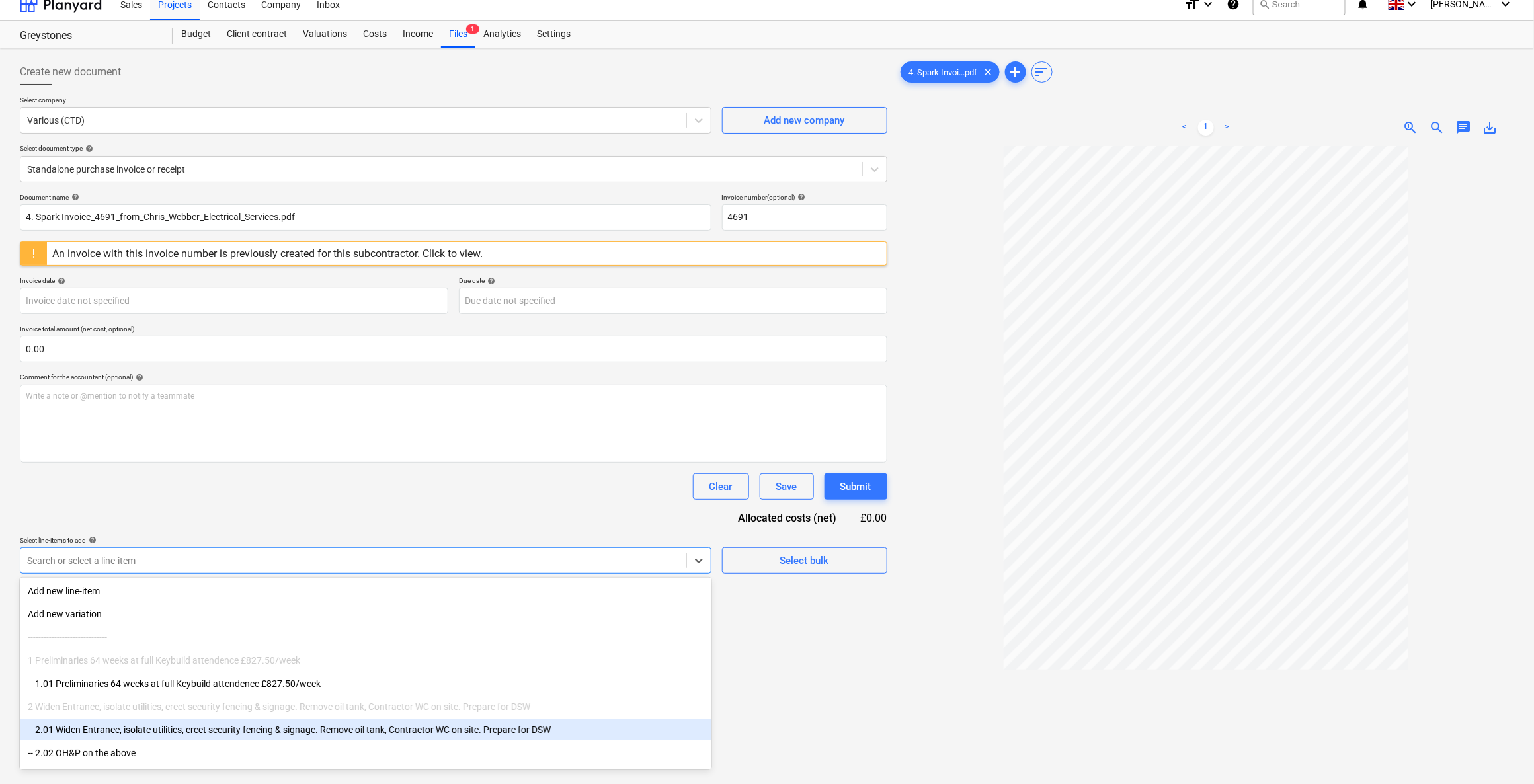
click at [84, 727] on div "-- 2.01 Widen Entrance, isolate utilities, erect security fencing & signage. Re…" at bounding box center [365, 730] width 691 height 21
click at [82, 734] on div "-- 2.02 OH&P on the above" at bounding box center [365, 730] width 691 height 21
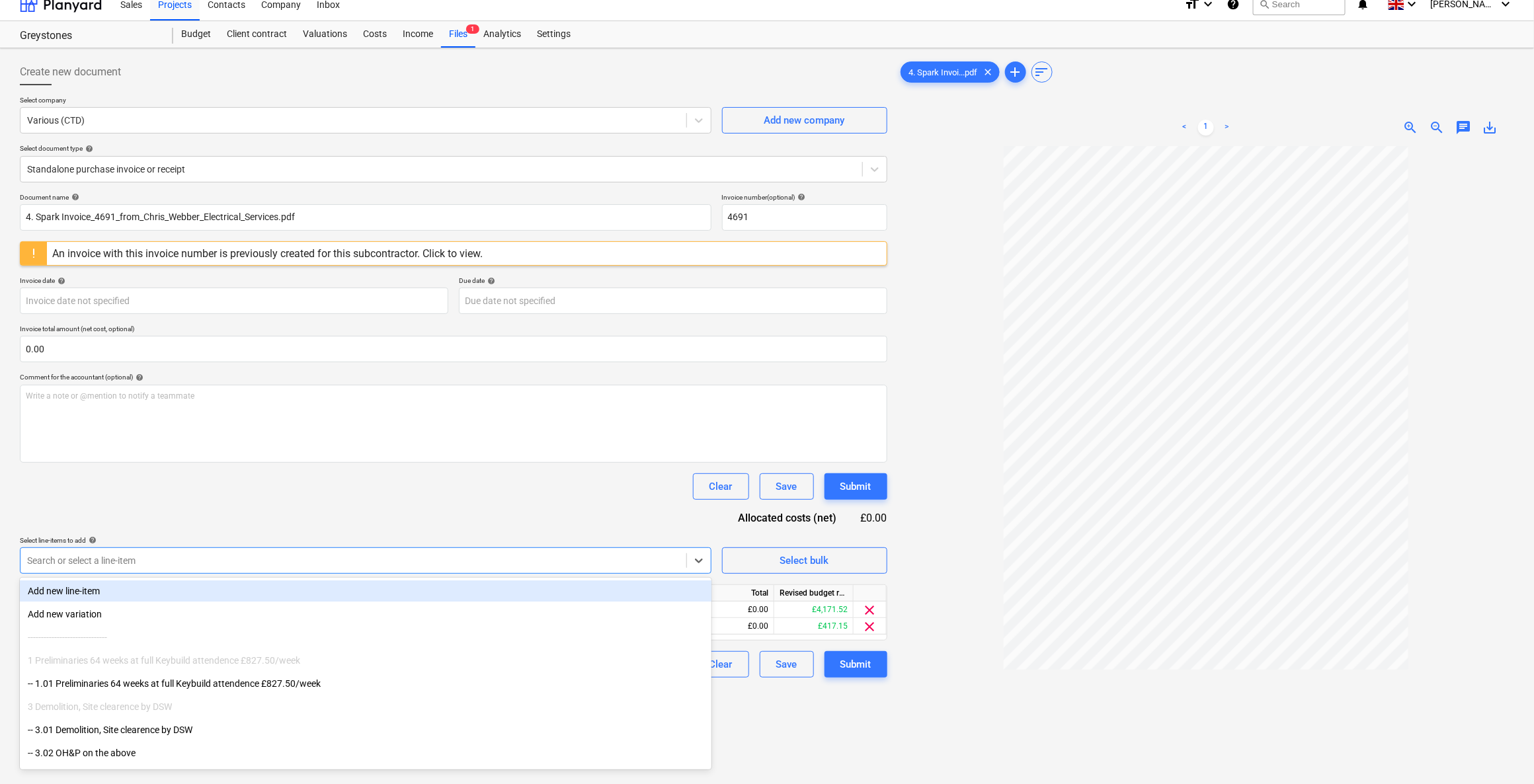
click at [414, 497] on div "Document name help 4. Spark Invoice_4691_from_Chris_Webber_Electrical_Services.…" at bounding box center [454, 435] width 868 height 485
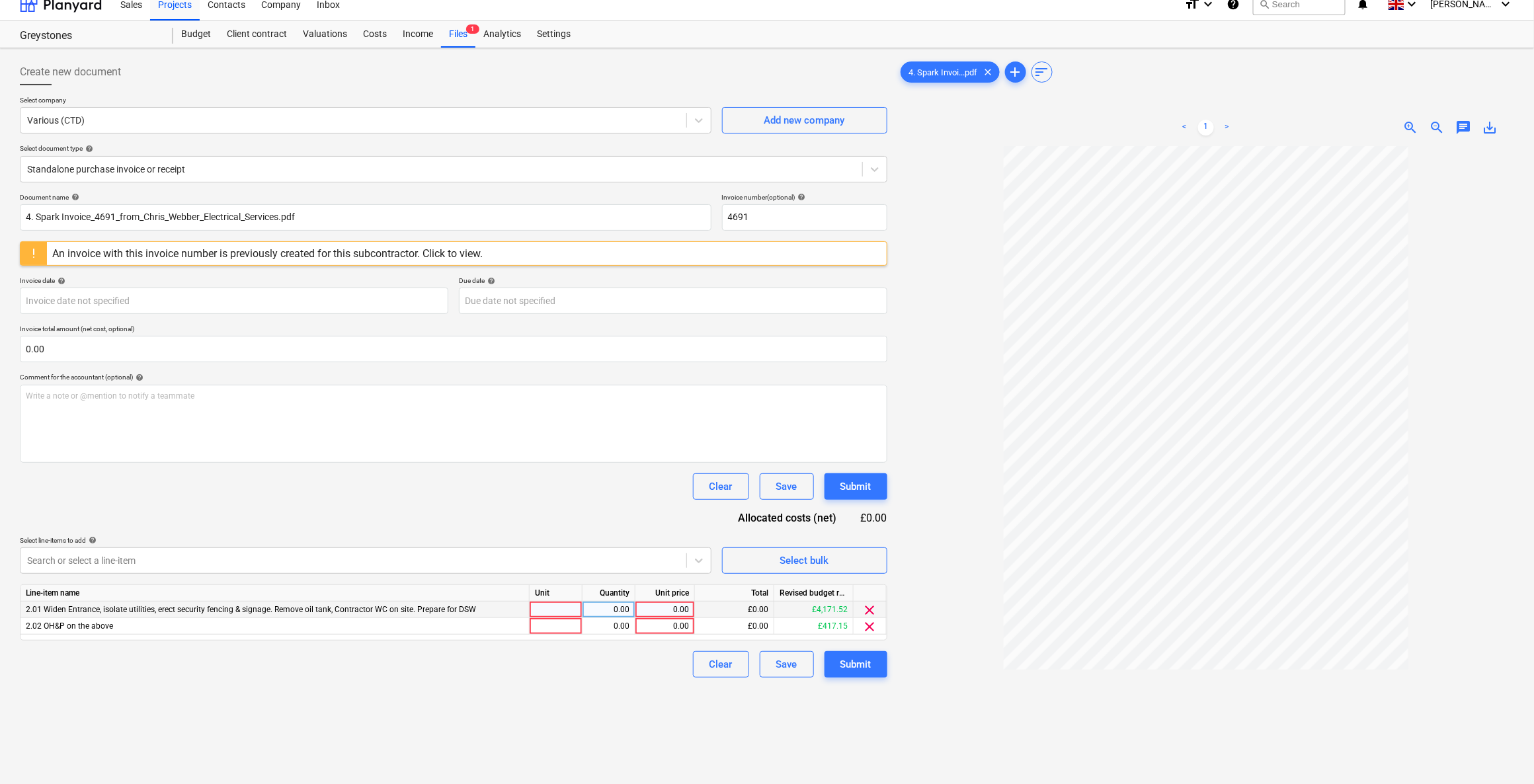
click at [562, 608] on div at bounding box center [556, 609] width 53 height 16
click at [597, 608] on div "0.00" at bounding box center [608, 609] width 42 height 16
type input "1"
click at [665, 610] on div "0.00" at bounding box center [664, 609] width 48 height 16
type input "247.50"
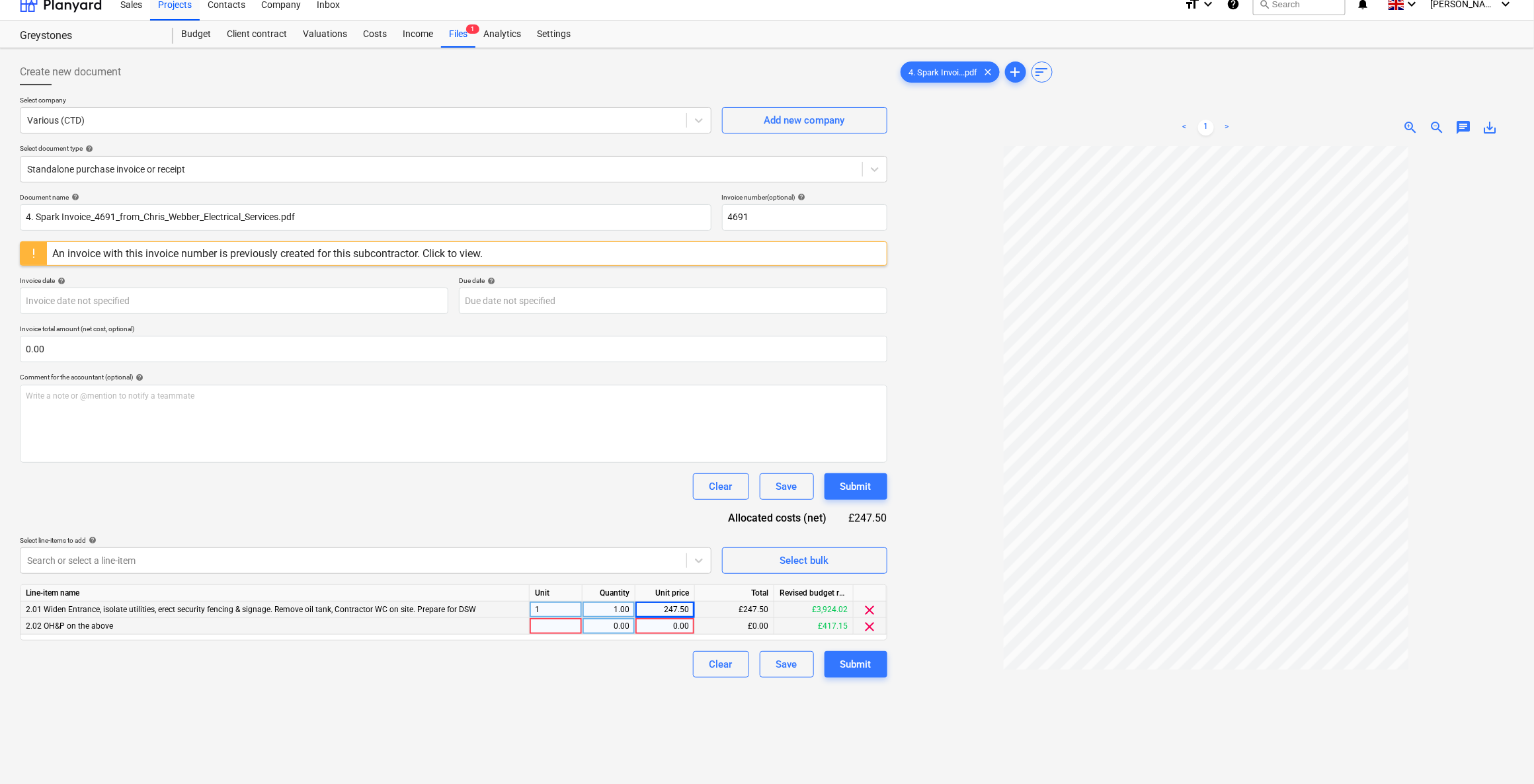
click at [552, 622] on div at bounding box center [556, 625] width 53 height 16
type input "1"
click at [600, 621] on div "0.00" at bounding box center [608, 625] width 42 height 16
type input ".01"
click at [656, 627] on div "0.00" at bounding box center [664, 625] width 48 height 16
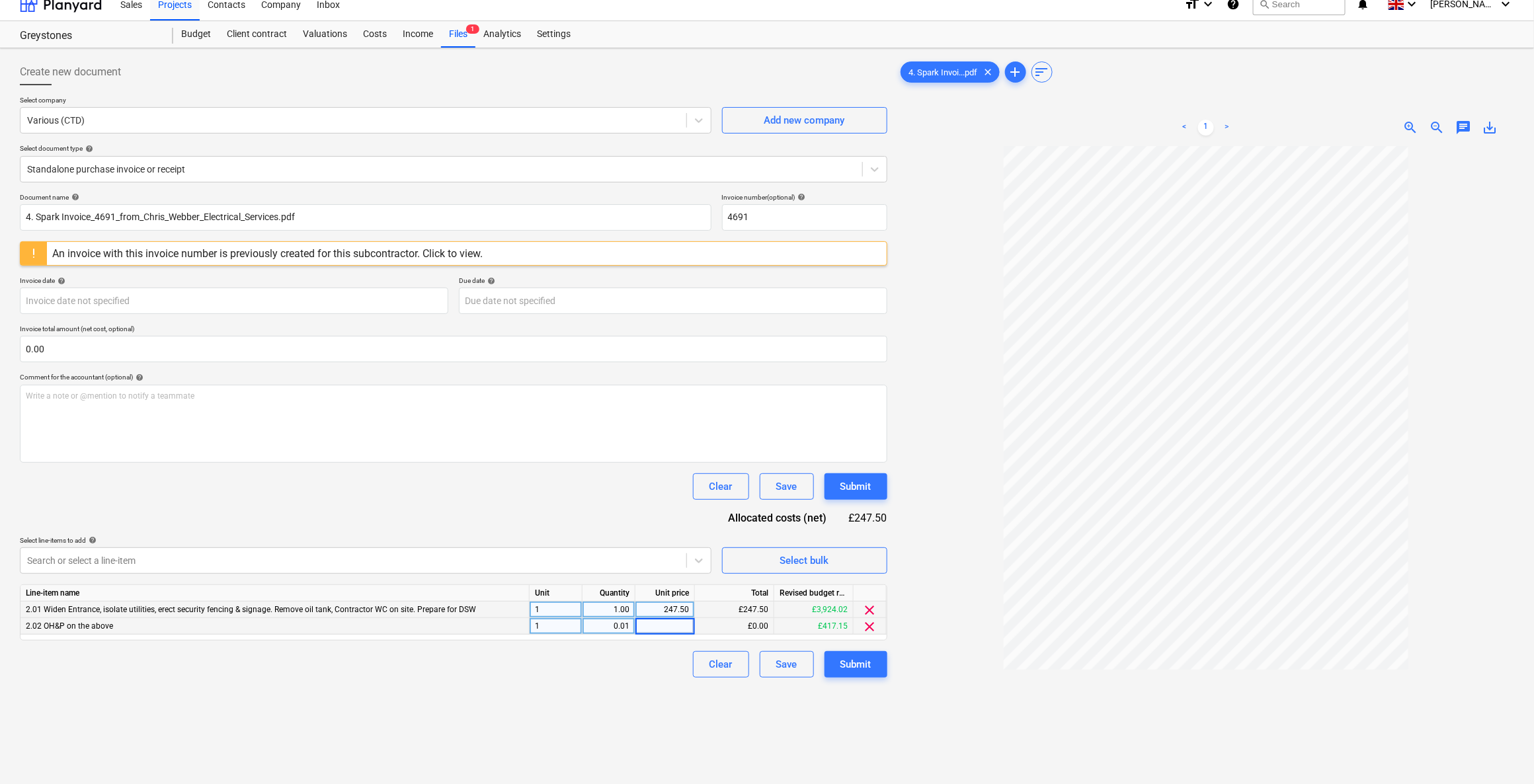
click at [616, 625] on div "0.01" at bounding box center [608, 625] width 42 height 16
type input "0.1"
click at [649, 622] on div "0.00" at bounding box center [664, 625] width 48 height 16
type input "247.50"
click at [646, 681] on div "Create new document Select company Various (CTD) Add new company Select documen…" at bounding box center [453, 476] width 878 height 845
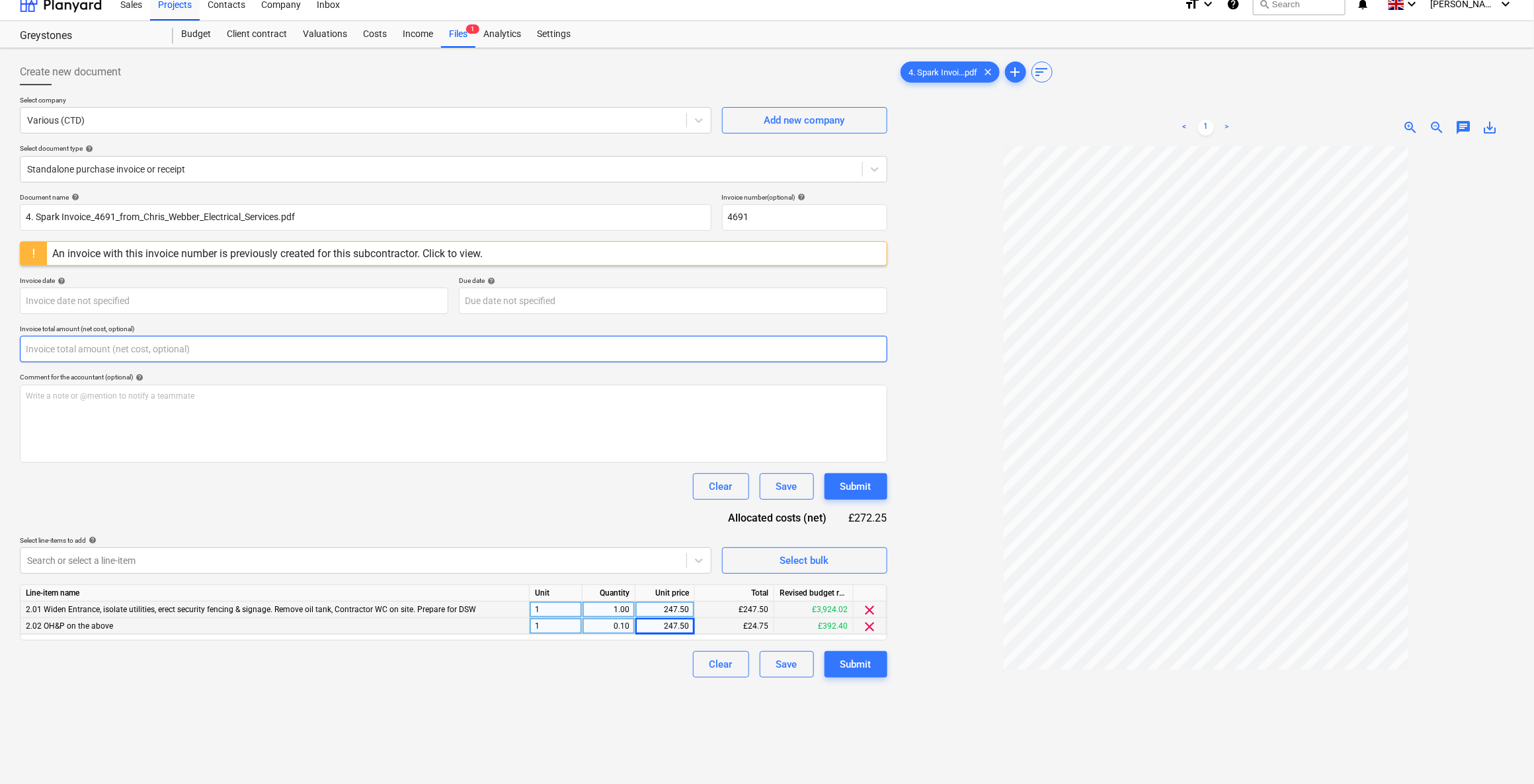
click at [81, 347] on input "text" at bounding box center [454, 349] width 868 height 27
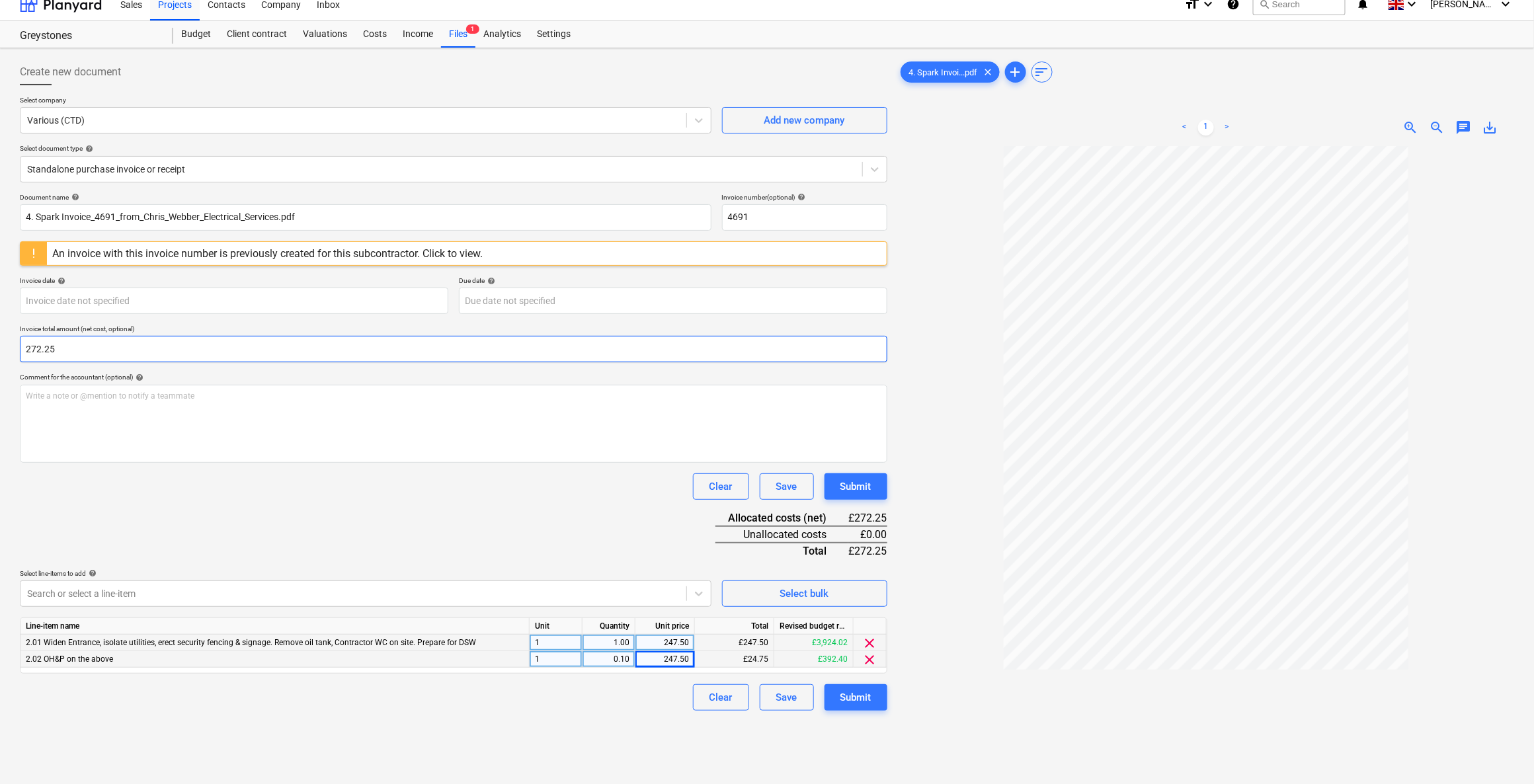
type input "272.25"
click at [267, 499] on div "Document name help 4. Spark Invoice_4691_from_Chris_Webber_Electrical_Services.…" at bounding box center [454, 451] width 868 height 517
click at [865, 700] on div "Submit" at bounding box center [855, 698] width 31 height 17
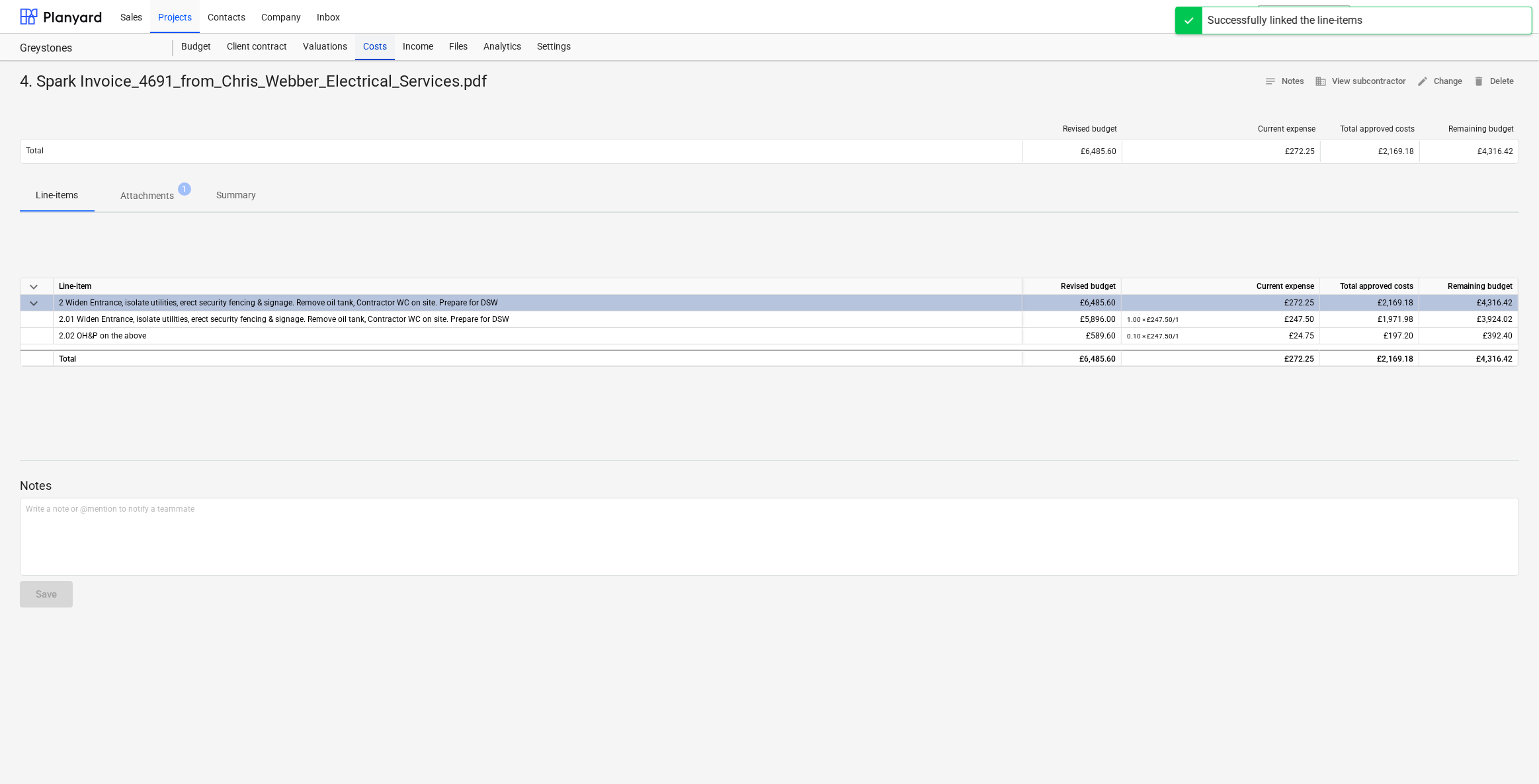
click at [369, 54] on div "Costs" at bounding box center [375, 47] width 40 height 27
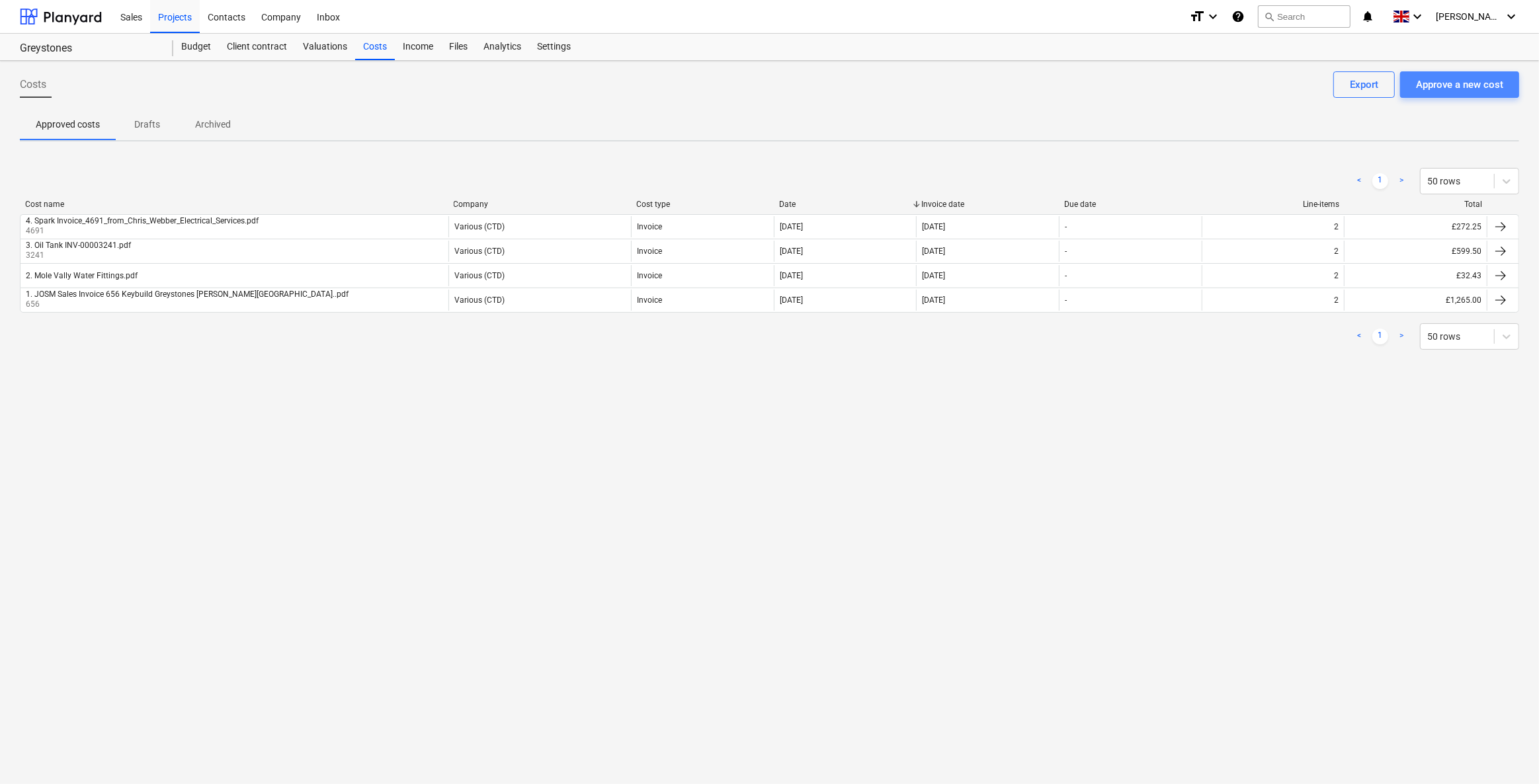
click at [1436, 86] on div "Approve a new cost" at bounding box center [1459, 84] width 87 height 17
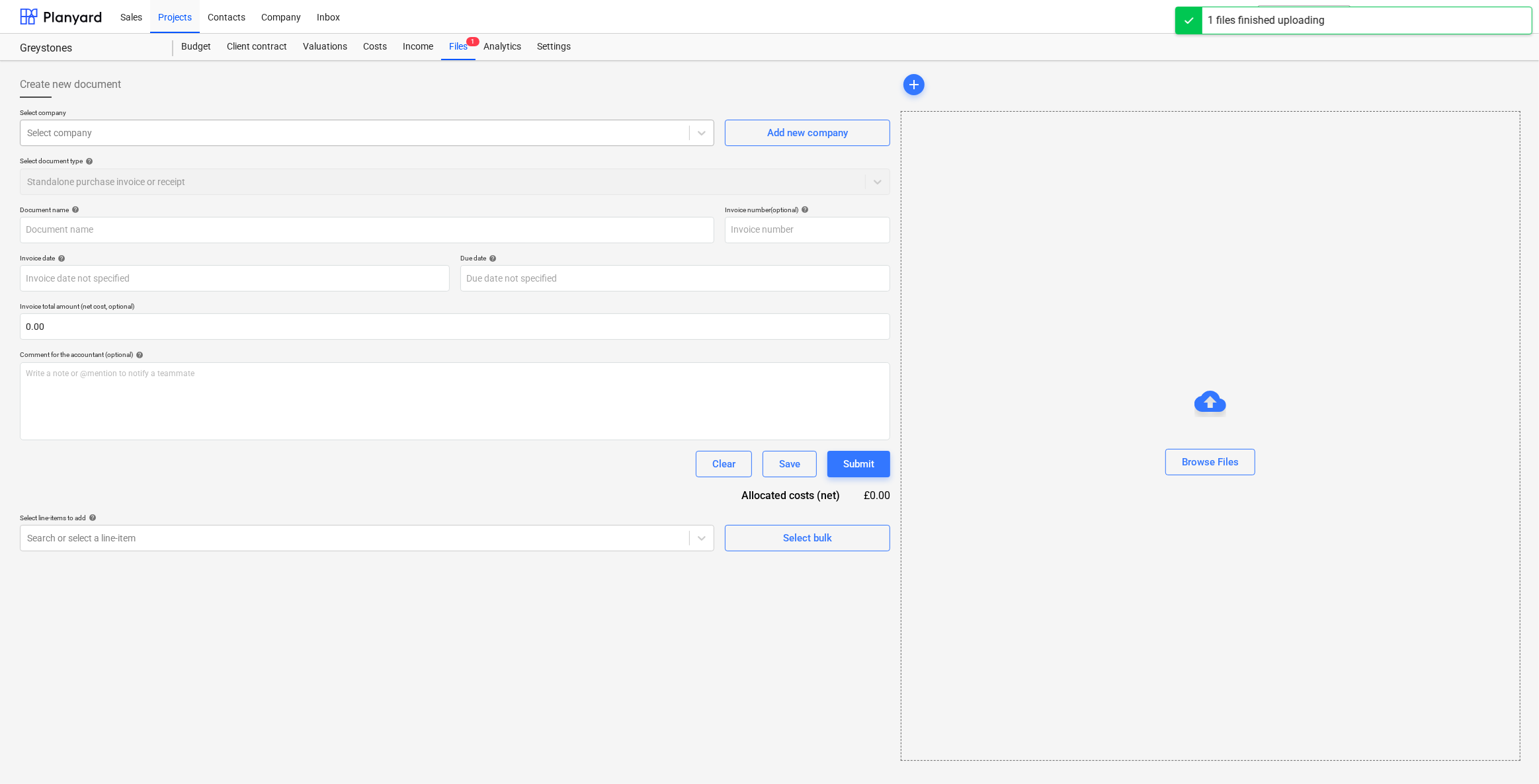
type input "4. Spark Invoice_4706_from_Chris_Webber_Electrical_Services.pdf"
click at [97, 133] on div at bounding box center [355, 133] width 655 height 13
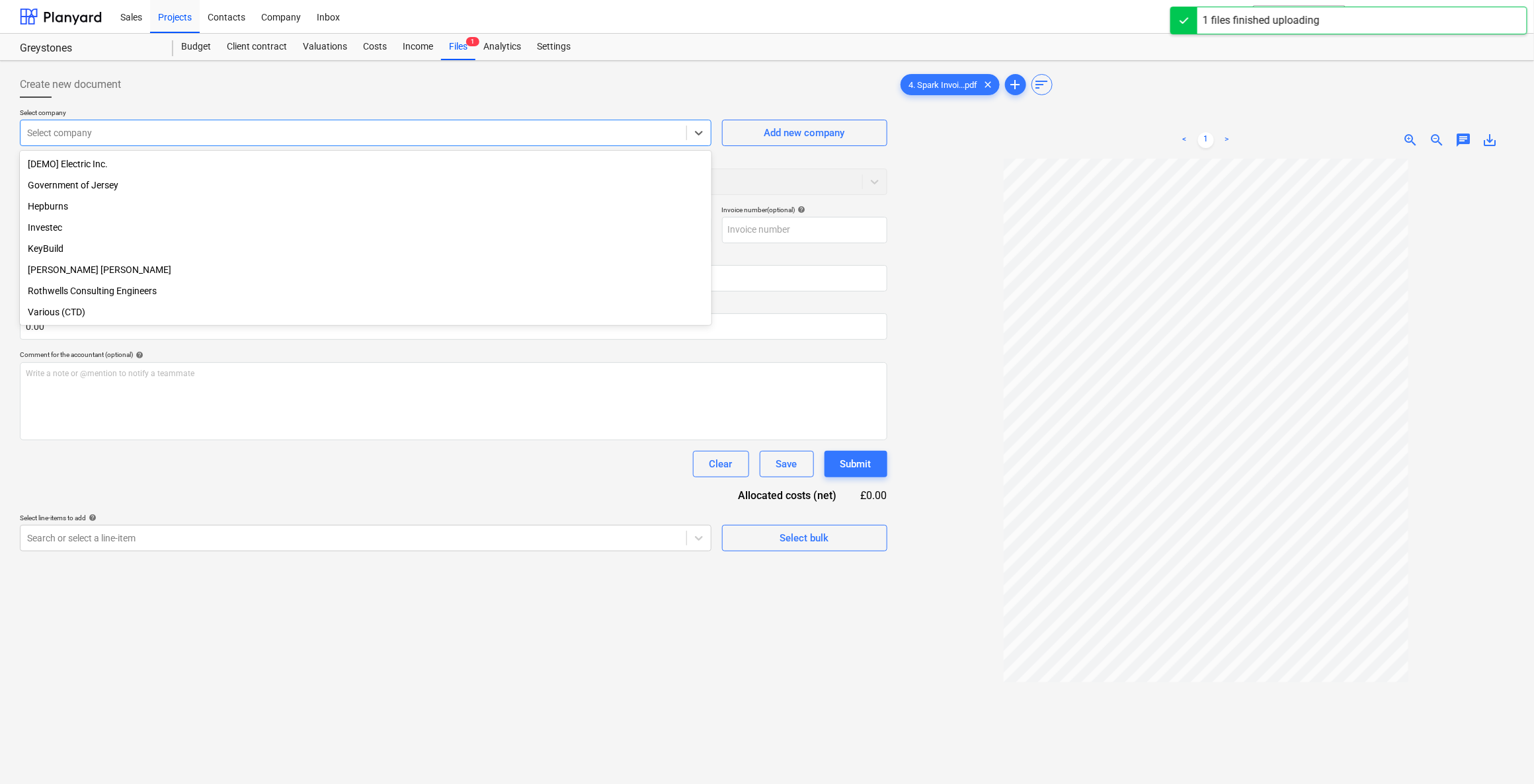
click at [62, 319] on div "Various (CTD)" at bounding box center [365, 312] width 691 height 21
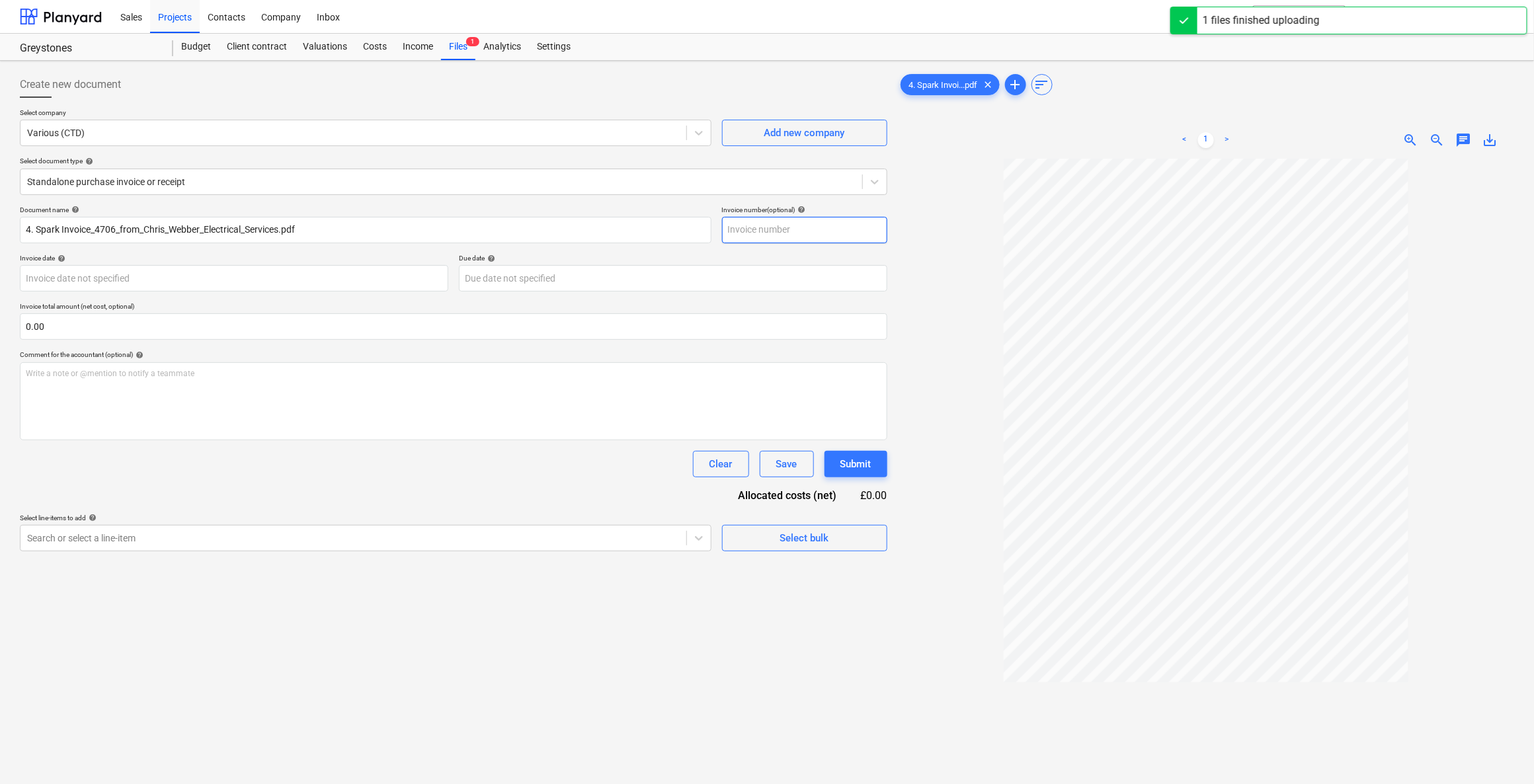
click at [756, 227] on input "text" at bounding box center [805, 230] width 165 height 27
type input "4706"
click at [367, 191] on div "Standalone purchase invoice or receipt" at bounding box center [454, 182] width 868 height 27
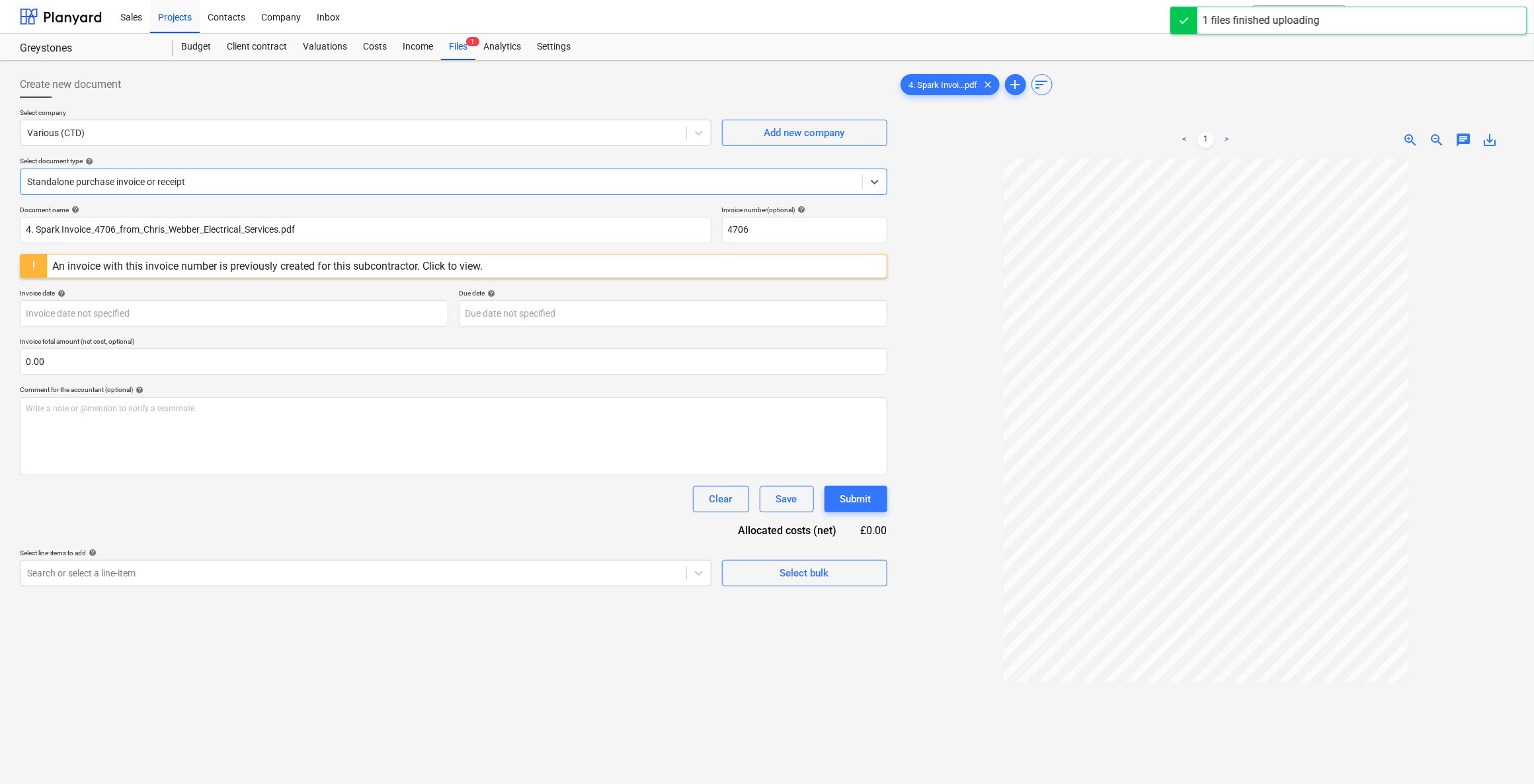
click at [100, 177] on div at bounding box center [441, 182] width 829 height 13
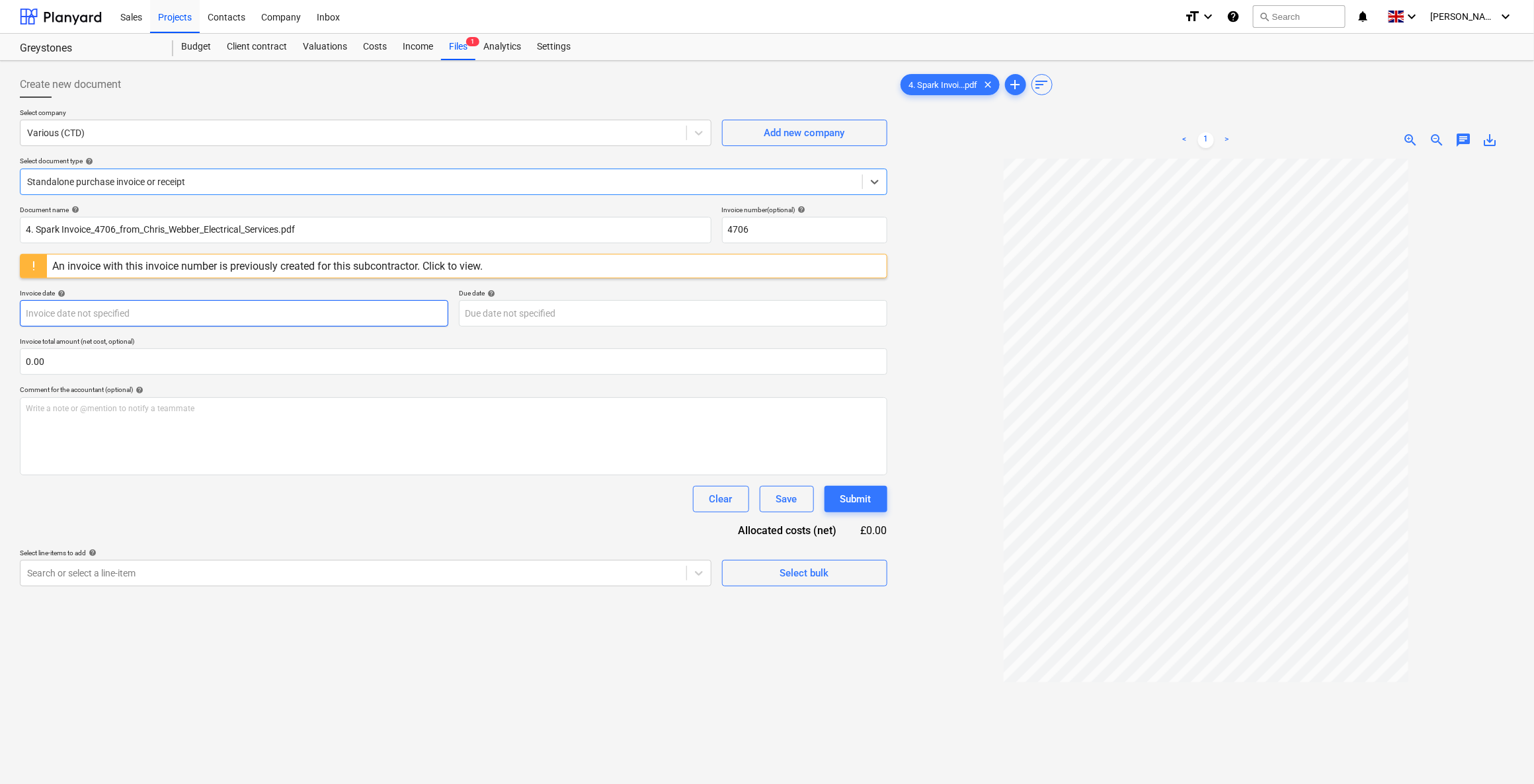
click at [97, 308] on body "Sales Projects Contacts Company Inbox format_size keyboard_arrow_down help sear…" at bounding box center [767, 392] width 1534 height 784
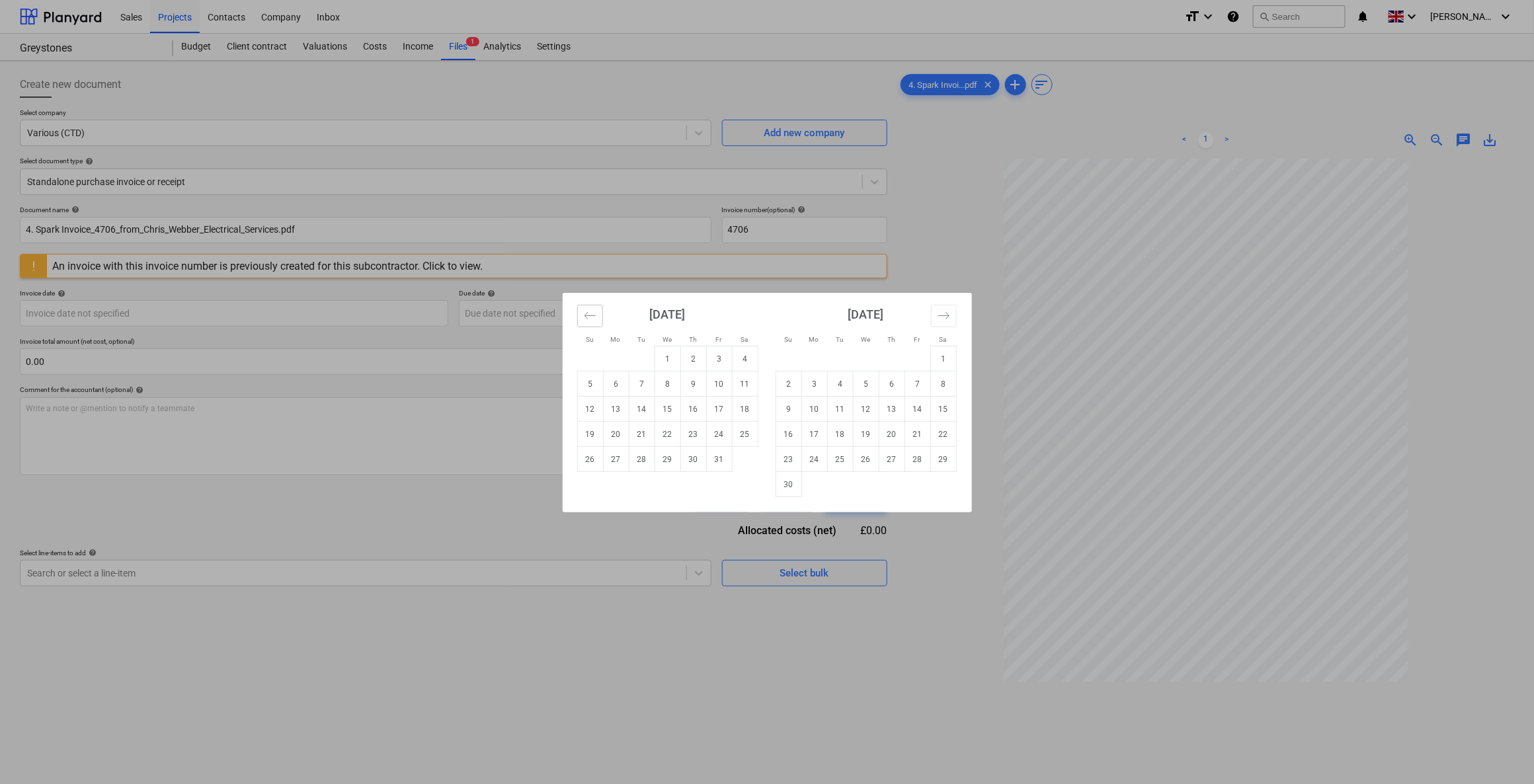
click at [591, 313] on icon "Move backward to switch to the previous month." at bounding box center [589, 315] width 12 height 12
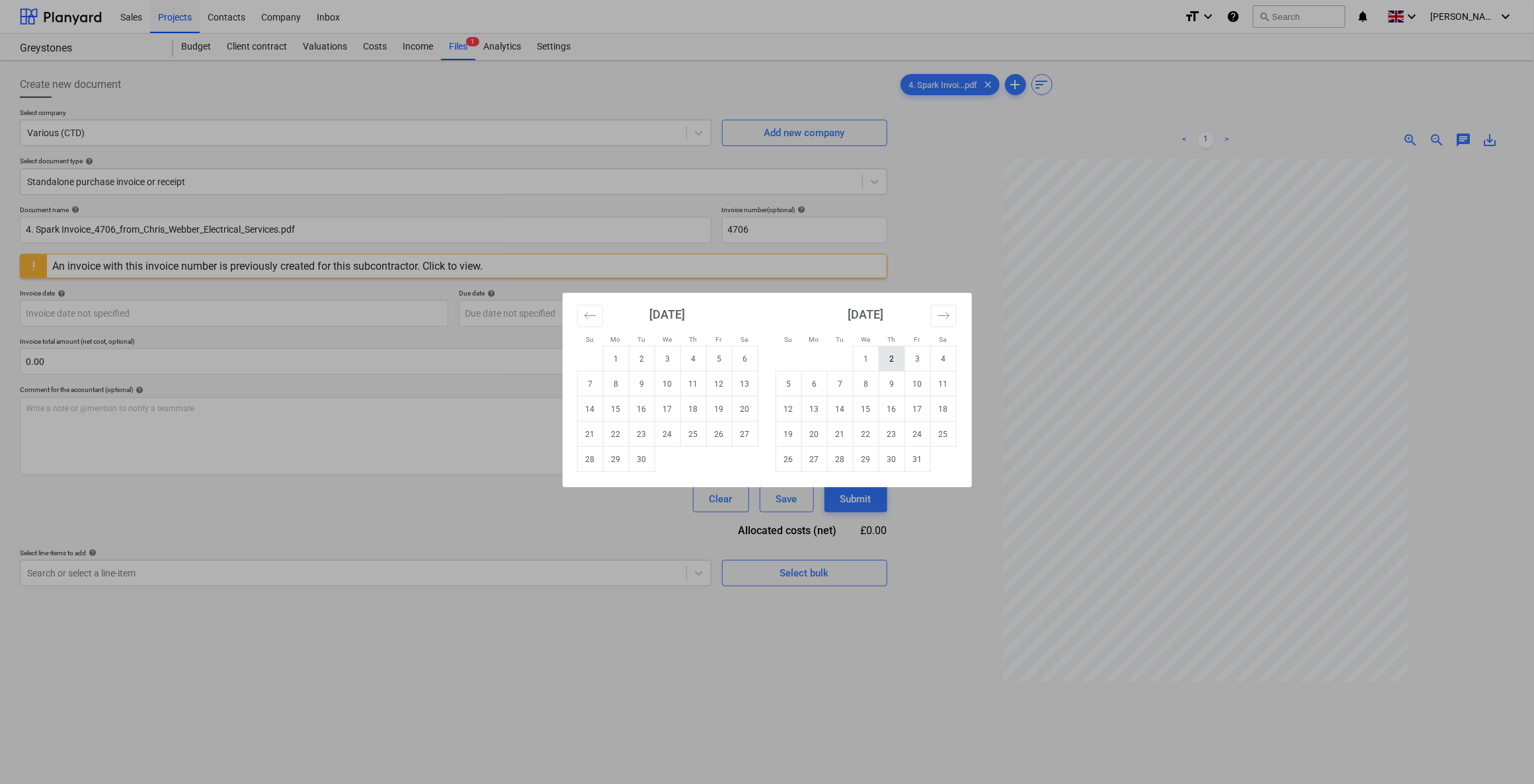
click at [891, 357] on td "2" at bounding box center [891, 359] width 26 height 25
type input "02 Oct 2025"
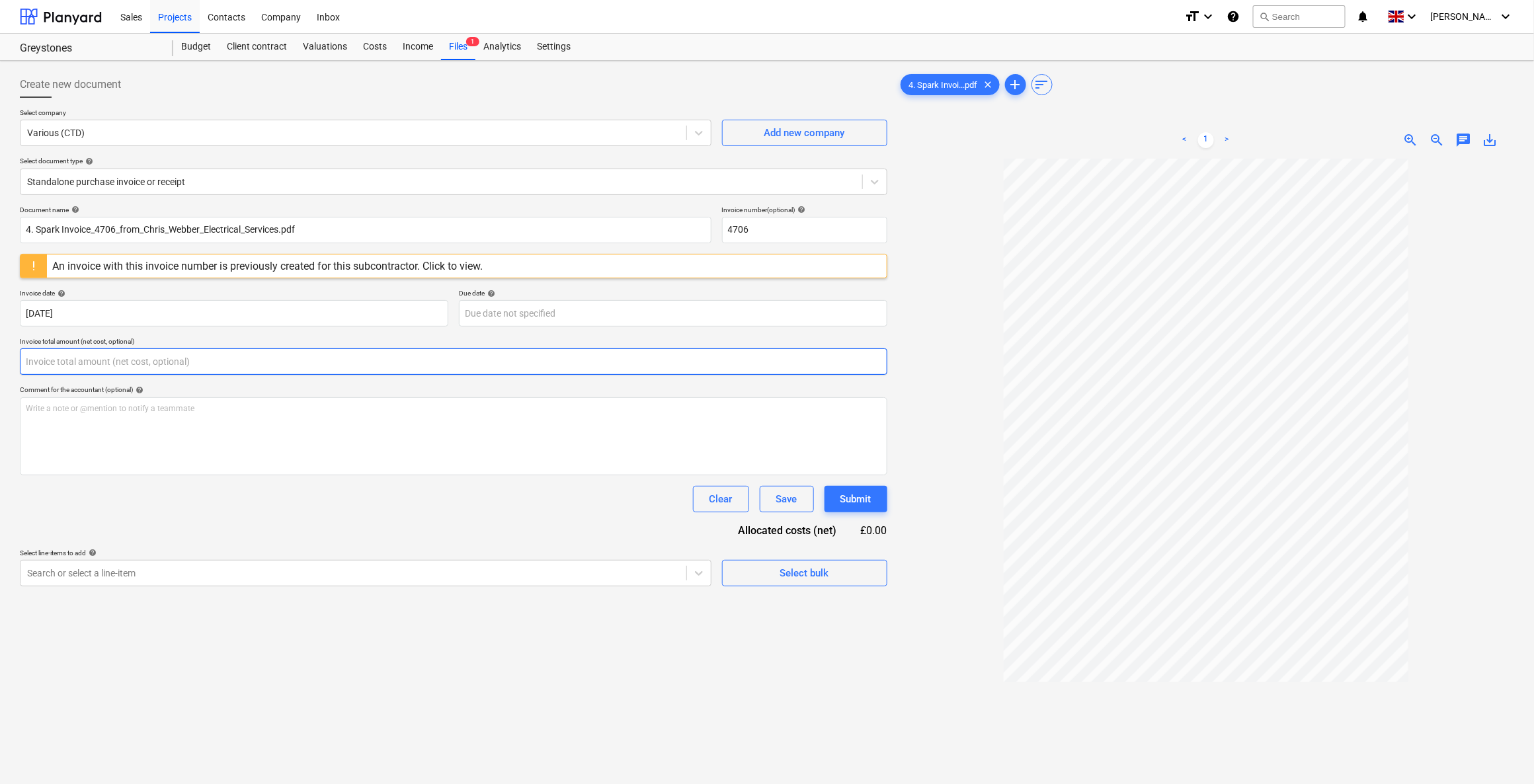
click at [132, 372] on input "text" at bounding box center [454, 362] width 868 height 27
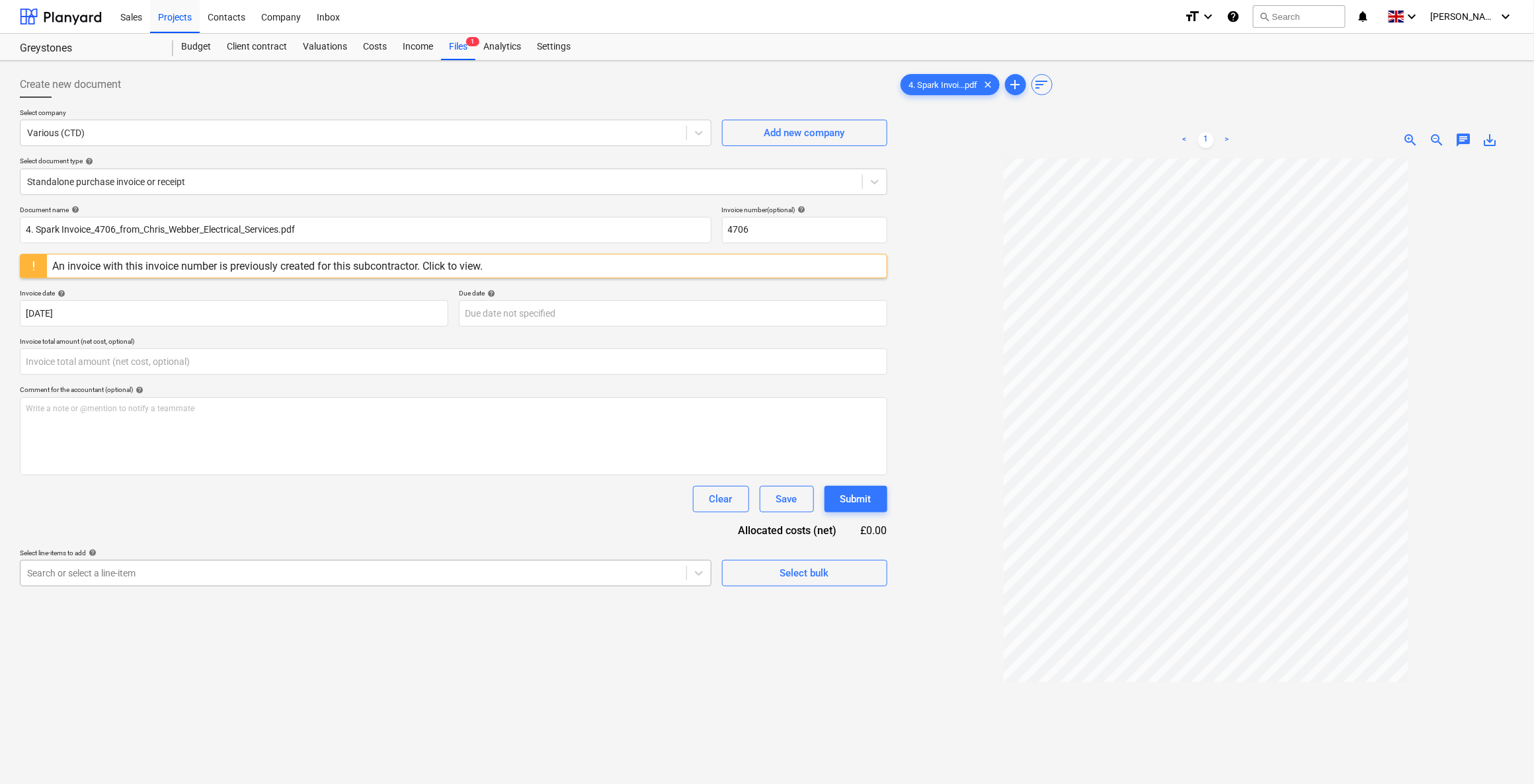
type input "0.00"
click at [180, 570] on div at bounding box center [353, 573] width 652 height 13
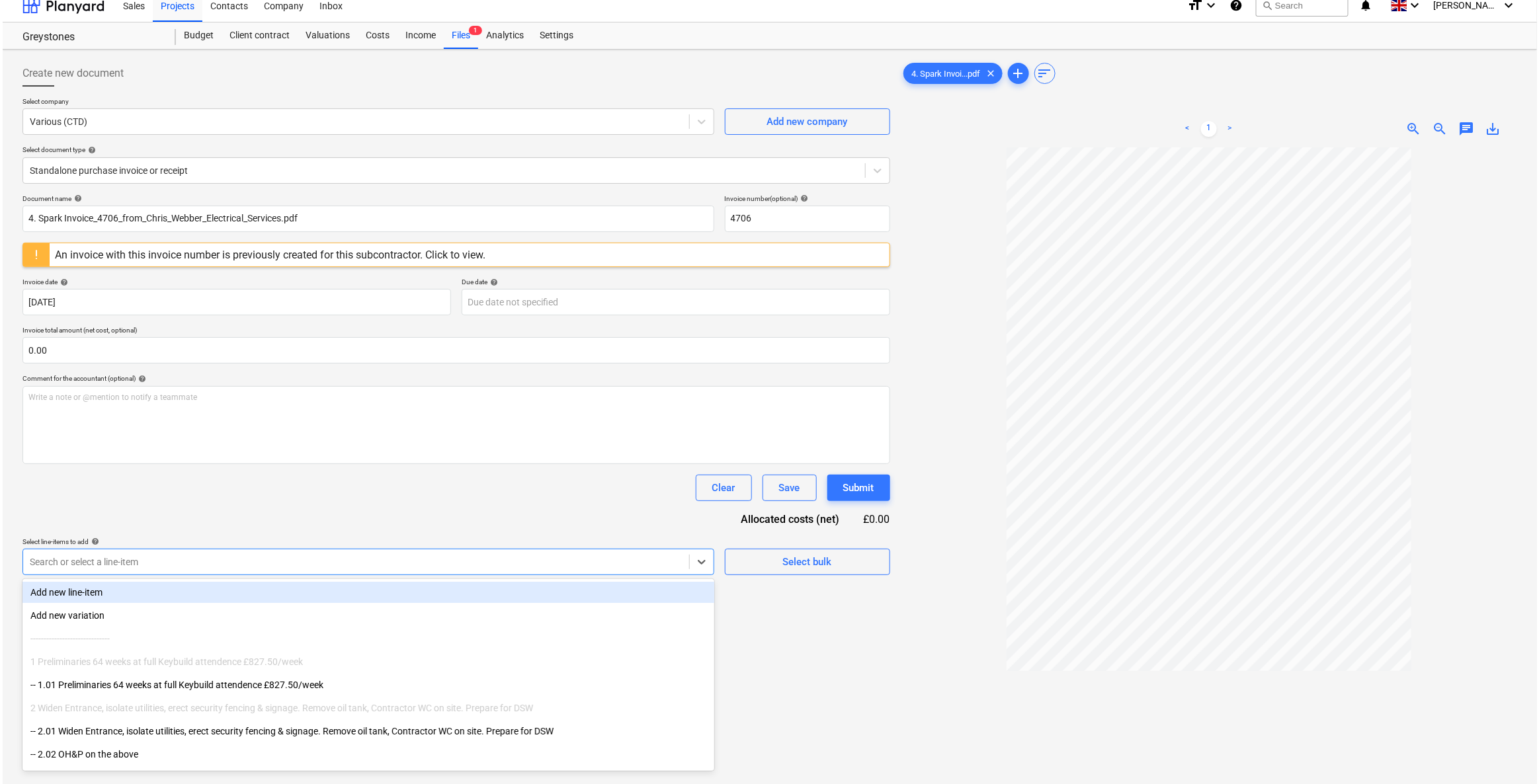
scroll to position [12, 0]
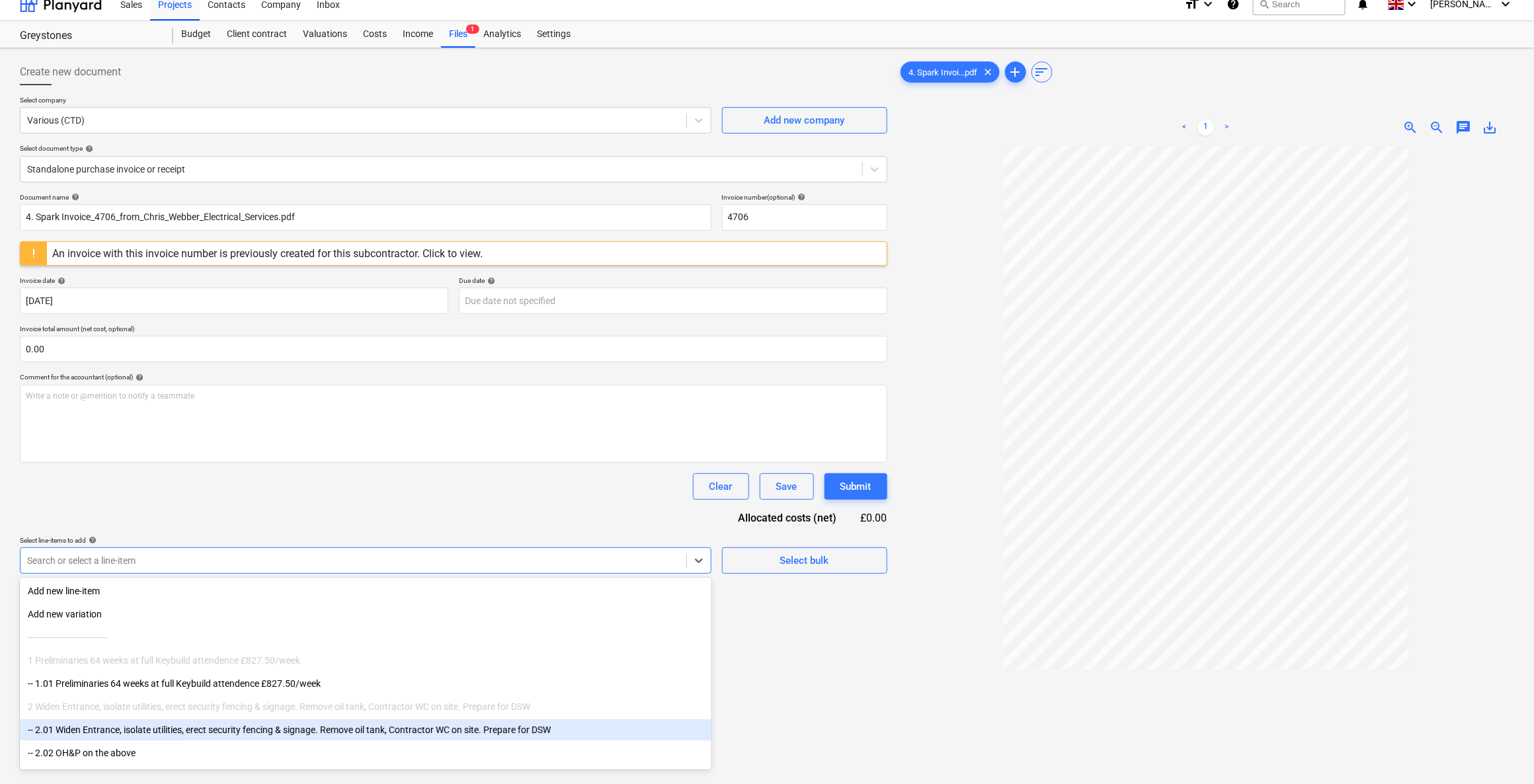
click at [87, 733] on div "-- 2.01 Widen Entrance, isolate utilities, erect security fencing & signage. Re…" at bounding box center [365, 730] width 691 height 21
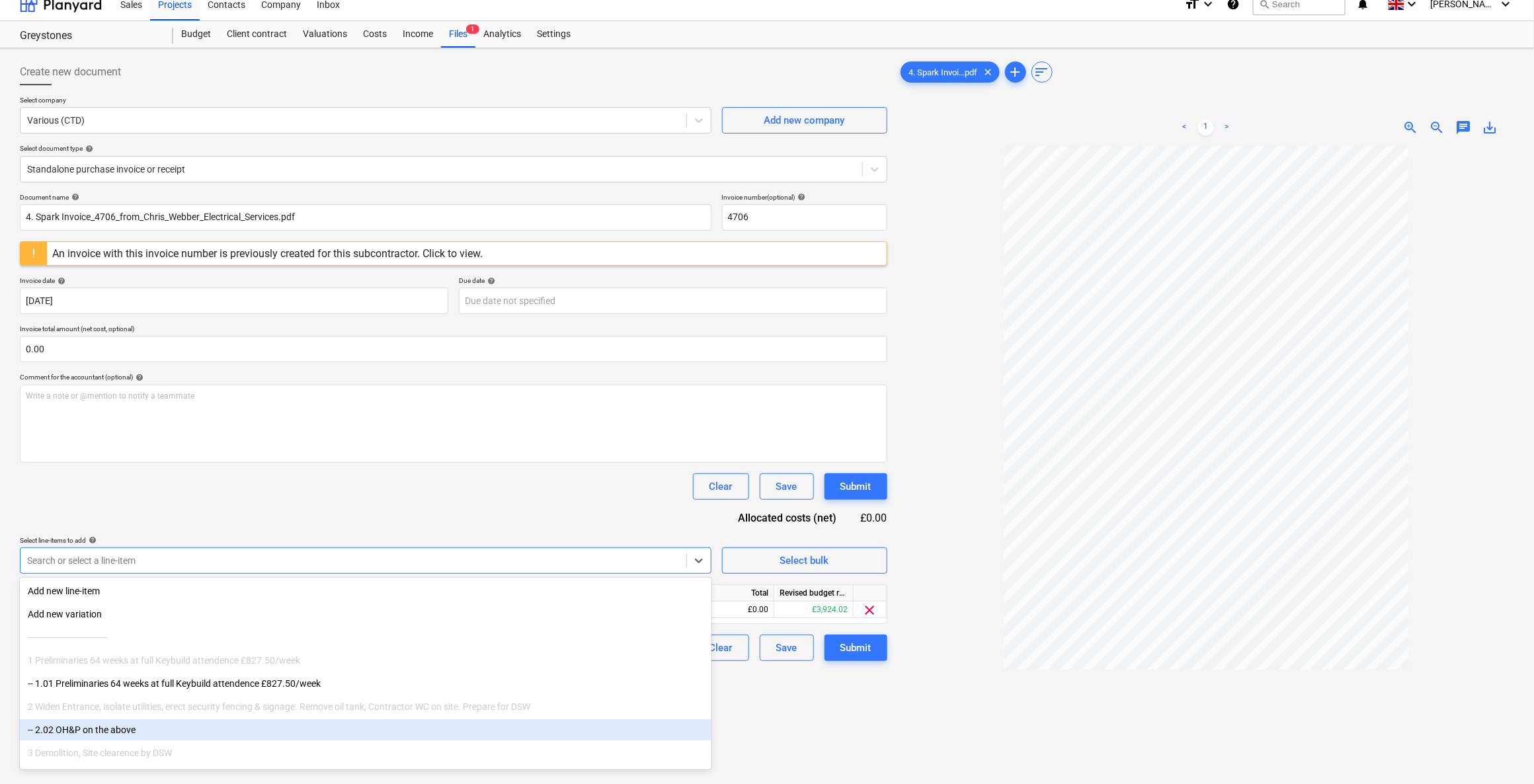
click at [75, 731] on div "-- 2.02 OH&P on the above" at bounding box center [365, 730] width 691 height 21
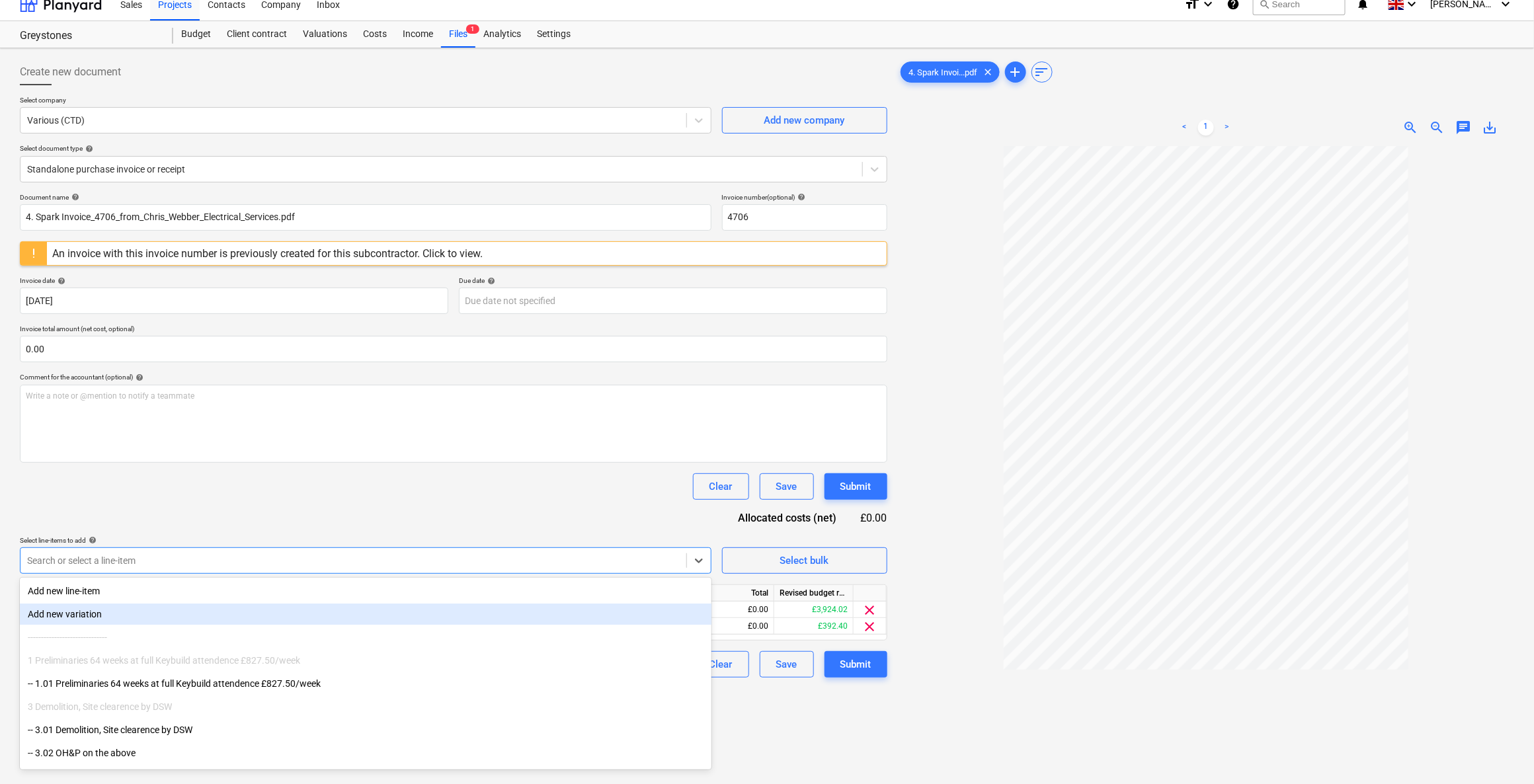
click at [519, 504] on div "Document name help 4. Spark Invoice_4706_from_Chris_Webber_Electrical_Services.…" at bounding box center [454, 435] width 868 height 485
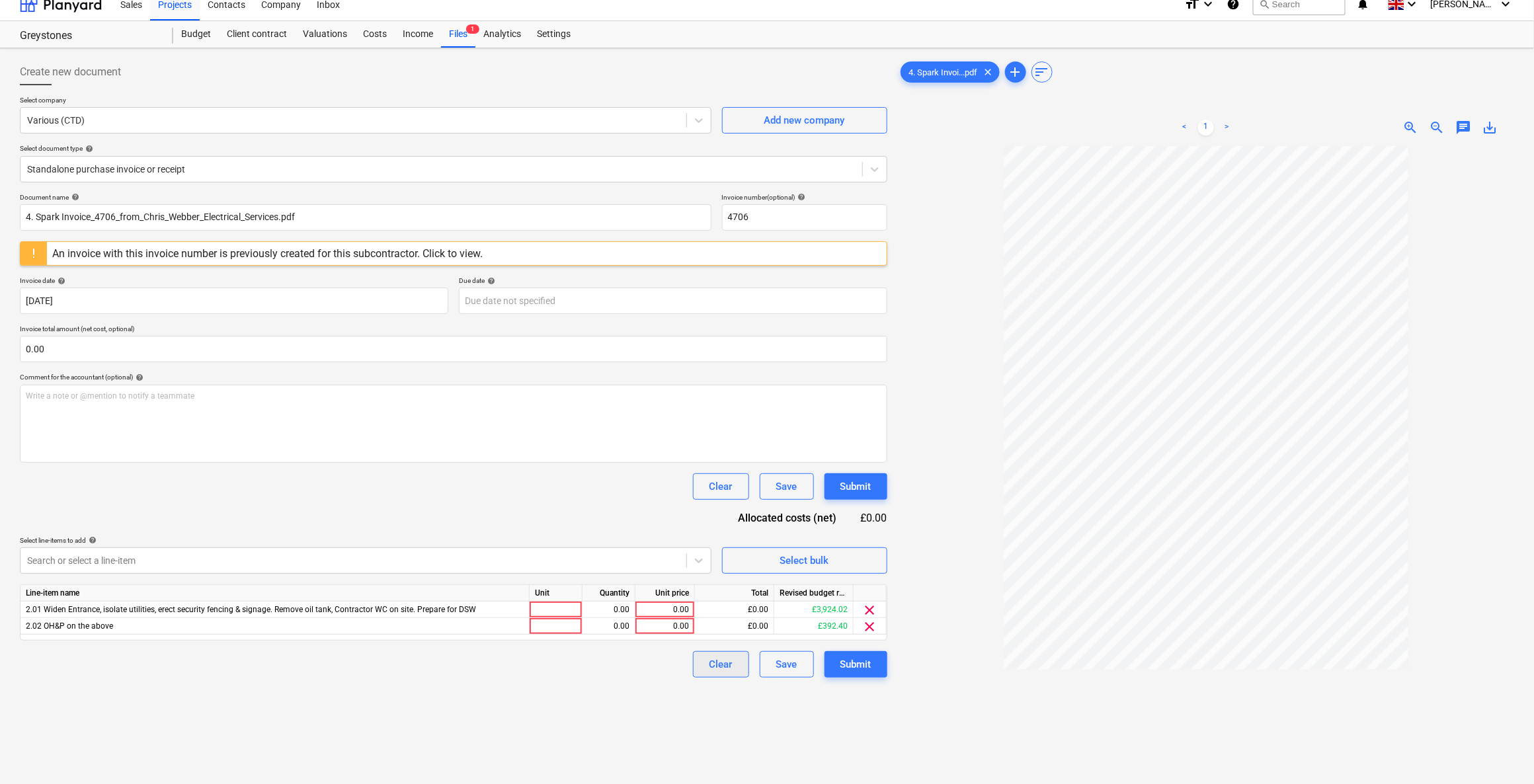
drag, startPoint x: 535, startPoint y: 607, endPoint x: 738, endPoint y: 676, distance: 214.4
click at [536, 607] on div at bounding box center [556, 609] width 53 height 16
type input "1"
click at [608, 607] on div "0.00" at bounding box center [608, 609] width 42 height 16
click at [669, 607] on div "0.00" at bounding box center [664, 609] width 48 height 16
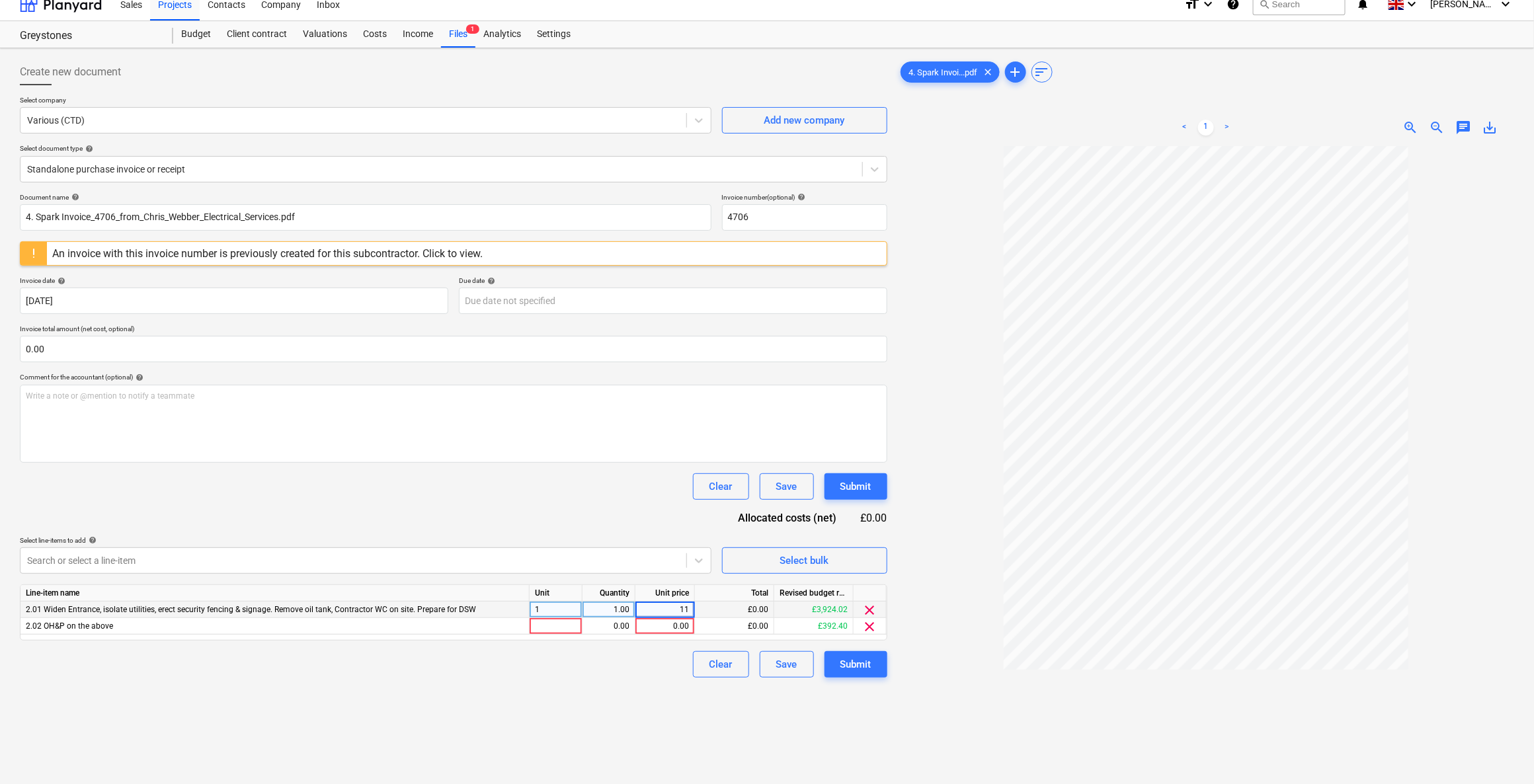
type input "110"
click at [593, 656] on div "Clear Save Submit" at bounding box center [454, 664] width 868 height 27
click at [559, 621] on div at bounding box center [556, 625] width 53 height 16
type input "1"
click at [608, 623] on div "0.00" at bounding box center [608, 625] width 42 height 16
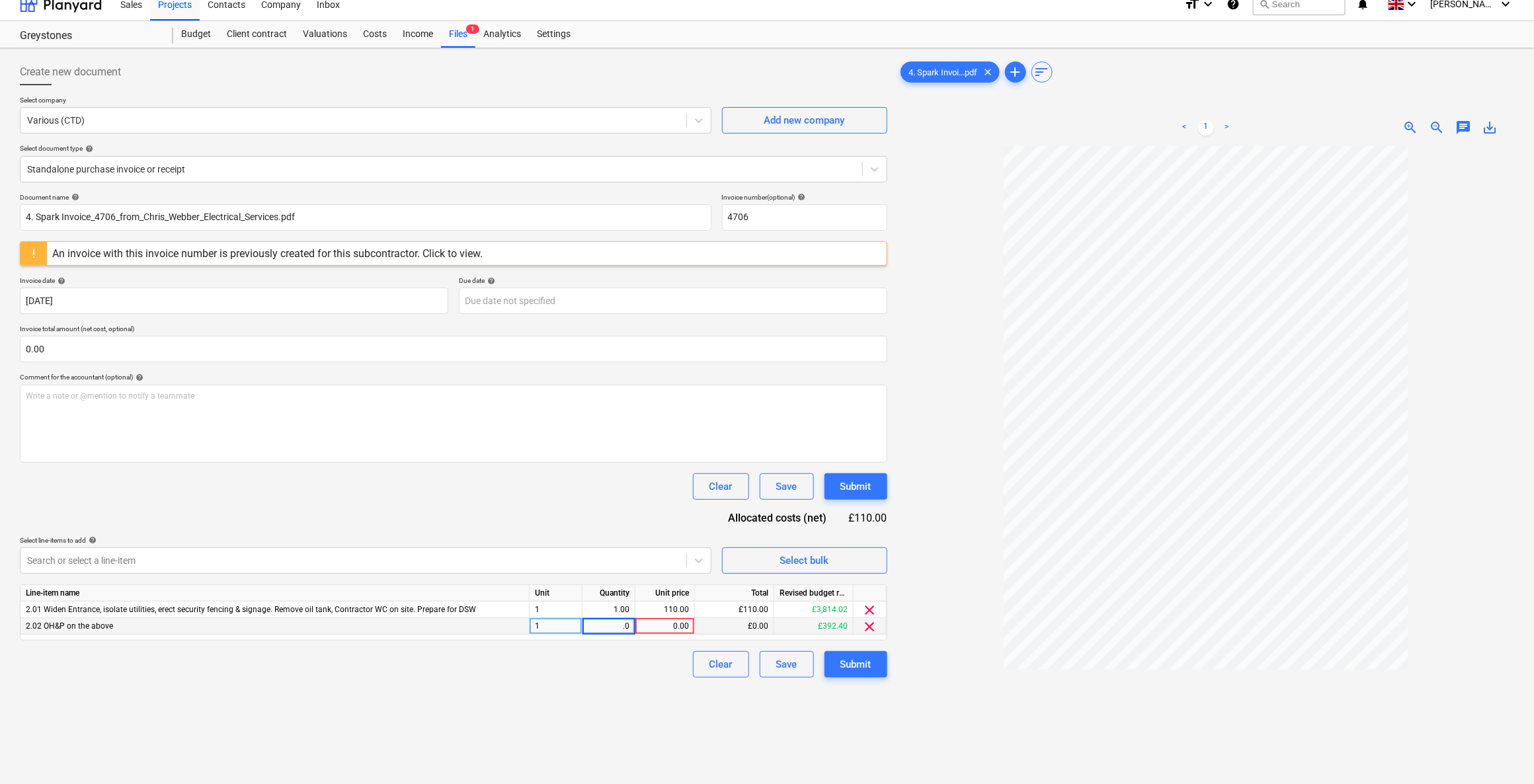
type input ".01"
click at [652, 625] on div "0.00" at bounding box center [664, 625] width 48 height 16
type input "110"
click at [649, 675] on div "Clear Save Submit" at bounding box center [454, 664] width 868 height 27
click at [633, 526] on div "Document name help 4. Spark Invoice_4706_from_Chris_Webber_Electrical_Services.…" at bounding box center [454, 435] width 868 height 485
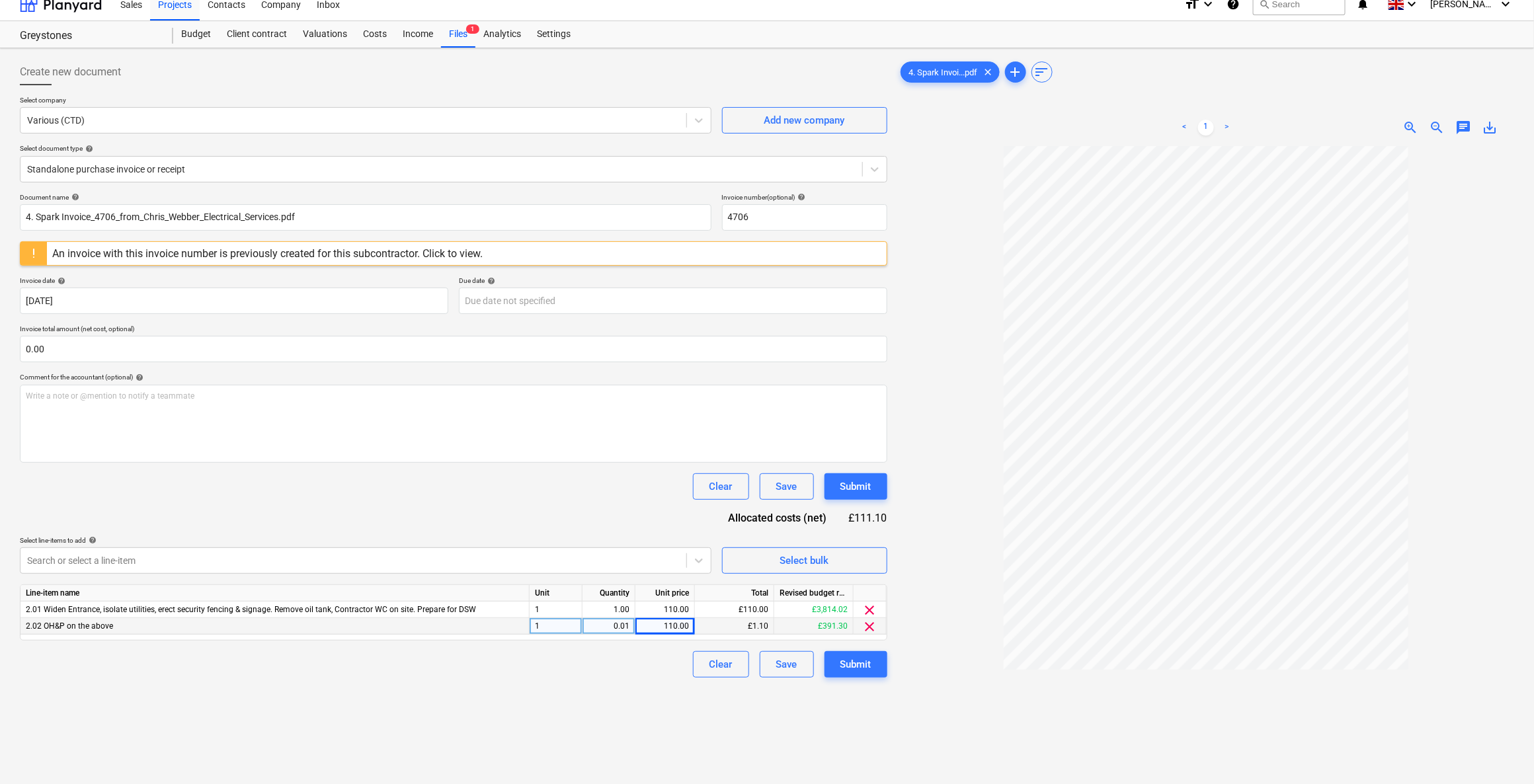
click at [611, 625] on div "0.01" at bounding box center [608, 625] width 42 height 16
type input ".1"
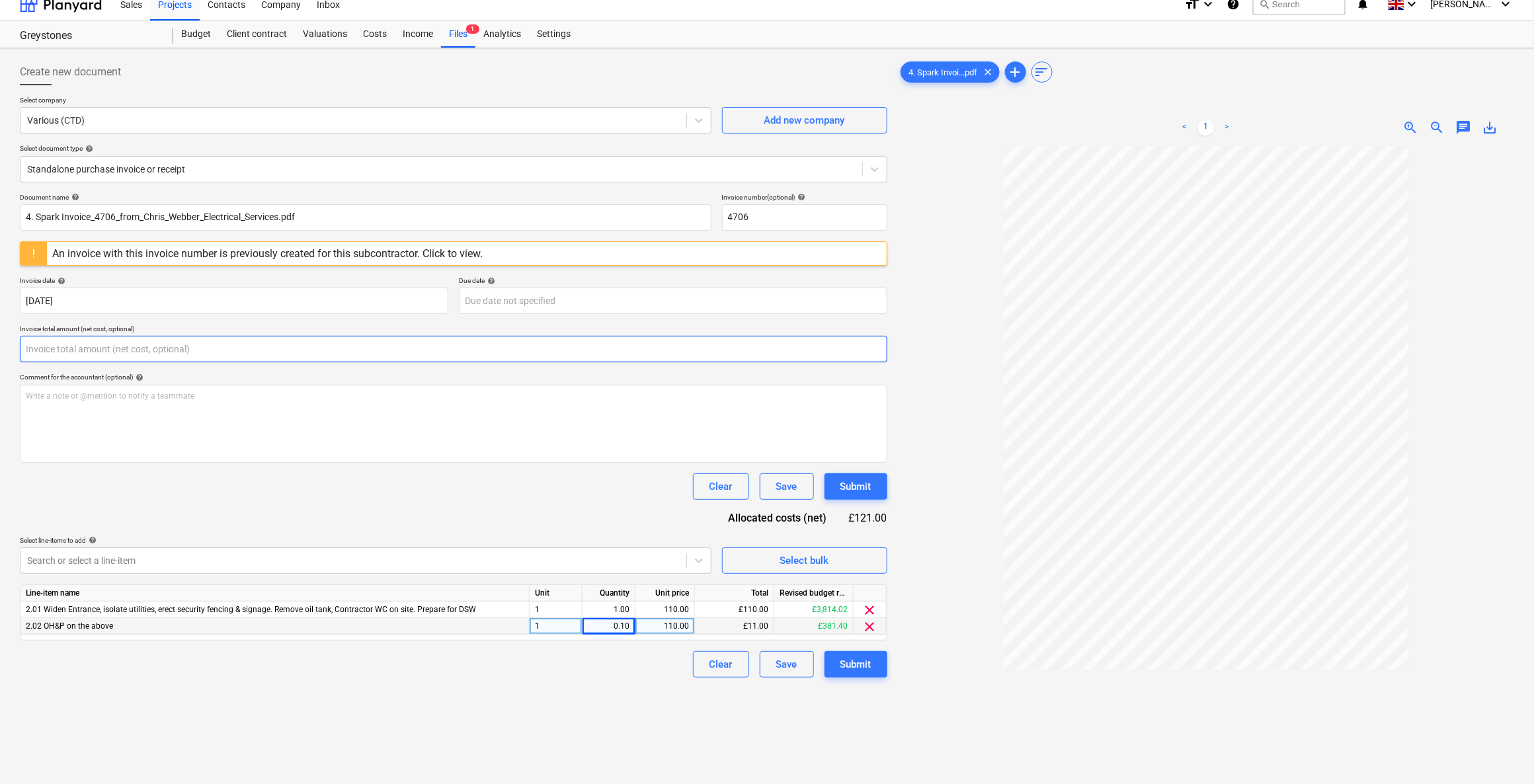
click at [159, 353] on input "text" at bounding box center [454, 349] width 868 height 27
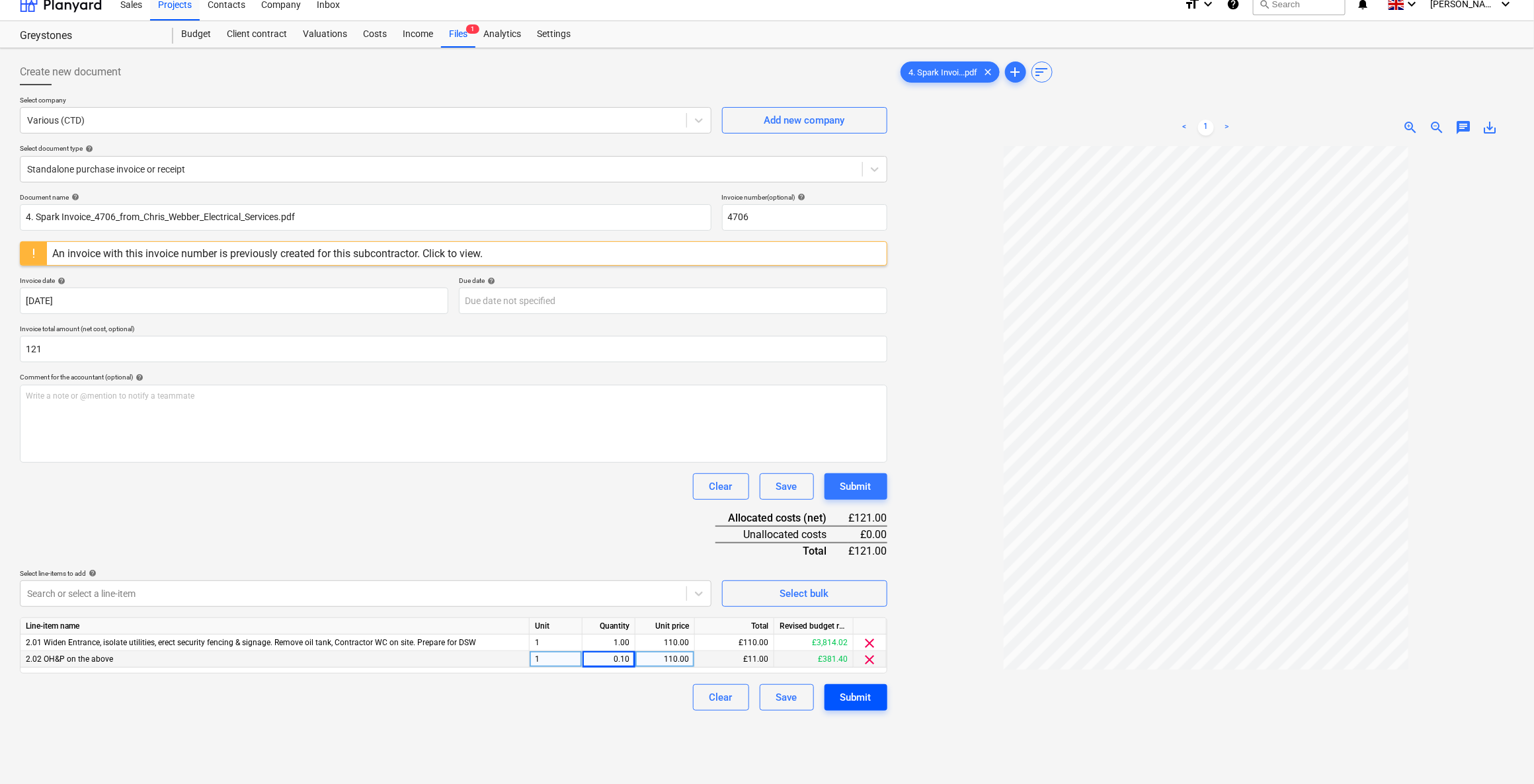
type input "121.00"
click at [843, 700] on div "Submit" at bounding box center [855, 698] width 31 height 17
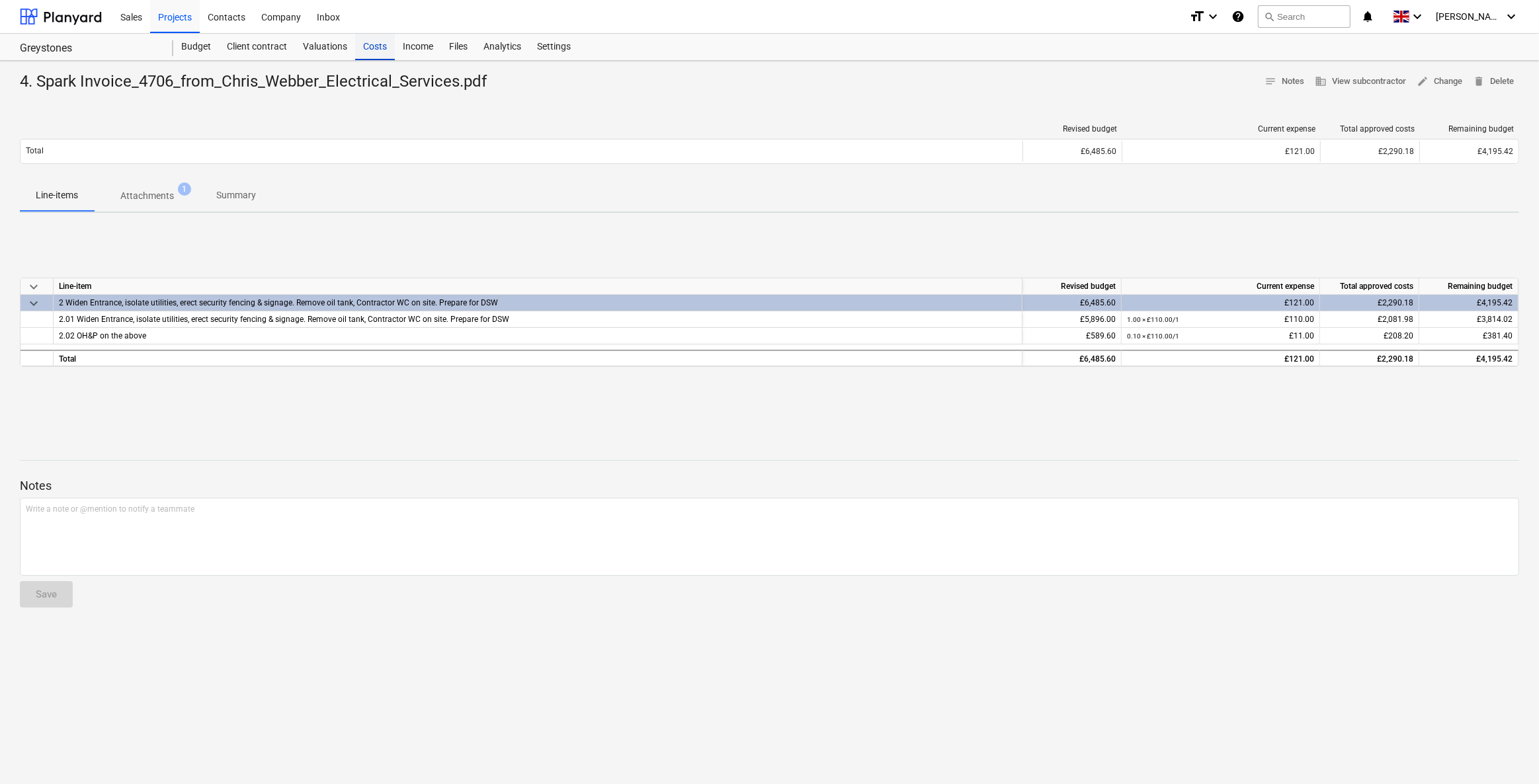
click at [368, 49] on div "Costs" at bounding box center [375, 47] width 40 height 27
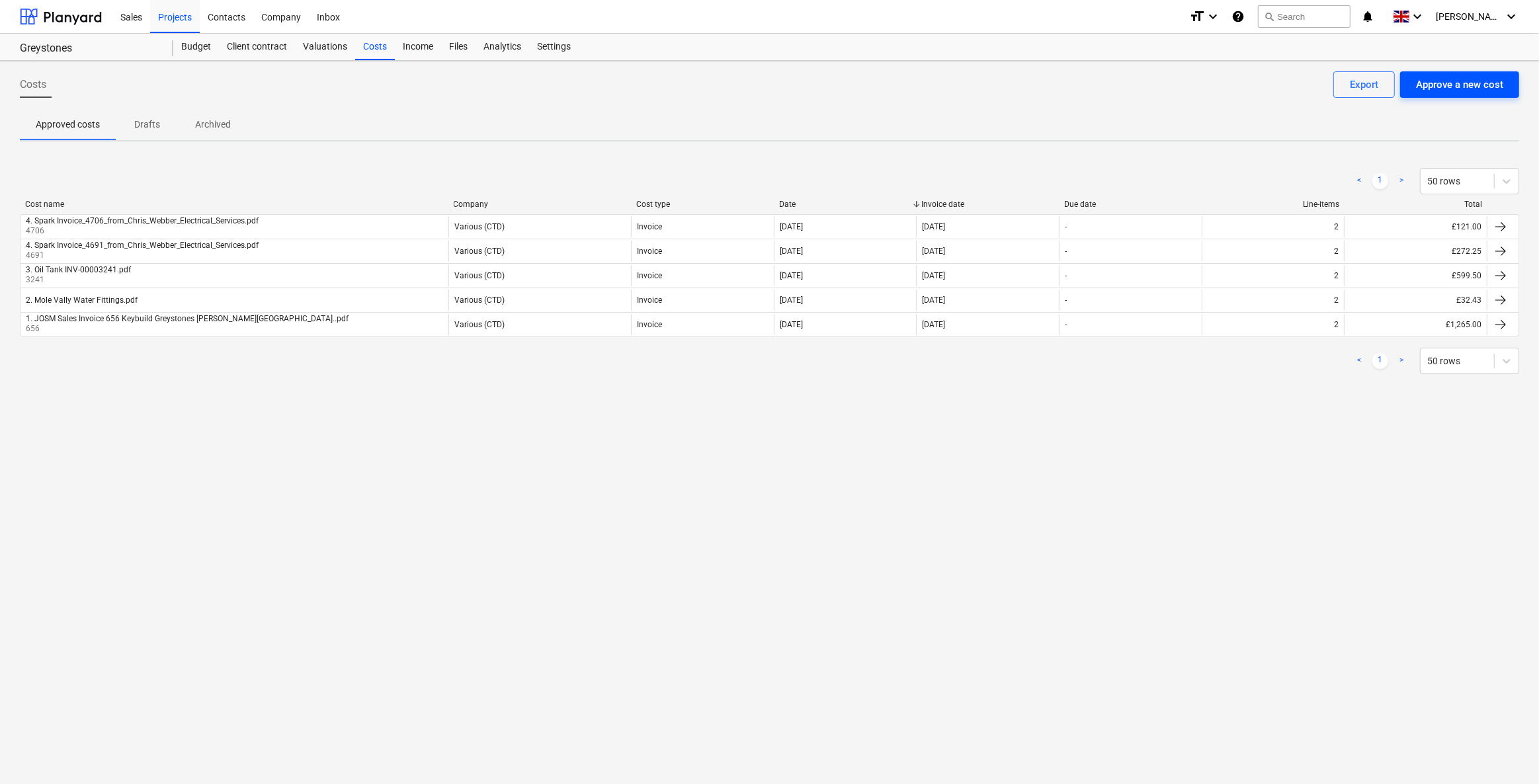
click at [1428, 76] on div "Approve a new cost" at bounding box center [1459, 84] width 87 height 17
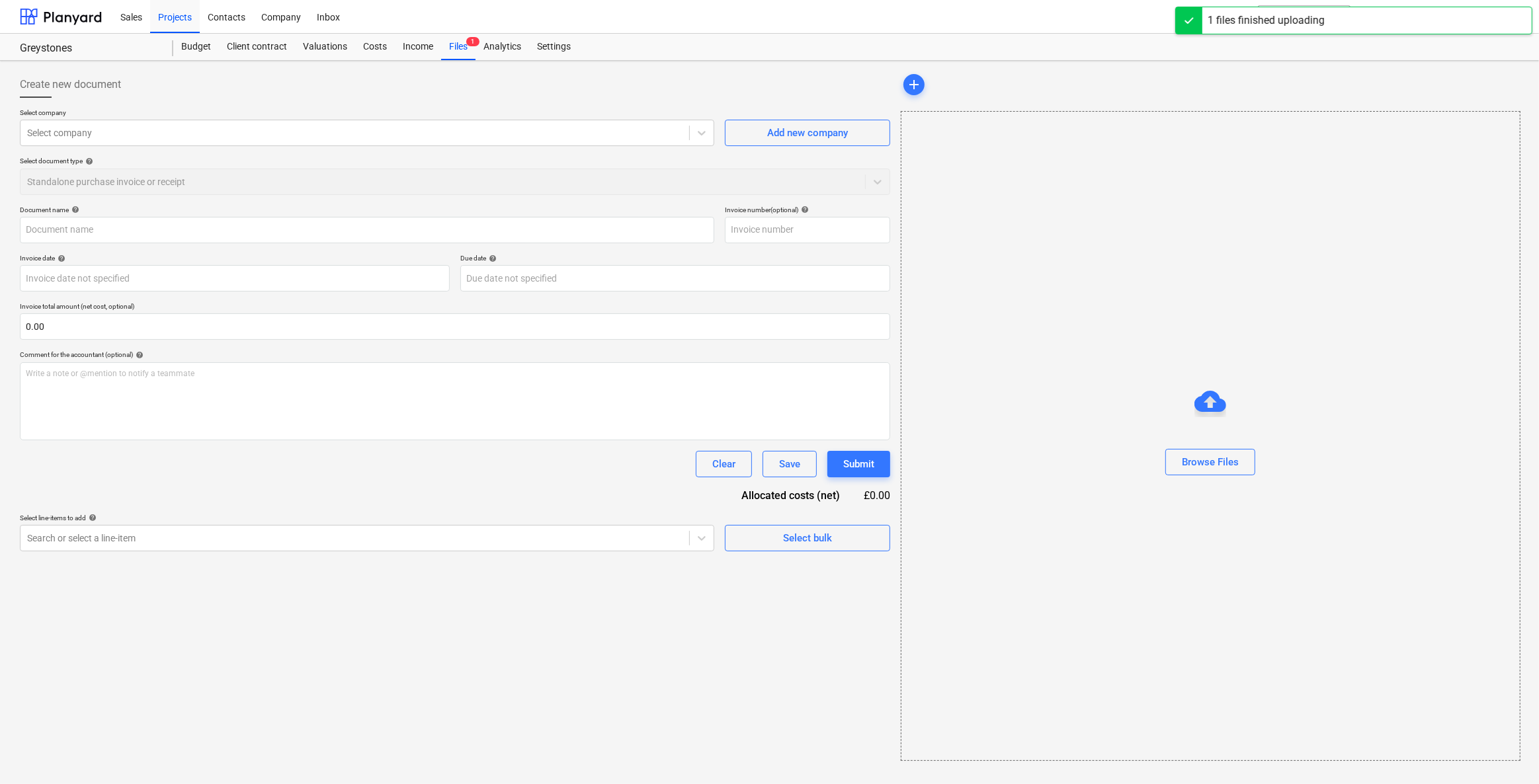
type input "5. NAT GRID 55007831.20250910150306.PDF"
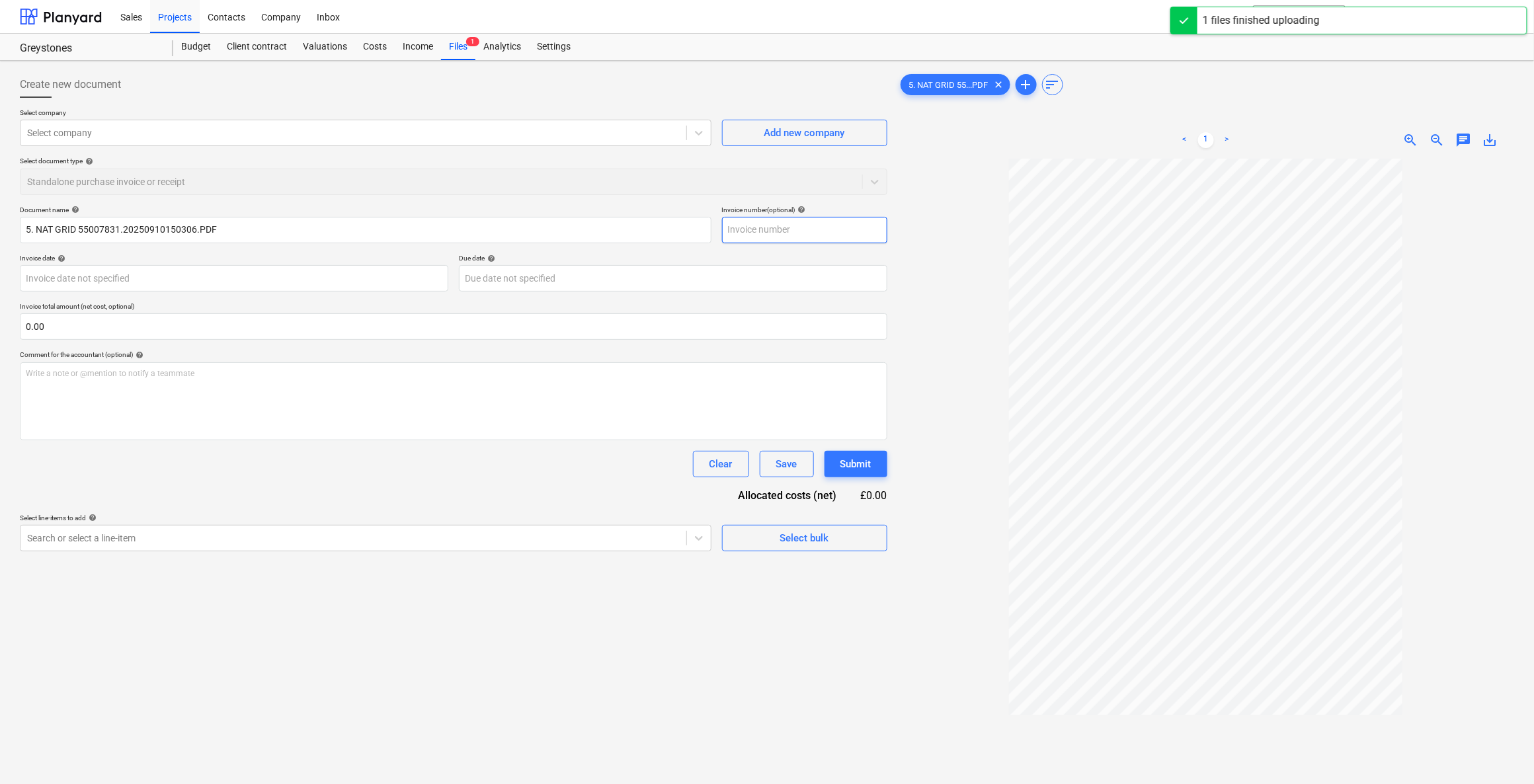
click at [780, 233] on input "text" at bounding box center [805, 230] width 165 height 27
type input "25044429"
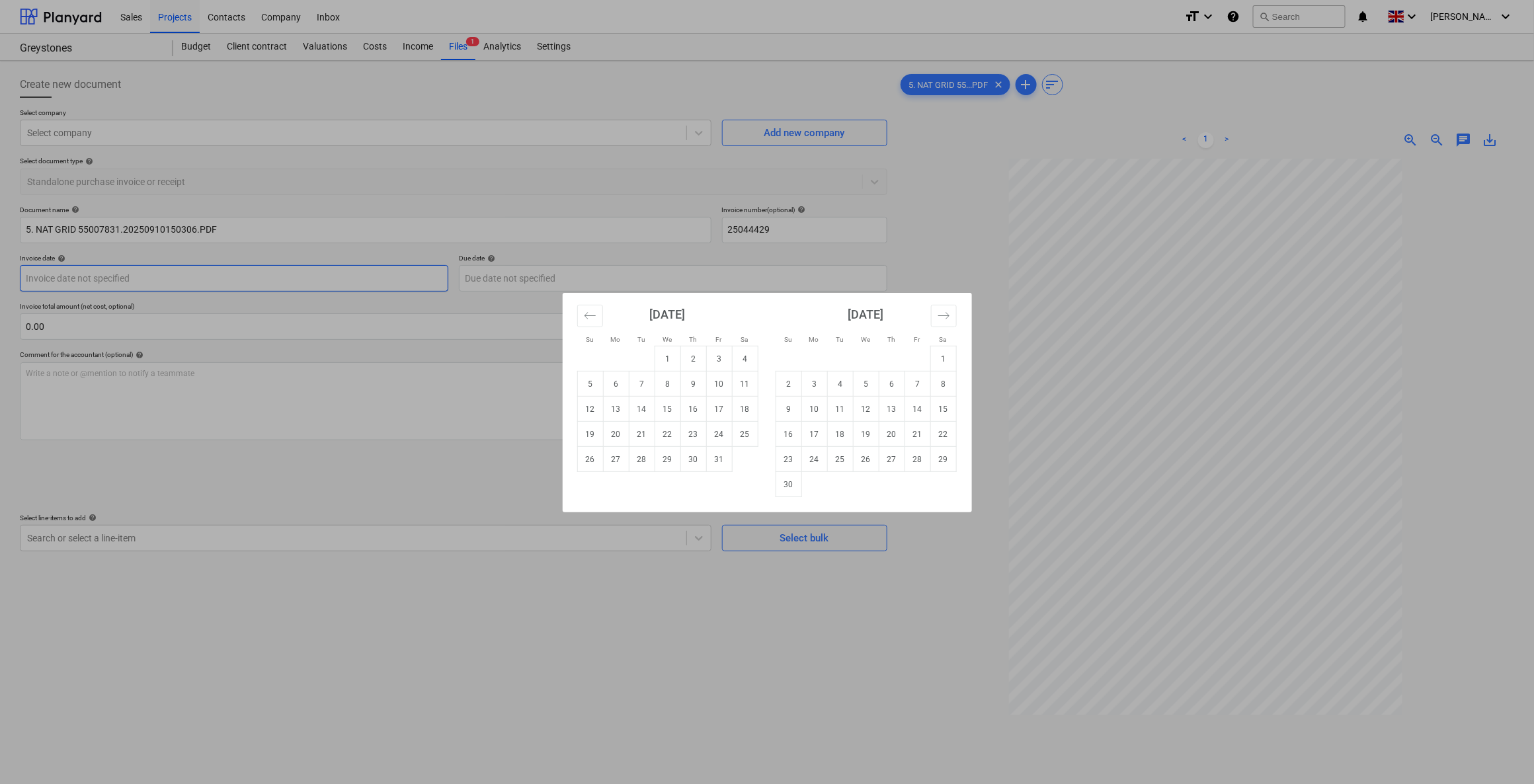
click at [186, 273] on body "Sales Projects Contacts Company Inbox format_size keyboard_arrow_down help sear…" at bounding box center [767, 392] width 1534 height 784
click at [589, 317] on icon "Move backward to switch to the previous month." at bounding box center [589, 315] width 12 height 12
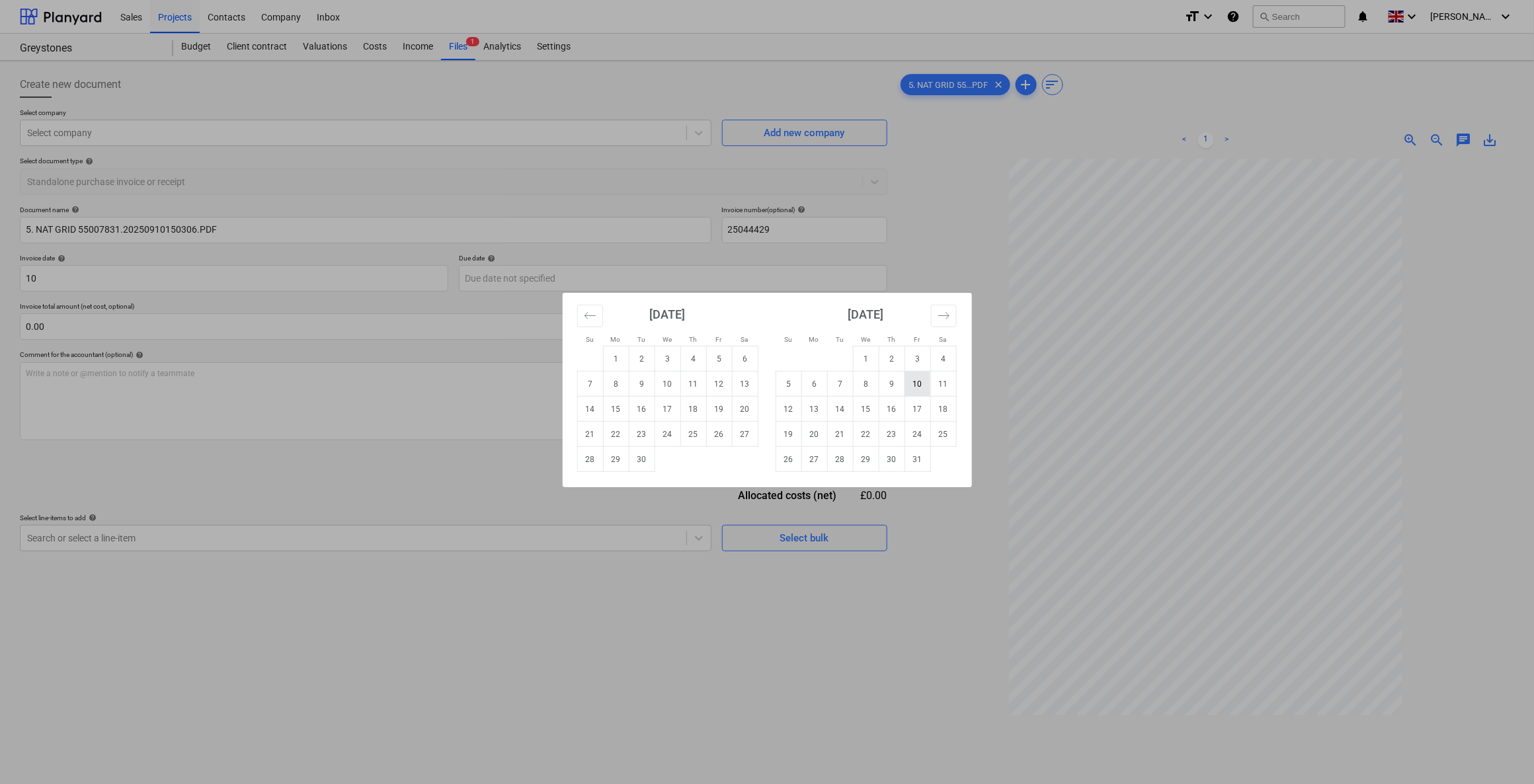
click at [911, 384] on td "10" at bounding box center [917, 383] width 26 height 25
type input "10 Oct 2025"
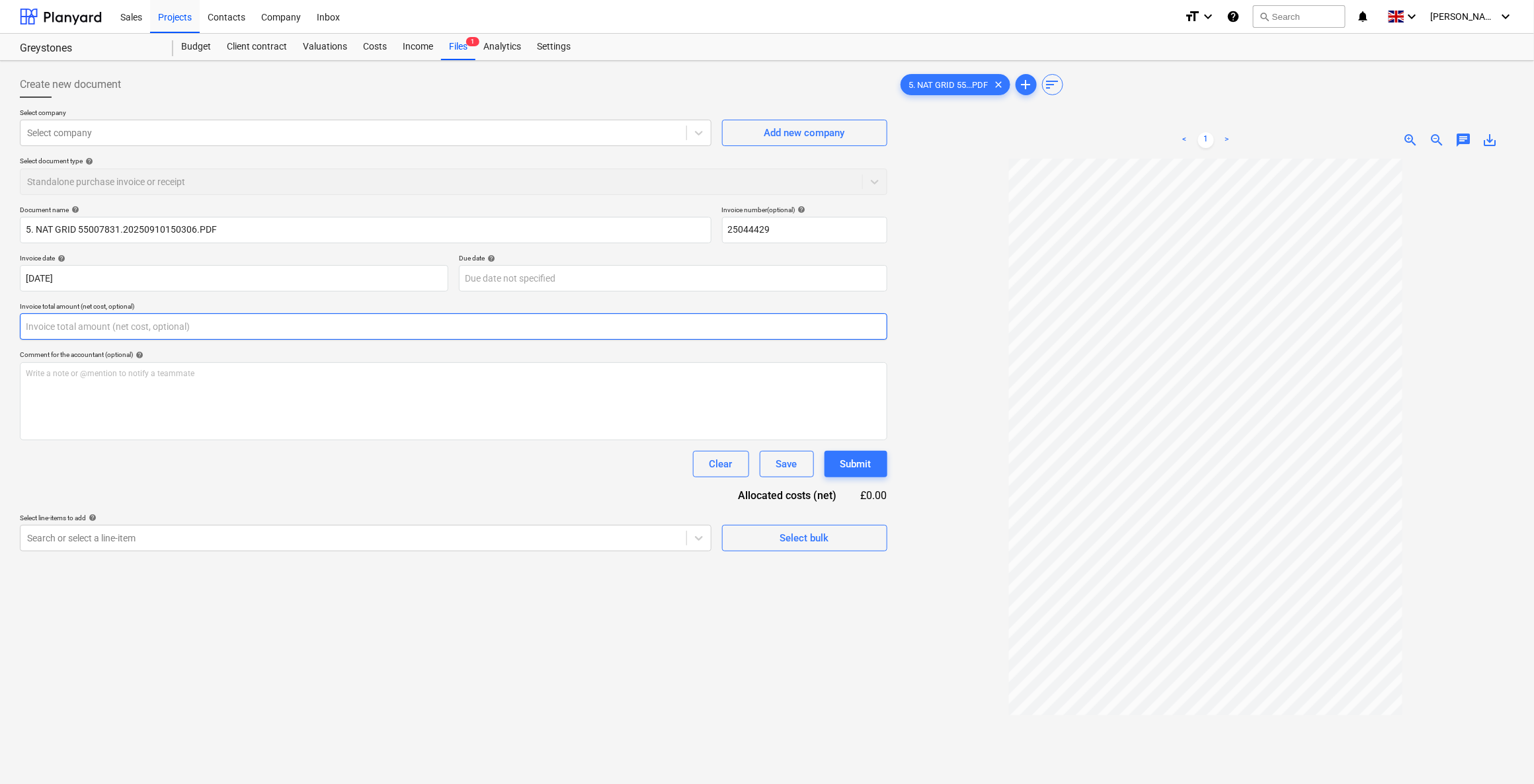
click at [154, 328] on input "text" at bounding box center [454, 327] width 868 height 27
type input "6.00"
click at [179, 579] on div "Create new document Select company Select company Add new company Select docume…" at bounding box center [453, 489] width 878 height 845
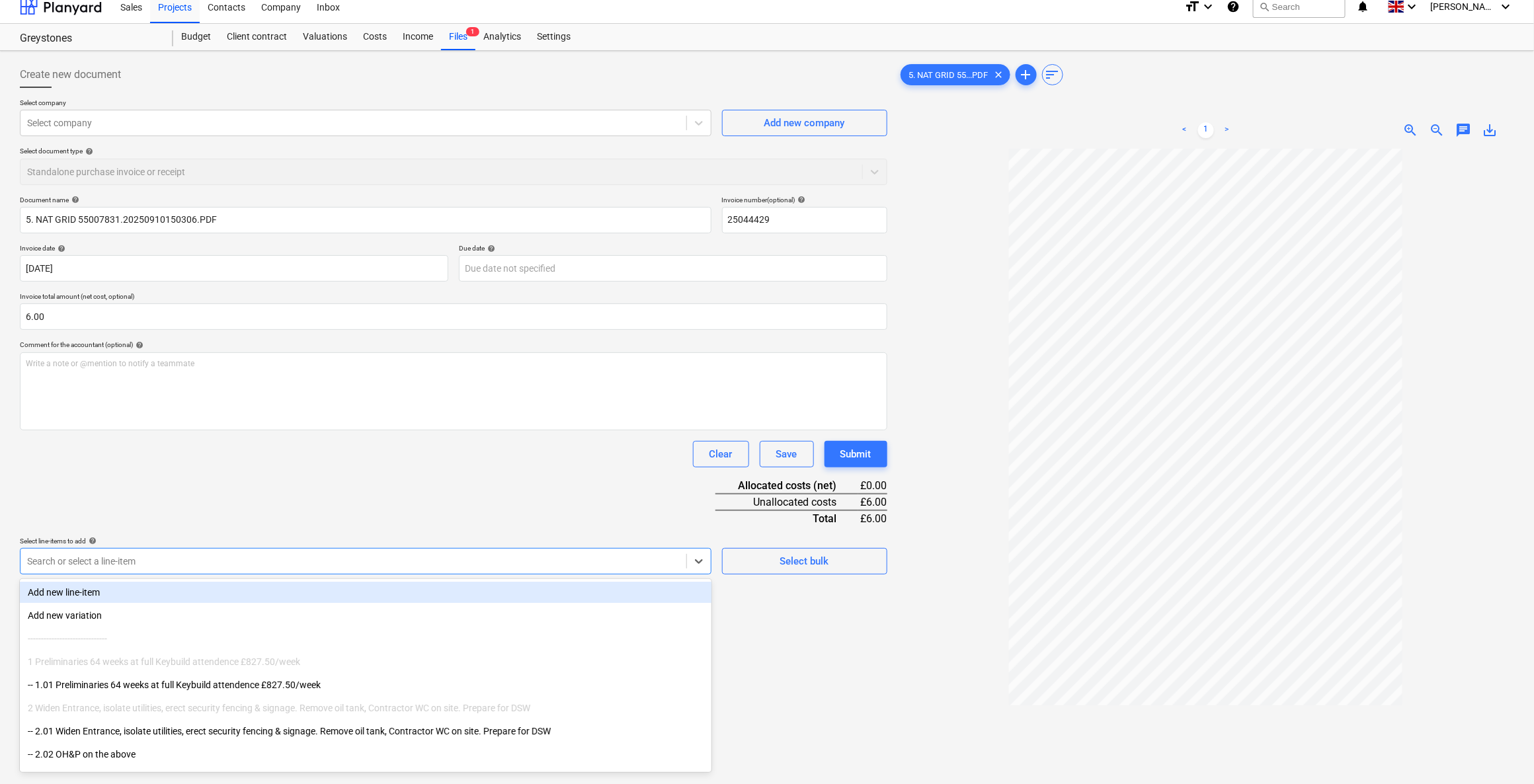
scroll to position [10, 0]
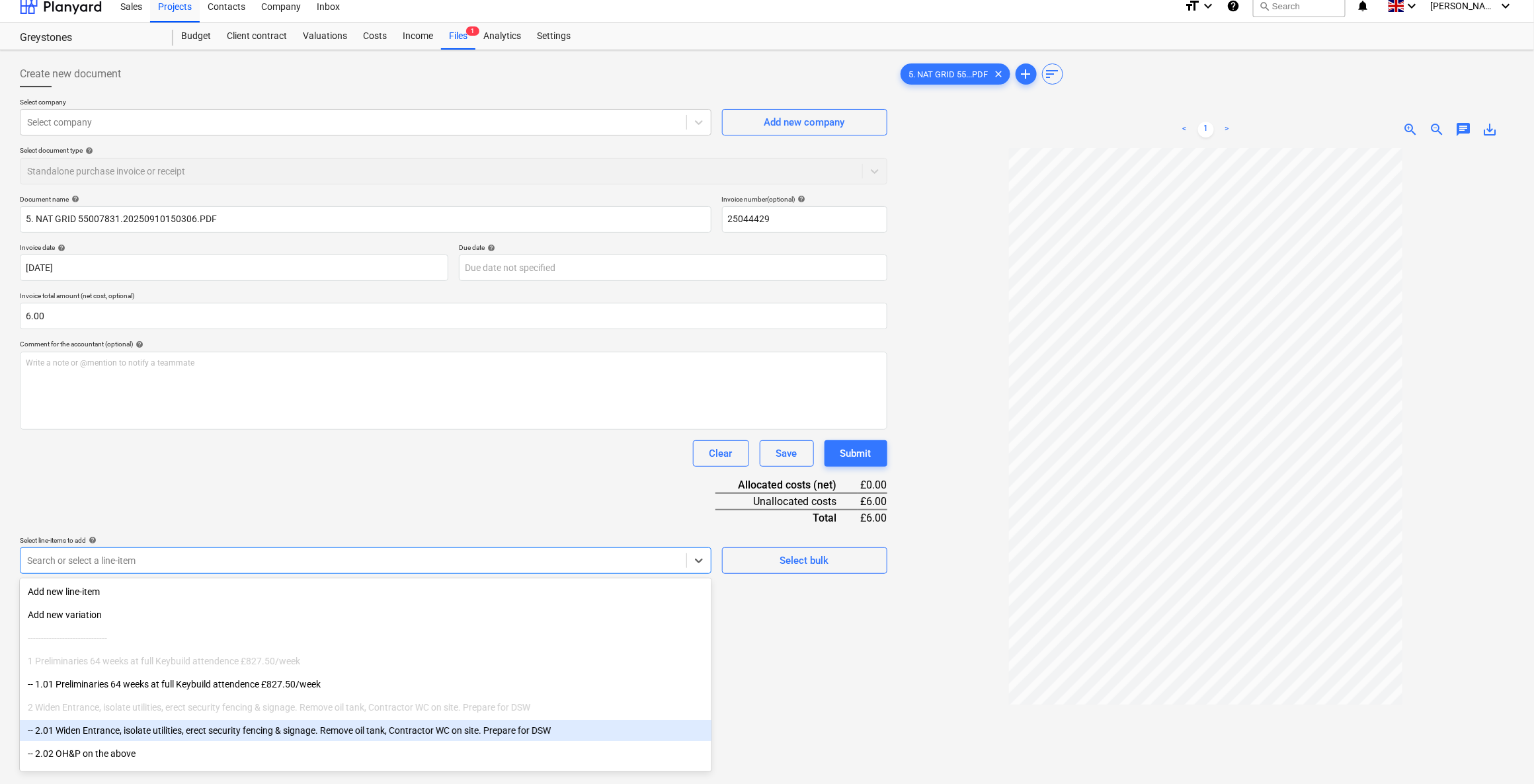
click at [105, 723] on div "-- 2.01 Widen Entrance, isolate utilities, erect security fencing & signage. Re…" at bounding box center [365, 730] width 691 height 21
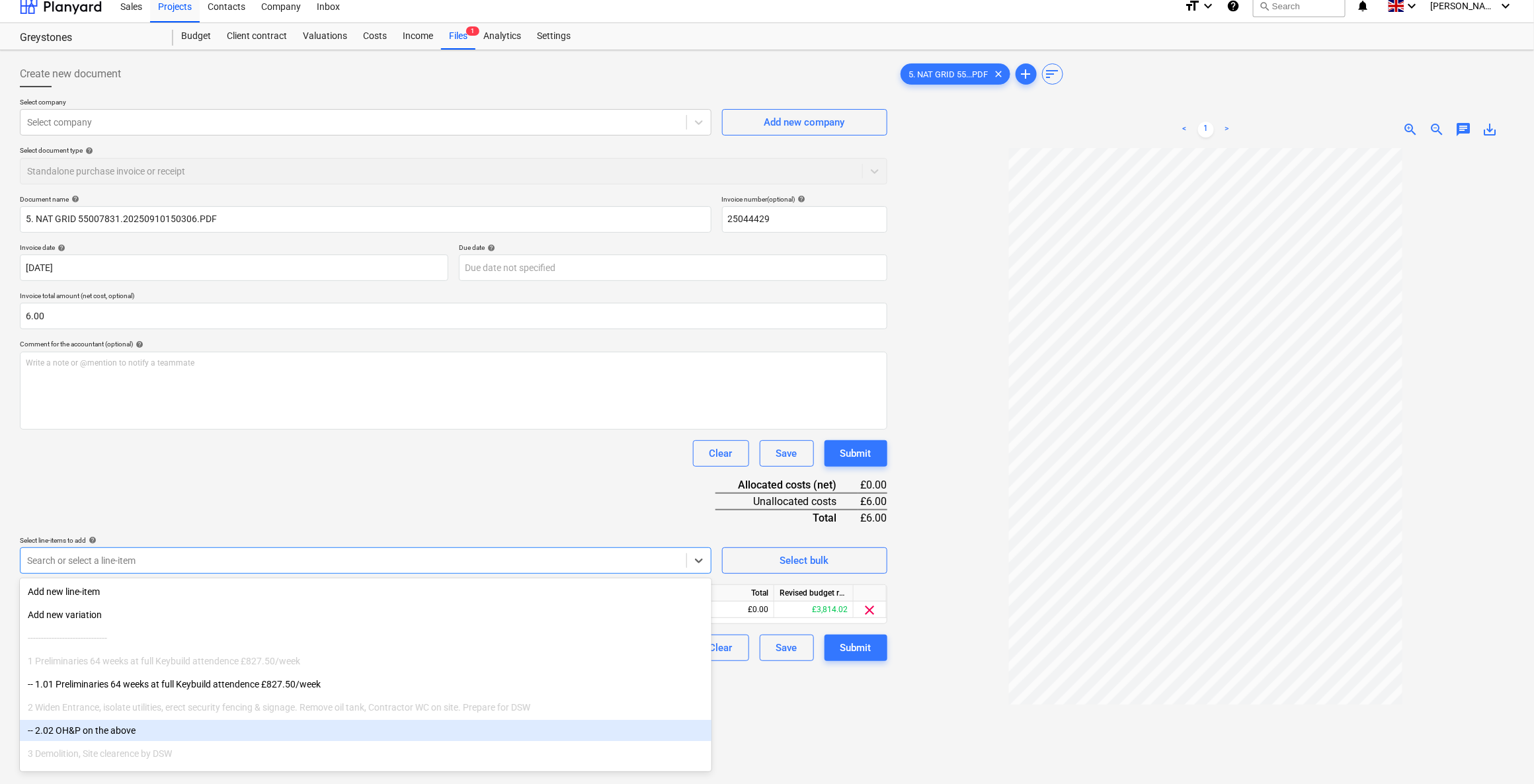
click at [84, 737] on div "-- 2.02 OH&P on the above" at bounding box center [365, 730] width 691 height 21
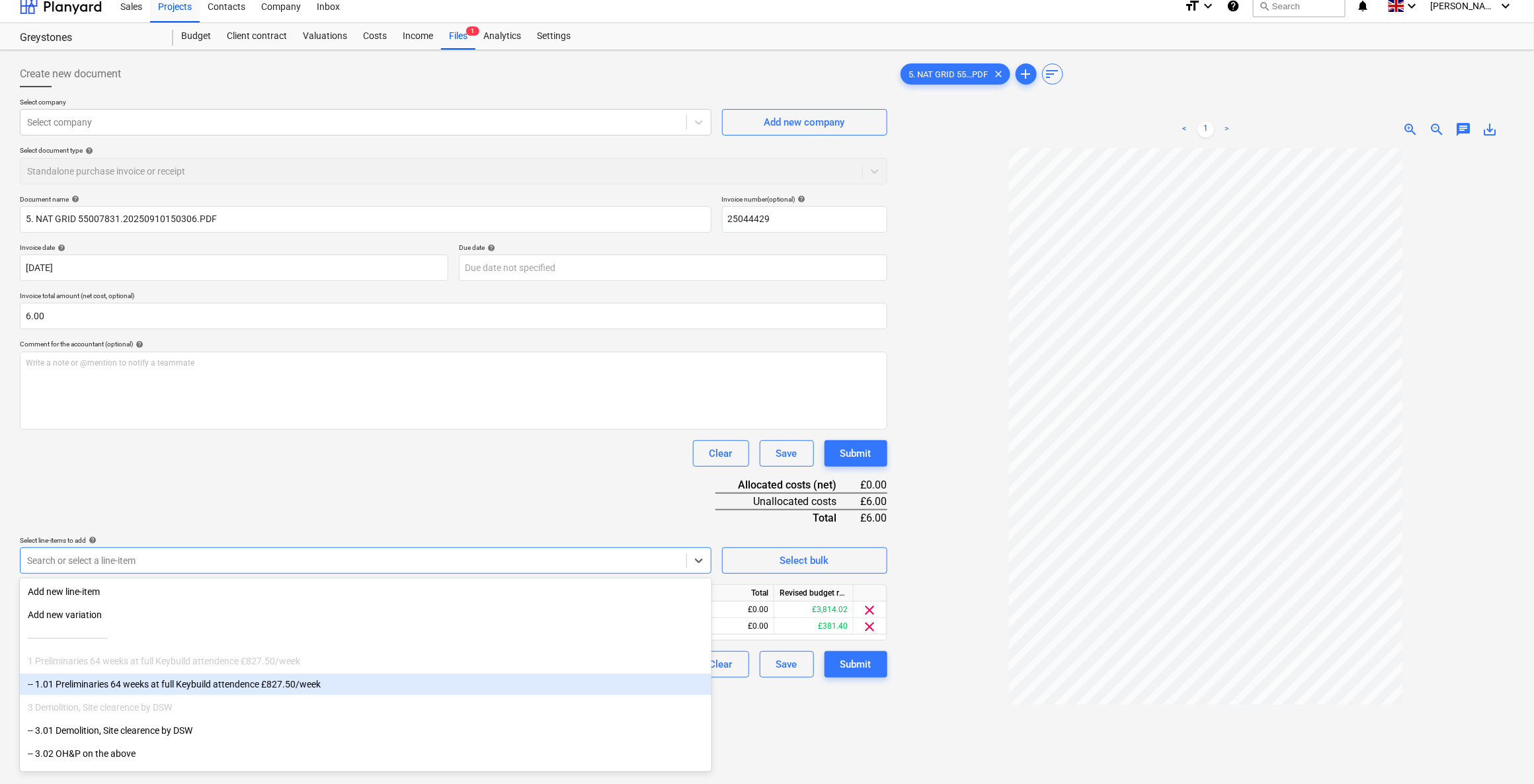
click at [822, 708] on div "Create new document Select company Select company Add new company Select docume…" at bounding box center [453, 478] width 878 height 845
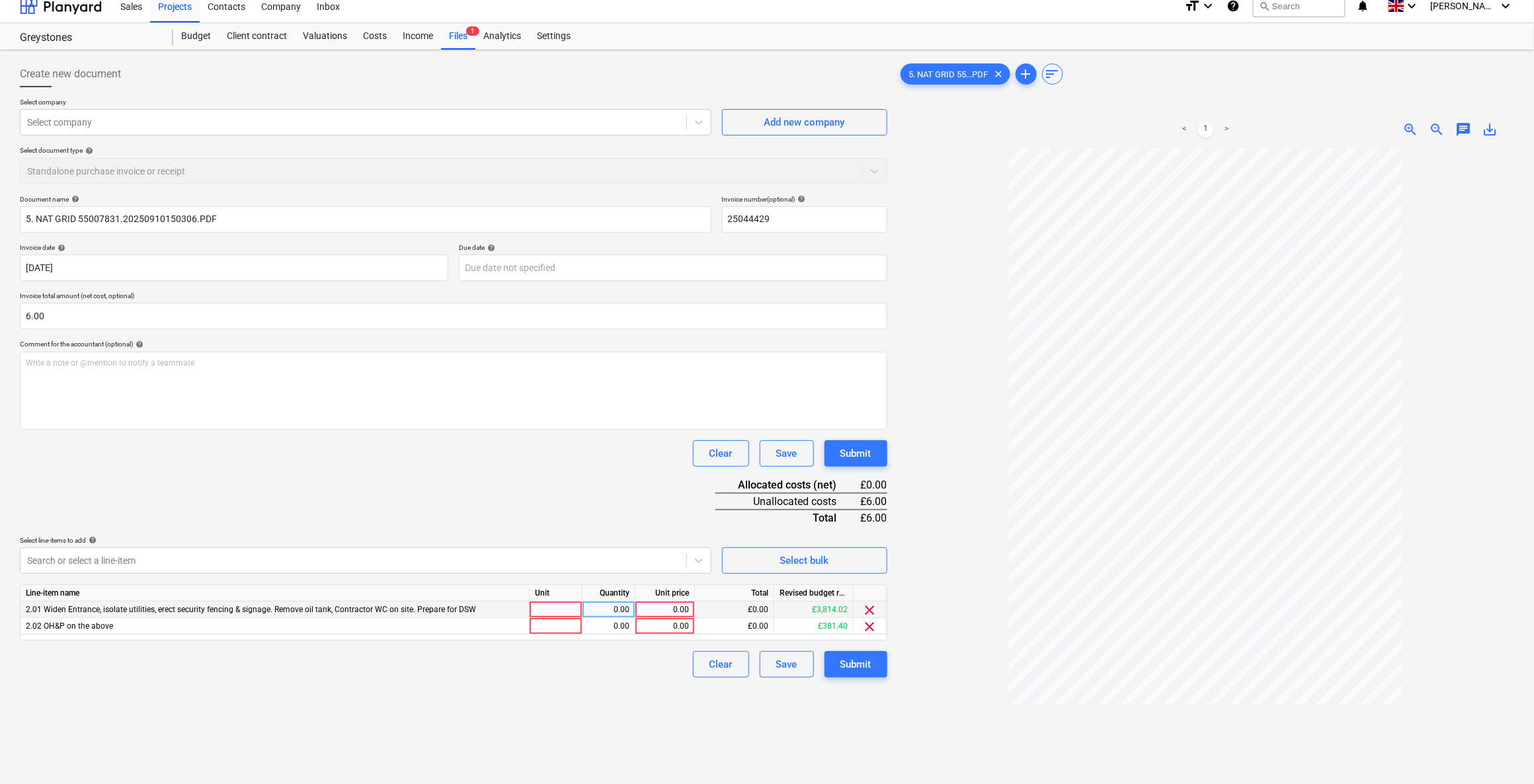
click at [552, 606] on div at bounding box center [556, 609] width 53 height 16
type input "1"
click at [570, 628] on div at bounding box center [556, 625] width 53 height 16
type input "1"
click at [611, 607] on div "0.00" at bounding box center [608, 609] width 42 height 16
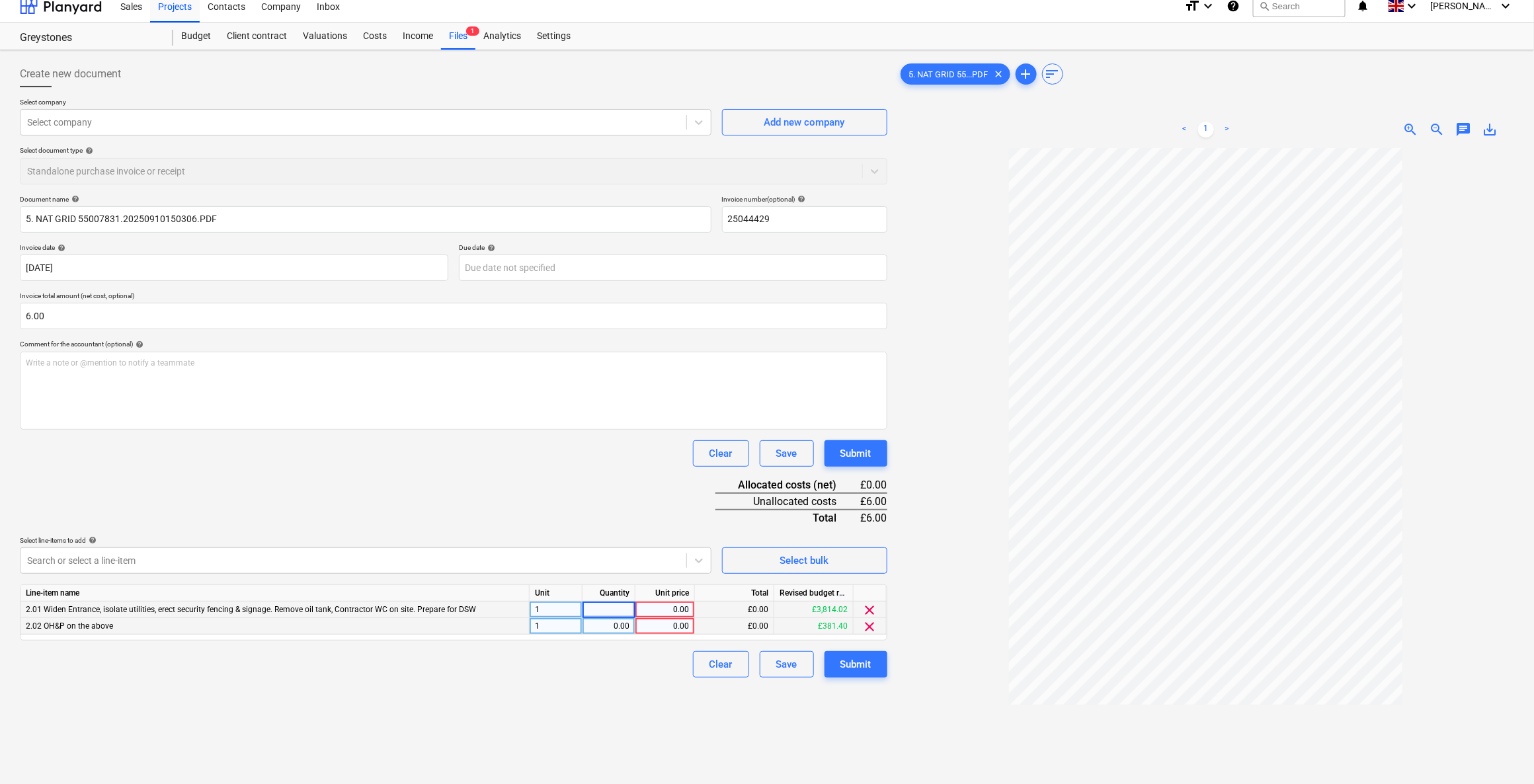
type input "1"
click at [601, 630] on div "0.00" at bounding box center [608, 625] width 42 height 16
type input "0.1"
click at [674, 609] on div "0.00" at bounding box center [664, 609] width 48 height 16
type input "685.74"
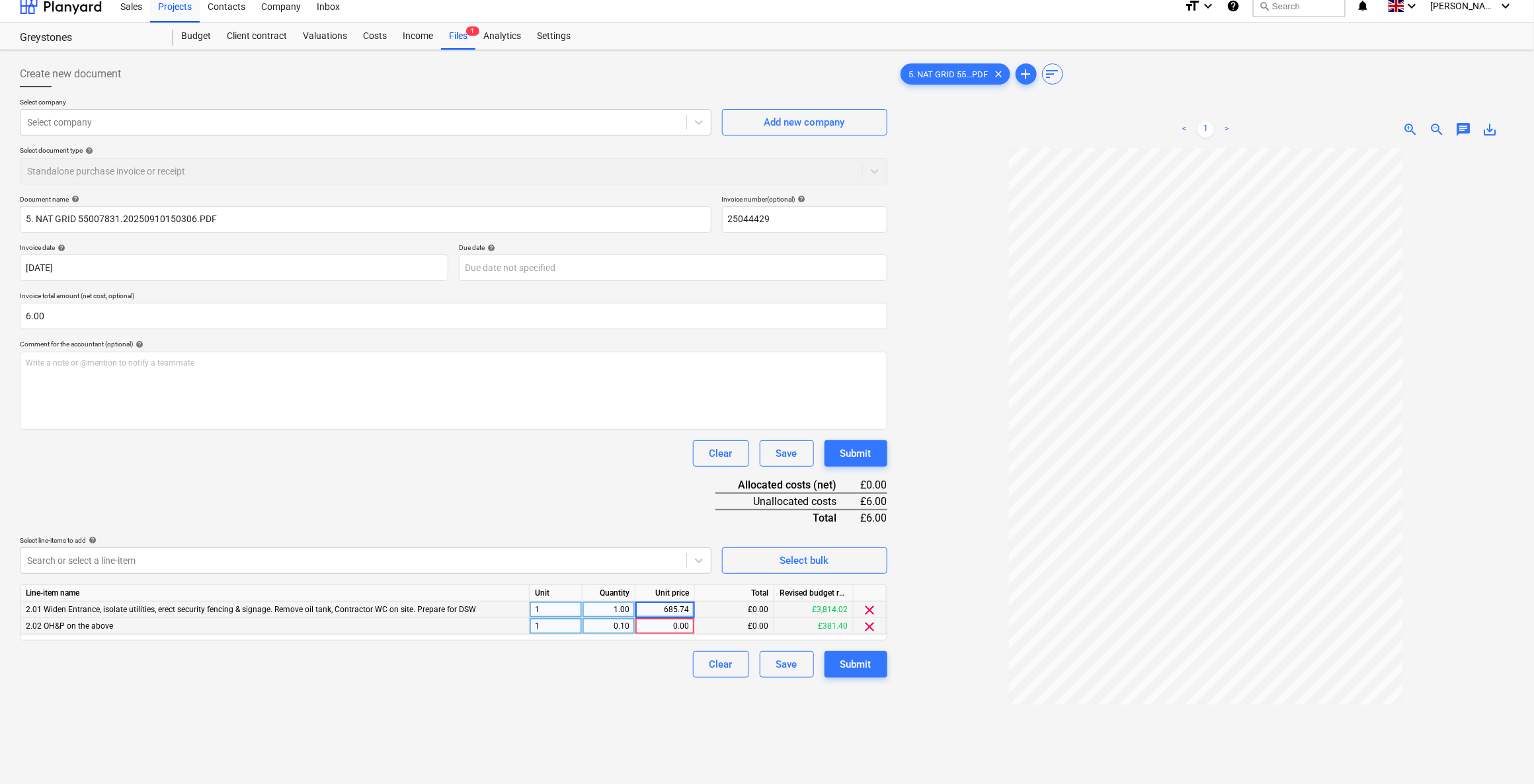
click at [671, 625] on div "0.00" at bounding box center [664, 625] width 48 height 16
type input "685.74"
click at [618, 709] on div "Create new document Select company Select company Add new company Select docume…" at bounding box center [453, 478] width 878 height 845
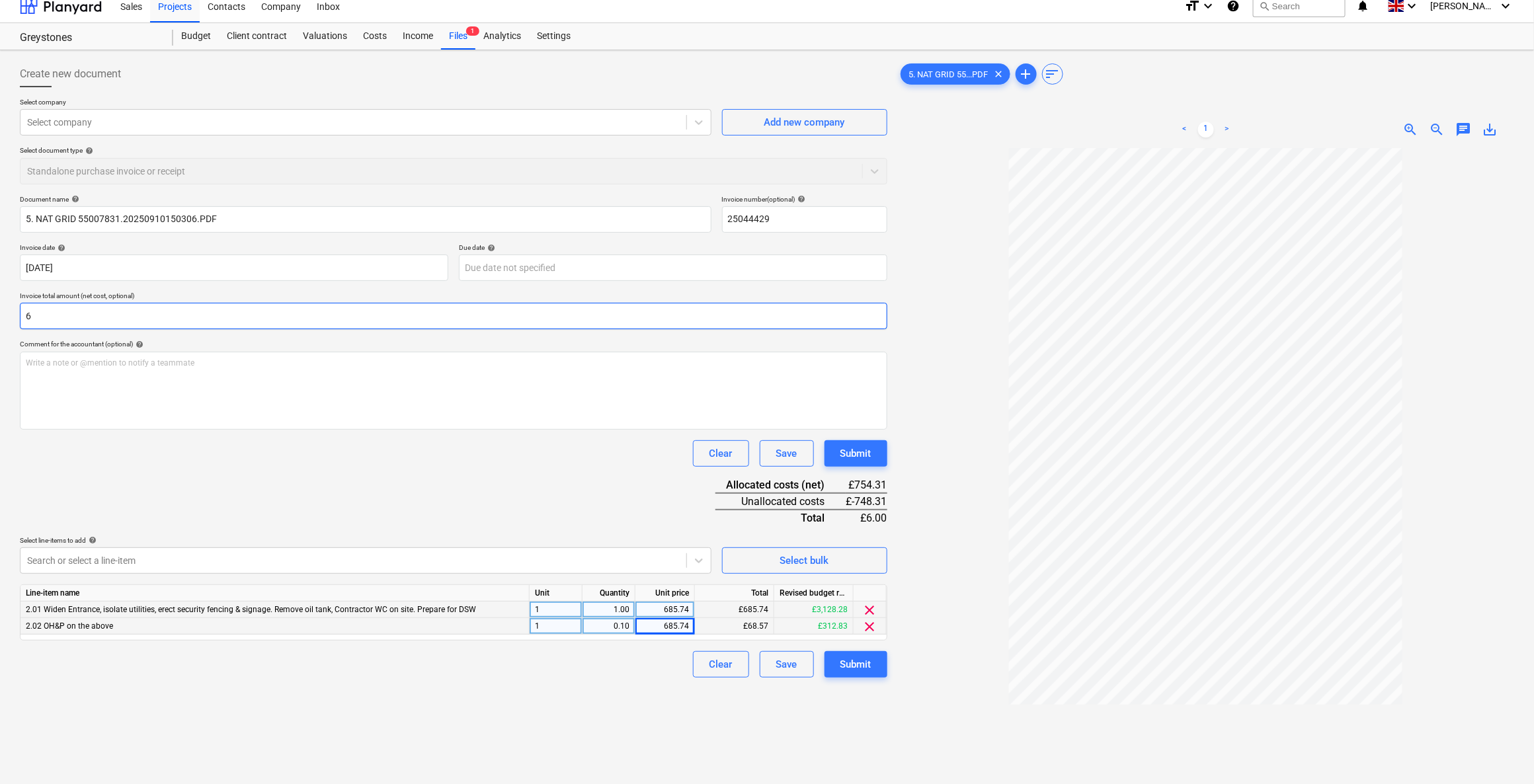
click at [53, 317] on input "6" at bounding box center [454, 316] width 868 height 27
drag, startPoint x: 49, startPoint y: 312, endPoint x: 23, endPoint y: 315, distance: 26.2
click at [23, 315] on input "6" at bounding box center [454, 316] width 868 height 27
type input "754.31"
click at [854, 668] on div "Submit" at bounding box center [855, 664] width 31 height 17
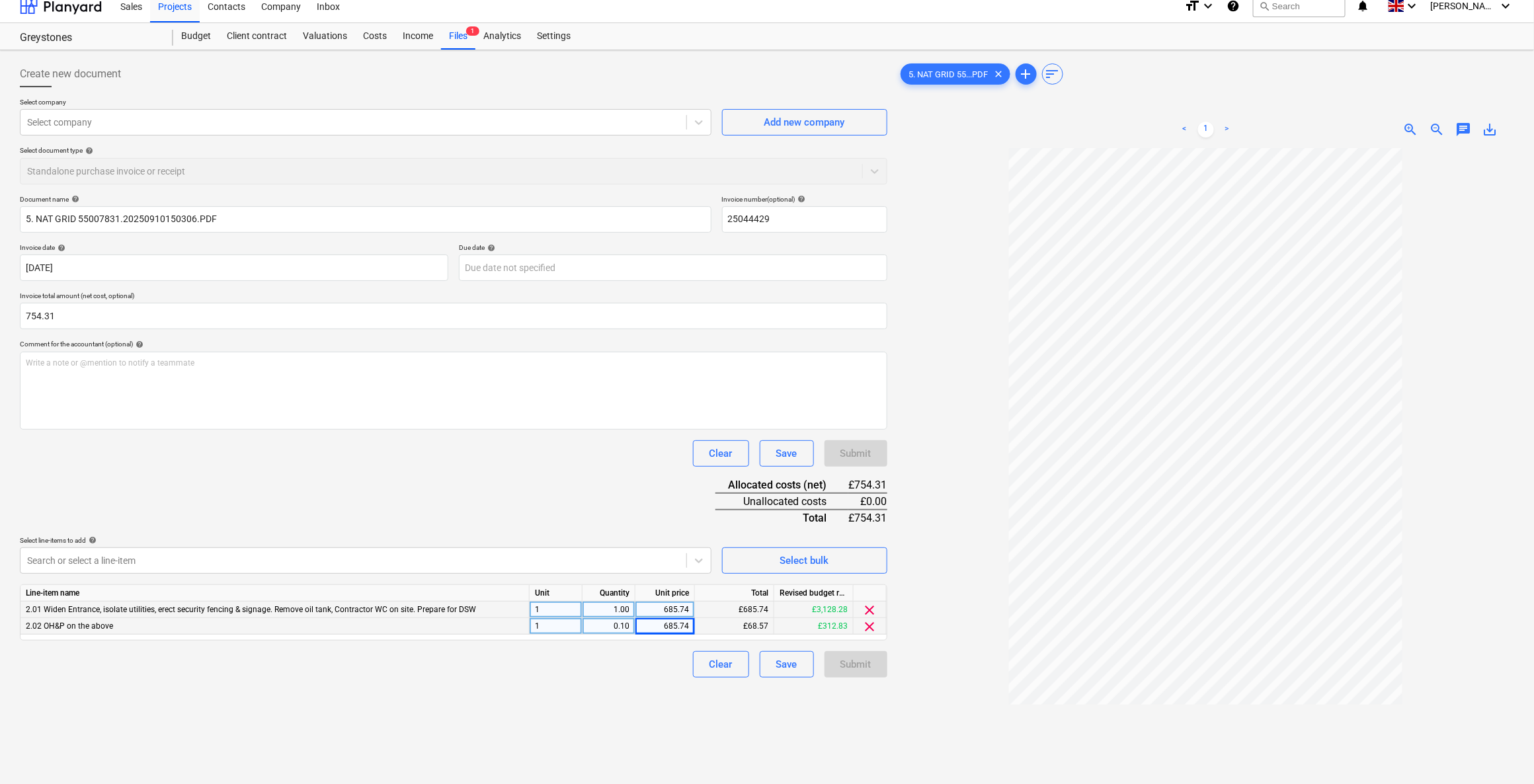
click at [659, 676] on div "Clear Save Submit" at bounding box center [454, 664] width 868 height 27
click at [729, 625] on div "£68.57" at bounding box center [735, 625] width 80 height 16
click at [651, 685] on div "Create new document Select company Select company Add new company Select docume…" at bounding box center [453, 478] width 878 height 845
click at [830, 661] on div "Submit" at bounding box center [855, 664] width 63 height 27
click at [473, 468] on div "Document name help 5. NAT GRID 55007831.20250910150306.PDF Invoice number (opti…" at bounding box center [454, 436] width 868 height 482
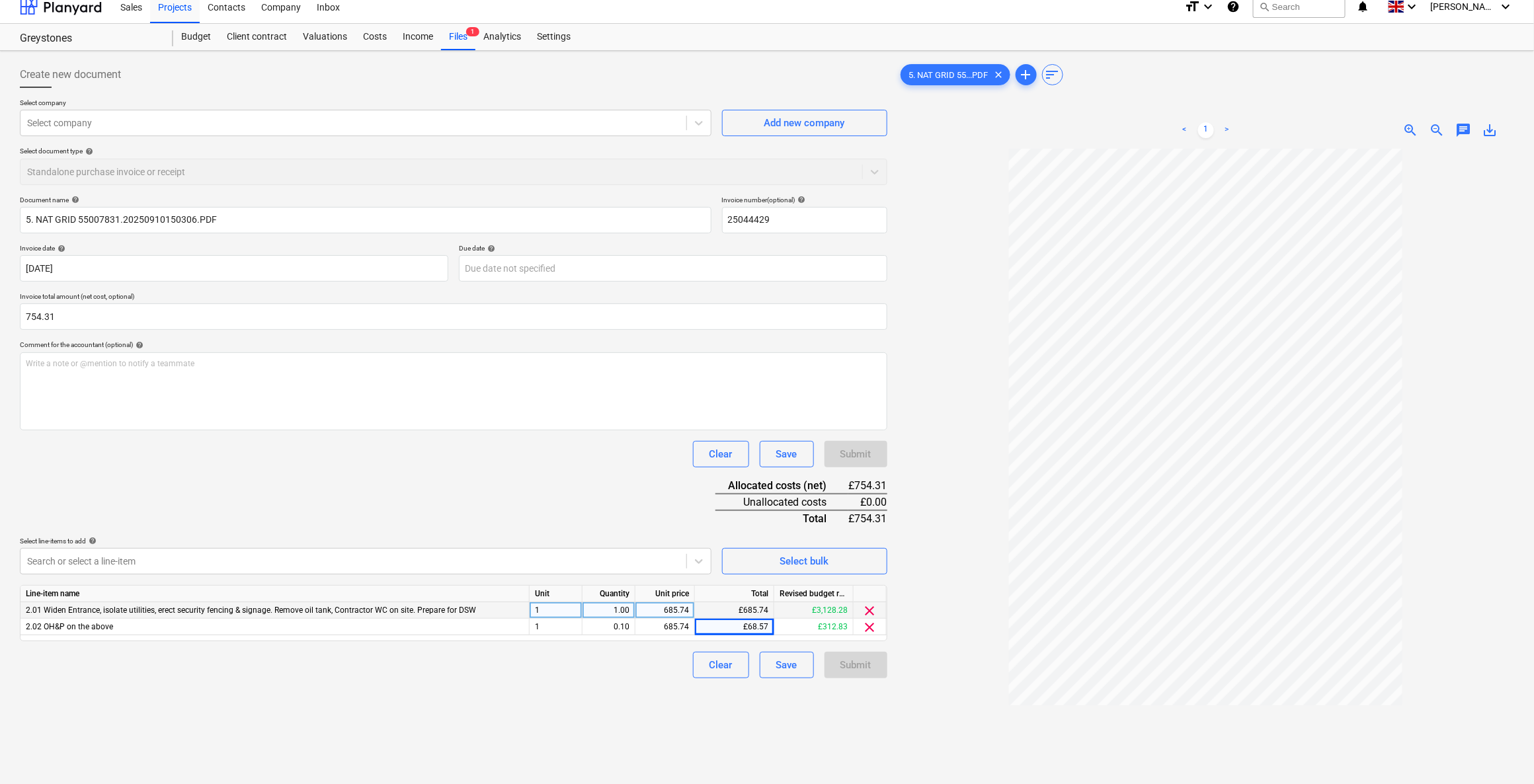
scroll to position [0, 0]
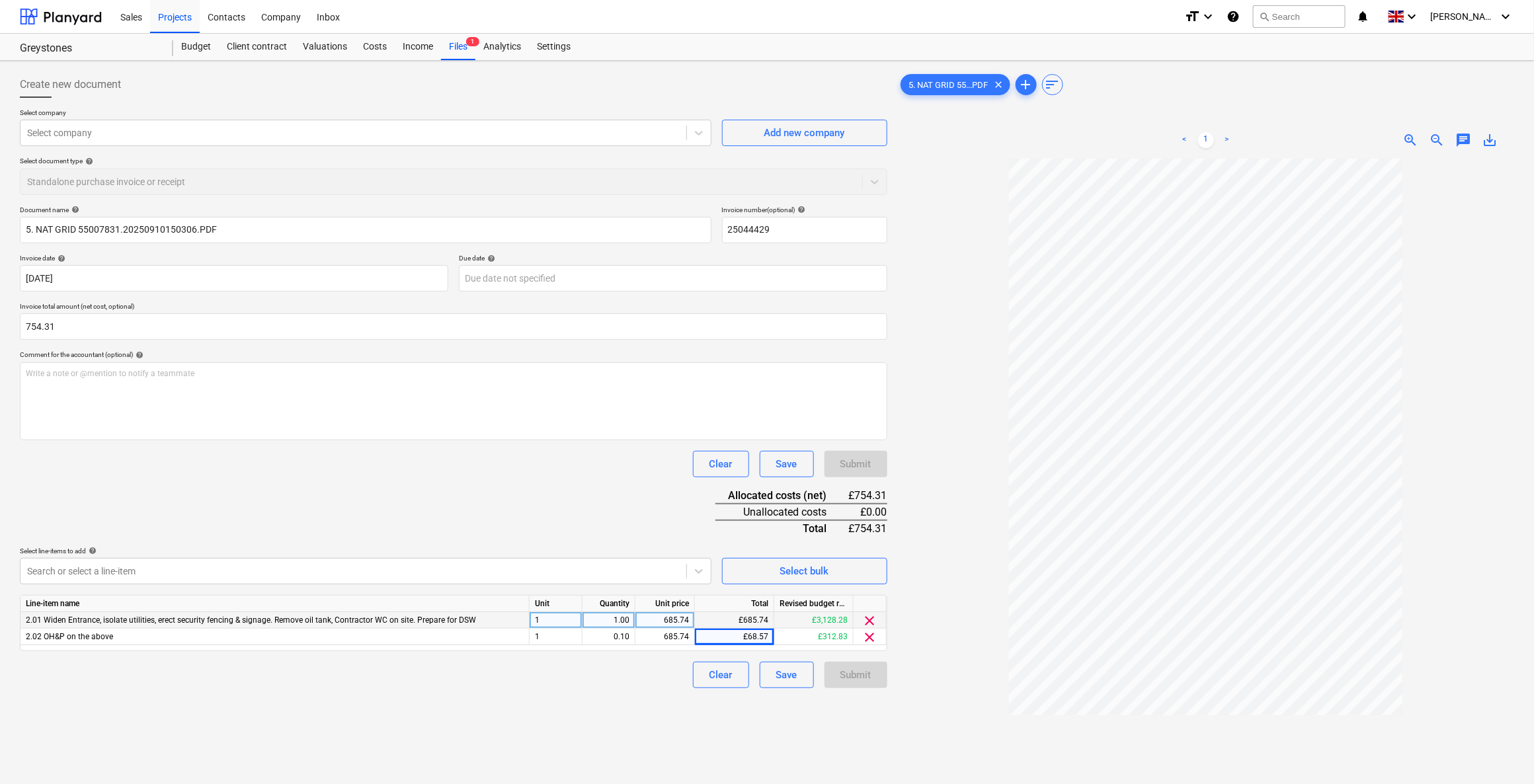
click at [84, 117] on p "Select company" at bounding box center [365, 114] width 691 height 11
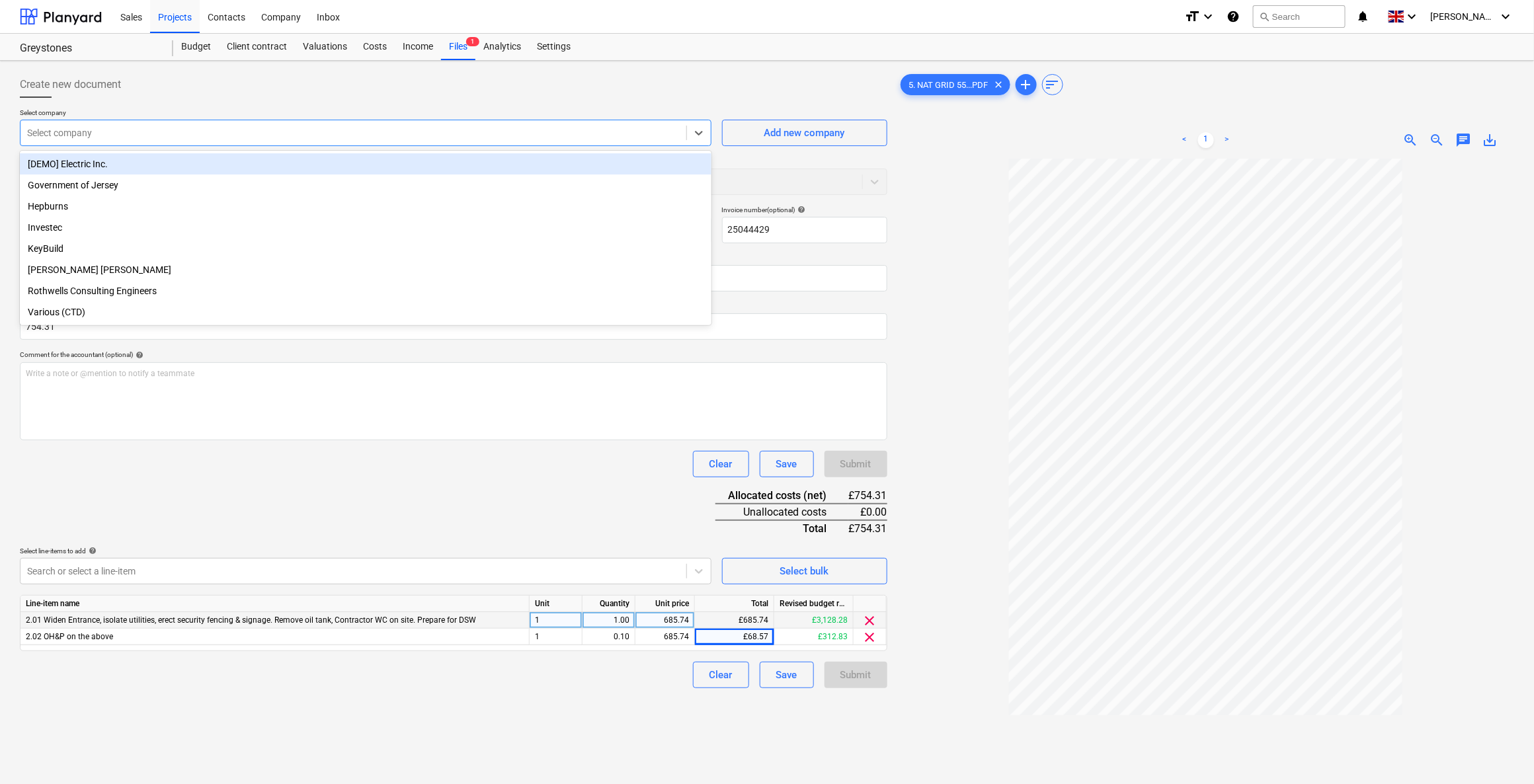
click at [84, 130] on div at bounding box center [353, 133] width 652 height 13
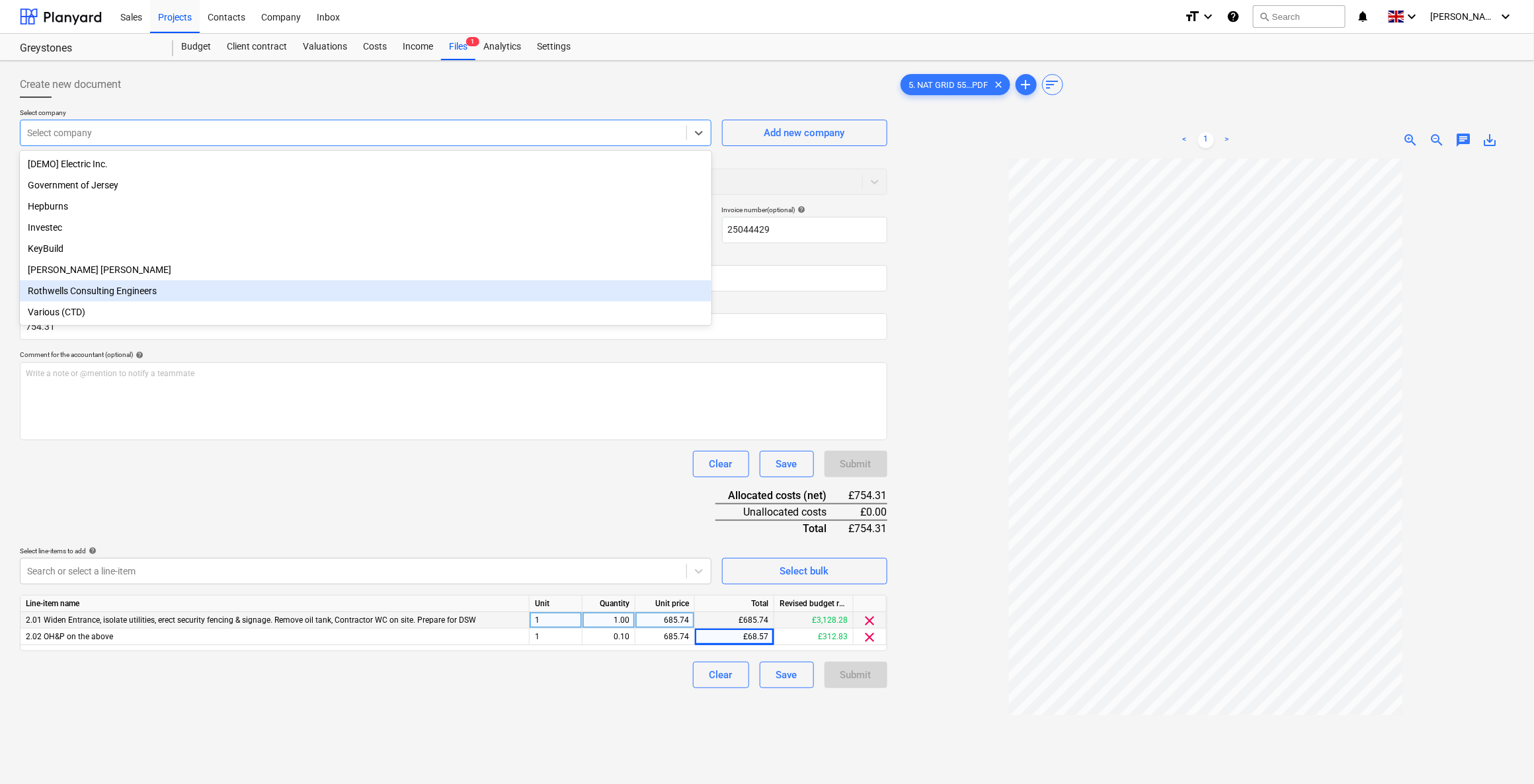
click at [78, 311] on div "Various (CTD)" at bounding box center [365, 312] width 691 height 21
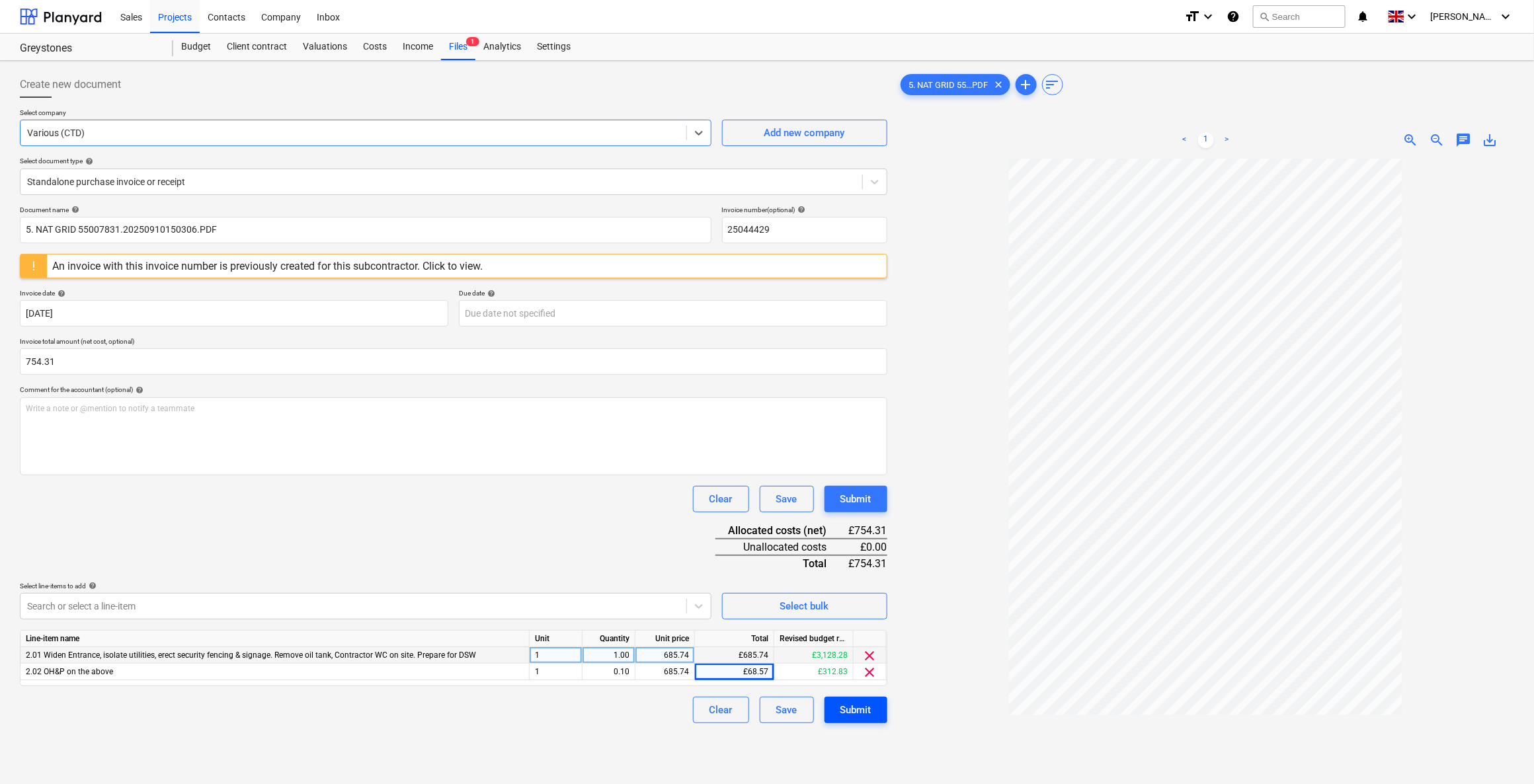
click at [877, 718] on button "Submit" at bounding box center [855, 710] width 63 height 27
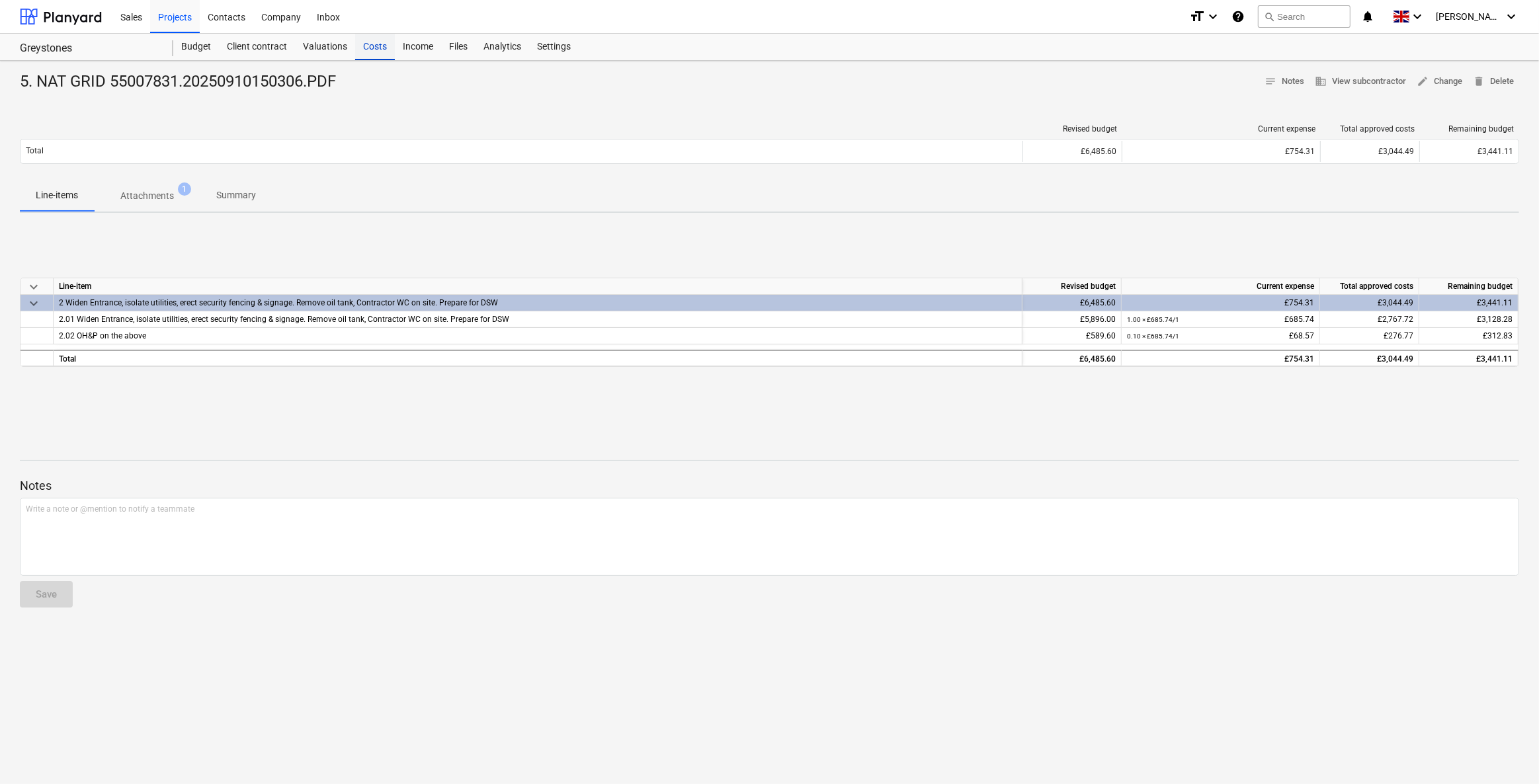
drag, startPoint x: 371, startPoint y: 43, endPoint x: 371, endPoint y: 53, distance: 10.0
click at [371, 43] on div "Costs" at bounding box center [375, 47] width 40 height 27
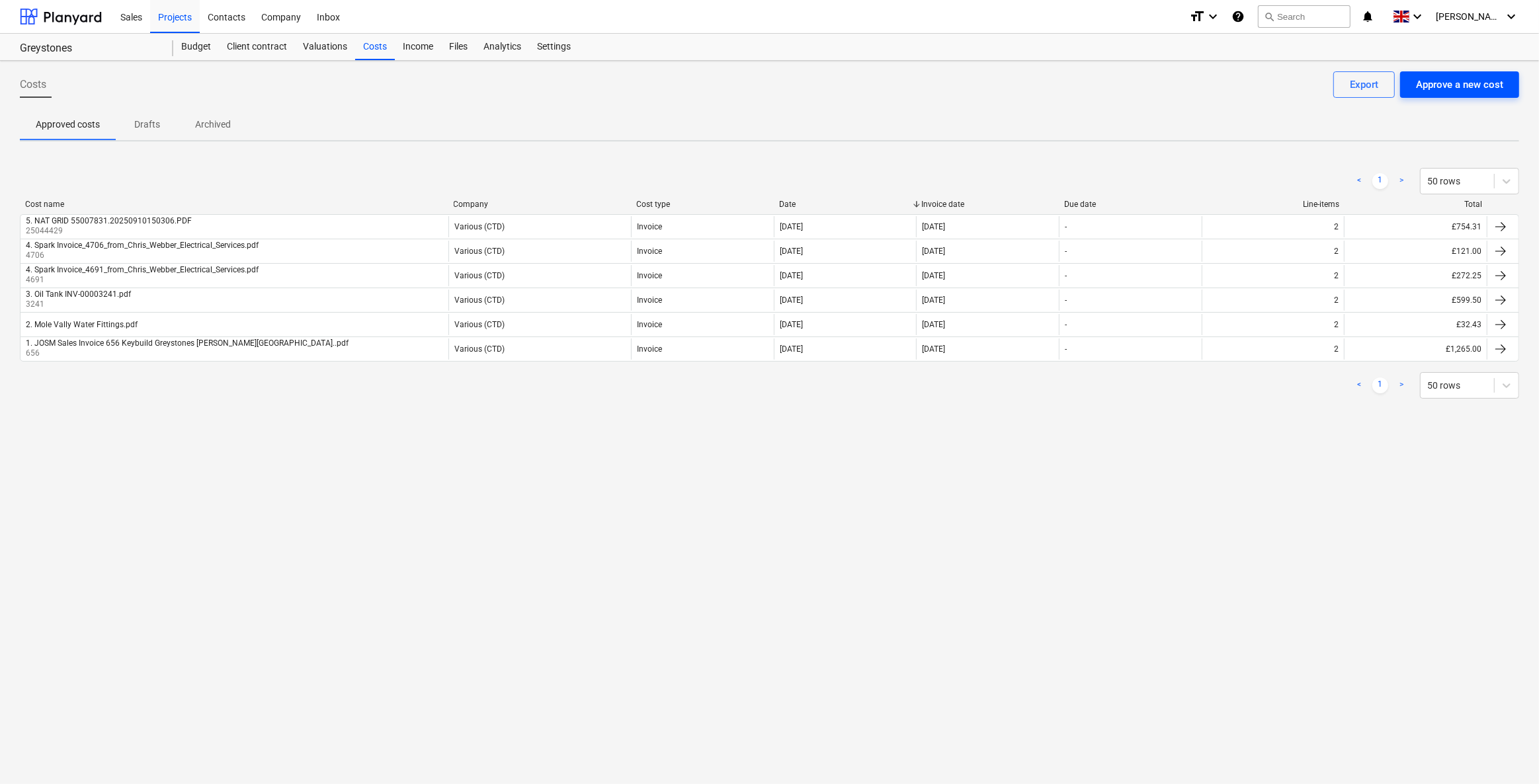
click at [1427, 82] on div "Approve a new cost" at bounding box center [1459, 84] width 87 height 17
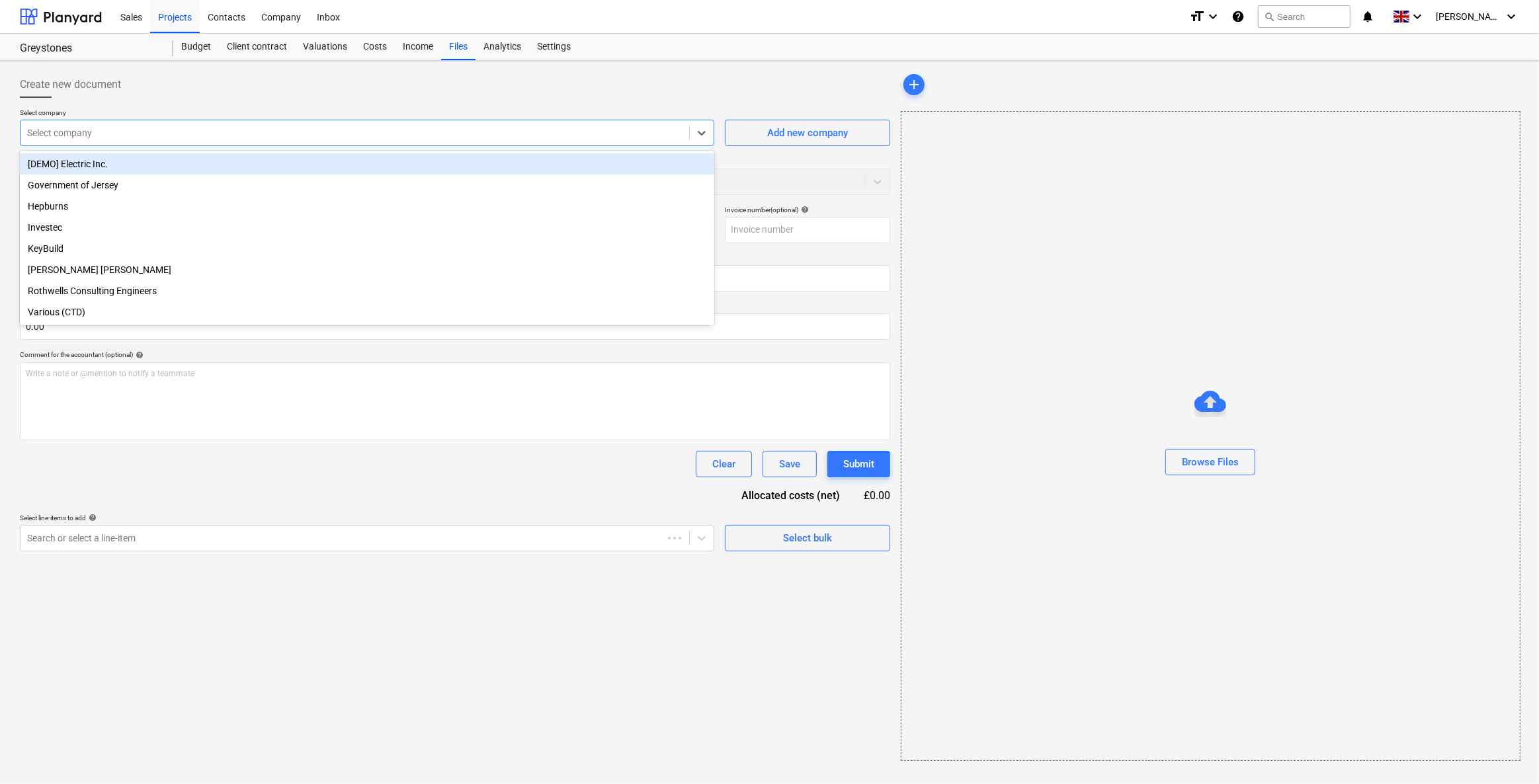
click at [232, 121] on div "Select company" at bounding box center [366, 133] width 694 height 27
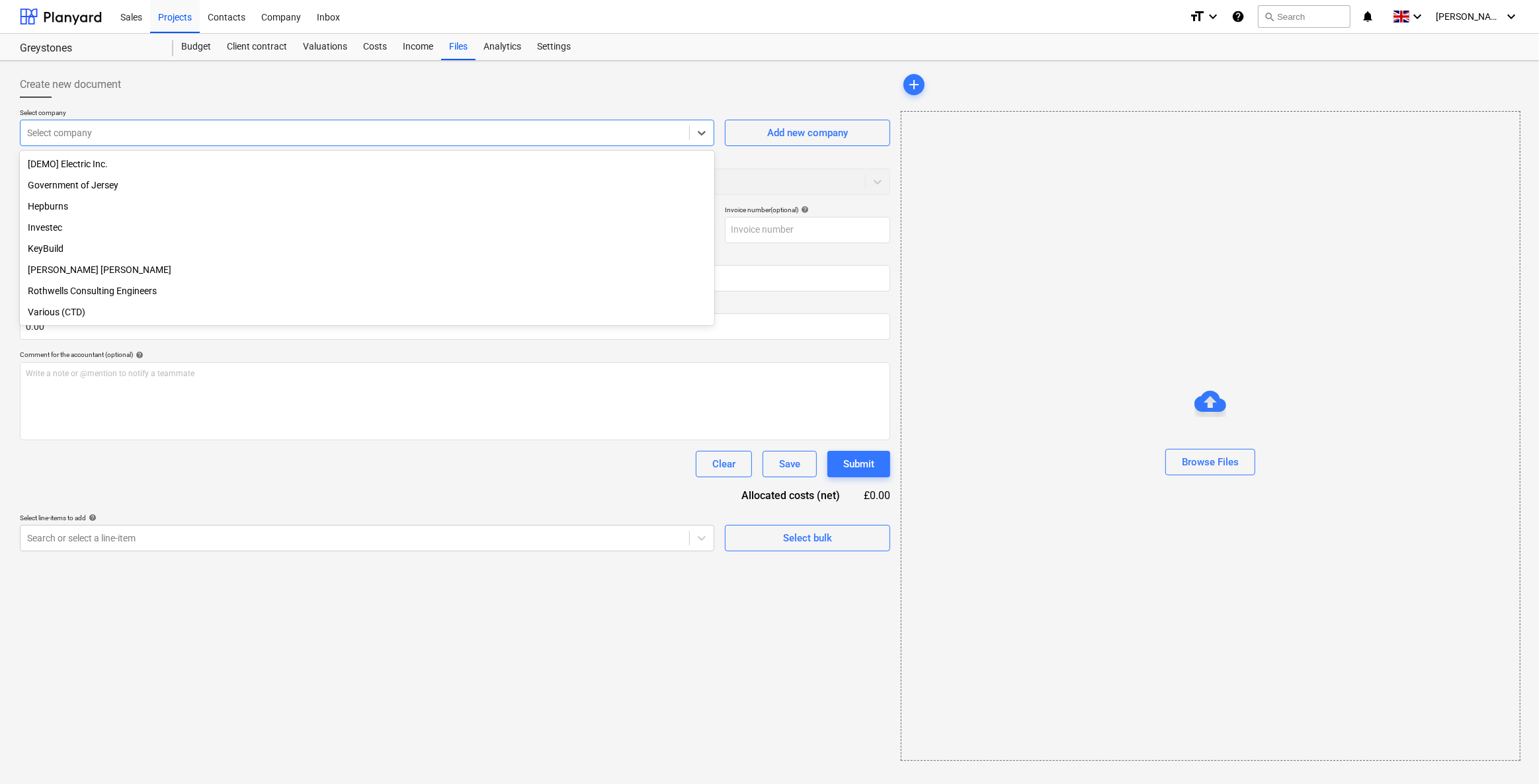
click at [65, 316] on div "Various (CTD)" at bounding box center [366, 312] width 694 height 21
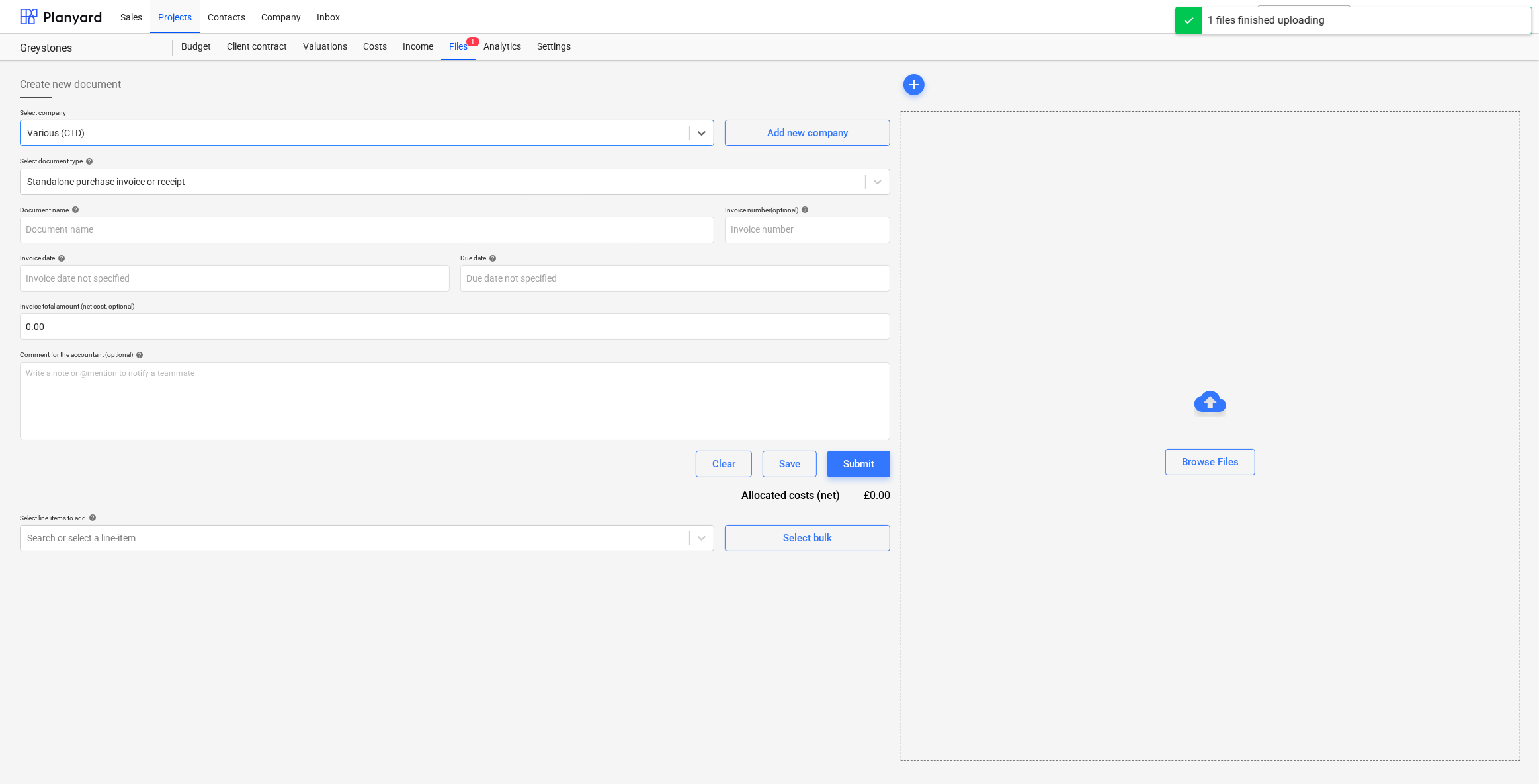
type input "6. CEF NQY384394.pdf"
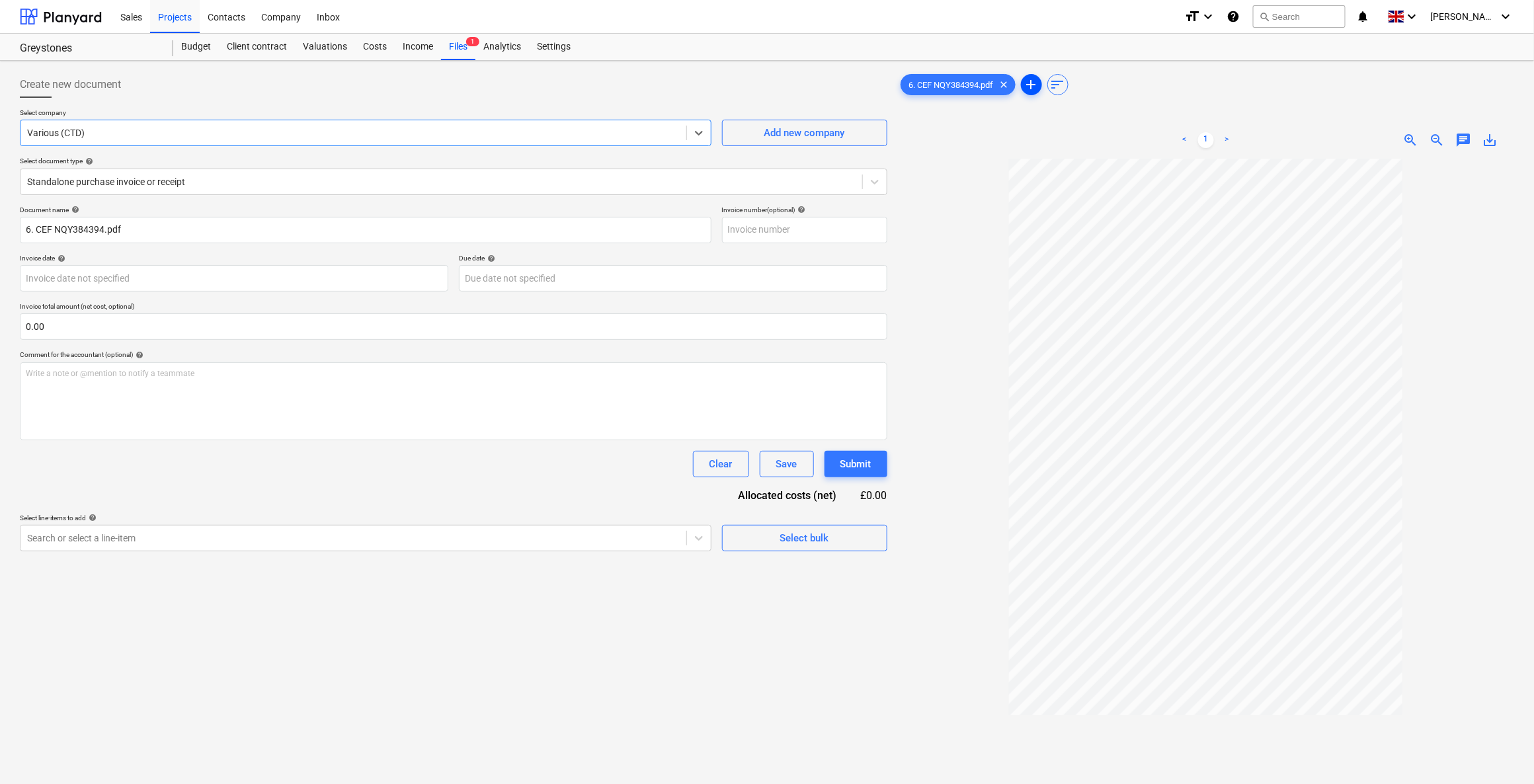
click at [1037, 86] on span "add" at bounding box center [1031, 84] width 16 height 16
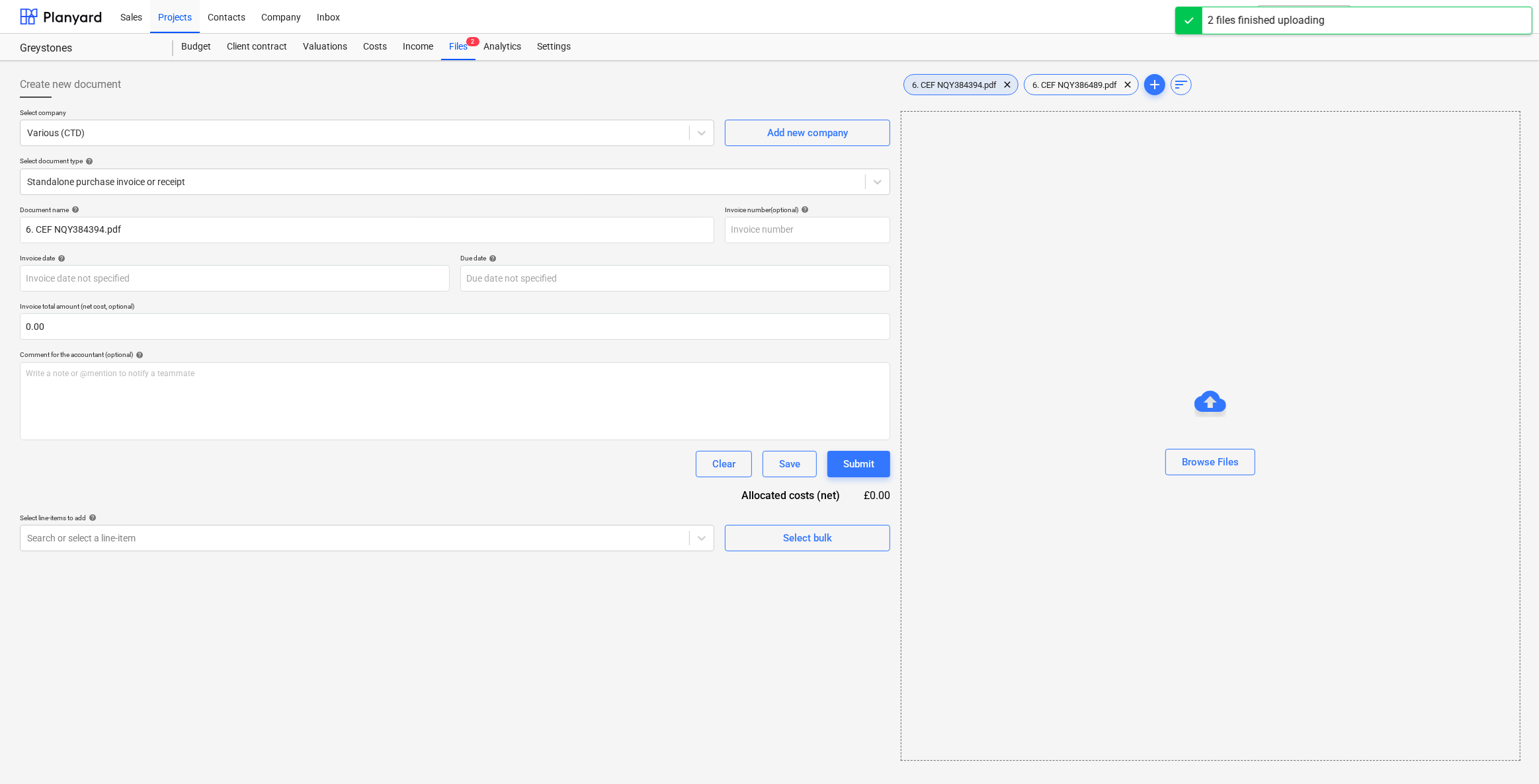
click at [949, 85] on span "6. CEF NQY384394.pdf" at bounding box center [954, 84] width 101 height 9
click at [423, 541] on div at bounding box center [353, 538] width 652 height 13
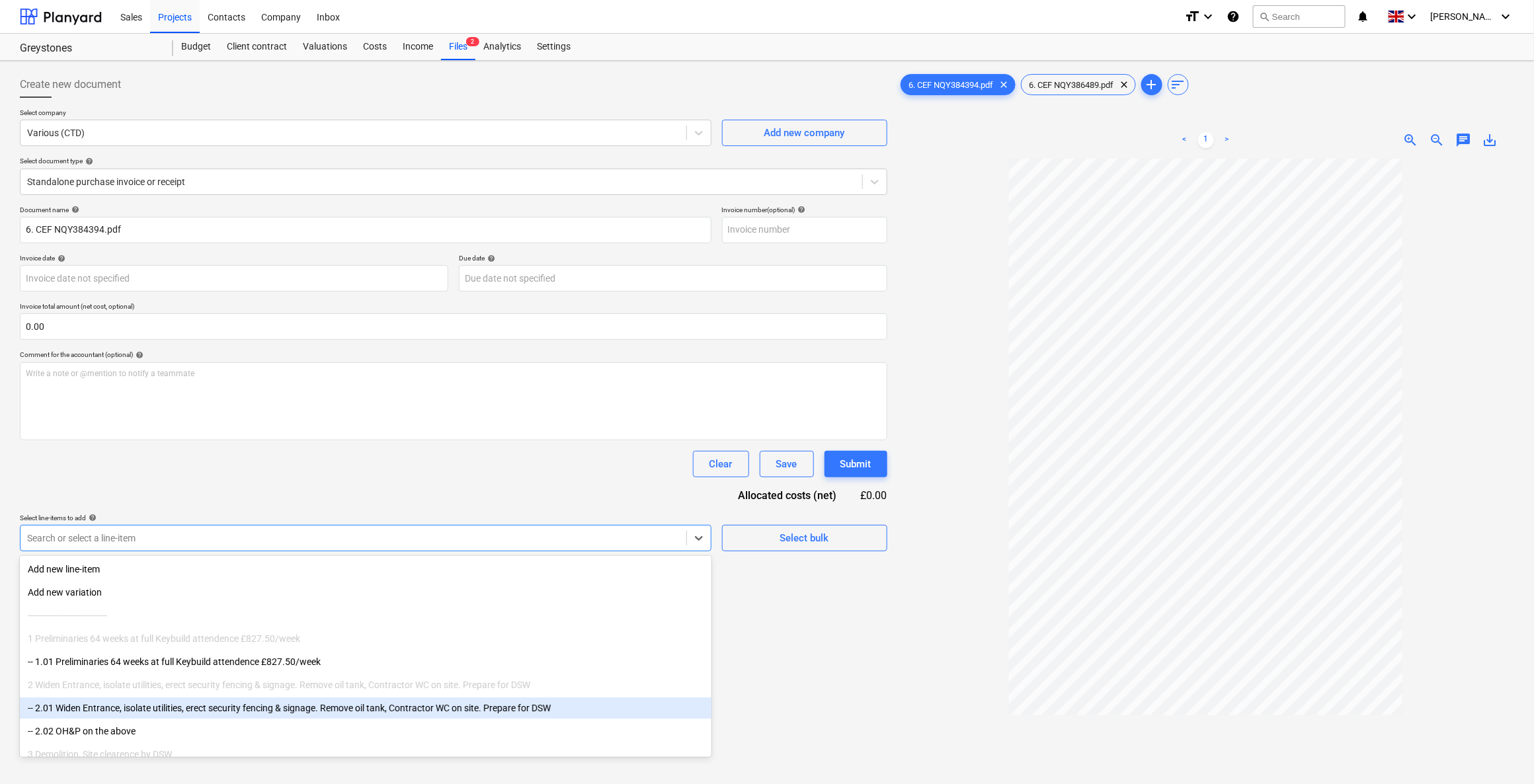
click at [96, 709] on div "-- 2.01 Widen Entrance, isolate utilities, erect security fencing & signage. Re…" at bounding box center [365, 708] width 691 height 21
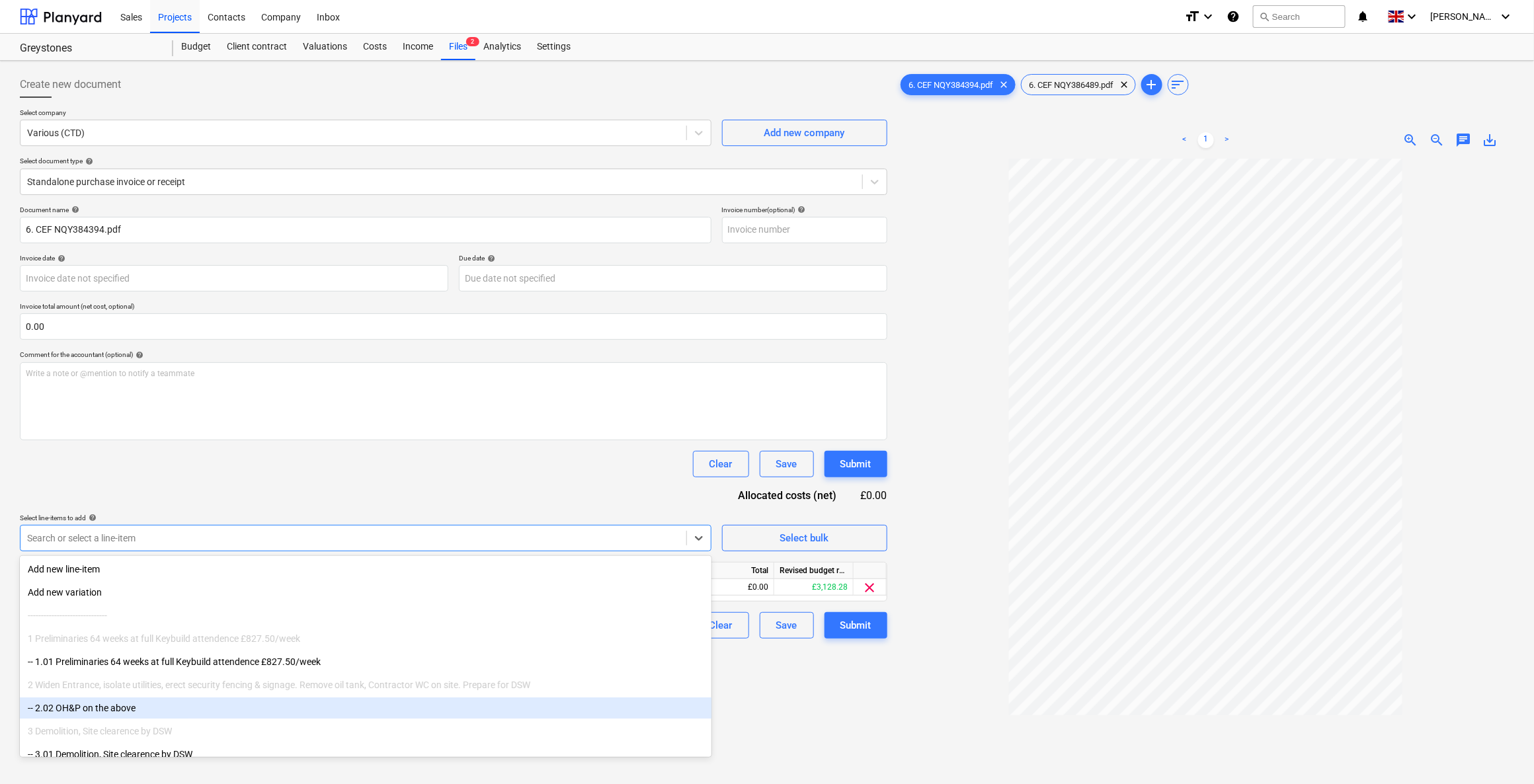
click at [84, 702] on div "-- 2.02 OH&P on the above" at bounding box center [365, 708] width 691 height 21
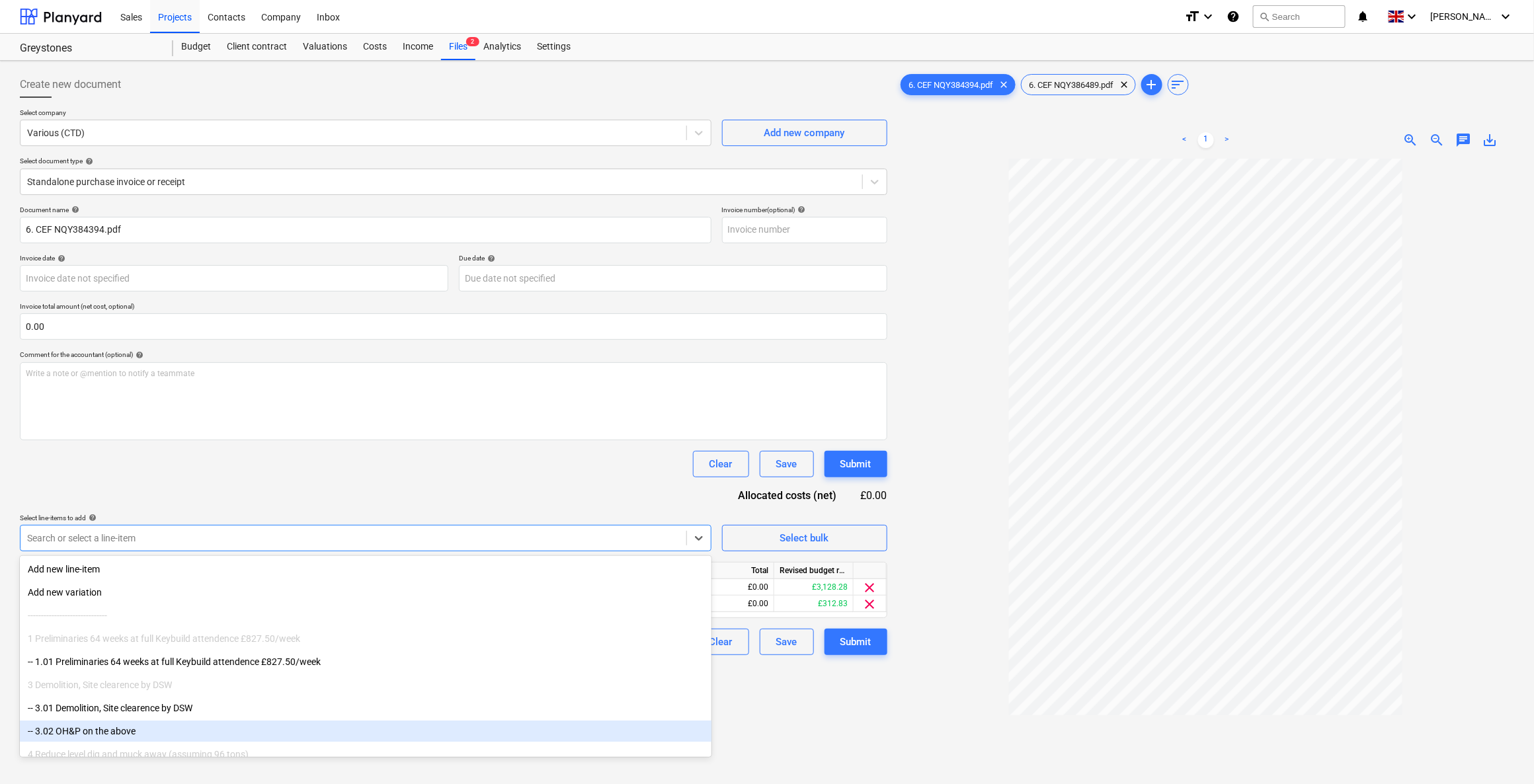
click at [762, 737] on div "Create new document Select company Various (CTD) Add new company Select documen…" at bounding box center [453, 489] width 878 height 845
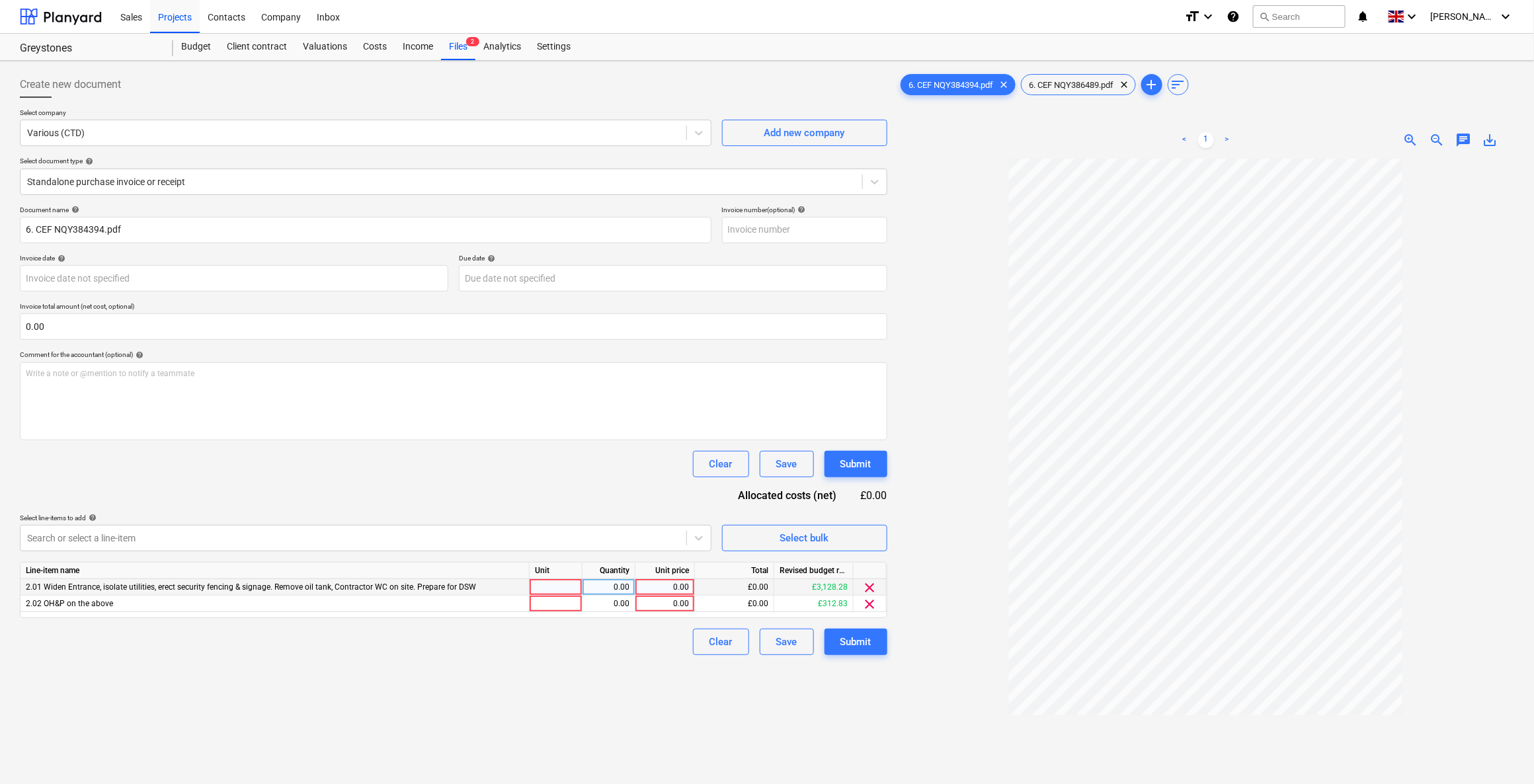
click at [539, 582] on div at bounding box center [556, 587] width 53 height 16
type input "1"
click at [550, 607] on div at bounding box center [556, 604] width 53 height 16
type input "1"
click at [600, 585] on div "0.00" at bounding box center [608, 587] width 42 height 16
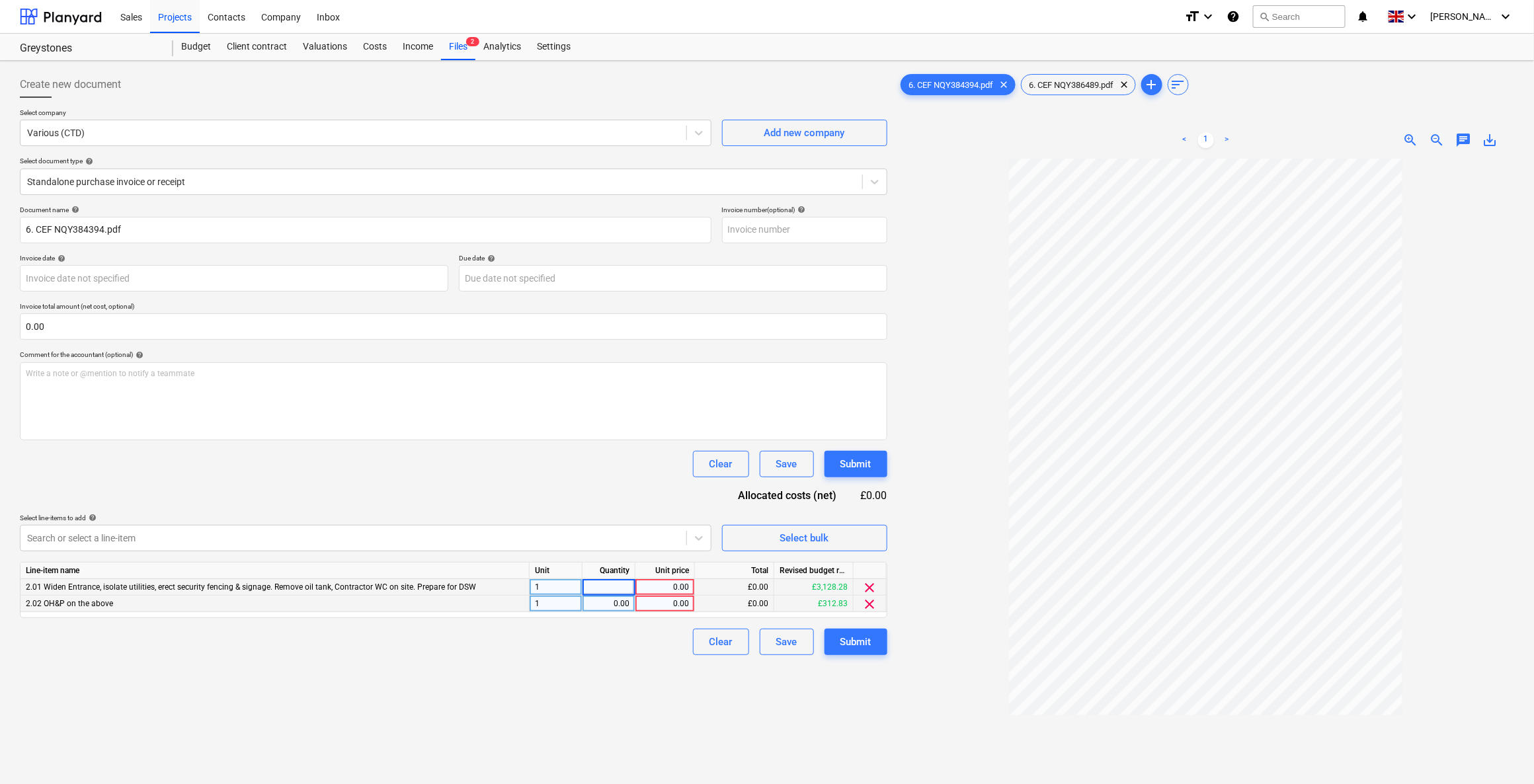
type input "1"
click at [604, 602] on div "0.00" at bounding box center [608, 604] width 42 height 16
type input "0.1"
click at [659, 584] on div "0.00" at bounding box center [664, 587] width 48 height 16
type input "333.73+"
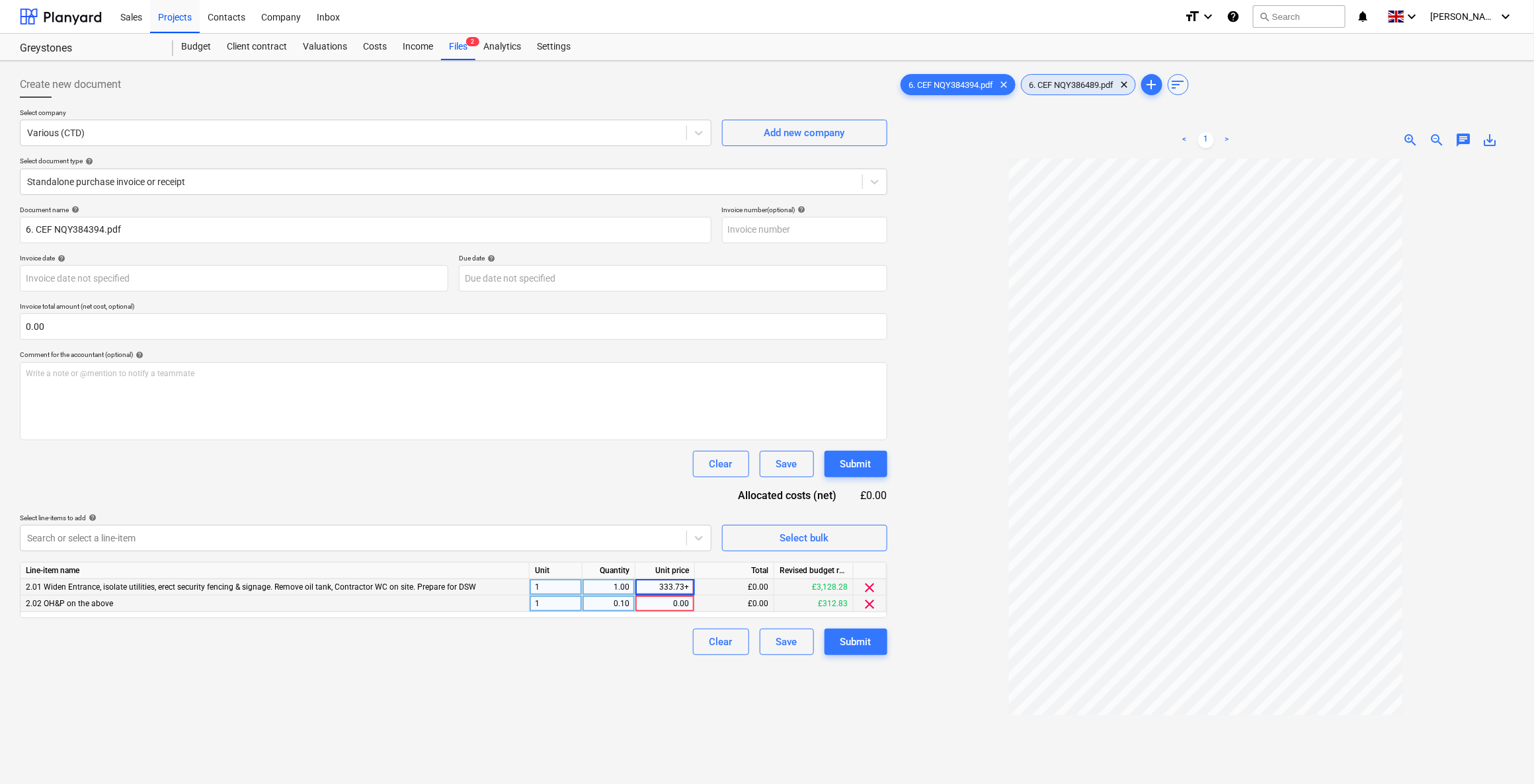
click at [1094, 82] on span "6. CEF NQY386489.pdf" at bounding box center [1072, 84] width 101 height 9
click at [681, 588] on div "0.00" at bounding box center [664, 587] width 48 height 16
type input "333.73+23.16"
click at [667, 586] on div "0.00" at bounding box center [664, 587] width 48 height 16
click at [661, 580] on div "0.00" at bounding box center [664, 587] width 48 height 16
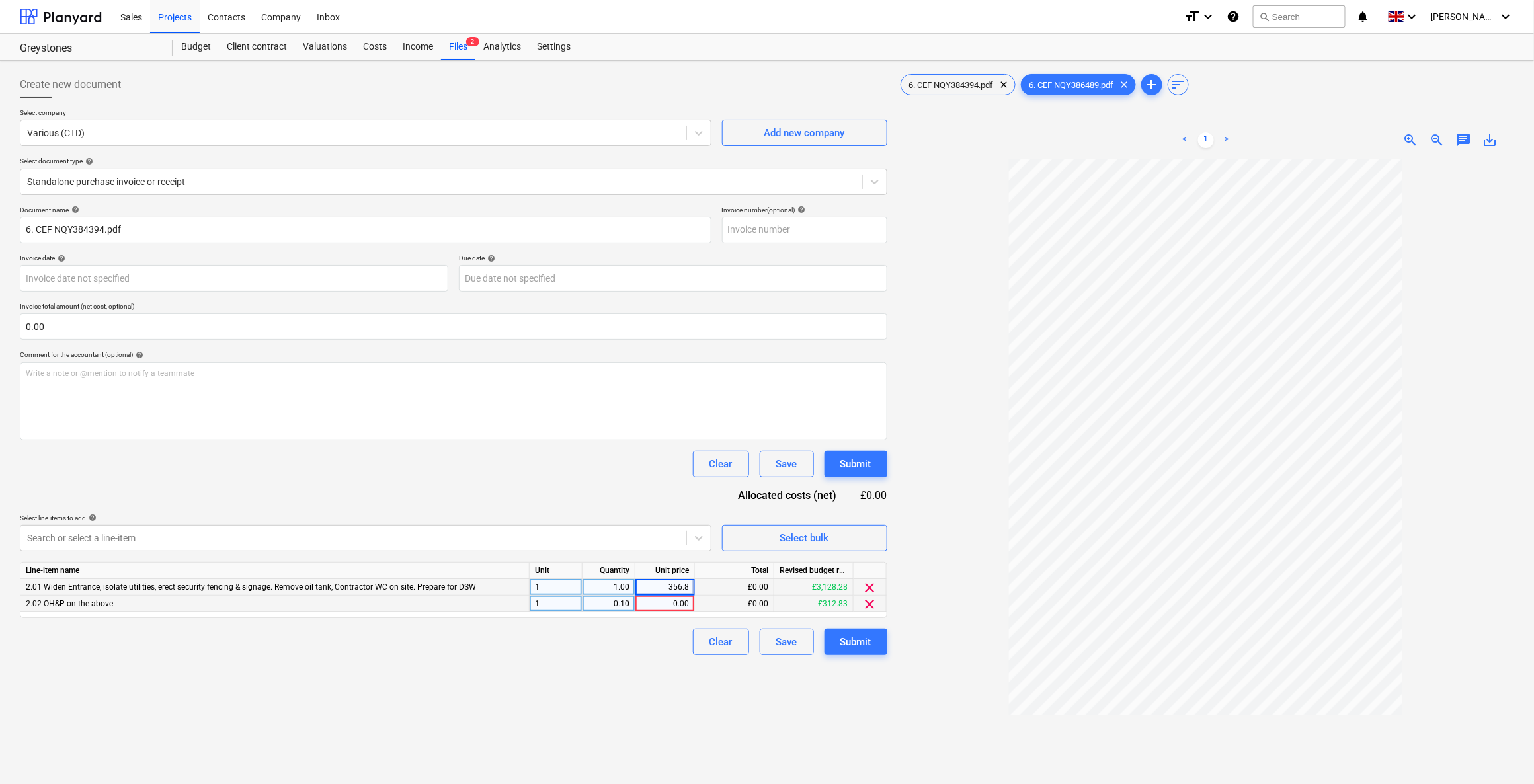
type input "356.89"
click at [661, 603] on div "0.00" at bounding box center [664, 604] width 48 height 16
type input "356.89"
click at [116, 324] on input "text" at bounding box center [454, 327] width 868 height 27
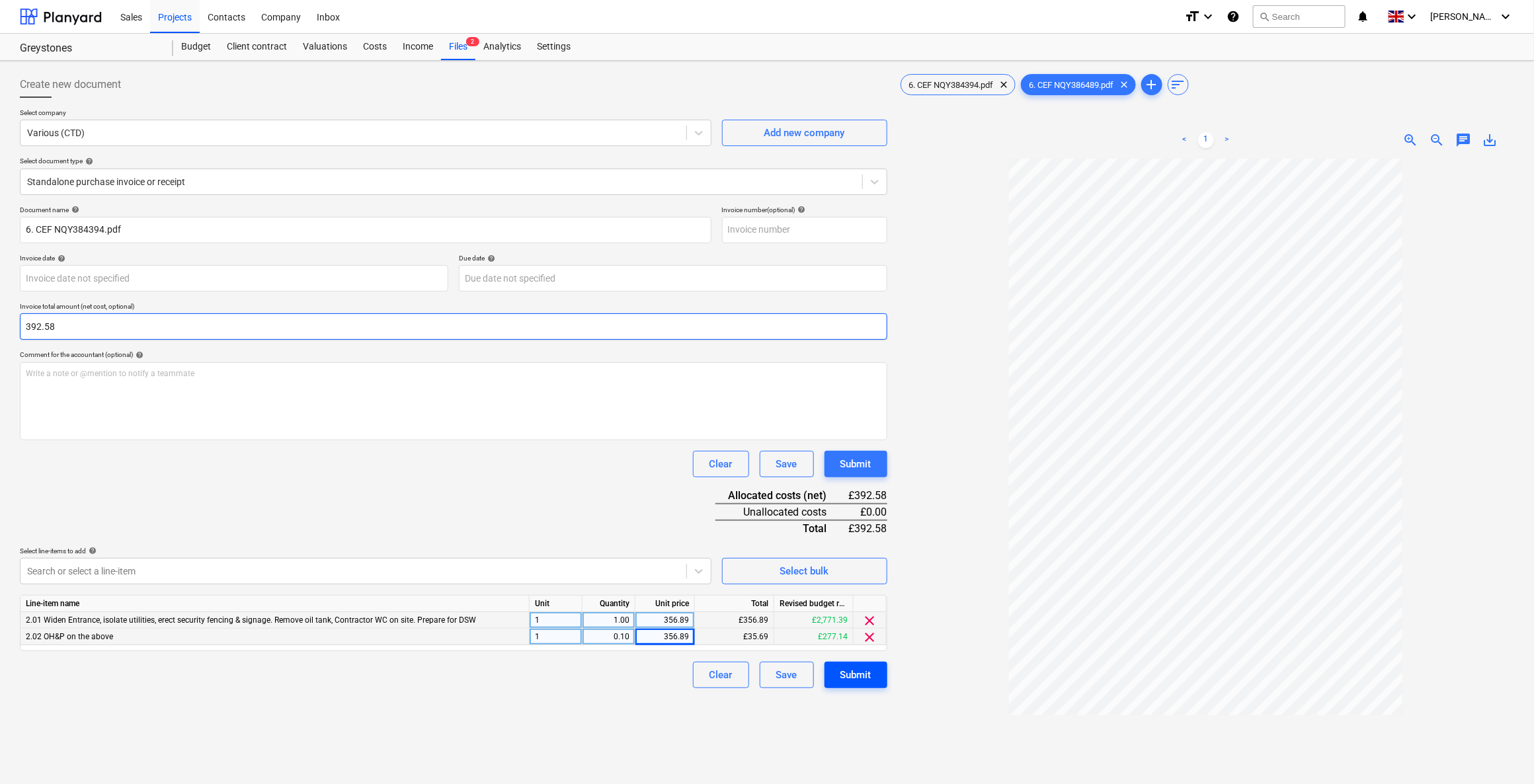
type input "392.58"
click at [861, 681] on div "Submit" at bounding box center [855, 675] width 31 height 17
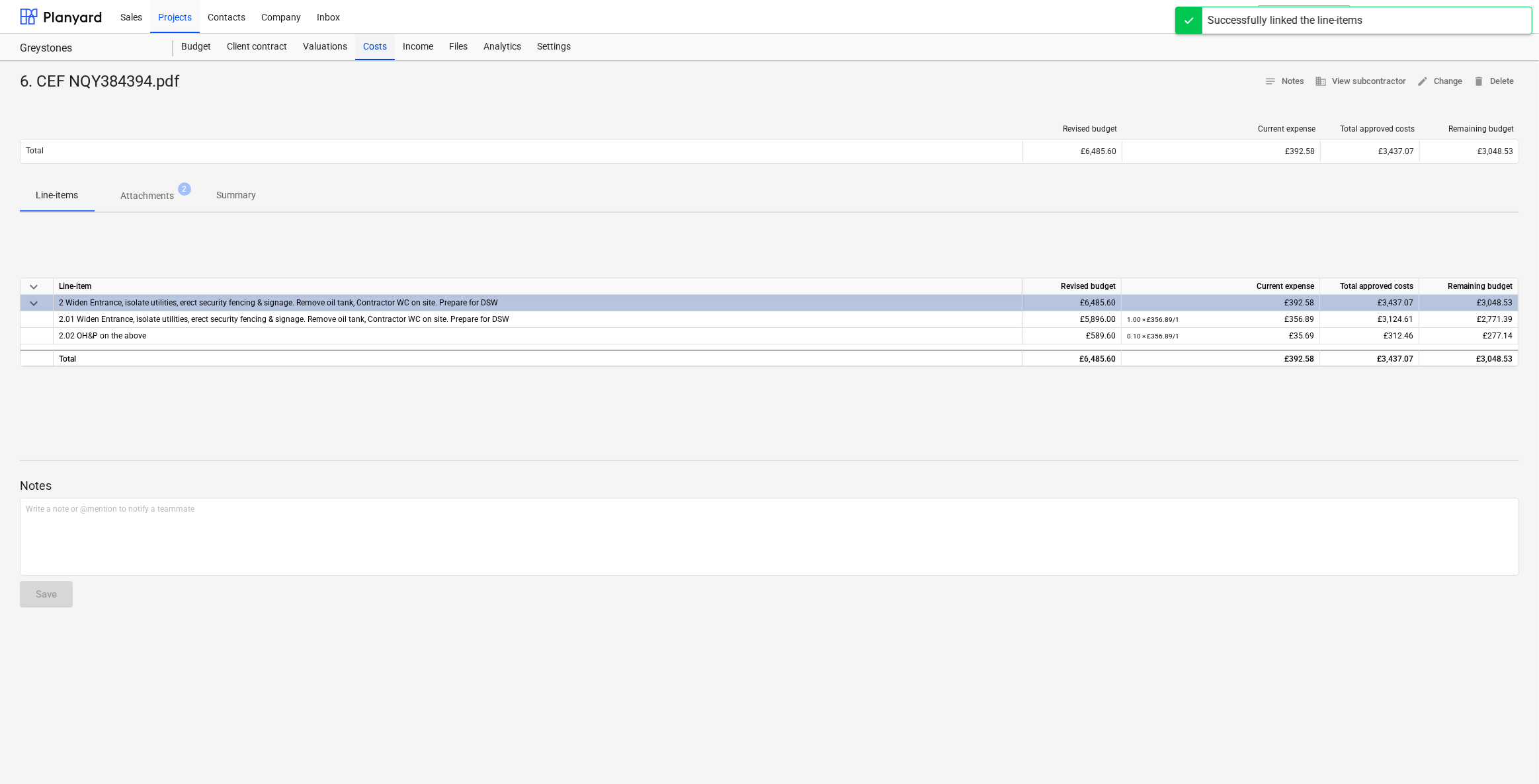
drag, startPoint x: 367, startPoint y: 43, endPoint x: 369, endPoint y: 53, distance: 10.2
click at [367, 43] on div "Costs" at bounding box center [375, 47] width 40 height 27
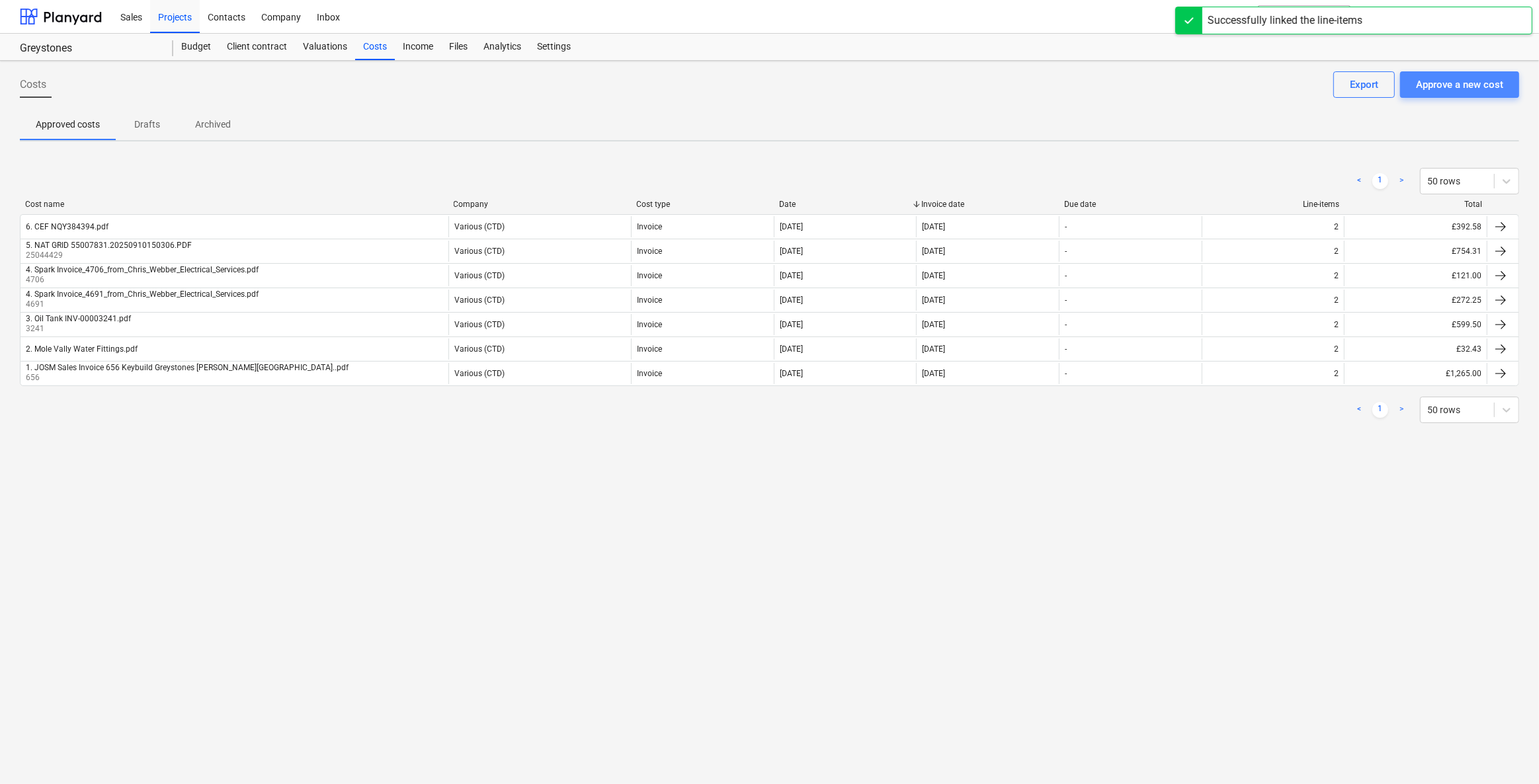
click at [1489, 85] on div "Approve a new cost" at bounding box center [1459, 84] width 87 height 17
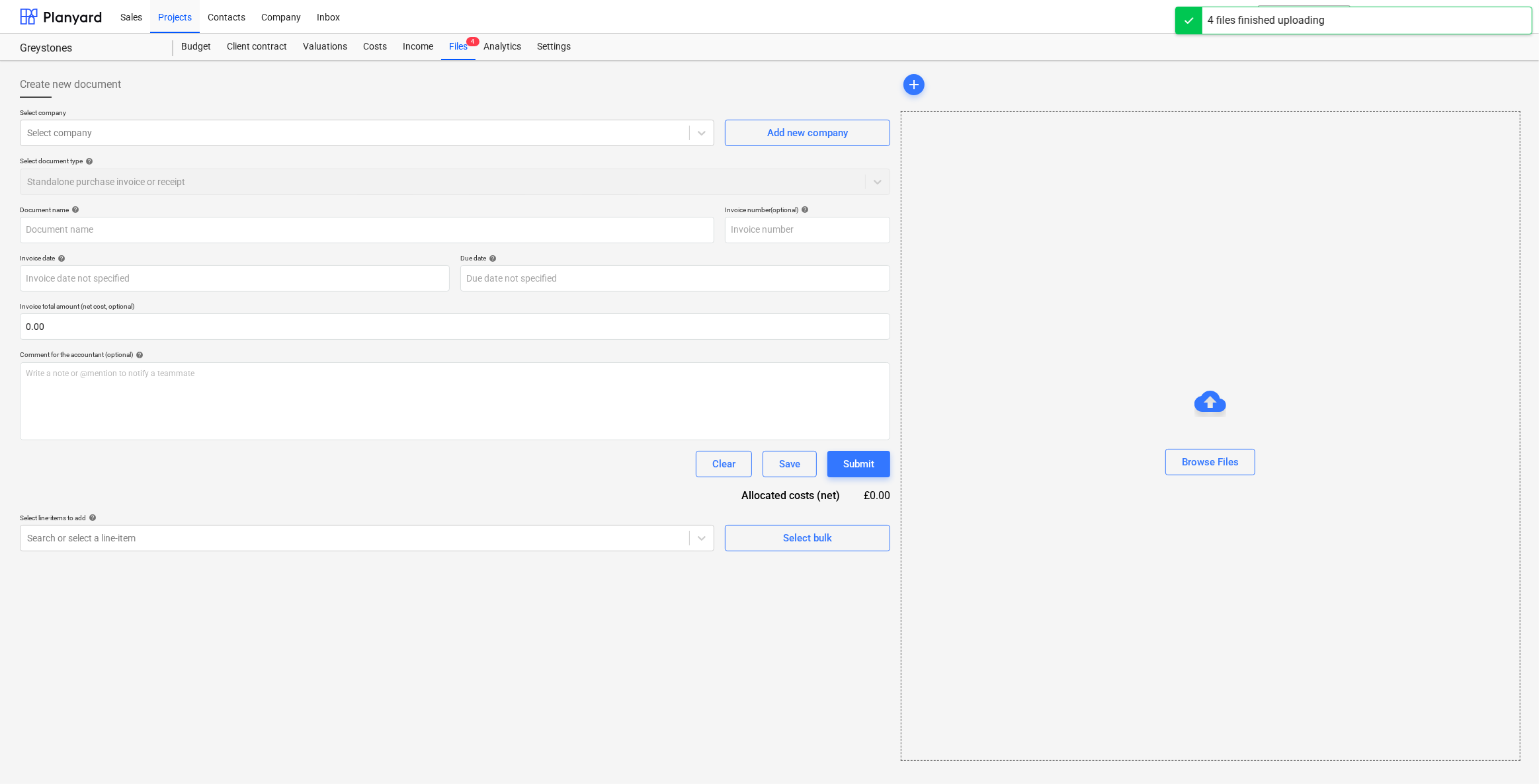
type input "7. BSL Invoice_IN0074000_151172.pdf"
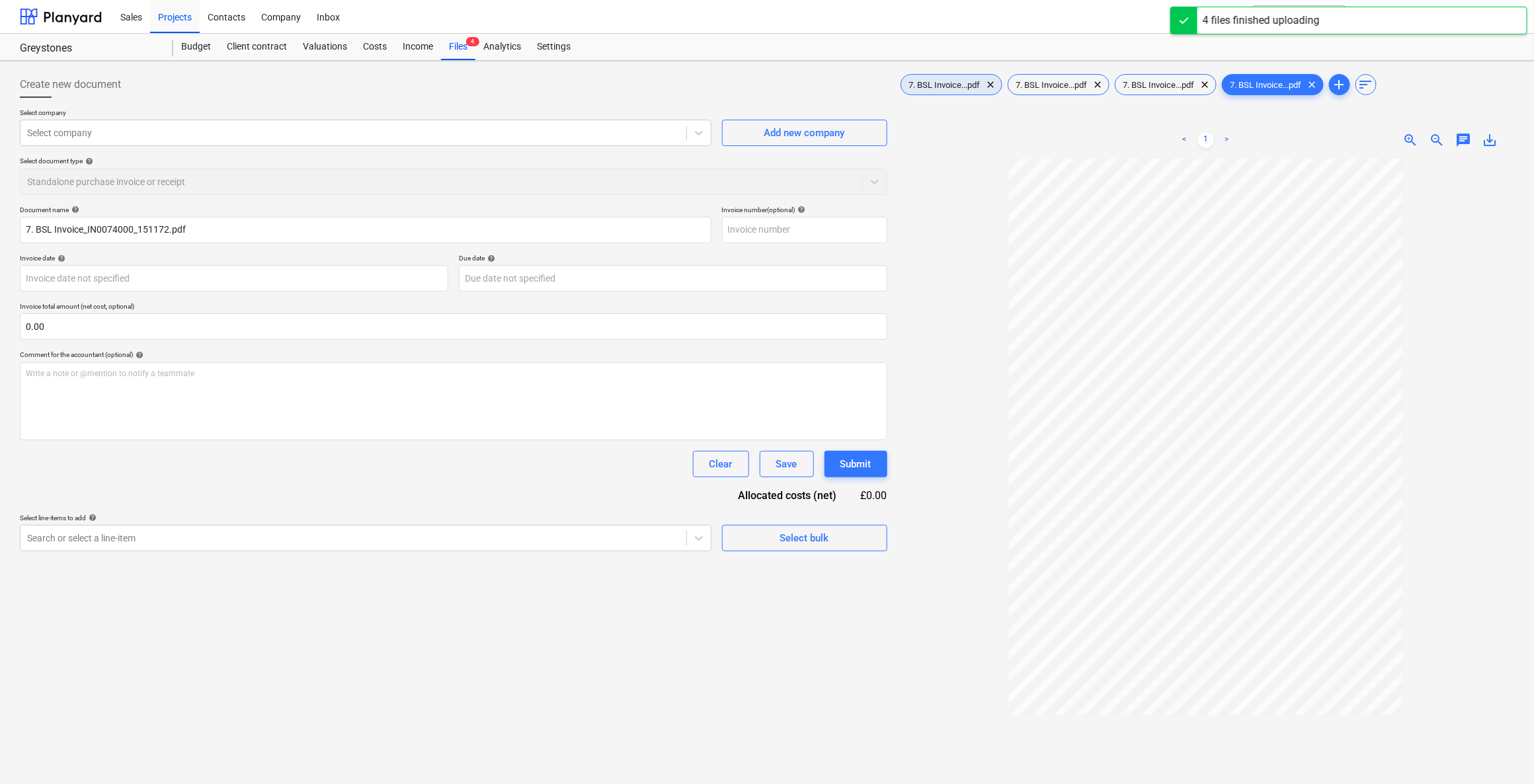
click at [930, 84] on span "7. BSL Invoice...pdf" at bounding box center [945, 84] width 87 height 9
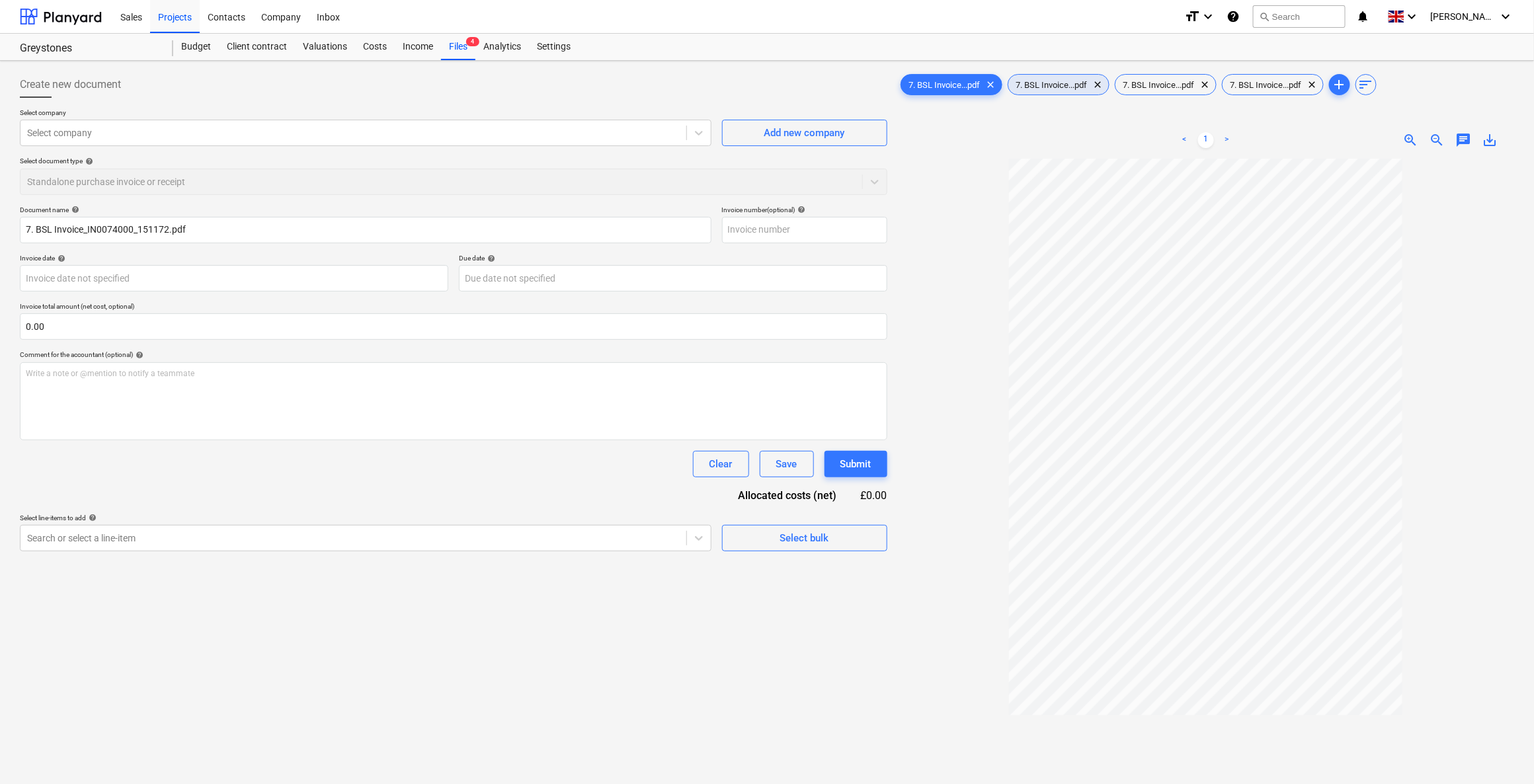
click at [1044, 86] on span "7. BSL Invoice...pdf" at bounding box center [1052, 84] width 87 height 9
click at [1159, 83] on span "7. BSL Invoice...pdf" at bounding box center [1159, 84] width 87 height 9
click at [1256, 86] on span "7. BSL Invoice...pdf" at bounding box center [1266, 84] width 87 height 9
click at [559, 539] on div at bounding box center [353, 538] width 652 height 13
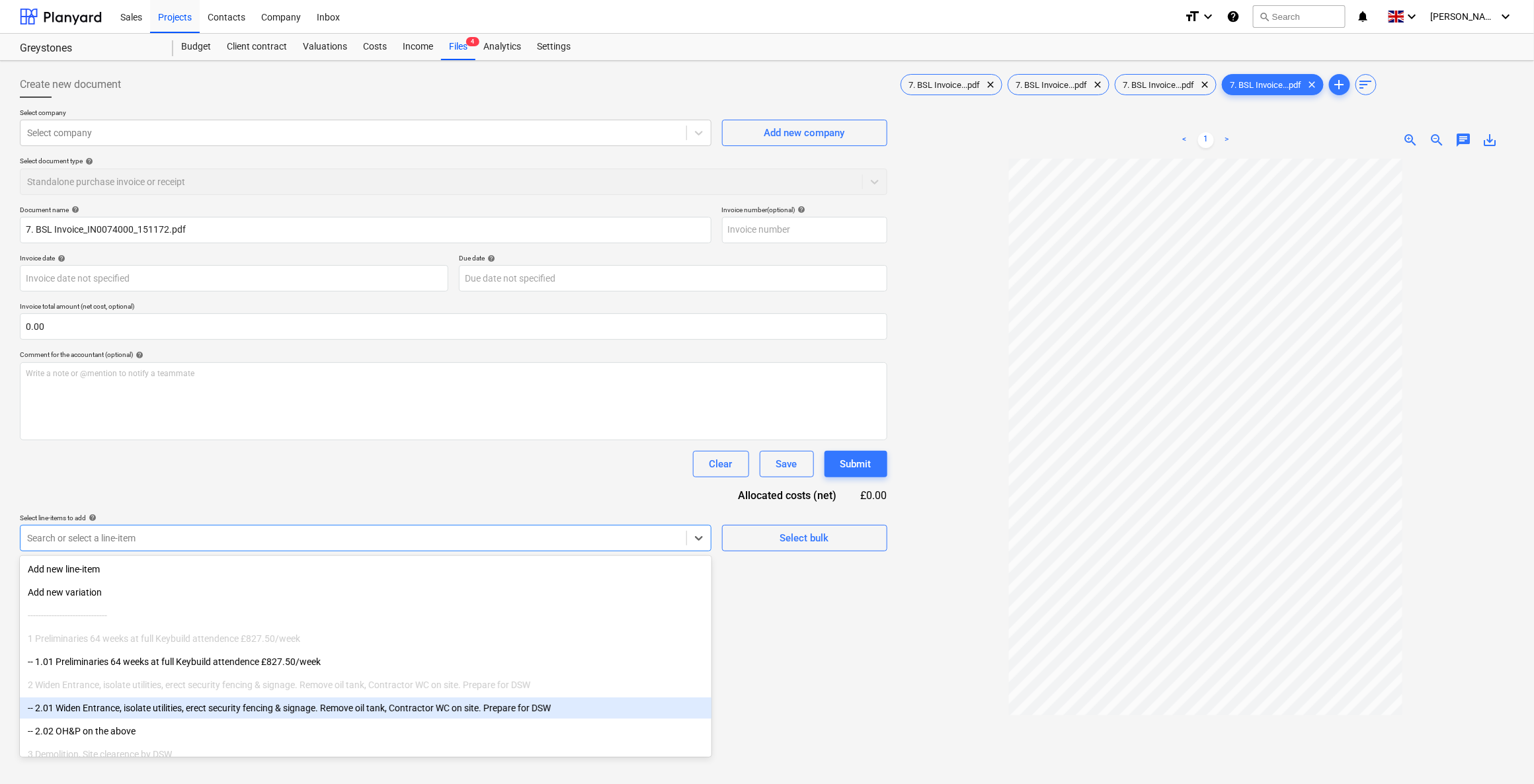
click at [123, 704] on div "-- 2.01 Widen Entrance, isolate utilities, erect security fencing & signage. Re…" at bounding box center [365, 708] width 691 height 21
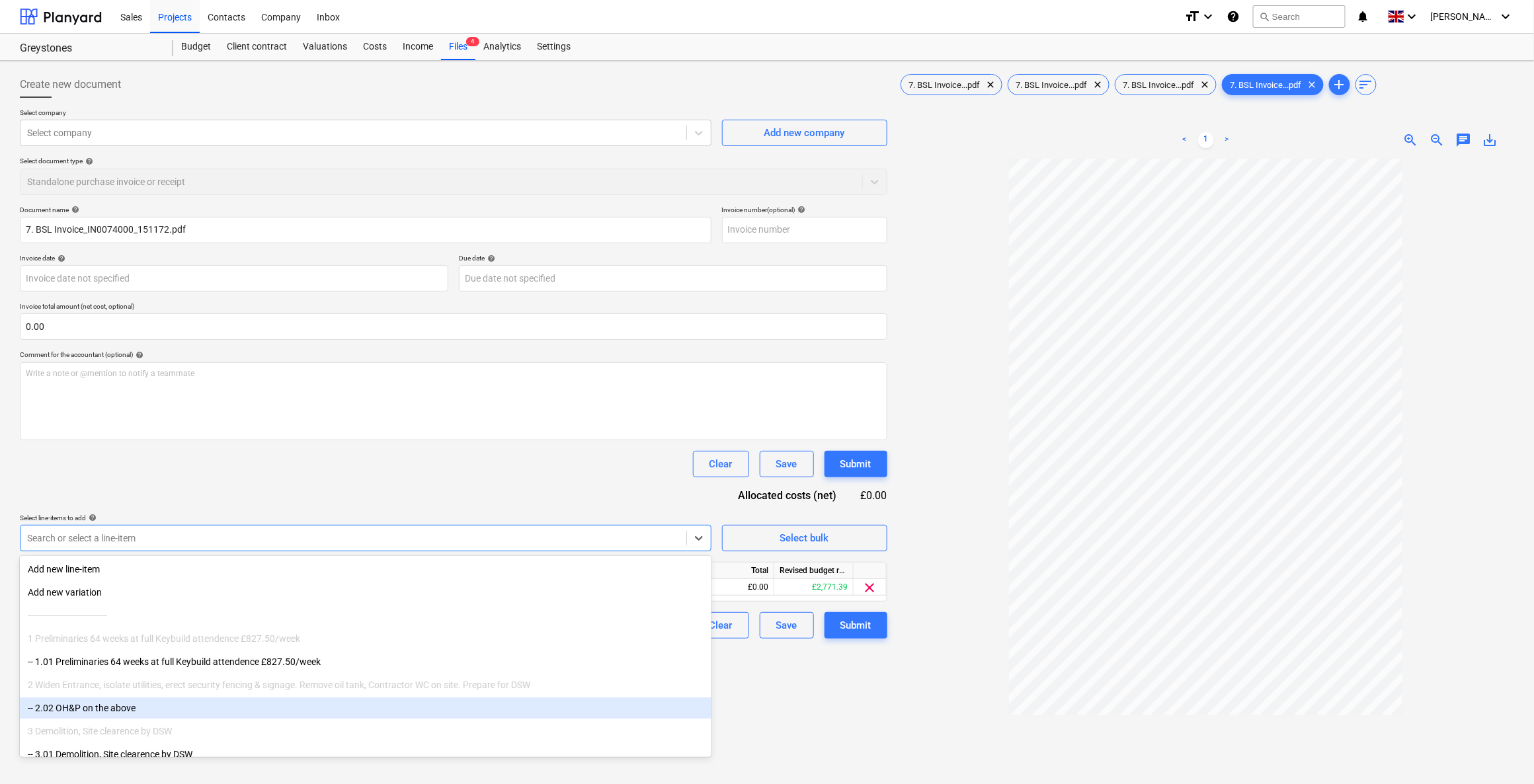
click at [110, 719] on div "-- 2.02 OH&P on the above" at bounding box center [365, 708] width 691 height 21
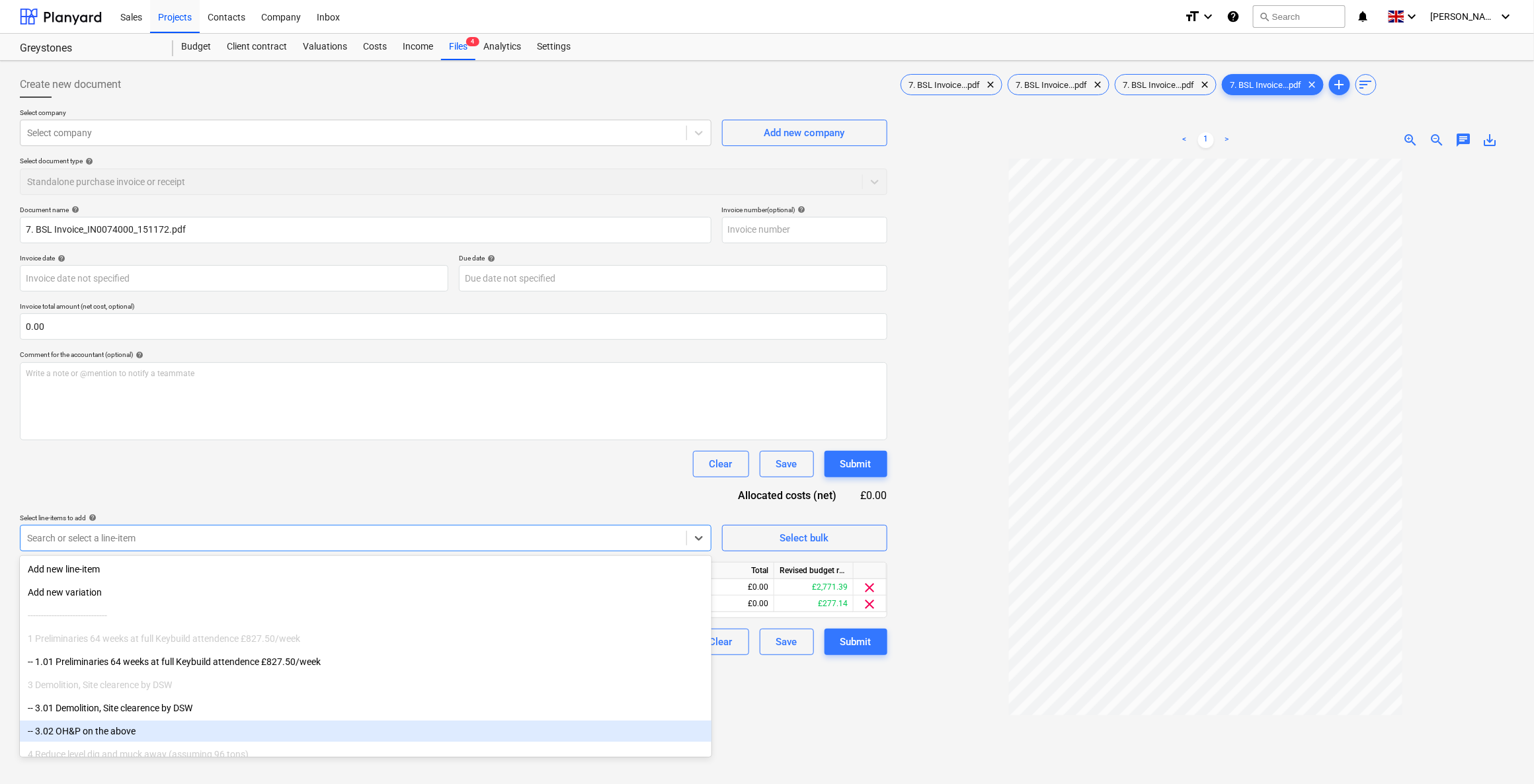
drag, startPoint x: 996, startPoint y: 755, endPoint x: 977, endPoint y: 755, distance: 19.0
click at [994, 755] on div at bounding box center [1206, 532] width 616 height 747
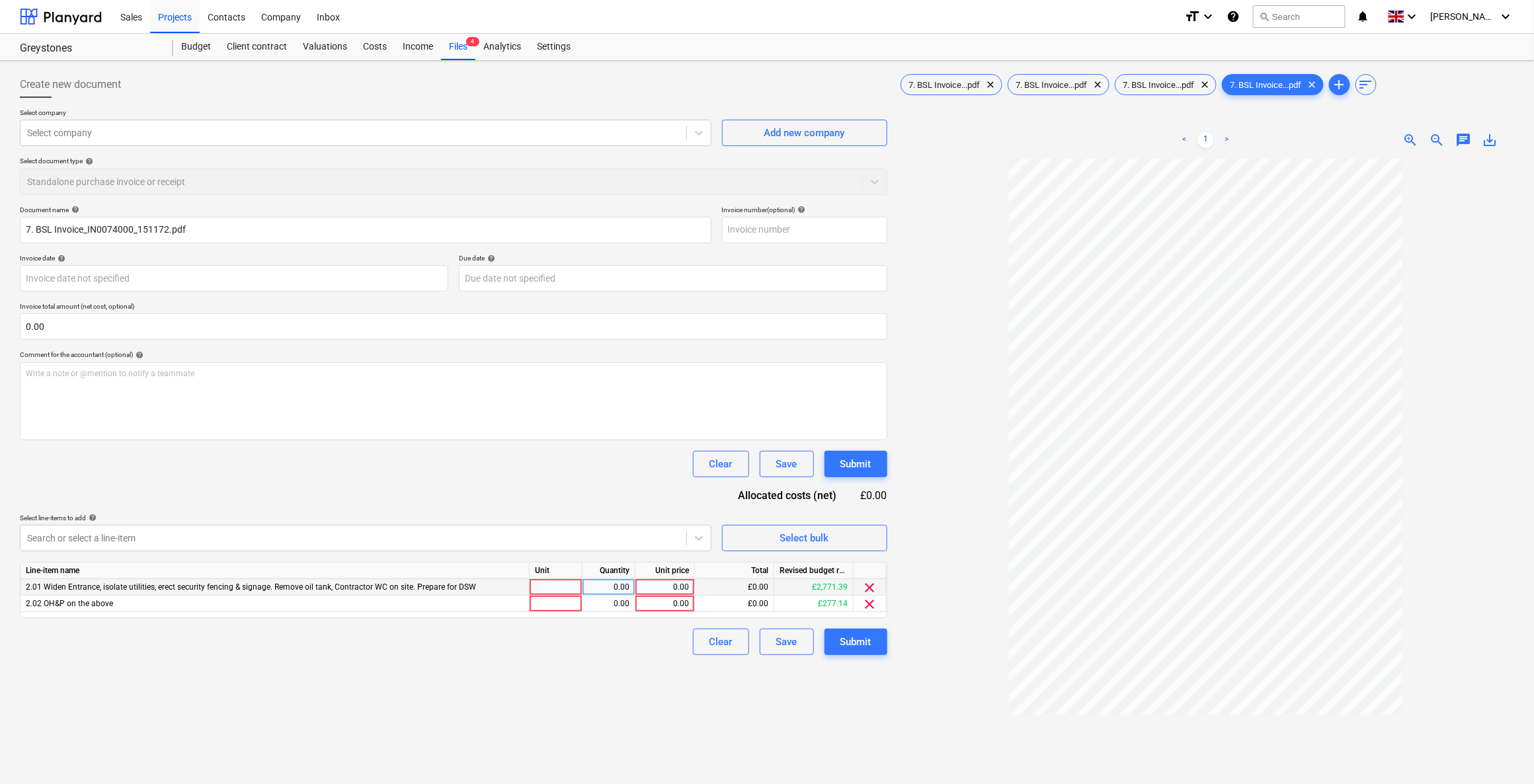
click at [572, 588] on div at bounding box center [556, 587] width 53 height 16
click at [601, 585] on div "0.00" at bounding box center [608, 587] width 42 height 16
type input "1"
click at [649, 584] on div "0.00" at bounding box center [664, 587] width 48 height 16
type input "101.16"
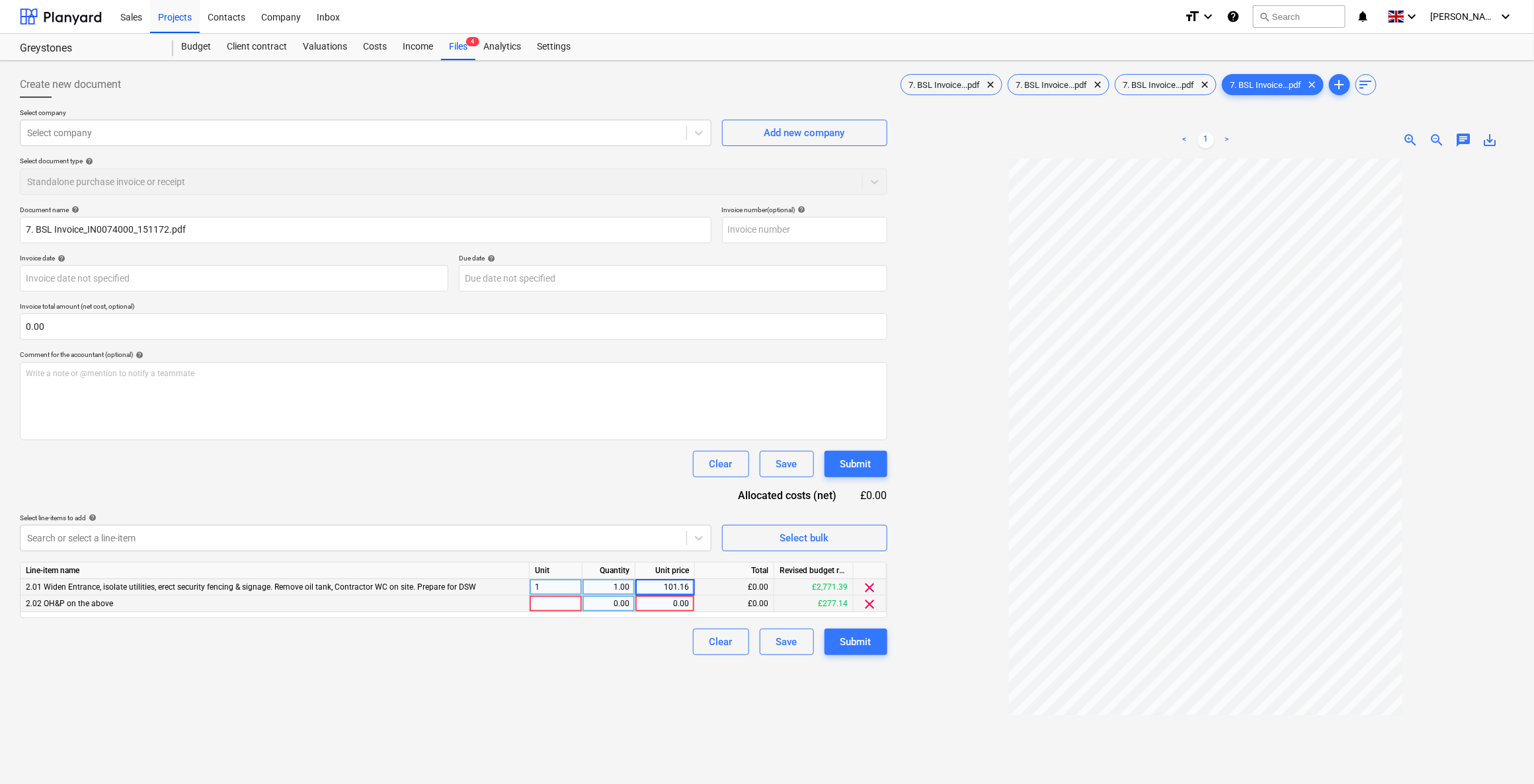
click at [554, 606] on div at bounding box center [556, 604] width 53 height 16
type input "1"
click at [607, 604] on div "0.00" at bounding box center [608, 604] width 42 height 16
type input ".1"
click at [655, 601] on div "0.00" at bounding box center [664, 604] width 48 height 16
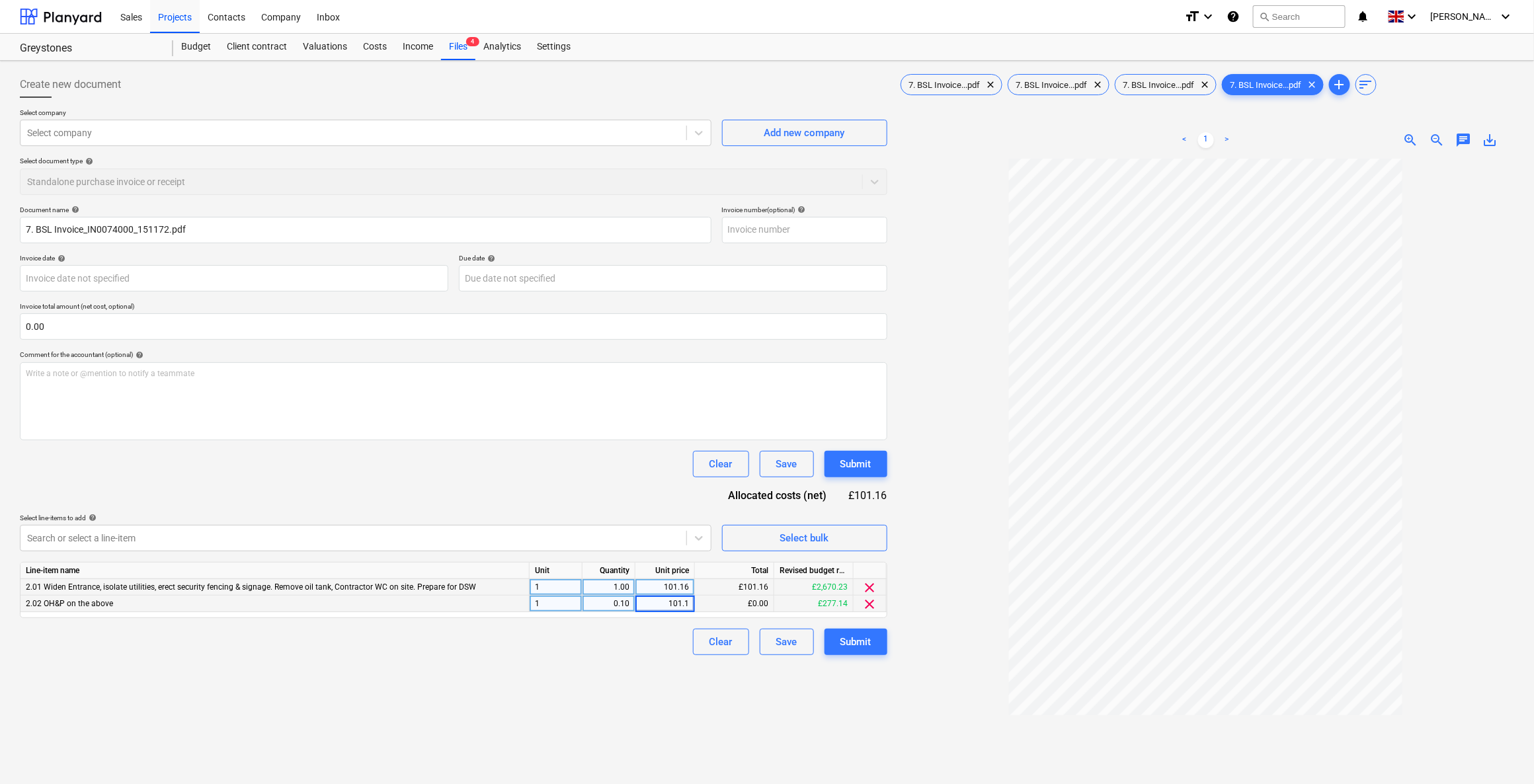
type input "101.16"
click at [600, 680] on div "Create new document Select company Select company Add new company Select docume…" at bounding box center [453, 489] width 878 height 845
click at [87, 127] on div at bounding box center [353, 133] width 652 height 13
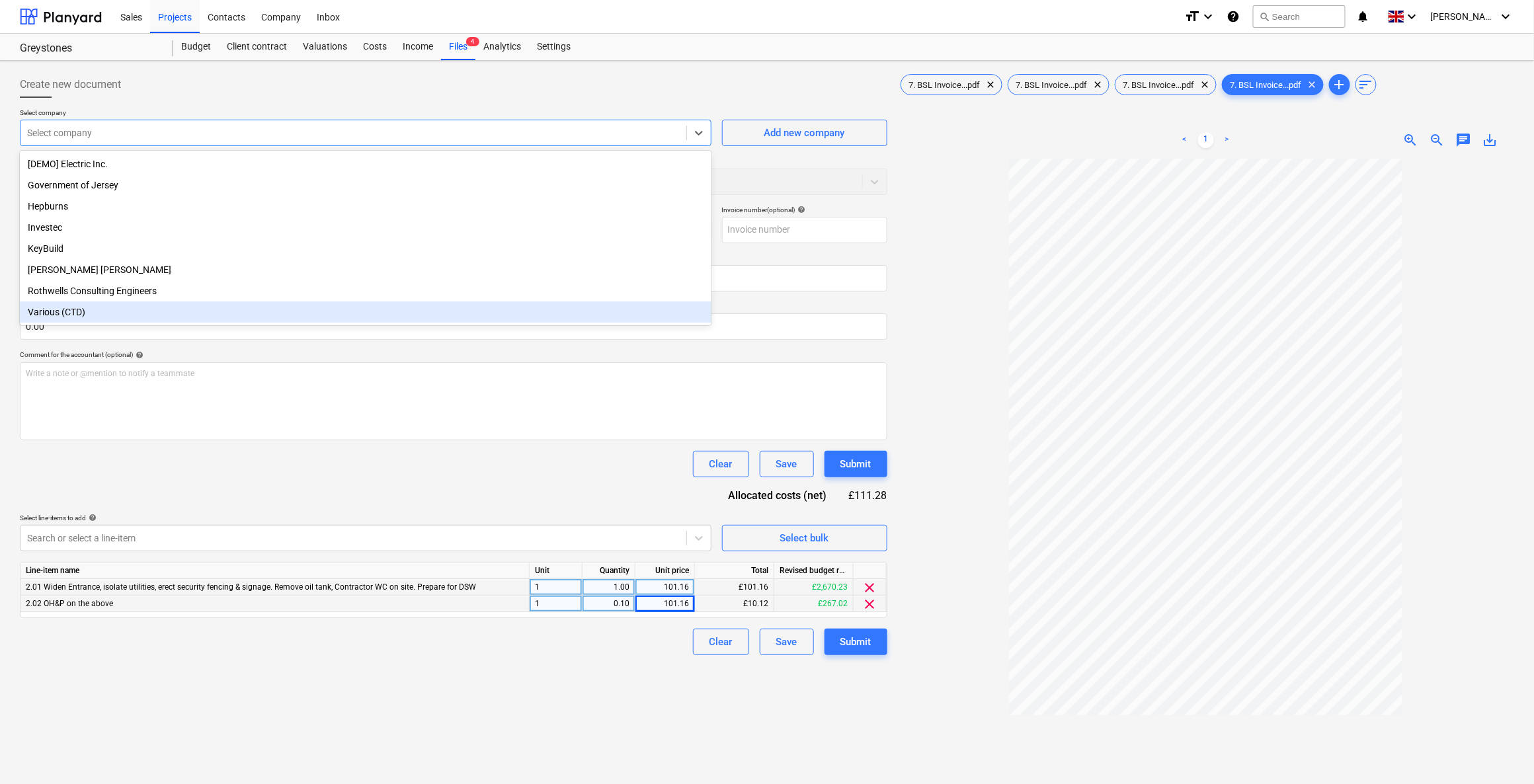
click at [65, 314] on div "Various (CTD)" at bounding box center [365, 312] width 691 height 21
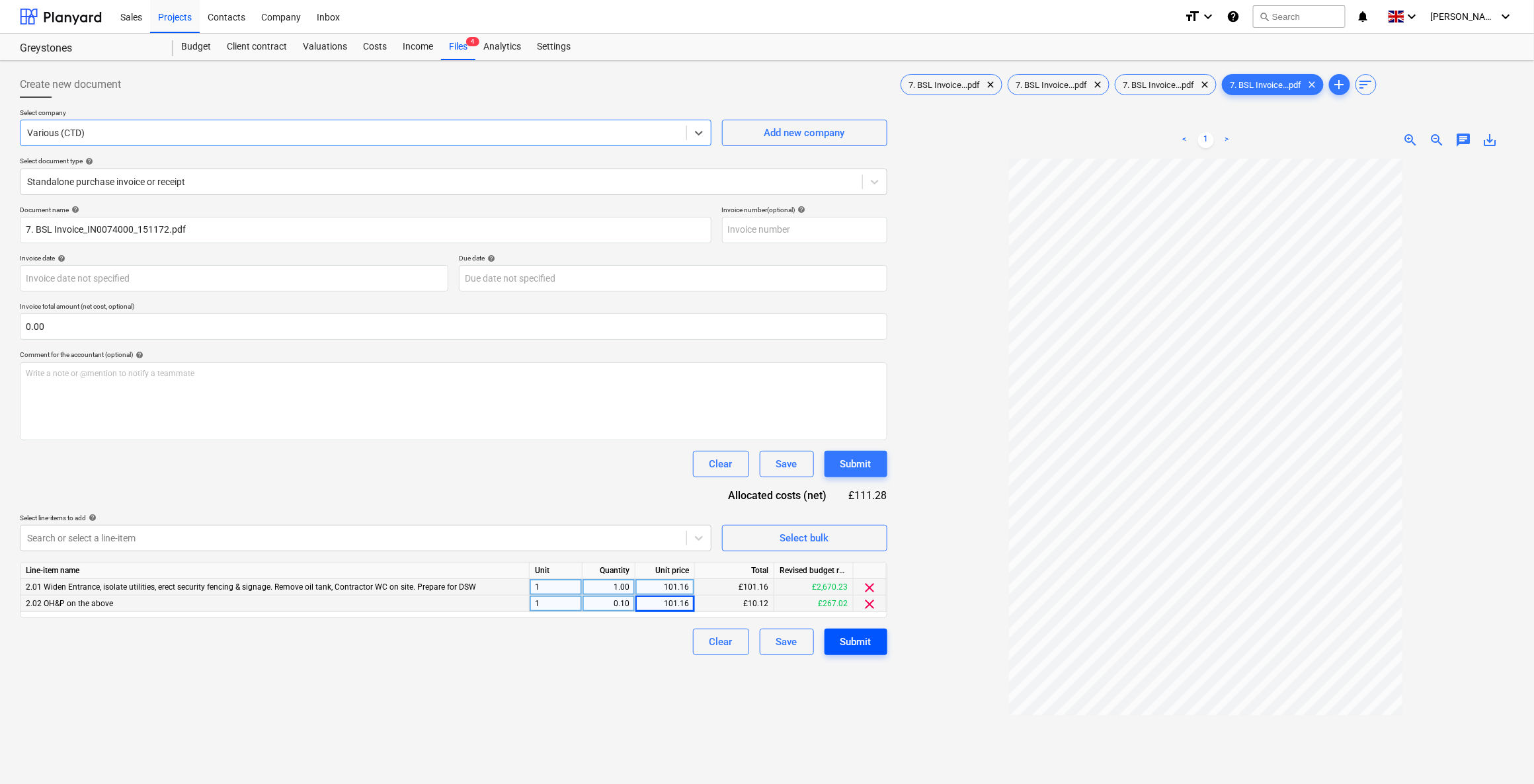
click at [842, 635] on div "Submit" at bounding box center [855, 642] width 31 height 17
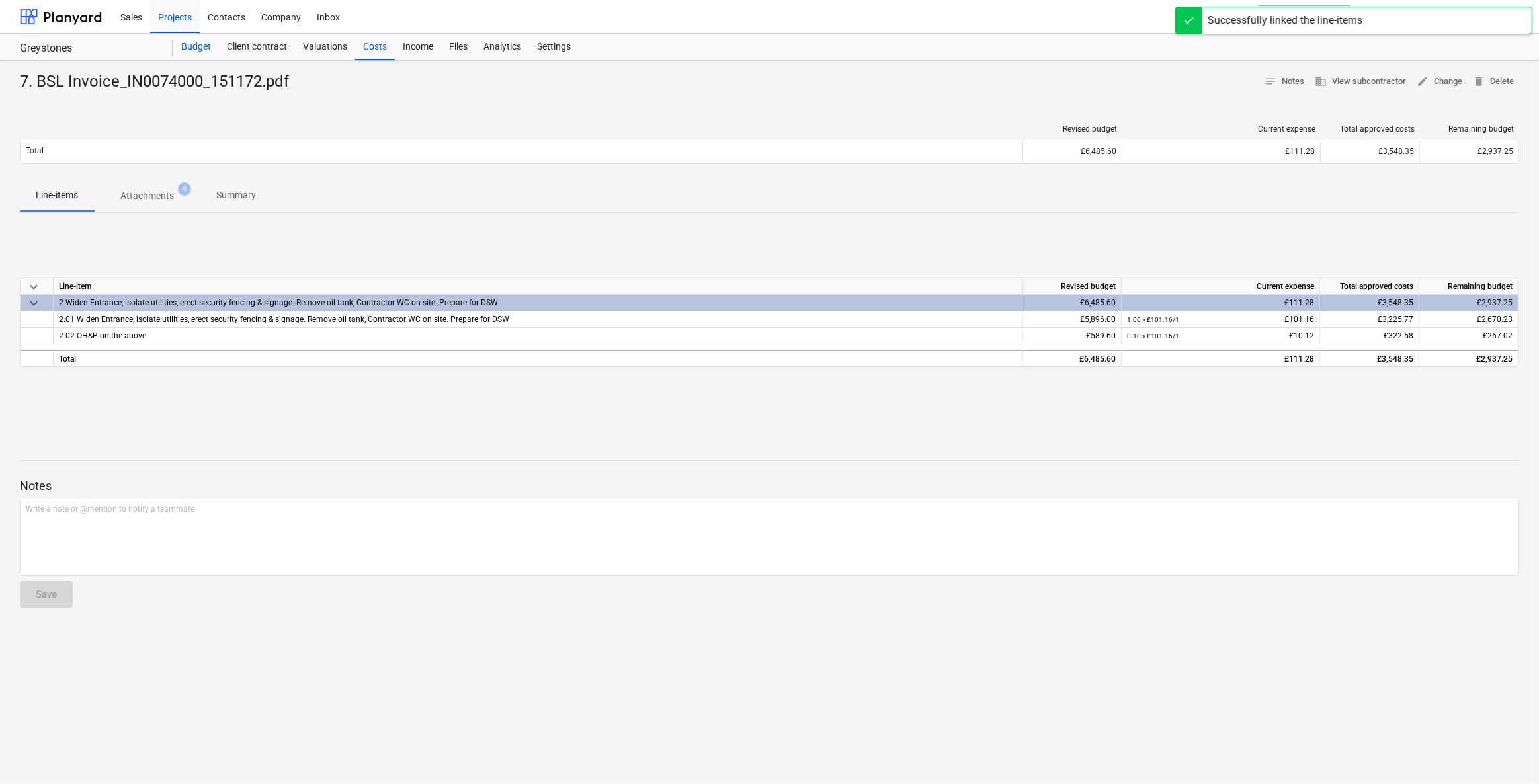
drag, startPoint x: 187, startPoint y: 42, endPoint x: 192, endPoint y: 51, distance: 10.3
click at [187, 42] on div "Budget" at bounding box center [196, 47] width 46 height 27
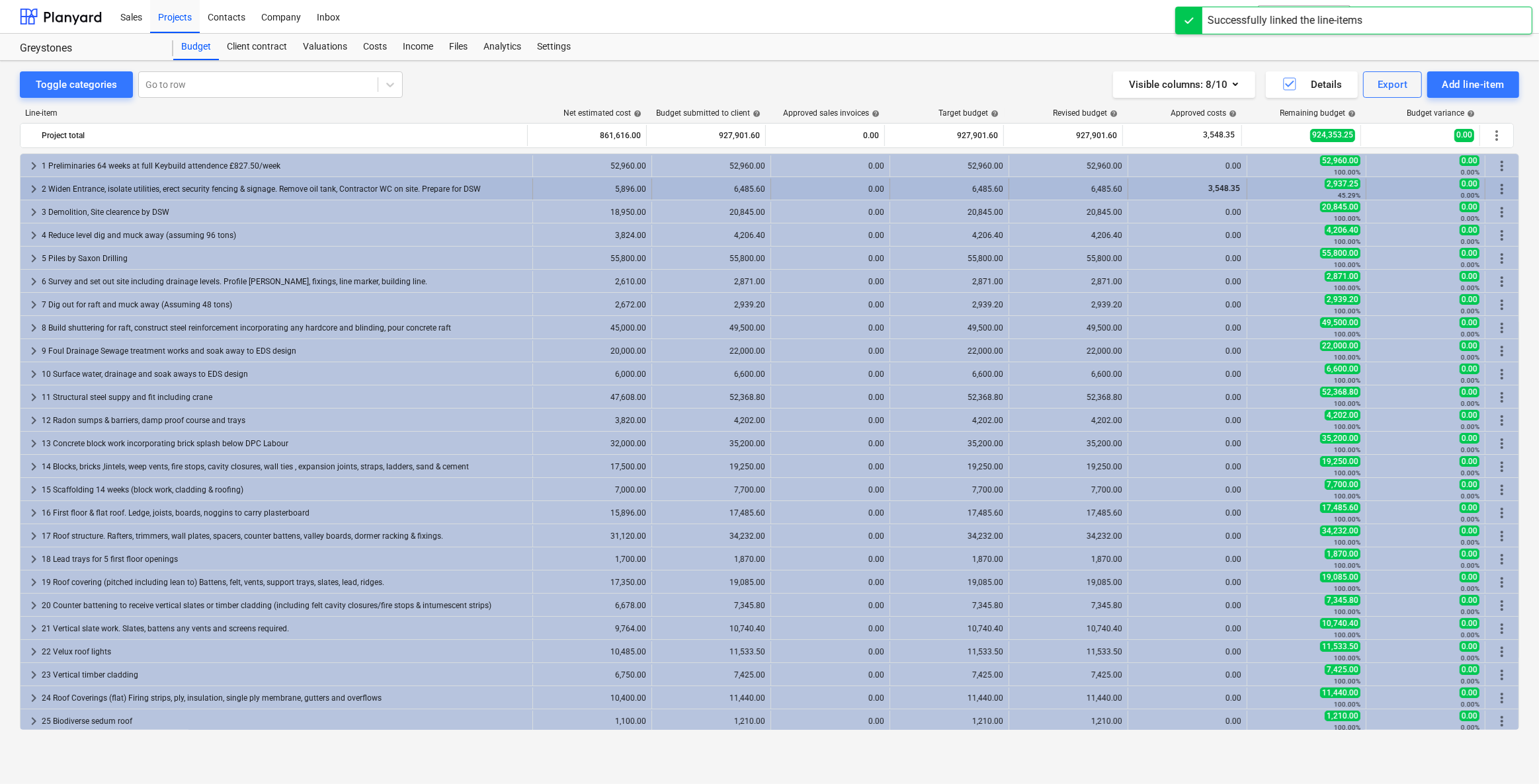
click at [34, 186] on span "keyboard_arrow_right" at bounding box center [33, 189] width 16 height 16
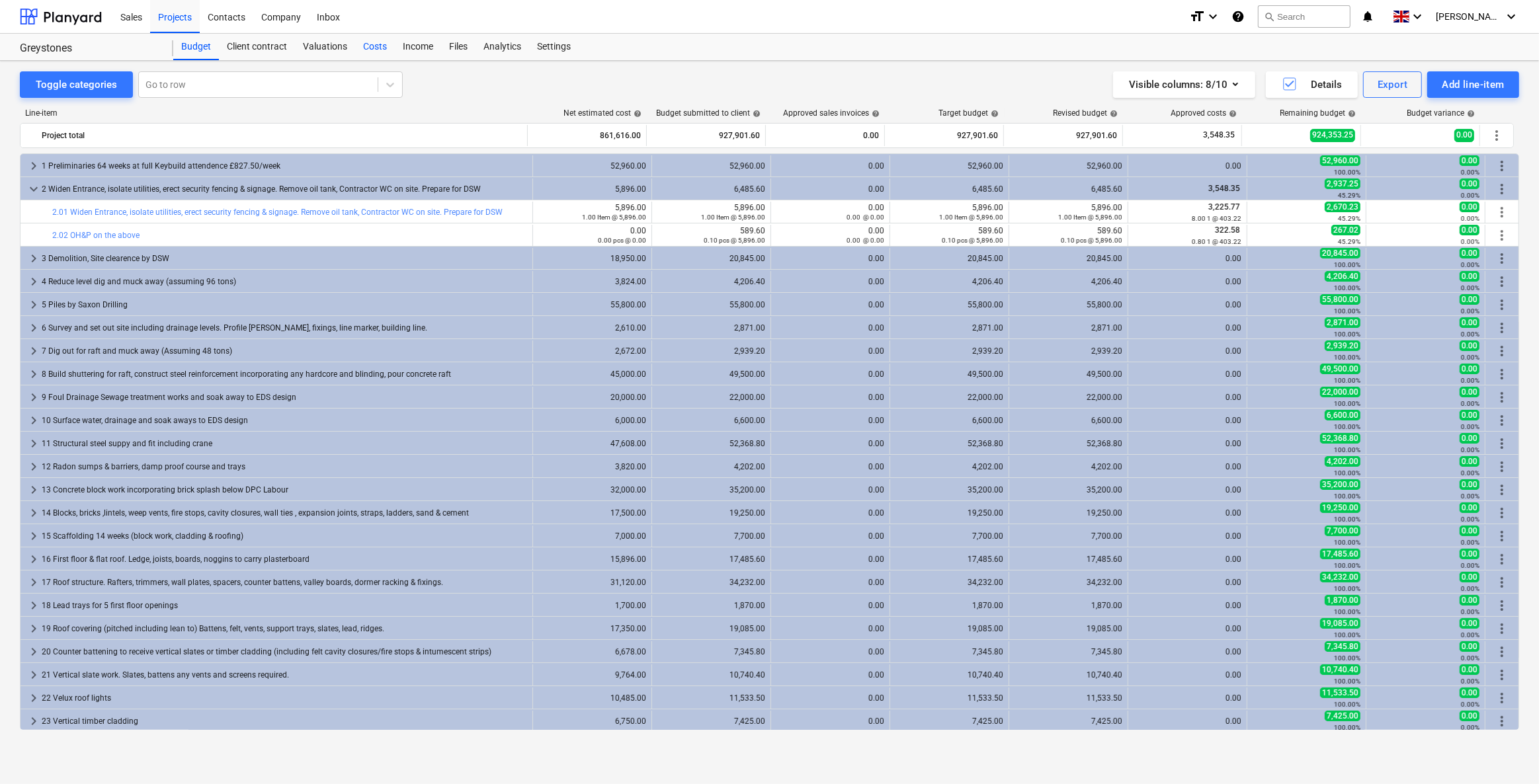
click at [378, 47] on div "Costs" at bounding box center [375, 47] width 40 height 27
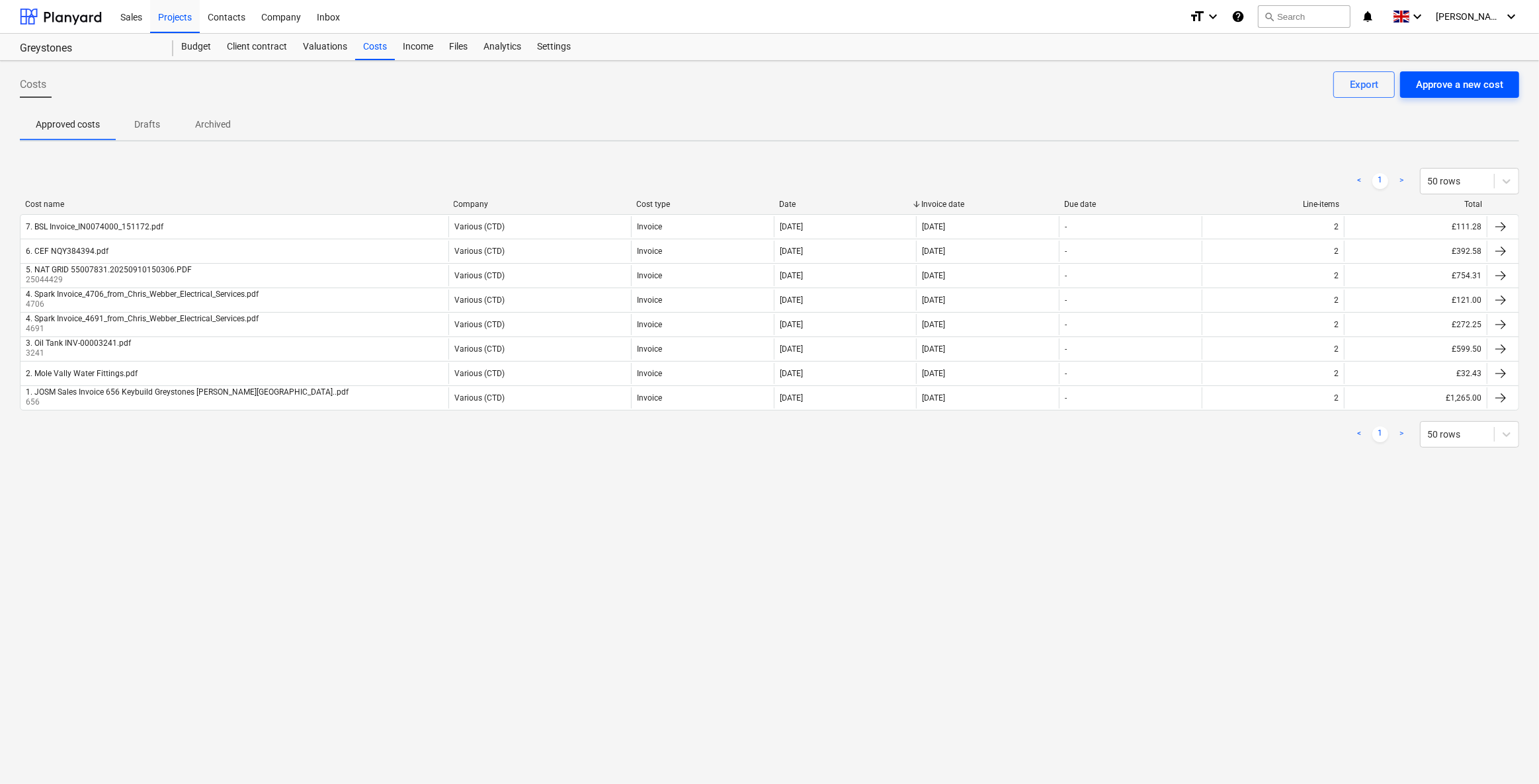
click at [1487, 96] on button "Approve a new cost" at bounding box center [1458, 84] width 119 height 27
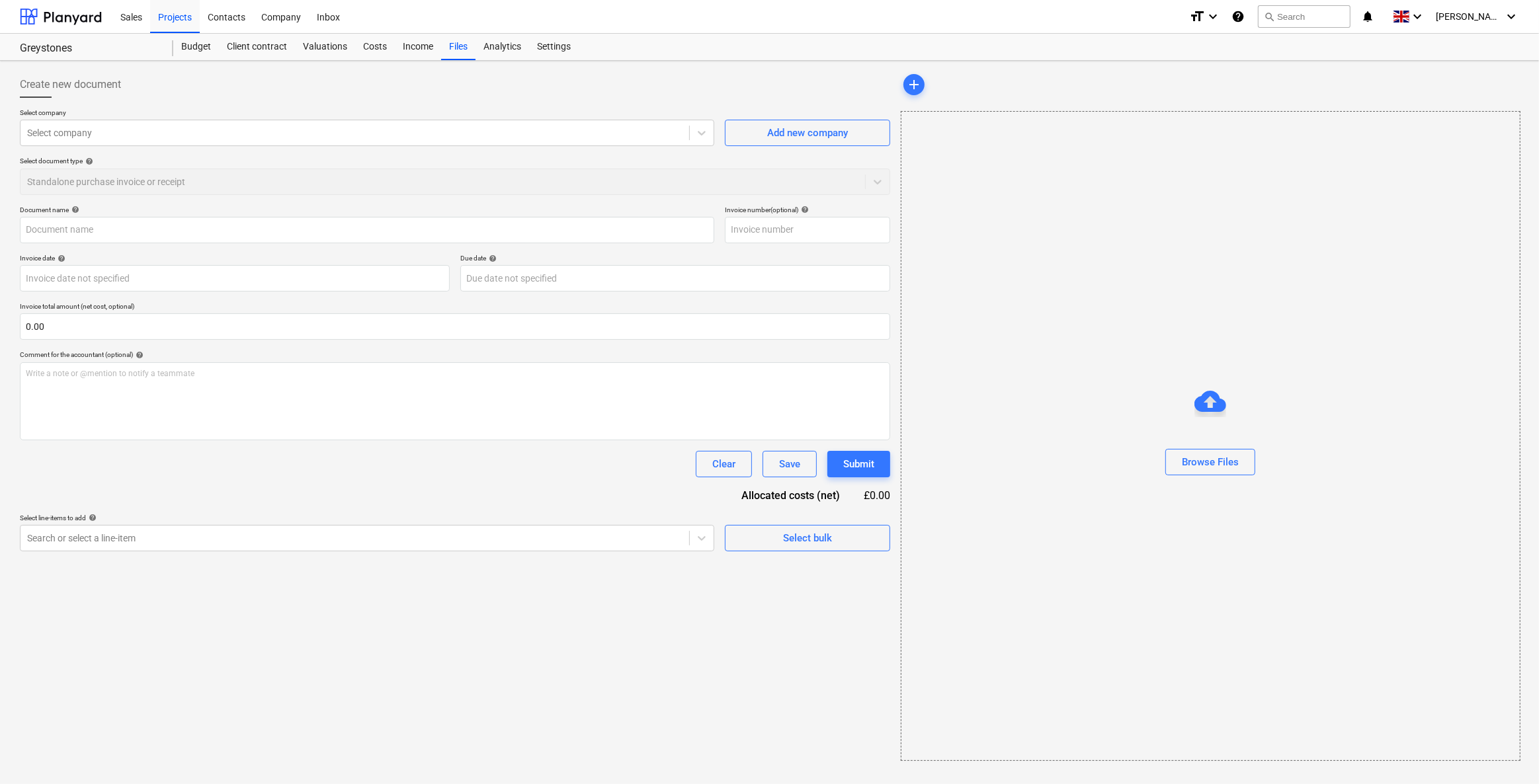
type input "Day Sheet Greystones Aug 2025 xlsx.pdf"
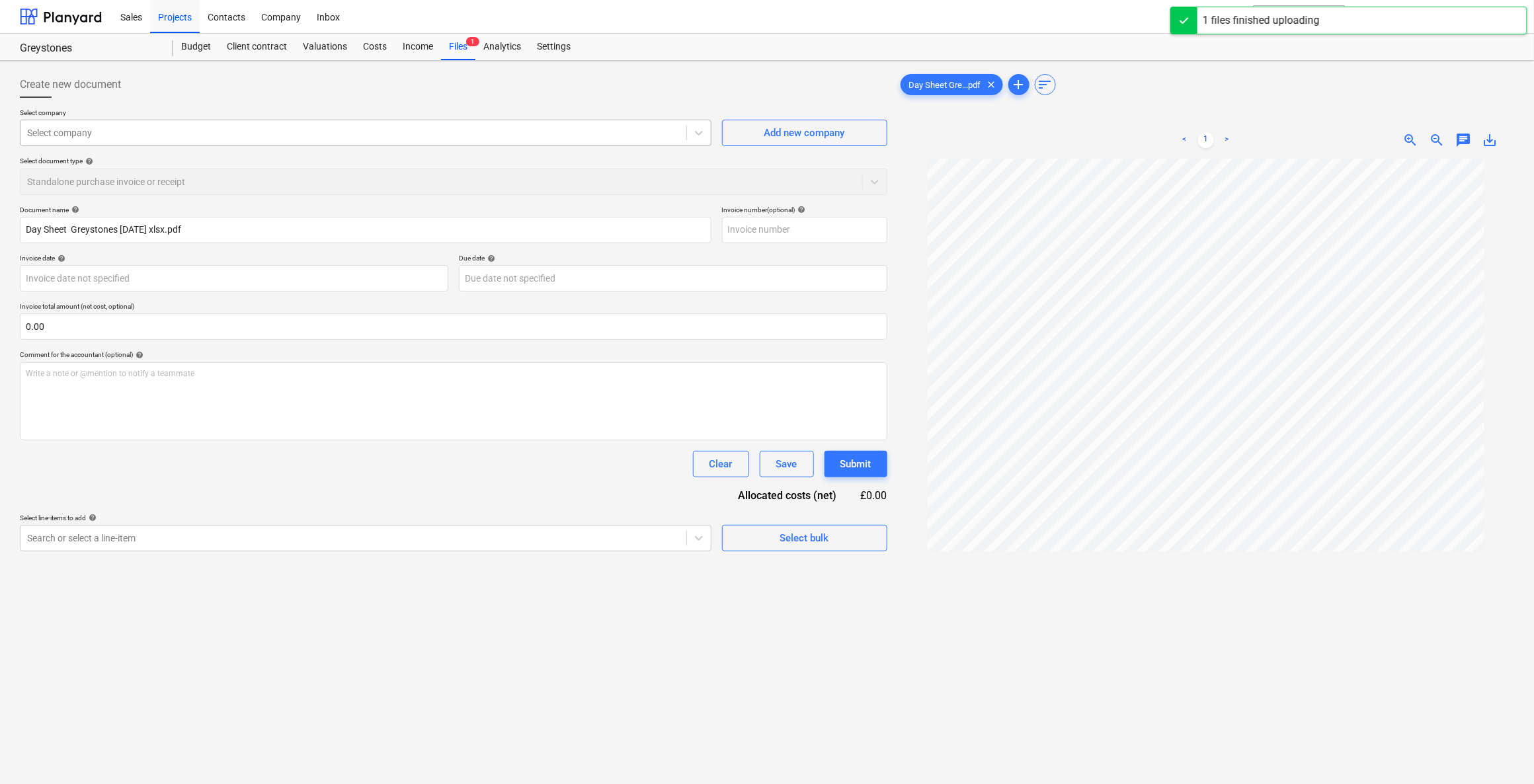
click at [210, 131] on div at bounding box center [353, 133] width 652 height 13
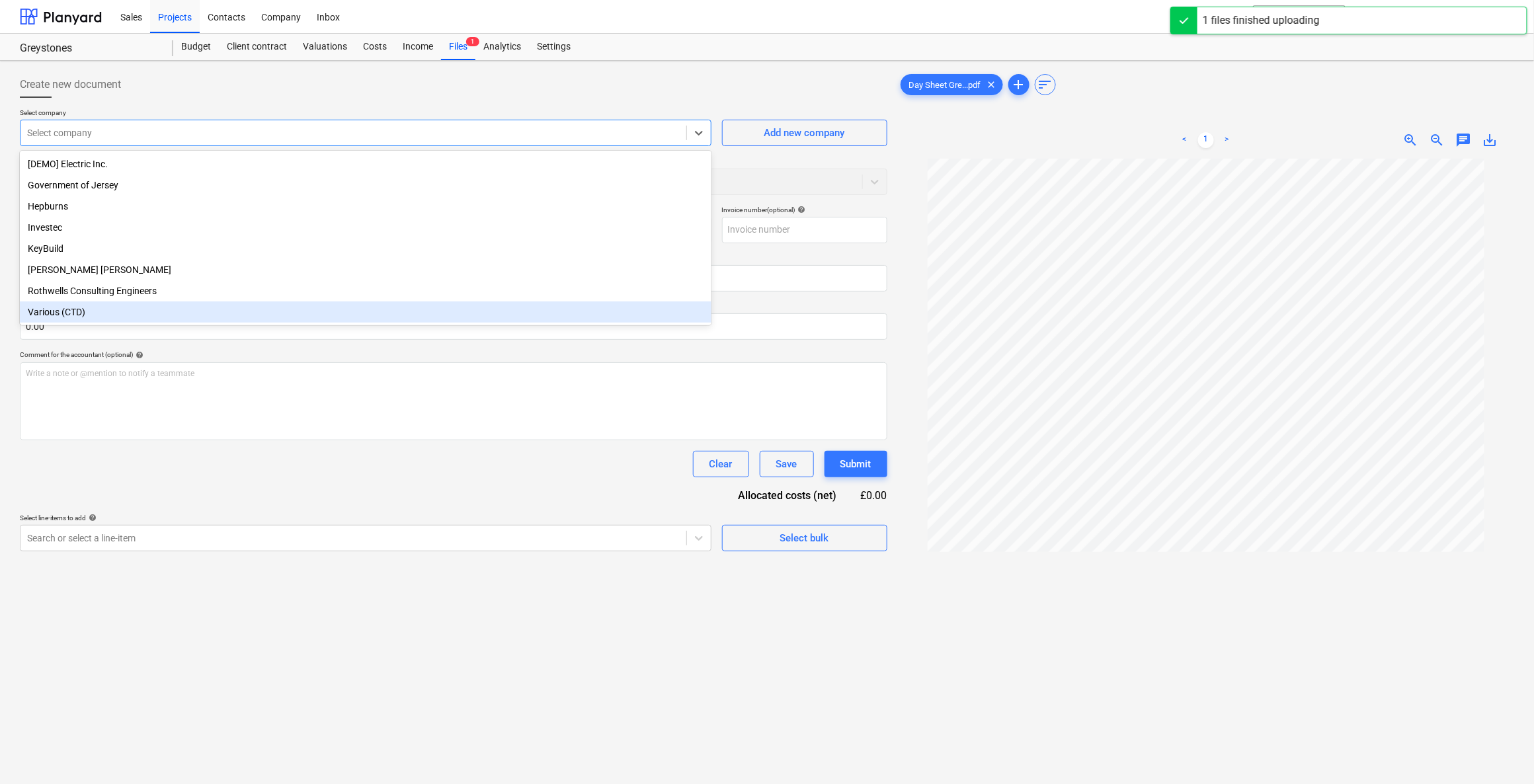
click at [97, 319] on div "Various (CTD)" at bounding box center [365, 312] width 691 height 21
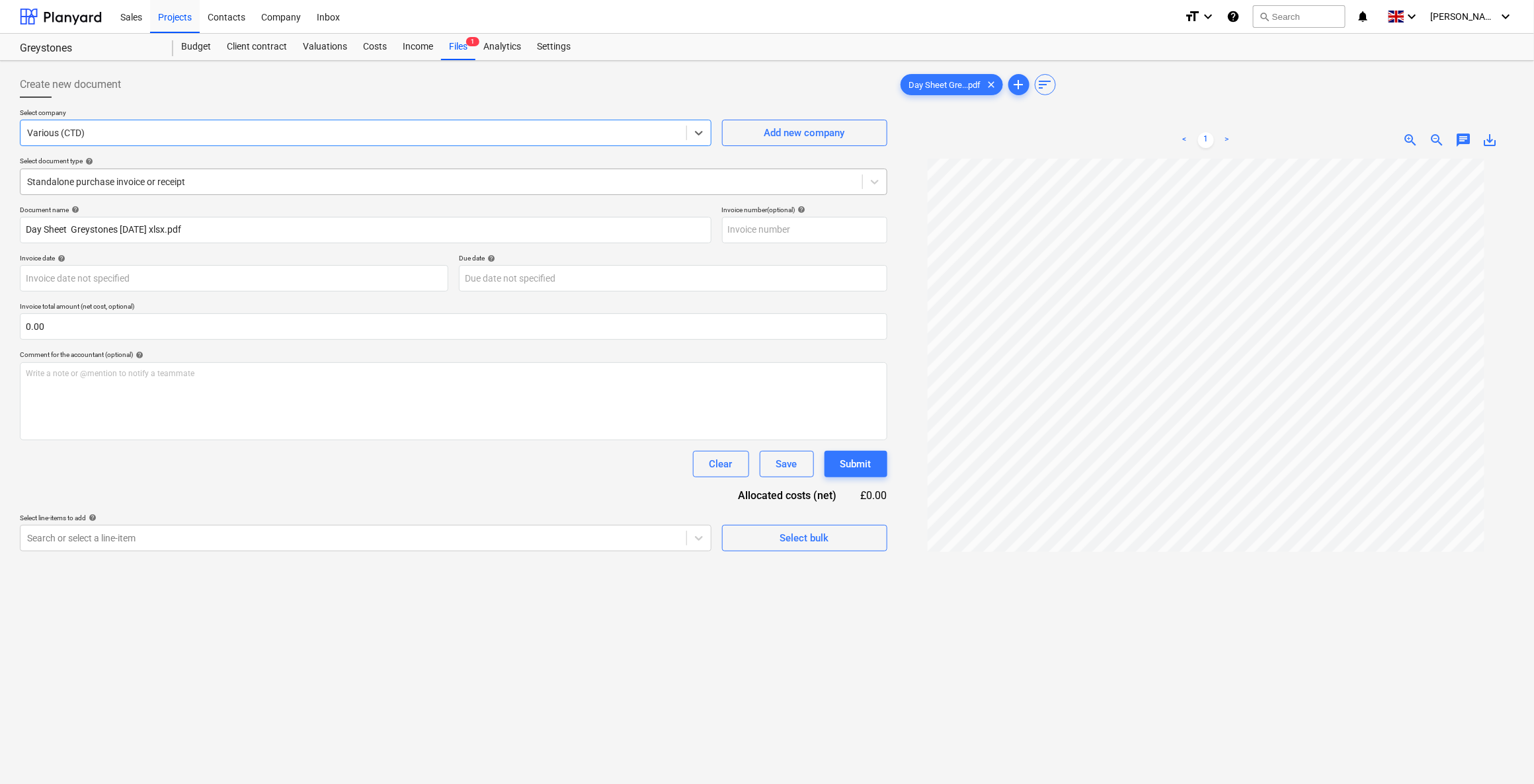
click at [71, 189] on div "Standalone purchase invoice or receipt" at bounding box center [441, 182] width 842 height 19
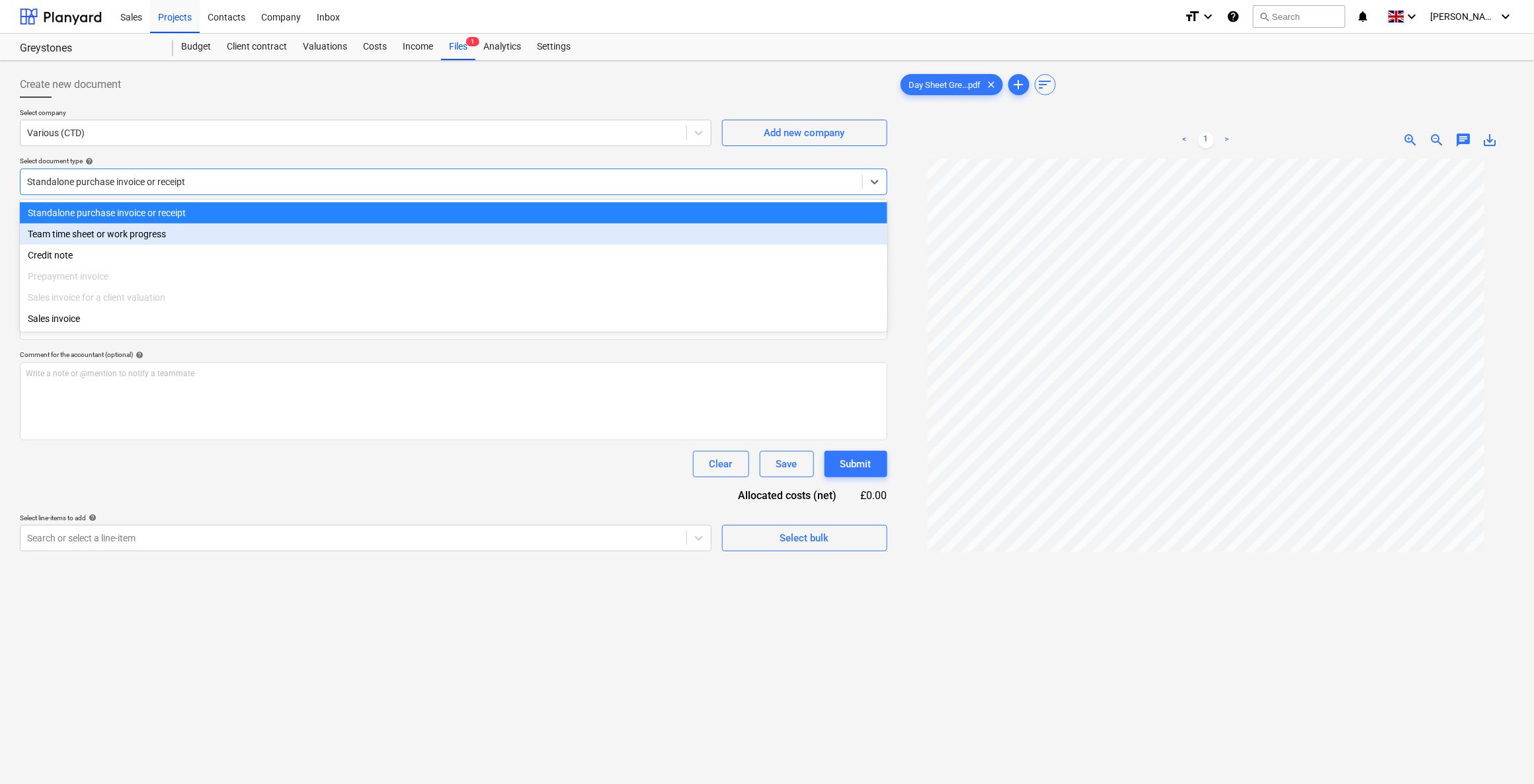
click at [73, 234] on div "Team time sheet or work progress" at bounding box center [454, 233] width 868 height 21
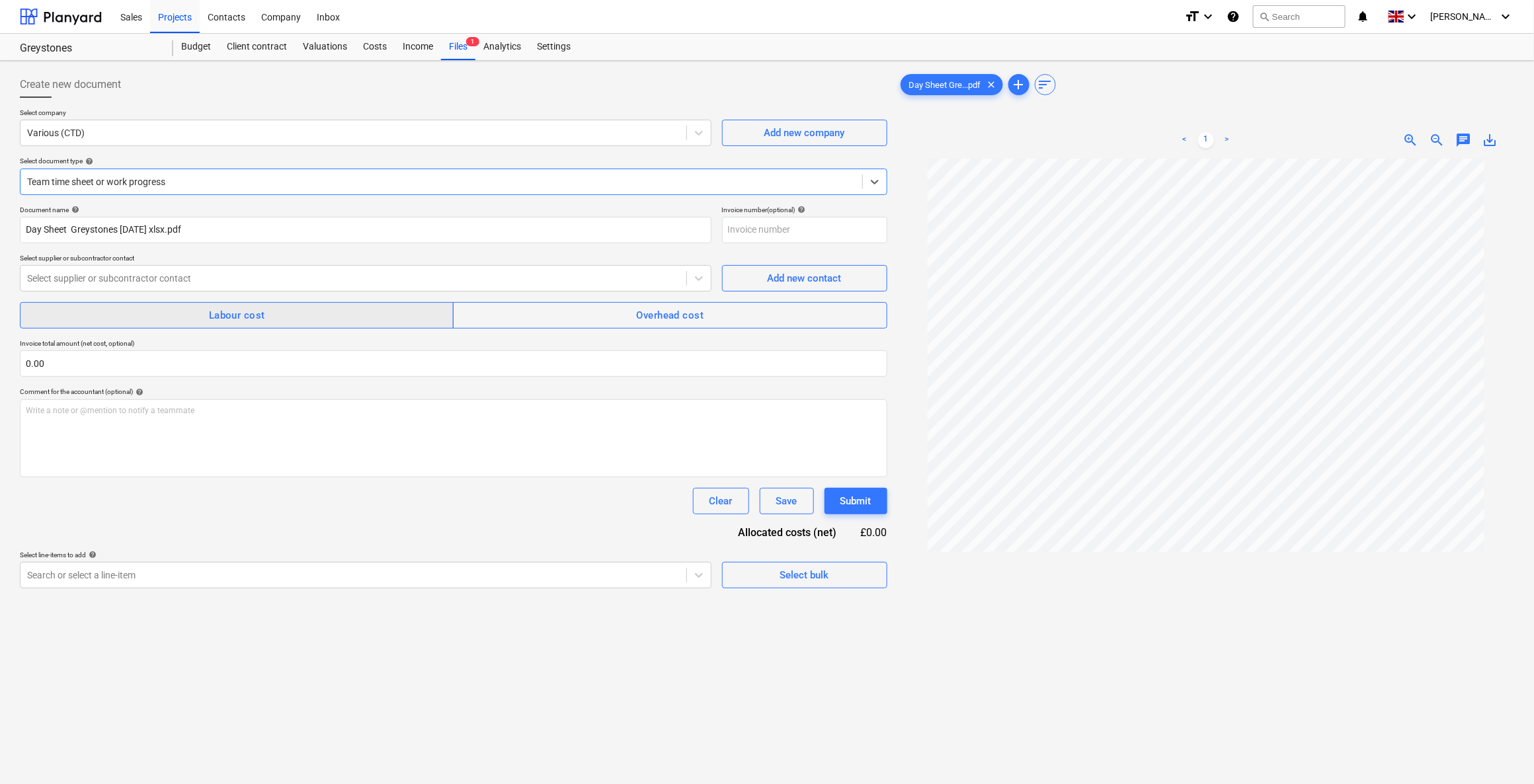
click at [335, 317] on span "Labour cost" at bounding box center [236, 315] width 404 height 17
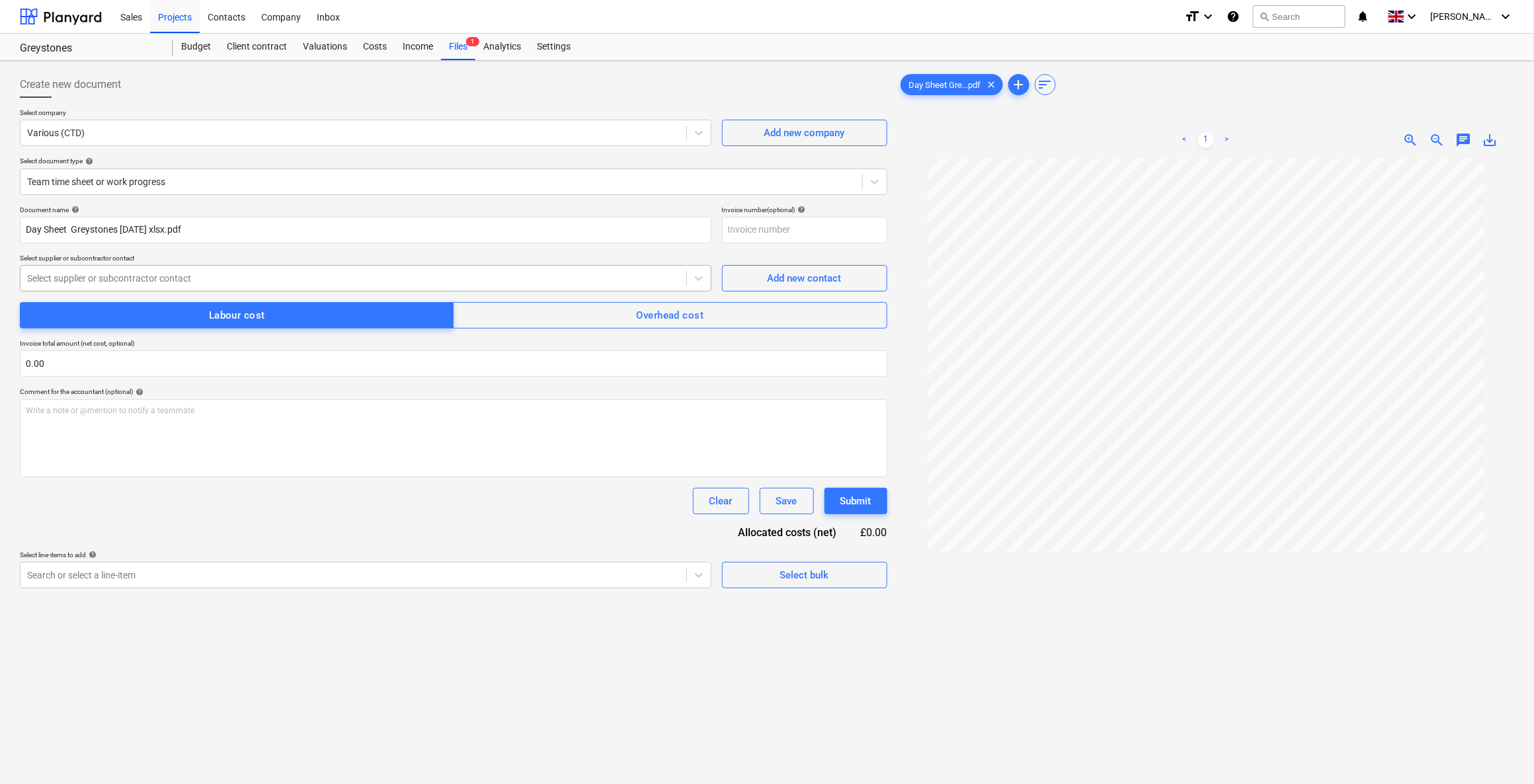
click at [275, 282] on div at bounding box center [353, 278] width 652 height 13
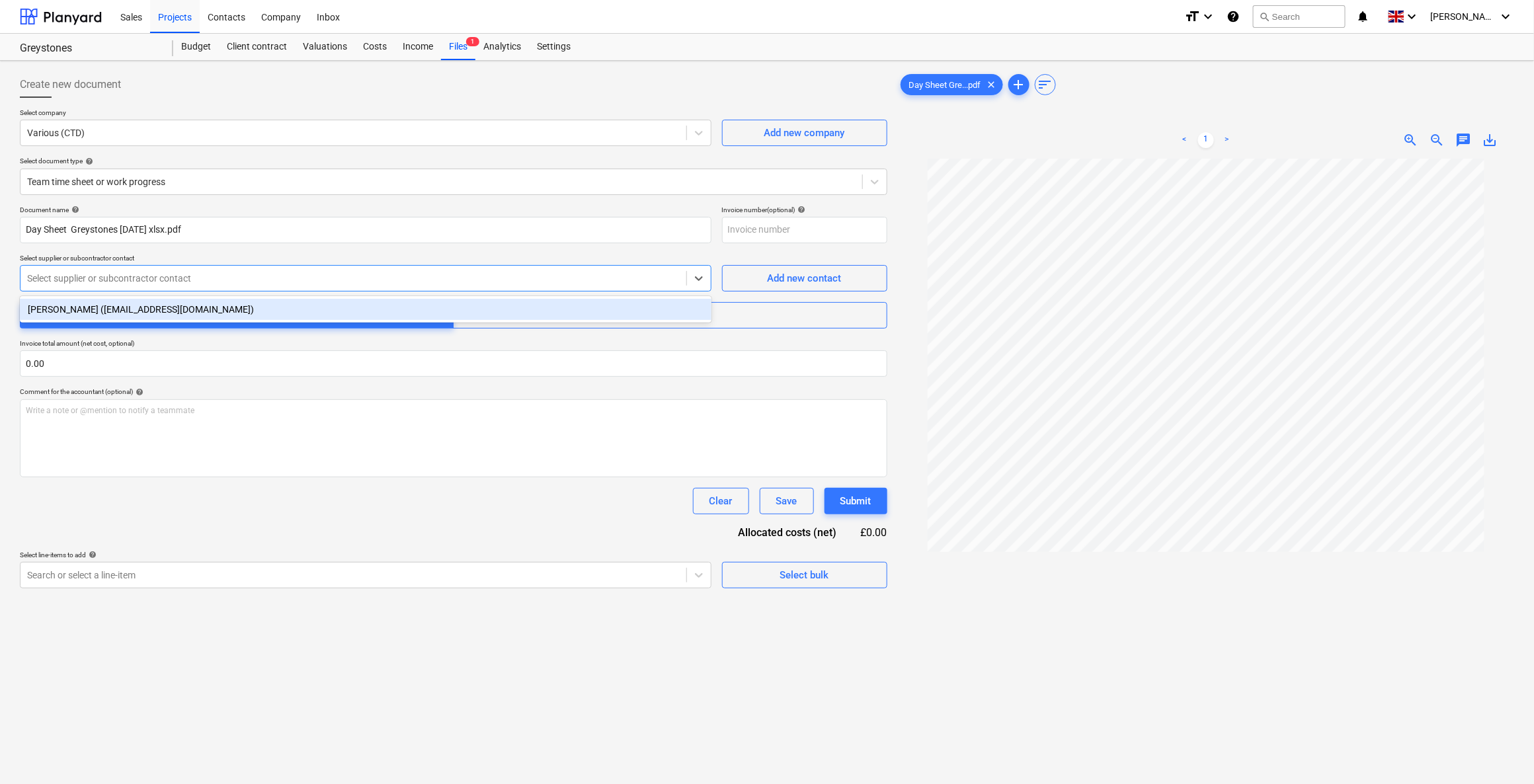
click at [146, 312] on div "Matt Rodwell (none@none.com)" at bounding box center [365, 309] width 691 height 21
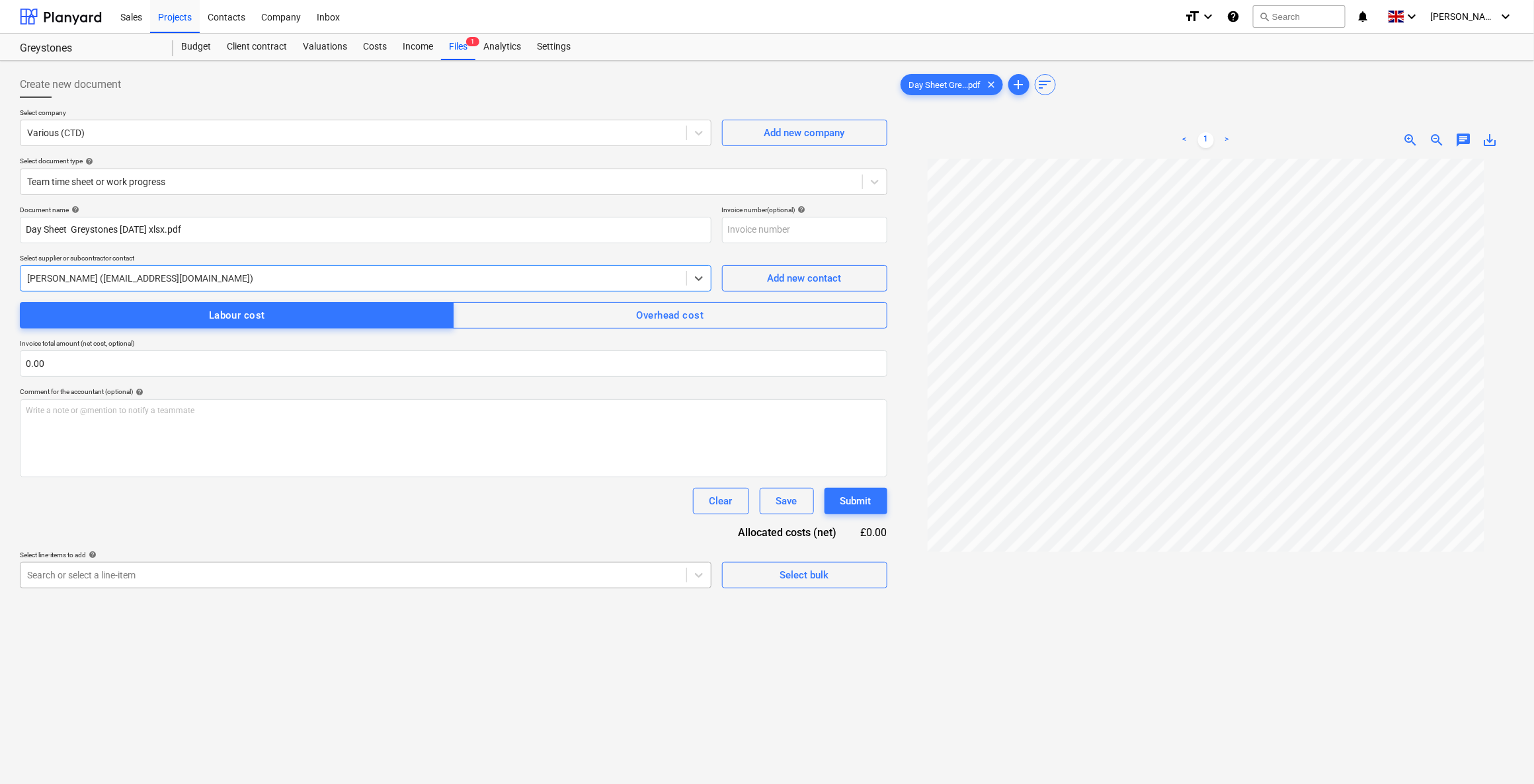
click at [221, 579] on div "Search or select a line-item" at bounding box center [365, 575] width 691 height 27
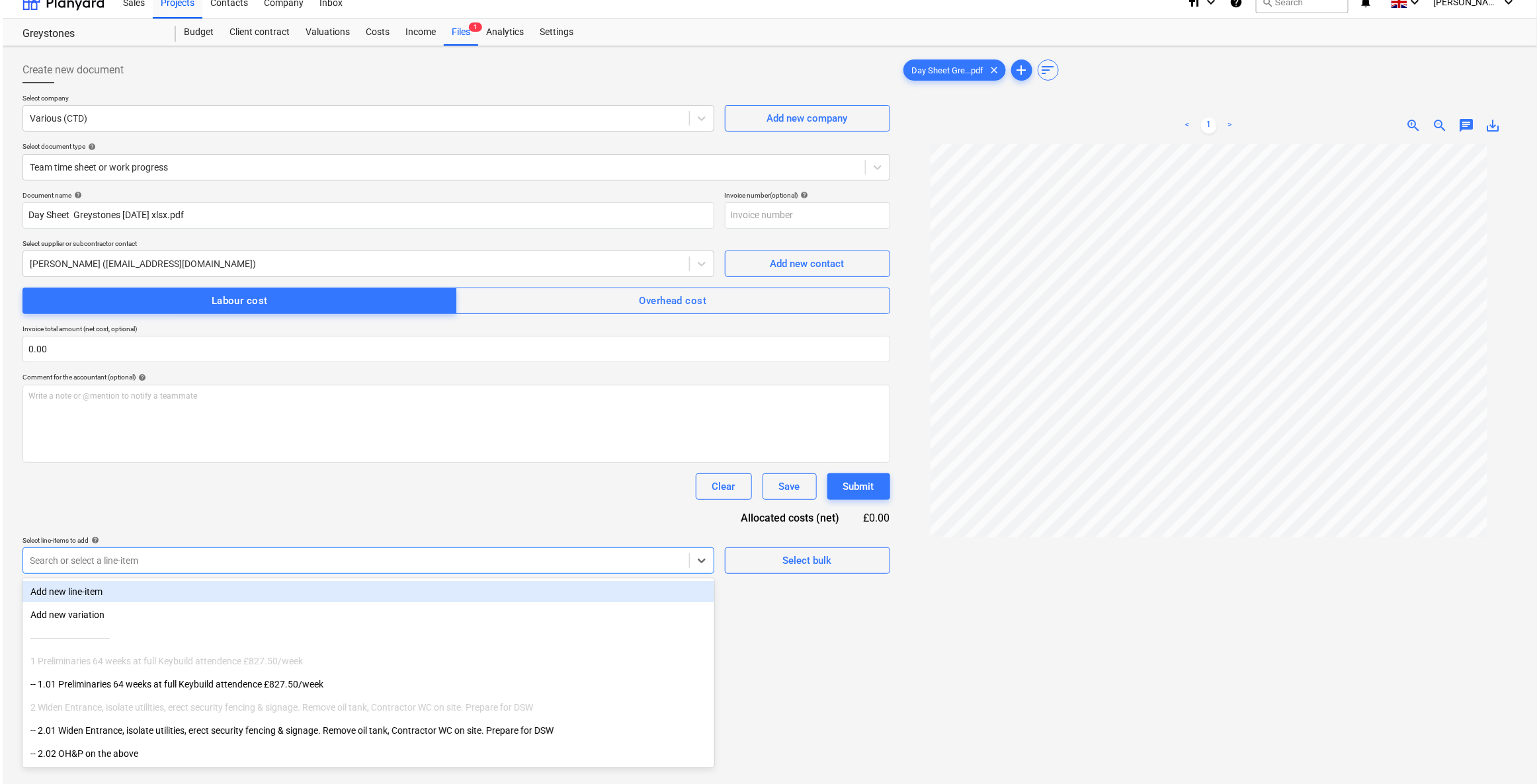
scroll to position [15, 0]
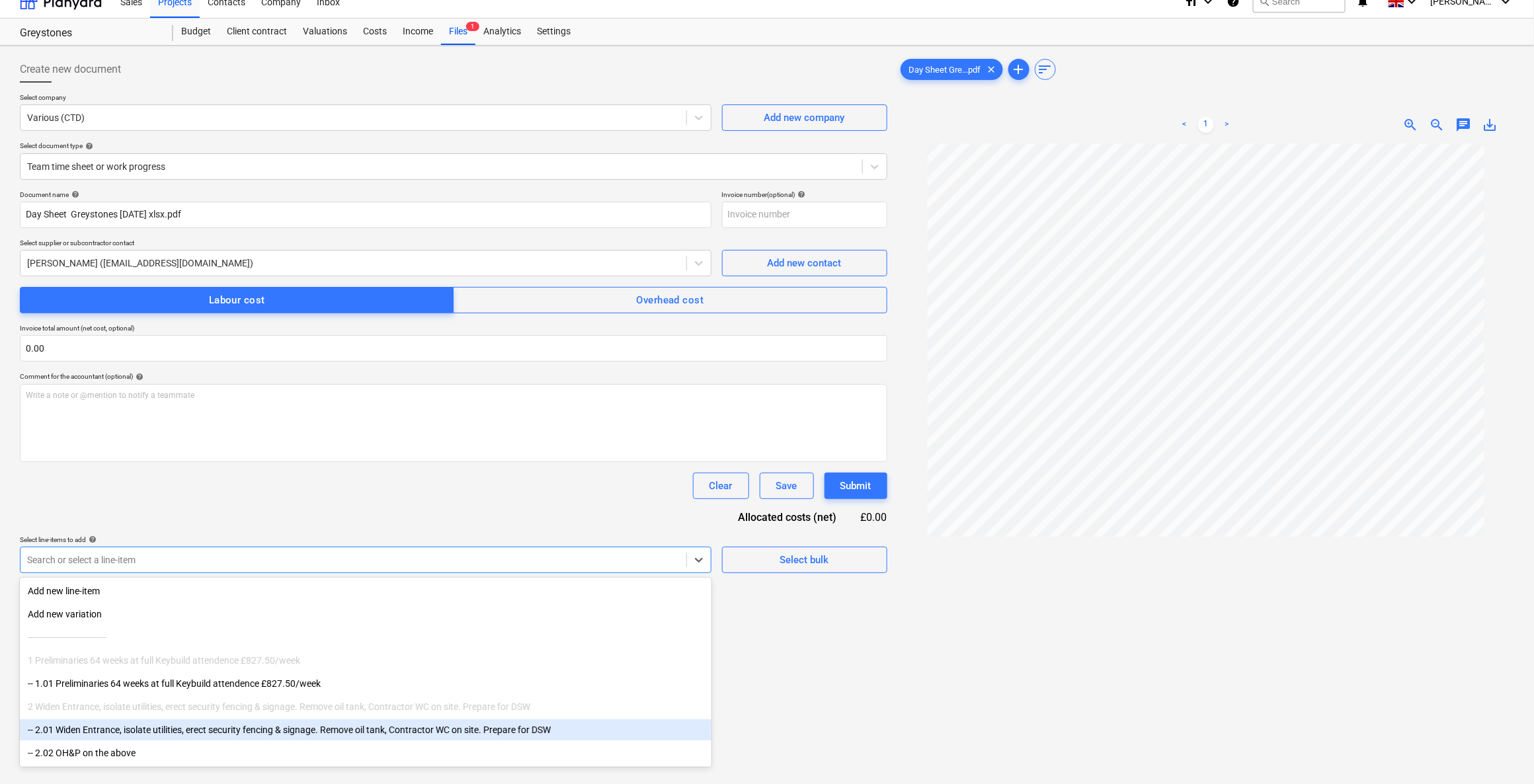
click at [178, 721] on div "-- 2.01 Widen Entrance, isolate utilities, erect security fencing & signage. Re…" at bounding box center [365, 730] width 691 height 21
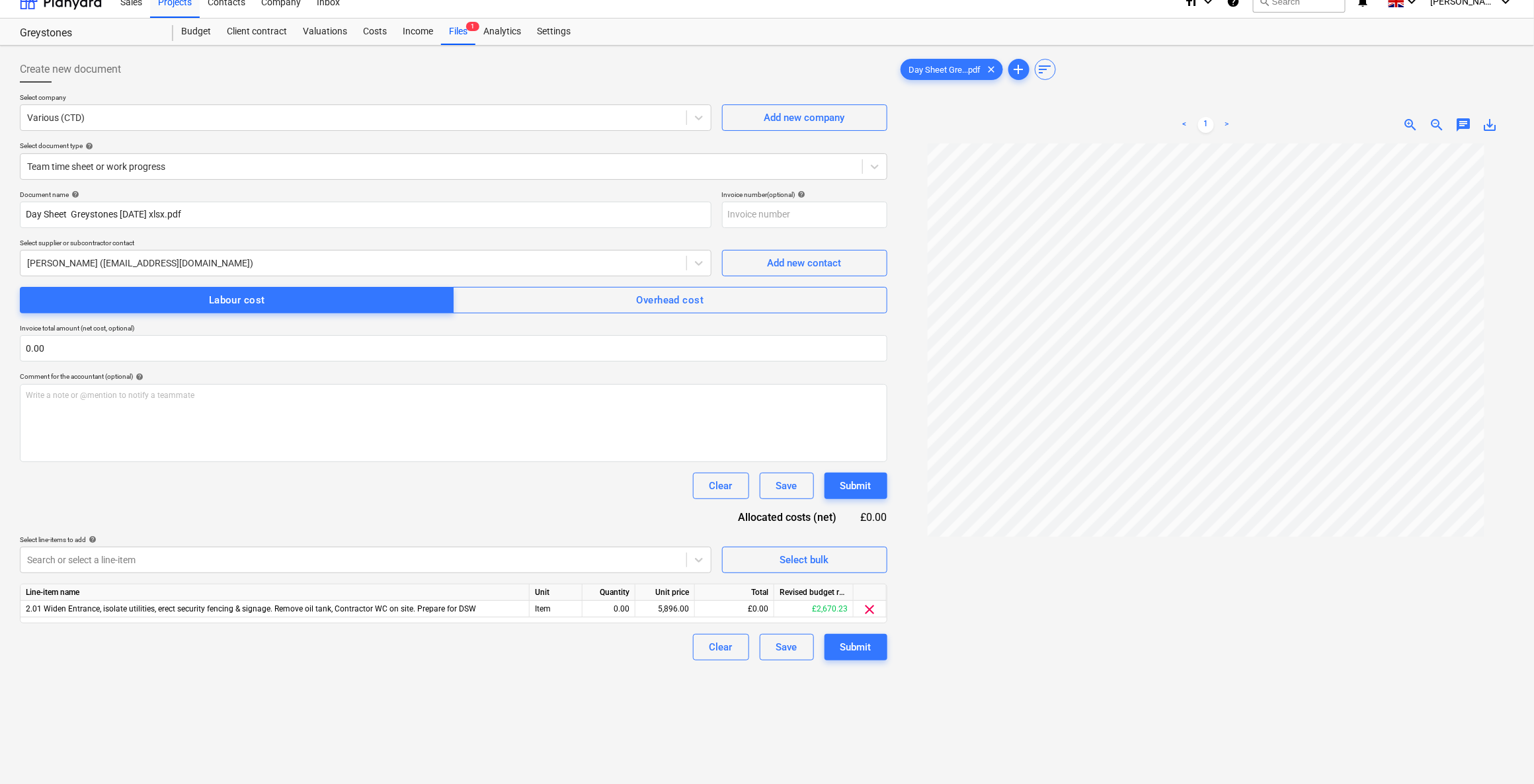
click at [247, 513] on div "Document name help Day Sheet Greystones Aug 2025 xlsx.pdf Invoice number (optio…" at bounding box center [454, 425] width 868 height 470
click at [604, 607] on div "0.00" at bounding box center [608, 608] width 42 height 16
click at [574, 608] on div "Item" at bounding box center [556, 608] width 53 height 16
click at [597, 611] on div "0.00" at bounding box center [608, 608] width 42 height 16
type input "2271"
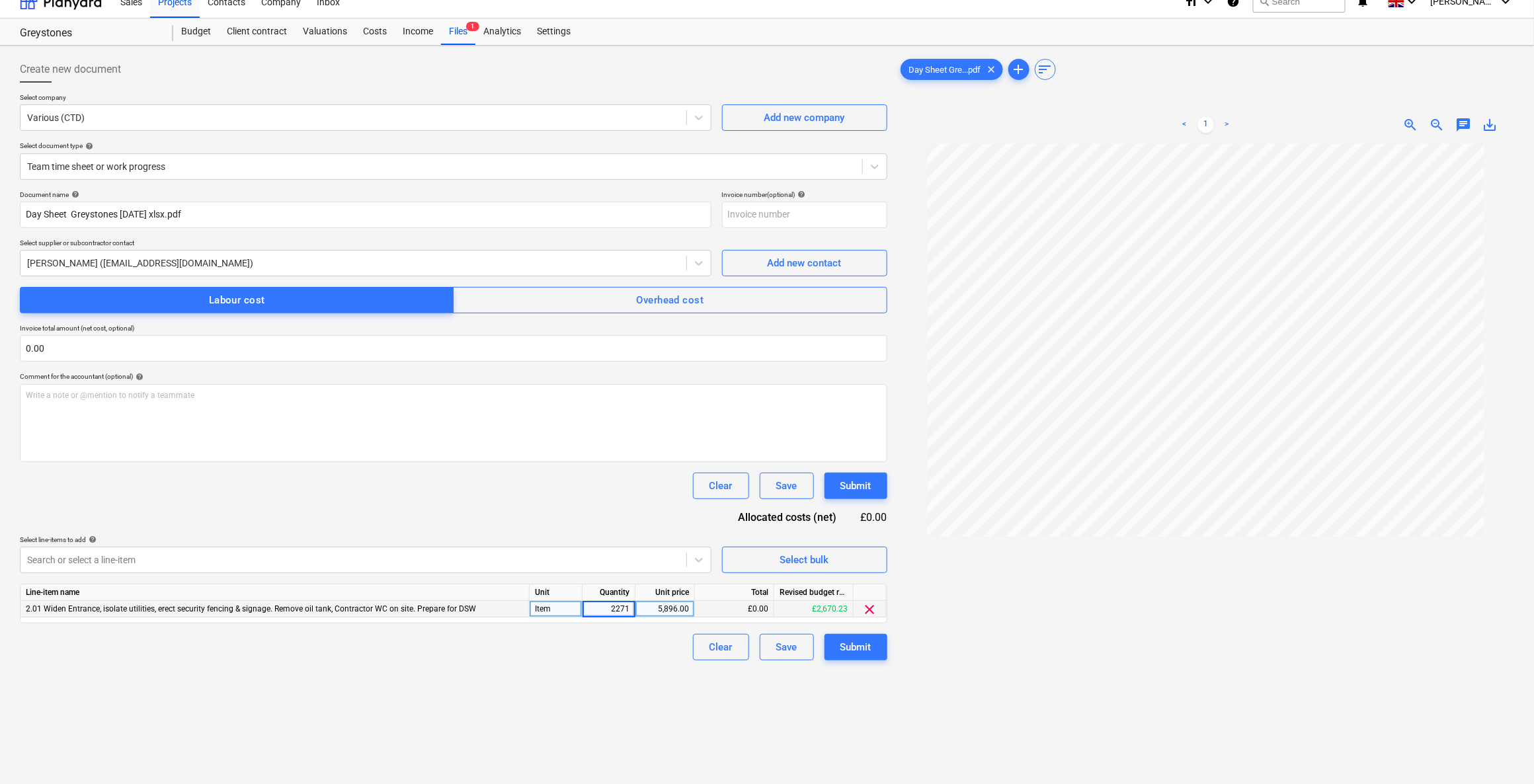
click at [602, 657] on div "Clear Save Submit" at bounding box center [454, 647] width 868 height 27
click at [661, 606] on div "5,896.00" at bounding box center [664, 608] width 48 height 16
click at [551, 610] on div "Item" at bounding box center [556, 608] width 53 height 16
type input "1"
click at [644, 607] on div "5,896.00" at bounding box center [664, 608] width 48 height 16
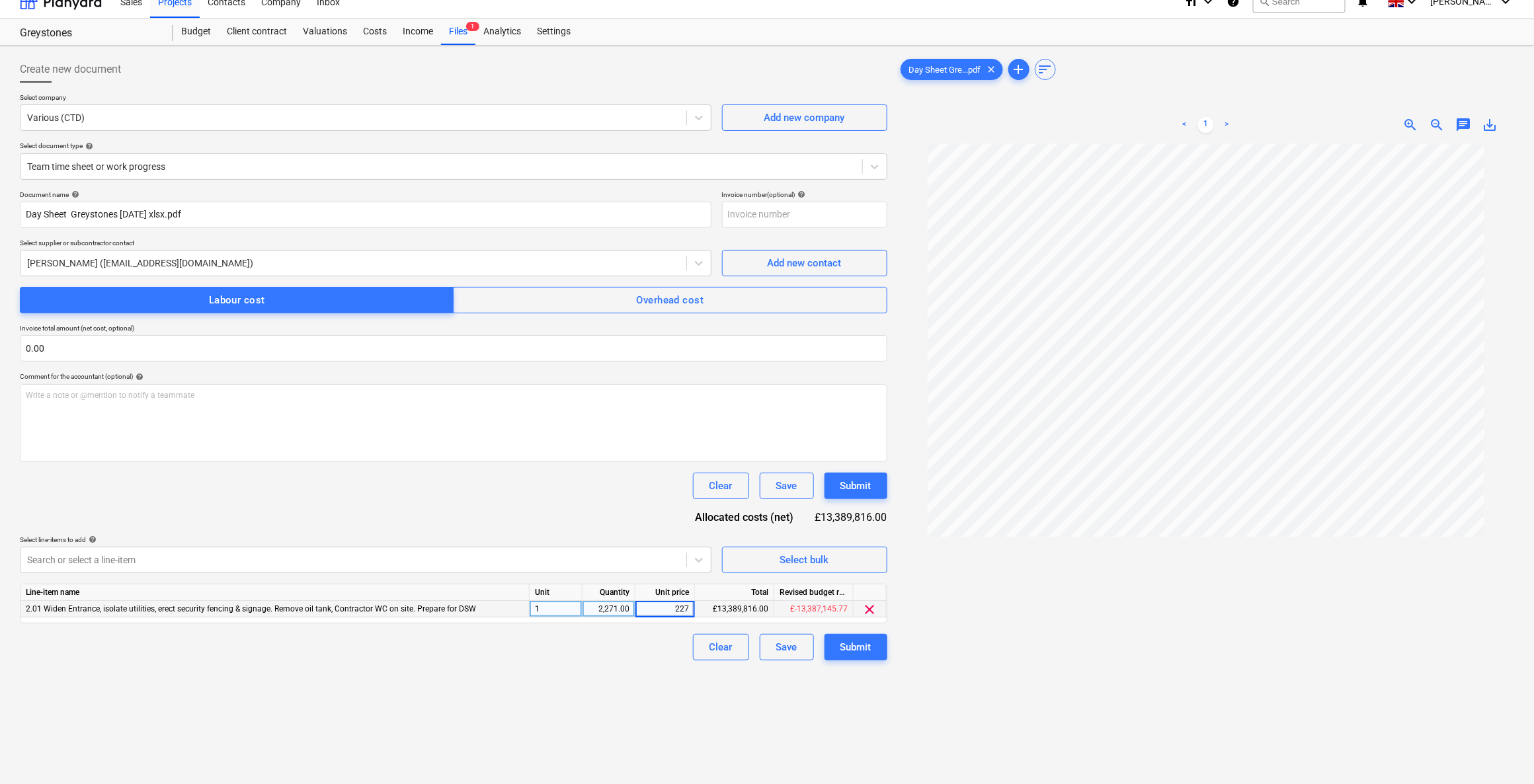
type input "2271"
click at [590, 668] on div "Create new document Select company Various (CTD) Add new company Select documen…" at bounding box center [453, 474] width 878 height 845
drag, startPoint x: 594, startPoint y: 610, endPoint x: 645, endPoint y: 609, distance: 51.0
click at [0, 0] on div "2.01 Widen Entrance, isolate utilities, erect security fencing & signage. Remov…" at bounding box center [0, 0] width 0 height 0
click at [600, 661] on div "Create new document Select company Various (CTD) Add new company Select documen…" at bounding box center [453, 474] width 878 height 845
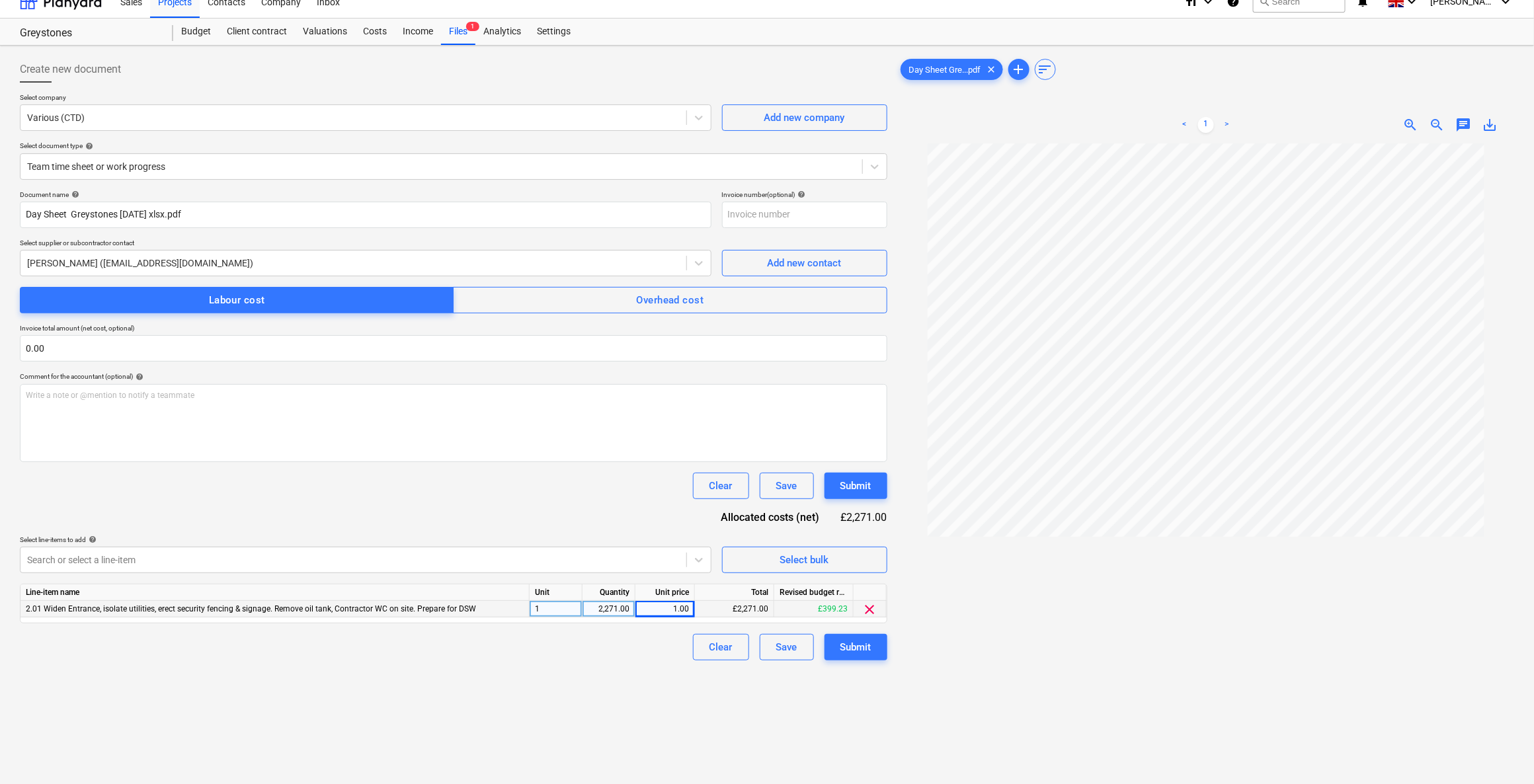
click at [643, 604] on div "1.00" at bounding box center [664, 608] width 48 height 16
type input "2271"
click at [608, 655] on div "Clear Save Submit" at bounding box center [454, 647] width 868 height 27
click at [611, 607] on div "2,271.00" at bounding box center [608, 608] width 42 height 16
click at [545, 608] on div "1" at bounding box center [556, 608] width 53 height 16
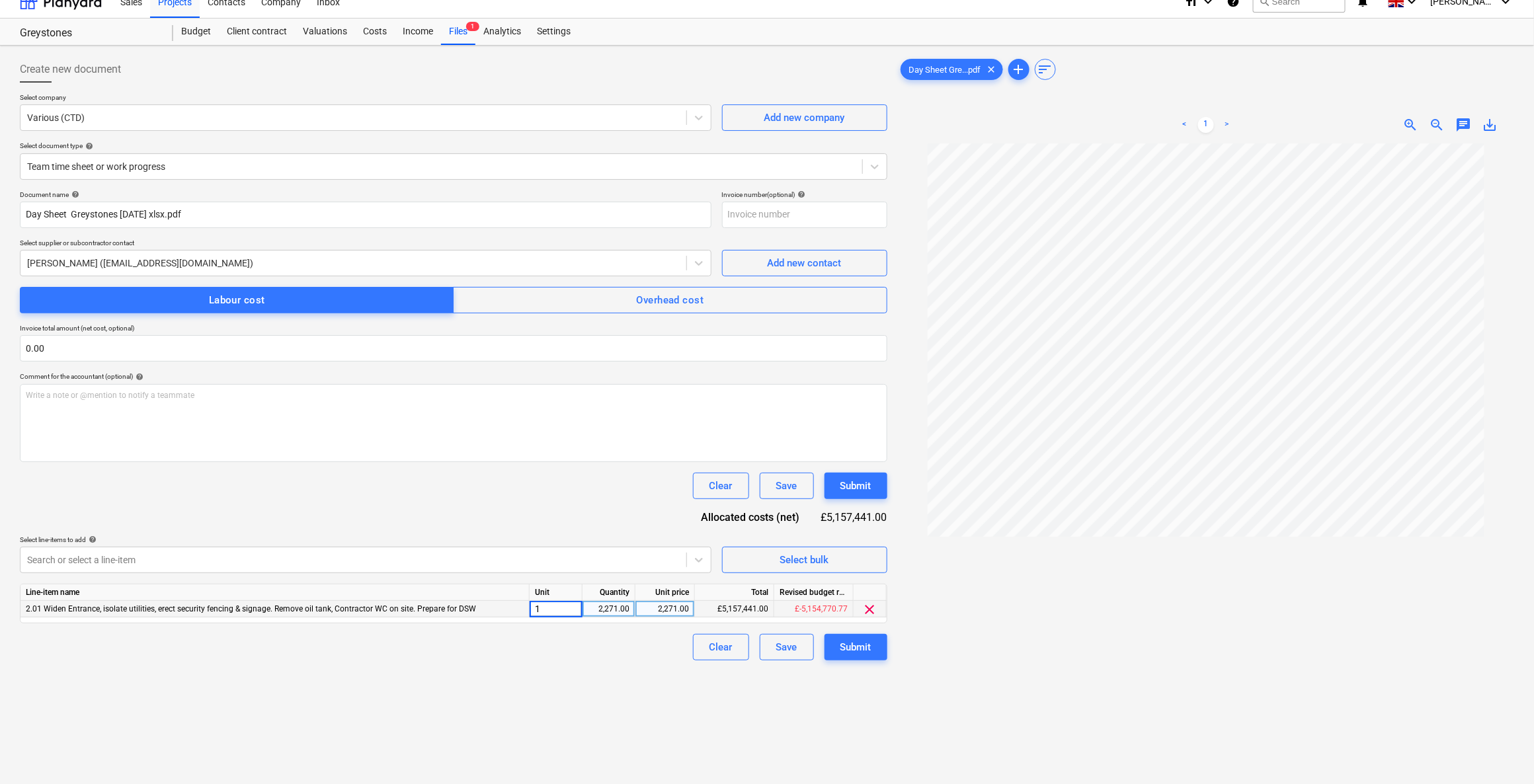
click at [619, 606] on div "2,271.00" at bounding box center [608, 608] width 42 height 16
type input "1"
click at [574, 643] on div "Clear Save Submit" at bounding box center [454, 647] width 868 height 27
click at [846, 649] on div "Submit" at bounding box center [855, 647] width 31 height 17
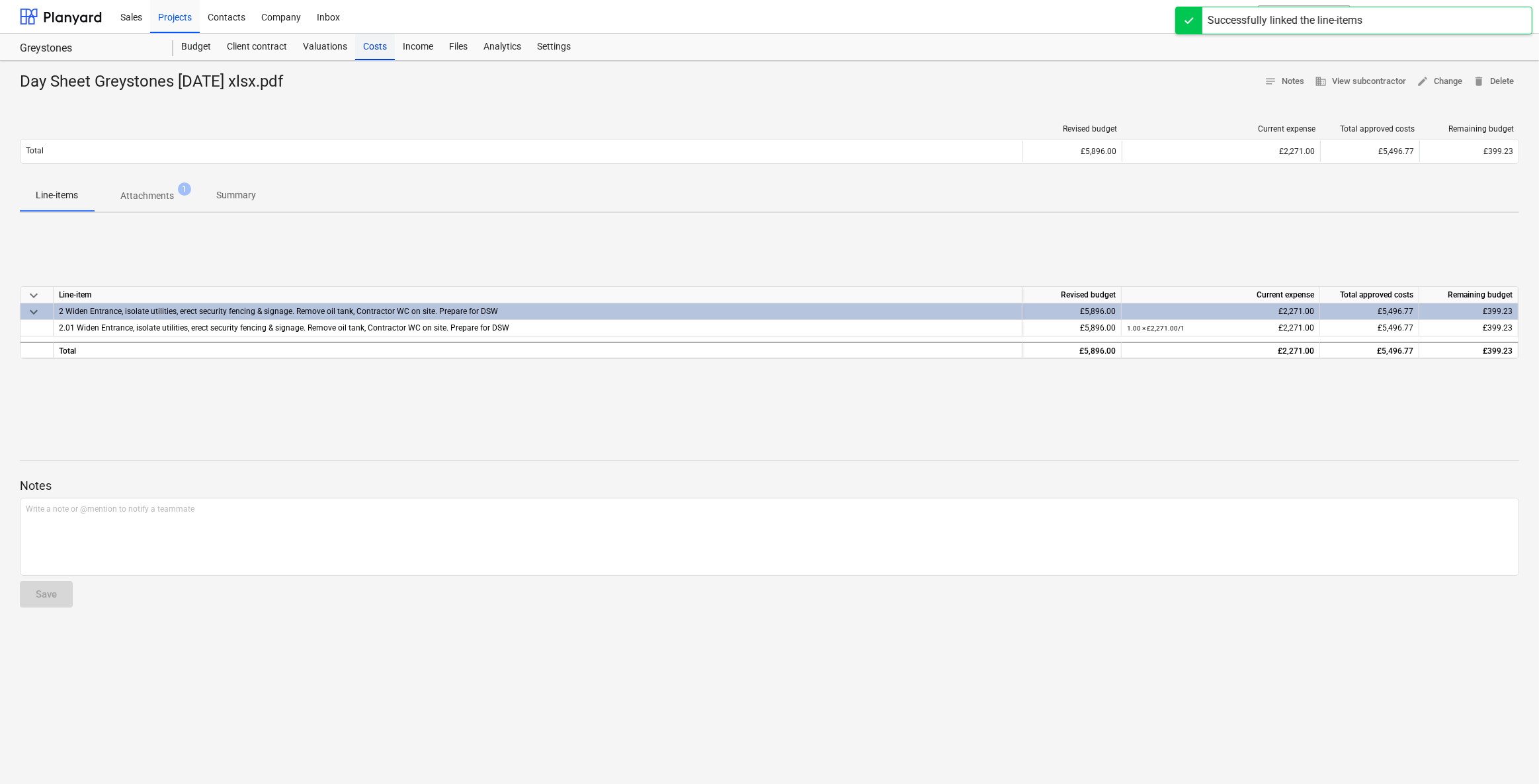
click at [384, 53] on div "Costs" at bounding box center [375, 47] width 40 height 27
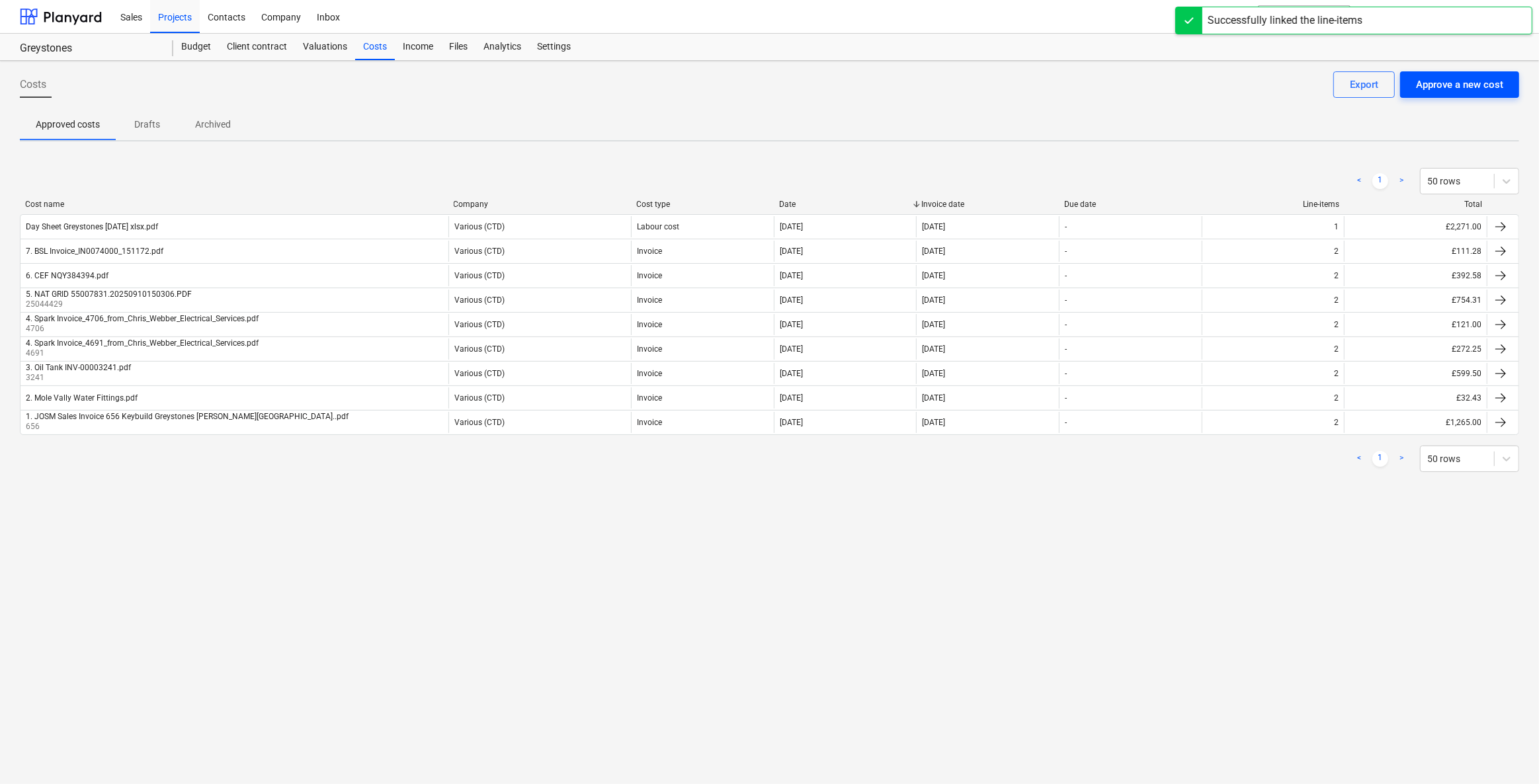
click at [1428, 83] on div "Approve a new cost" at bounding box center [1459, 84] width 87 height 17
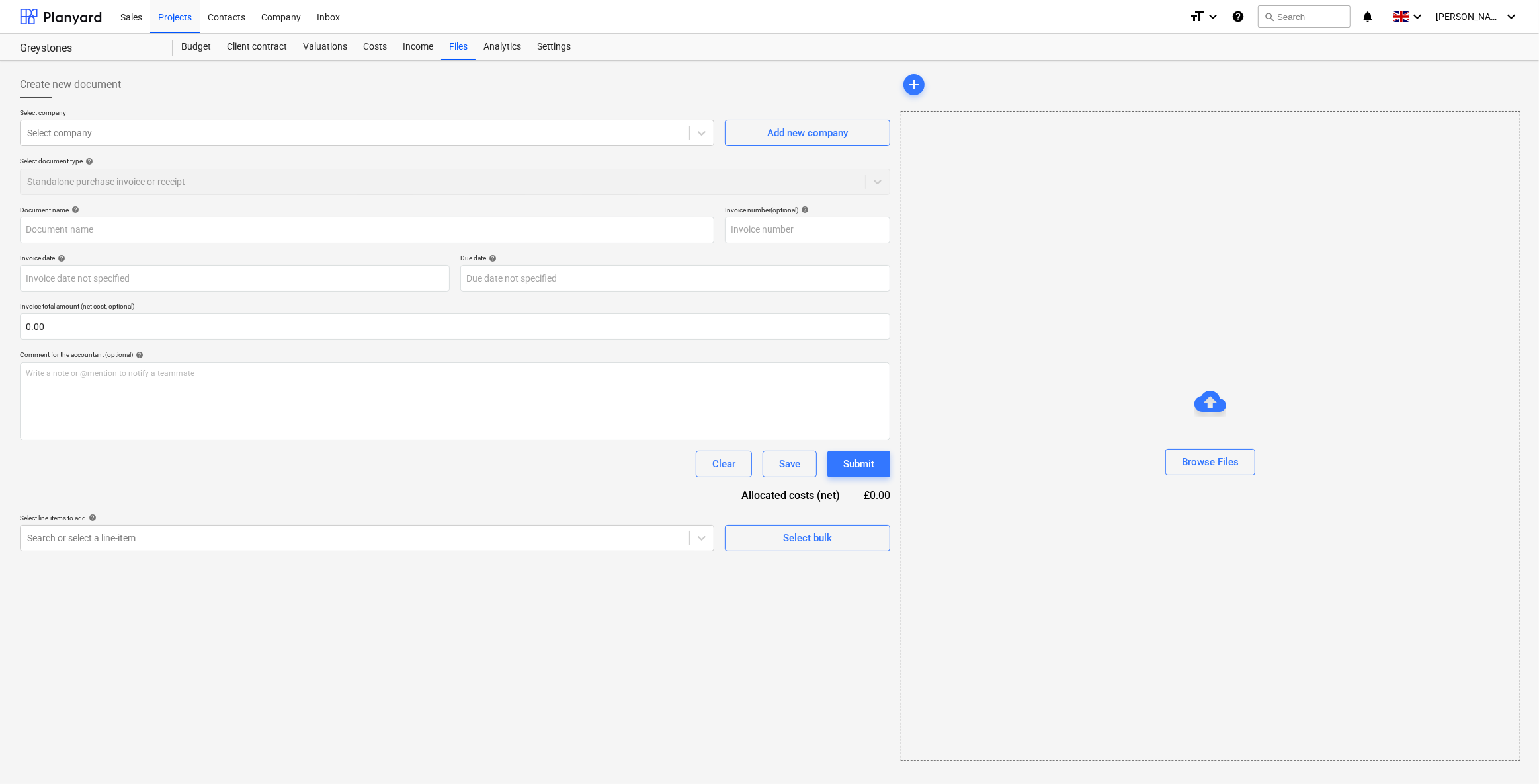
type input "Day Sheet Greystones Sept 2025.pdf"
click at [86, 134] on div at bounding box center [353, 133] width 652 height 13
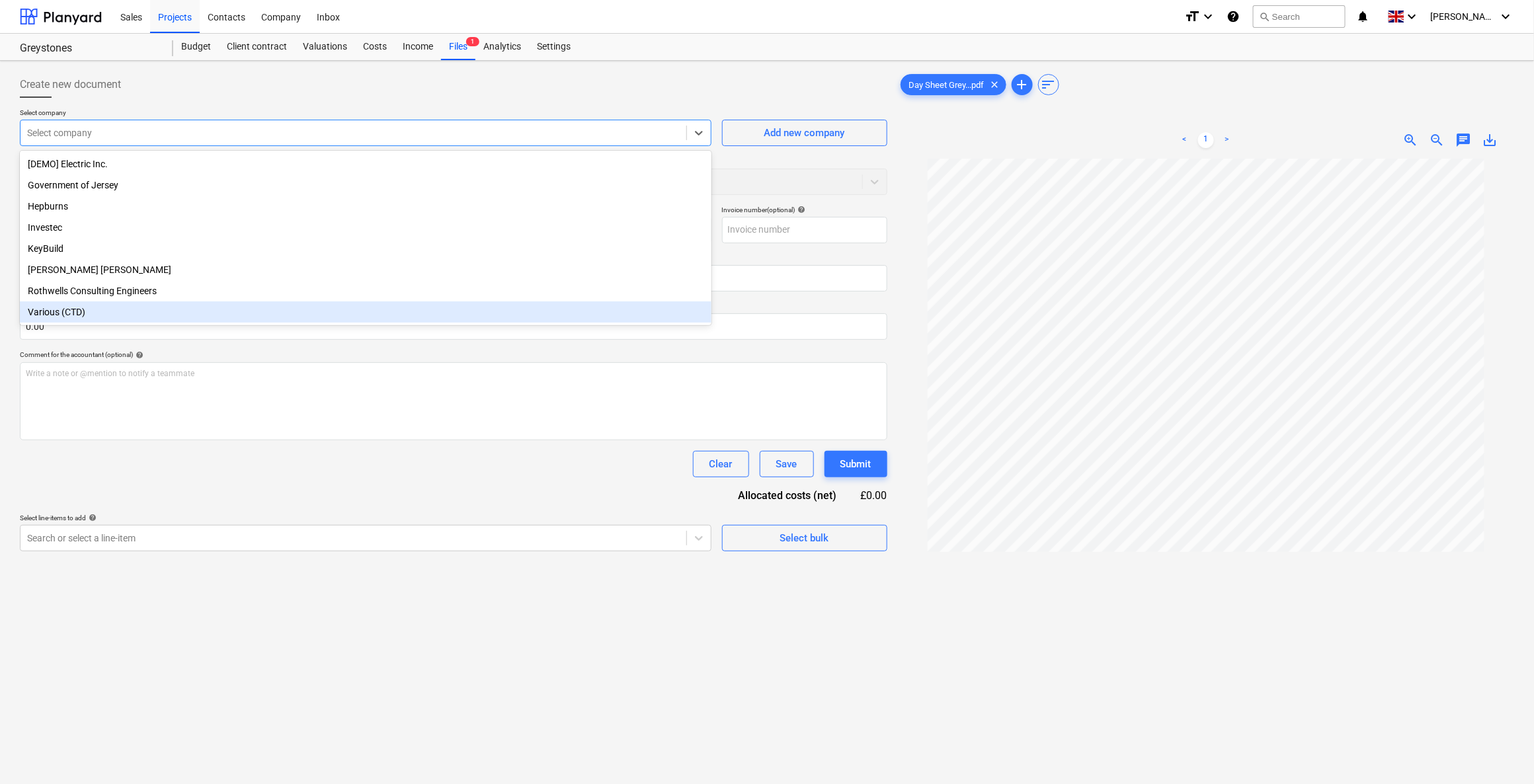
click at [84, 311] on div "Various (CTD)" at bounding box center [365, 312] width 691 height 21
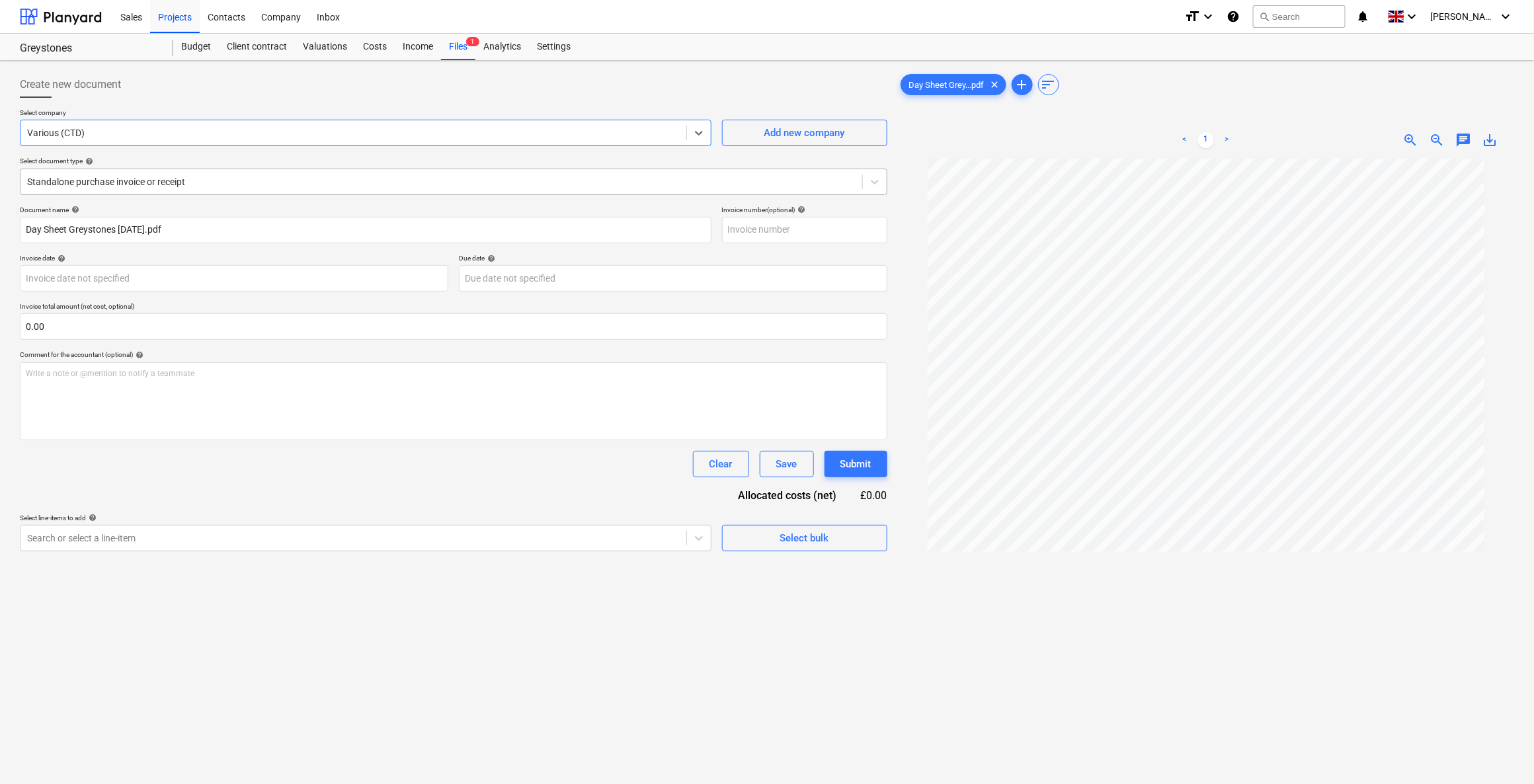
click at [82, 177] on div at bounding box center [441, 182] width 829 height 13
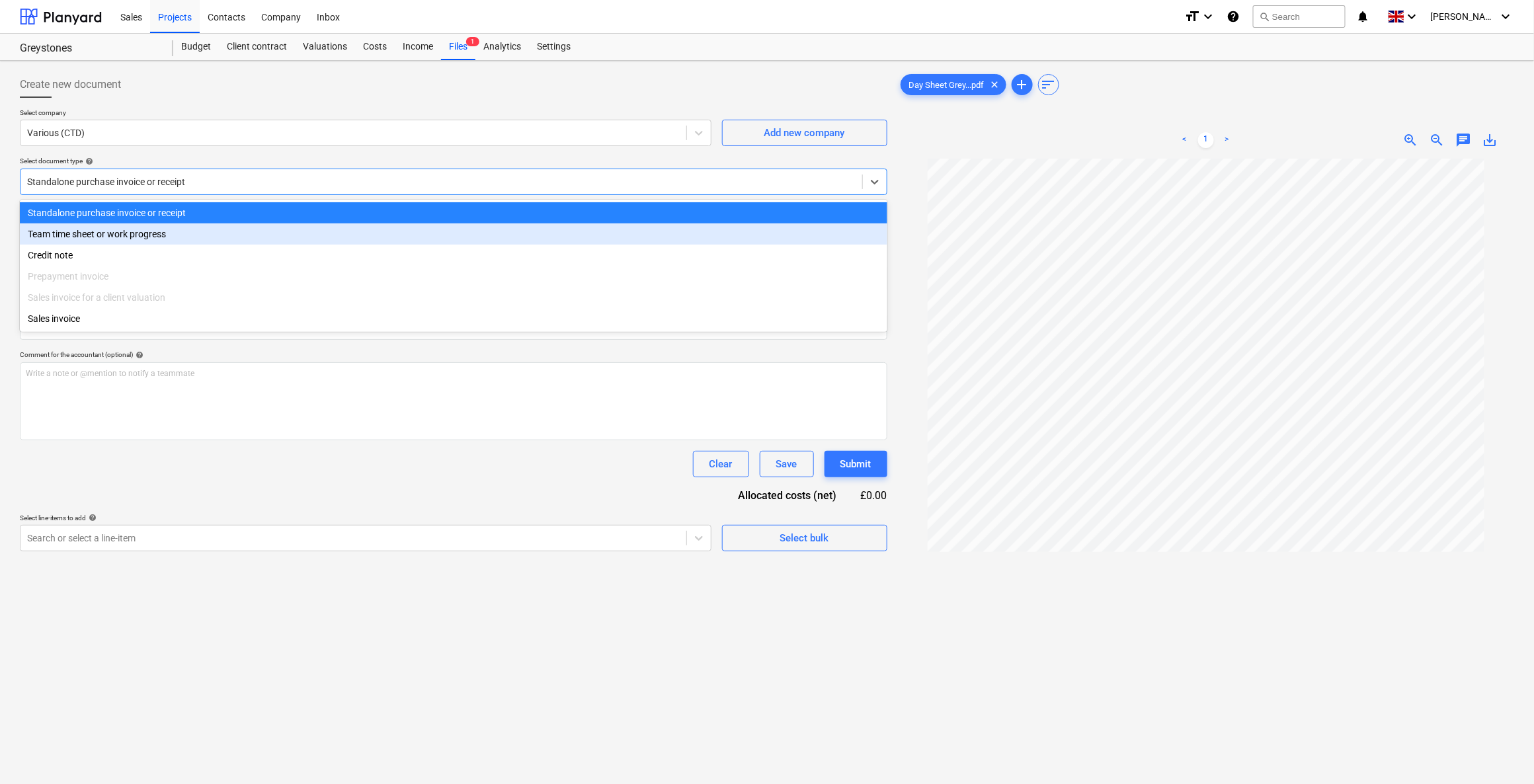
click at [84, 229] on div "Team time sheet or work progress" at bounding box center [454, 233] width 868 height 21
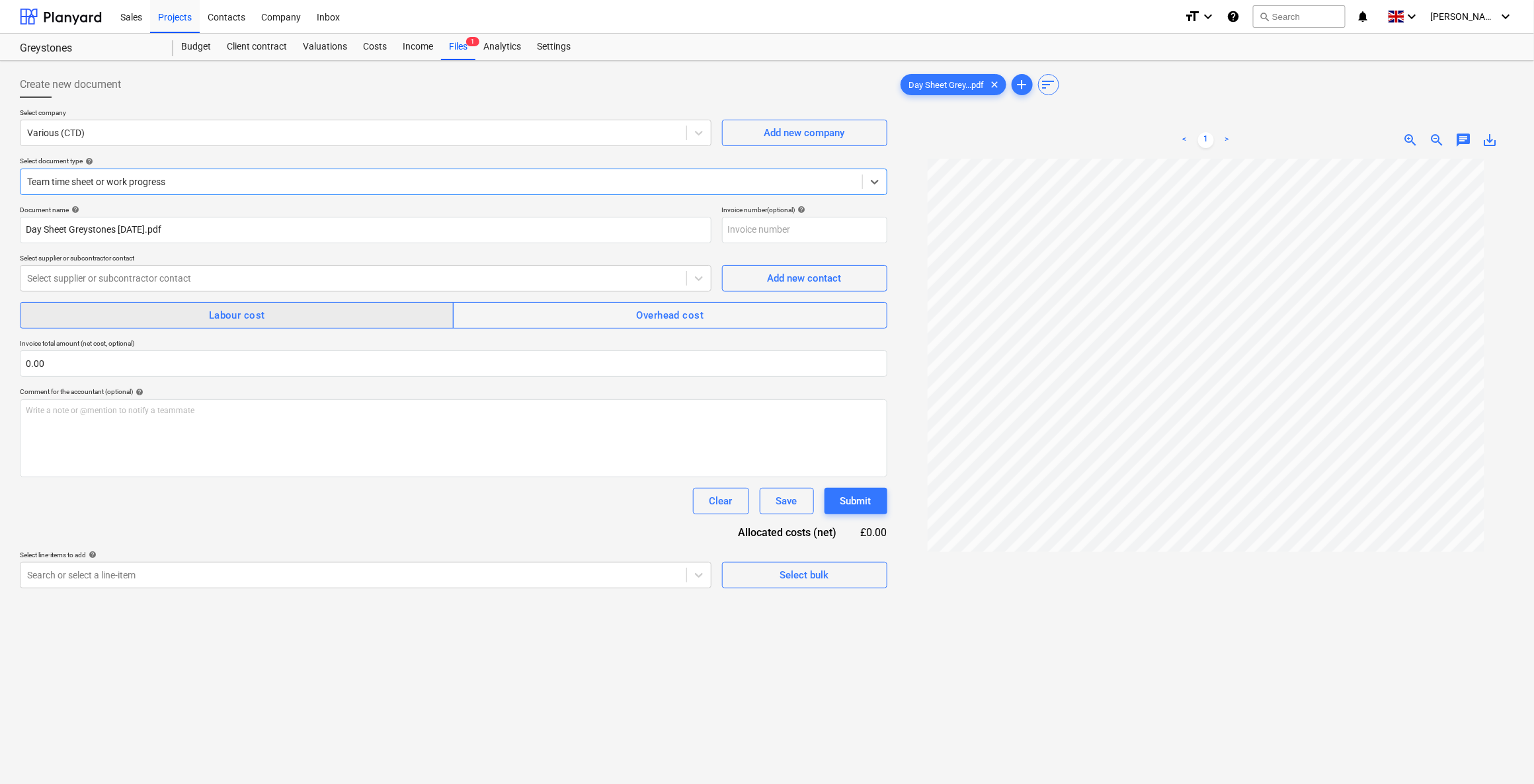
click at [158, 317] on span "Labour cost" at bounding box center [236, 315] width 404 height 17
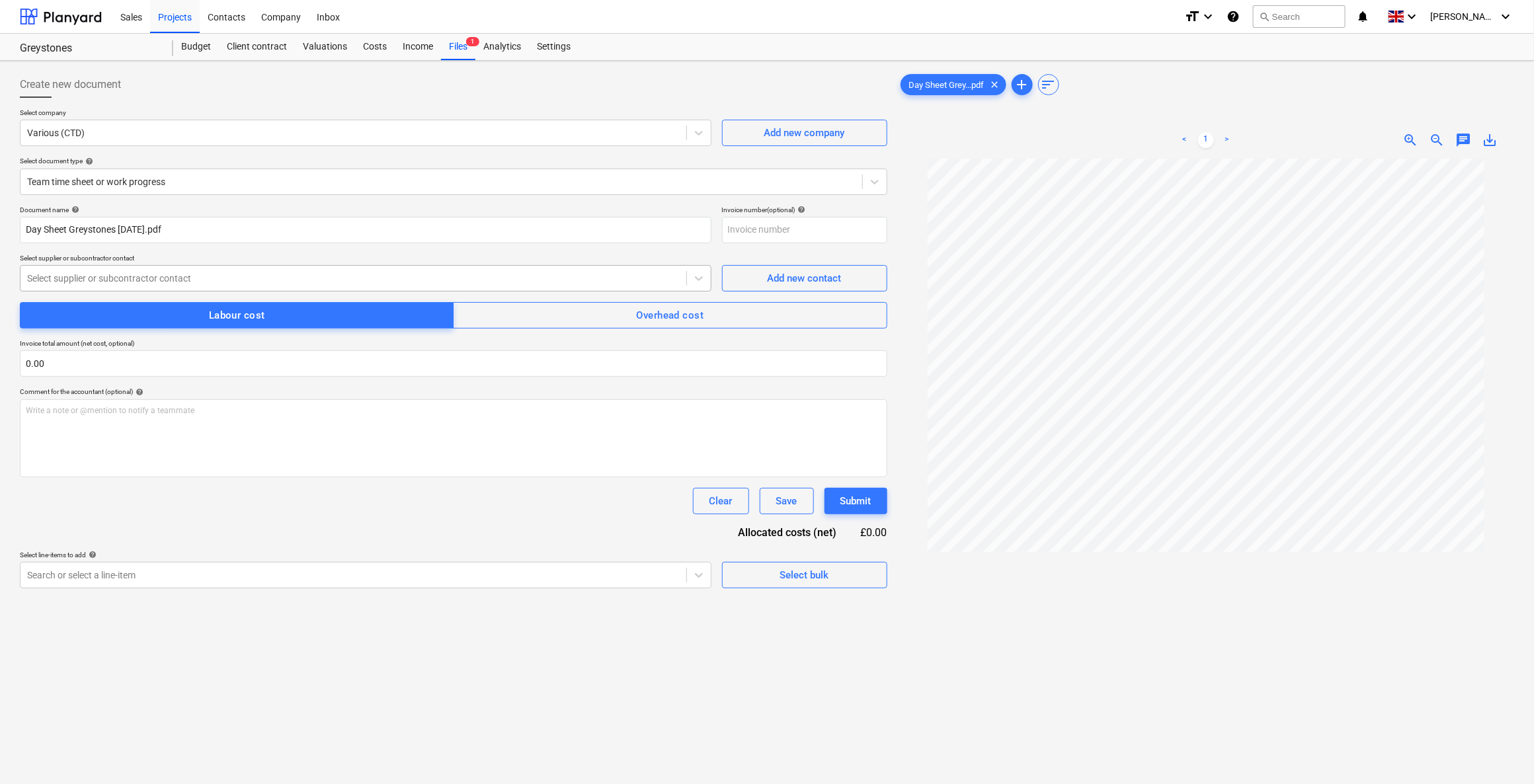
click at [147, 273] on div at bounding box center [353, 278] width 652 height 13
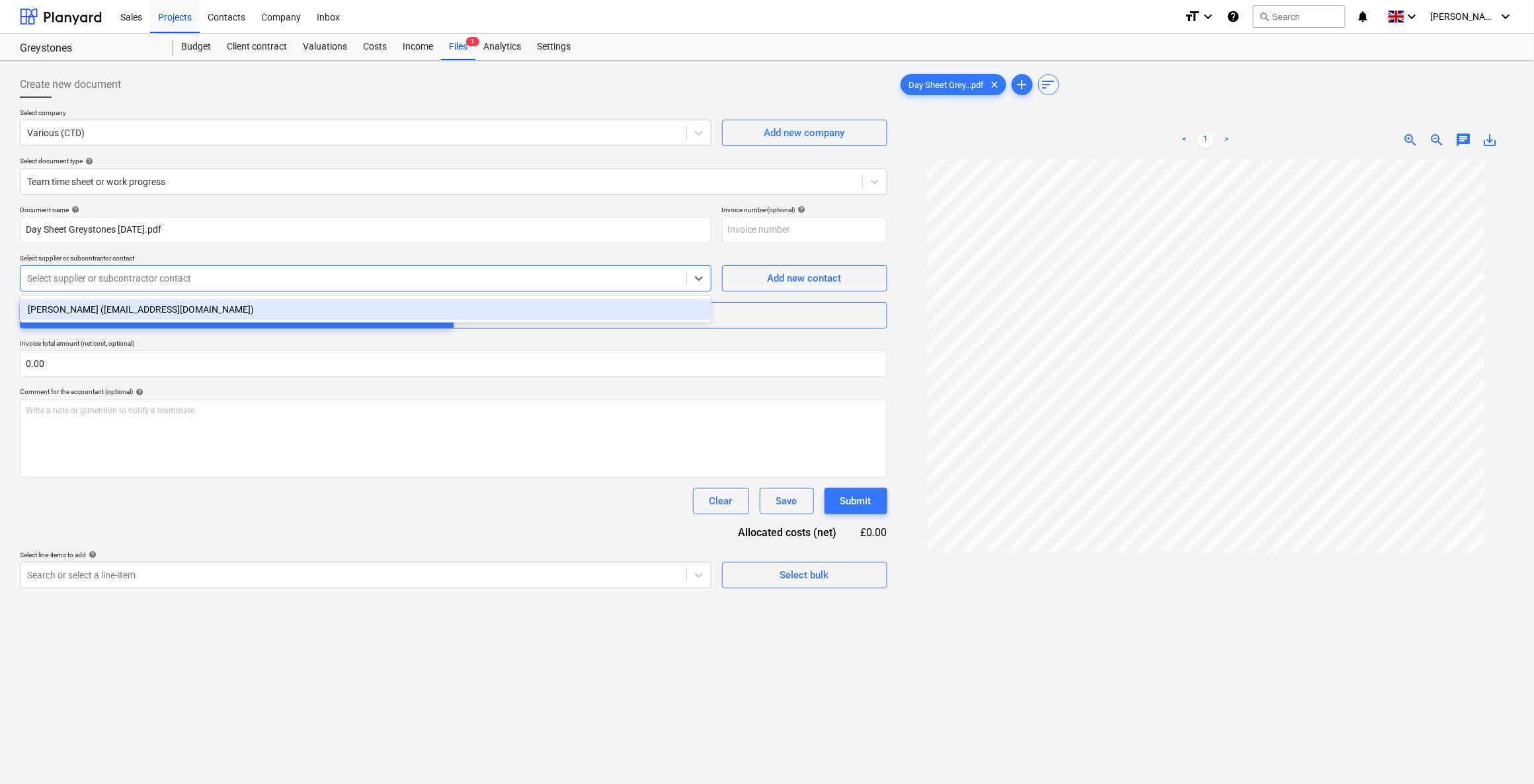
click at [121, 319] on div "Matt Rodwell (none@none.com)" at bounding box center [365, 309] width 691 height 21
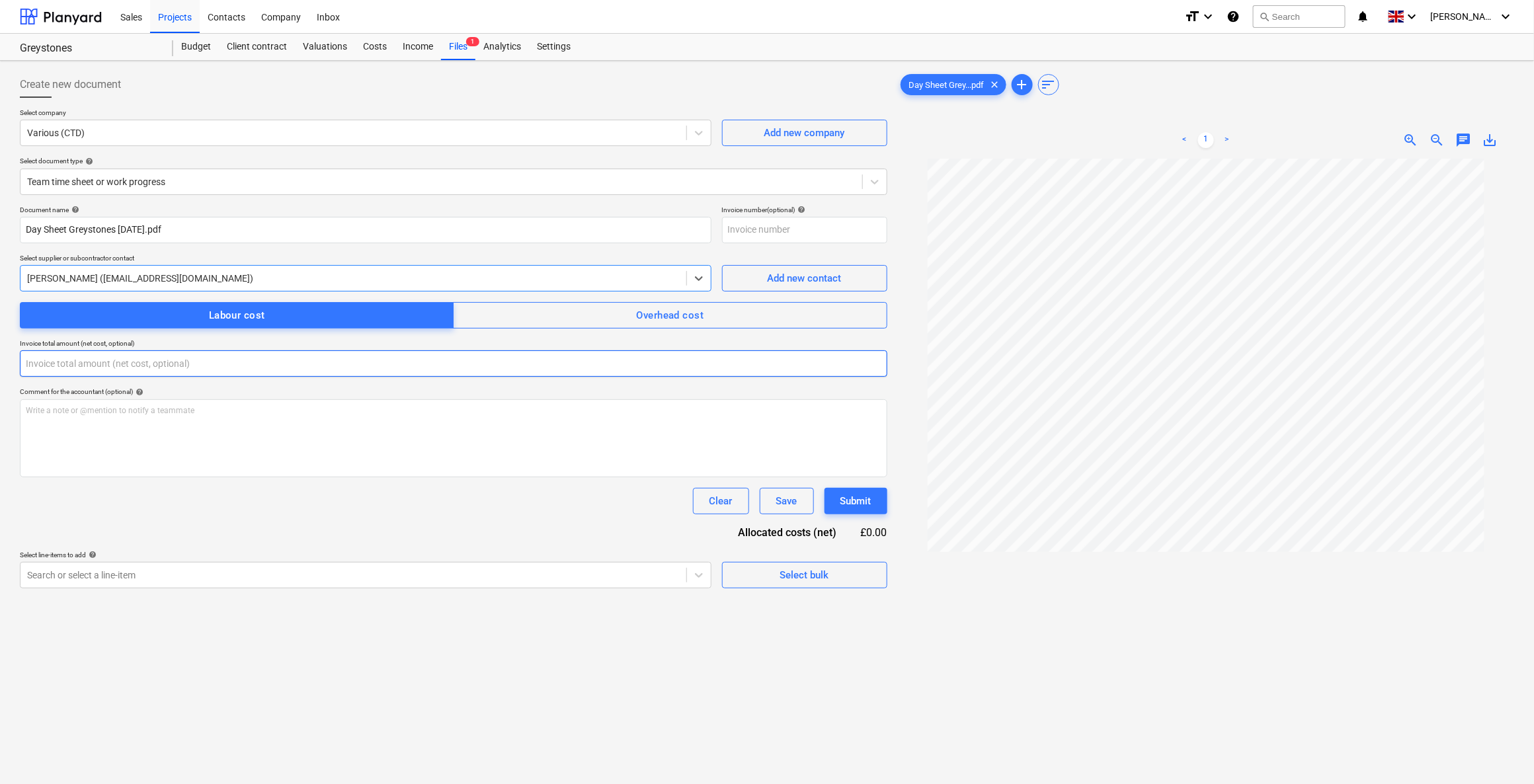
click at [70, 368] on input "text" at bounding box center [454, 364] width 868 height 27
type input "0.00"
click at [225, 578] on div "Search or select a line-item" at bounding box center [365, 575] width 691 height 27
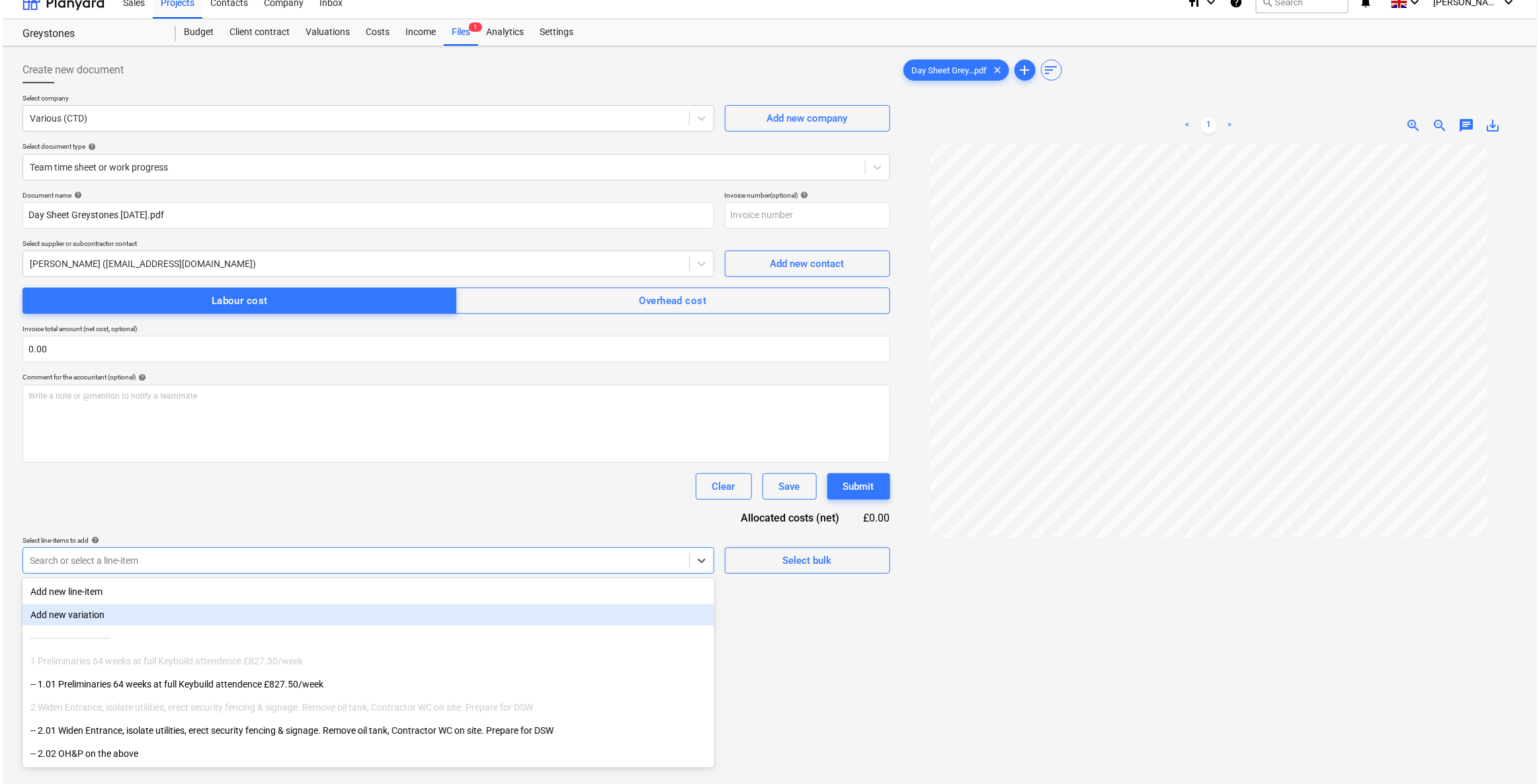
scroll to position [15, 0]
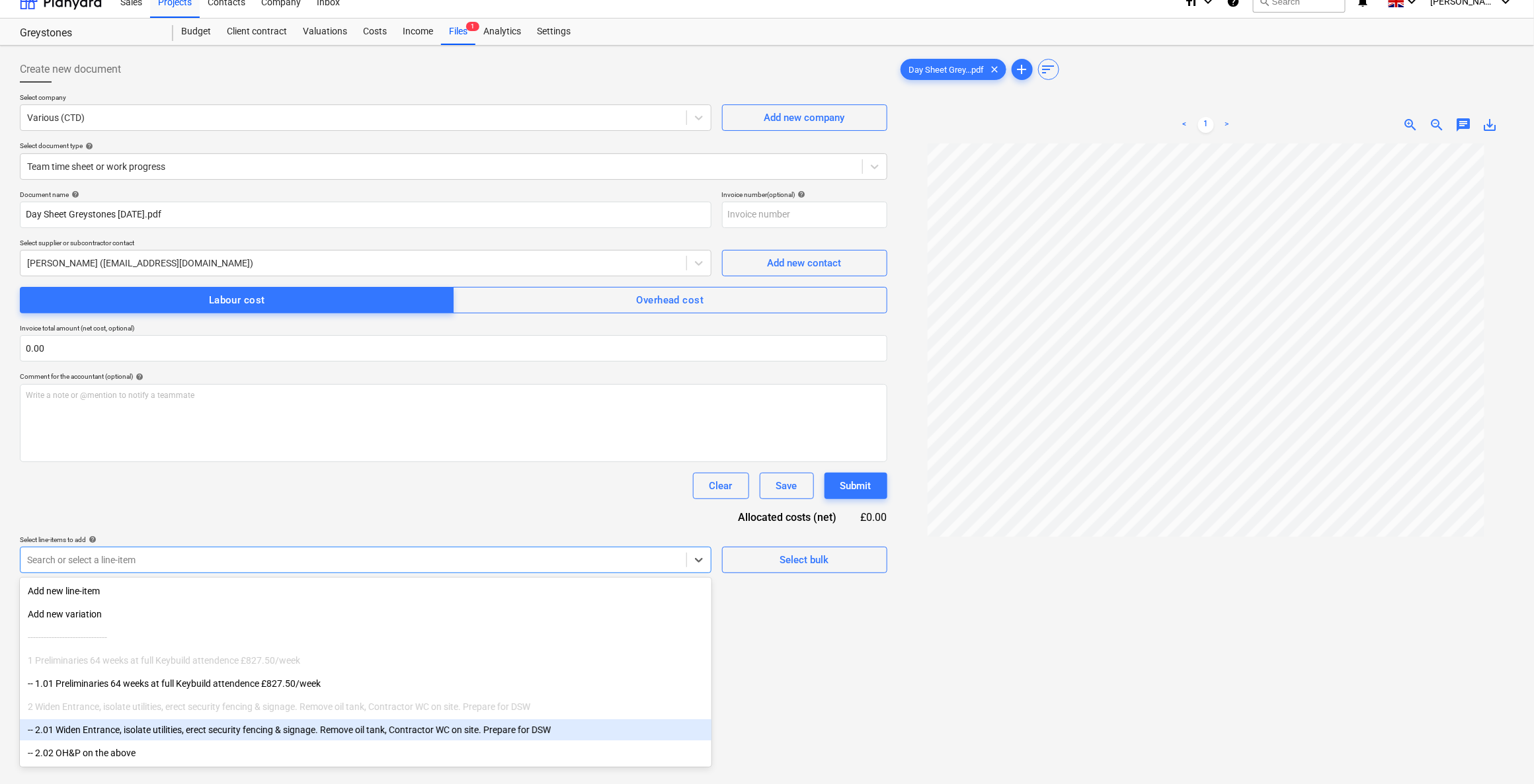
click at [127, 728] on div "-- 2.01 Widen Entrance, isolate utilities, erect security fencing & signage. Re…" at bounding box center [365, 730] width 691 height 21
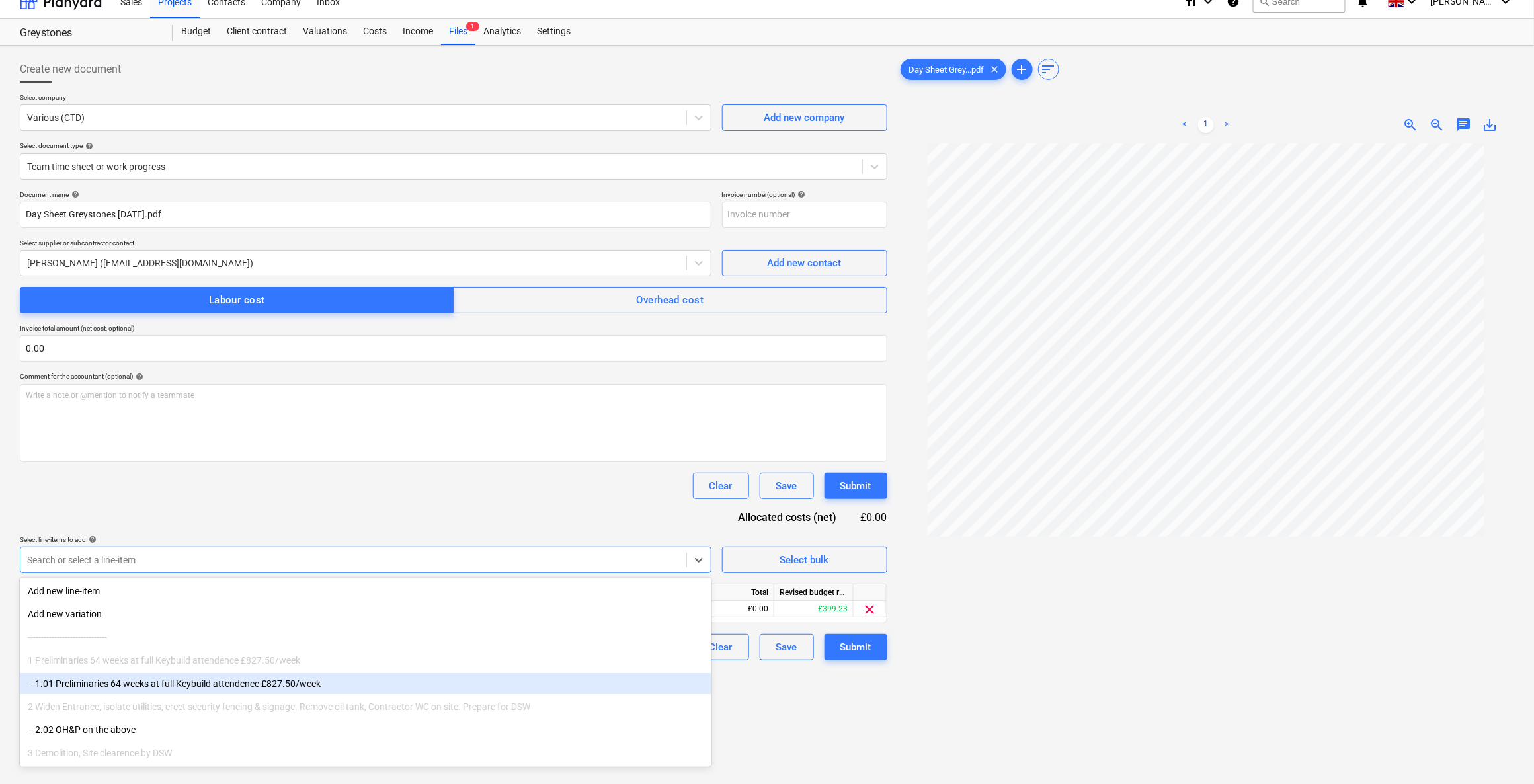
click at [552, 504] on div "Document name help Day Sheet Greystones Sept 2025.pdf Invoice number (optional)…" at bounding box center [454, 425] width 868 height 470
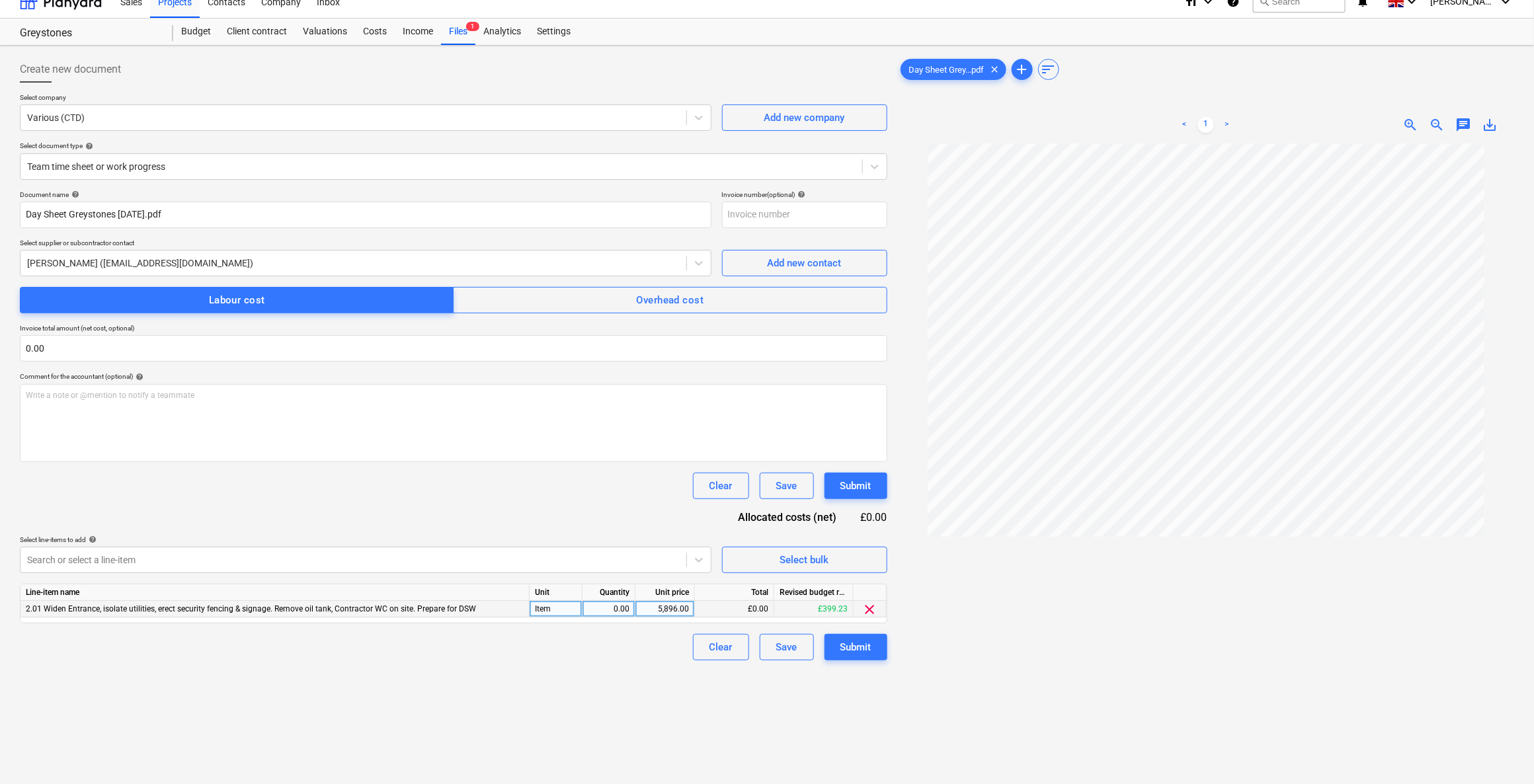
click at [602, 605] on div "0.00" at bounding box center [608, 608] width 42 height 16
type input "1"
click at [650, 609] on div "5,896.00" at bounding box center [664, 608] width 48 height 16
type input "521"
click at [639, 648] on div "Clear Save Submit" at bounding box center [454, 647] width 868 height 27
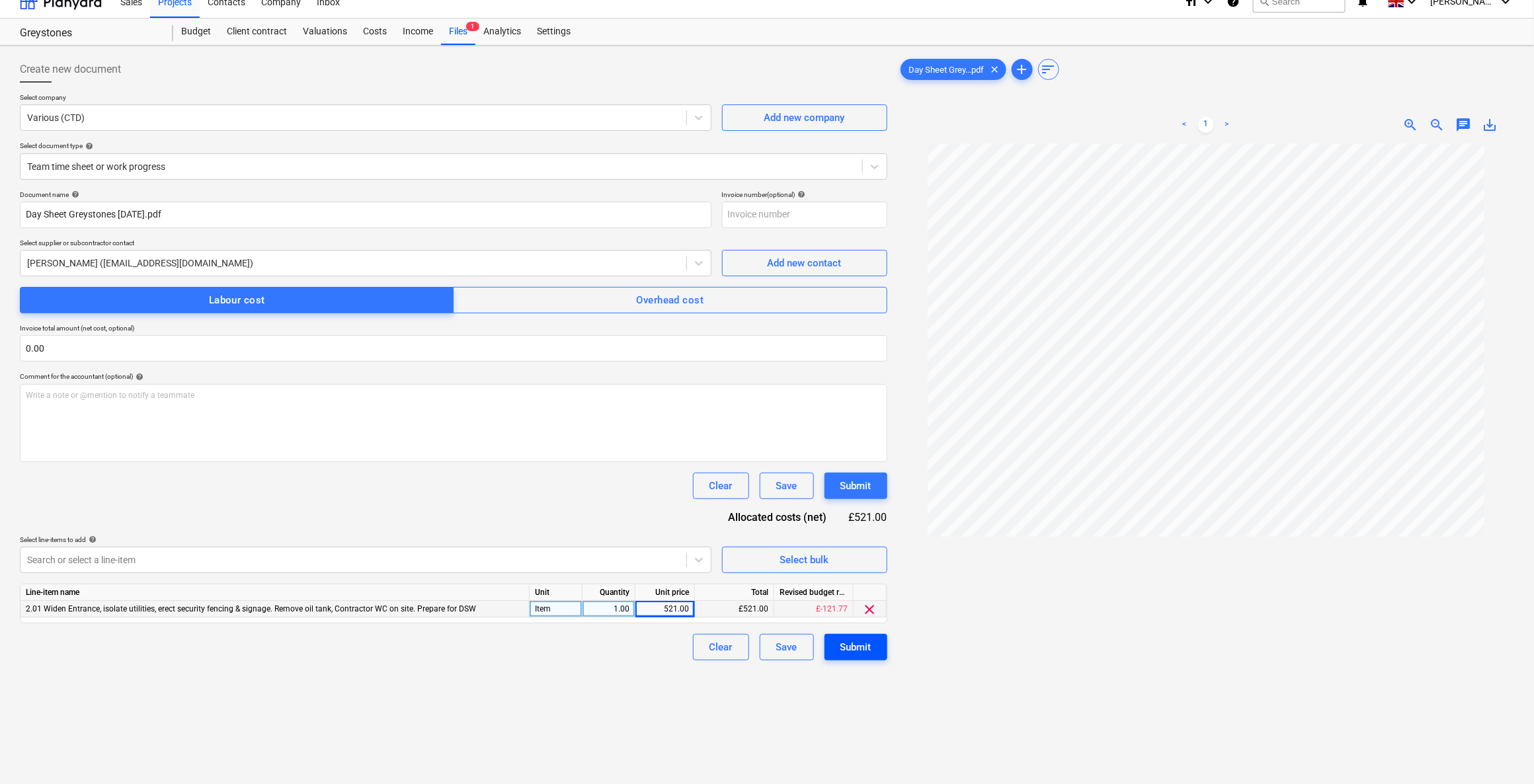
click at [837, 653] on button "Submit" at bounding box center [855, 647] width 63 height 27
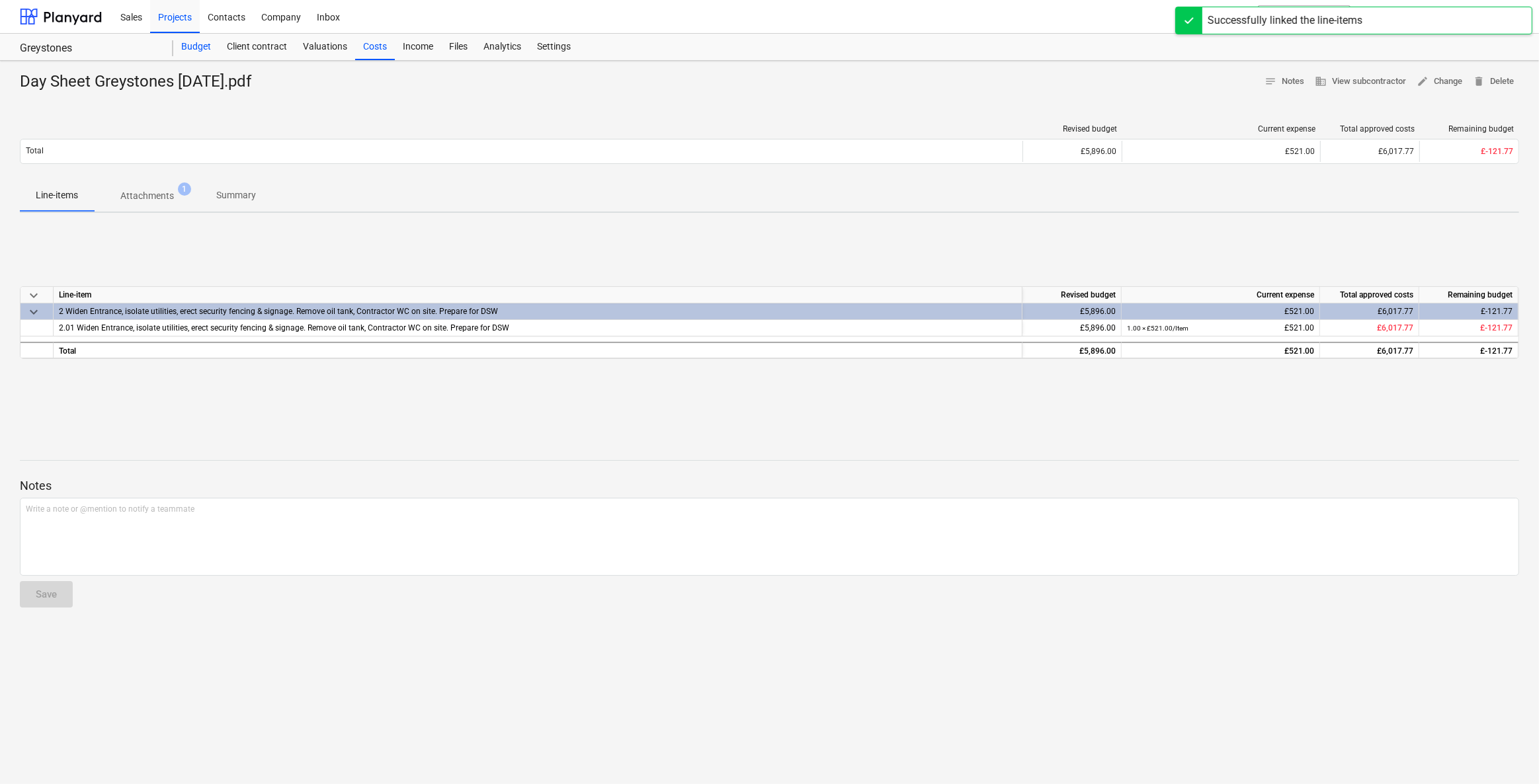
click at [200, 50] on div "Budget" at bounding box center [196, 47] width 46 height 27
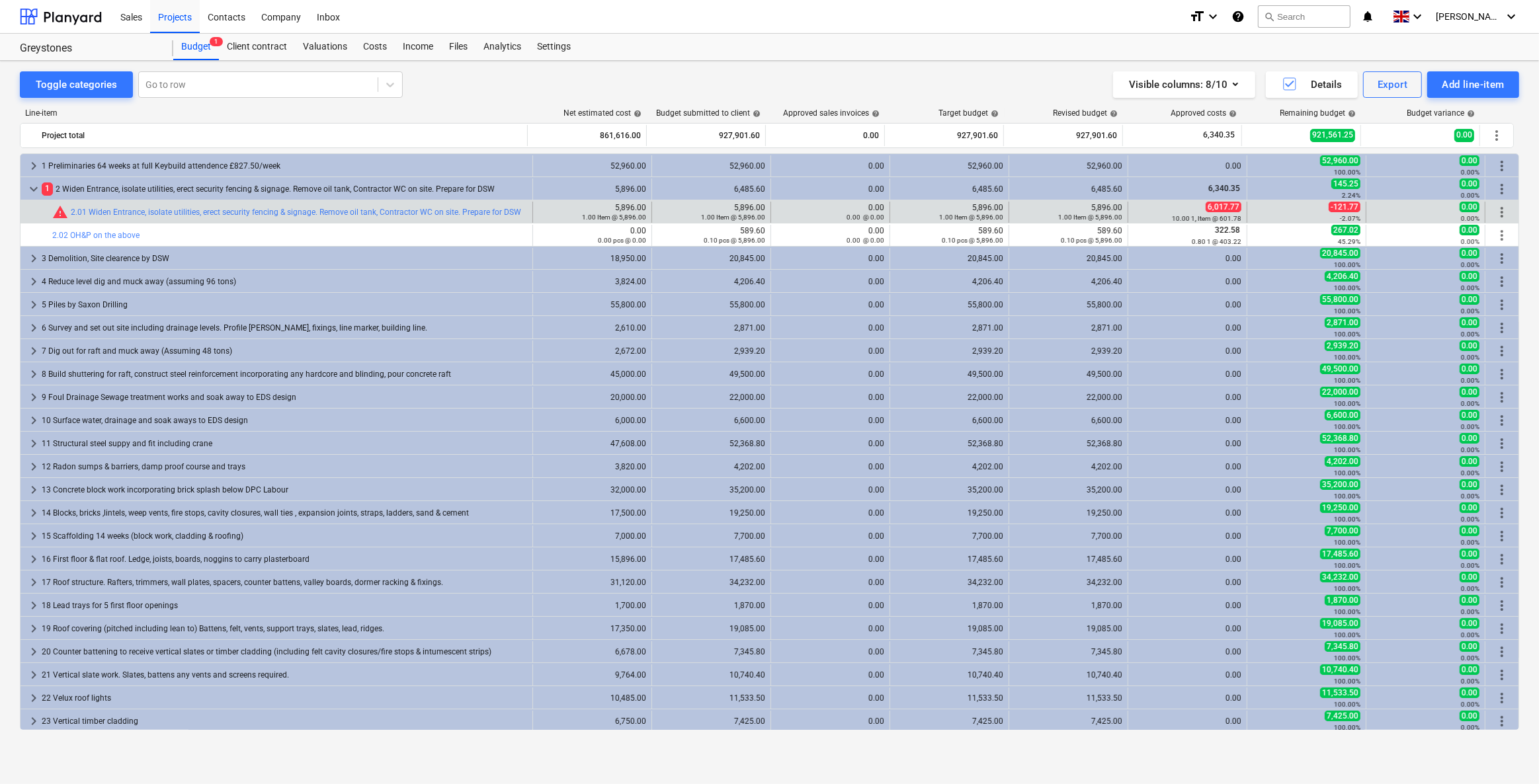
click at [1449, 208] on div "0.00 0.00%" at bounding box center [1425, 212] width 108 height 21
click at [1462, 206] on span "0.00" at bounding box center [1469, 206] width 20 height 10
click at [1462, 215] on small "0.00%" at bounding box center [1470, 218] width 19 height 8
click at [1503, 213] on span "more_vert" at bounding box center [1501, 212] width 16 height 16
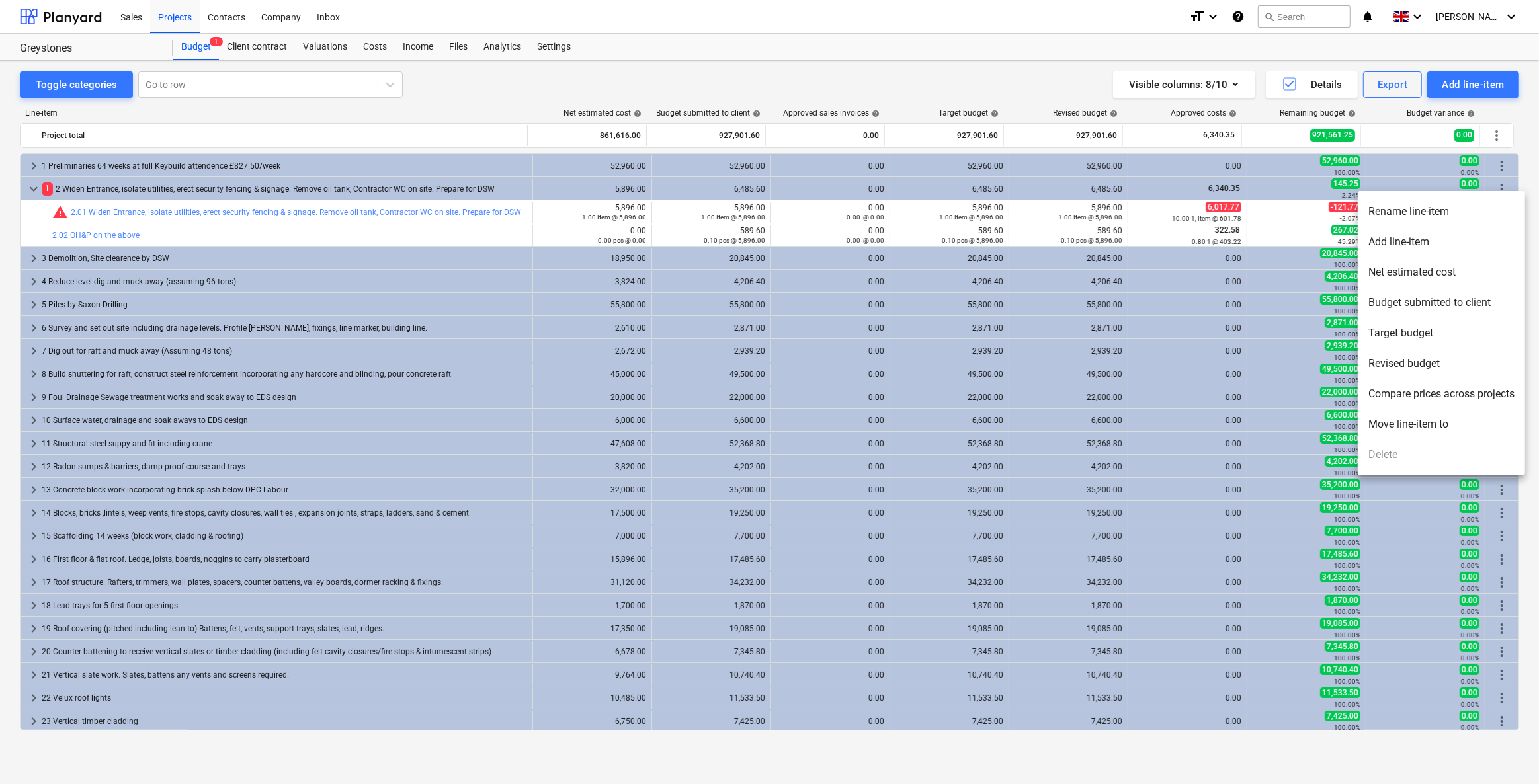
click at [1435, 184] on div at bounding box center [769, 392] width 1539 height 784
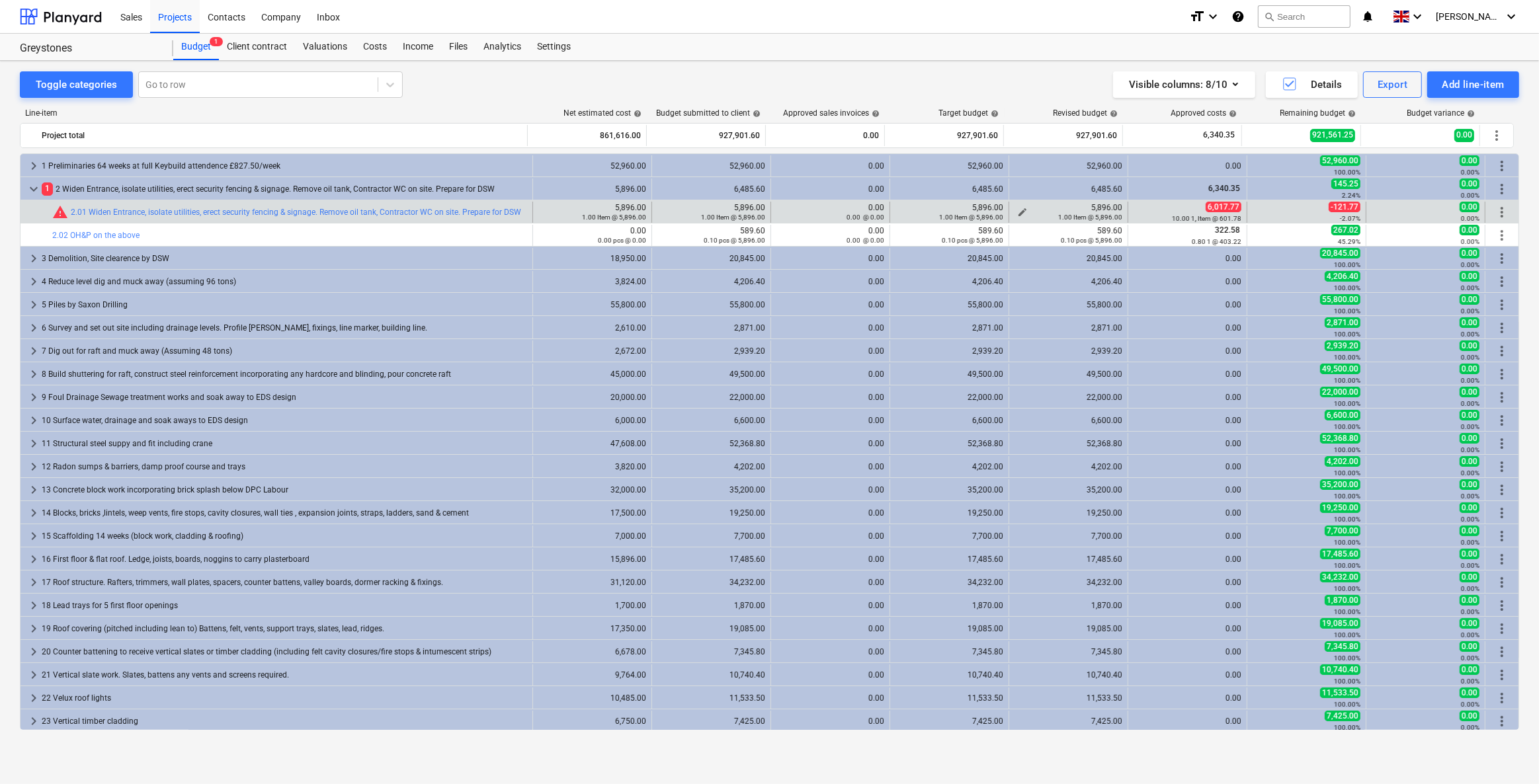
click at [1098, 208] on div "5,896.00 1.00 Item @ 5,896.00" at bounding box center [1068, 213] width 108 height 19
click at [1075, 204] on div "5,896.00 1.00 Item @ 5,896.00" at bounding box center [1068, 213] width 108 height 19
click at [1016, 213] on div "1.00 Item @ 5,896.00" at bounding box center [1068, 217] width 108 height 9
click at [1017, 208] on span "edit" at bounding box center [1022, 212] width 10 height 10
type textarea "x"
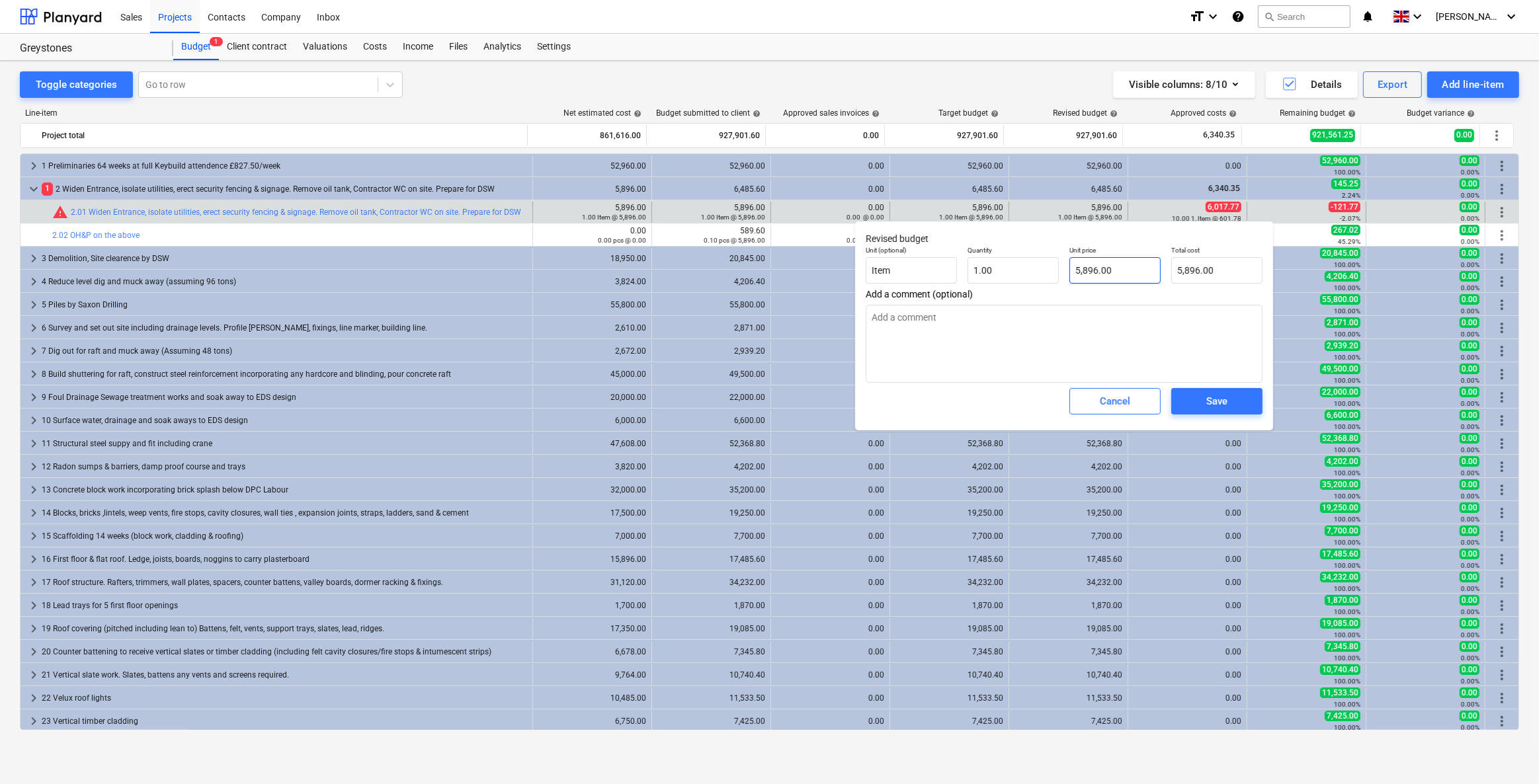
type input "5896"
drag, startPoint x: 1132, startPoint y: 269, endPoint x: 1075, endPoint y: 271, distance: 57.0
click at [1075, 271] on input "5896" at bounding box center [1115, 271] width 91 height 27
type textarea "x"
type input "6"
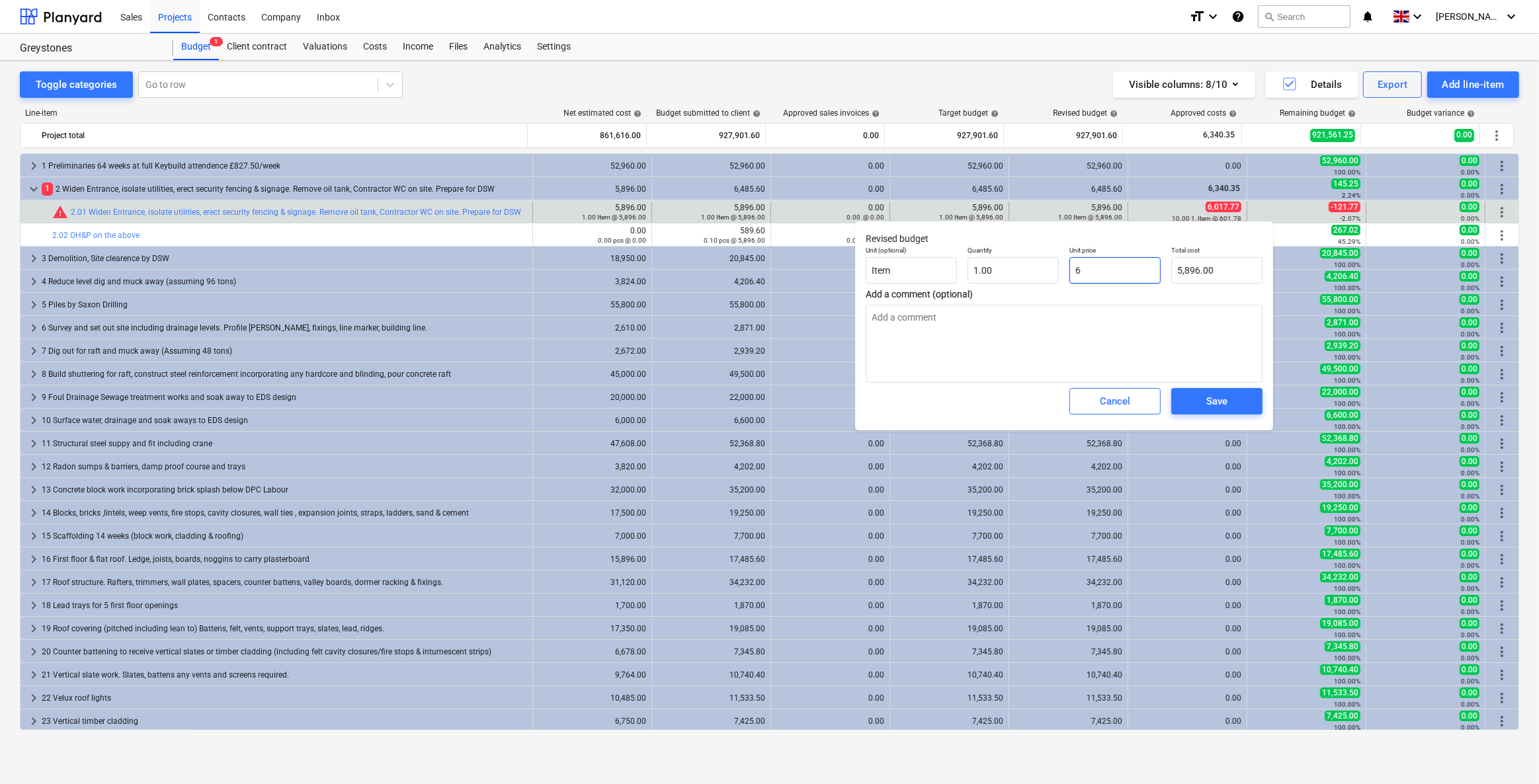
type input "6.00"
type textarea "x"
type input "61"
type input "61.00"
type textarea "x"
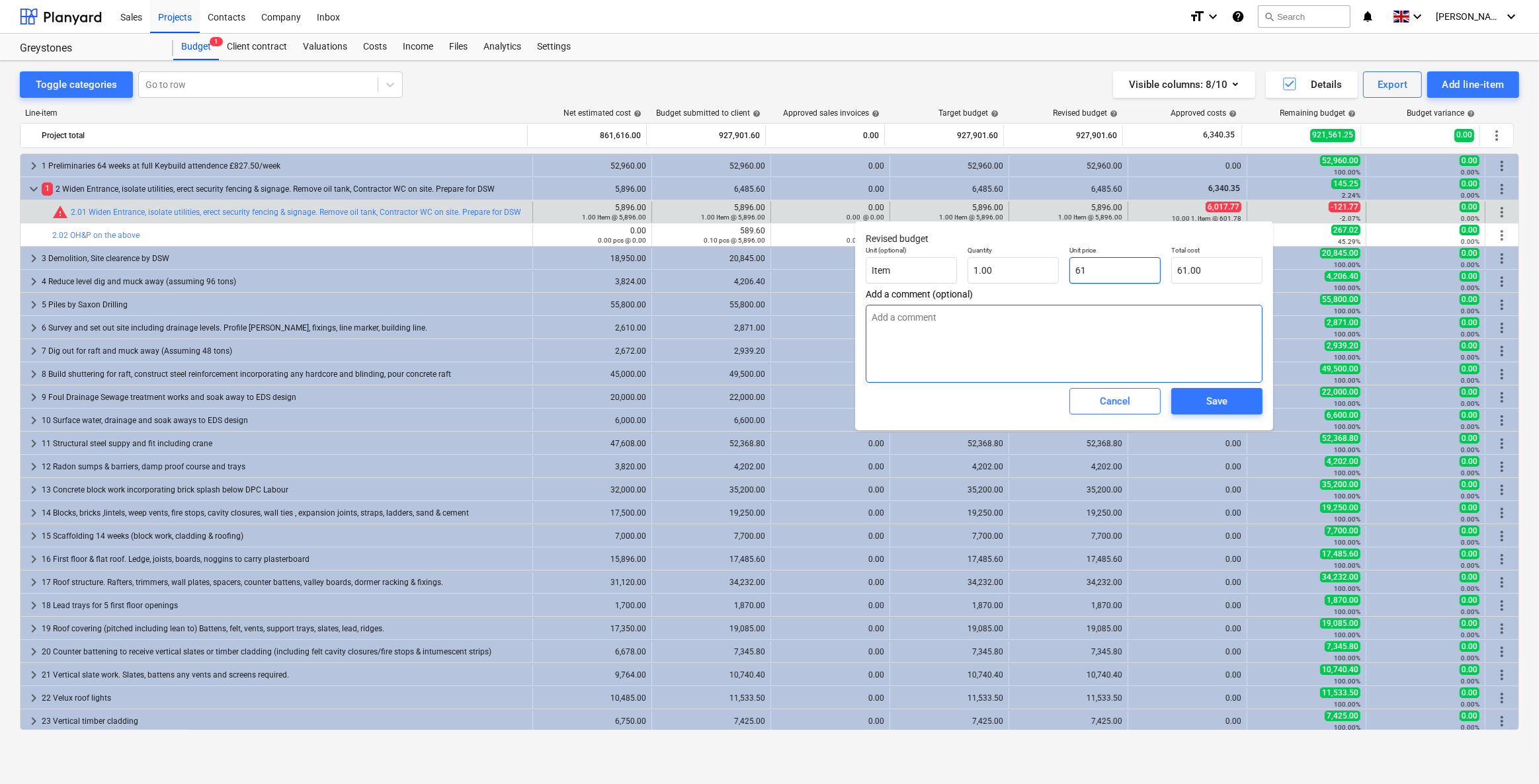
type input "61="
type input "0.00"
type textarea "x"
type input "61"
type input "61.00"
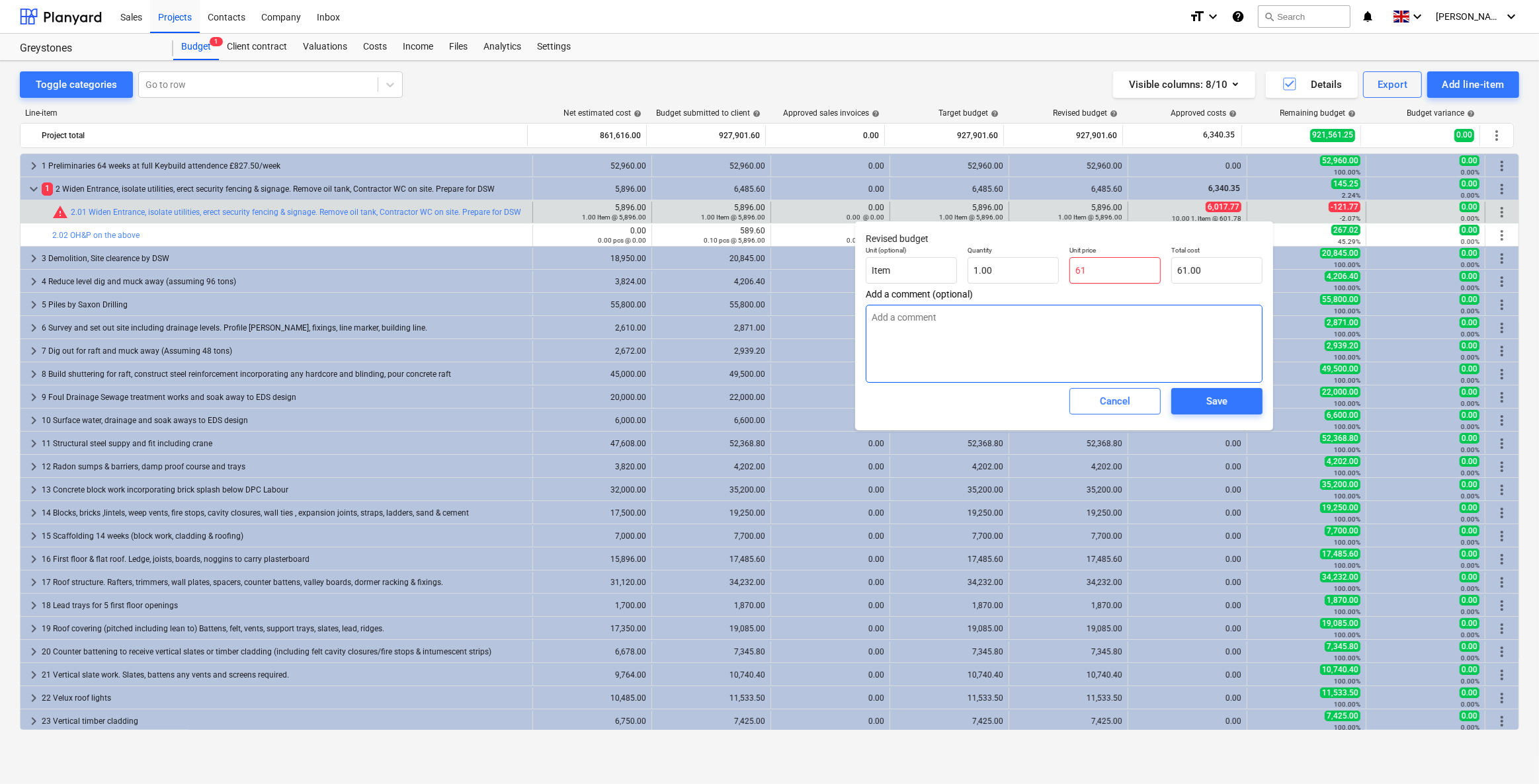
type textarea "x"
type input "6"
type input "6.00"
type textarea "x"
type input "60"
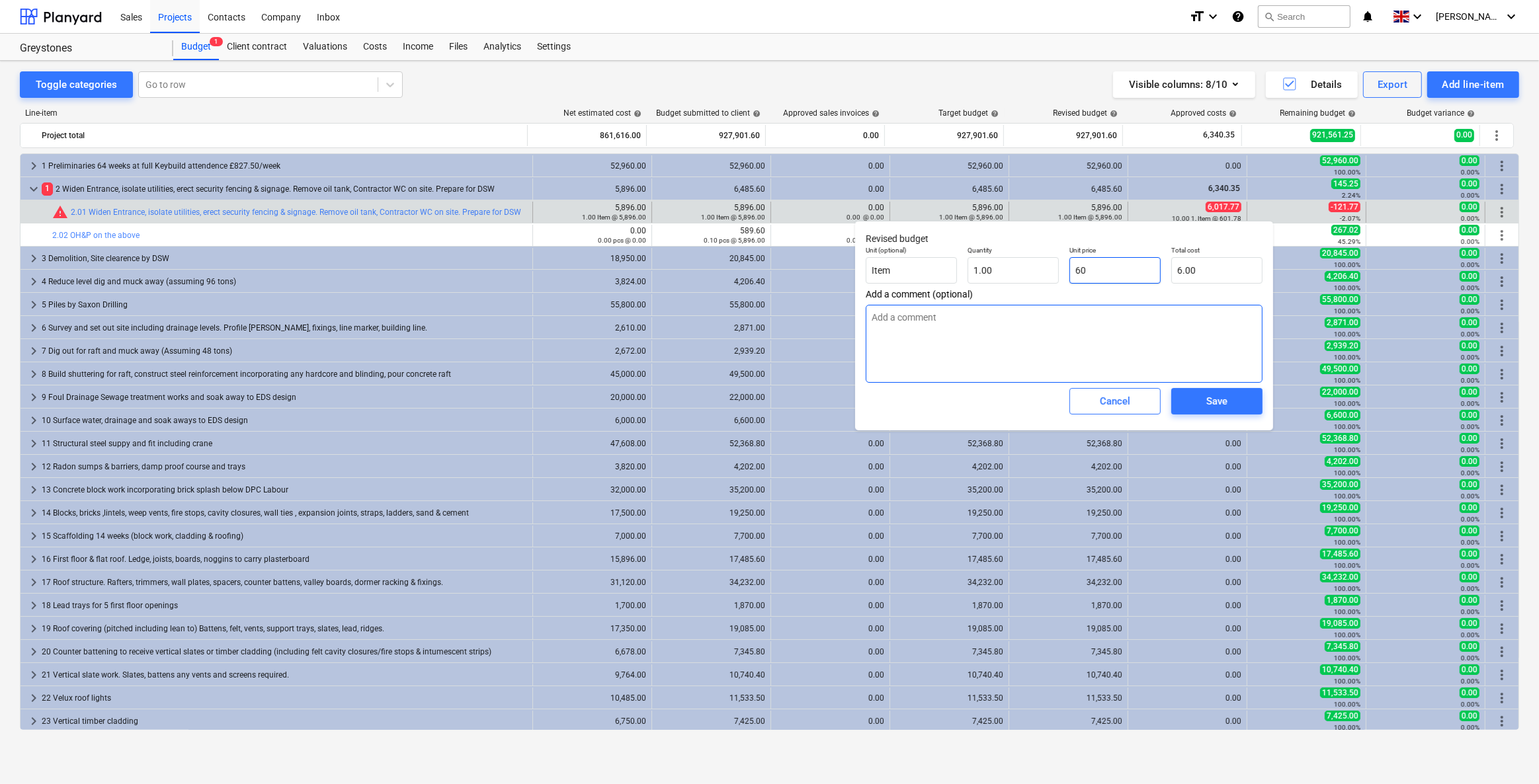
type input "60.00"
type textarea "x"
type input "601"
type input "601.00"
type textarea "x"
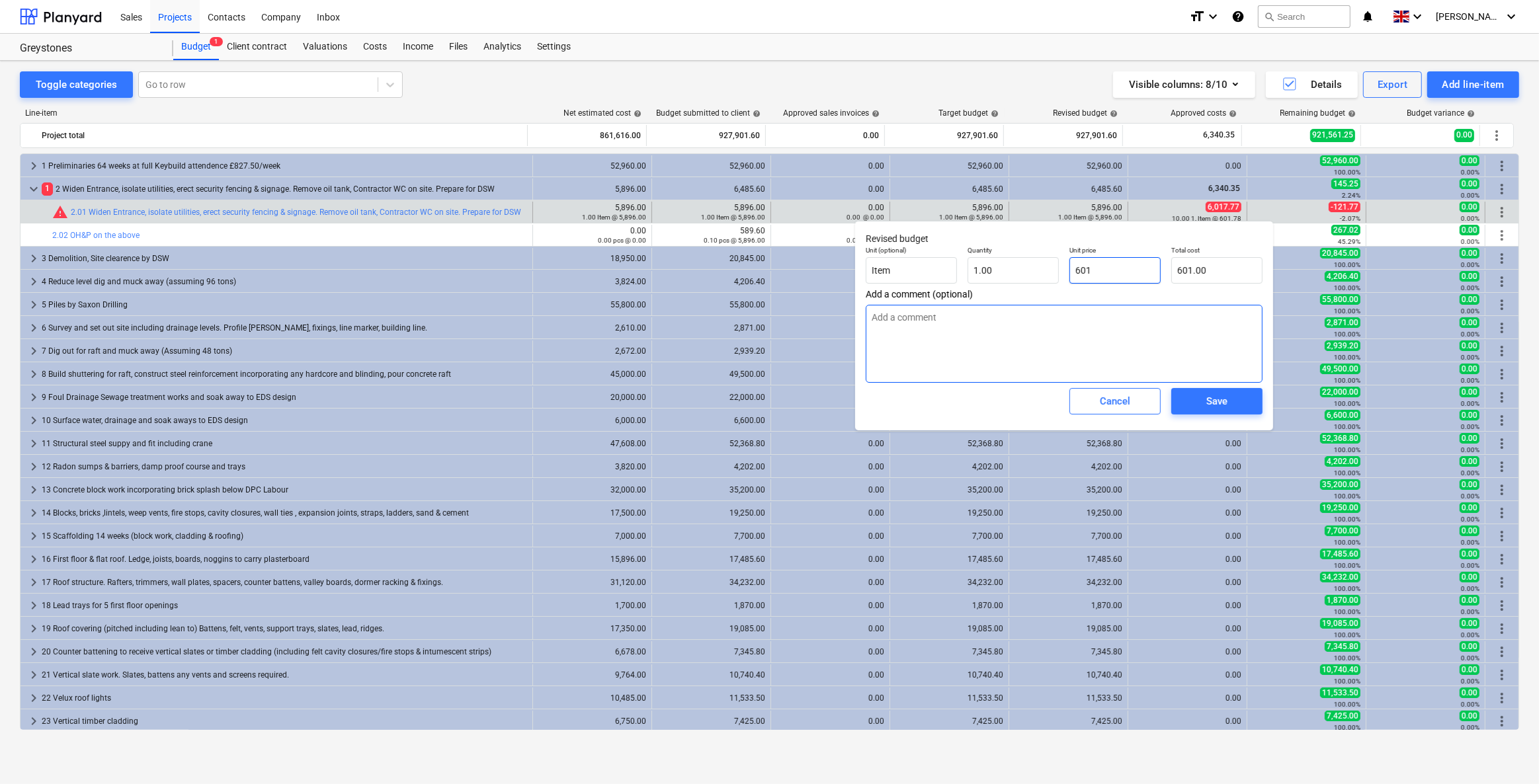
type input "6017"
type input "6,017.00"
type textarea "x"
type input "6017."
type textarea "x"
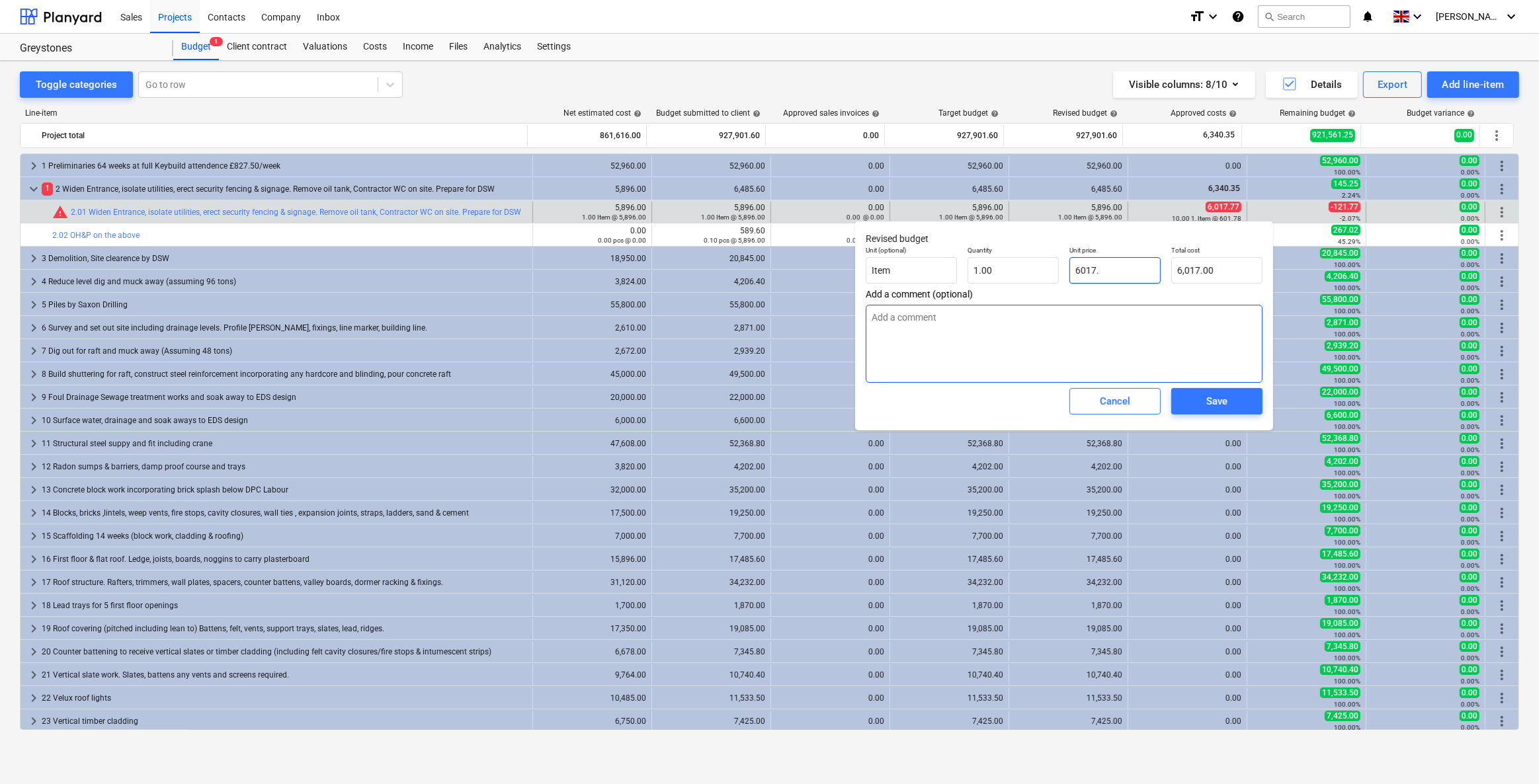
type input "6017.7"
type input "6,017.70"
type textarea "x"
type input "6017.77"
type input "6,017.77"
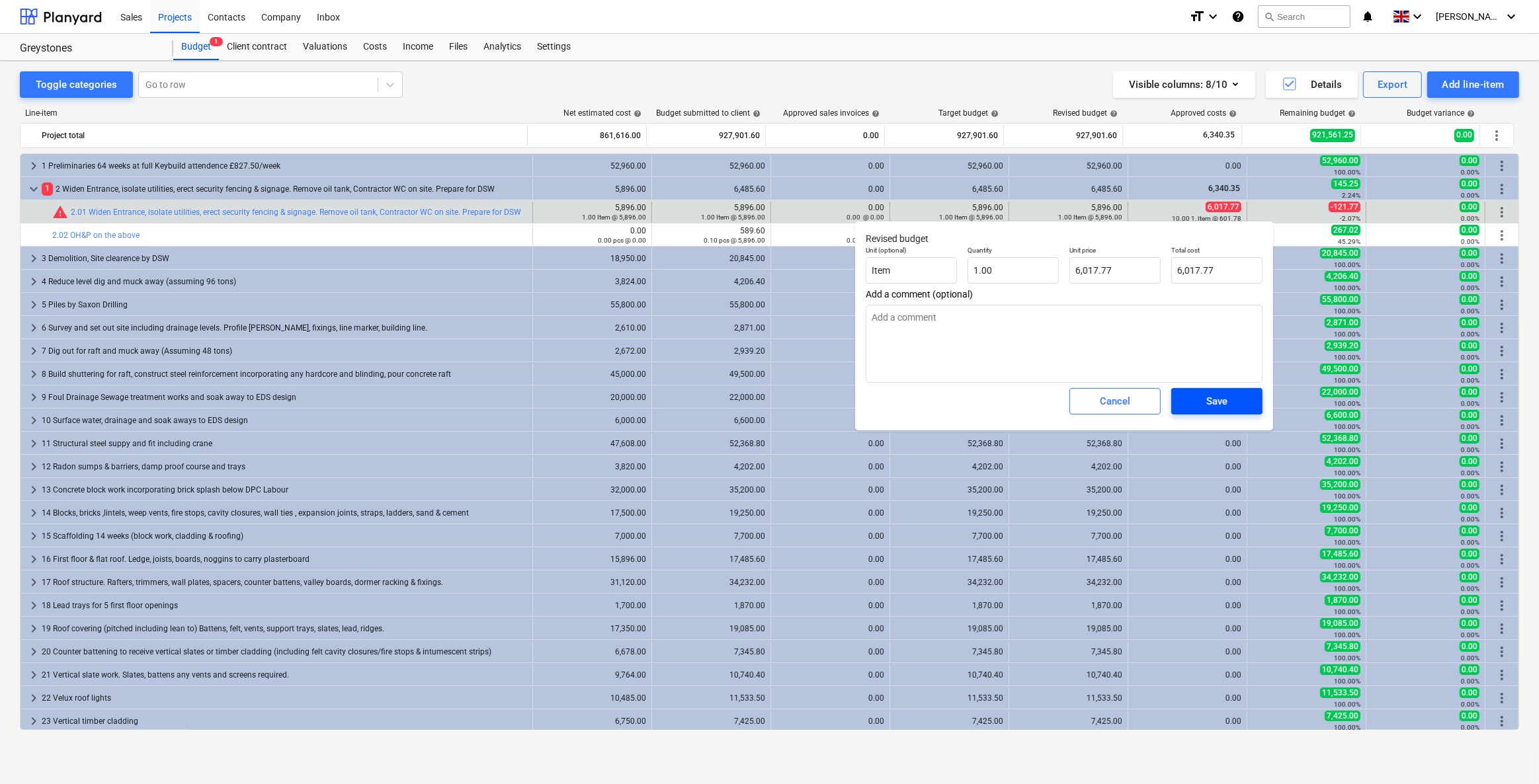
click at [1197, 398] on span "Save" at bounding box center [1216, 401] width 60 height 17
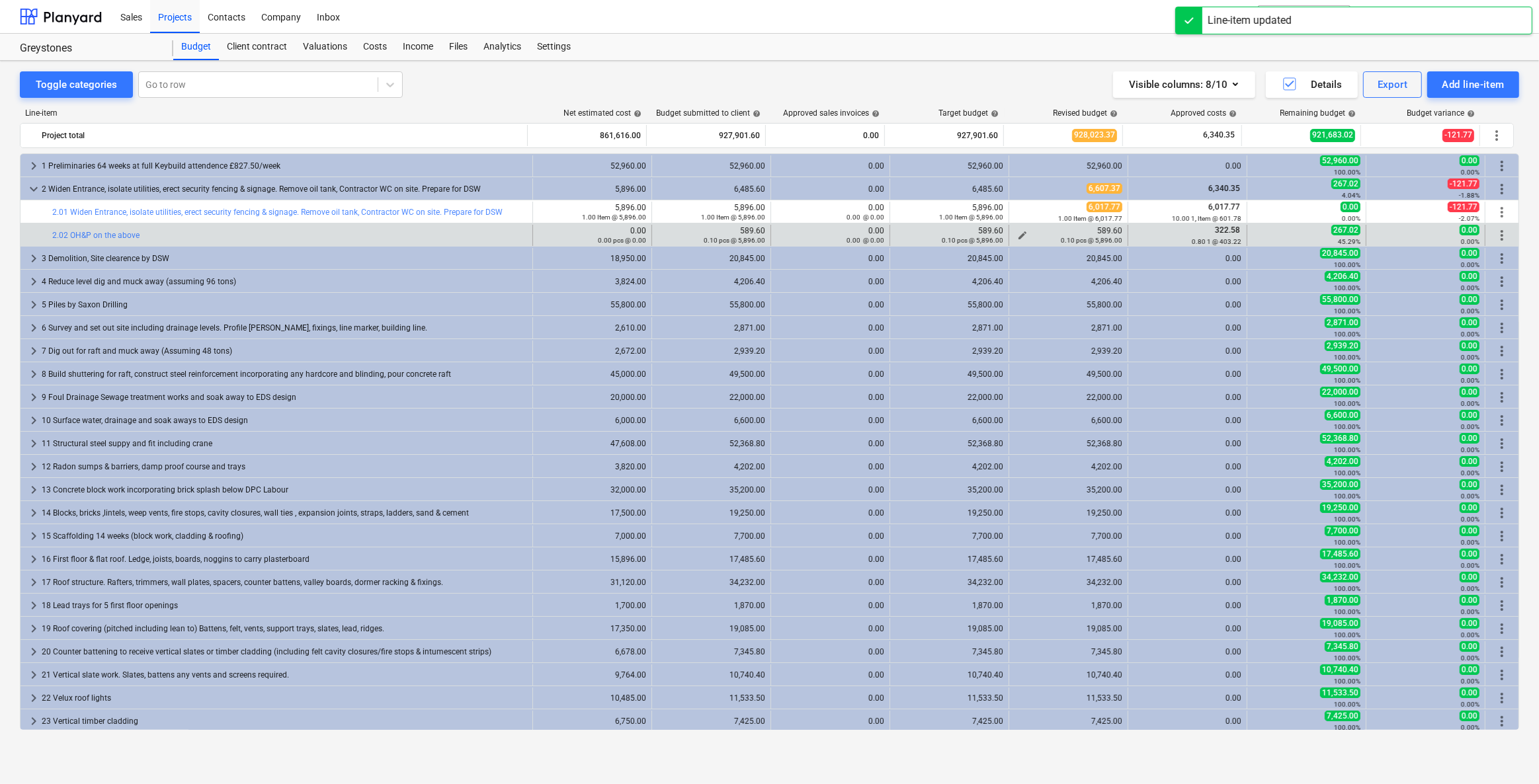
click at [1097, 236] on small "0.10 pcs @ 5,896.00" at bounding box center [1091, 240] width 62 height 8
click at [1017, 233] on span "edit" at bounding box center [1022, 234] width 10 height 10
type textarea "x"
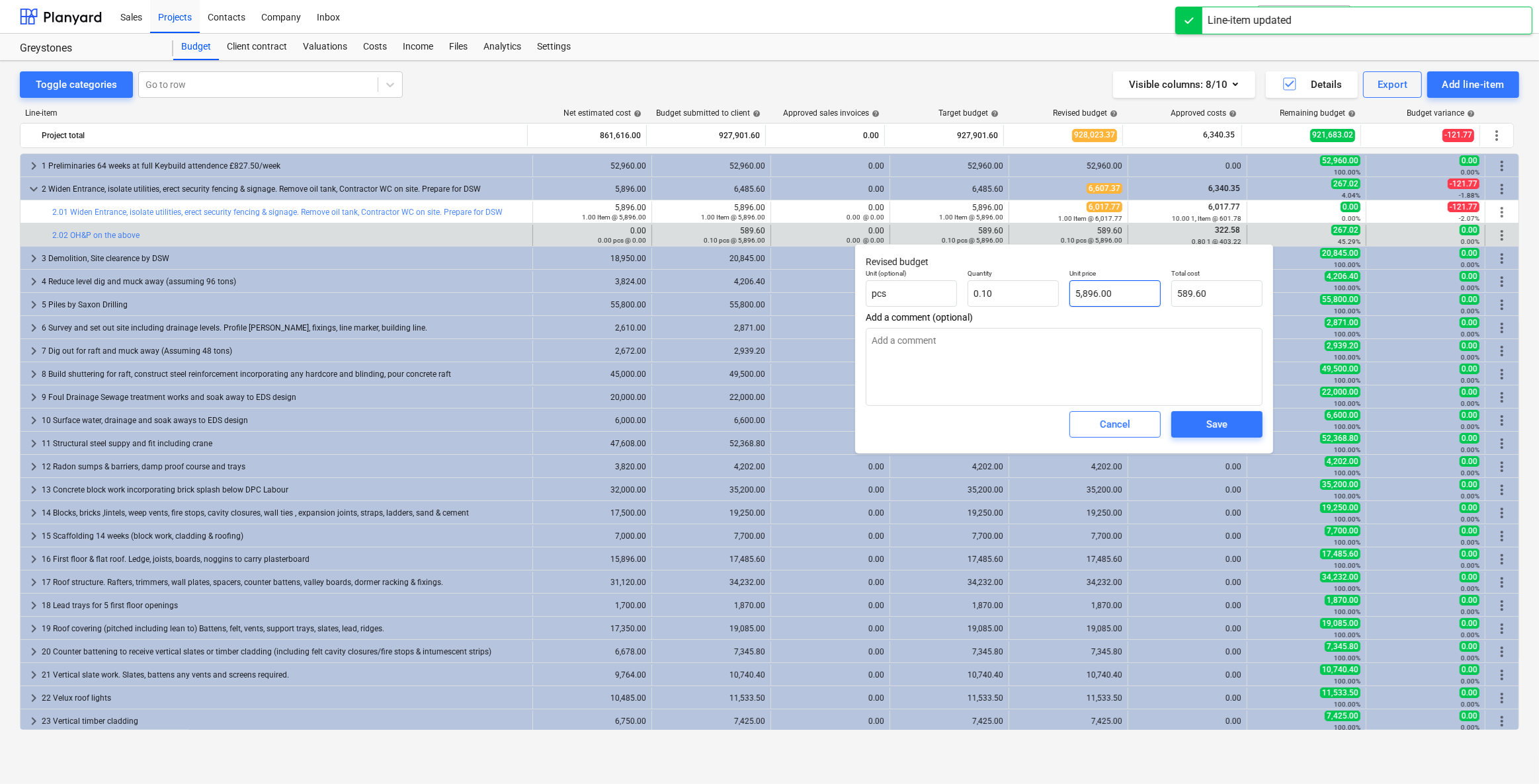
type input "5896"
drag, startPoint x: 1127, startPoint y: 294, endPoint x: 1067, endPoint y: 293, distance: 60.0
click at [1067, 293] on div "Unit price 5896" at bounding box center [1115, 288] width 102 height 48
type textarea "x"
type input "6"
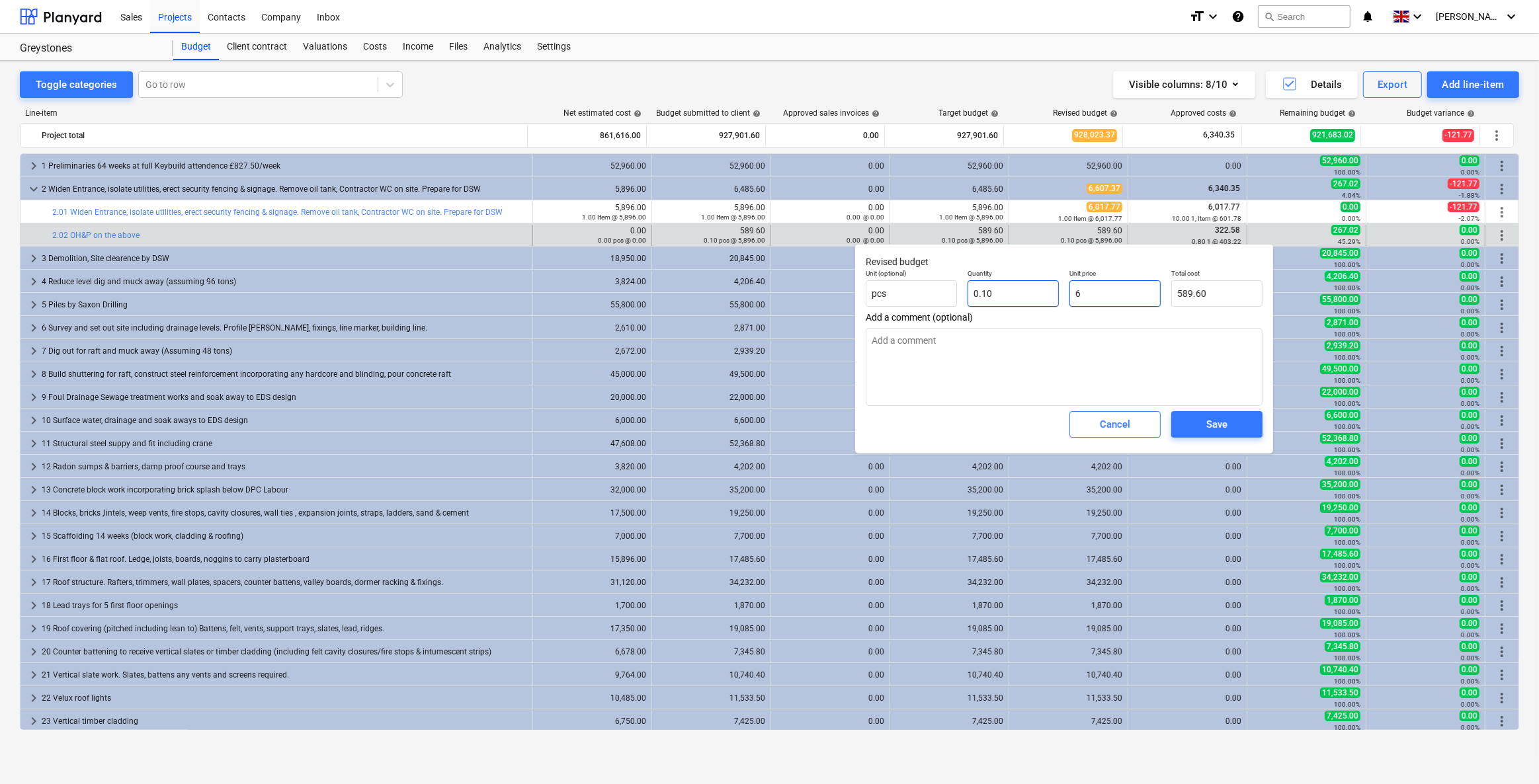
type input "0.60"
drag, startPoint x: 1100, startPoint y: 296, endPoint x: 1074, endPoint y: 293, distance: 26.2
click at [1074, 293] on input "6" at bounding box center [1115, 293] width 91 height 27
type input "6"
type textarea "x"
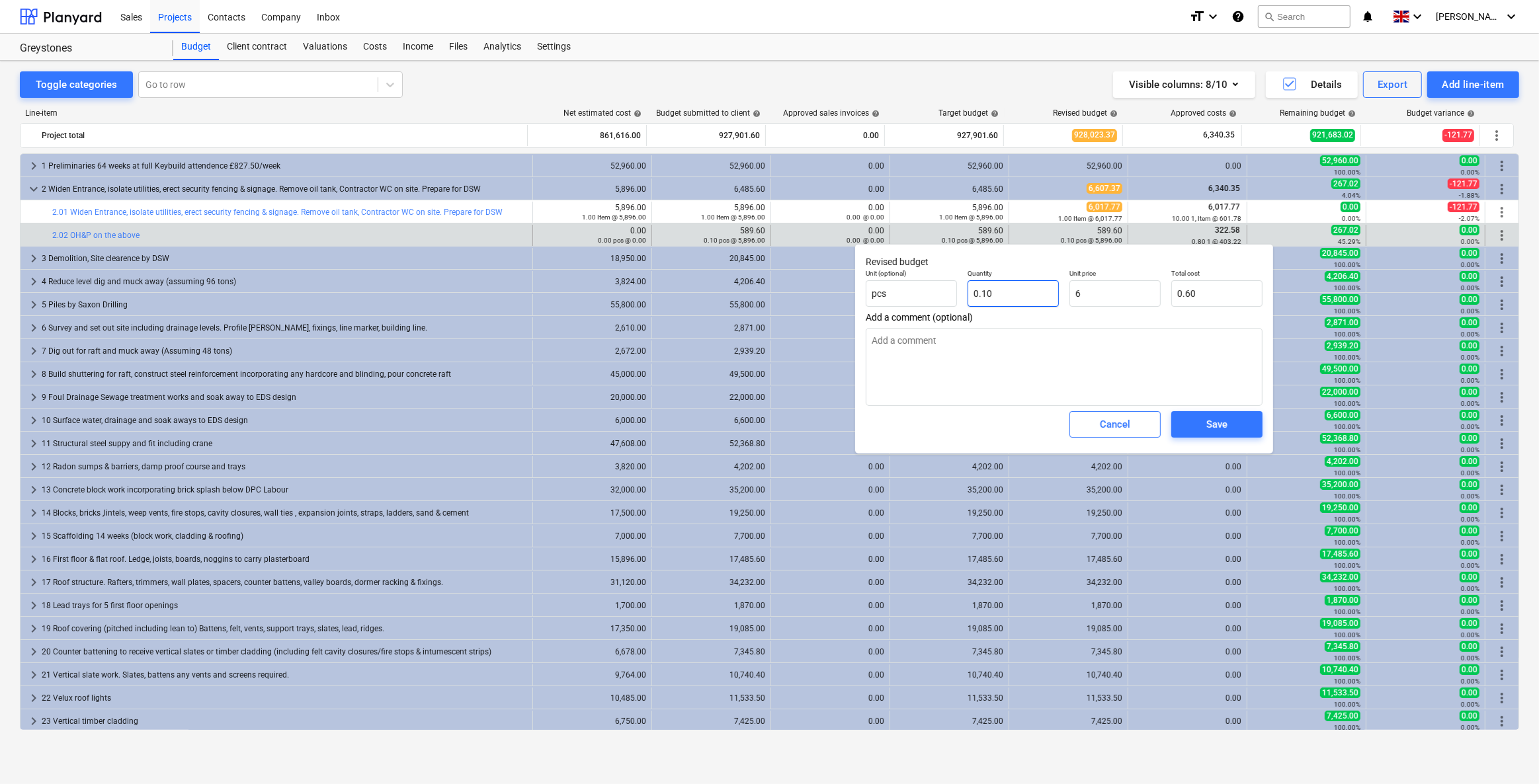
type input "0.1"
type input "6.00"
drag, startPoint x: 1038, startPoint y: 291, endPoint x: 914, endPoint y: 284, distance: 124.2
click at [914, 284] on div "Unit (optional) pcs Quantity 0.1 Unit price 6.00 Total cost 0.60" at bounding box center [1063, 288] width 407 height 48
type textarea "x"
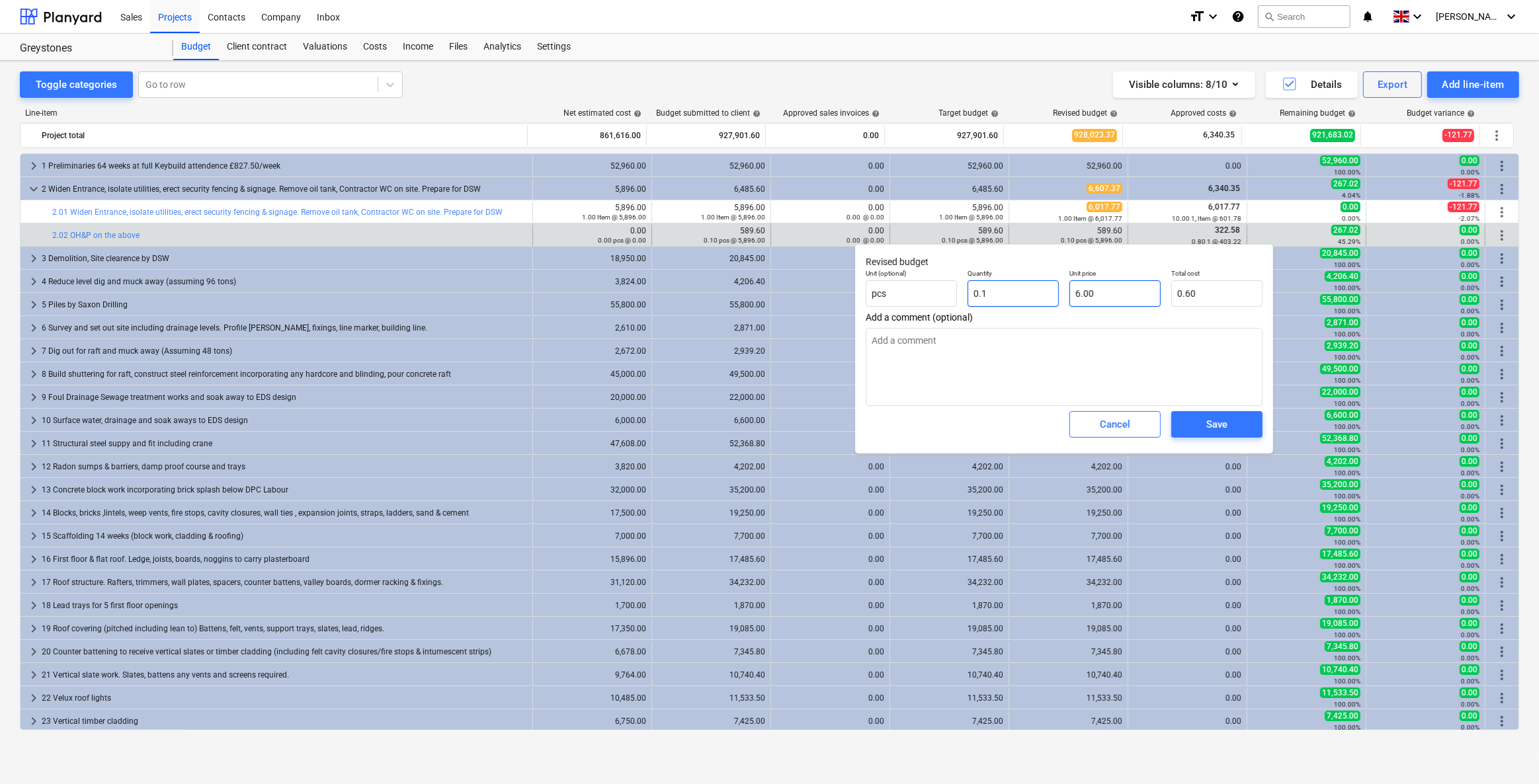
type input "1"
type input "6.00"
type input "1"
type textarea "x"
type input "1.00"
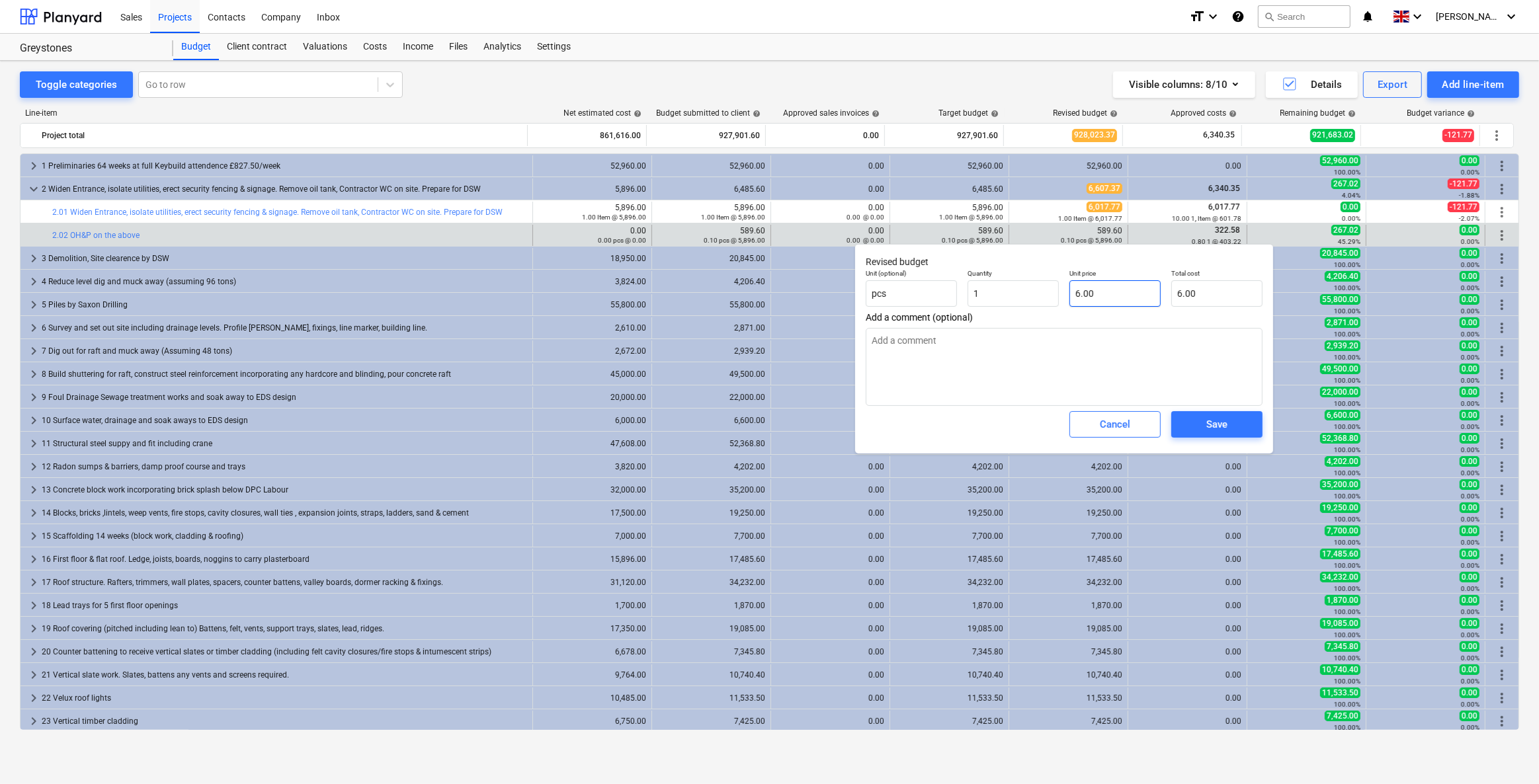
type input "6"
click at [1108, 290] on input "6" at bounding box center [1115, 293] width 91 height 27
drag, startPoint x: 1107, startPoint y: 298, endPoint x: 1057, endPoint y: 296, distance: 50.0
click at [1057, 296] on div "Unit (optional) pcs Quantity 1.00 Unit price 6 Total cost 6.00" at bounding box center [1063, 288] width 407 height 48
type textarea "x"
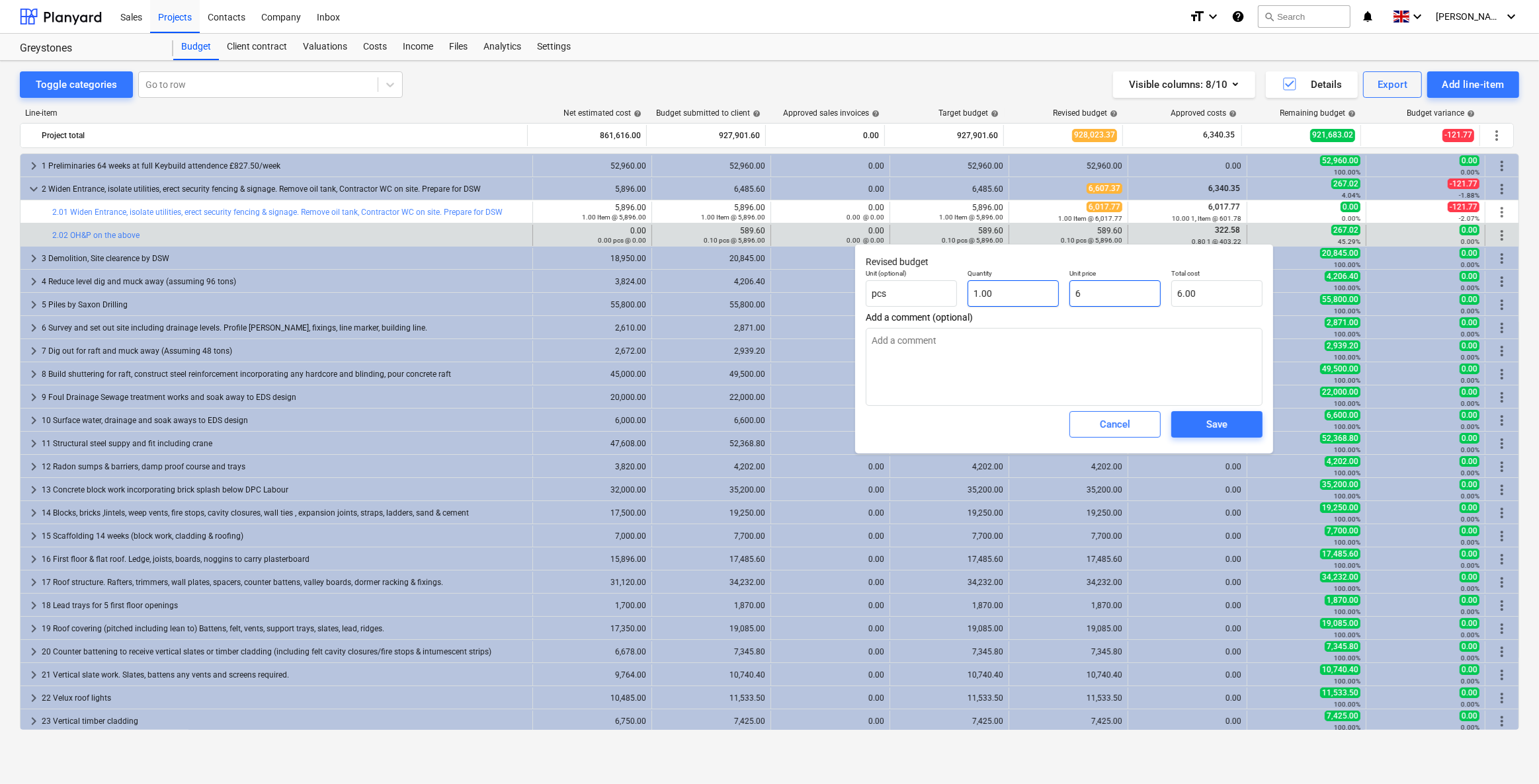
type input "3"
type input "3.00"
type textarea "x"
type input "32"
type input "32.00"
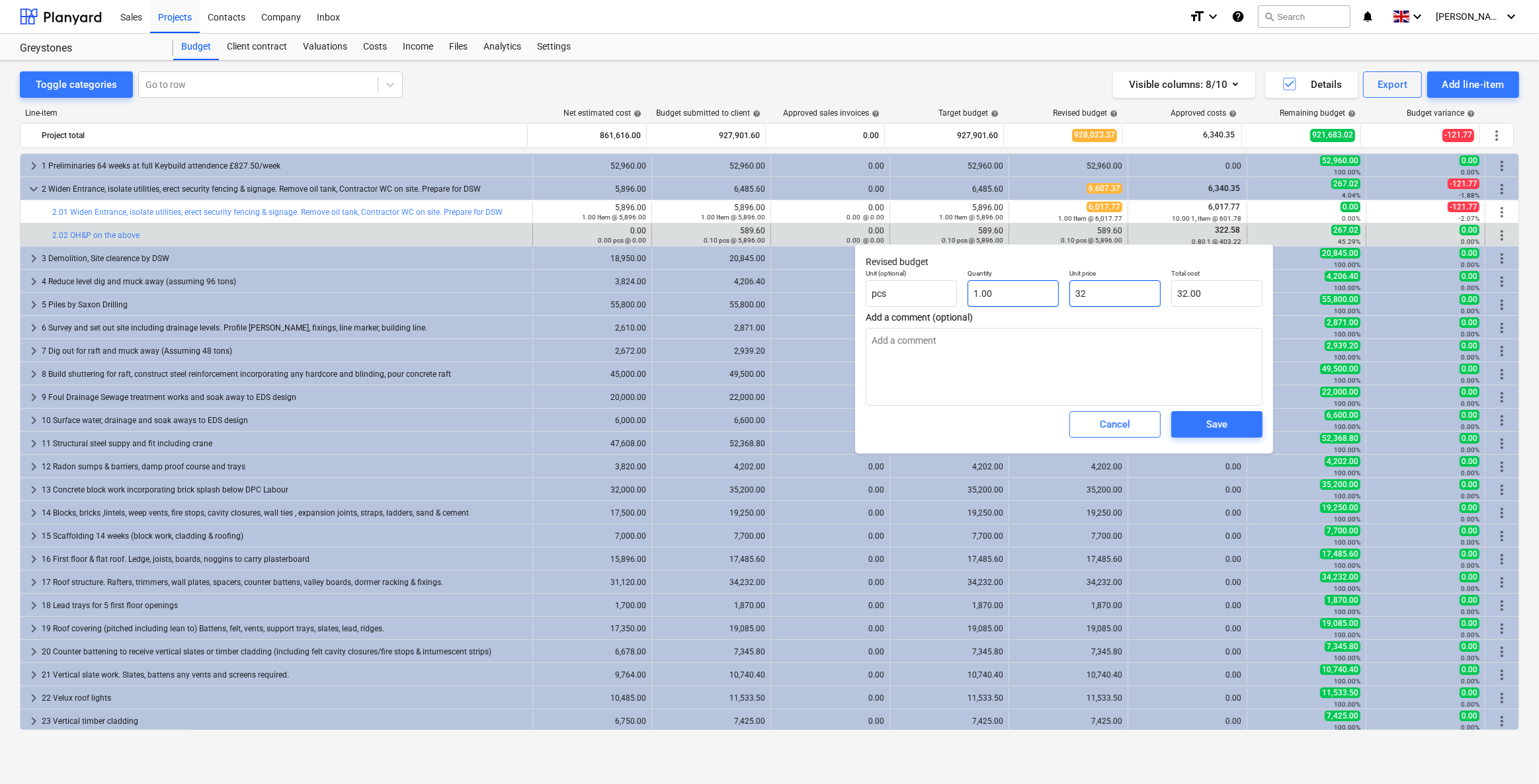
type textarea "x"
type input "322"
type input "322.00"
type textarea "x"
type input "322."
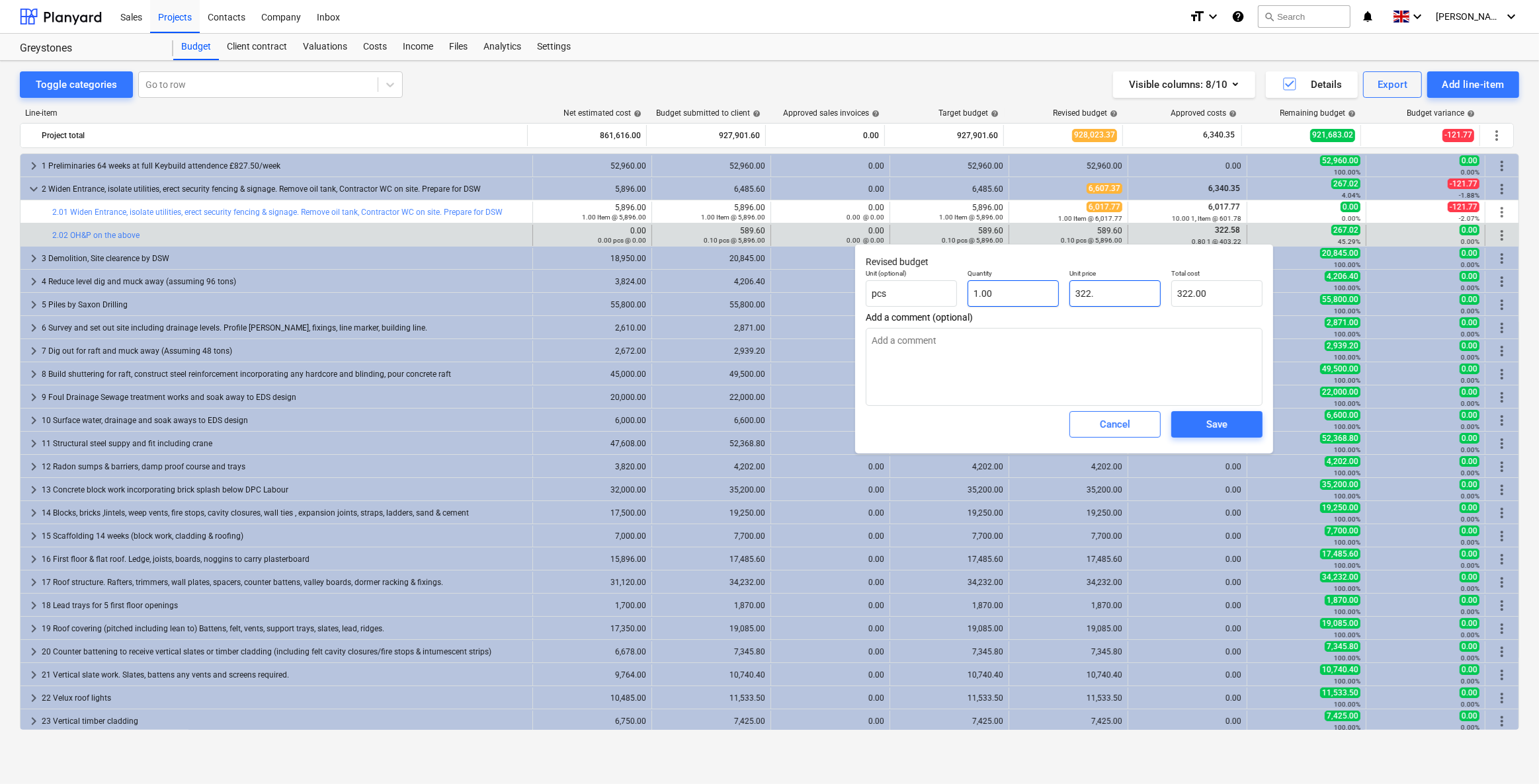
type textarea "x"
type input "322.5"
type input "322.50"
type textarea "x"
type input "322.58"
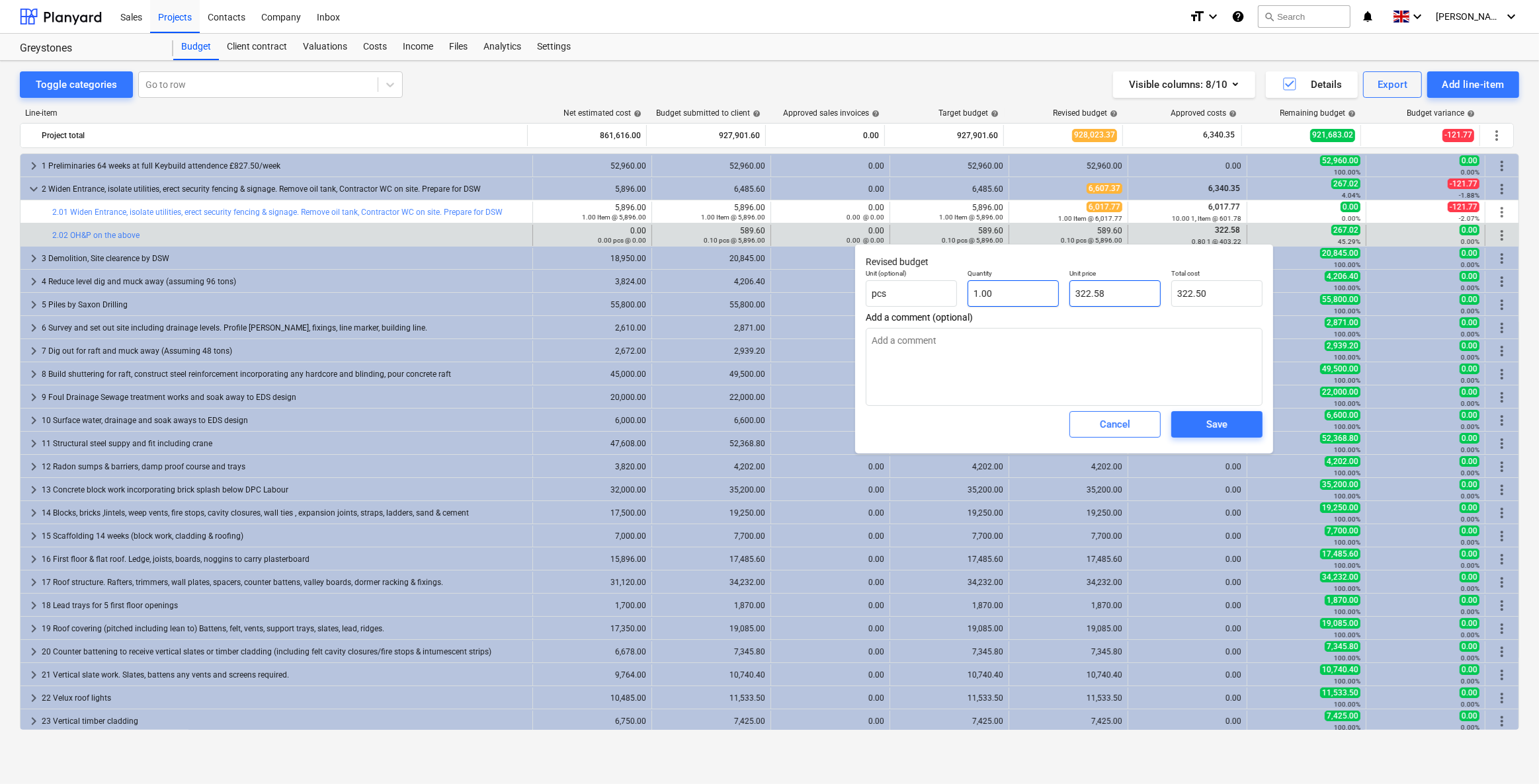
type input "322.58"
click at [1208, 427] on div "Save" at bounding box center [1216, 424] width 21 height 17
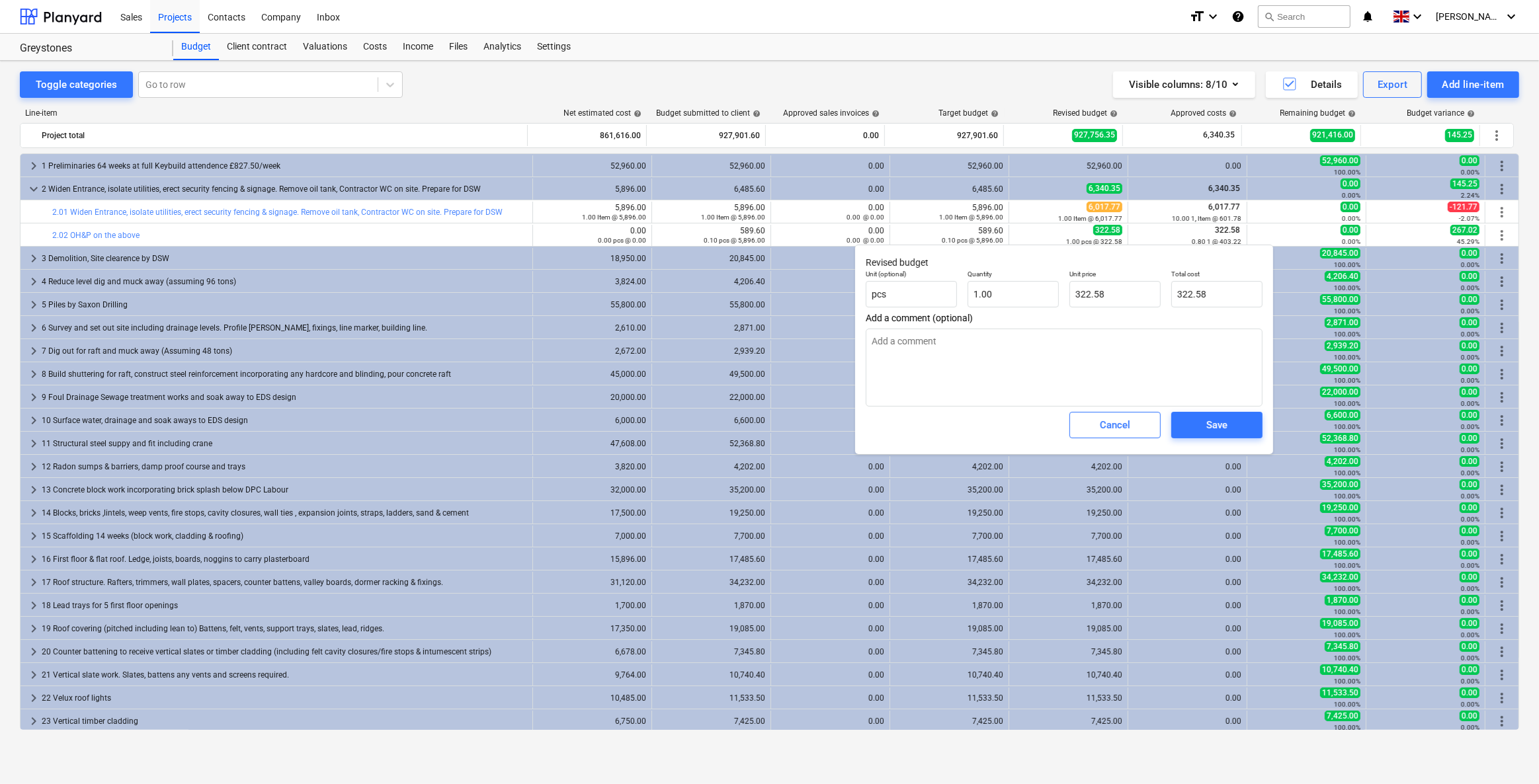
type textarea "x"
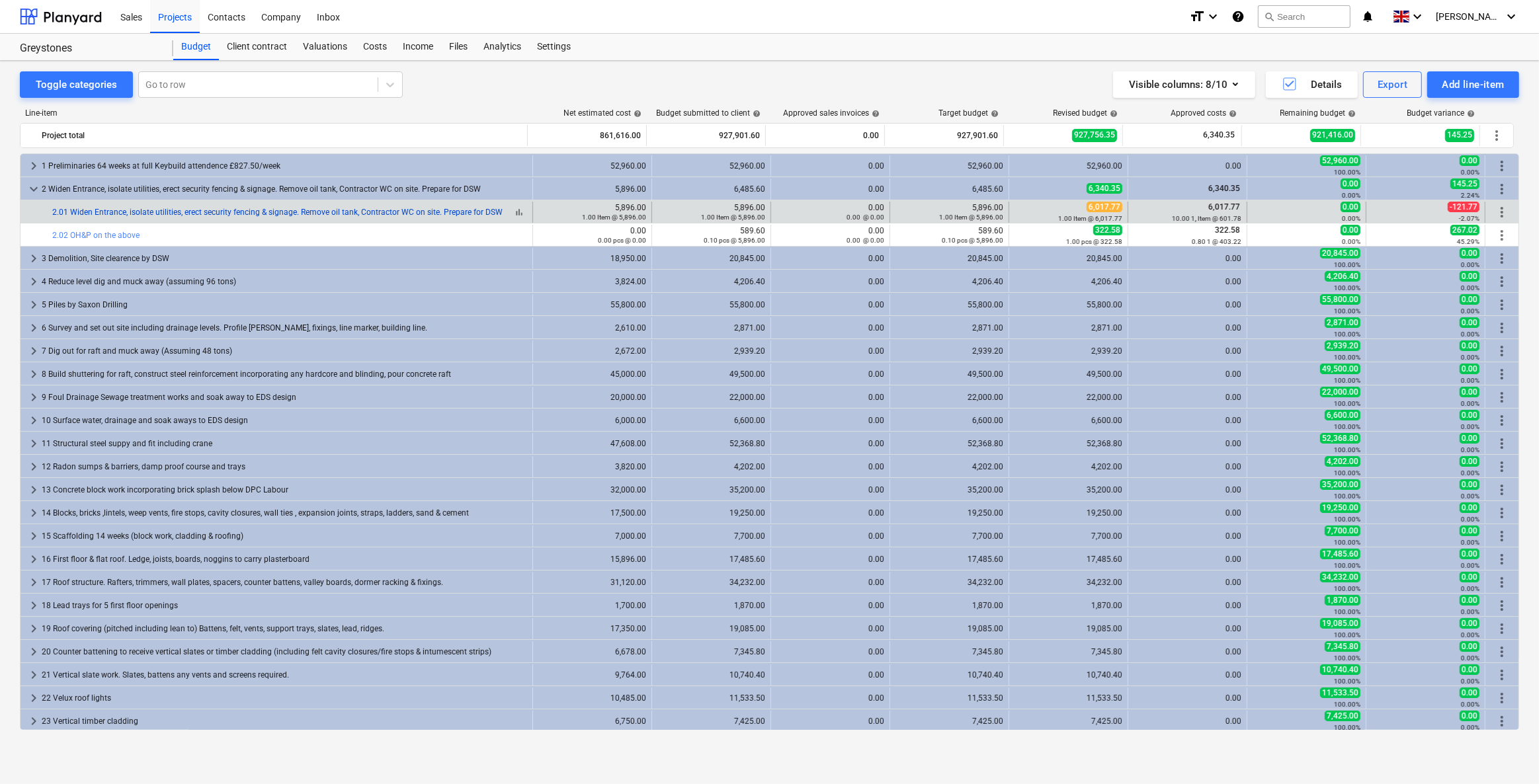
click at [352, 208] on link "2.01 Widen Entrance, isolate utilities, erect security fencing & signage. Remov…" at bounding box center [277, 213] width 450 height 9
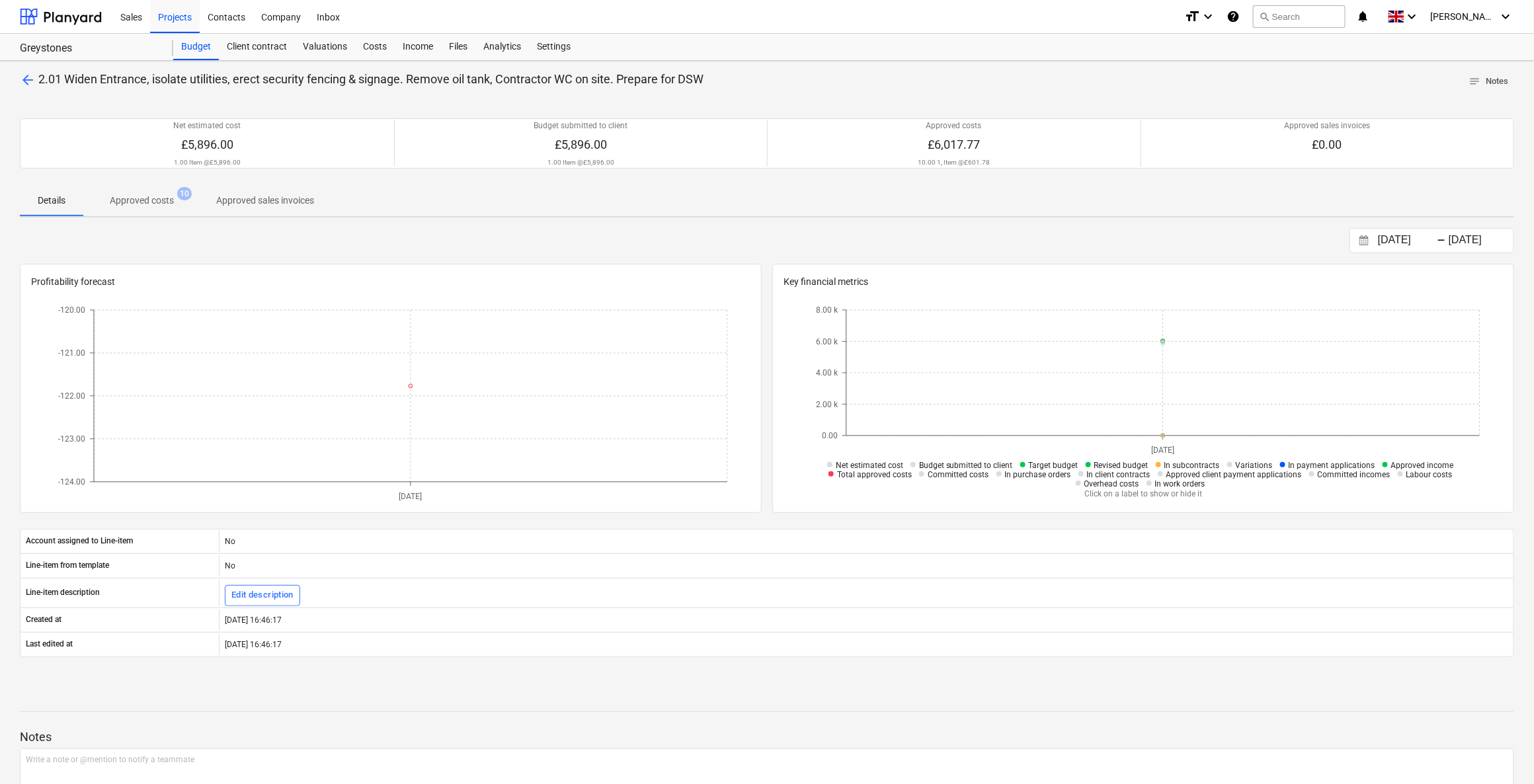
click at [1476, 77] on span "notes" at bounding box center [1475, 81] width 12 height 12
click at [380, 41] on div "Costs" at bounding box center [375, 47] width 40 height 27
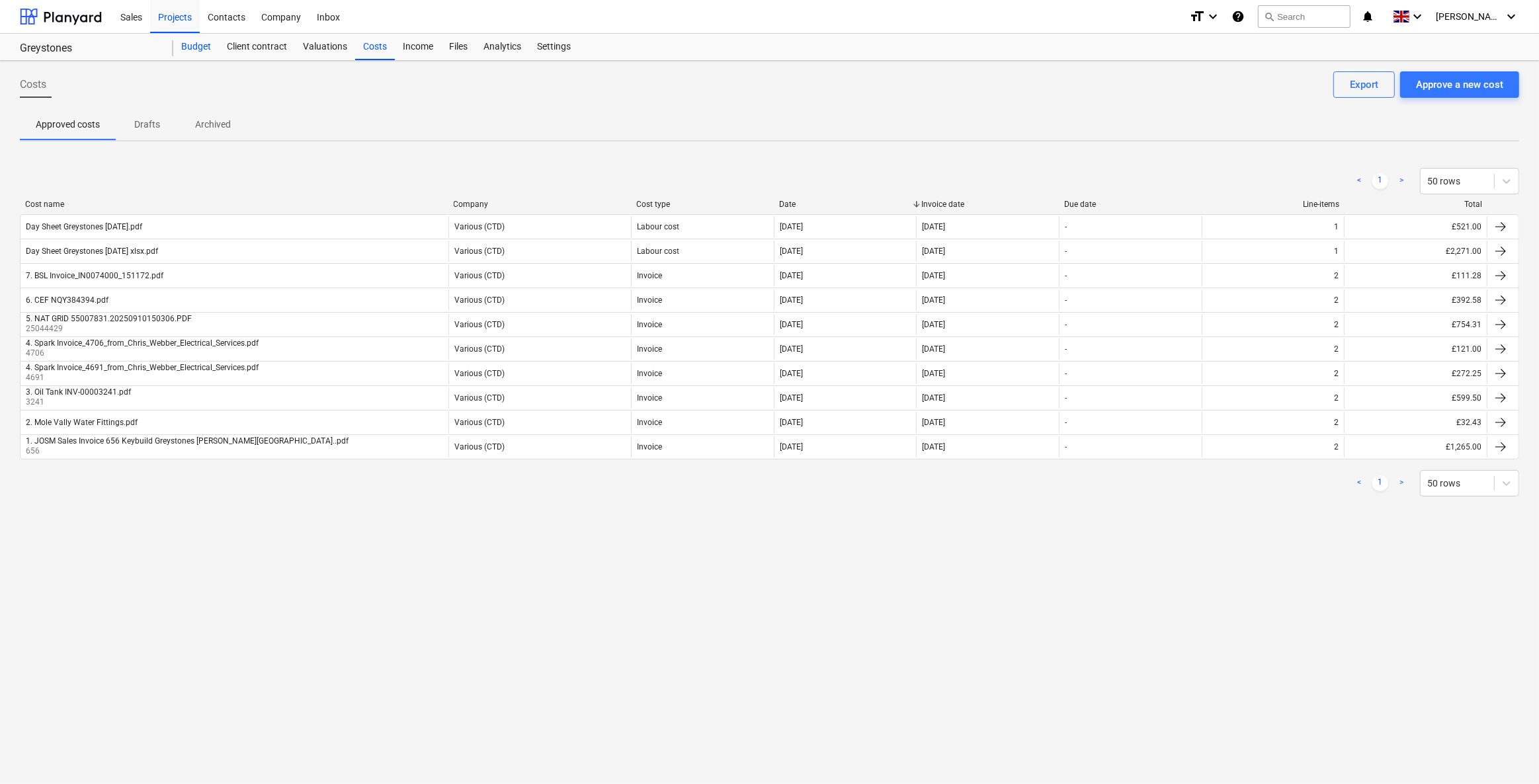
click at [192, 45] on div "Budget" at bounding box center [196, 47] width 46 height 27
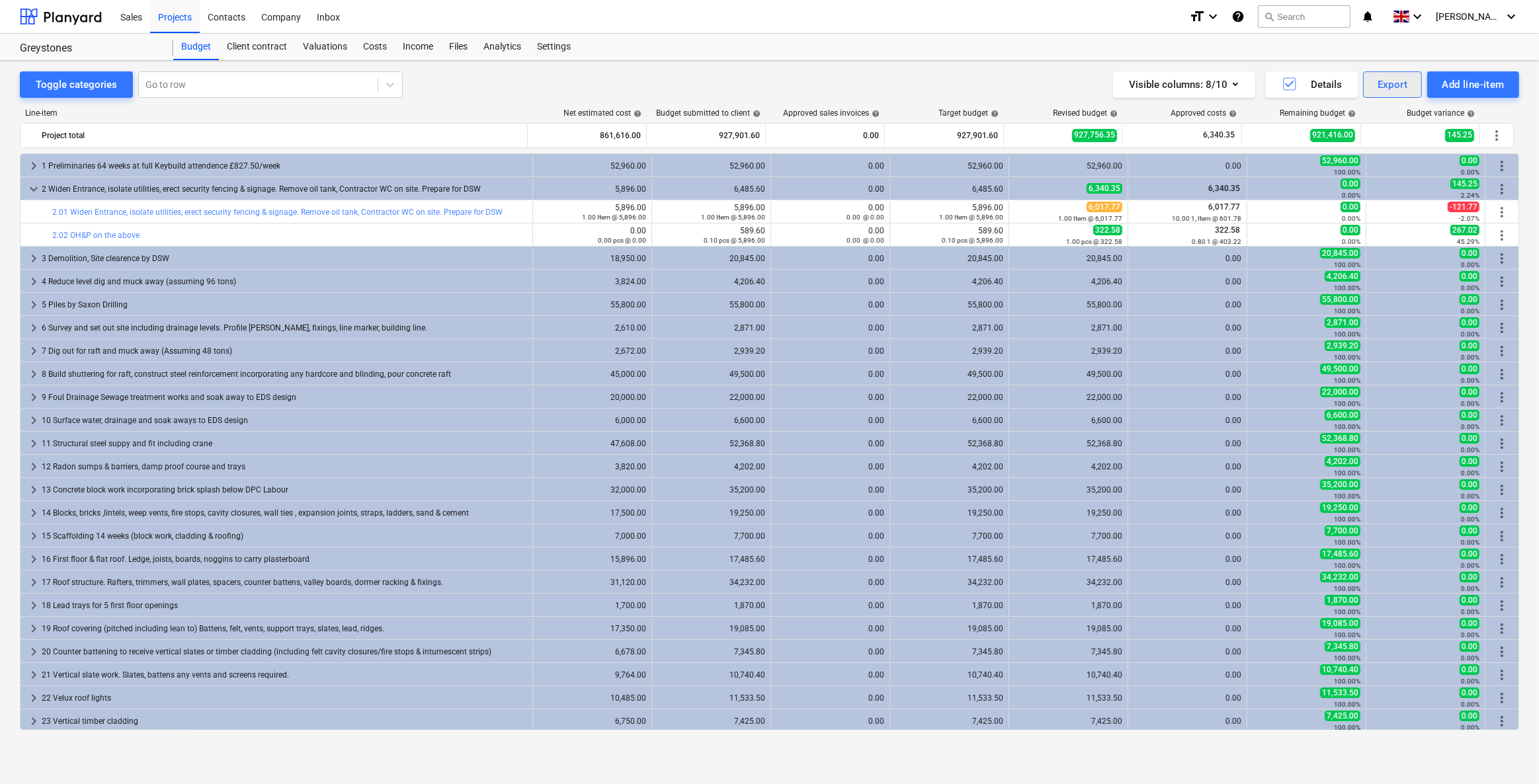
click at [1401, 84] on div "Export" at bounding box center [1393, 84] width 30 height 17
click at [1303, 121] on div "PDF" at bounding box center [1348, 117] width 147 height 23
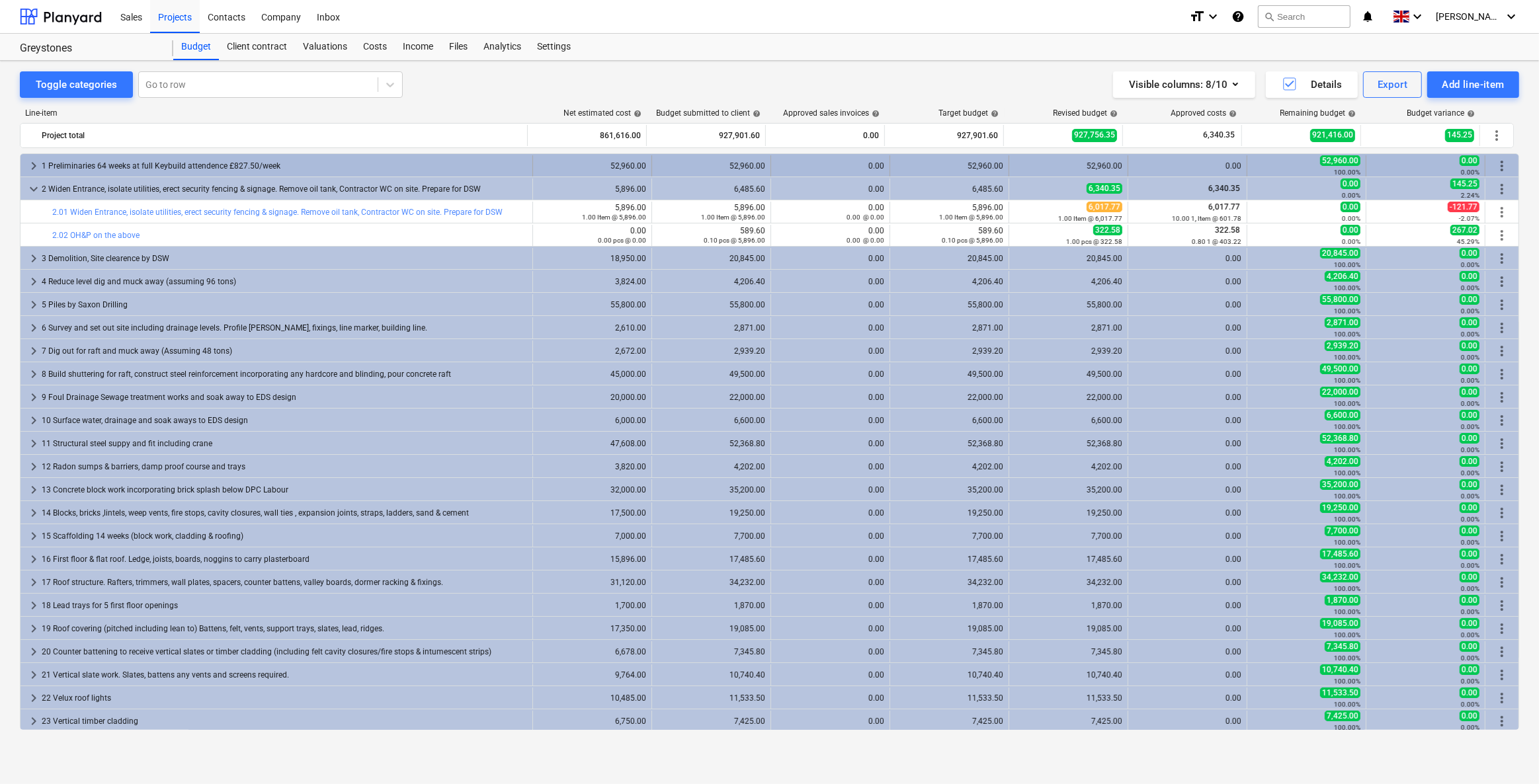
click at [253, 162] on div "1 Preliminaries 64 weeks at full Keybuild attendence £827.50/week" at bounding box center [284, 166] width 485 height 21
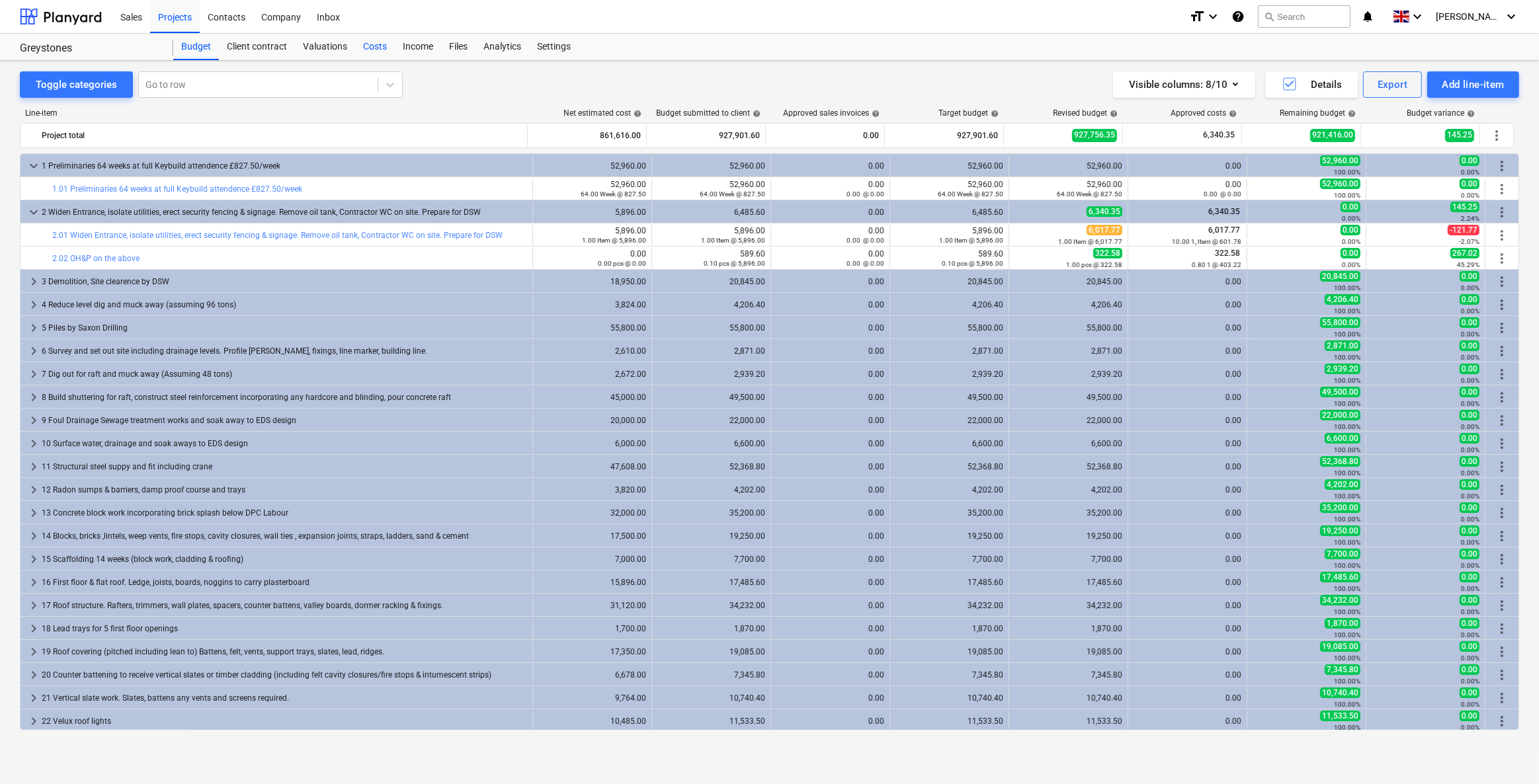
click at [371, 49] on div "Costs" at bounding box center [375, 47] width 40 height 27
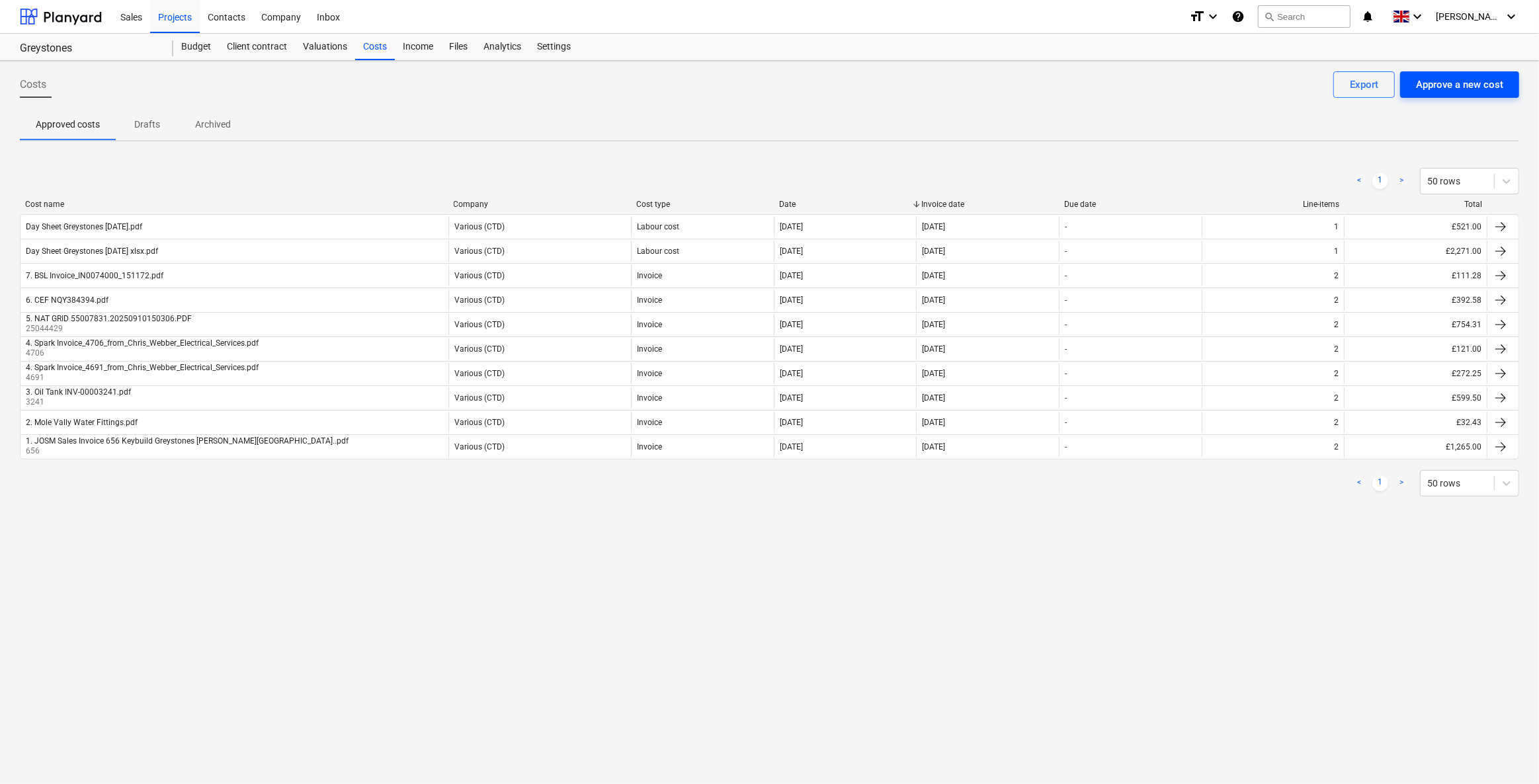
click at [1456, 82] on div "Approve a new cost" at bounding box center [1459, 84] width 87 height 17
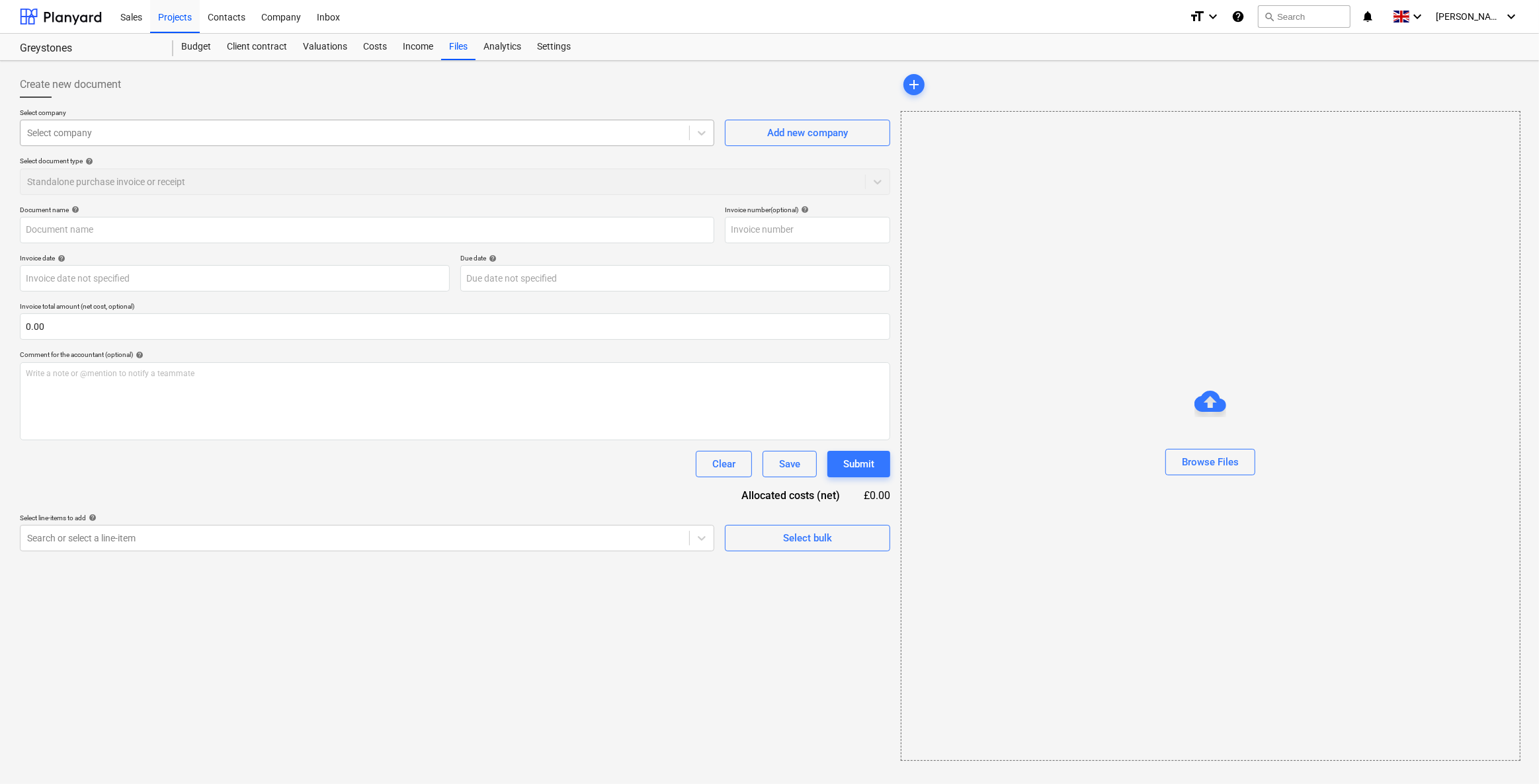
click at [169, 134] on div at bounding box center [355, 133] width 655 height 13
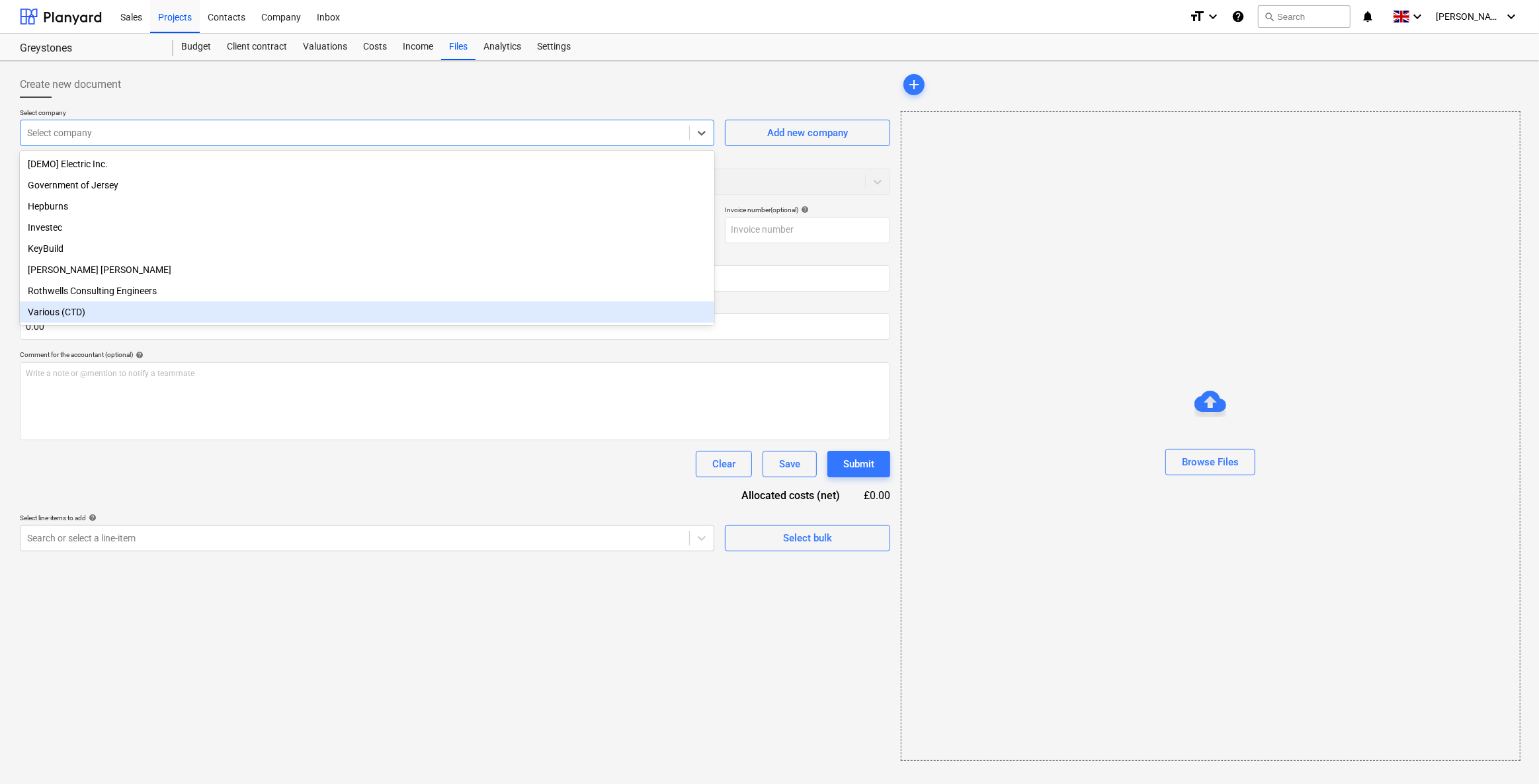
click at [66, 317] on div "Various (CTD)" at bounding box center [366, 312] width 694 height 21
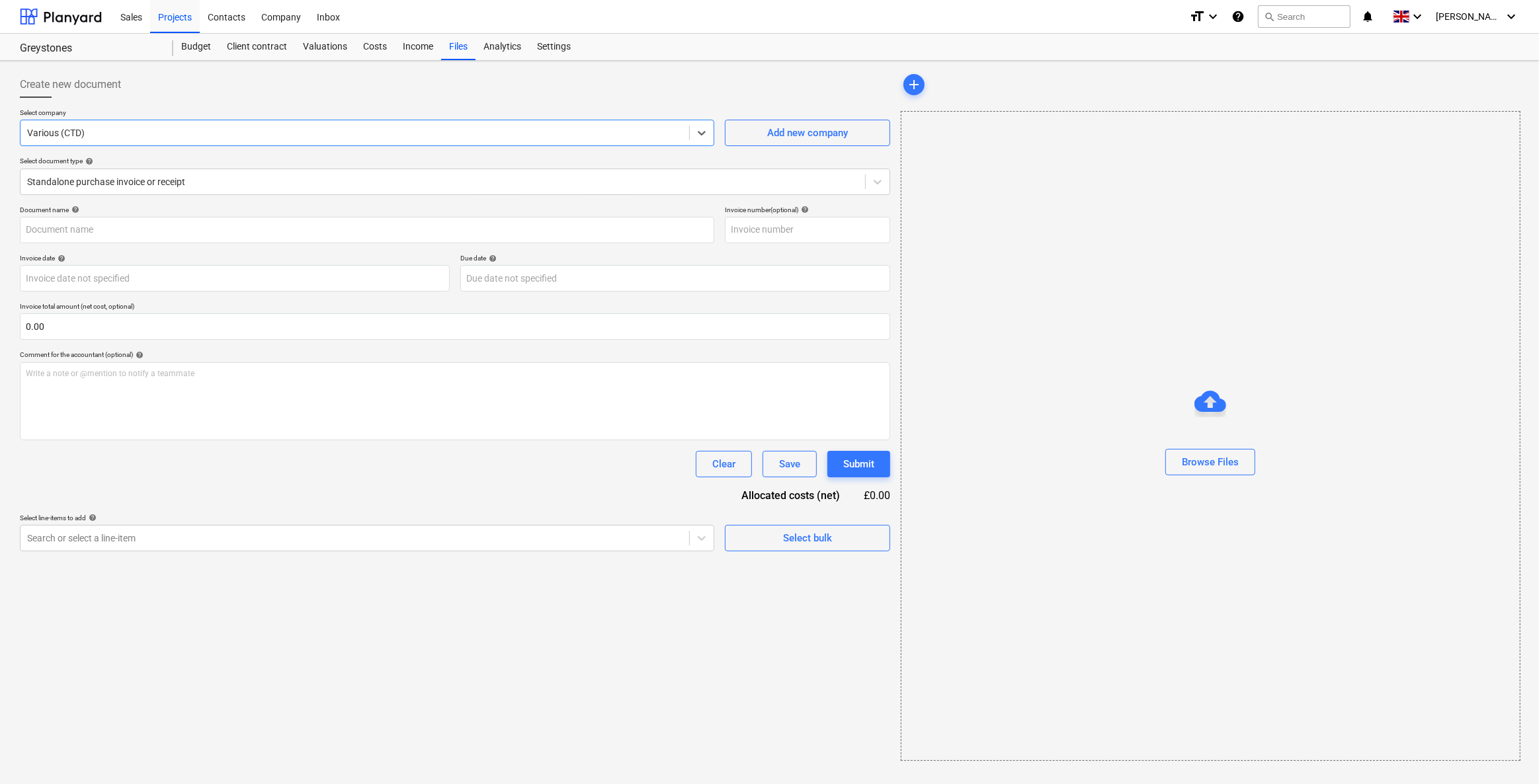
click at [175, 138] on div at bounding box center [355, 133] width 655 height 13
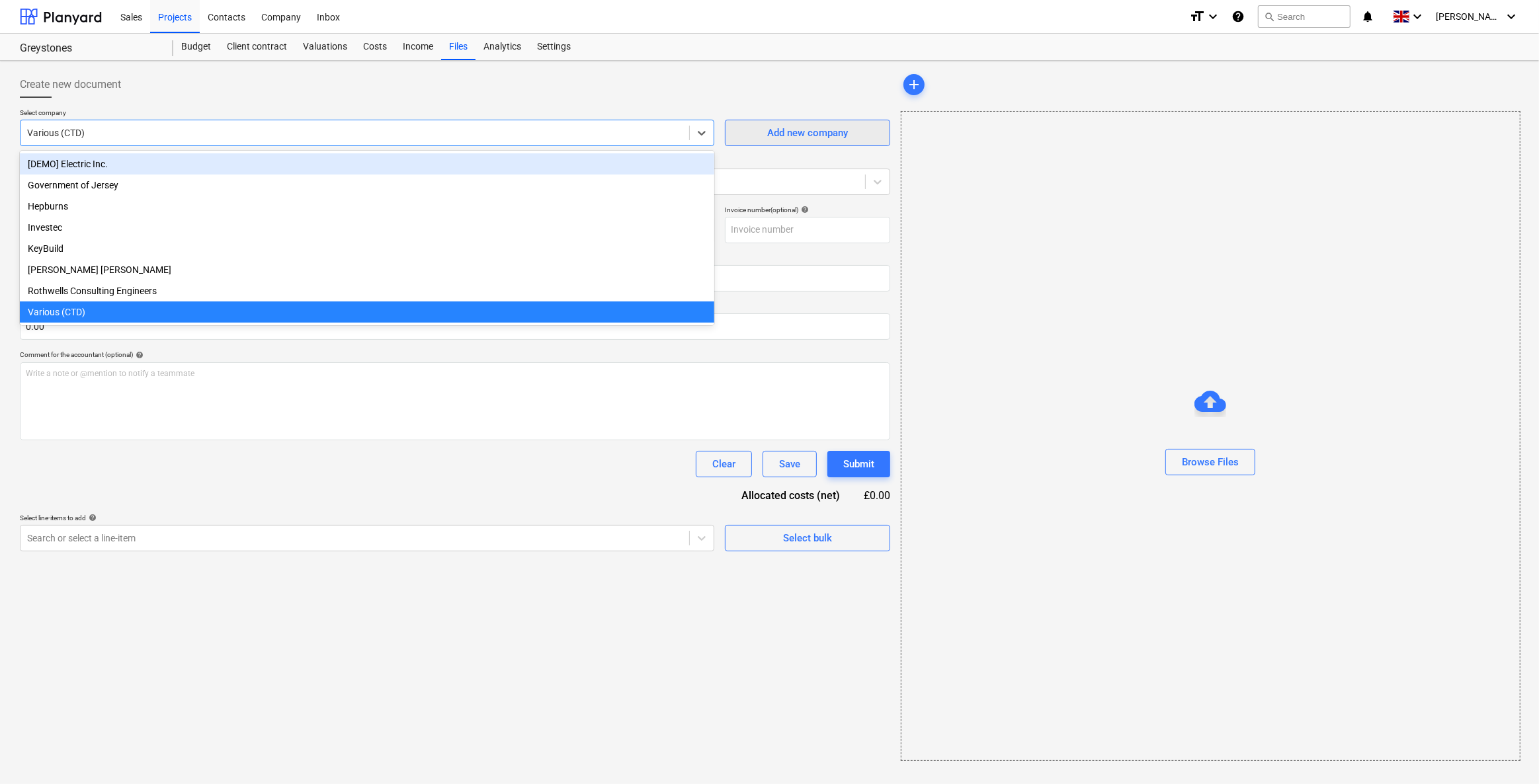
click at [735, 141] on button "Add new company" at bounding box center [807, 133] width 165 height 27
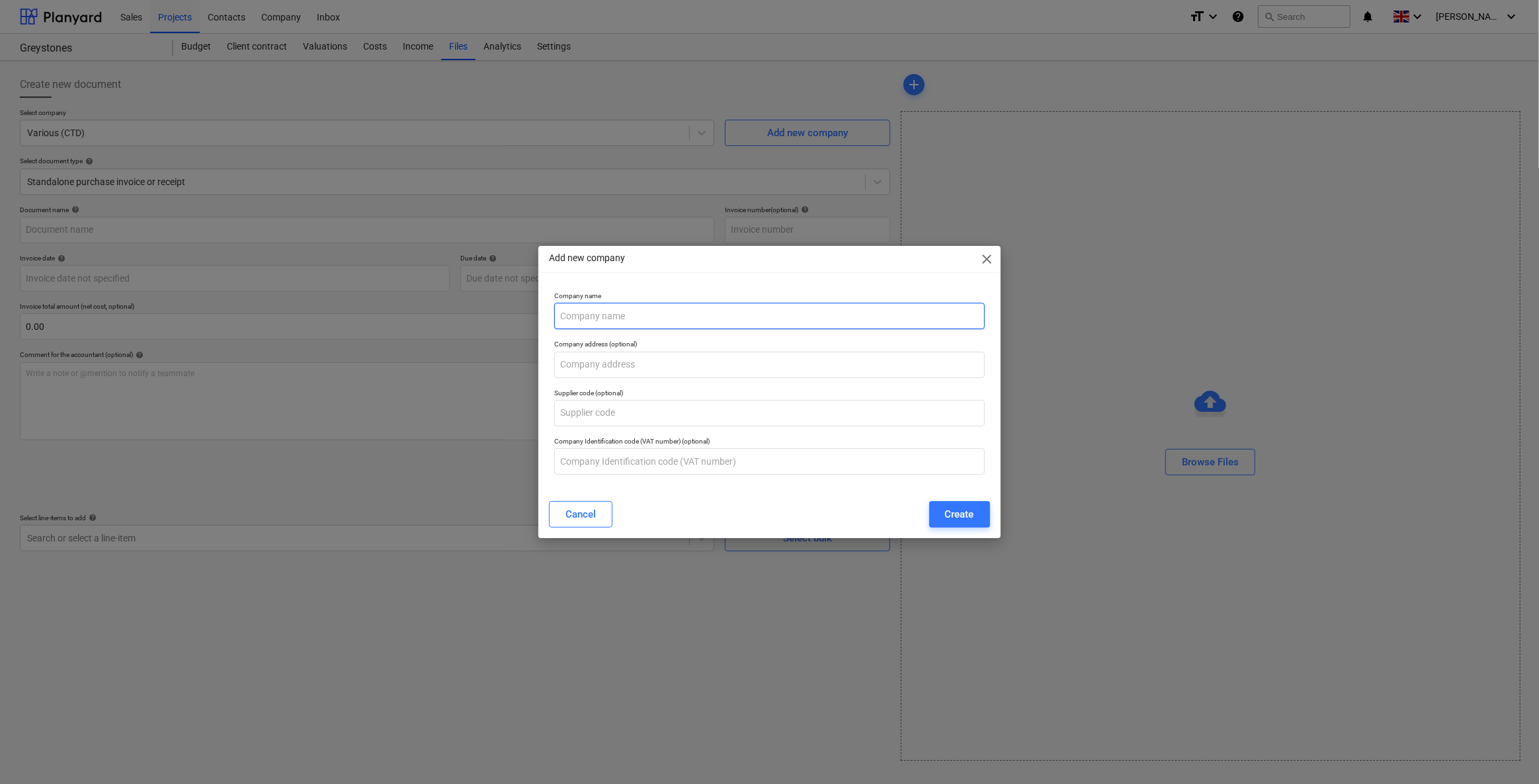
click at [597, 324] on input "text" at bounding box center [769, 316] width 430 height 27
type input "Keybuild"
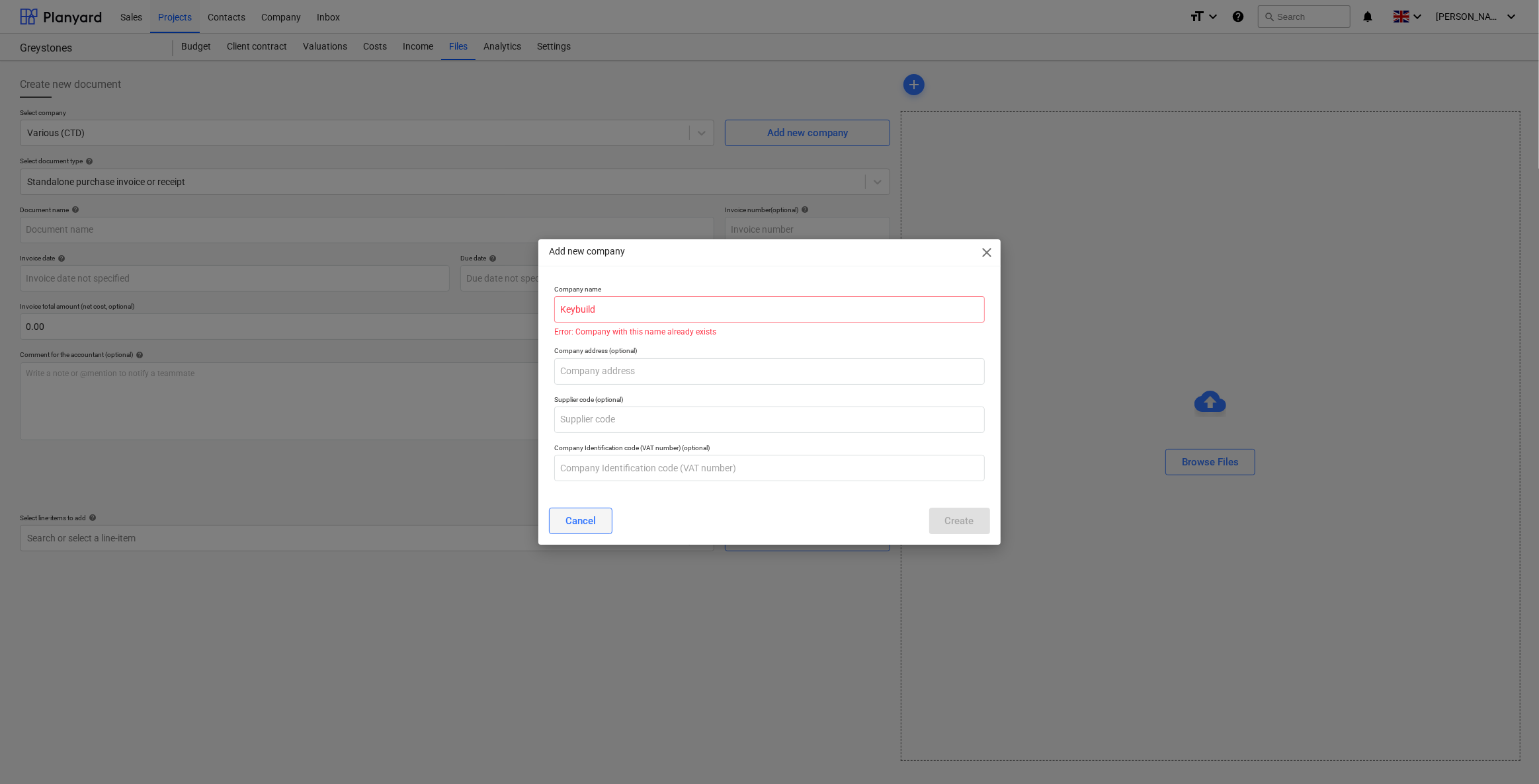
click at [592, 524] on div "Cancel" at bounding box center [580, 521] width 30 height 17
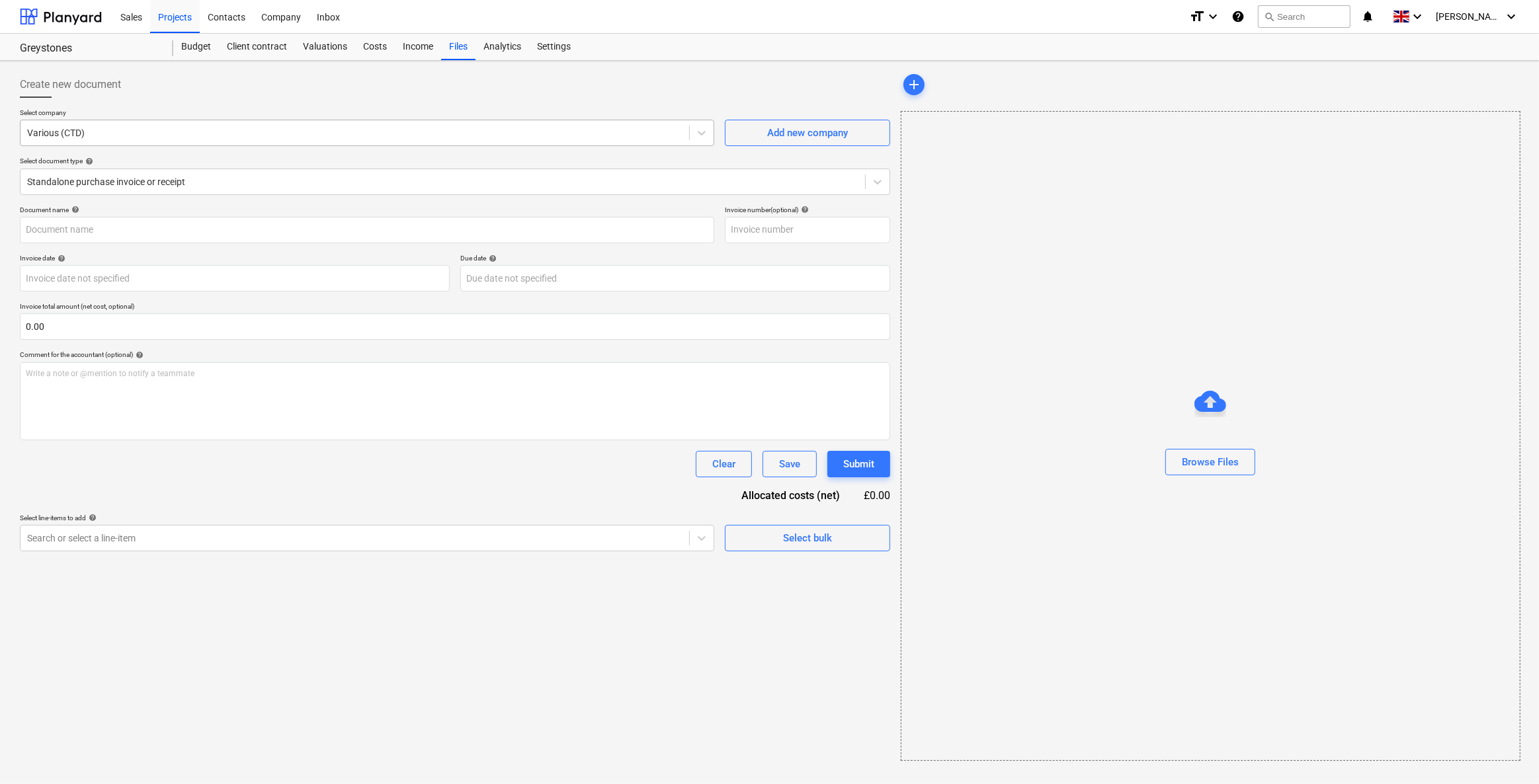
click at [214, 134] on div at bounding box center [355, 133] width 655 height 13
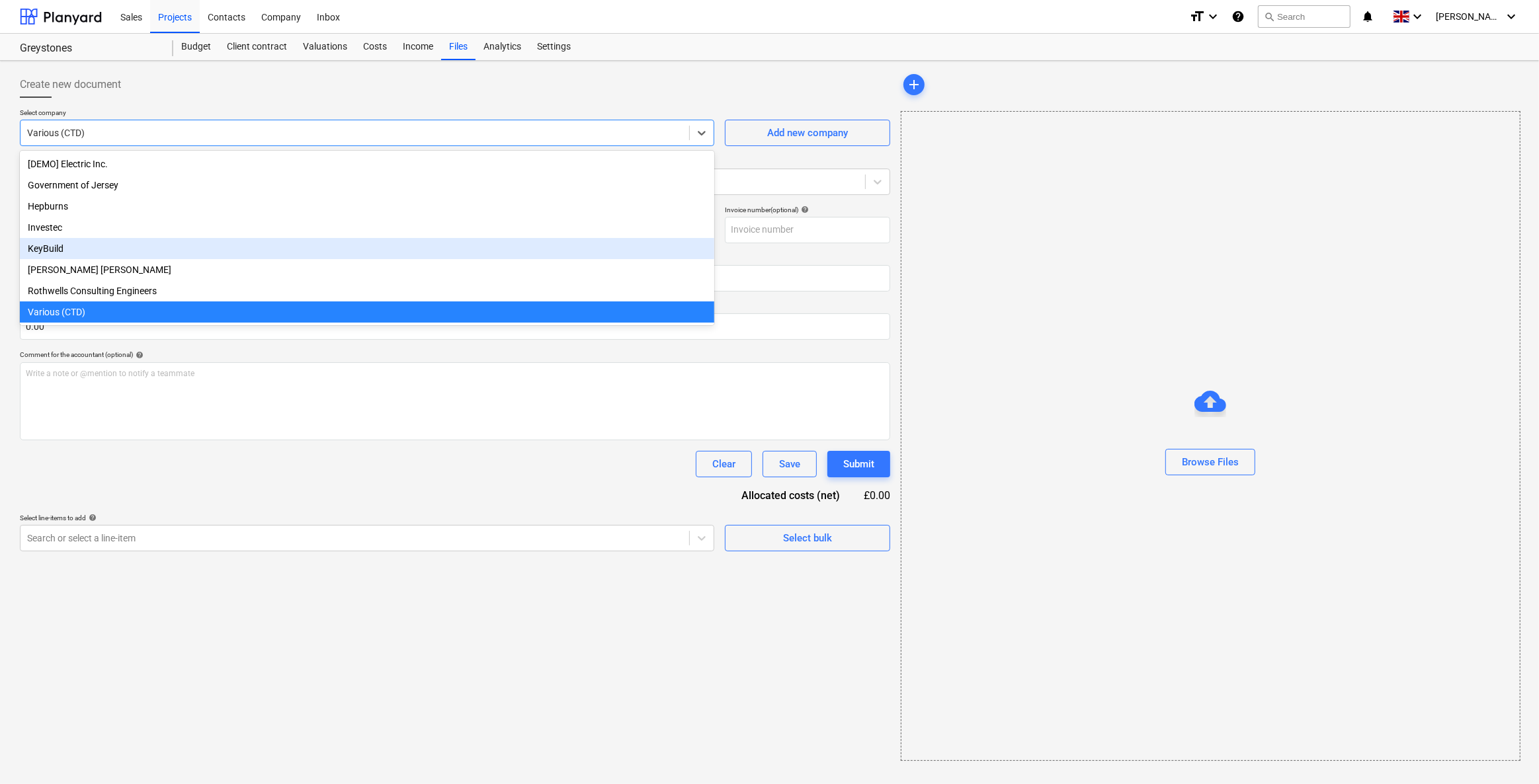
click at [86, 258] on div "KeyBuild" at bounding box center [366, 249] width 694 height 21
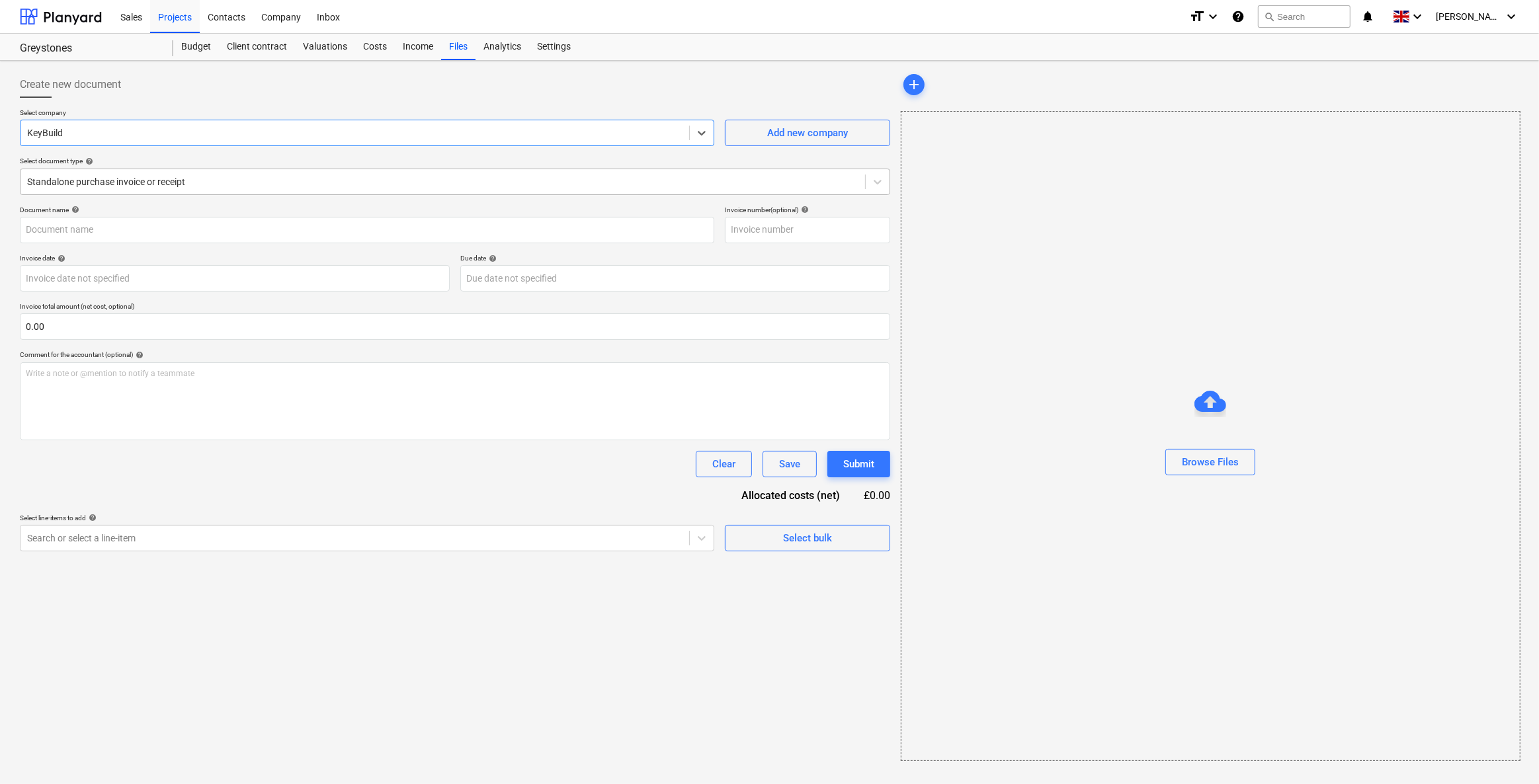
click at [91, 193] on div "Standalone purchase invoice or receipt" at bounding box center [455, 182] width 871 height 27
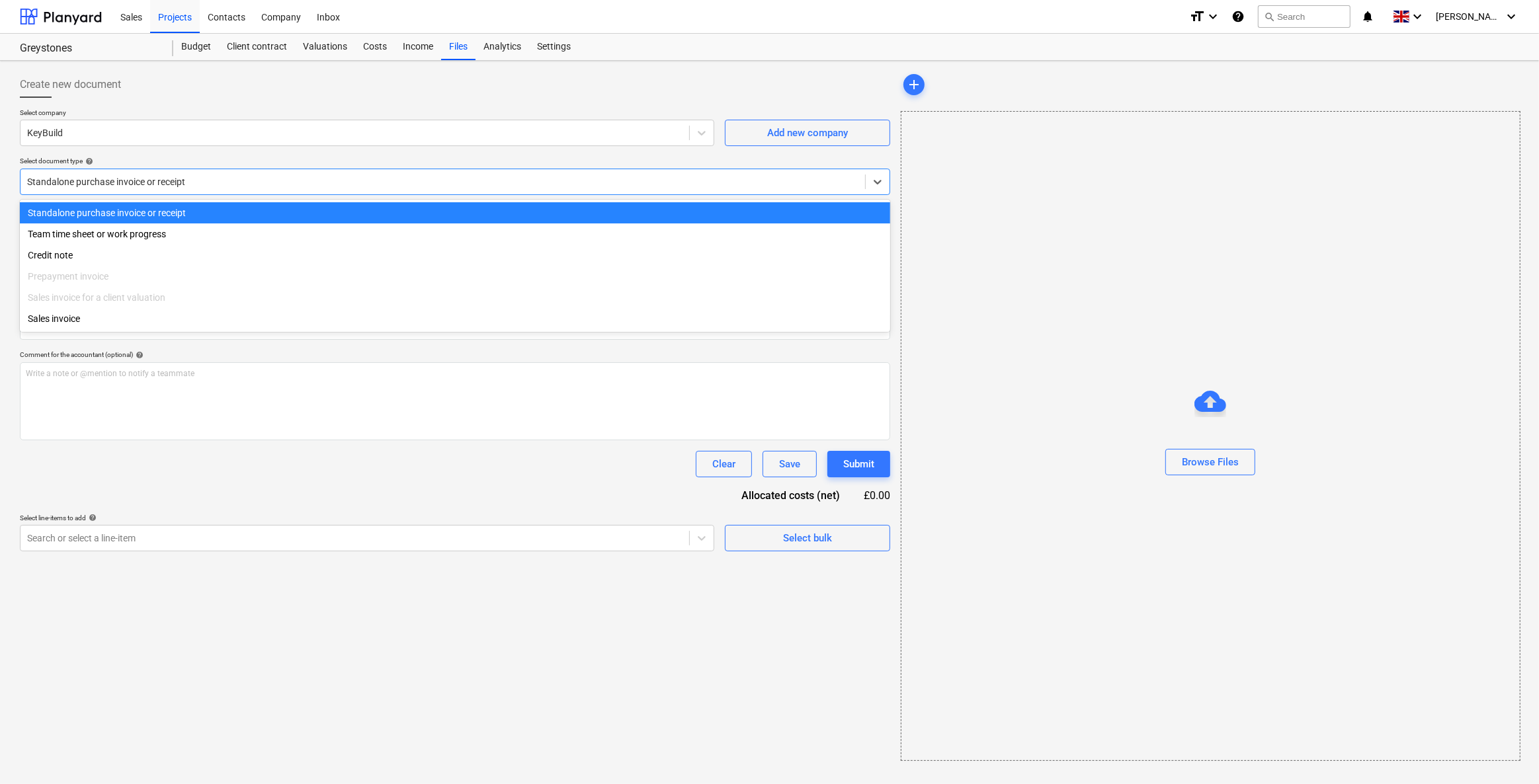
click at [90, 188] on div "Standalone purchase invoice or receipt" at bounding box center [442, 182] width 844 height 19
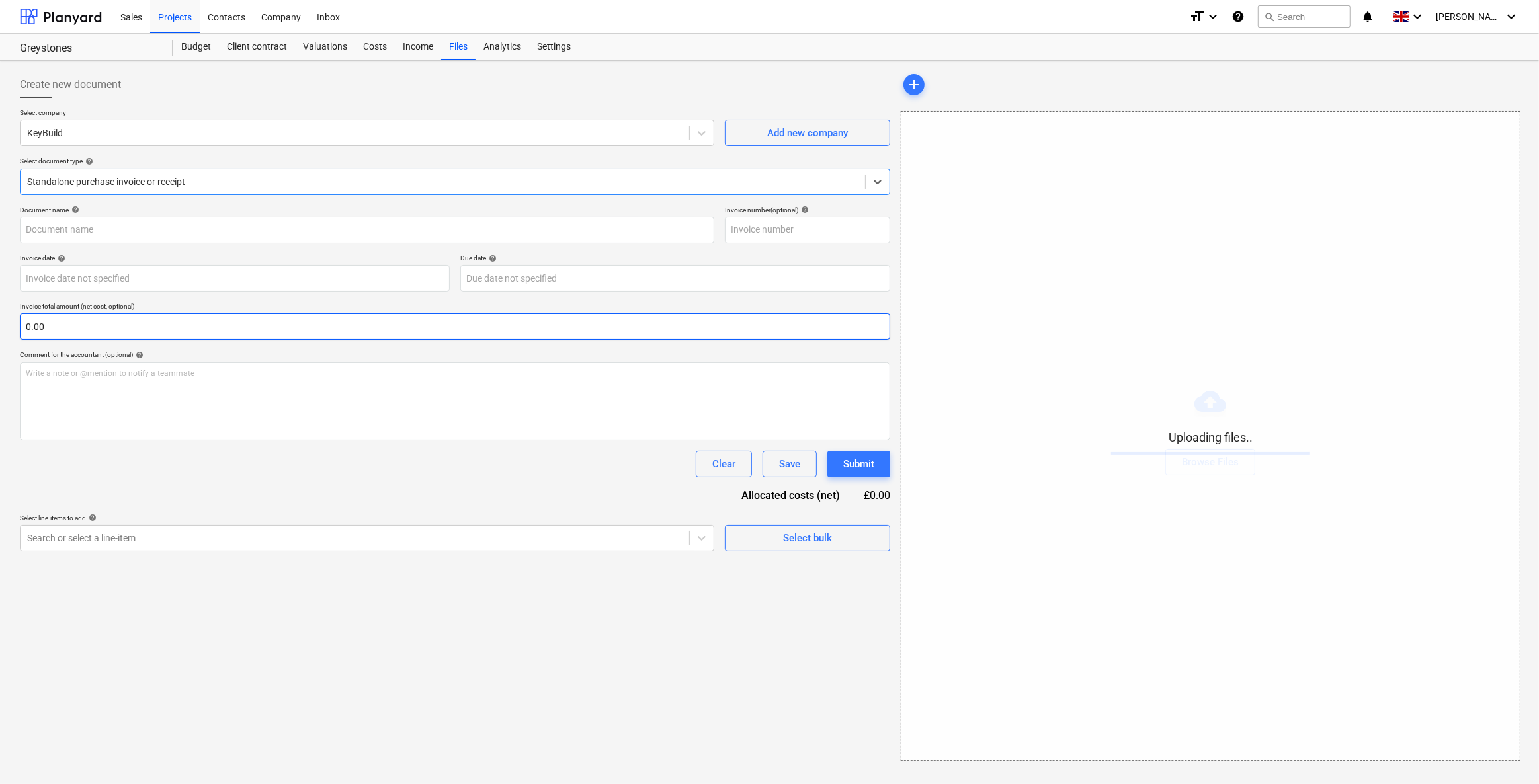
type input "As Built 5th Oct 2025 Greystones Tracker.pdf"
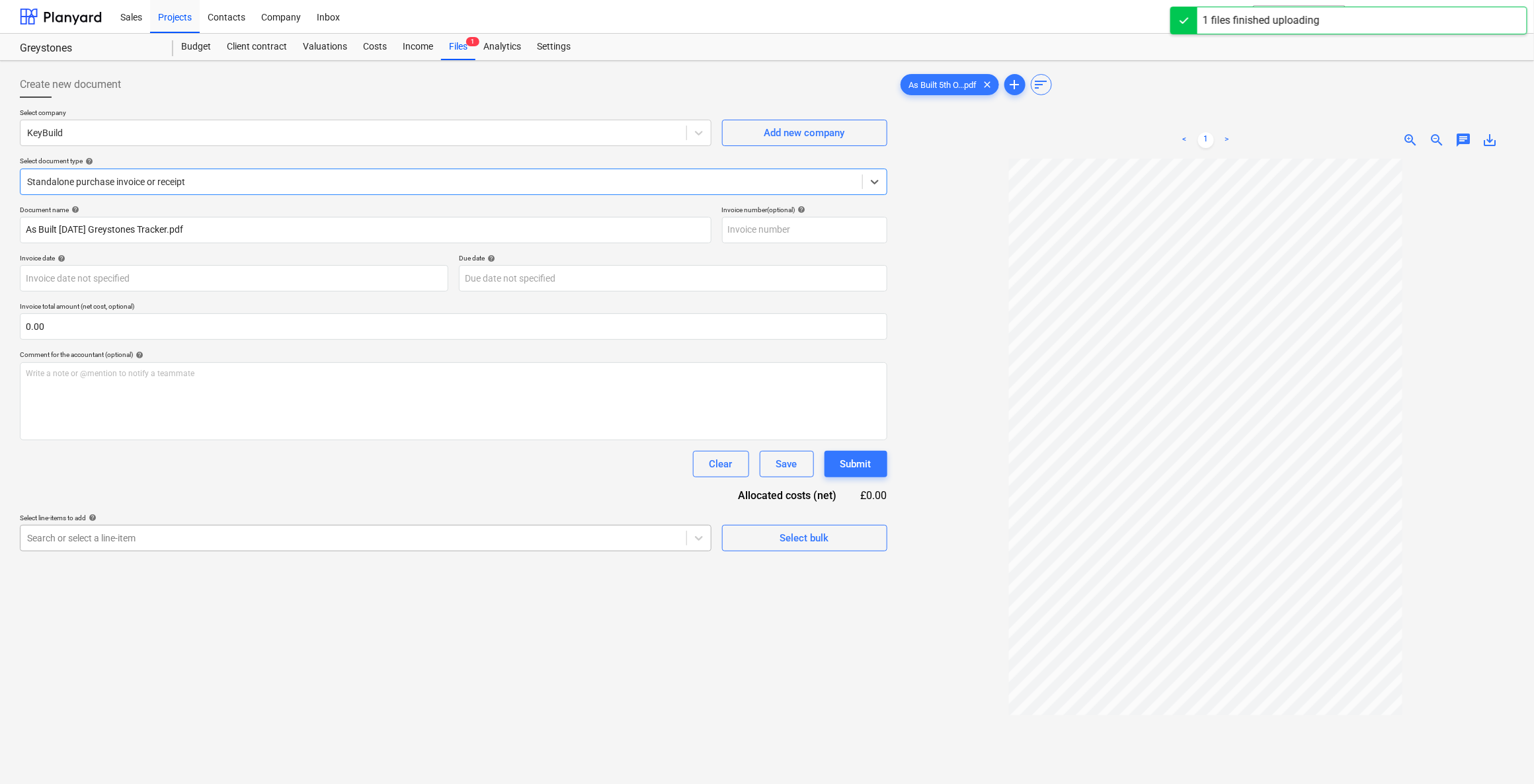
click at [77, 542] on div at bounding box center [353, 538] width 652 height 13
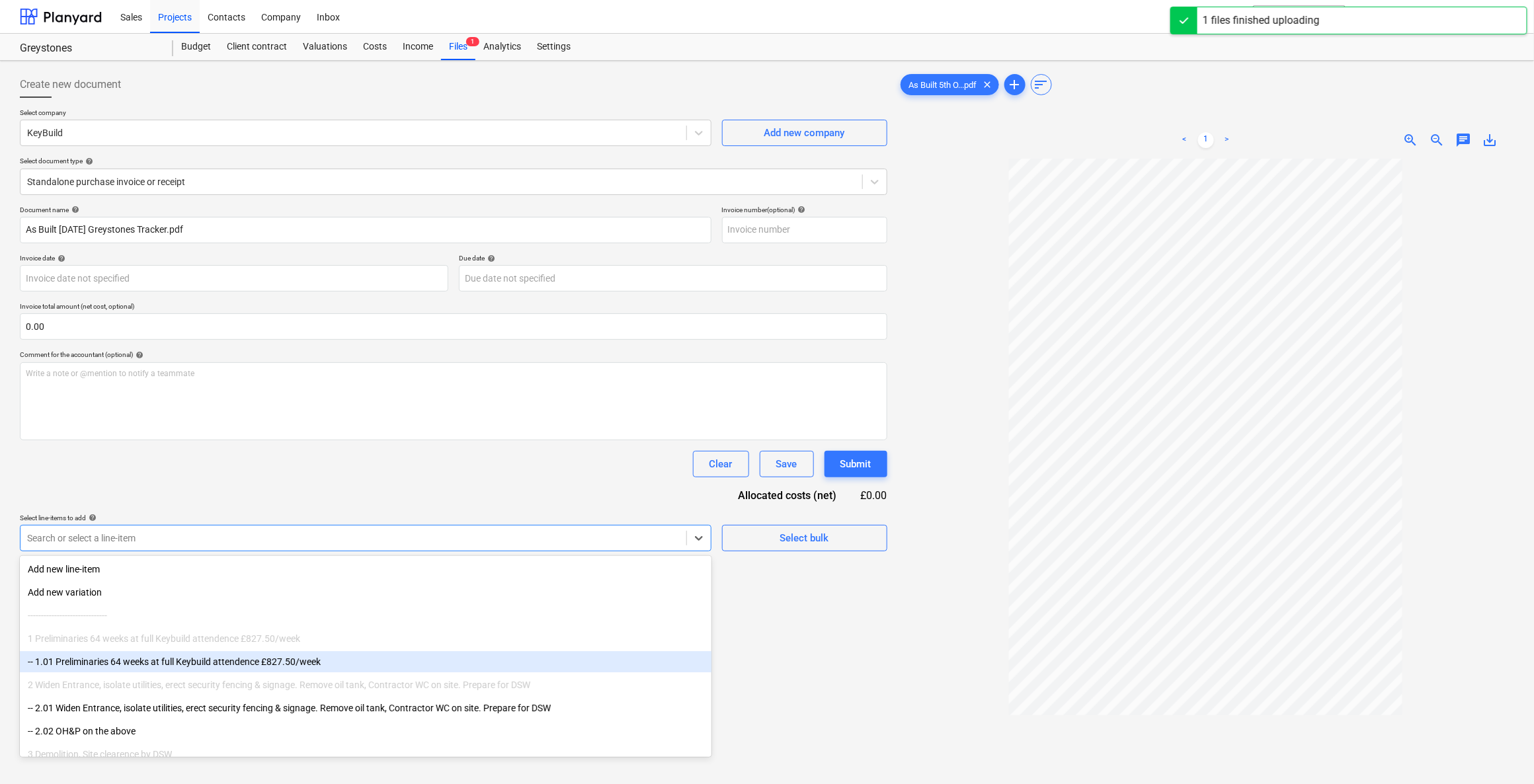
click at [68, 659] on div "-- 1.01 Preliminaries 64 weeks at full Keybuild attendence £827.50/week" at bounding box center [365, 662] width 691 height 21
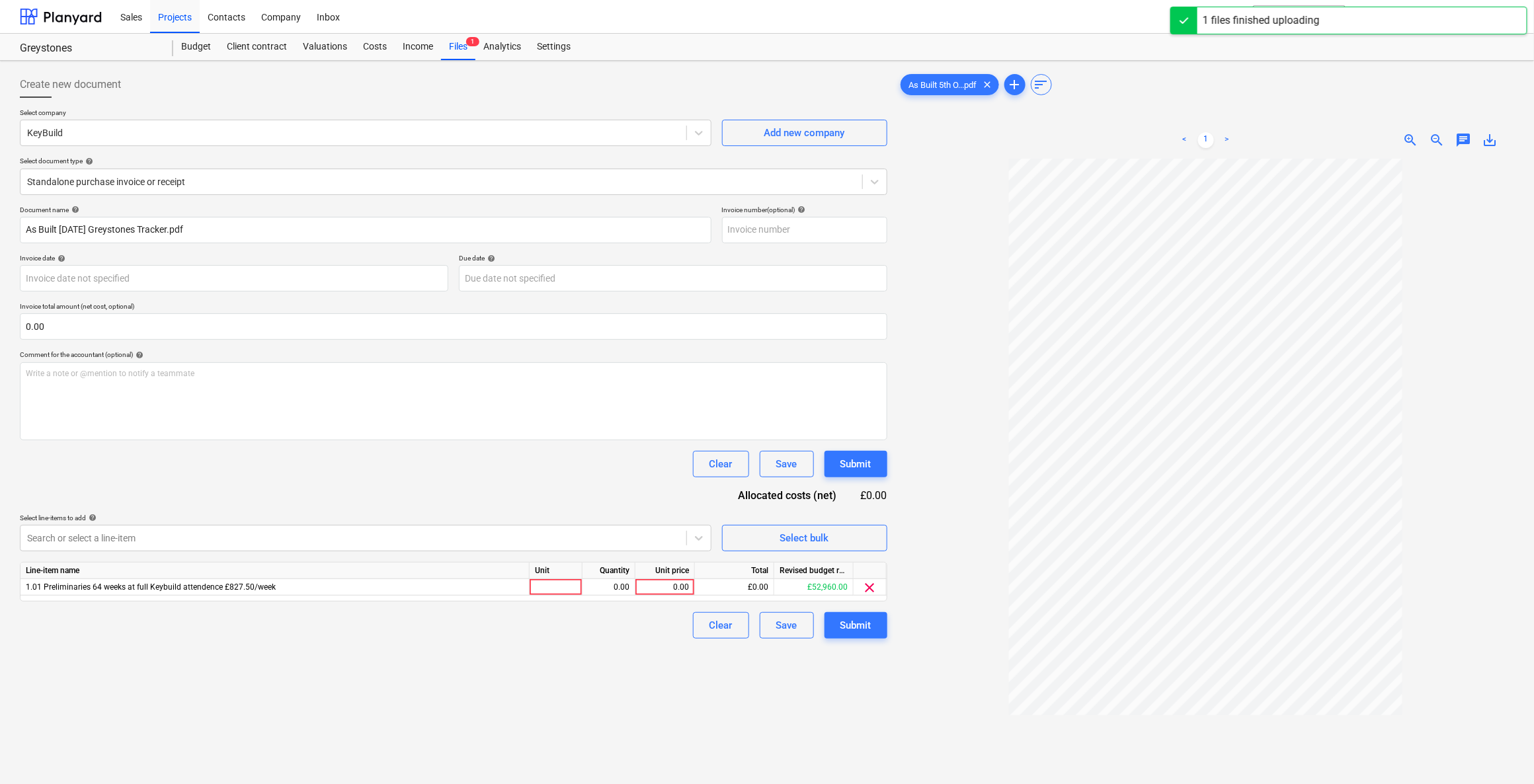
click at [458, 467] on div "Clear Save Submit" at bounding box center [454, 464] width 868 height 27
click at [553, 584] on div at bounding box center [556, 587] width 53 height 16
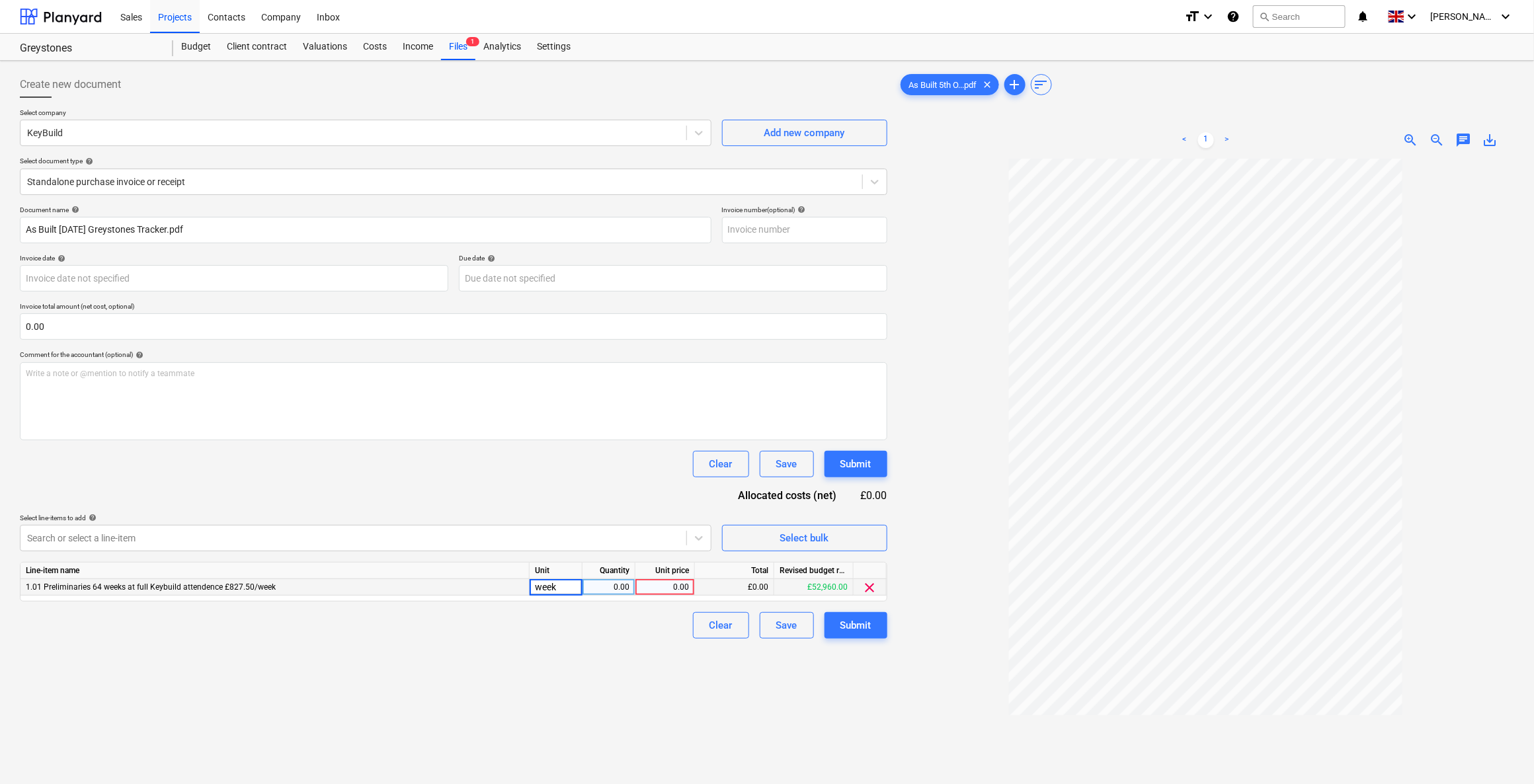
type input "weeks"
click at [657, 591] on div "0.00" at bounding box center [664, 587] width 48 height 16
type input "8"
type input "827.50"
click at [657, 621] on div "Clear Save Submit" at bounding box center [454, 625] width 868 height 27
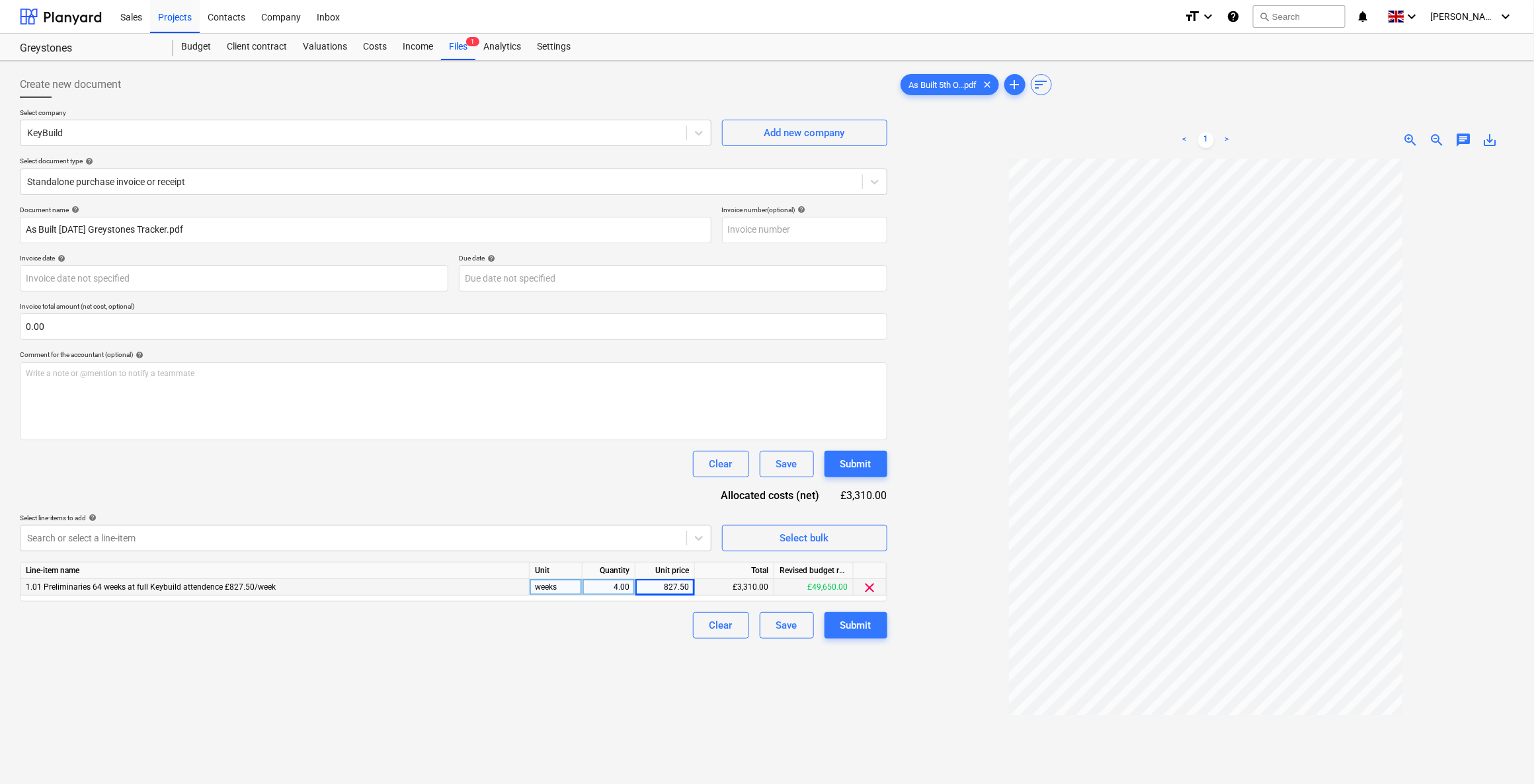
click at [604, 586] on div "4.00" at bounding box center [608, 587] width 42 height 16
type input "5"
click at [647, 583] on div "827.50" at bounding box center [664, 587] width 48 height 16
click at [648, 586] on div "827.50" at bounding box center [664, 587] width 48 height 16
type input "2068.75"
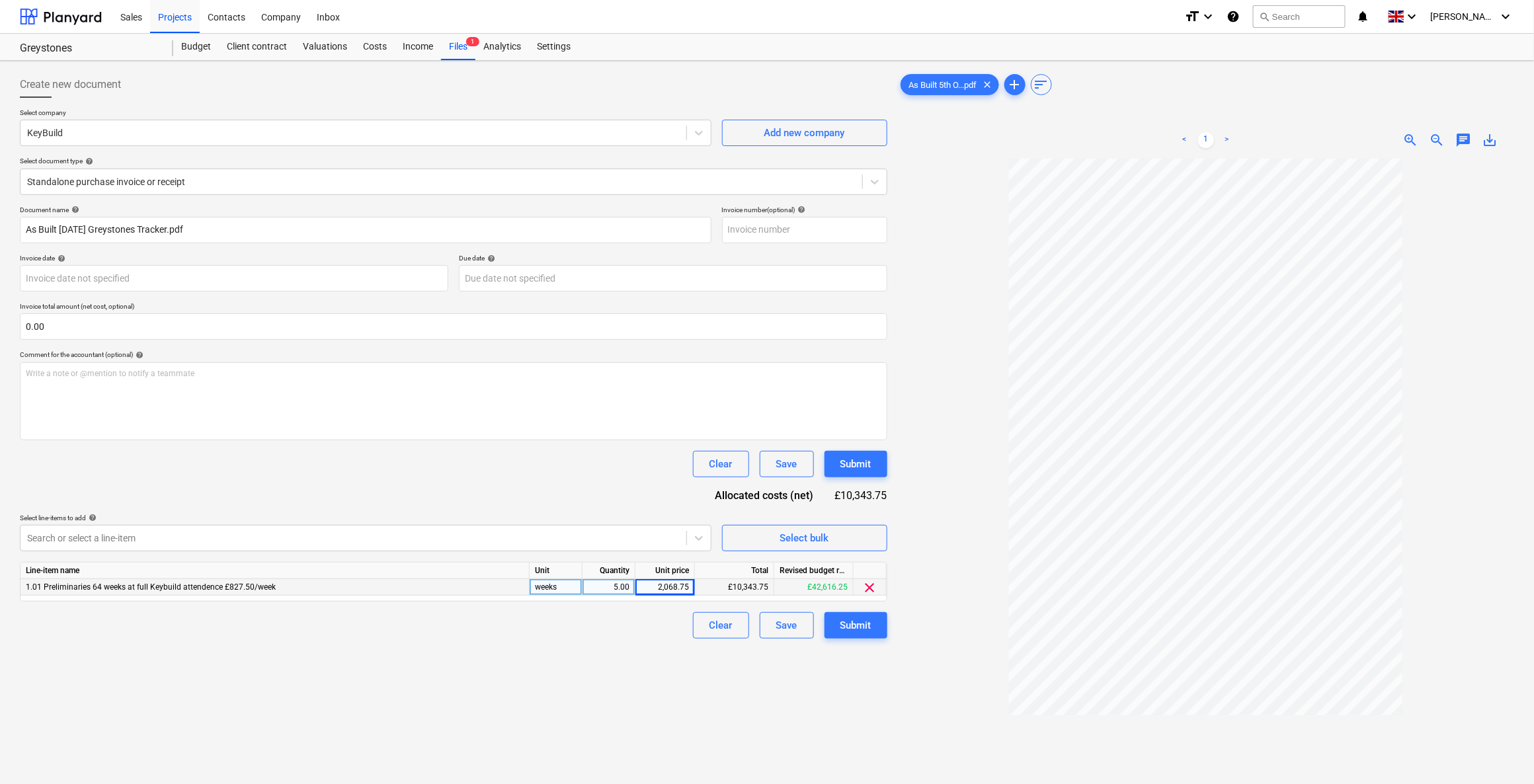
drag, startPoint x: 637, startPoint y: 644, endPoint x: 661, endPoint y: 657, distance: 27.3
click at [637, 644] on div "Create new document Select company KeyBuild Add new company Select document typ…" at bounding box center [453, 489] width 878 height 845
click at [664, 584] on div "2,068.75" at bounding box center [664, 587] width 48 height 16
type input "413.75"
click at [639, 635] on div "Clear Save Submit" at bounding box center [454, 625] width 868 height 27
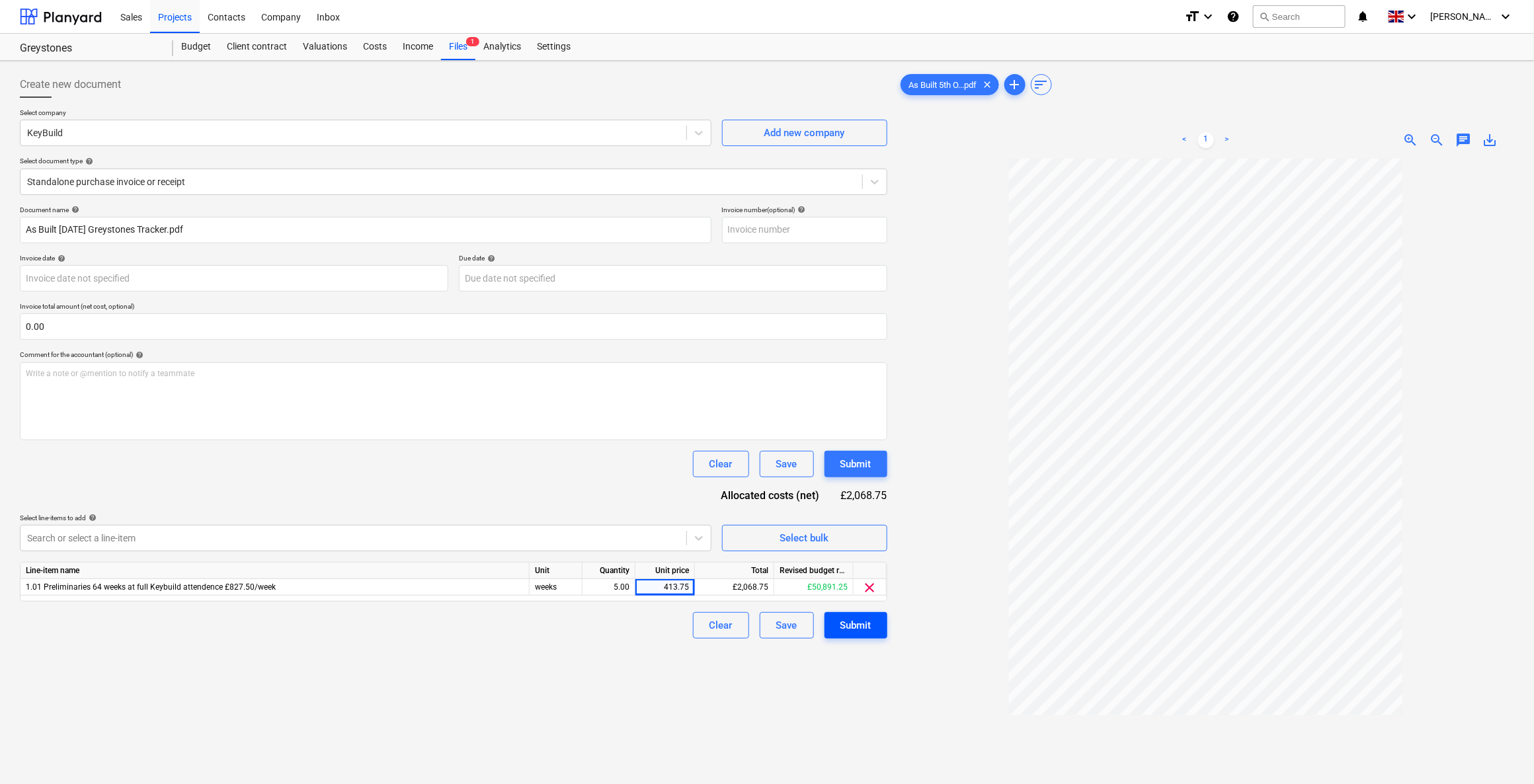
click at [844, 630] on div "Submit" at bounding box center [855, 625] width 31 height 17
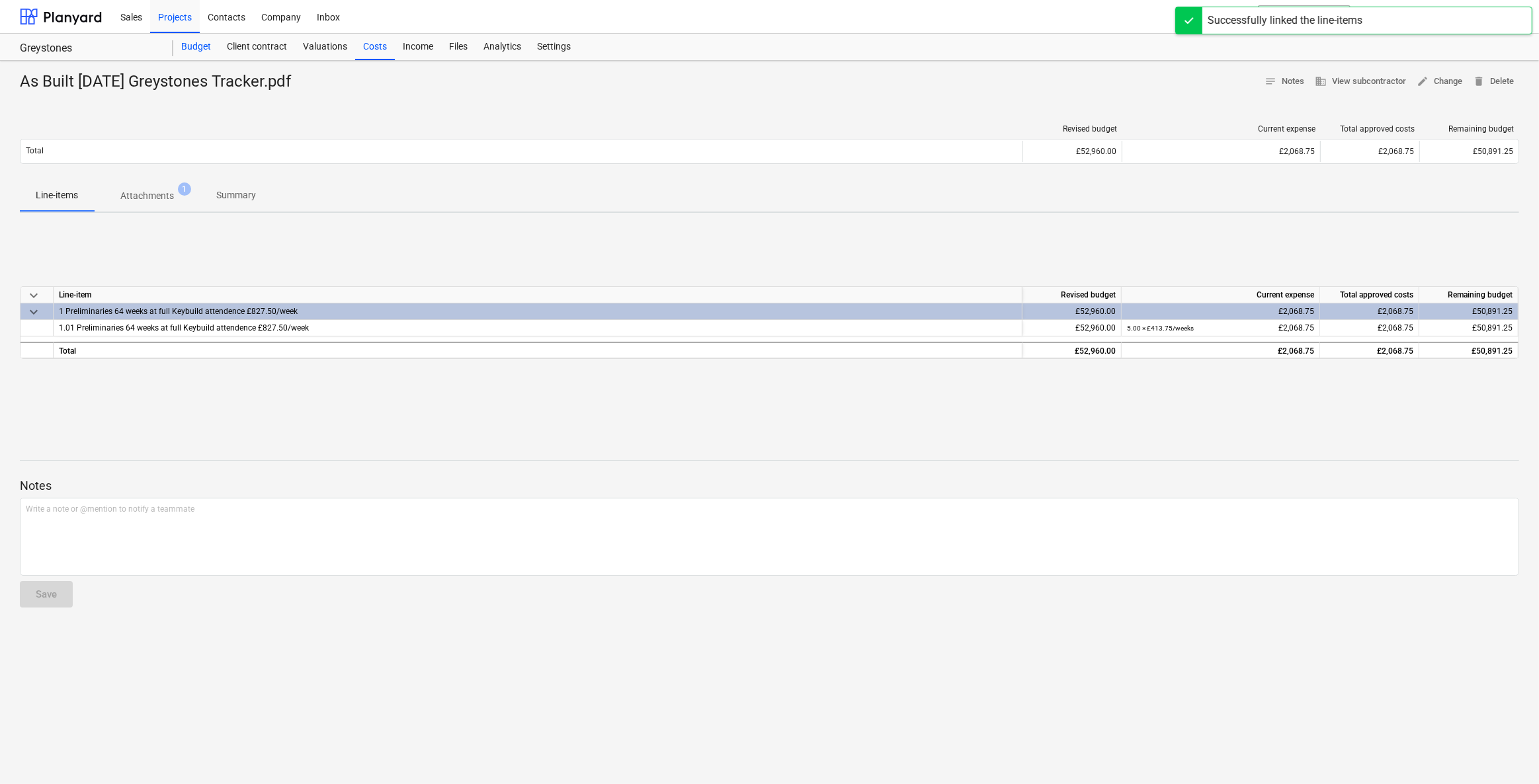
click at [197, 48] on div "Budget" at bounding box center [196, 47] width 46 height 27
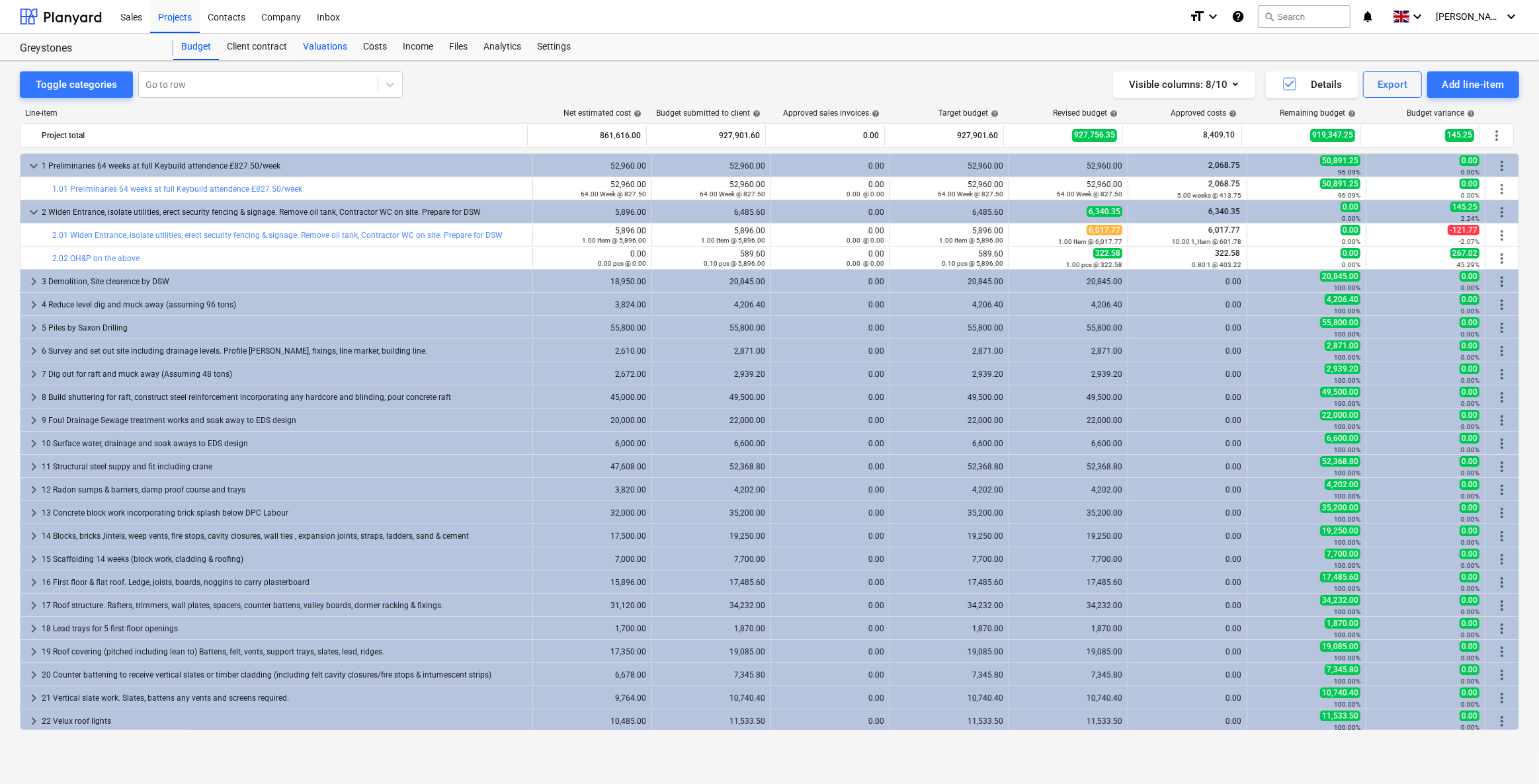
click at [328, 47] on div "Valuations" at bounding box center [325, 47] width 60 height 27
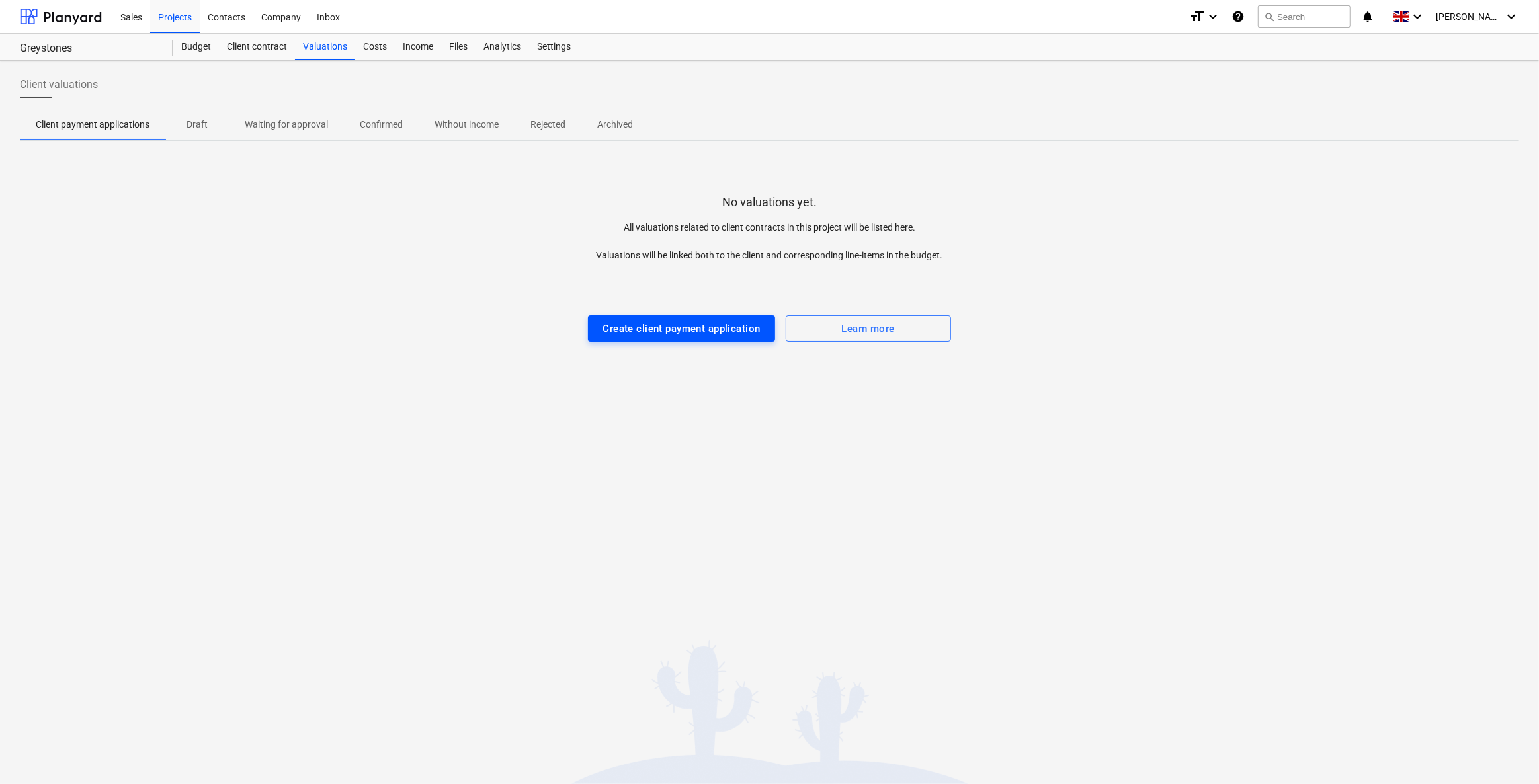
click at [689, 326] on div "Create client payment application" at bounding box center [681, 328] width 158 height 17
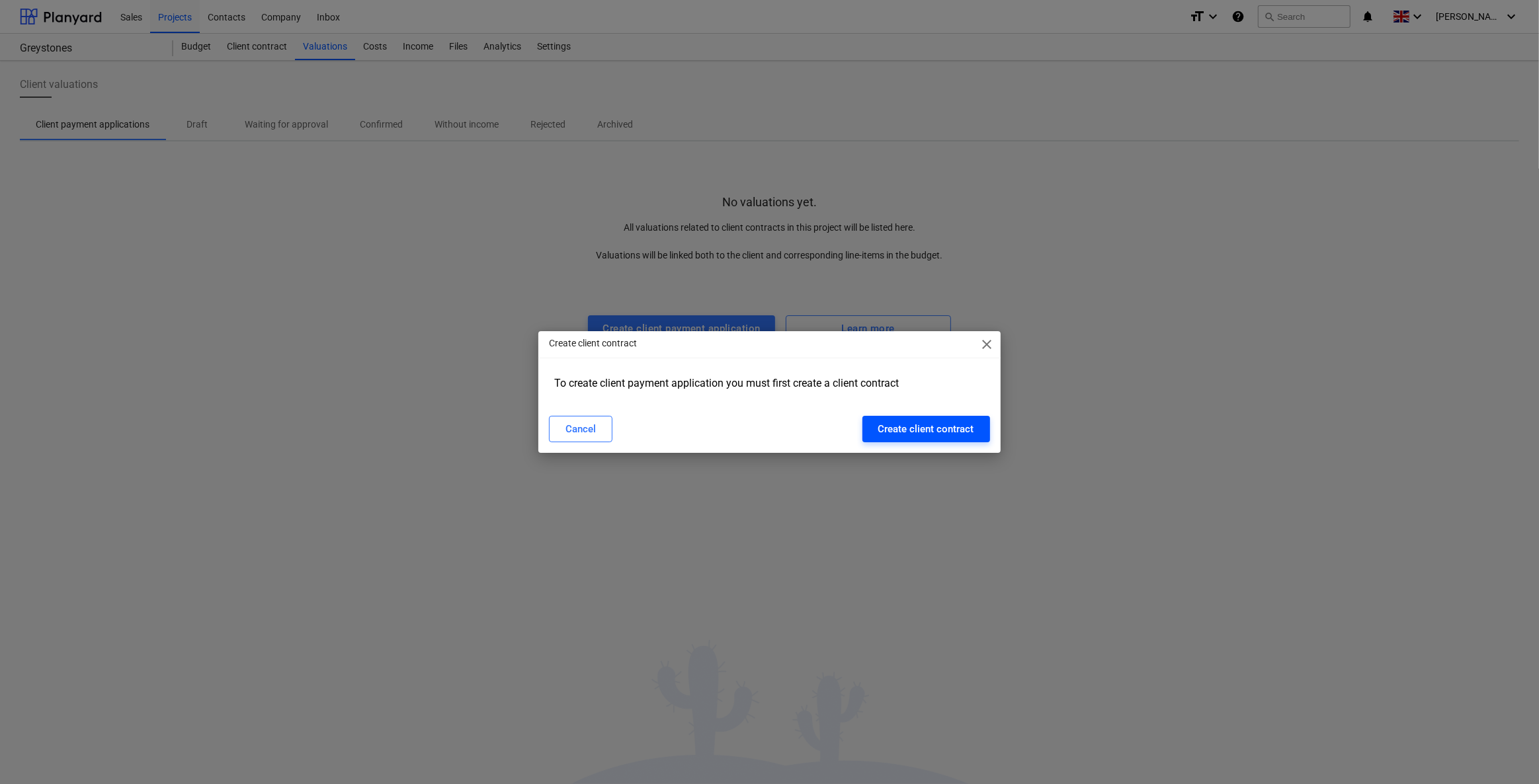
click at [928, 433] on div "Create client contract" at bounding box center [926, 429] width 96 height 17
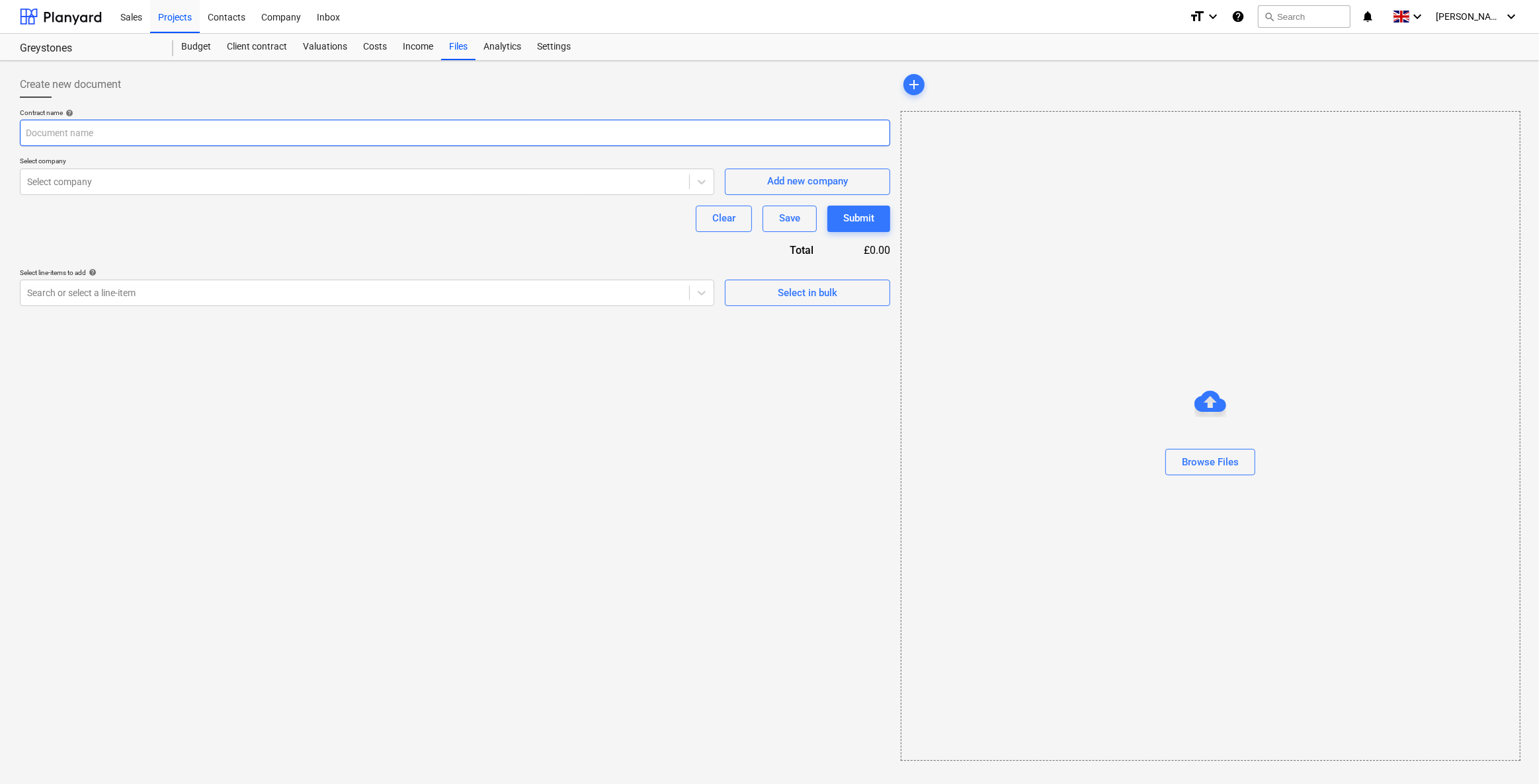
click at [122, 131] on input "text" at bounding box center [455, 133] width 871 height 27
click at [87, 132] on input "text" at bounding box center [455, 133] width 871 height 27
type input "Contract"
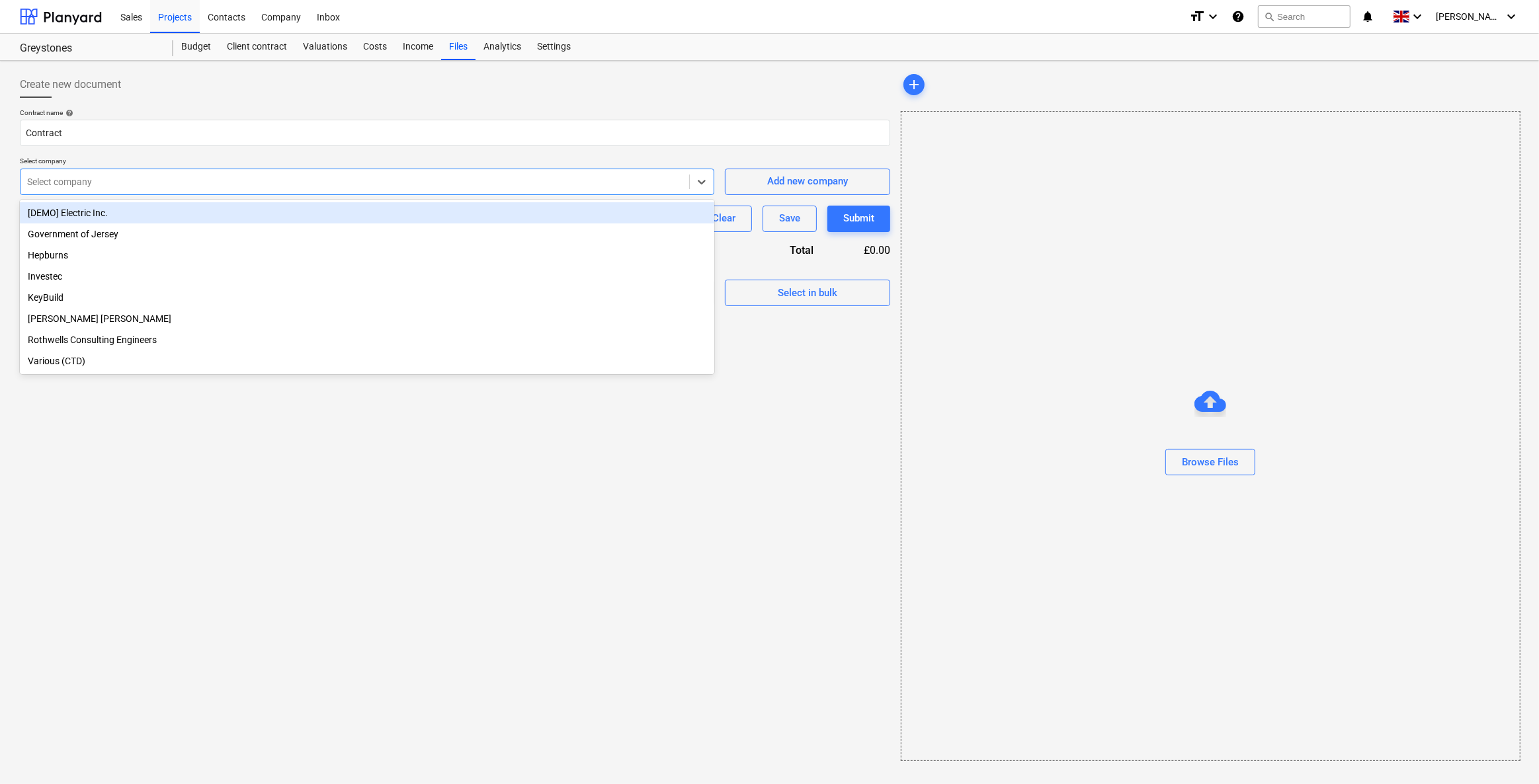
click at [68, 177] on div at bounding box center [355, 182] width 655 height 13
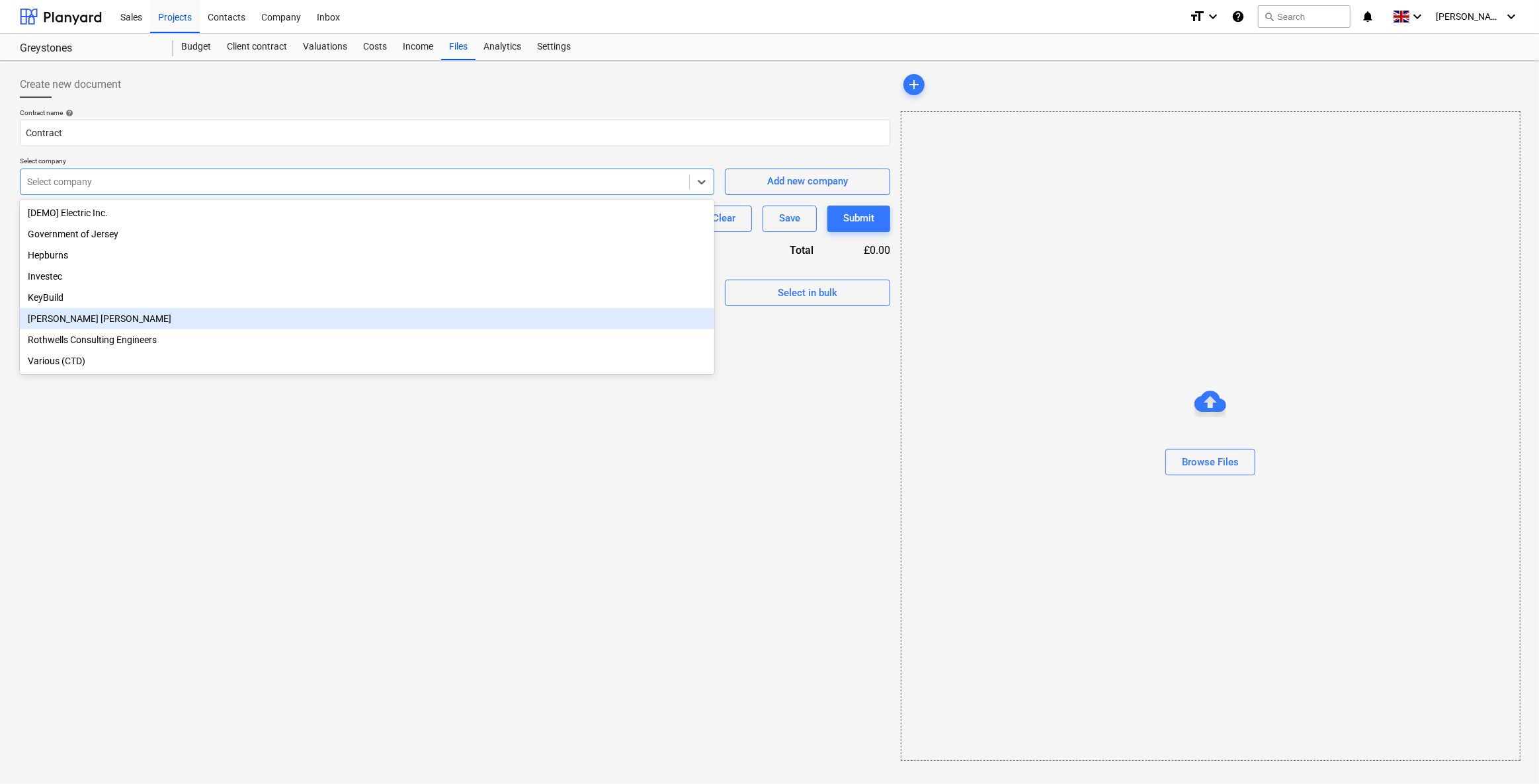
click at [48, 306] on div "KeyBuild" at bounding box center [366, 297] width 694 height 21
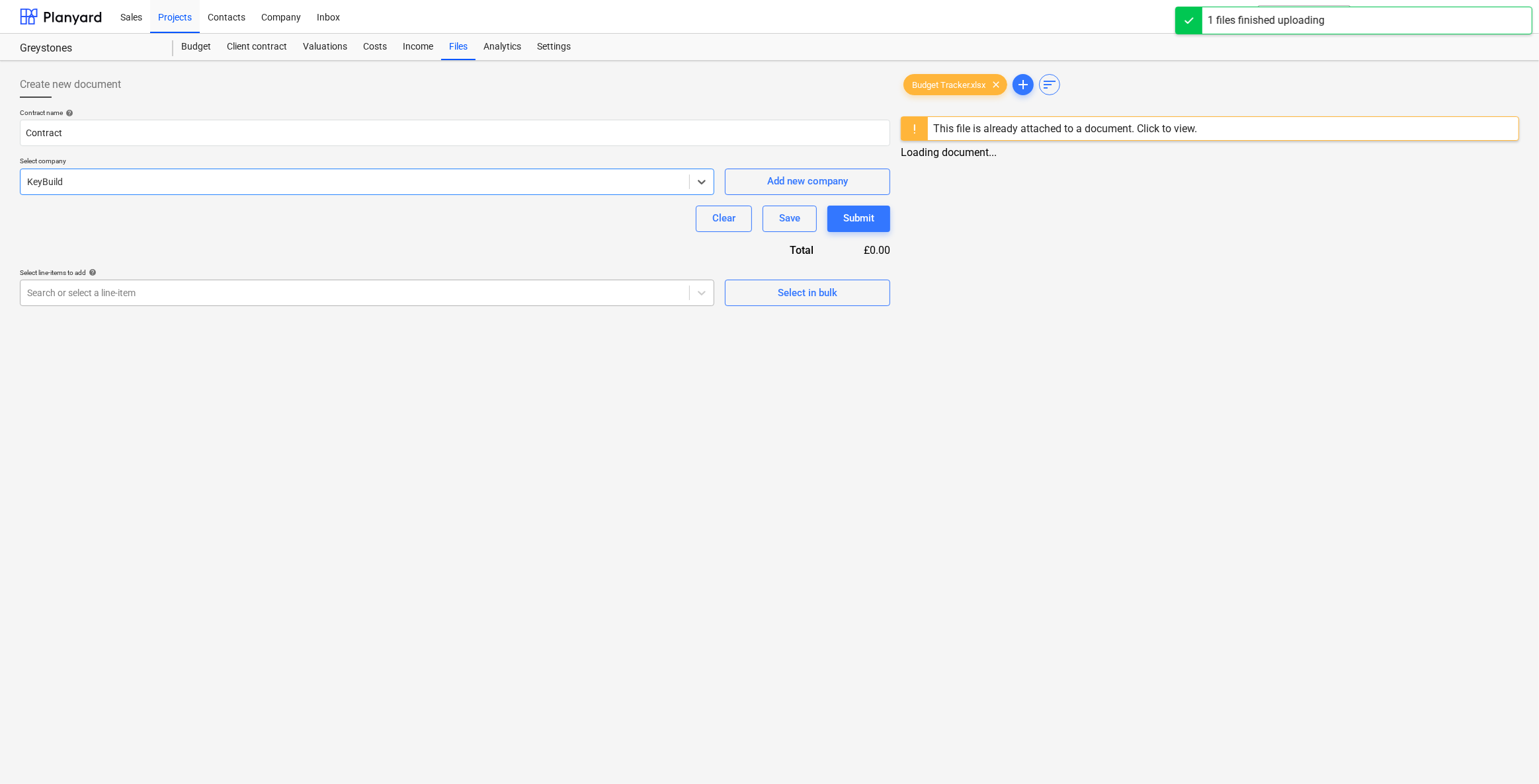
click at [145, 297] on div at bounding box center [355, 293] width 655 height 13
click at [759, 292] on span "Select in bulk" at bounding box center [807, 292] width 132 height 17
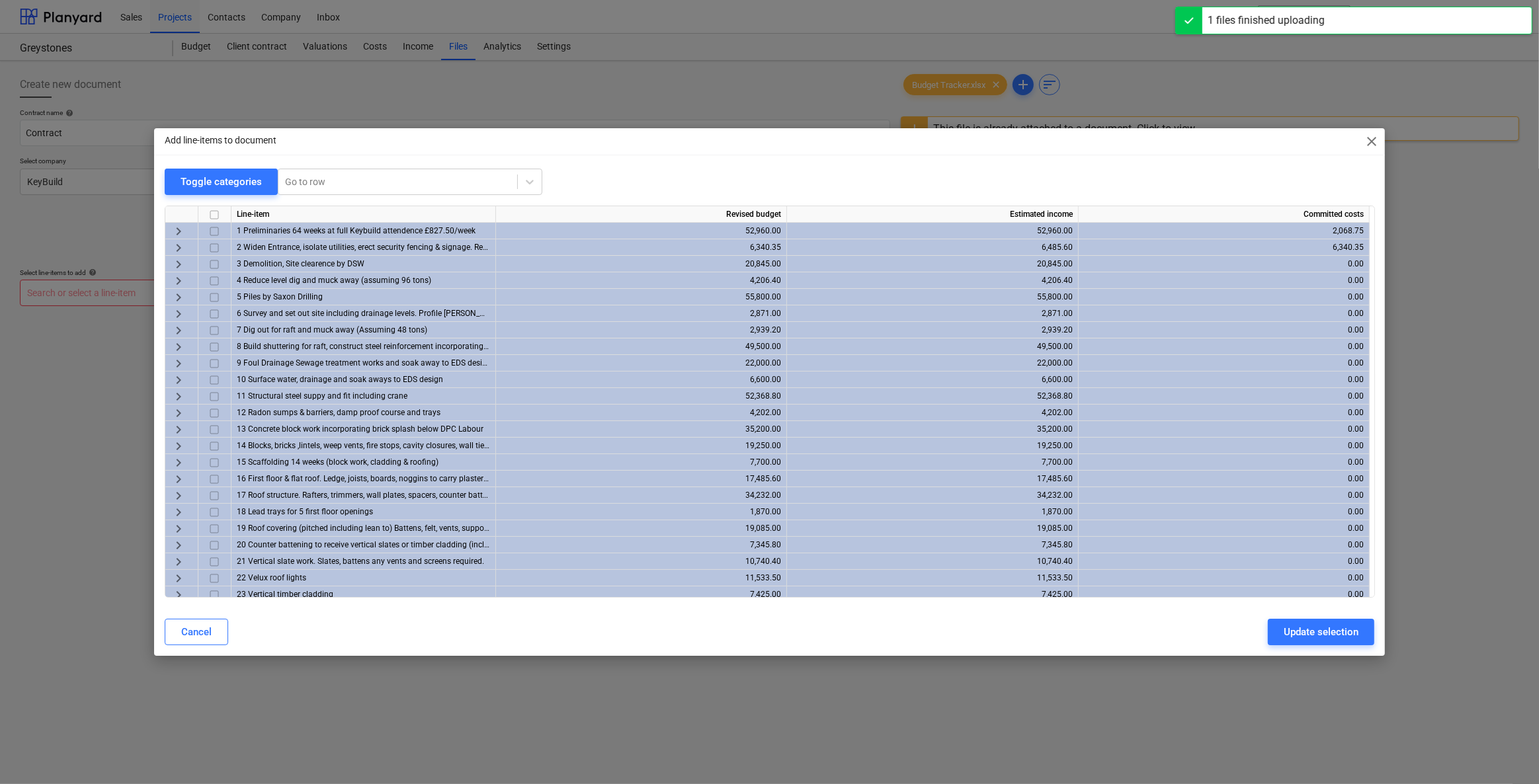
click at [1341, 637] on div "Update selection" at bounding box center [1321, 632] width 75 height 17
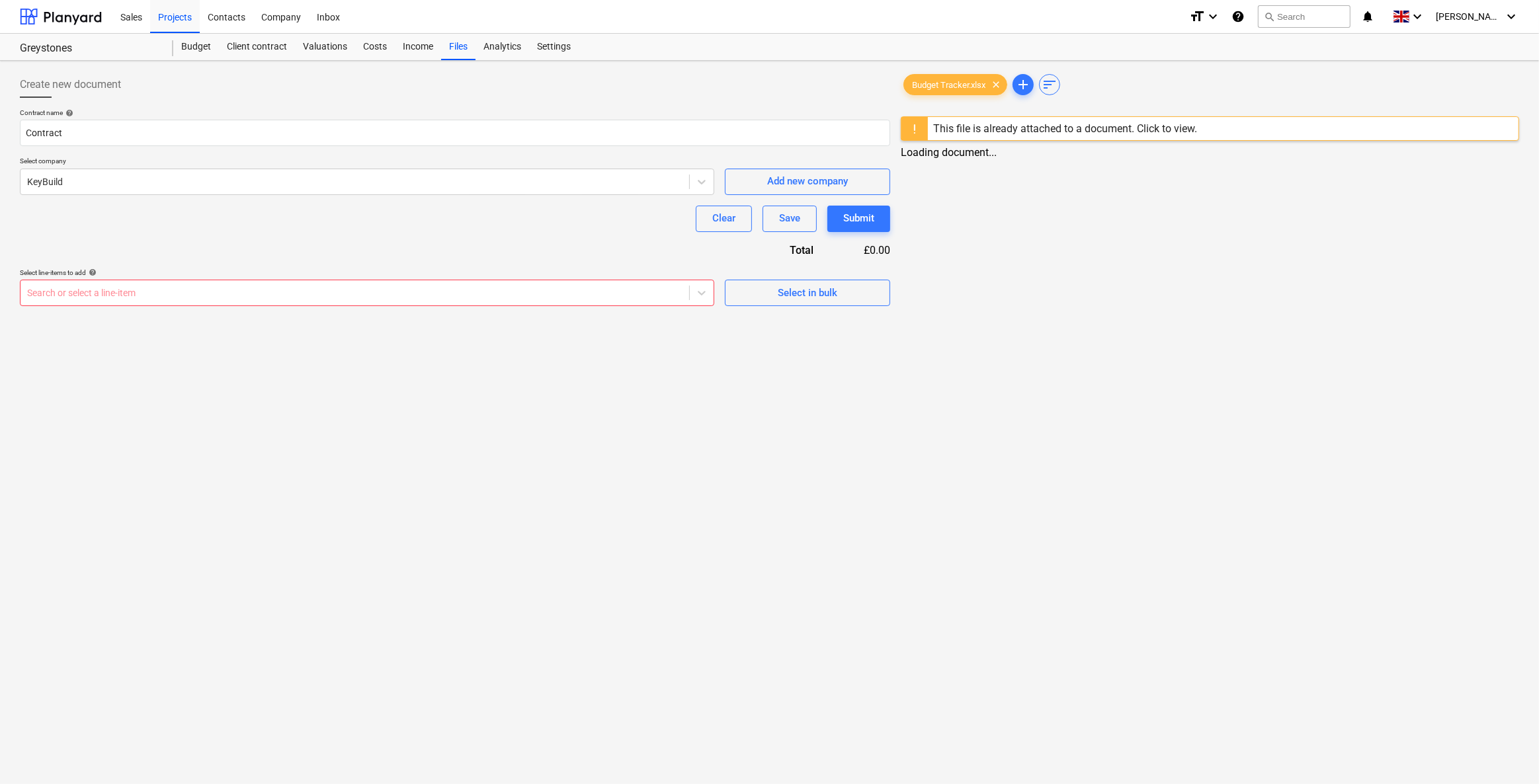
click at [445, 308] on div "Create new document Contract name help Contract Select company KeyBuild Add new…" at bounding box center [455, 189] width 881 height 245
click at [442, 299] on div "Search or select a line-item" at bounding box center [355, 293] width 668 height 19
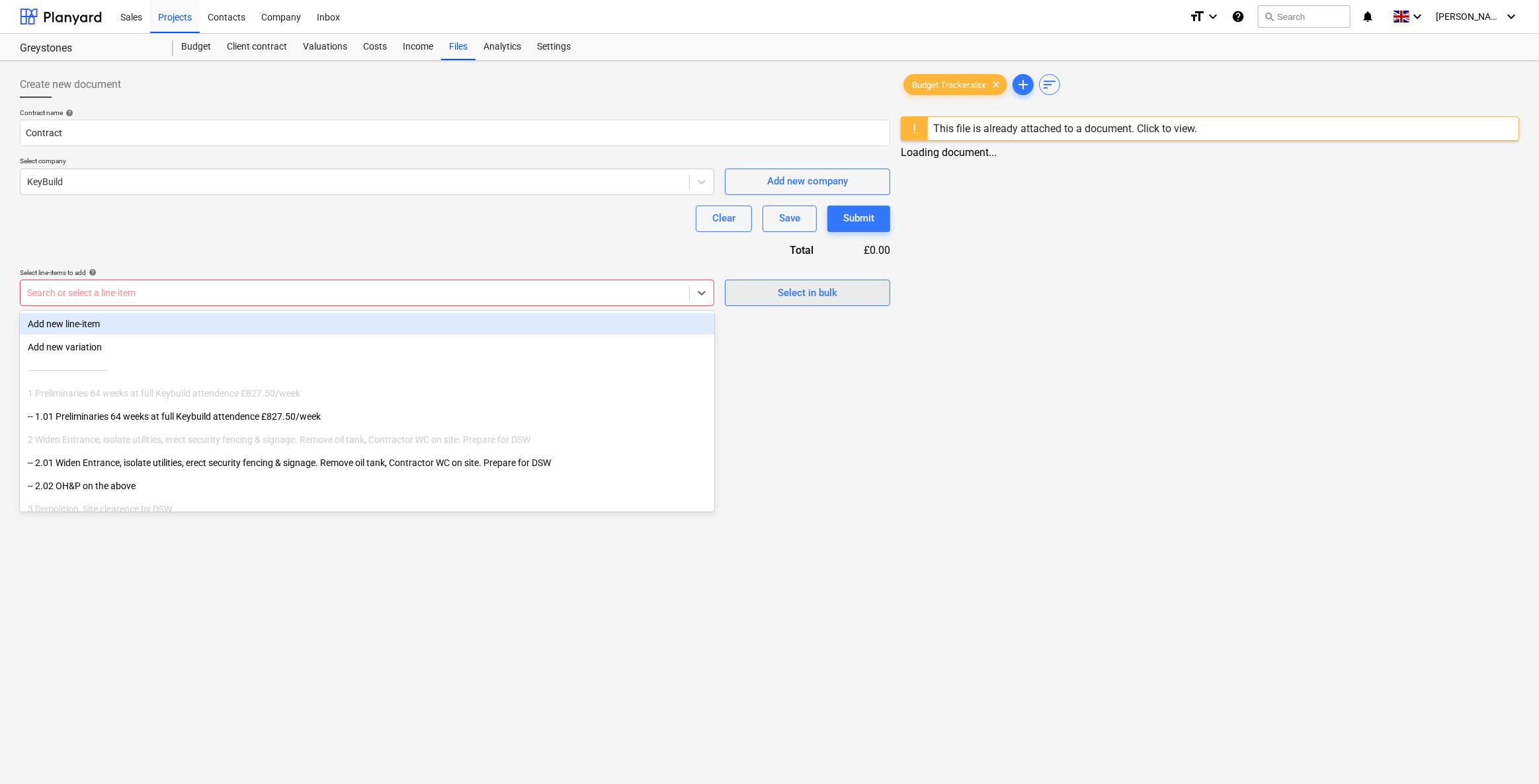
click at [790, 295] on div "Select in bulk" at bounding box center [807, 292] width 60 height 17
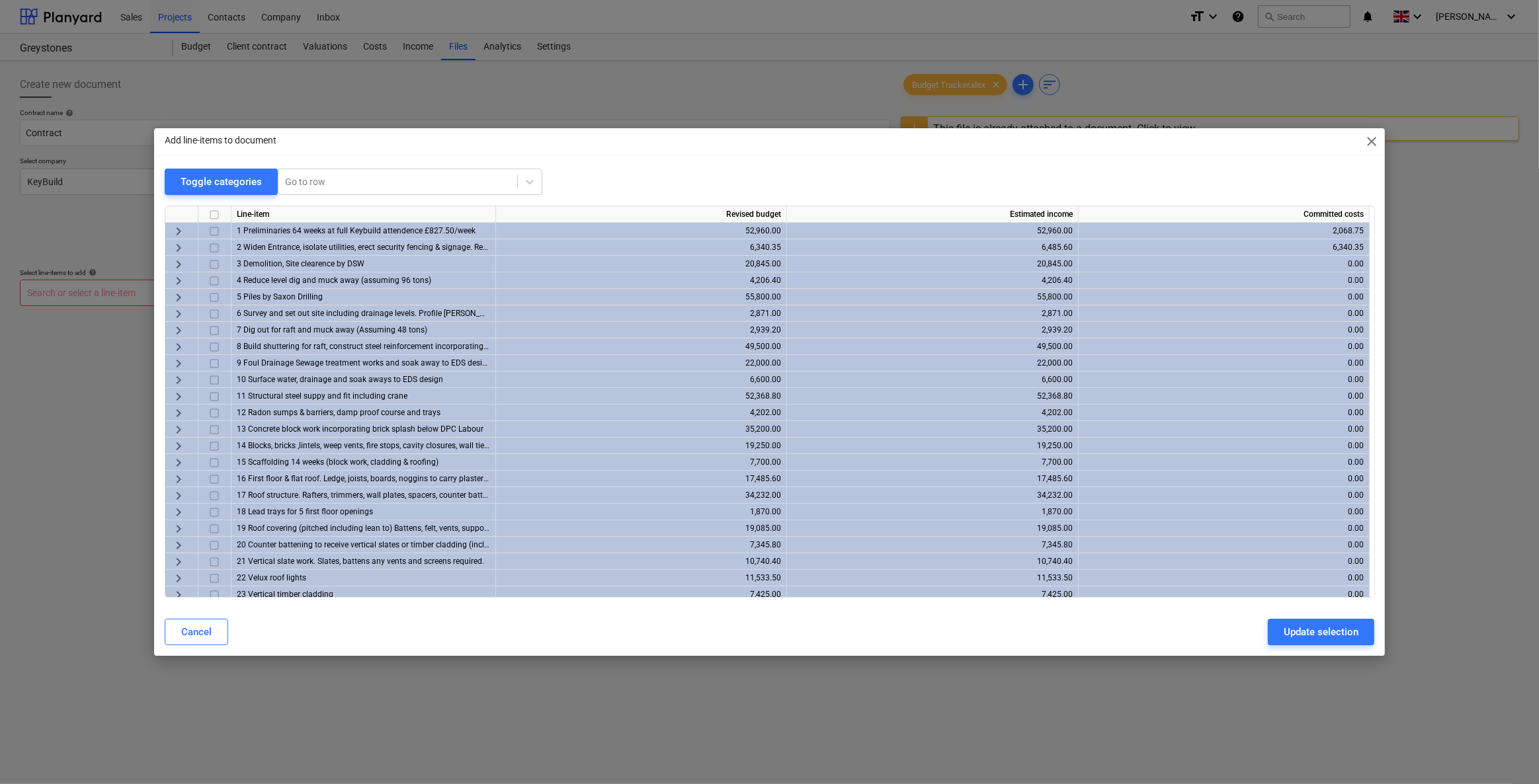
click at [214, 215] on input "checkbox" at bounding box center [214, 215] width 16 height 16
checkbox input "true"
click at [1286, 635] on div "Update selection" at bounding box center [1321, 632] width 75 height 17
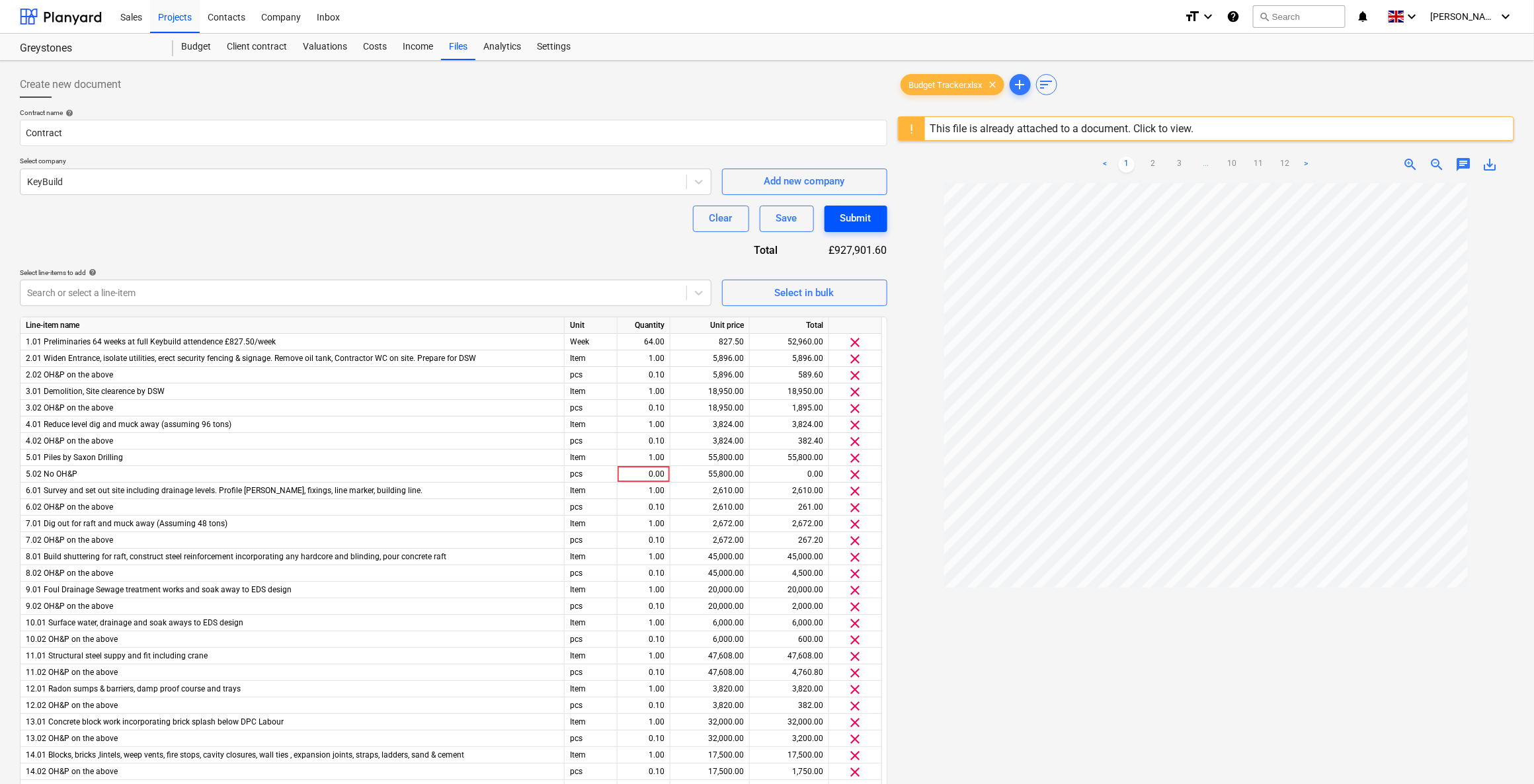
click at [868, 215] on div "Submit" at bounding box center [855, 218] width 31 height 17
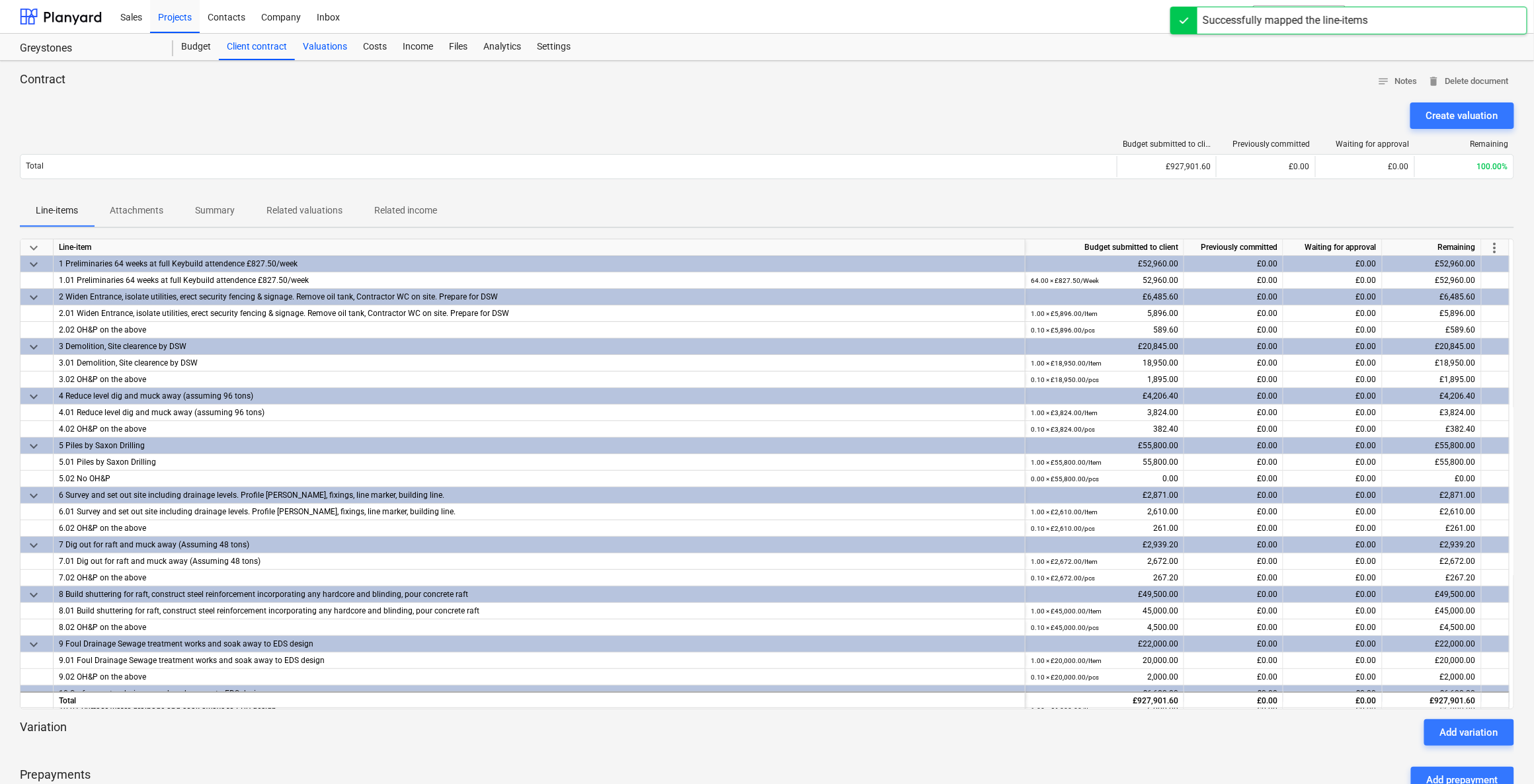
click at [315, 44] on div "Valuations" at bounding box center [325, 47] width 60 height 27
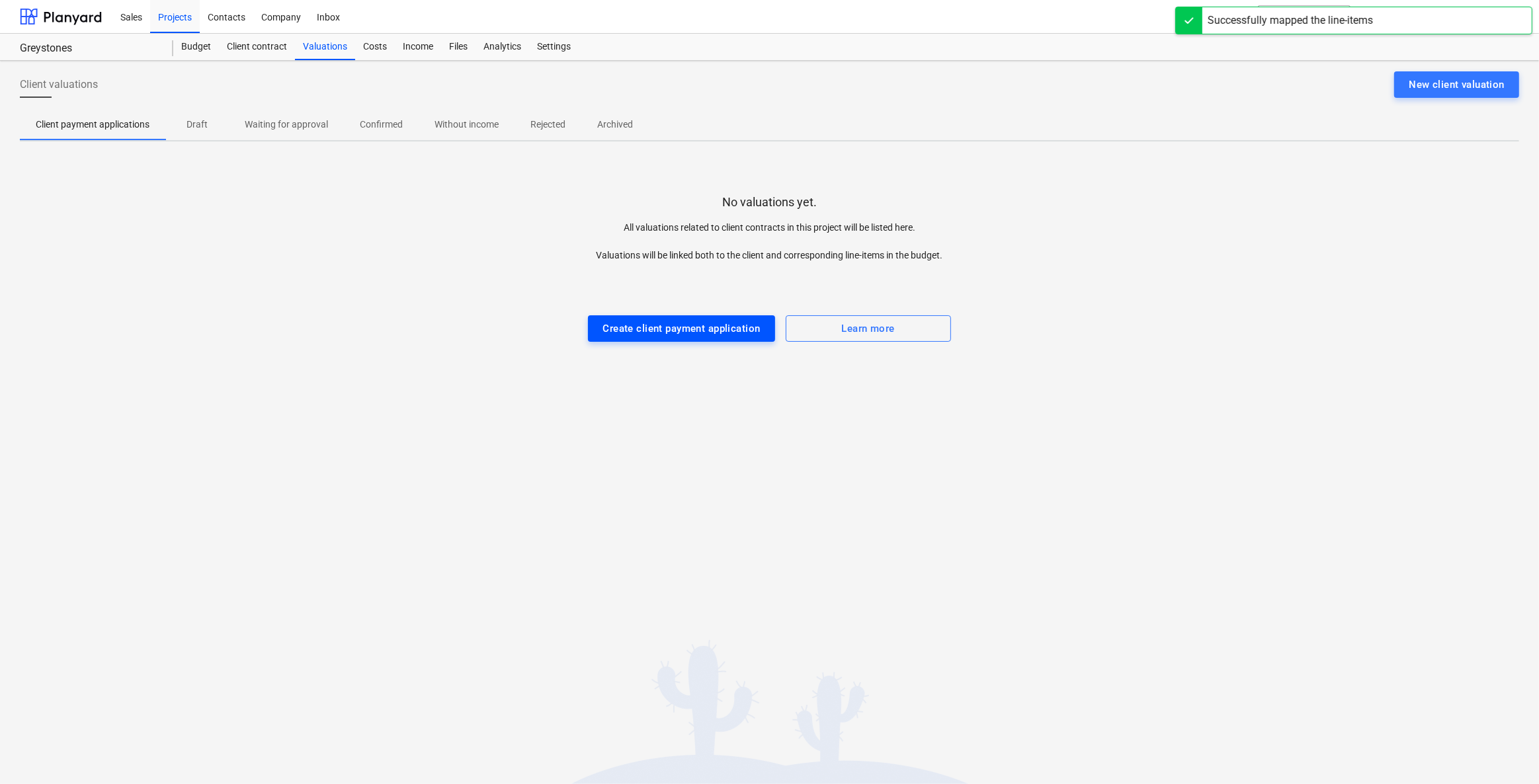
click at [667, 334] on div "Create client payment application" at bounding box center [681, 328] width 158 height 17
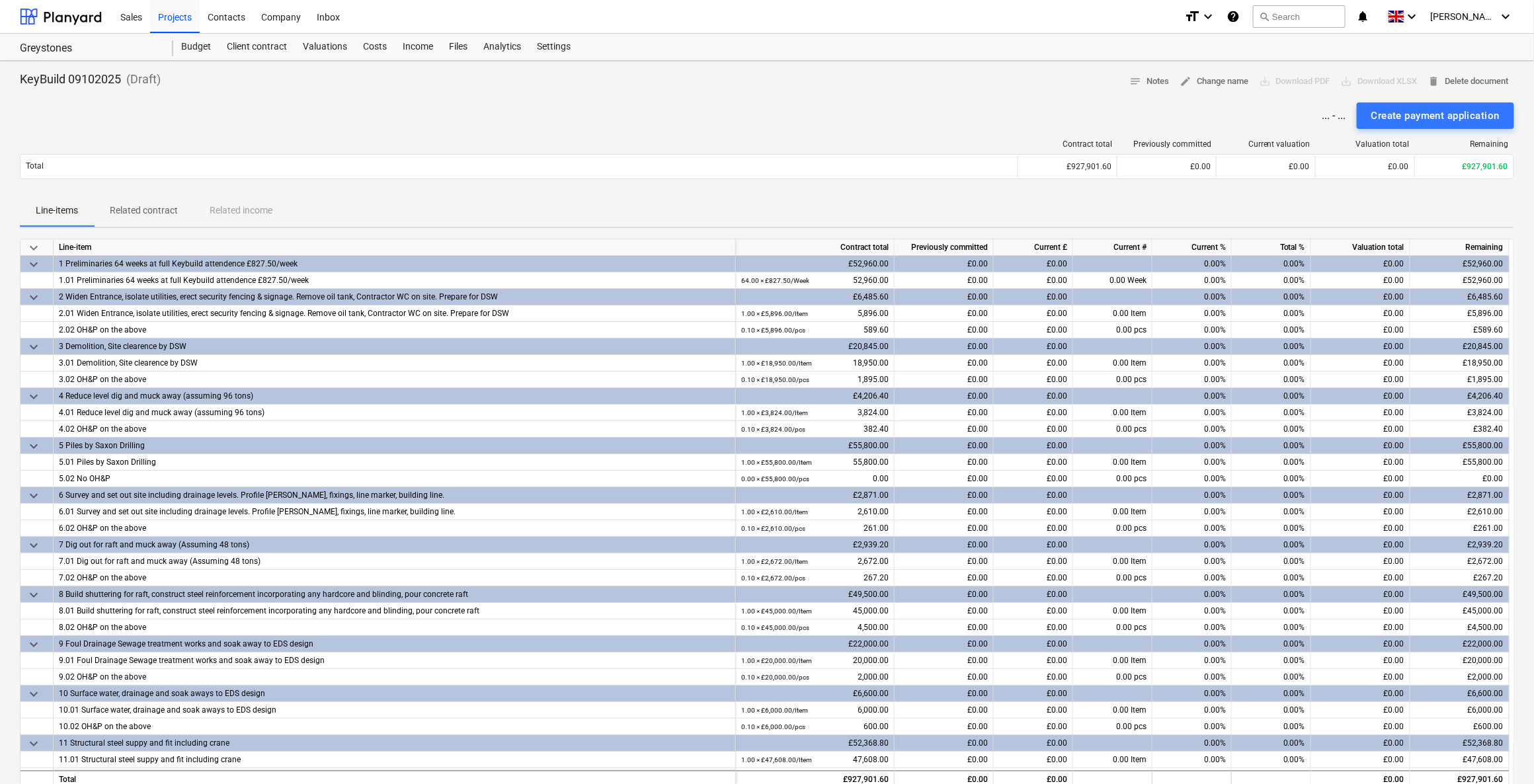
click at [160, 210] on p "Related contract" at bounding box center [144, 211] width 68 height 14
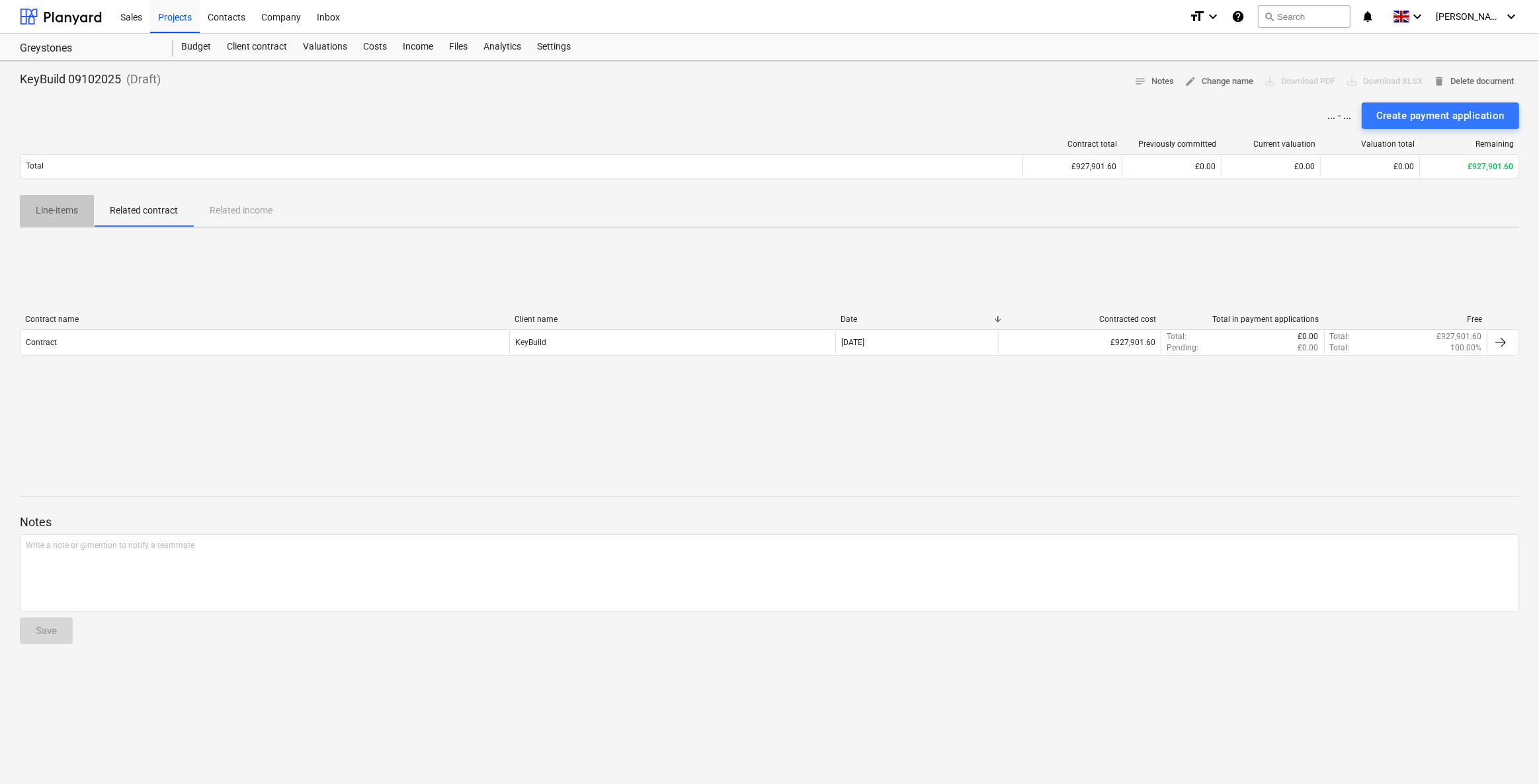
click at [45, 209] on p "Line-items" at bounding box center [57, 211] width 43 height 14
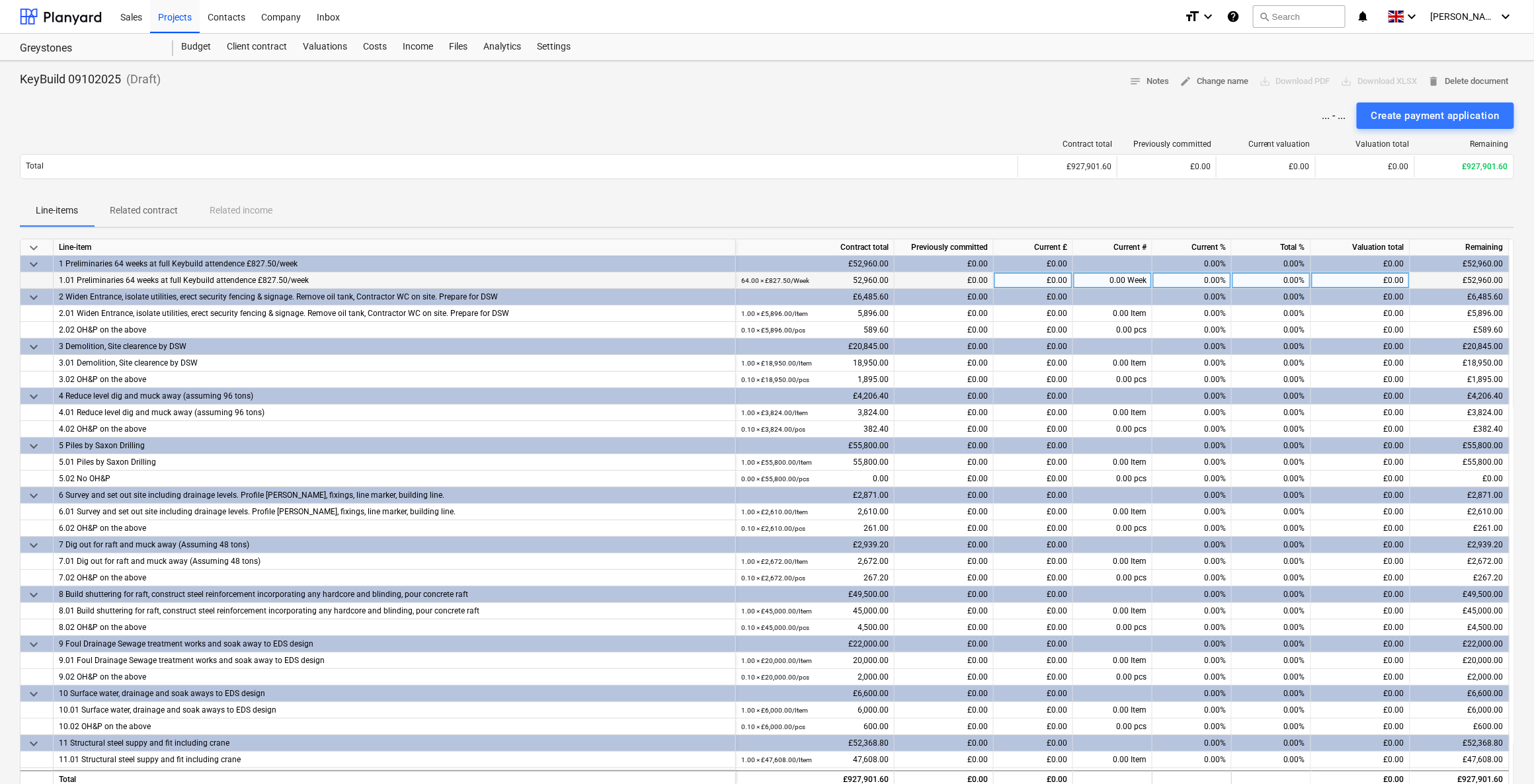
click at [1021, 279] on div "£0.00" at bounding box center [1034, 280] width 80 height 16
type input "2.5"
click at [1103, 277] on div "0.00 Week" at bounding box center [1113, 280] width 80 height 16
click at [1081, 218] on div "Line-items Related contract Related income" at bounding box center [767, 210] width 1494 height 31
click at [1102, 279] on div "0.00 Week" at bounding box center [1113, 280] width 80 height 16
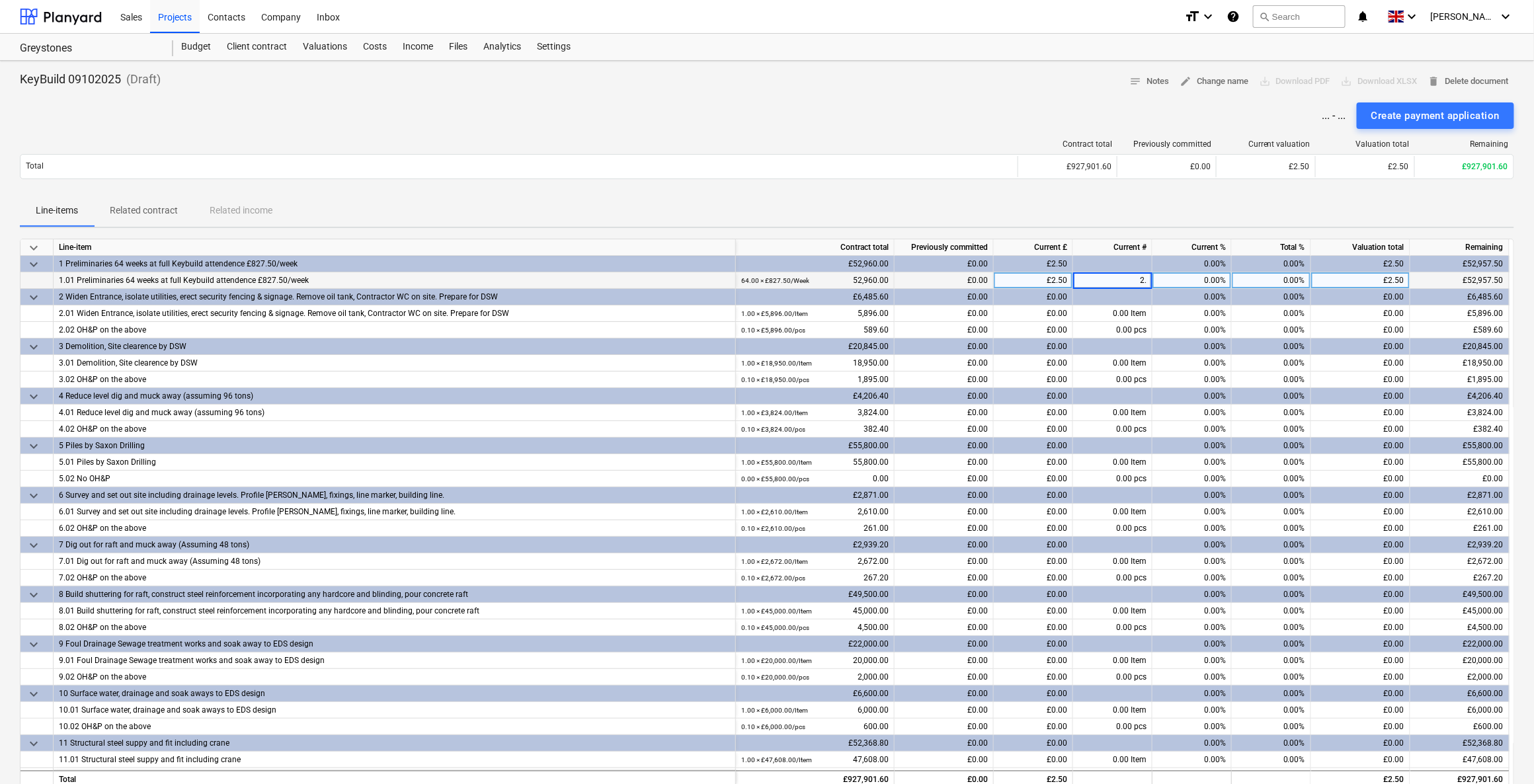
type input "2.5"
click at [1043, 311] on div "£0.00" at bounding box center [1034, 313] width 80 height 16
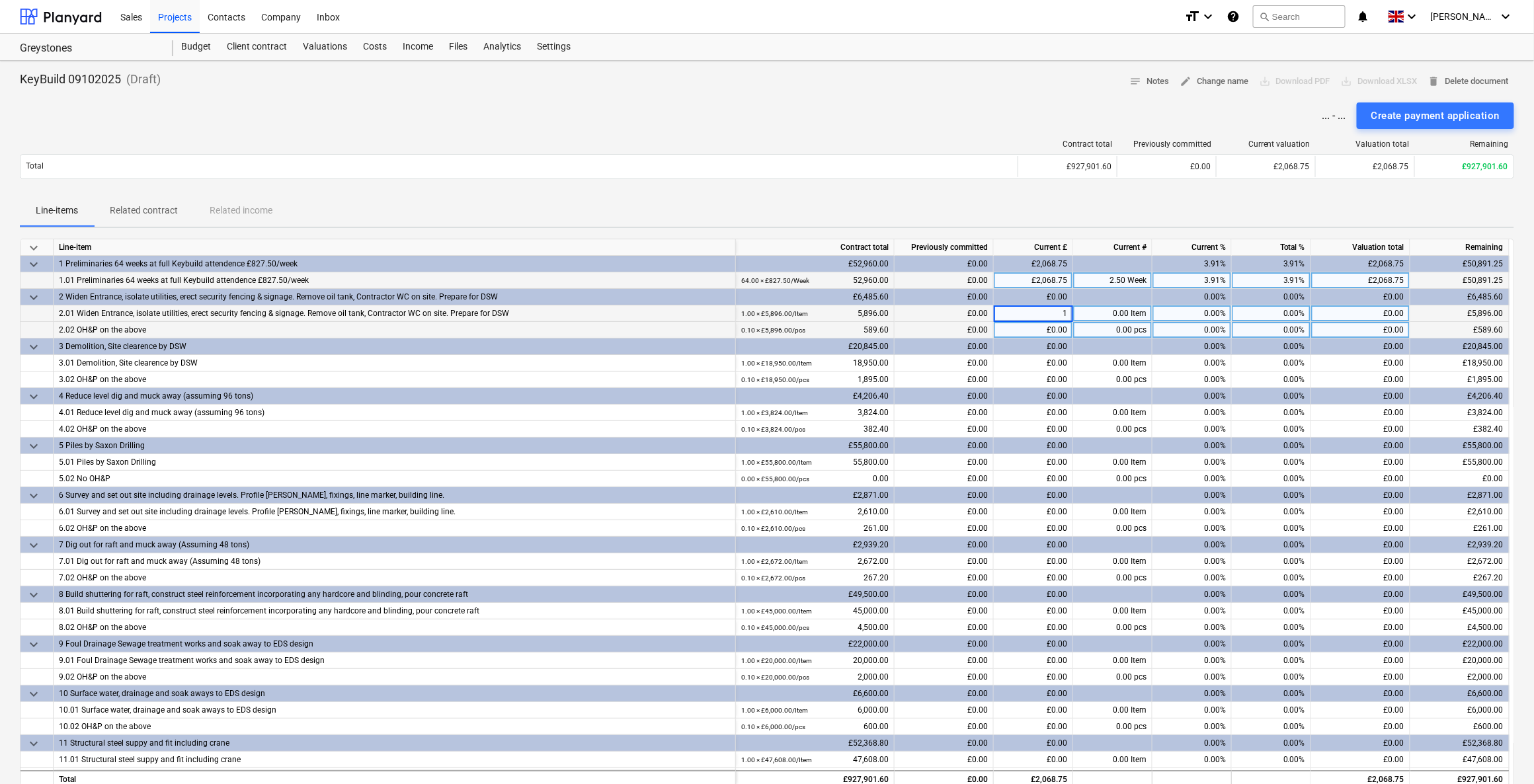
type input "10"
click at [1038, 327] on div "£0.00" at bounding box center [1034, 329] width 80 height 16
type input "100"
click at [1025, 312] on div "£100.00" at bounding box center [1034, 313] width 80 height 16
click at [1201, 311] on div "1.70%" at bounding box center [1192, 313] width 80 height 16
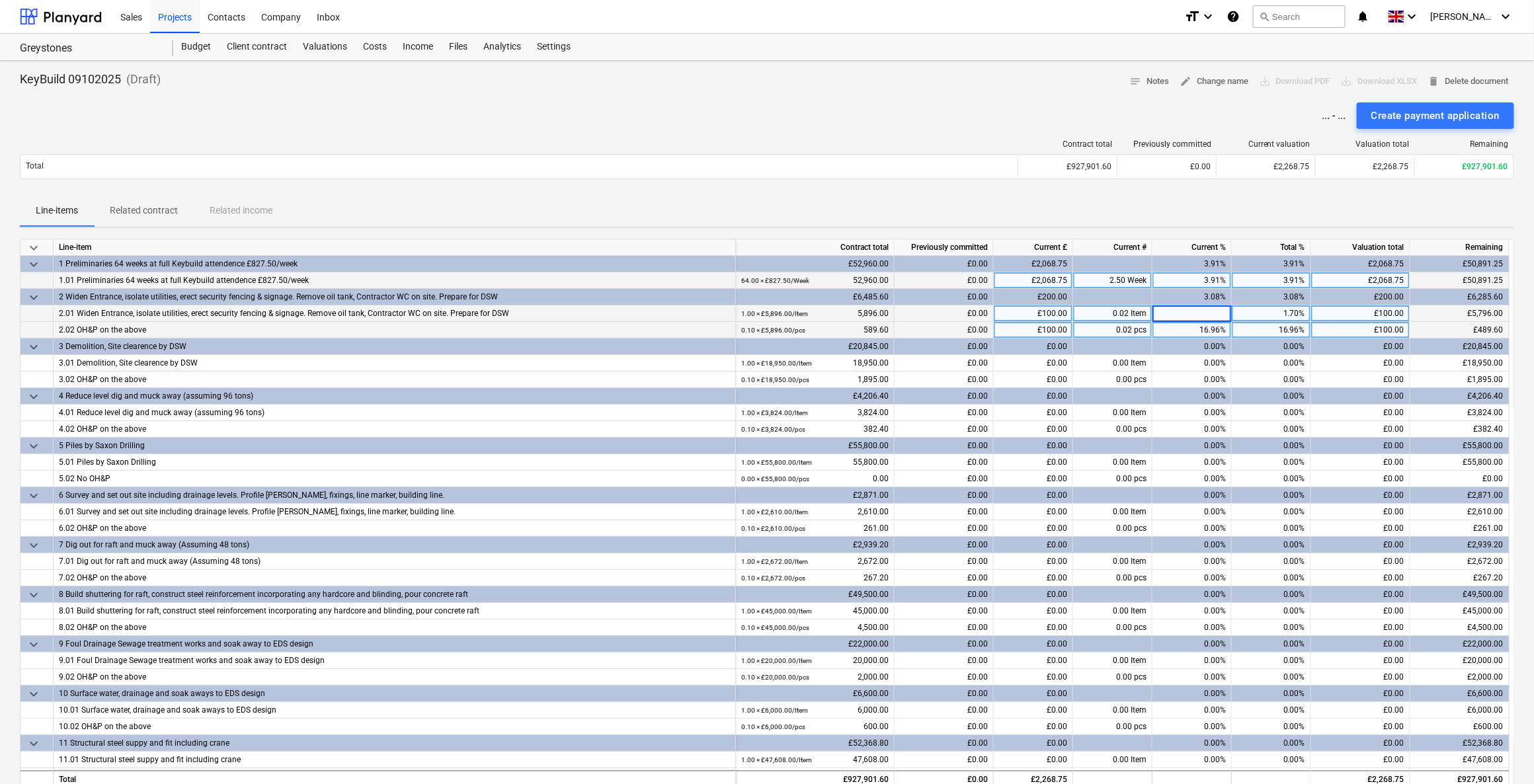
click at [1268, 316] on div "1.70%" at bounding box center [1271, 313] width 80 height 16
type input "100"
click at [1263, 327] on div "16.96%" at bounding box center [1271, 329] width 80 height 16
type input "10"
click at [1426, 122] on div "Create payment application" at bounding box center [1434, 116] width 128 height 17
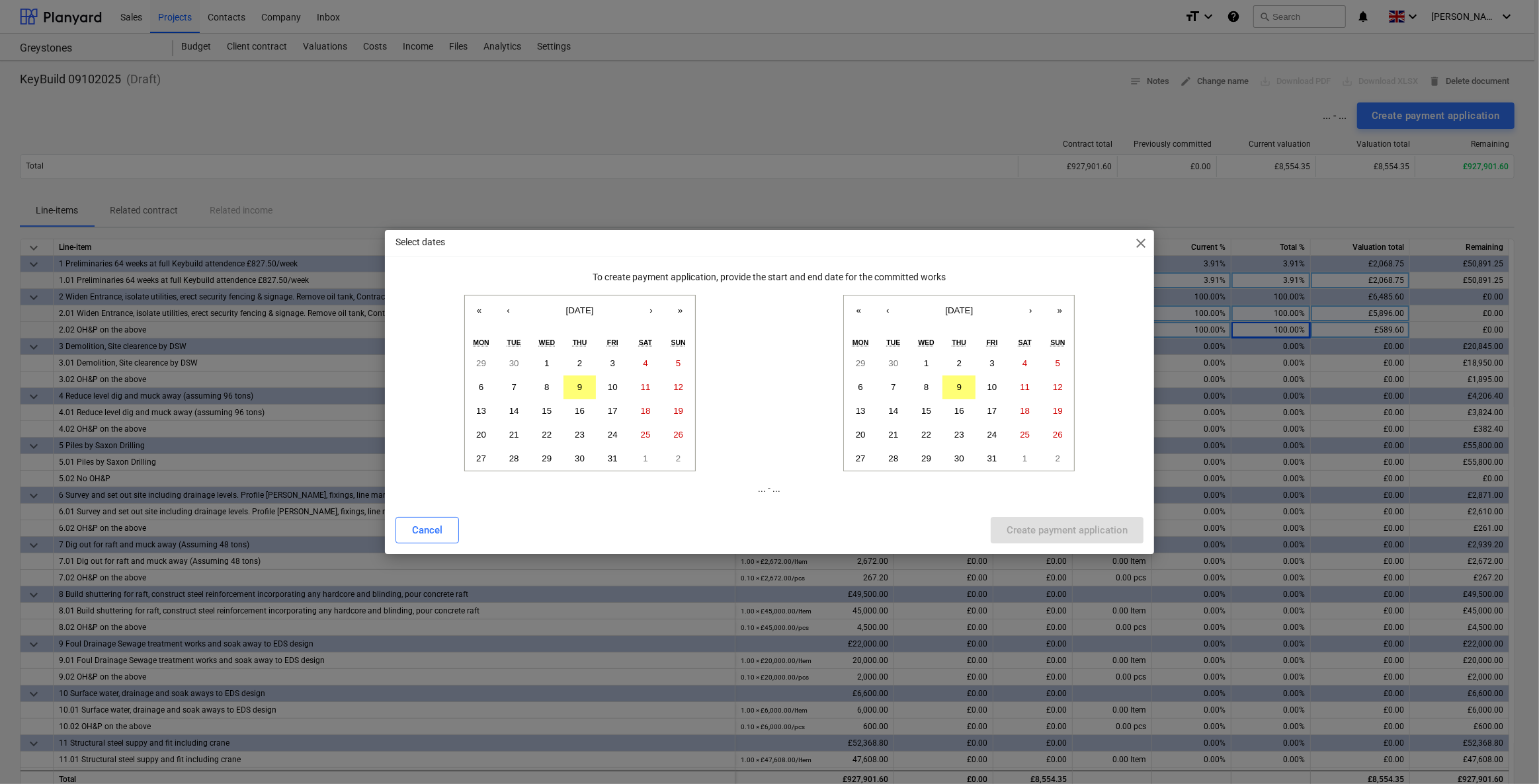
click at [1140, 239] on span "close" at bounding box center [1140, 243] width 16 height 16
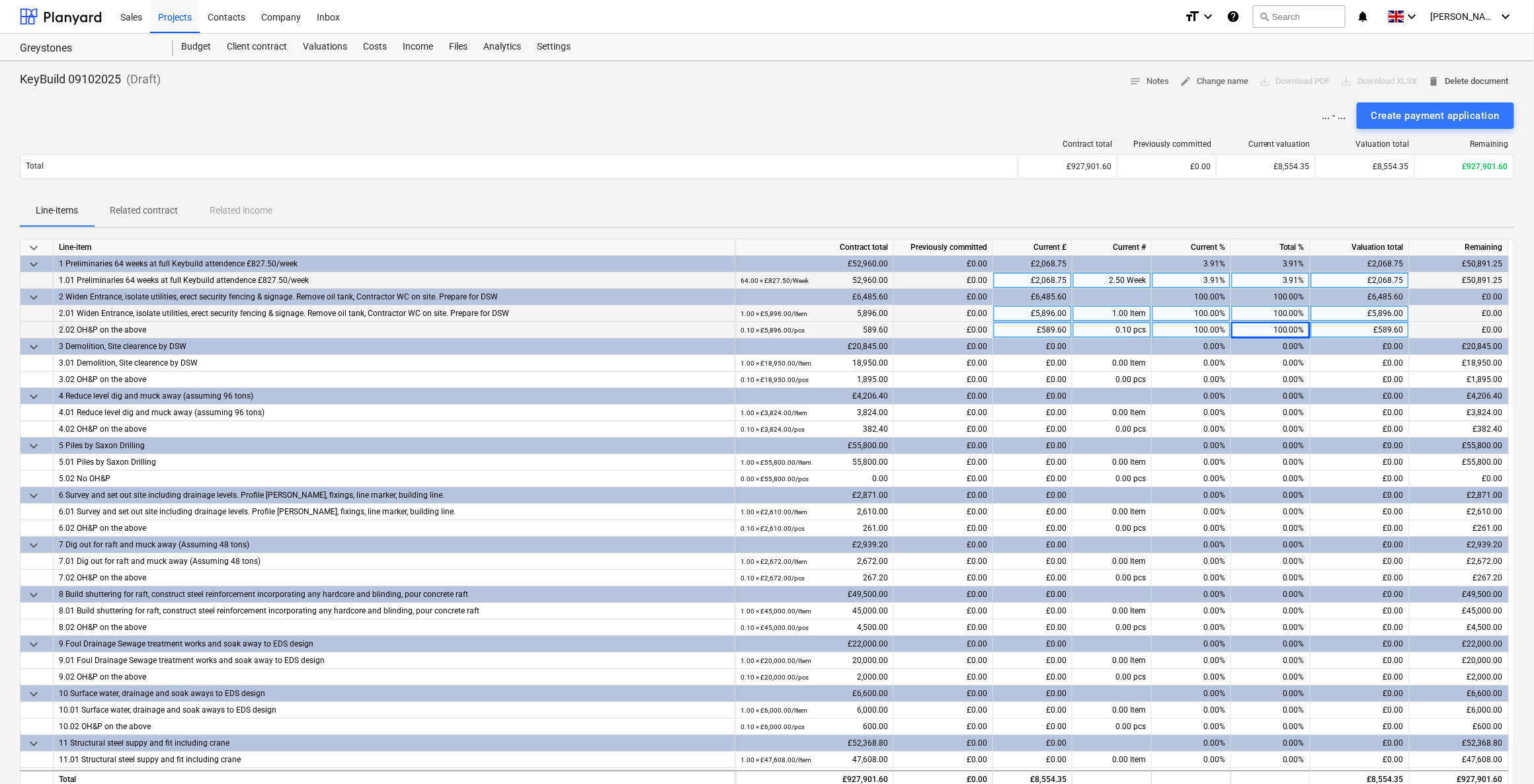
click at [1455, 77] on span "delete Delete document" at bounding box center [1468, 82] width 81 height 15
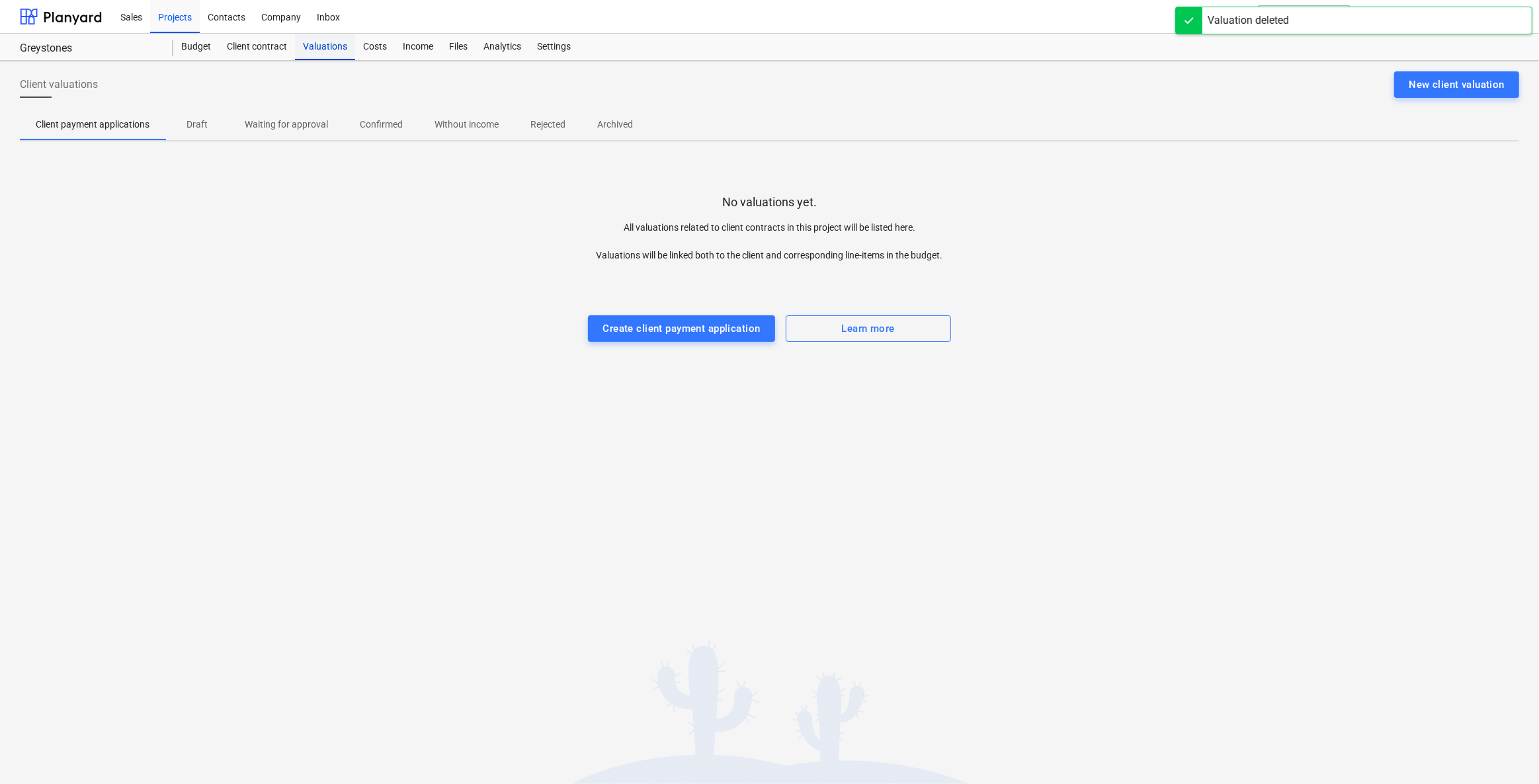
click at [324, 46] on div "Valuations" at bounding box center [325, 47] width 60 height 27
click at [379, 53] on div "Costs" at bounding box center [375, 47] width 40 height 27
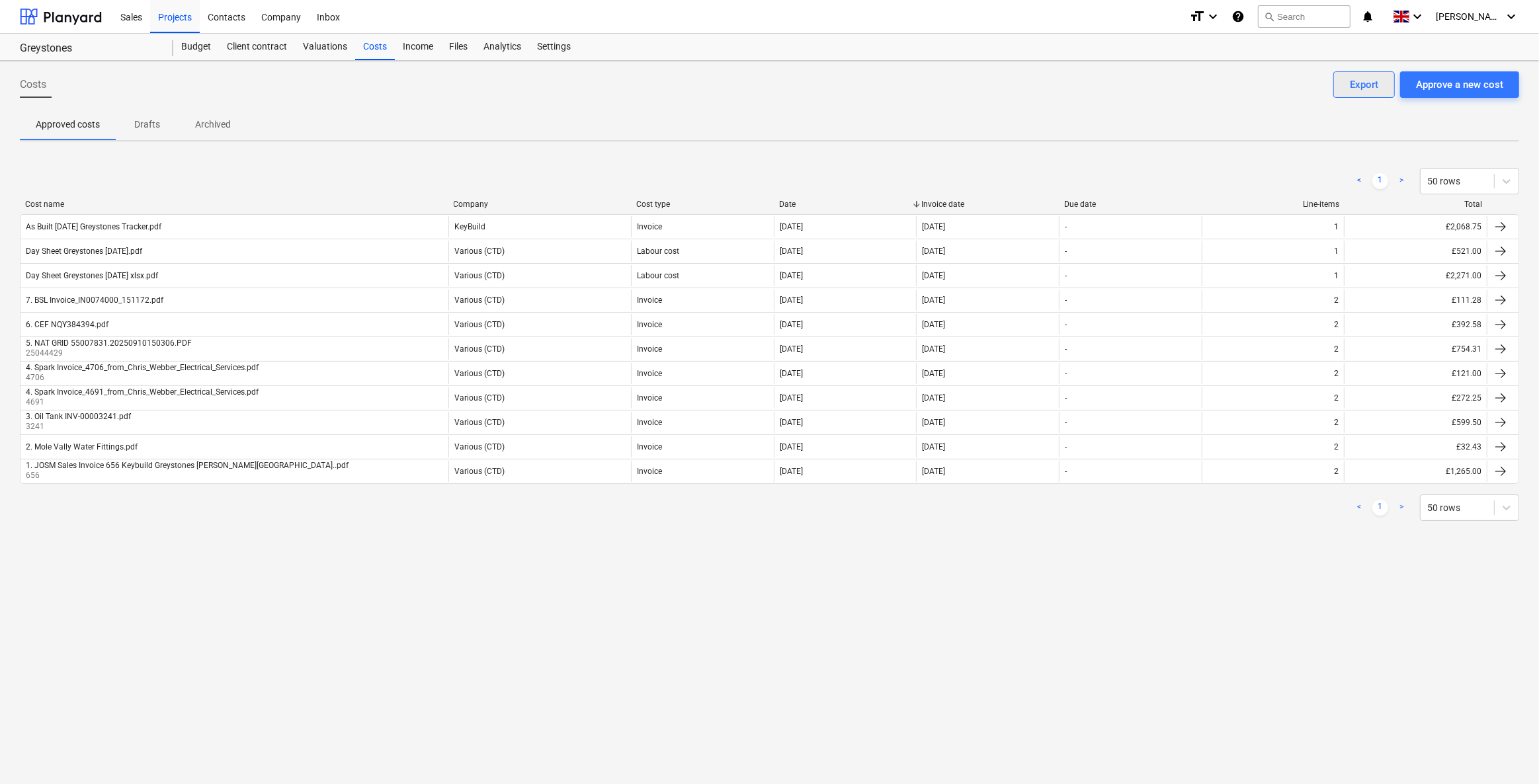
click at [1362, 85] on div "Export" at bounding box center [1363, 84] width 28 height 17
drag, startPoint x: 798, startPoint y: 149, endPoint x: 541, endPoint y: 151, distance: 257.0
click at [787, 149] on div "Costs Approve a new cost Export Approved costs Drafts Archived < 1 > 50 rows Co…" at bounding box center [769, 422] width 1539 height 723
click at [148, 122] on p "Drafts" at bounding box center [147, 124] width 31 height 14
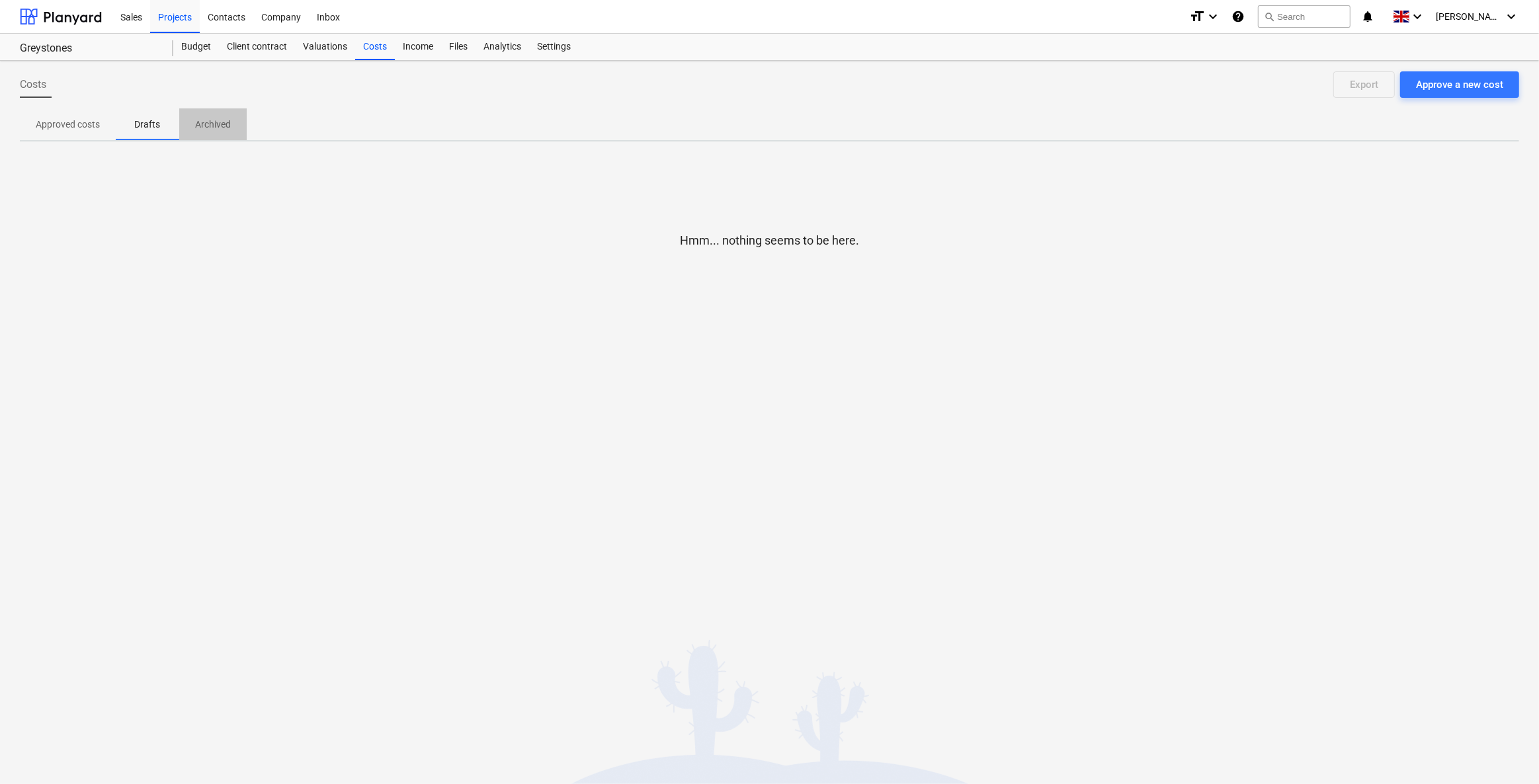
click at [220, 118] on p "Archived" at bounding box center [213, 124] width 36 height 14
click at [60, 124] on p "Approved costs" at bounding box center [68, 124] width 65 height 14
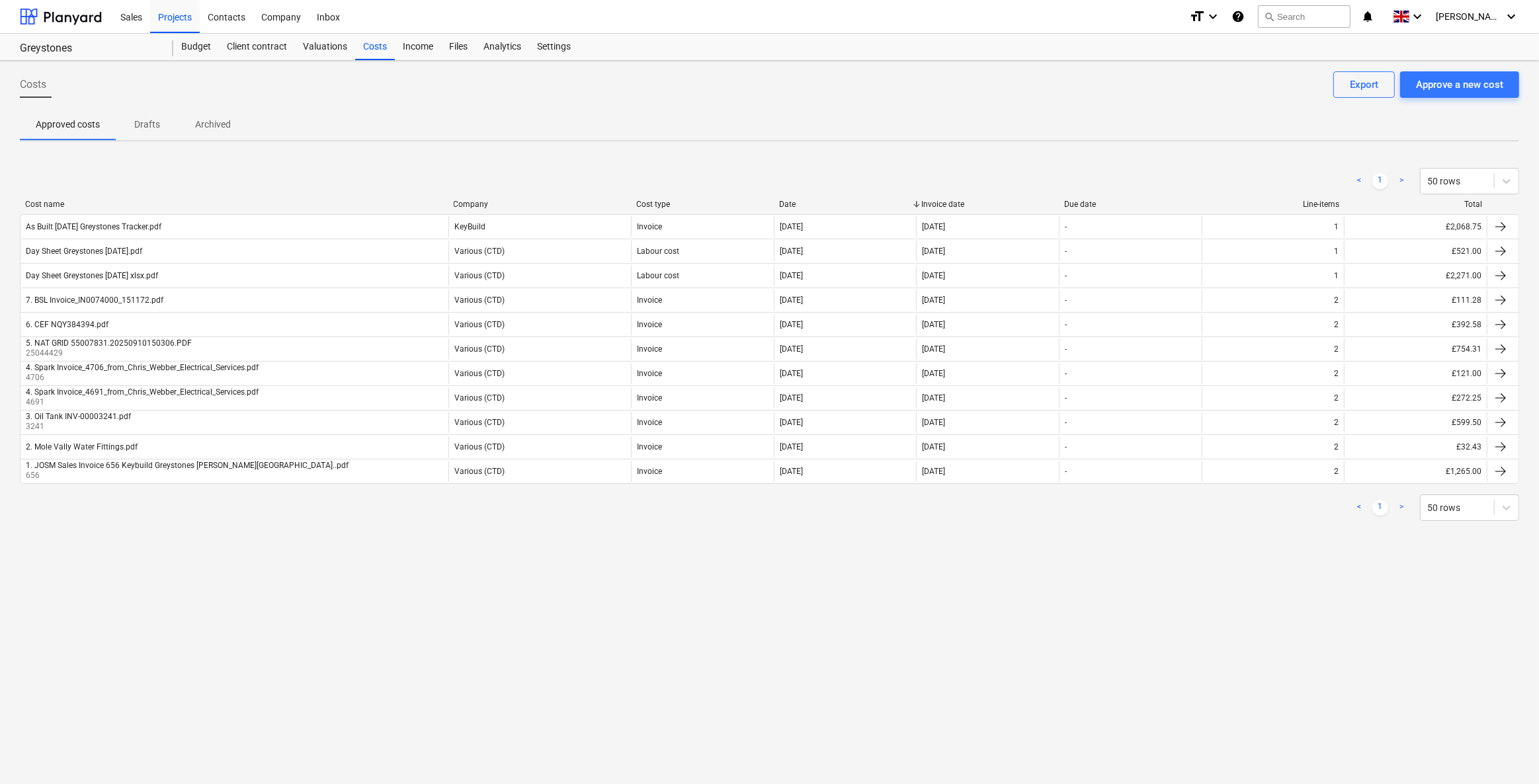
click at [1370, 103] on div "Costs Approve a new cost Export" at bounding box center [769, 89] width 1499 height 37
click at [1360, 88] on div "Export" at bounding box center [1363, 84] width 28 height 17
click at [402, 45] on div "Income" at bounding box center [418, 47] width 47 height 27
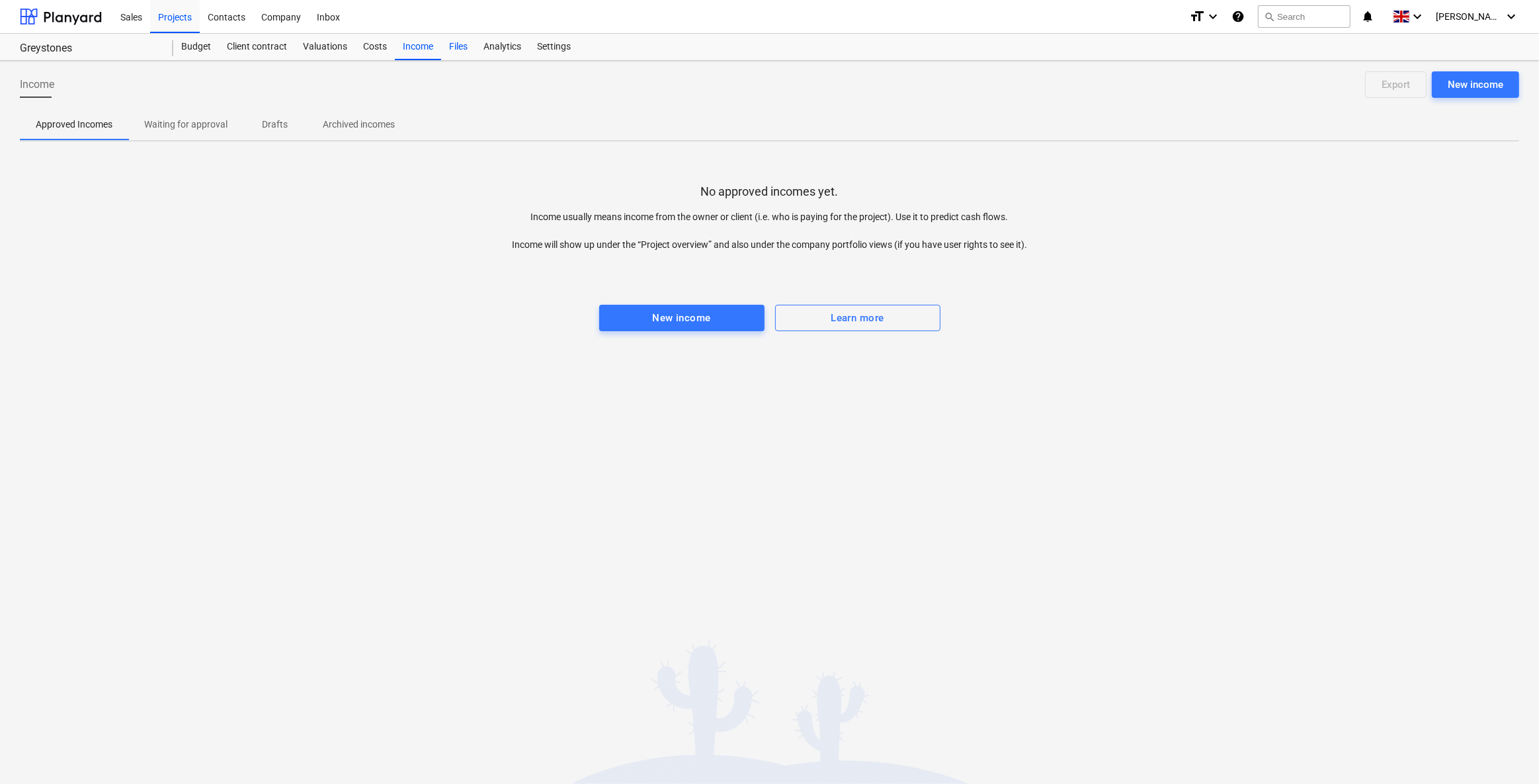
click at [454, 45] on div "Files" at bounding box center [459, 47] width 34 height 27
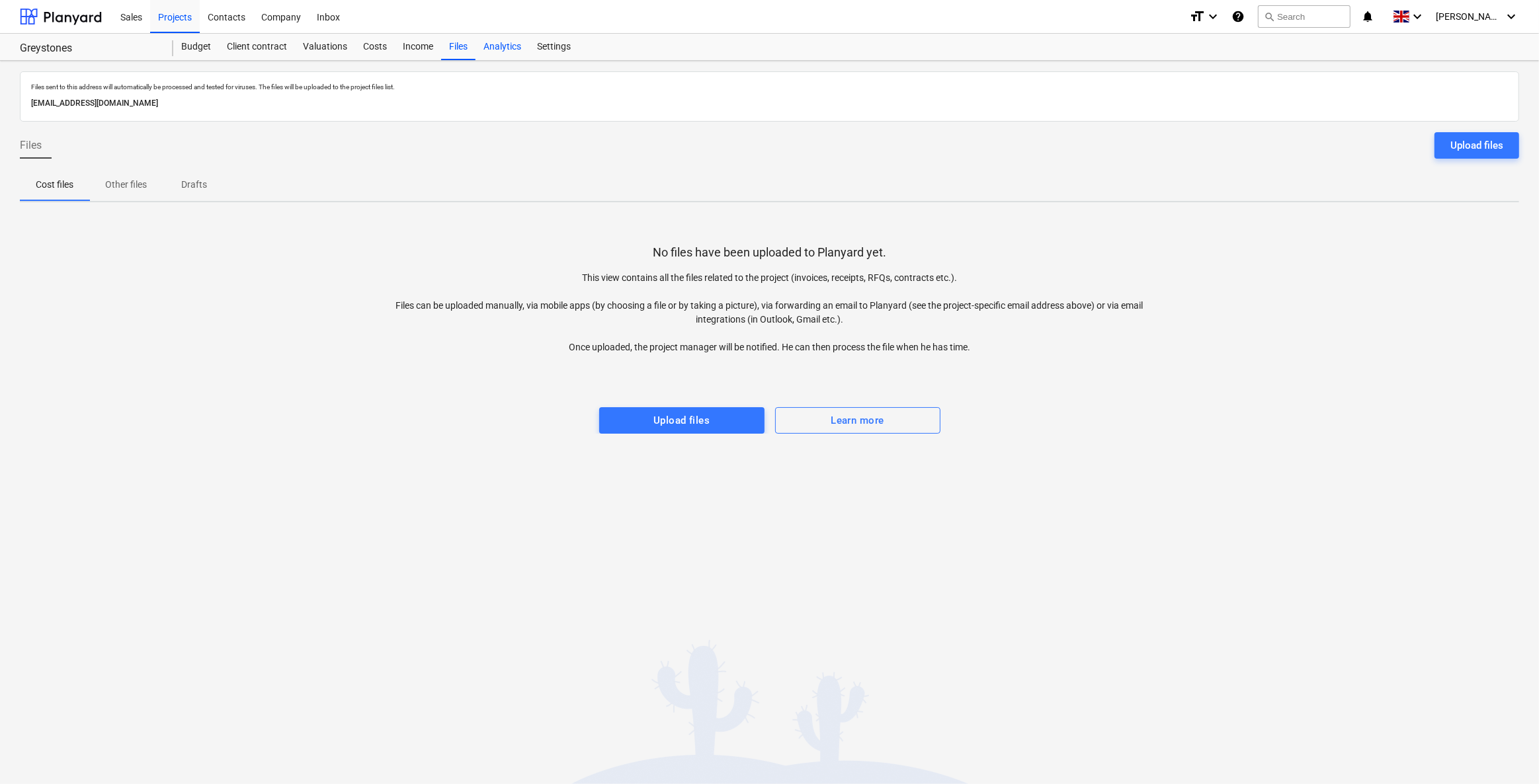
click at [500, 47] on div "Analytics" at bounding box center [502, 47] width 53 height 27
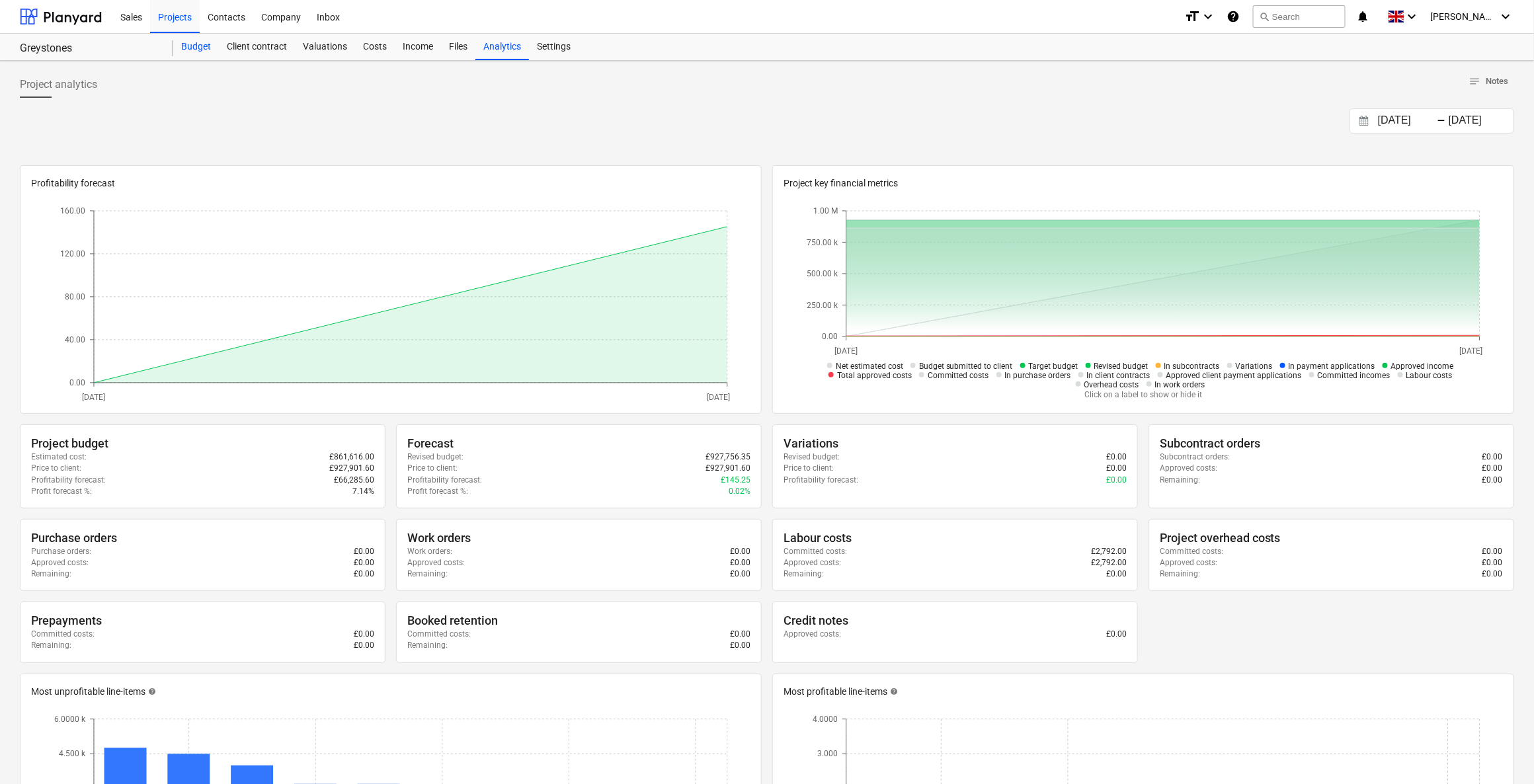
click at [191, 47] on div "Budget" at bounding box center [196, 47] width 46 height 27
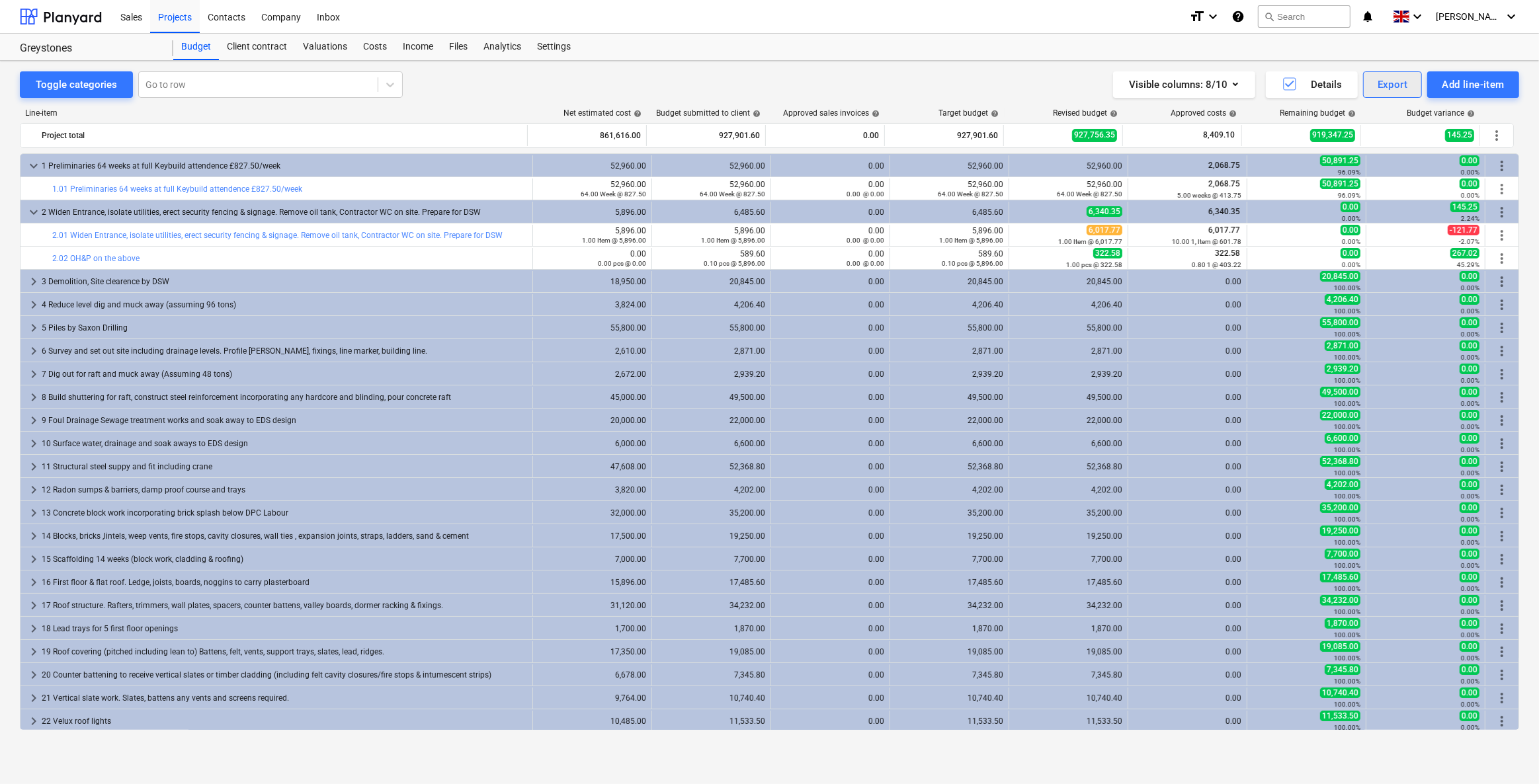
click at [1395, 79] on div "Export" at bounding box center [1393, 84] width 30 height 17
click at [1321, 192] on div "Cost lines XLSX" at bounding box center [1348, 187] width 147 height 23
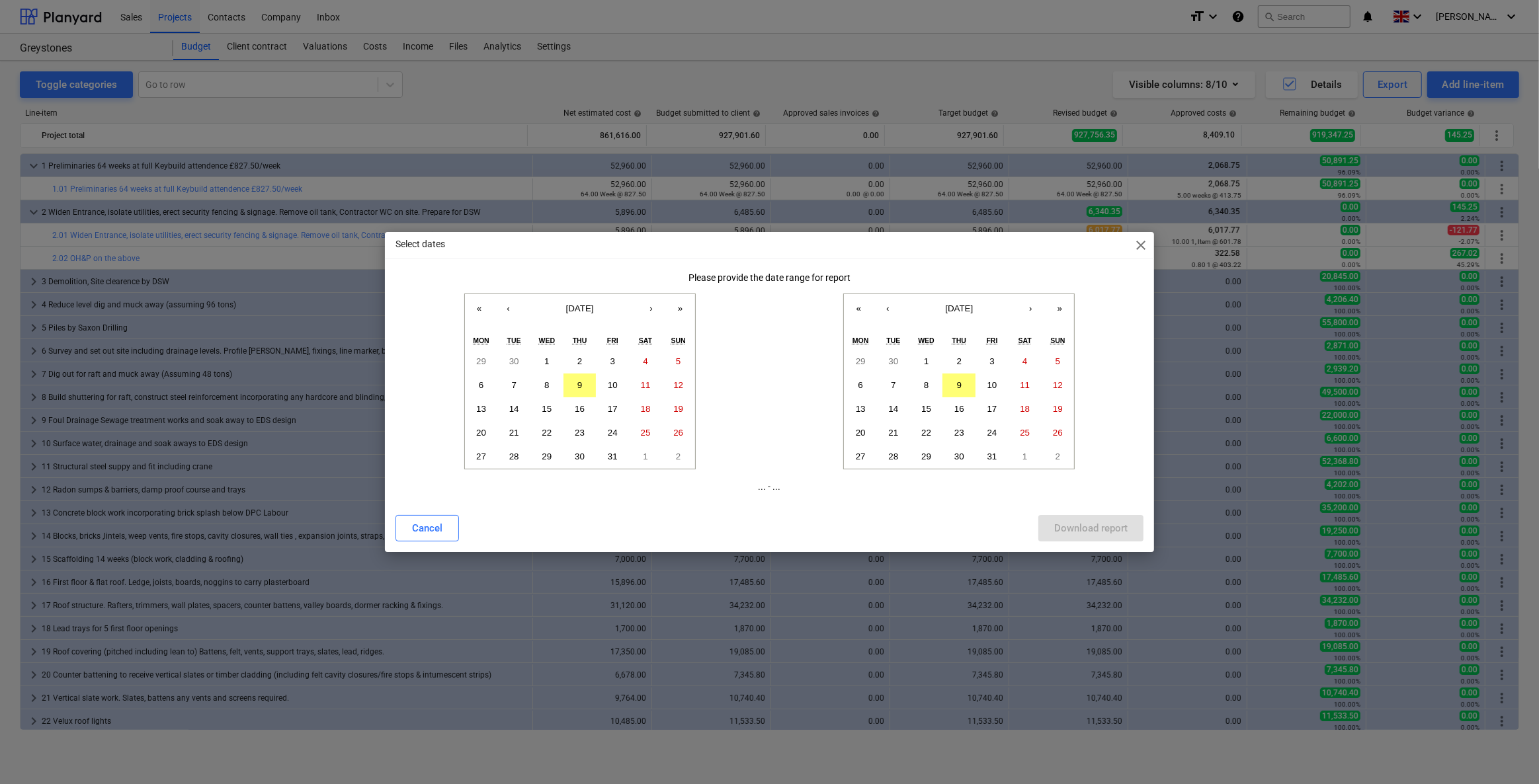
click at [1149, 247] on div "Select dates close" at bounding box center [769, 245] width 770 height 27
click at [1143, 247] on span "close" at bounding box center [1140, 245] width 16 height 16
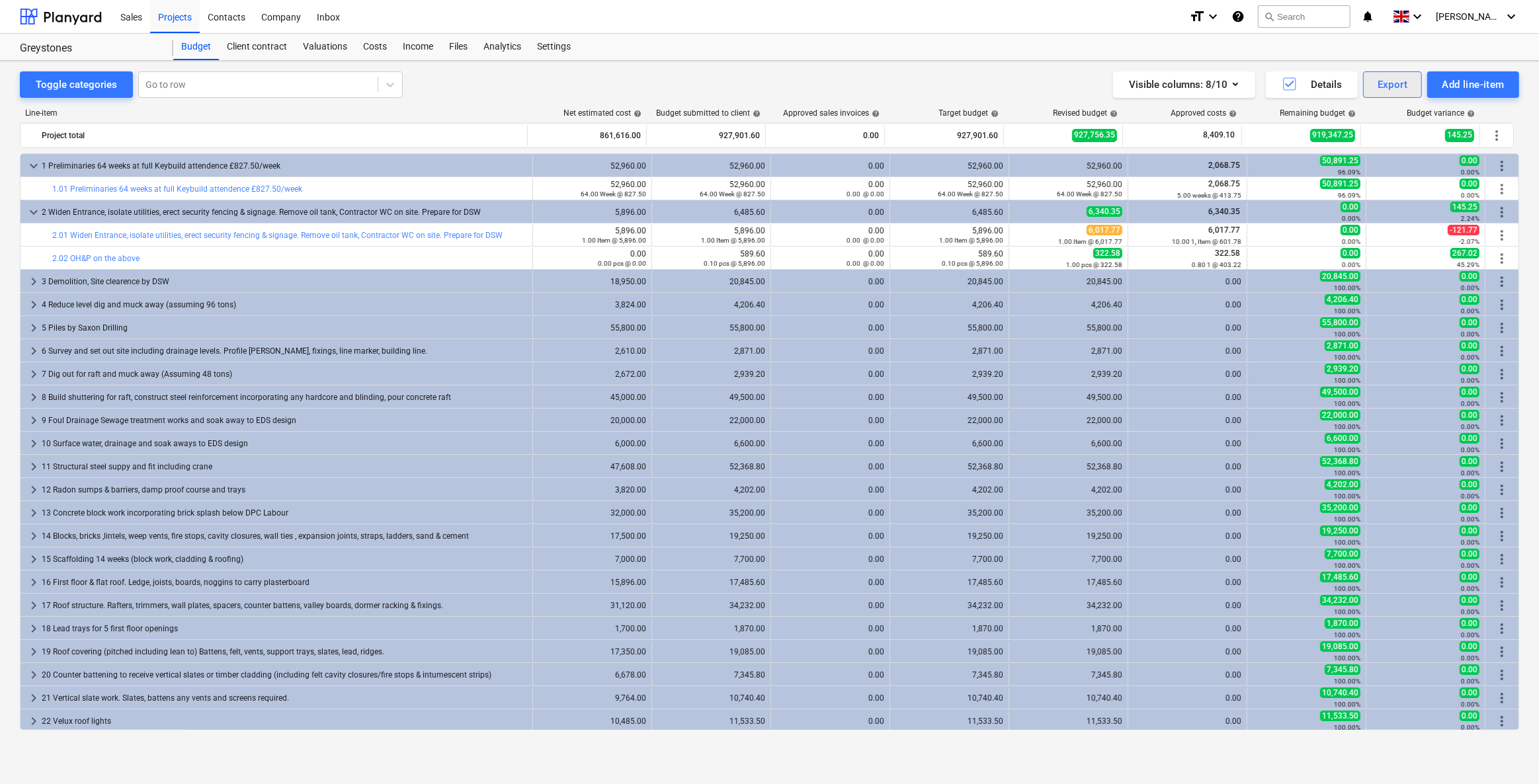
click at [1417, 77] on button "Export" at bounding box center [1392, 84] width 60 height 27
click at [1295, 158] on div "XLSX (change and import)" at bounding box center [1348, 163] width 147 height 23
click at [1380, 90] on div "Export" at bounding box center [1393, 84] width 30 height 17
click at [497, 81] on div at bounding box center [769, 392] width 1539 height 784
click at [78, 76] on div "Toggle categories" at bounding box center [77, 84] width 82 height 17
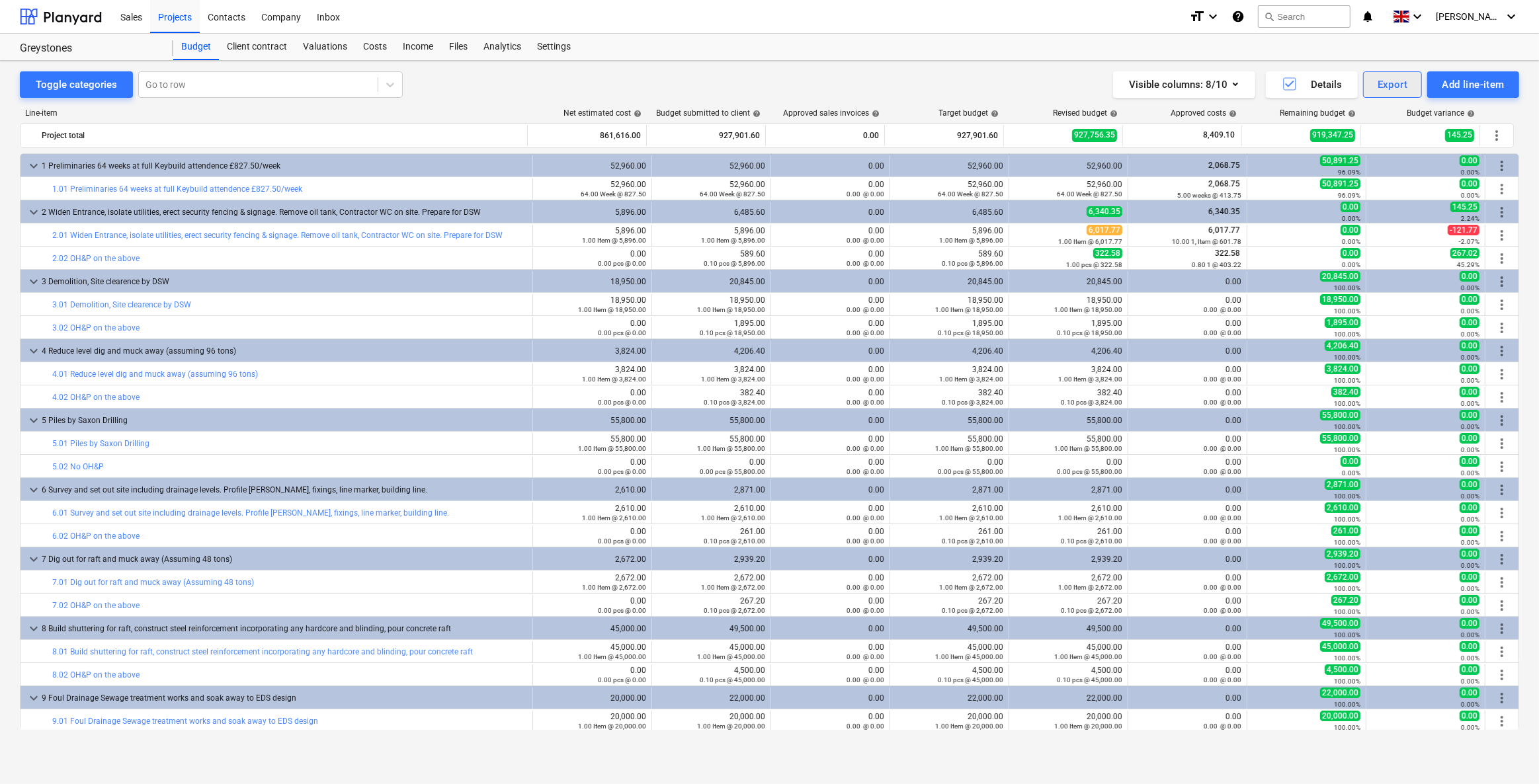
click at [1421, 86] on button "Export" at bounding box center [1392, 84] width 60 height 27
click at [1293, 145] on div "XLSX (only visible columns)" at bounding box center [1348, 140] width 147 height 23
click at [365, 45] on div "Costs" at bounding box center [375, 47] width 40 height 27
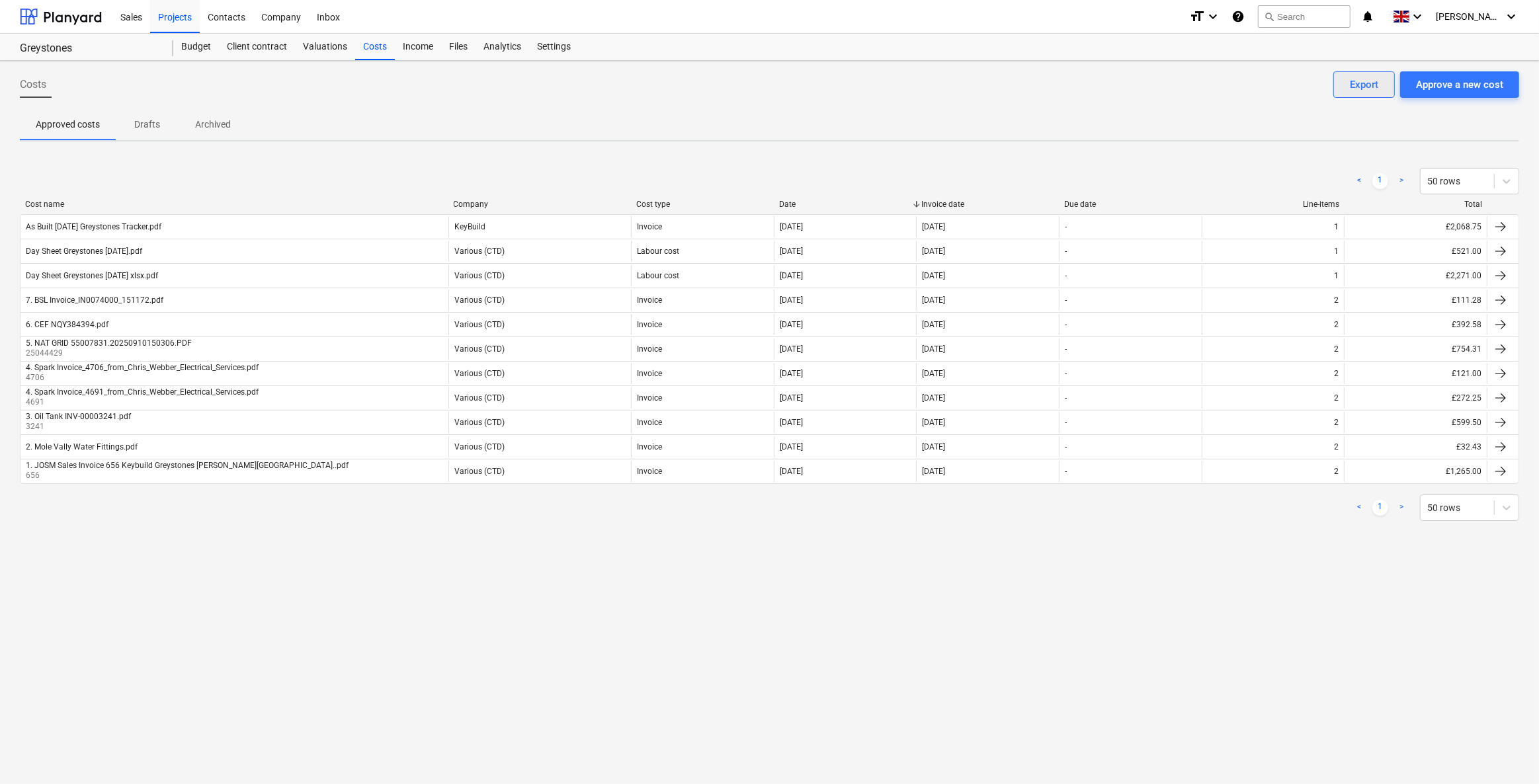
click at [1347, 80] on button "Export" at bounding box center [1363, 84] width 62 height 27
drag, startPoint x: 197, startPoint y: 51, endPoint x: 210, endPoint y: 52, distance: 13.0
click at [197, 51] on div "Budget" at bounding box center [196, 47] width 46 height 27
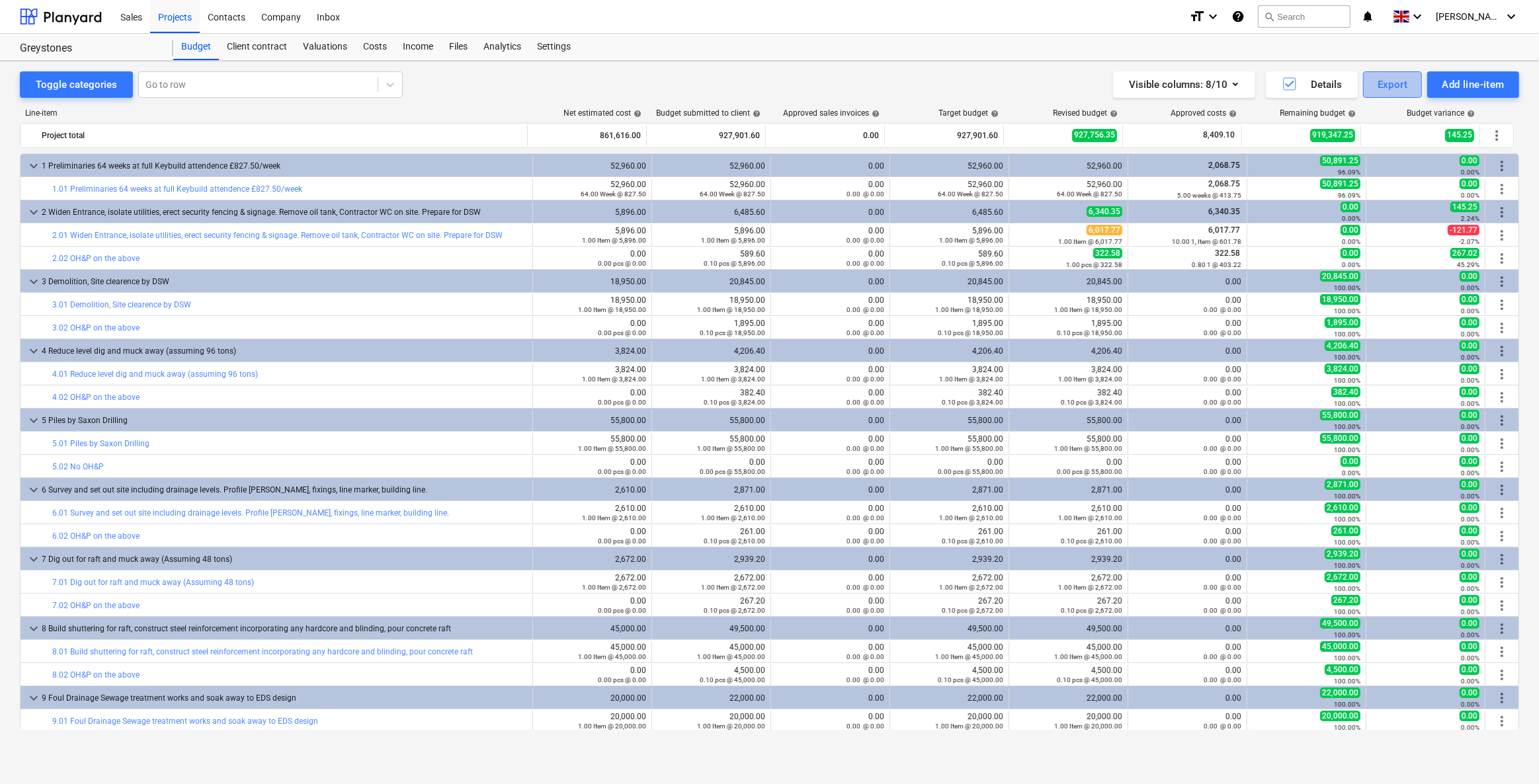
click at [1369, 80] on button "Export" at bounding box center [1392, 84] width 60 height 27
click at [1330, 122] on div "PDF" at bounding box center [1348, 117] width 147 height 23
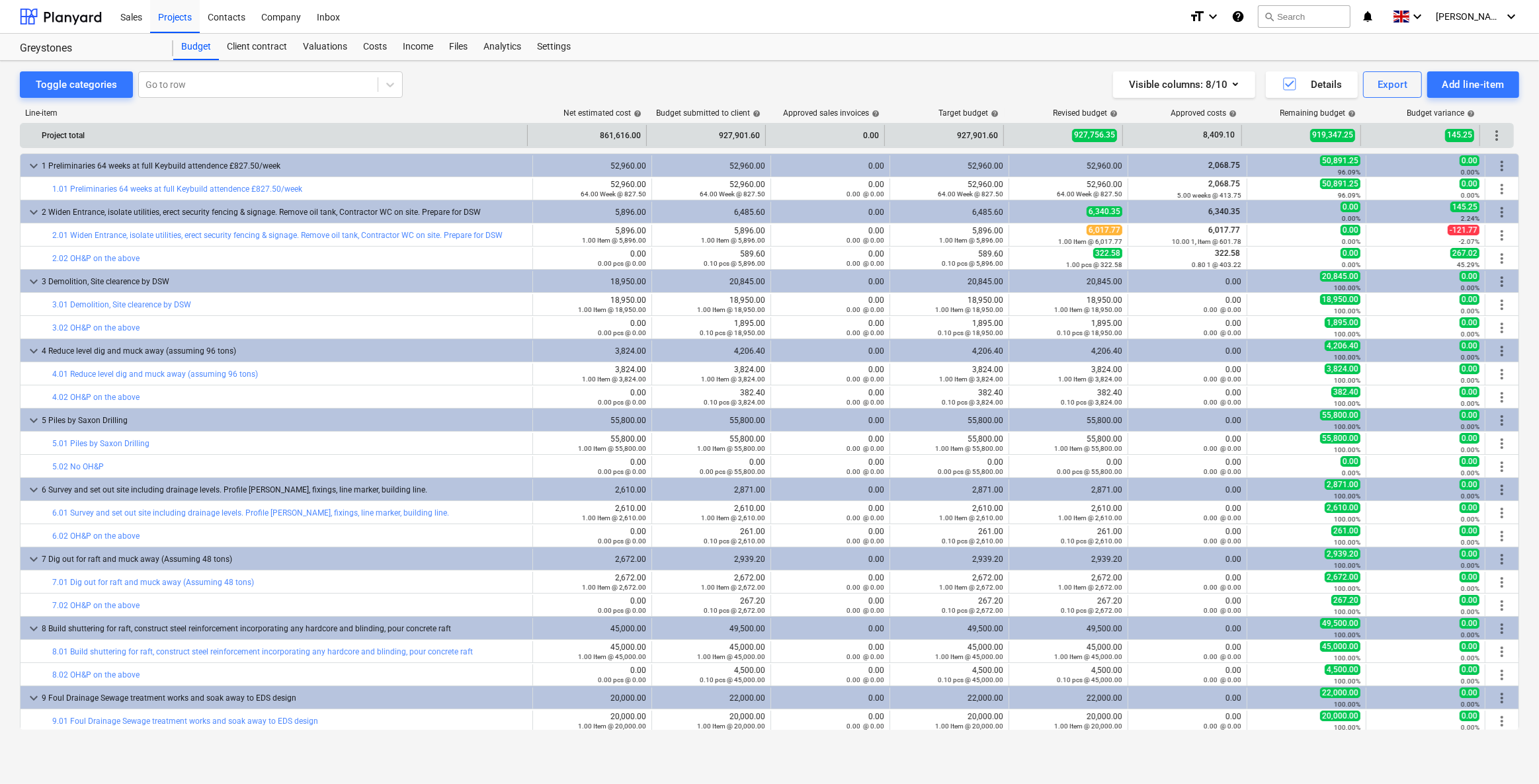
click at [1217, 137] on span "8,409.10" at bounding box center [1218, 136] width 34 height 11
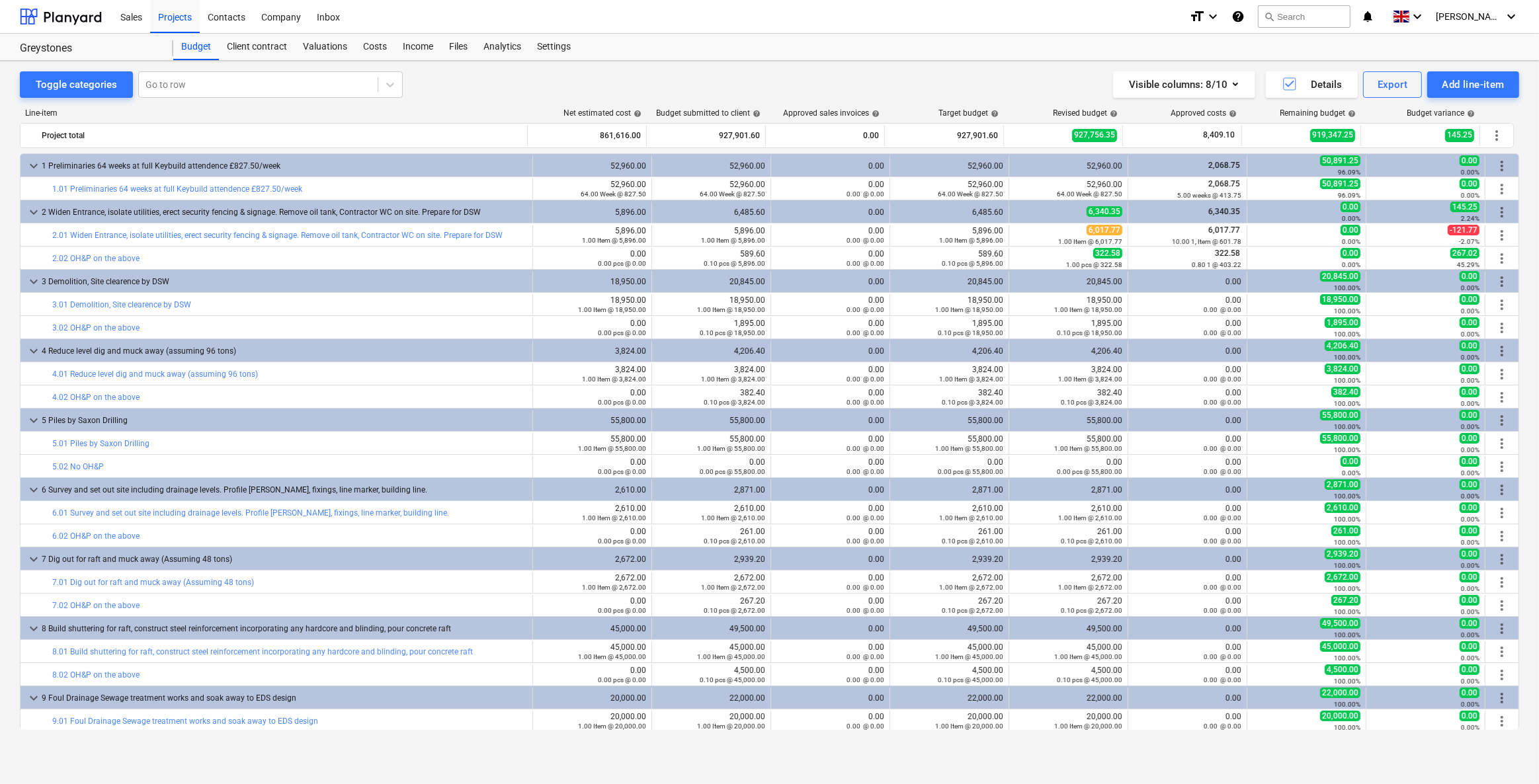
click at [807, 86] on div "Visible columns : 8/10 Details Export Add line-item" at bounding box center [1139, 84] width 759 height 27
click at [1179, 77] on div "Visible columns : 8/10" at bounding box center [1184, 84] width 110 height 17
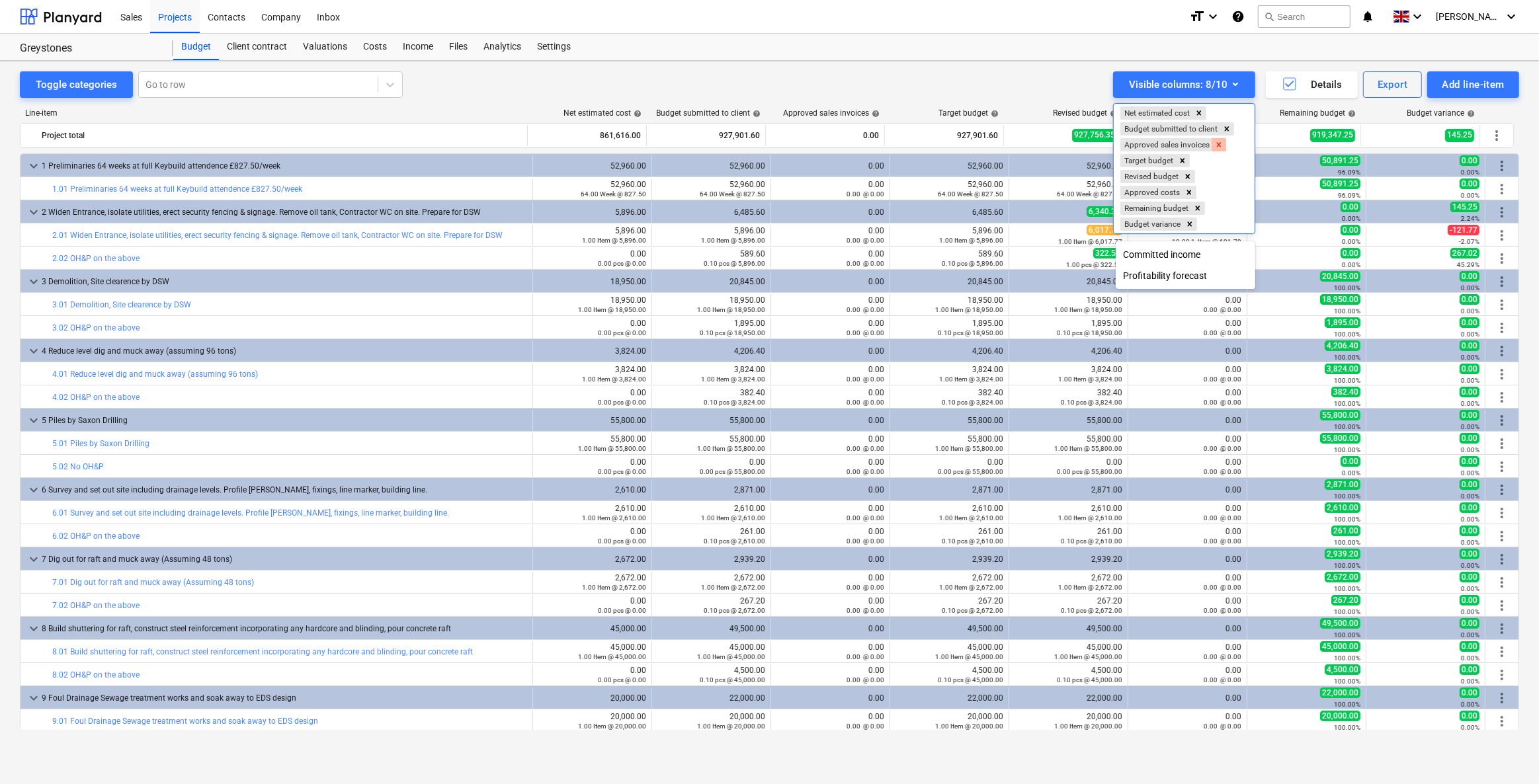
click at [1221, 147] on icon "Remove Approved sales invoices" at bounding box center [1219, 145] width 9 height 9
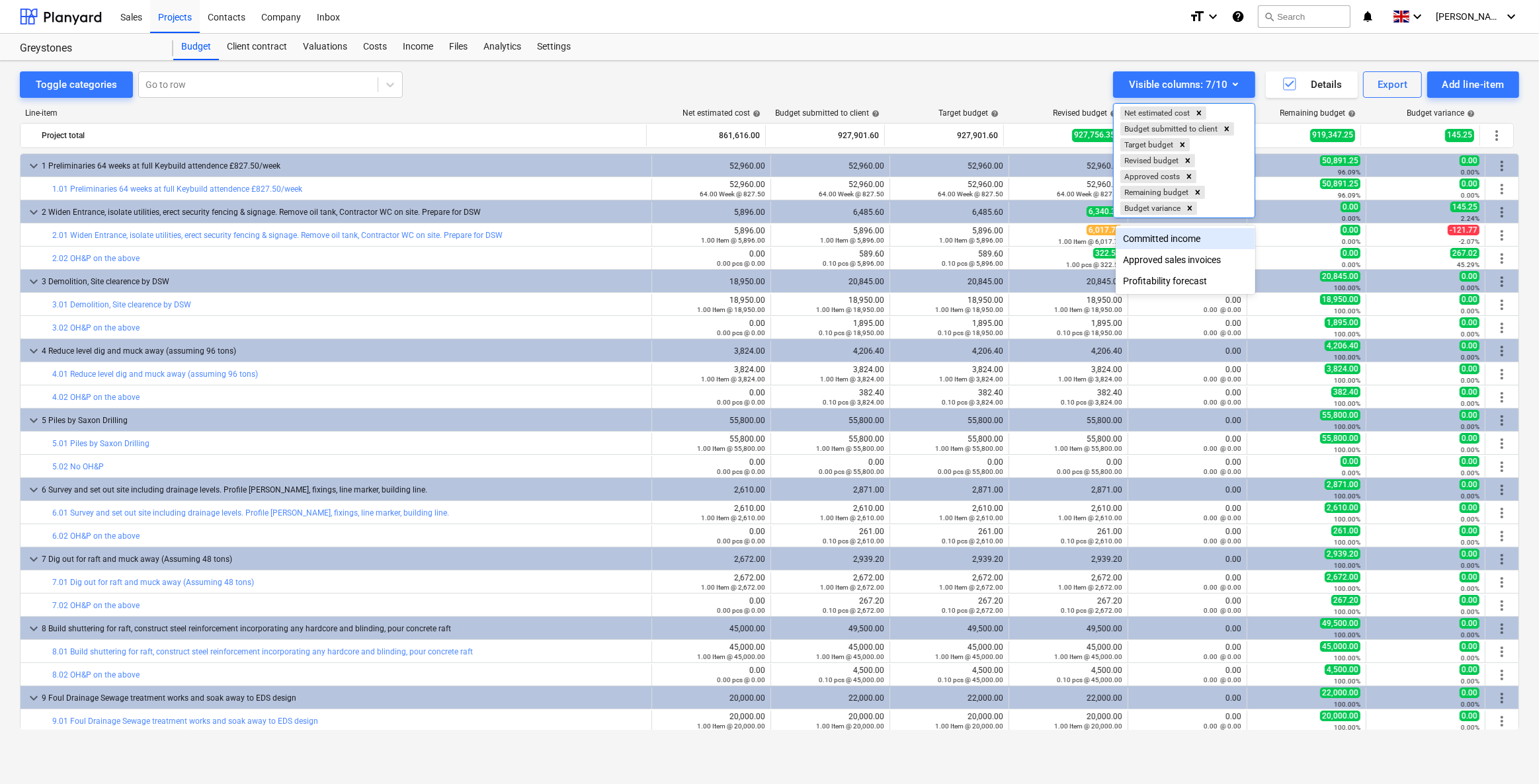
click at [920, 71] on div at bounding box center [769, 392] width 1539 height 784
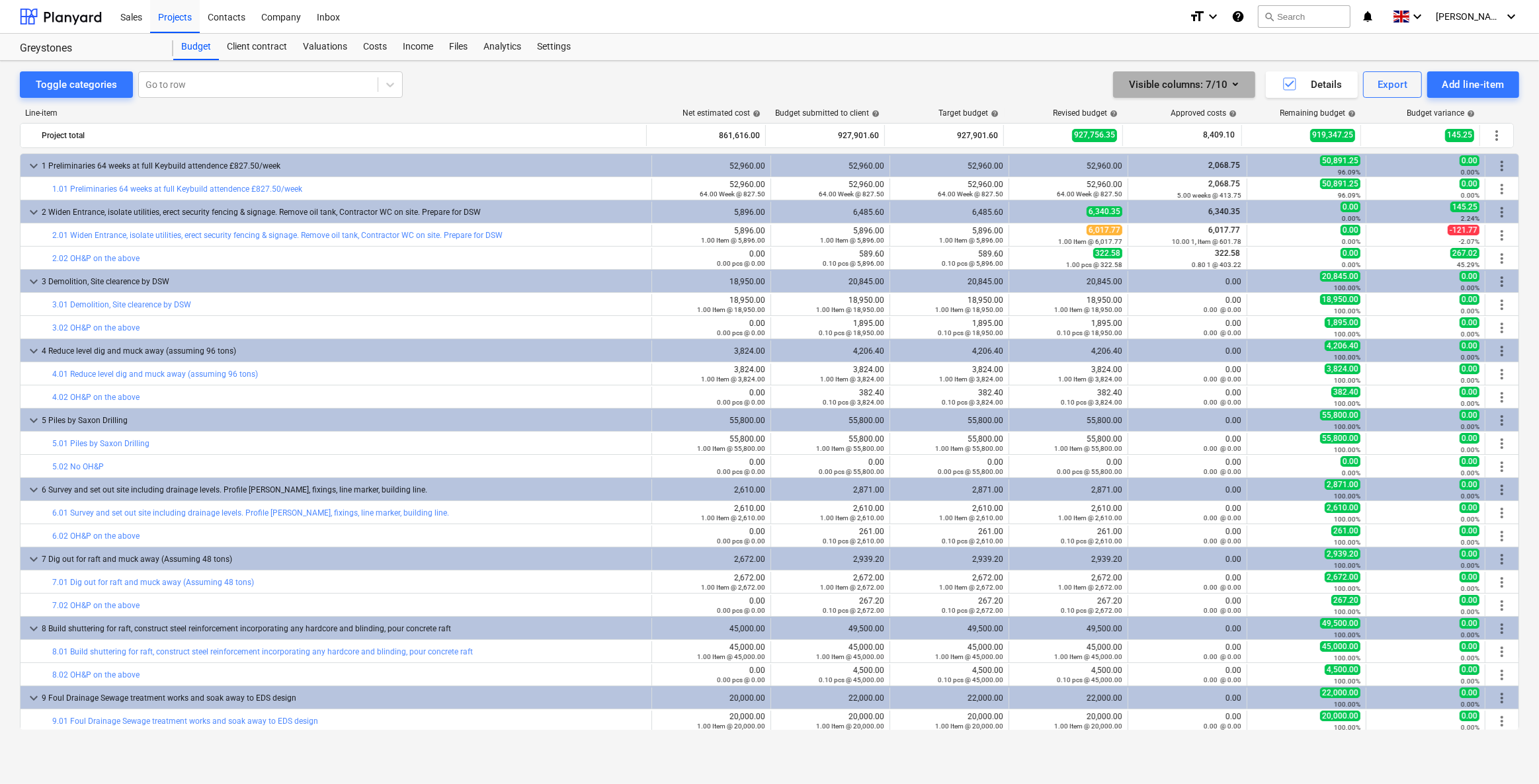
click at [1231, 81] on icon "button" at bounding box center [1235, 84] width 16 height 16
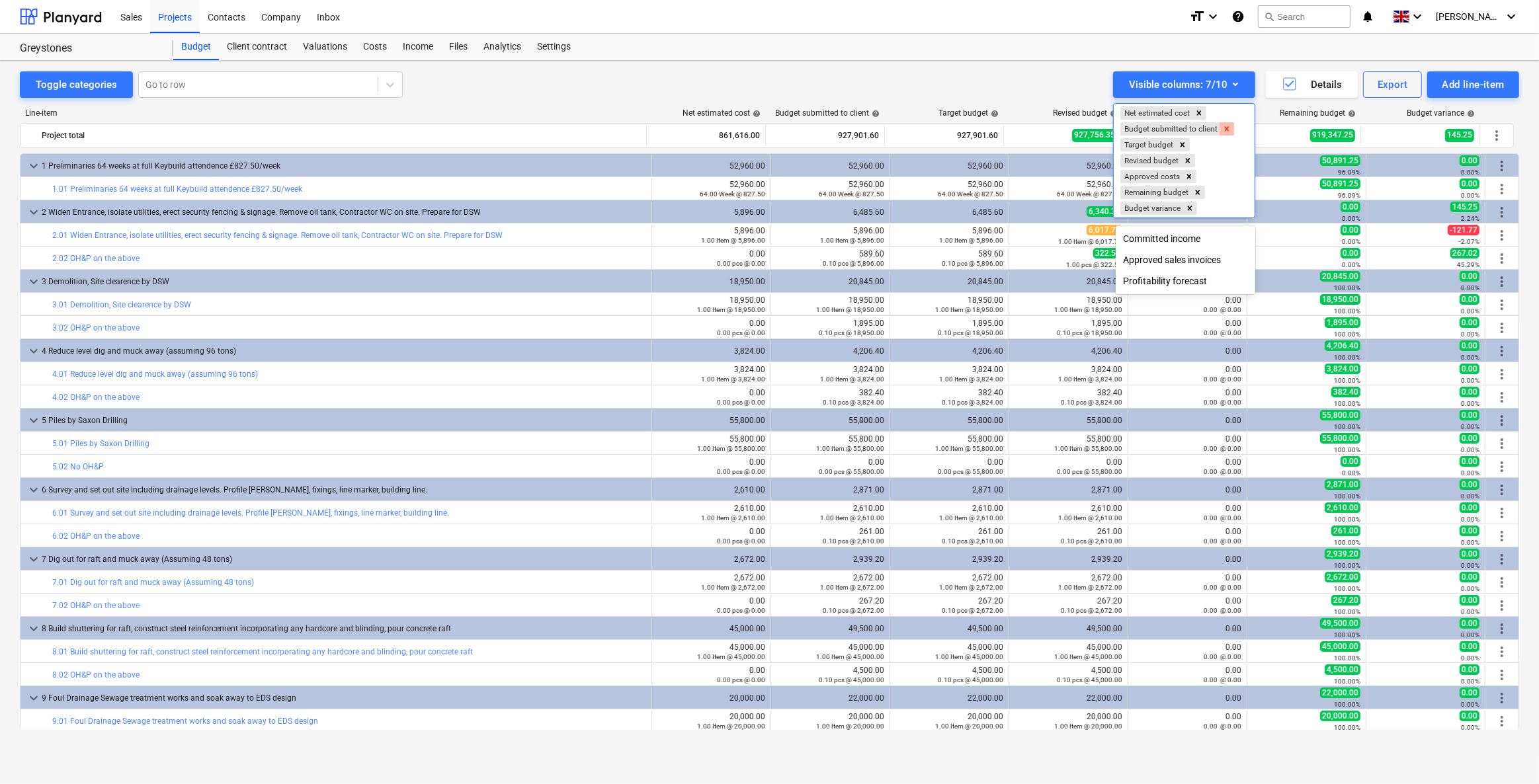
click at [1227, 128] on icon "Remove Budget submitted to client" at bounding box center [1227, 128] width 5 height 5
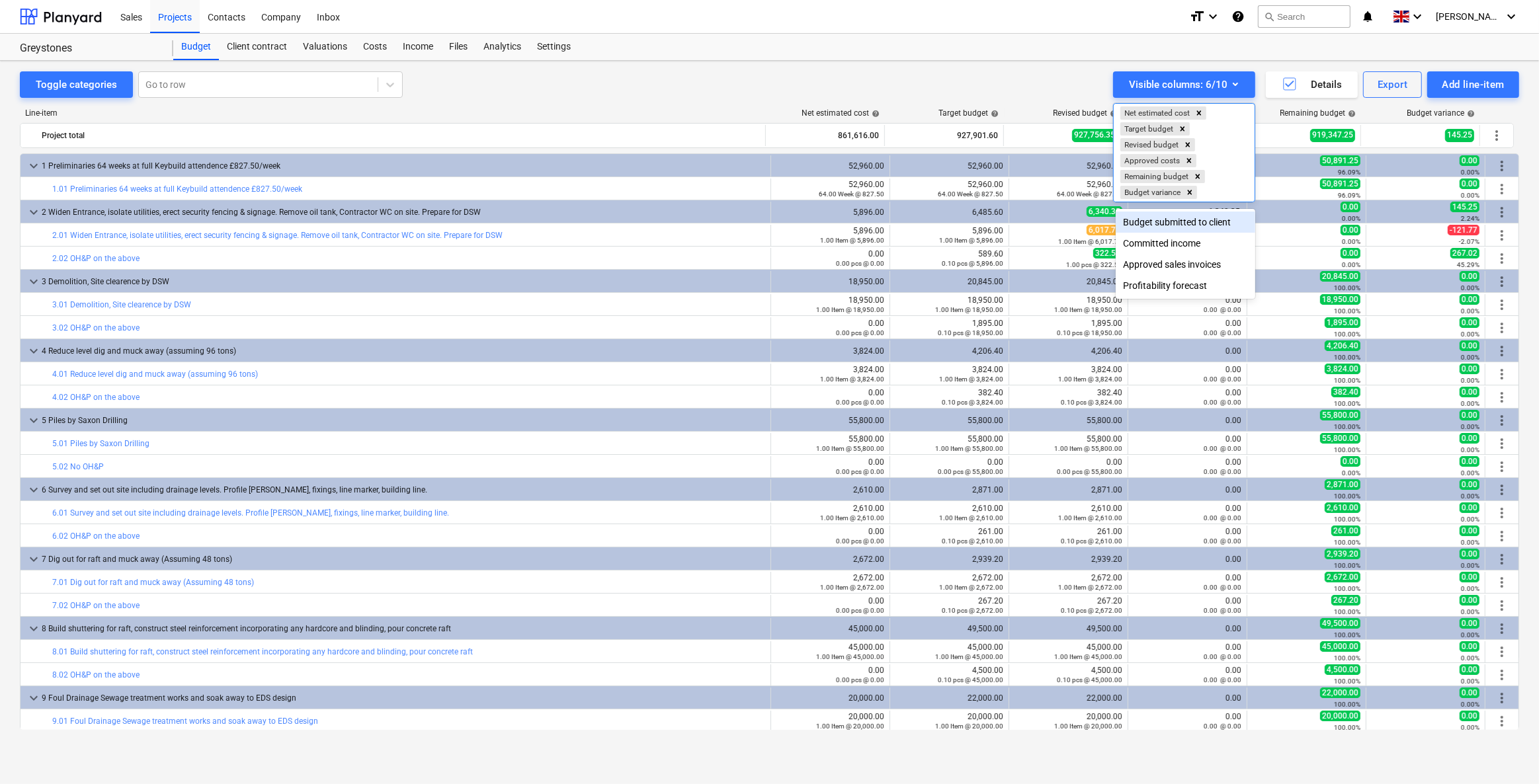
click at [919, 78] on div at bounding box center [769, 392] width 1539 height 784
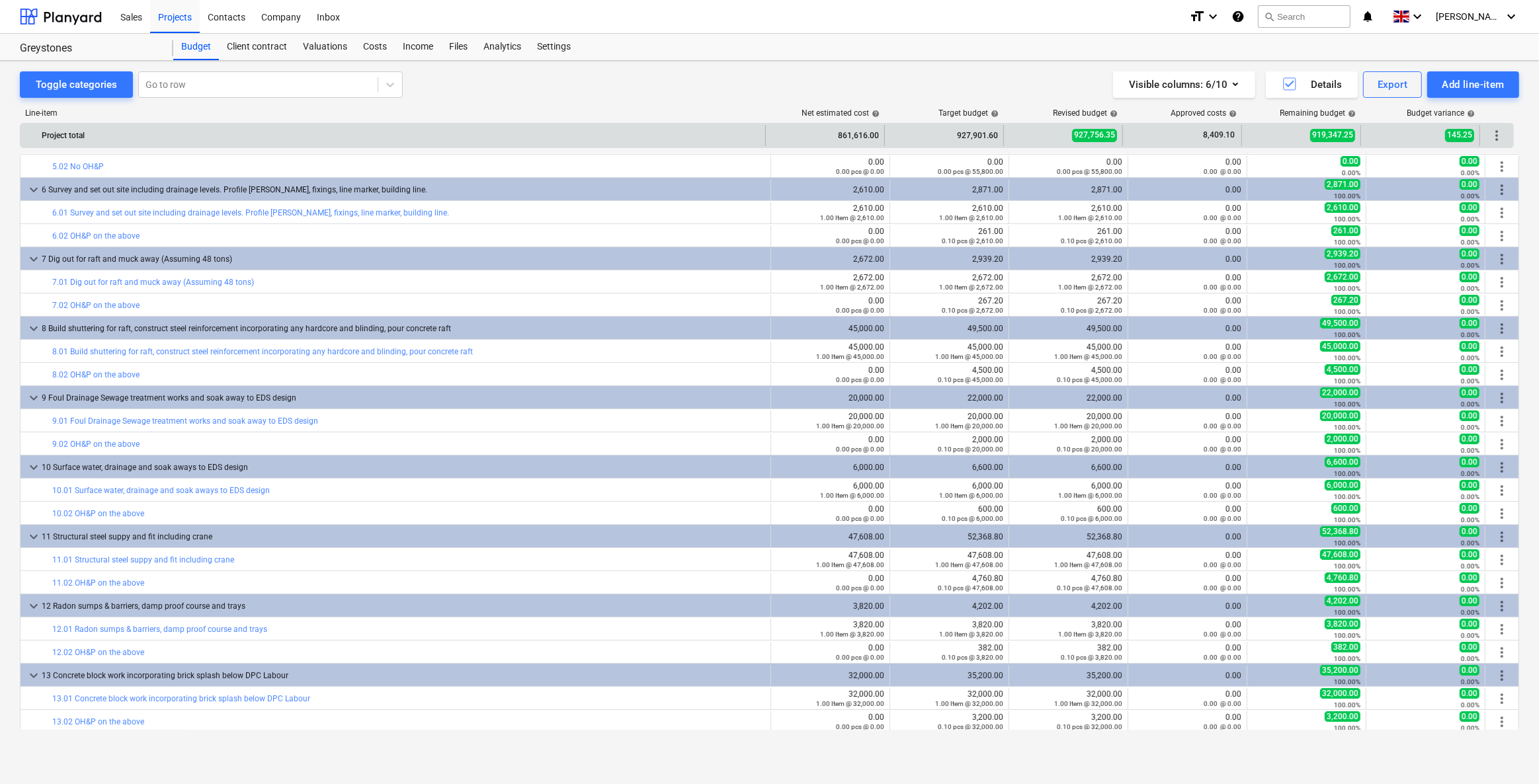
scroll to position [720, 0]
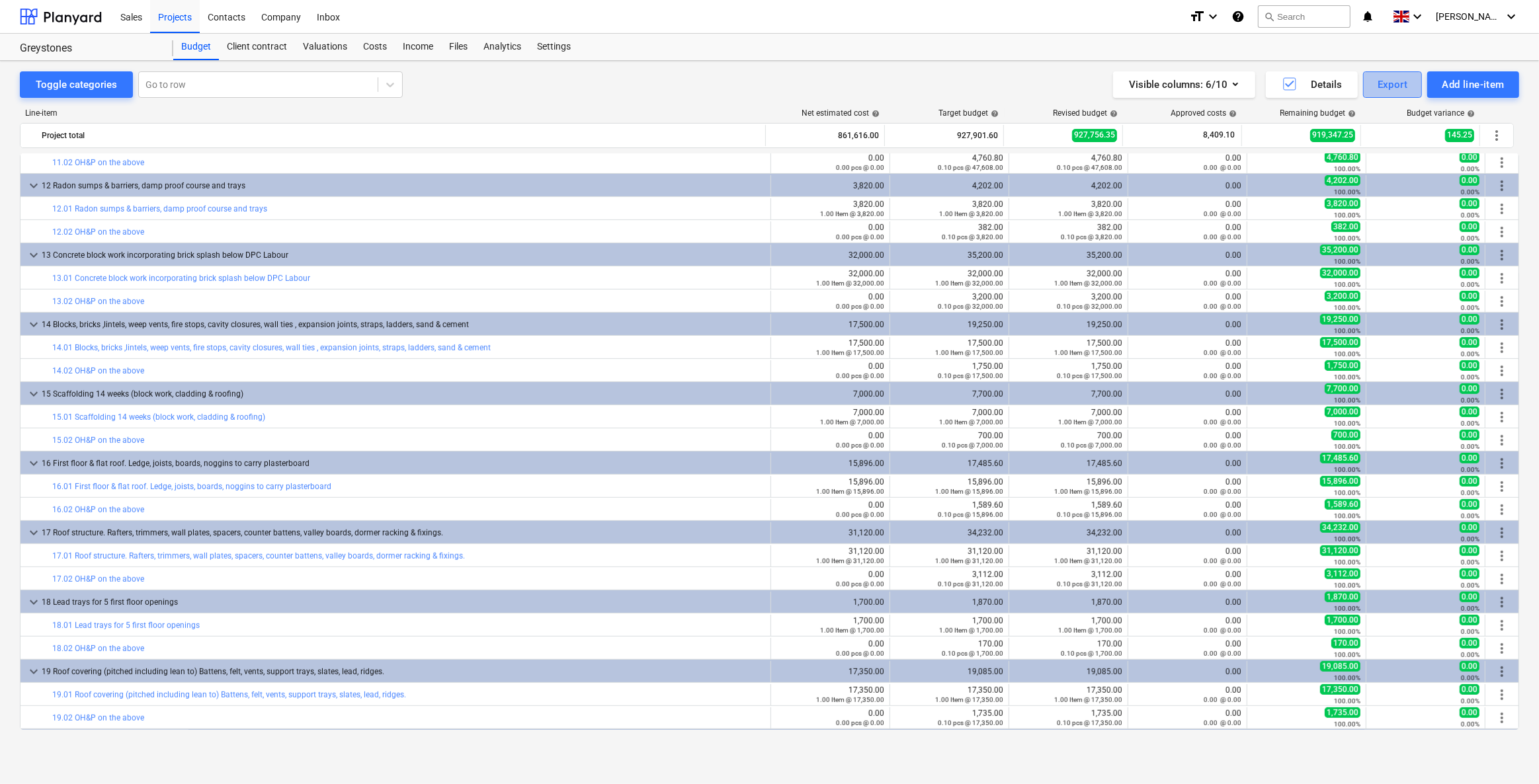
click at [1366, 83] on button "Export" at bounding box center [1392, 84] width 60 height 27
click at [1321, 144] on div "XLSX (only visible columns)" at bounding box center [1348, 140] width 147 height 23
click at [1391, 84] on div "Export" at bounding box center [1393, 84] width 30 height 17
click at [1365, 119] on div "PDF" at bounding box center [1348, 117] width 147 height 23
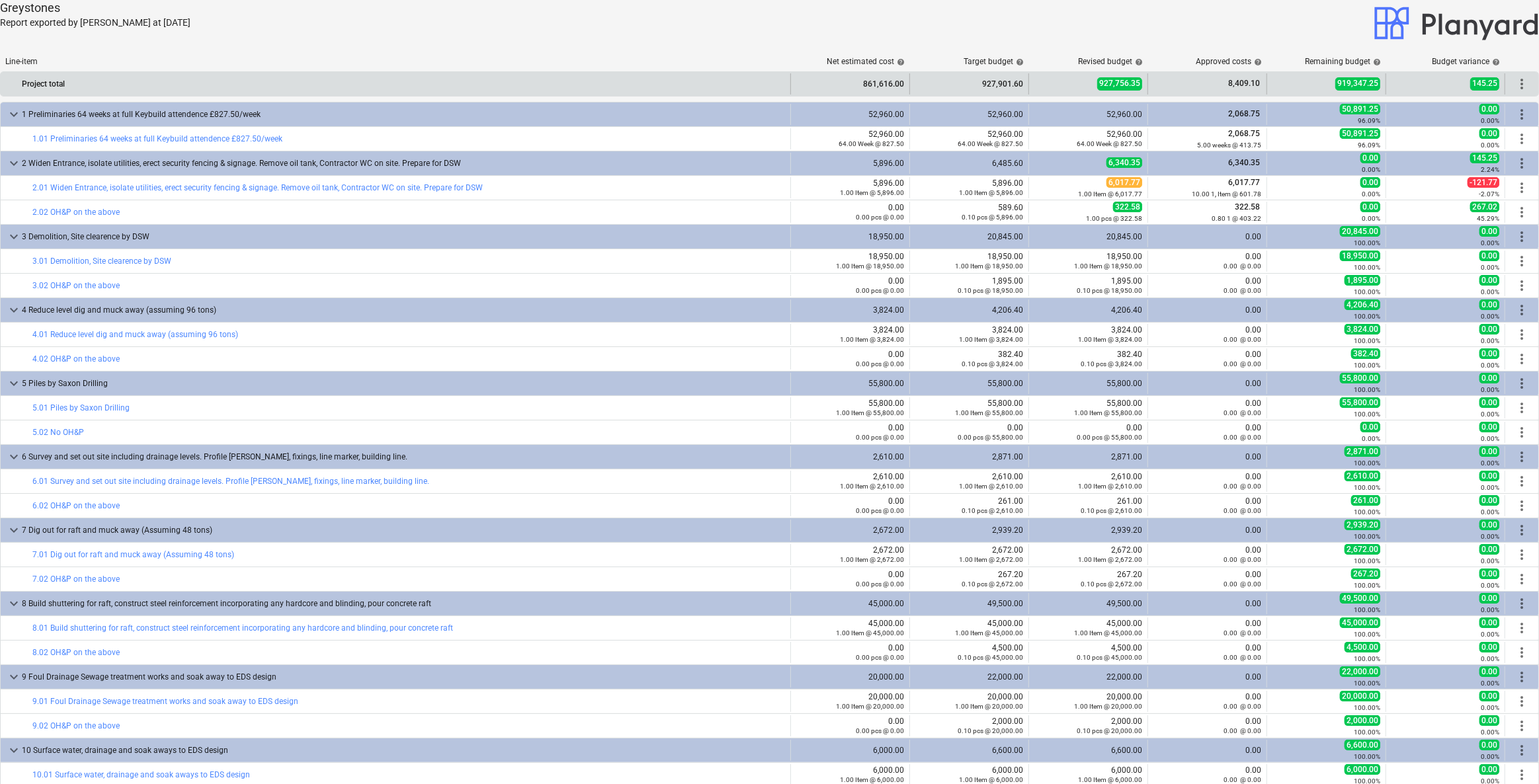
click at [1522, 85] on span "more_vert" at bounding box center [1521, 84] width 16 height 16
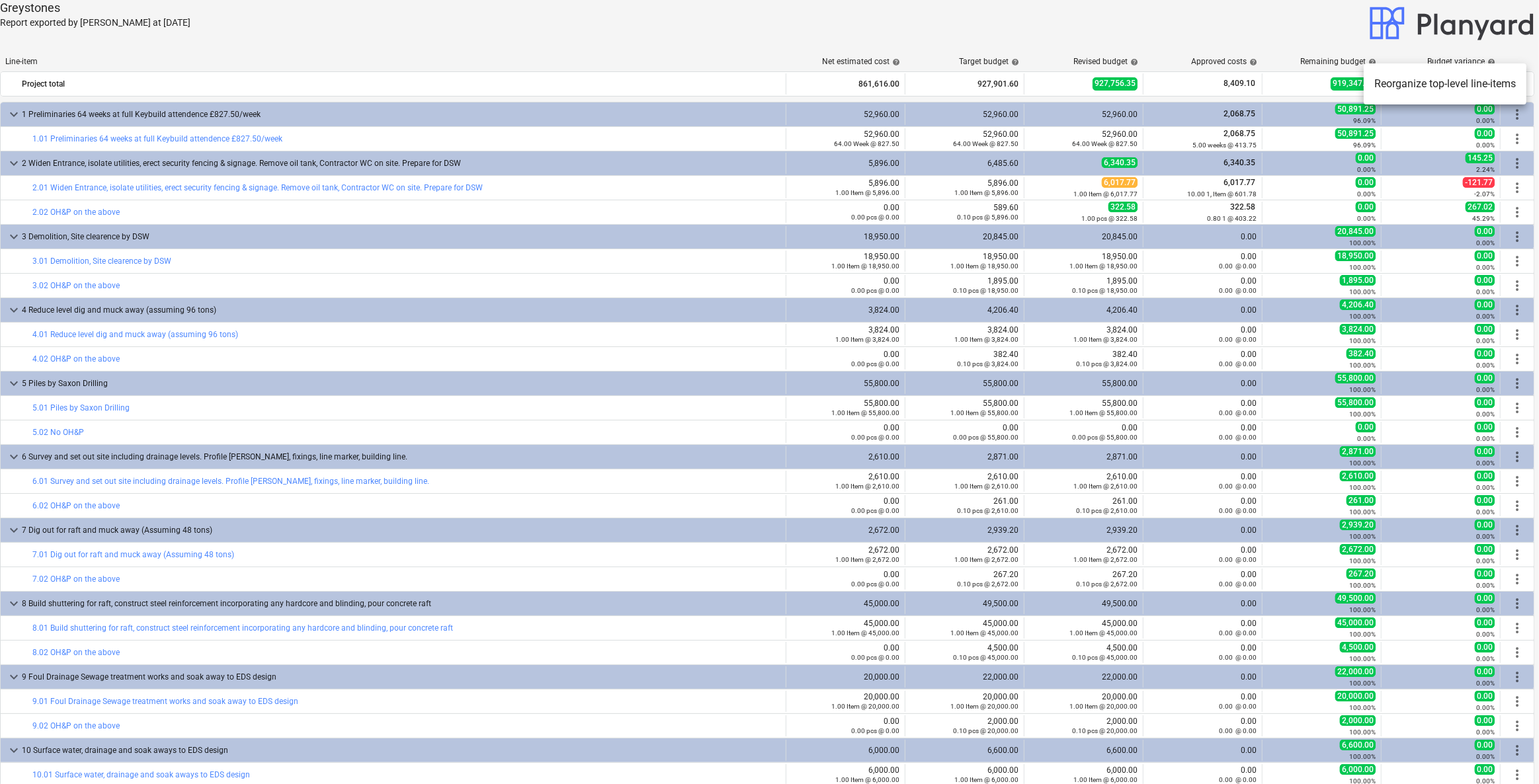
click at [1204, 40] on div at bounding box center [769, 392] width 1539 height 784
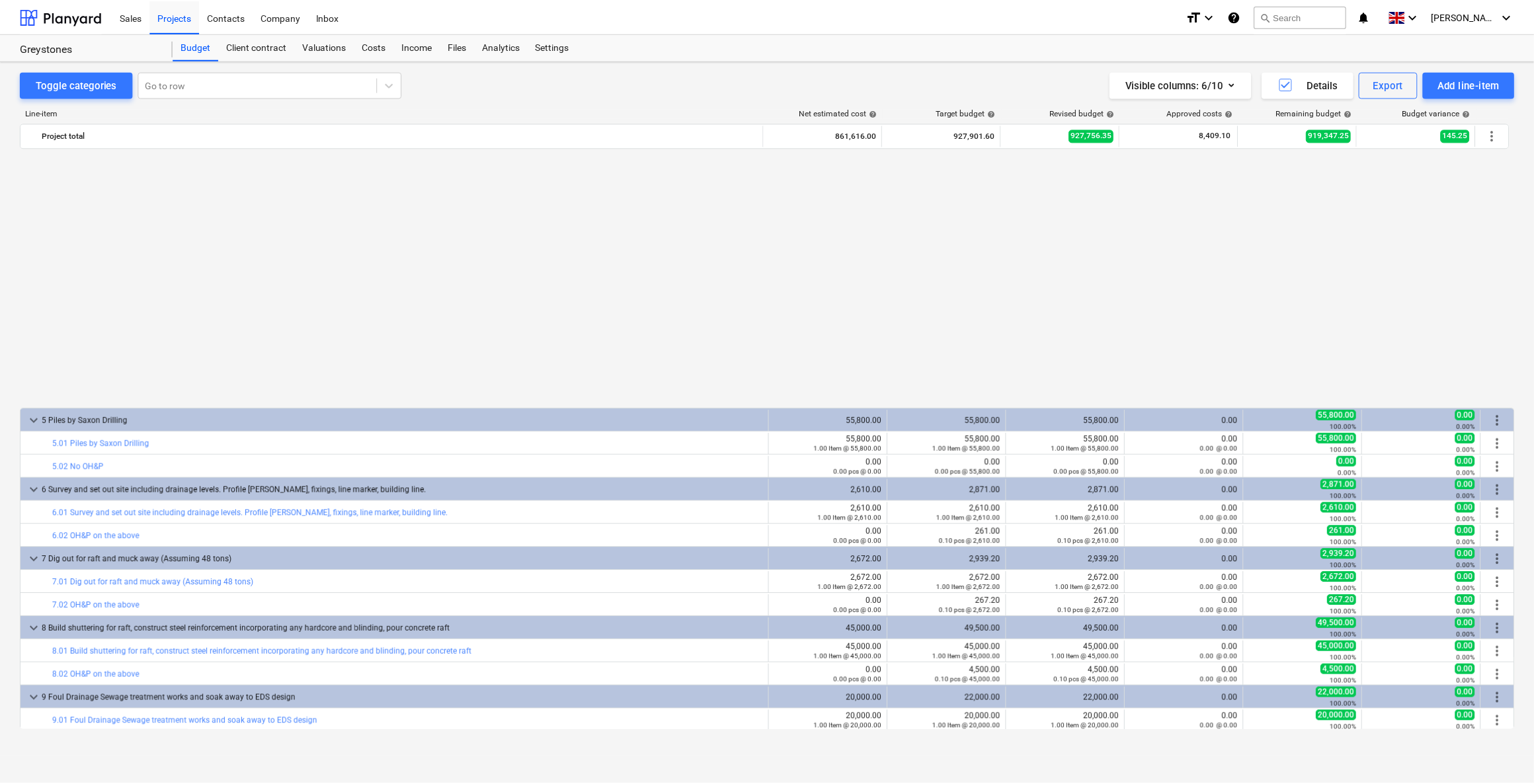
scroll to position [720, 0]
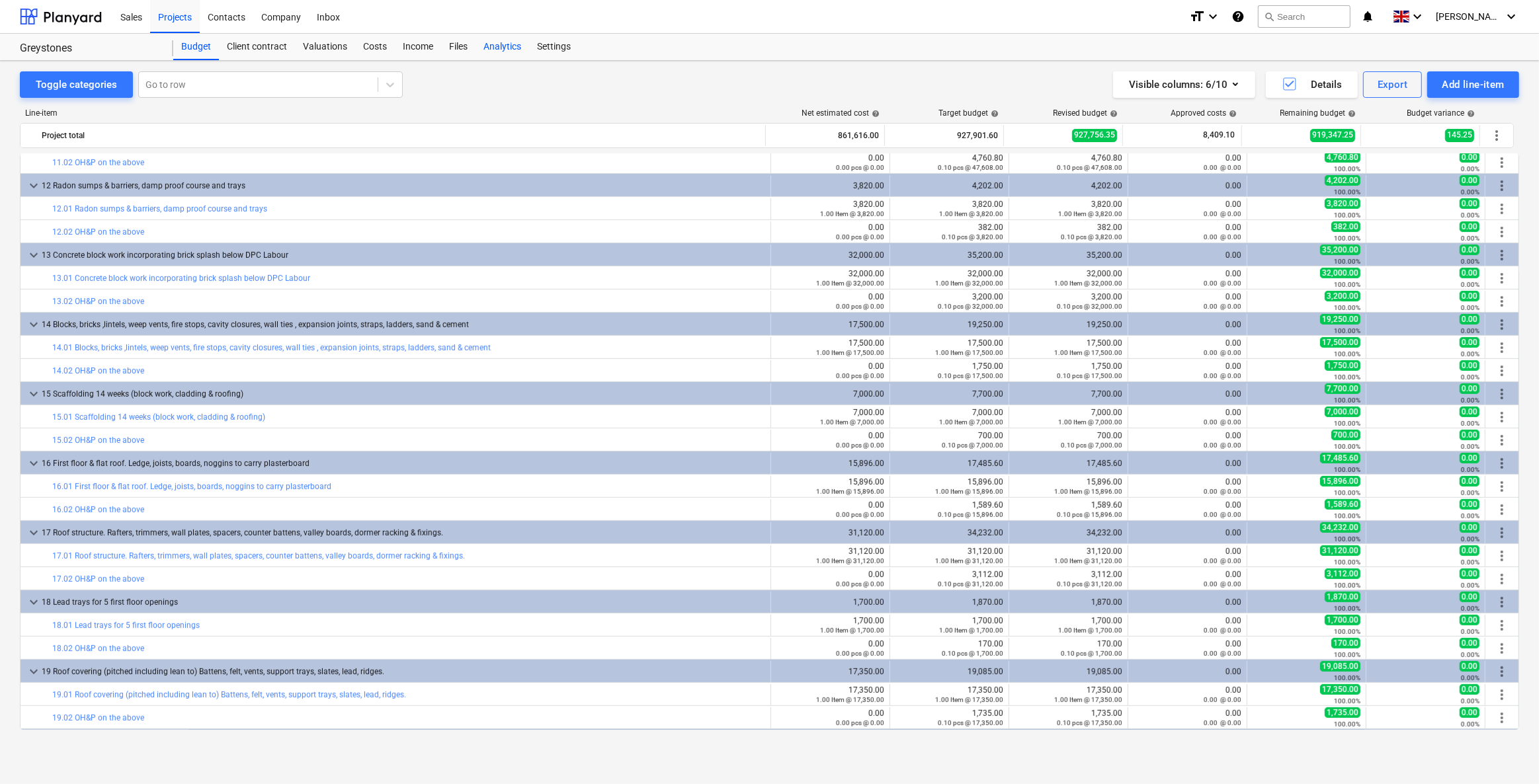
click at [510, 45] on div "Analytics" at bounding box center [502, 47] width 53 height 27
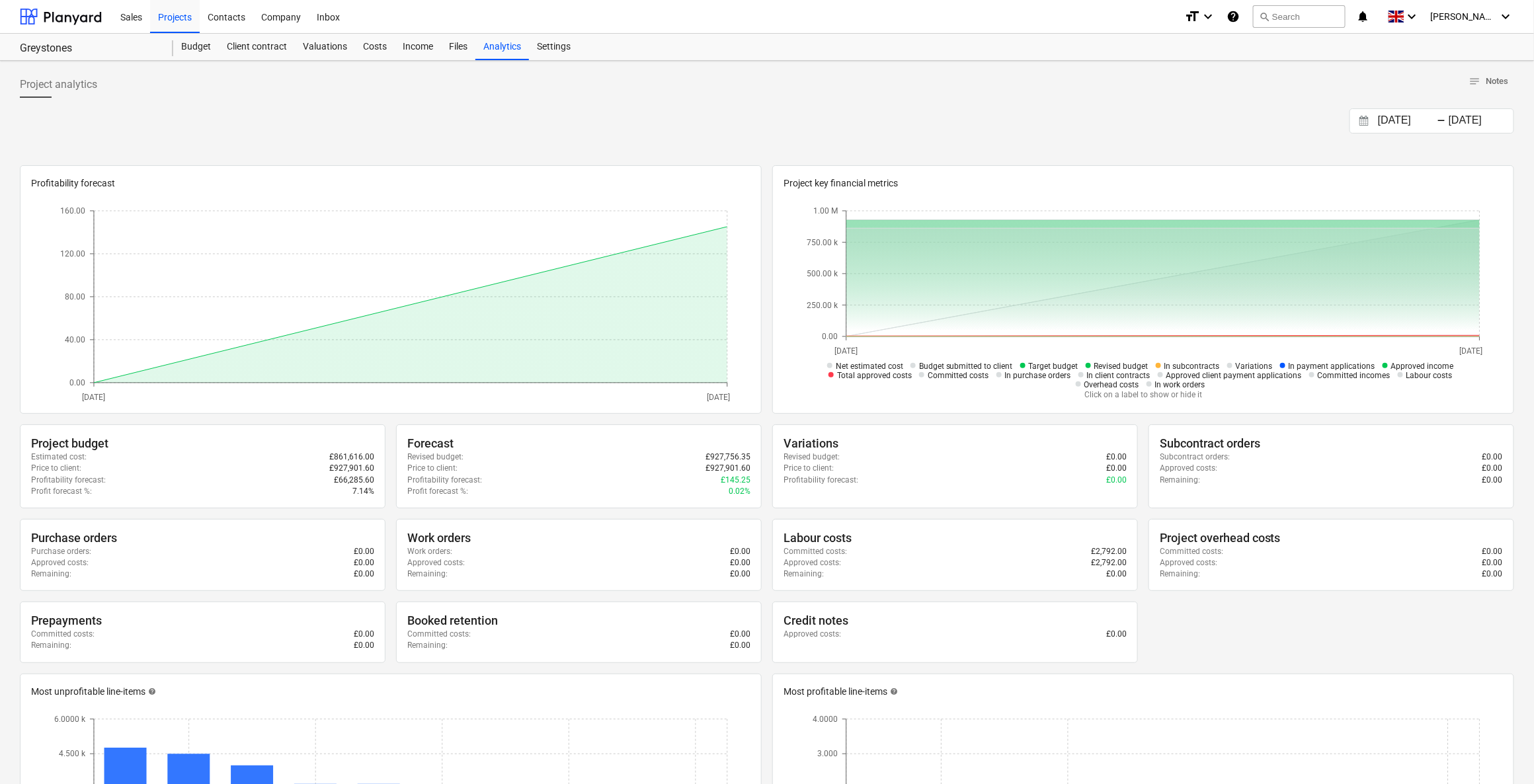
click at [1434, 117] on input "[DATE]" at bounding box center [1409, 121] width 67 height 19
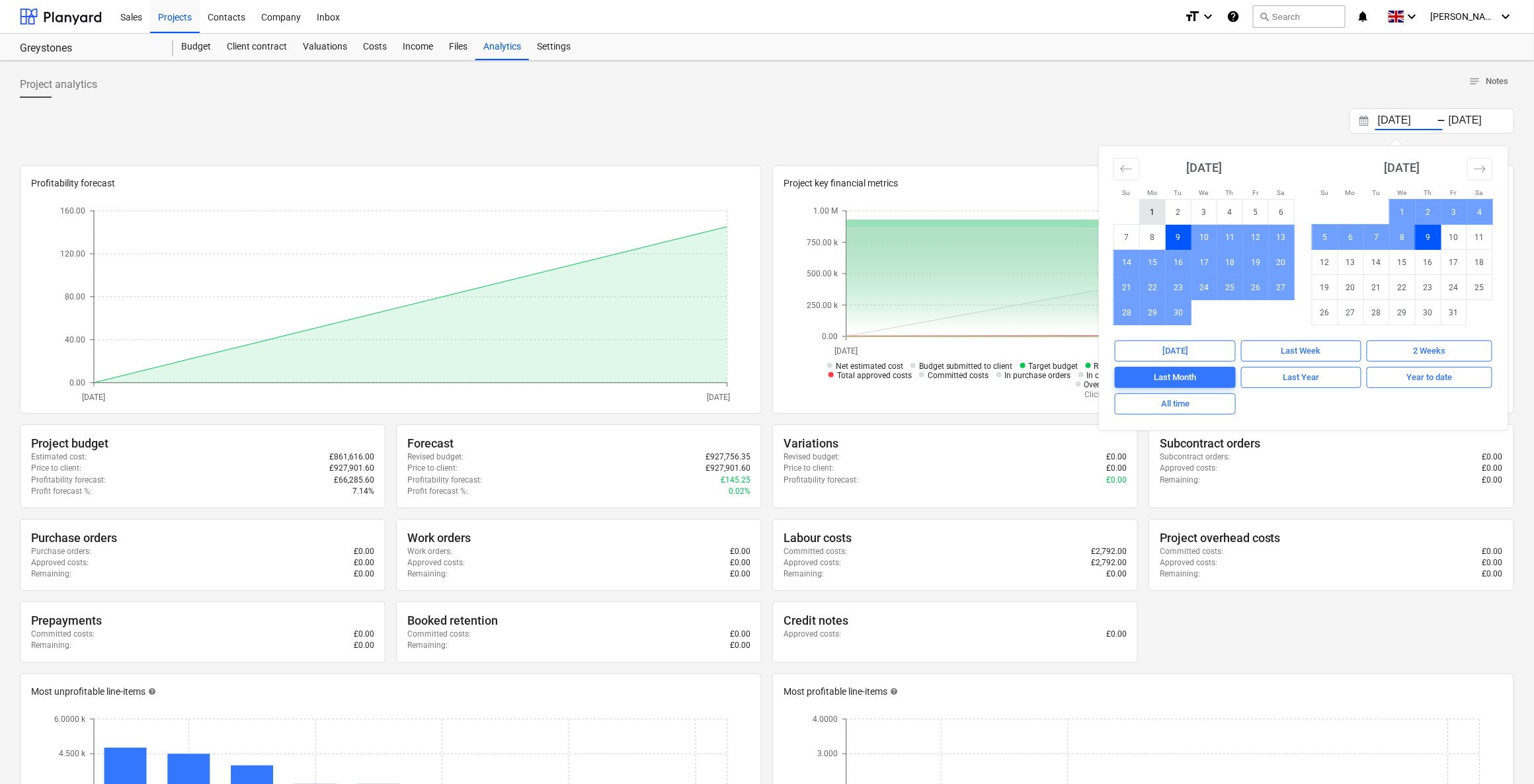
click at [1158, 211] on td "1" at bounding box center [1152, 212] width 26 height 25
type input "[DATE]"
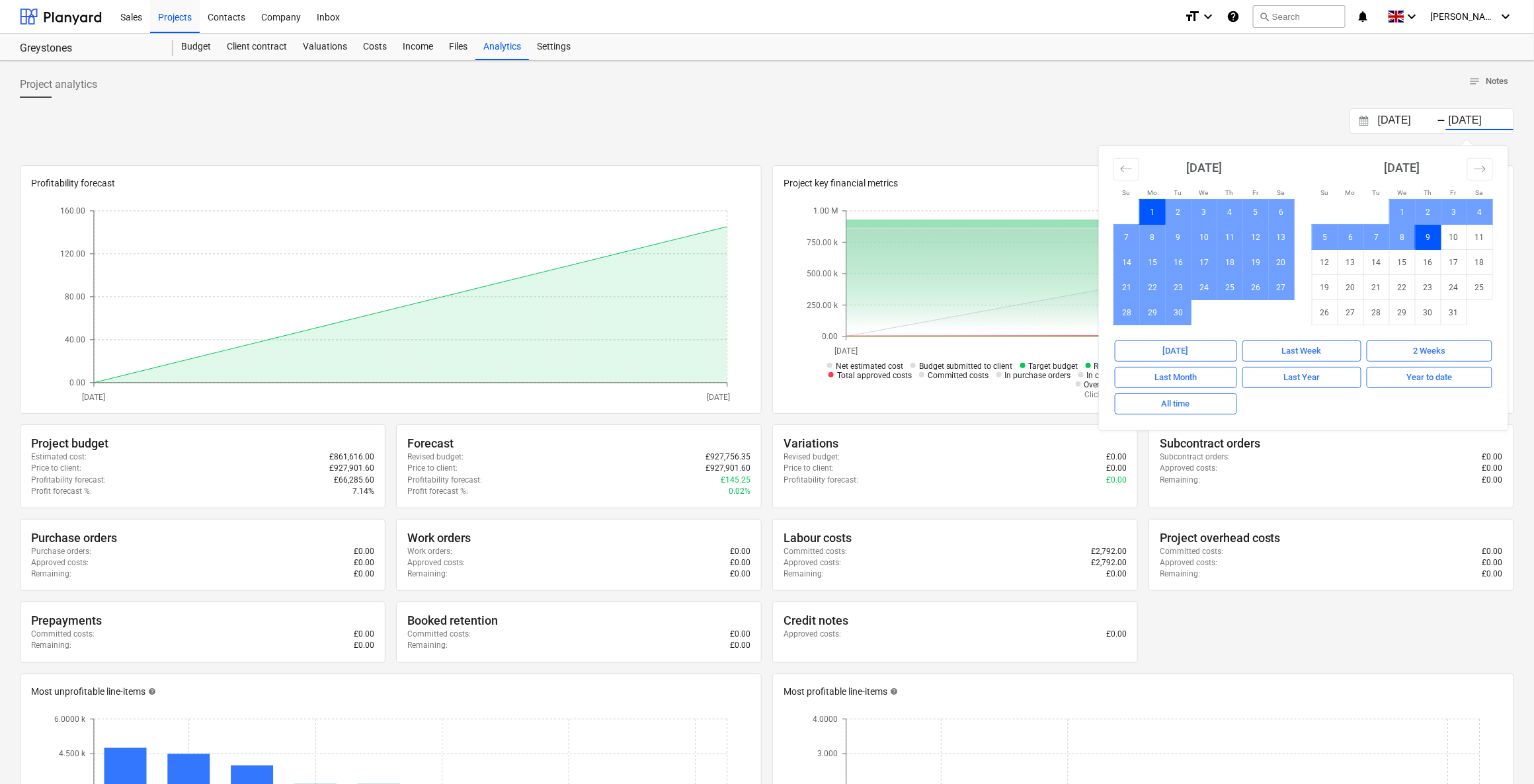
click at [1136, 98] on div at bounding box center [767, 103] width 1494 height 10
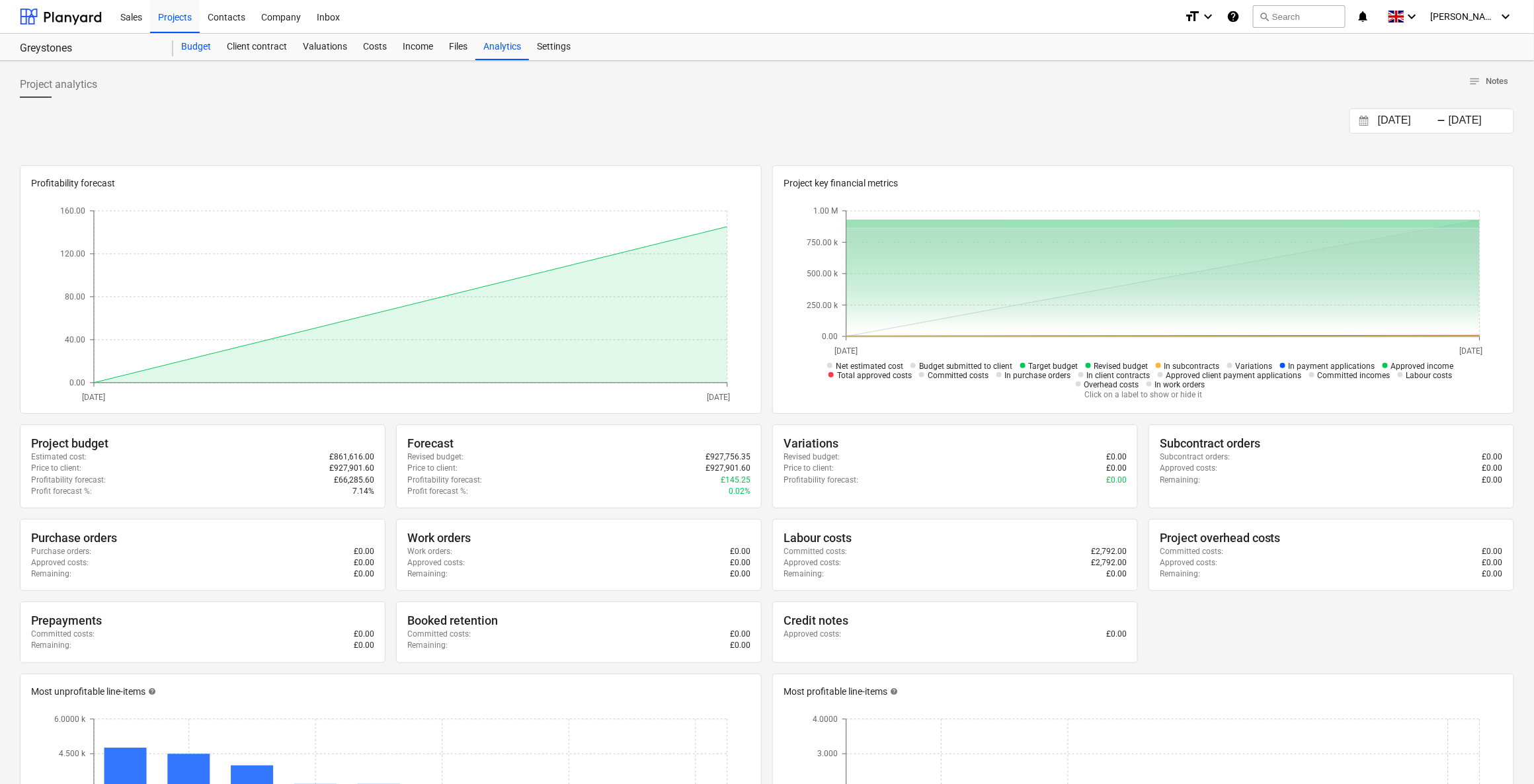
click at [184, 45] on div "Budget" at bounding box center [196, 47] width 46 height 27
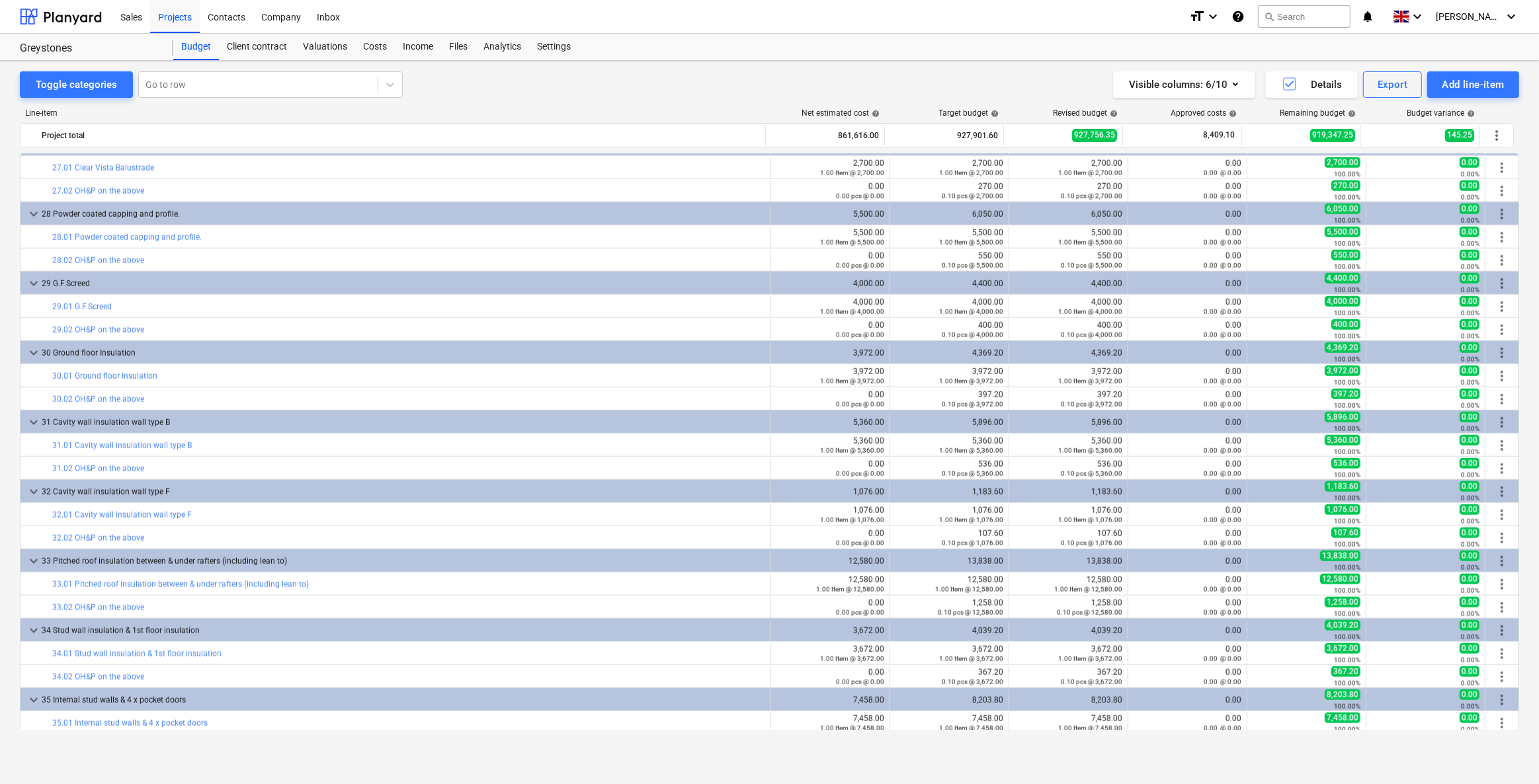
scroll to position [3634, 0]
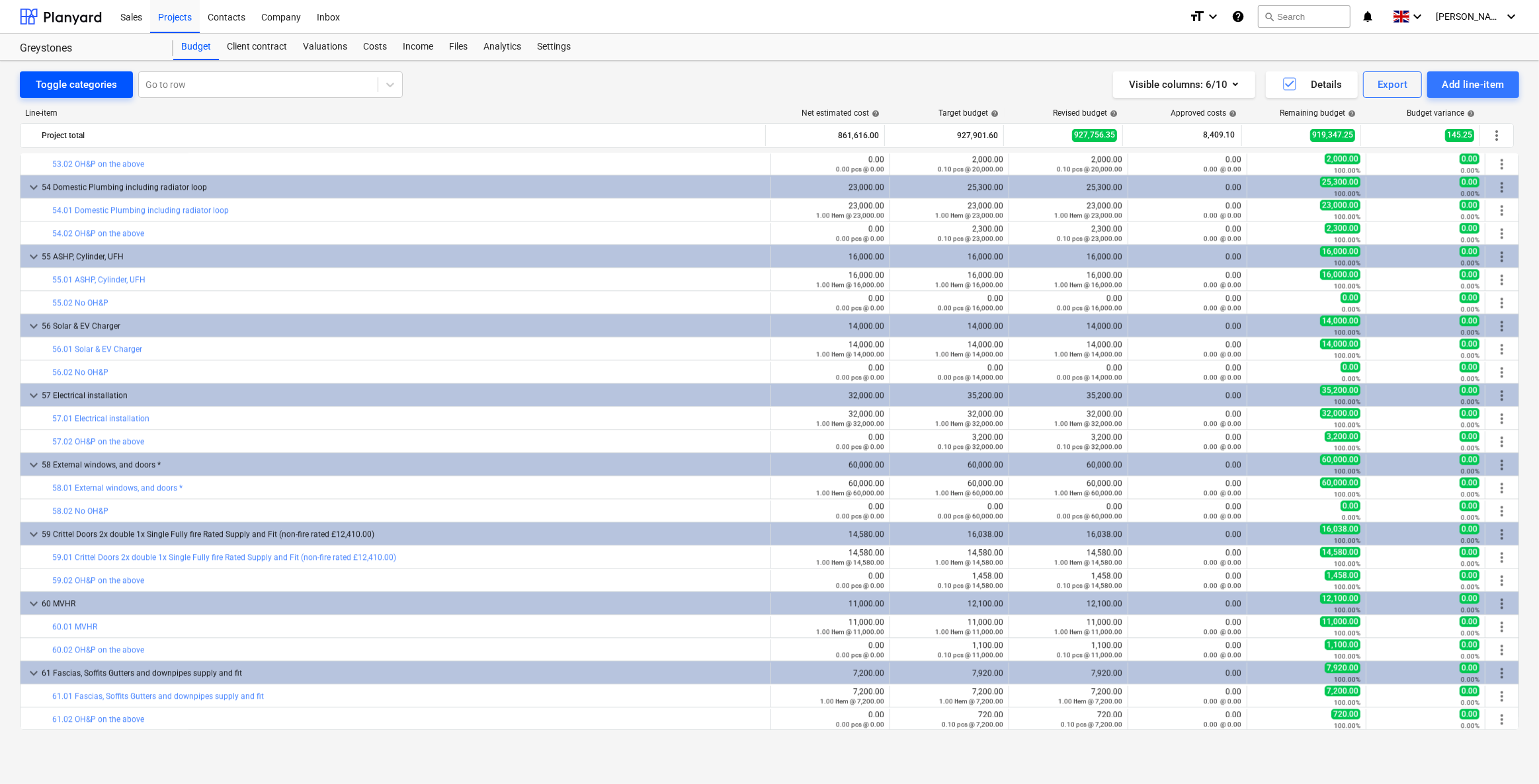
click at [31, 86] on button "Toggle categories" at bounding box center [76, 84] width 113 height 27
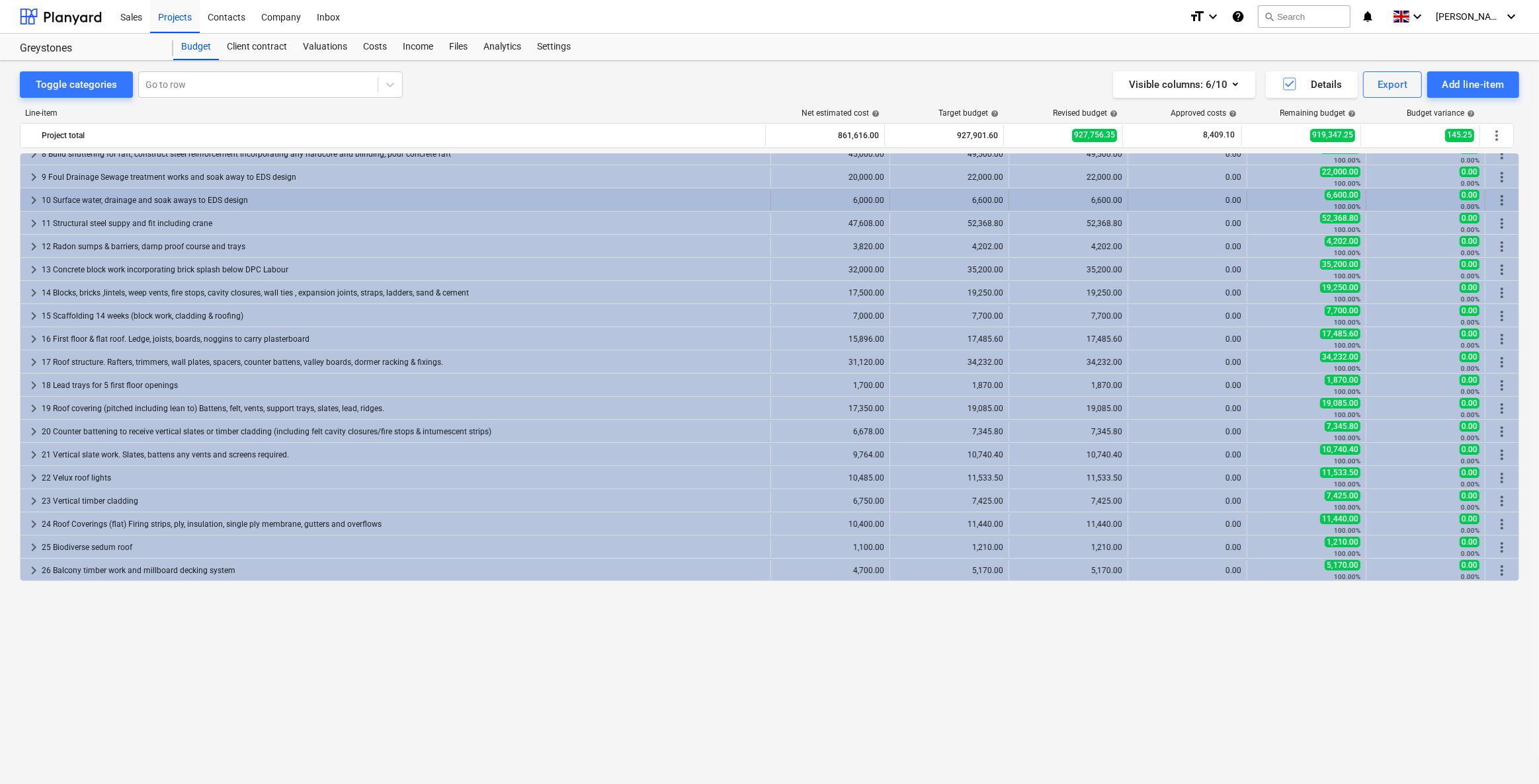
scroll to position [0, 0]
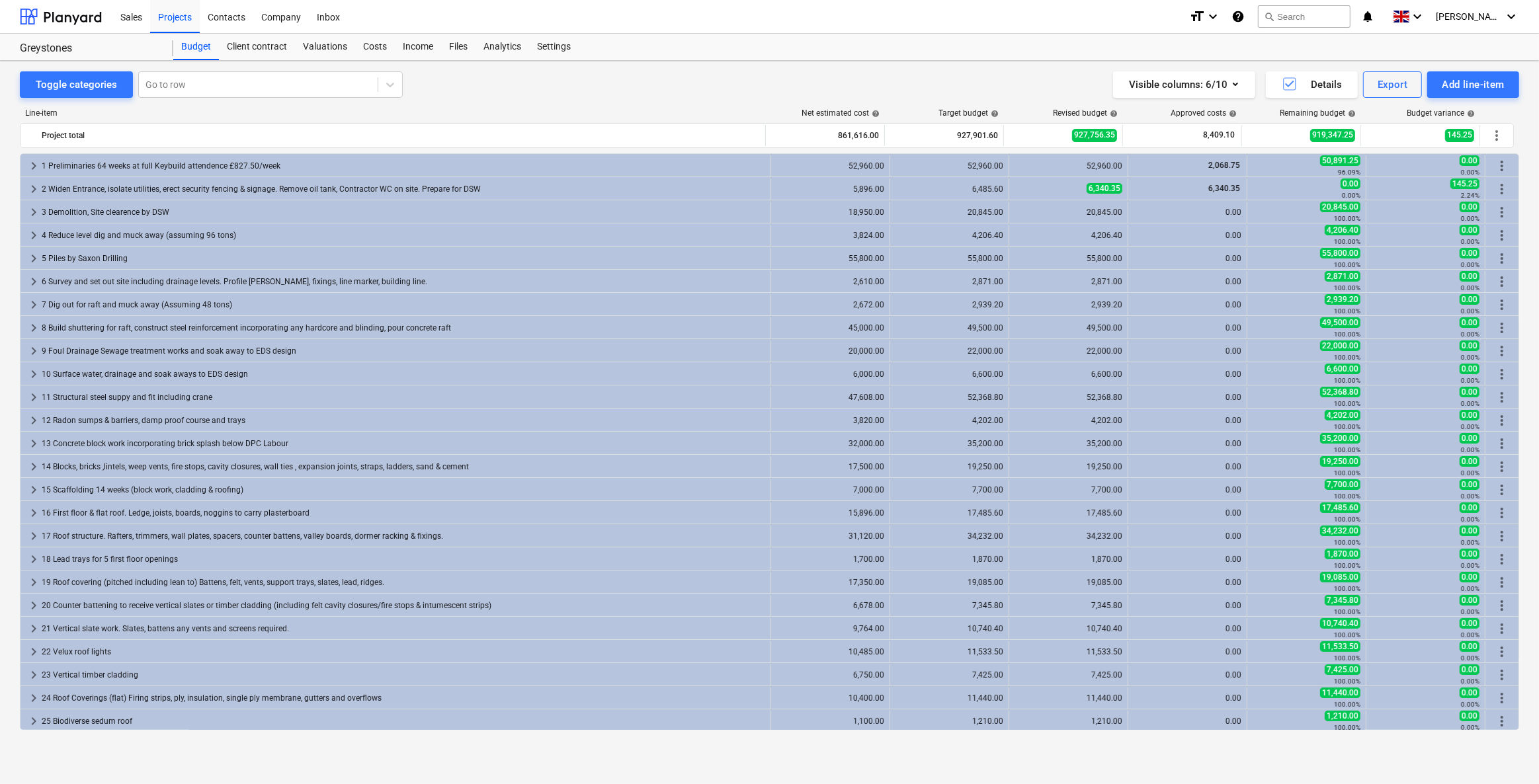
click at [577, 95] on div "Toggle categories Go to row Visible columns : 6/10 Details Export Add line-item" at bounding box center [769, 84] width 1499 height 27
